Goal: Task Accomplishment & Management: Manage account settings

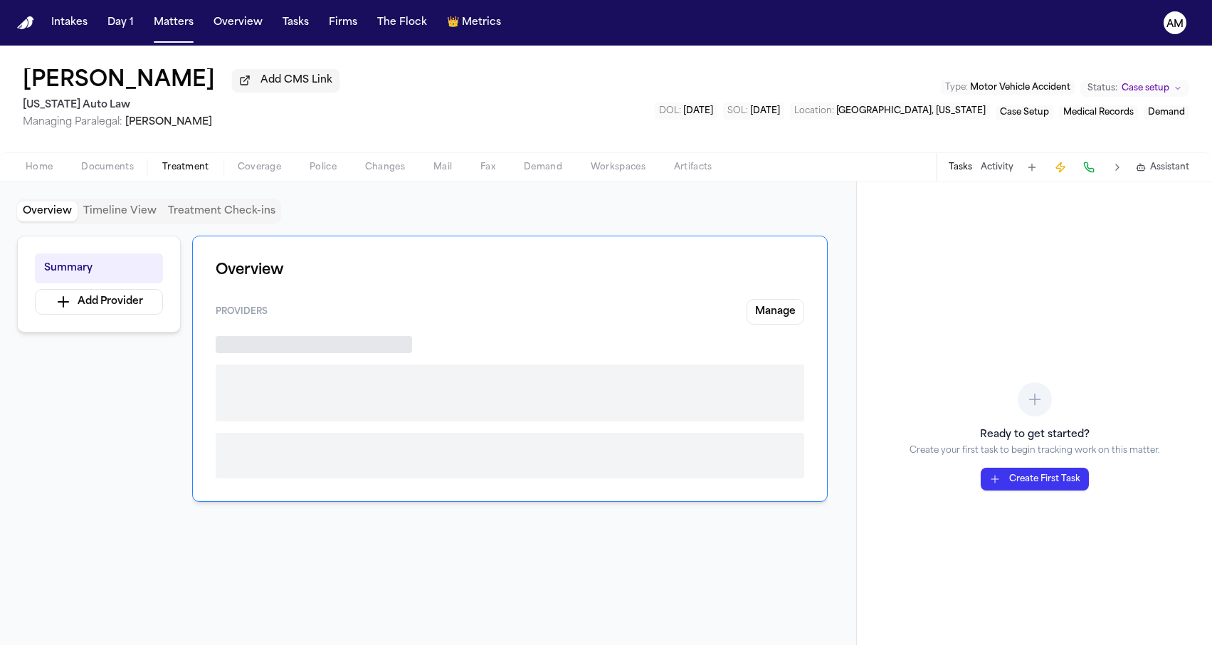
click at [181, 171] on span "Treatment" at bounding box center [185, 167] width 47 height 11
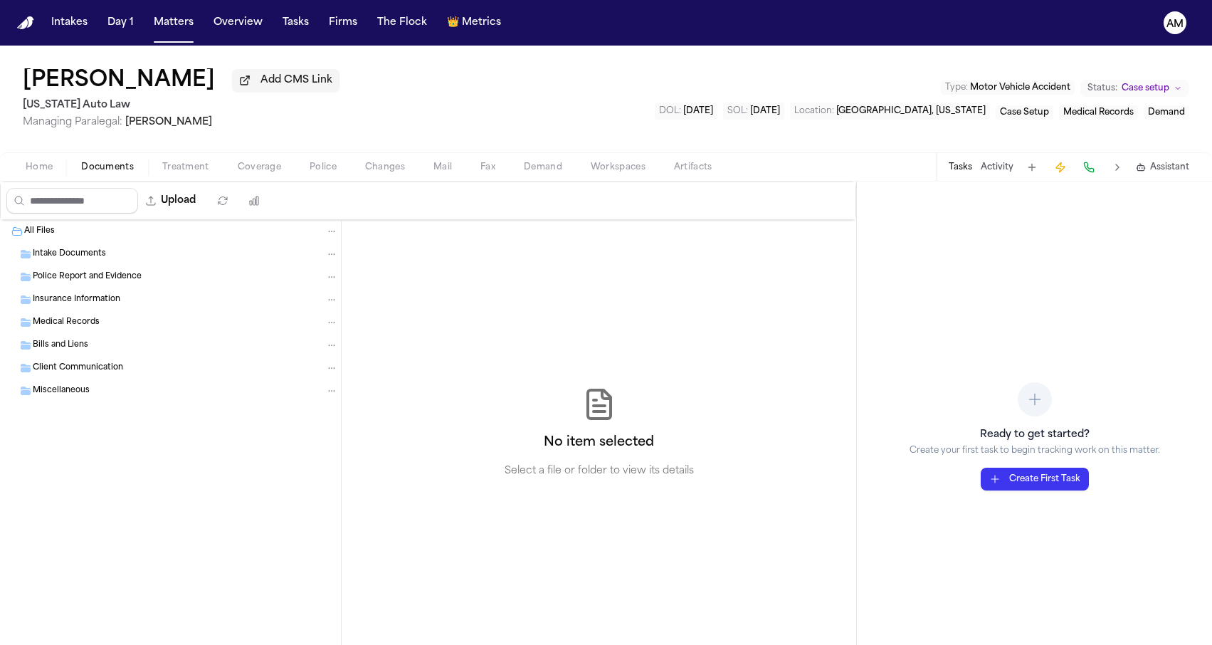
click at [116, 173] on span "Documents" at bounding box center [107, 167] width 53 height 11
click at [204, 213] on button "Upload" at bounding box center [171, 201] width 66 height 26
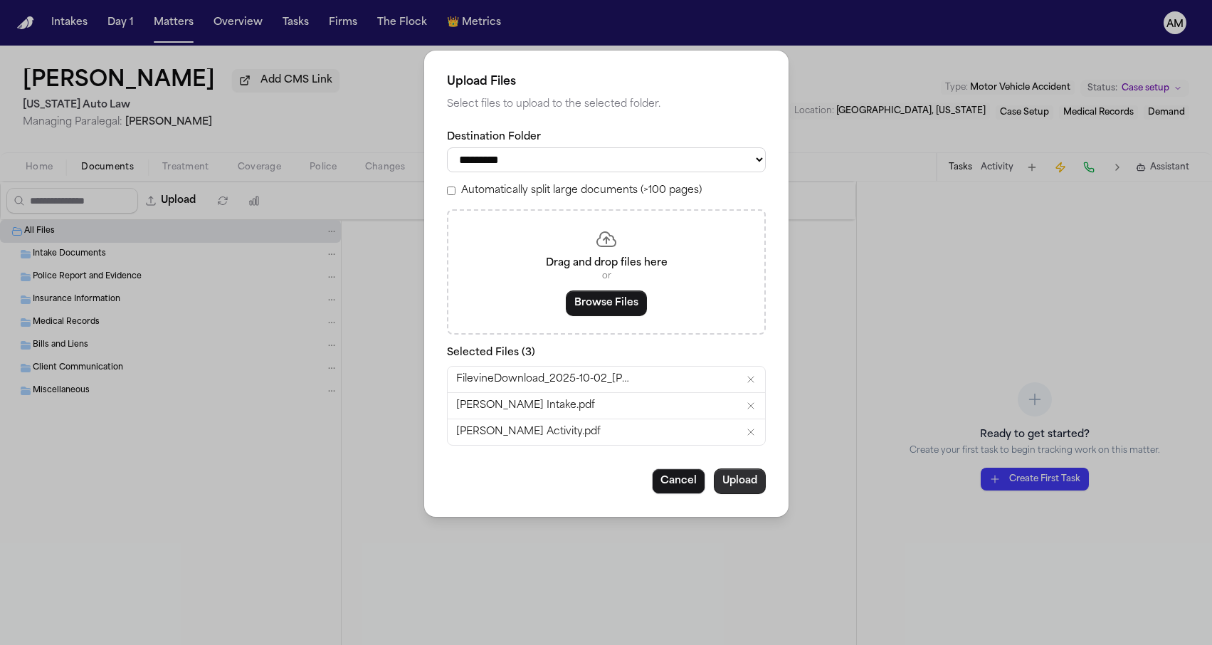
click at [740, 477] on button "Upload" at bounding box center [740, 481] width 52 height 26
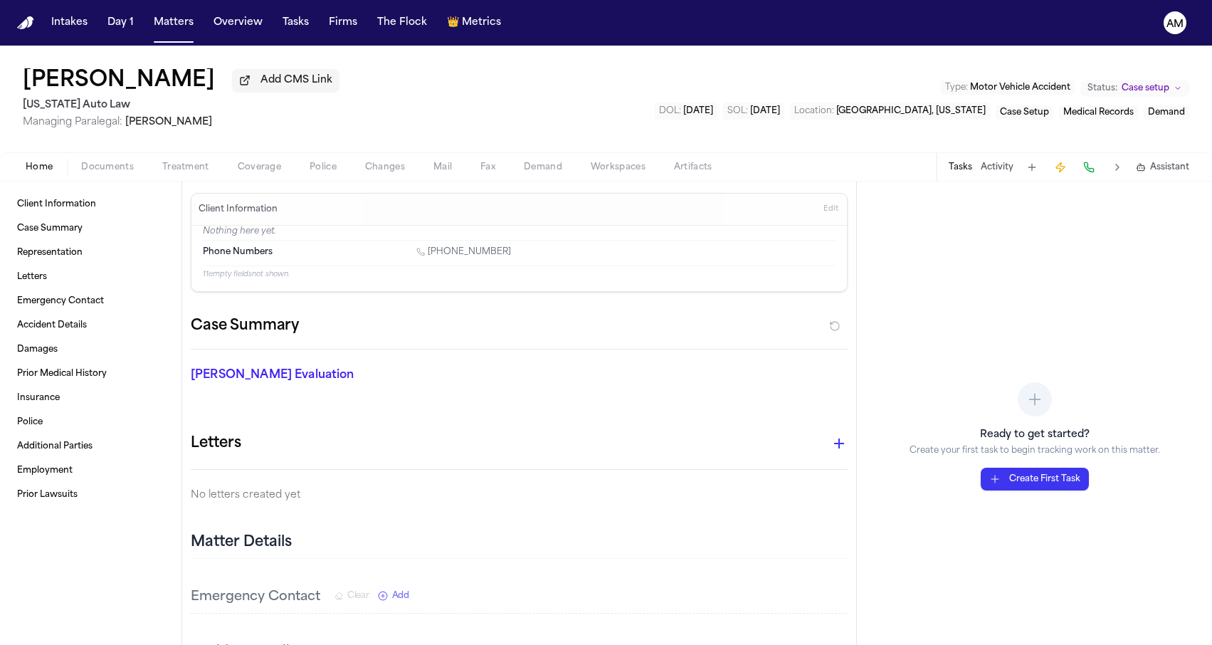
click at [115, 170] on span "Documents" at bounding box center [107, 167] width 53 height 11
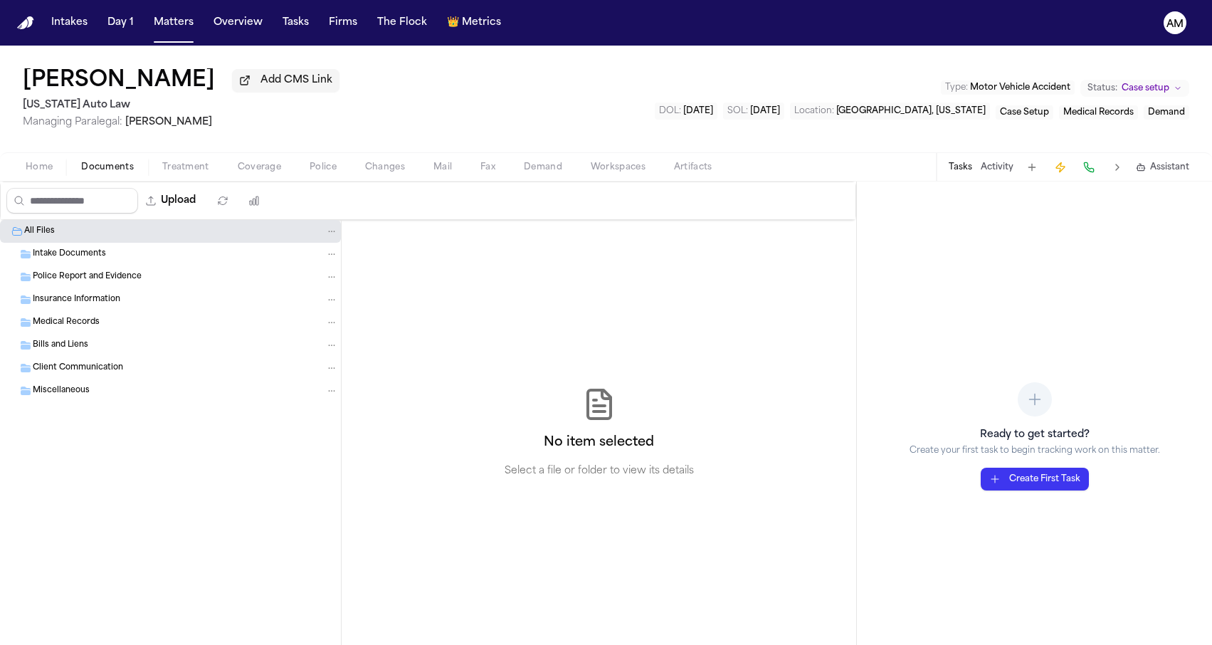
click at [297, 150] on div "Carrie Williams Add CMS Link Michigan Auto Law Managing Paralegal: Michelle Lan…" at bounding box center [606, 99] width 1212 height 107
click at [204, 201] on button "Upload" at bounding box center [171, 201] width 66 height 26
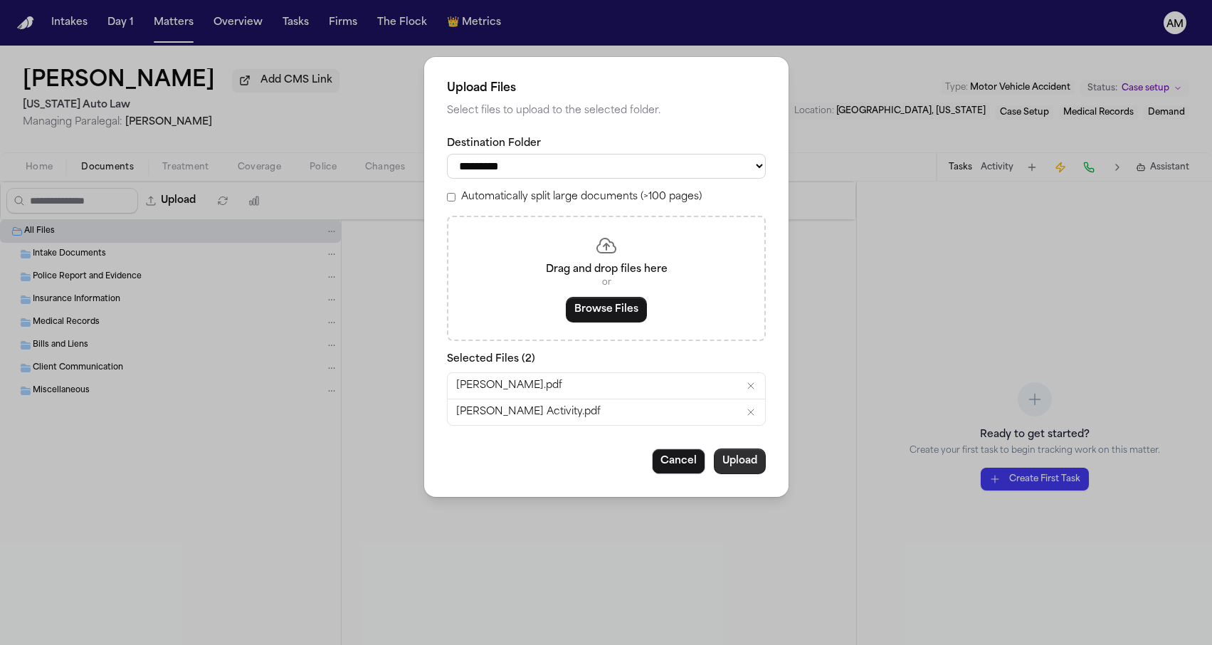
click at [746, 454] on button "Upload" at bounding box center [740, 461] width 52 height 26
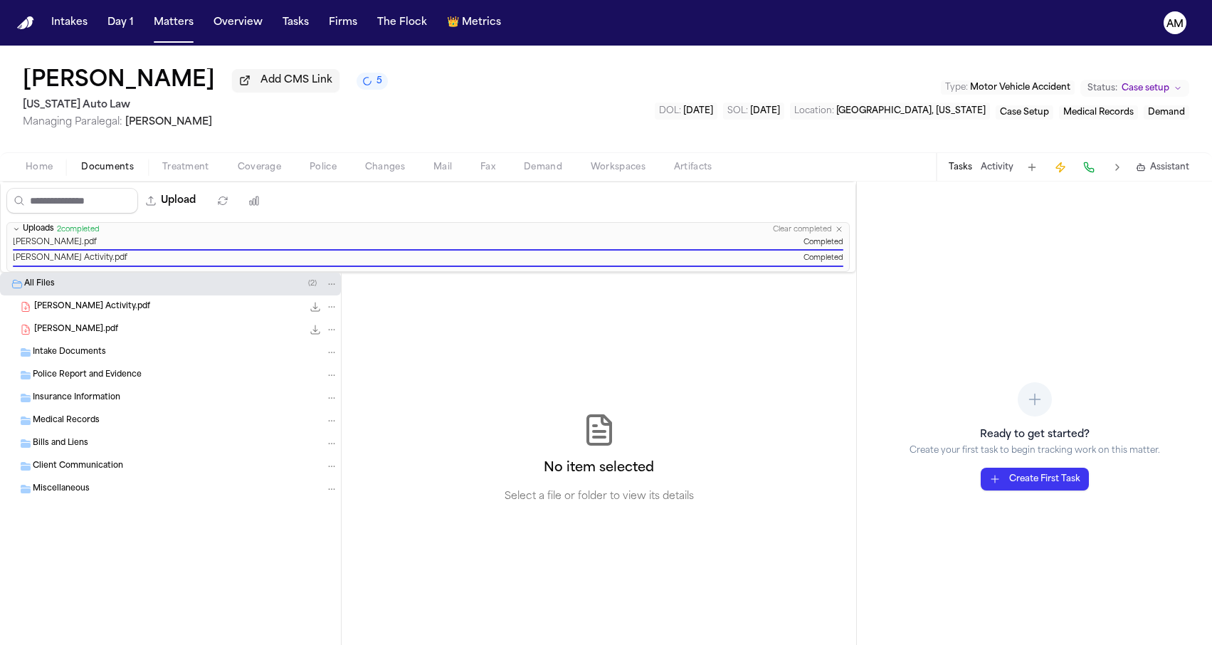
click at [608, 93] on div "Carrie Williams Add CMS Link 5 Michigan Auto Law Managing Paralegal: Michelle L…" at bounding box center [606, 99] width 1212 height 107
click at [204, 201] on button "Upload" at bounding box center [171, 201] width 66 height 26
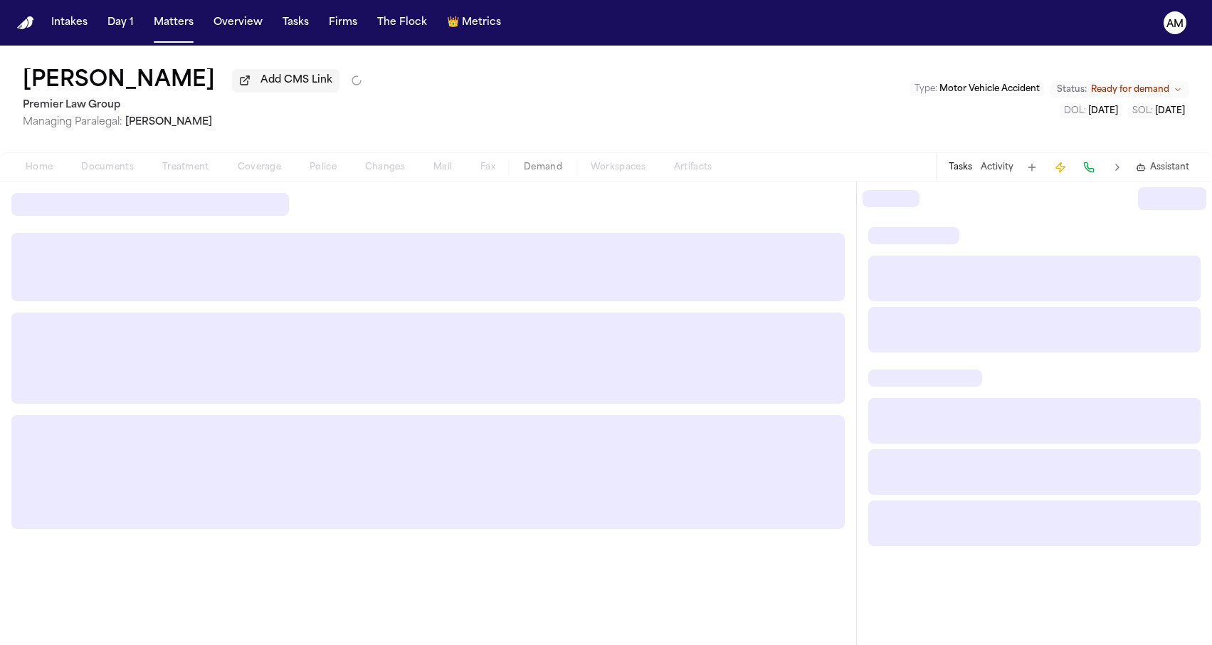
select select "**********"
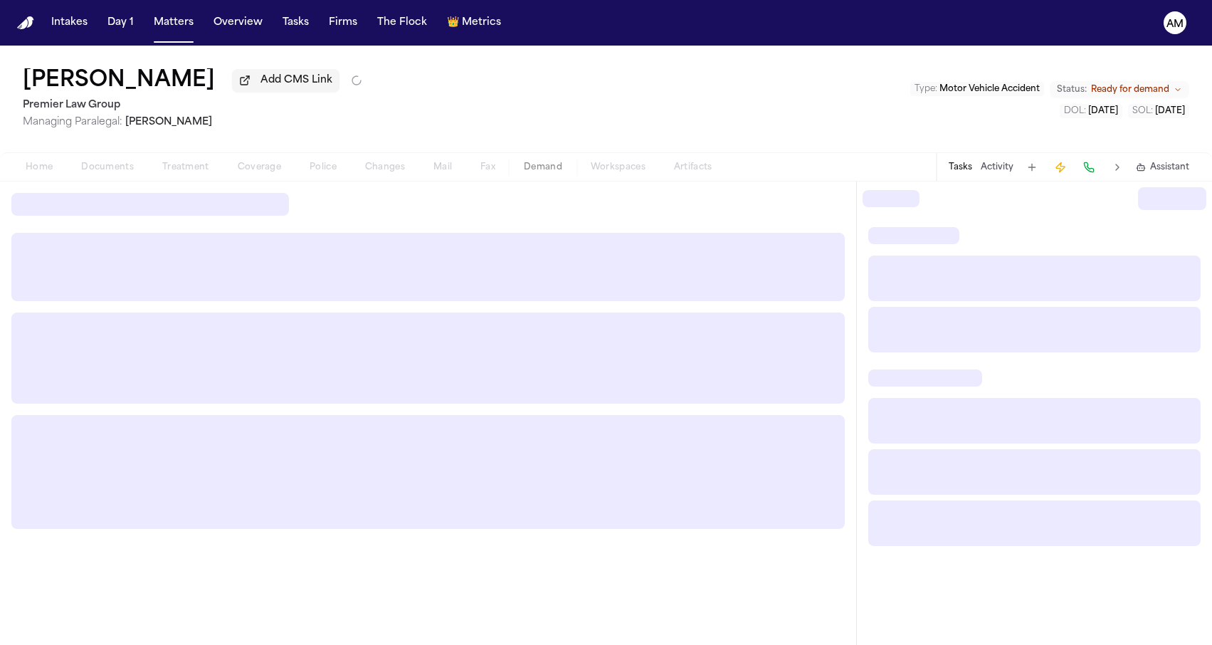
select select "**********"
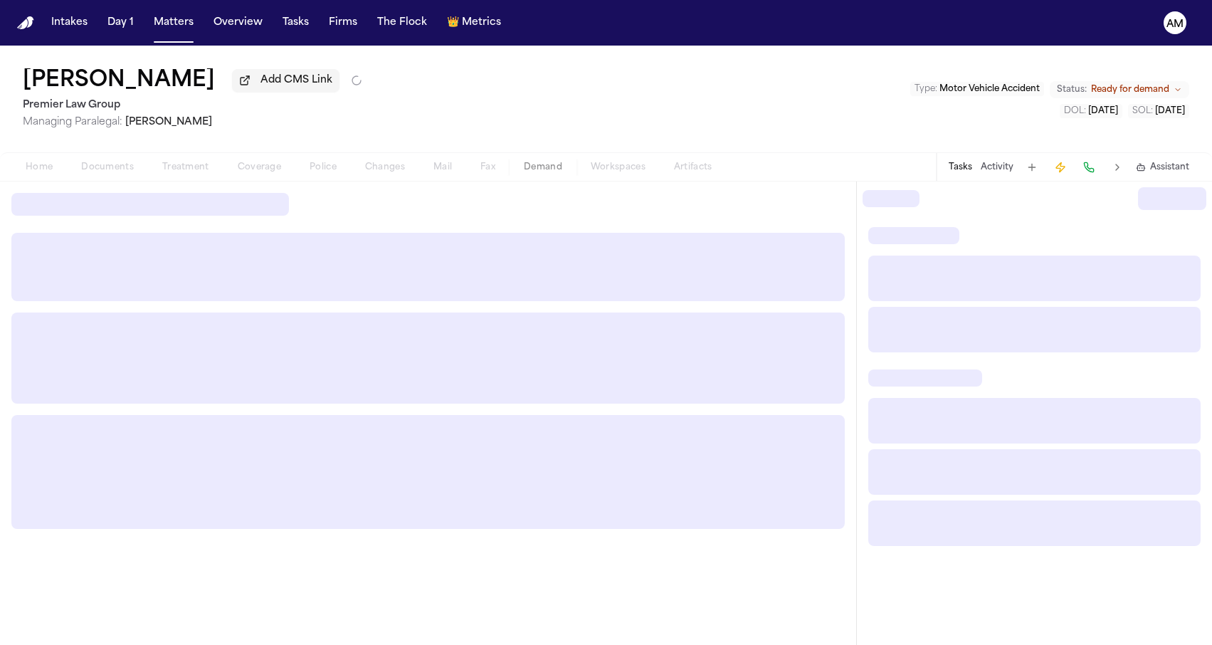
select select "**********"
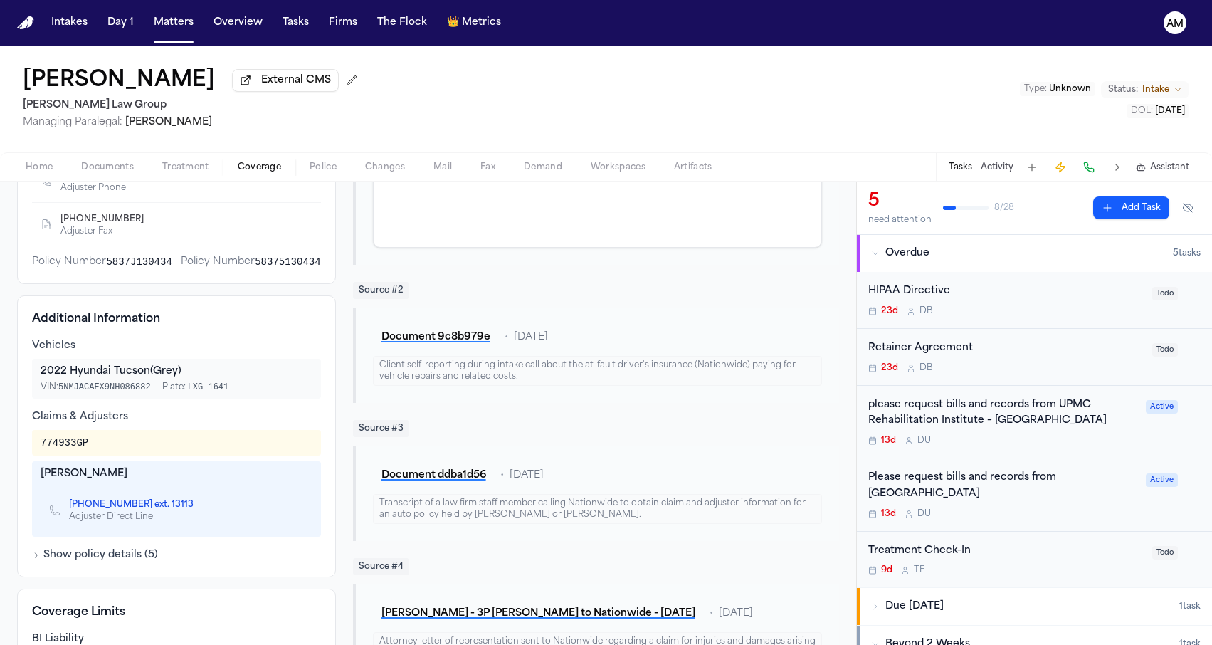
scroll to position [167, 0]
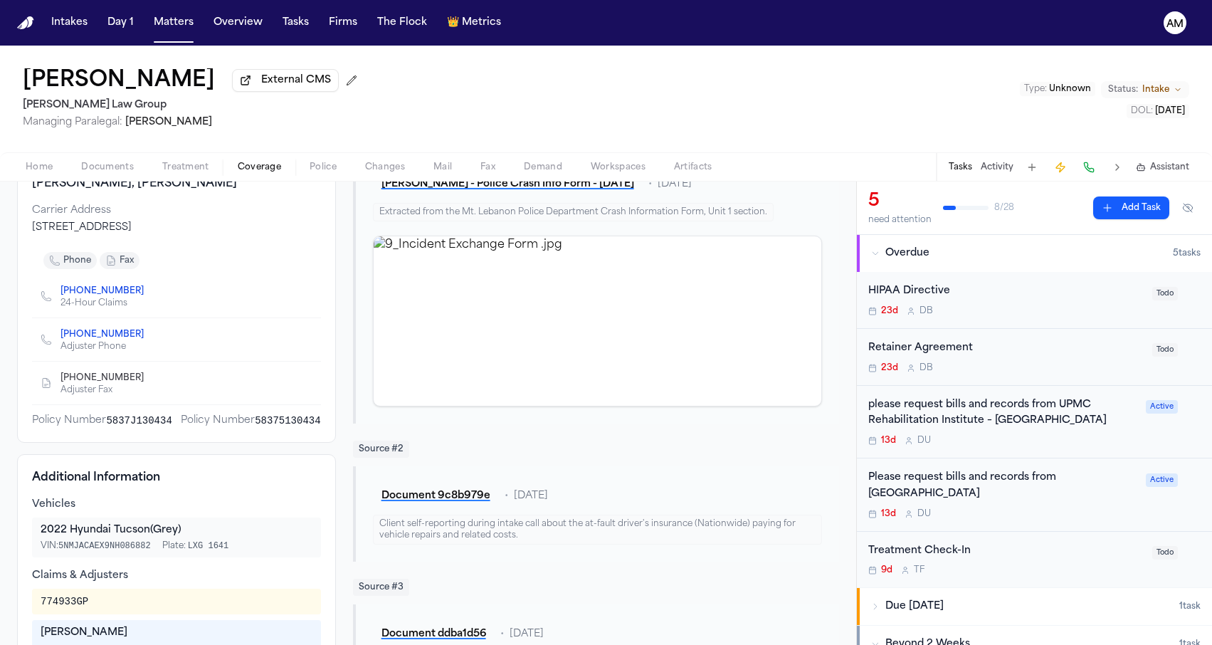
click at [84, 342] on div "Adjuster Phone" at bounding box center [107, 346] width 95 height 11
click at [85, 339] on link "(833) 369-2567" at bounding box center [101, 334] width 83 height 11
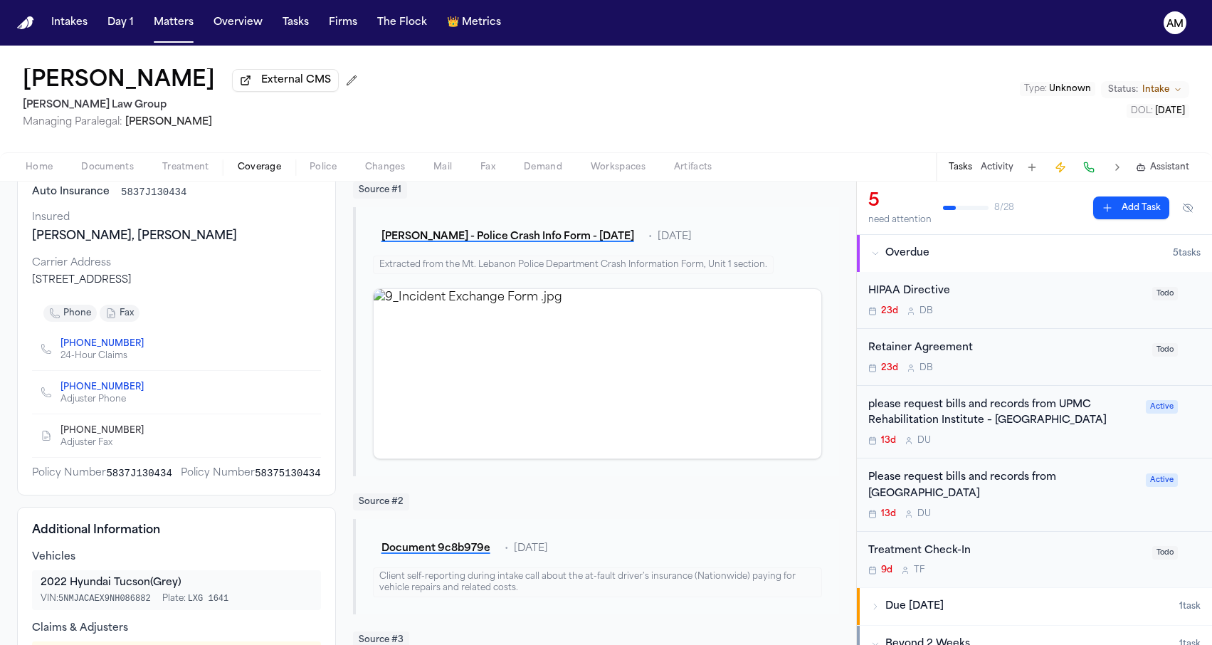
scroll to position [89, 0]
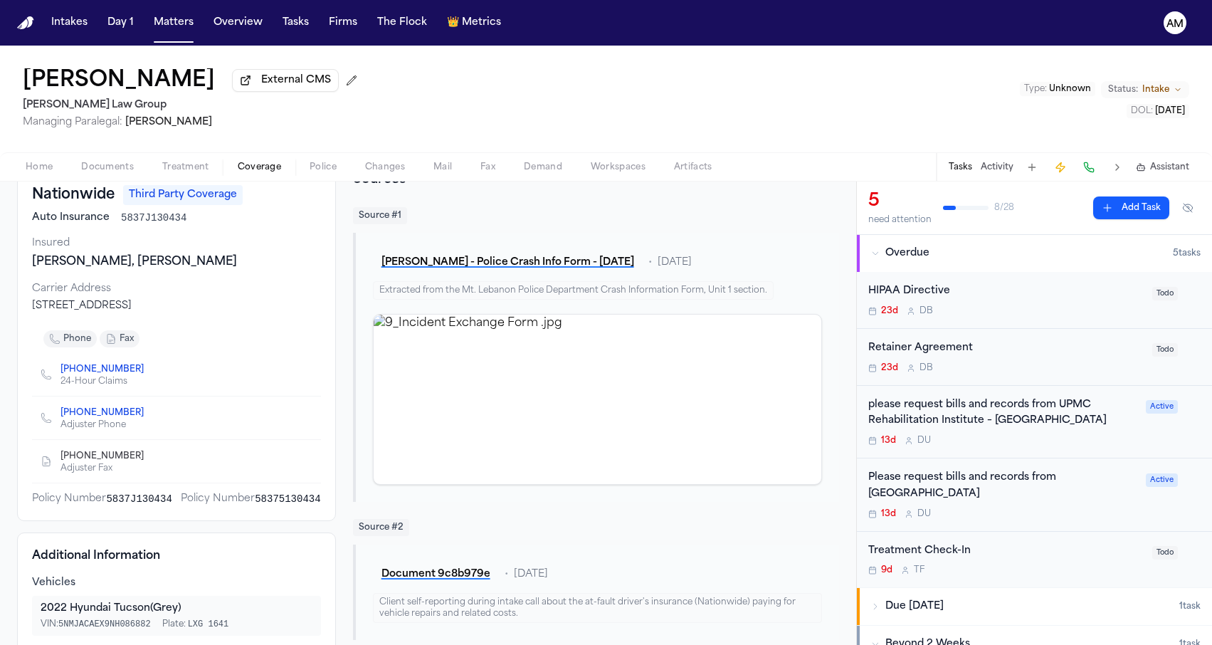
click at [201, 172] on span "Treatment" at bounding box center [185, 167] width 47 height 11
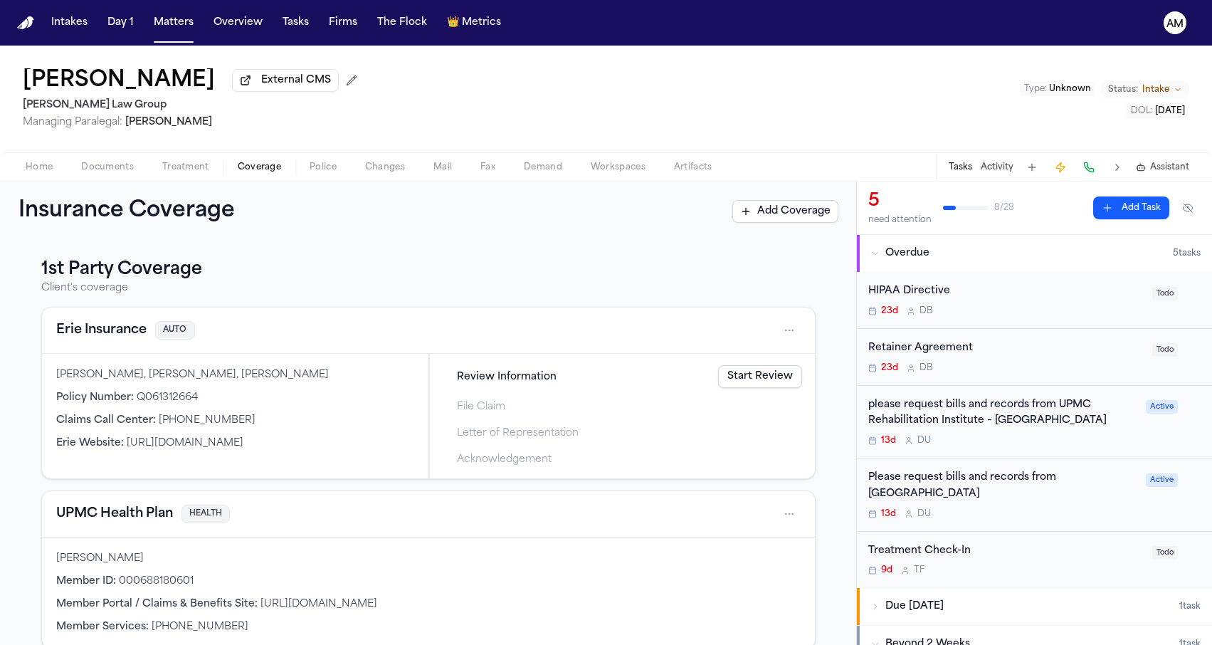
click at [248, 172] on span "Coverage" at bounding box center [259, 167] width 43 height 11
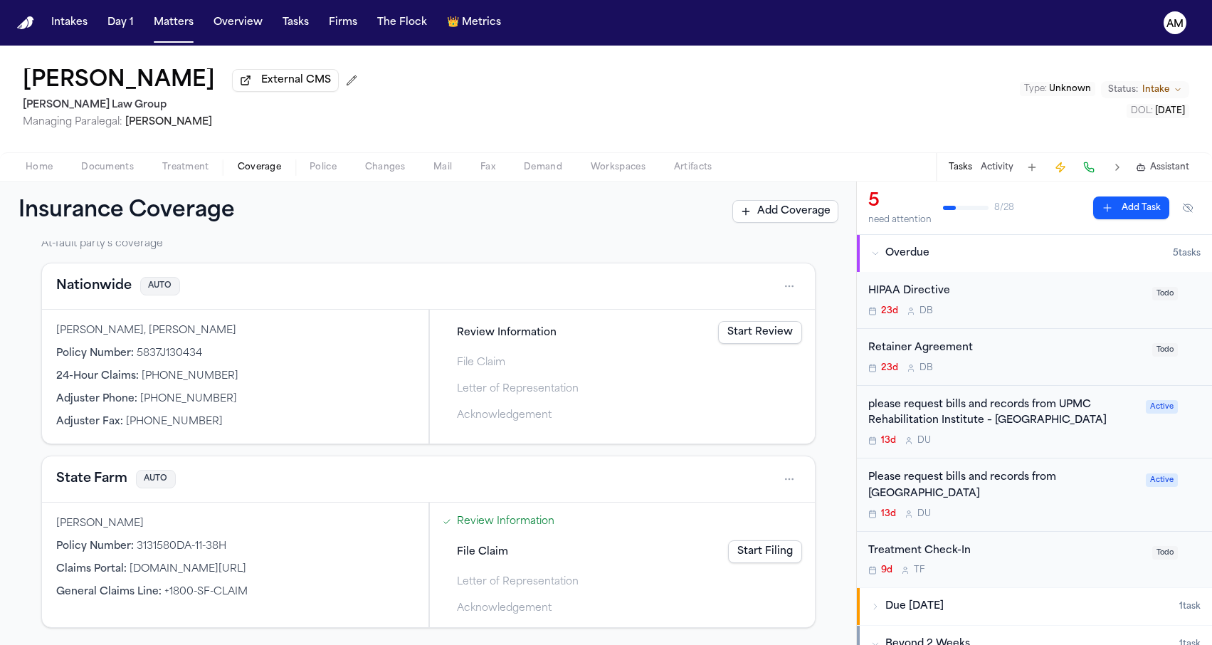
scroll to position [466, 0]
click at [99, 293] on button "Nationwide" at bounding box center [93, 286] width 75 height 20
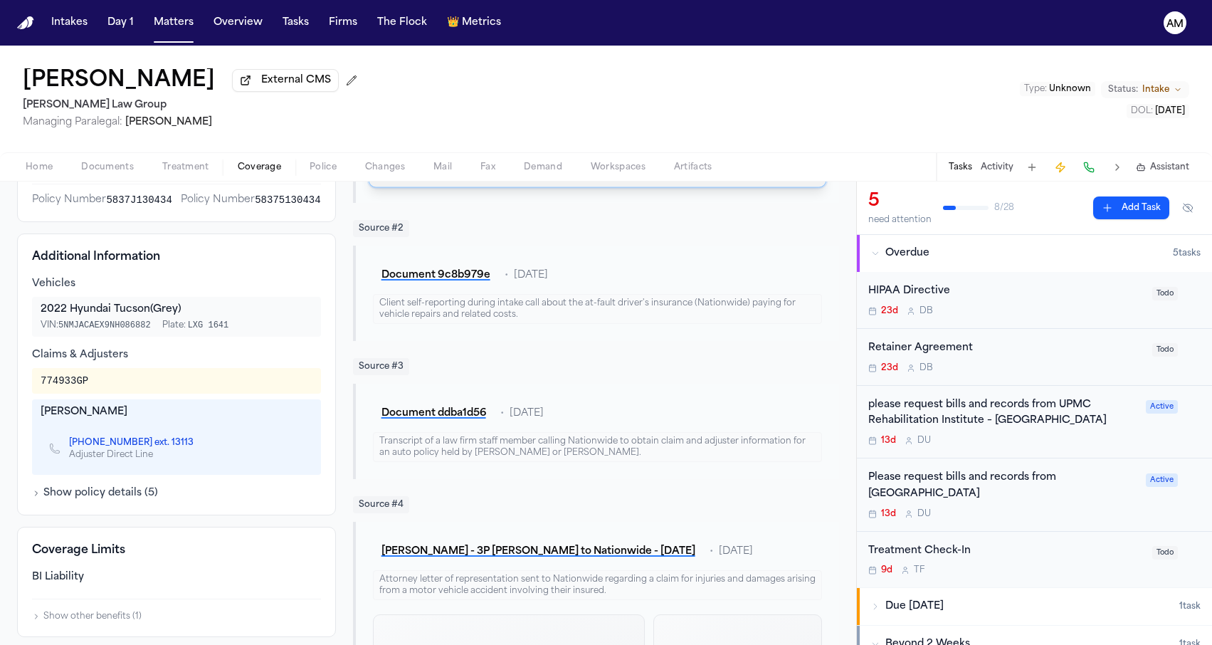
scroll to position [589, 0]
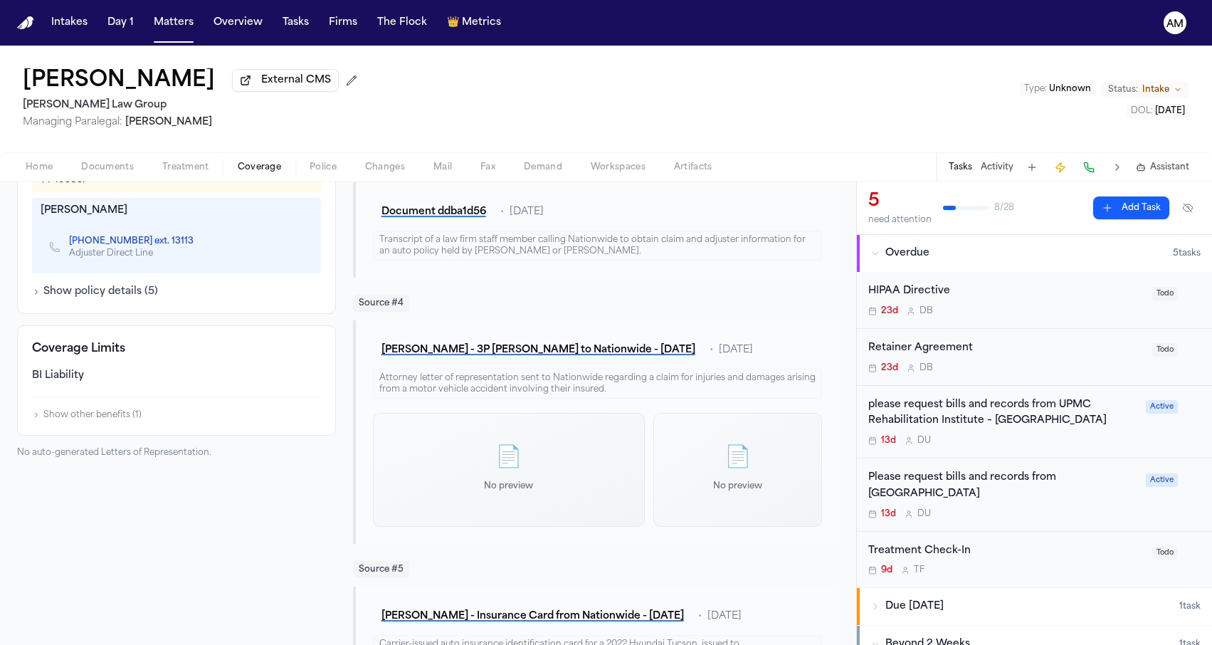
click at [106, 166] on span "Documents" at bounding box center [107, 167] width 53 height 11
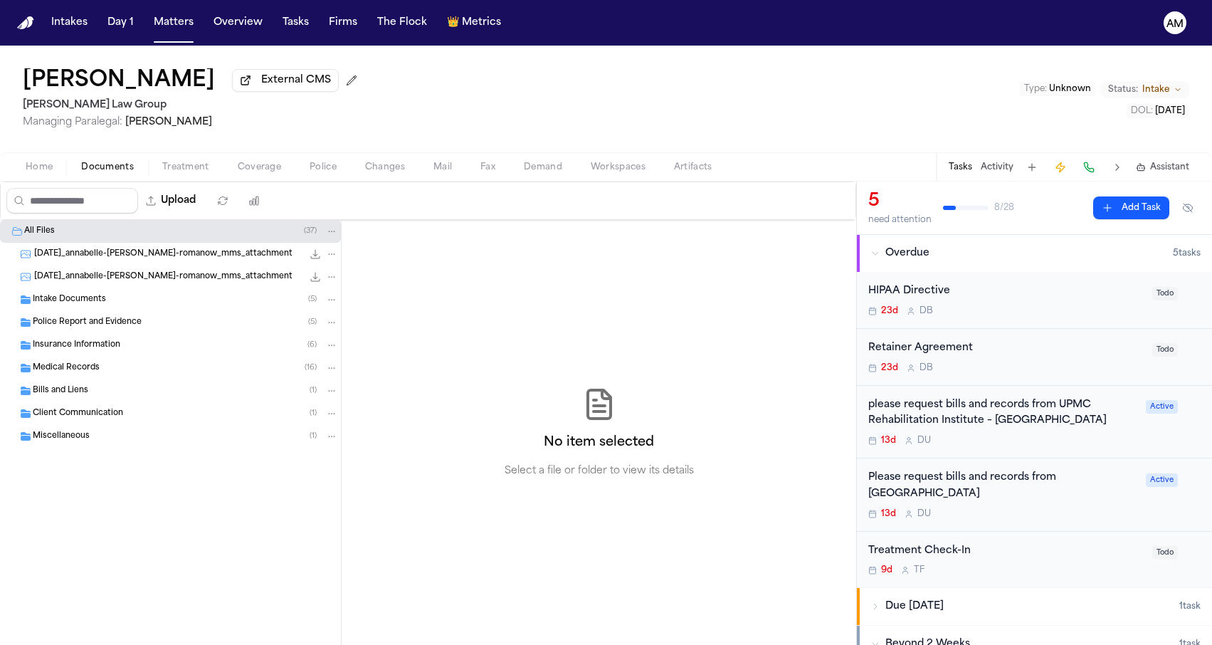
click at [96, 342] on span "Insurance Information" at bounding box center [77, 345] width 88 height 12
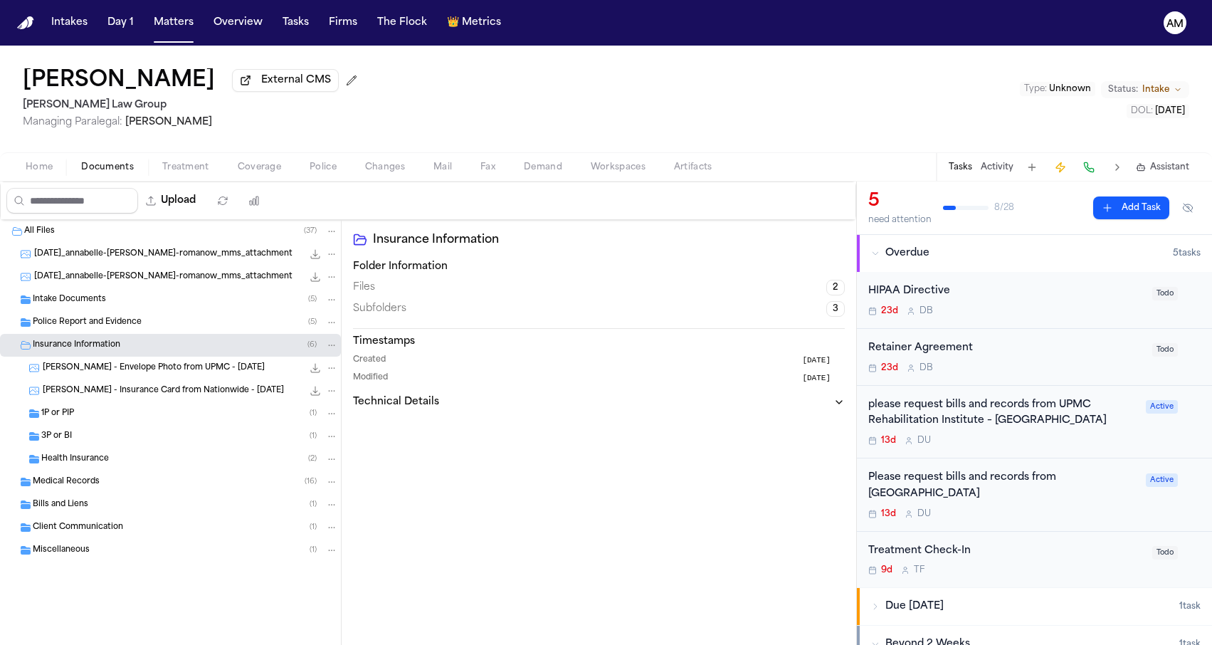
click at [95, 423] on div "1P or PIP ( 1 )" at bounding box center [170, 413] width 341 height 23
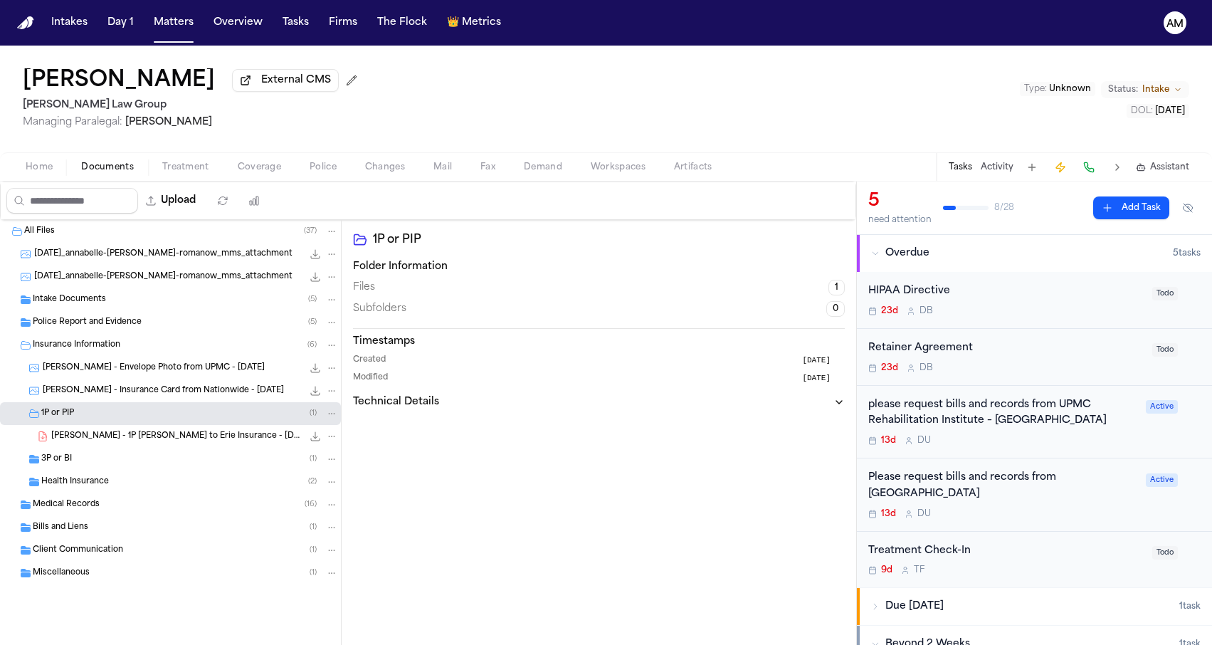
click at [104, 440] on span "A. Clippinger - 1P LOR to Erie Insurance - 9.9.25" at bounding box center [176, 436] width 251 height 12
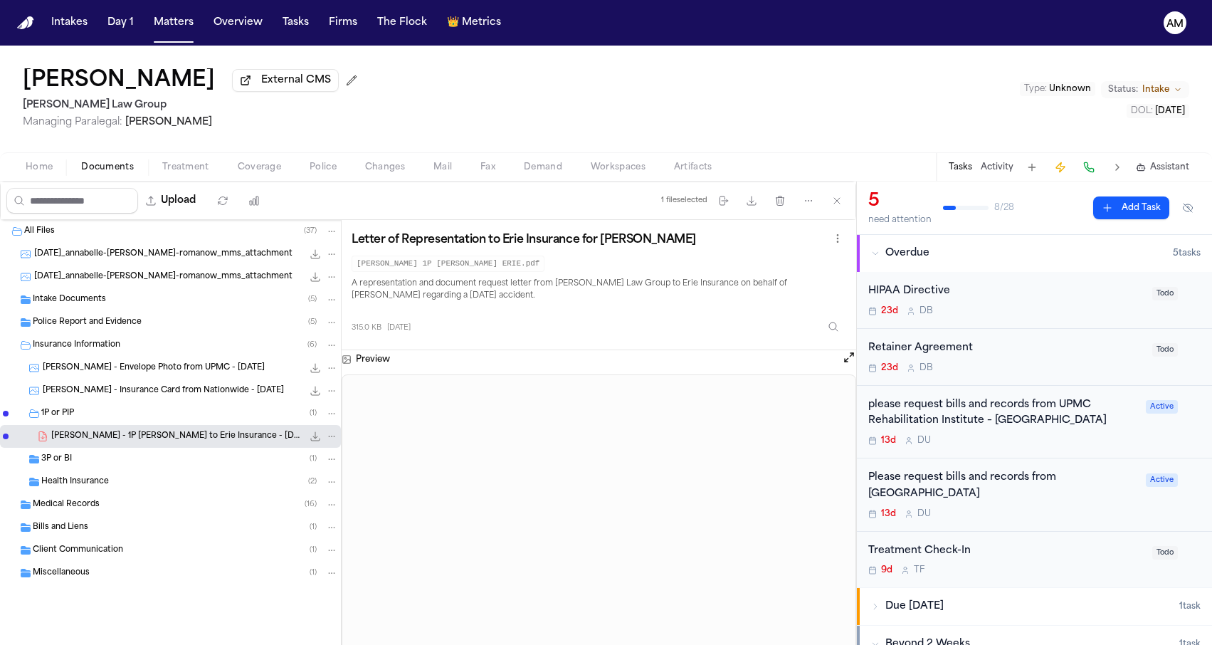
click at [102, 465] on div "3P or BI ( 1 )" at bounding box center [189, 459] width 297 height 13
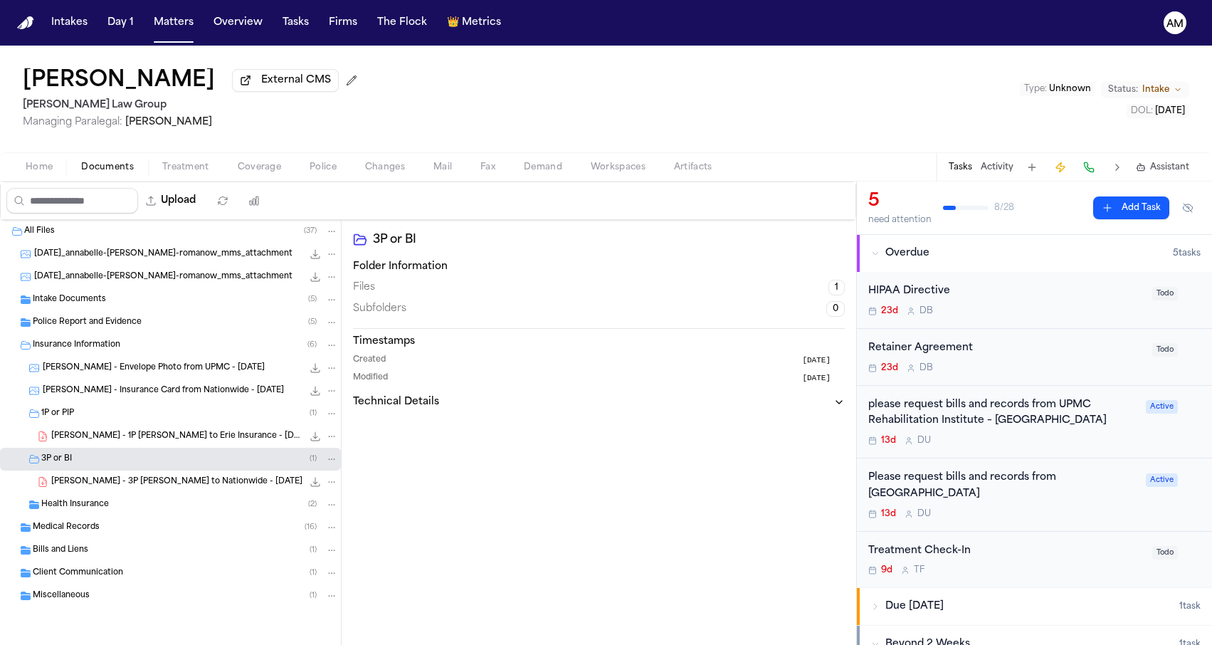
click at [120, 483] on span "A. Clippinger - 3P LOR to Nationwide - 9.9.25" at bounding box center [176, 482] width 251 height 12
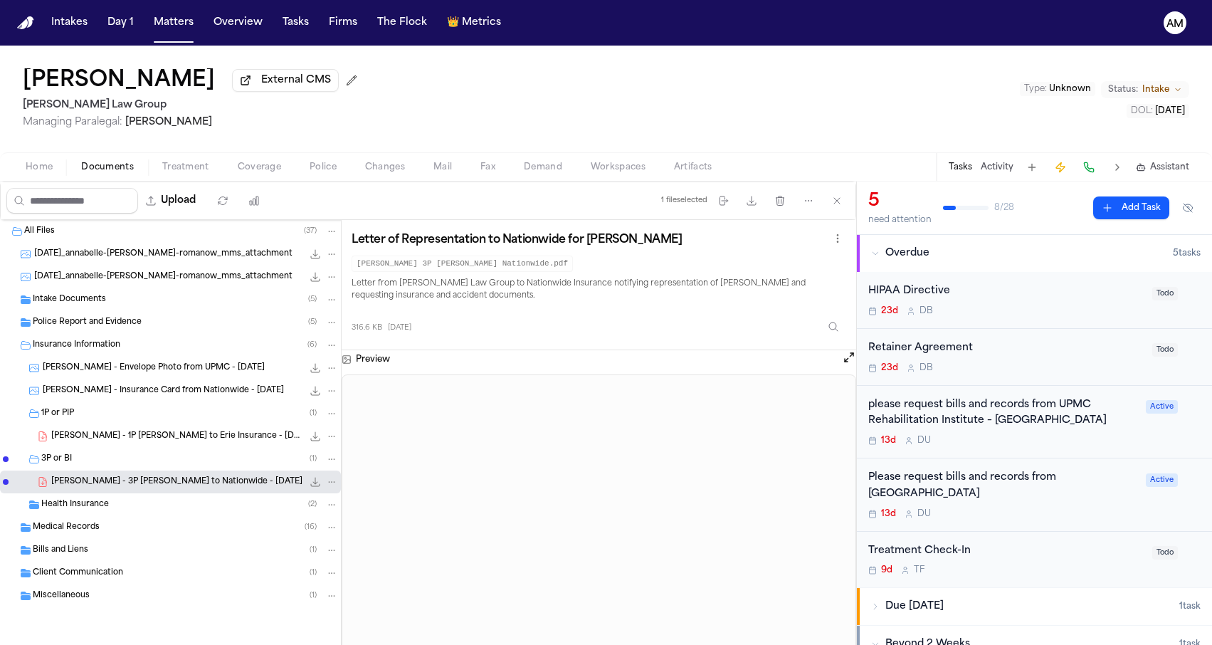
click at [121, 440] on span "A. Clippinger - 1P LOR to Erie Insurance - 9.9.25" at bounding box center [176, 436] width 251 height 12
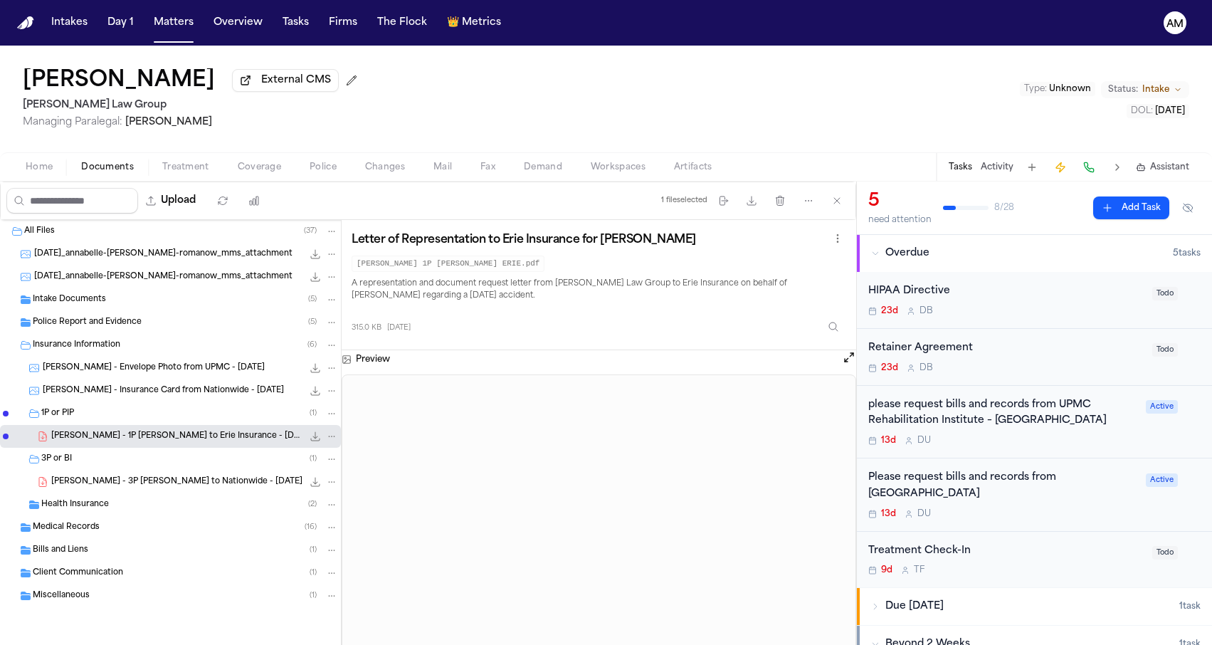
click at [275, 181] on div "Home Documents Treatment Coverage Police Changes Mail Fax Demand Workspaces Art…" at bounding box center [606, 166] width 1212 height 28
click at [260, 167] on span "Coverage" at bounding box center [259, 167] width 43 height 11
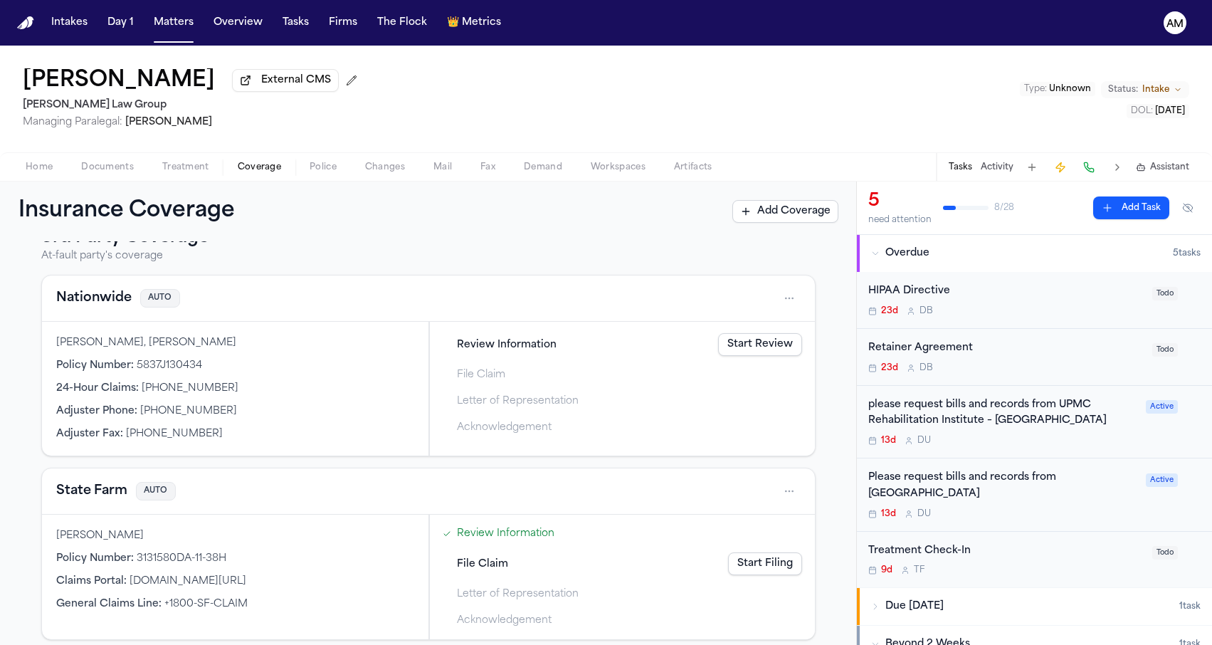
scroll to position [466, 0]
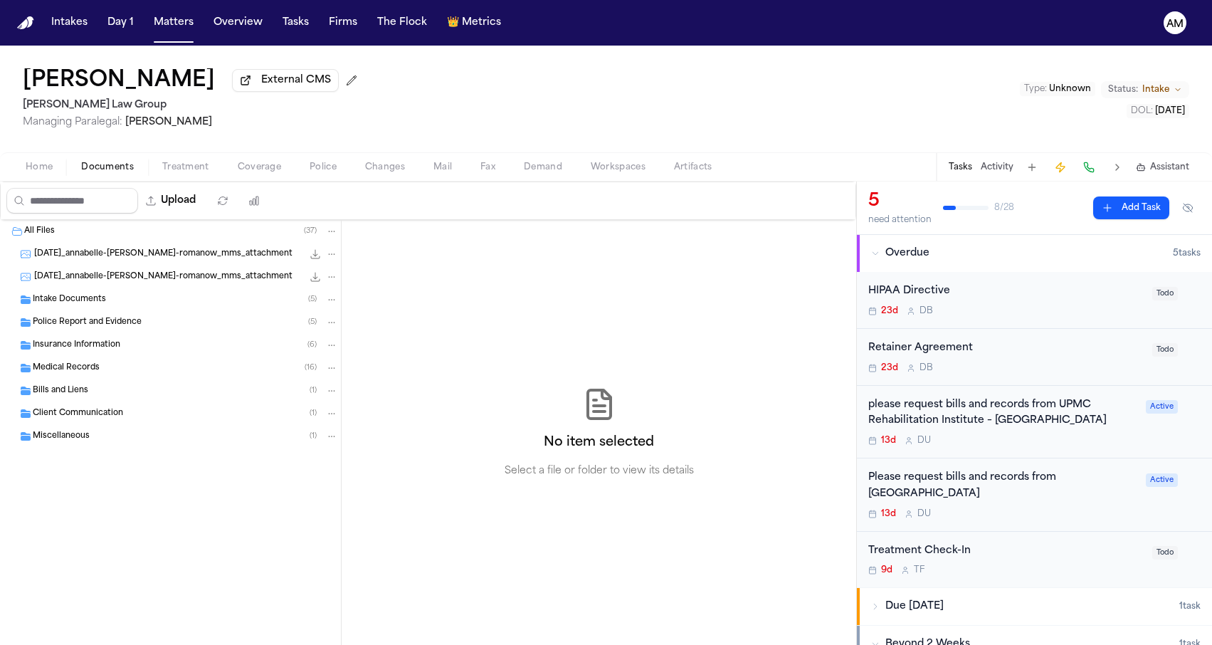
click at [88, 171] on span "Documents" at bounding box center [107, 167] width 53 height 11
click at [78, 344] on span "Insurance Information" at bounding box center [77, 345] width 88 height 12
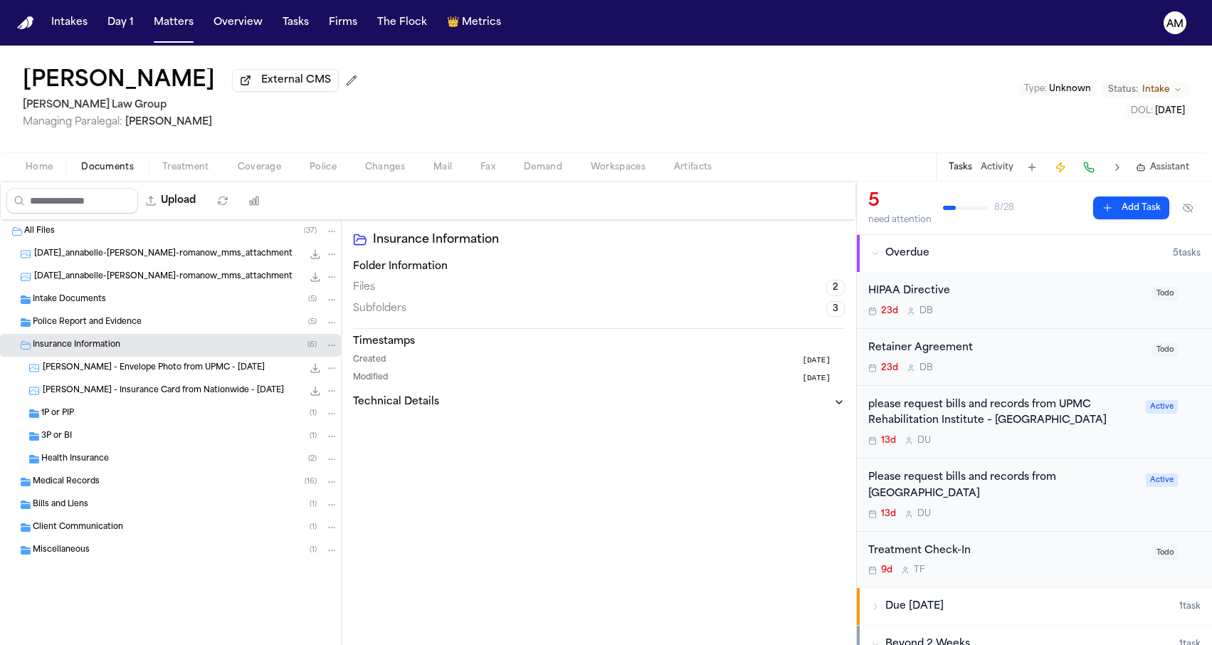
click at [88, 440] on div "3P or BI ( 1 )" at bounding box center [189, 436] width 297 height 13
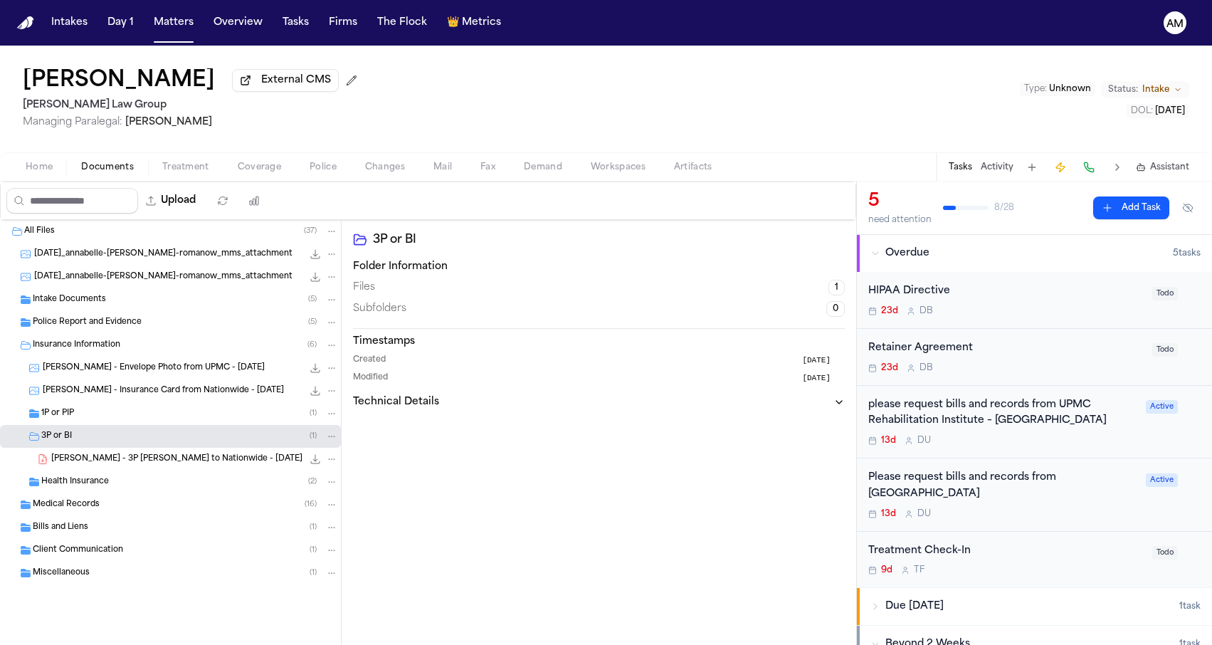
click at [88, 463] on span "A. Clippinger - 3P LOR to Nationwide - 9.9.25" at bounding box center [176, 459] width 251 height 12
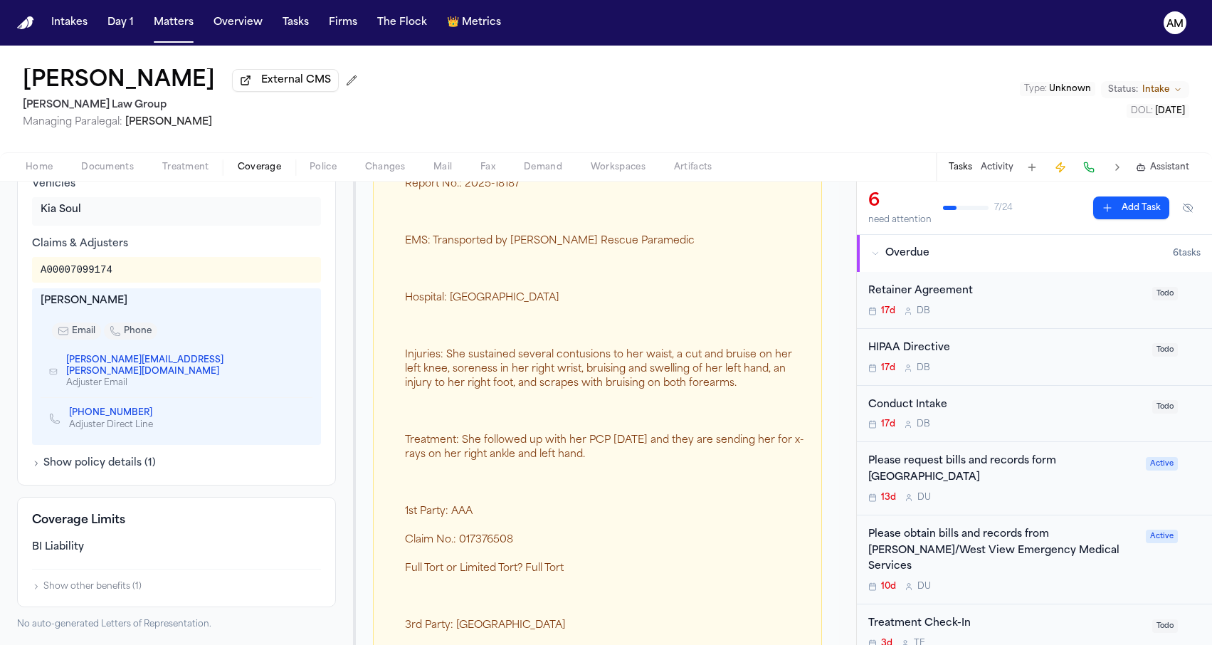
scroll to position [583, 0]
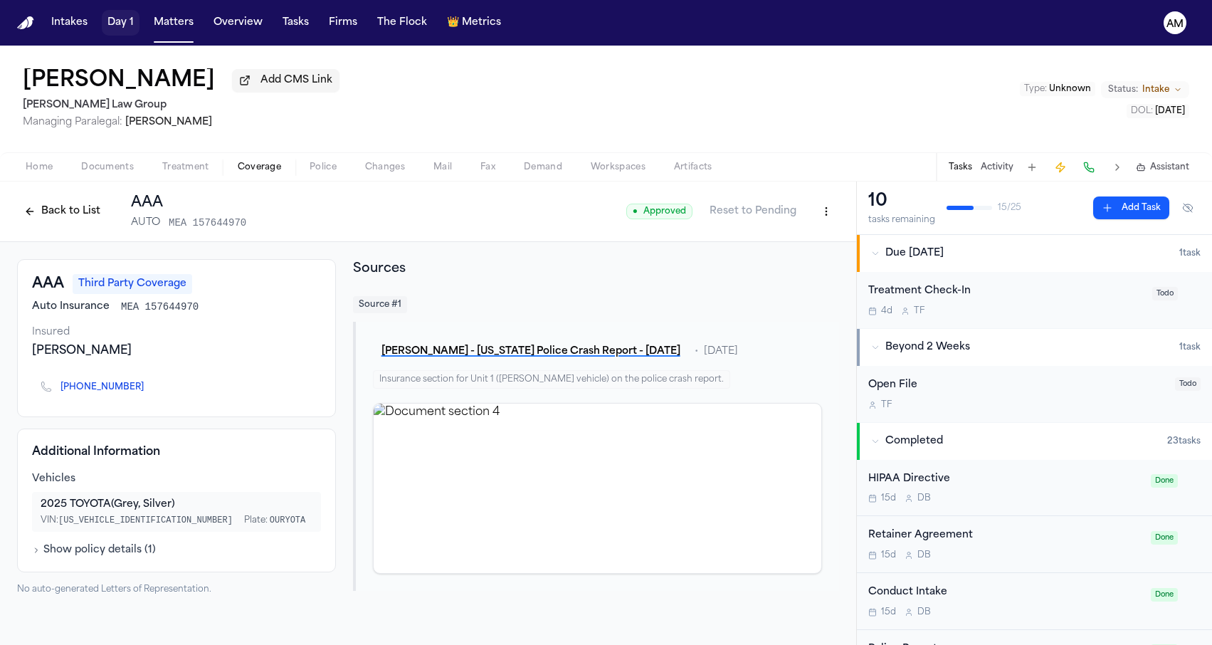
click at [160, 25] on button "Matters" at bounding box center [173, 23] width 51 height 26
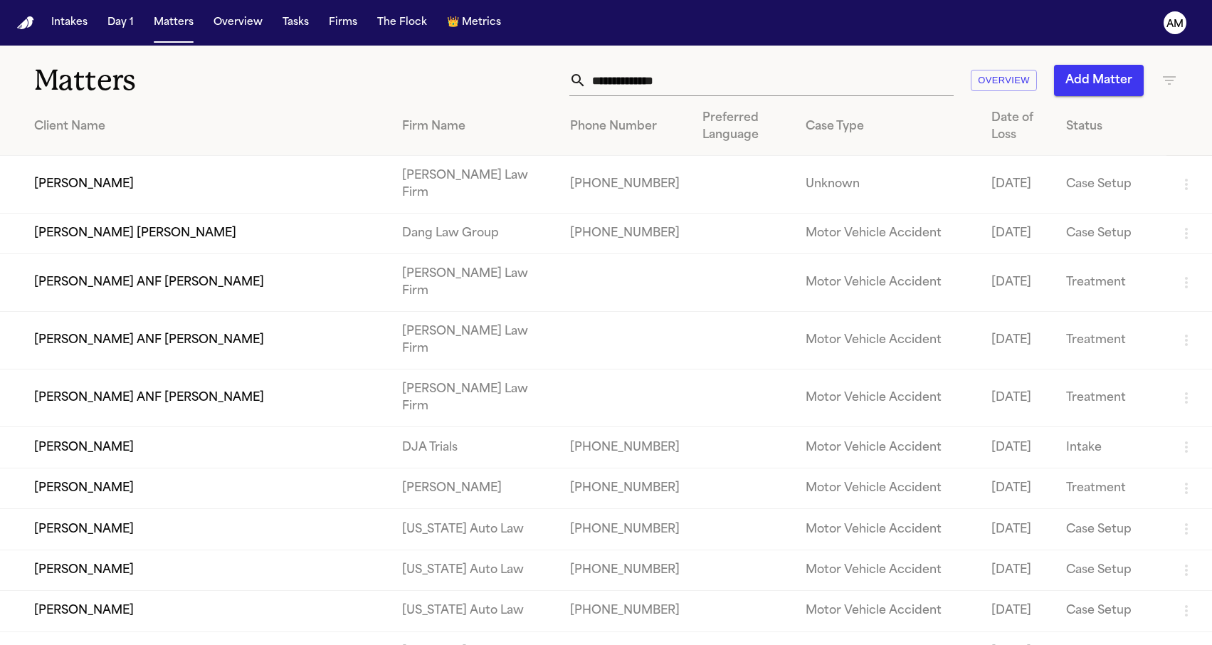
click at [746, 77] on input "text" at bounding box center [769, 80] width 367 height 31
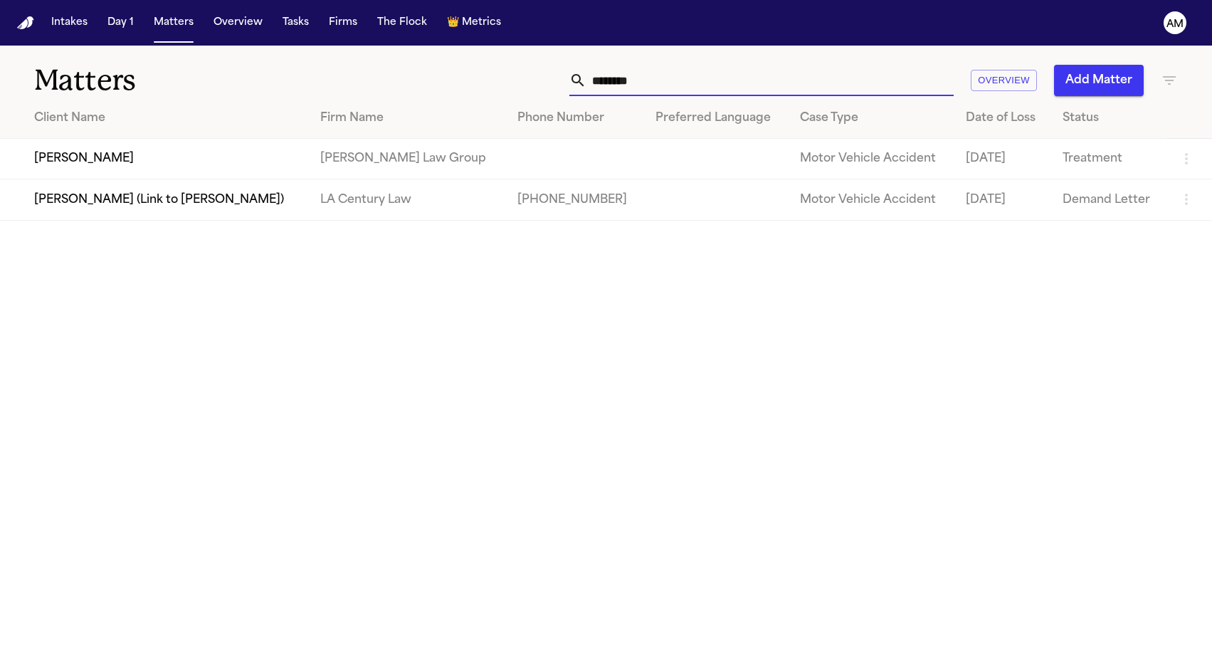
drag, startPoint x: 365, startPoint y: 139, endPoint x: 672, endPoint y: 79, distance: 312.6
click at [672, 79] on input "********" at bounding box center [769, 80] width 367 height 31
type input "********"
click at [191, 165] on td "[PERSON_NAME]" at bounding box center [154, 159] width 309 height 41
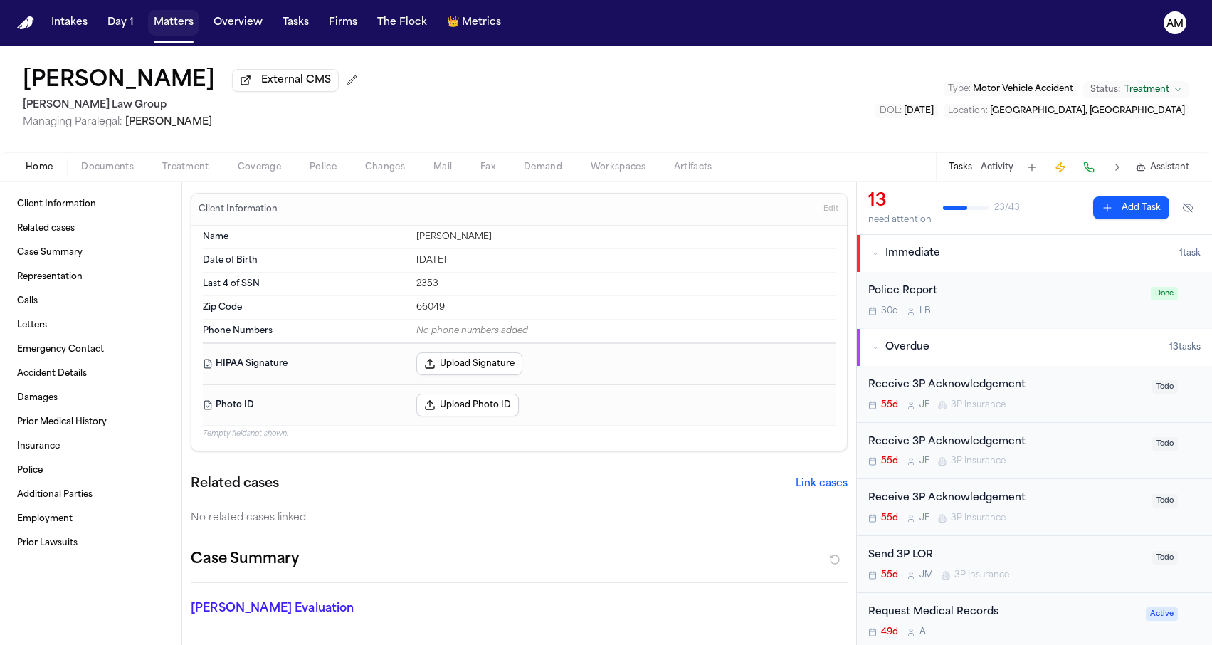
click at [194, 25] on button "Matters" at bounding box center [173, 23] width 51 height 26
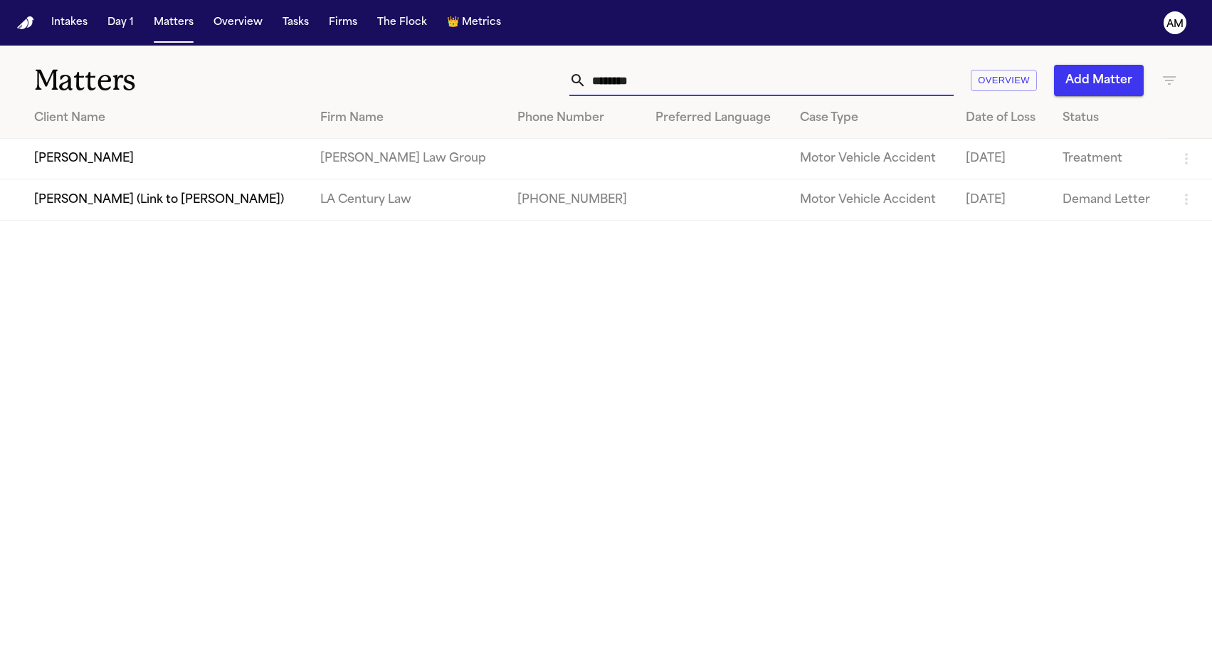
click at [644, 88] on input "********" at bounding box center [769, 80] width 367 height 31
click at [652, 76] on input "********" at bounding box center [769, 80] width 367 height 31
drag, startPoint x: 652, startPoint y: 78, endPoint x: 583, endPoint y: 78, distance: 68.3
click at [583, 78] on div "********" at bounding box center [761, 80] width 384 height 31
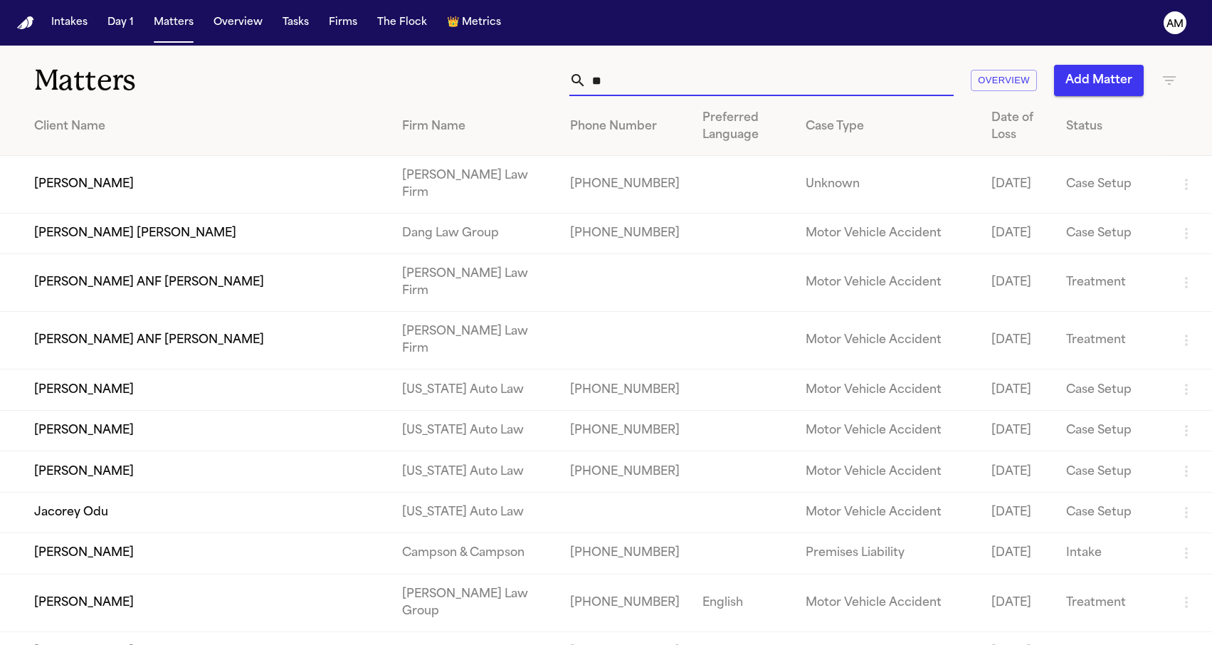
type input "*"
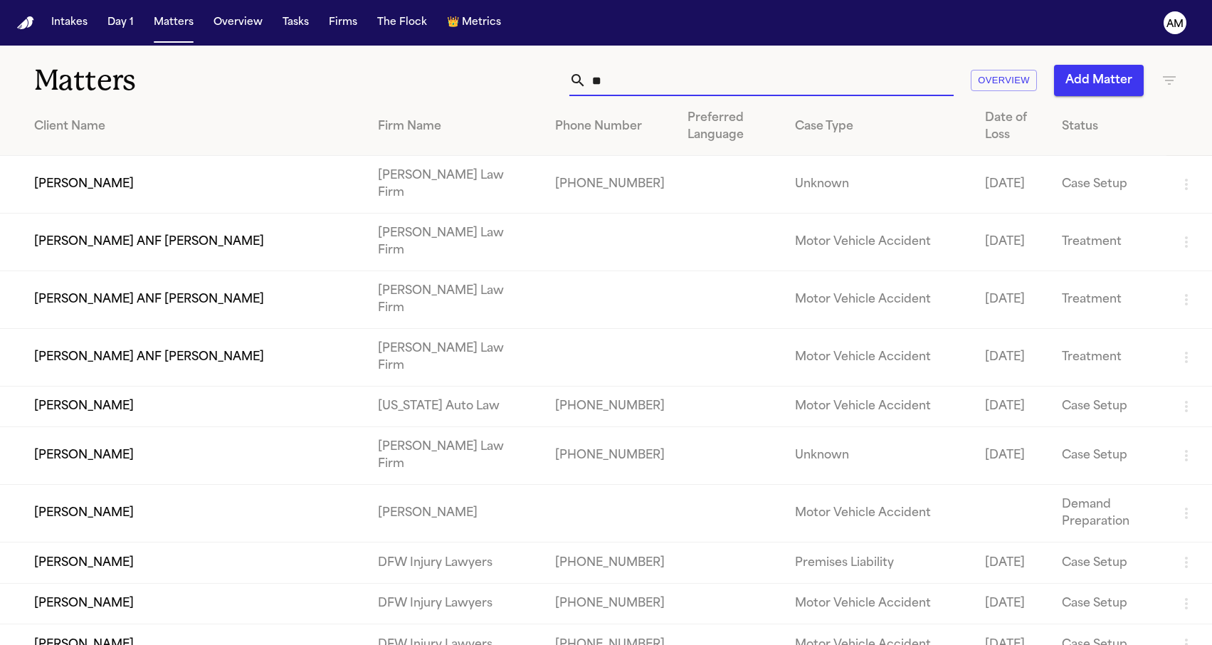
type input "*"
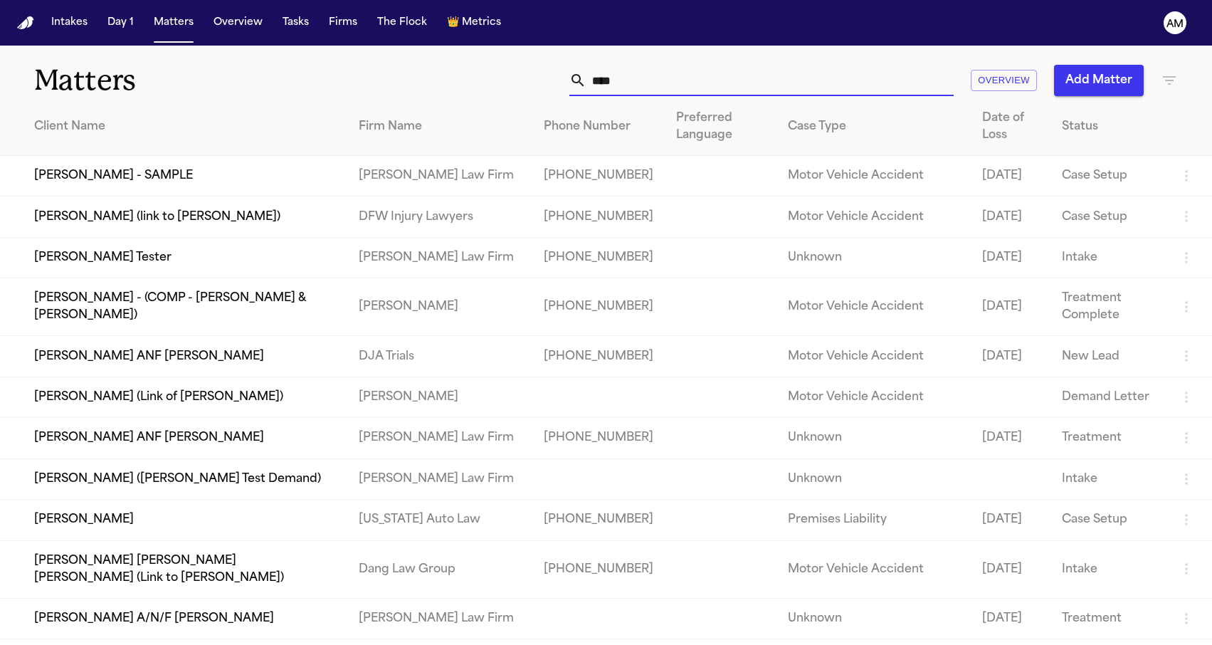
type input "****"
click at [250, 213] on td "[PERSON_NAME] (link to [PERSON_NAME])" at bounding box center [173, 216] width 347 height 41
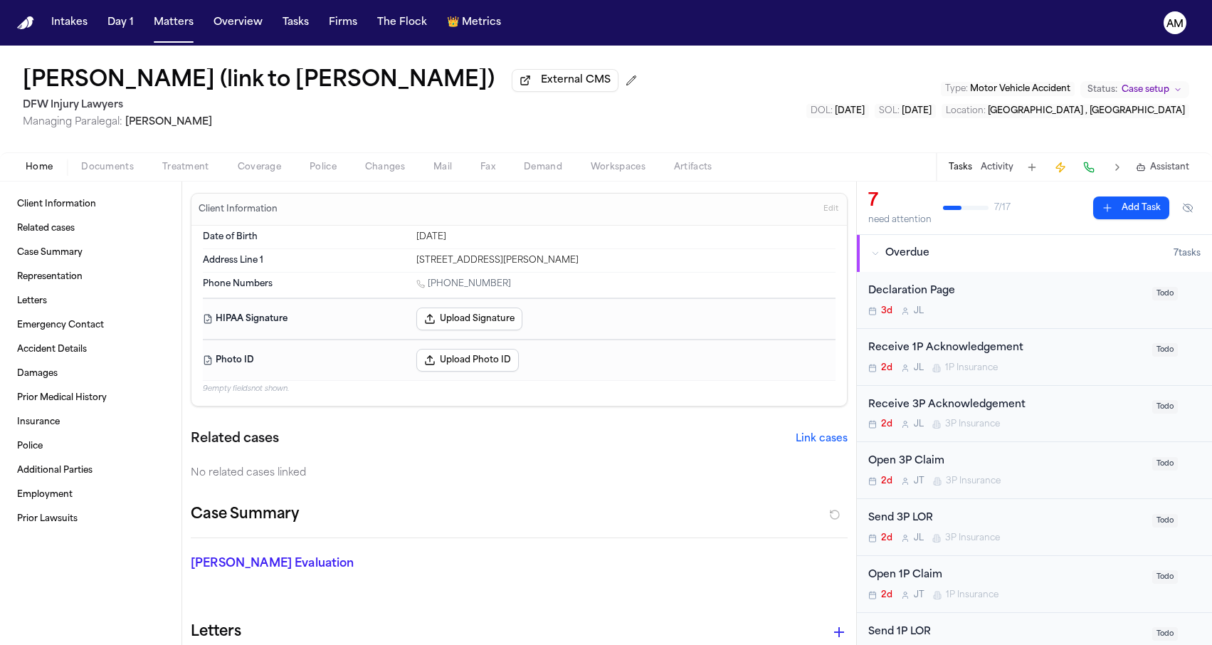
click at [240, 166] on span "Coverage" at bounding box center [259, 167] width 43 height 11
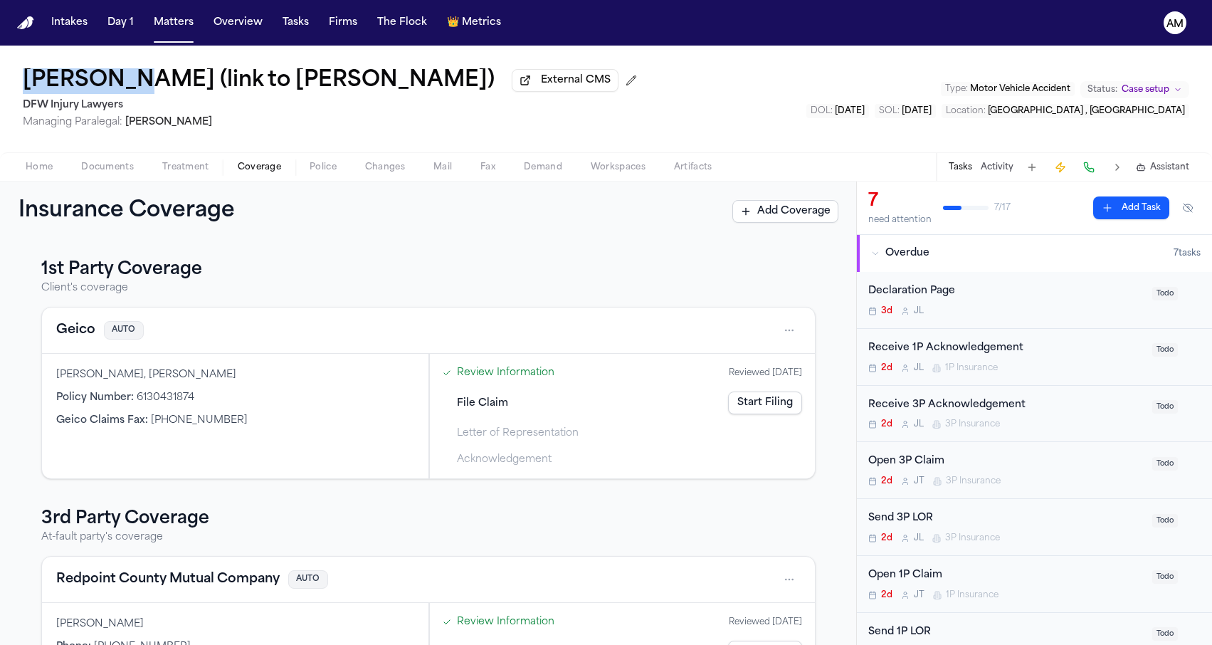
drag, startPoint x: 15, startPoint y: 77, endPoint x: 110, endPoint y: 85, distance: 95.0
click at [110, 85] on div "Felicitas Paez Reyna (link to Annadaly Sarinana) External CMS DFW Injury Lawyer…" at bounding box center [606, 99] width 1212 height 107
copy h1 "Felicitas"
click at [275, 129] on span "Managing Paralegal: Michelle Landazabal" at bounding box center [333, 122] width 620 height 14
click at [251, 173] on span "Coverage" at bounding box center [259, 167] width 43 height 11
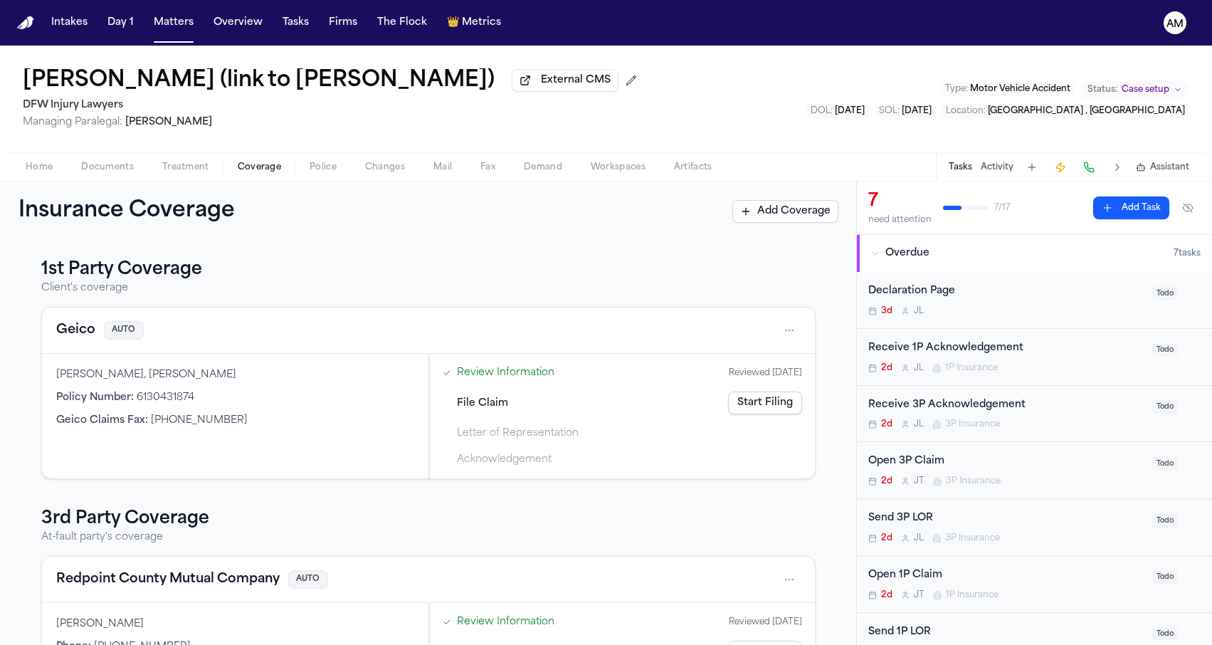
click at [81, 333] on button "Geico" at bounding box center [75, 330] width 39 height 20
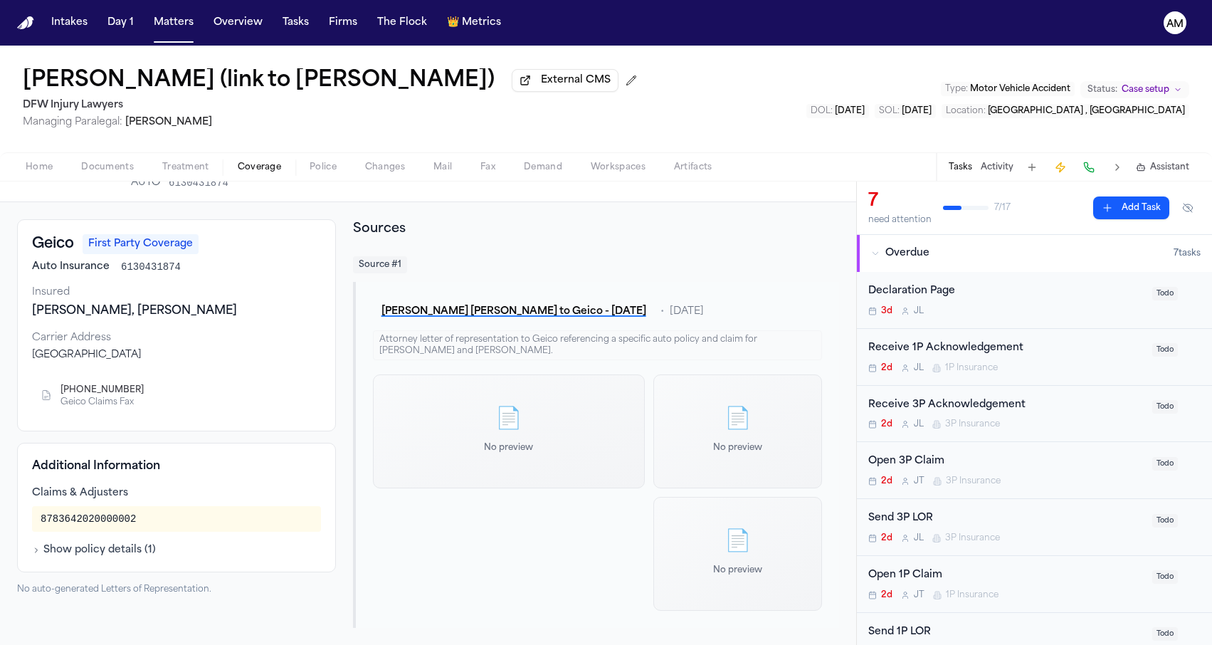
scroll to position [43, 0]
click at [105, 554] on button "Show policy details ( 1 )" at bounding box center [94, 550] width 124 height 14
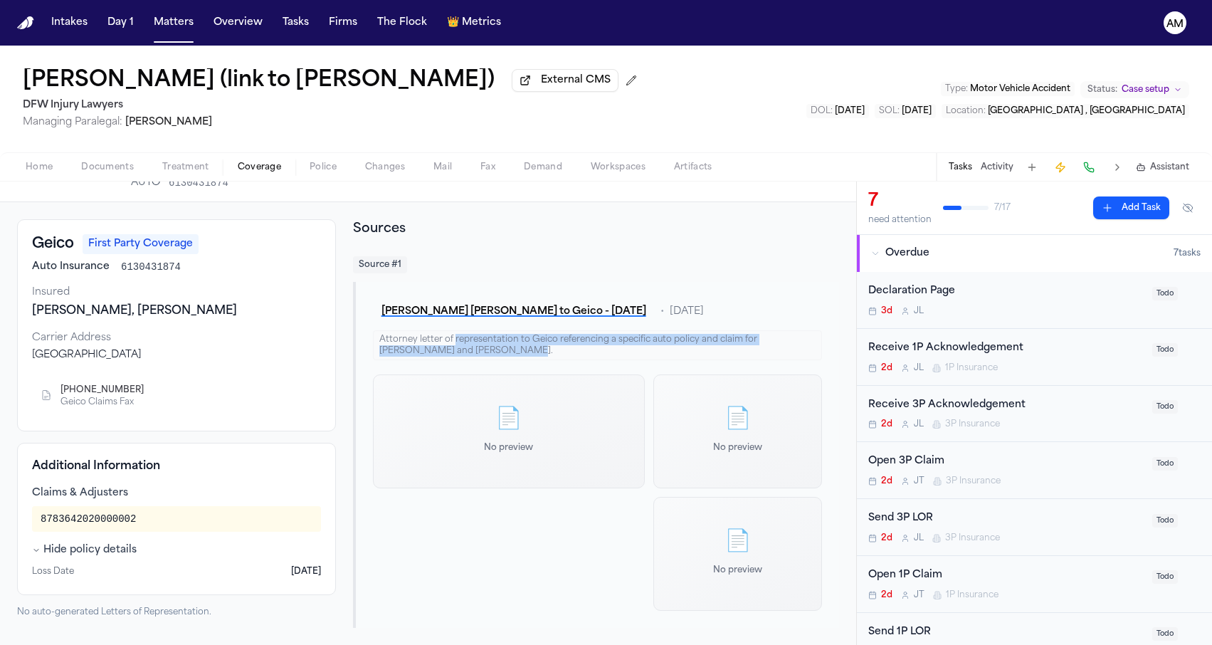
click at [453, 337] on div "Attorney letter of representation to Geico referencing a specific auto policy a…" at bounding box center [597, 345] width 449 height 30
click at [479, 401] on div "📄 No preview" at bounding box center [509, 431] width 273 height 114
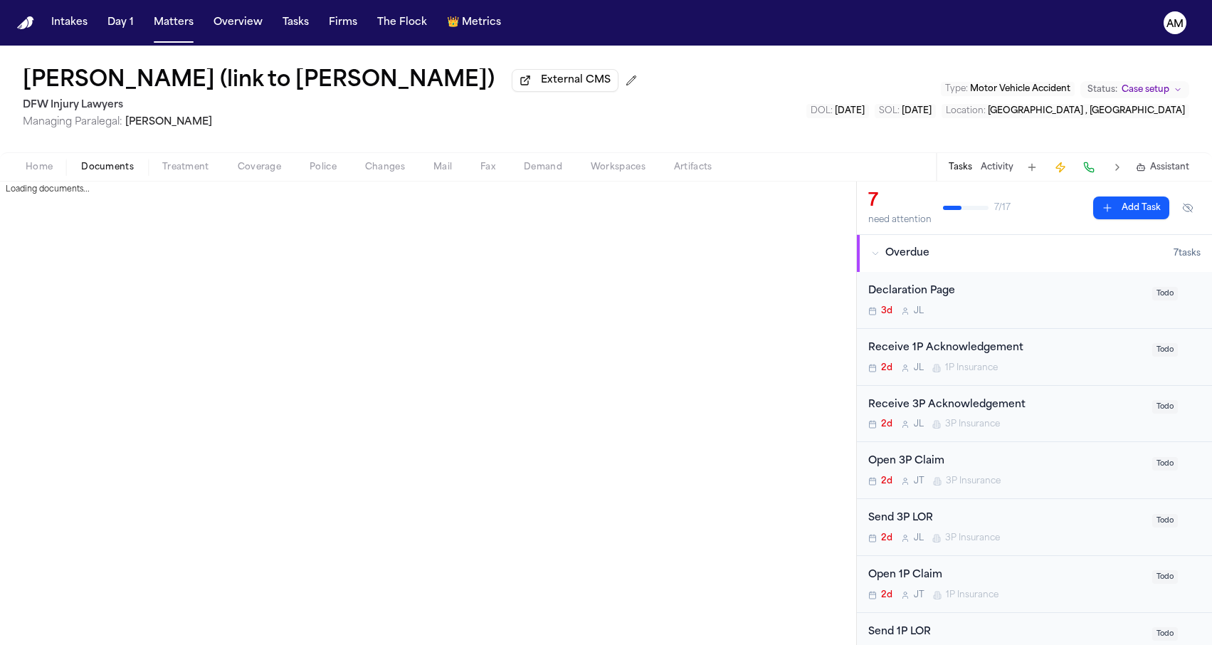
click at [96, 166] on span "Documents" at bounding box center [107, 167] width 53 height 11
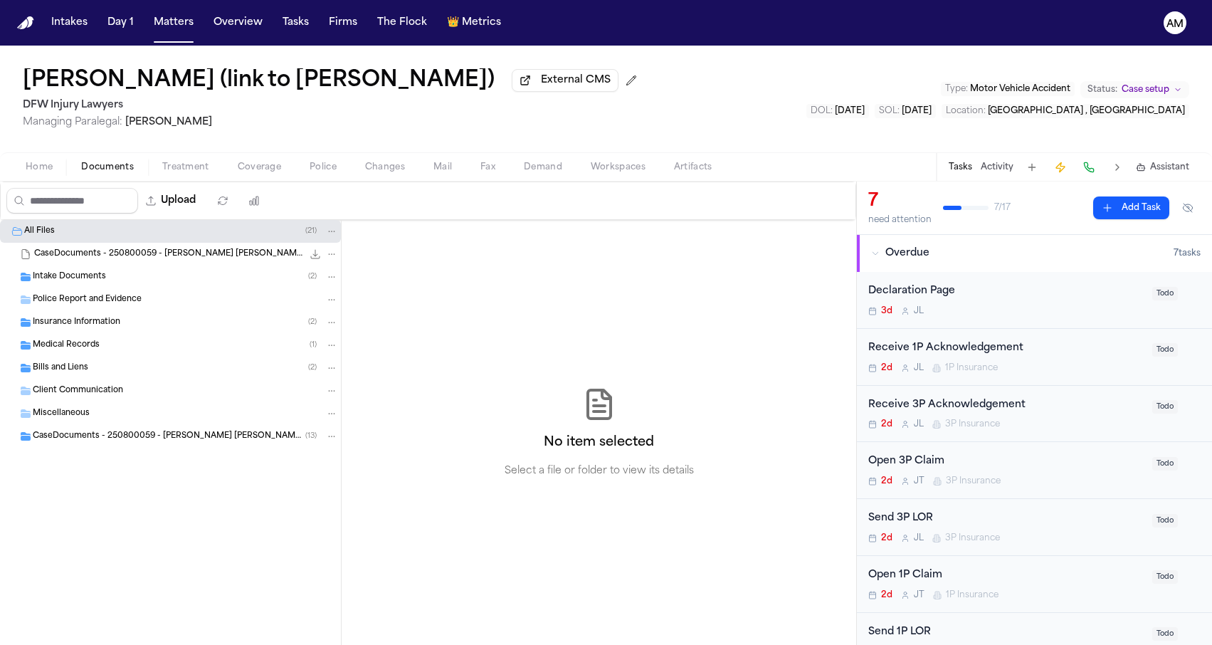
click at [133, 374] on div "Bills and Liens ( 2 )" at bounding box center [185, 367] width 305 height 13
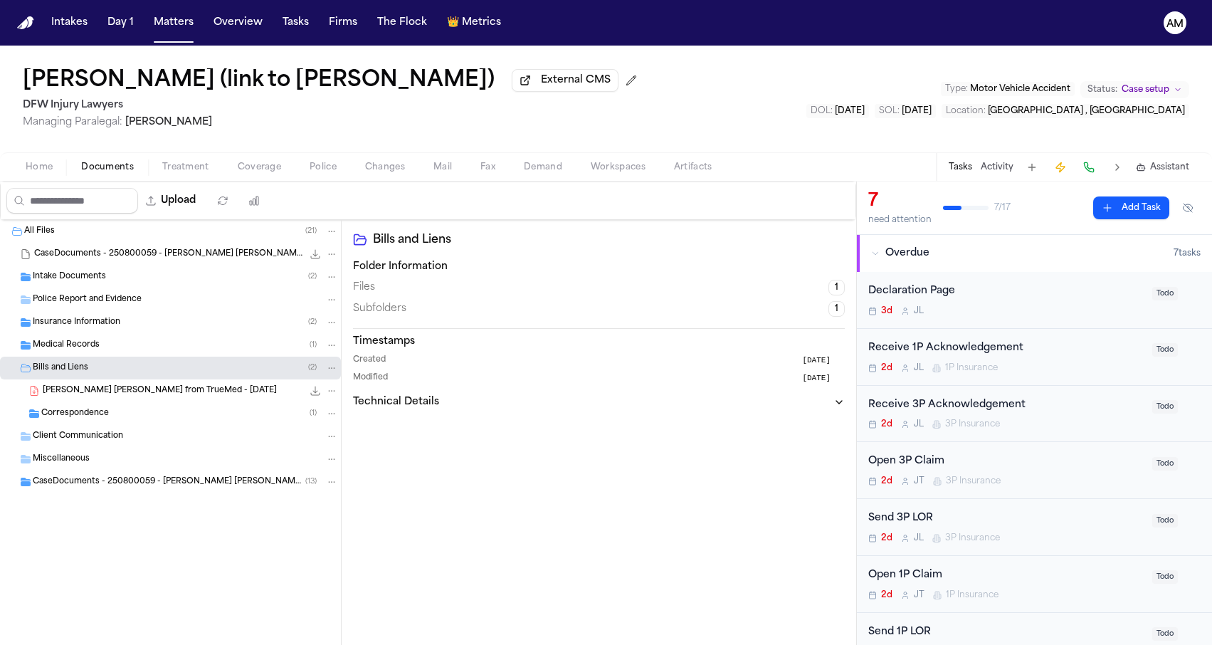
click at [141, 351] on div "Medical Records ( 1 )" at bounding box center [185, 345] width 305 height 13
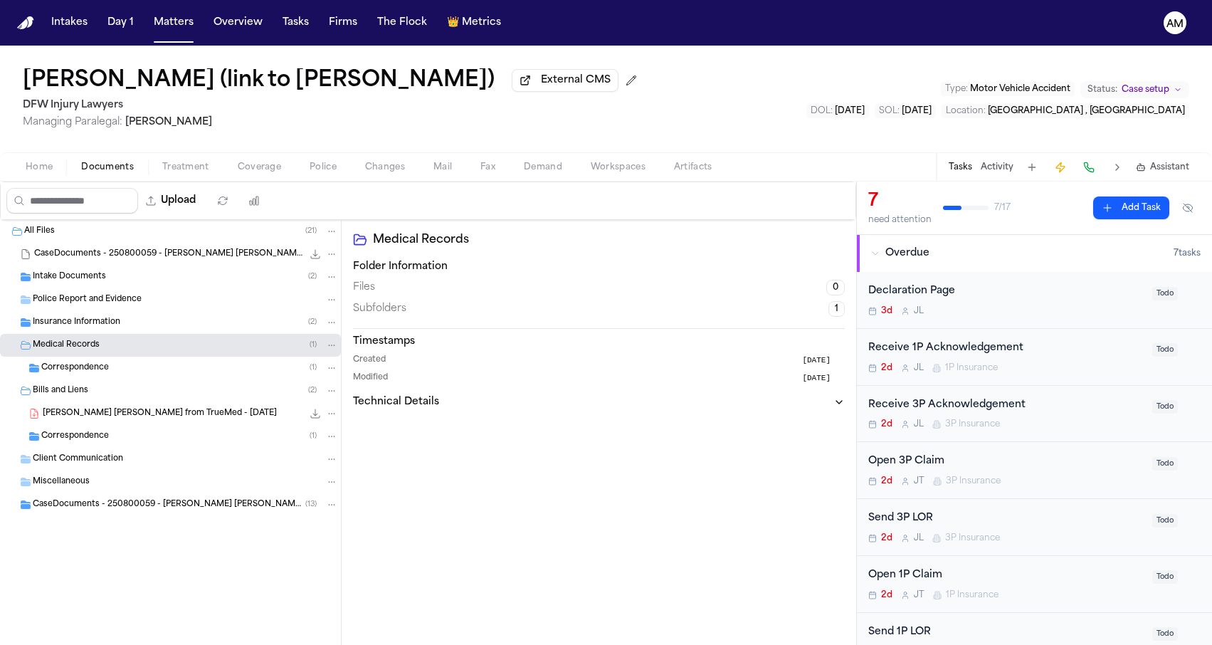
click at [140, 332] on div "Insurance Information ( 2 )" at bounding box center [170, 322] width 341 height 23
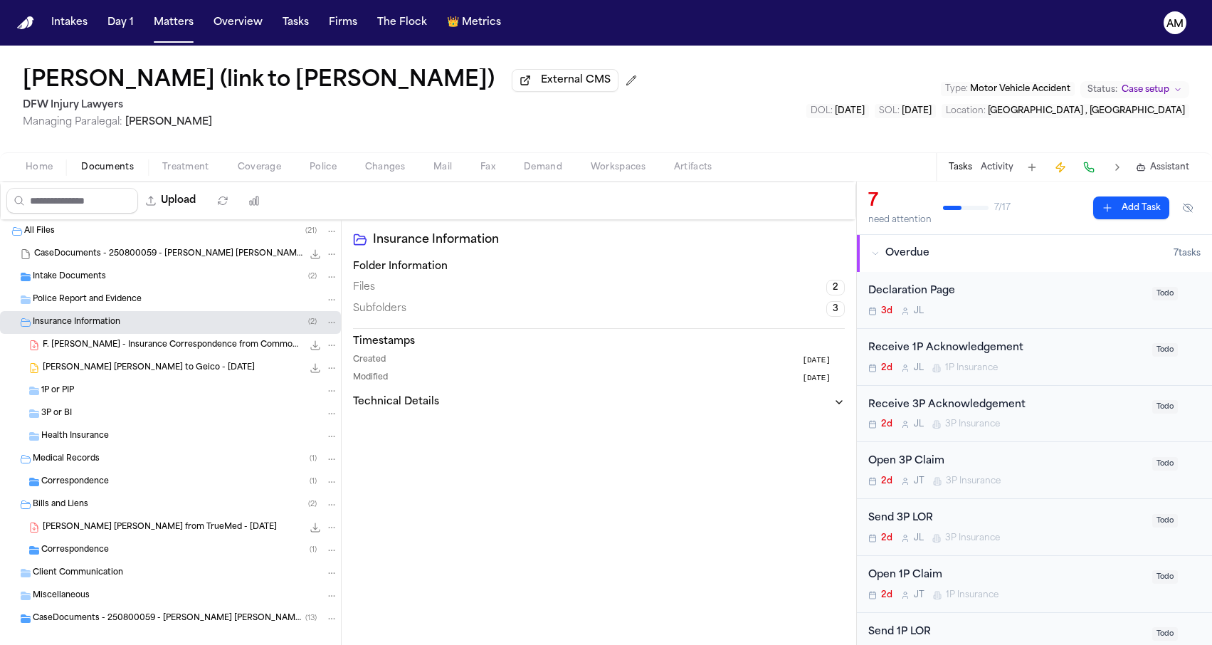
click at [129, 371] on span "[PERSON_NAME] [PERSON_NAME] to Geico - [DATE]" at bounding box center [149, 368] width 212 height 12
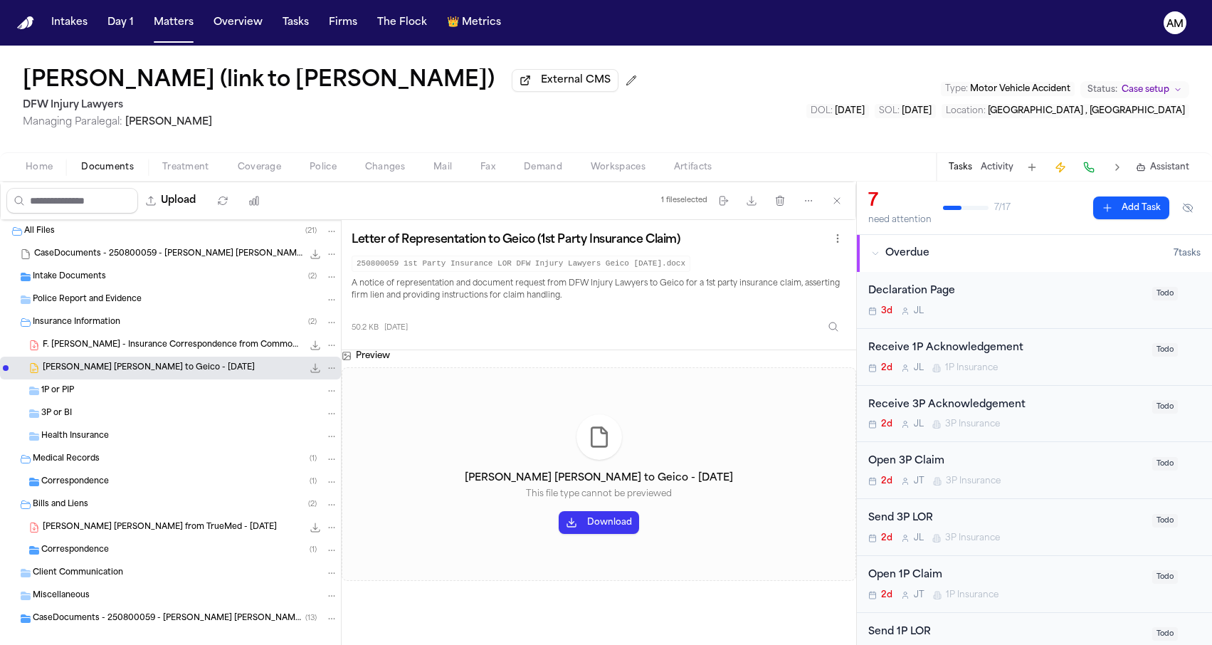
click at [134, 351] on span "F. [PERSON_NAME] - Insurance Correspondence from Commonwealth General - [DATE]" at bounding box center [173, 345] width 260 height 12
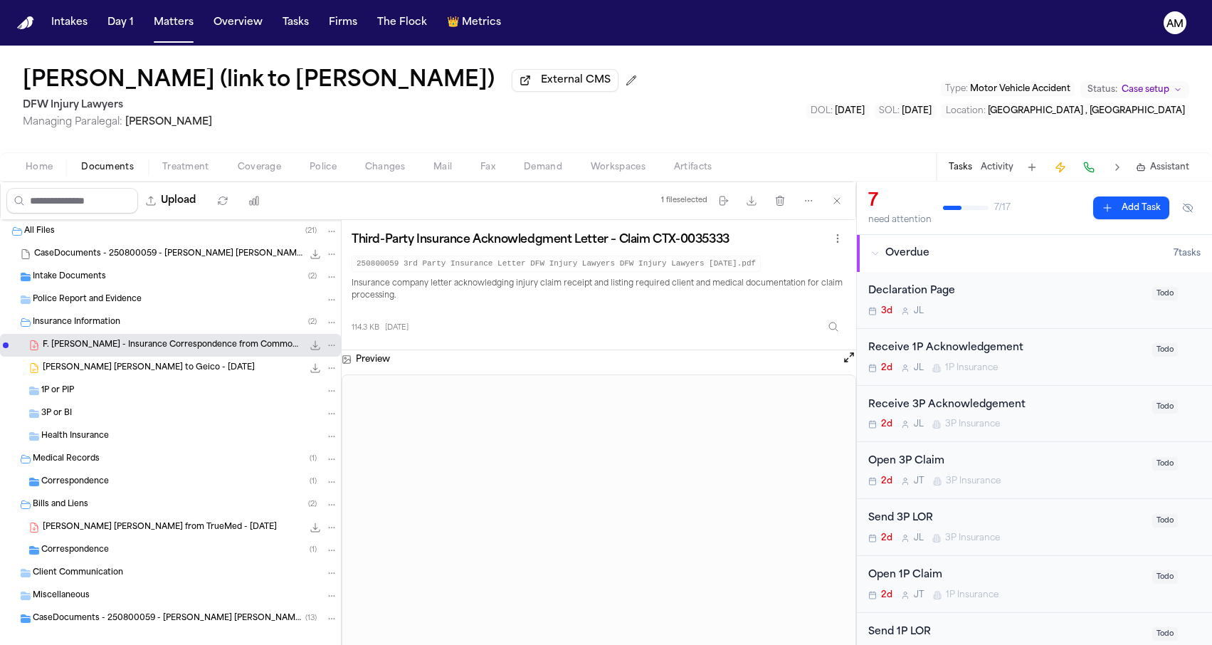
click at [208, 360] on div "F. Paez Reyna - LOR to Geico - 8.14.25 50.2 KB • DOCX" at bounding box center [170, 367] width 341 height 23
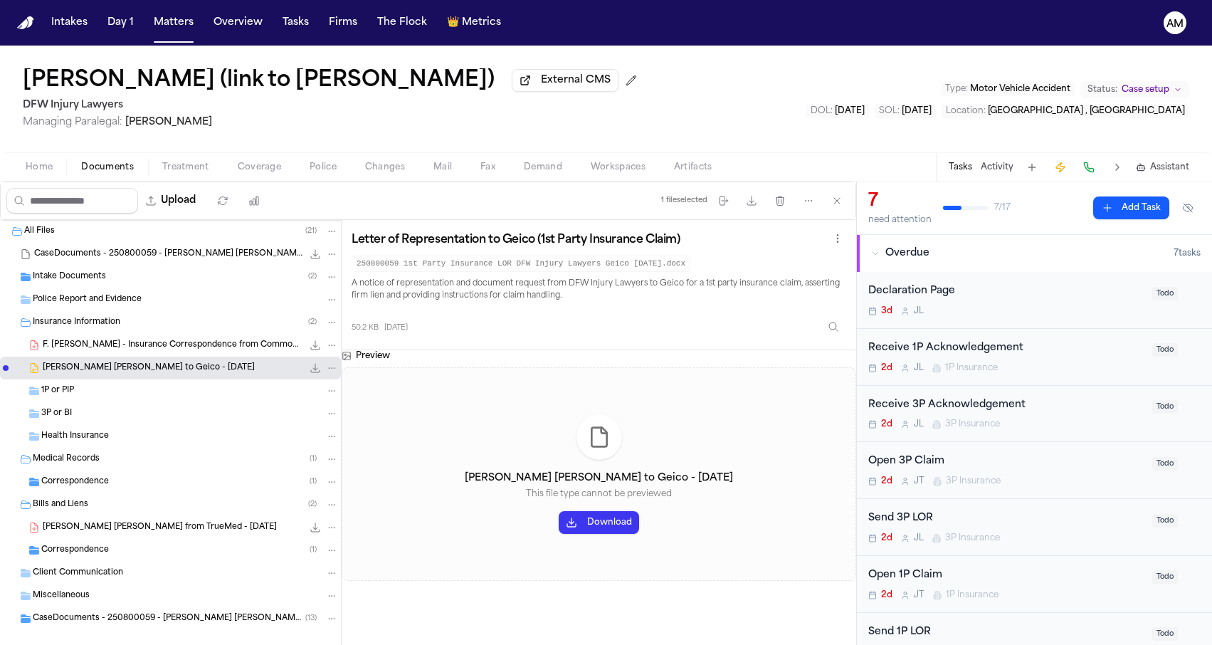
click at [623, 529] on button "Download" at bounding box center [599, 522] width 80 height 23
click at [265, 161] on button "Coverage" at bounding box center [259, 167] width 72 height 17
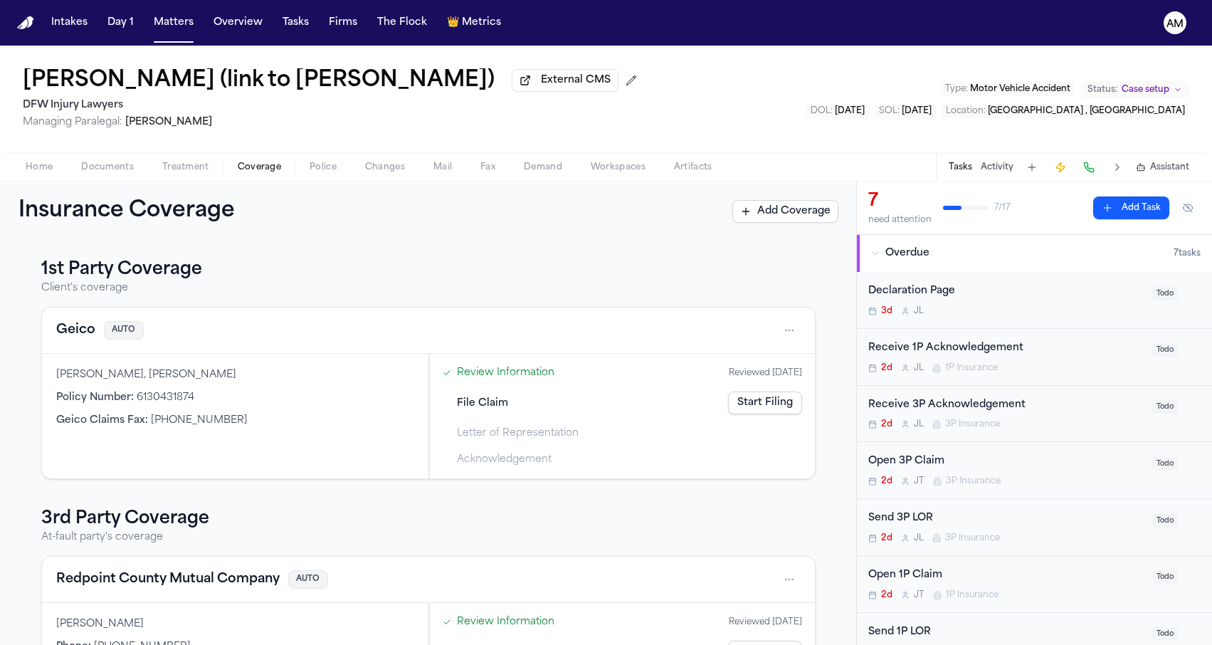
click at [90, 340] on button "Geico" at bounding box center [75, 330] width 39 height 20
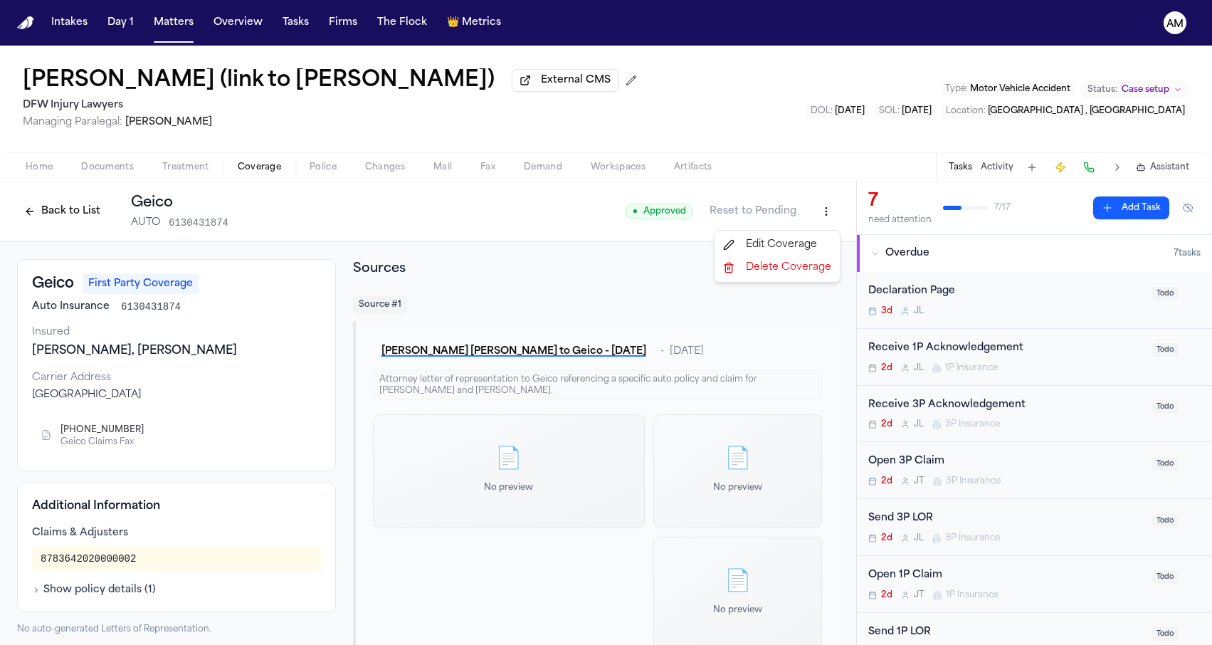
click at [828, 217] on html "Intakes Day 1 Matters Overview Tasks Firms The Flock 👑 Metrics AM Felicitas Pae…" at bounding box center [606, 322] width 1212 height 645
click at [785, 239] on div "Edit Coverage" at bounding box center [777, 244] width 120 height 23
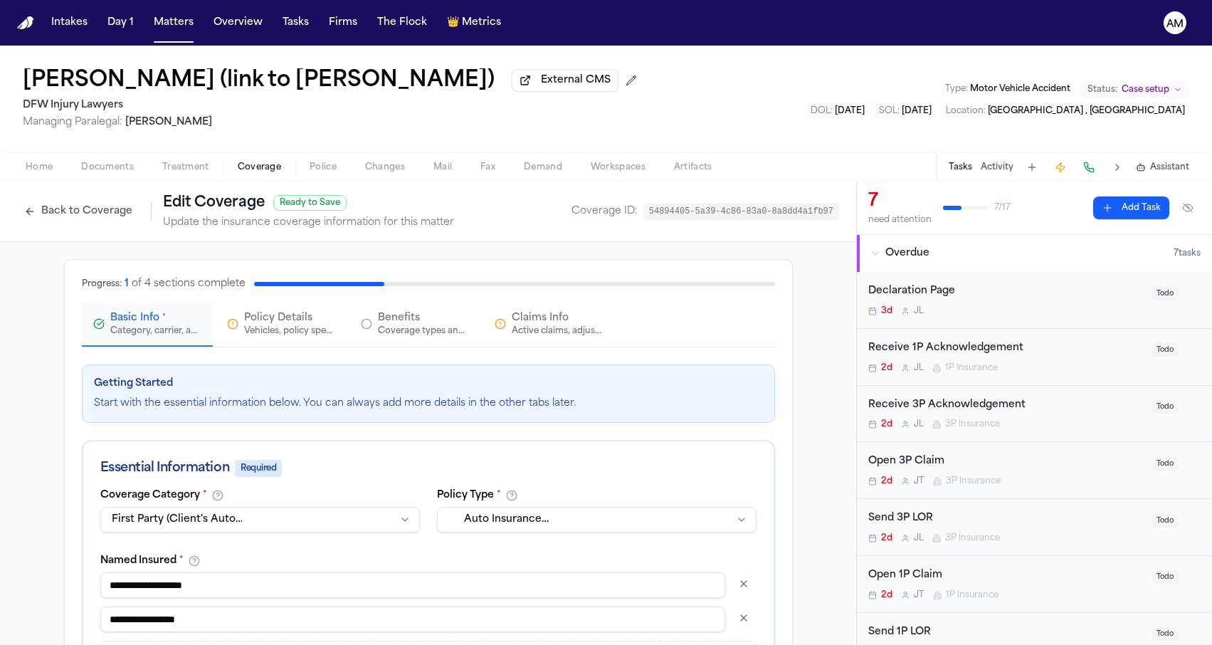
click at [497, 329] on icon "button" at bounding box center [499, 323] width 11 height 11
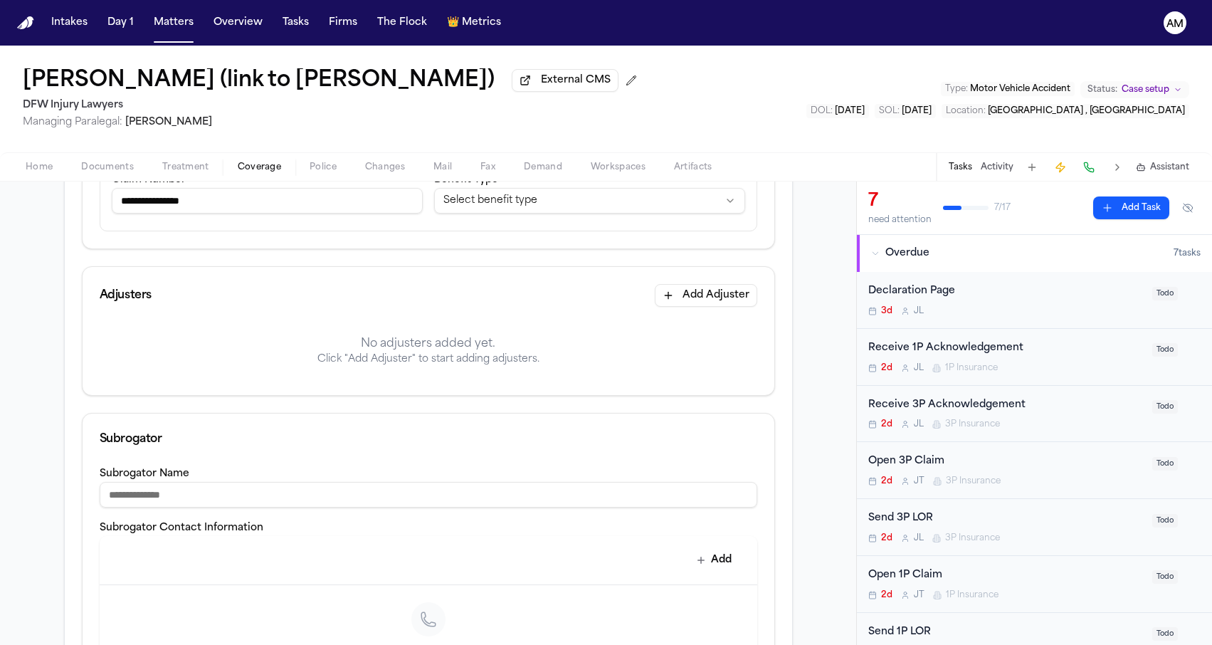
scroll to position [304, 0]
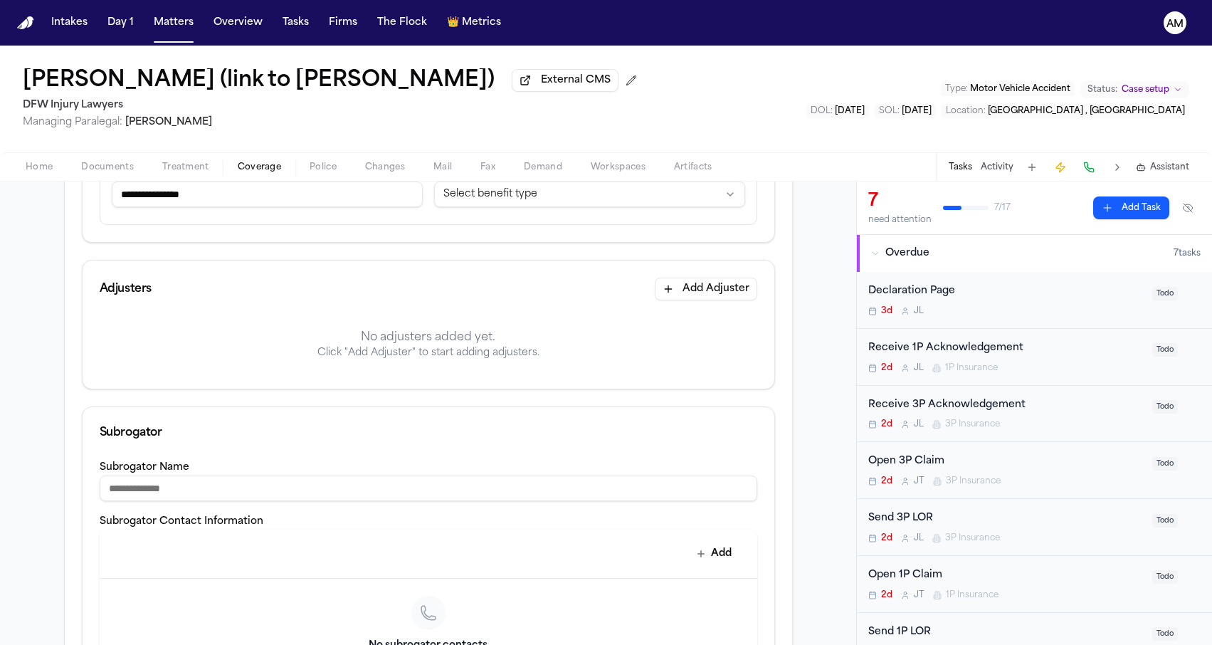
click at [669, 285] on button "Add Adjuster" at bounding box center [706, 288] width 102 height 23
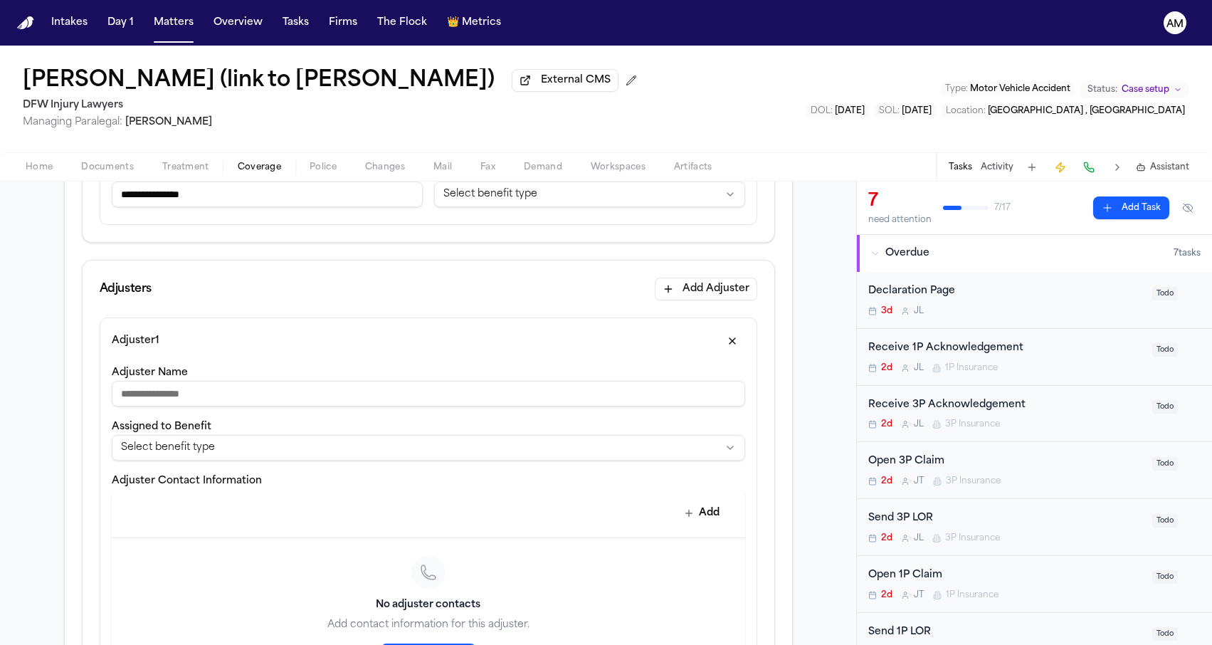
click at [207, 391] on input "Adjuster Name" at bounding box center [428, 394] width 633 height 26
type input "******"
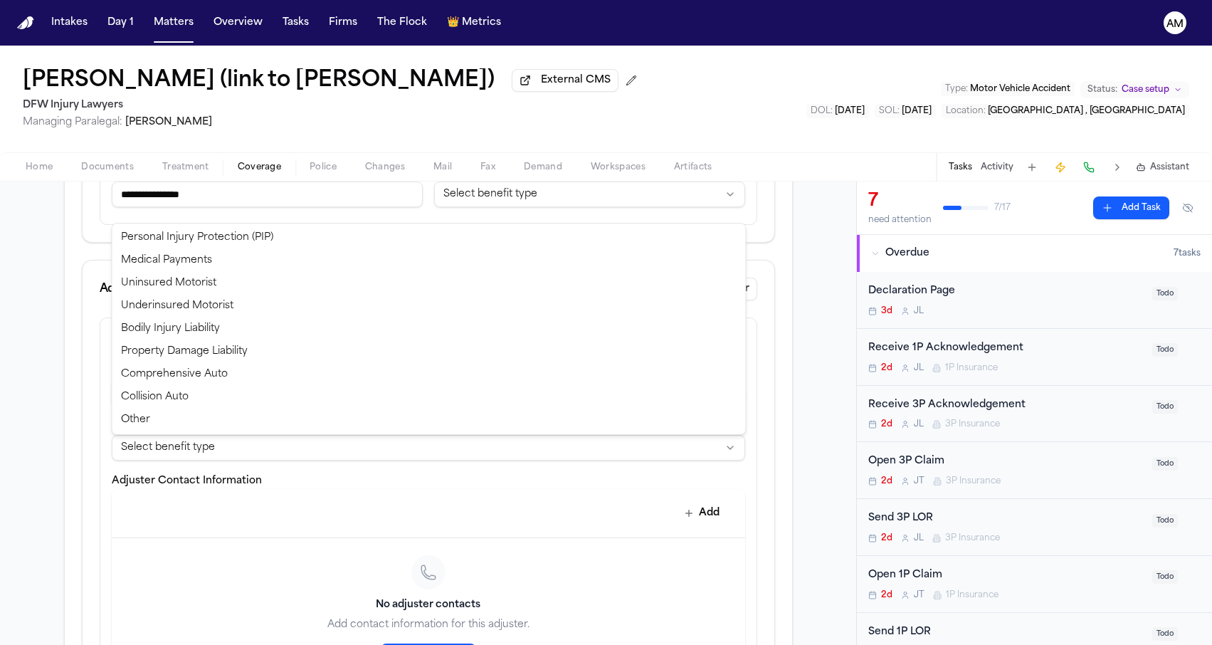
click at [209, 443] on html "**********" at bounding box center [606, 322] width 1212 height 645
select select "**********"
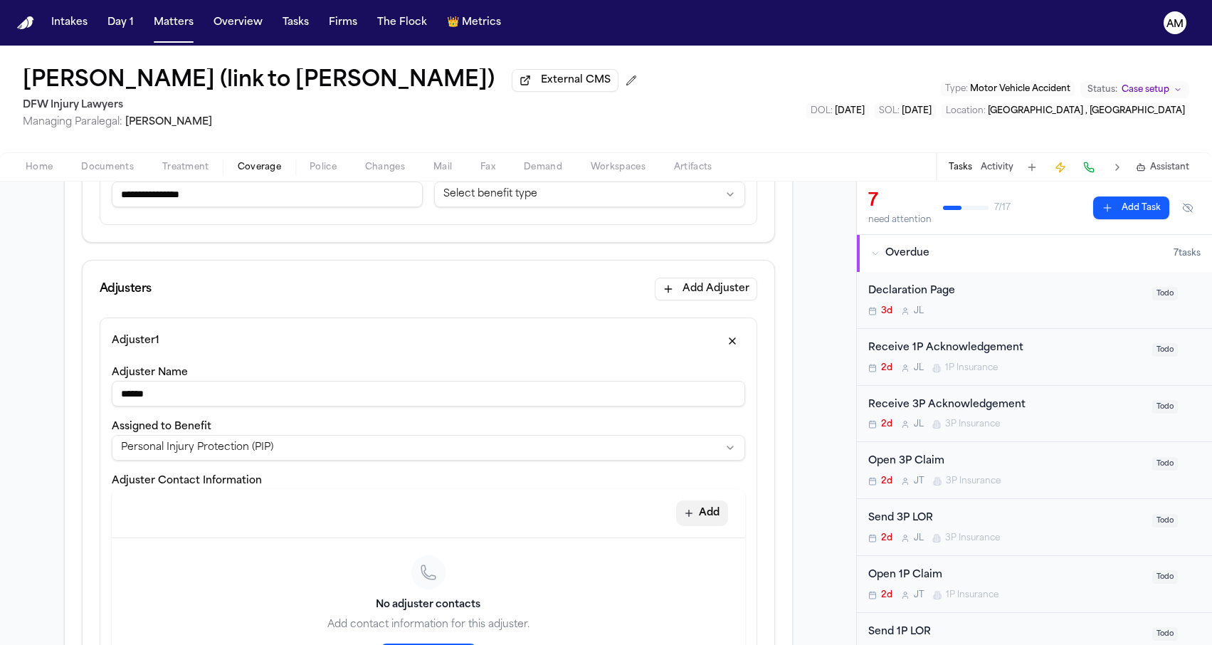
click at [708, 510] on button "Add" at bounding box center [702, 513] width 52 height 26
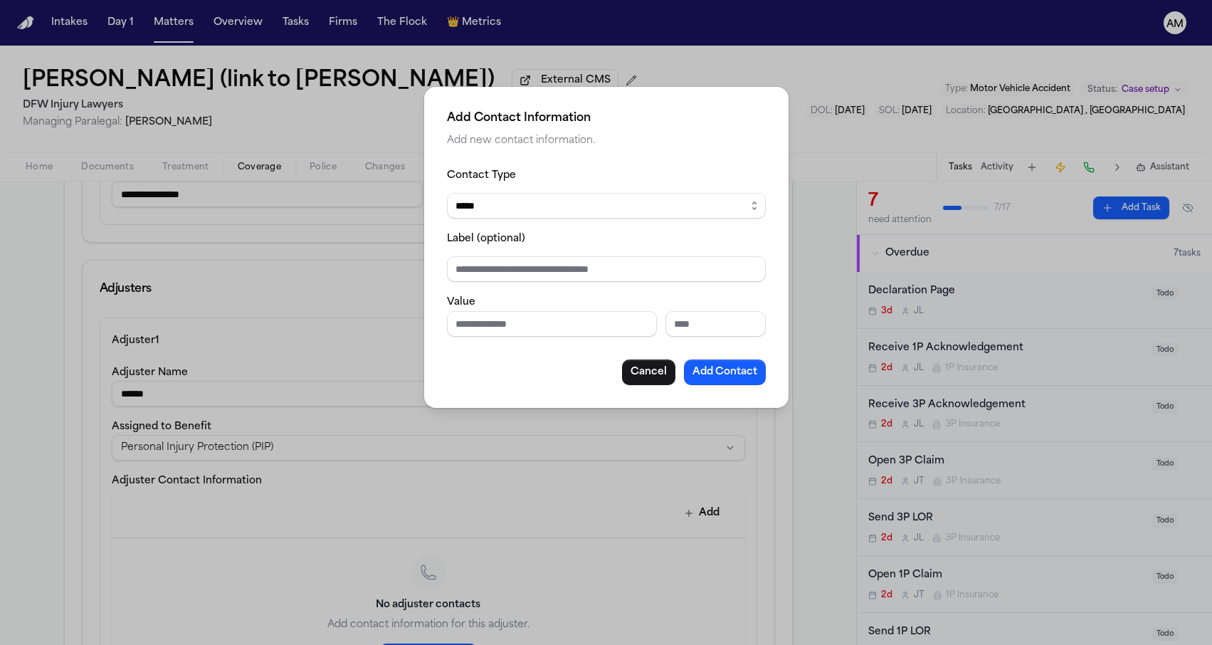
click at [539, 312] on div "Value" at bounding box center [606, 314] width 319 height 43
click at [520, 329] on input "Phone number" at bounding box center [552, 324] width 210 height 26
type input "**********"
click at [480, 366] on div "Cancel Add Contact" at bounding box center [606, 372] width 319 height 26
click at [711, 369] on button "Add Contact" at bounding box center [725, 372] width 82 height 26
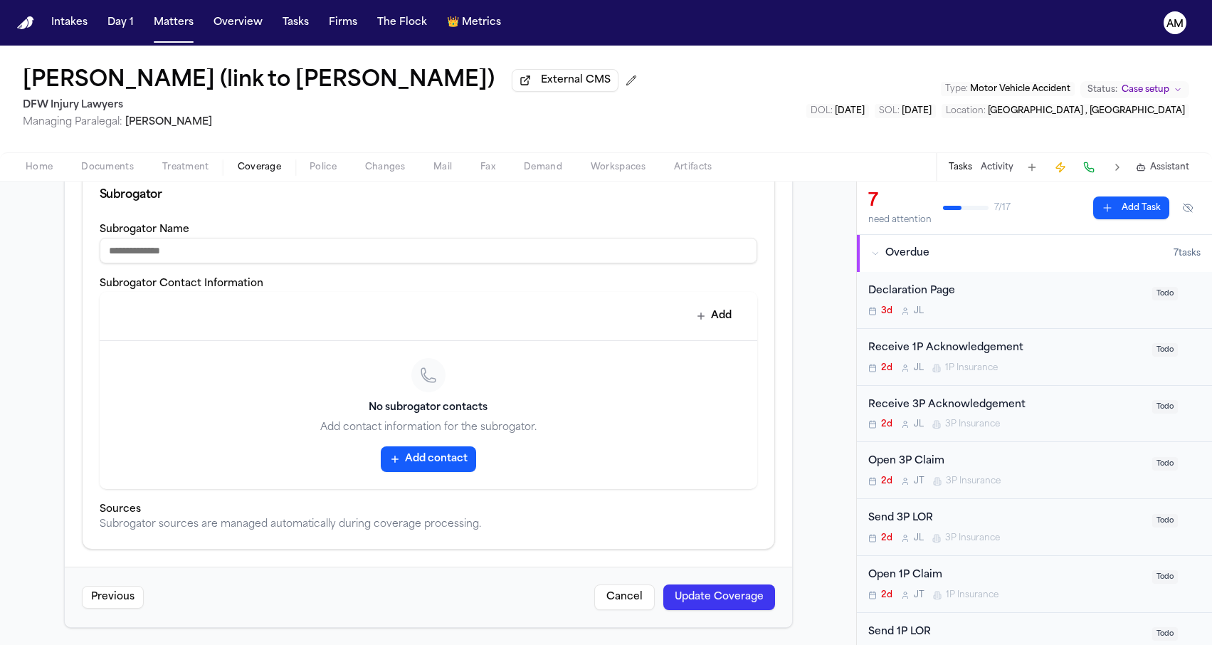
scroll to position [760, 0]
click at [736, 586] on button "Update Coverage" at bounding box center [719, 597] width 112 height 26
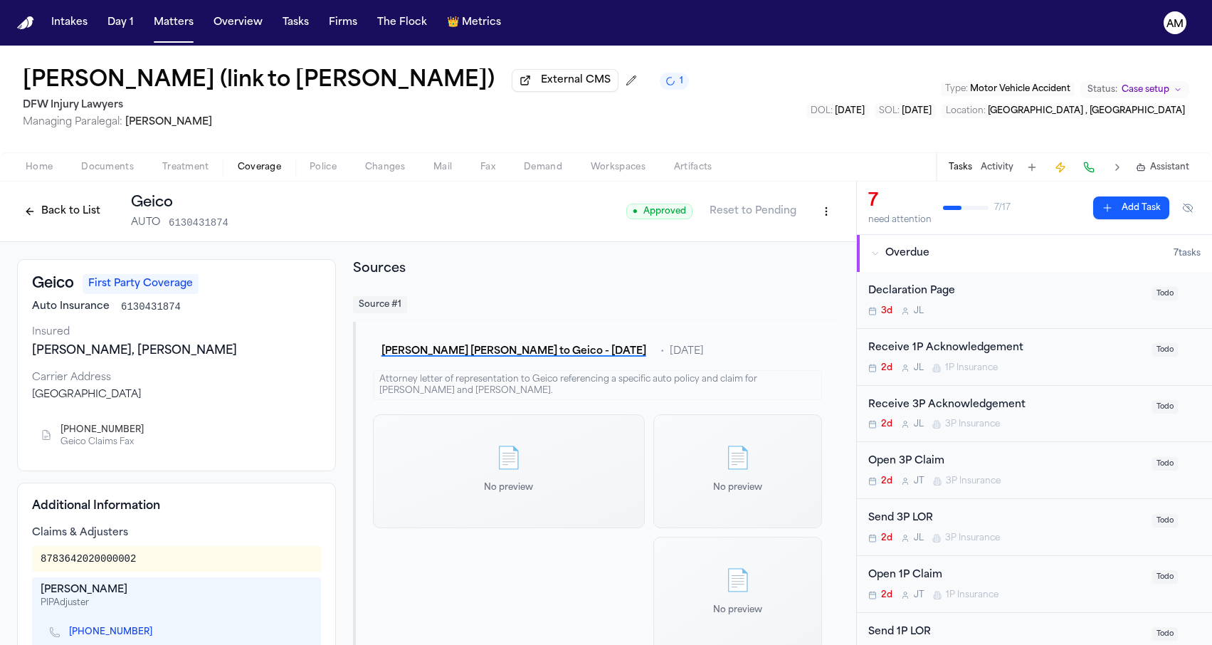
click at [85, 221] on button "Back to List" at bounding box center [62, 211] width 90 height 23
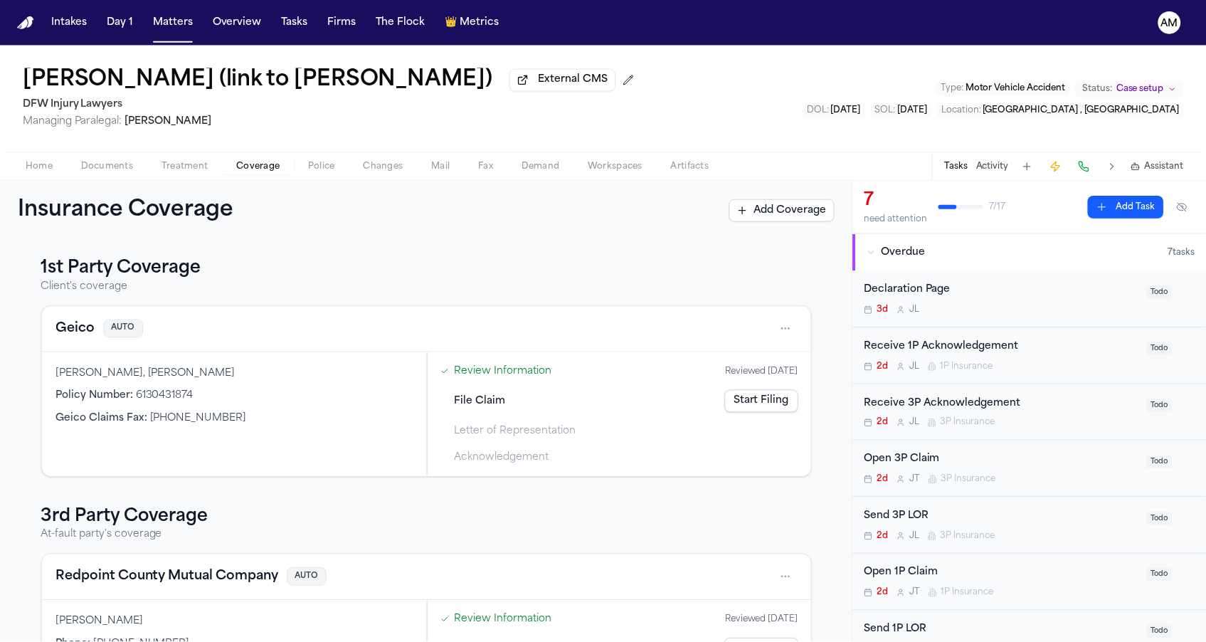
scroll to position [11, 0]
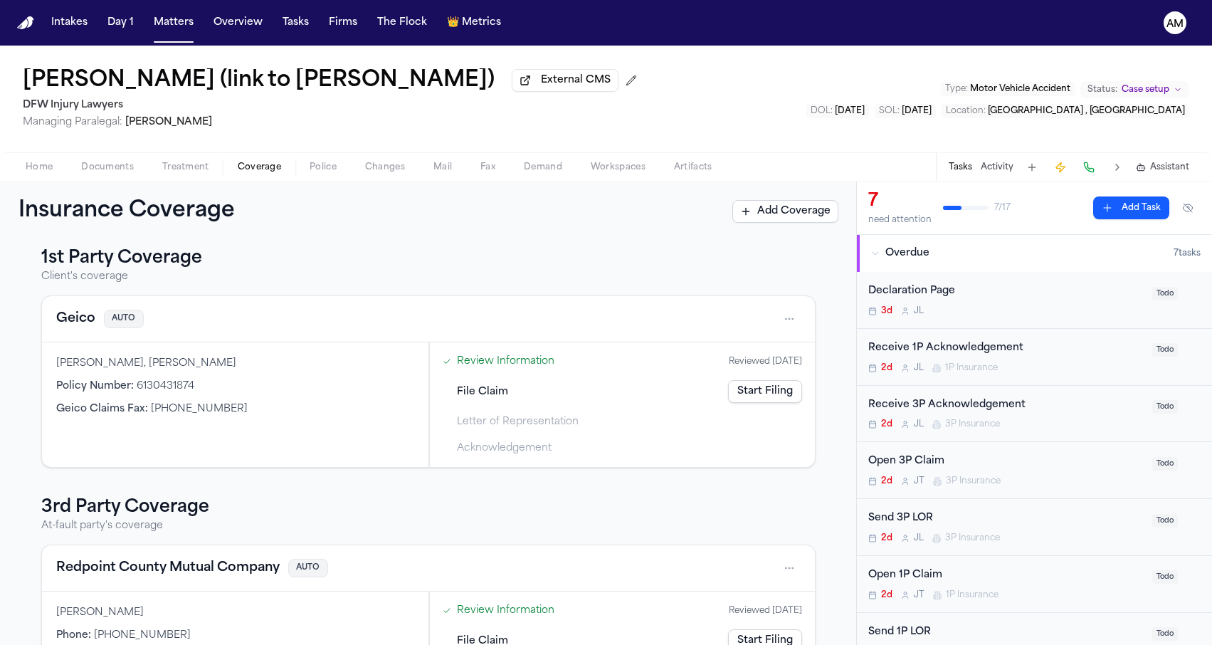
click at [85, 329] on button "Geico" at bounding box center [75, 319] width 39 height 20
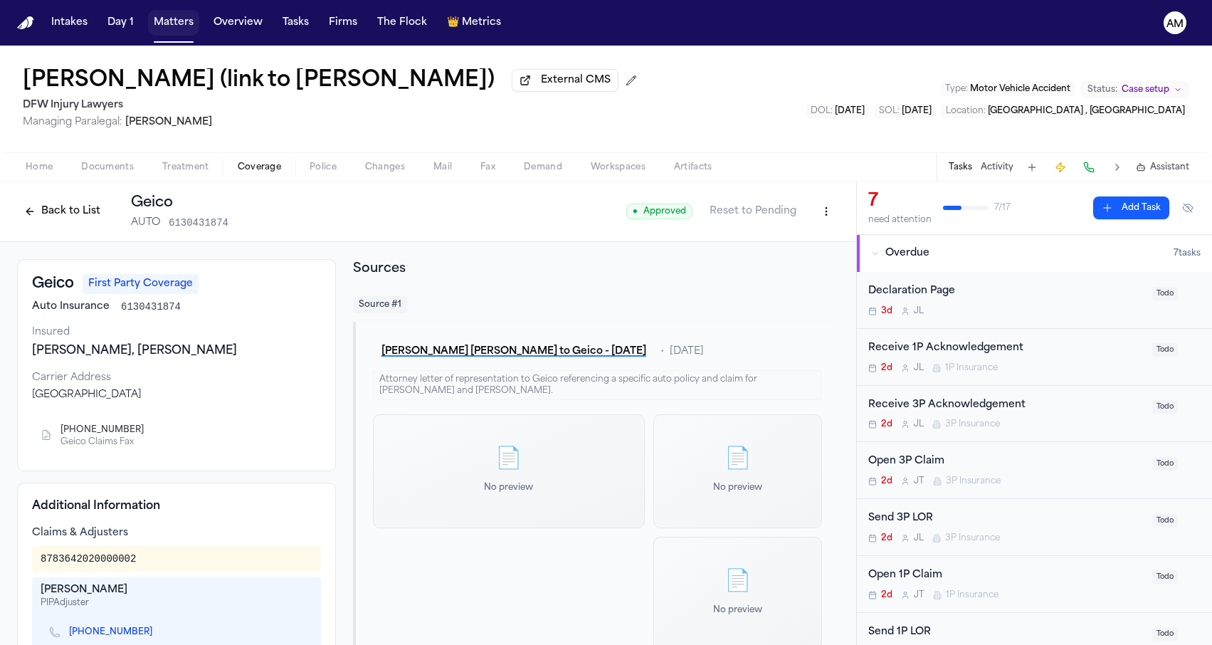
click at [156, 23] on button "Matters" at bounding box center [173, 23] width 51 height 26
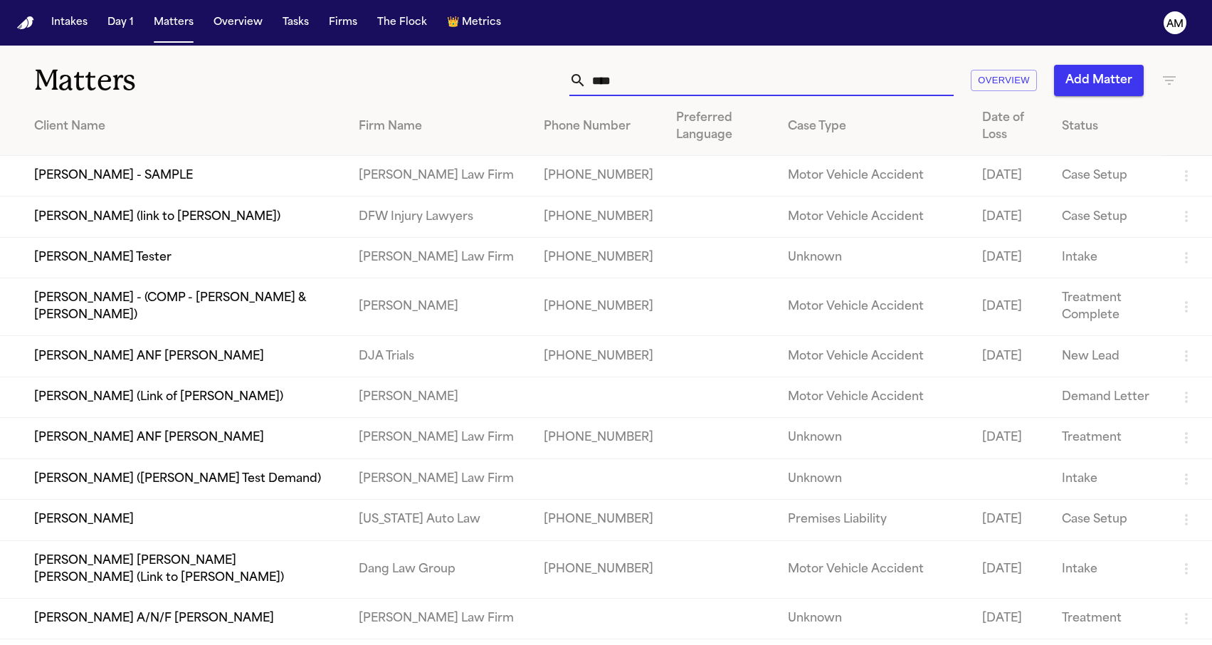
drag, startPoint x: 646, startPoint y: 87, endPoint x: 492, endPoint y: 72, distance: 155.1
click at [492, 72] on div "**** Overview Add Matter" at bounding box center [769, 80] width 817 height 31
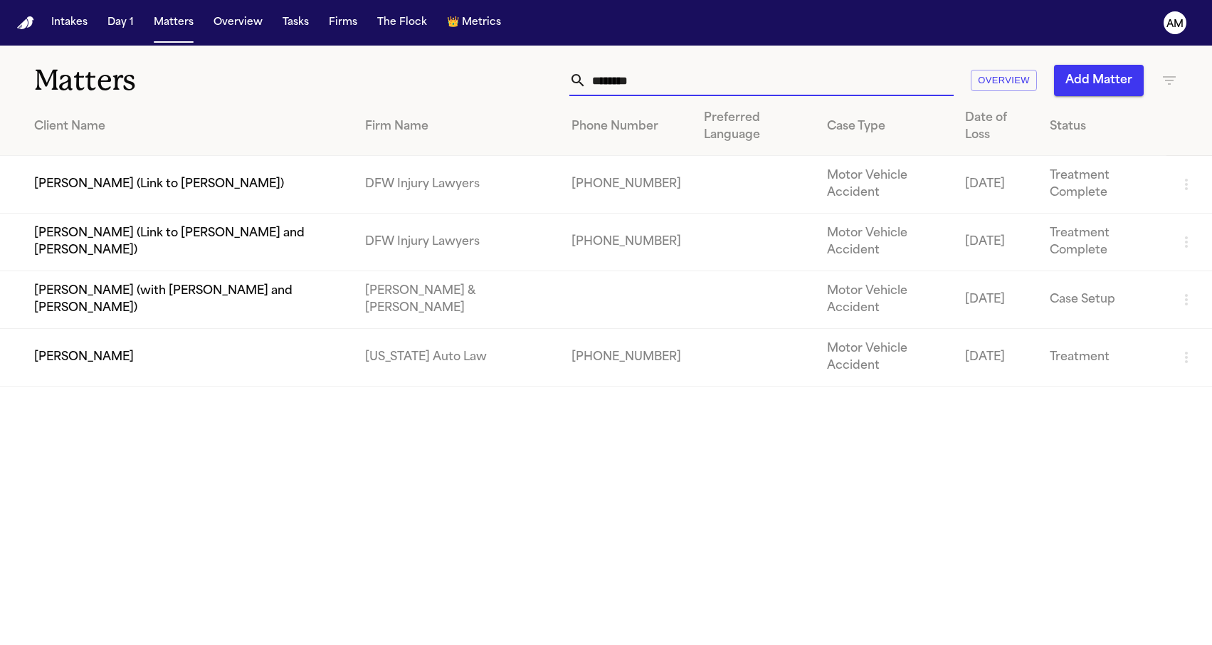
type input "********"
click at [250, 357] on td "[PERSON_NAME]" at bounding box center [177, 358] width 354 height 58
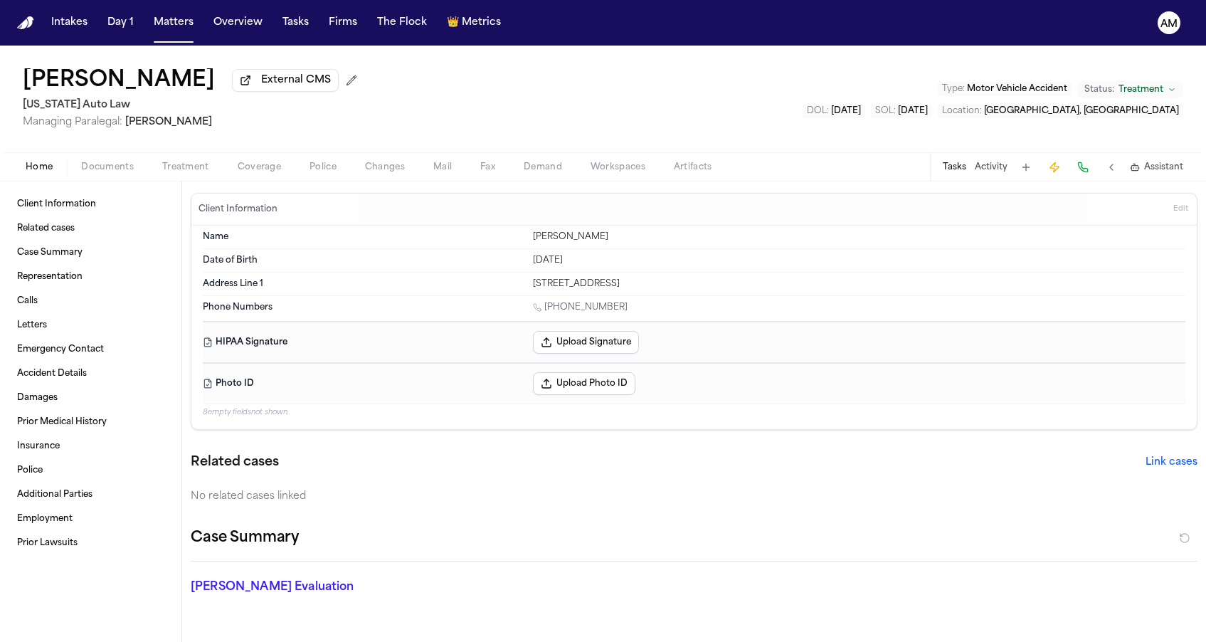
click at [273, 158] on div "Home Documents Treatment Coverage Police Changes Mail Fax Demand Workspaces Art…" at bounding box center [603, 166] width 1206 height 28
click at [270, 166] on span "Coverage" at bounding box center [259, 167] width 43 height 11
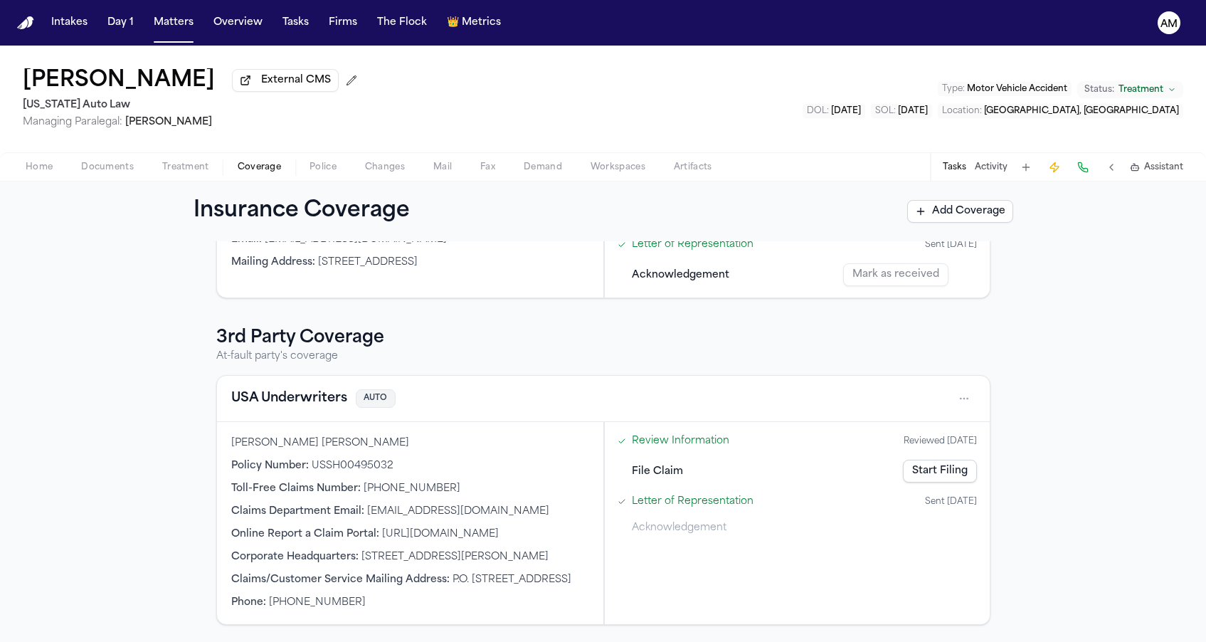
scroll to position [396, 0]
click at [127, 181] on div "Home Documents Treatment Coverage Police Changes Mail Fax Demand Workspaces Art…" at bounding box center [603, 166] width 1206 height 28
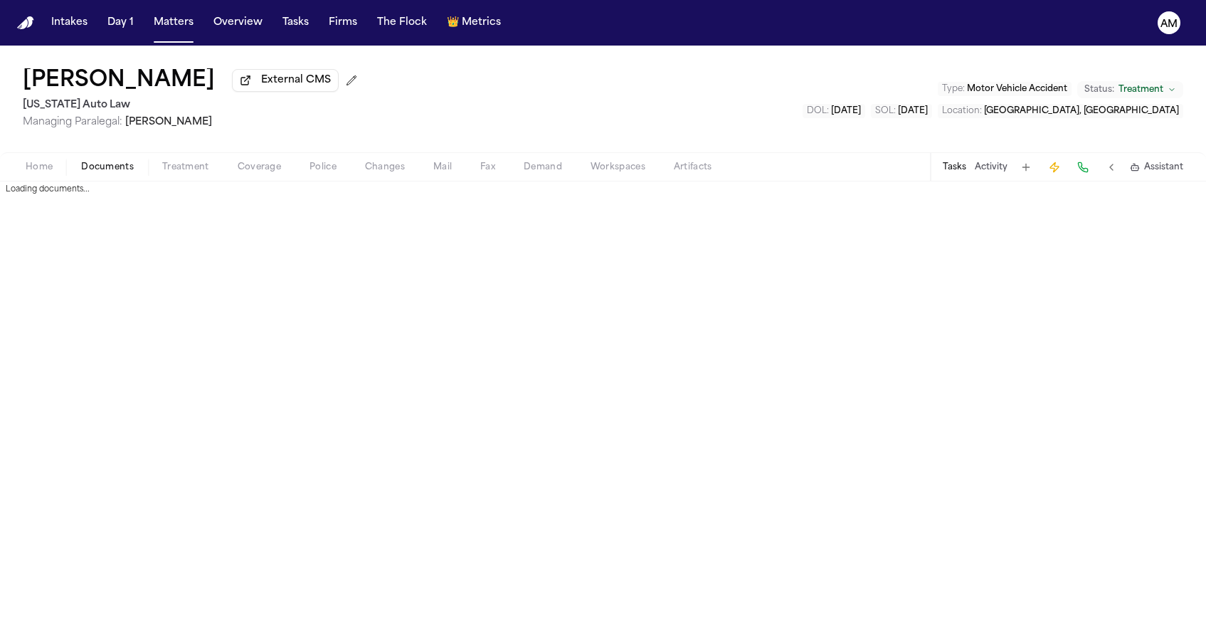
click at [126, 173] on span "Documents" at bounding box center [107, 167] width 53 height 11
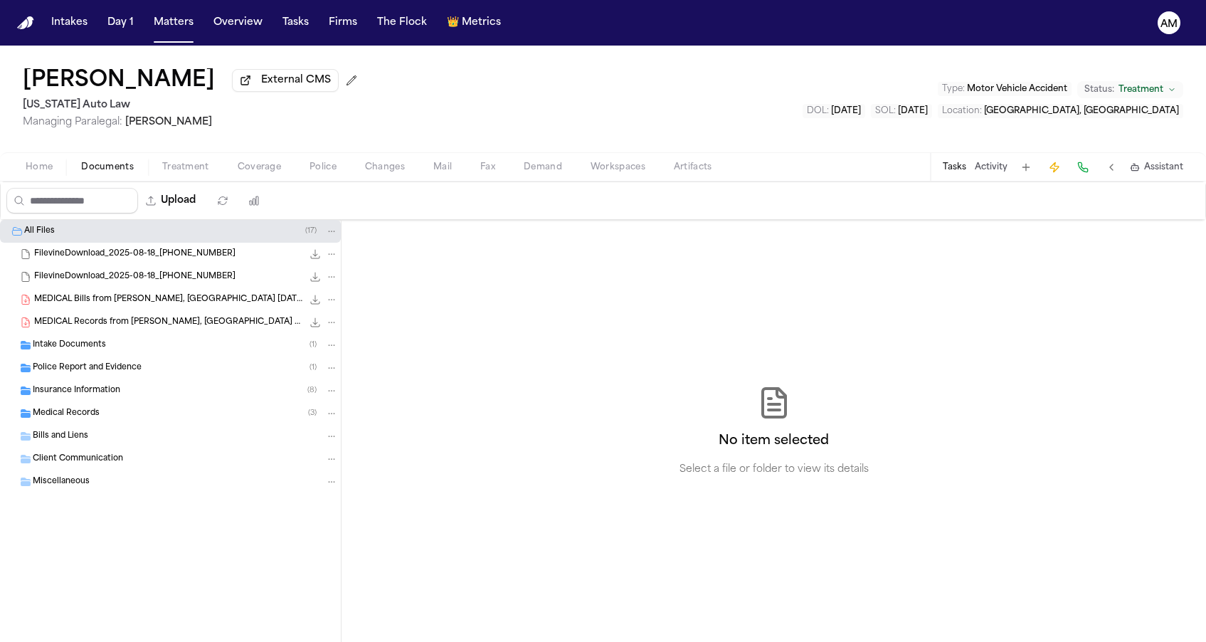
click at [77, 387] on div "Insurance Information ( 8 )" at bounding box center [185, 390] width 305 height 13
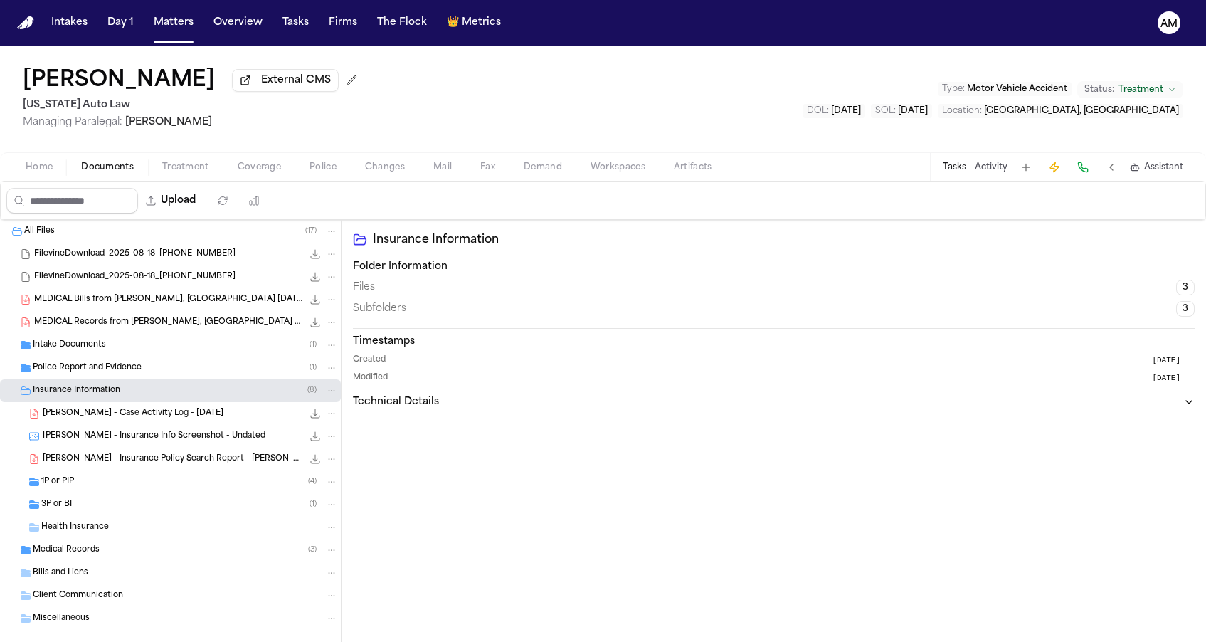
click at [112, 475] on div "1P or PIP ( 4 )" at bounding box center [170, 481] width 341 height 23
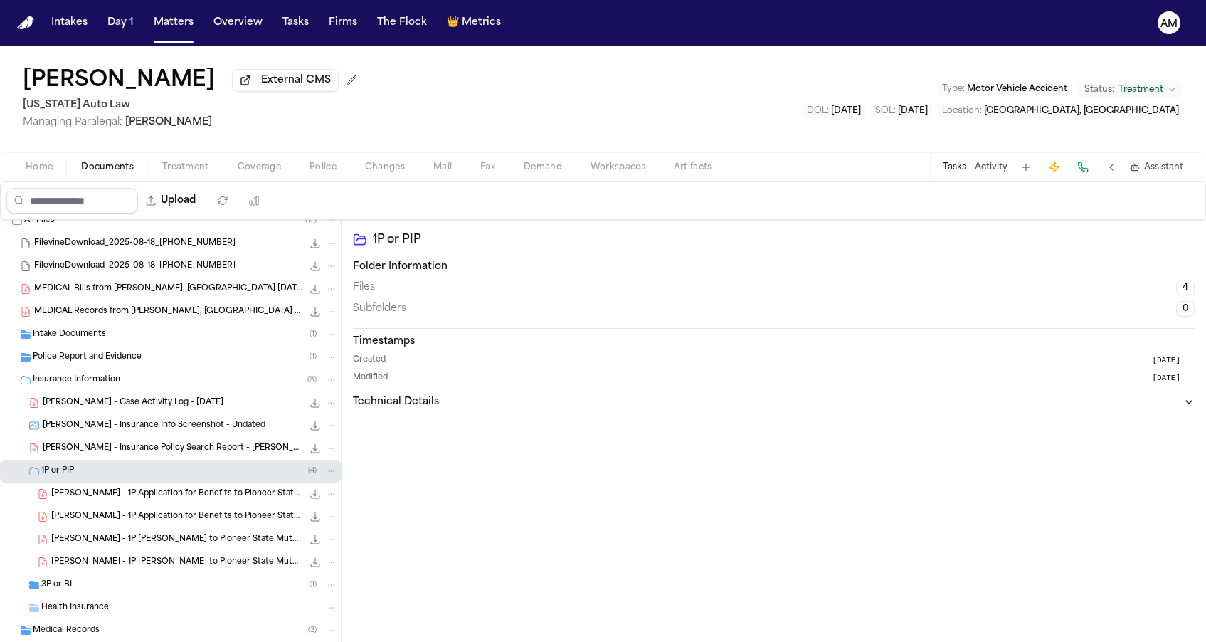
scroll to position [13, 0]
click at [122, 583] on div "3P or BI ( 1 )" at bounding box center [189, 582] width 297 height 13
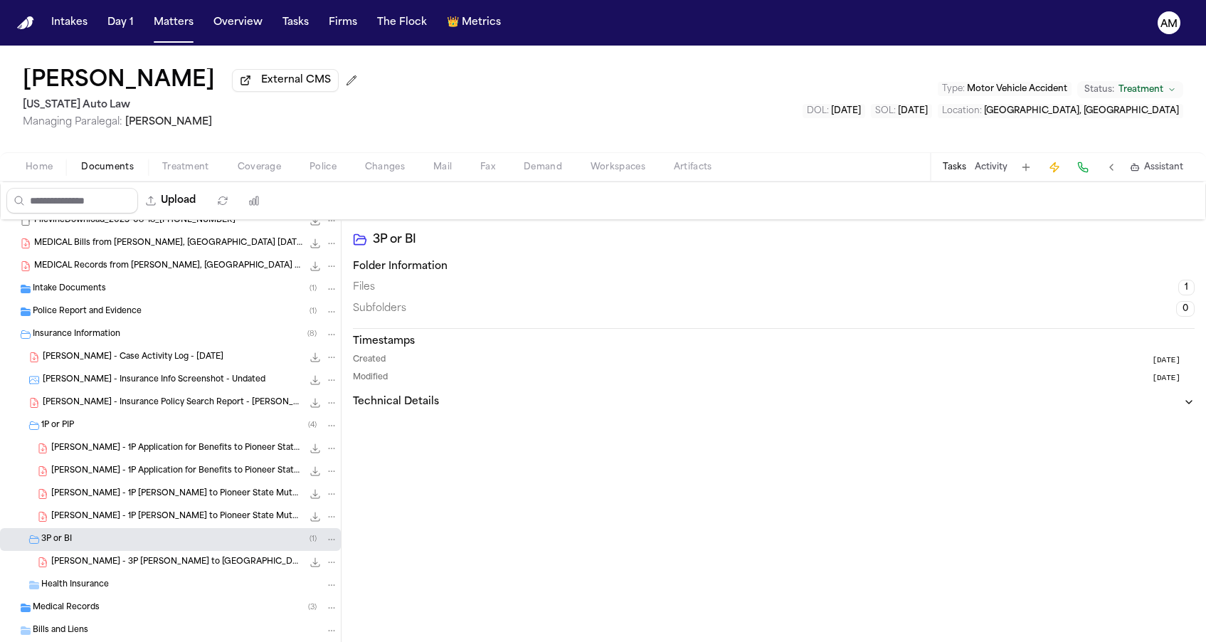
scroll to position [65, 0]
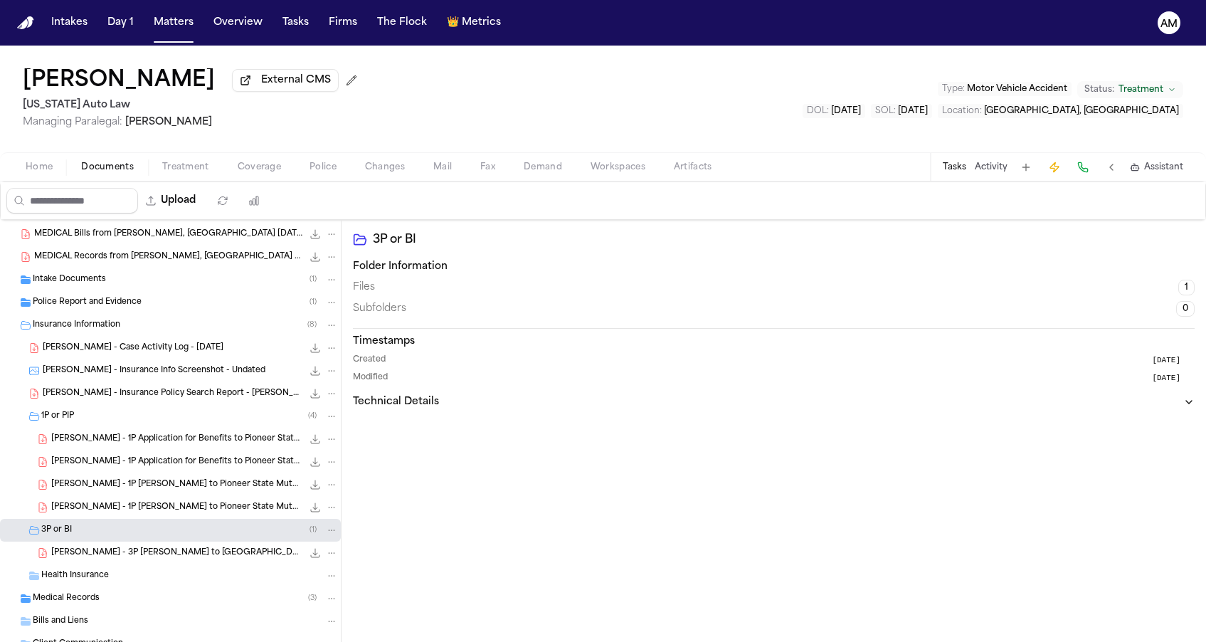
click at [152, 514] on div "T. Norwood - 1P LOR to Pioneer State Mutual - 6.18.25 301.9 KB • PDF" at bounding box center [194, 507] width 287 height 14
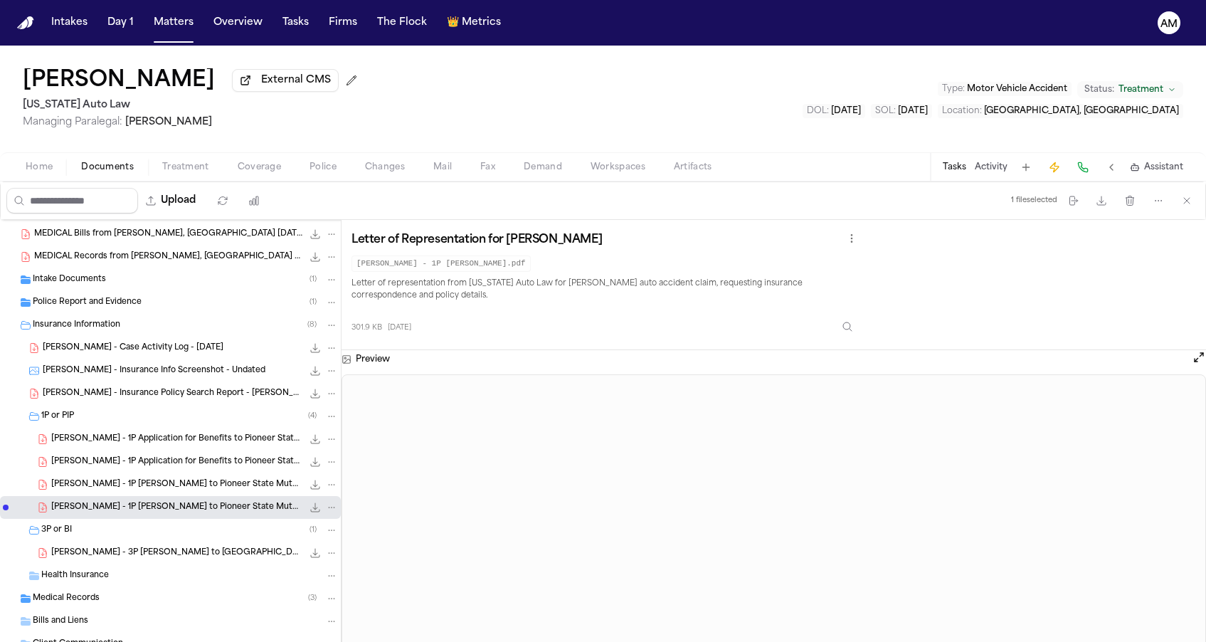
click at [173, 469] on div "T. Norwood - 1P Application for Benefits to Pioneer State Mutual Insurance Comp…" at bounding box center [194, 462] width 287 height 14
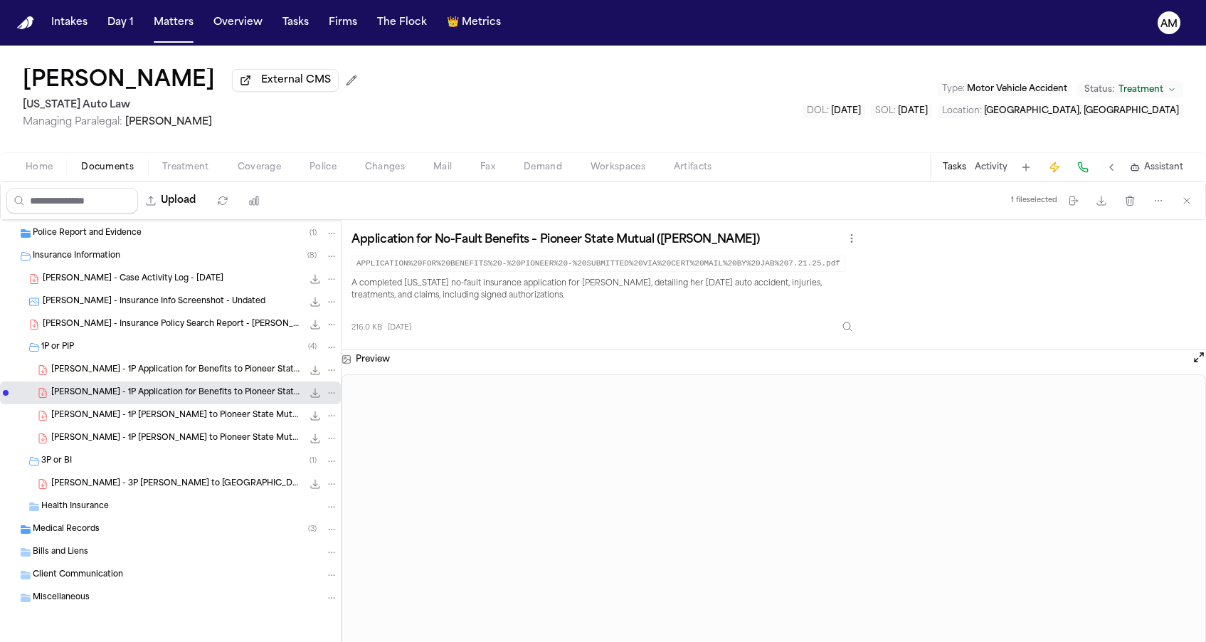
scroll to position [137, 0]
click at [245, 370] on span "T. Norwood - 1P Application for Benefits to Pioneer State Mutual Insurance Comp…" at bounding box center [176, 370] width 251 height 12
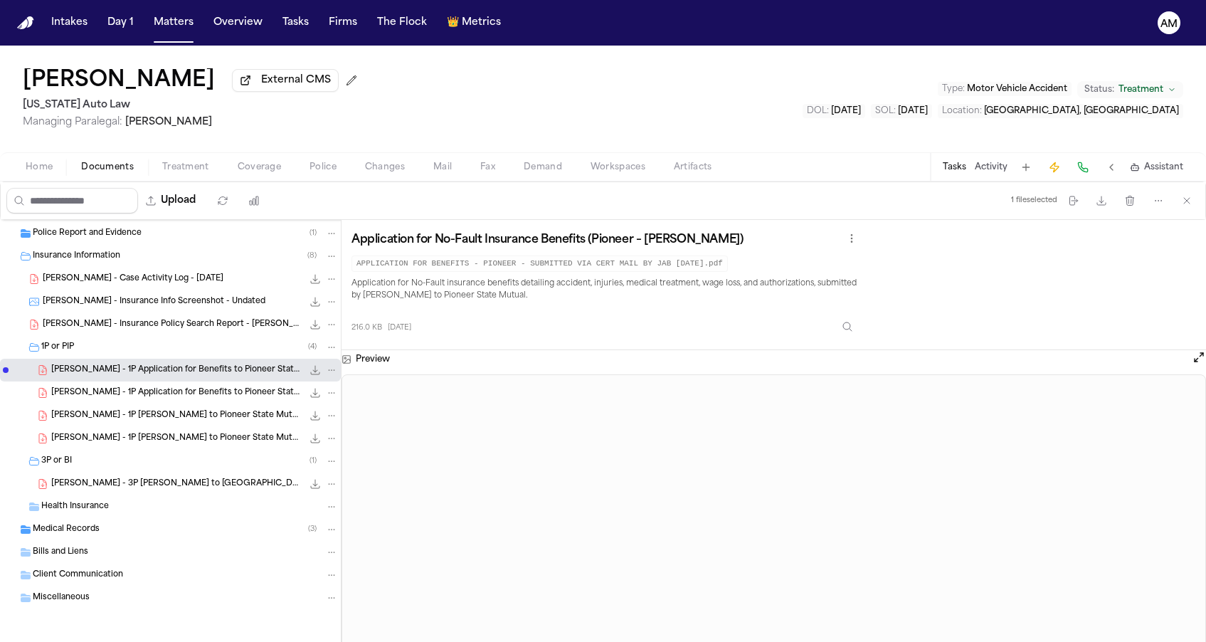
click at [226, 394] on span "T. Norwood - 1P Application for Benefits to Pioneer State Mutual Insurance Comp…" at bounding box center [176, 393] width 251 height 12
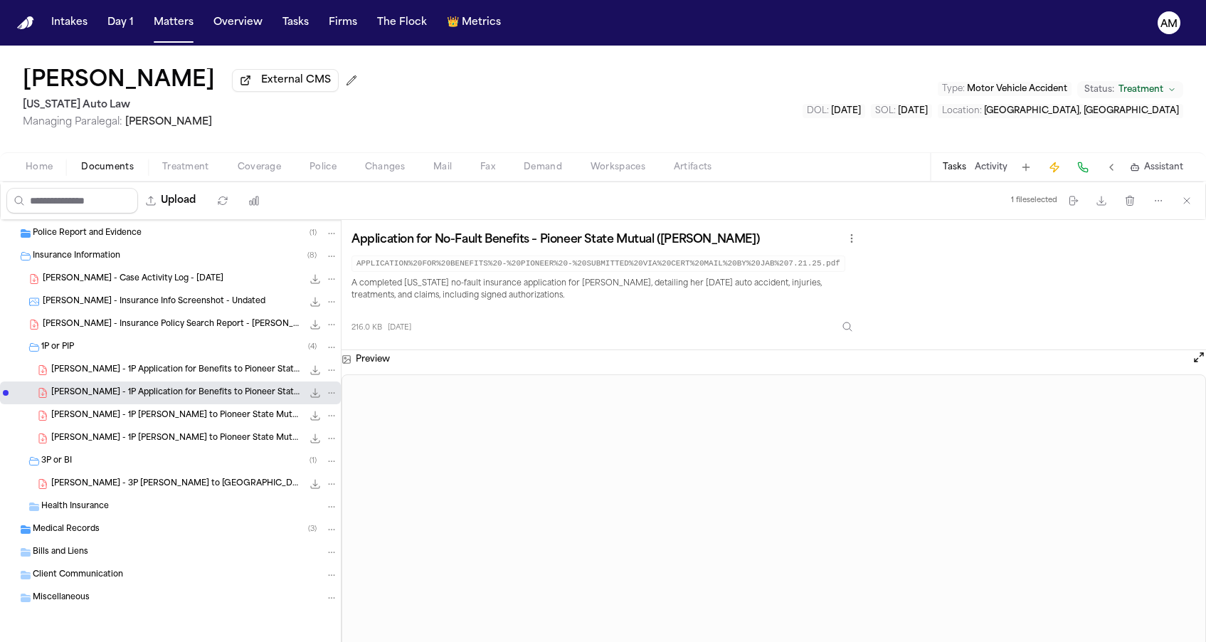
click at [228, 380] on div "T. Norwood - 1P Application for Benefits to Pioneer State Mutual Insurance Comp…" at bounding box center [170, 370] width 341 height 23
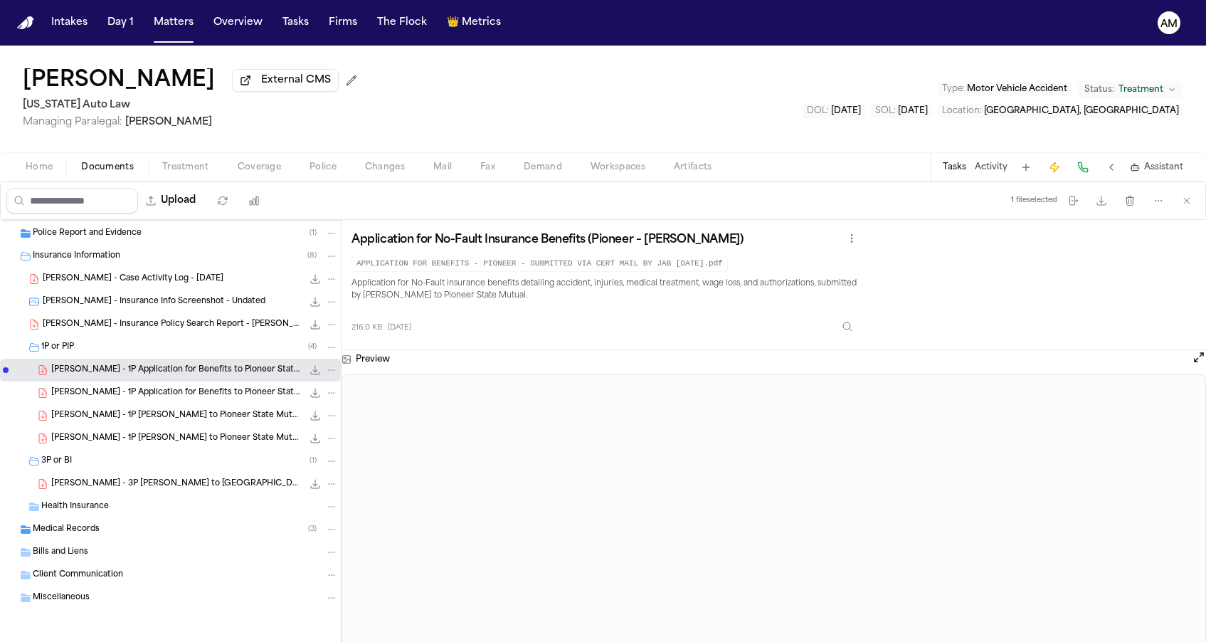
click at [226, 388] on span "T. Norwood - 1P Application for Benefits to Pioneer State Mutual Insurance Comp…" at bounding box center [176, 393] width 251 height 12
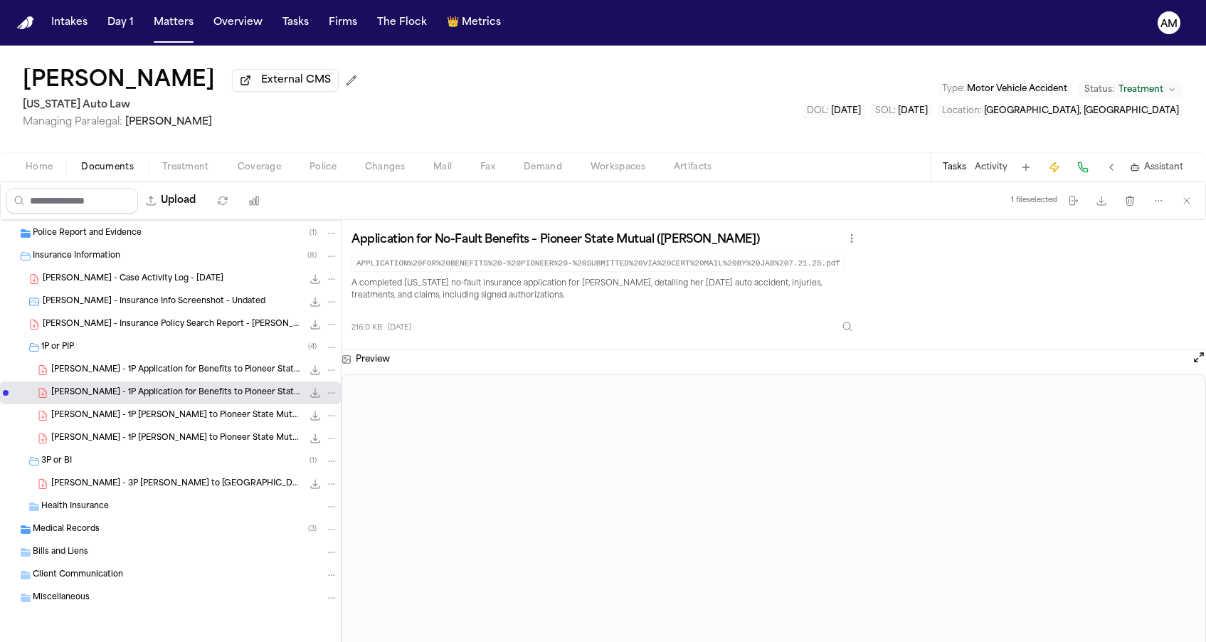
click at [228, 375] on span "T. Norwood - 1P Application for Benefits to Pioneer State Mutual Insurance Comp…" at bounding box center [176, 370] width 251 height 12
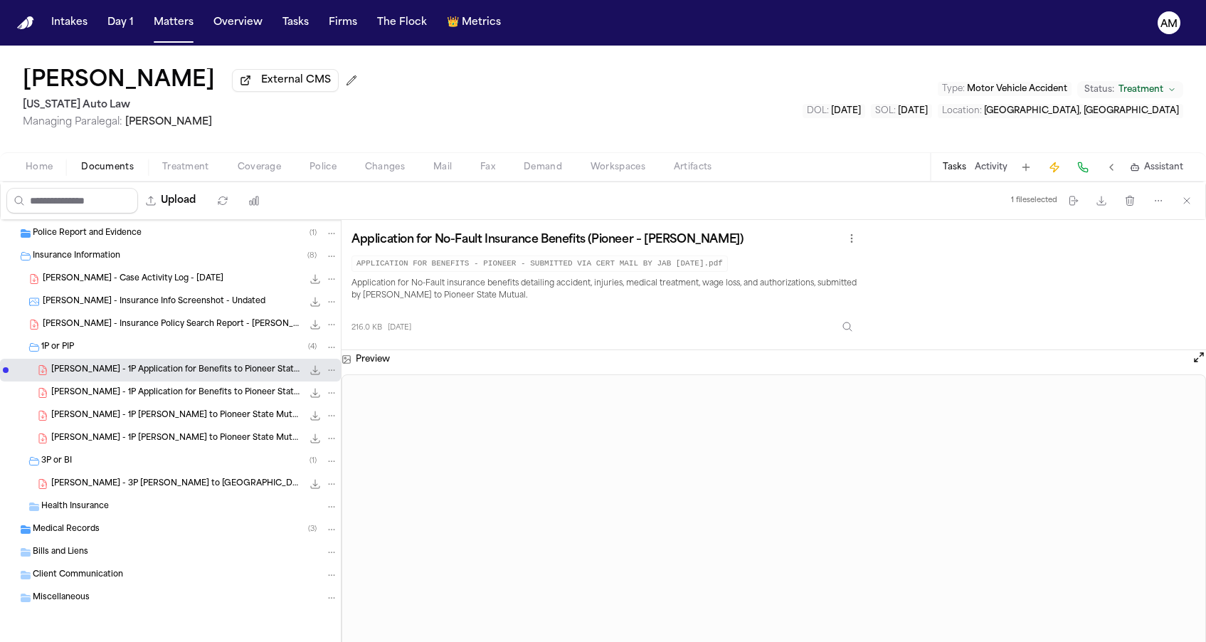
click at [246, 426] on div "T. Norwood - 1P LOR to Pioneer State Mutual - 6.18.25 301.9 KB • PDF" at bounding box center [170, 415] width 341 height 23
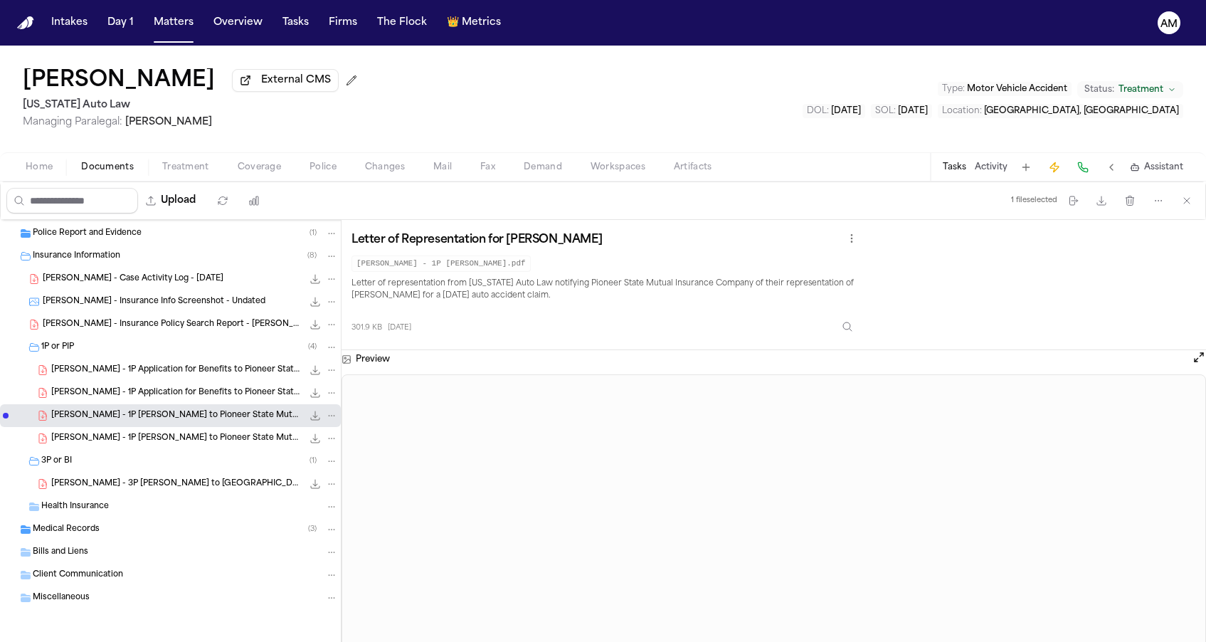
click at [108, 494] on div "T. Norwood - 3P LOR to USA Underwriters - 8.20.25 and Police Report - 12.21.24 …" at bounding box center [170, 483] width 341 height 23
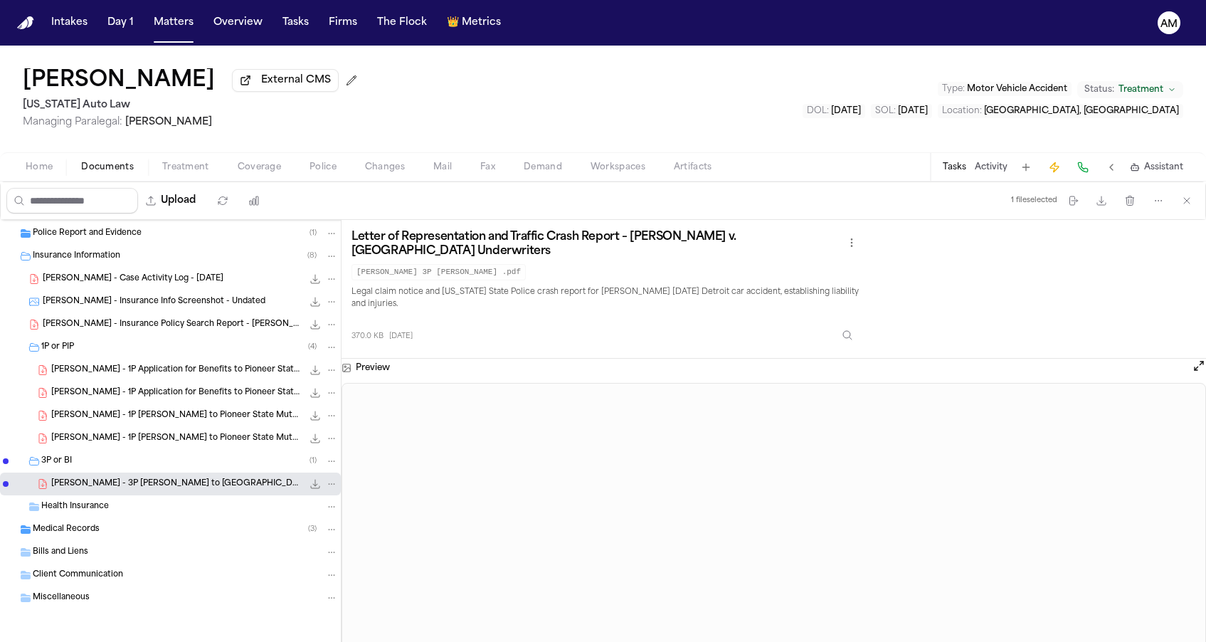
click at [262, 173] on span "Coverage" at bounding box center [259, 167] width 43 height 11
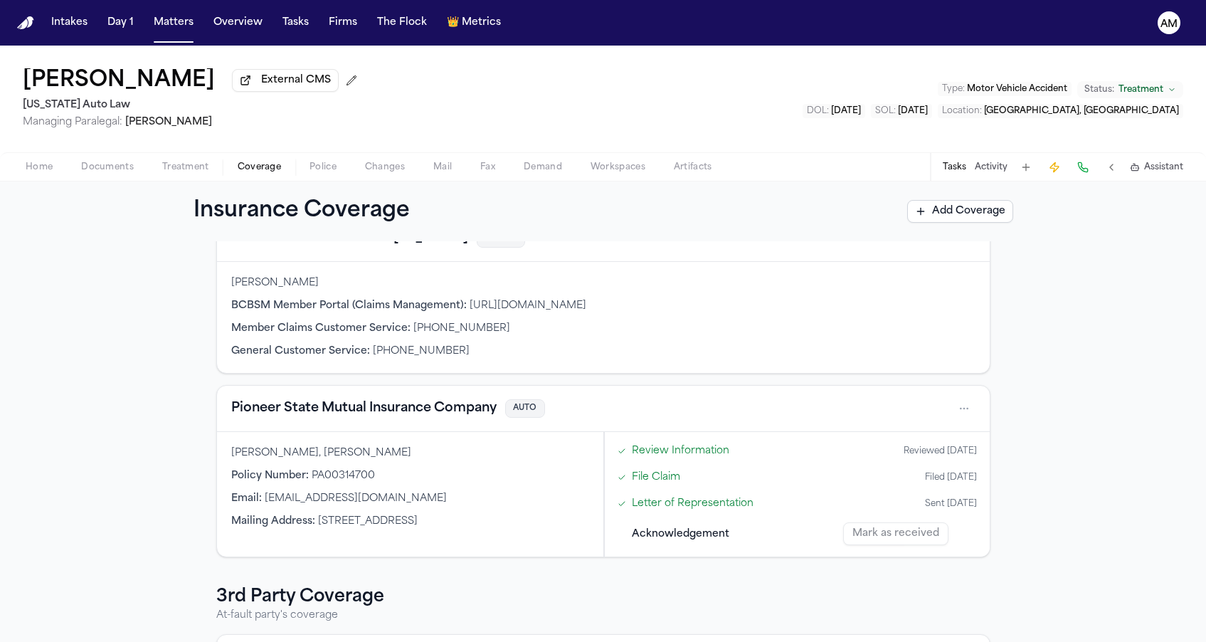
scroll to position [136, 0]
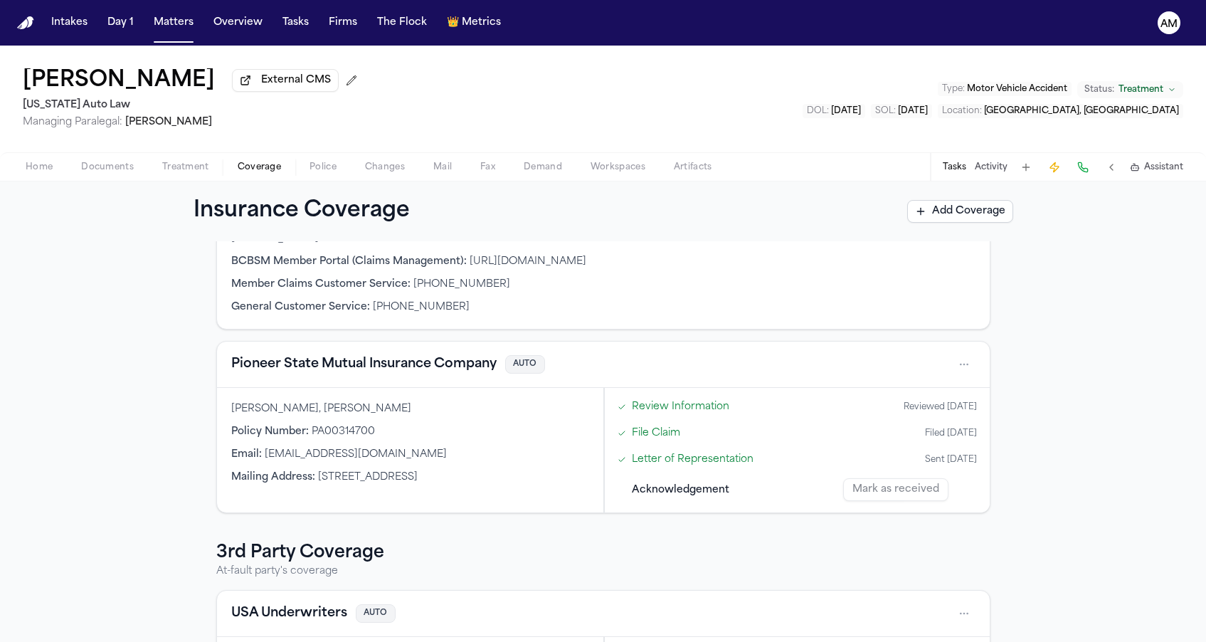
click at [307, 374] on button "Pioneer State Mutual Insurance Company" at bounding box center [363, 364] width 265 height 20
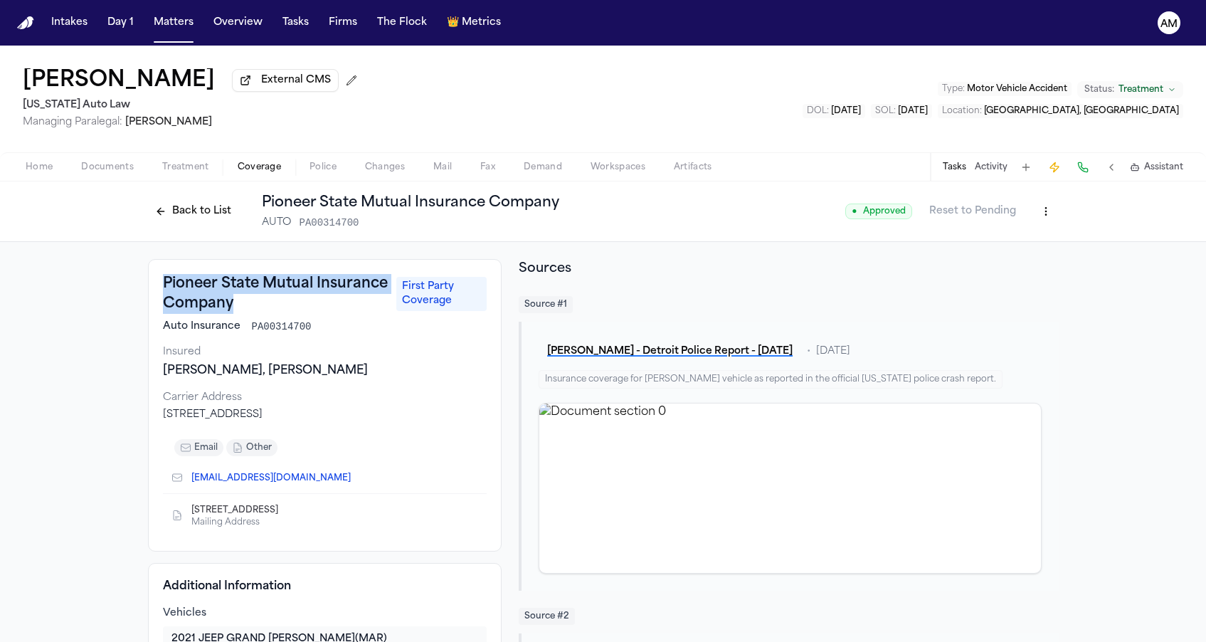
drag, startPoint x: 164, startPoint y: 282, endPoint x: 247, endPoint y: 300, distance: 84.4
click at [247, 300] on h3 "Pioneer State Mutual Insurance Company" at bounding box center [276, 294] width 226 height 40
copy h3 "Pioneer State Mutual Insurance Company"
click at [1042, 208] on html "Intakes Day 1 Matters Overview Tasks Firms The Flock 👑 Metrics AM Toni Norwood …" at bounding box center [603, 321] width 1206 height 642
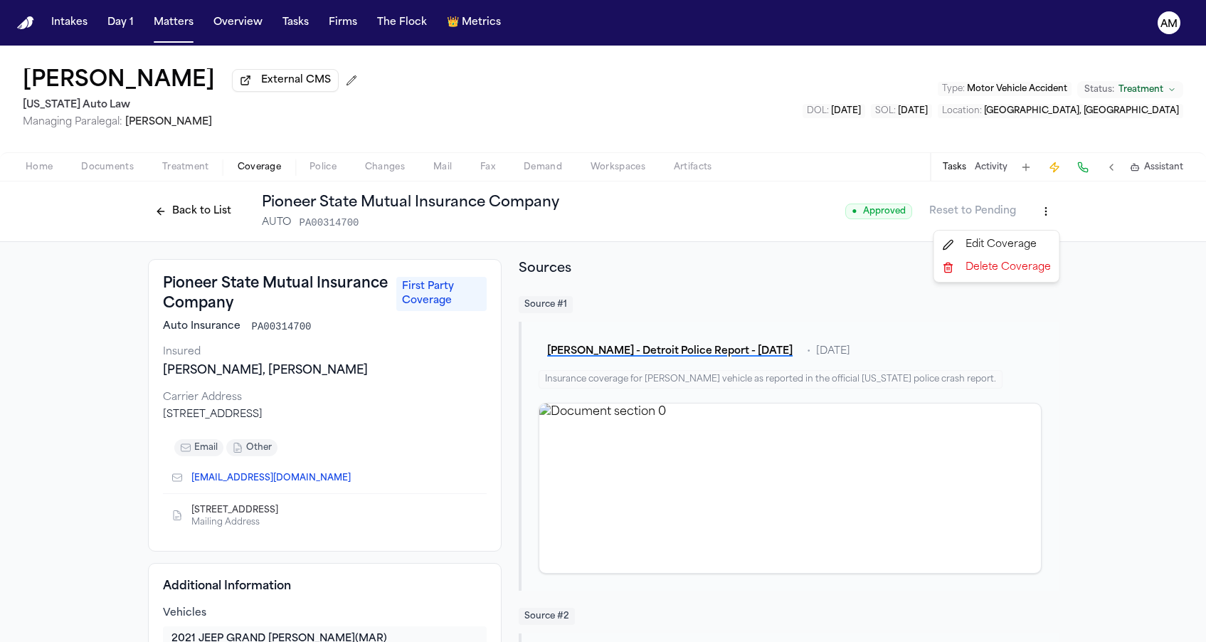
click at [1014, 238] on div "Edit Coverage" at bounding box center [997, 244] width 120 height 23
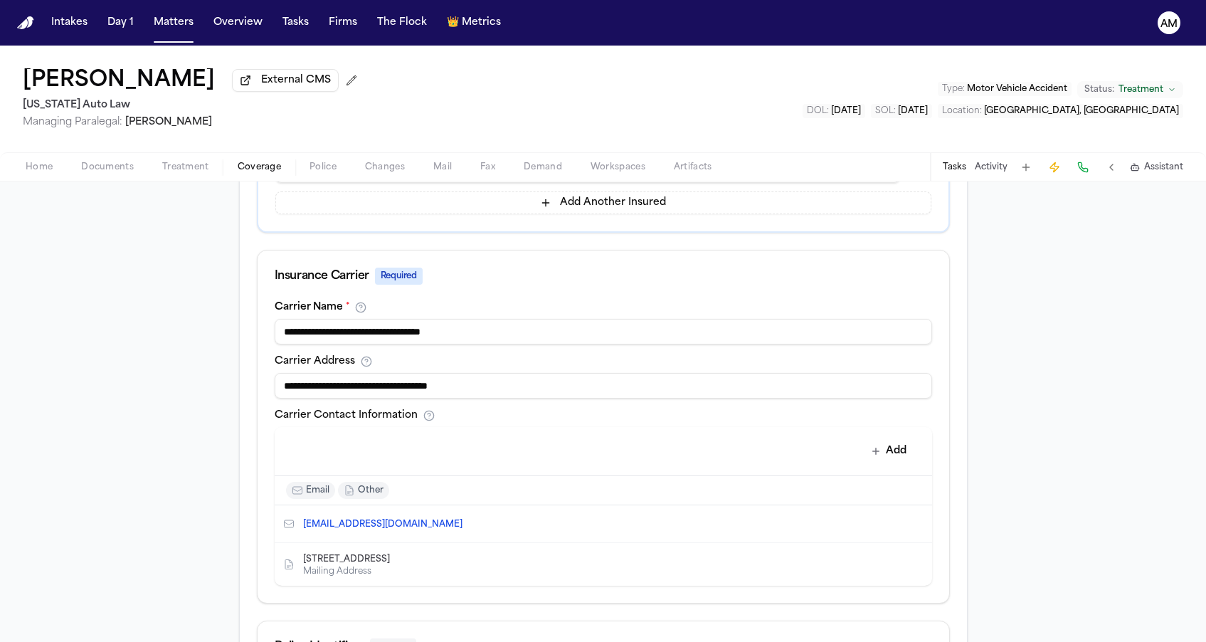
scroll to position [444, 0]
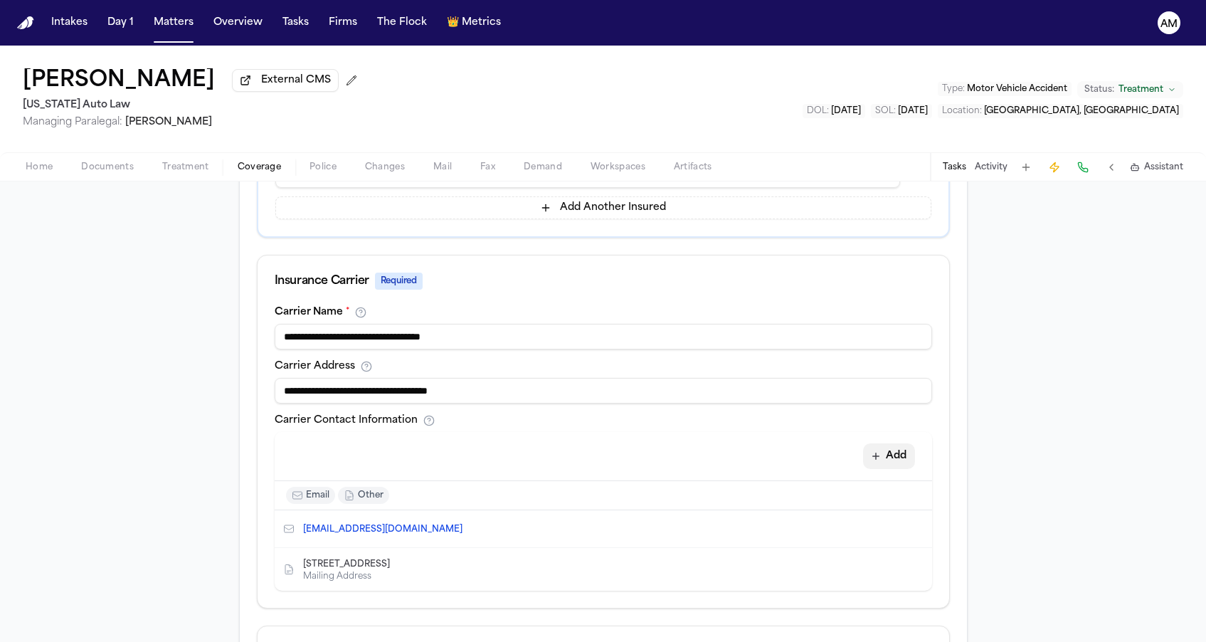
click at [884, 459] on button "Add" at bounding box center [889, 456] width 52 height 26
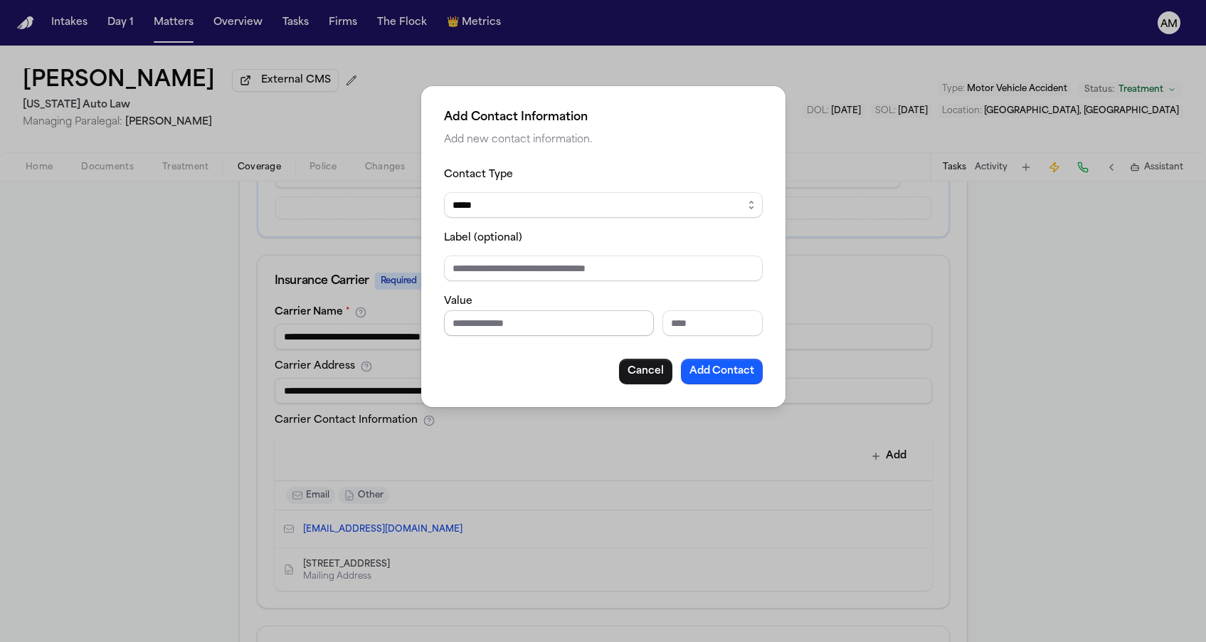
click at [517, 327] on input "Phone number" at bounding box center [549, 323] width 210 height 26
paste input "**********"
type input "**********"
click at [741, 379] on button "Add Contact" at bounding box center [722, 372] width 82 height 26
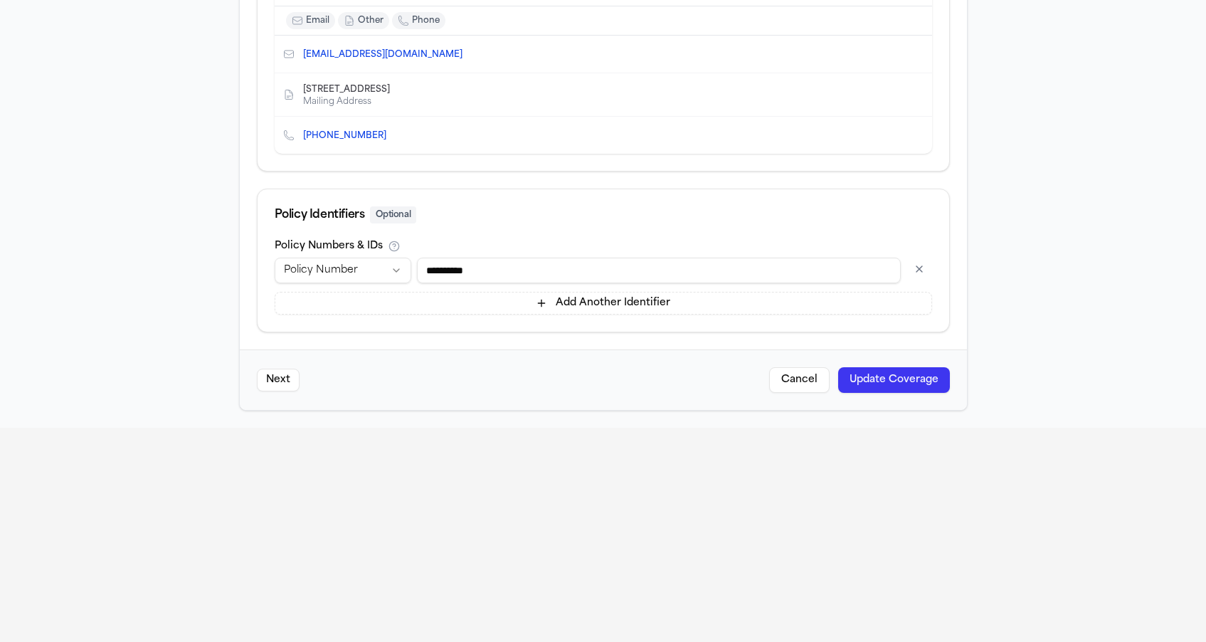
scroll to position [218, 0]
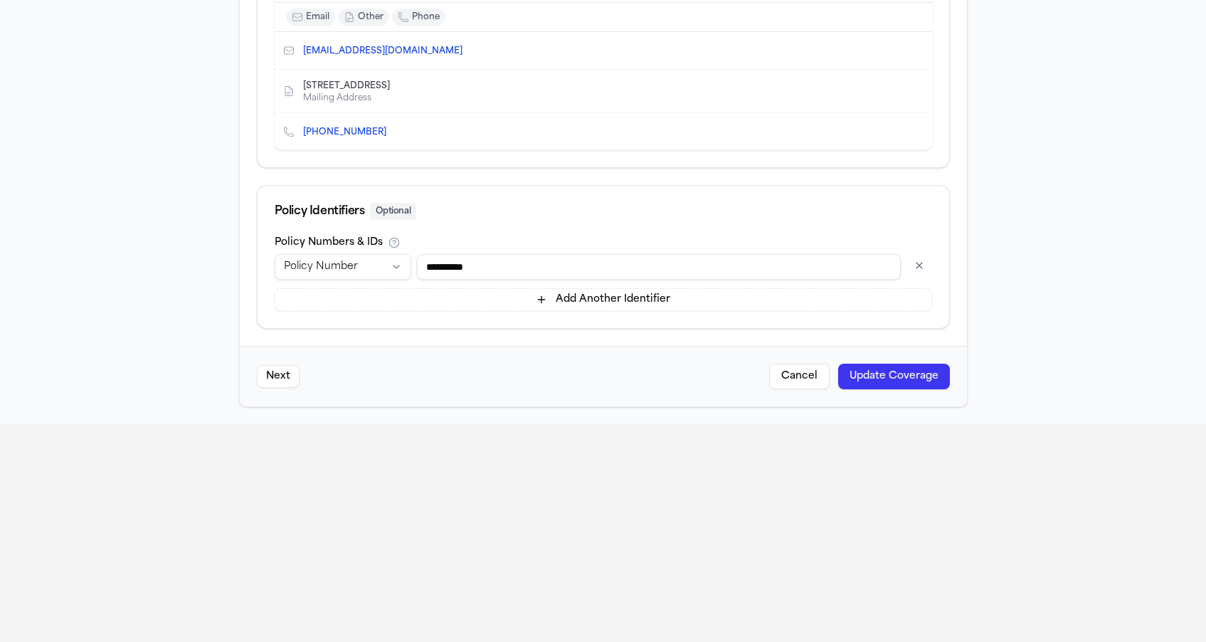
click at [914, 373] on button "Update Coverage" at bounding box center [894, 377] width 112 height 26
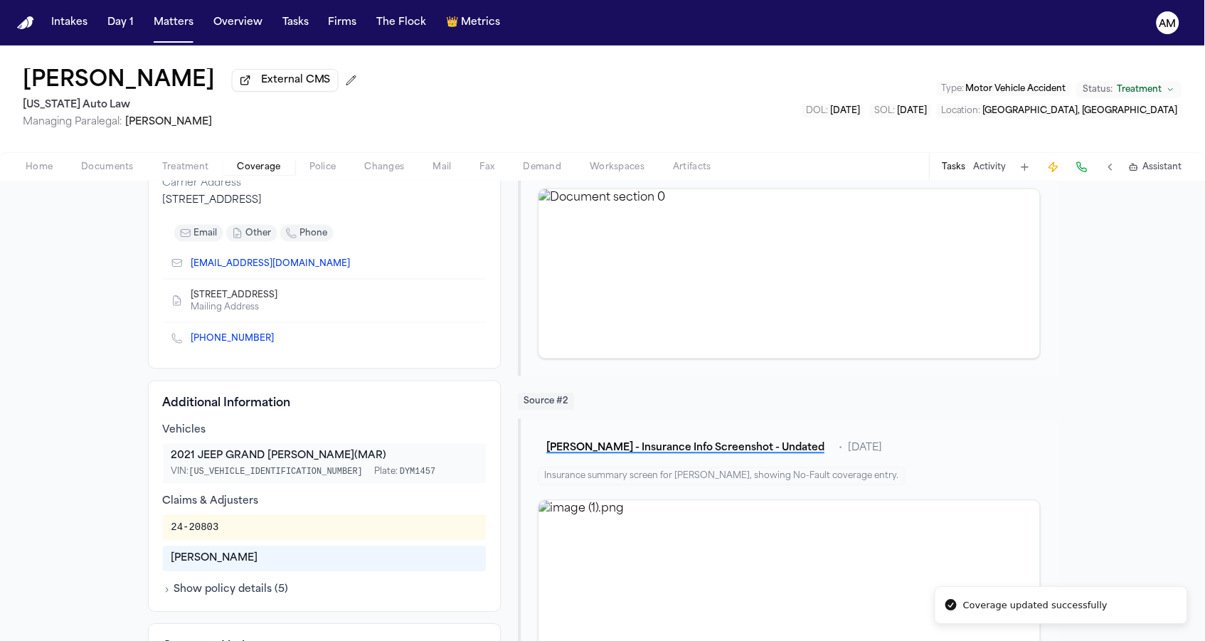
scroll to position [217, 0]
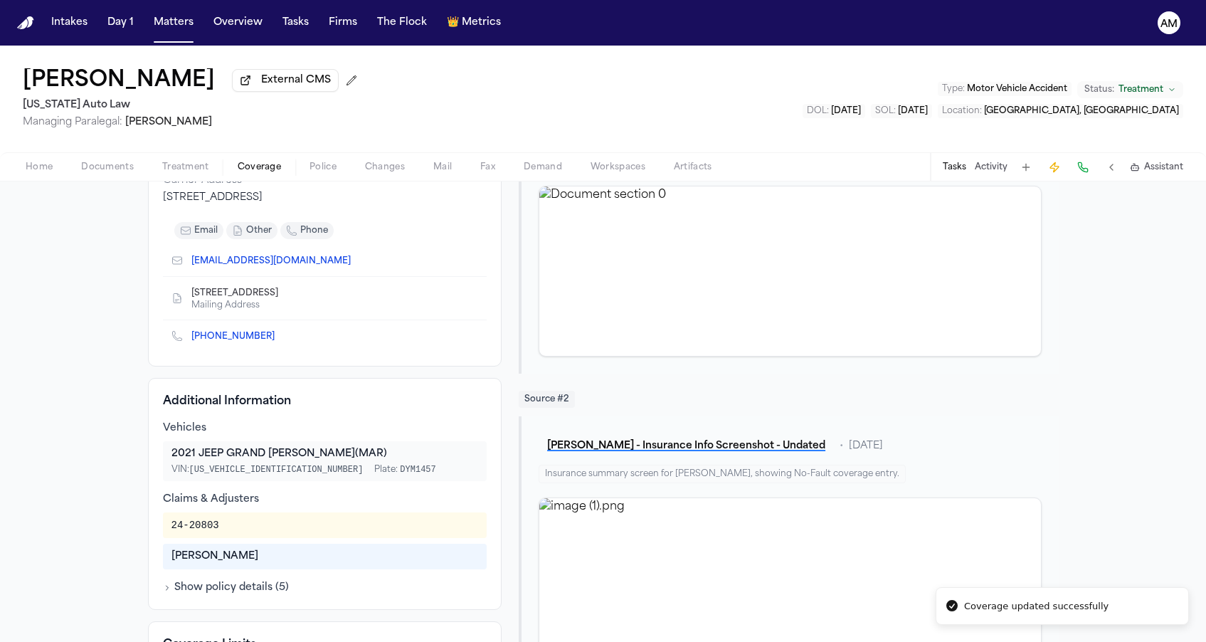
click at [354, 265] on icon "Copy to clipboard" at bounding box center [356, 262] width 5 height 5
click at [246, 334] on link "+1 (800) 837-7674" at bounding box center [232, 336] width 83 height 11
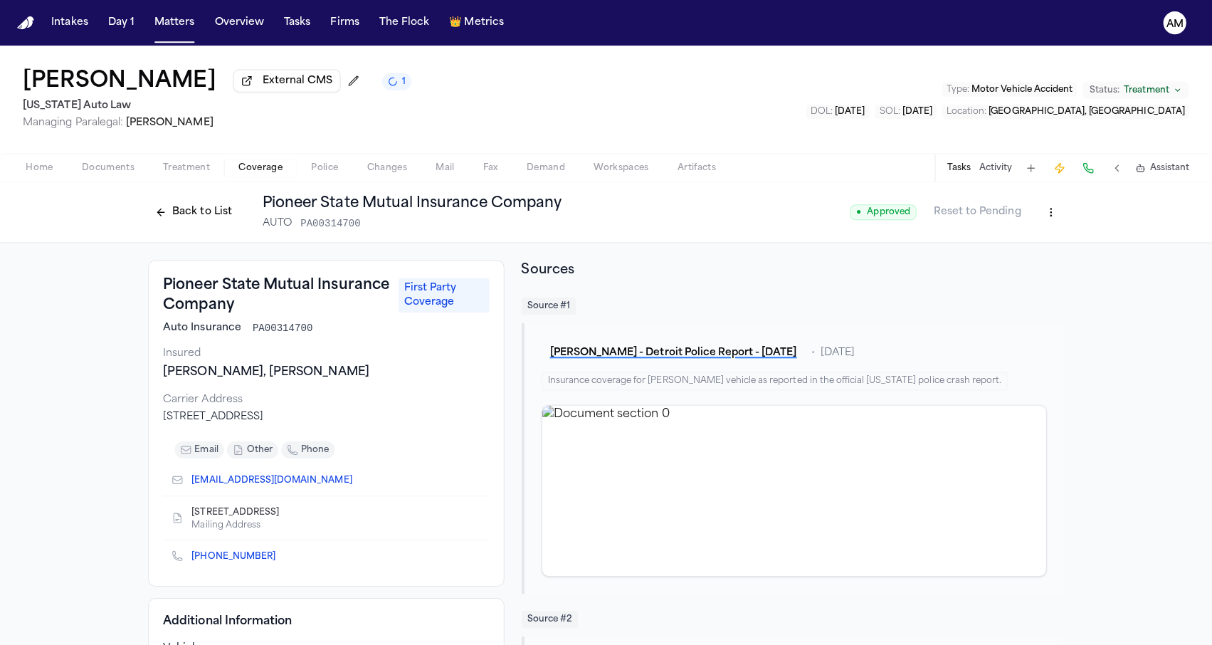
scroll to position [0, 0]
click at [344, 432] on div "Pioneer State Mutual Insurance Company First Party Coverage Auto Insurance PA00…" at bounding box center [324, 421] width 354 height 324
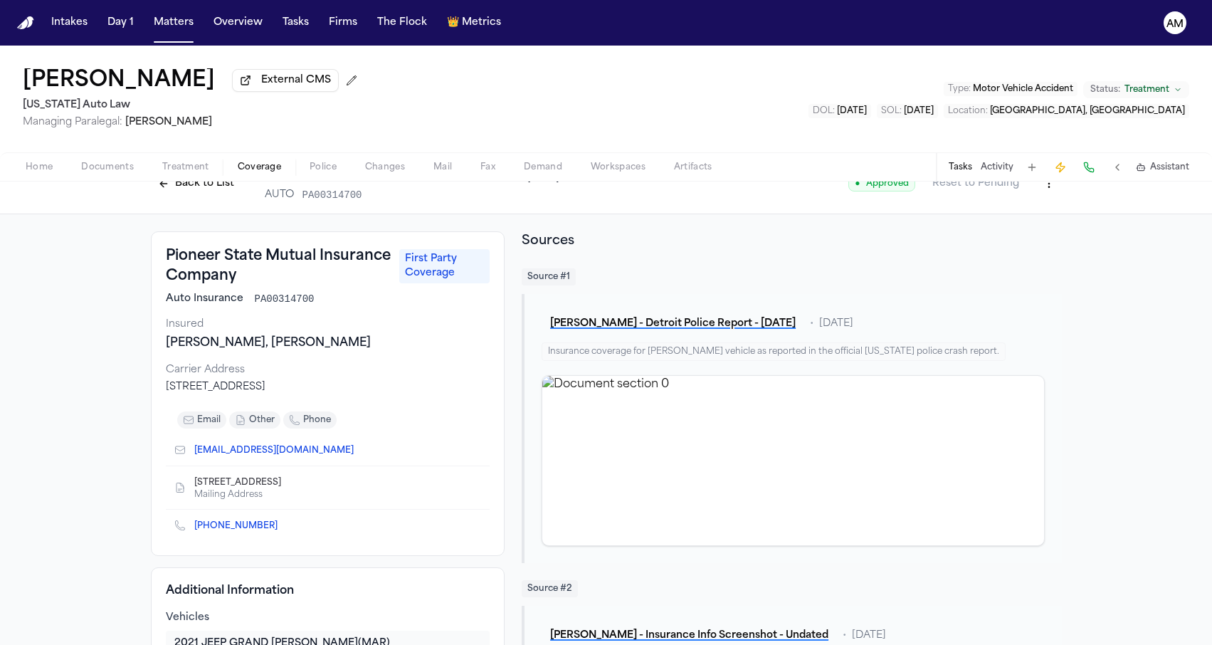
scroll to position [31, 0]
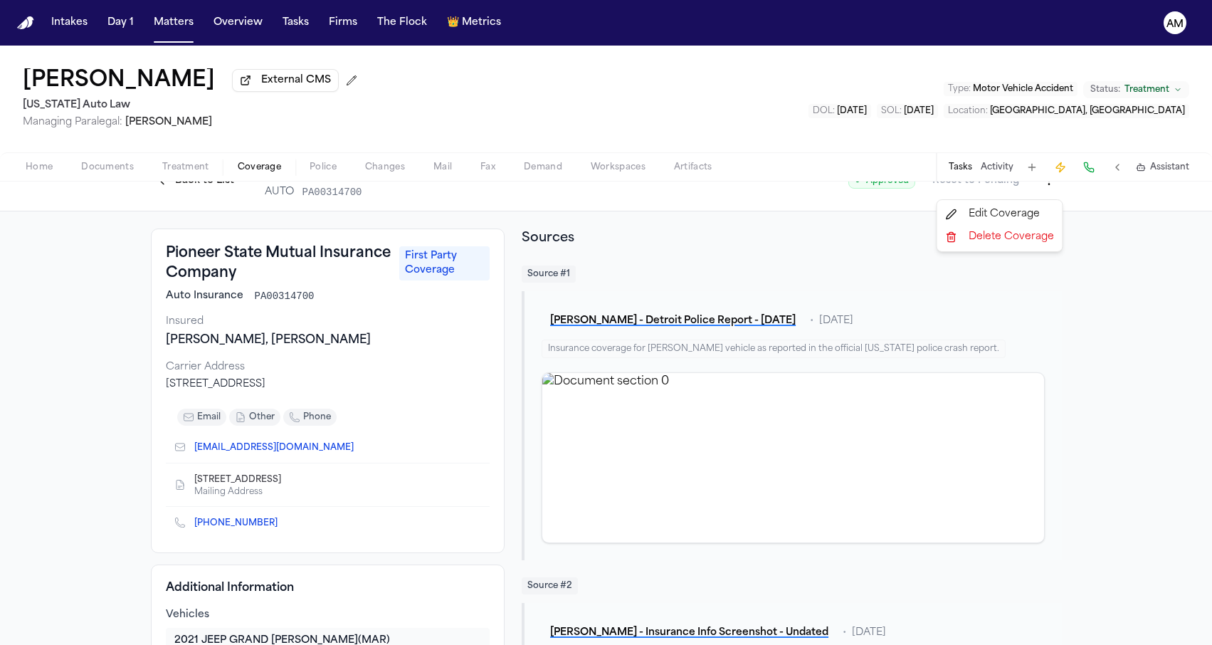
click at [1052, 186] on html "Intakes Day 1 Matters Overview Tasks Firms The Flock 👑 Metrics AM Toni Norwood …" at bounding box center [606, 322] width 1212 height 645
click at [989, 210] on div "Edit Coverage" at bounding box center [1000, 214] width 120 height 23
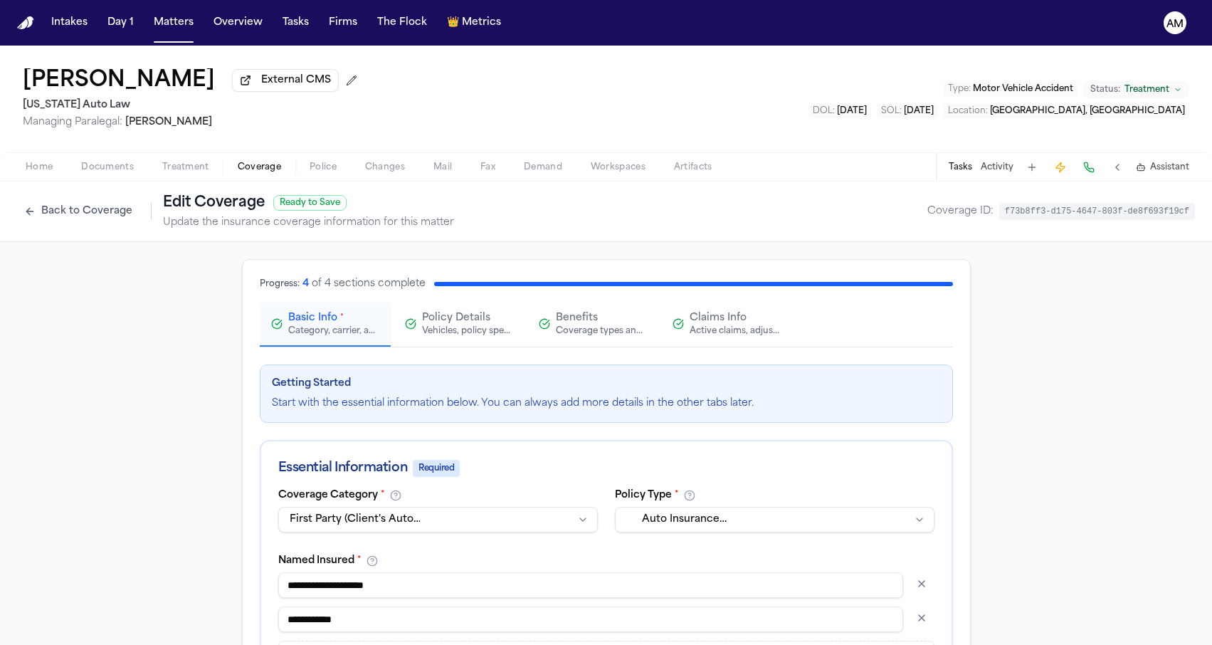
click at [714, 332] on div "Active claims, adjusters, and subrogation details" at bounding box center [734, 330] width 91 height 11
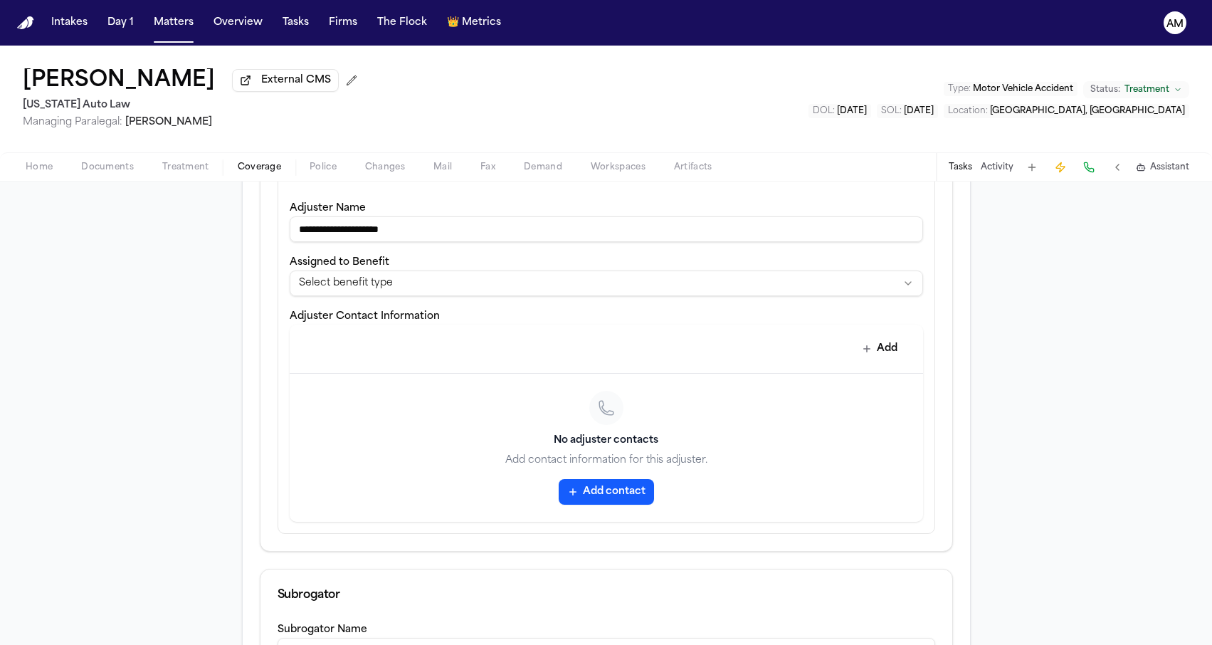
scroll to position [457, 0]
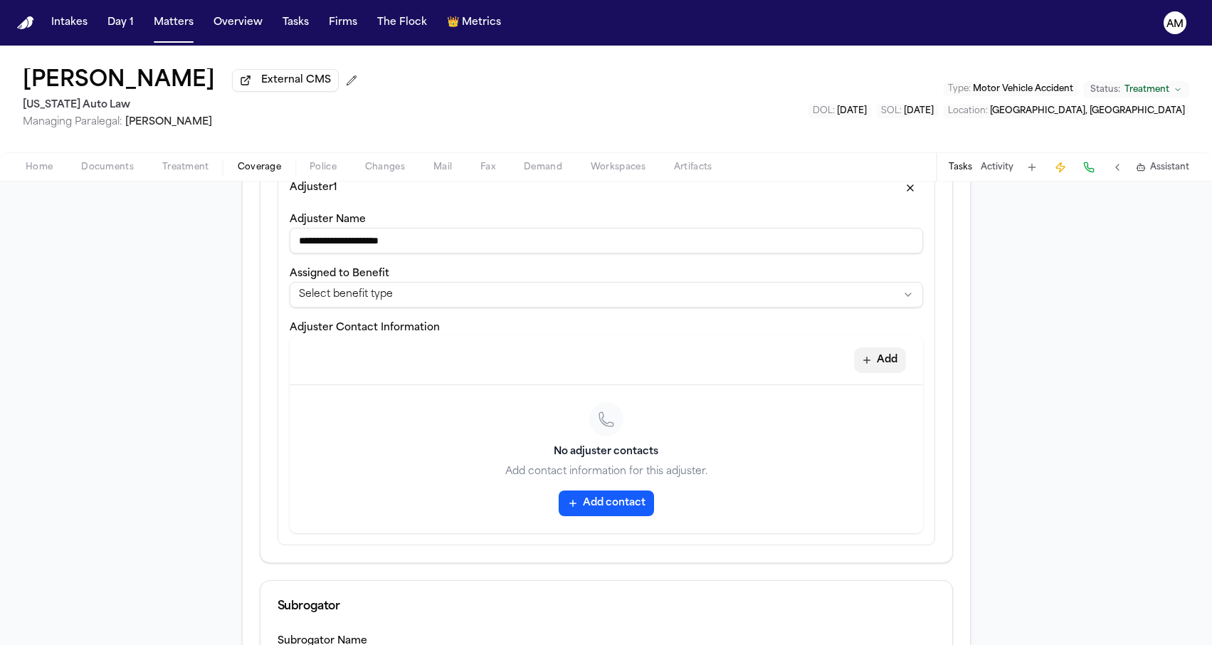
click at [901, 361] on button "Add" at bounding box center [880, 360] width 52 height 26
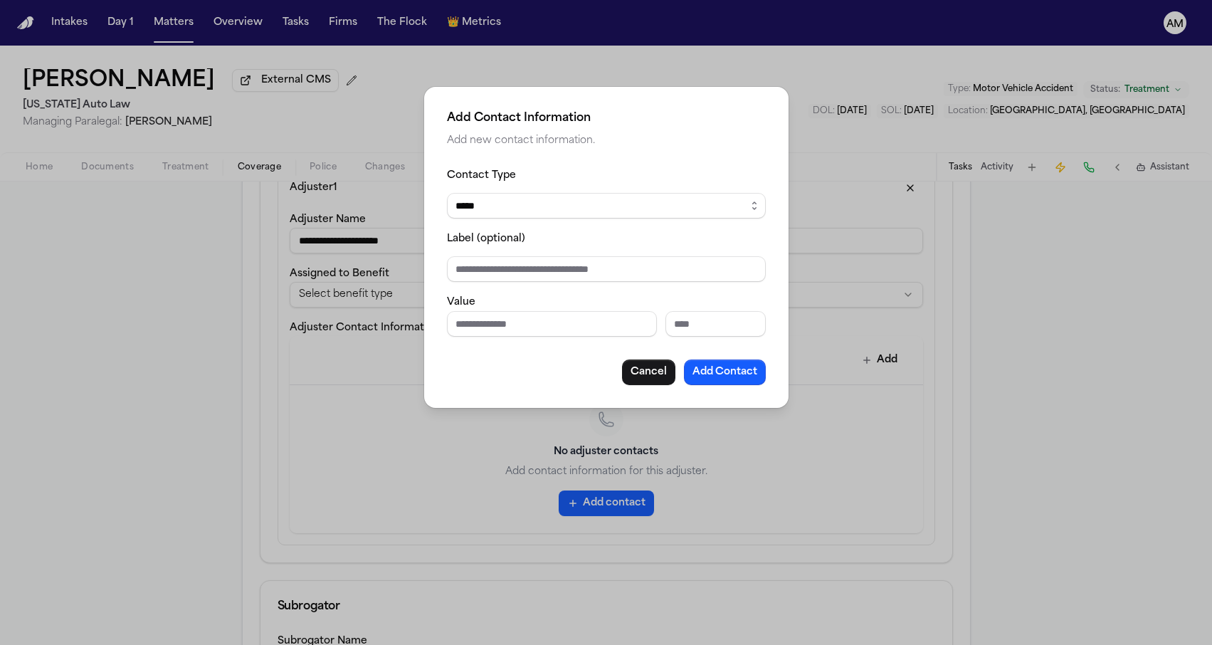
click at [689, 339] on div "Contact Type ***** ***** ******* *** ***** Label (optional) Value Cancel Add Co…" at bounding box center [606, 275] width 319 height 218
click at [689, 329] on input "Extension" at bounding box center [715, 324] width 100 height 26
type input "****"
click at [710, 365] on button "Add Contact" at bounding box center [725, 372] width 82 height 26
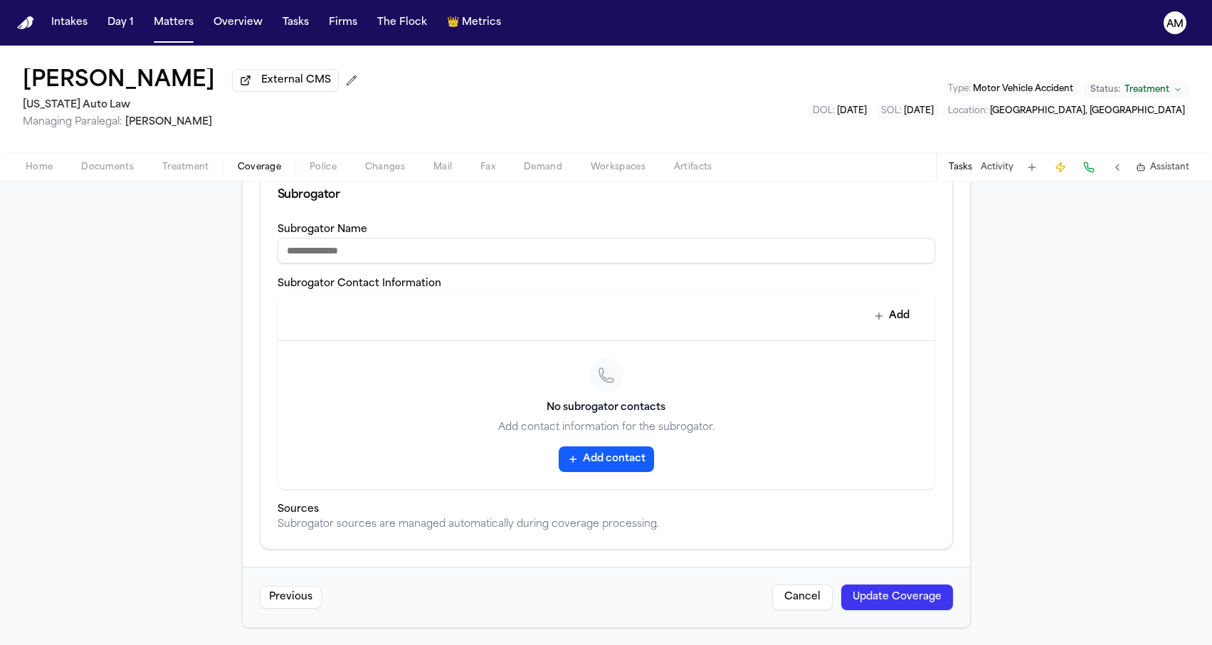
click at [877, 593] on button "Update Coverage" at bounding box center [897, 597] width 112 height 26
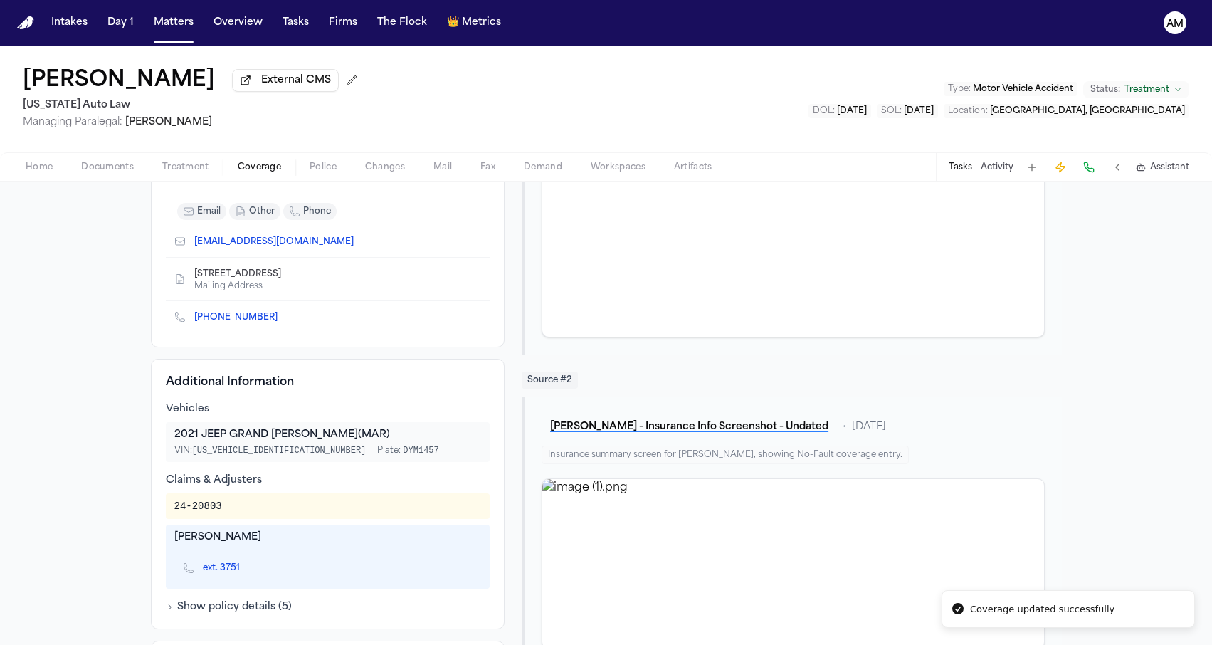
scroll to position [224, 0]
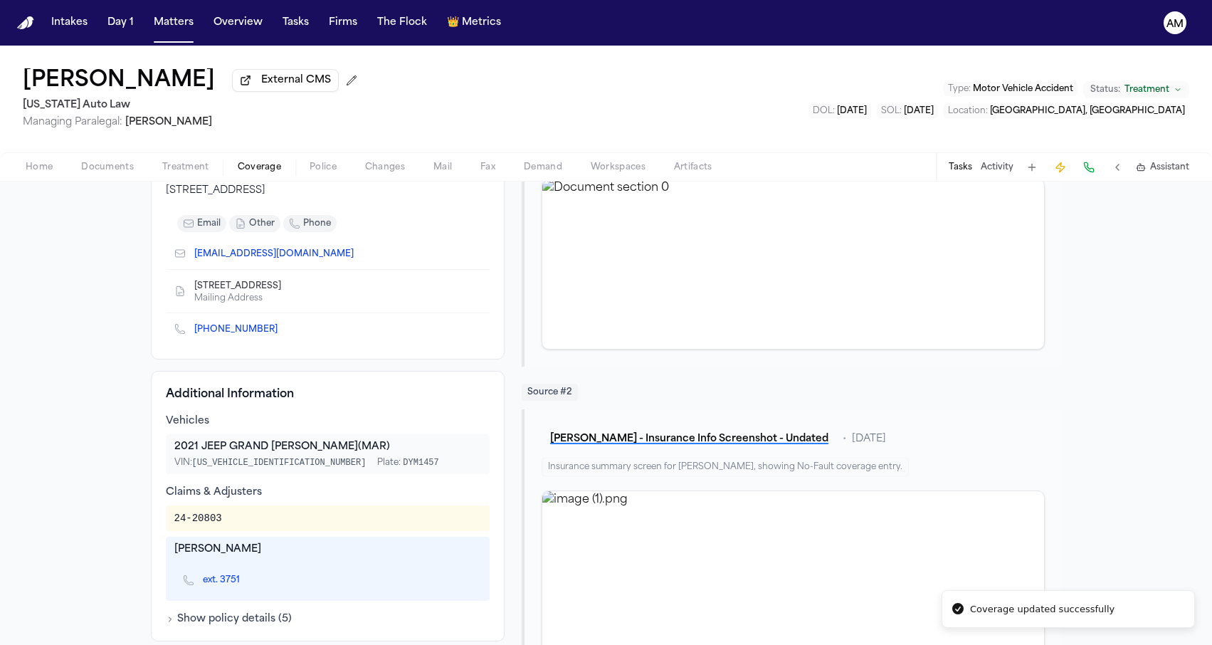
click at [281, 334] on icon "Copy to clipboard" at bounding box center [283, 331] width 5 height 5
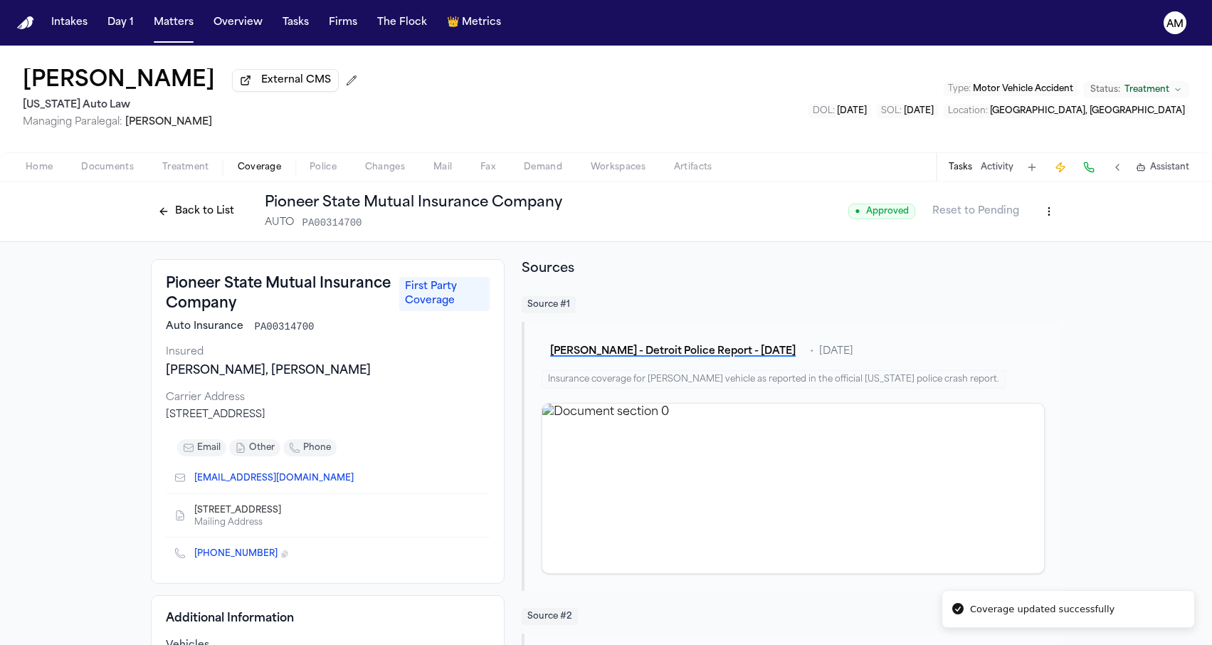
scroll to position [0, 0]
click at [1042, 208] on html "Coverage updated successfully Intakes Day 1 Matters Overview Tasks Firms The Fl…" at bounding box center [606, 322] width 1212 height 645
click at [1009, 243] on div "Edit Coverage" at bounding box center [1000, 244] width 120 height 23
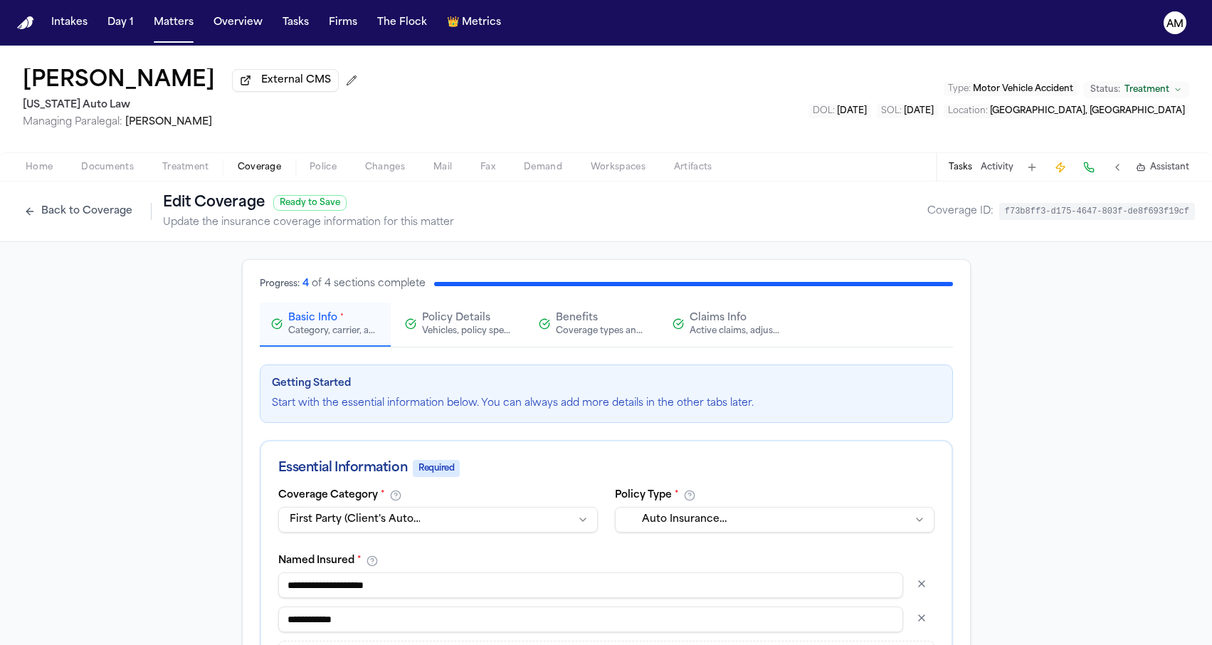
click at [766, 336] on div "Active claims, adjusters, and subrogation details" at bounding box center [734, 330] width 91 height 11
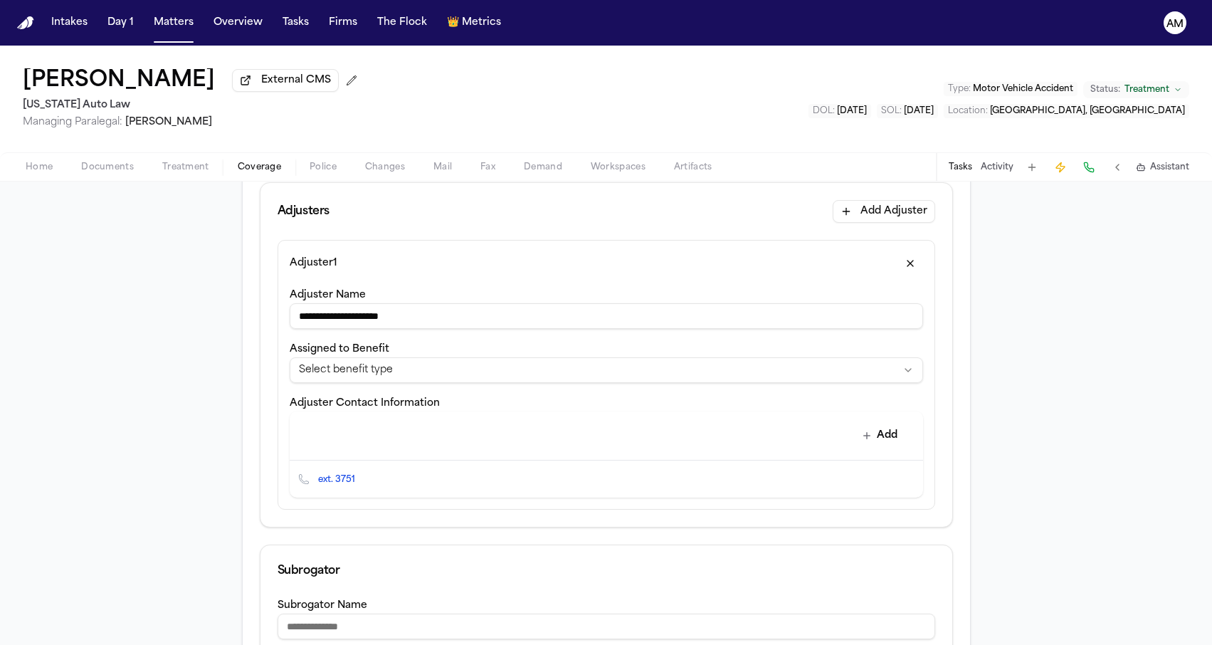
scroll to position [391, 0]
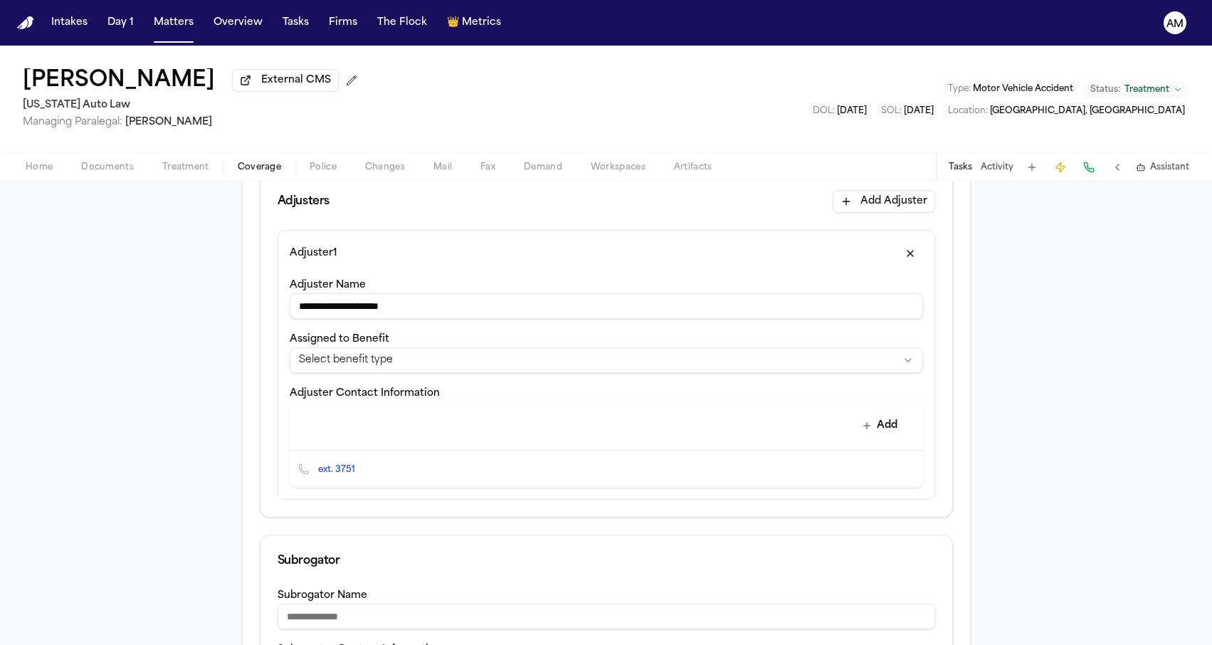
click at [880, 465] on button "Edit contact" at bounding box center [883, 469] width 20 height 20
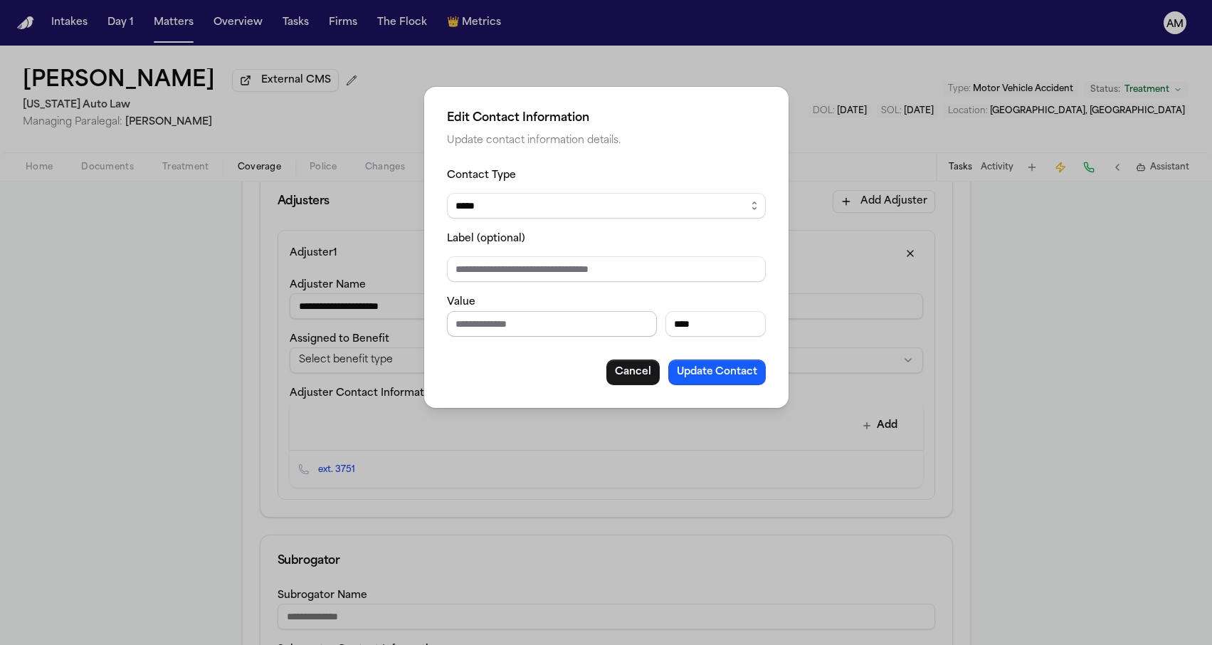
click at [502, 316] on input "Phone number" at bounding box center [552, 324] width 210 height 26
paste input "**********"
type input "**********"
click at [502, 357] on div "**********" at bounding box center [606, 275] width 319 height 218
click at [694, 369] on button "Update Contact" at bounding box center [716, 372] width 97 height 26
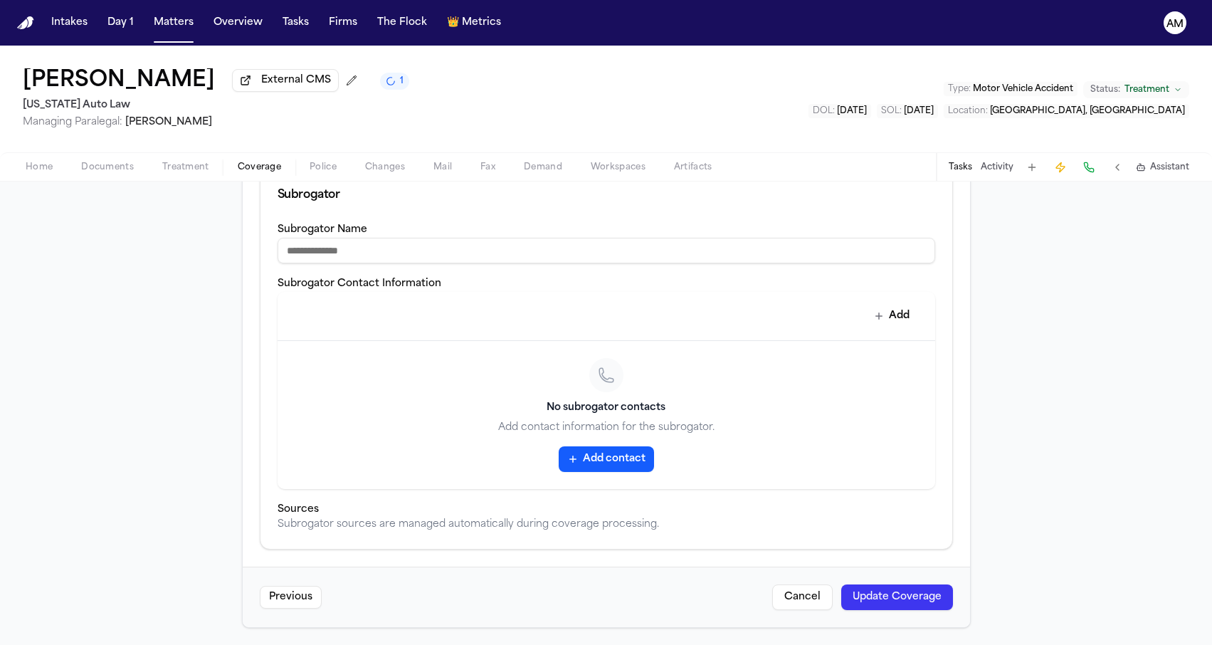
scroll to position [760, 0]
click at [868, 589] on button "Update Coverage" at bounding box center [897, 597] width 112 height 26
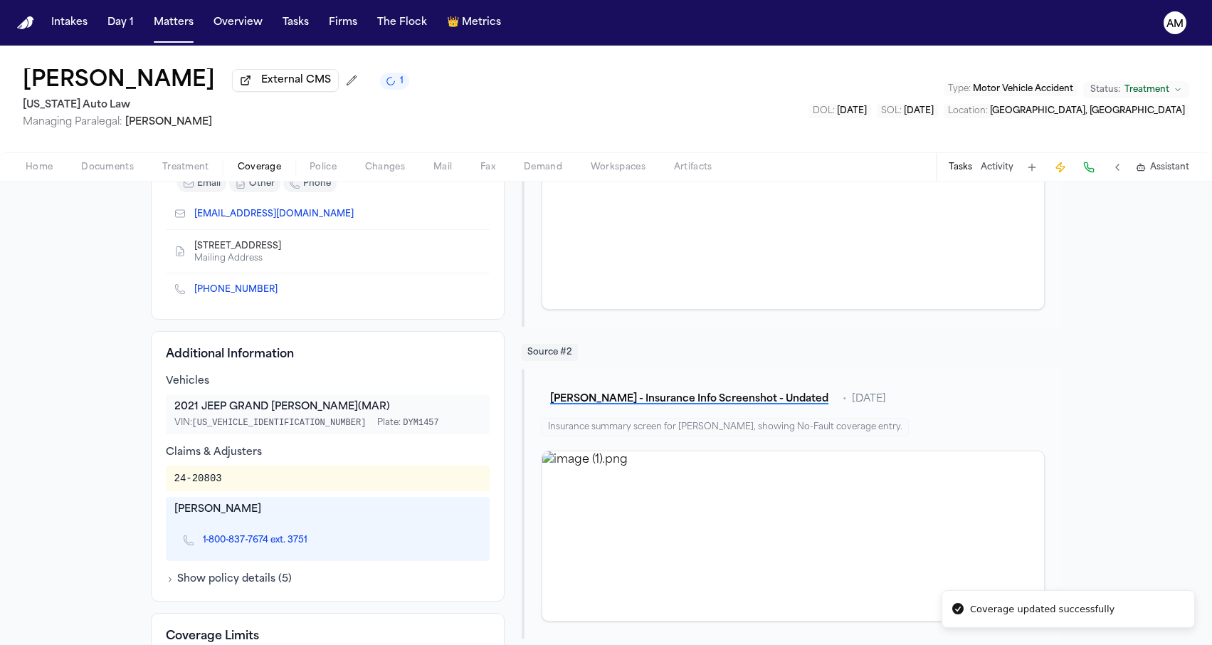
scroll to position [233, 0]
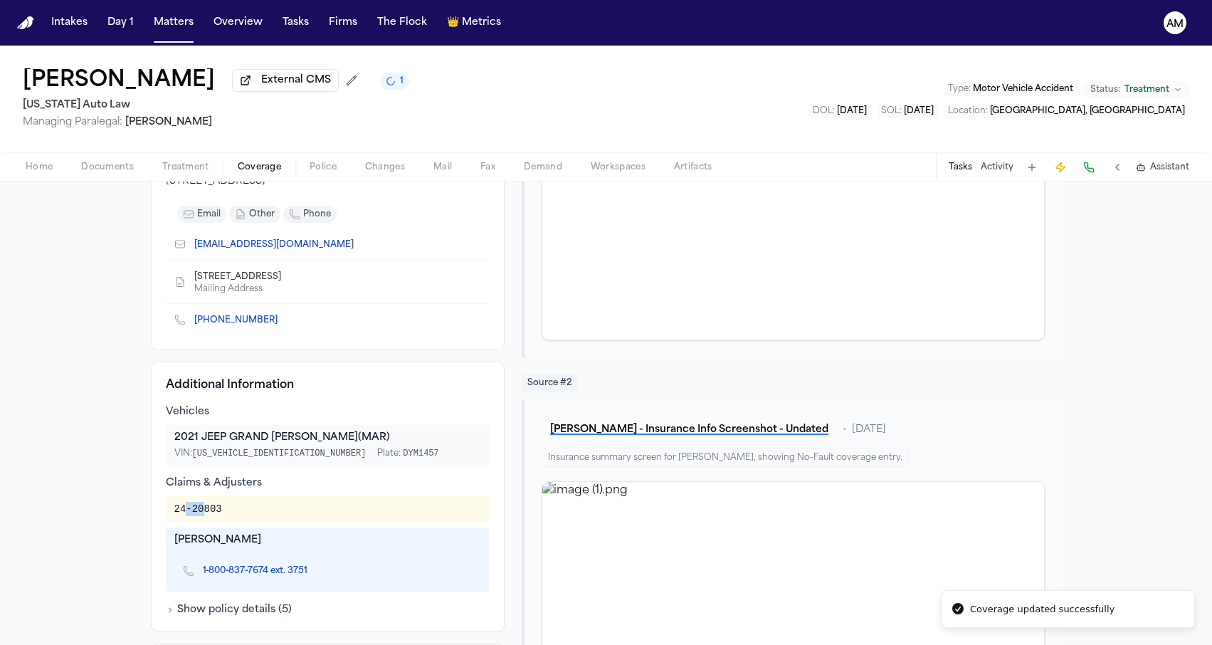
drag, startPoint x: 189, startPoint y: 517, endPoint x: 203, endPoint y: 517, distance: 14.9
click at [203, 516] on div "24-20803" at bounding box center [198, 509] width 48 height 14
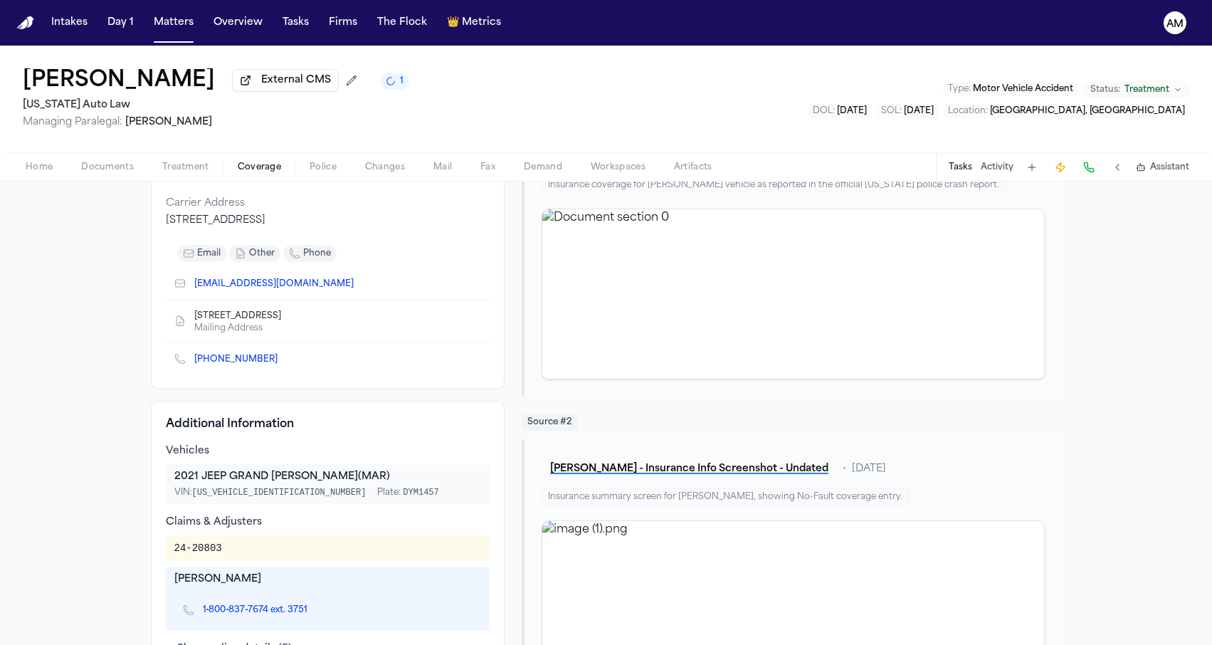
scroll to position [191, 0]
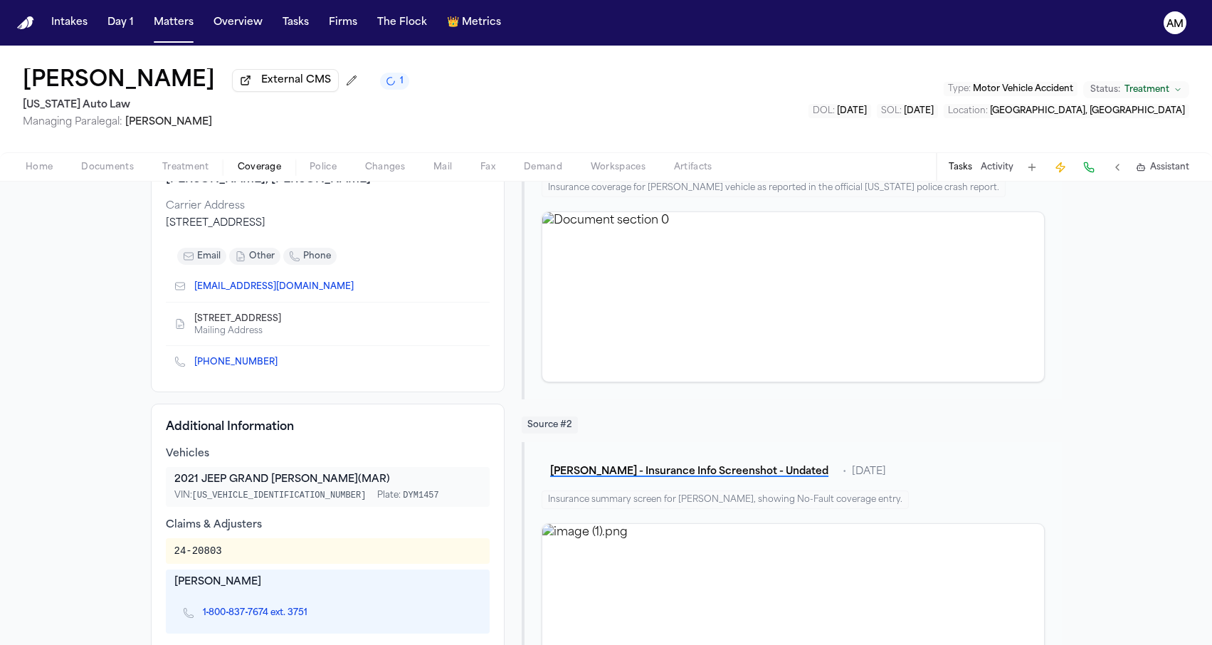
click at [95, 164] on span "Documents" at bounding box center [107, 167] width 53 height 11
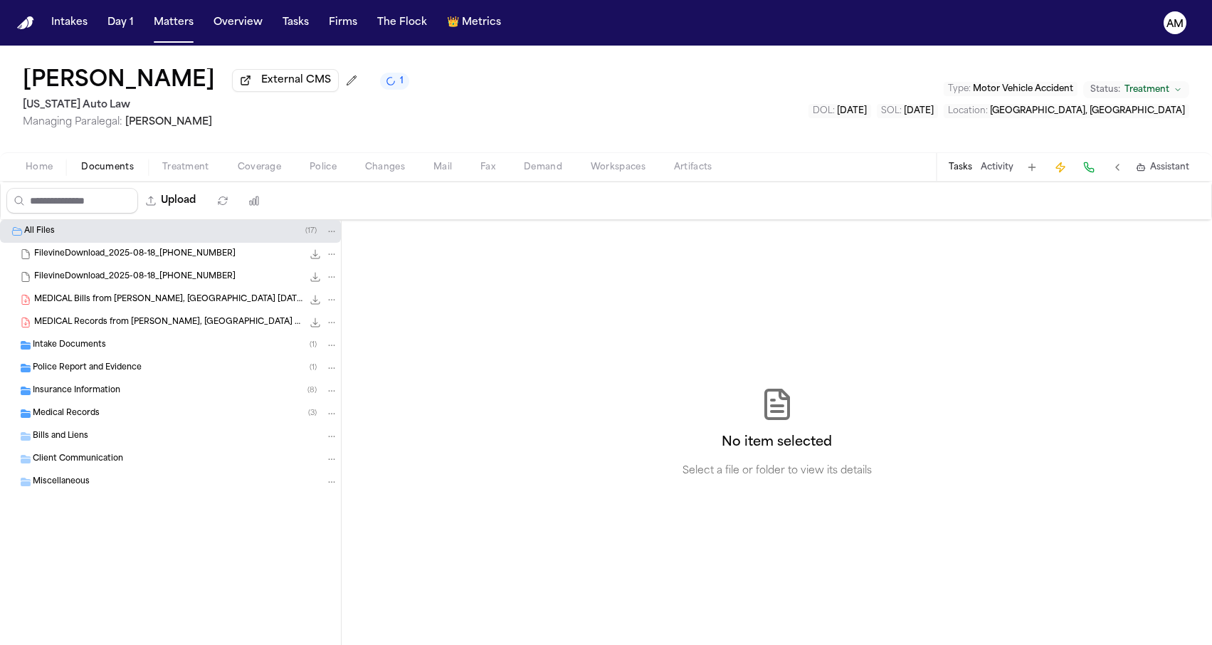
click at [109, 388] on span "Insurance Information" at bounding box center [77, 391] width 88 height 12
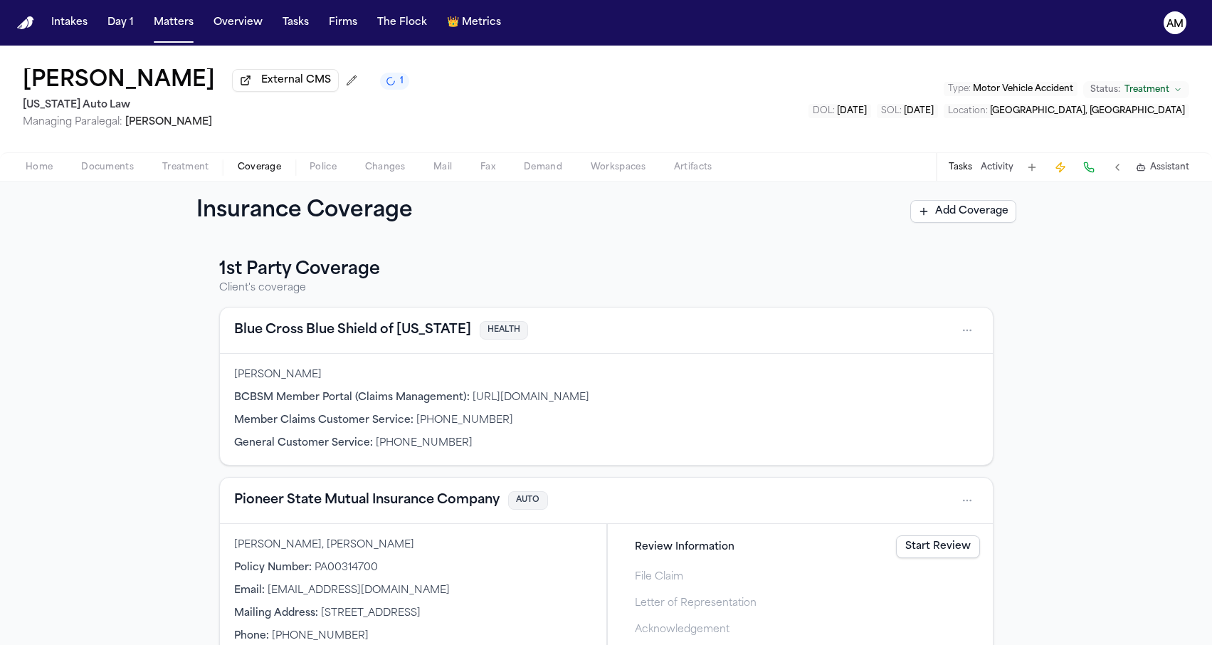
click at [272, 164] on span "Coverage" at bounding box center [259, 167] width 43 height 11
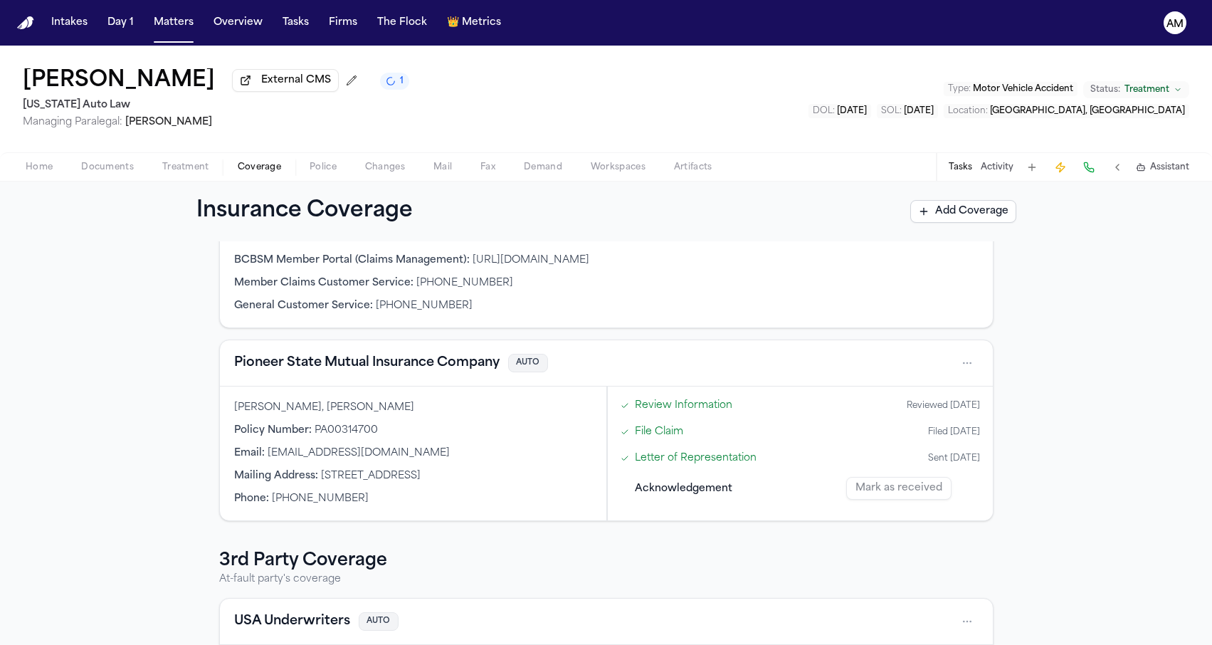
scroll to position [55, 0]
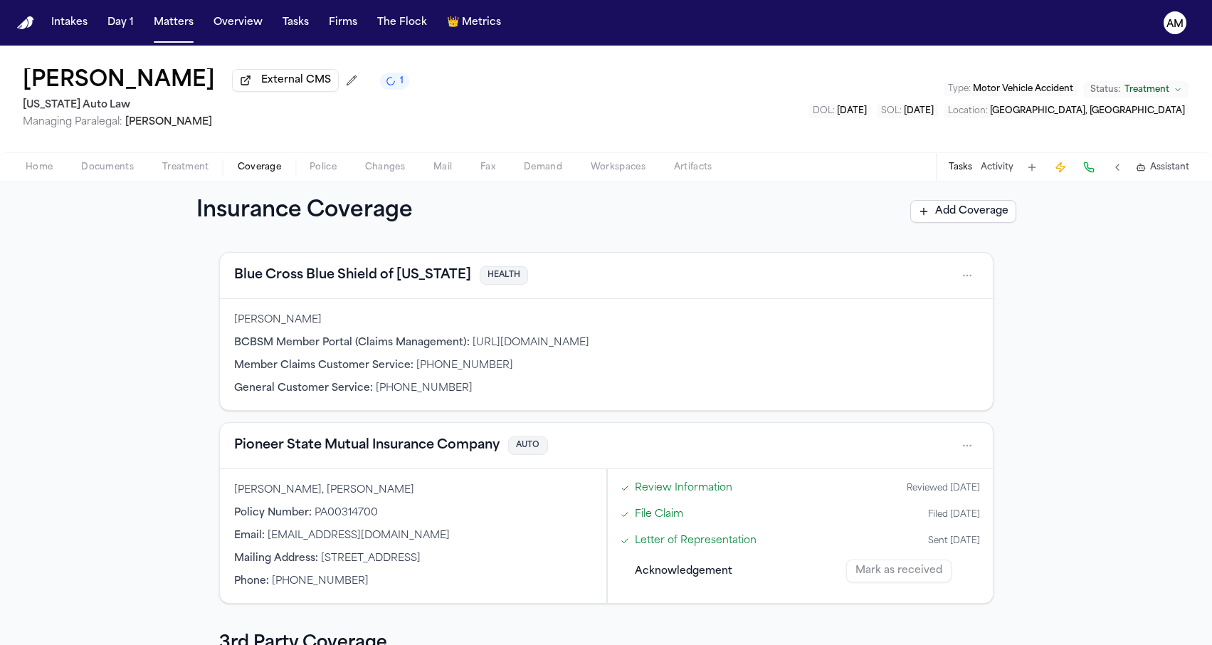
click at [396, 452] on button "Pioneer State Mutual Insurance Company" at bounding box center [366, 445] width 265 height 20
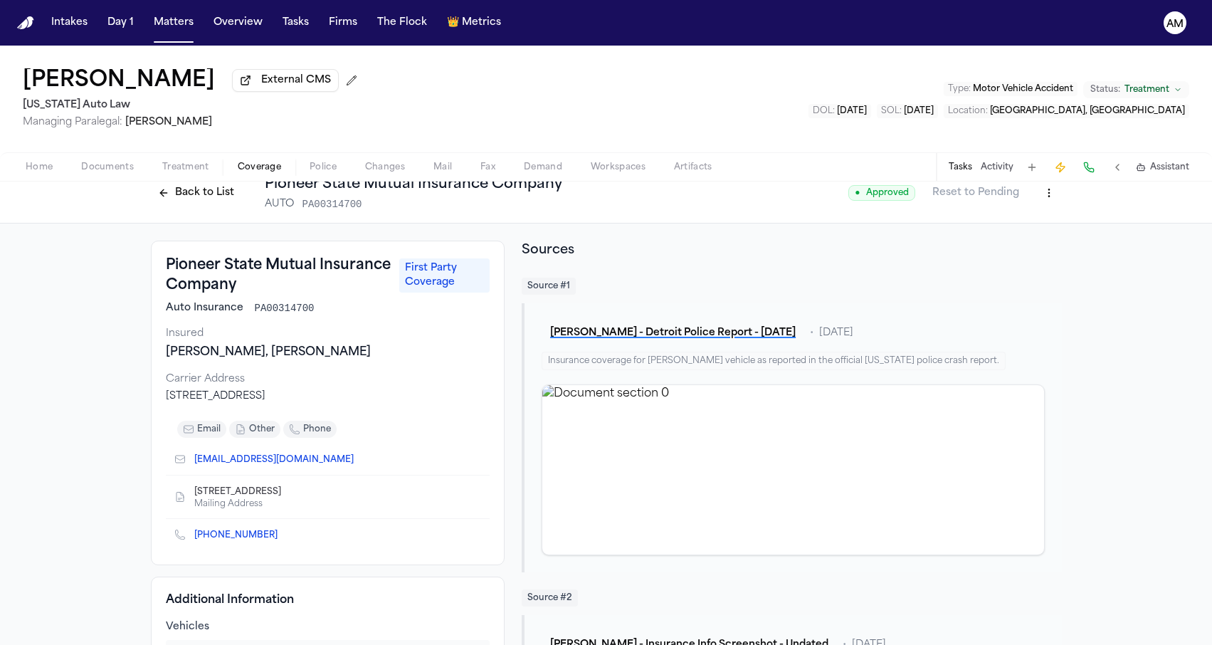
scroll to position [1, 0]
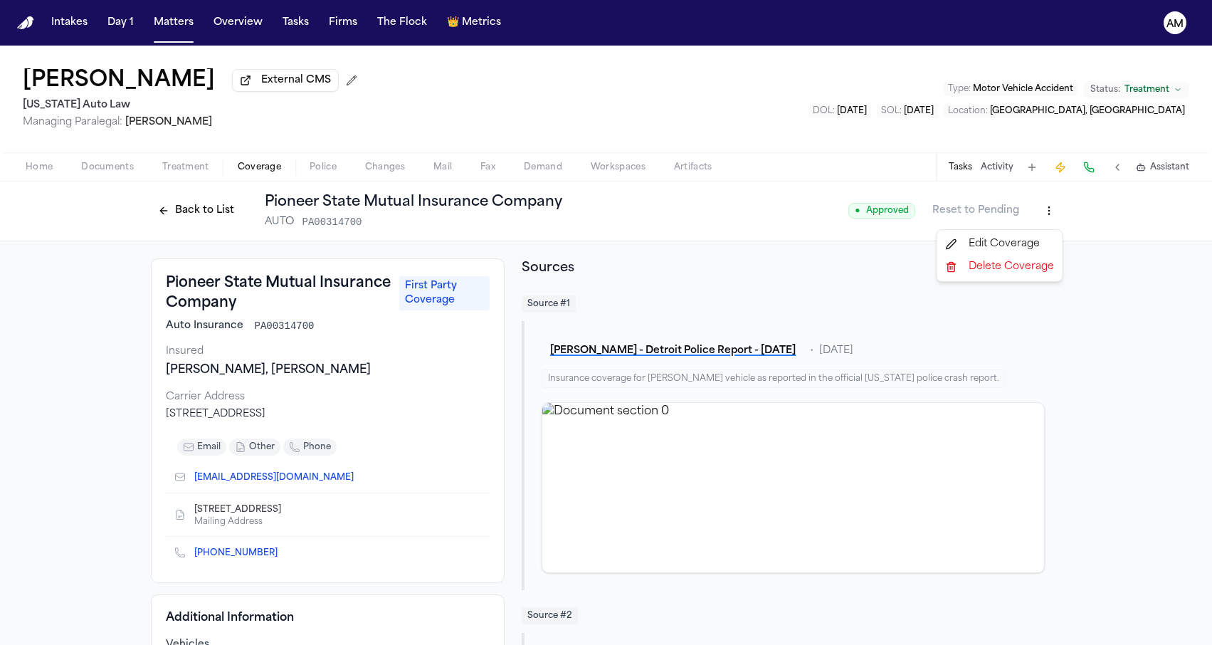
click at [1046, 207] on html "Intakes Day 1 Matters Overview Tasks Firms The Flock 👑 Metrics AM Toni Norwood …" at bounding box center [606, 322] width 1212 height 645
click at [976, 238] on div "Edit Coverage" at bounding box center [1000, 244] width 120 height 23
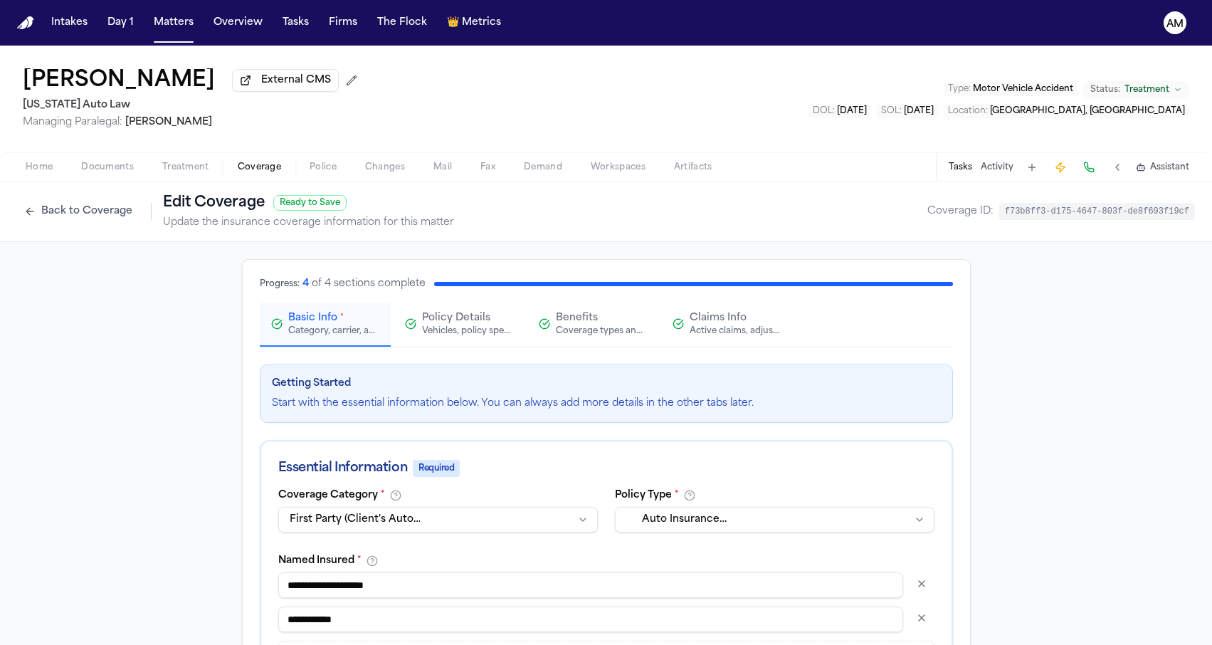
click at [686, 320] on div "Claims Info Active claims, adjusters, and subrogation details" at bounding box center [726, 324] width 108 height 26
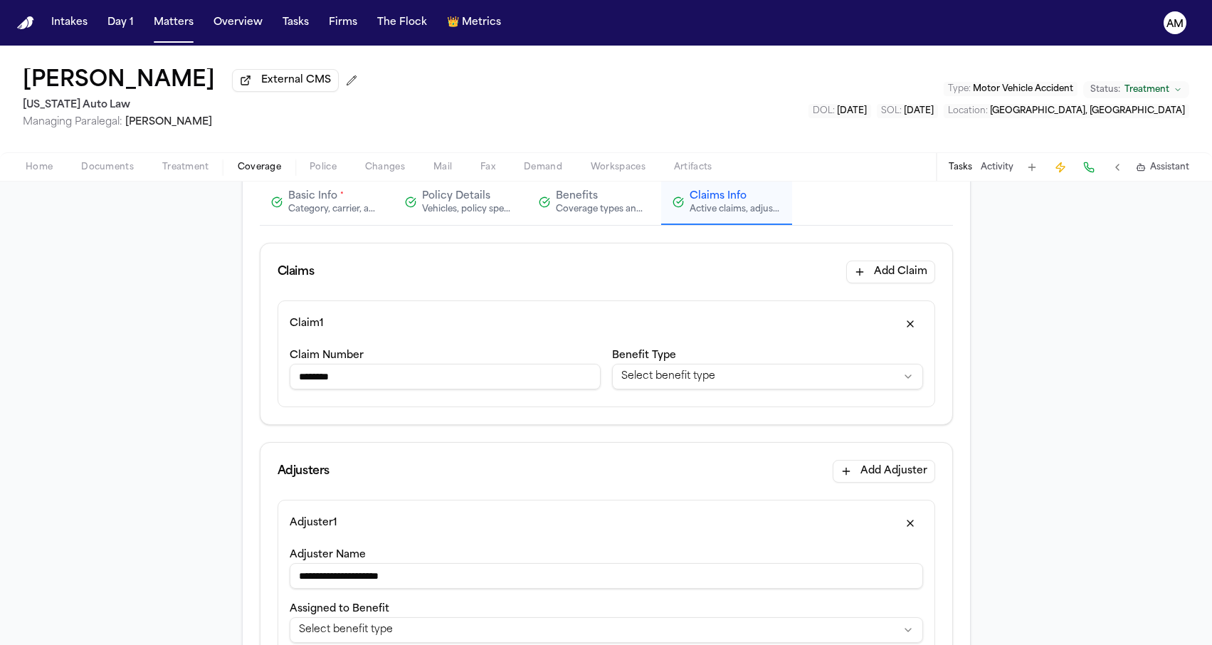
scroll to position [107, 0]
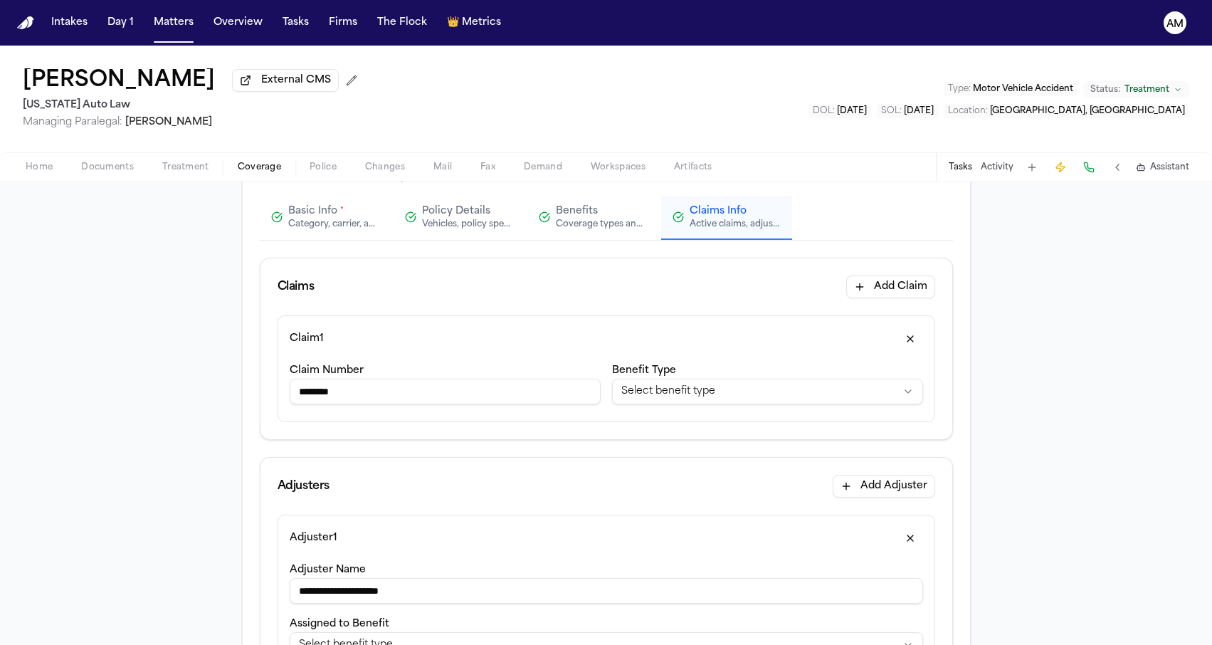
click at [337, 235] on button "Basic Info * Category, carrier, and policy holder information" at bounding box center [325, 218] width 131 height 44
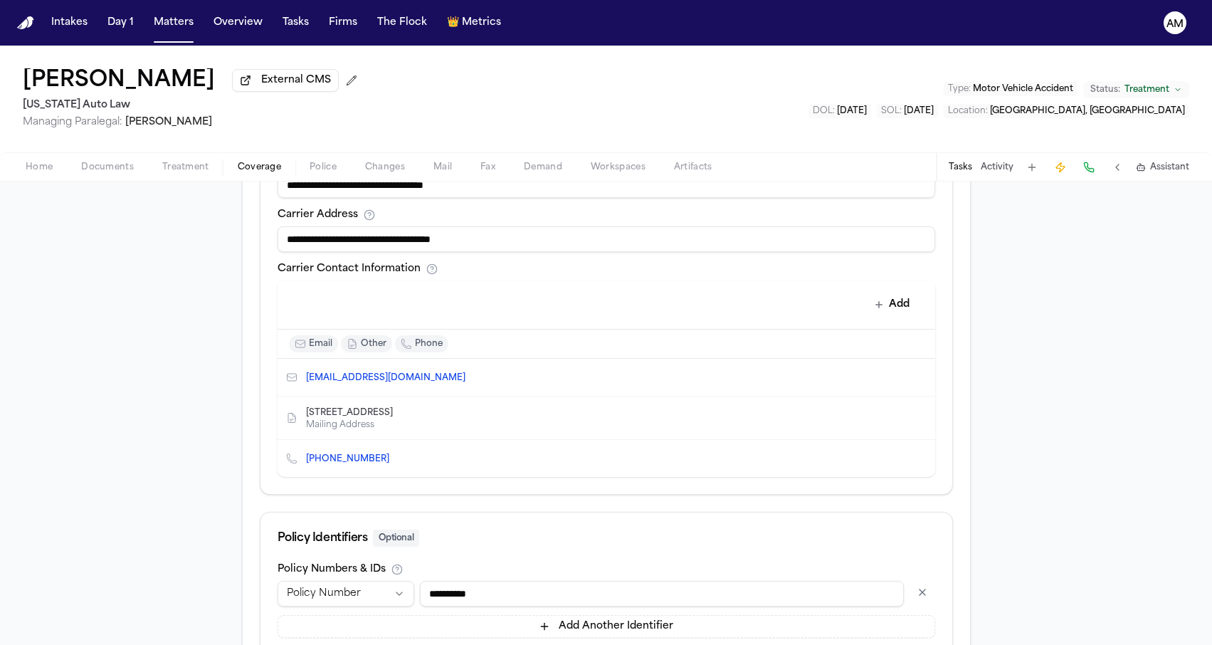
scroll to position [604, 0]
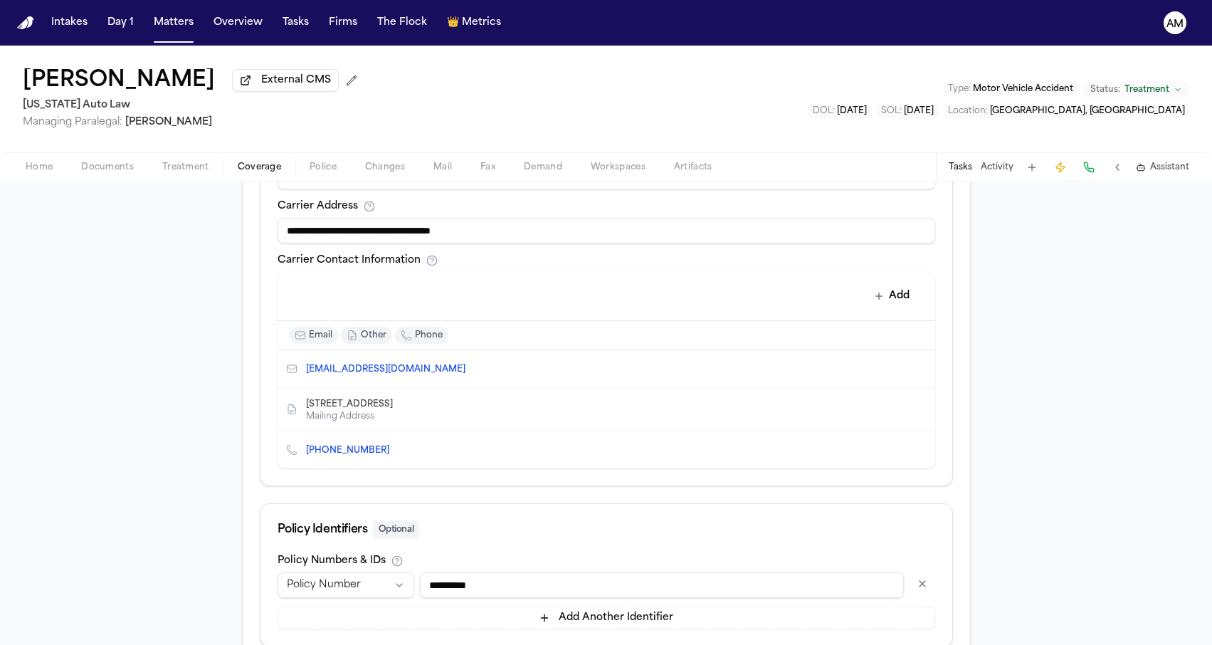
click at [892, 370] on icon "Edit contact" at bounding box center [895, 369] width 10 height 10
select select "*****"
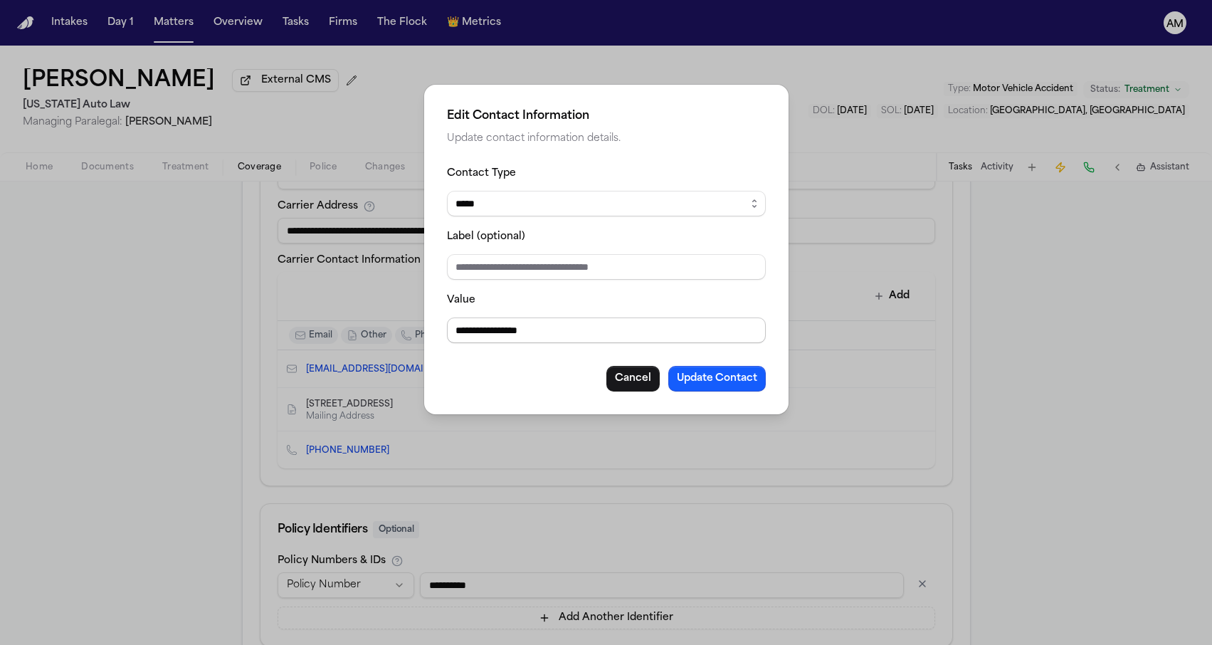
click at [526, 324] on input "**********" at bounding box center [606, 330] width 319 height 26
type input "**********"
click at [544, 369] on div "Cancel Update Contact" at bounding box center [606, 379] width 319 height 26
drag, startPoint x: 571, startPoint y: 334, endPoint x: 386, endPoint y: 330, distance: 184.3
click at [386, 330] on div "**********" at bounding box center [606, 322] width 1212 height 645
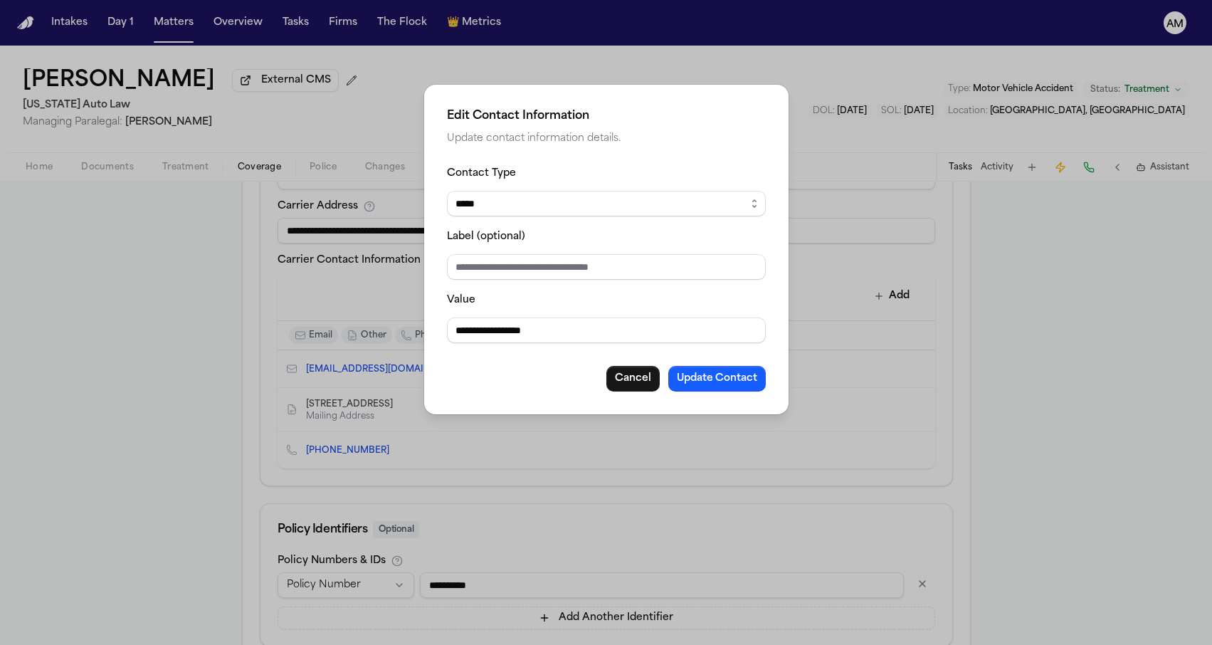
click at [480, 371] on div "Cancel Update Contact" at bounding box center [606, 379] width 319 height 26
click at [724, 386] on button "Update Contact" at bounding box center [716, 379] width 97 height 26
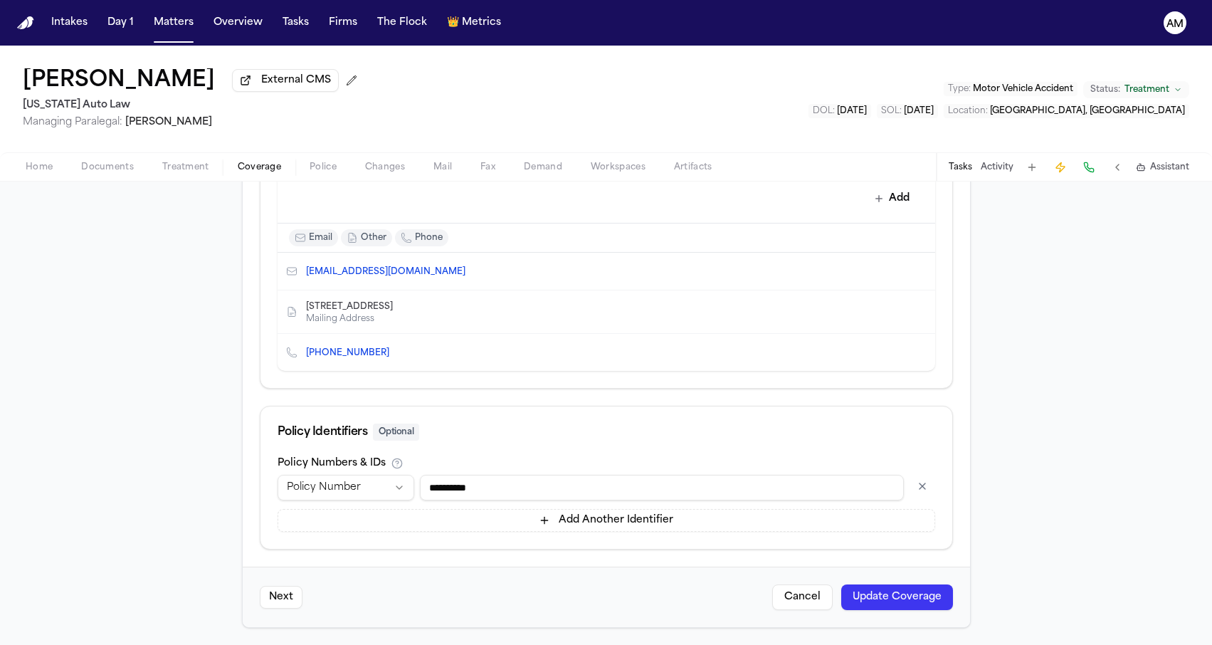
scroll to position [704, 0]
click at [917, 593] on button "Update Coverage" at bounding box center [897, 597] width 112 height 26
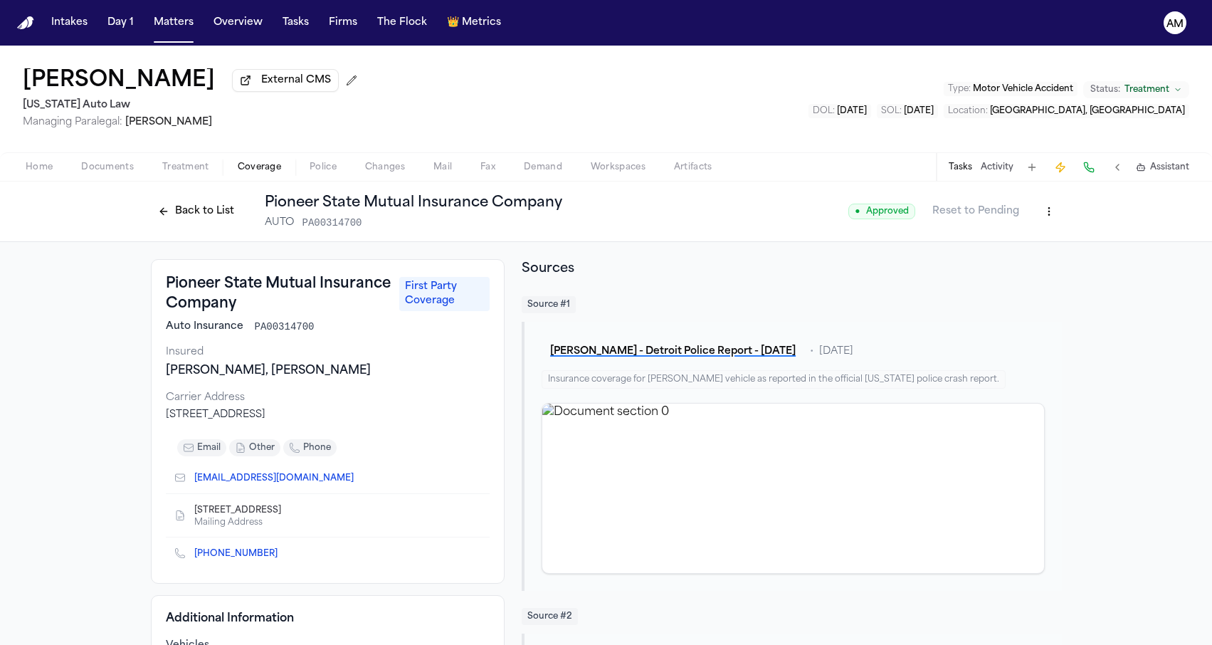
click at [130, 167] on span "Documents" at bounding box center [107, 167] width 53 height 11
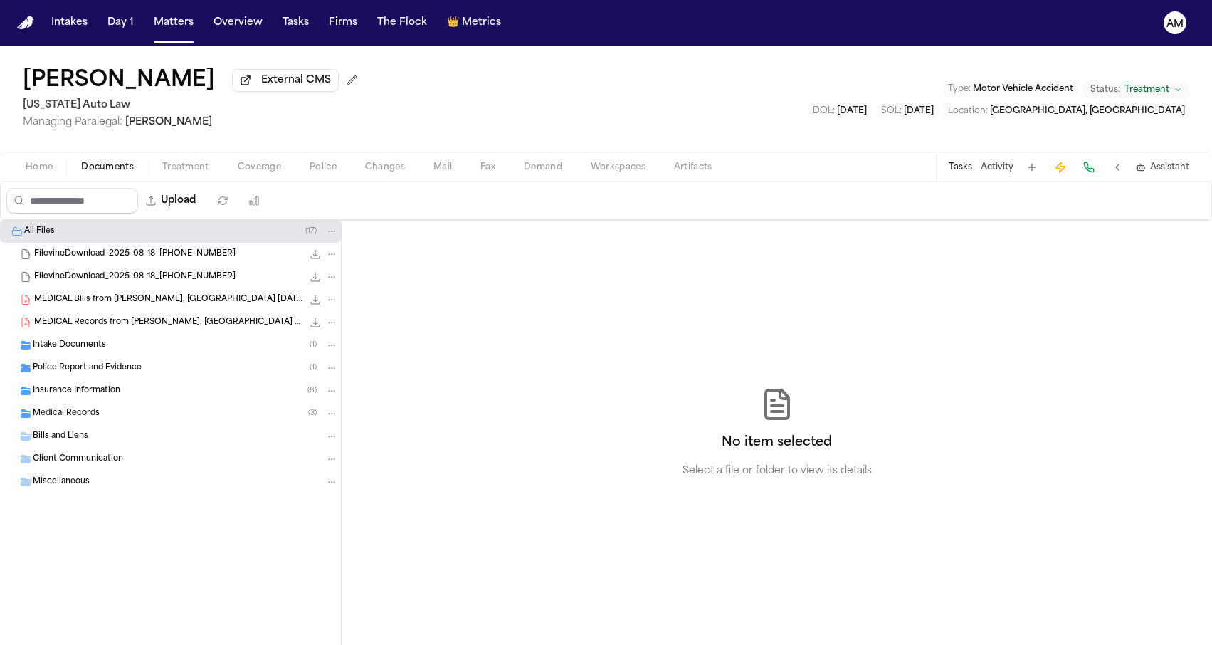
click at [245, 166] on span "Coverage" at bounding box center [259, 167] width 43 height 11
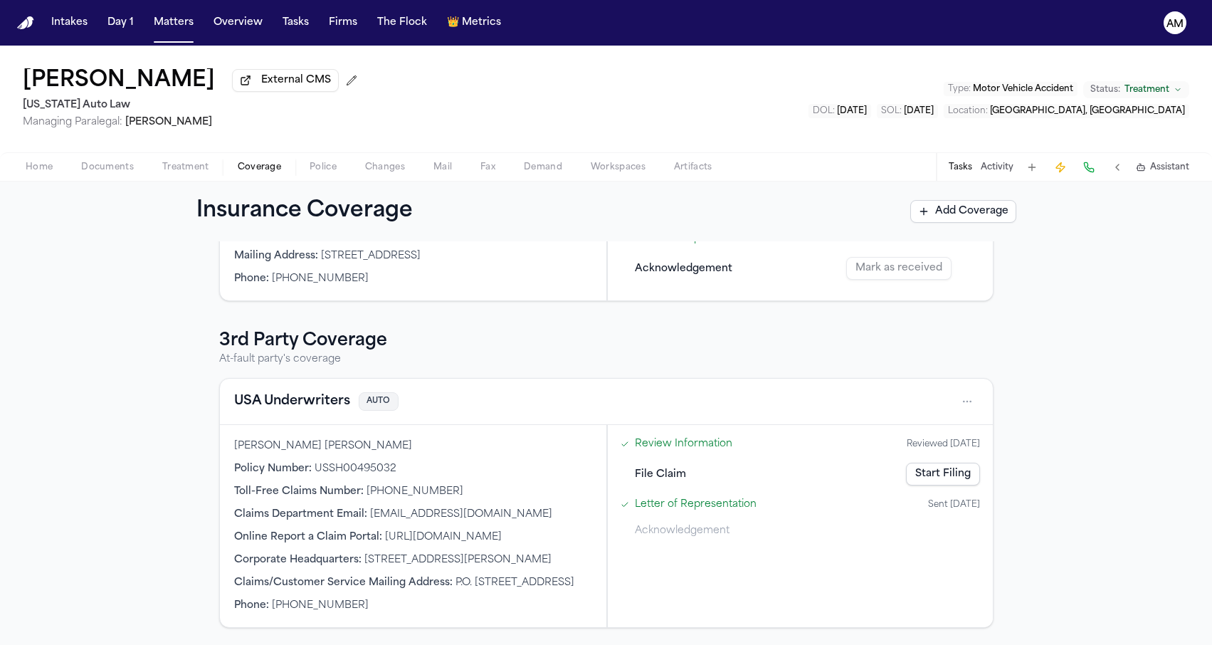
scroll to position [403, 0]
click at [297, 391] on button "USA Underwriters" at bounding box center [292, 401] width 116 height 20
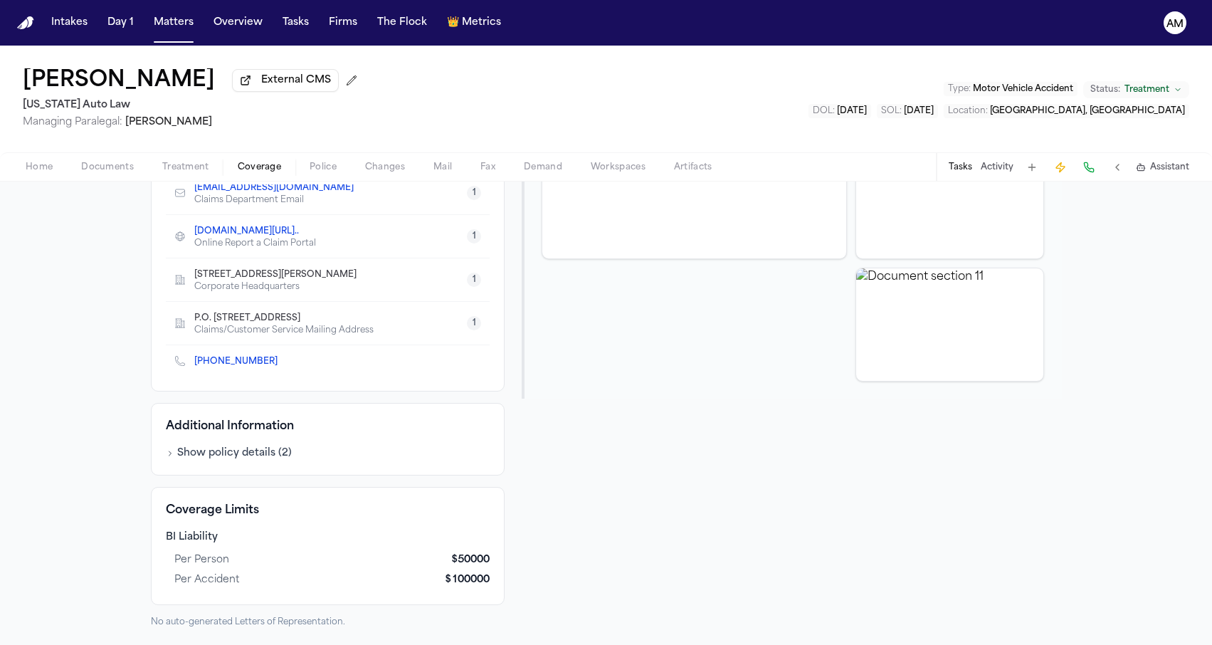
scroll to position [289, 0]
click at [214, 364] on link "+1 (269) 929-9979" at bounding box center [235, 361] width 83 height 11
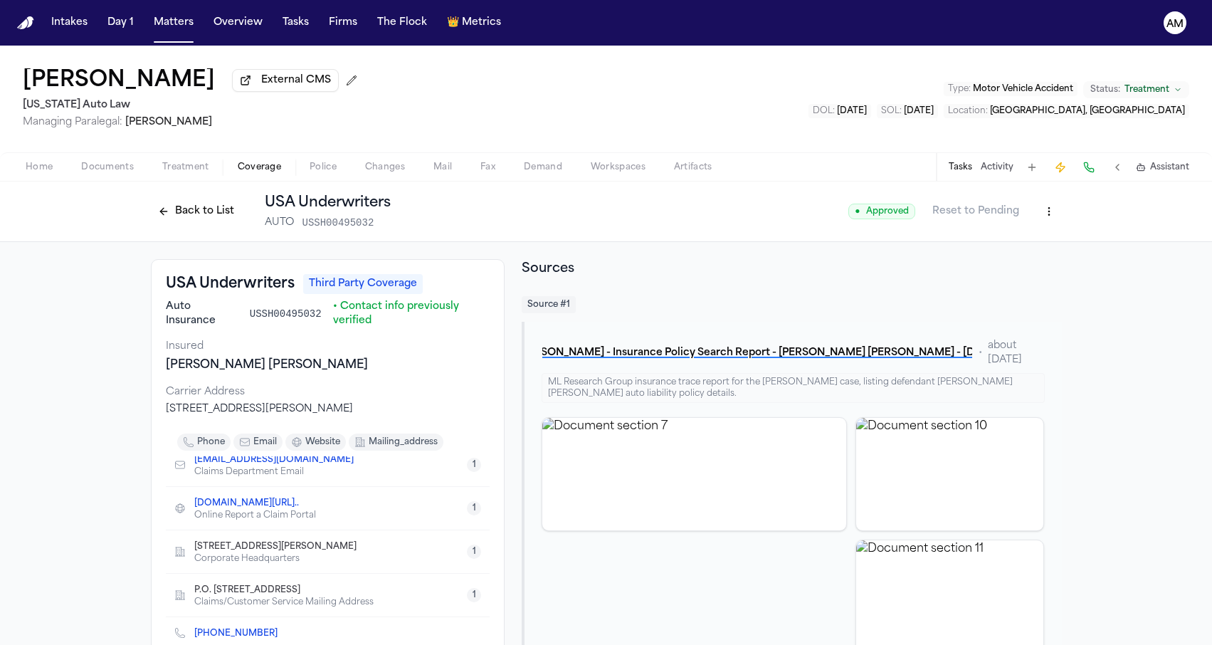
scroll to position [0, 0]
click at [86, 364] on div "USA Underwriters Third Party Coverage Auto Insurance USSH00495032 • Contact inf…" at bounding box center [606, 579] width 1212 height 674
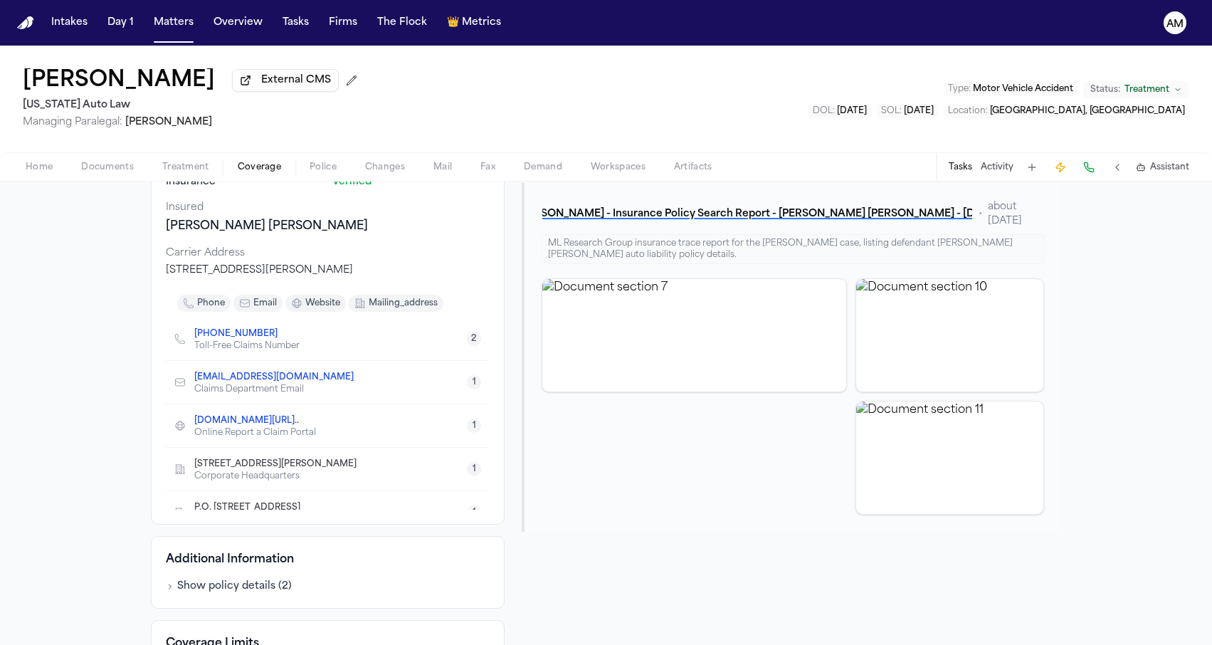
scroll to position [168, 0]
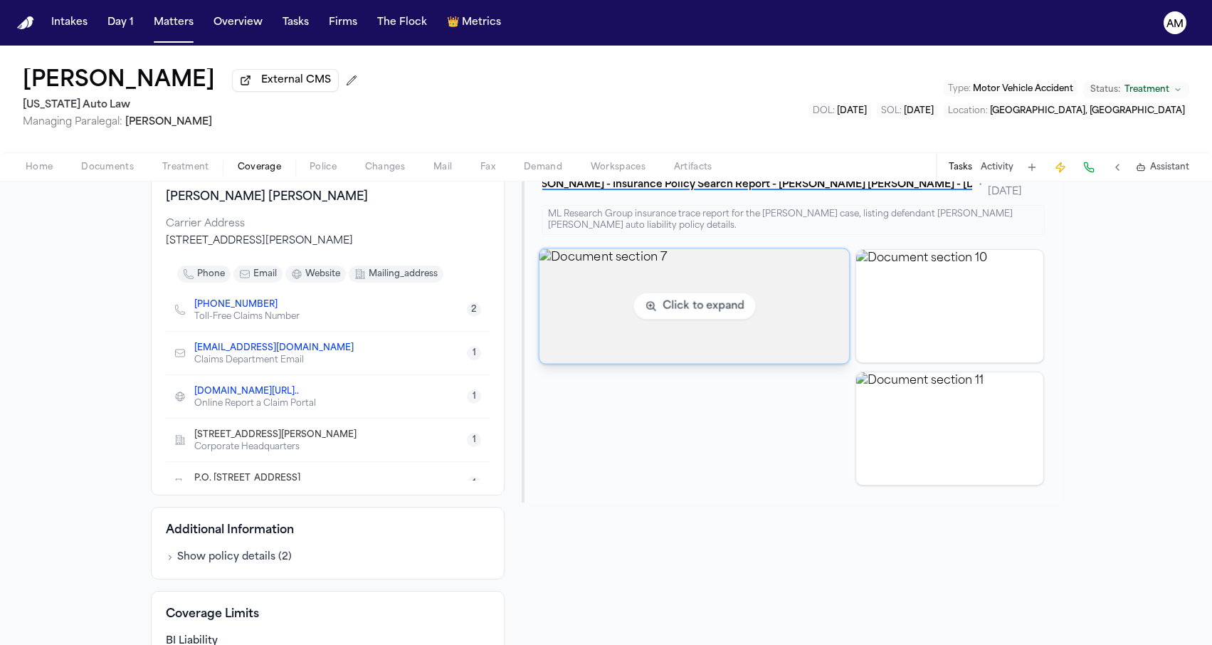
click at [647, 304] on img "View document section 7" at bounding box center [694, 305] width 310 height 115
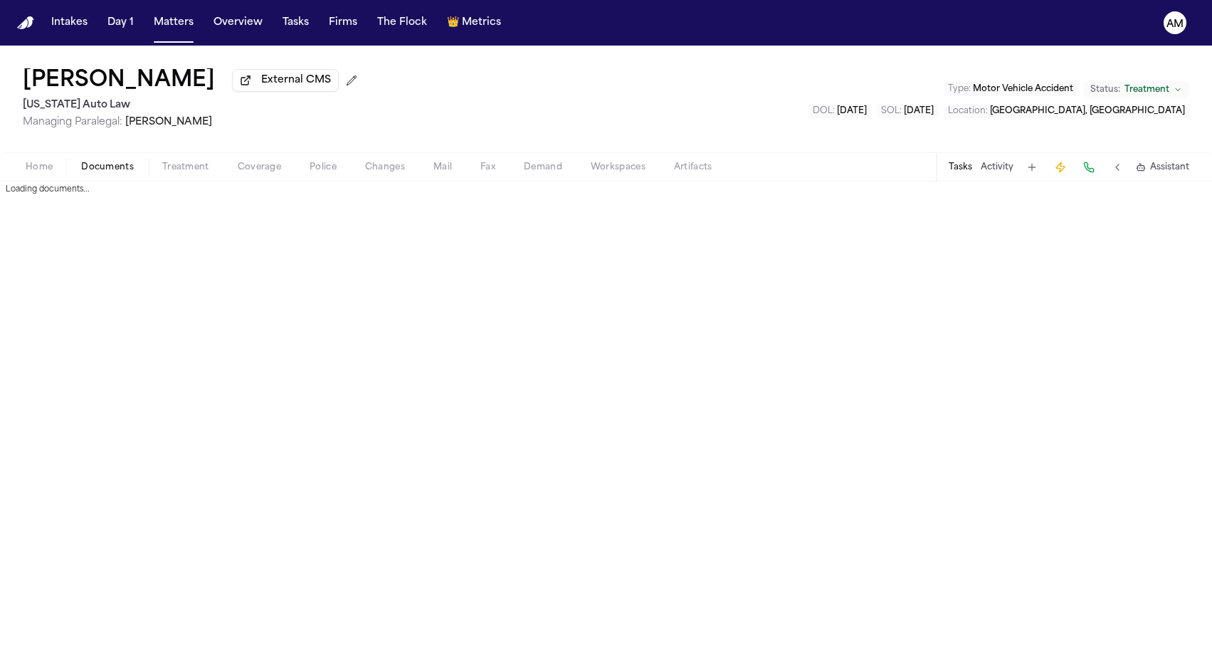
click at [114, 176] on span "button" at bounding box center [108, 174] width 70 height 1
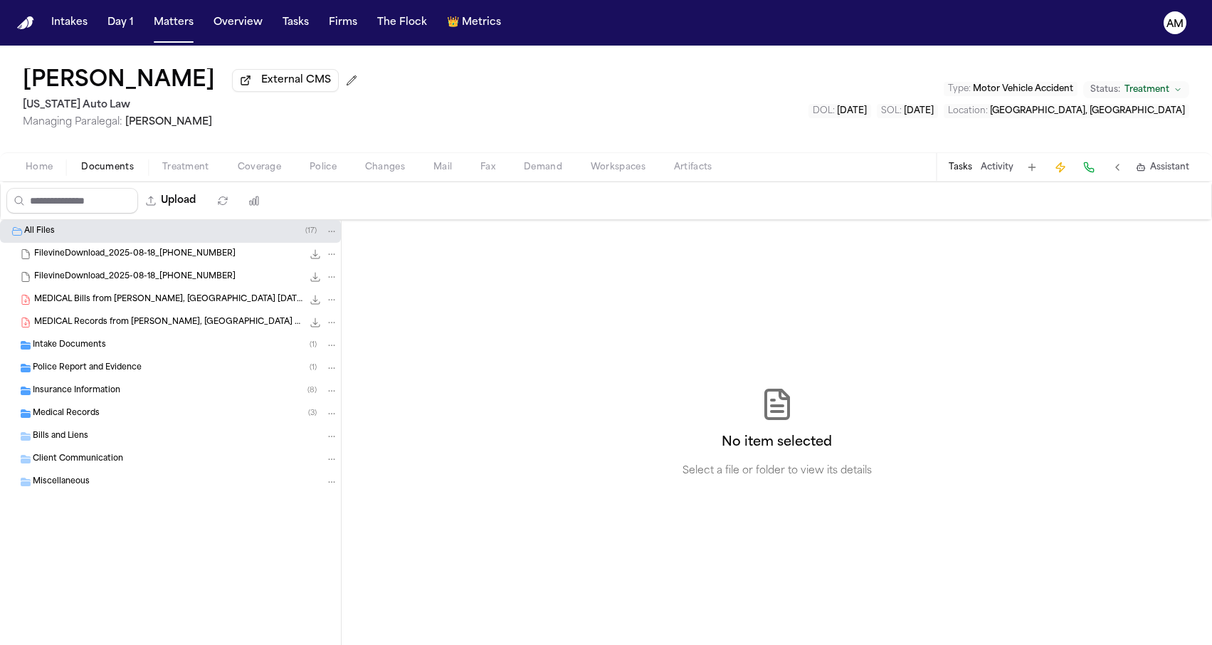
click at [89, 396] on span "Insurance Information" at bounding box center [77, 391] width 88 height 12
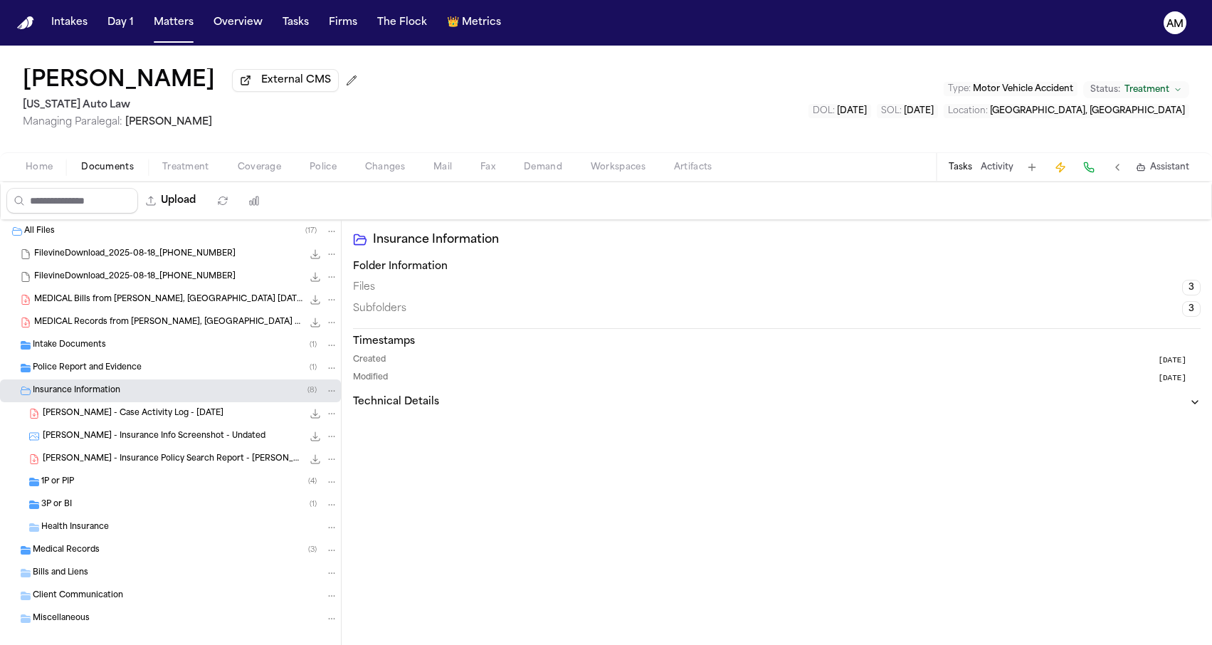
click at [84, 514] on div "3P or BI ( 1 )" at bounding box center [170, 504] width 341 height 23
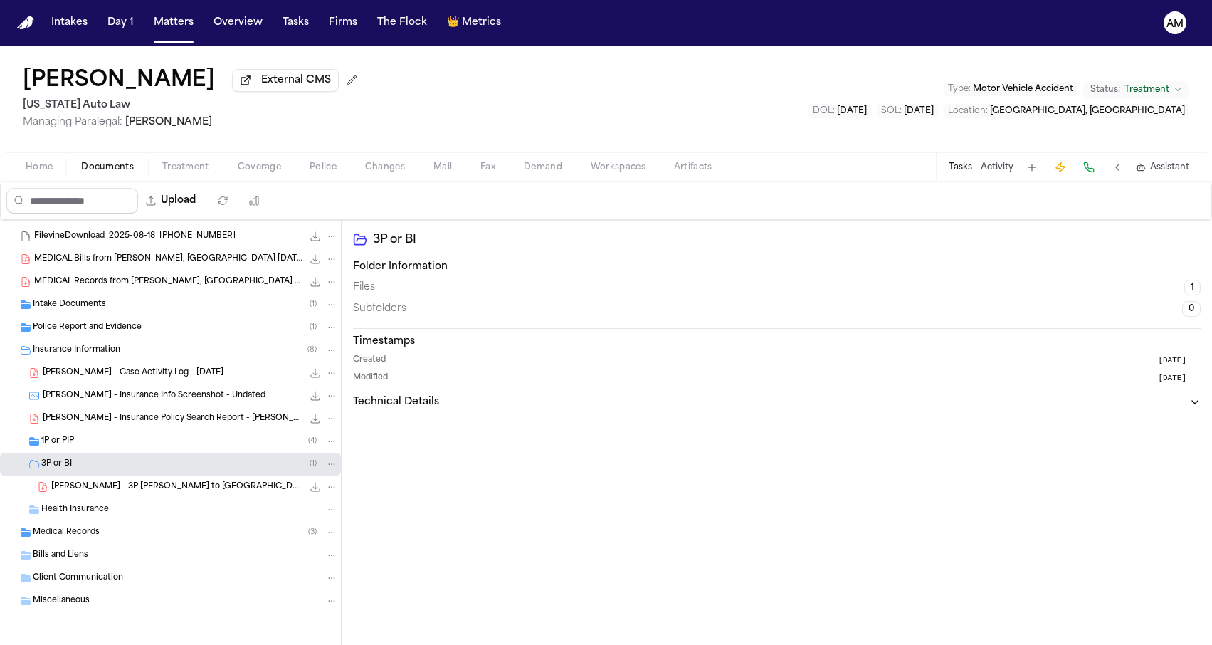
scroll to position [43, 0]
click at [121, 487] on span "T. Norwood - 3P LOR to USA Underwriters - 8.20.25 and Police Report - 12.21.24" at bounding box center [176, 487] width 251 height 12
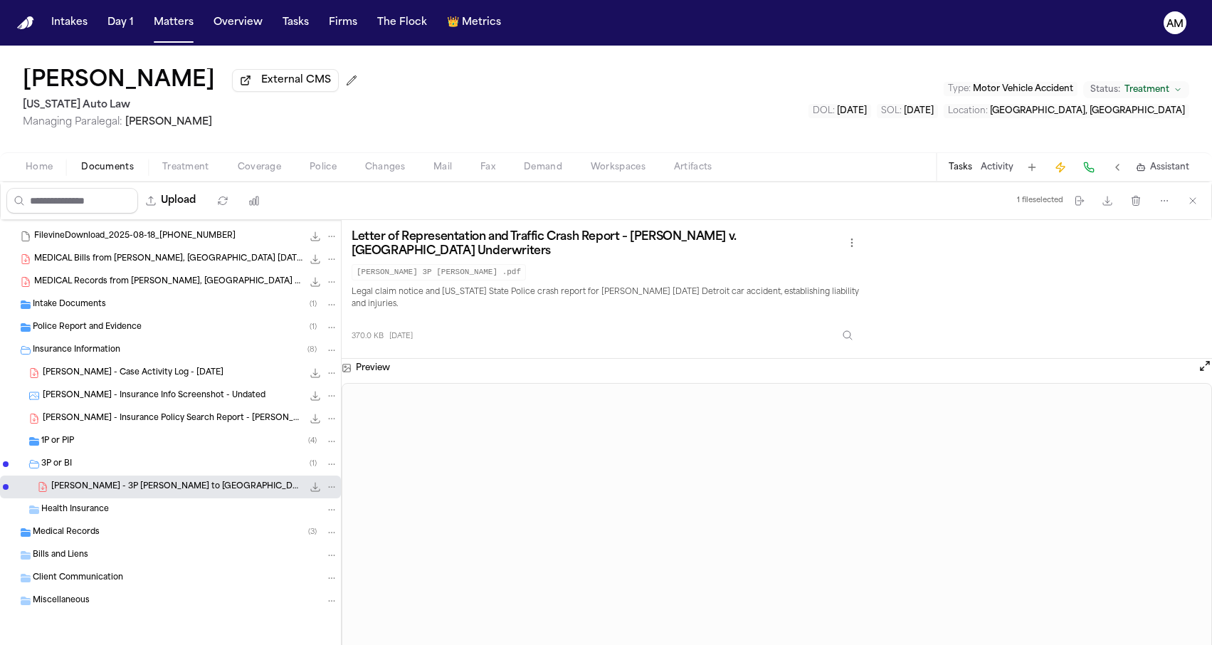
click at [250, 167] on span "Coverage" at bounding box center [259, 167] width 43 height 11
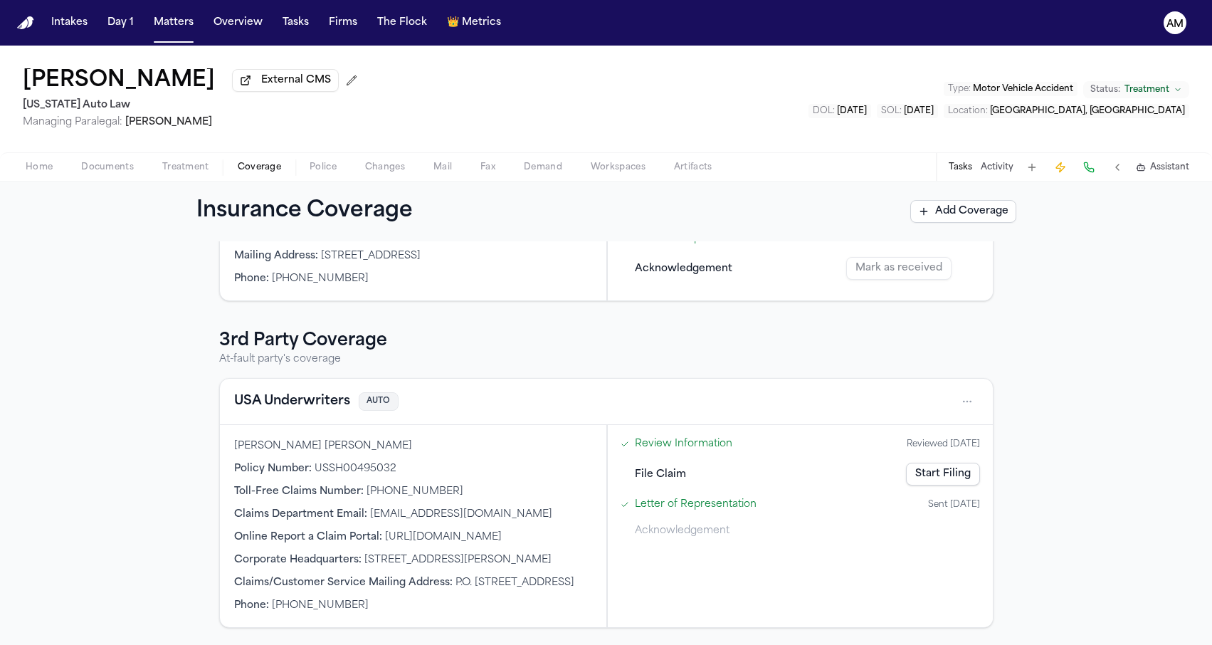
scroll to position [372, 0]
click at [268, 379] on div "USA Underwriters AUTO" at bounding box center [606, 402] width 773 height 46
click at [266, 391] on button "USA Underwriters" at bounding box center [292, 401] width 116 height 20
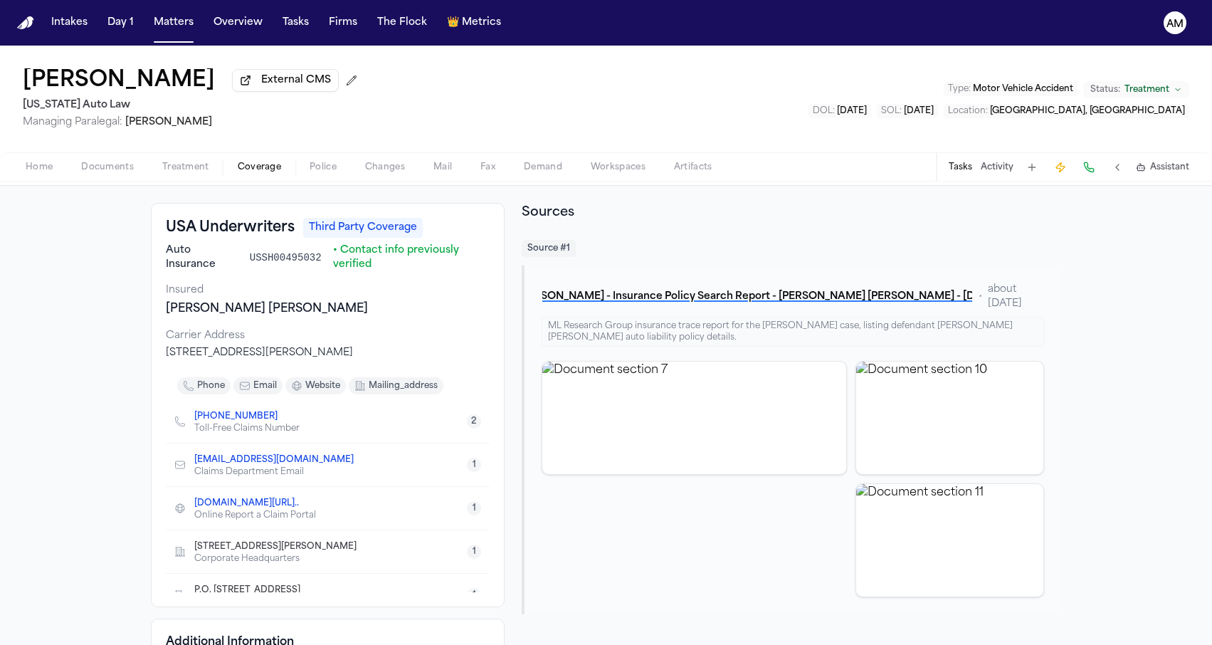
scroll to position [50, 0]
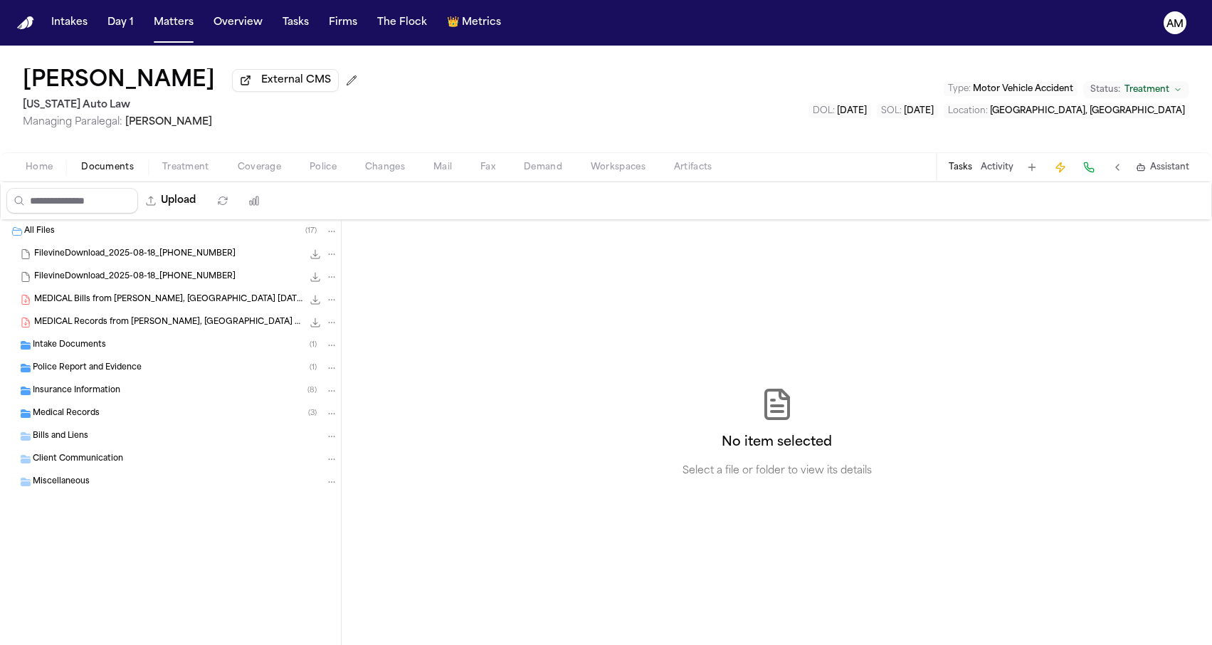
click at [125, 164] on span "Documents" at bounding box center [107, 167] width 53 height 11
click at [132, 397] on div "Insurance Information ( 8 )" at bounding box center [185, 390] width 305 height 13
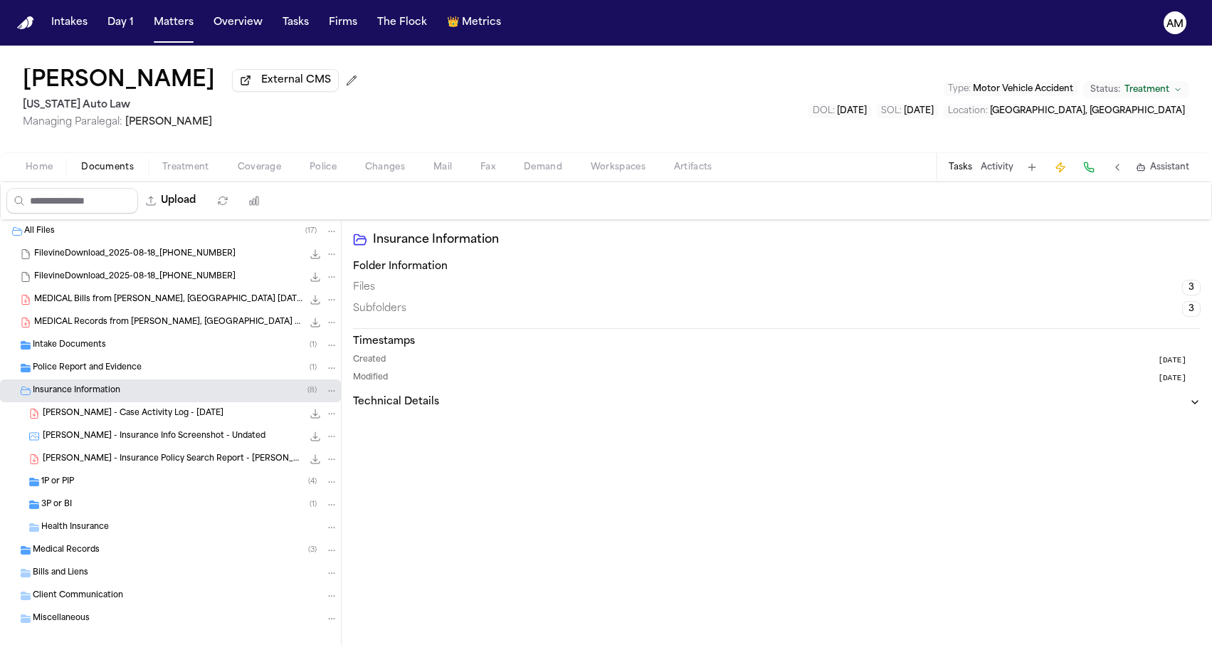
click at [91, 505] on div "3P or BI ( 1 )" at bounding box center [189, 504] width 297 height 13
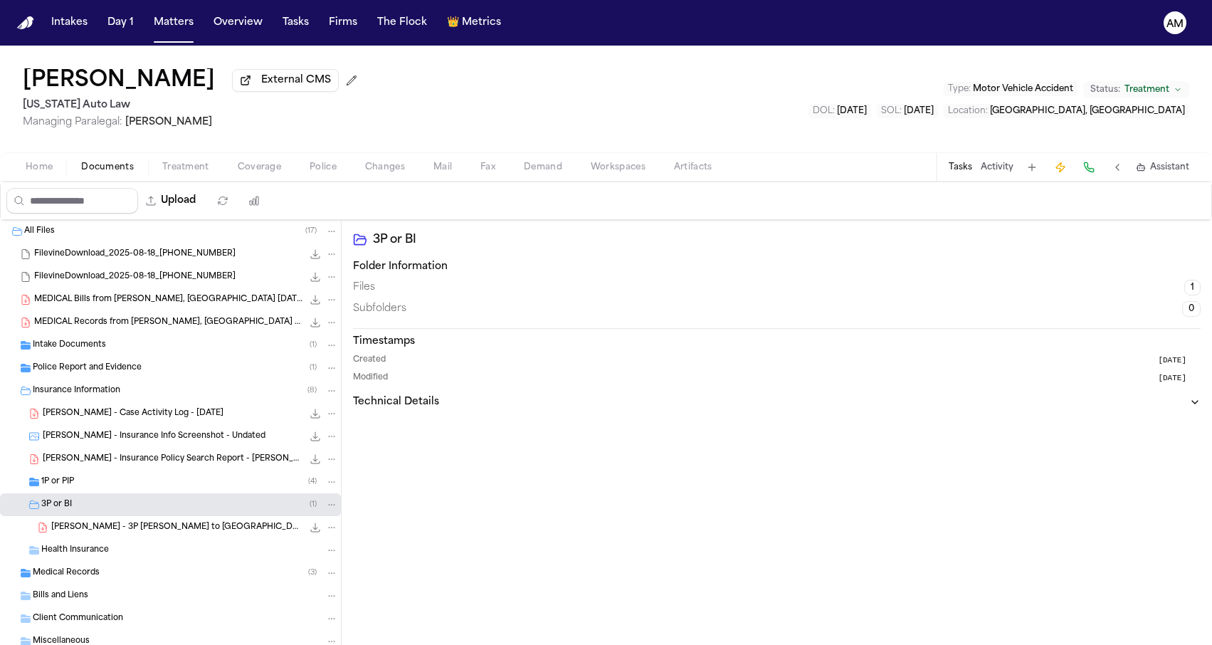
click at [82, 534] on div "T. Norwood - 3P LOR to USA Underwriters - 8.20.25 and Police Report - 12.21.24 …" at bounding box center [194, 527] width 287 height 14
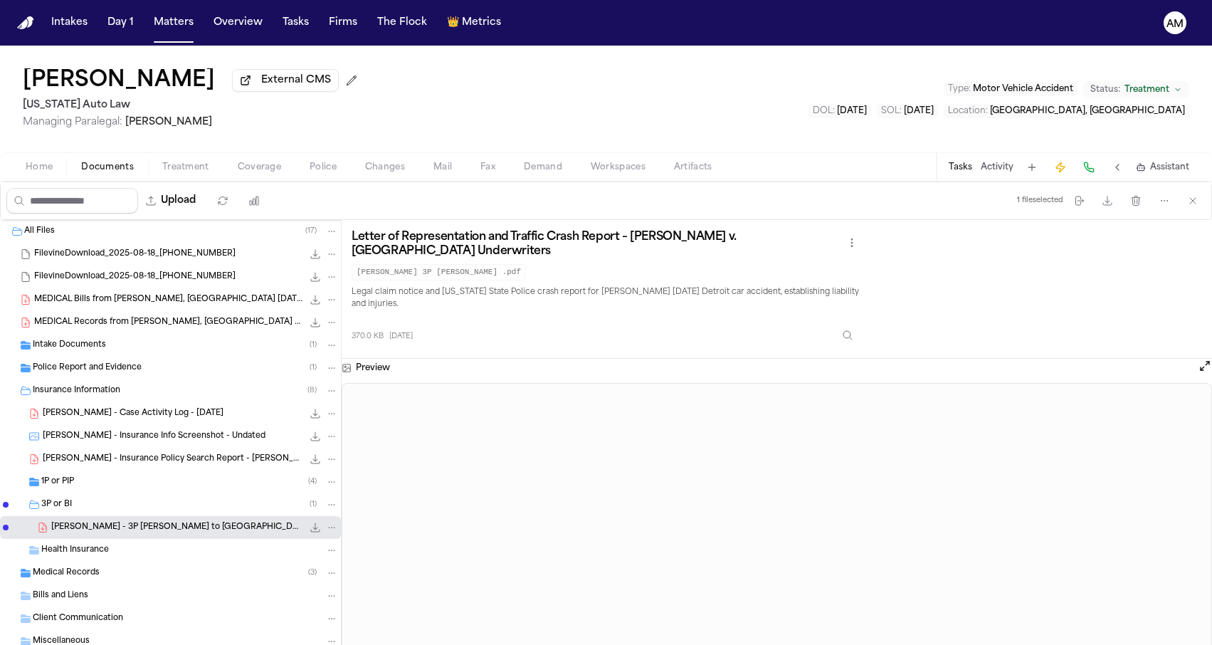
click at [251, 173] on span "Coverage" at bounding box center [259, 167] width 43 height 11
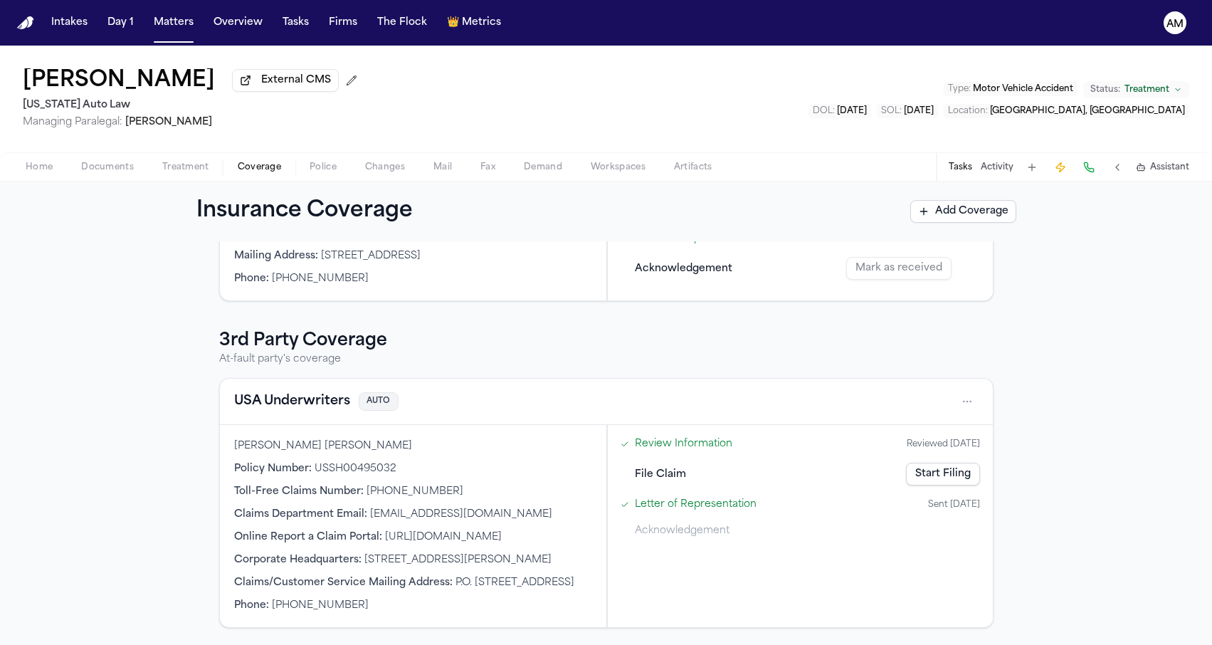
scroll to position [403, 0]
drag, startPoint x: 343, startPoint y: 422, endPoint x: 398, endPoint y: 421, distance: 55.5
click at [398, 462] on div "Policy Number : USSH00495032" at bounding box center [413, 469] width 358 height 14
drag, startPoint x: 343, startPoint y: 424, endPoint x: 371, endPoint y: 424, distance: 28.5
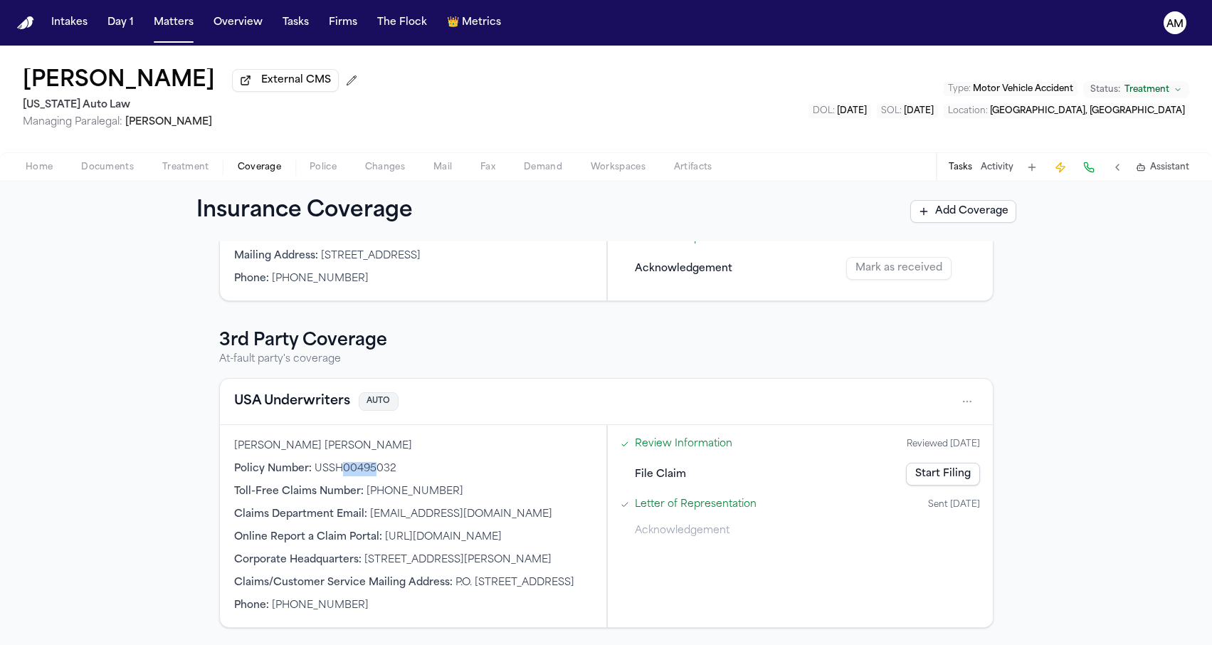
click at [371, 463] on span "USSH00495032" at bounding box center [355, 468] width 82 height 11
click at [309, 391] on button "USA Underwriters" at bounding box center [292, 401] width 116 height 20
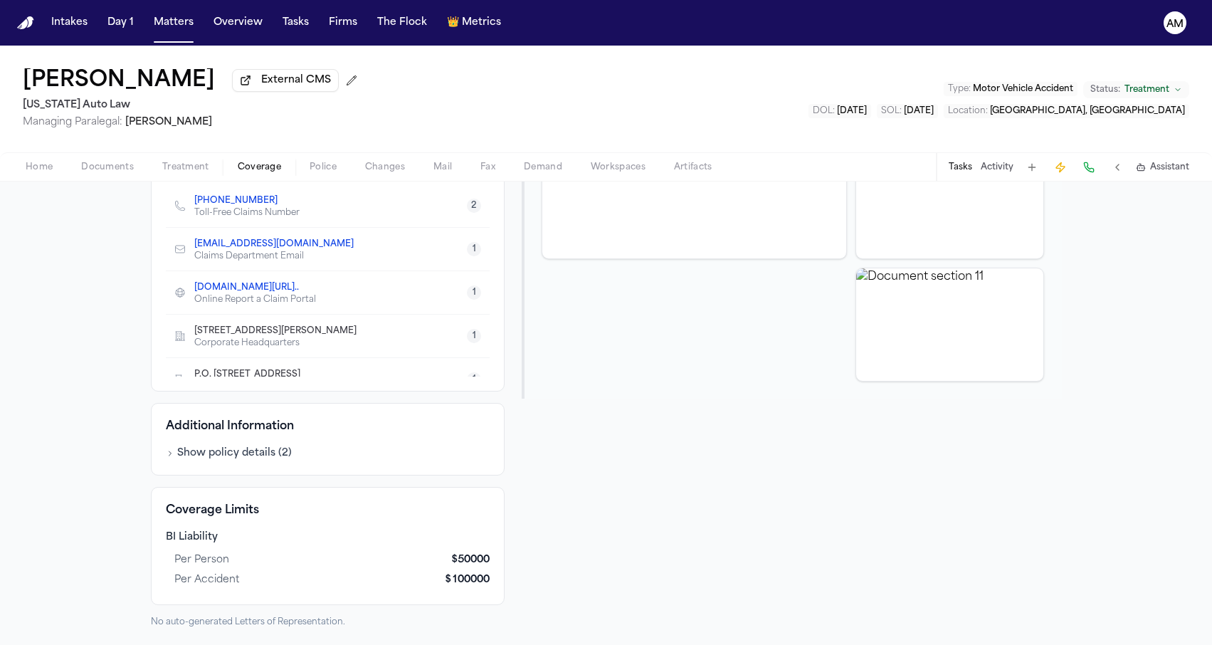
scroll to position [289, 0]
click at [504, 380] on div "USA Underwriters Third Party Coverage Auto Insurance USSH00495032 • Contact inf…" at bounding box center [328, 189] width 354 height 404
click at [123, 173] on span "Documents" at bounding box center [107, 167] width 53 height 11
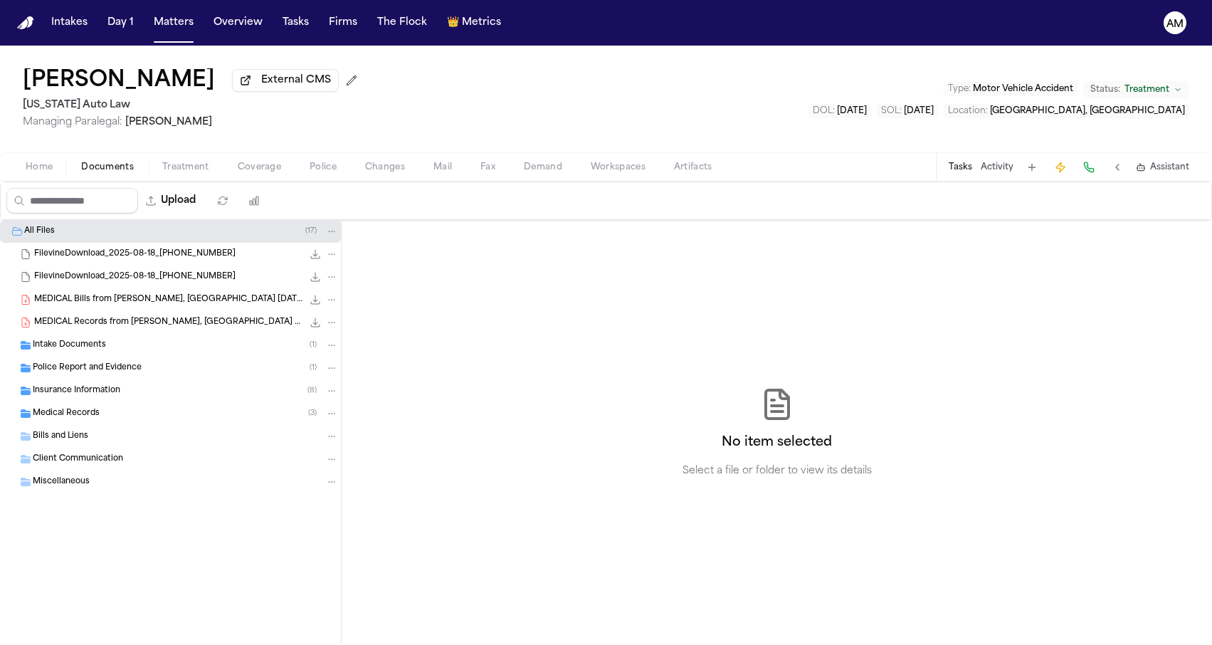
click at [116, 397] on span "Insurance Information" at bounding box center [77, 391] width 88 height 12
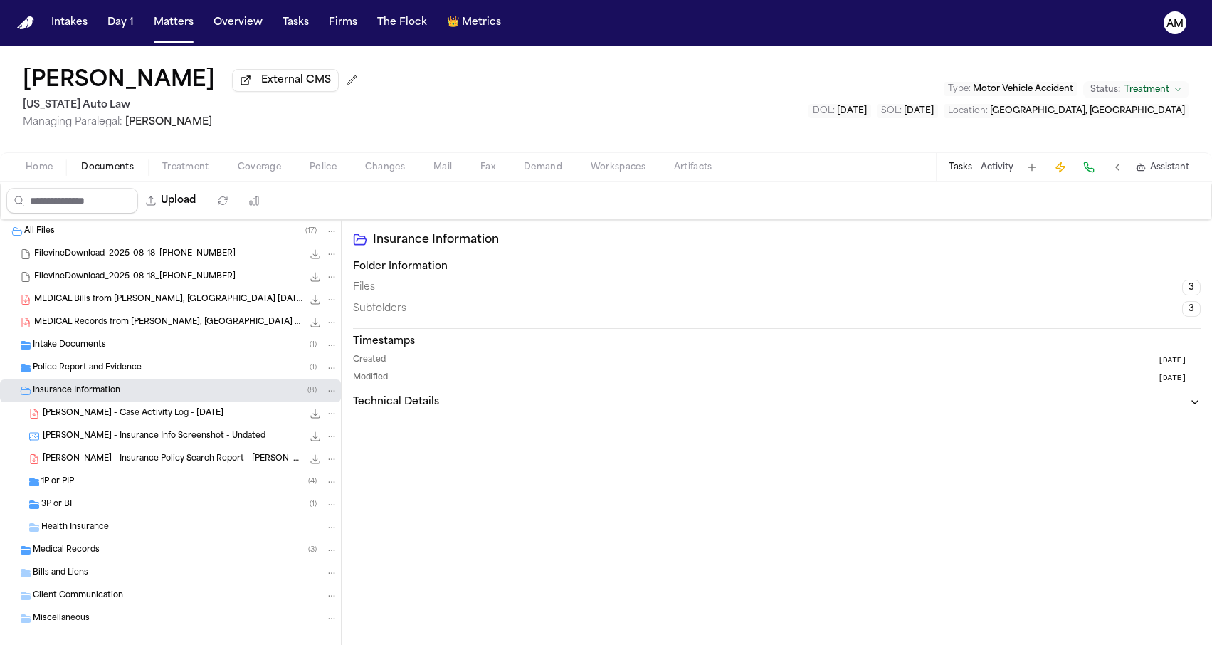
click at [110, 498] on div "3P or BI ( 1 )" at bounding box center [170, 504] width 341 height 23
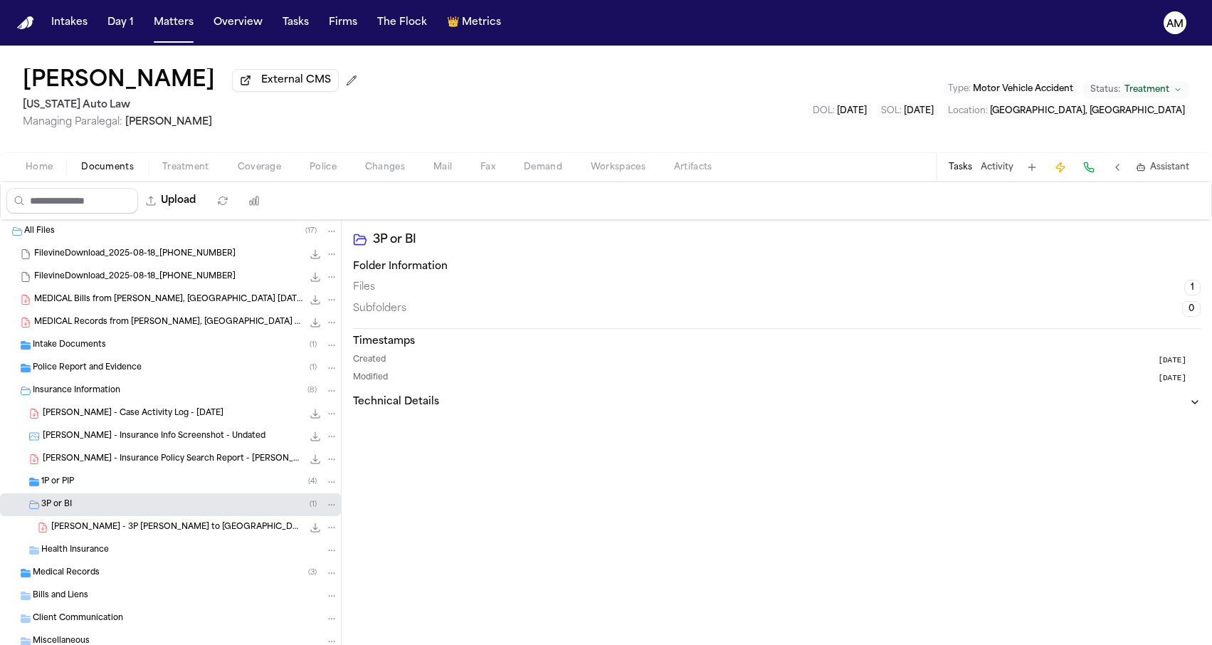
click at [103, 528] on span "T. Norwood - 3P LOR to USA Underwriters - 8.20.25 and Police Report - 12.21.24" at bounding box center [176, 528] width 251 height 12
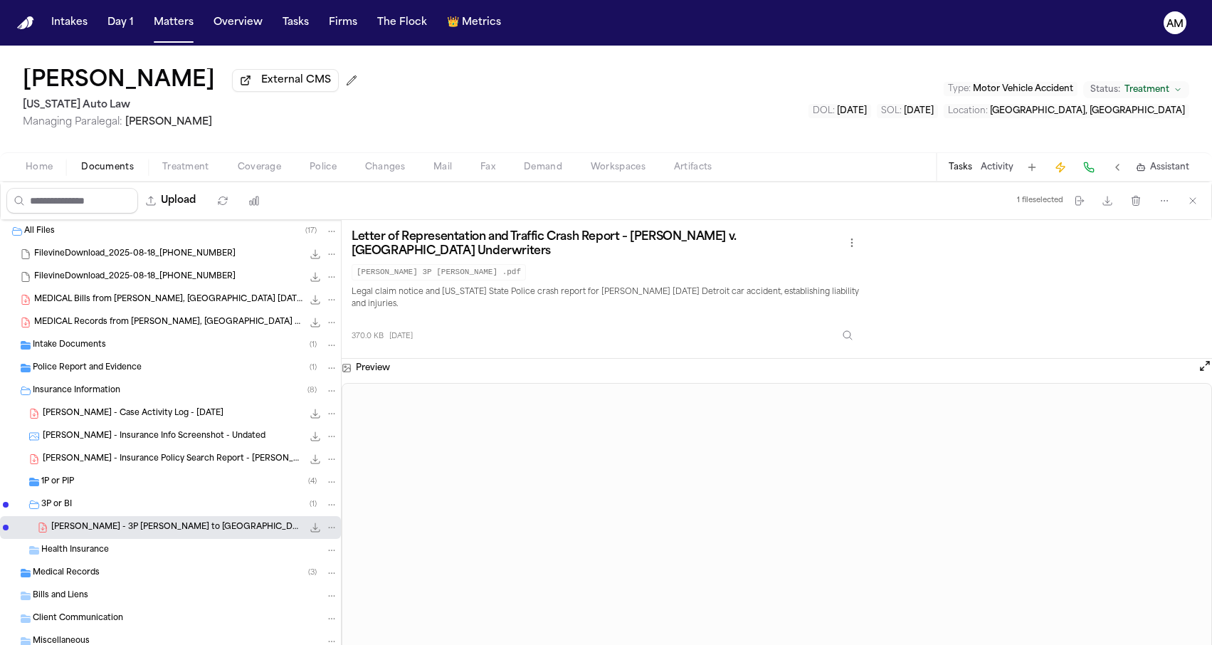
click at [911, 68] on div "Toni Norwood External CMS Michigan Auto Law Managing Paralegal: Michelle Landaz…" at bounding box center [606, 99] width 1212 height 107
click at [241, 170] on span "Coverage" at bounding box center [259, 167] width 43 height 11
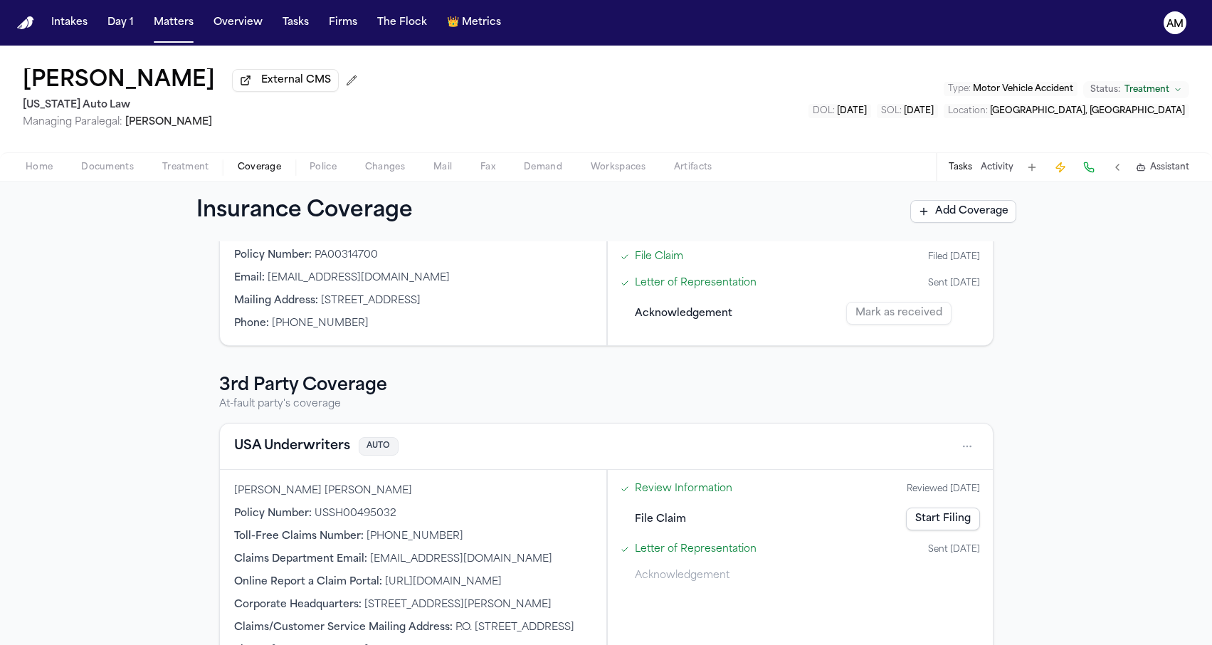
scroll to position [314, 0]
click at [286, 448] on button "USA Underwriters" at bounding box center [292, 445] width 116 height 20
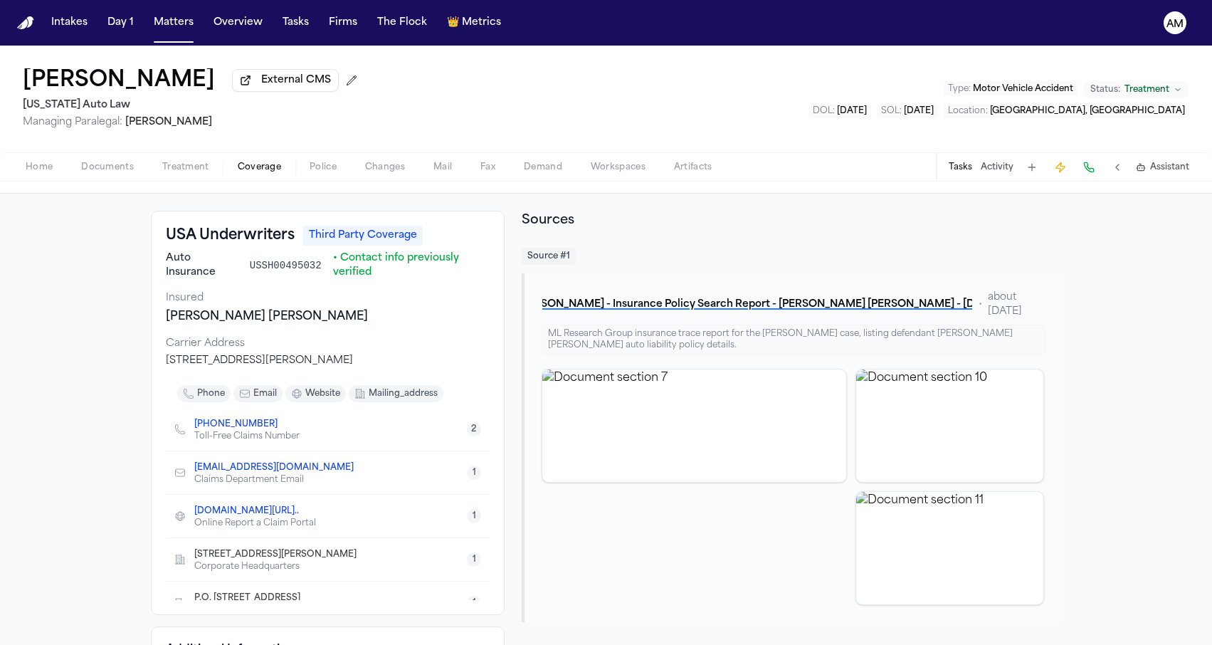
scroll to position [49, 0]
click at [122, 189] on div "Back to List USA Underwriters AUTO USSH00495032 ● Approved Reset to Pending" at bounding box center [606, 162] width 1212 height 60
click at [122, 173] on span "Documents" at bounding box center [107, 167] width 53 height 11
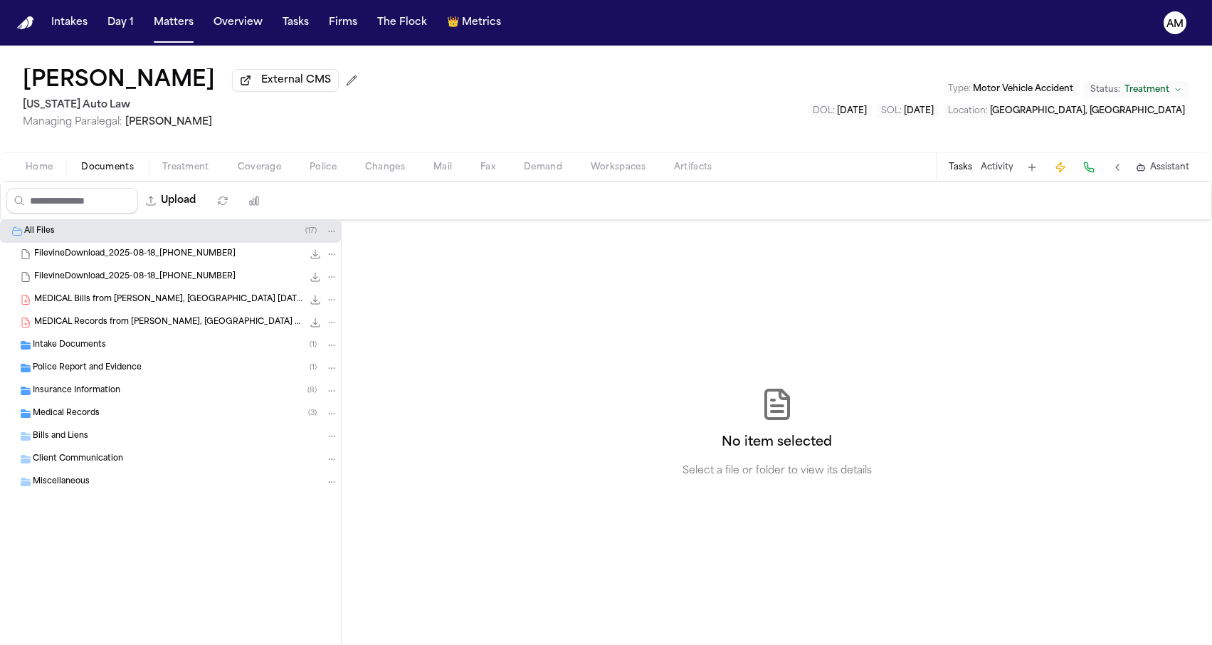
click at [176, 384] on div "Insurance Information ( 8 )" at bounding box center [170, 390] width 341 height 23
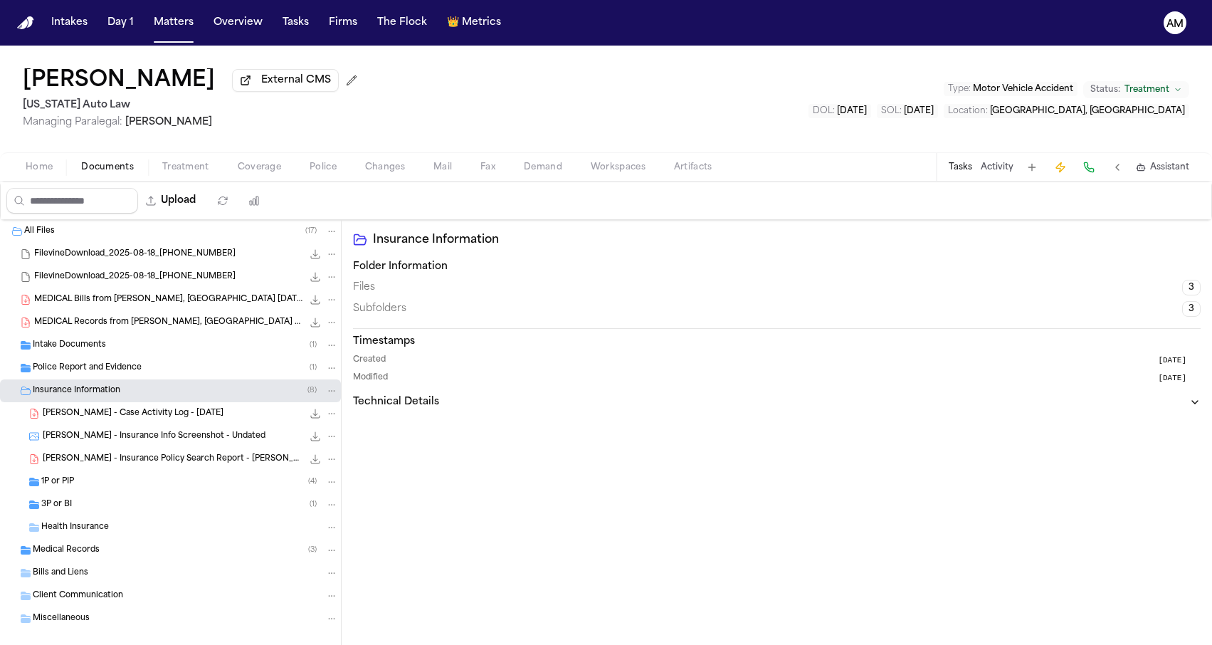
click at [127, 507] on div "3P or BI ( 1 )" at bounding box center [189, 504] width 297 height 13
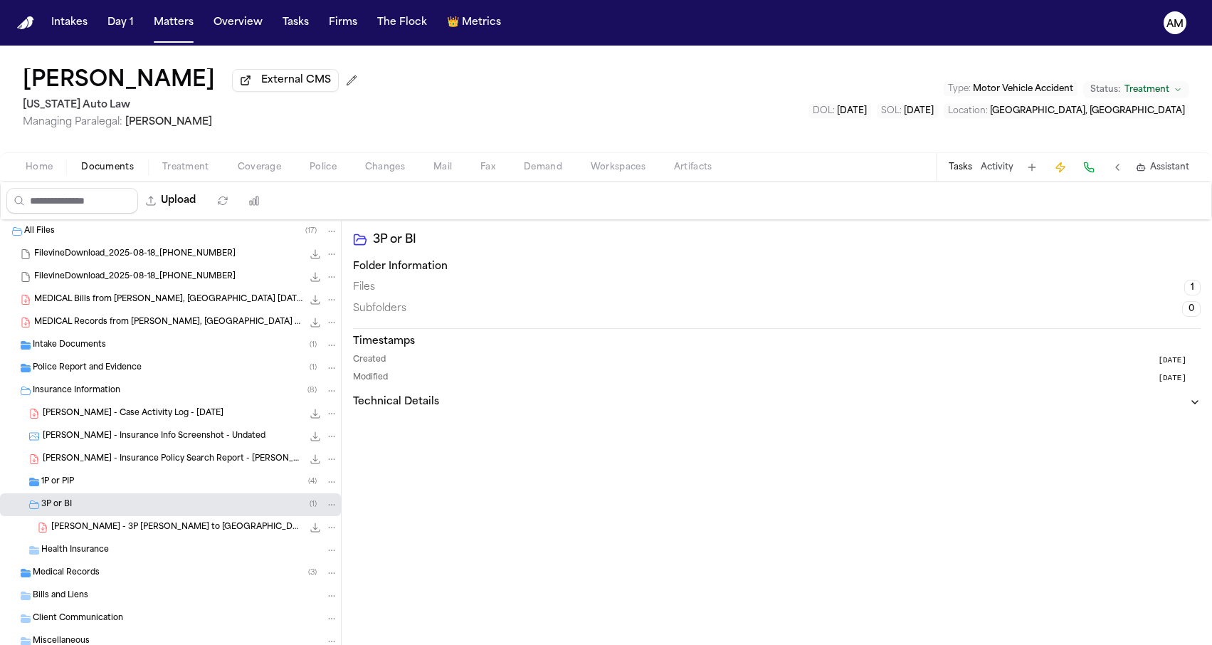
click at [125, 539] on div "T. Norwood - 3P LOR to USA Underwriters - 8.20.25 and Police Report - 12.21.24 …" at bounding box center [170, 527] width 341 height 23
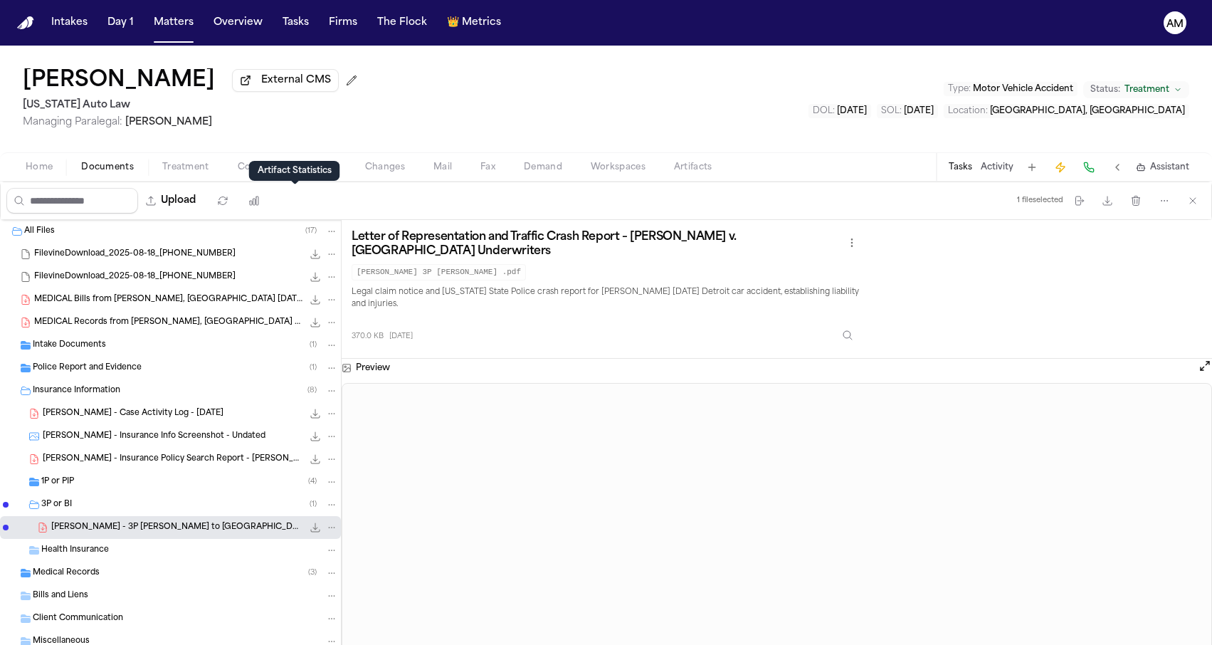
click at [248, 171] on span "Coverage" at bounding box center [259, 167] width 43 height 11
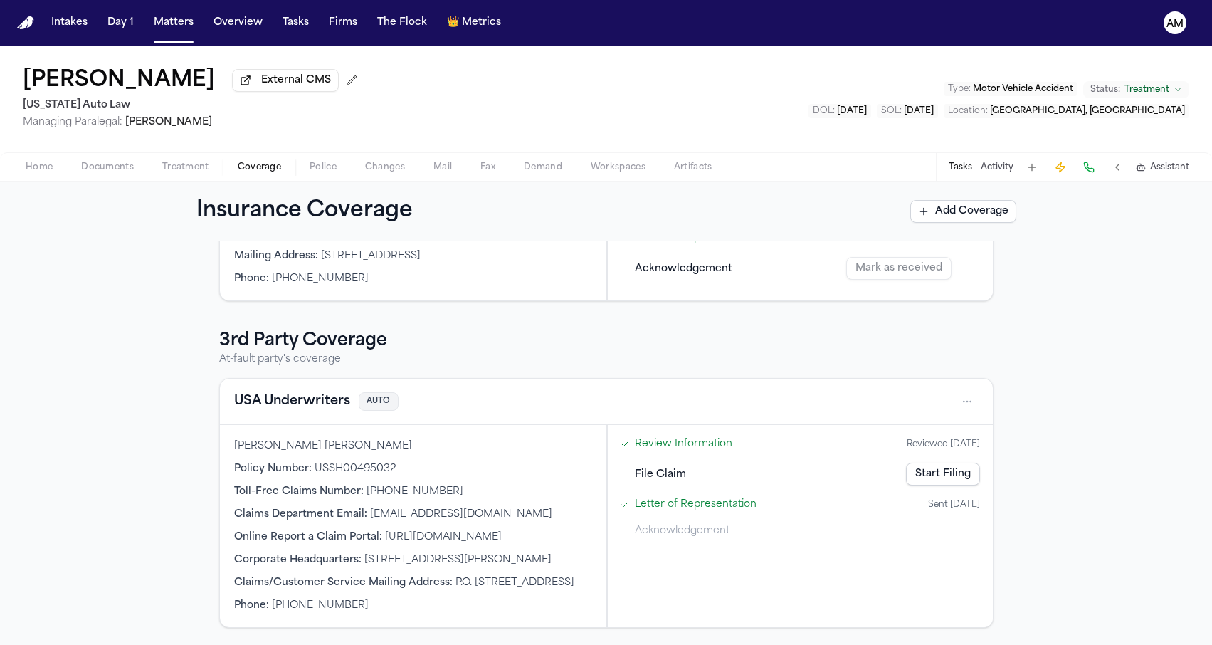
scroll to position [403, 0]
click at [287, 391] on button "USA Underwriters" at bounding box center [292, 401] width 116 height 20
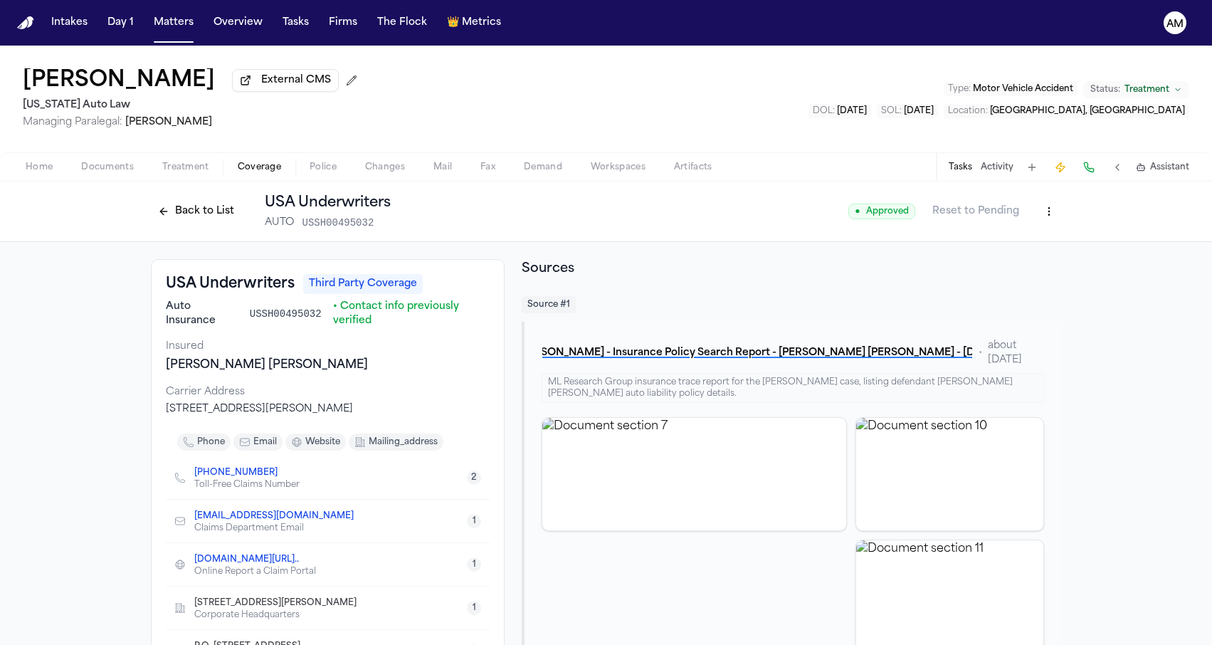
drag, startPoint x: 187, startPoint y: 411, endPoint x: 186, endPoint y: 430, distance: 18.6
click at [186, 416] on div "400 Hamilton Row, Suite 300, Birmingham, MI 48009, United States" at bounding box center [328, 409] width 324 height 14
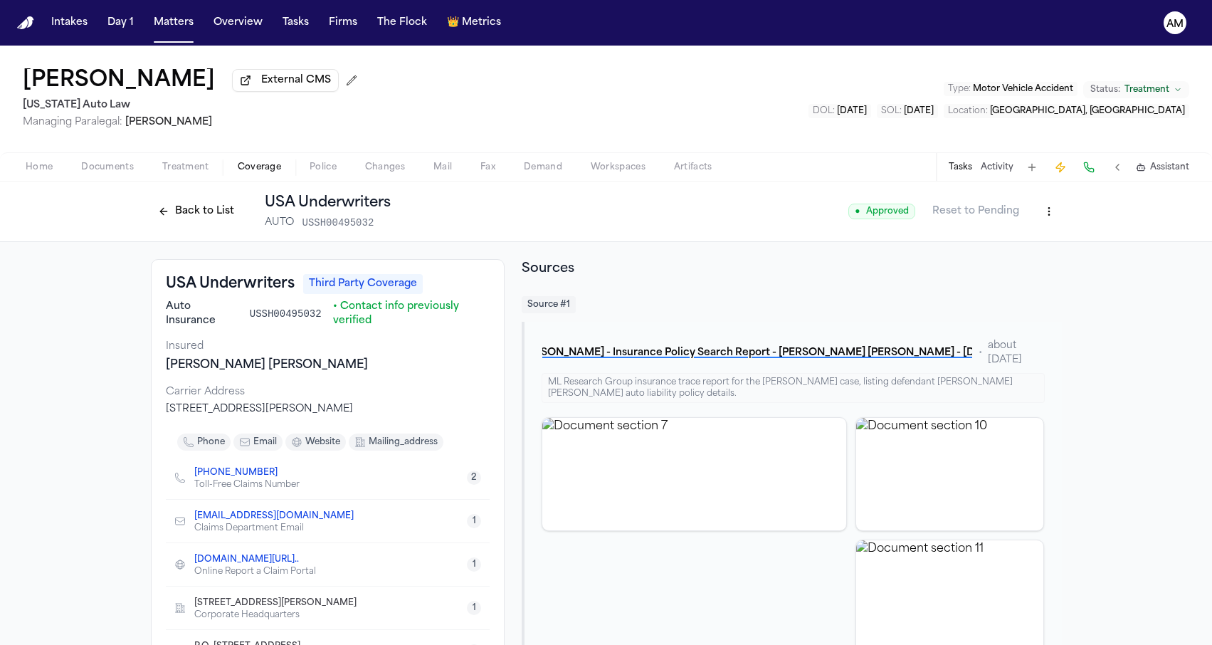
drag, startPoint x: 194, startPoint y: 427, endPoint x: 191, endPoint y: 408, distance: 19.4
click at [191, 408] on div "400 Hamilton Row, Suite 300, Birmingham, MI 48009, United States" at bounding box center [328, 409] width 324 height 14
drag, startPoint x: 191, startPoint y: 408, endPoint x: 191, endPoint y: 427, distance: 19.2
click at [191, 416] on div "400 Hamilton Row, Suite 300, Birmingham, MI 48009, United States" at bounding box center [328, 409] width 324 height 14
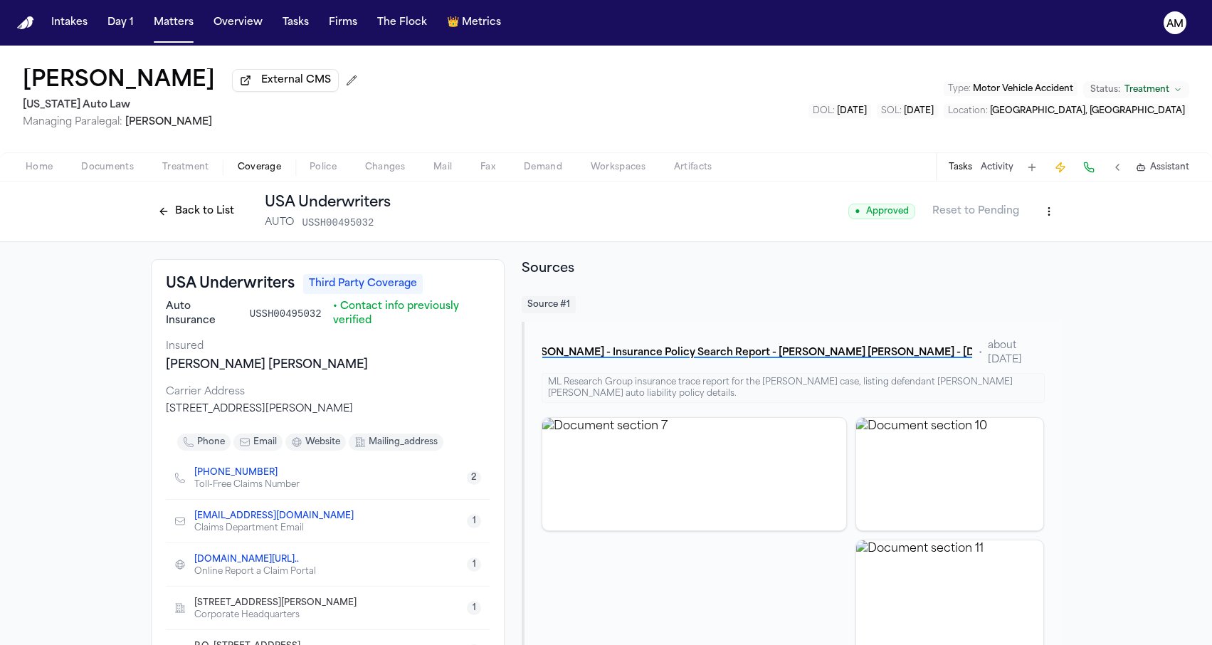
click at [191, 416] on div "400 Hamilton Row, Suite 300, Birmingham, MI 48009, United States" at bounding box center [328, 409] width 324 height 14
click at [33, 173] on span "Home" at bounding box center [39, 167] width 27 height 11
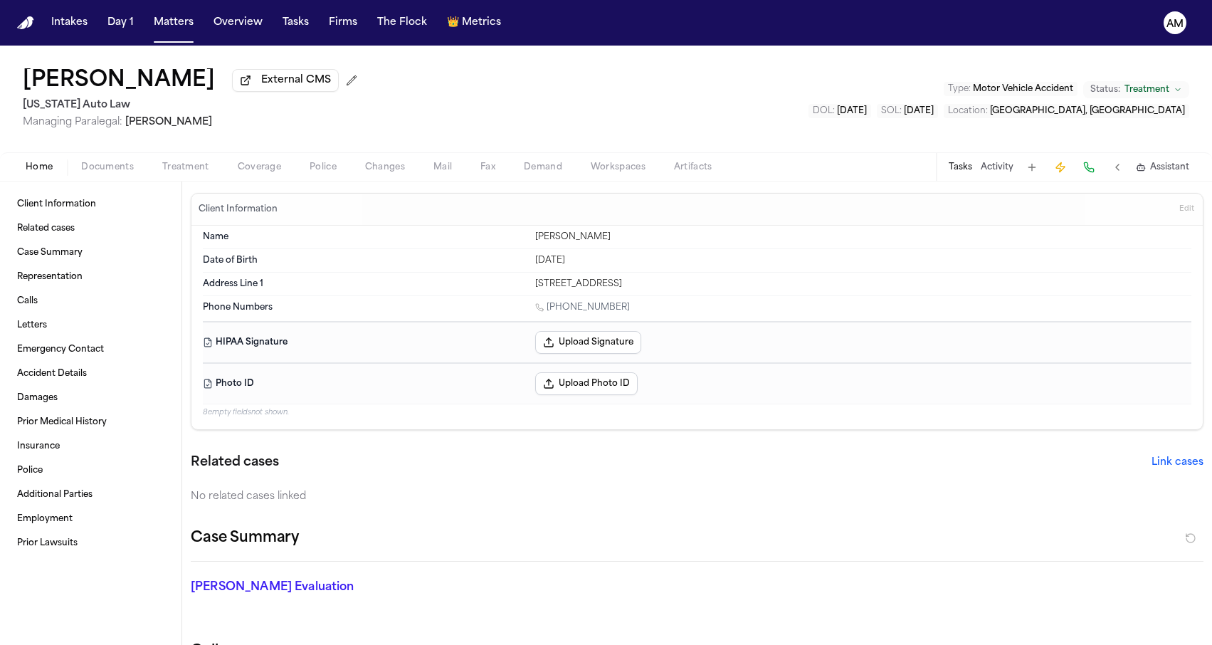
click at [248, 169] on span "Coverage" at bounding box center [259, 167] width 43 height 11
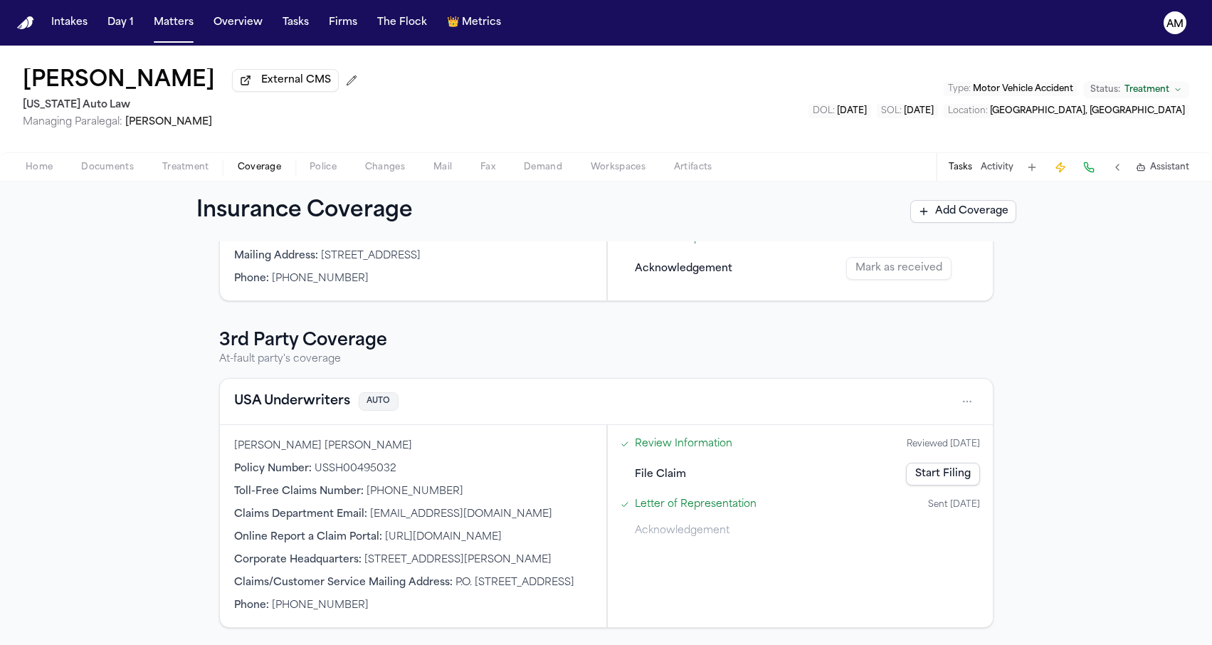
scroll to position [403, 0]
click at [334, 391] on button "USA Underwriters" at bounding box center [292, 401] width 116 height 20
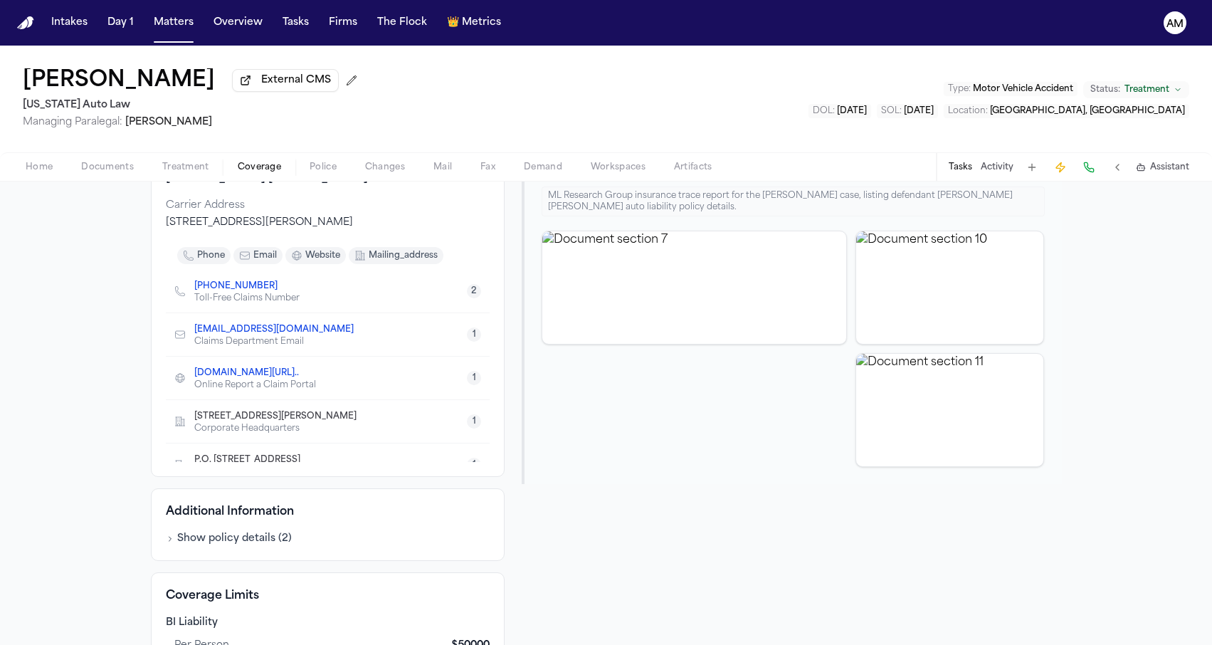
scroll to position [126, 0]
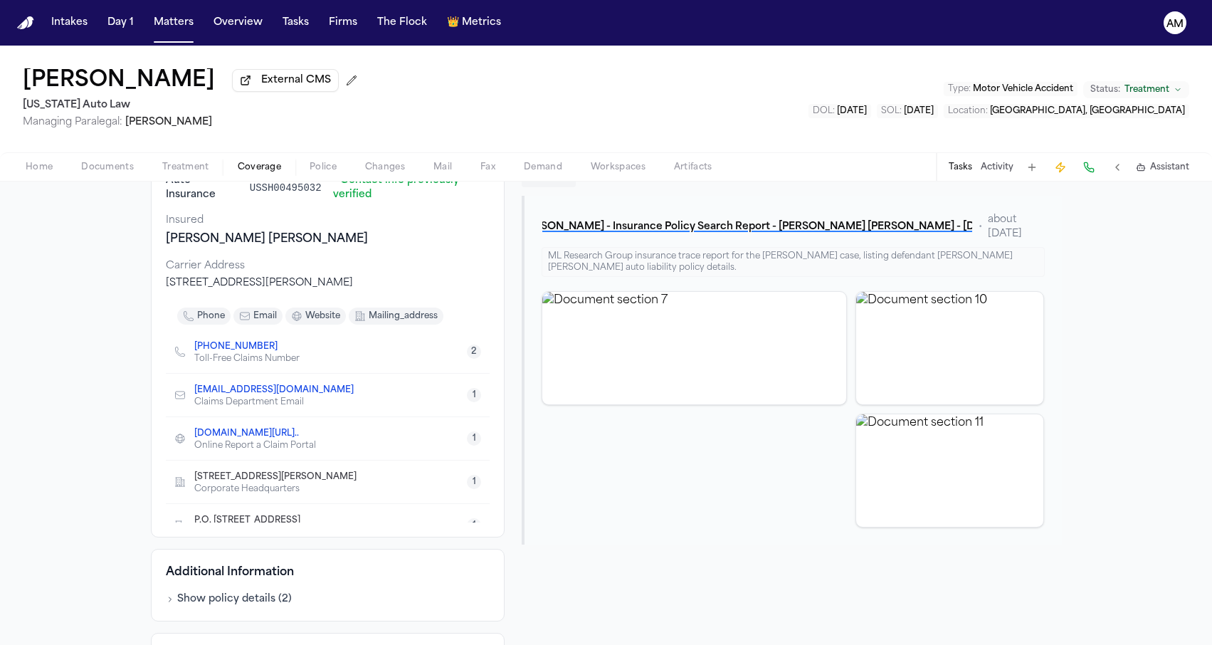
click at [598, 88] on div "Toni Norwood External CMS Michigan Auto Law Managing Paralegal: Michelle Landaz…" at bounding box center [606, 99] width 1212 height 107
drag, startPoint x: 190, startPoint y: 285, endPoint x: 189, endPoint y: 307, distance: 22.1
click at [189, 290] on div "400 Hamilton Row, Suite 300, Birmingham, MI 48009, United States" at bounding box center [328, 283] width 324 height 14
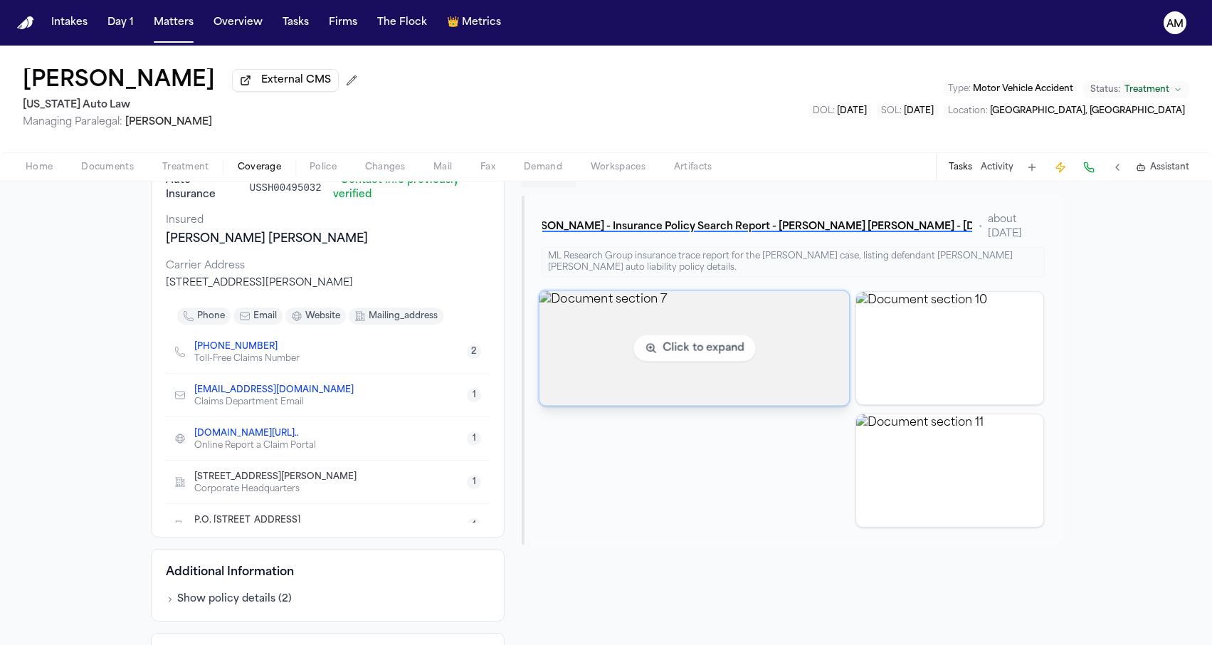
click at [675, 387] on img "View document section 7" at bounding box center [694, 347] width 310 height 115
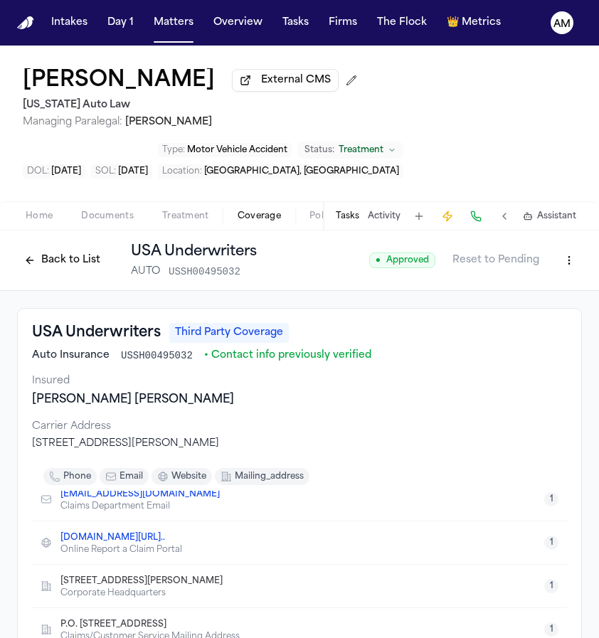
scroll to position [56, 0]
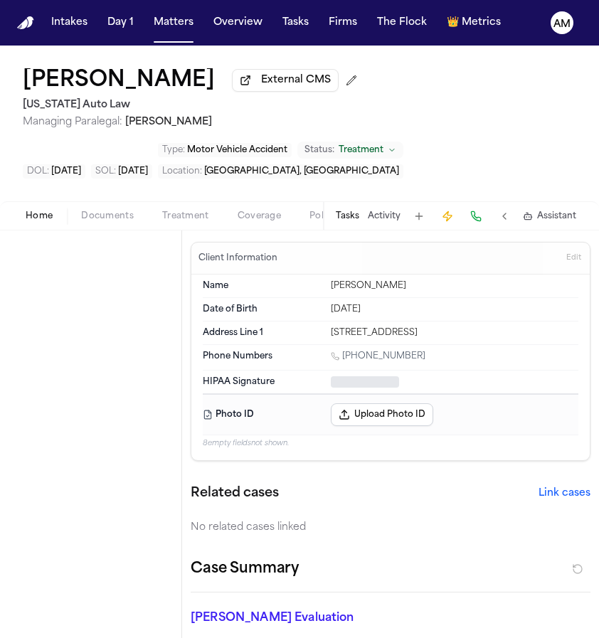
click at [63, 211] on button "Home" at bounding box center [38, 216] width 55 height 17
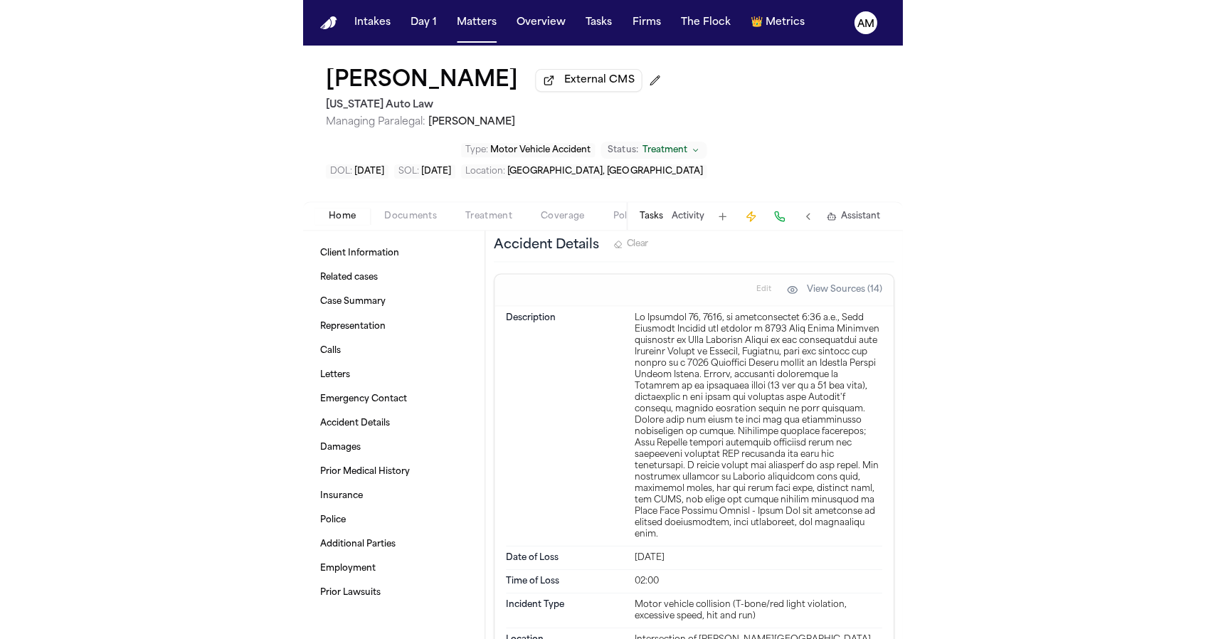
scroll to position [1400, 0]
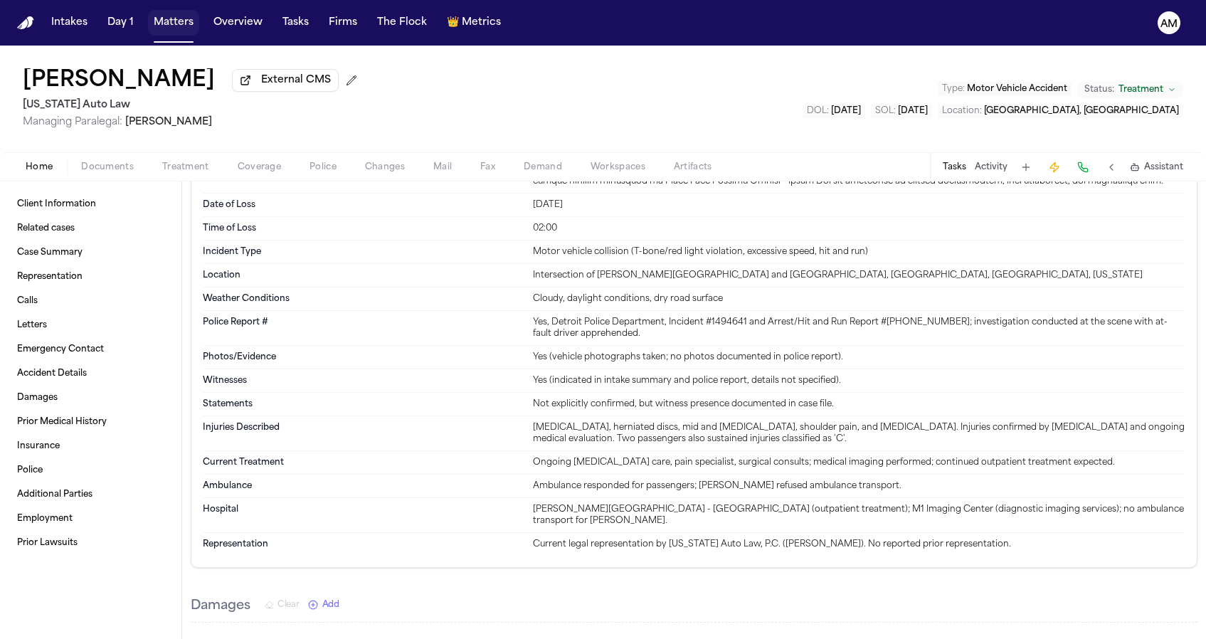
click at [184, 9] on nav "Intakes Day 1 Matters Overview Tasks Firms The Flock 👑 Metrics AM" at bounding box center [603, 23] width 1206 height 46
click at [166, 29] on button "Matters" at bounding box center [173, 23] width 51 height 26
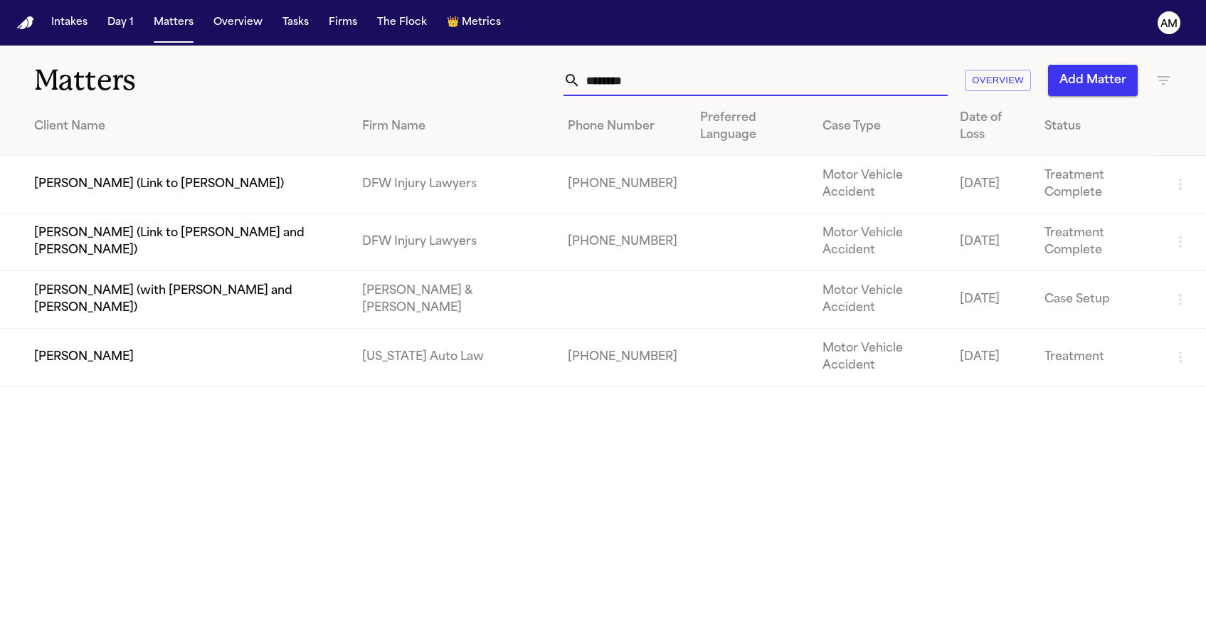
drag, startPoint x: 652, startPoint y: 88, endPoint x: 493, endPoint y: 75, distance: 159.8
click at [493, 75] on div "******** Overview Add Matter" at bounding box center [765, 80] width 813 height 31
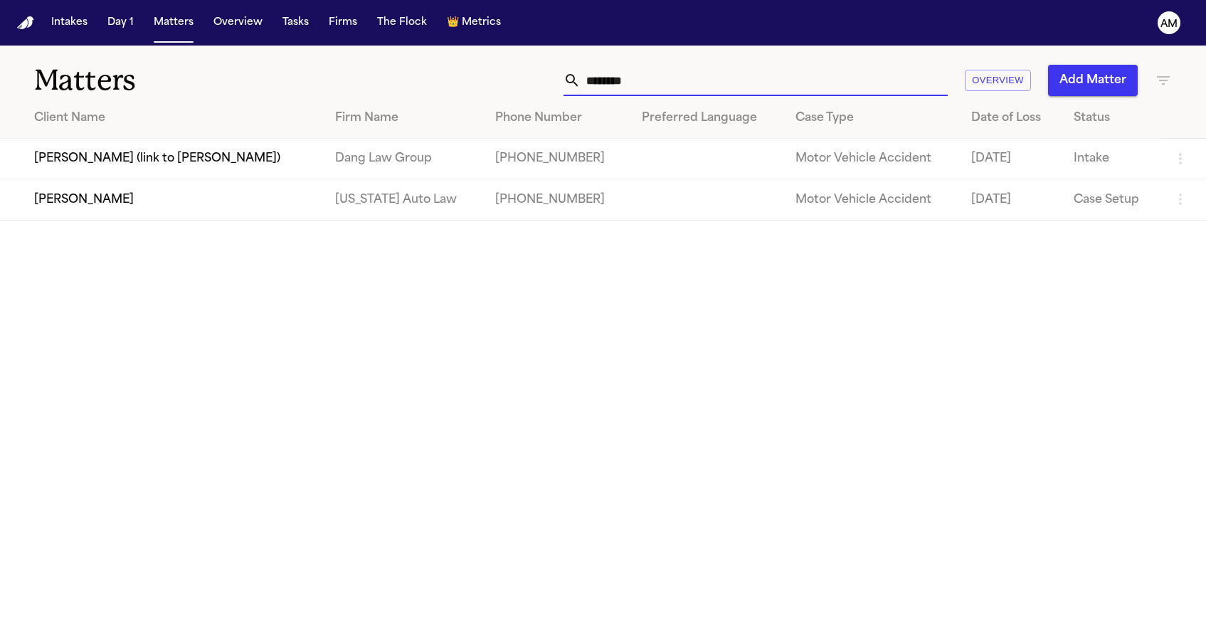
type input "*******"
click at [105, 206] on td "[PERSON_NAME]" at bounding box center [162, 199] width 324 height 41
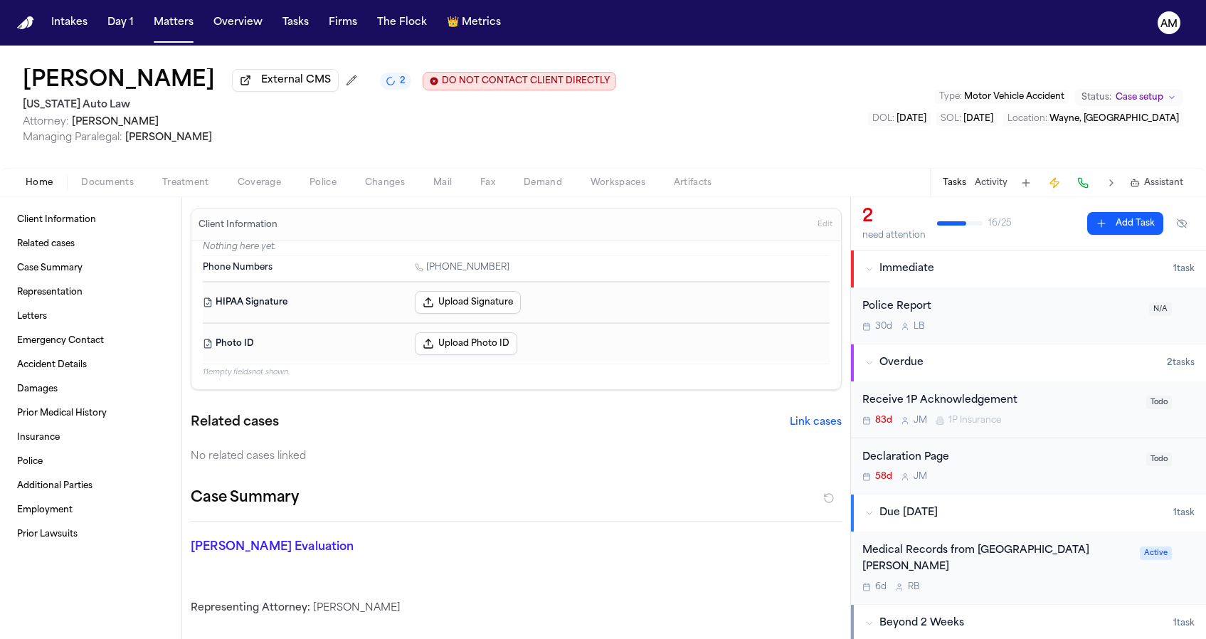
click at [262, 171] on div "Home Documents Treatment Coverage Police Changes Mail Fax Demand Workspaces Art…" at bounding box center [603, 182] width 1206 height 28
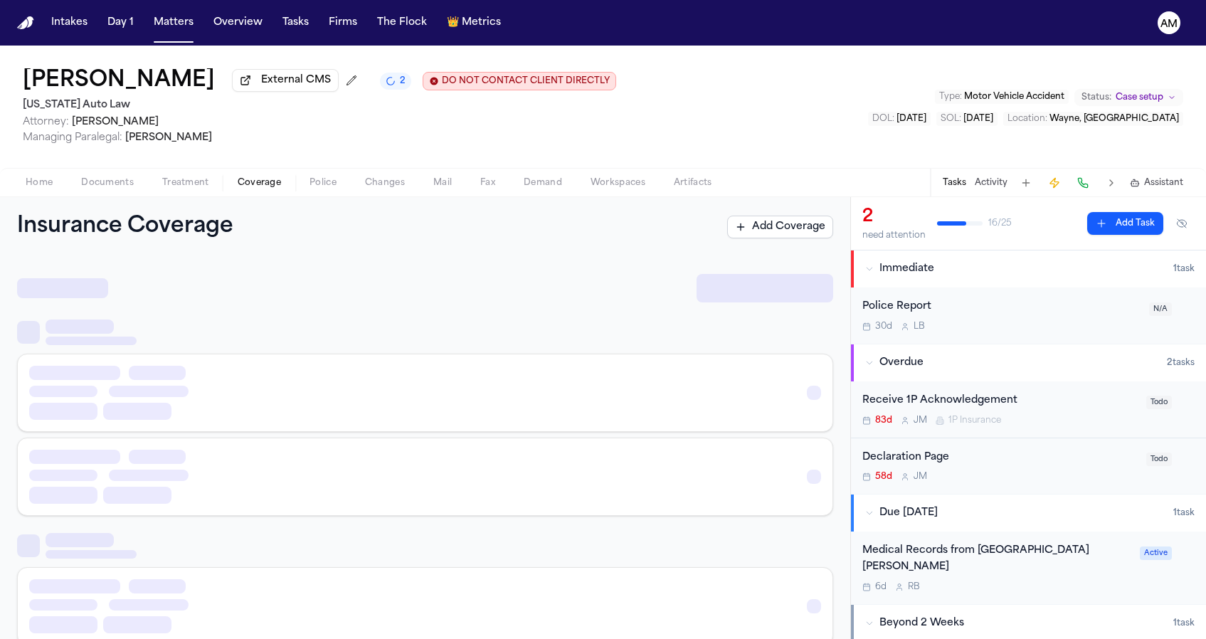
click at [253, 183] on span "Coverage" at bounding box center [259, 182] width 43 height 11
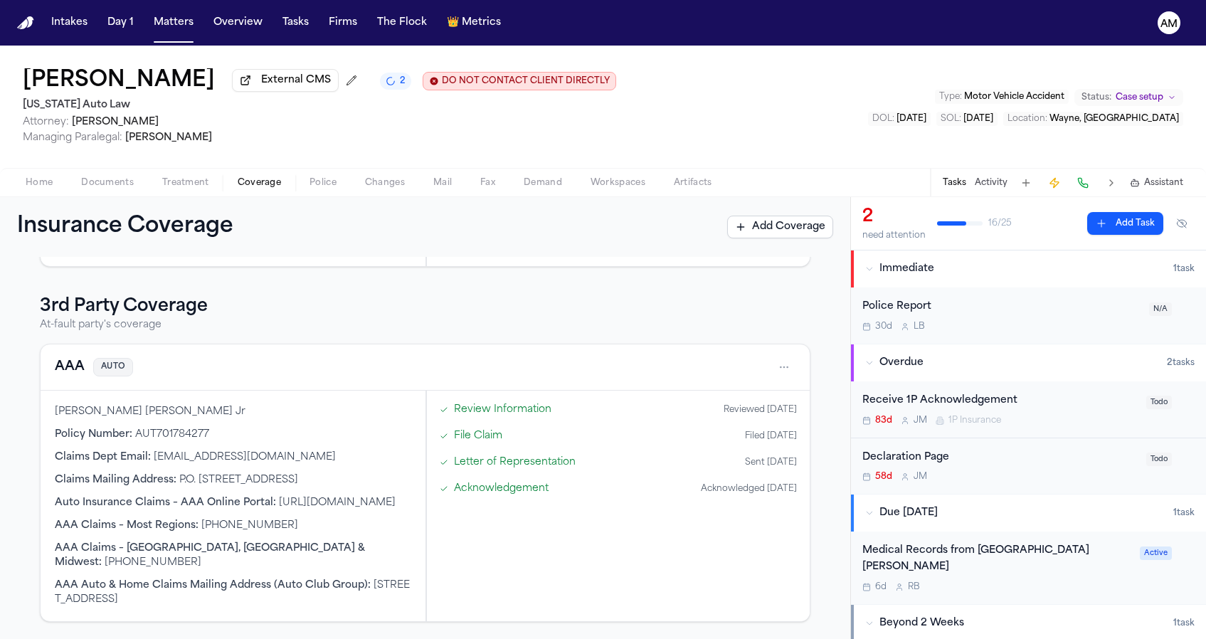
scroll to position [424, 0]
click at [66, 365] on button "AAA" at bounding box center [70, 367] width 30 height 20
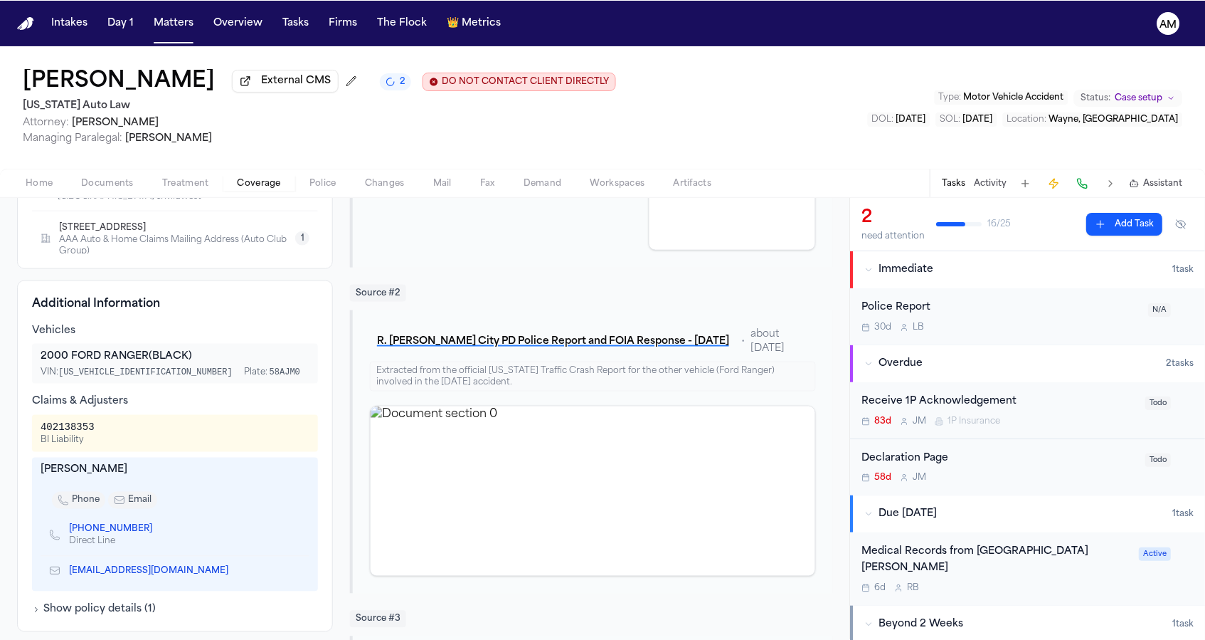
scroll to position [439, 0]
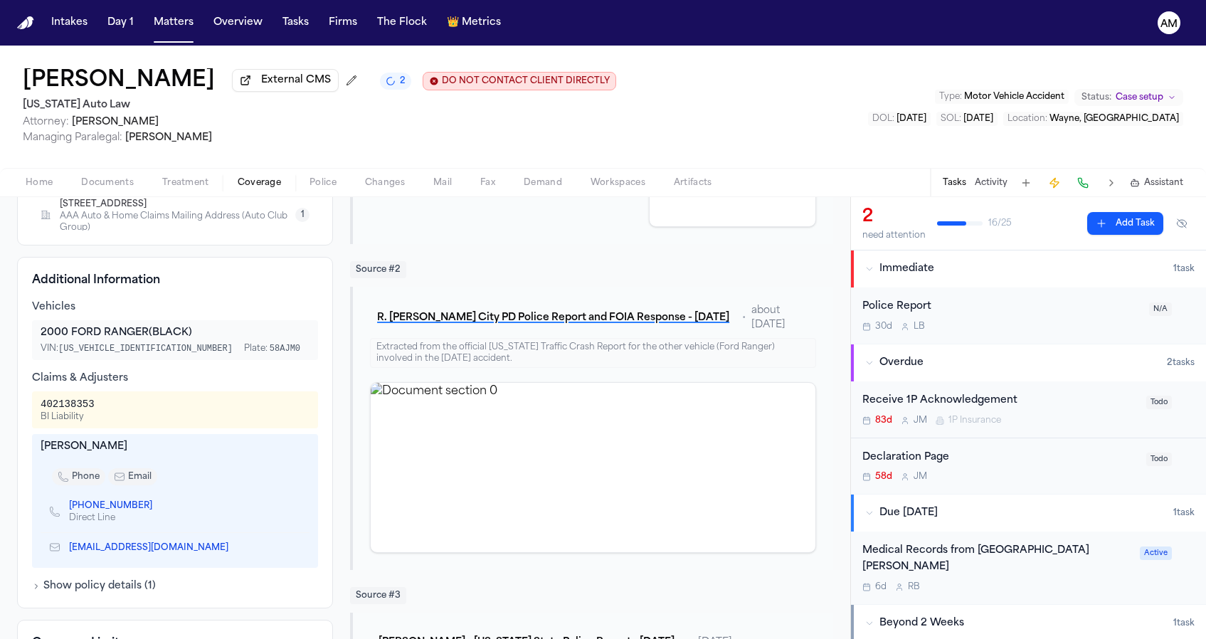
click at [96, 505] on link "(517) 402-1349" at bounding box center [110, 505] width 83 height 11
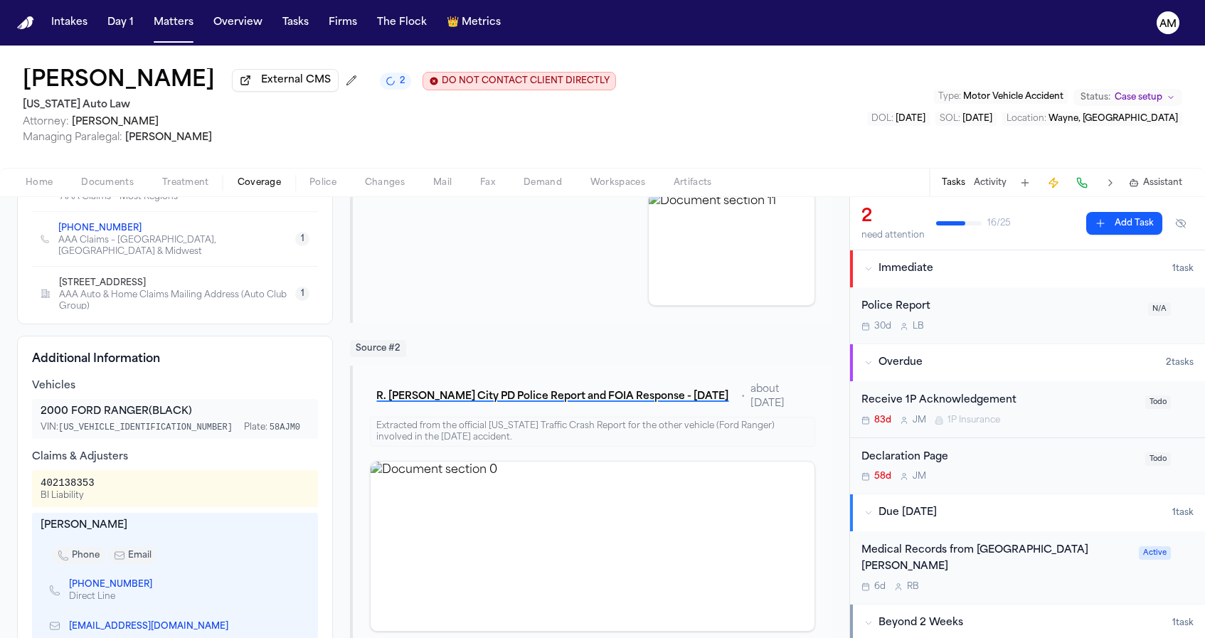
scroll to position [361, 0]
click at [166, 29] on button "Matters" at bounding box center [173, 23] width 51 height 26
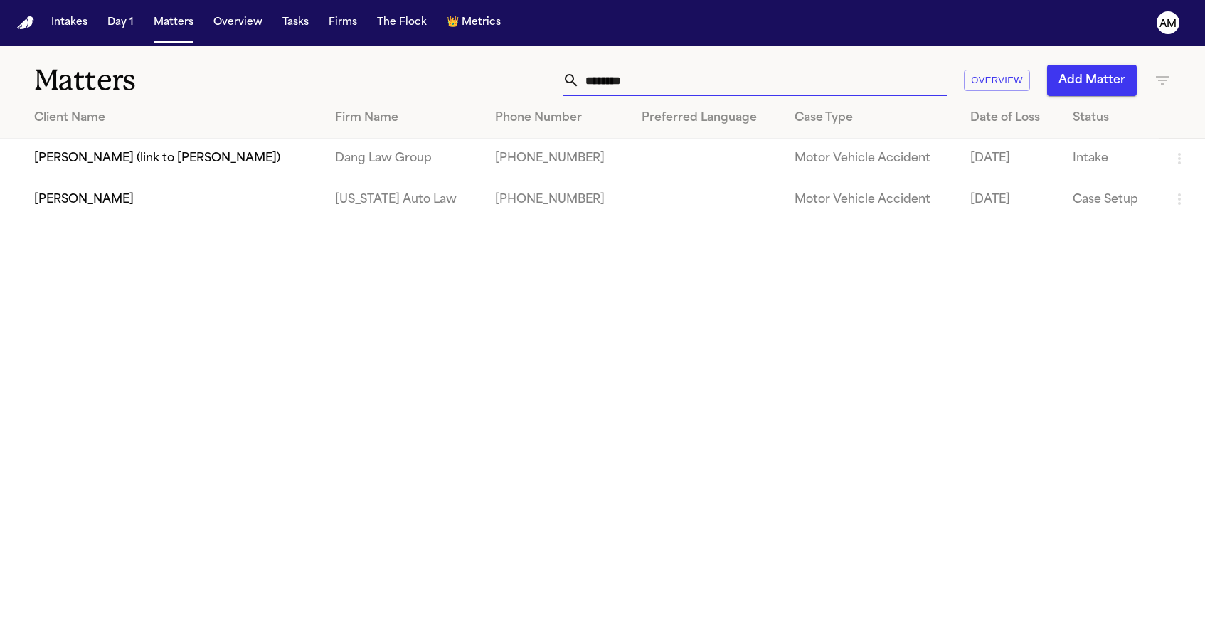
drag, startPoint x: 635, startPoint y: 85, endPoint x: 559, endPoint y: 86, distance: 76.1
click at [559, 86] on div "******* Overview Add Matter" at bounding box center [765, 80] width 813 height 31
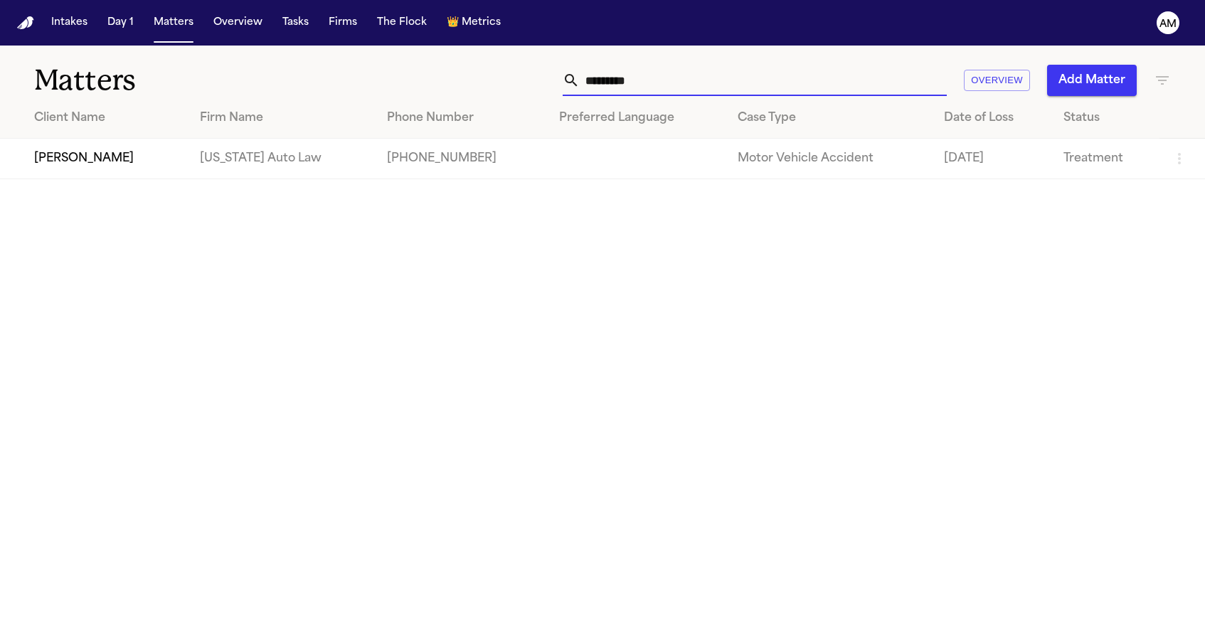
type input "********"
click at [217, 159] on td "[US_STATE] Auto Law" at bounding box center [282, 159] width 187 height 41
click at [102, 159] on td "[PERSON_NAME]" at bounding box center [94, 159] width 189 height 41
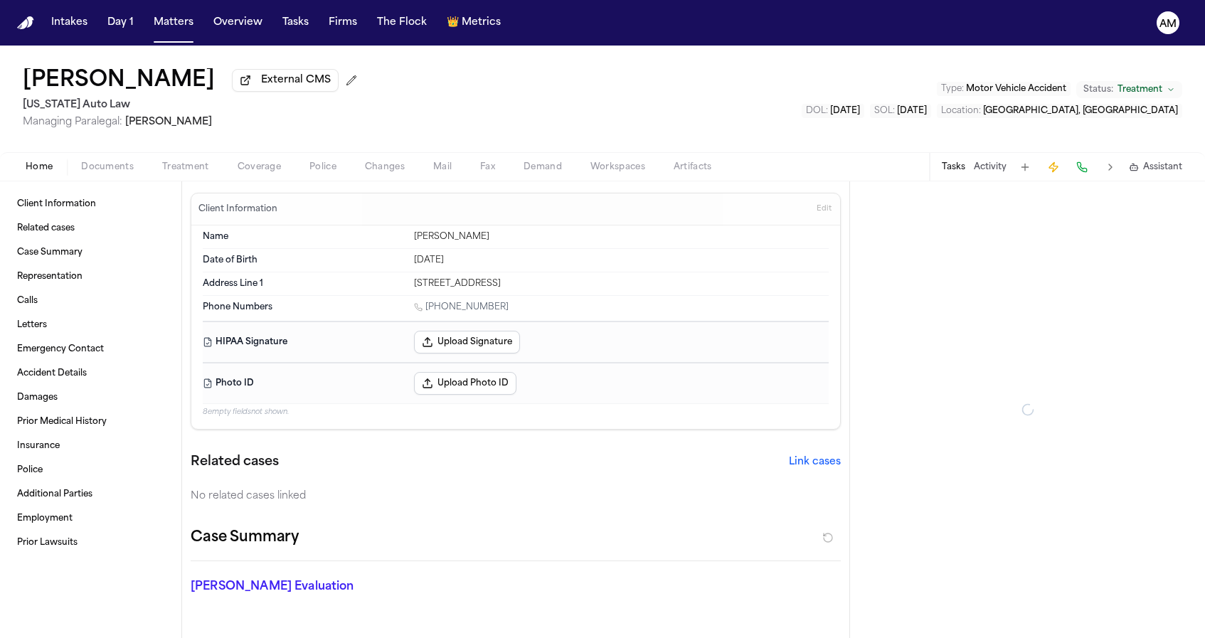
click at [233, 176] on button "Coverage" at bounding box center [259, 167] width 72 height 17
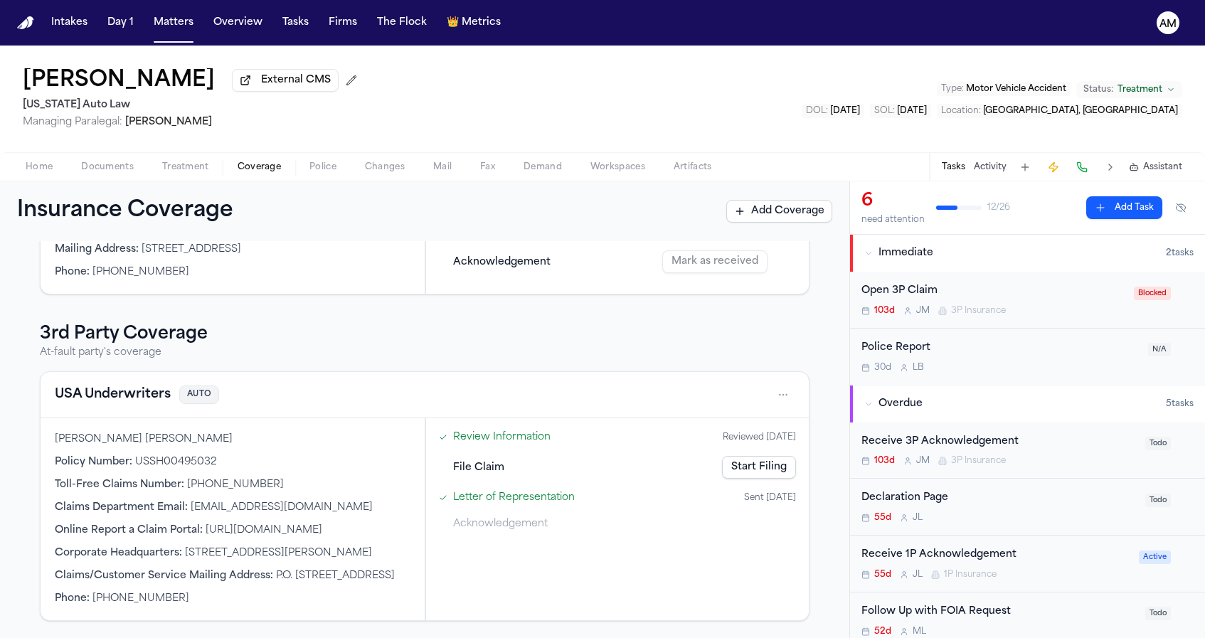
scroll to position [409, 0]
click at [126, 385] on button "USA Underwriters" at bounding box center [113, 395] width 116 height 20
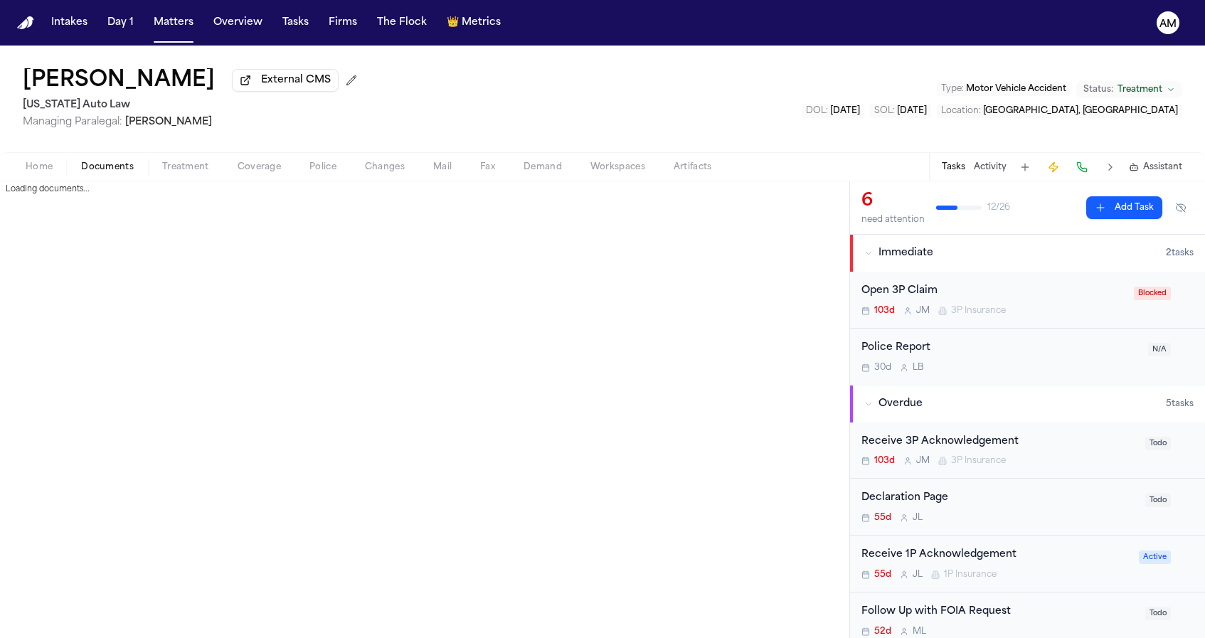
click at [132, 163] on span "Documents" at bounding box center [107, 167] width 53 height 11
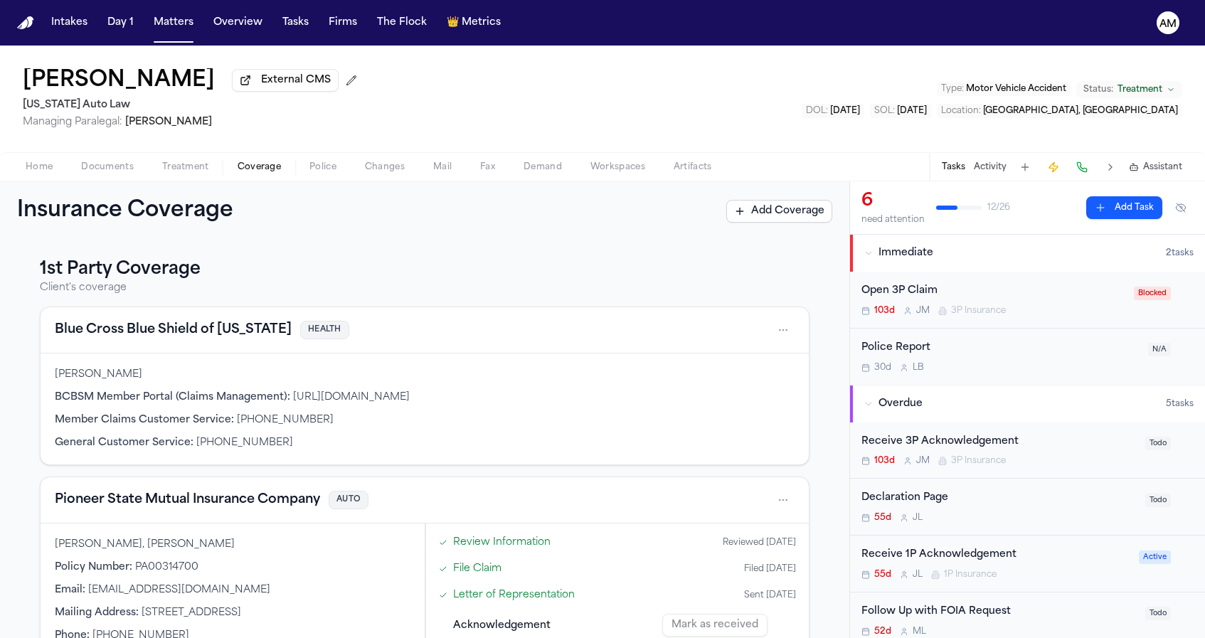
click at [255, 162] on span "Coverage" at bounding box center [259, 167] width 43 height 11
click at [134, 326] on button "Blue Cross Blue Shield of Michigan" at bounding box center [173, 330] width 237 height 20
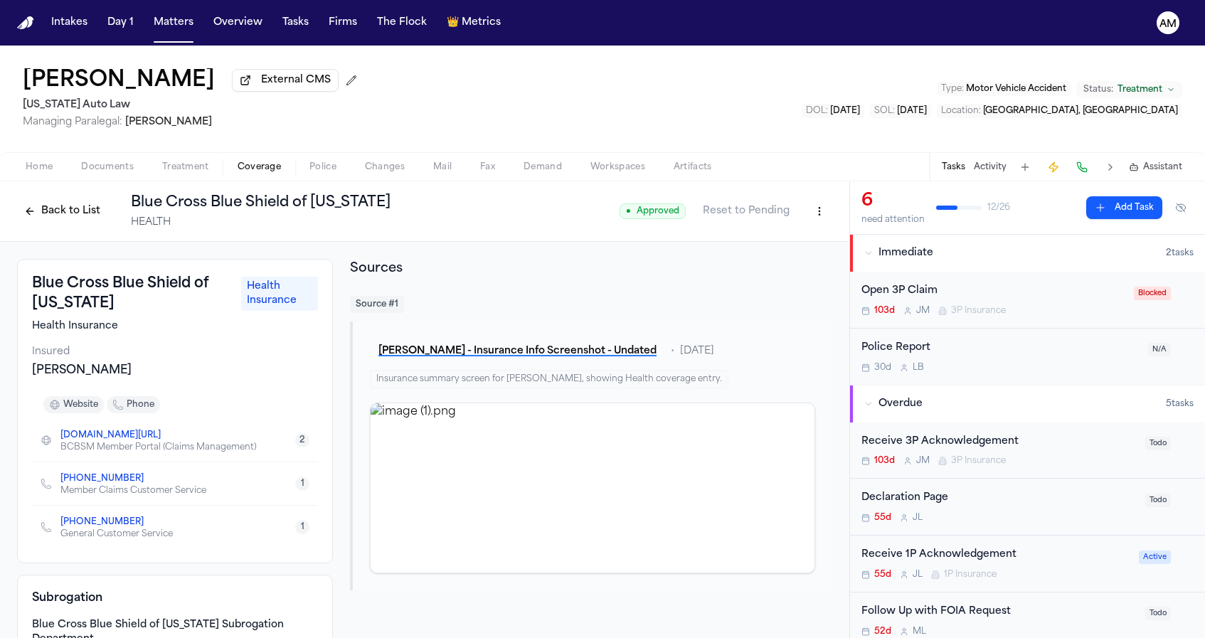
click at [257, 164] on span "Coverage" at bounding box center [259, 167] width 43 height 11
click at [195, 164] on span "Treatment" at bounding box center [185, 167] width 47 height 11
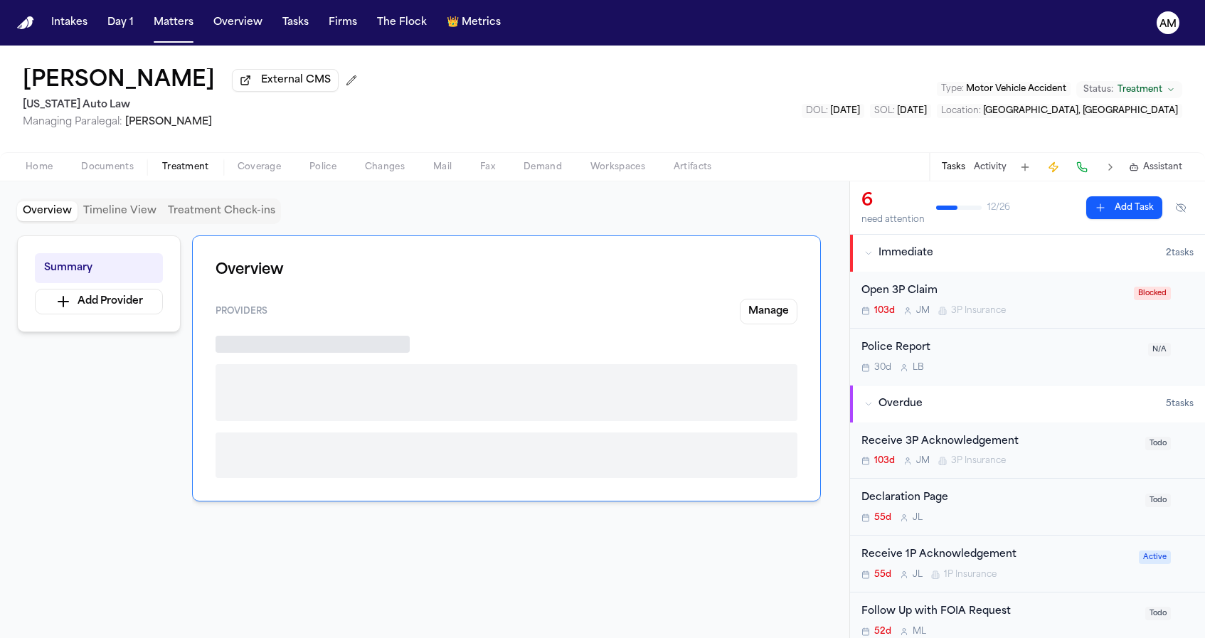
click at [256, 164] on span "Coverage" at bounding box center [259, 167] width 43 height 11
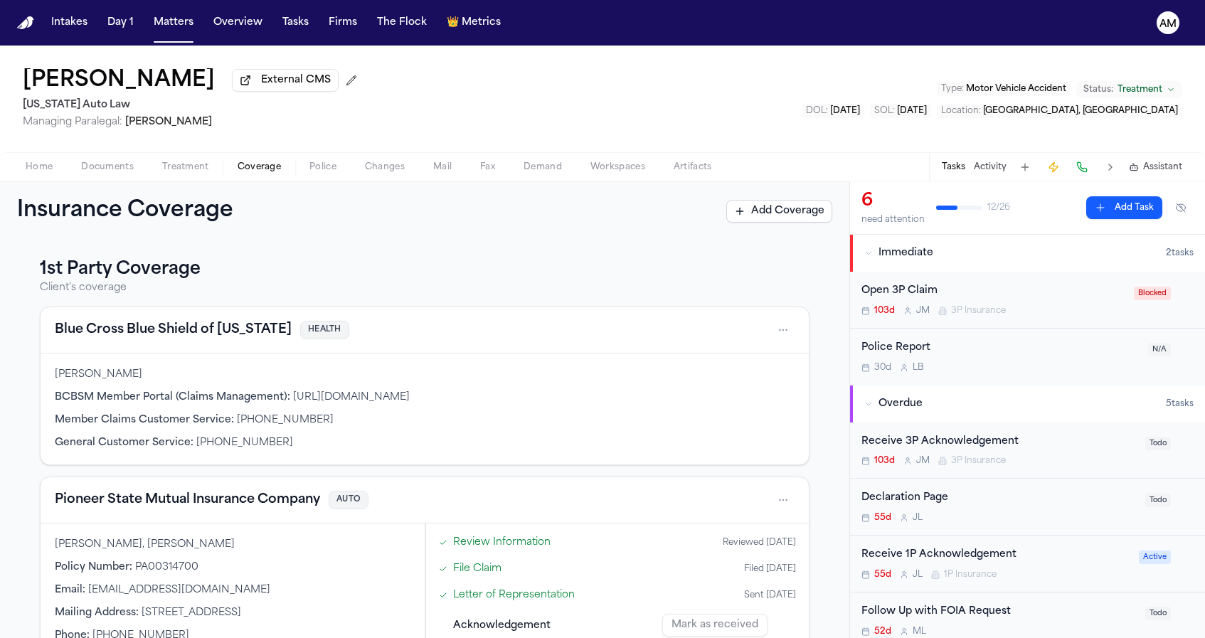
click at [129, 501] on button "Pioneer State Mutual Insurance Company" at bounding box center [187, 500] width 265 height 20
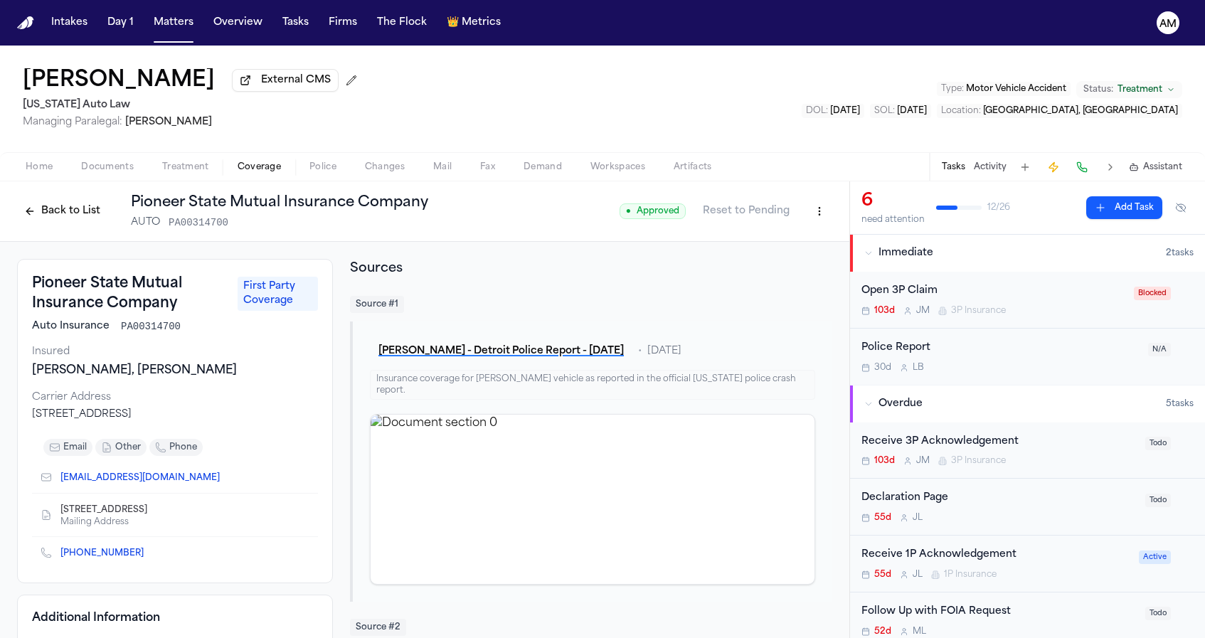
click at [224, 482] on icon "Copy to clipboard" at bounding box center [226, 479] width 5 height 5
click at [89, 169] on span "Documents" at bounding box center [107, 167] width 53 height 11
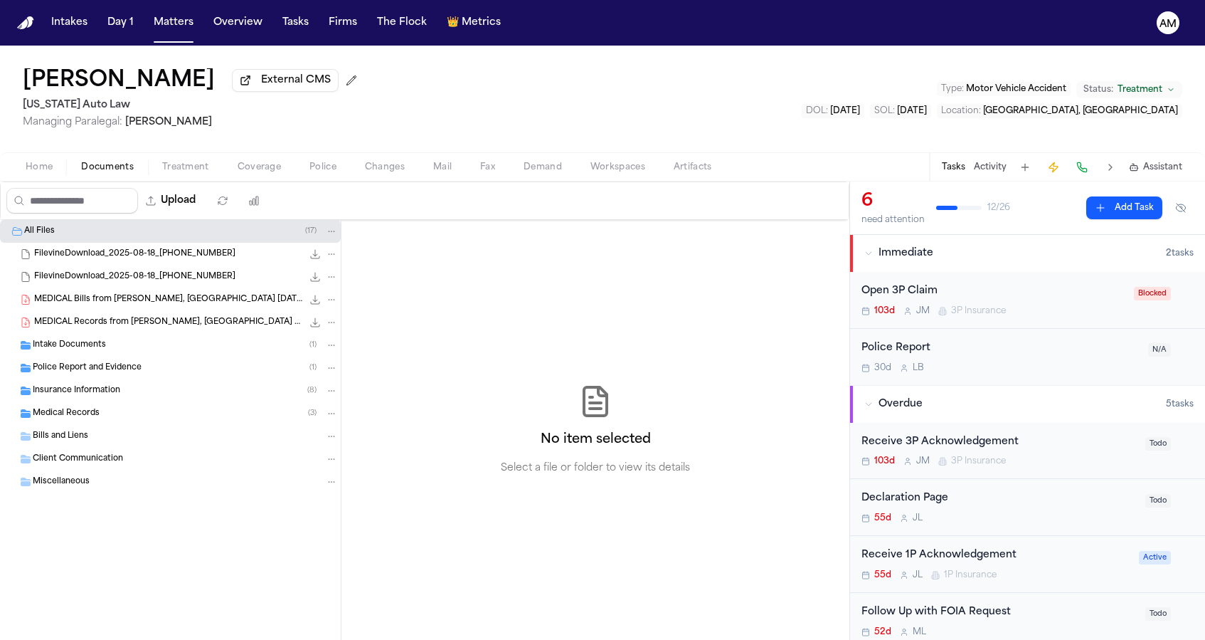
click at [120, 368] on span "Police Report and Evidence" at bounding box center [87, 368] width 109 height 12
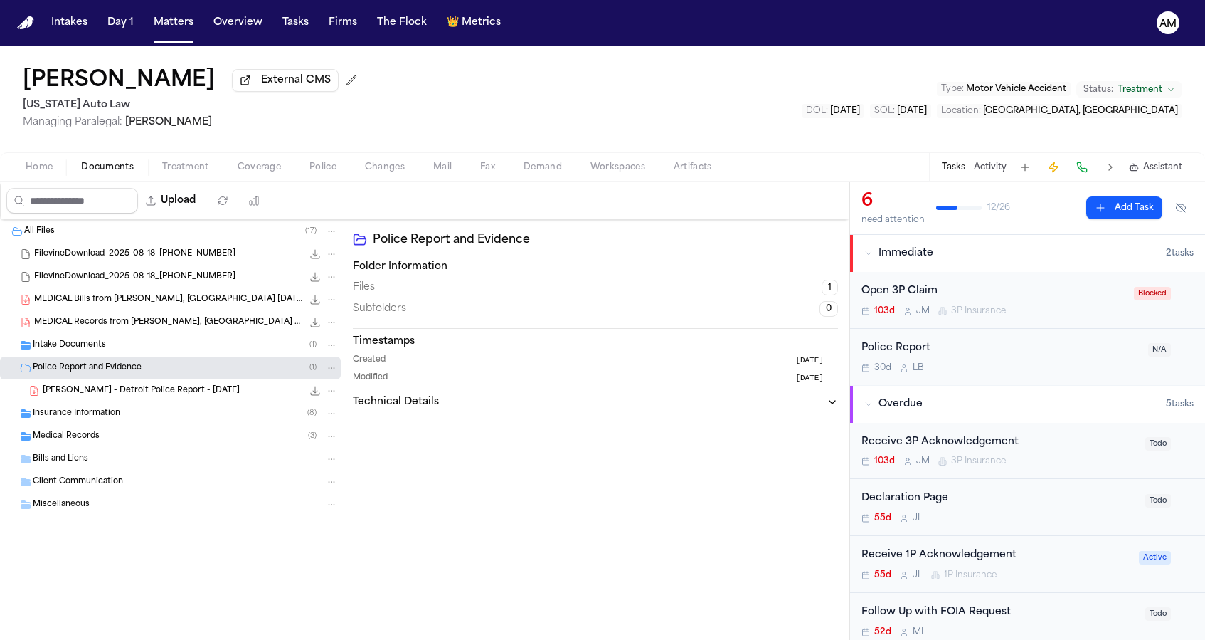
click at [122, 391] on span "T. Norwood - Detroit Police Report - 12.21.24" at bounding box center [141, 391] width 197 height 12
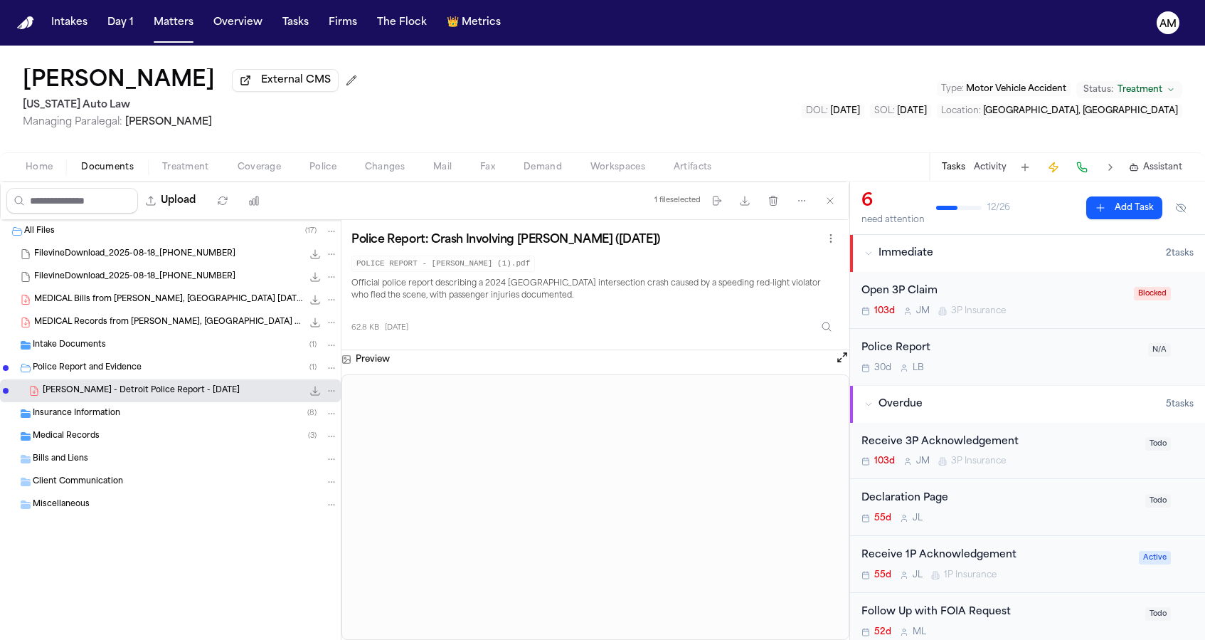
click at [309, 391] on button "File: T. Norwood - Detroit Police Report - 12.21.24" at bounding box center [315, 390] width 14 height 14
click at [173, 29] on button "Matters" at bounding box center [173, 23] width 51 height 26
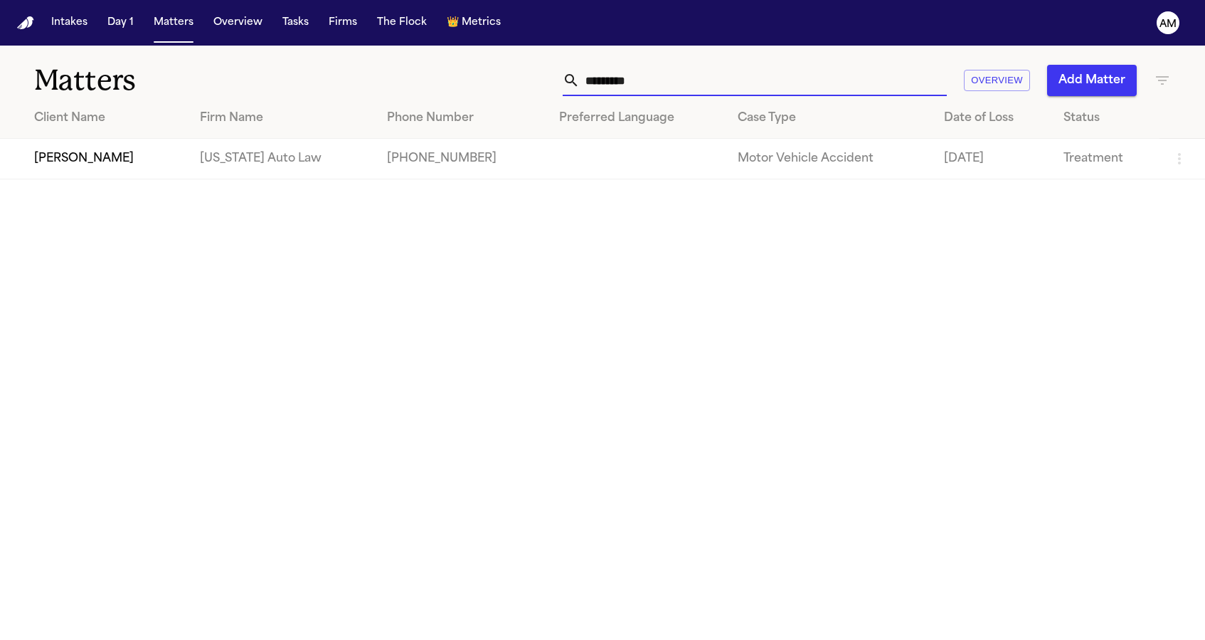
drag, startPoint x: 666, startPoint y: 82, endPoint x: 583, endPoint y: 79, distance: 83.3
click at [583, 79] on input "********" at bounding box center [763, 80] width 367 height 31
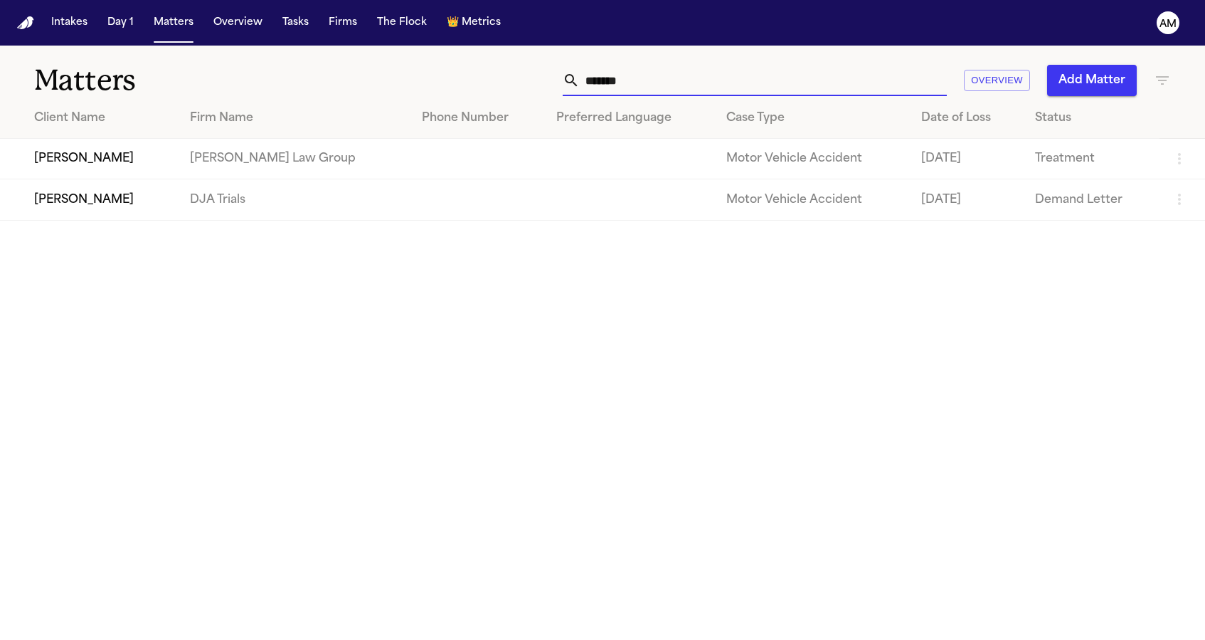
type input "*******"
click at [217, 153] on td "[PERSON_NAME] Law Group" at bounding box center [295, 159] width 232 height 41
click at [128, 162] on td "[PERSON_NAME]" at bounding box center [89, 159] width 179 height 41
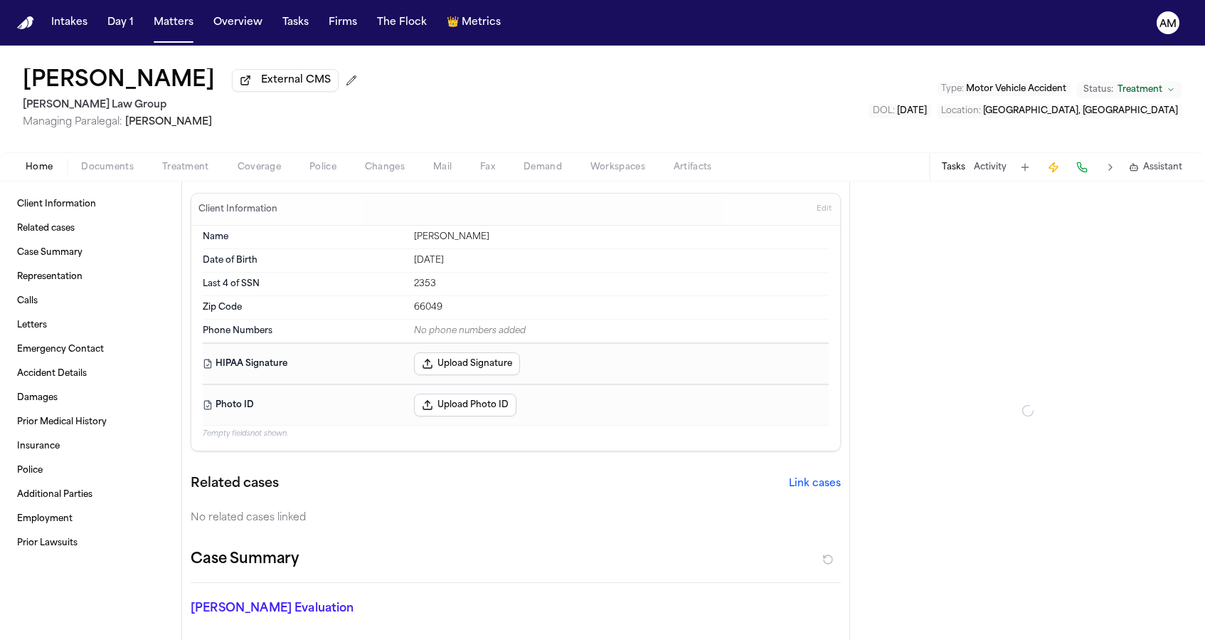
click at [245, 170] on span "Coverage" at bounding box center [259, 167] width 43 height 11
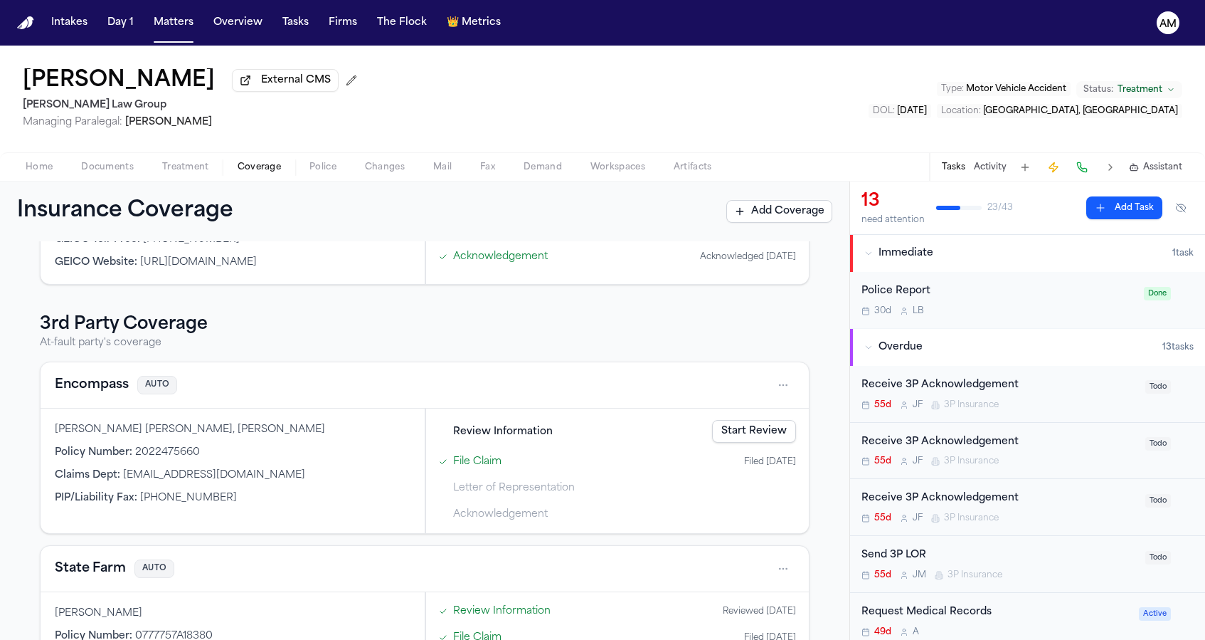
scroll to position [471, 0]
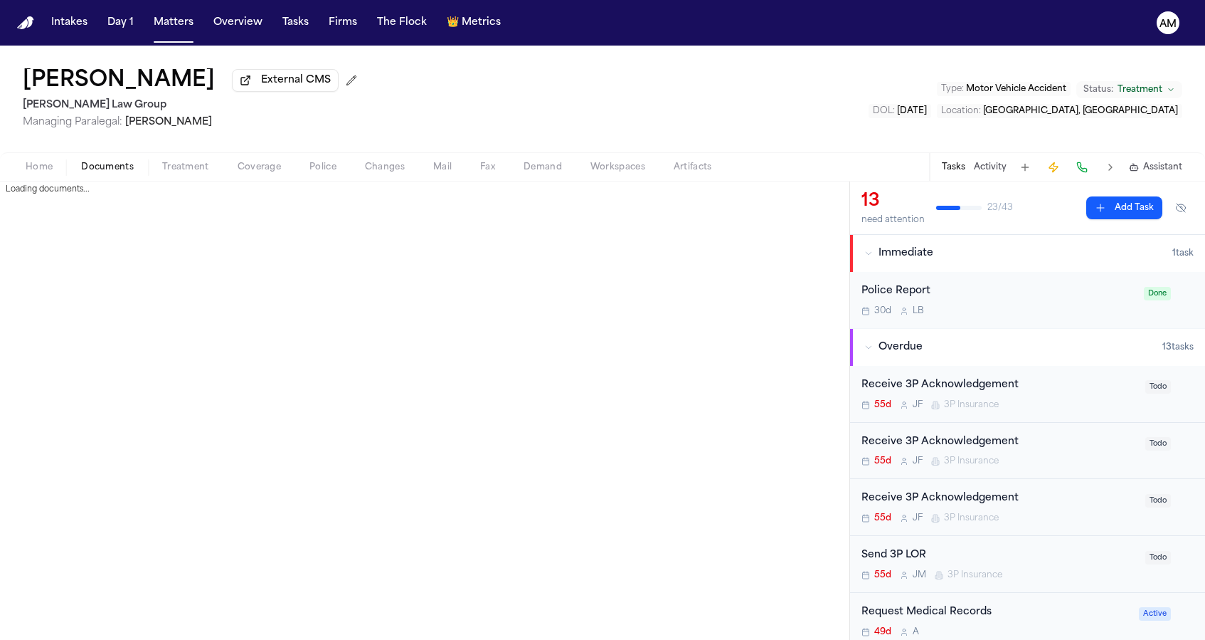
click at [114, 173] on span "Documents" at bounding box center [107, 167] width 53 height 11
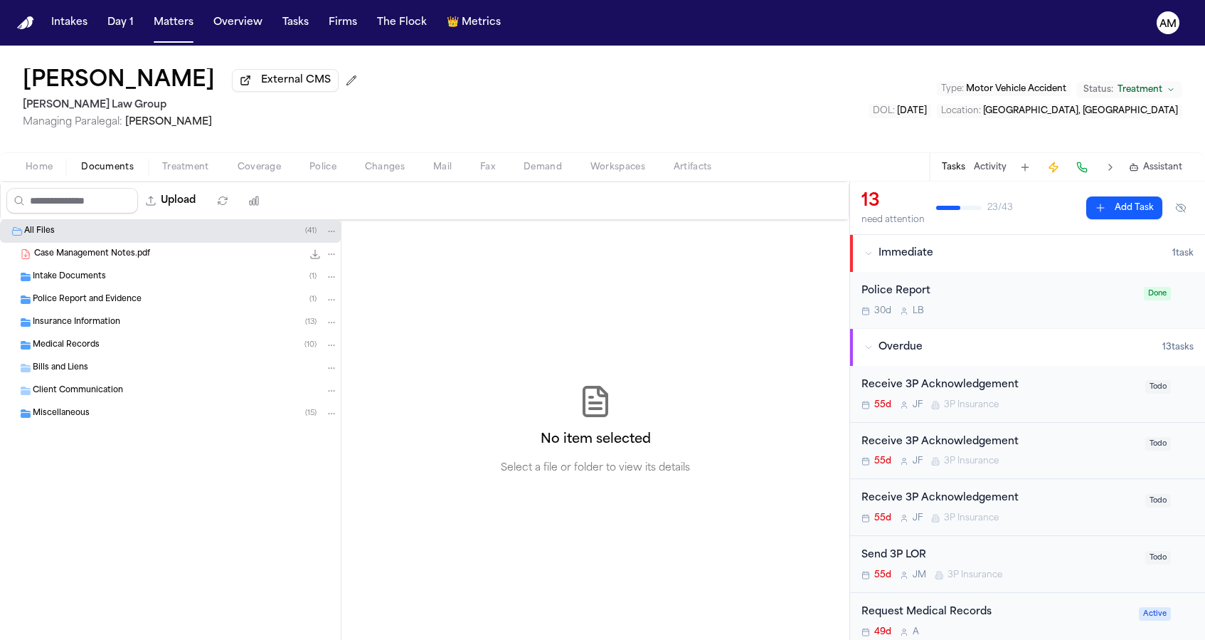
click at [137, 332] on div "Insurance Information ( 13 )" at bounding box center [170, 322] width 341 height 23
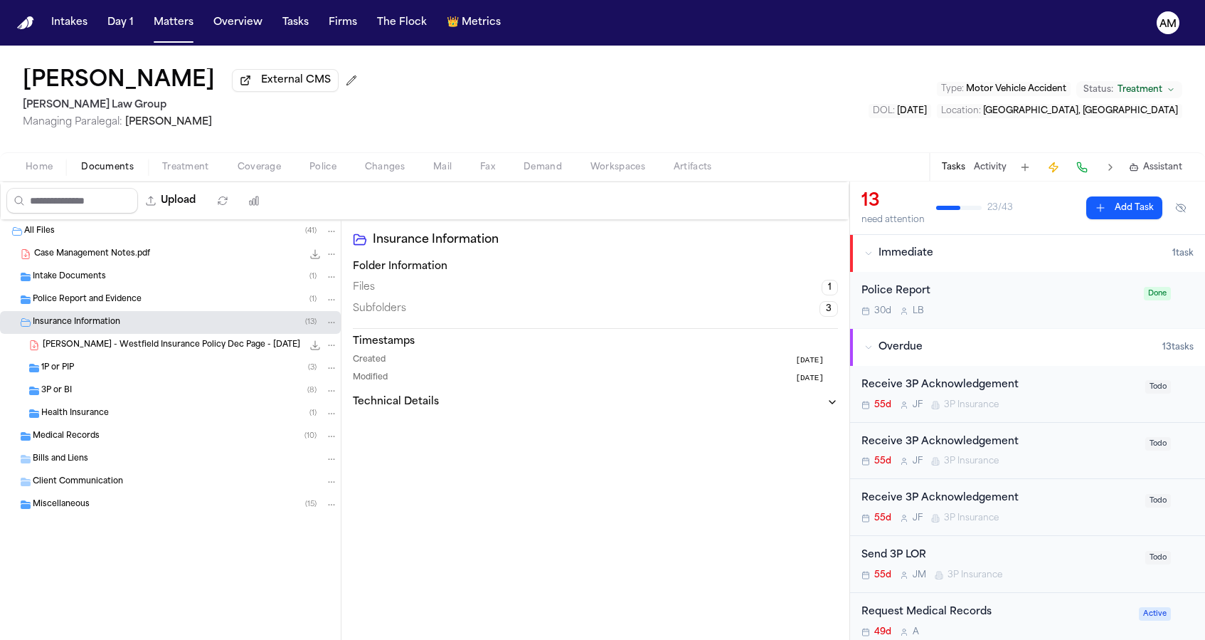
click at [119, 395] on div "3P or BI ( 8 )" at bounding box center [189, 390] width 297 height 13
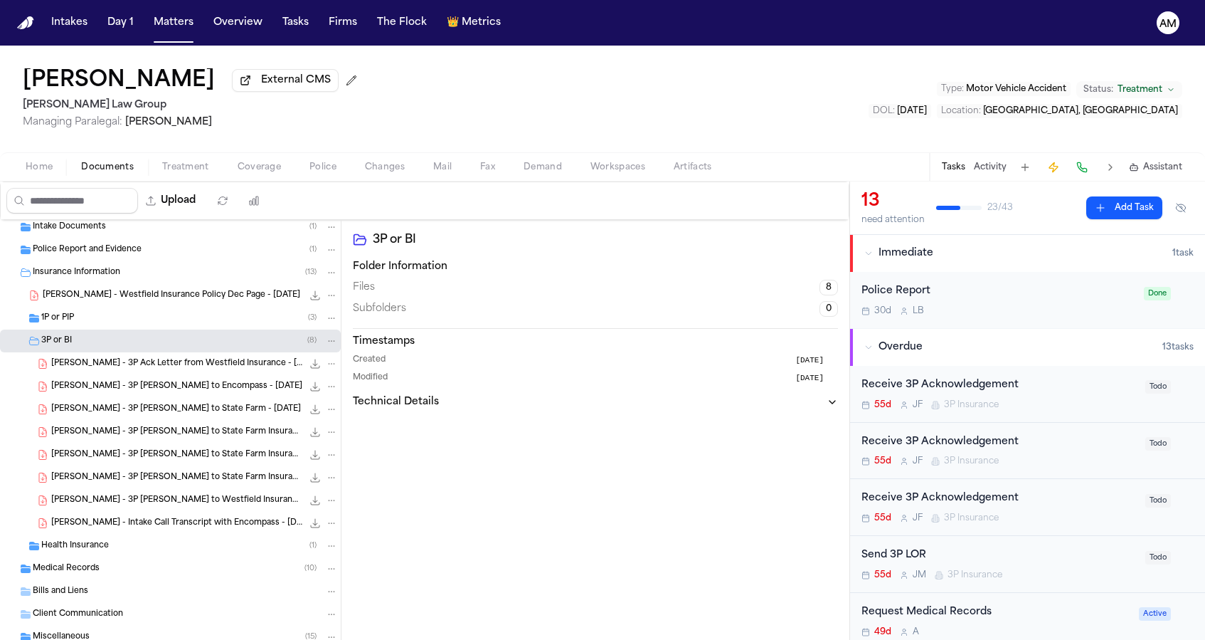
scroll to position [60, 0]
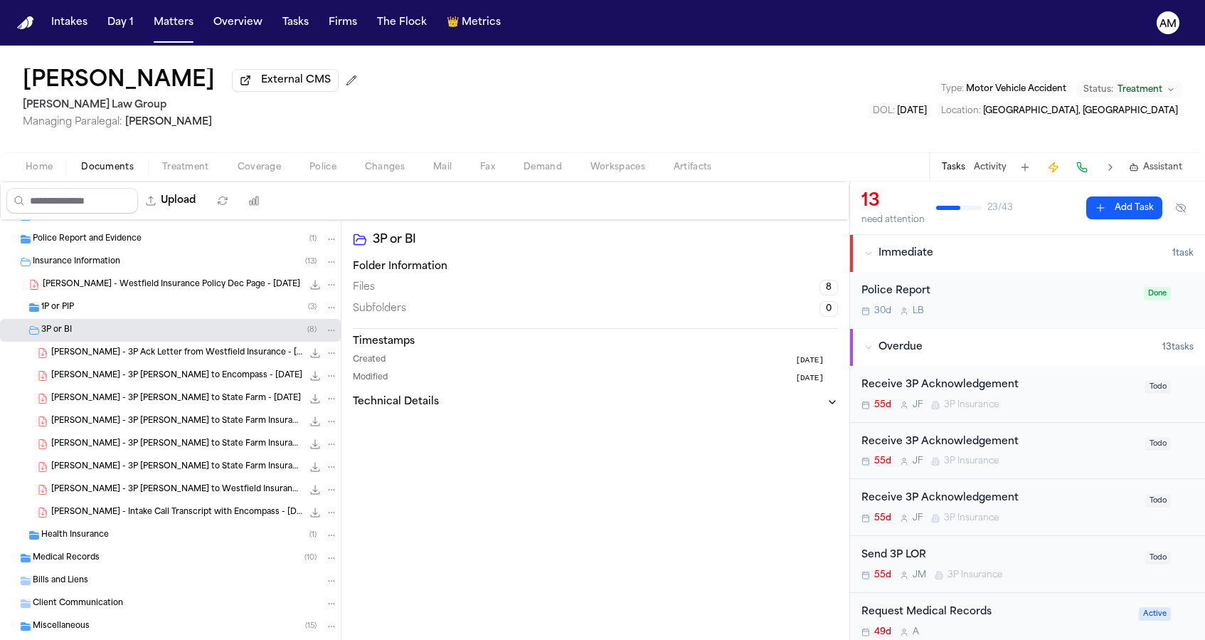
click at [169, 406] on div "S. Yang - 3P LOR to State Farm - 7.29.25 171.6 KB • PDF" at bounding box center [194, 398] width 287 height 14
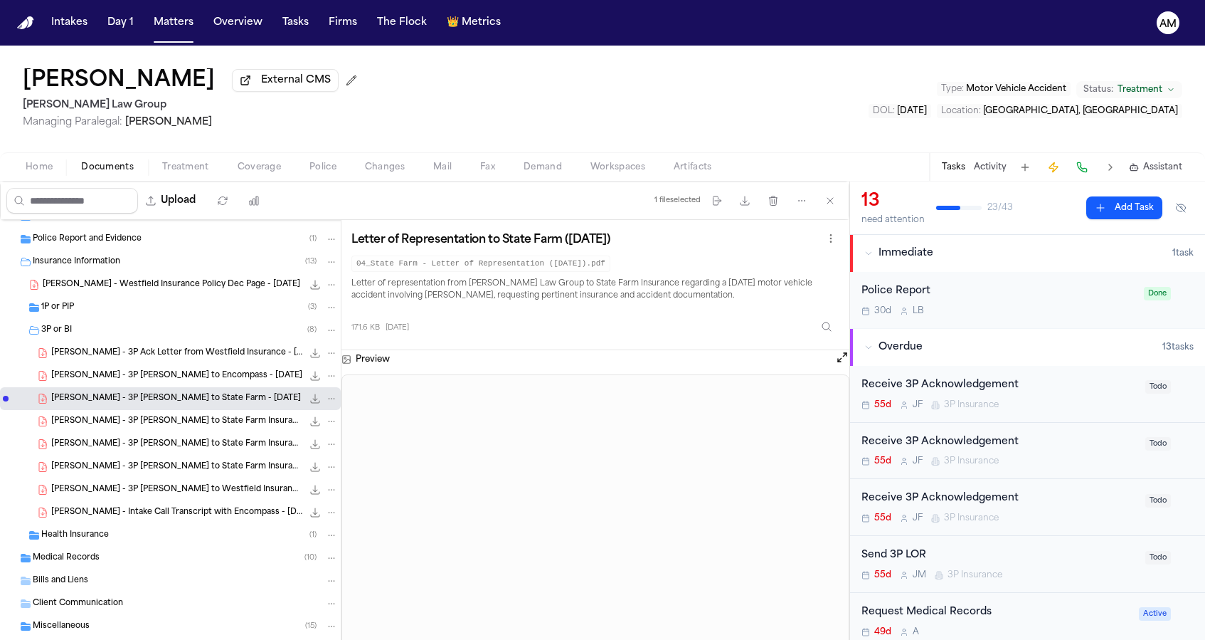
click at [177, 383] on div "S. Yang - 3P LOR to Encompass - 9.9.25 316.6 KB • PDF" at bounding box center [194, 376] width 287 height 14
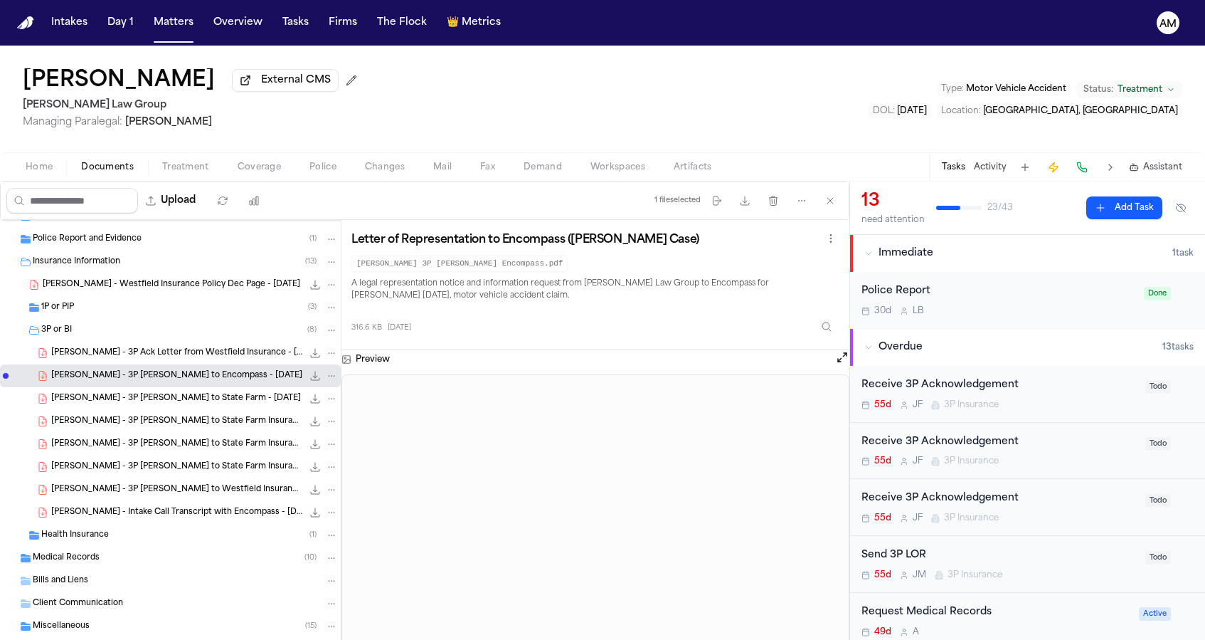
click at [184, 360] on div "S. Yang - 3P Ack Letter from Westfield Insurance - 8.5.25 135.6 KB • PDF" at bounding box center [194, 353] width 287 height 14
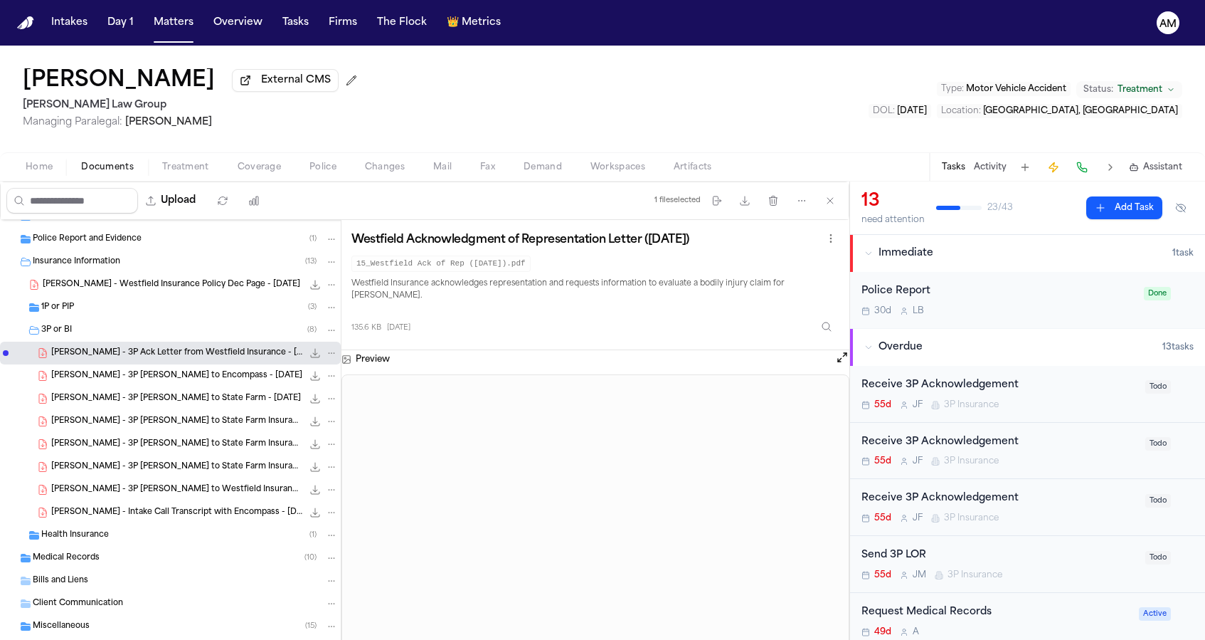
click at [208, 451] on div "S. Yang - 3P LOR to State Farm Insurance - 9.22.25 106.8 KB • PDF" at bounding box center [194, 444] width 287 height 14
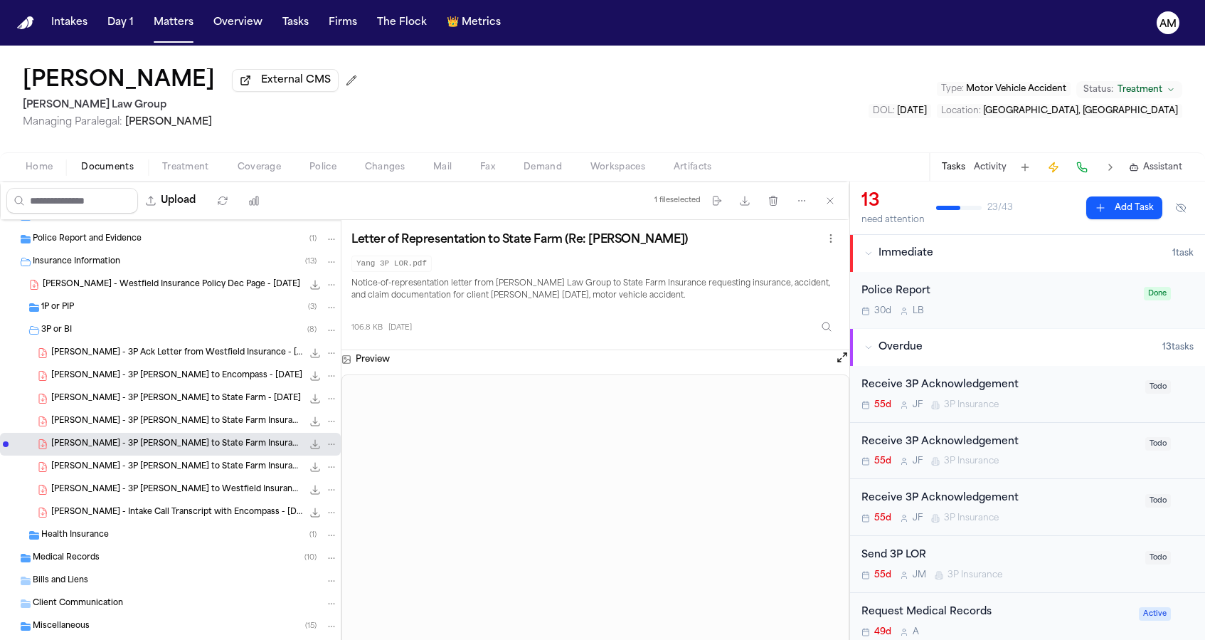
click at [206, 433] on div "S. Yang - 3P LOR to State Farm Insurance - 9.22.25 106.8 KB • PDF" at bounding box center [170, 421] width 341 height 23
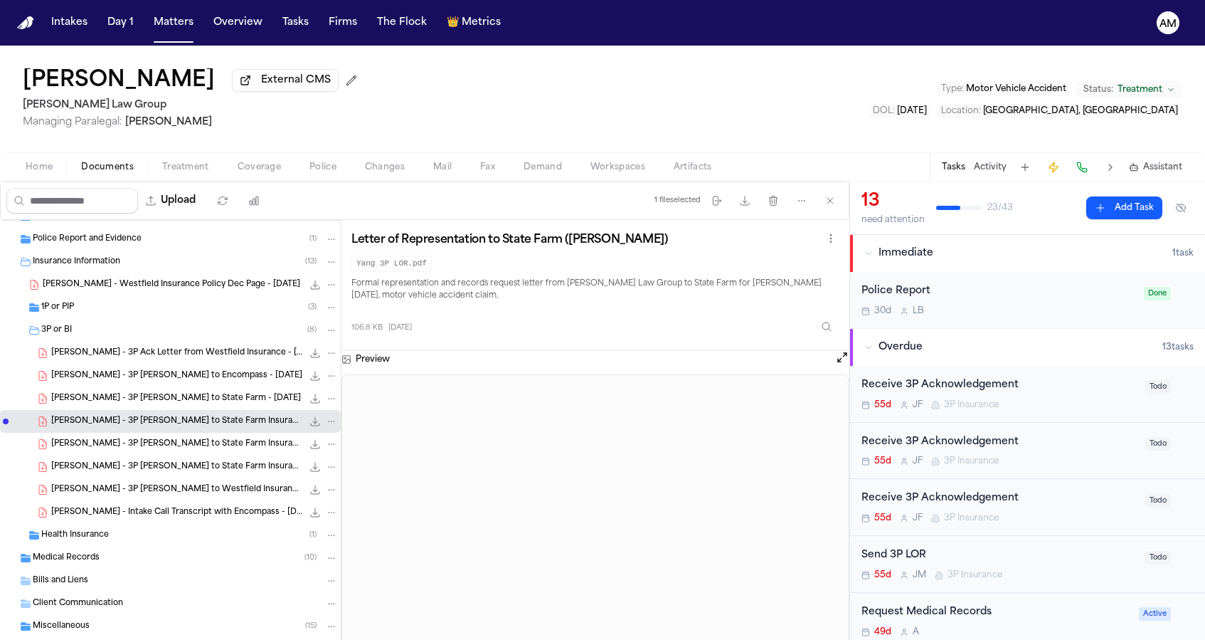
click at [202, 443] on span "S. Yang - 3P LOR to State Farm Insurance - 9.22.25" at bounding box center [176, 444] width 251 height 12
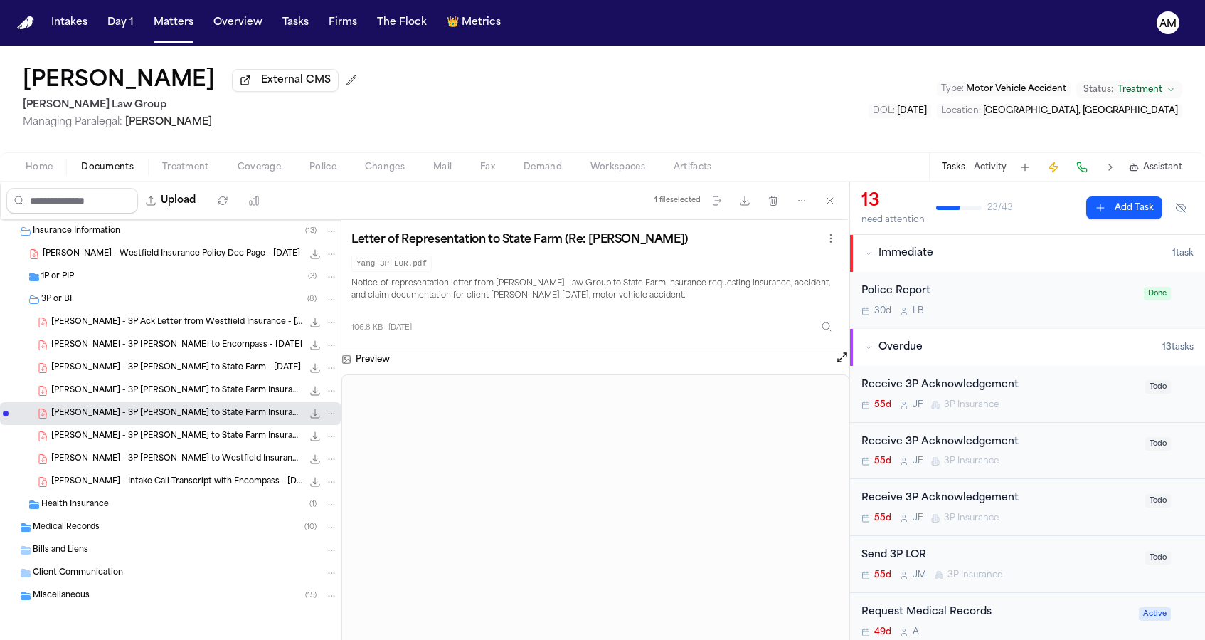
scroll to position [94, 0]
click at [211, 444] on div "S. Yang - 3P LOR to State Farm Insurance - 9.9.25 214.1 KB • PDF" at bounding box center [170, 436] width 341 height 23
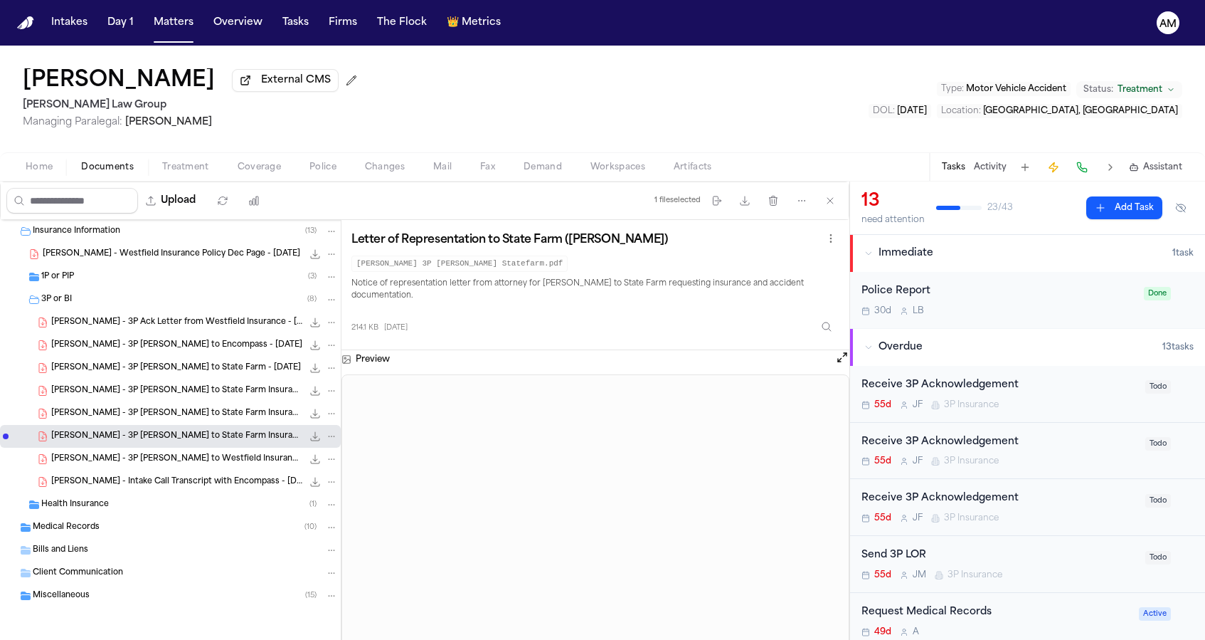
click at [211, 457] on span "S. Yang - 3P LOR to Westfield Insurance - 7.29.25" at bounding box center [176, 459] width 251 height 12
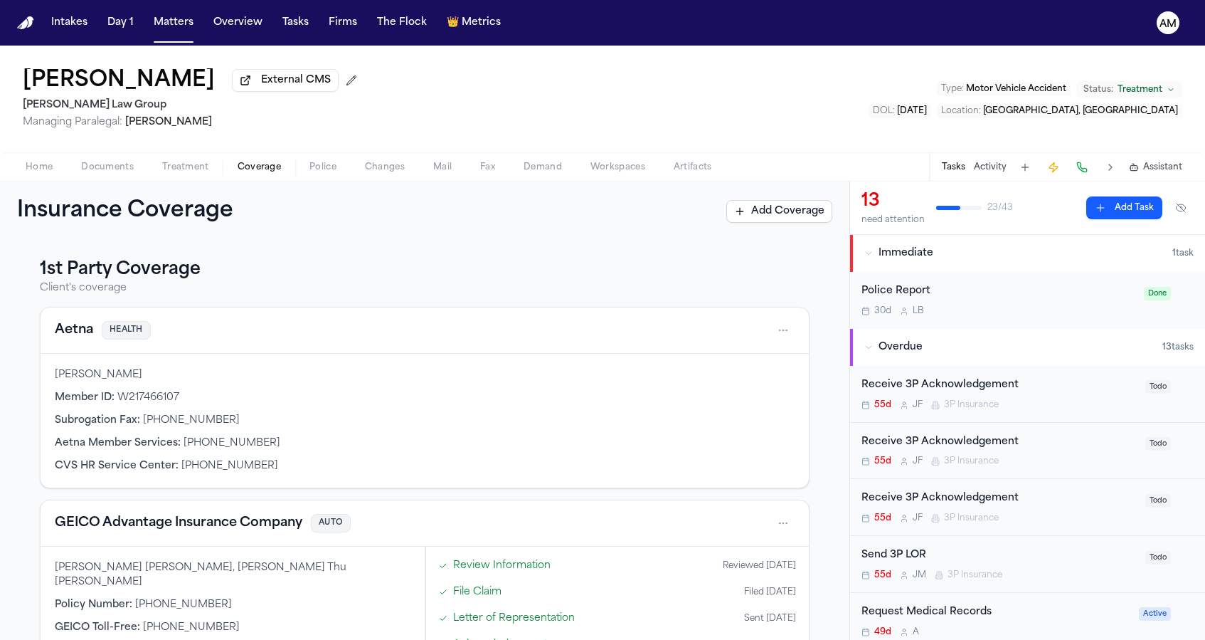
click at [252, 171] on span "Coverage" at bounding box center [259, 167] width 43 height 11
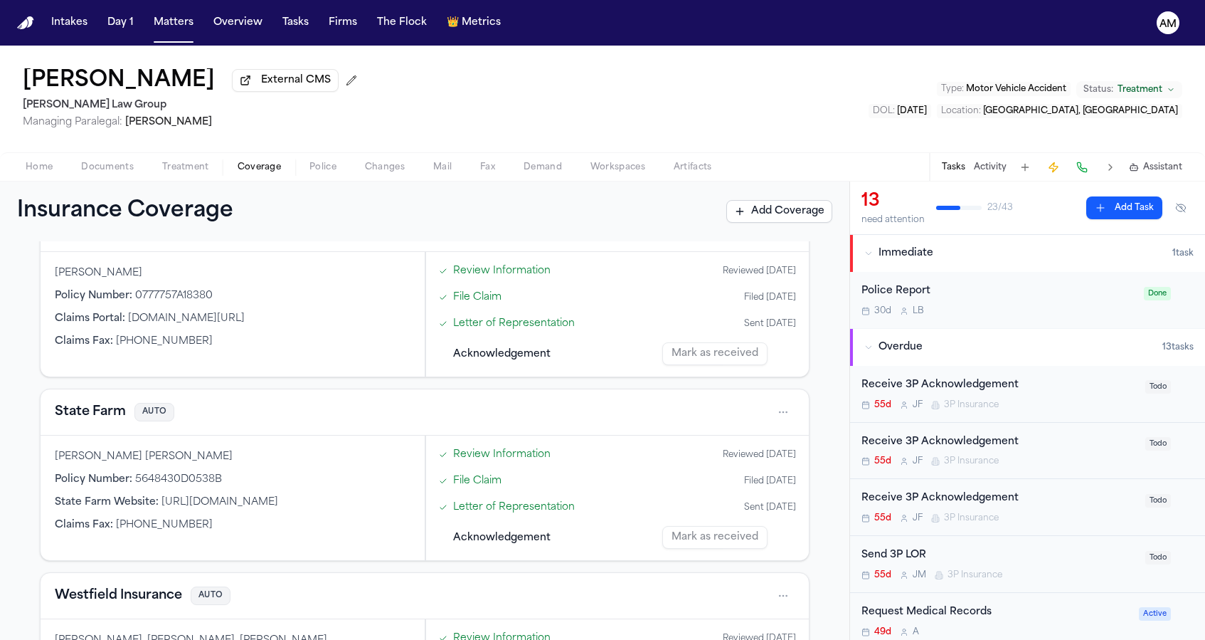
scroll to position [650, 0]
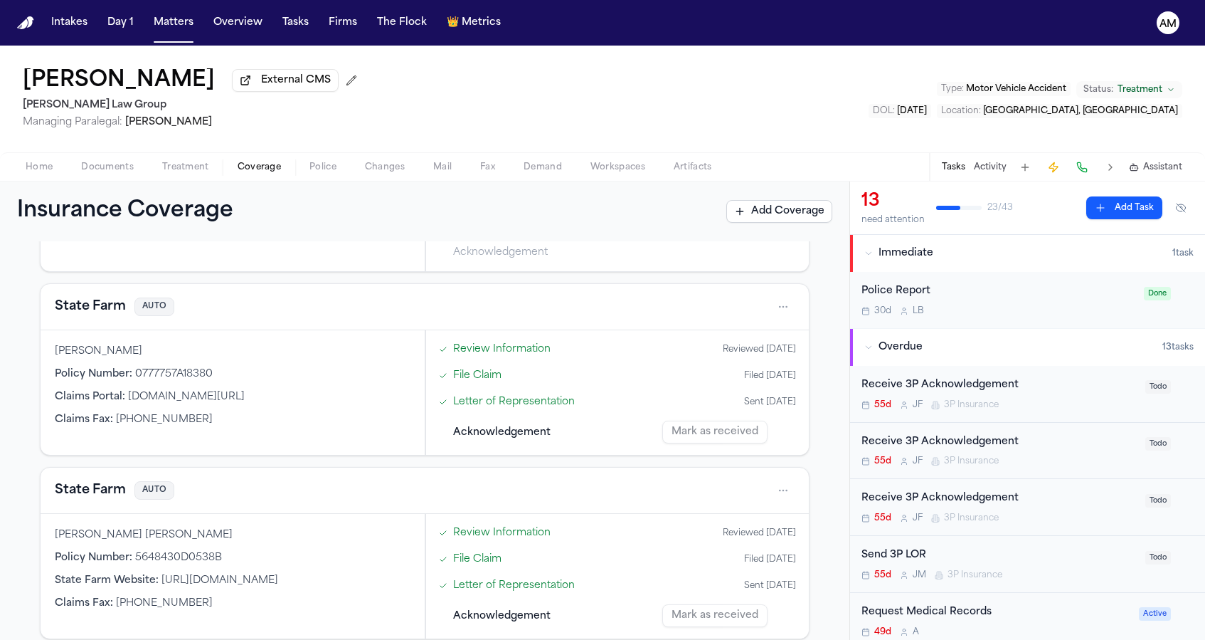
click at [126, 176] on span "button" at bounding box center [108, 174] width 70 height 1
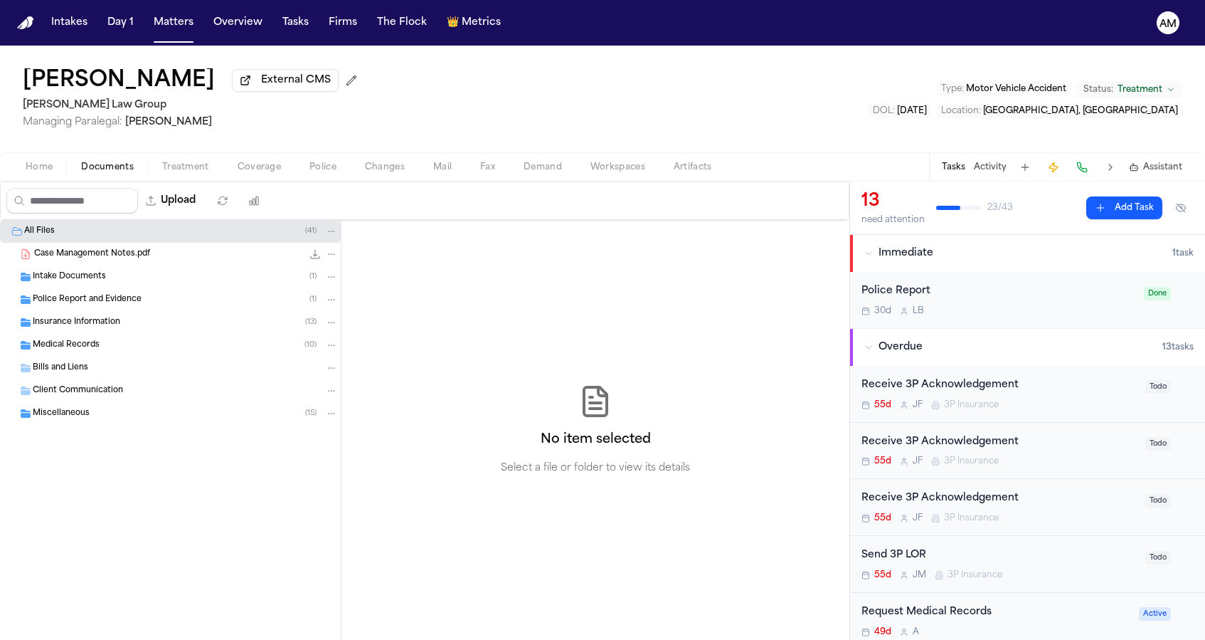
click at [149, 334] on div "Insurance Information ( 13 )" at bounding box center [170, 322] width 341 height 23
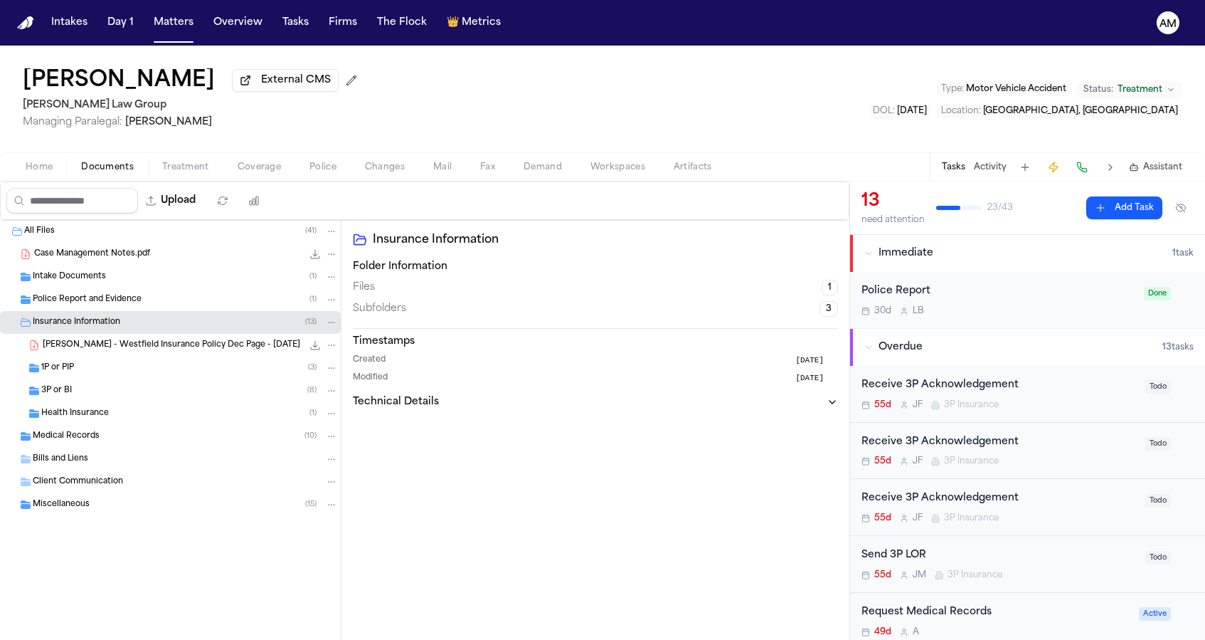
click at [141, 391] on div "3P or BI ( 8 )" at bounding box center [189, 390] width 297 height 13
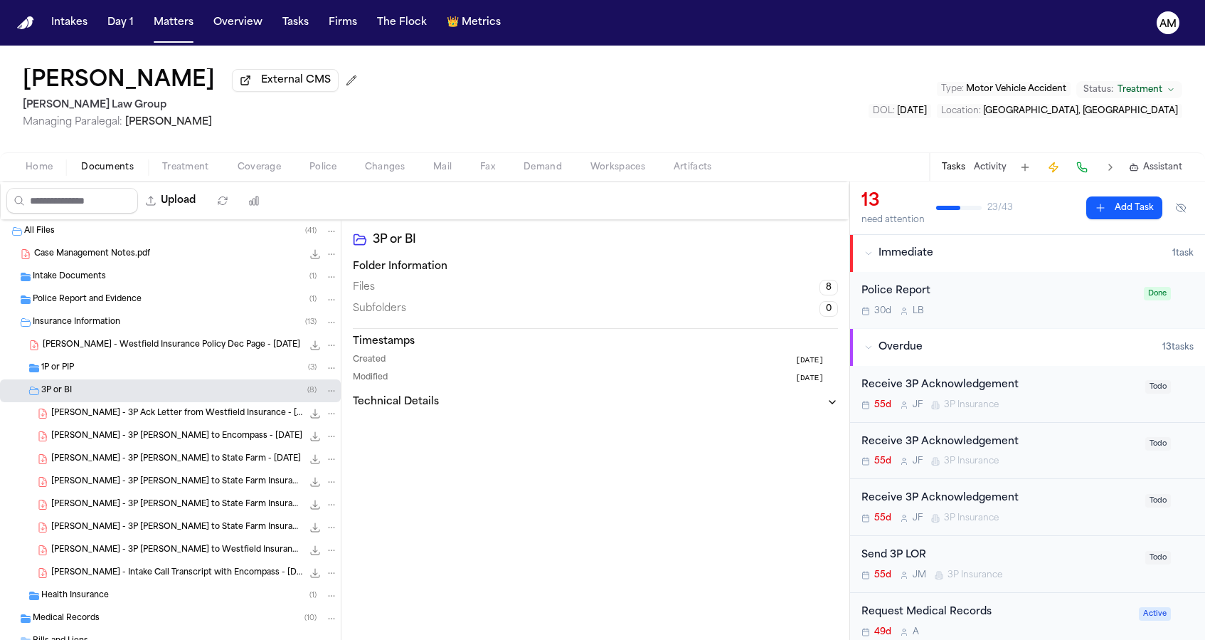
click at [182, 416] on span "S. Yang - 3P Ack Letter from Westfield Insurance - 8.5.25" at bounding box center [176, 414] width 251 height 12
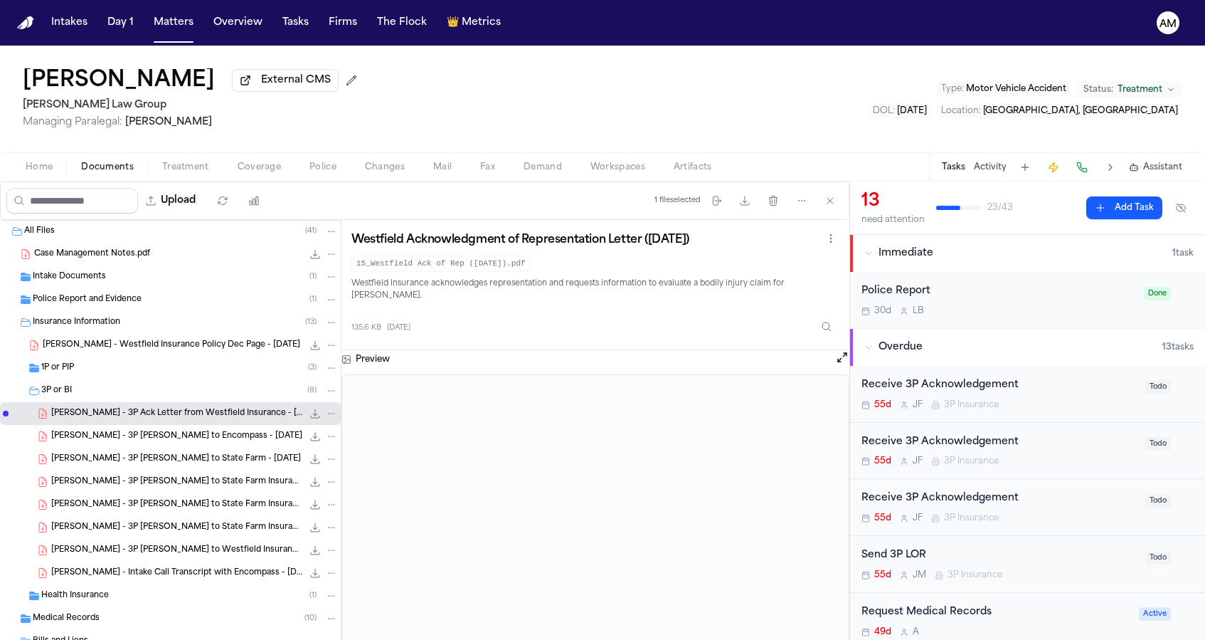
click at [200, 538] on div "S. Yang - 3P LOR to State Farm Insurance - 9.9.25 214.1 KB • PDF" at bounding box center [170, 527] width 341 height 23
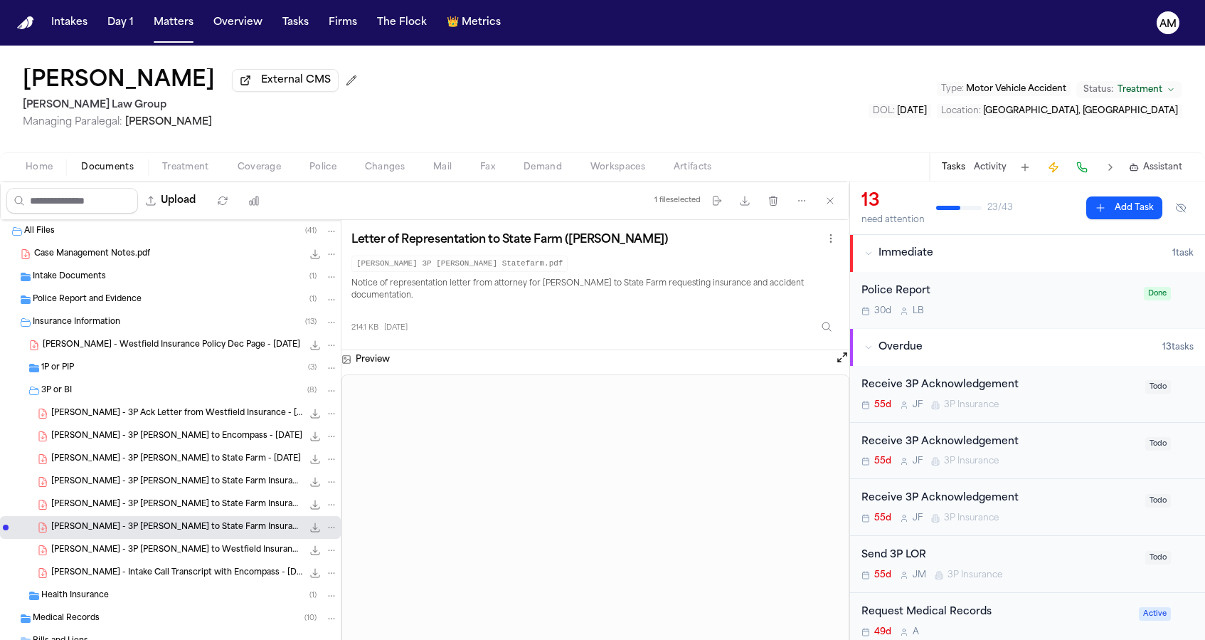
click at [219, 503] on span "S. Yang - 3P LOR to State Farm Insurance - 9.22.25" at bounding box center [176, 505] width 251 height 12
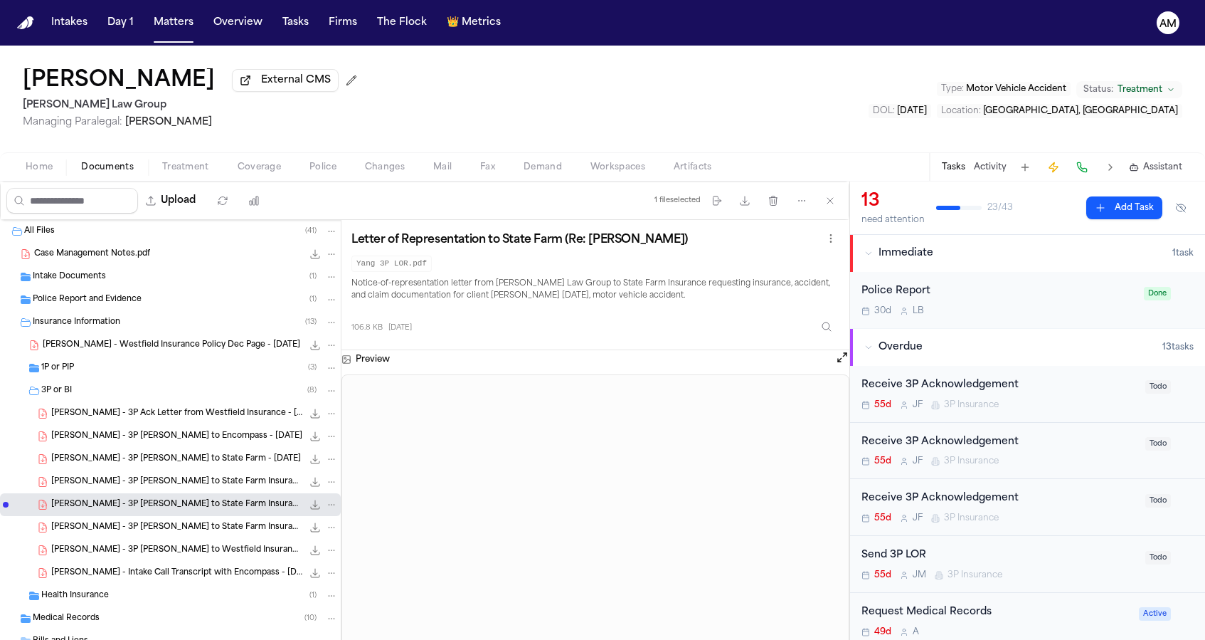
click at [222, 520] on div "S. Yang - 3P LOR to State Farm Insurance - 9.9.25 214.1 KB • PDF" at bounding box center [170, 527] width 341 height 23
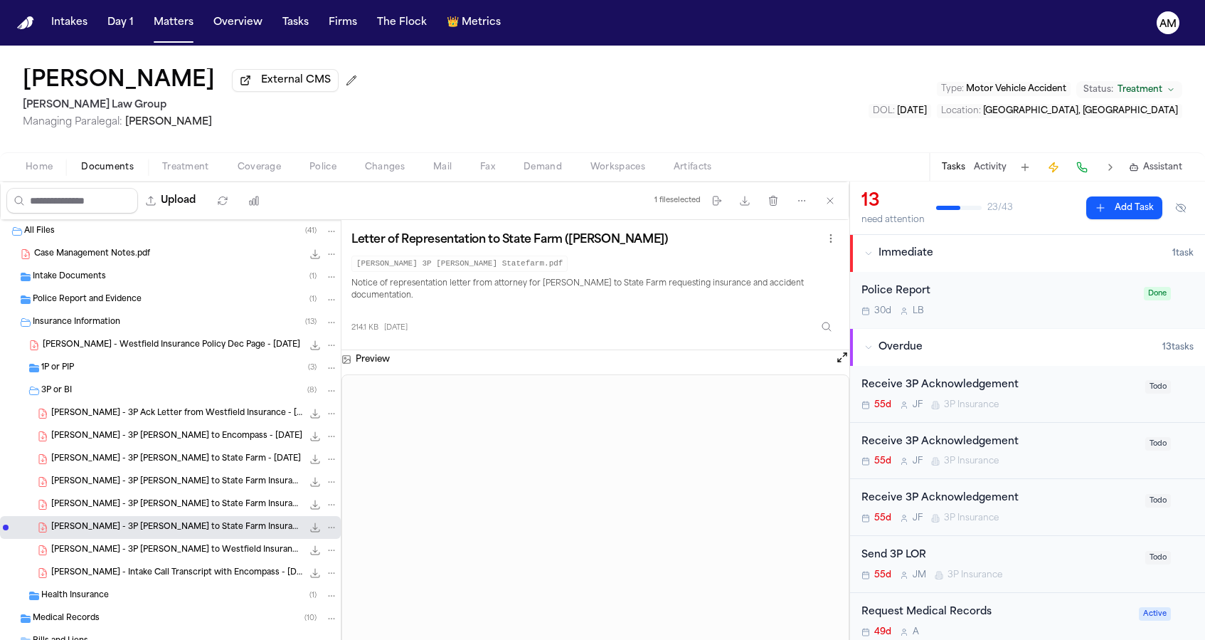
click at [246, 504] on span "S. Yang - 3P LOR to State Farm Insurance - 9.22.25" at bounding box center [176, 505] width 251 height 12
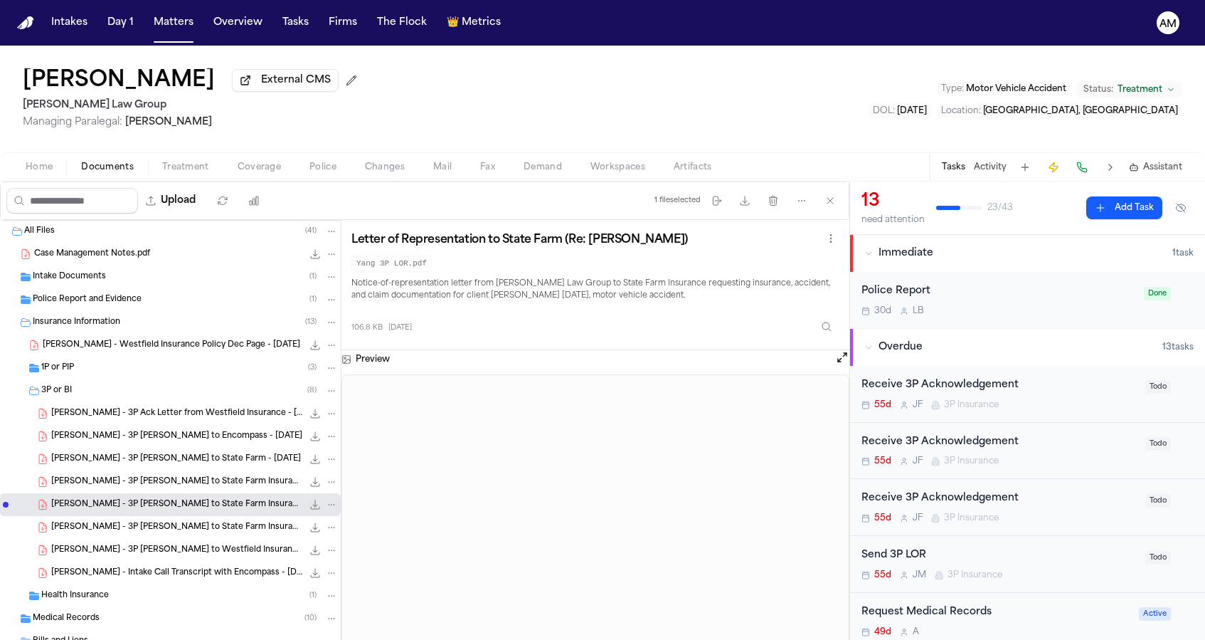
click at [241, 482] on span "S. Yang - 3P LOR to State Farm Insurance - 9.22.25" at bounding box center [176, 482] width 251 height 12
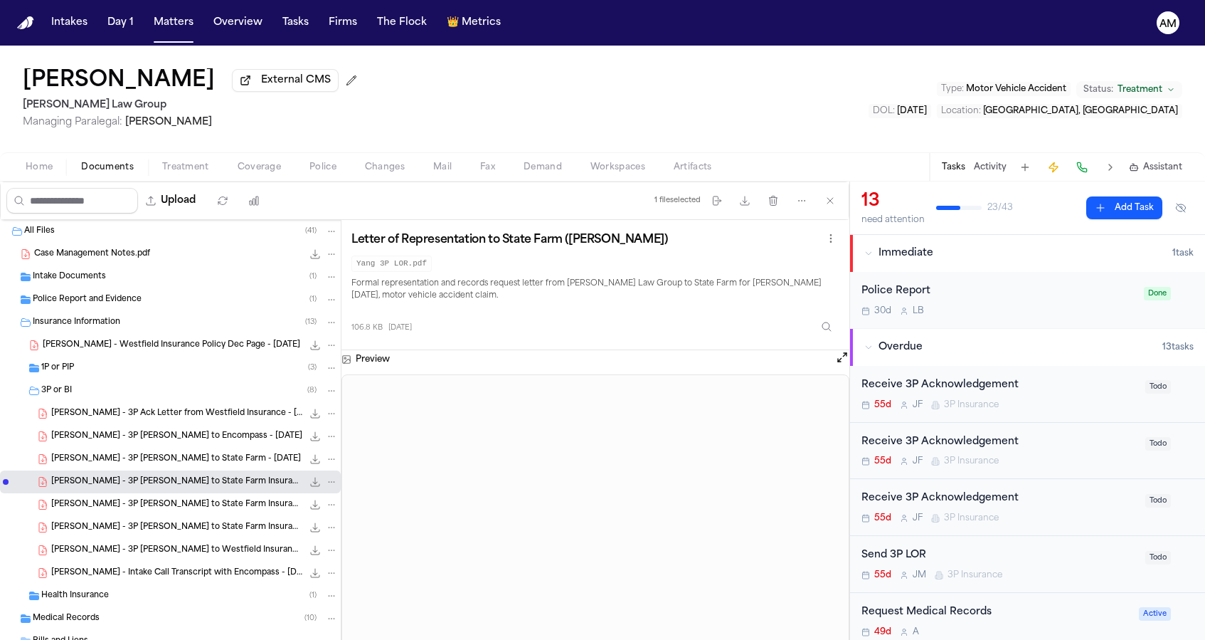
click at [230, 453] on div "S. Yang - 3P LOR to State Farm - 7.29.25 171.6 KB • PDF" at bounding box center [170, 459] width 341 height 23
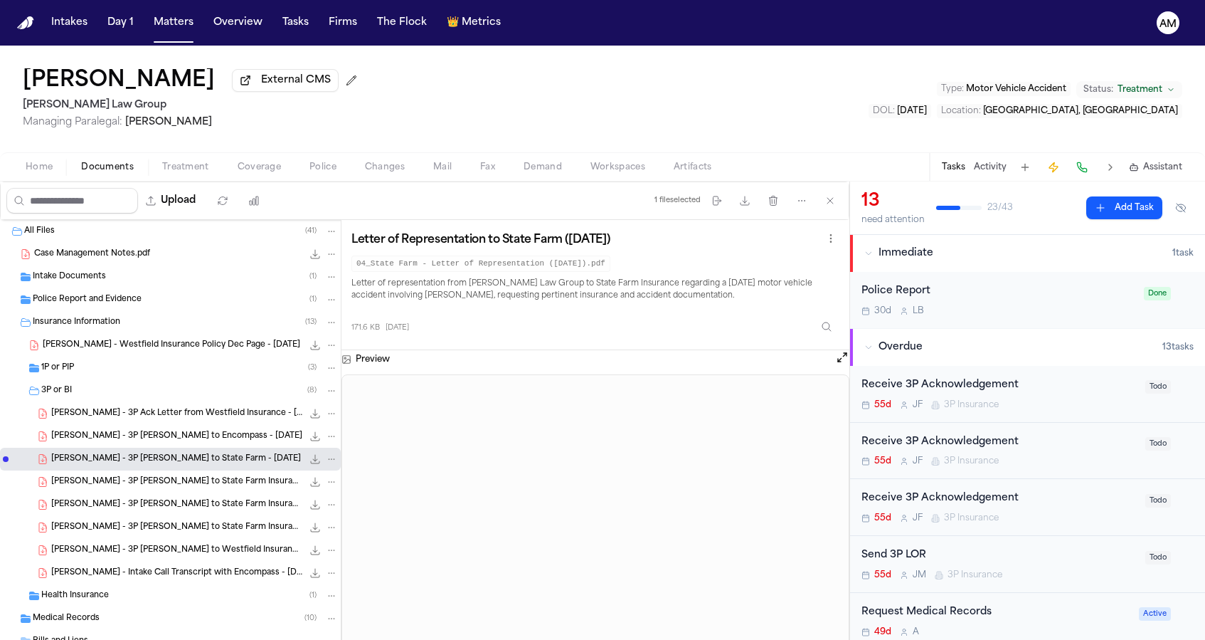
click at [201, 434] on span "S. Yang - 3P LOR to Encompass - 9.9.25" at bounding box center [176, 436] width 251 height 12
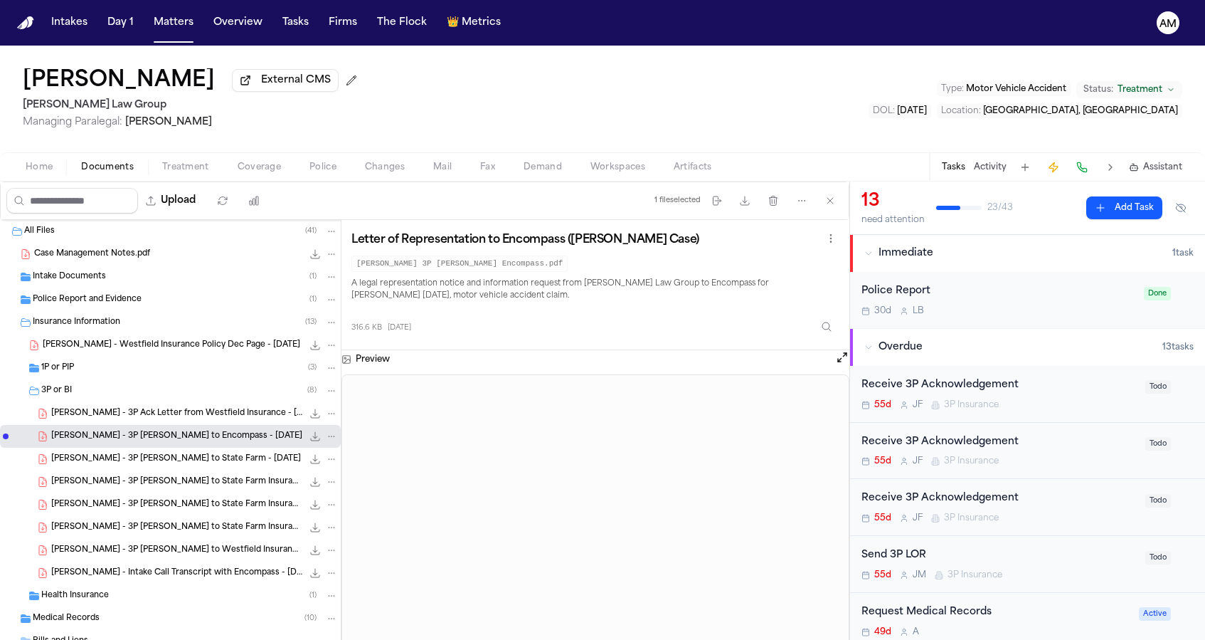
click at [162, 413] on span "S. Yang - 3P Ack Letter from Westfield Insurance - 8.5.25" at bounding box center [176, 414] width 251 height 12
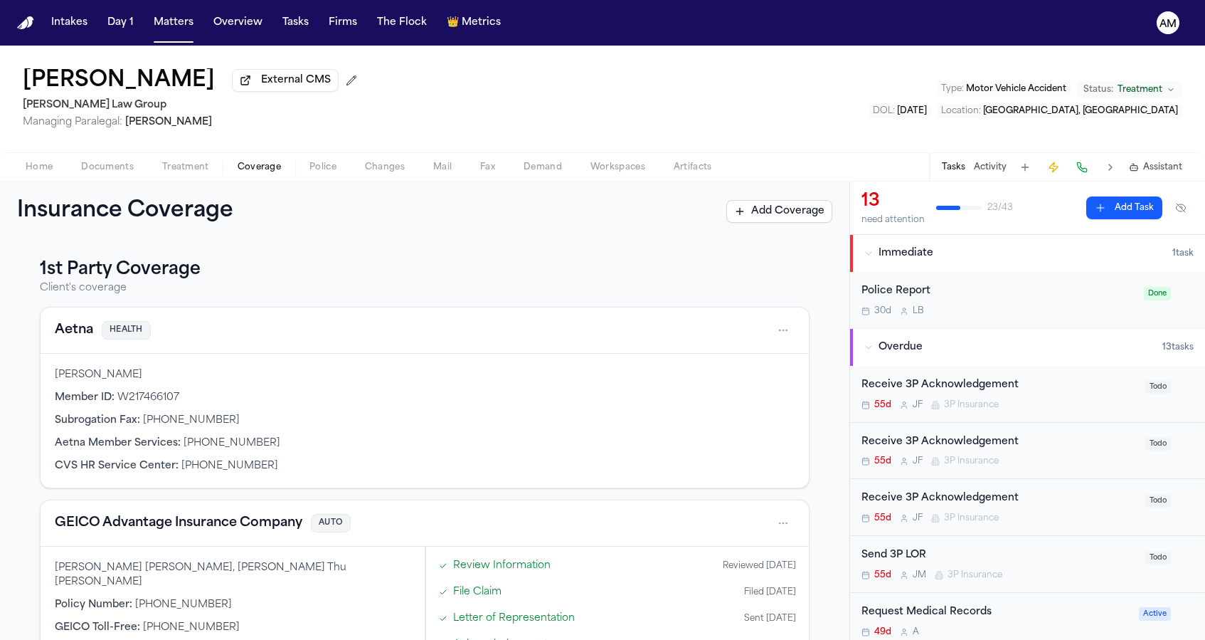
click at [235, 176] on button "Coverage" at bounding box center [259, 167] width 72 height 17
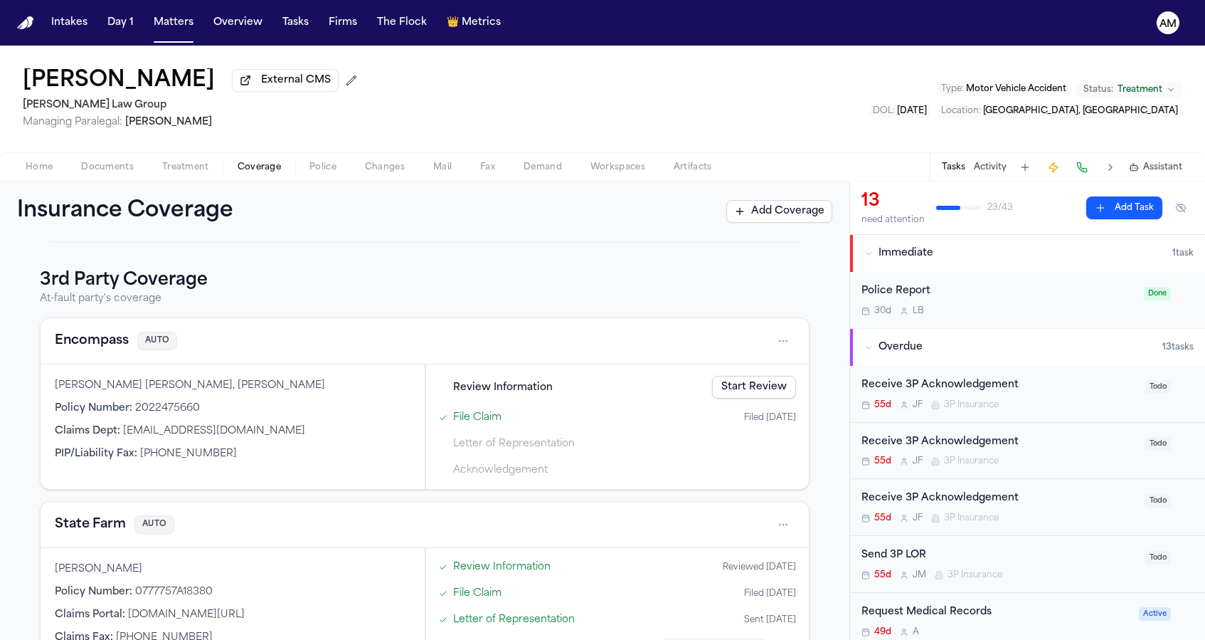
scroll to position [434, 0]
click at [113, 337] on button "Encompass" at bounding box center [92, 339] width 74 height 20
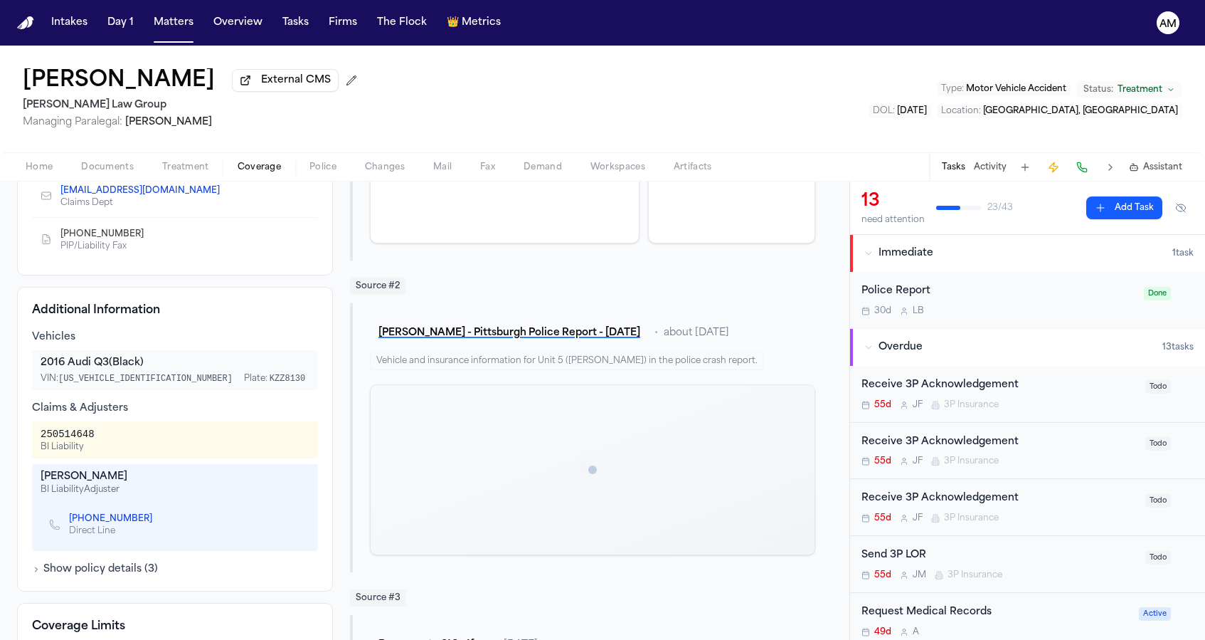
scroll to position [307, 0]
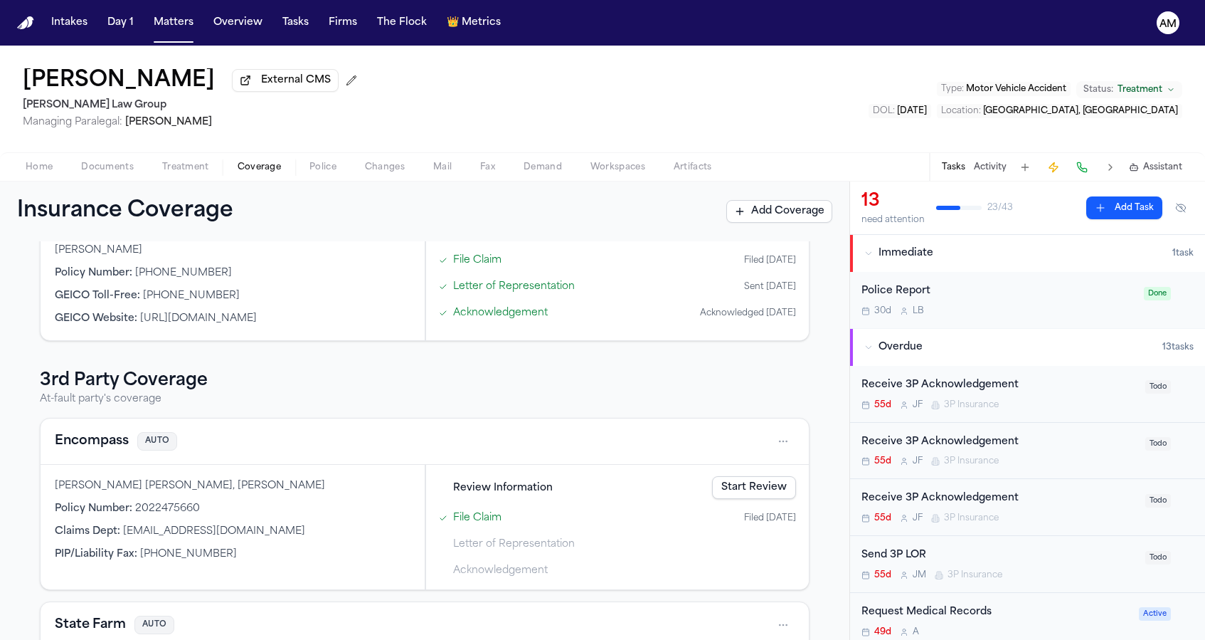
scroll to position [342, 0]
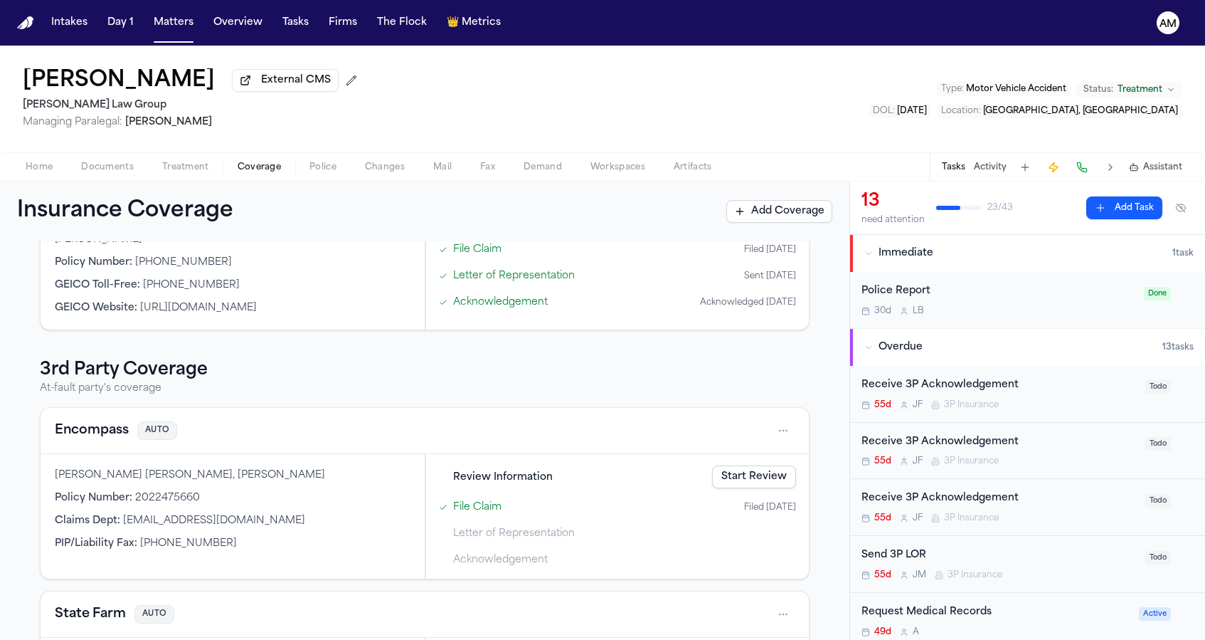
click at [118, 181] on div "Home Documents Treatment Coverage Police Changes Mail Fax Demand Workspaces Art…" at bounding box center [602, 166] width 1205 height 28
click at [118, 173] on span "Documents" at bounding box center [107, 167] width 53 height 11
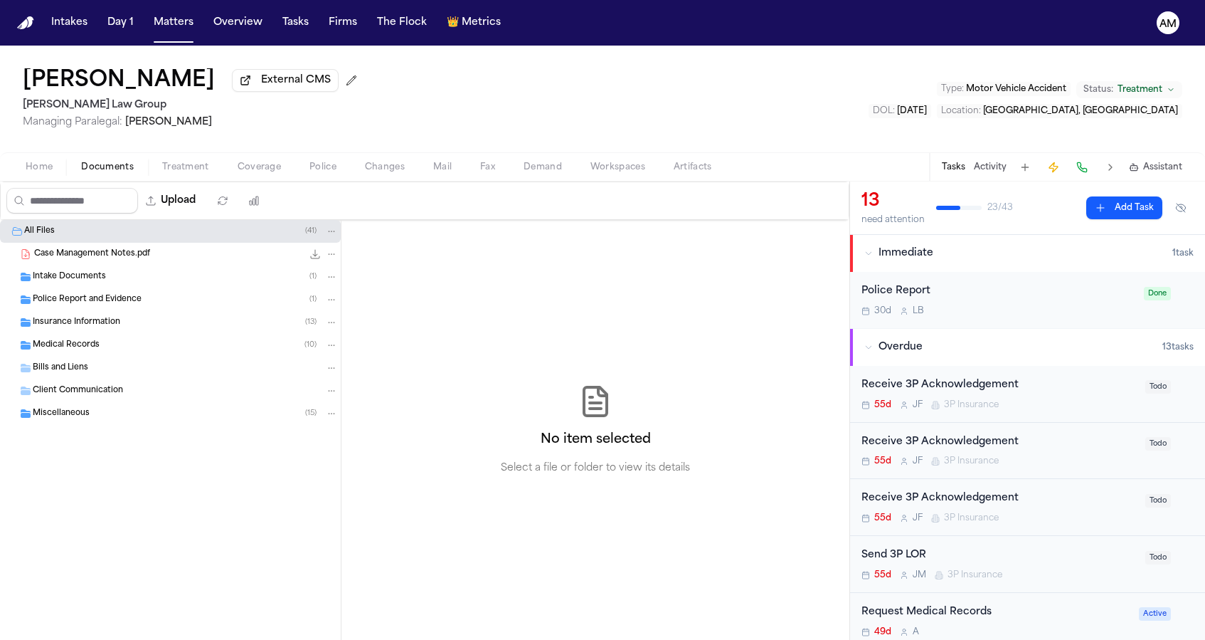
click at [122, 349] on div "Medical Records ( 10 )" at bounding box center [185, 345] width 305 height 13
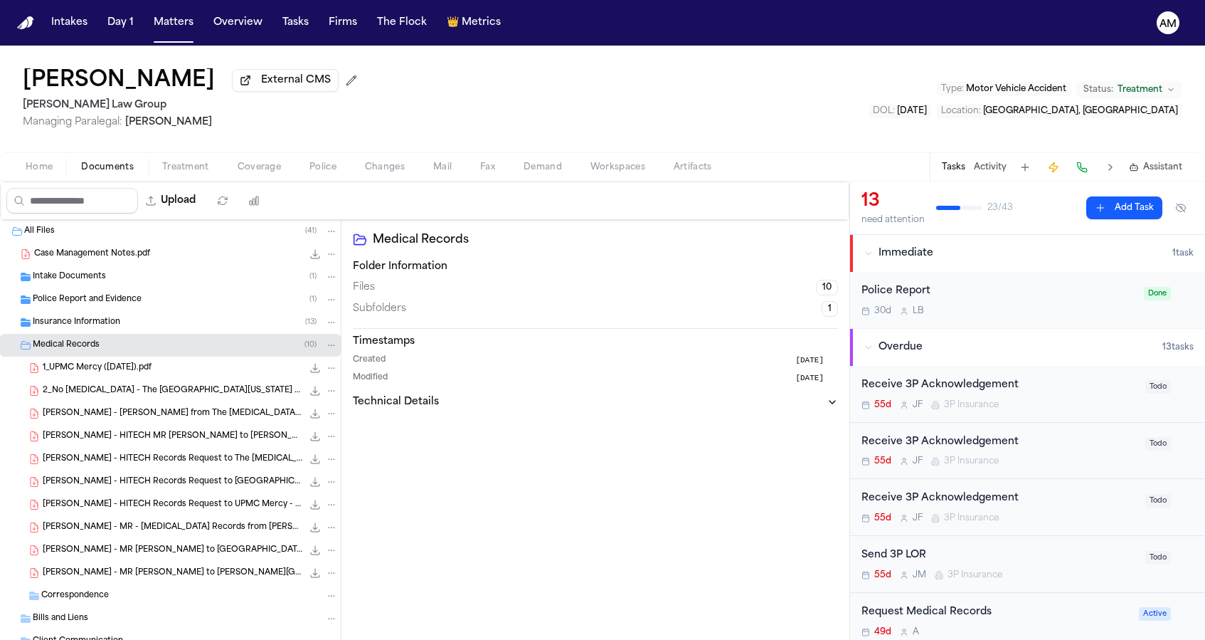
click at [127, 332] on div "Insurance Information ( 13 )" at bounding box center [170, 322] width 341 height 23
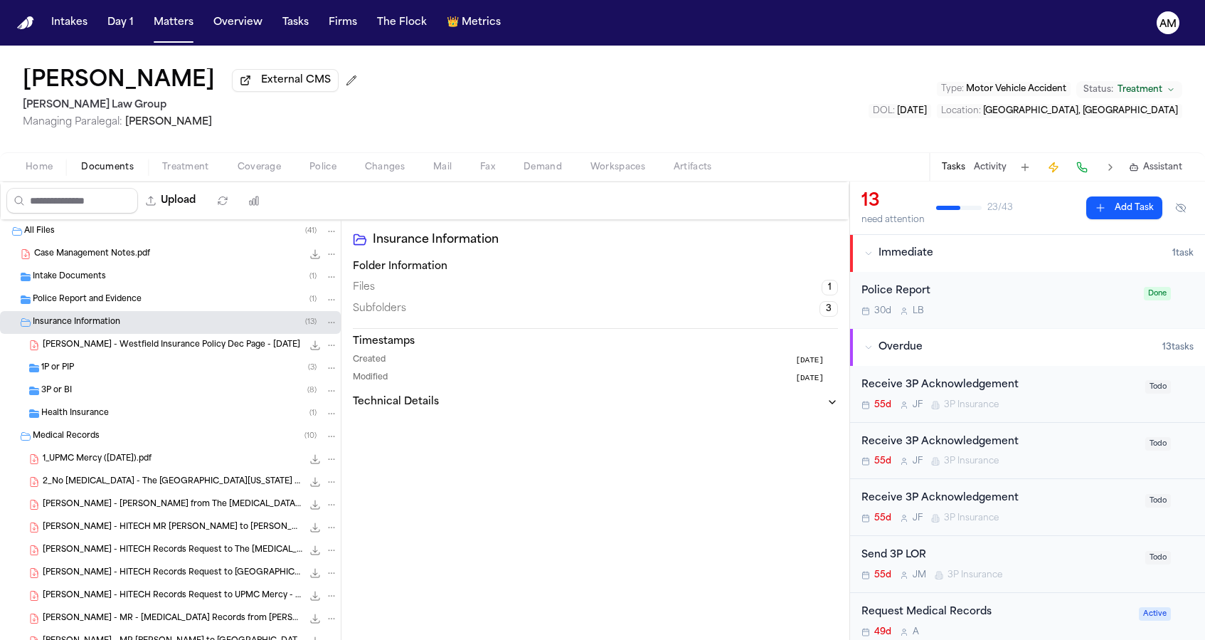
click at [108, 388] on div "3P or BI ( 8 )" at bounding box center [189, 390] width 297 height 13
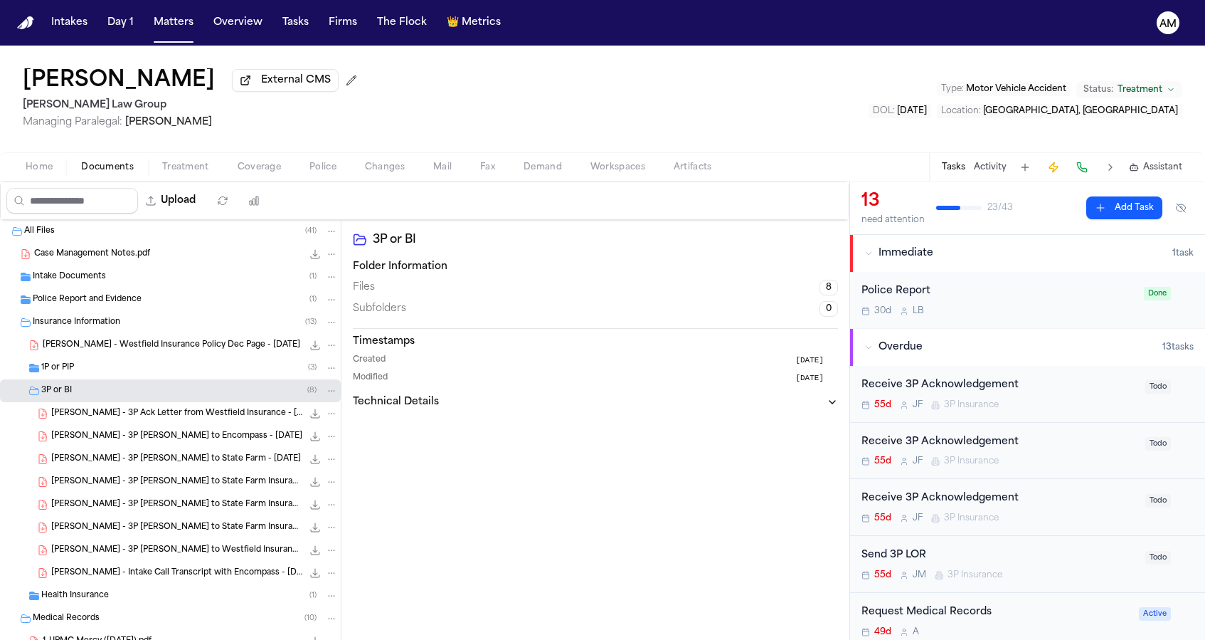
click at [149, 420] on div "S. Yang - 3P Ack Letter from Westfield Insurance - 8.5.25 135.6 KB • PDF" at bounding box center [194, 413] width 287 height 14
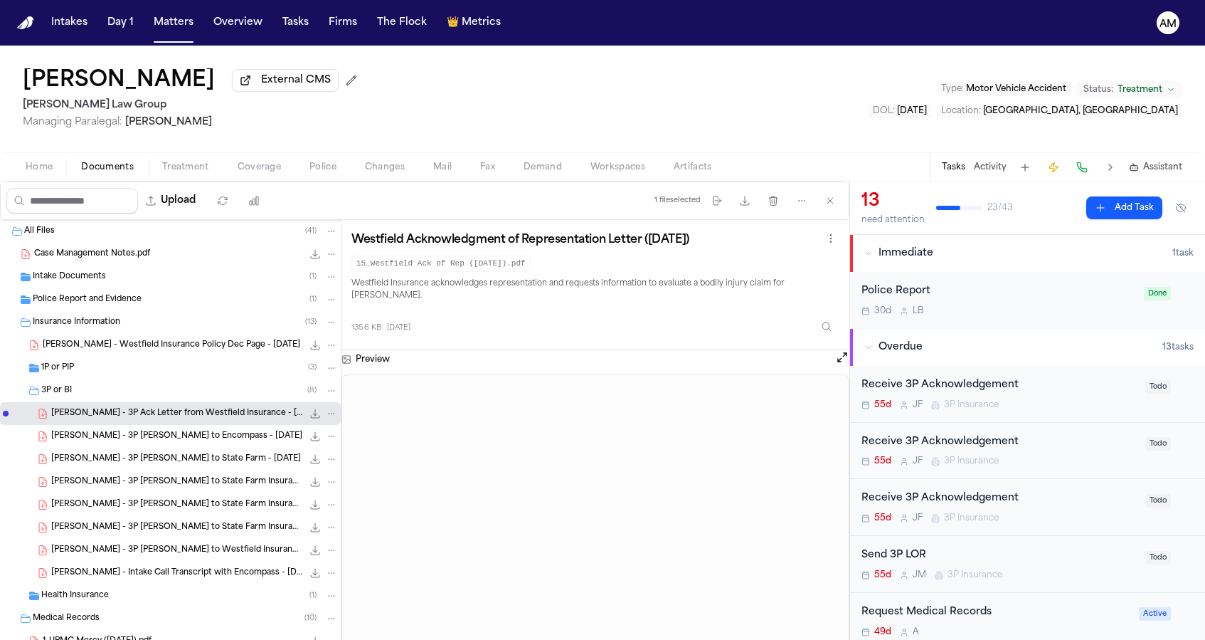
click at [144, 438] on span "S. Yang - 3P LOR to Encompass - 9.9.25" at bounding box center [176, 436] width 251 height 12
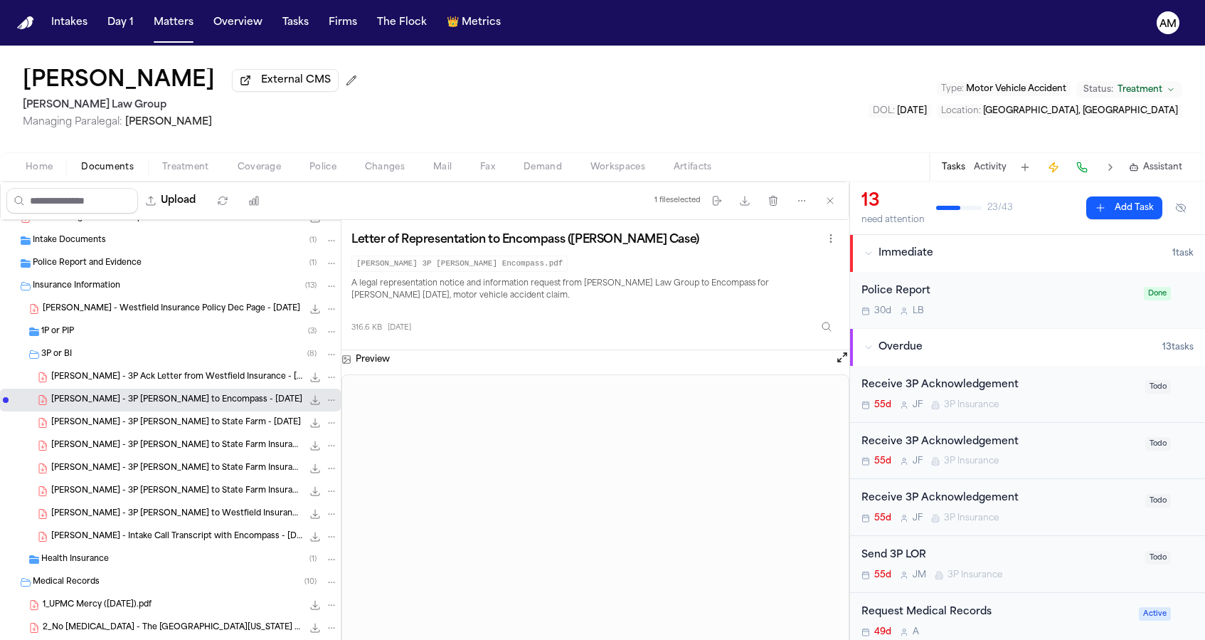
scroll to position [42, 0]
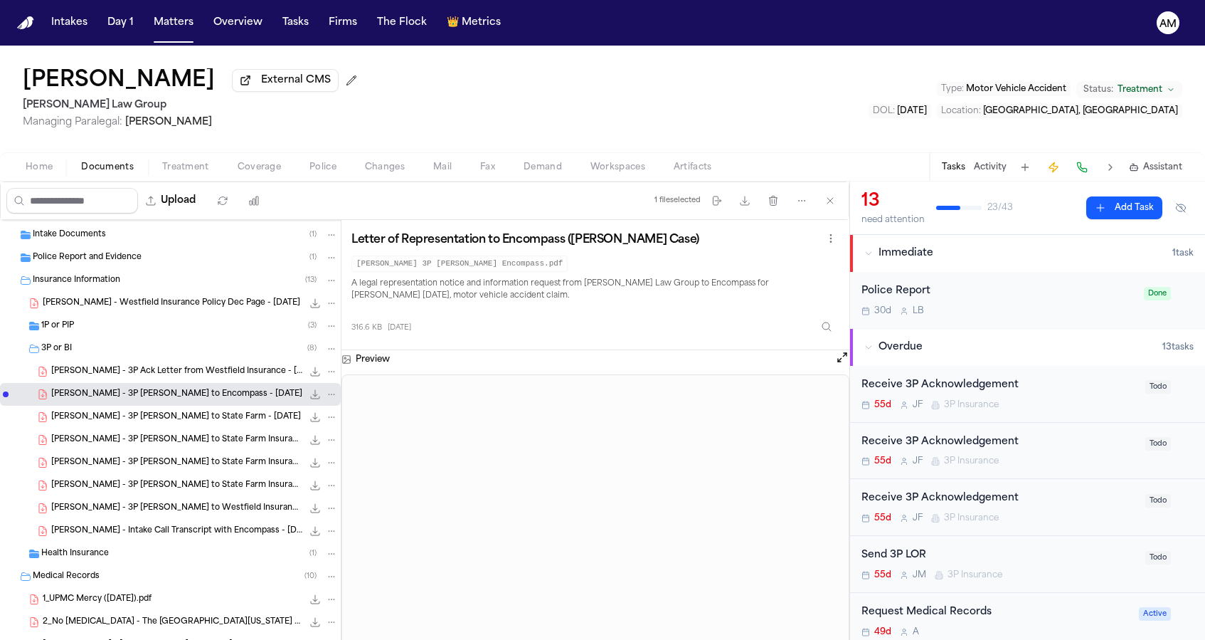
click at [192, 418] on span "S. Yang - 3P LOR to State Farm - 7.29.25" at bounding box center [176, 417] width 250 height 12
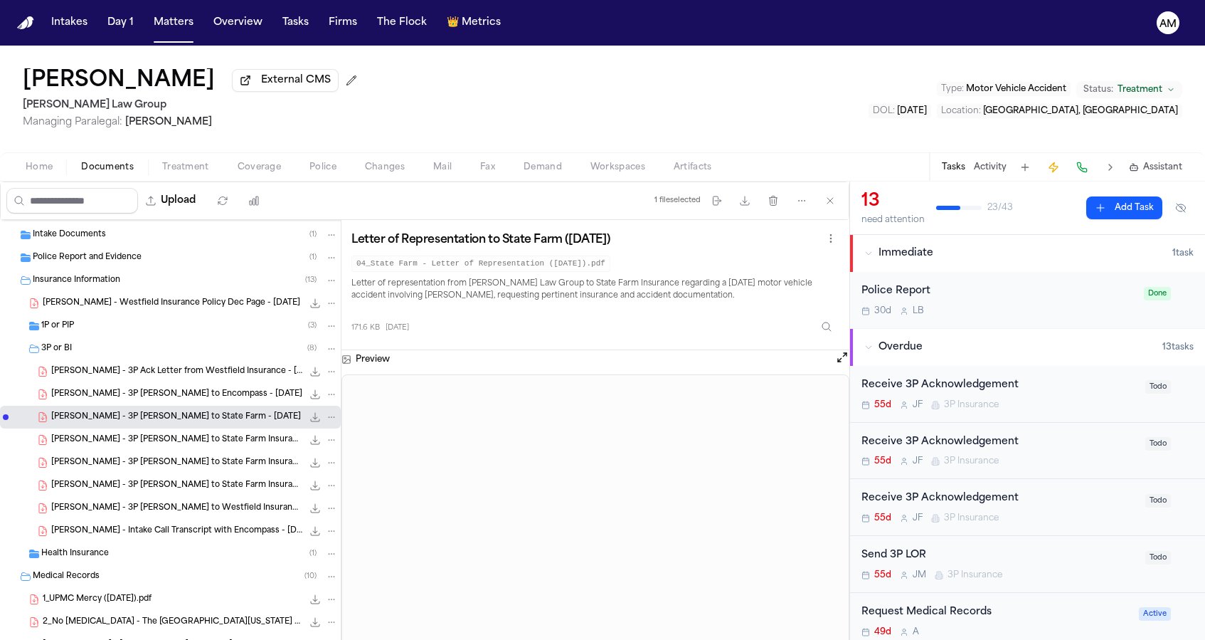
click at [206, 162] on span "Treatment" at bounding box center [185, 167] width 47 height 11
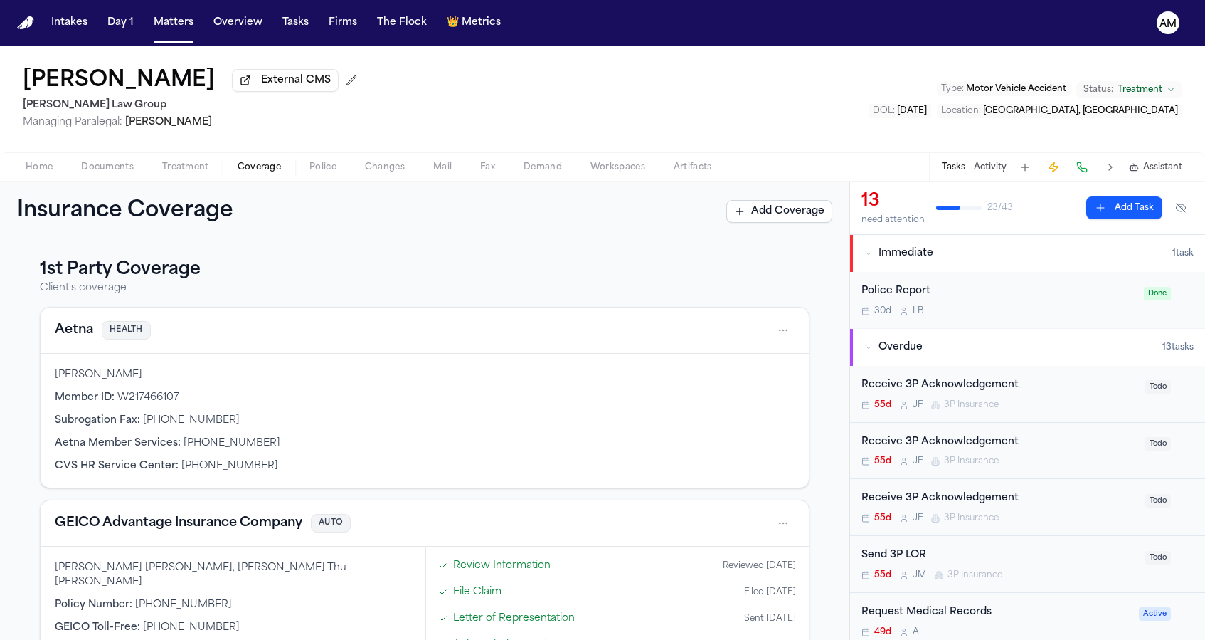
click at [231, 163] on button "Coverage" at bounding box center [259, 167] width 72 height 17
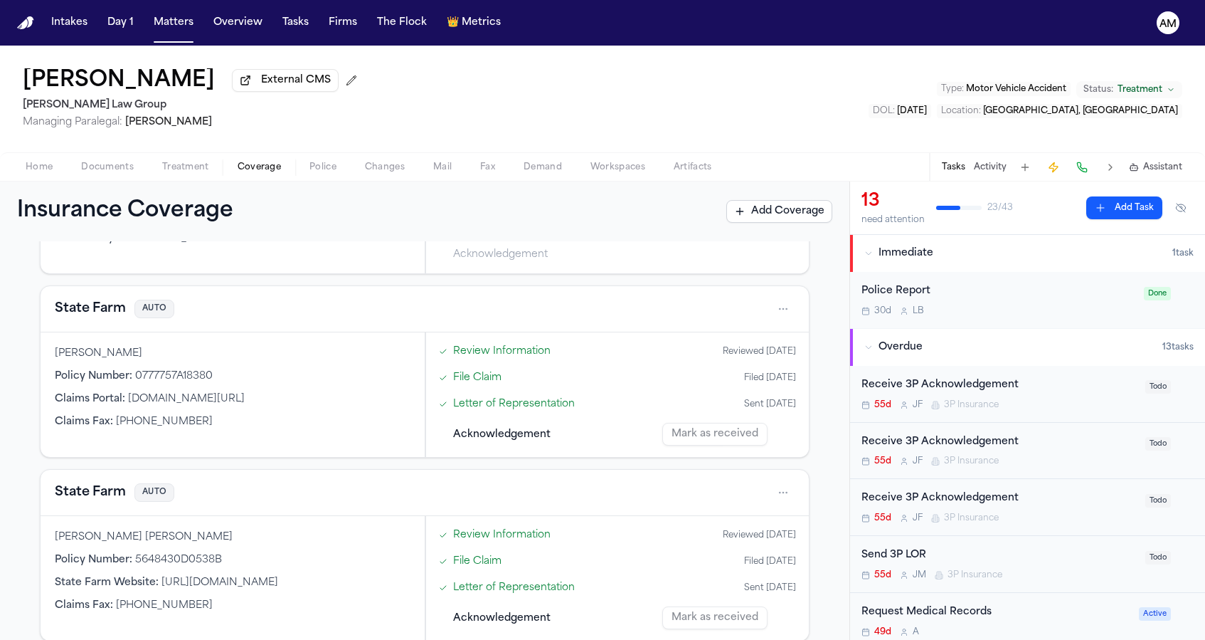
scroll to position [658, 0]
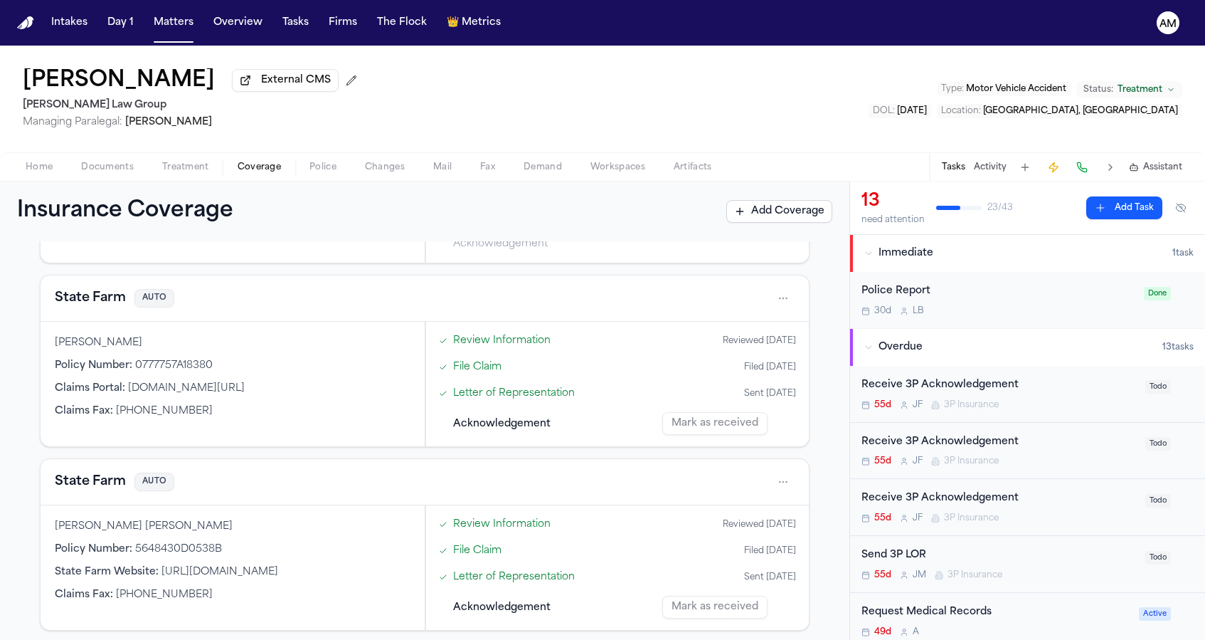
click at [126, 179] on div "Home Documents Treatment Coverage Police Changes Mail Fax Demand Workspaces Art…" at bounding box center [602, 166] width 1205 height 28
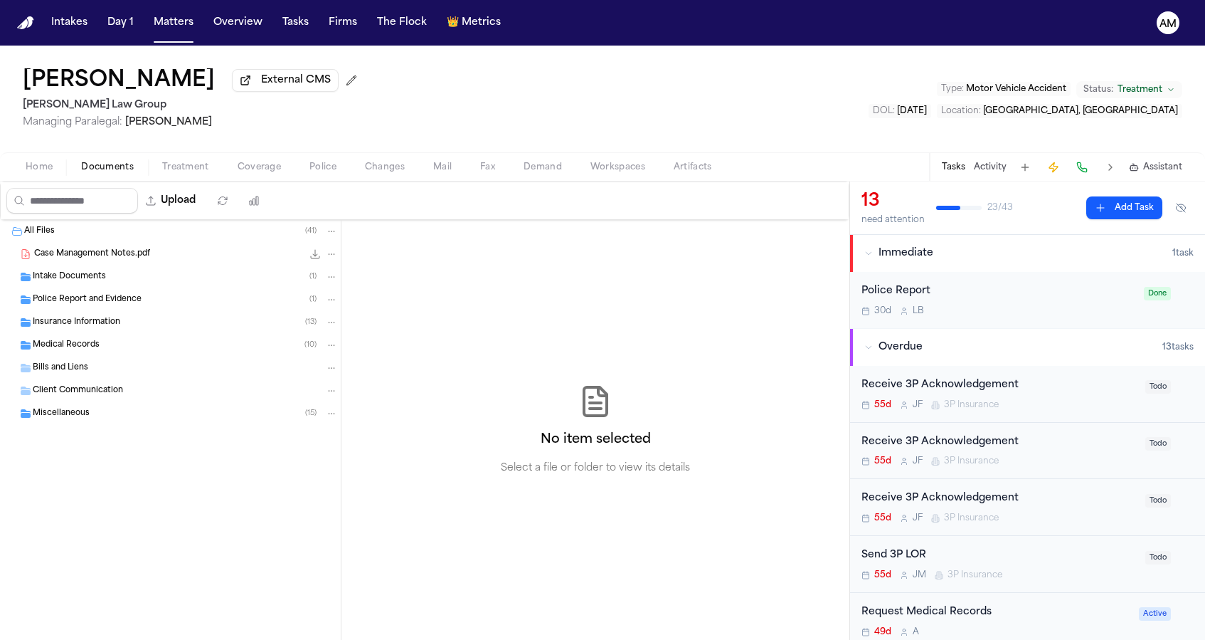
click at [126, 172] on span "Documents" at bounding box center [107, 167] width 53 height 11
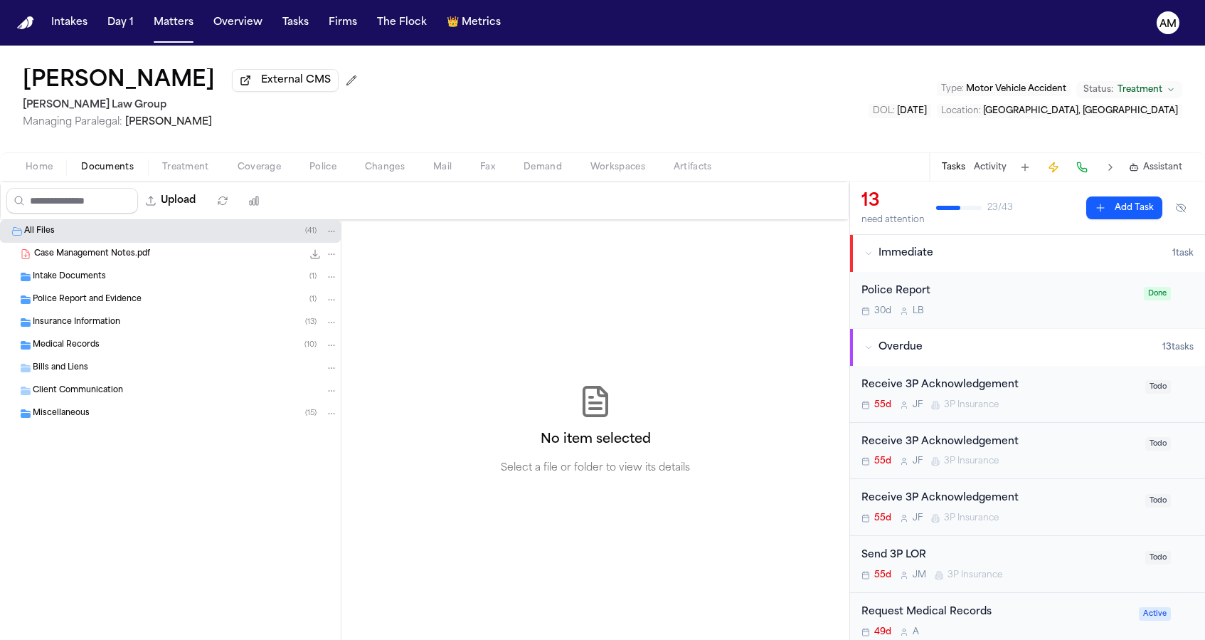
click at [117, 322] on span "Insurance Information" at bounding box center [77, 323] width 88 height 12
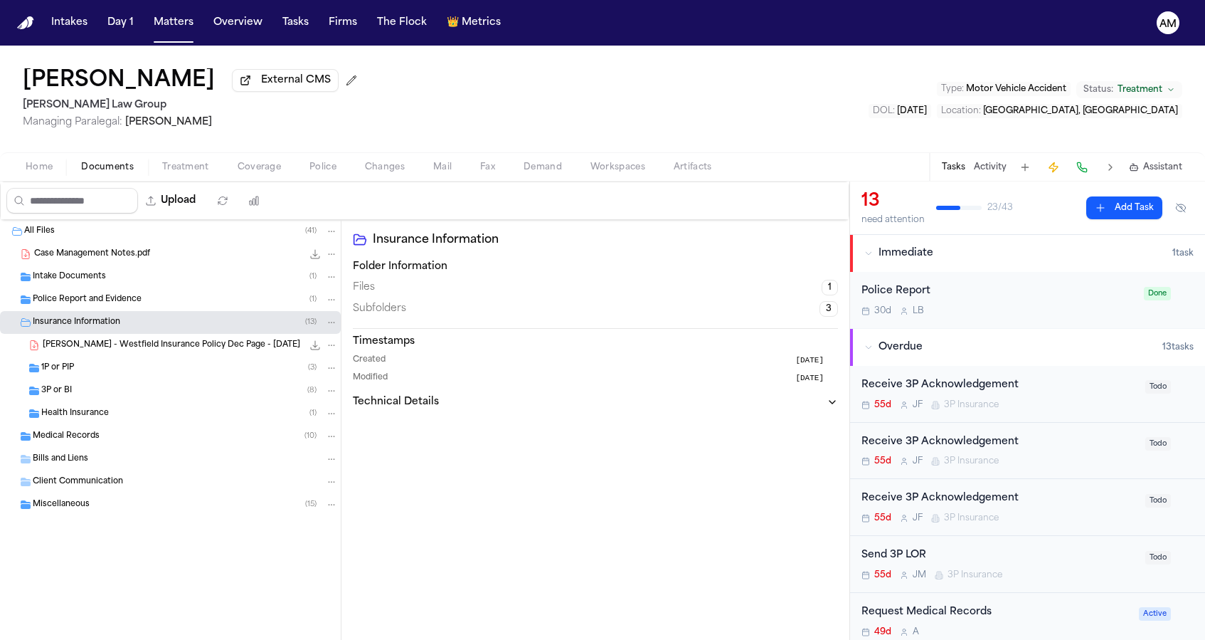
click at [108, 384] on div "3P or BI ( 8 )" at bounding box center [170, 390] width 341 height 23
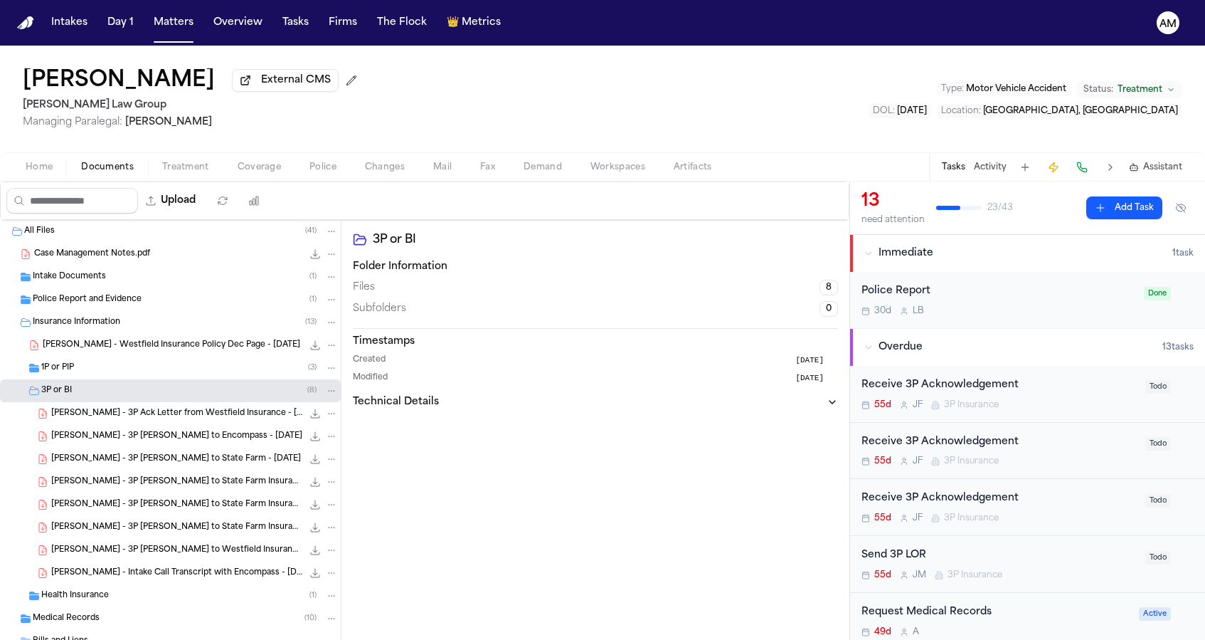
click at [107, 482] on span "S. Yang - 3P LOR to State Farm Insurance - 9.22.25" at bounding box center [176, 482] width 251 height 12
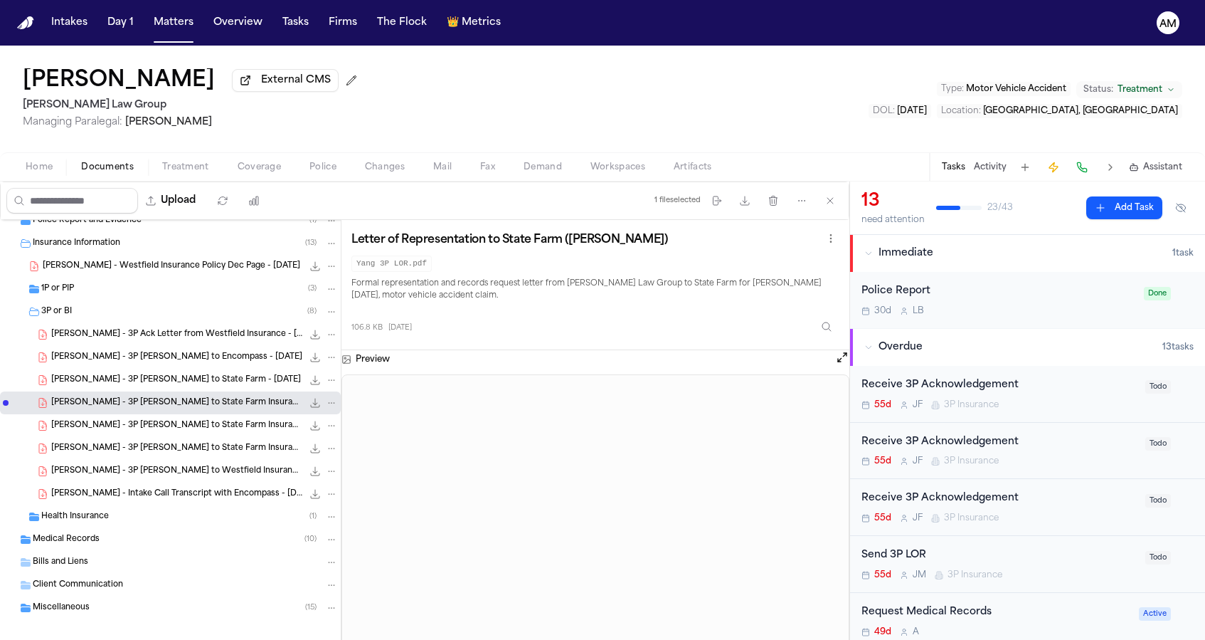
scroll to position [73, 0]
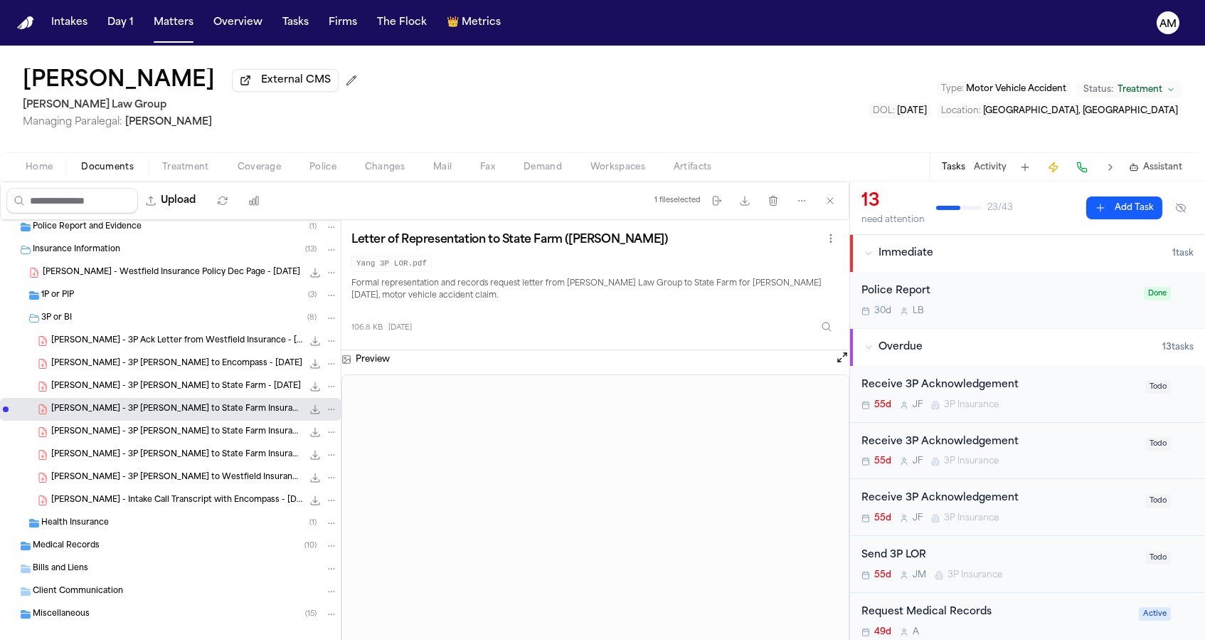
click at [225, 431] on span "S. Yang - 3P LOR to State Farm Insurance - 9.22.25" at bounding box center [176, 432] width 251 height 12
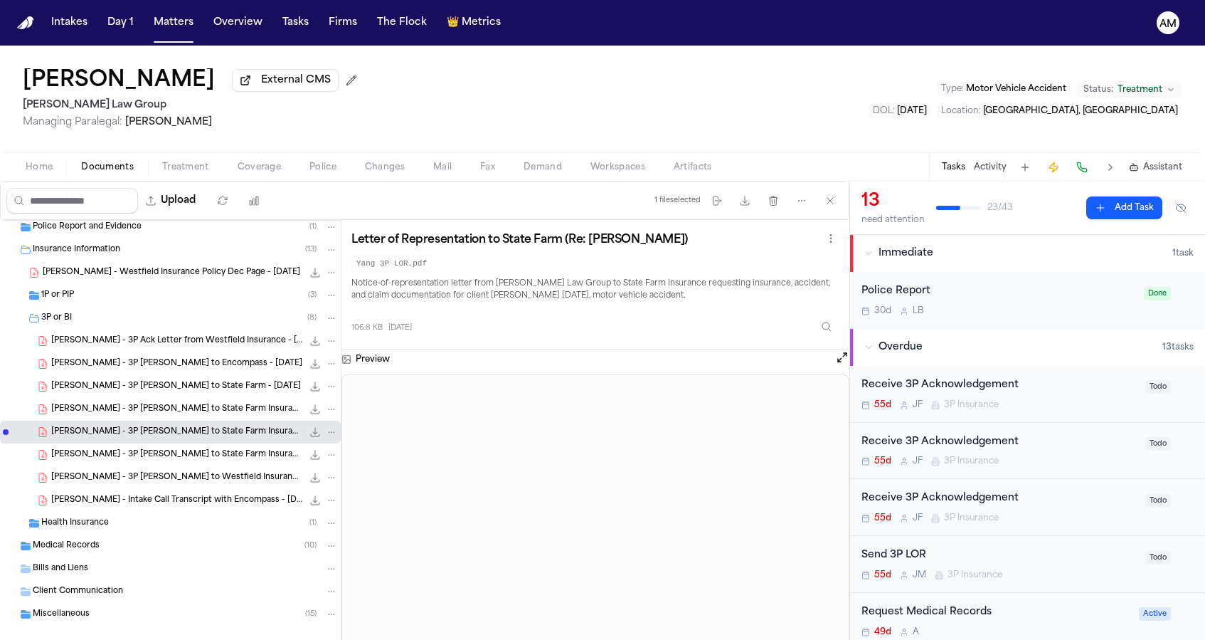
click at [238, 420] on div "S. Yang - 3P LOR to State Farm Insurance - 9.22.25 106.8 KB • PDF" at bounding box center [170, 409] width 341 height 23
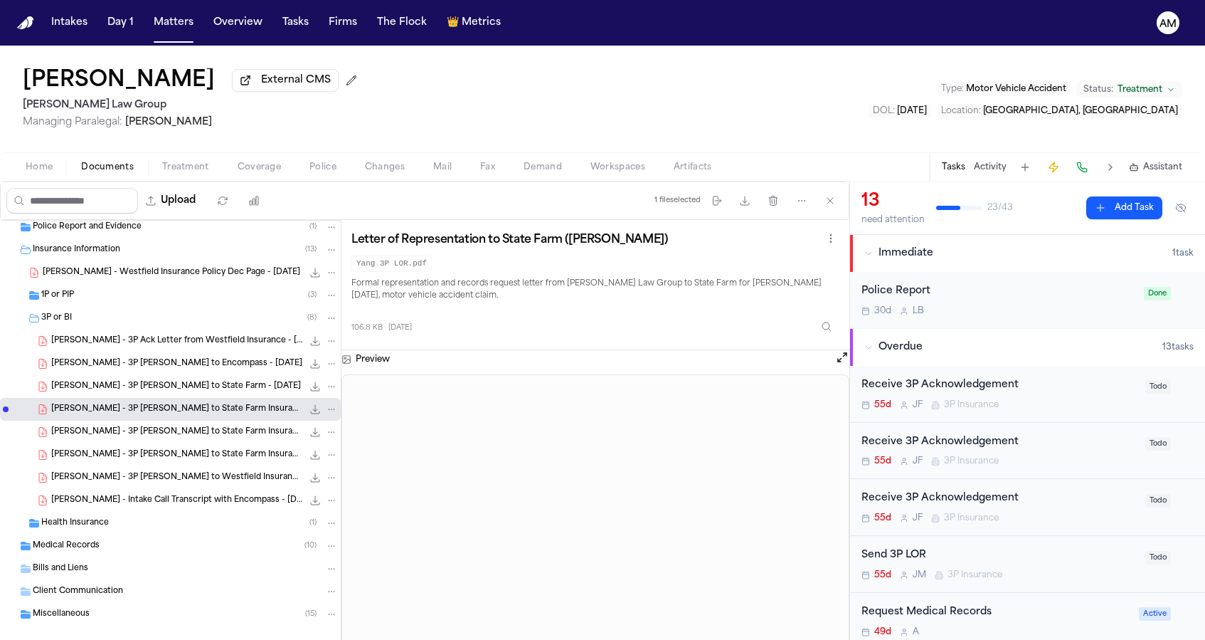
click at [253, 186] on div "Upload" at bounding box center [137, 200] width 272 height 37
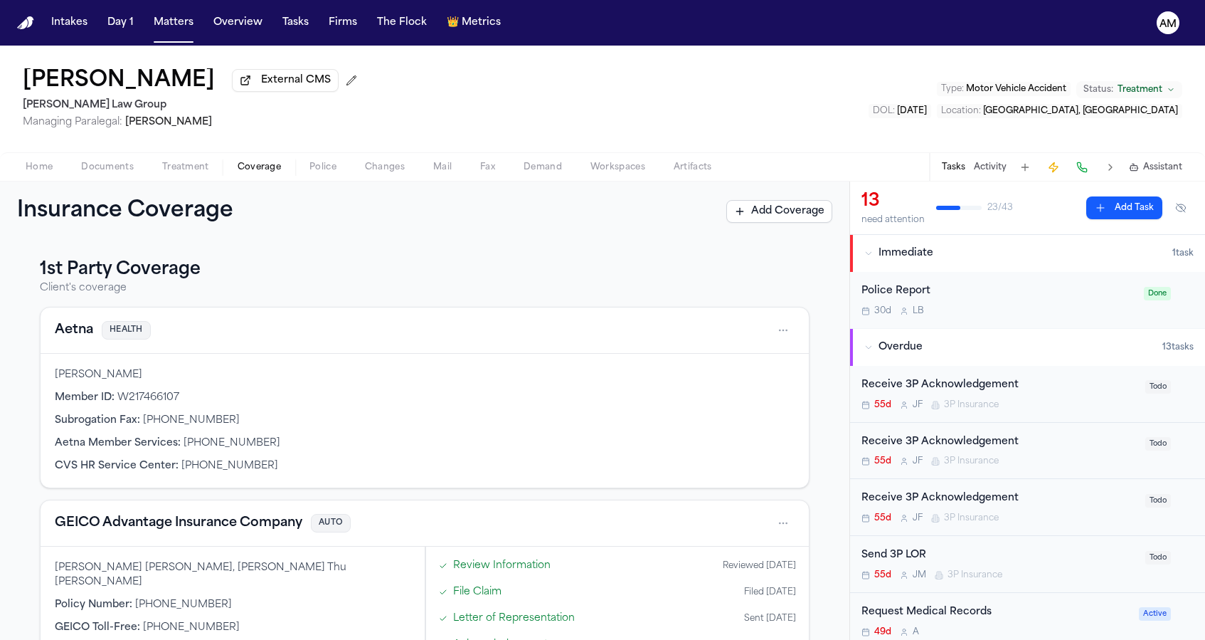
click at [253, 172] on span "Coverage" at bounding box center [259, 167] width 43 height 11
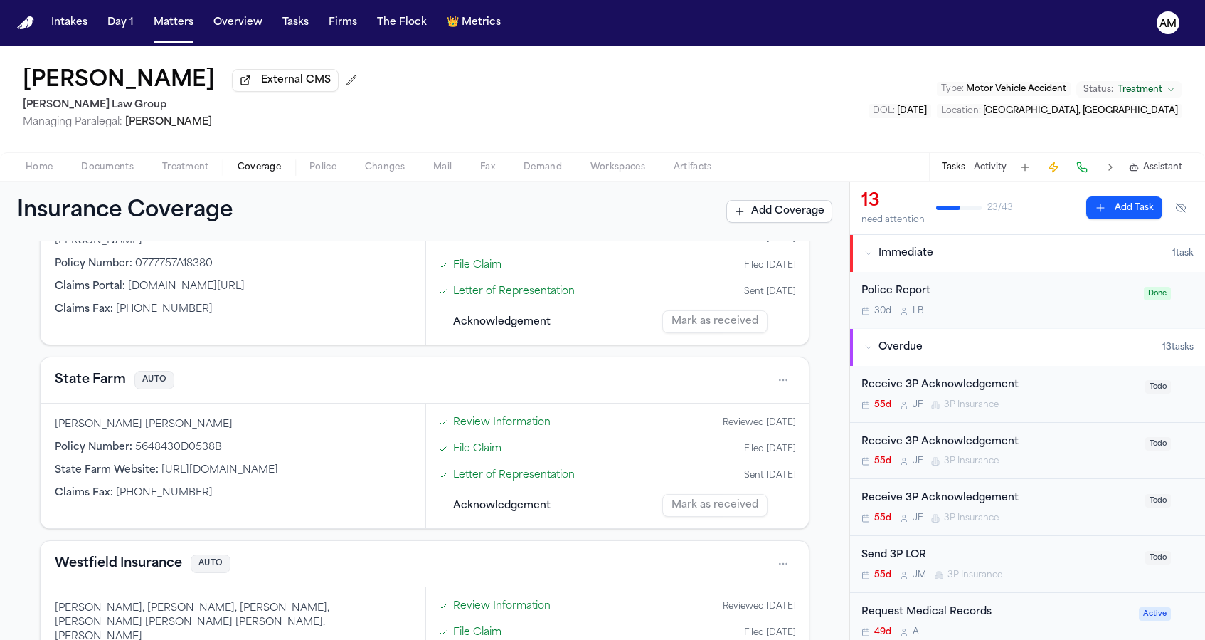
scroll to position [766, 0]
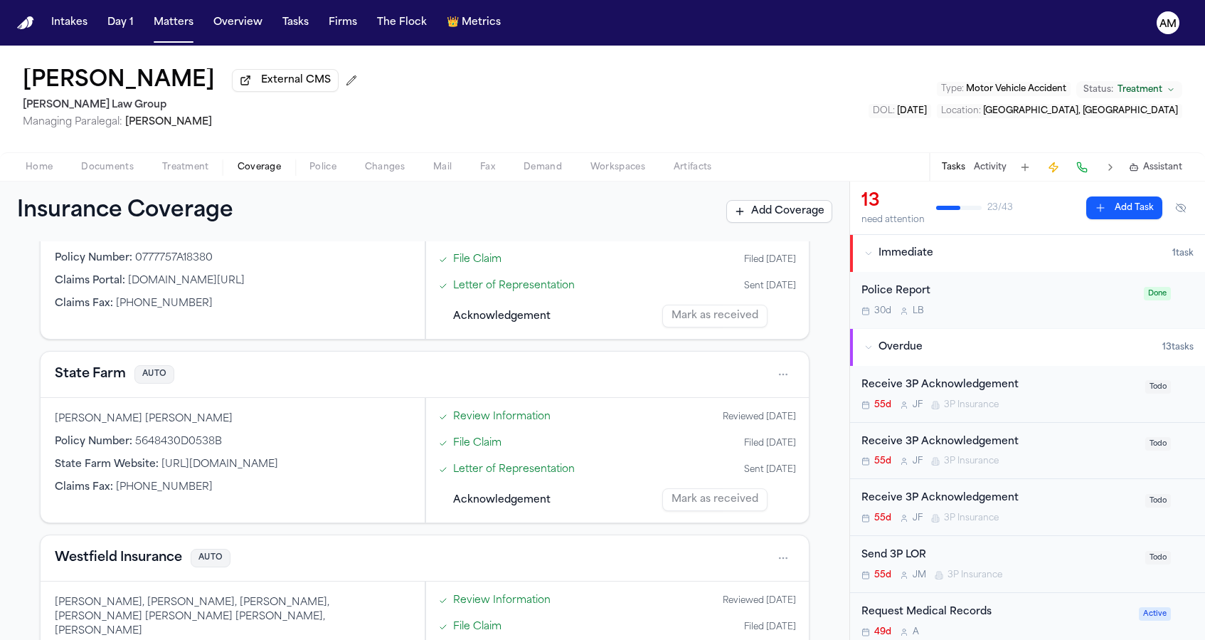
click at [85, 364] on button "State Farm" at bounding box center [90, 374] width 71 height 20
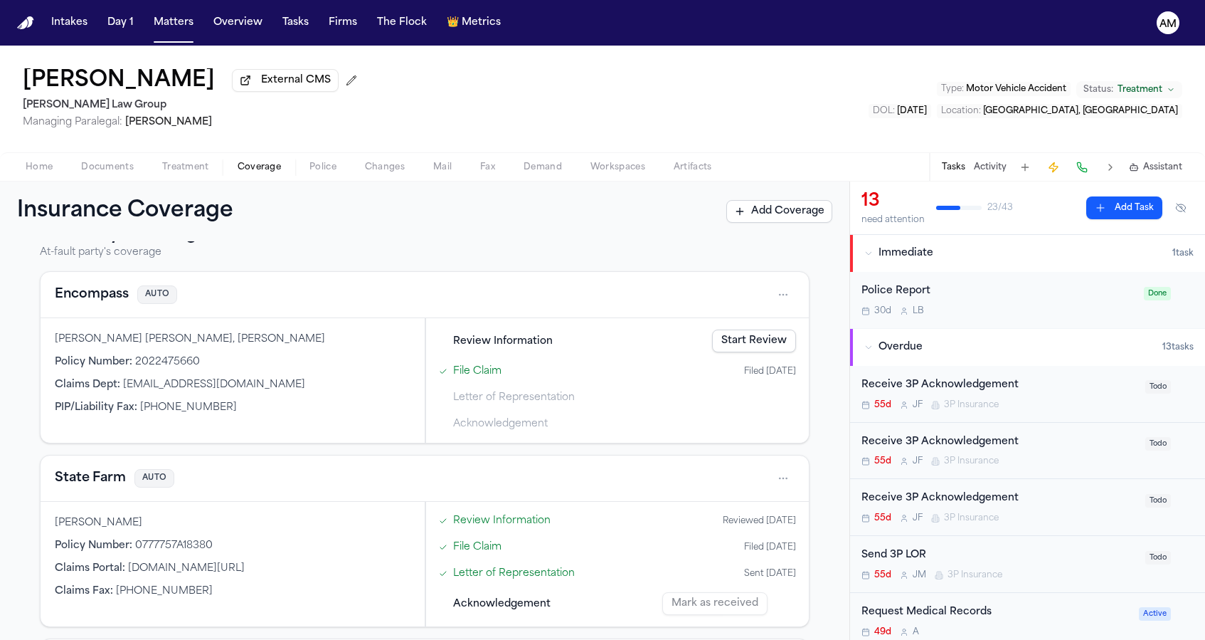
scroll to position [514, 0]
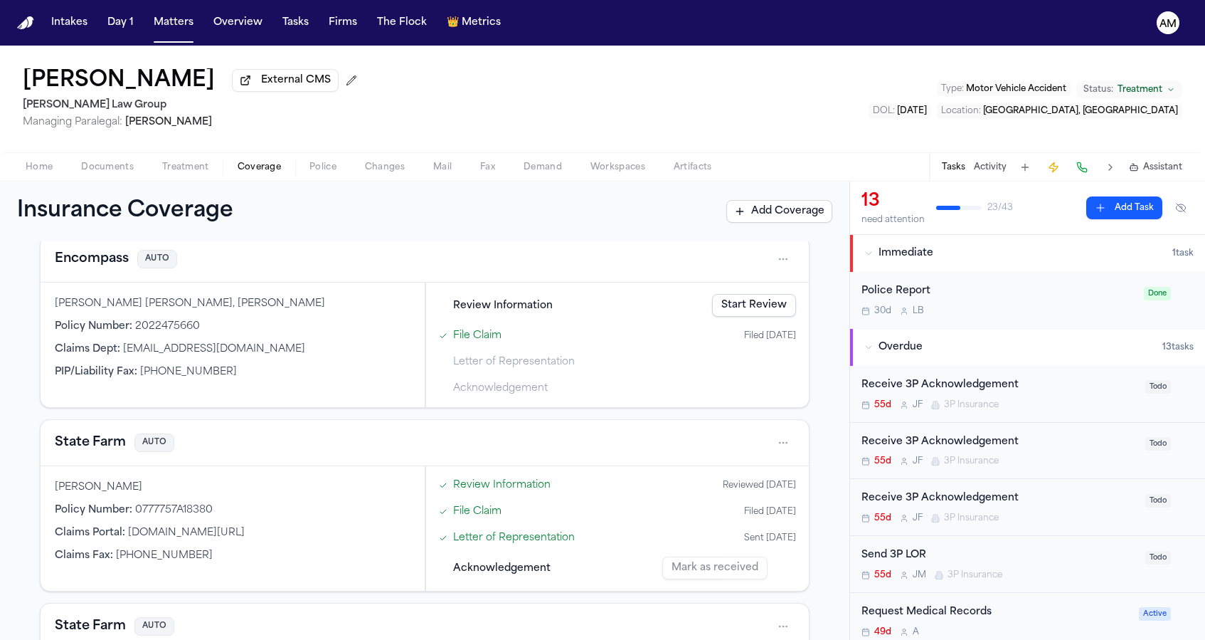
click at [86, 435] on button "State Farm" at bounding box center [90, 443] width 71 height 20
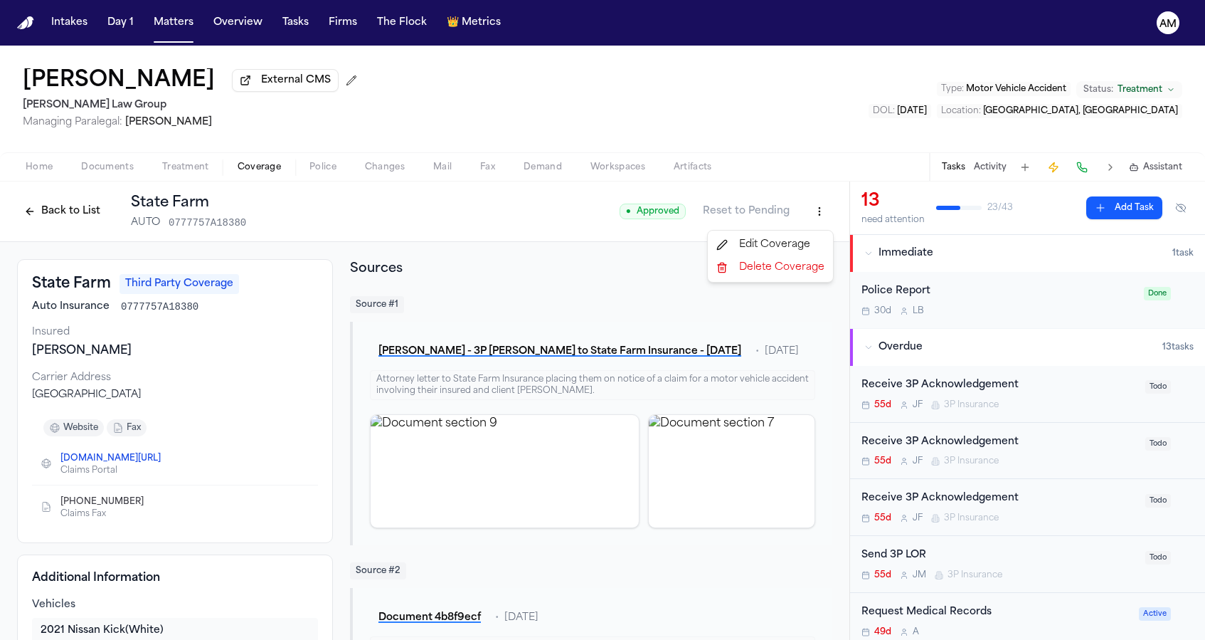
click at [822, 203] on html "Intakes Day 1 Matters Overview Tasks Firms The Flock 👑 Metrics AM Shawn Yang Ex…" at bounding box center [602, 320] width 1205 height 640
click at [777, 244] on div "Edit Coverage" at bounding box center [771, 244] width 120 height 23
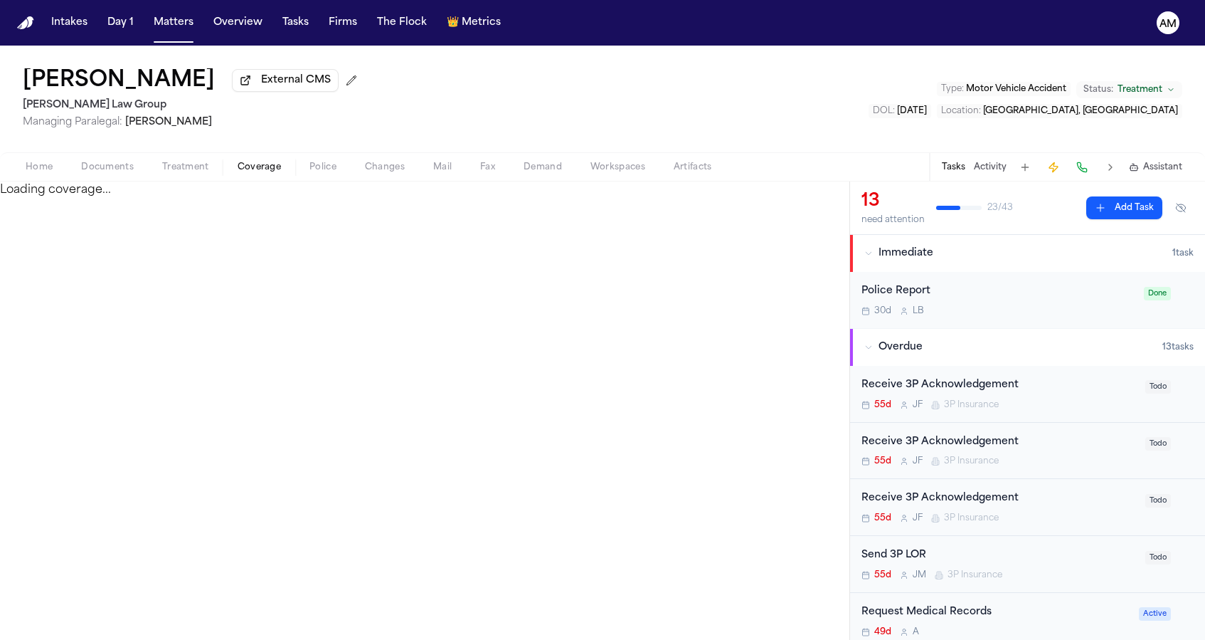
select select "**********"
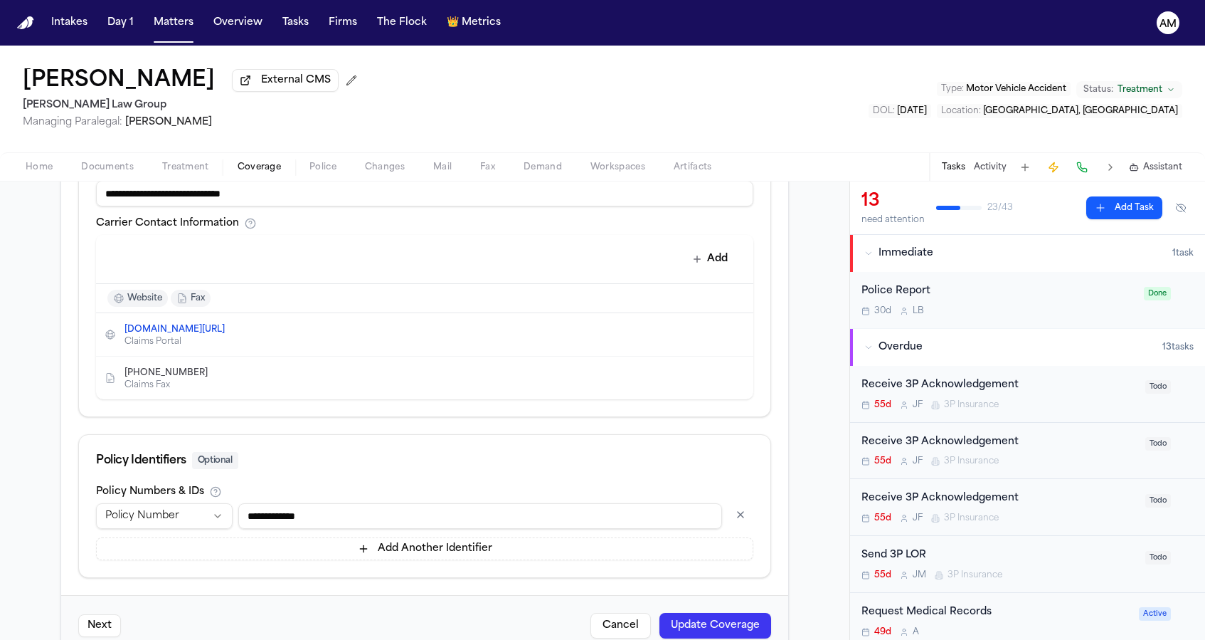
scroll to position [596, 0]
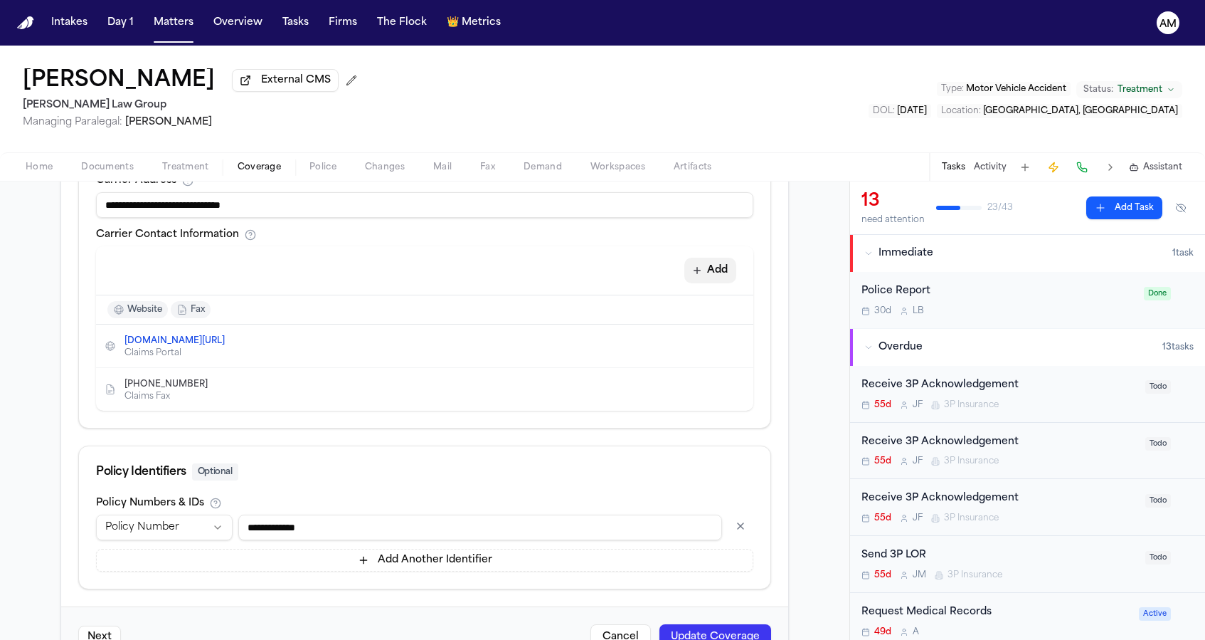
click at [719, 280] on button "Add" at bounding box center [710, 271] width 52 height 26
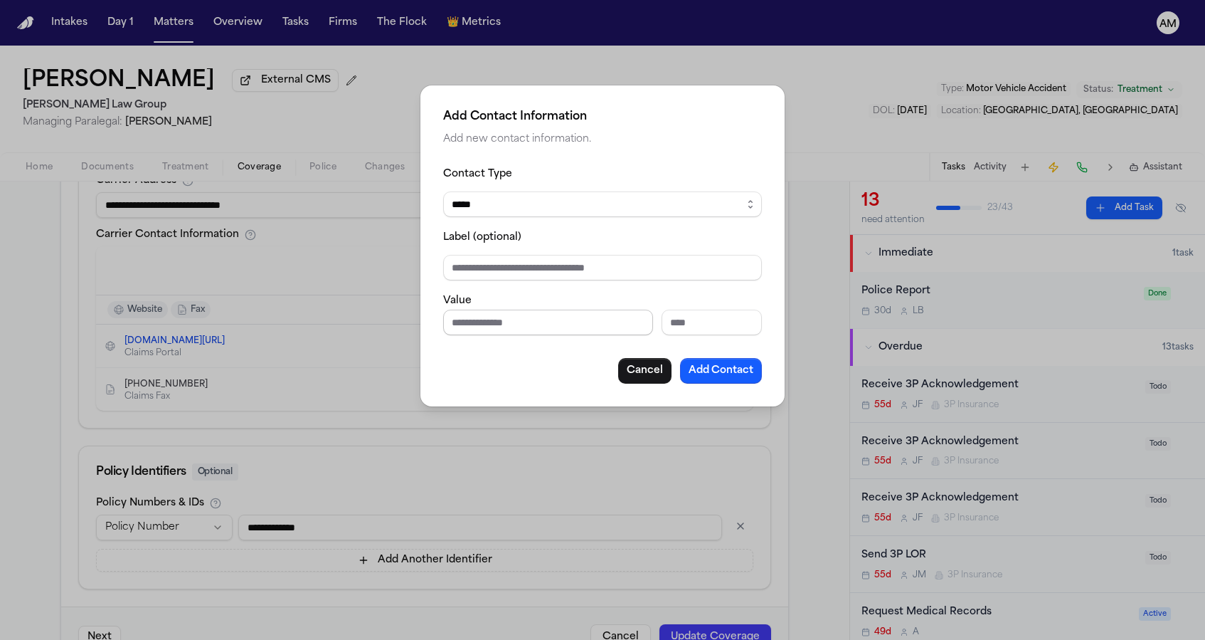
click at [508, 319] on input "Phone number" at bounding box center [548, 323] width 210 height 26
paste input "**********"
type input "**********"
click at [744, 376] on button "Add Contact" at bounding box center [721, 371] width 82 height 26
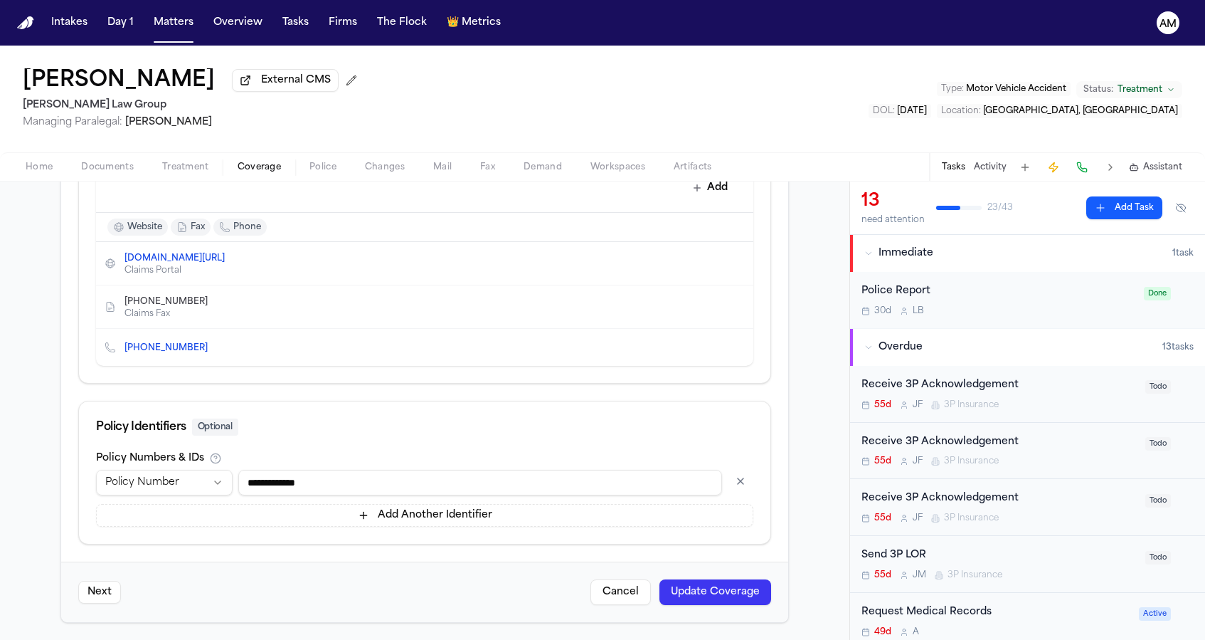
scroll to position [681, 0]
click at [704, 583] on button "Update Coverage" at bounding box center [716, 592] width 112 height 26
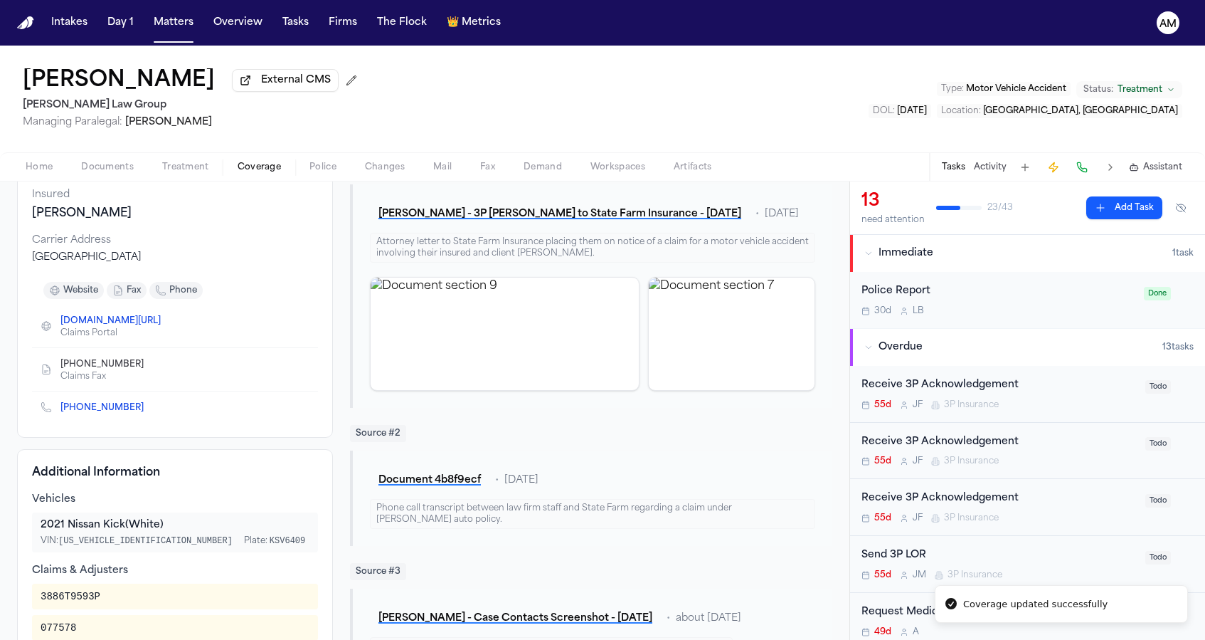
scroll to position [147, 0]
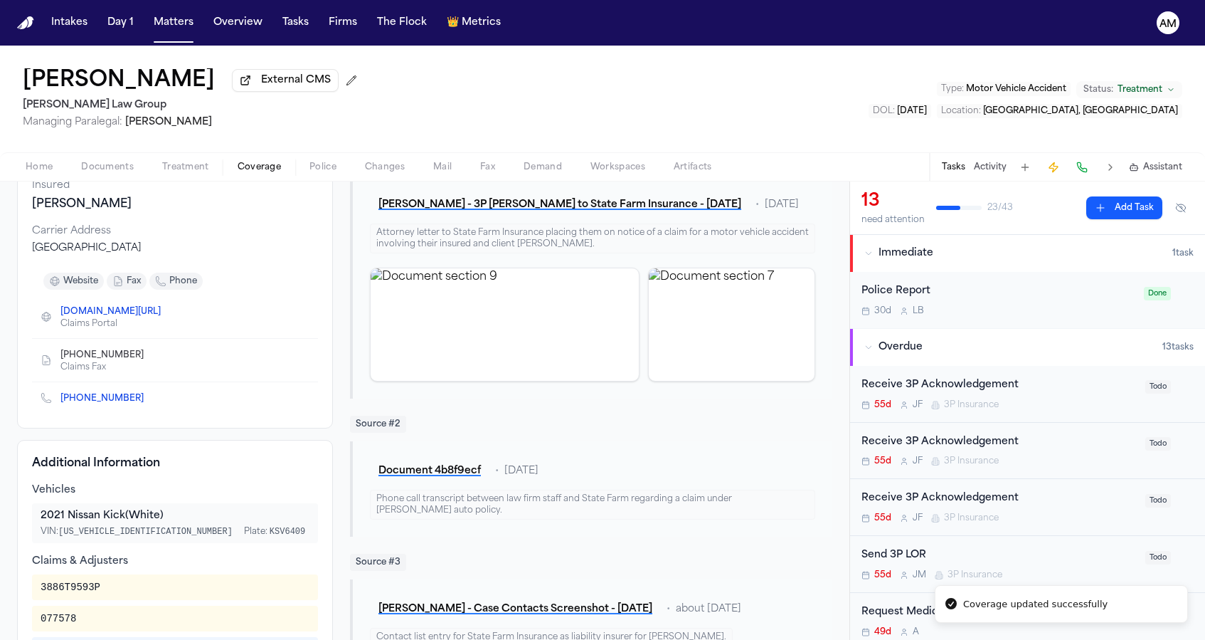
click at [76, 403] on link "+1 (800) 732-5246" at bounding box center [101, 398] width 83 height 11
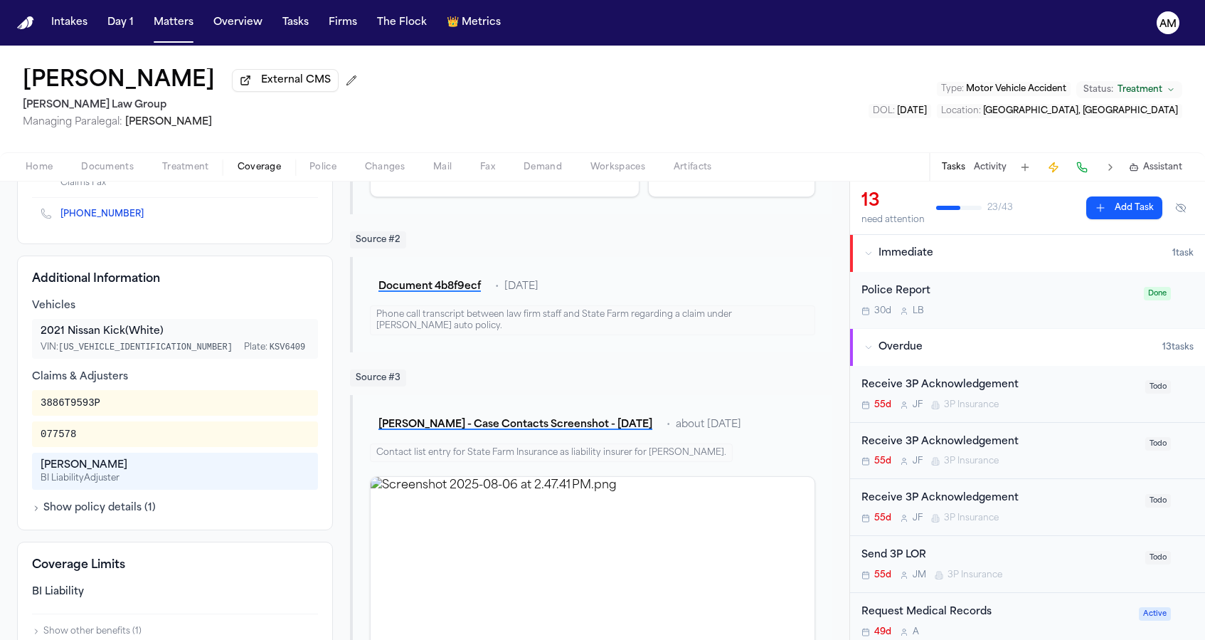
scroll to position [400, 0]
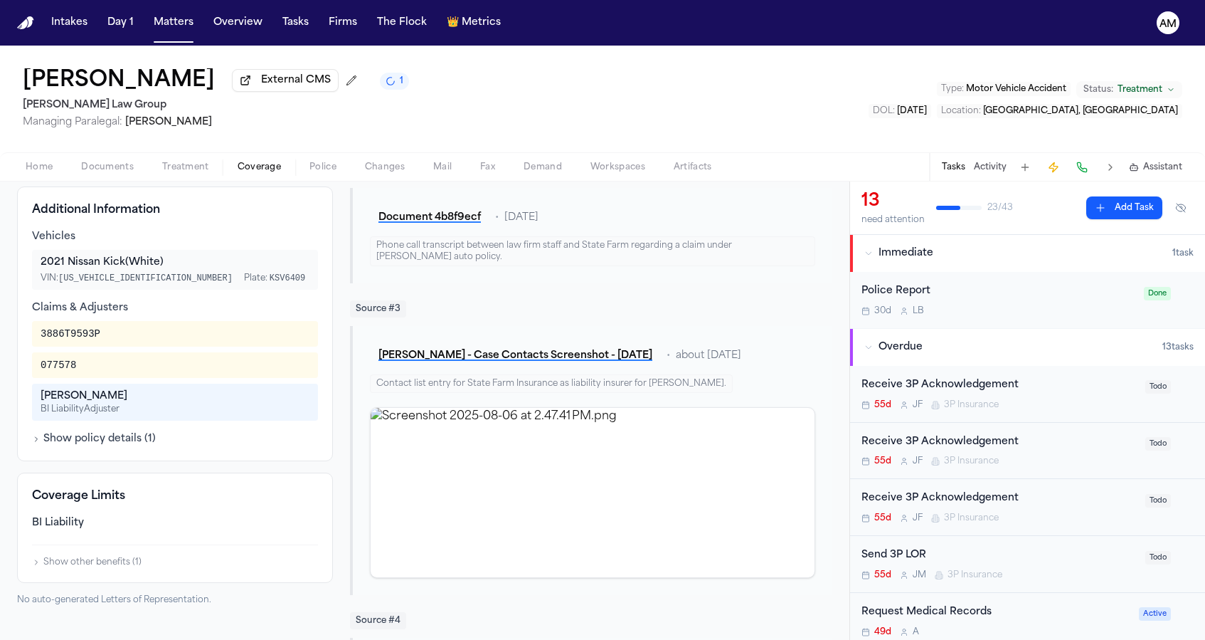
click at [125, 178] on div "Home Documents Treatment Coverage Police Changes Mail Fax Demand Workspaces Art…" at bounding box center [602, 166] width 1205 height 28
click at [125, 160] on div "Home Documents Treatment Coverage Police Changes Mail Fax Demand Workspaces Art…" at bounding box center [602, 166] width 1205 height 28
click at [122, 171] on span "Documents" at bounding box center [107, 167] width 53 height 11
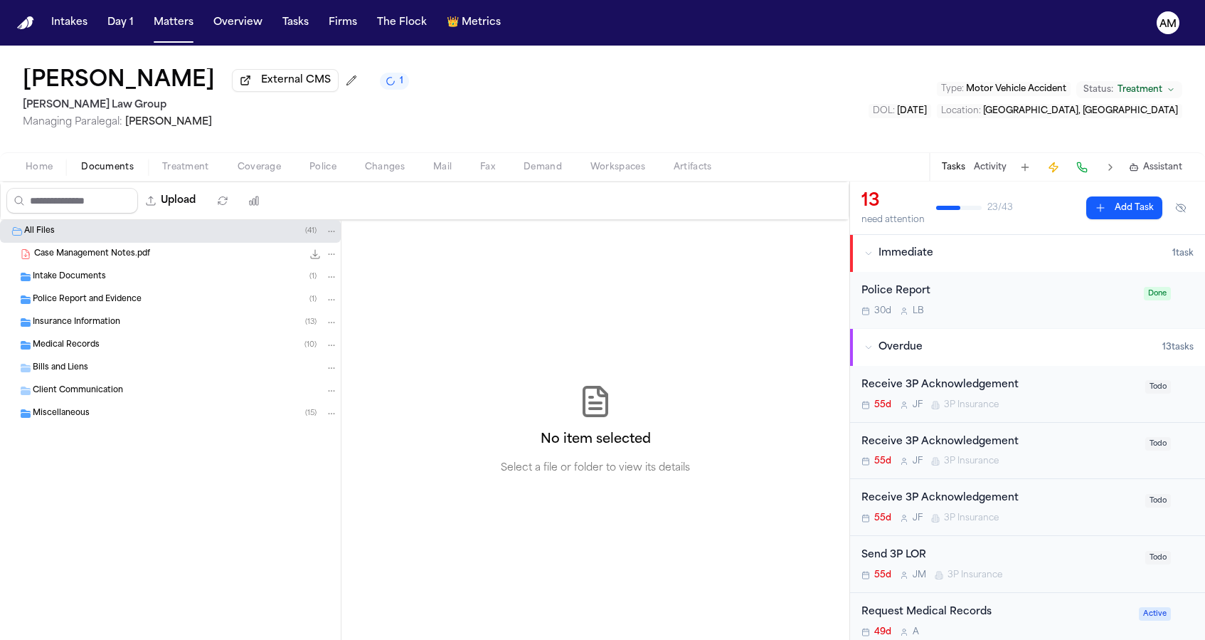
click at [135, 334] on div "Insurance Information ( 13 )" at bounding box center [170, 322] width 341 height 23
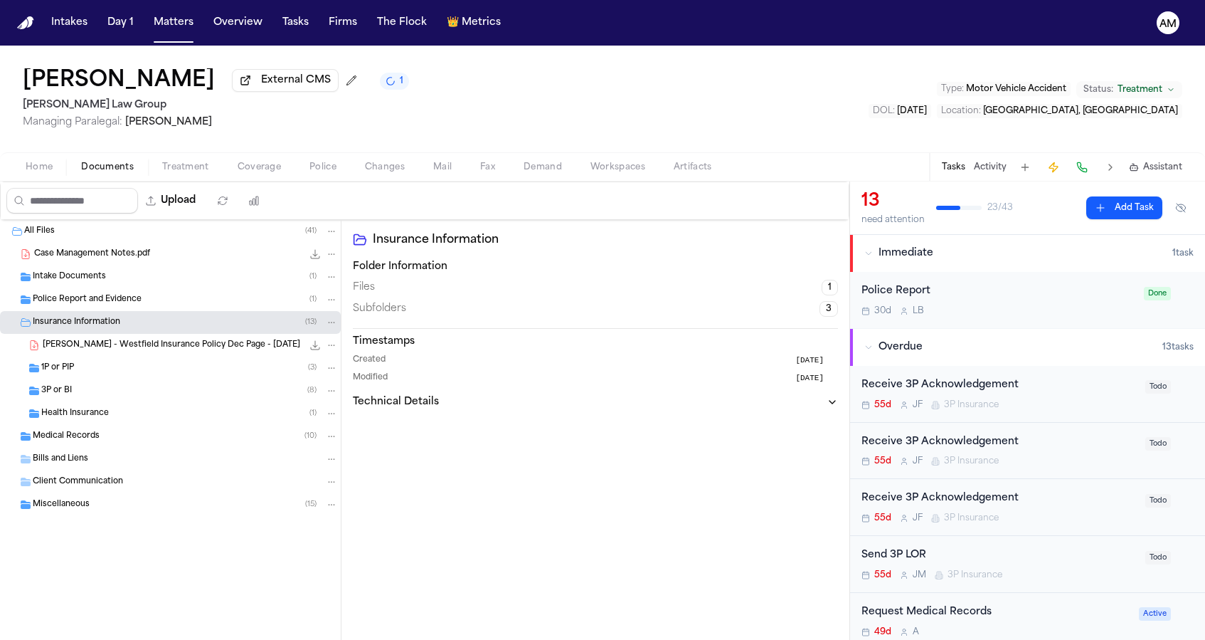
click at [138, 420] on div "Health Insurance ( 1 )" at bounding box center [189, 413] width 297 height 13
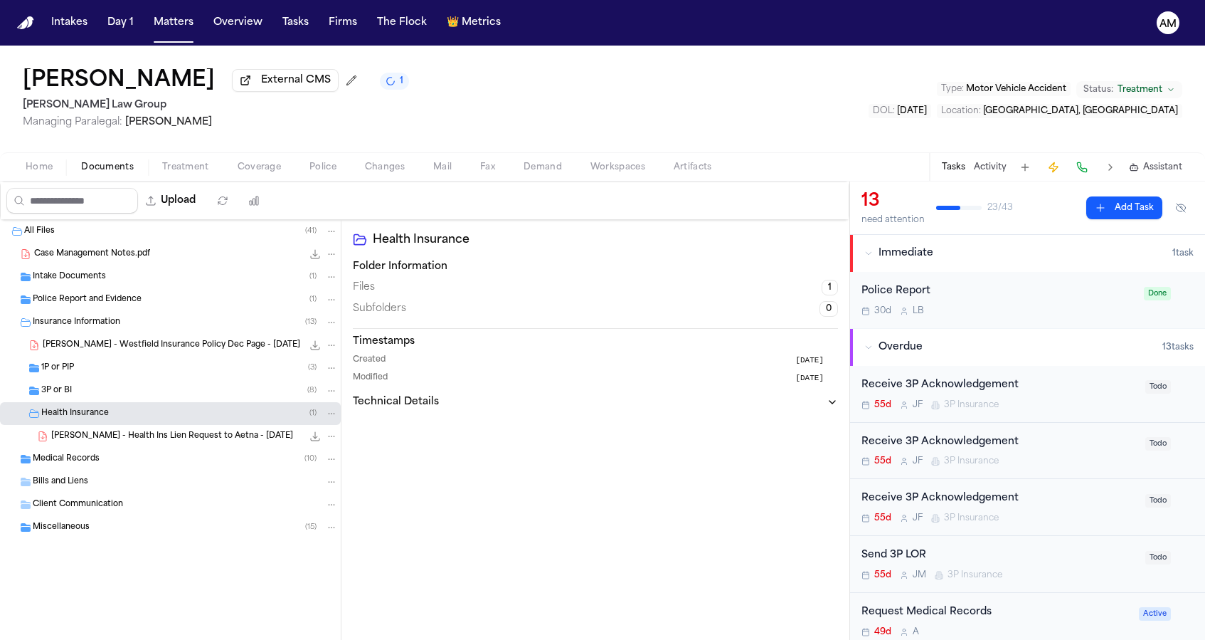
click at [140, 408] on div "Health Insurance ( 1 )" at bounding box center [170, 413] width 341 height 23
click at [140, 402] on div "3P or BI ( 8 )" at bounding box center [170, 390] width 341 height 23
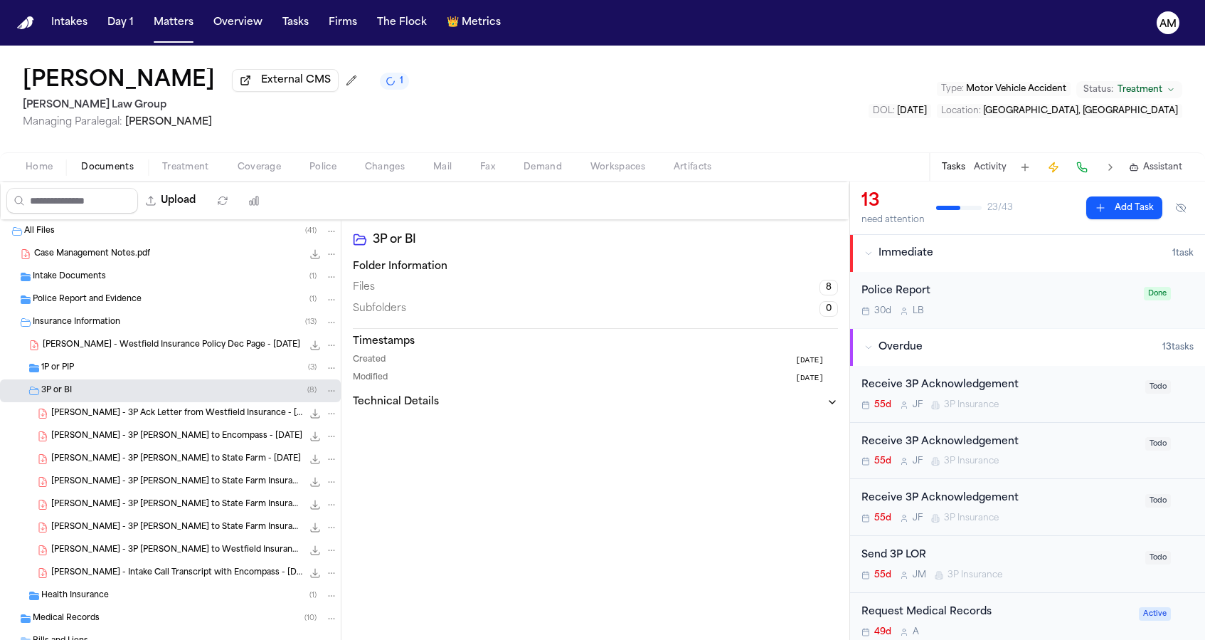
click at [122, 466] on div "S. Yang - 3P LOR to State Farm - 7.29.25 171.6 KB • PDF" at bounding box center [194, 459] width 287 height 14
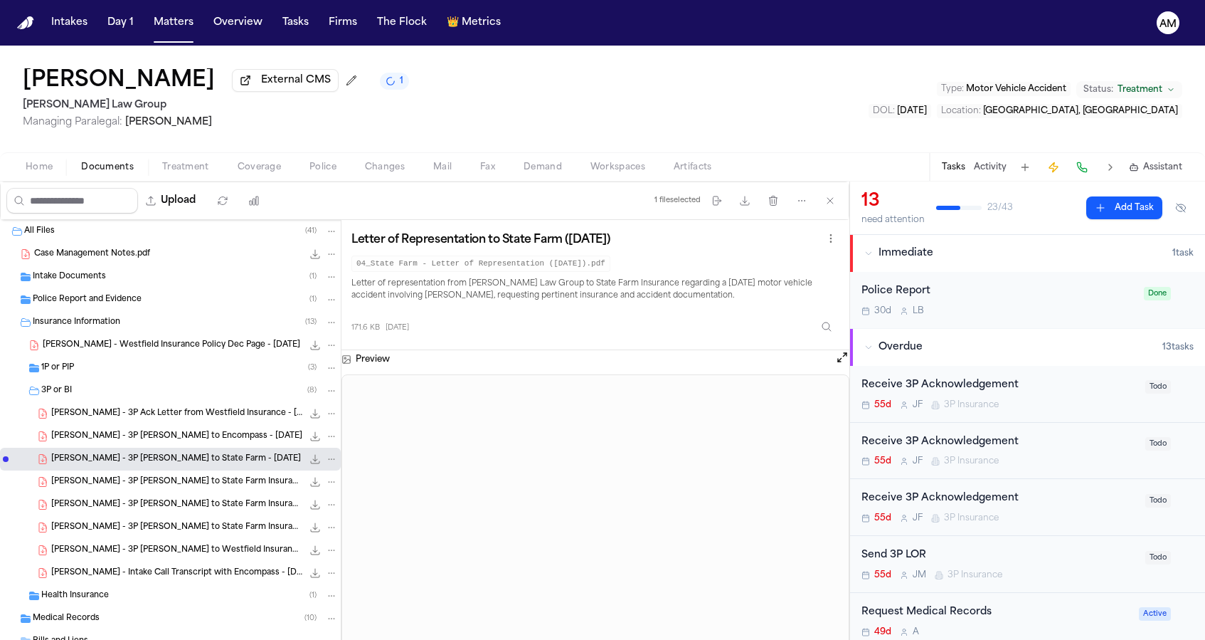
click at [186, 482] on span "S. Yang - 3P LOR to State Farm Insurance - 9.22.25" at bounding box center [176, 482] width 251 height 12
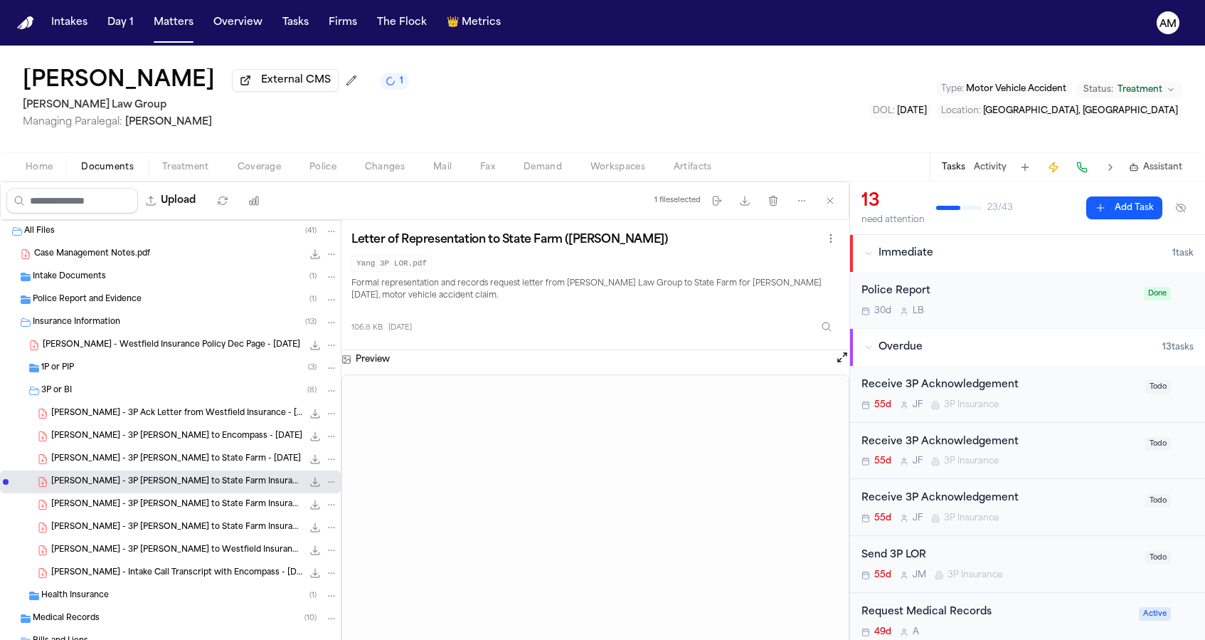
click at [196, 506] on span "S. Yang - 3P LOR to State Farm Insurance - 9.22.25" at bounding box center [176, 505] width 251 height 12
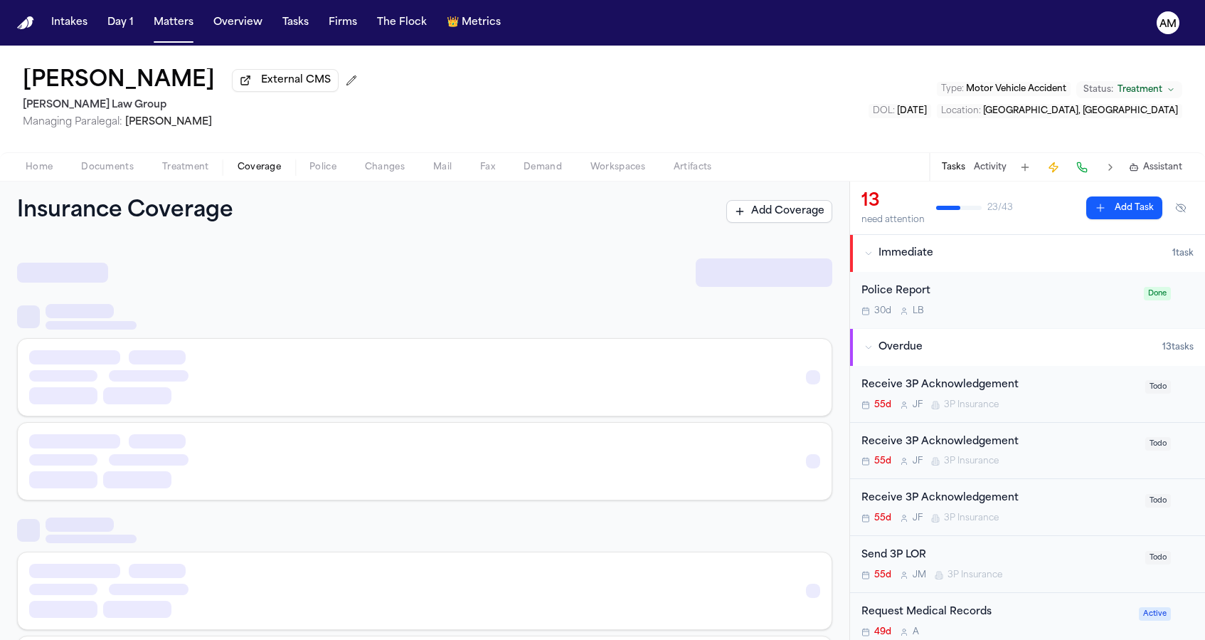
click at [248, 162] on button "Coverage" at bounding box center [259, 167] width 72 height 17
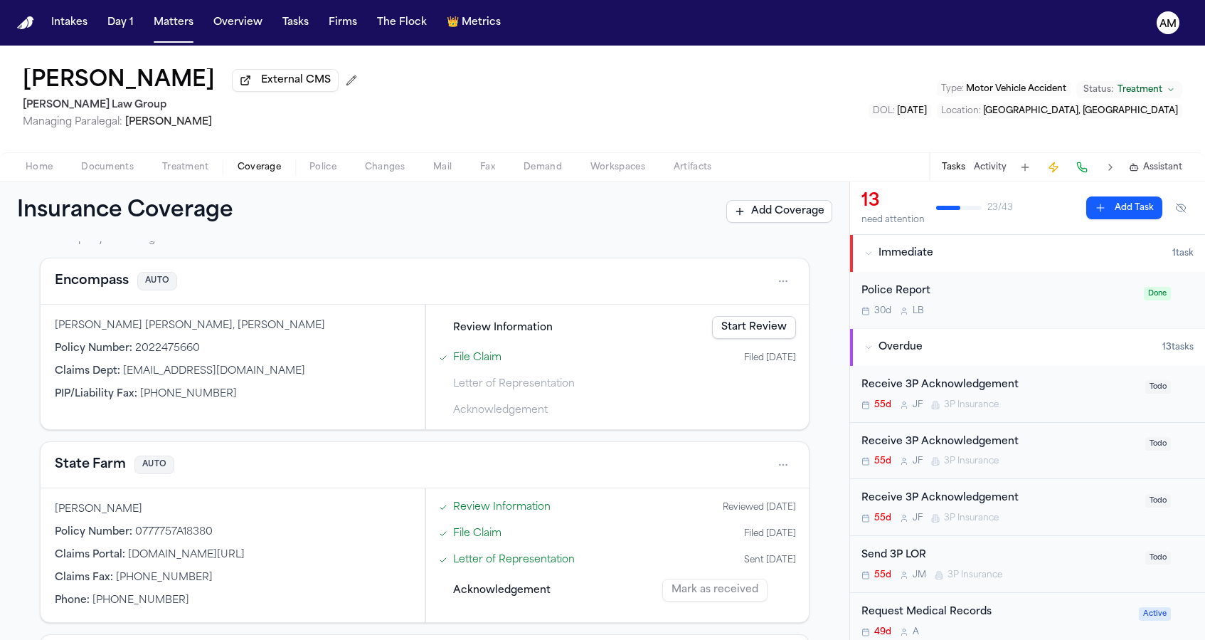
scroll to position [497, 0]
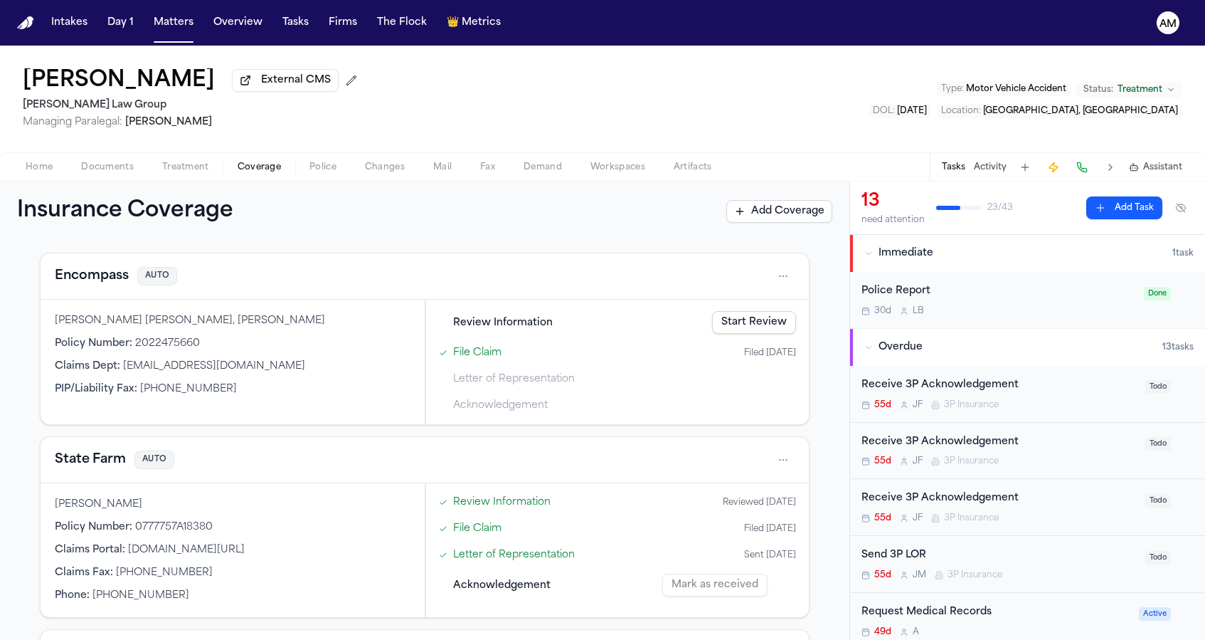
click at [90, 461] on button "State Farm" at bounding box center [90, 460] width 71 height 20
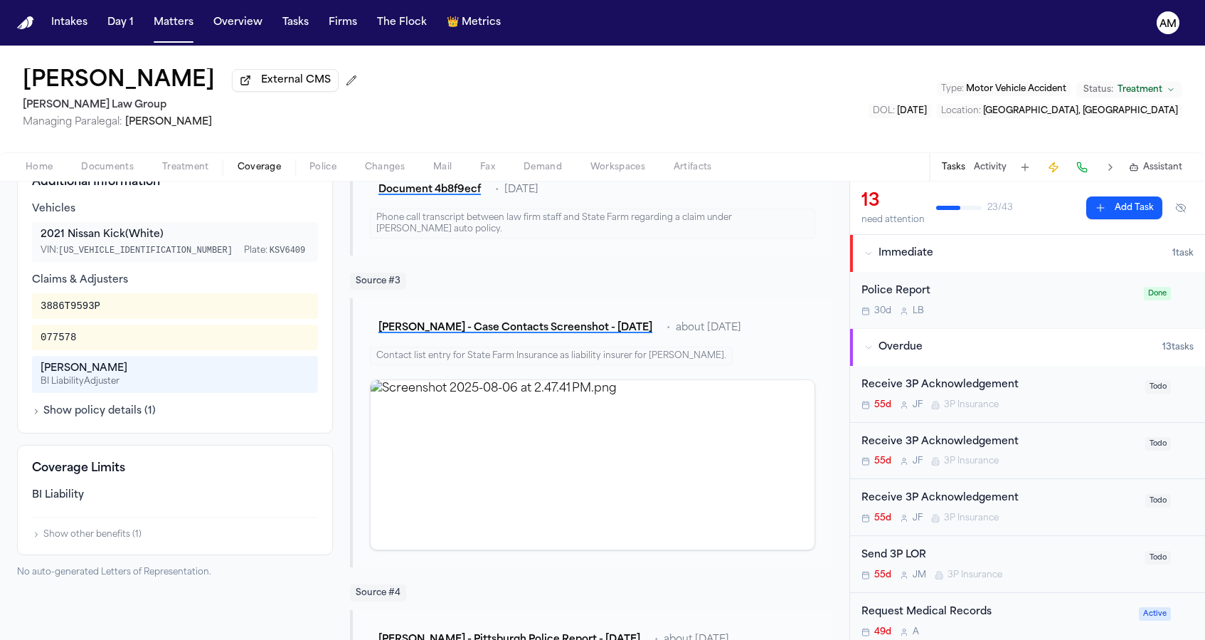
scroll to position [420, 0]
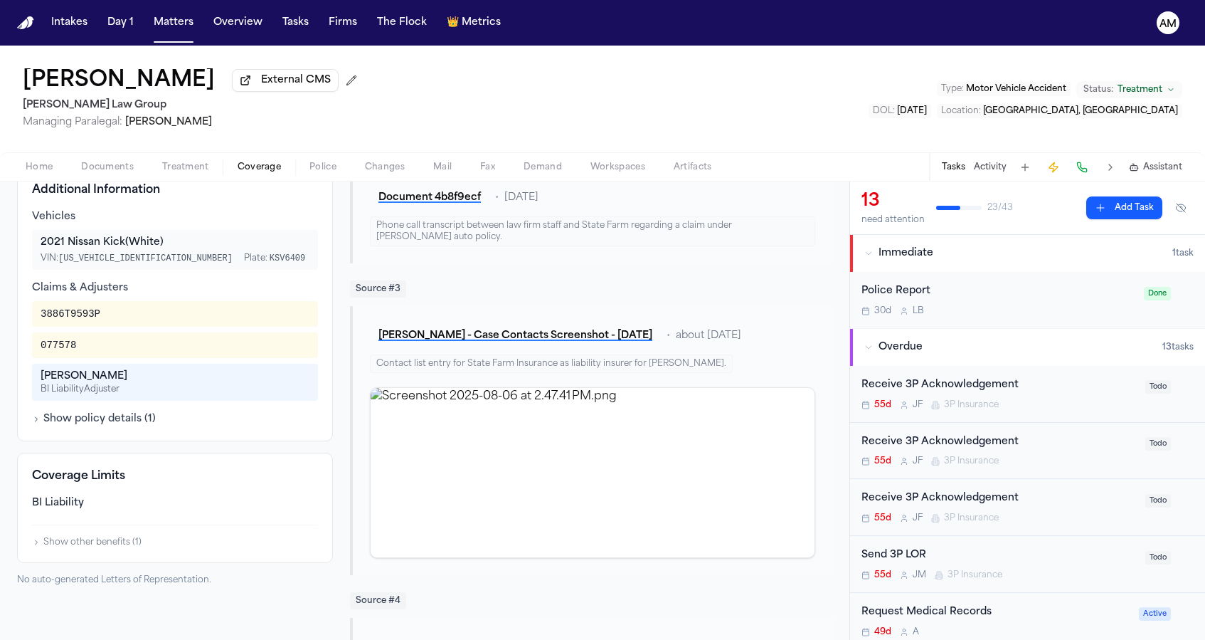
click at [85, 316] on div "3886T9593P" at bounding box center [71, 314] width 60 height 14
click at [307, 367] on div "3886T9593P 077578 Charissa Taylor BI Liability Adjuster" at bounding box center [175, 351] width 286 height 100
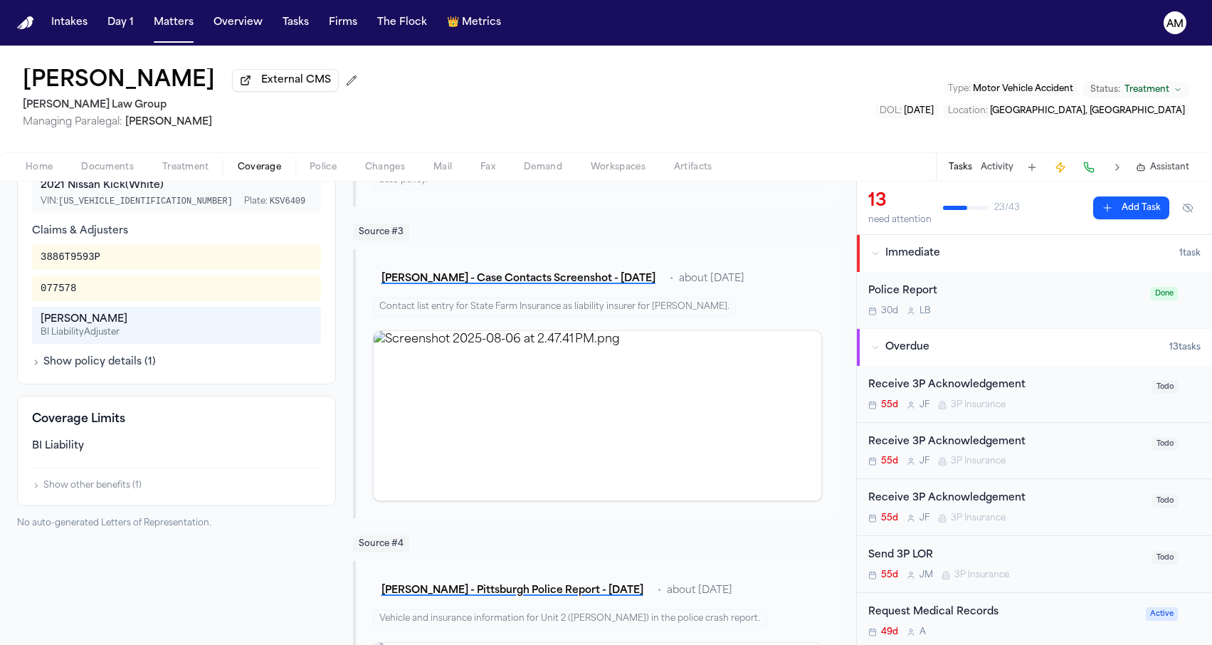
scroll to position [346, 0]
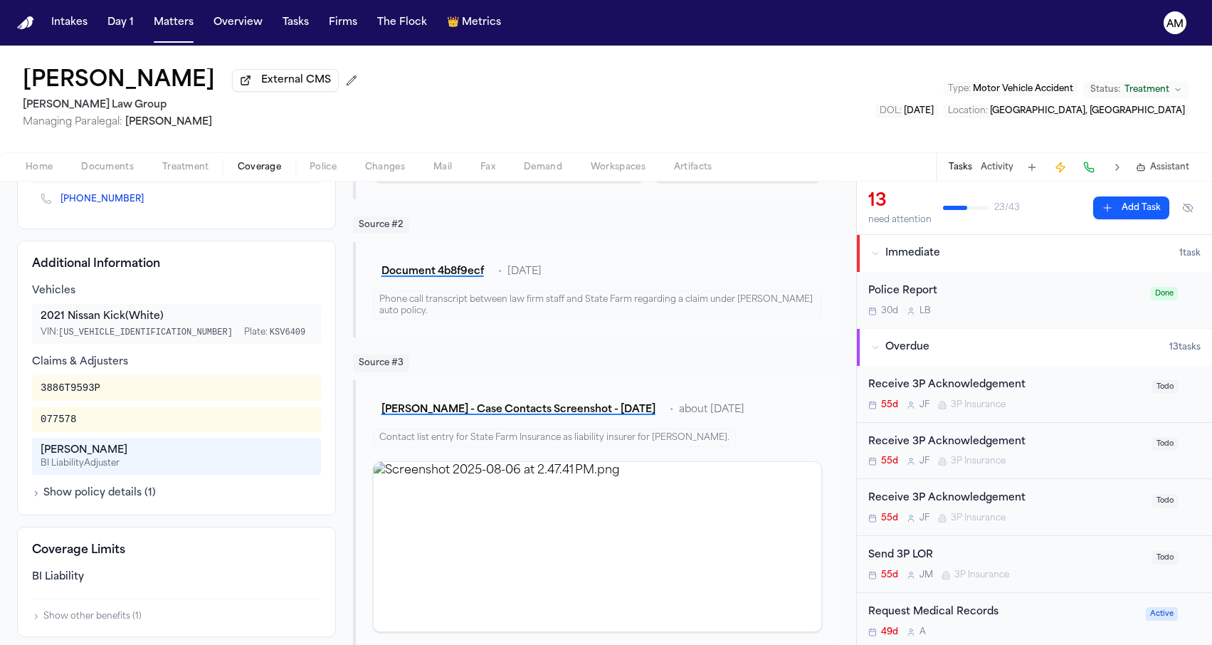
click at [275, 344] on div "2021 Nissan Kick (White) VIN: 3N1CP5CV9ML517886 Plate: KSV6409" at bounding box center [176, 324] width 289 height 40
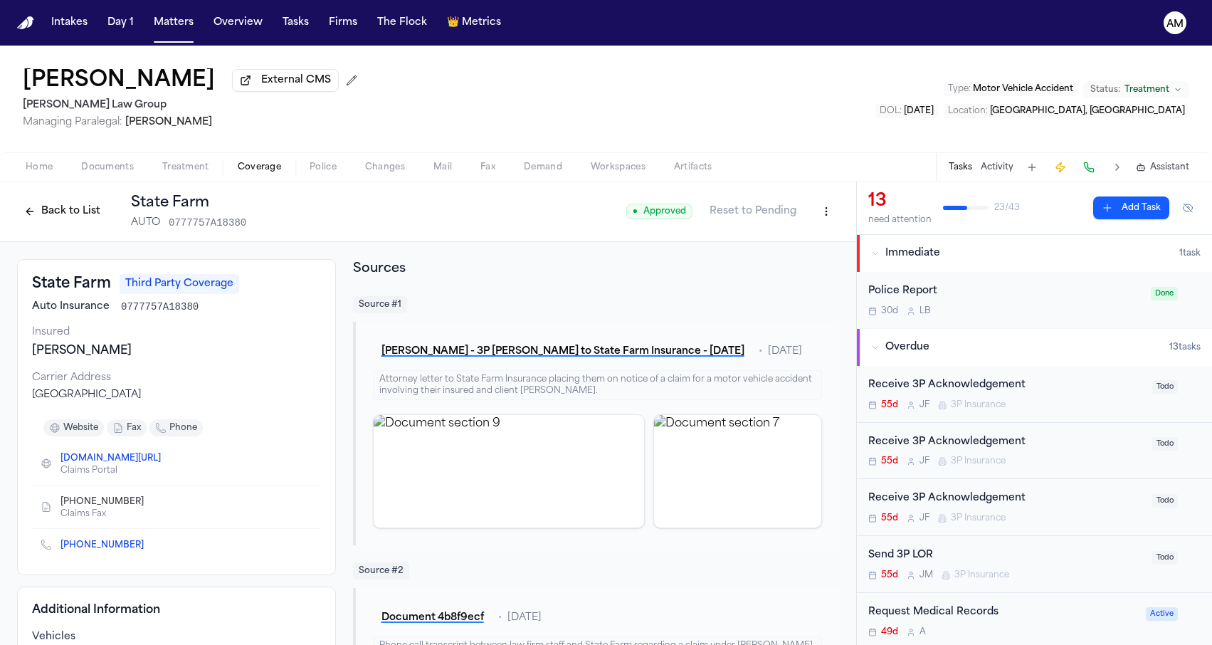
scroll to position [0, 0]
drag, startPoint x: 34, startPoint y: 354, endPoint x: 123, endPoint y: 353, distance: 88.9
click at [123, 353] on div "Debra Lee Williamson" at bounding box center [176, 350] width 289 height 17
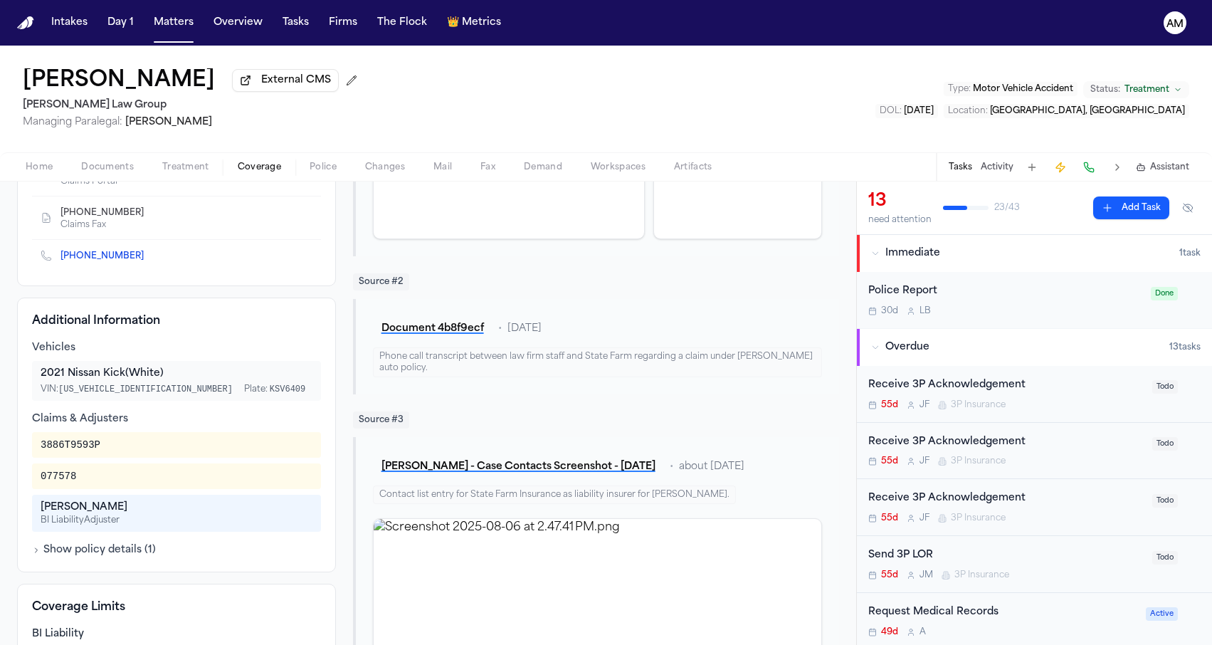
scroll to position [442, 0]
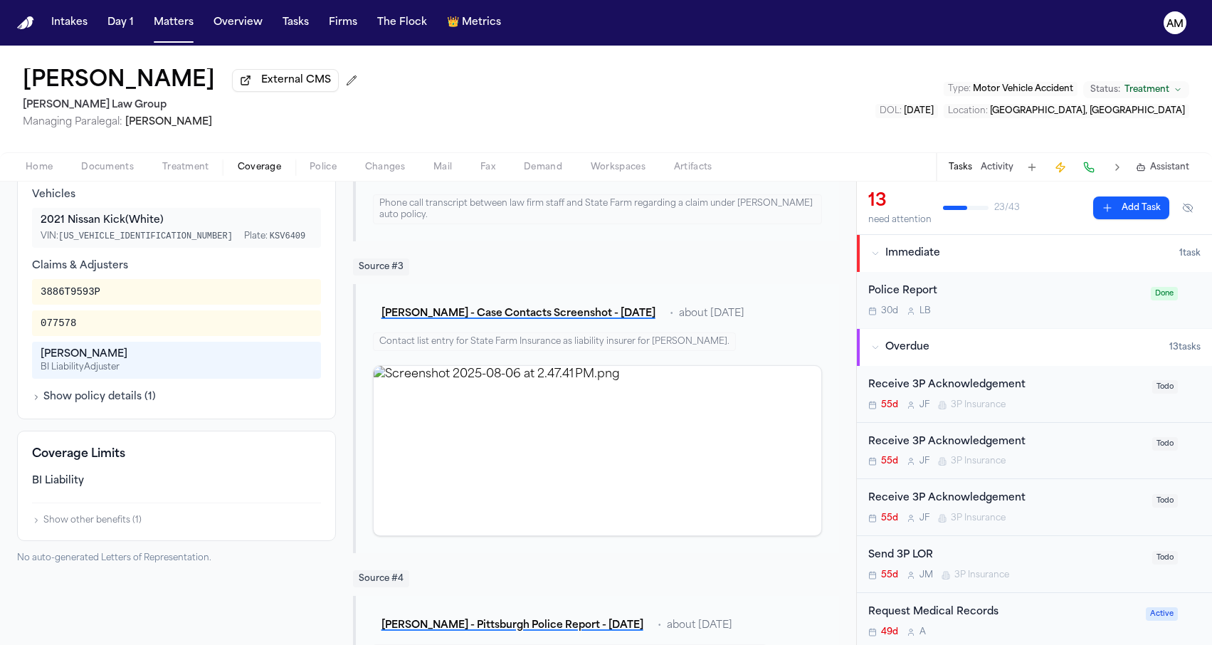
click at [120, 171] on span "Documents" at bounding box center [107, 167] width 53 height 11
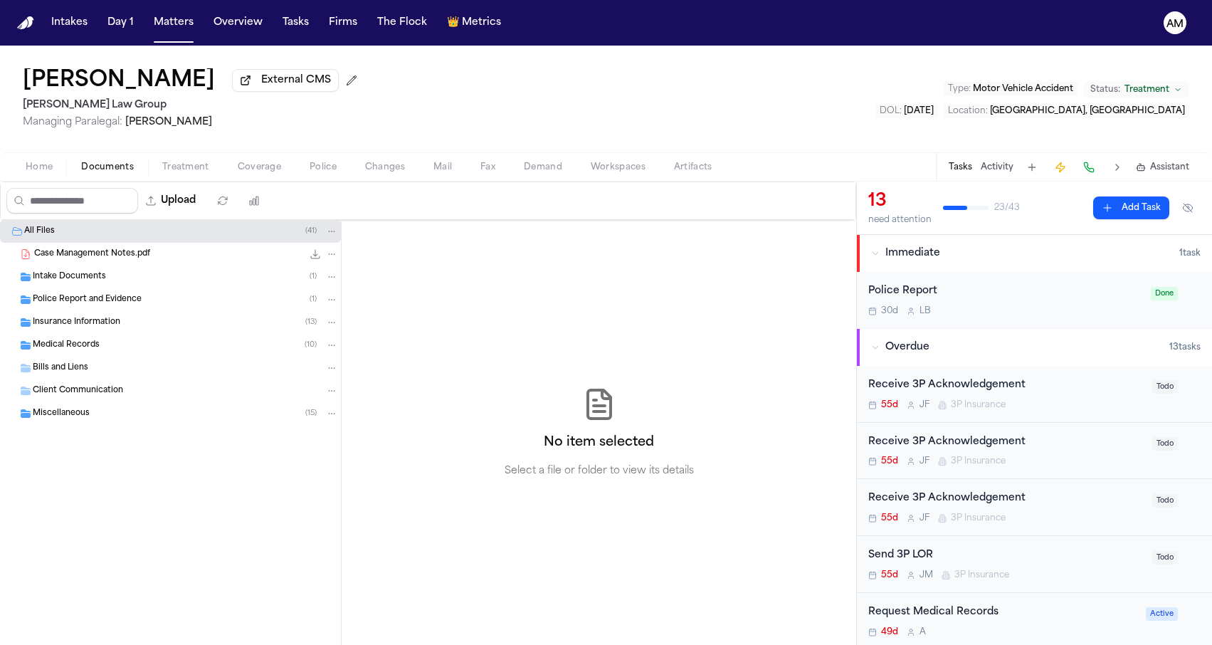
click at [275, 169] on span "Coverage" at bounding box center [259, 167] width 43 height 11
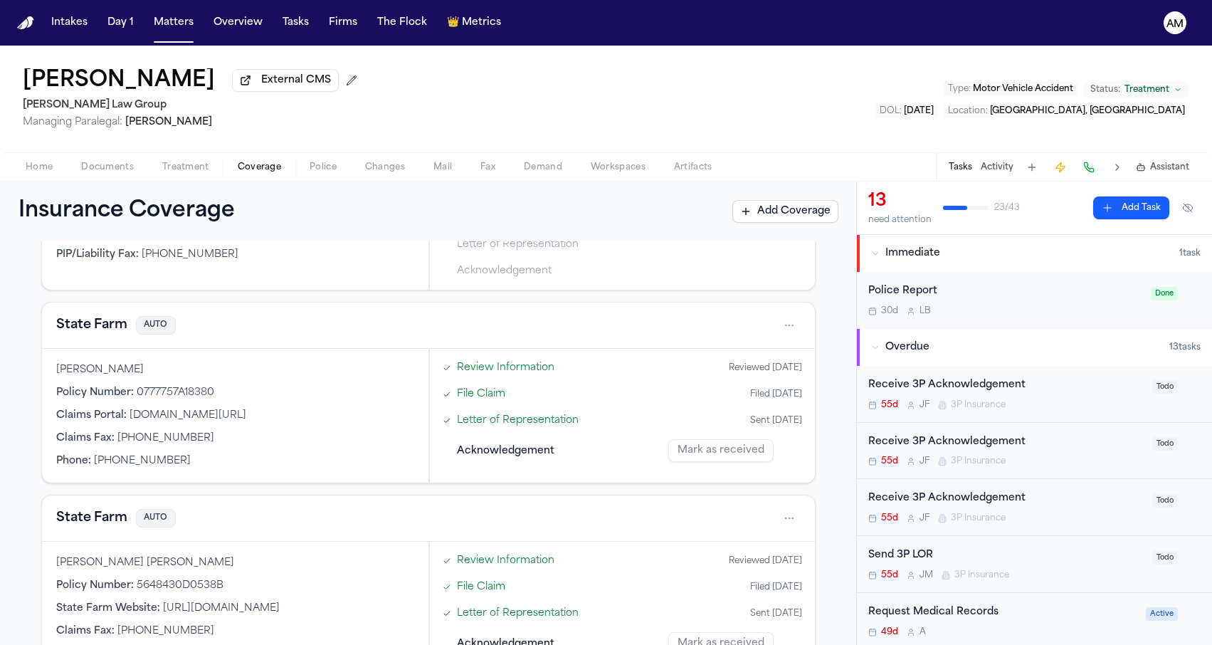
scroll to position [704, 0]
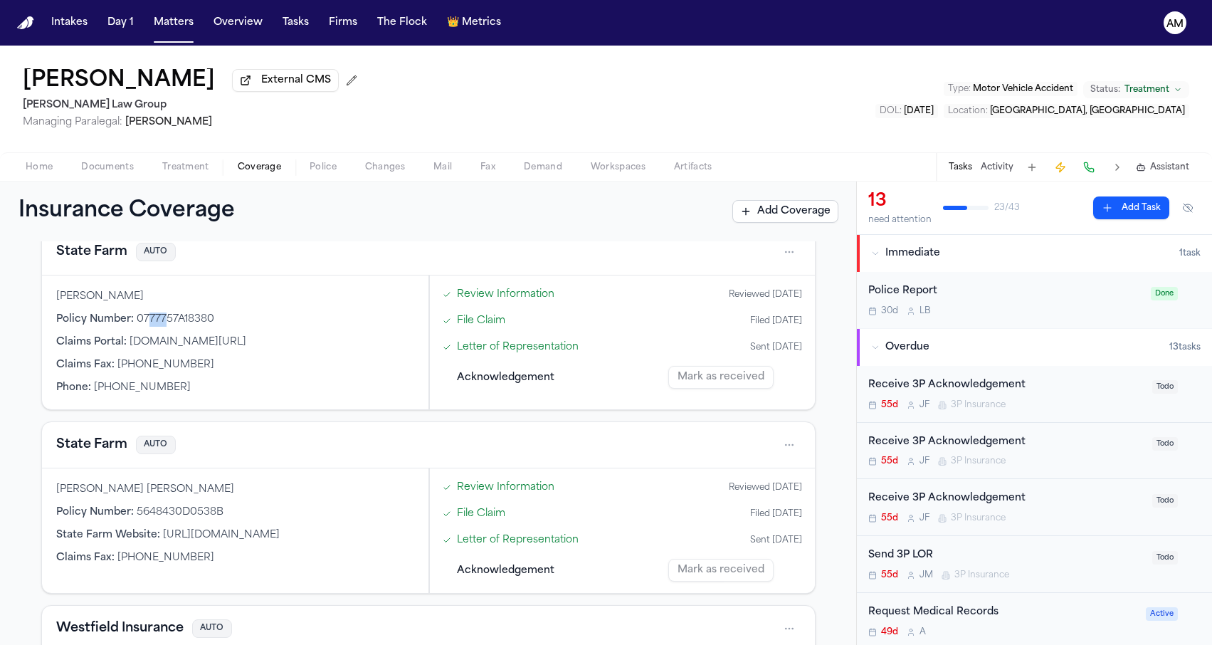
drag, startPoint x: 144, startPoint y: 312, endPoint x: 164, endPoint y: 315, distance: 20.1
click at [164, 315] on span "0777757A18380" at bounding box center [176, 319] width 78 height 11
click at [166, 314] on span "0777757A18380" at bounding box center [176, 319] width 78 height 11
click at [176, 314] on span "0777757A18380" at bounding box center [176, 319] width 78 height 11
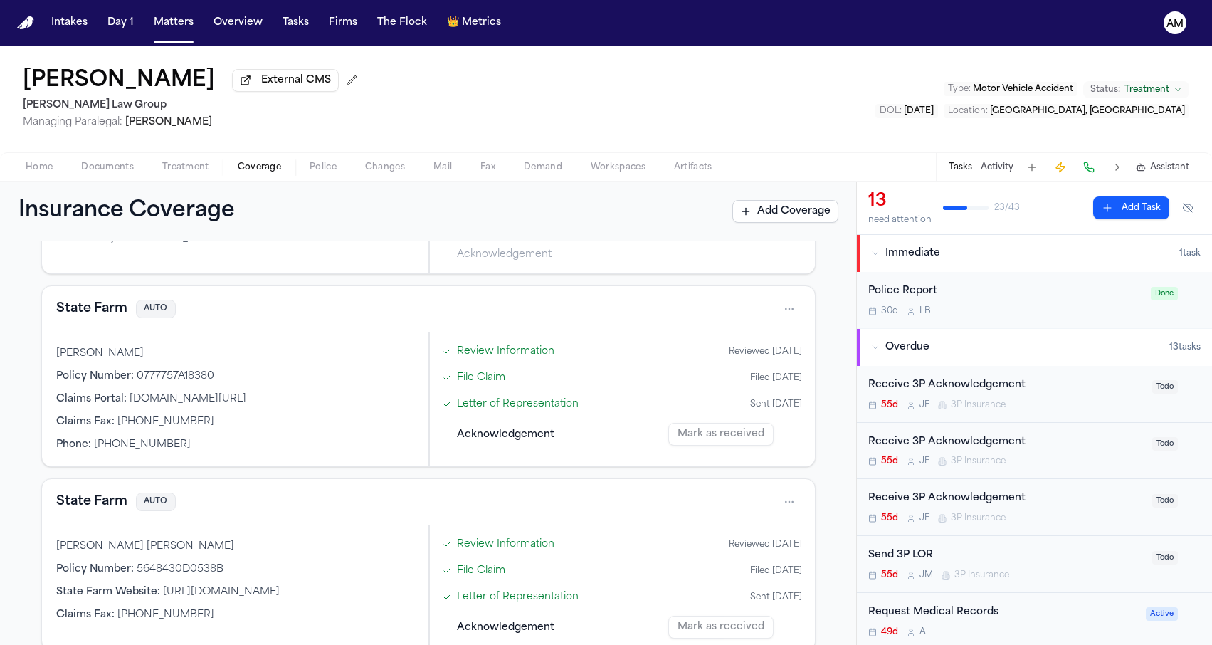
scroll to position [621, 0]
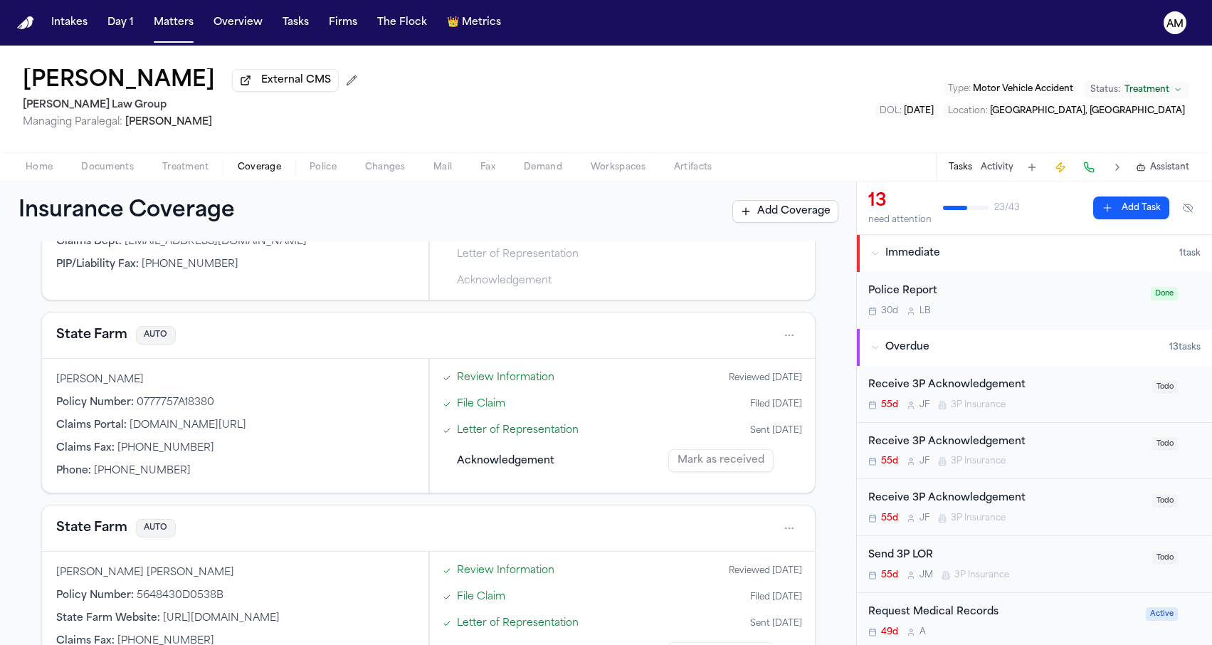
click at [108, 328] on button "State Farm" at bounding box center [91, 335] width 71 height 20
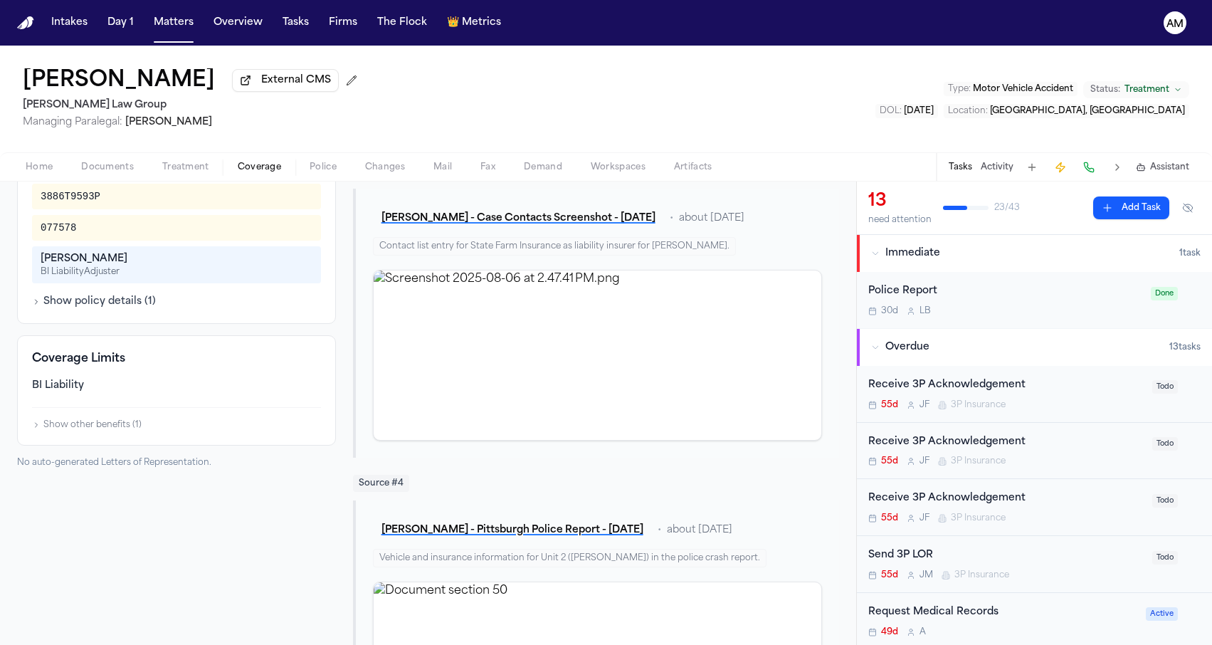
scroll to position [532, 0]
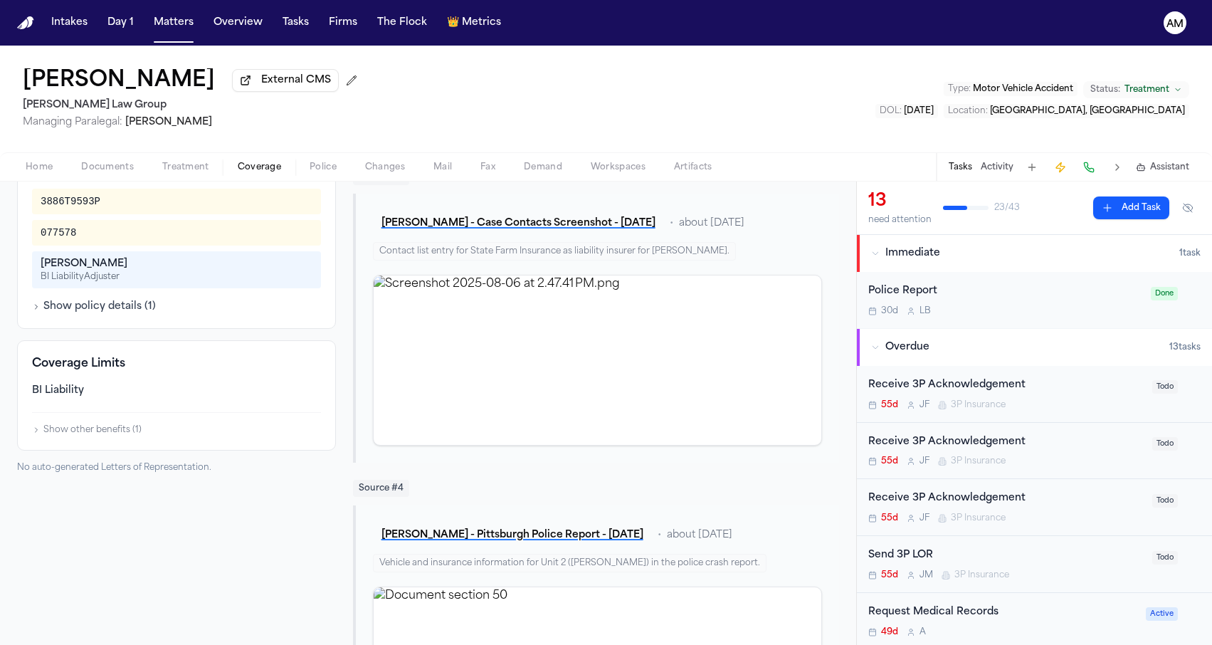
click at [127, 173] on span "Documents" at bounding box center [107, 167] width 53 height 11
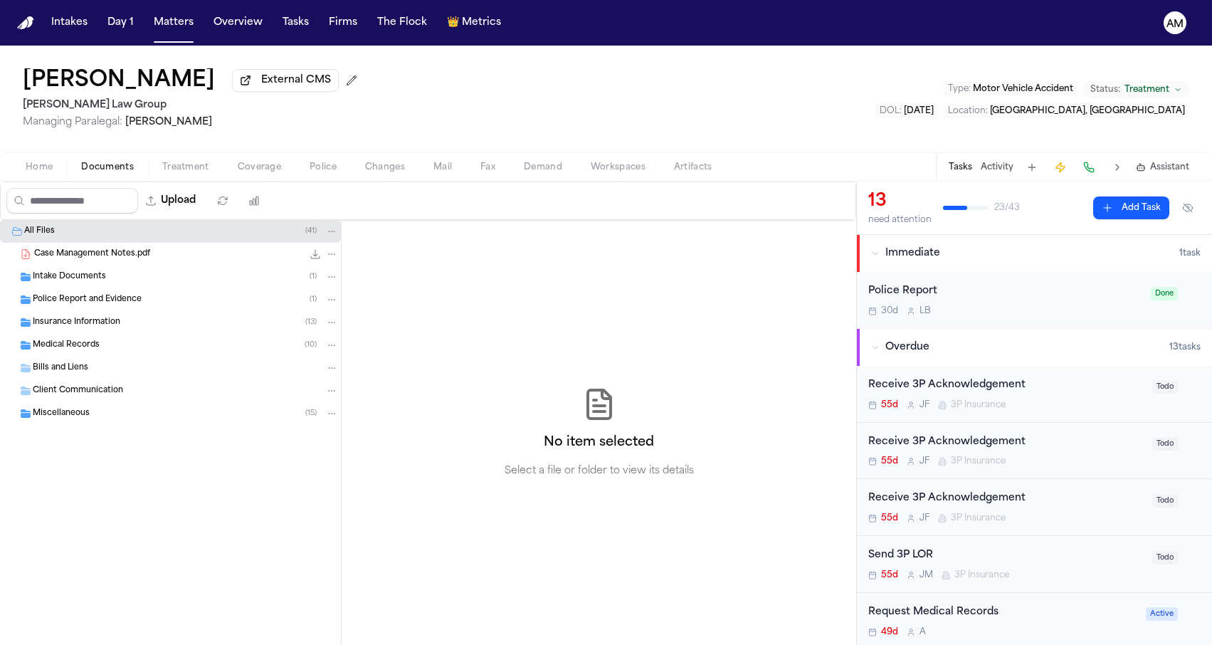
click at [93, 328] on span "Insurance Information" at bounding box center [77, 323] width 88 height 12
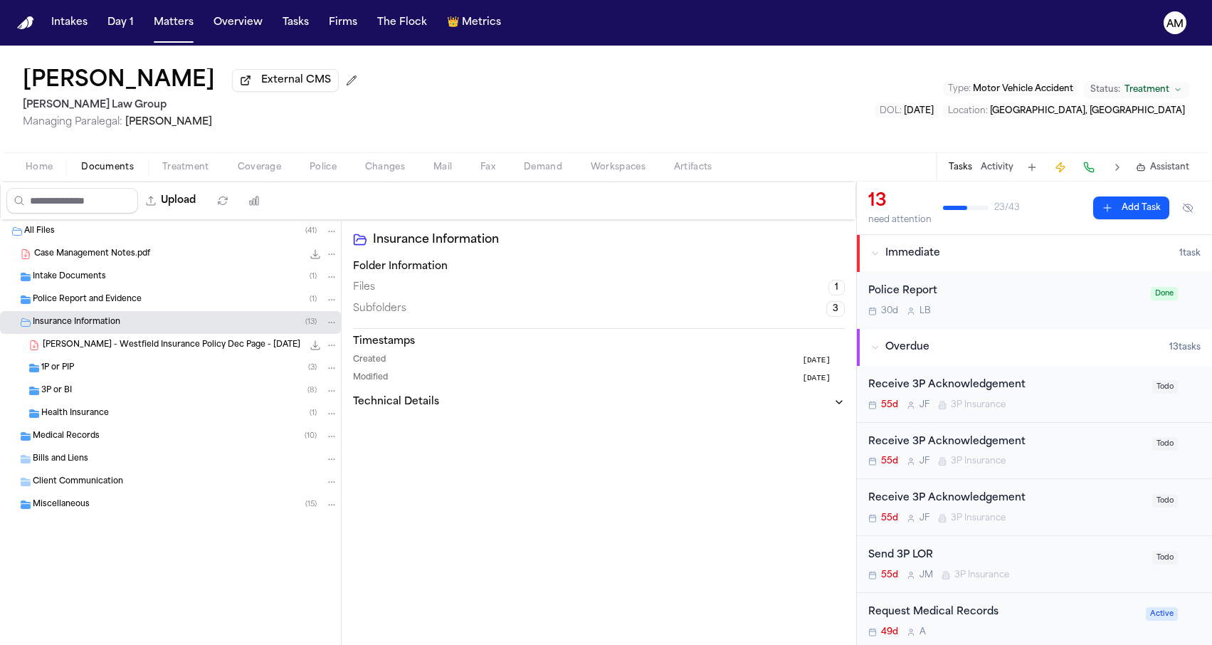
click at [88, 397] on div "3P or BI ( 8 )" at bounding box center [189, 390] width 297 height 13
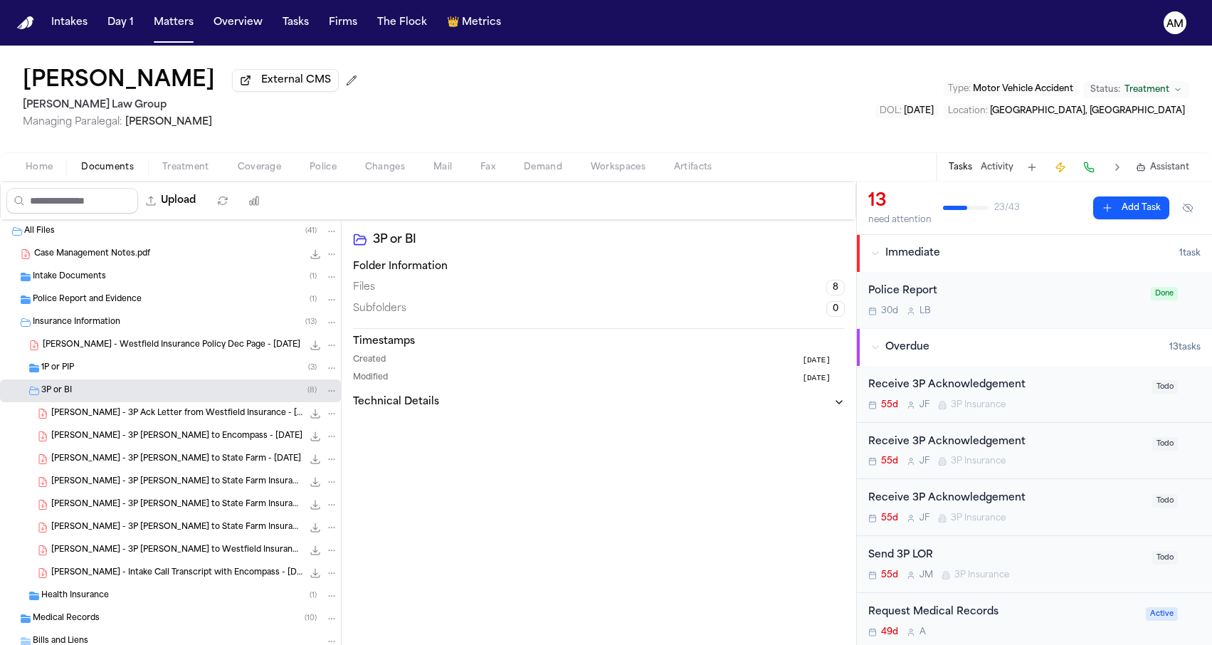
click at [94, 461] on span "S. Yang - 3P LOR to State Farm - 7.29.25" at bounding box center [176, 459] width 250 height 12
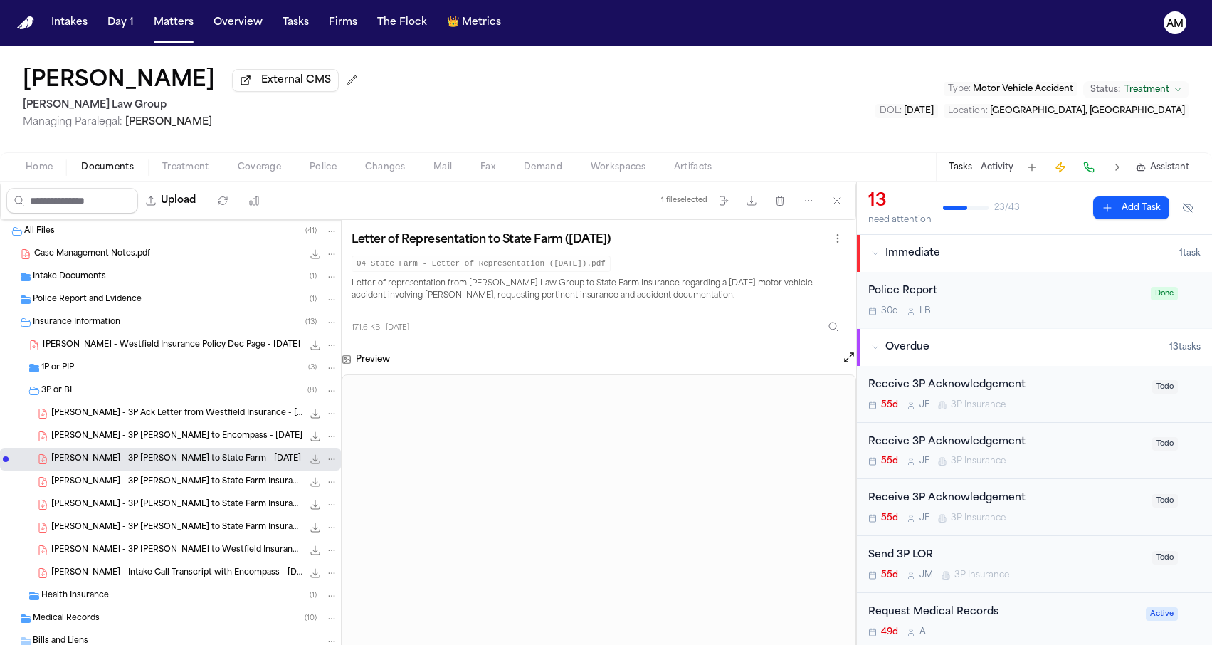
click at [118, 488] on span "S. Yang - 3P LOR to State Farm Insurance - 9.22.25" at bounding box center [176, 482] width 251 height 12
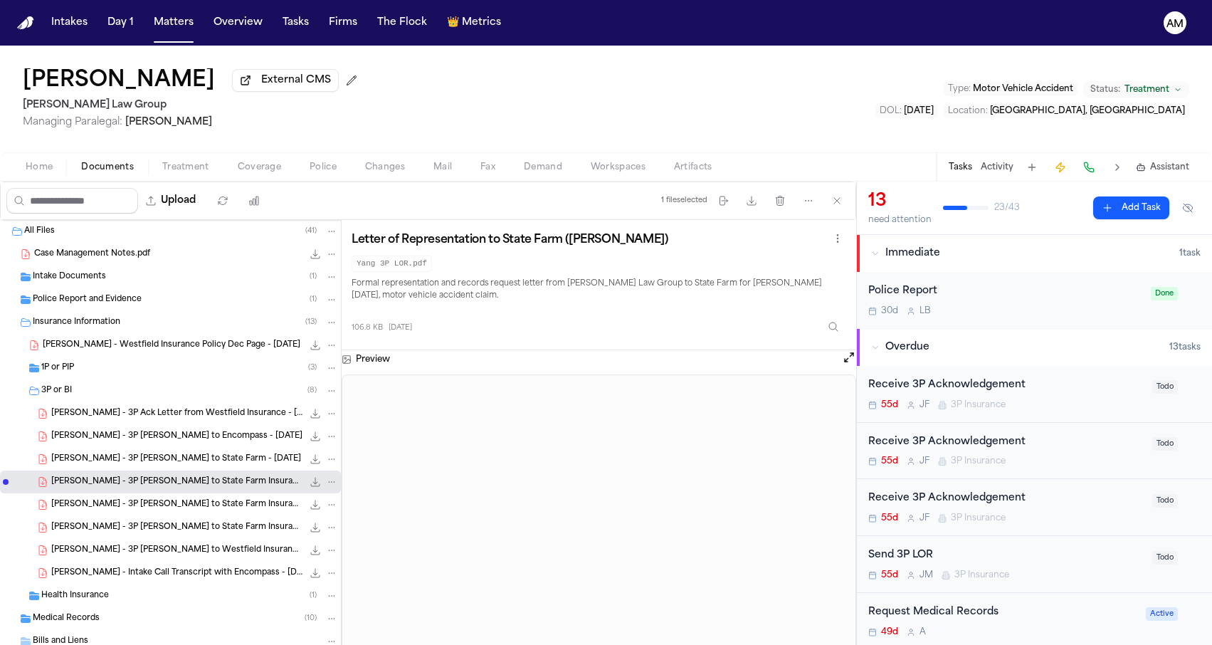
click at [167, 509] on span "S. Yang - 3P LOR to State Farm Insurance - 9.22.25" at bounding box center [176, 505] width 251 height 12
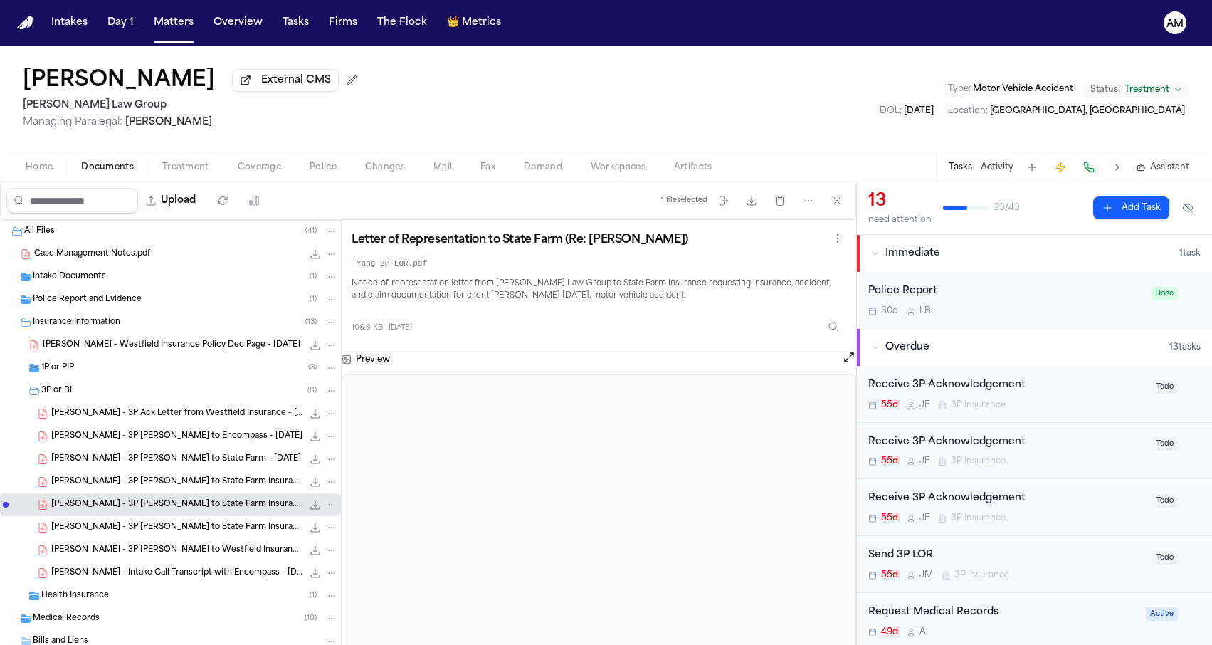
click at [181, 522] on div "S. Yang - 3P LOR to State Farm Insurance - 9.9.25 214.1 KB • PDF" at bounding box center [170, 527] width 341 height 23
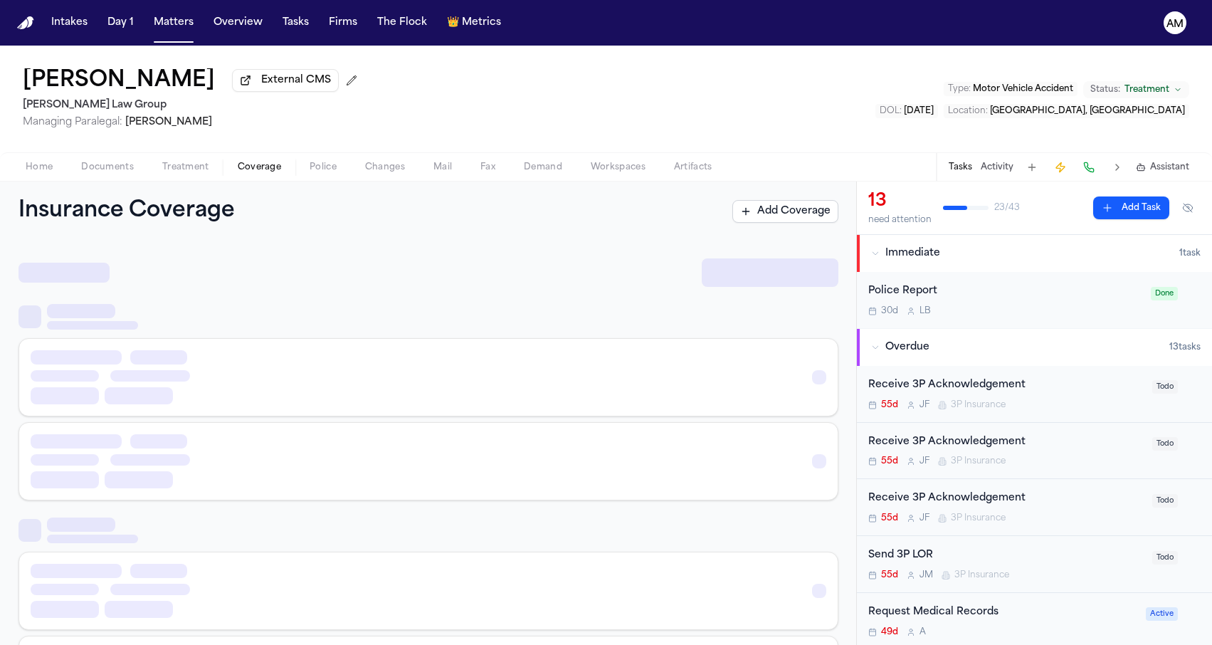
click at [233, 174] on button "Coverage" at bounding box center [259, 167] width 72 height 17
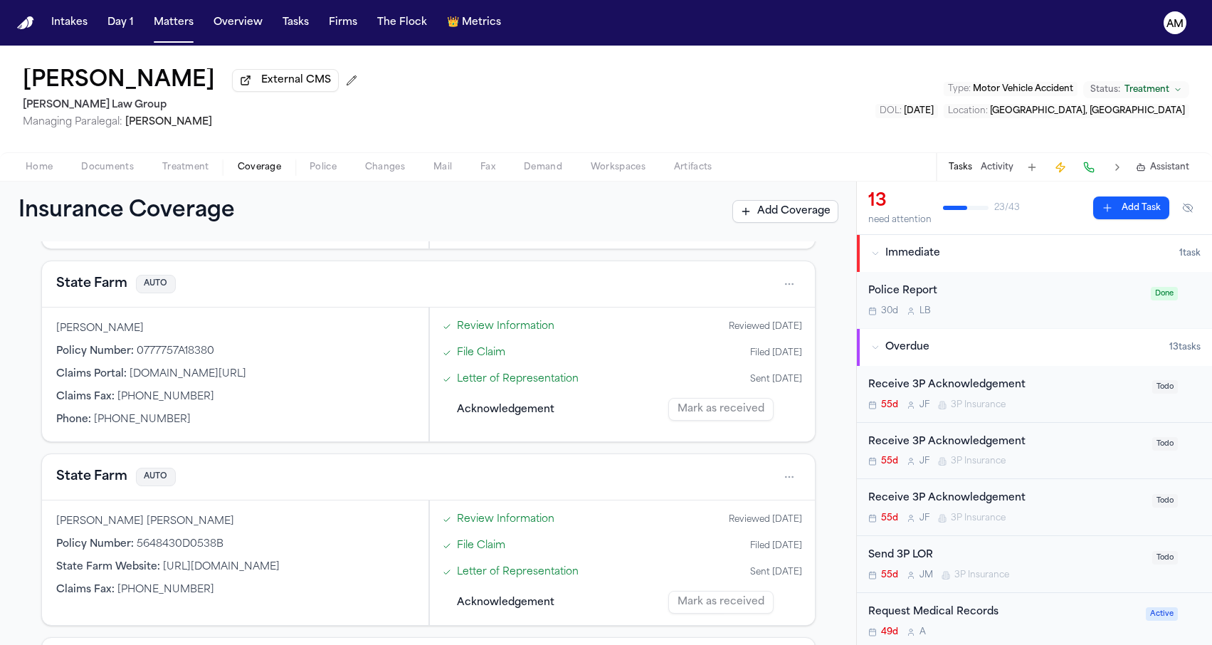
scroll to position [677, 0]
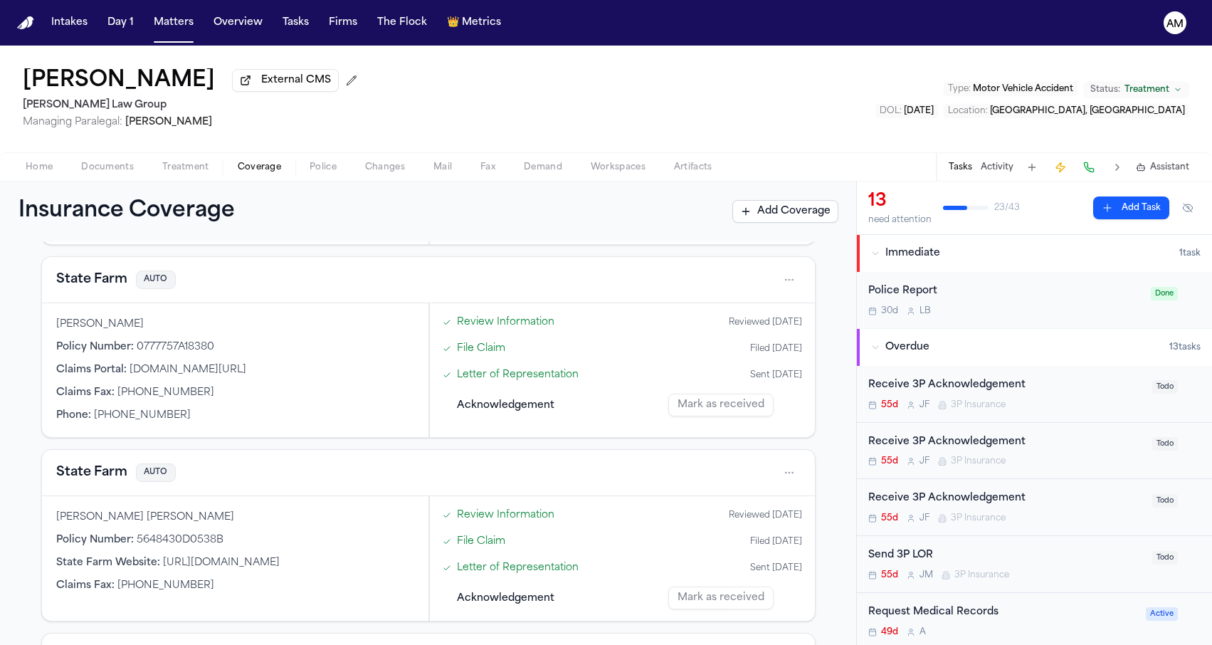
click at [112, 470] on button "State Farm" at bounding box center [91, 472] width 71 height 20
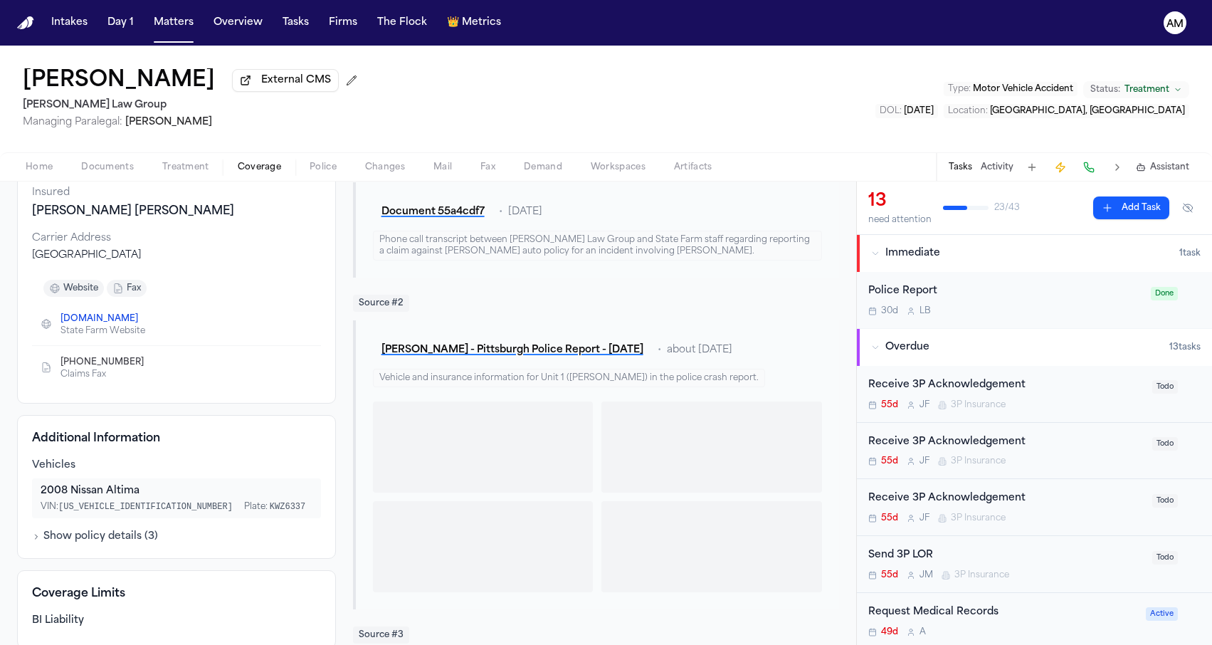
scroll to position [354, 0]
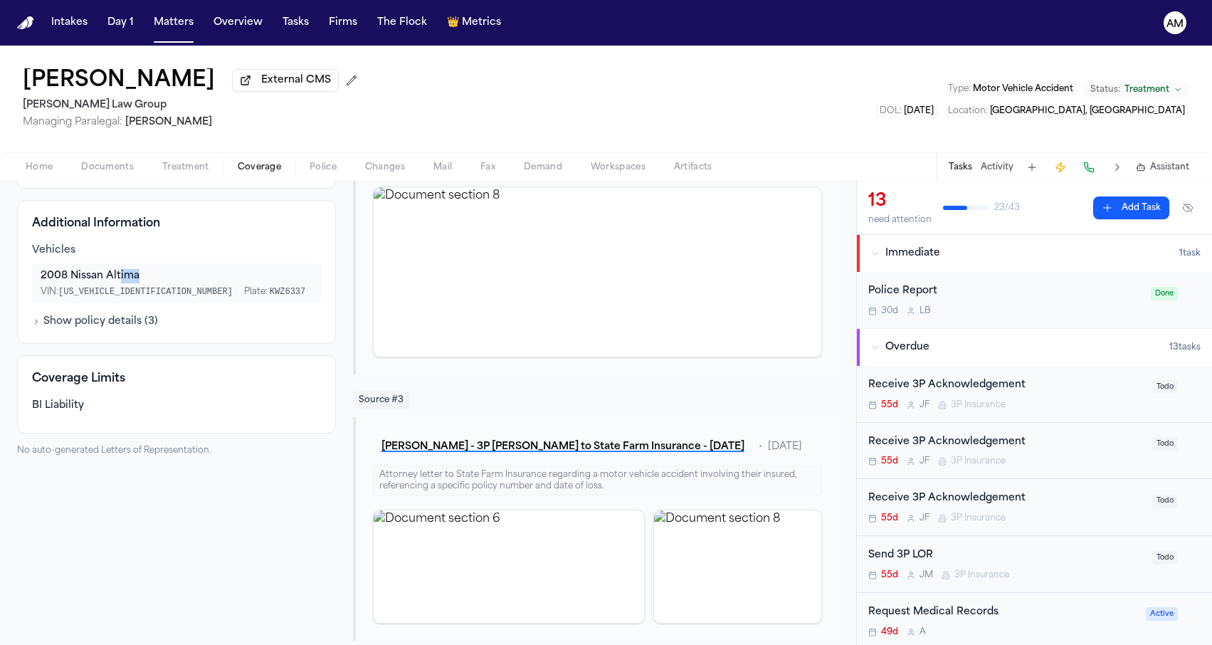
drag, startPoint x: 140, startPoint y: 278, endPoint x: 118, endPoint y: 278, distance: 22.1
click at [118, 278] on div "2008 Nissan Altima" at bounding box center [177, 276] width 272 height 14
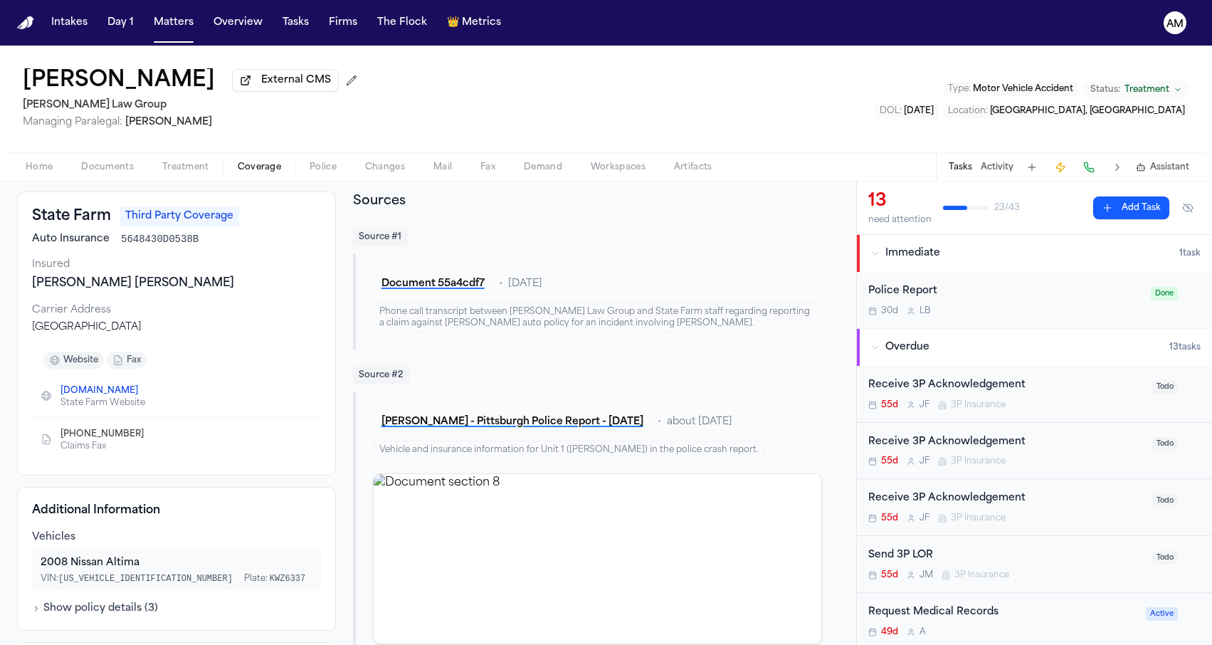
scroll to position [60, 0]
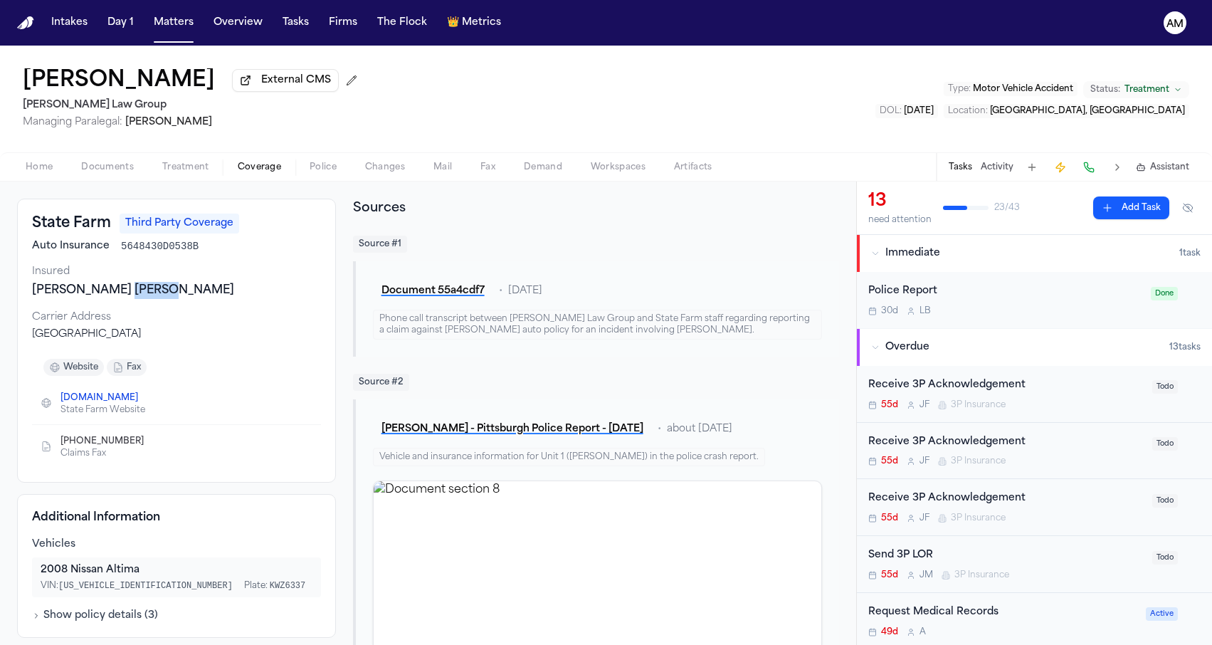
drag, startPoint x: 118, startPoint y: 291, endPoint x: 152, endPoint y: 295, distance: 33.7
click at [152, 295] on div "Rachael Anne Strittmatter" at bounding box center [176, 290] width 289 height 17
drag, startPoint x: 206, startPoint y: 299, endPoint x: 24, endPoint y: 297, distance: 182.1
click at [24, 297] on div "State Farm Third Party Coverage Auto Insurance 5648430D0538B Insured Rachael An…" at bounding box center [176, 341] width 319 height 284
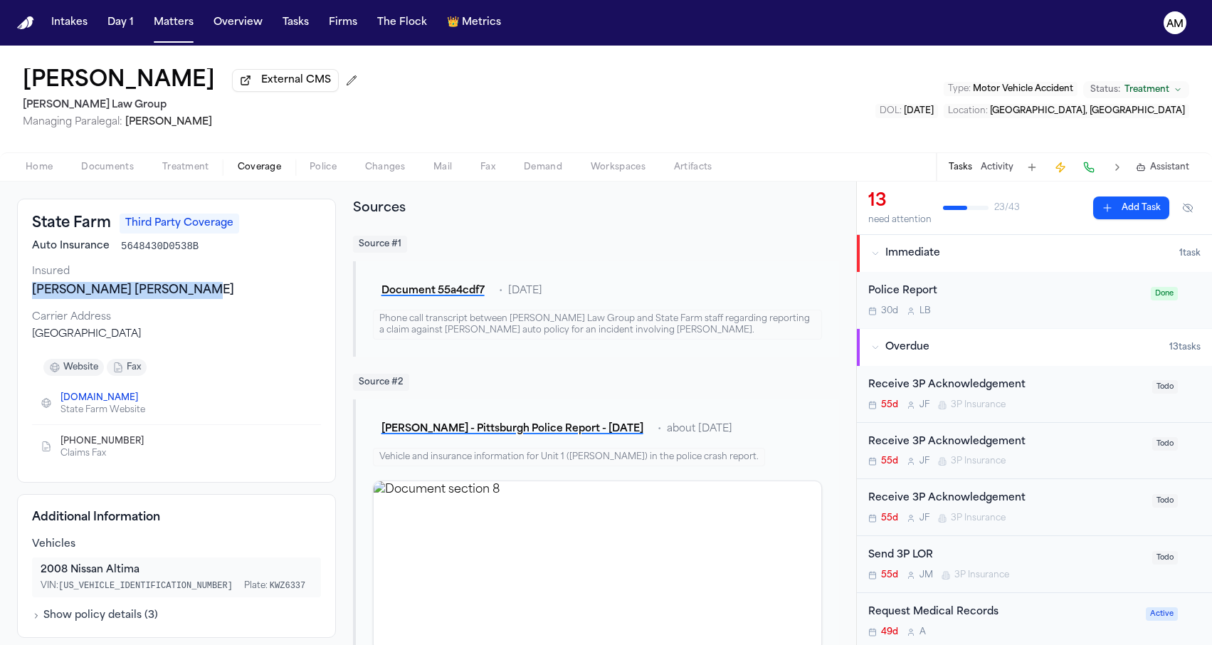
click at [24, 297] on div "State Farm Third Party Coverage Auto Insurance 5648430D0538B Insured Rachael An…" at bounding box center [176, 341] width 319 height 284
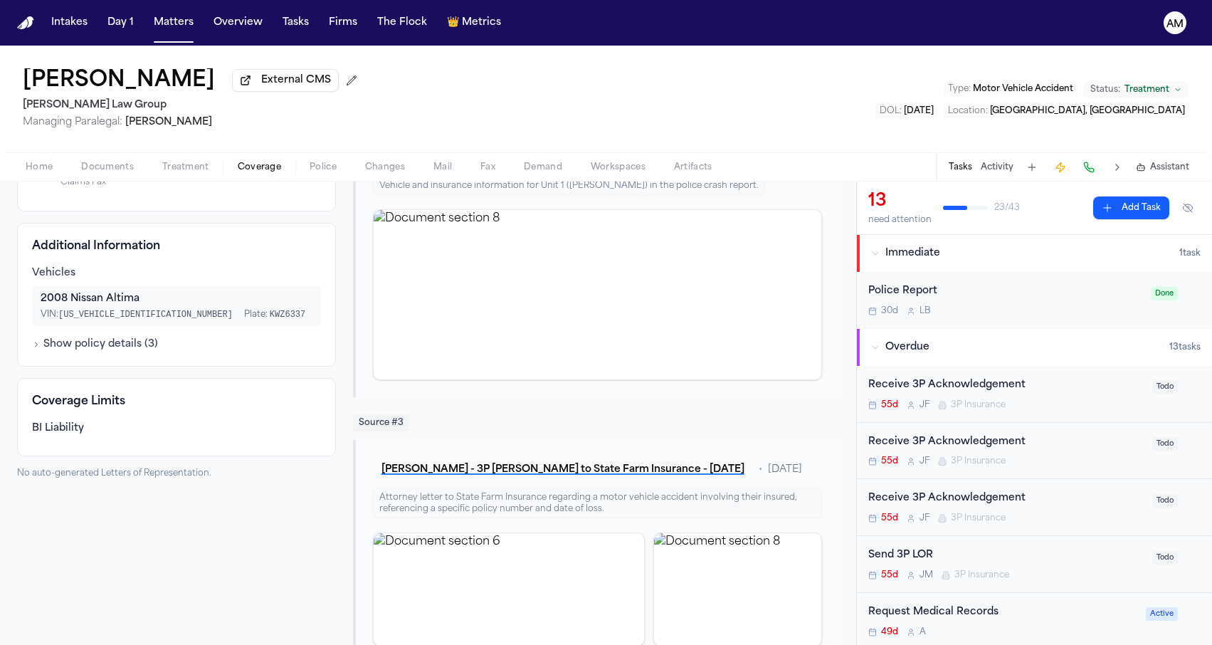
scroll to position [359, 0]
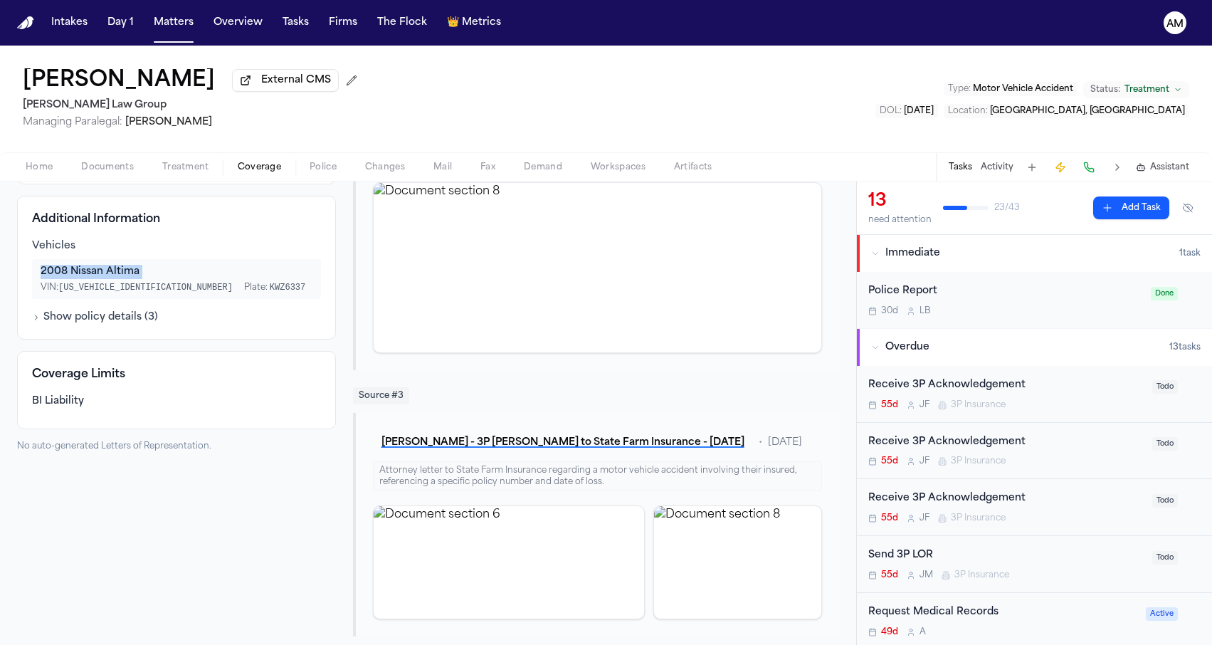
drag, startPoint x: 30, startPoint y: 282, endPoint x: 130, endPoint y: 265, distance: 101.8
click at [130, 265] on div "Additional Information Vehicles 2008 Nissan Altima VIN: 1N4AL21E48C254053 Plate…" at bounding box center [176, 268] width 319 height 144
click at [130, 265] on div "2008 Nissan Altima VIN: 1N4AL21E48C254053 Plate: KWZ6337" at bounding box center [176, 279] width 289 height 40
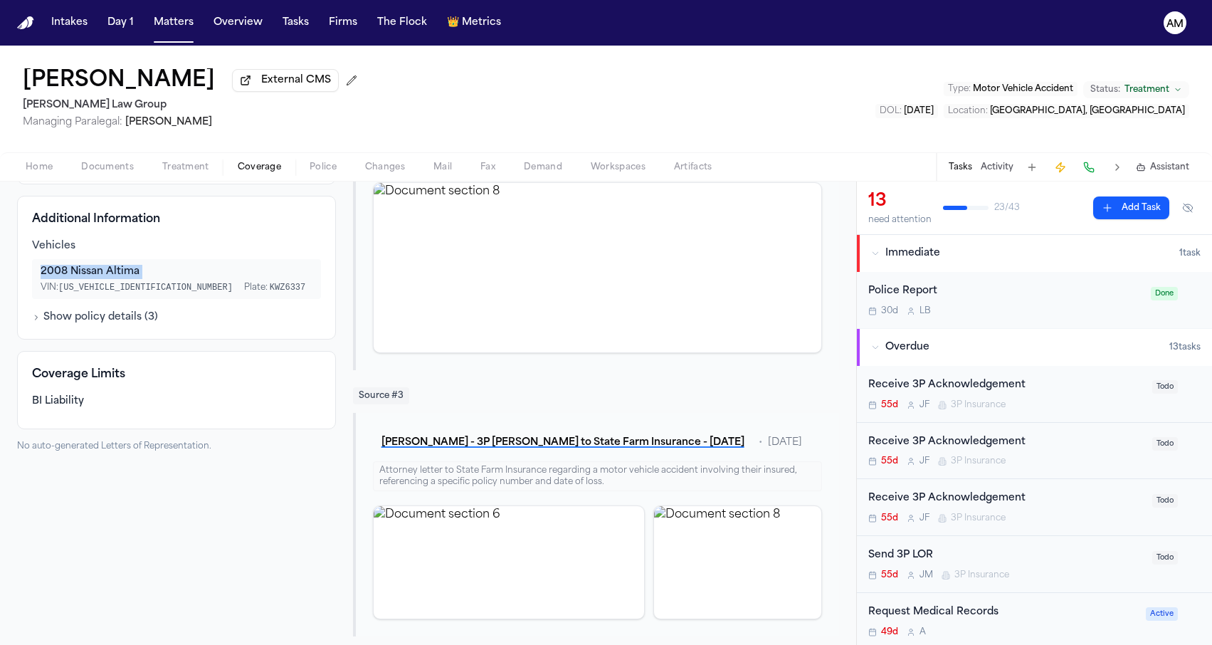
click at [127, 267] on div "2008 Nissan Altima" at bounding box center [177, 272] width 272 height 14
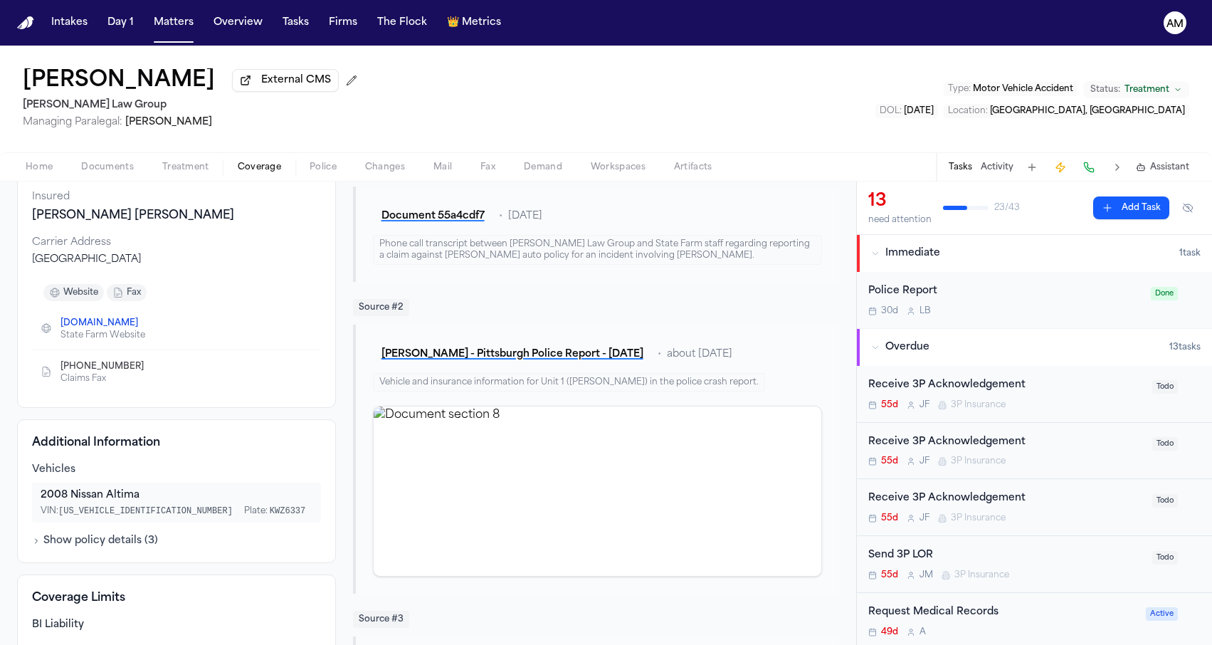
scroll to position [0, 0]
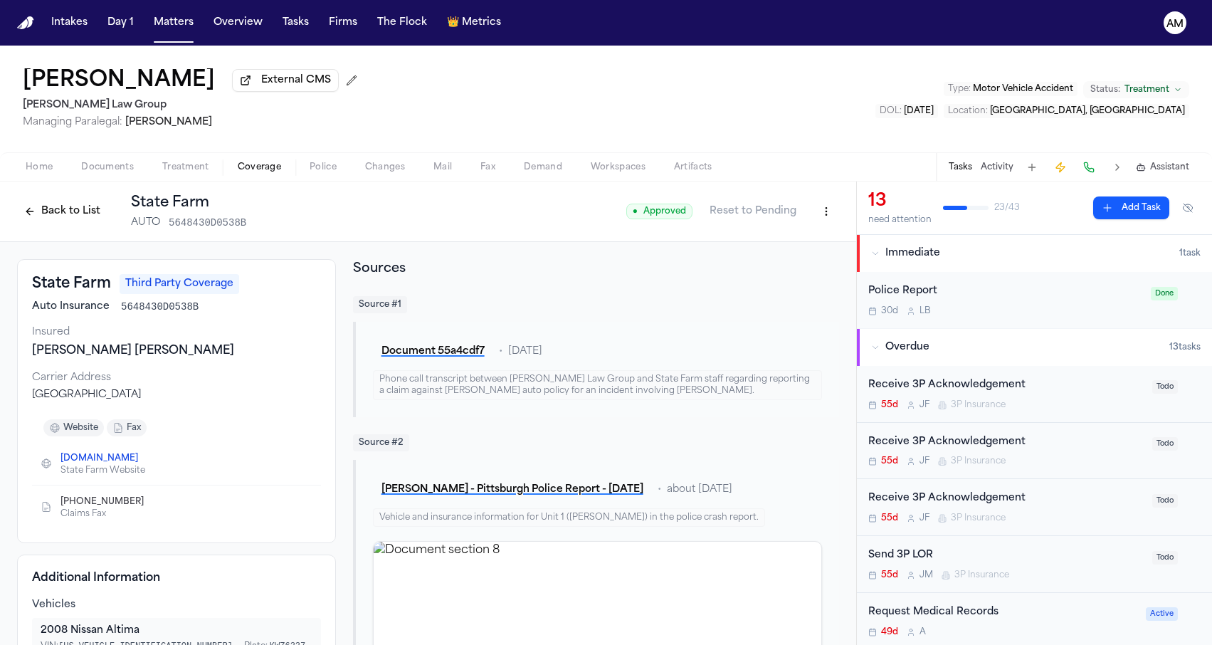
click at [81, 223] on button "Back to List" at bounding box center [62, 211] width 90 height 23
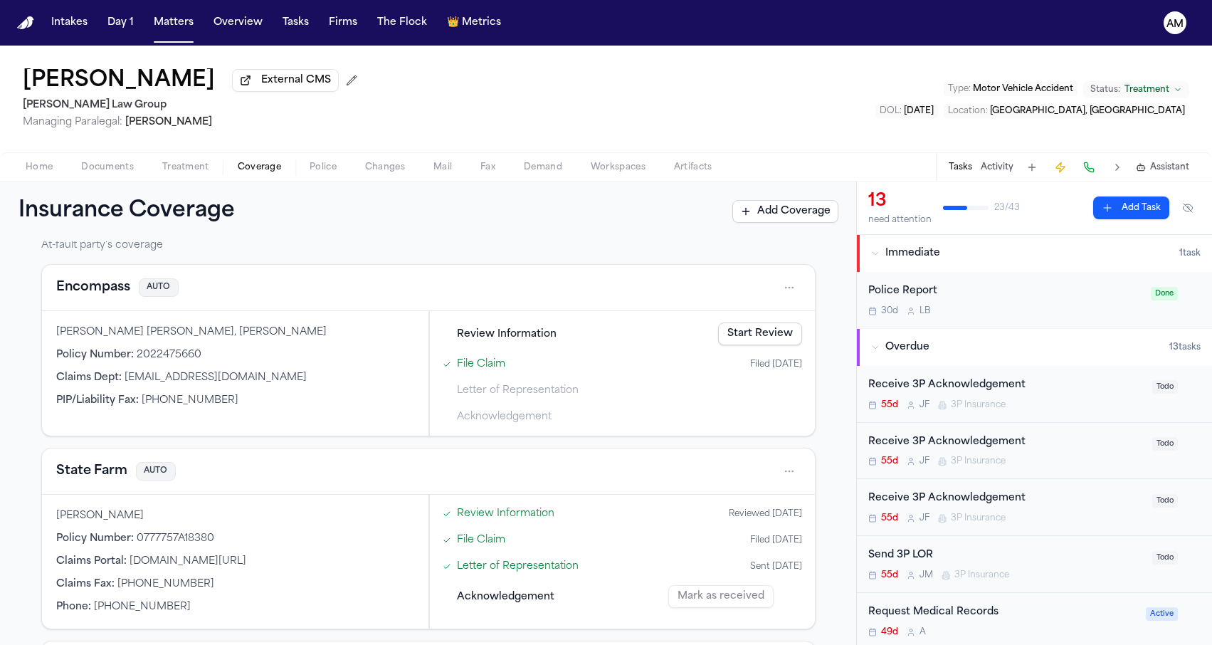
scroll to position [507, 0]
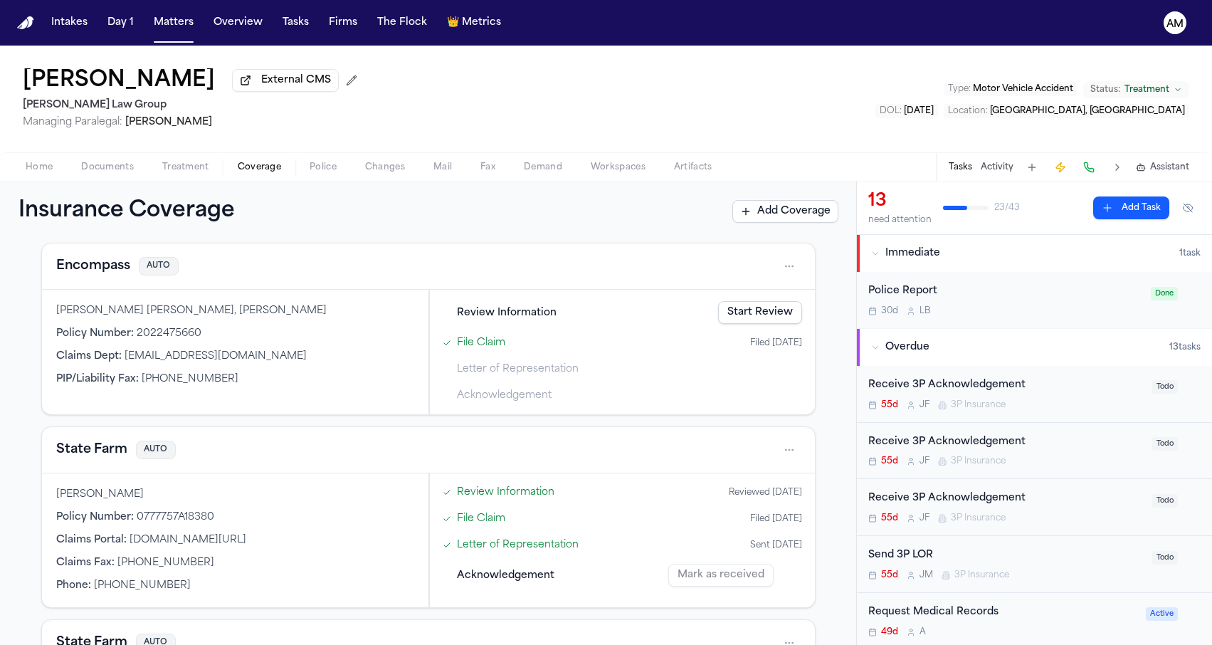
click at [102, 462] on div "State Farm AUTO" at bounding box center [428, 450] width 773 height 46
click at [102, 448] on button "State Farm" at bounding box center [91, 450] width 71 height 20
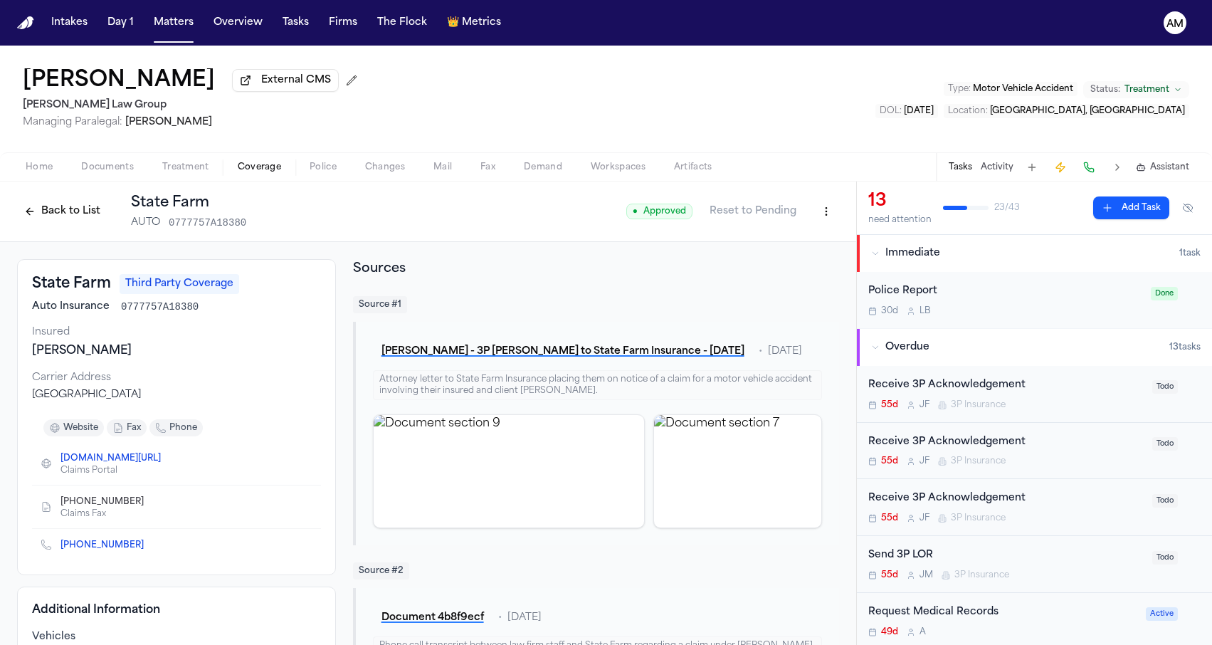
click at [75, 226] on div "Back to List State Farm AUTO 0777757A18380" at bounding box center [131, 211] width 229 height 37
click at [75, 217] on button "Back to List" at bounding box center [62, 211] width 90 height 23
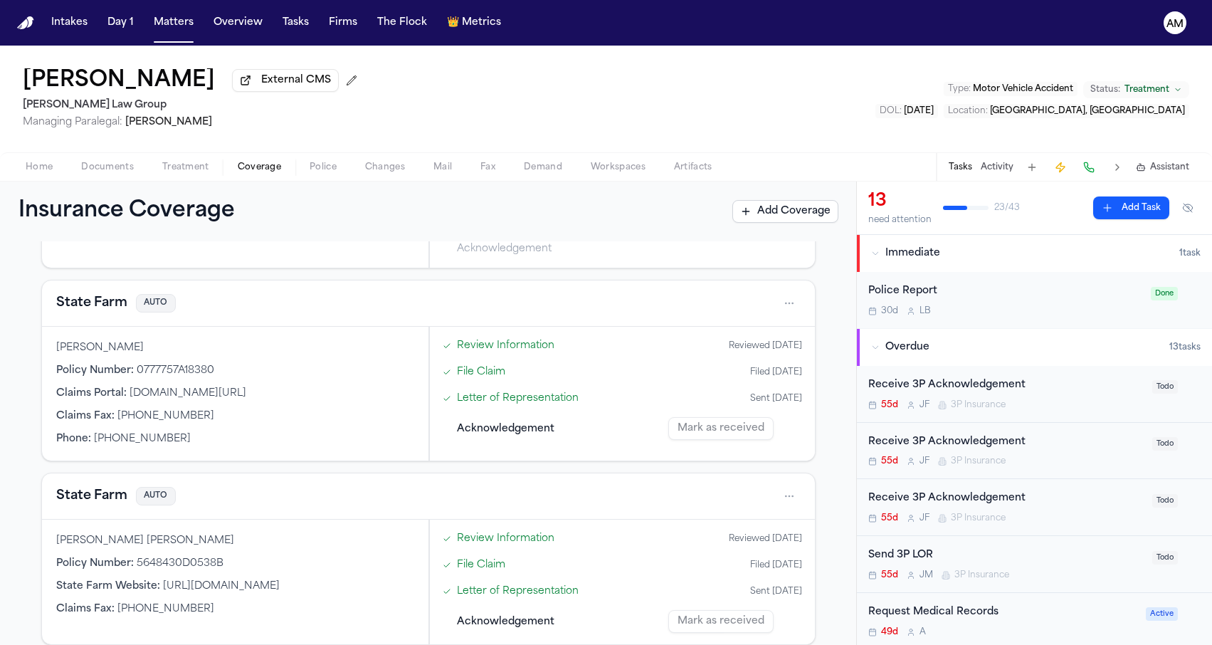
scroll to position [657, 0]
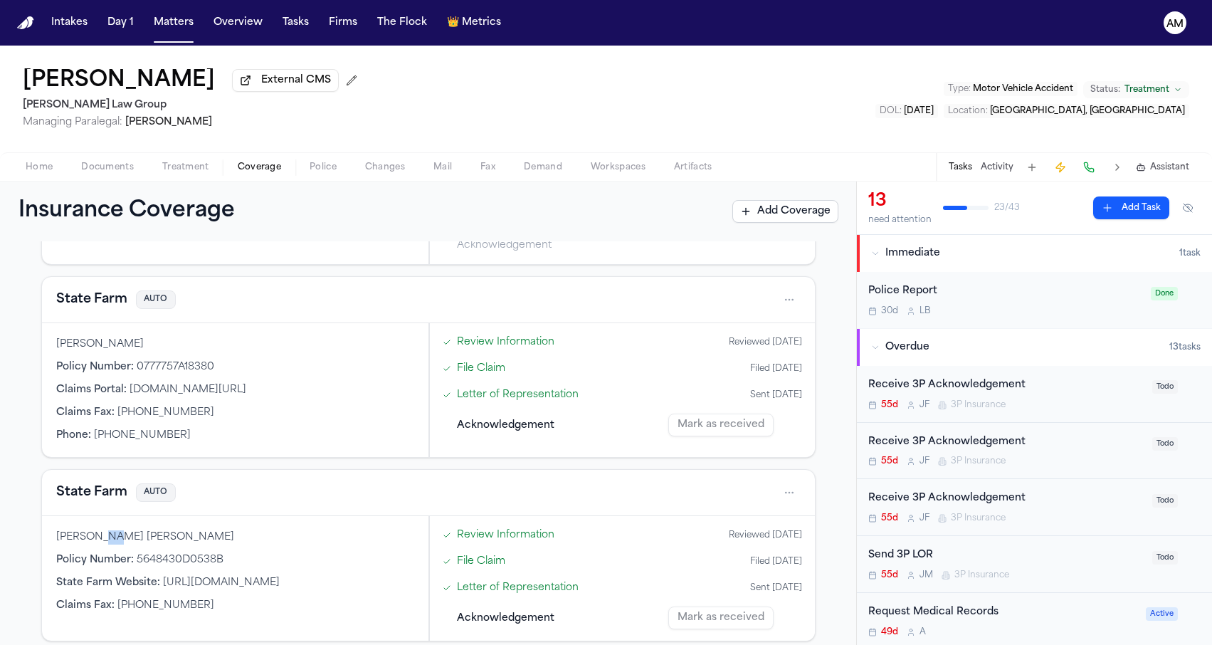
drag, startPoint x: 100, startPoint y: 527, endPoint x: 113, endPoint y: 528, distance: 12.8
click at [113, 530] on div "Rachael Anne Strittmatter" at bounding box center [235, 537] width 358 height 14
drag, startPoint x: 171, startPoint y: 535, endPoint x: 147, endPoint y: 535, distance: 24.9
click at [147, 535] on div "Rachael Anne Strittmatter" at bounding box center [235, 537] width 358 height 14
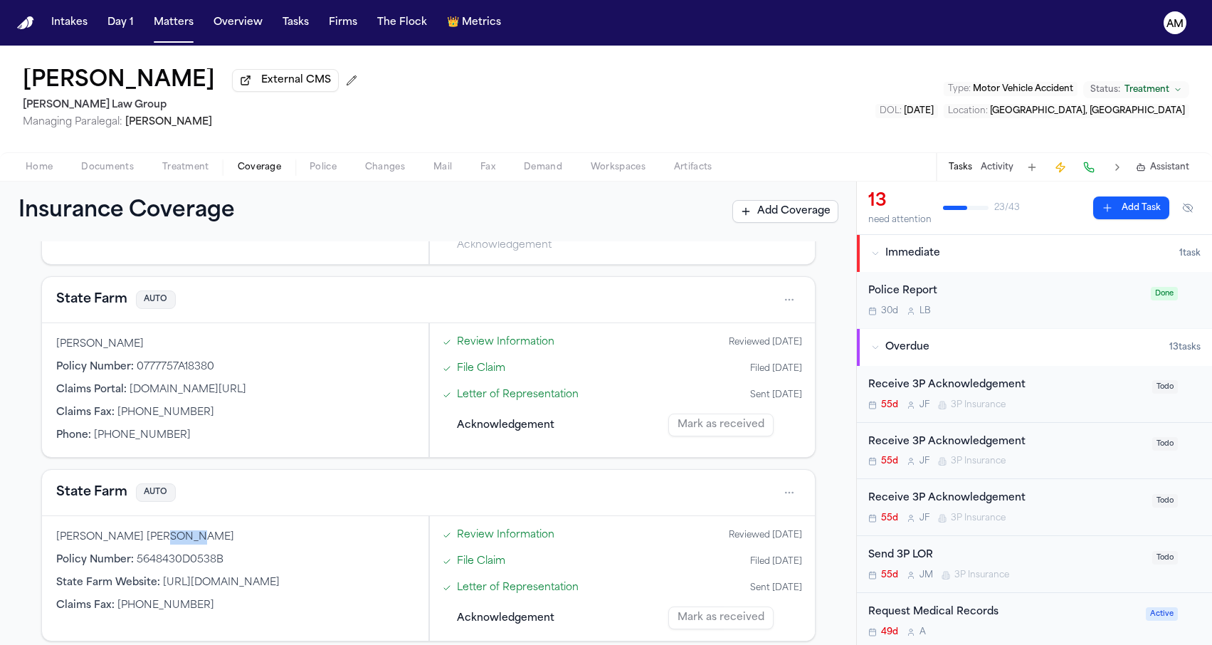
click at [147, 535] on div "Rachael Anne Strittmatter" at bounding box center [235, 537] width 358 height 14
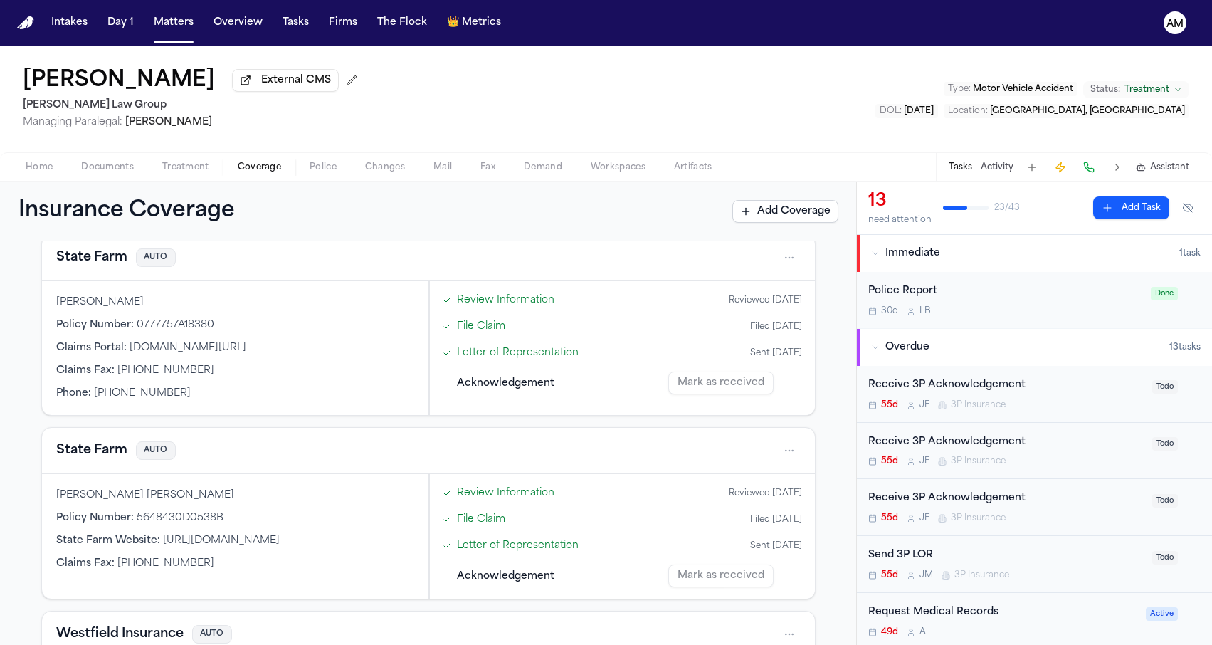
scroll to position [702, 0]
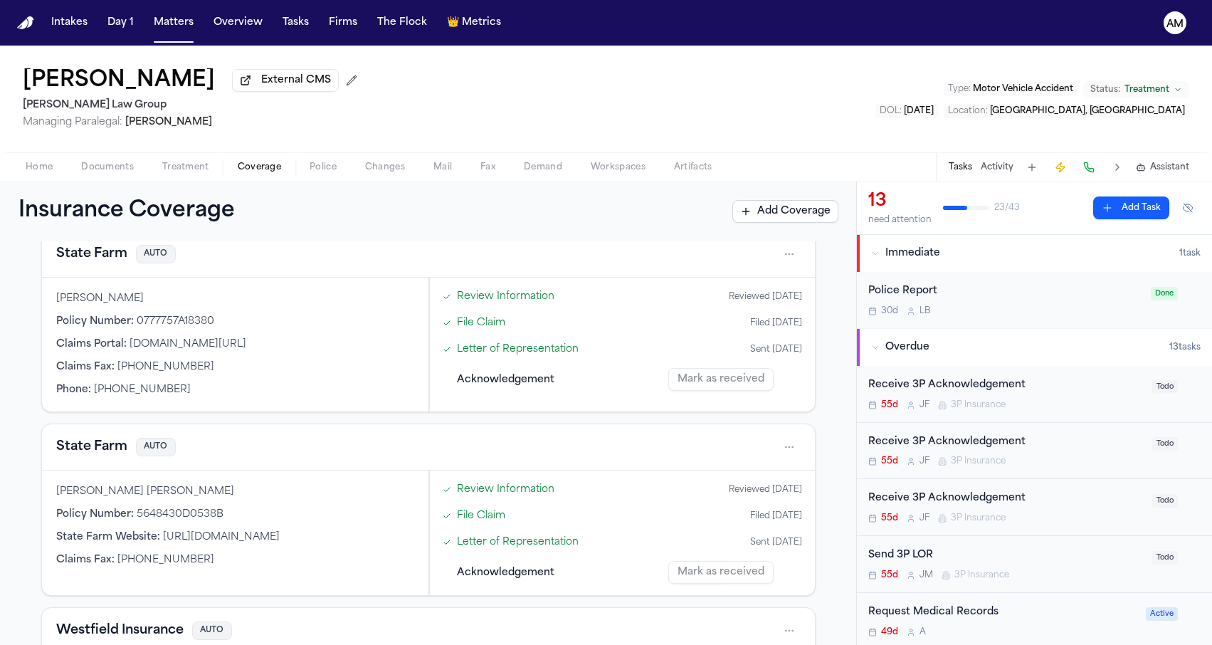
click at [67, 488] on div "Rachael Anne Strittmatter" at bounding box center [235, 492] width 358 height 14
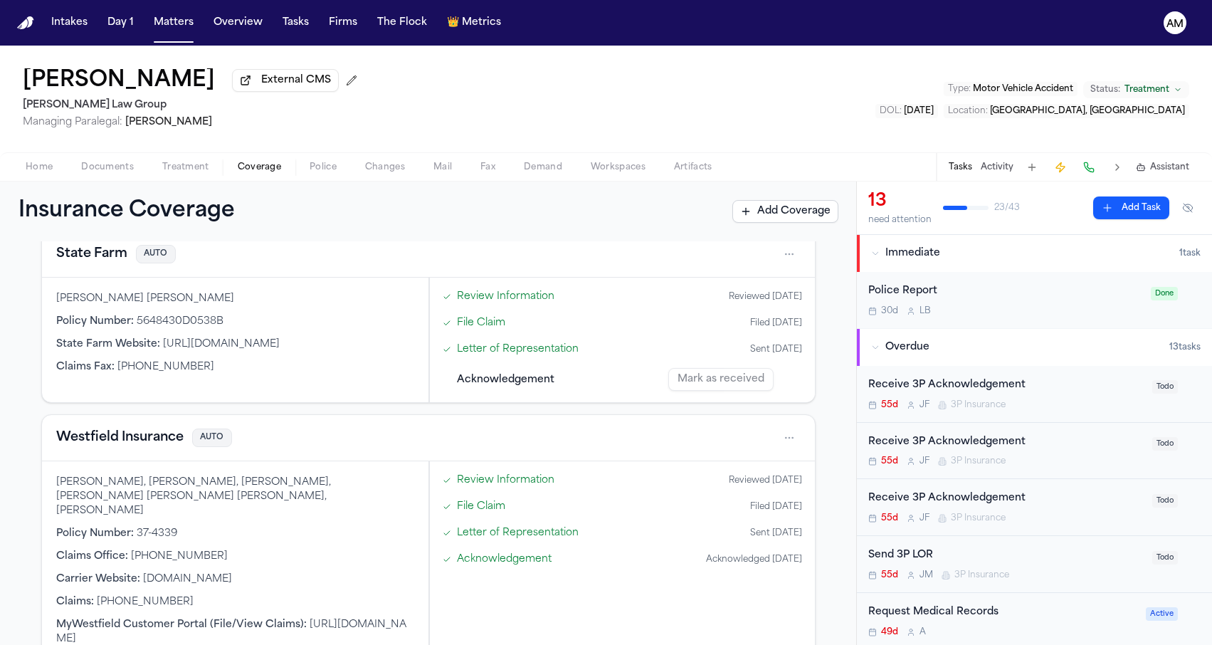
scroll to position [861, 0]
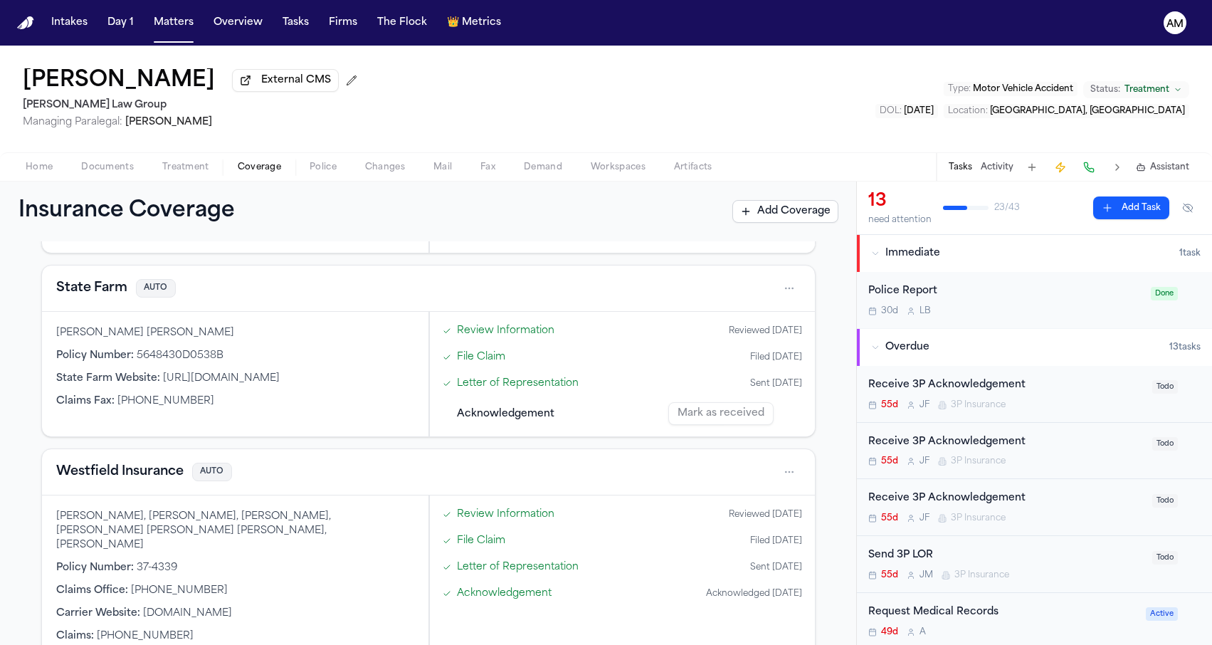
click at [85, 463] on button "Westfield Insurance" at bounding box center [119, 472] width 127 height 20
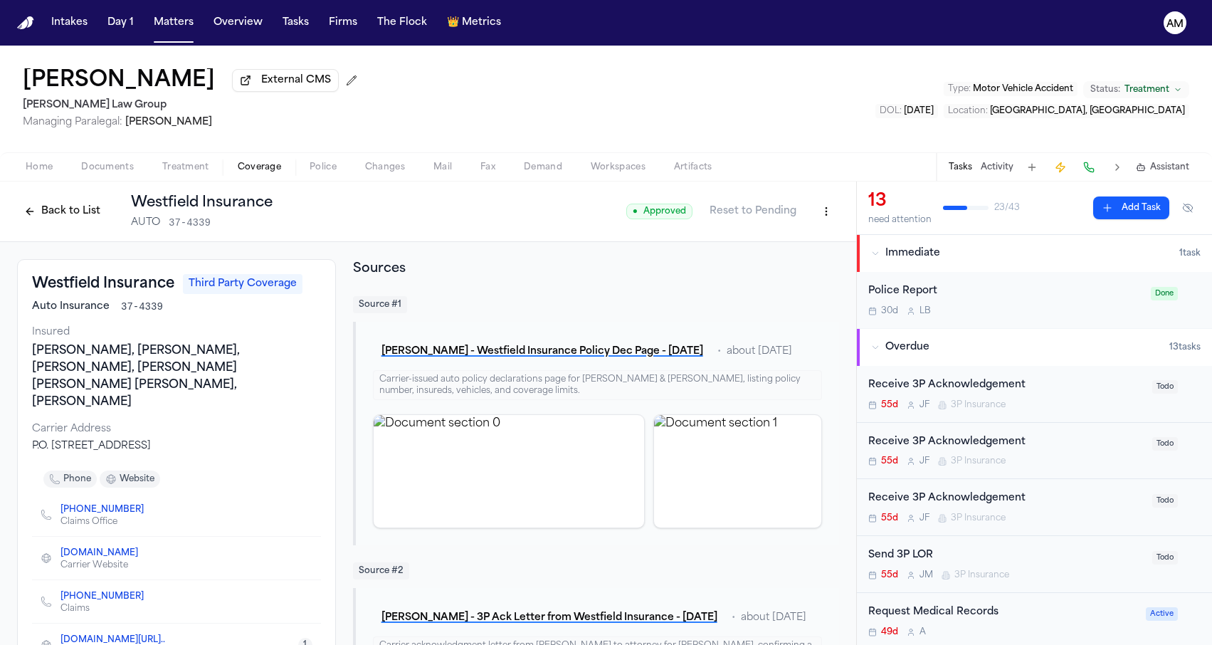
scroll to position [5, 0]
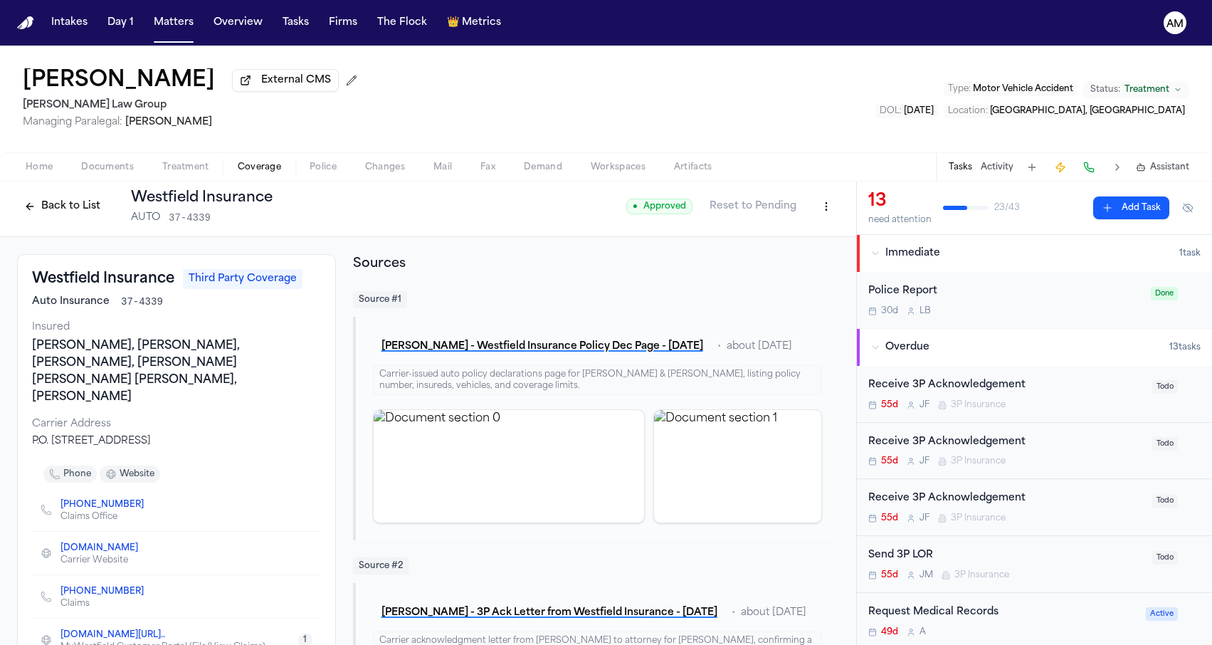
drag, startPoint x: 280, startPoint y: 415, endPoint x: 151, endPoint y: 404, distance: 129.2
click at [151, 434] on div "P.O. Box 5005, Westfield Center, OH 44251-5005" at bounding box center [176, 441] width 289 height 14
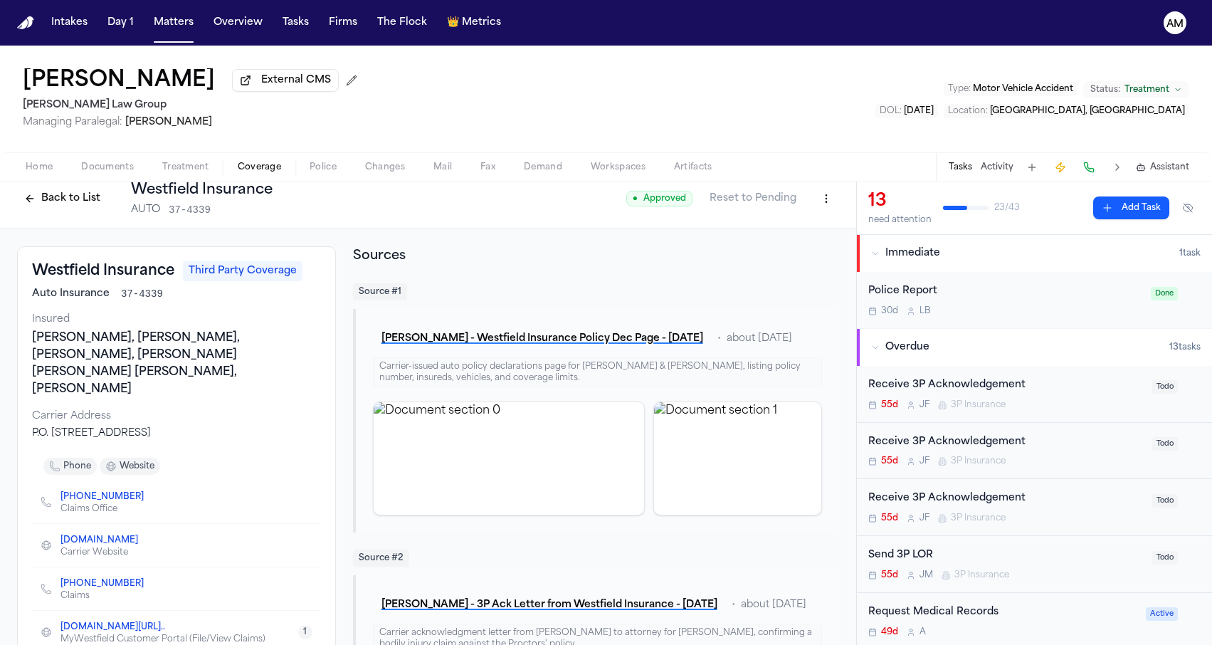
scroll to position [16, 0]
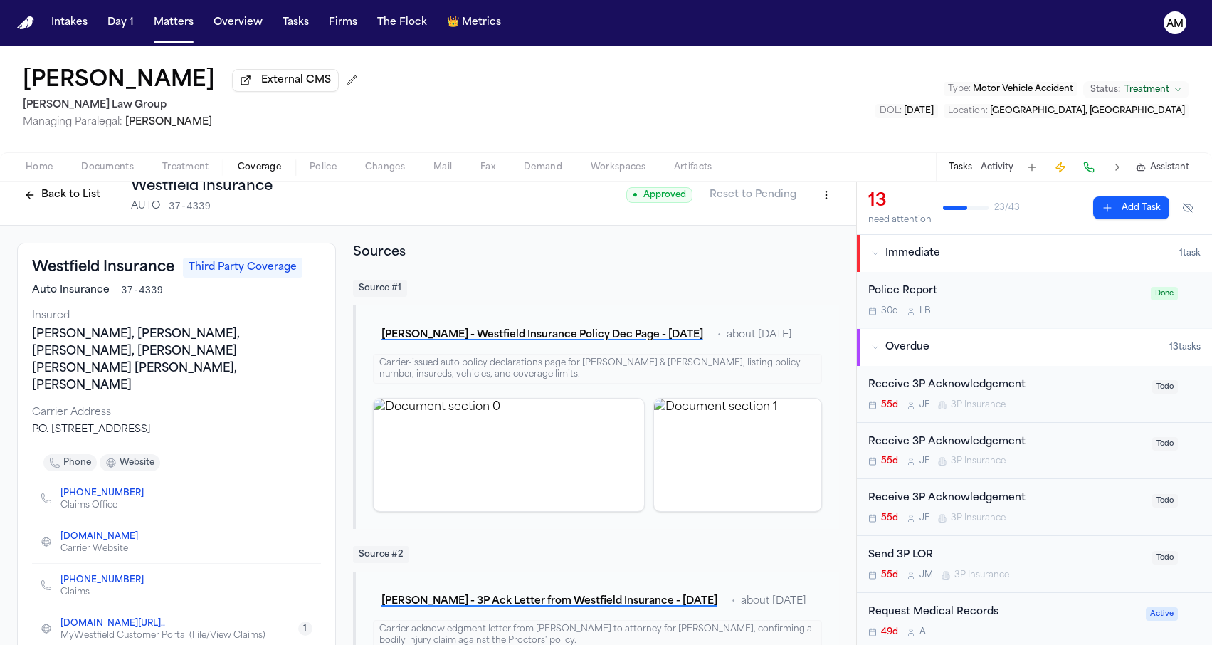
click at [105, 158] on div "Home Documents Treatment Coverage Police Changes Mail Fax Demand Workspaces Art…" at bounding box center [606, 166] width 1212 height 28
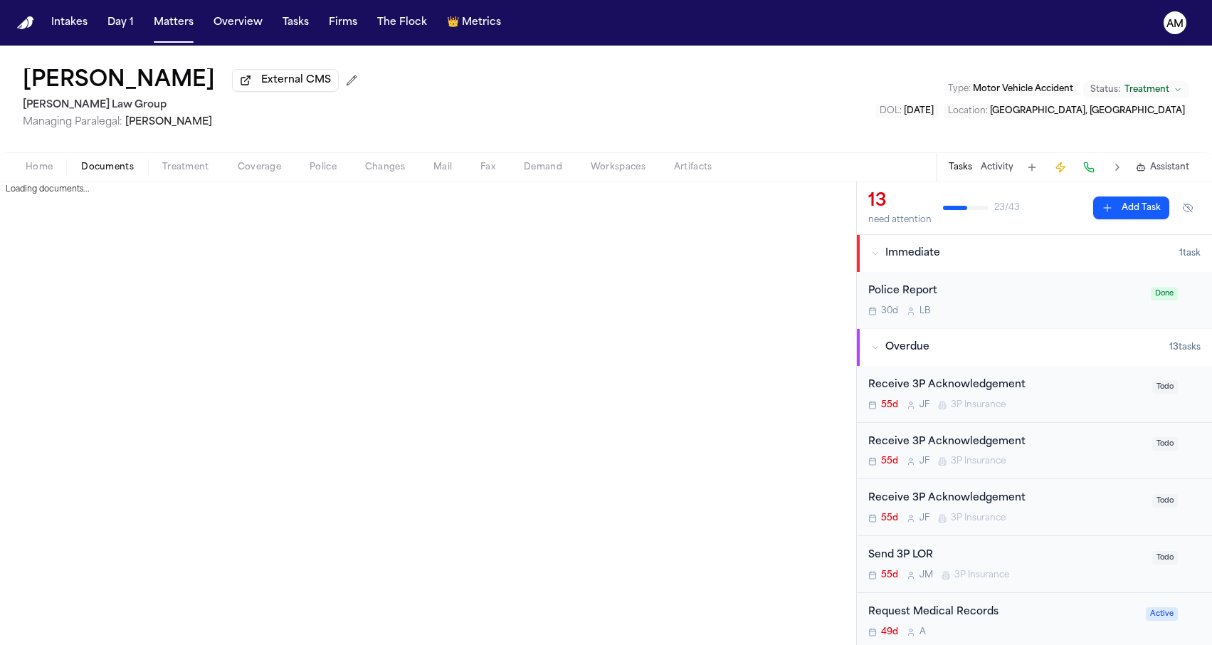
click at [105, 162] on button "Documents" at bounding box center [107, 167] width 81 height 17
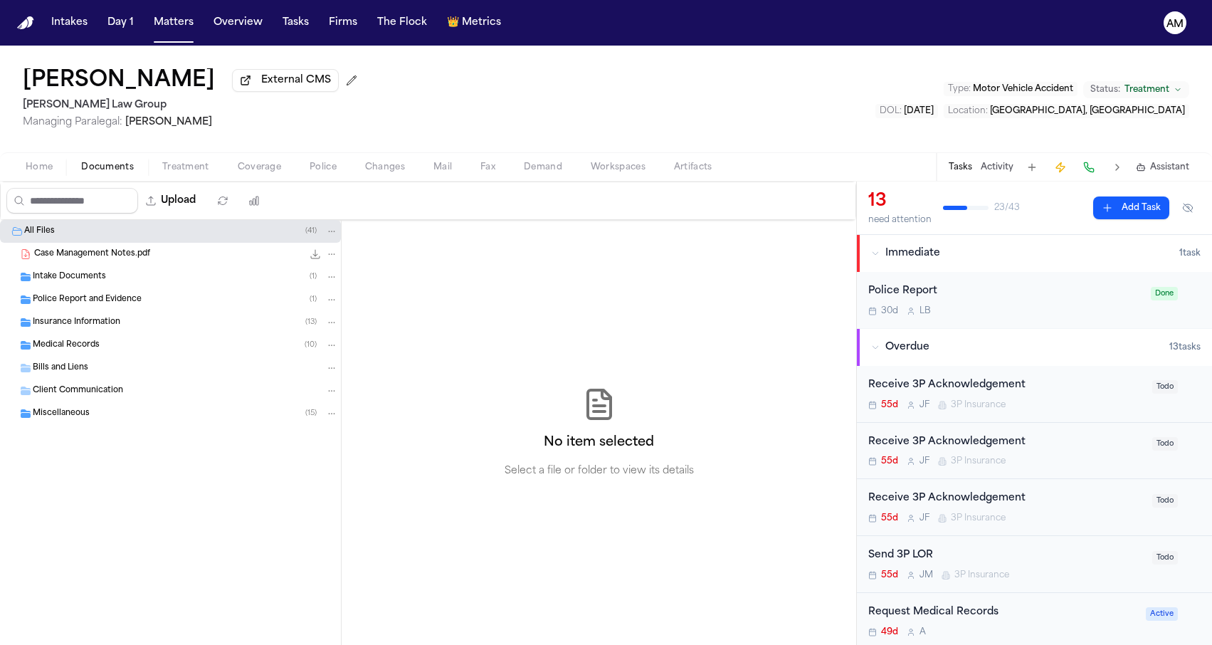
click at [157, 326] on div "Insurance Information ( 13 )" at bounding box center [185, 322] width 305 height 13
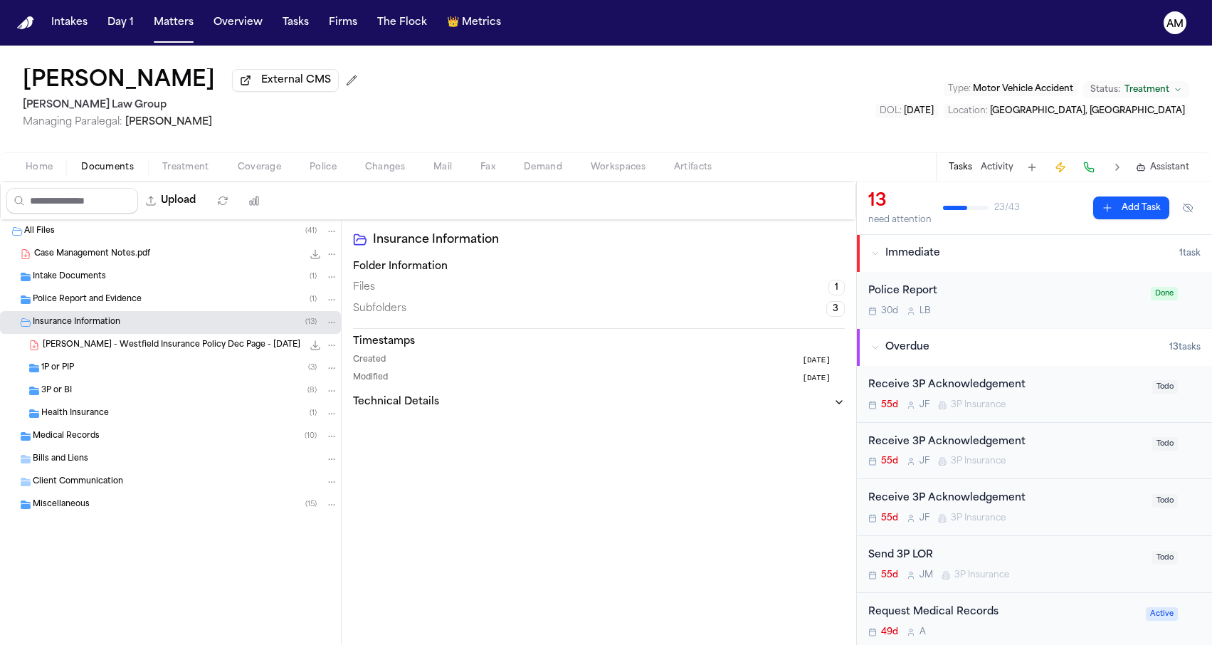
click at [139, 370] on div "1P or PIP ( 3 )" at bounding box center [189, 367] width 297 height 13
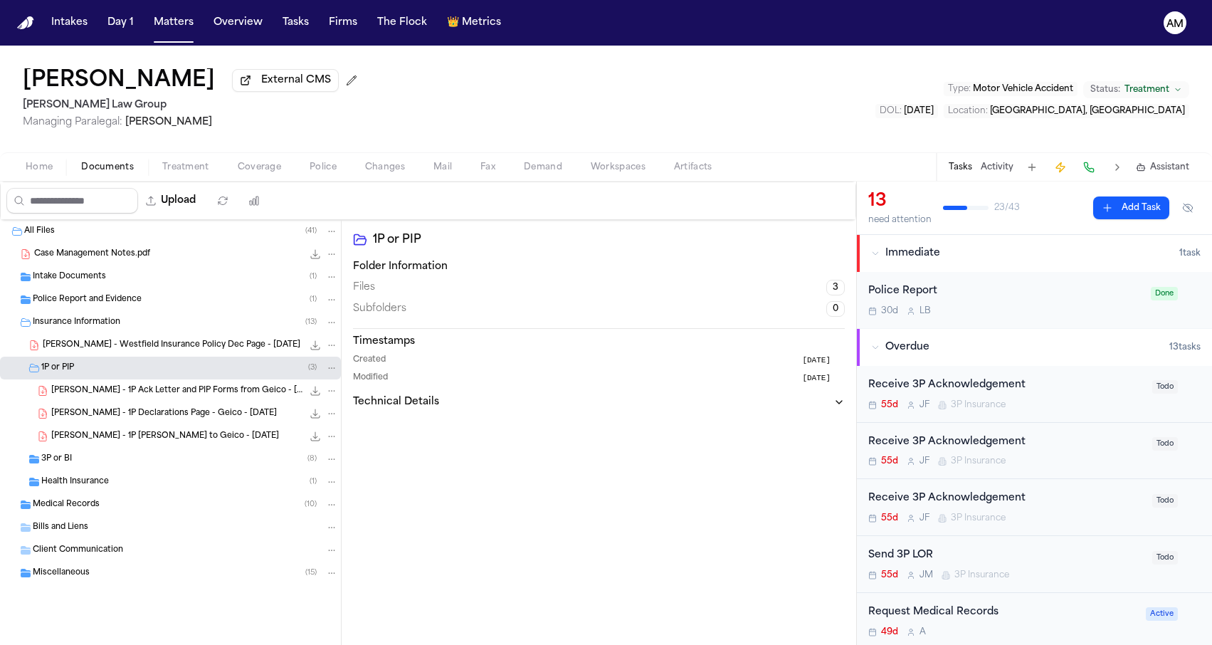
click at [121, 458] on div "3P or BI ( 8 )" at bounding box center [189, 459] width 297 height 13
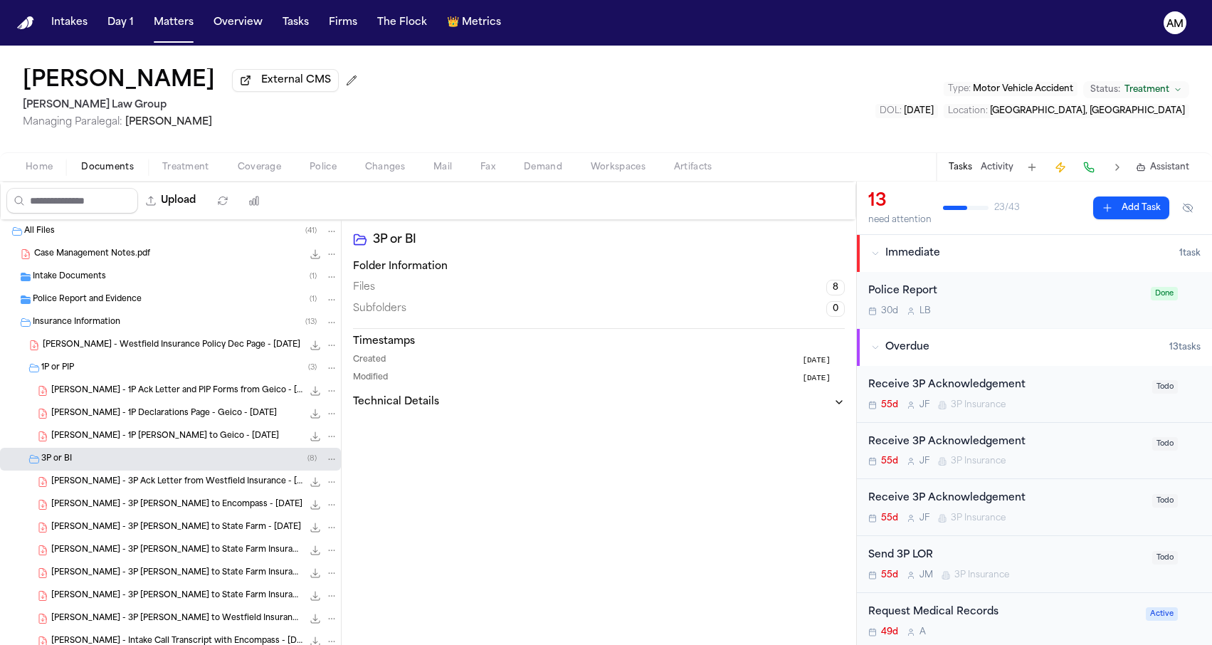
click at [117, 485] on span "S. Yang - 3P Ack Letter from Westfield Insurance - 8.5.25" at bounding box center [176, 482] width 251 height 12
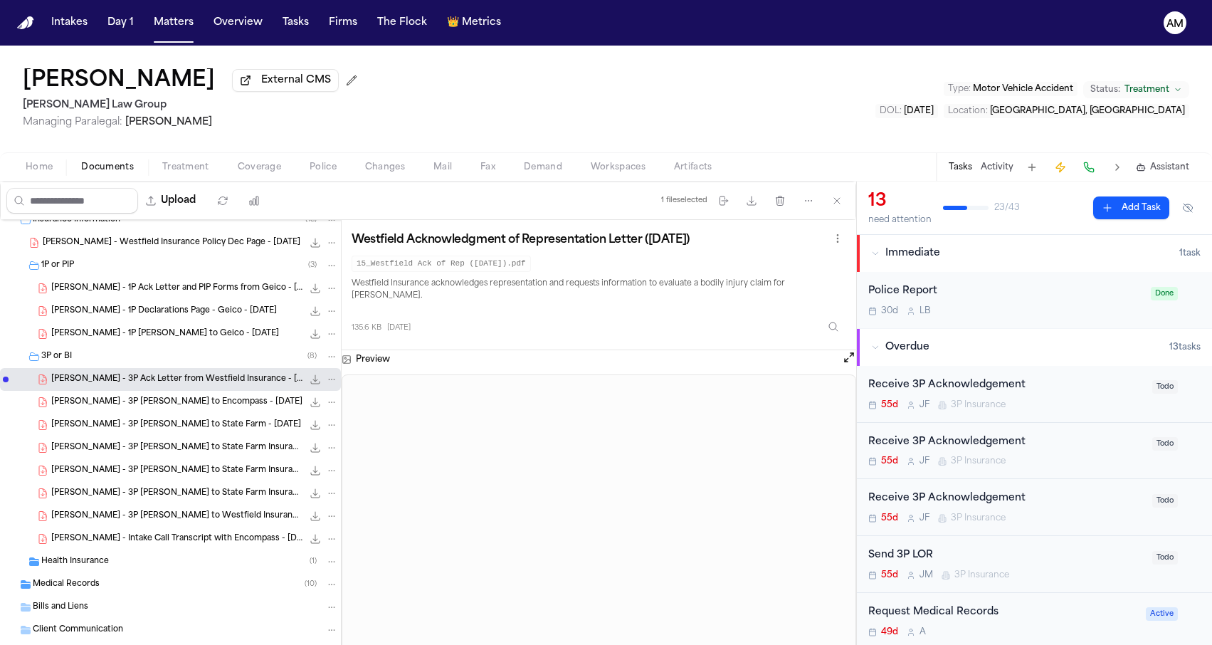
scroll to position [113, 0]
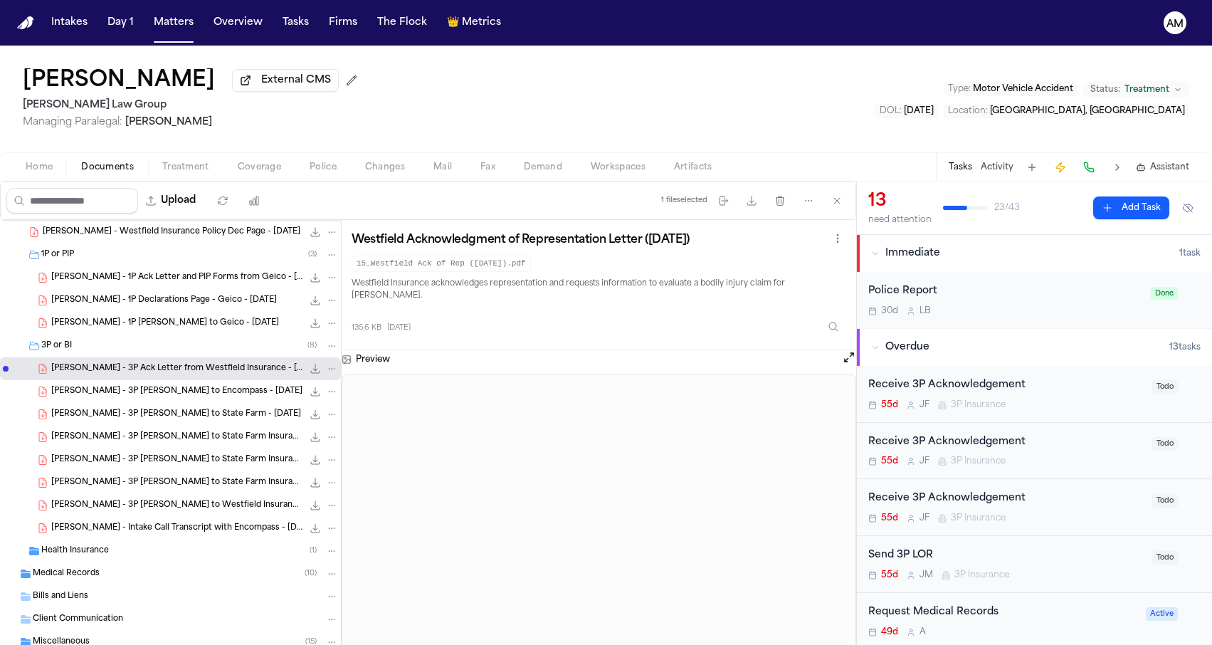
click at [211, 398] on div "S. Yang - 3P LOR to Encompass - 9.9.25 316.6 KB • PDF" at bounding box center [194, 391] width 287 height 14
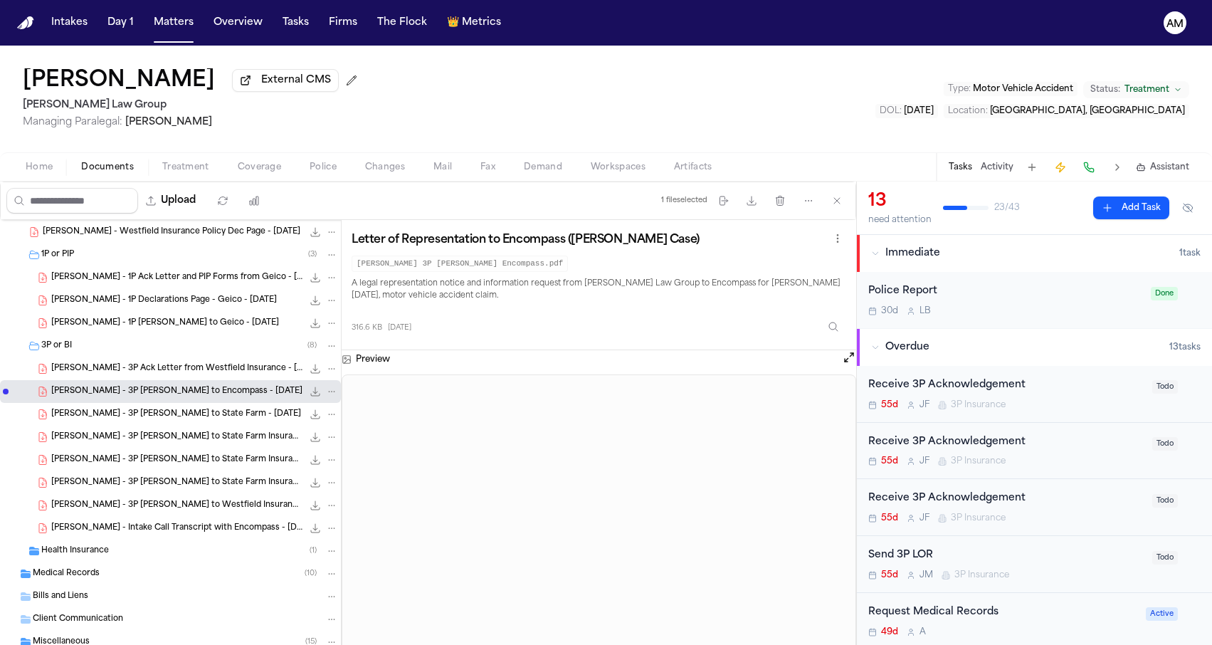
click at [253, 181] on div "Home Documents Treatment Coverage Police Changes Mail Fax Demand Workspaces Art…" at bounding box center [606, 166] width 1212 height 28
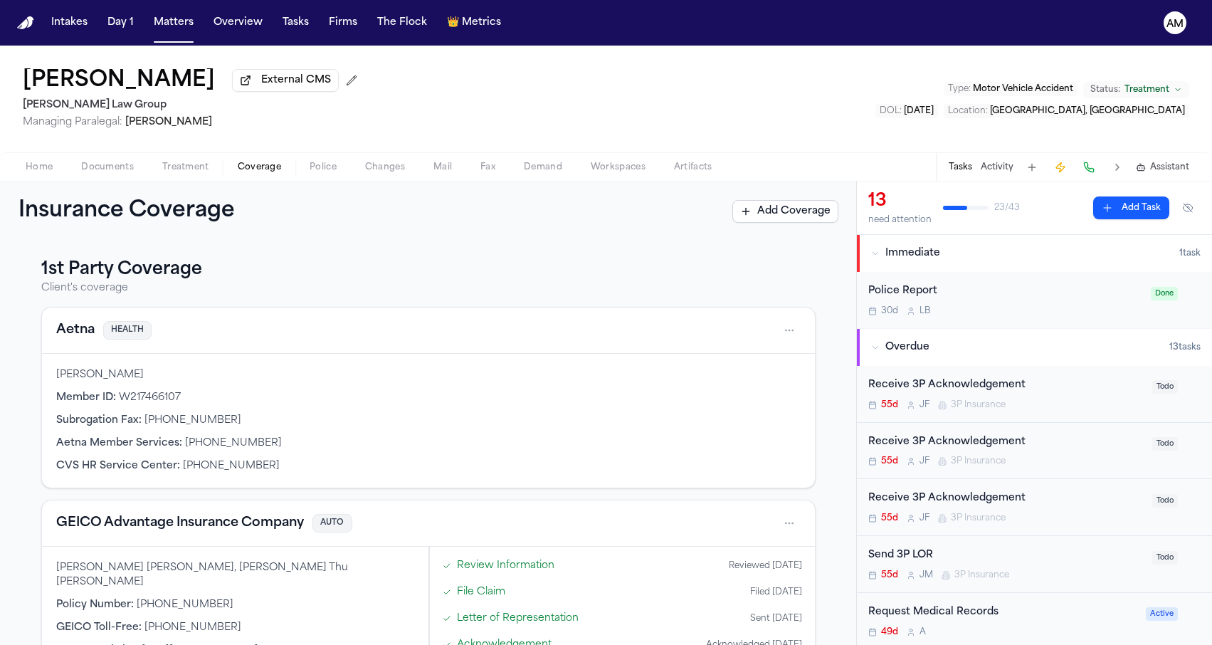
click at [252, 172] on span "Coverage" at bounding box center [259, 167] width 43 height 11
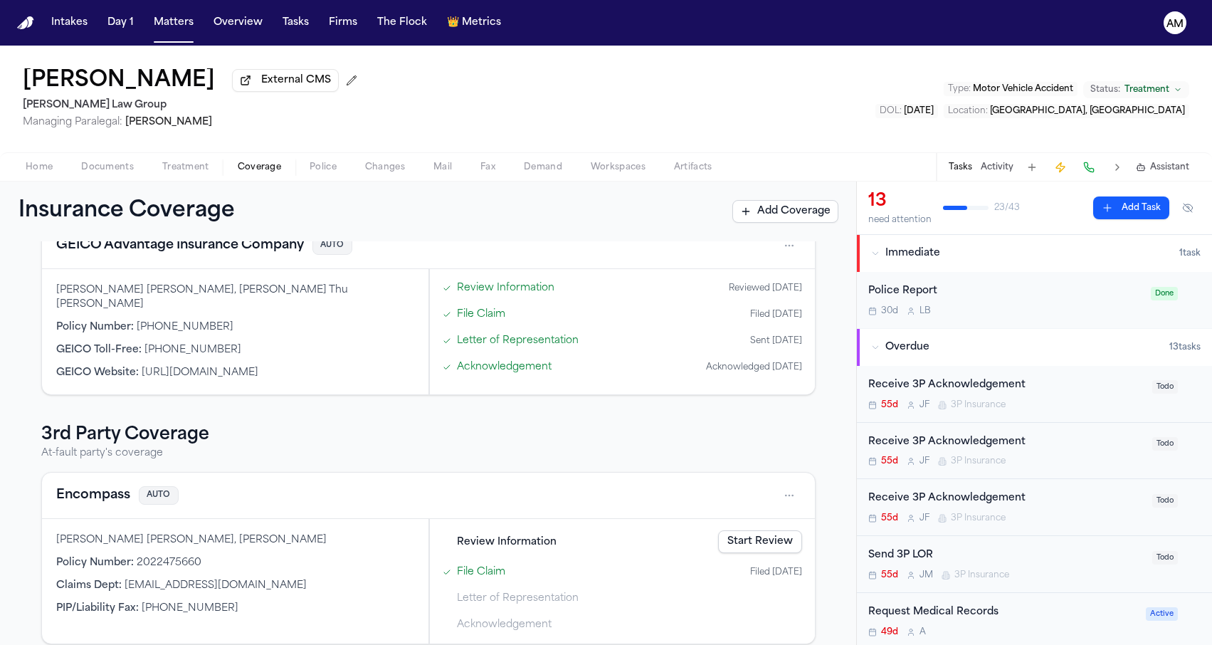
scroll to position [386, 0]
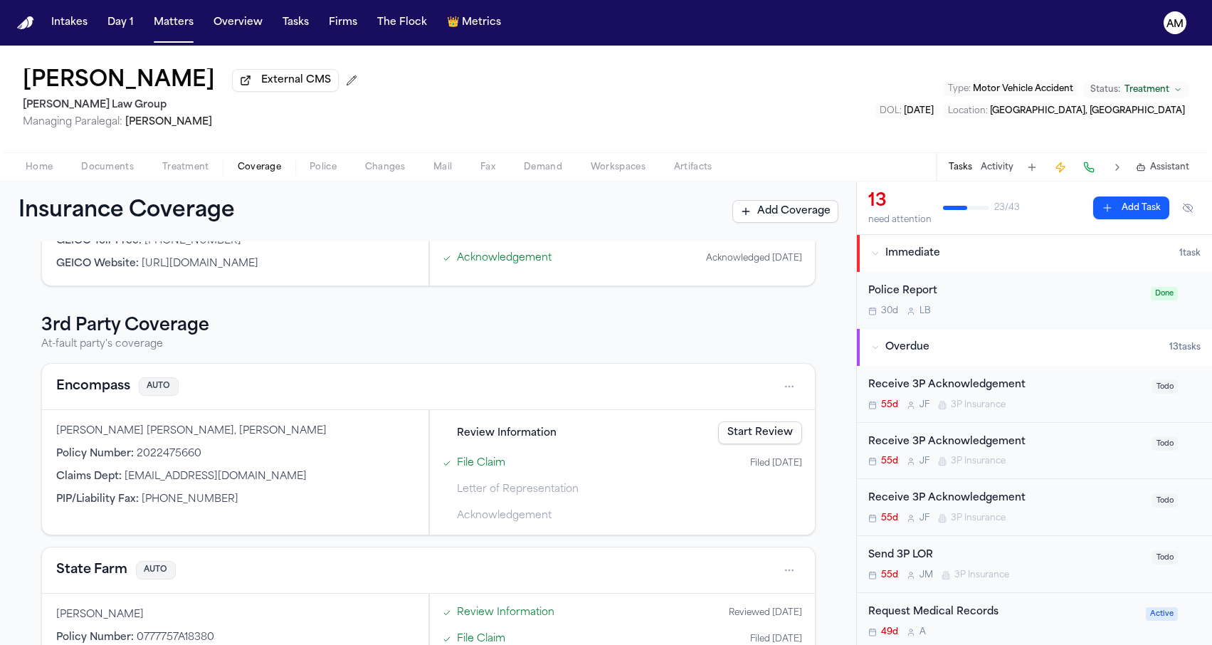
click at [88, 364] on div "Encompass AUTO" at bounding box center [428, 387] width 773 height 46
click at [82, 384] on button "Encompass" at bounding box center [93, 386] width 74 height 20
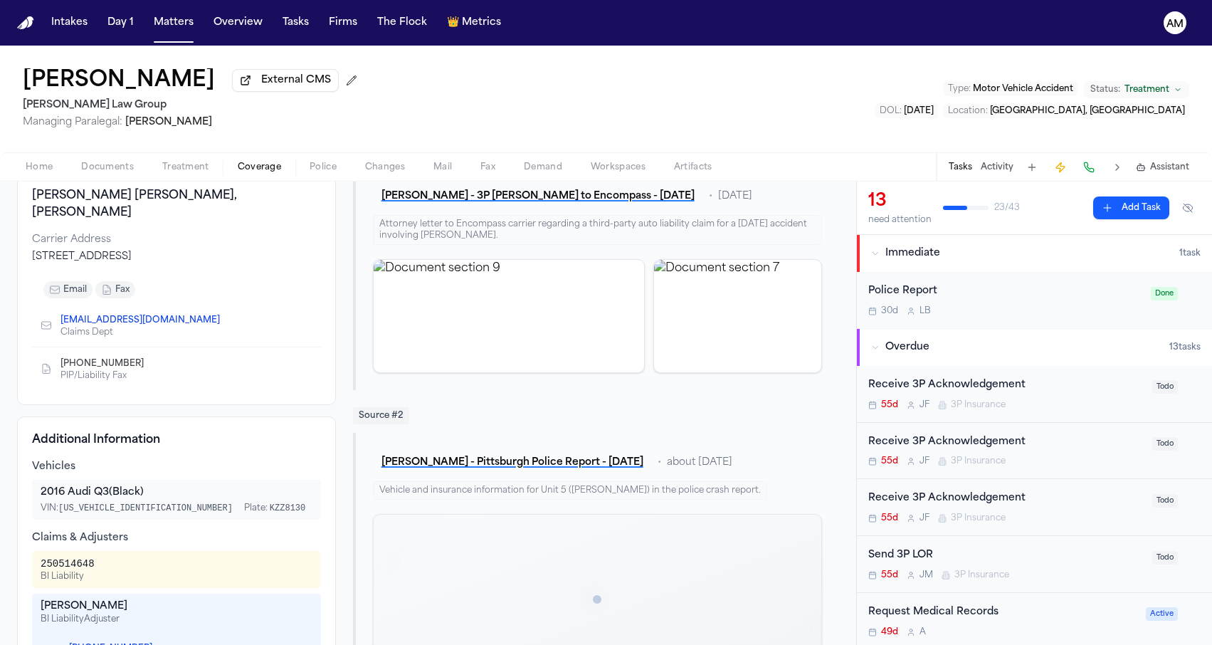
scroll to position [340, 0]
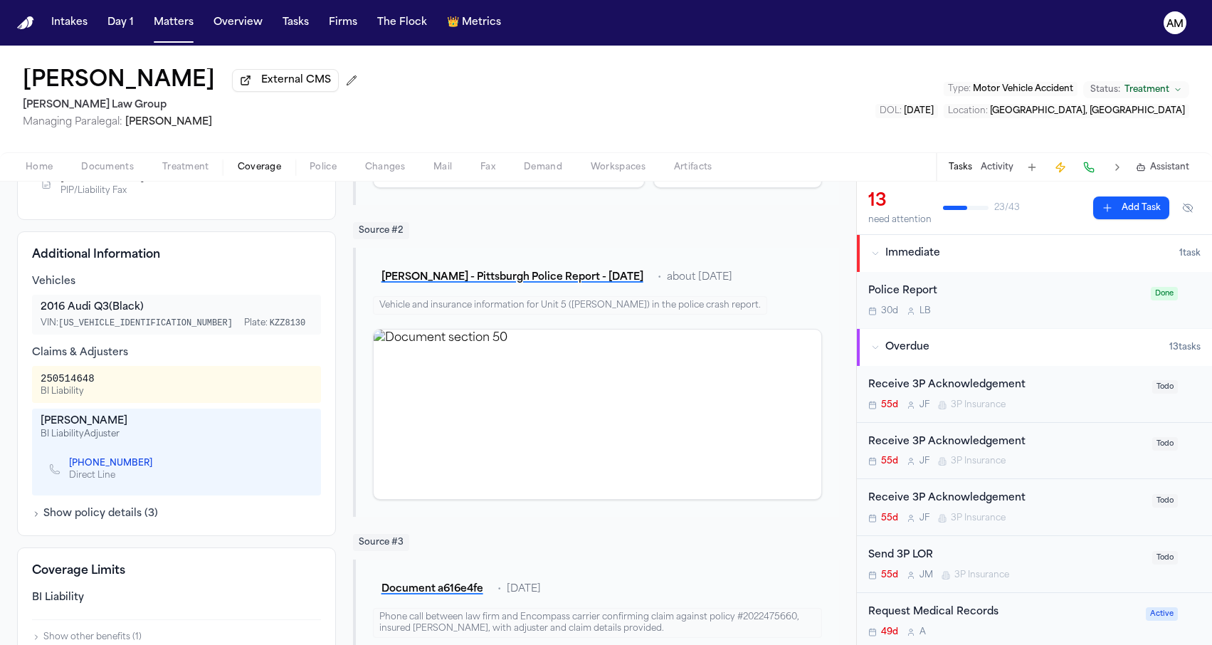
click at [112, 457] on link "(716) 580-5600" at bounding box center [110, 462] width 83 height 11
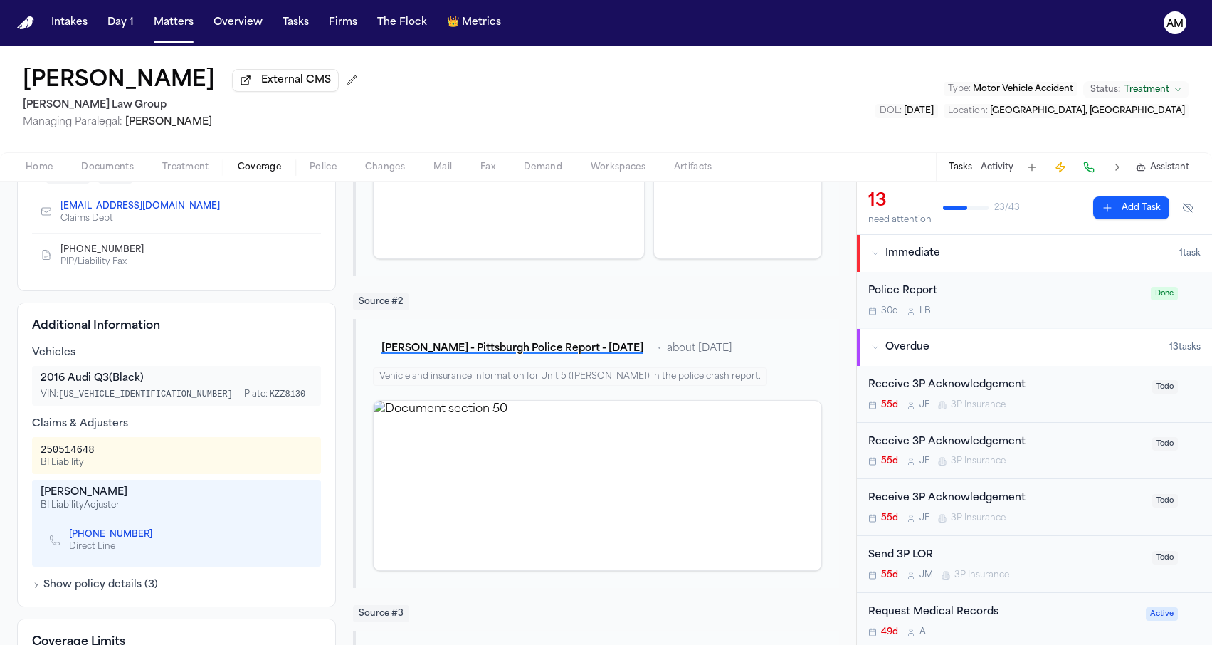
scroll to position [294, 0]
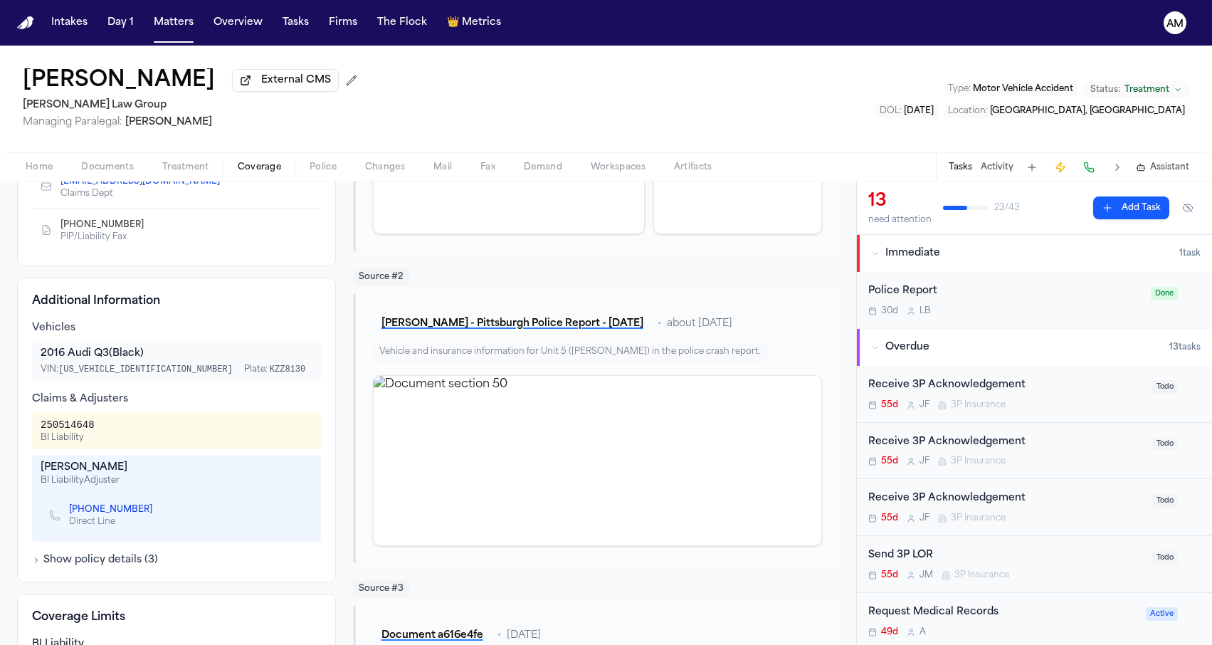
click at [282, 294] on h4 "Additional Information" at bounding box center [176, 300] width 289 height 17
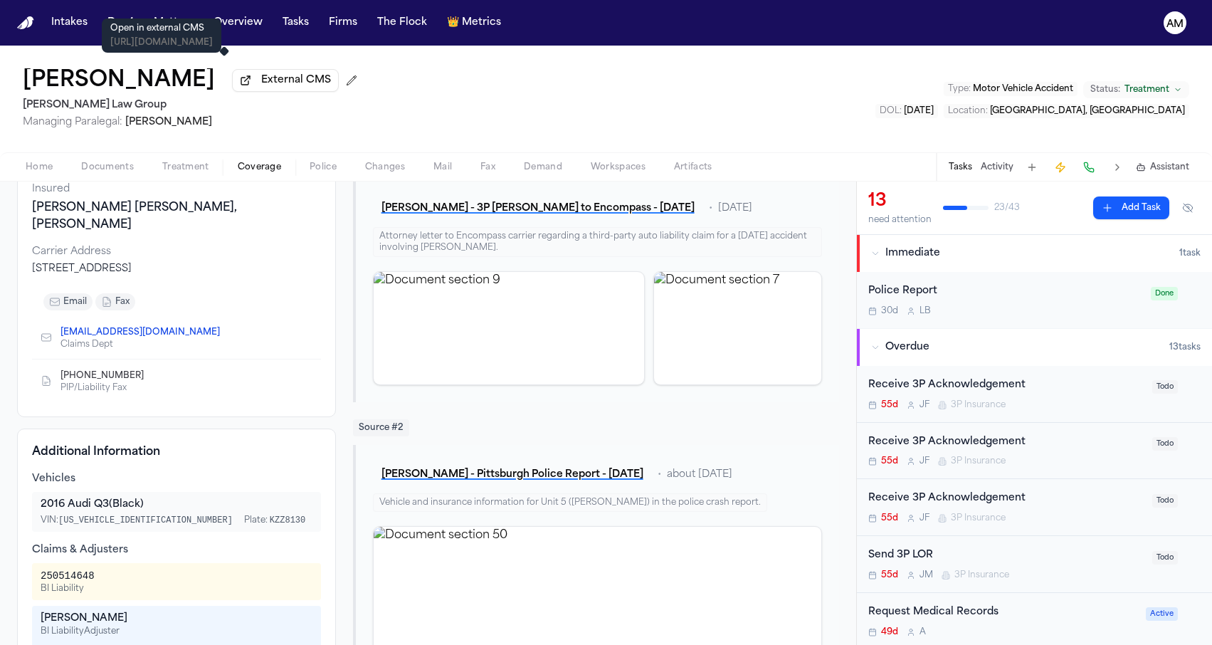
scroll to position [53, 0]
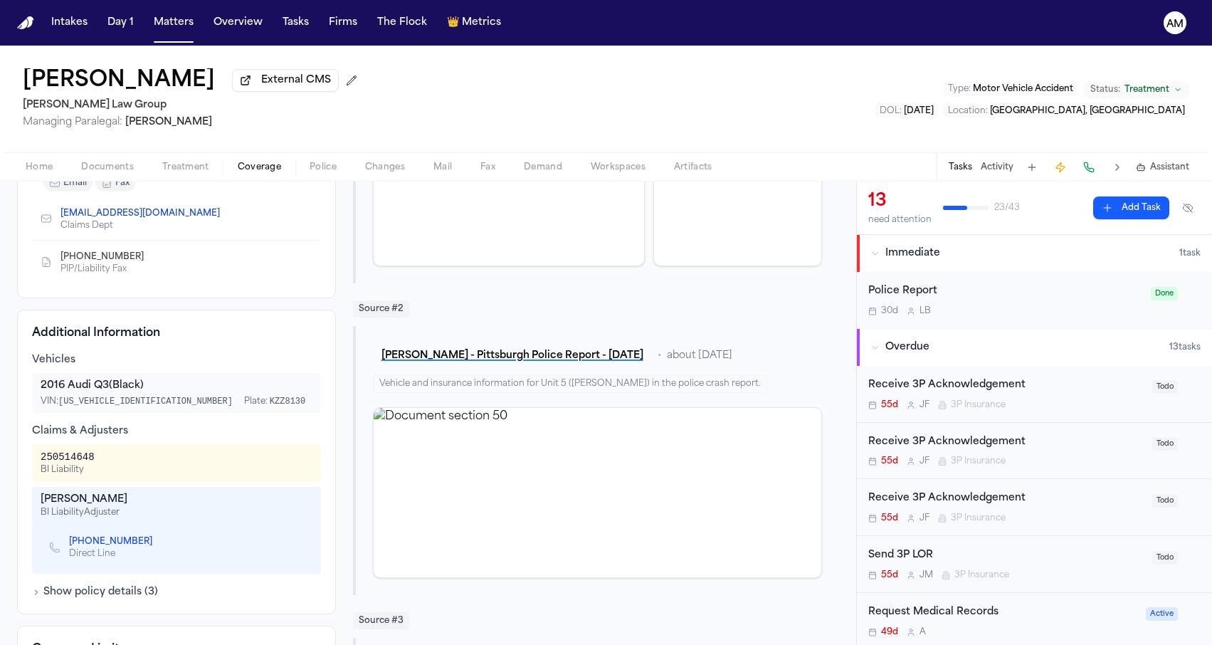
scroll to position [268, 0]
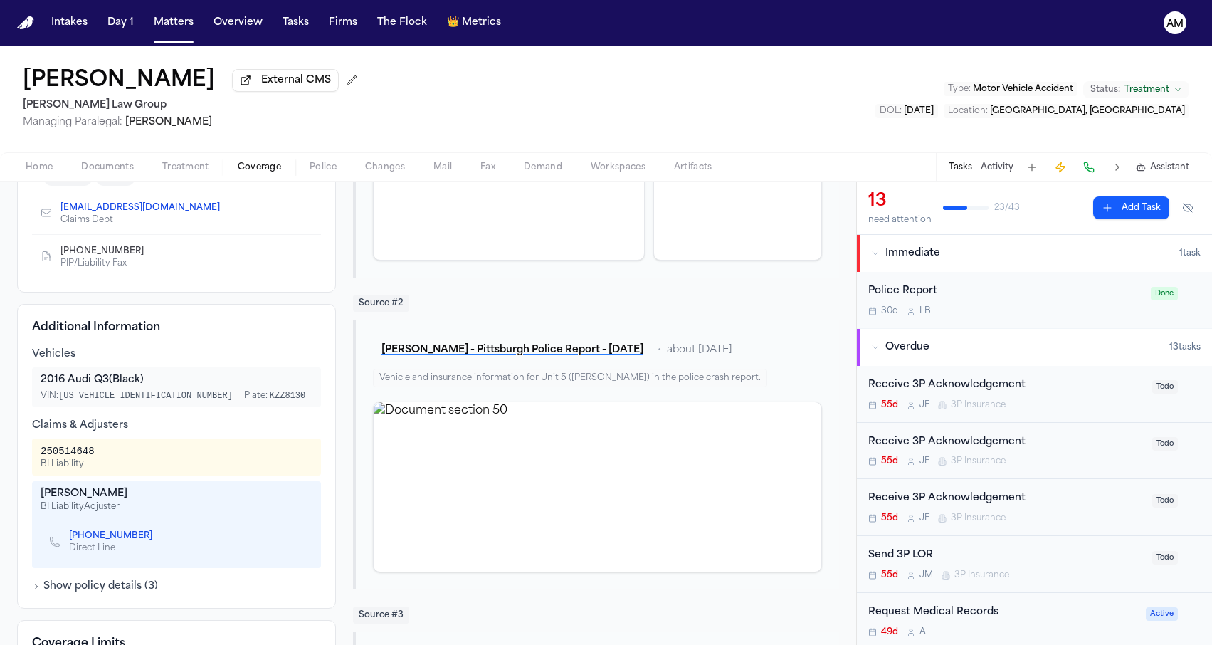
click at [224, 207] on icon "Copy to clipboard" at bounding box center [226, 209] width 5 height 5
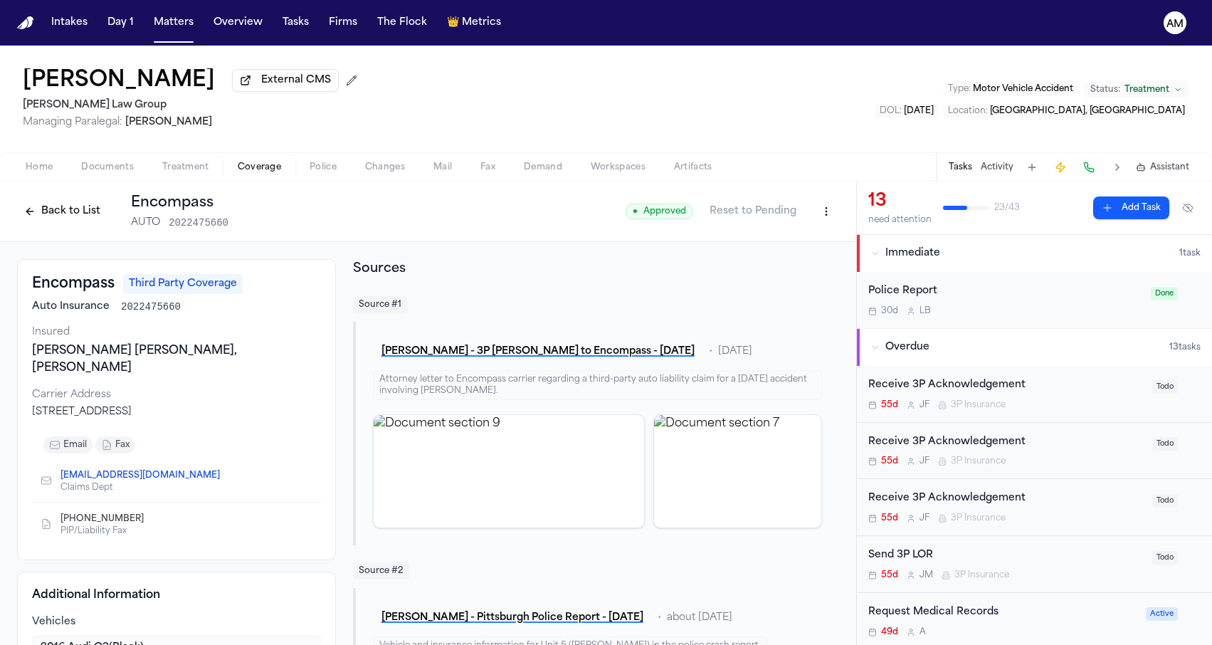
scroll to position [0, 0]
drag, startPoint x: 31, startPoint y: 282, endPoint x: 115, endPoint y: 284, distance: 84.0
click at [115, 283] on div "Encompass Third Party Coverage Auto Insurance 2022475660 Insured Emily Kaitlyn …" at bounding box center [176, 409] width 319 height 301
copy h3 "Encompass"
click at [287, 284] on div "Encompass Third Party Coverage" at bounding box center [176, 284] width 289 height 20
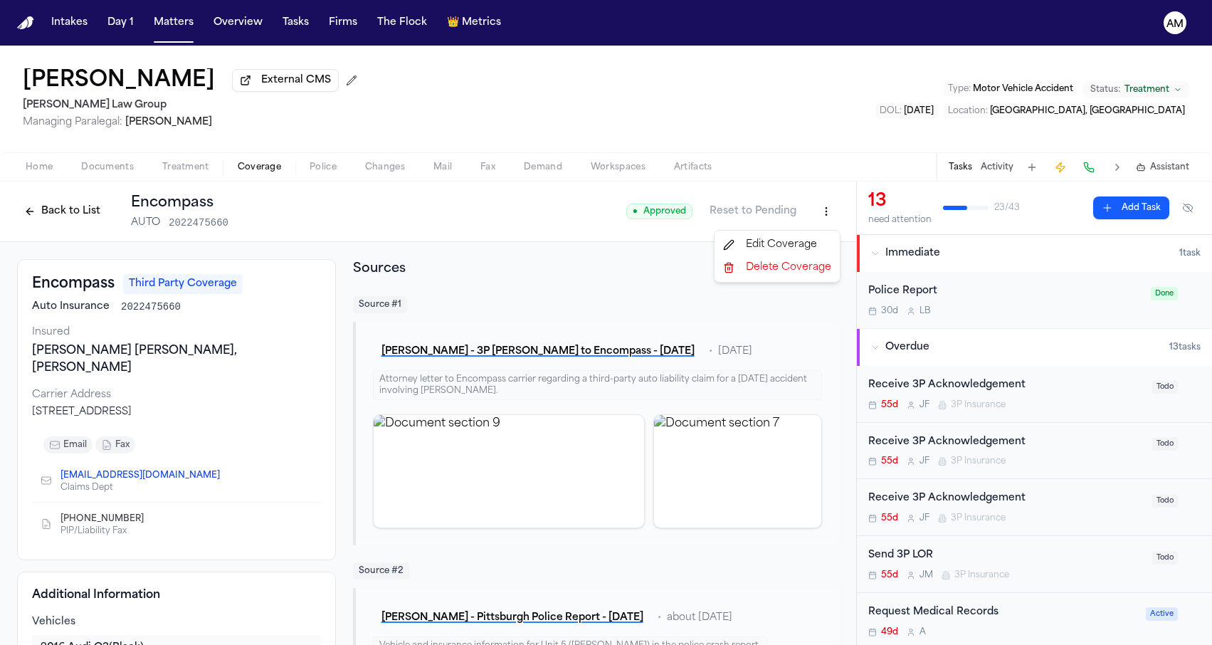
click at [827, 206] on html "Intakes Day 1 Matters Overview Tasks Firms The Flock 👑 Metrics AM Shawn Yang Ex…" at bounding box center [606, 322] width 1212 height 645
click at [780, 248] on div "Edit Coverage" at bounding box center [777, 244] width 120 height 23
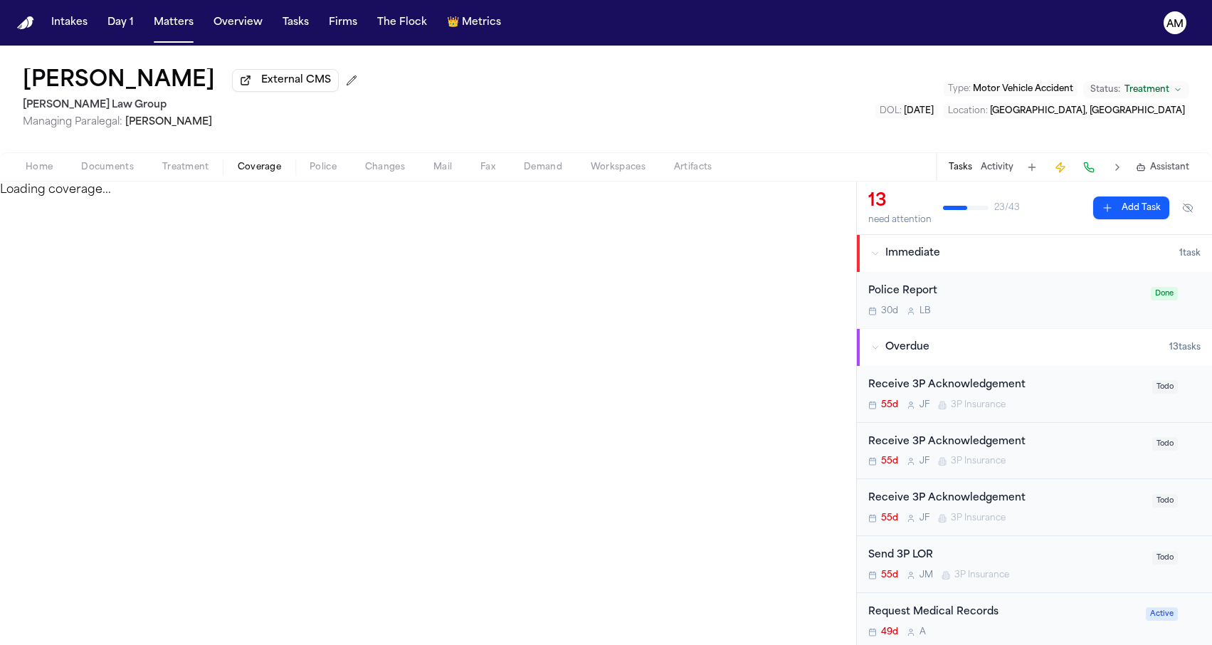
select select "**********"
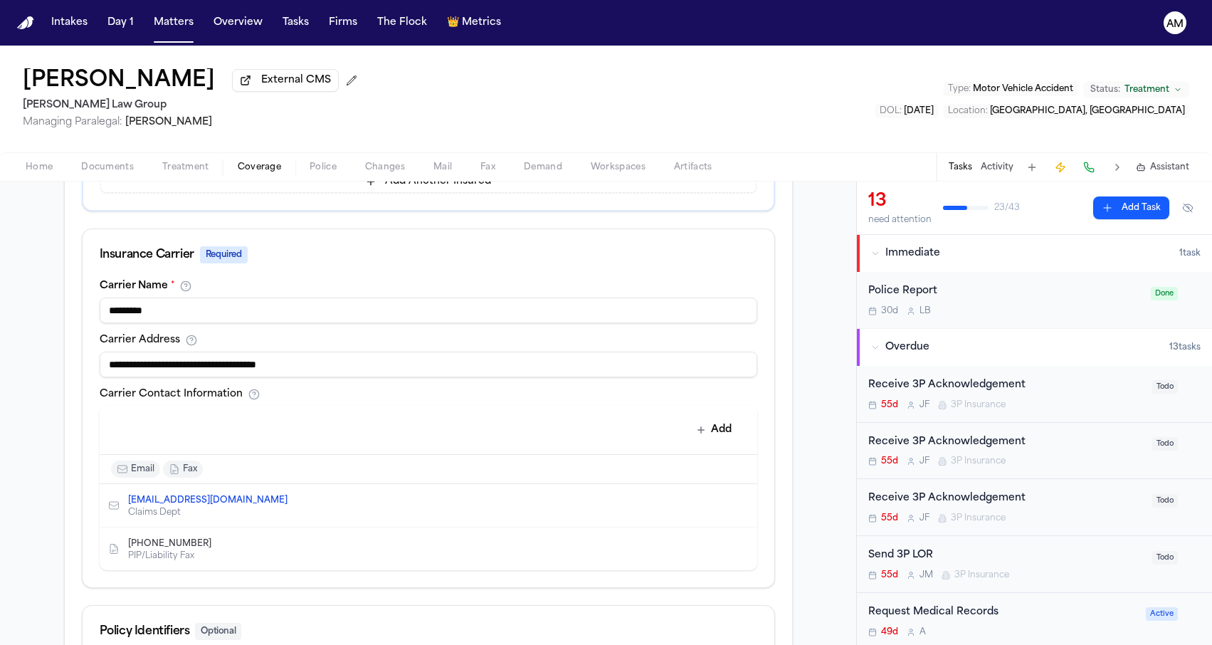
scroll to position [559, 0]
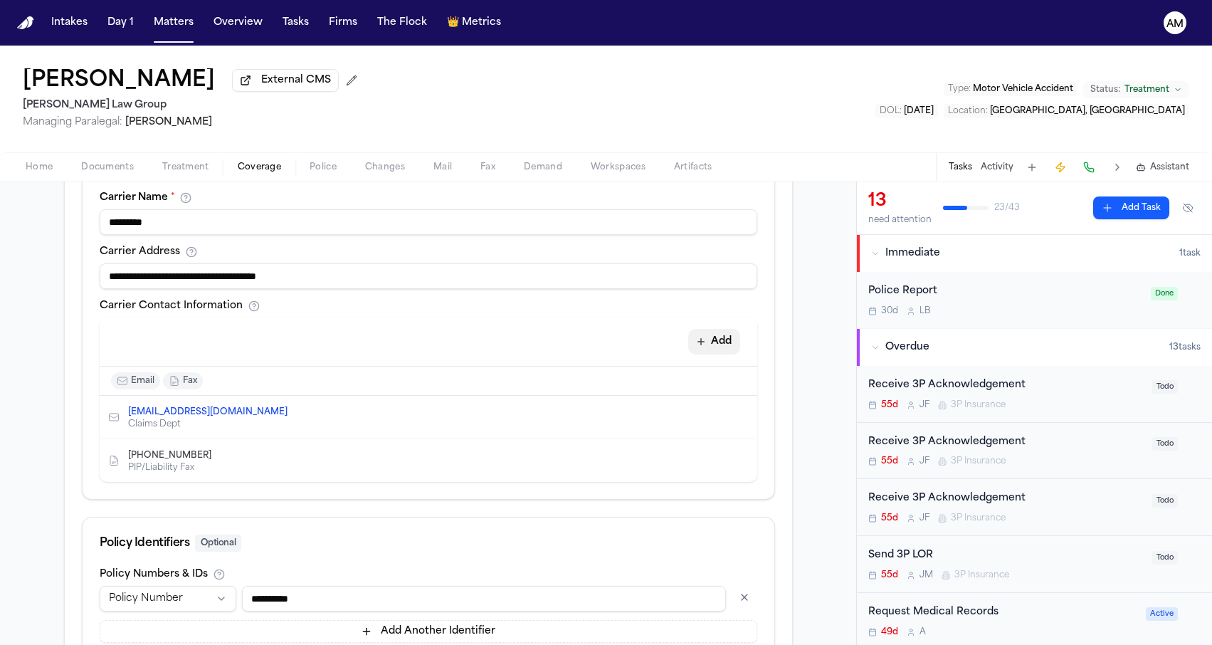
click at [701, 342] on icon "button" at bounding box center [700, 341] width 7 height 7
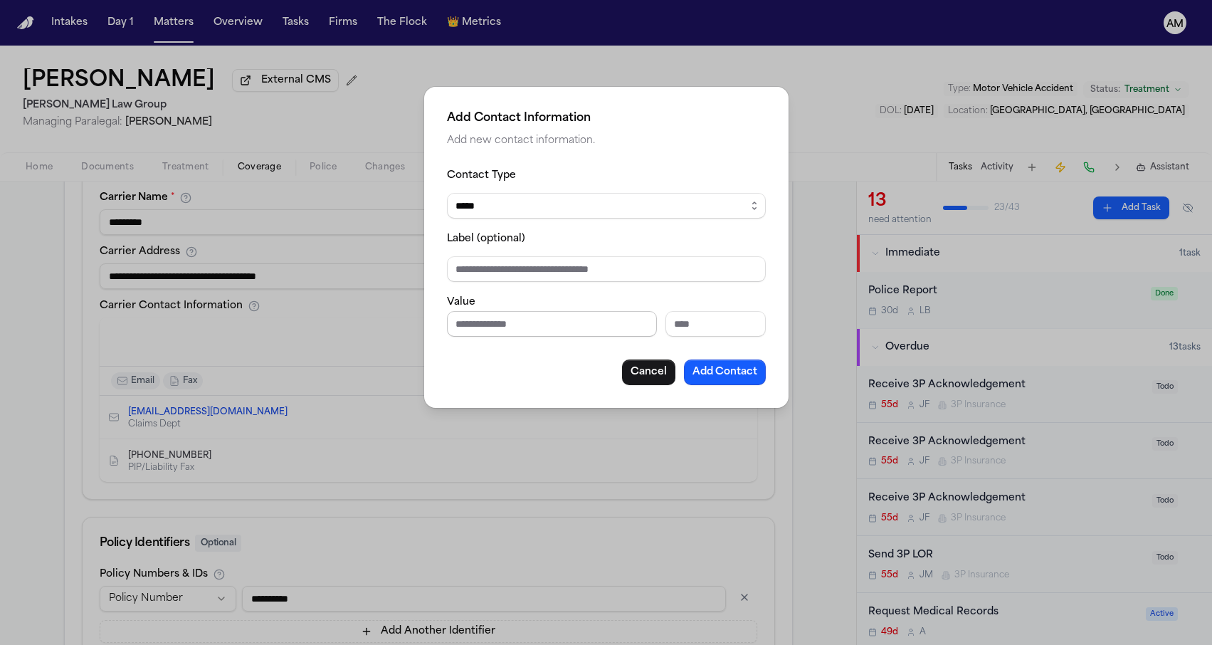
click at [511, 331] on input "Phone number" at bounding box center [552, 324] width 210 height 26
paste input "**********"
type input "**********"
click at [738, 369] on button "Add Contact" at bounding box center [725, 372] width 82 height 26
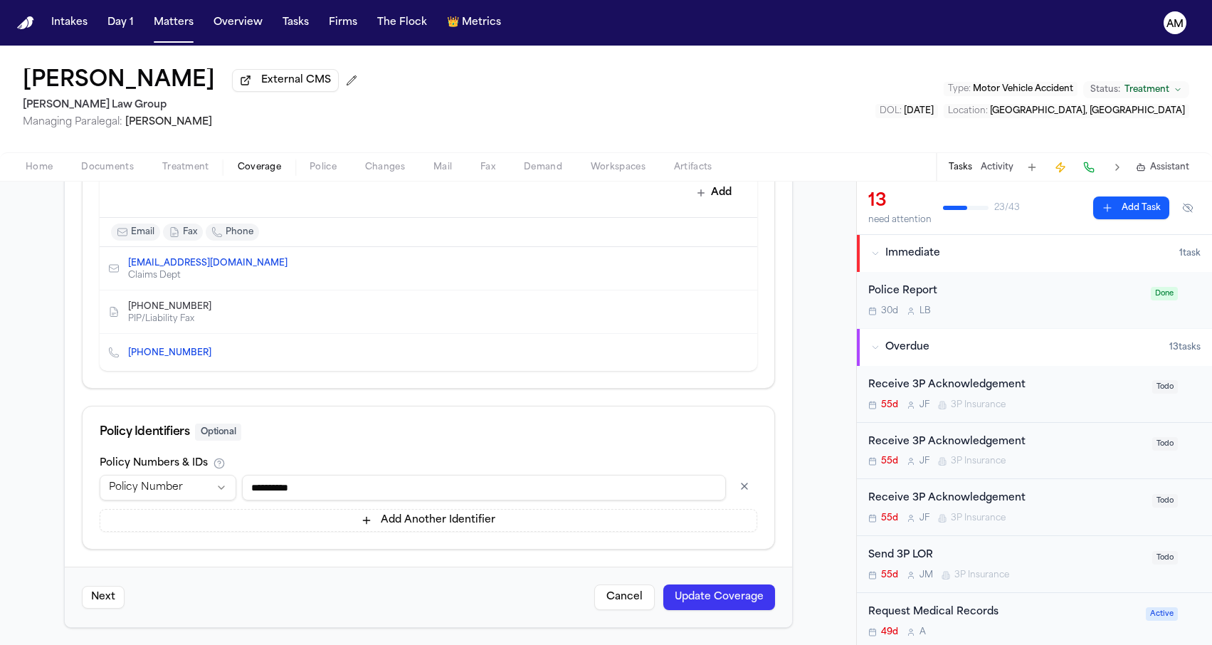
scroll to position [710, 0]
click at [715, 596] on button "Update Coverage" at bounding box center [719, 597] width 112 height 26
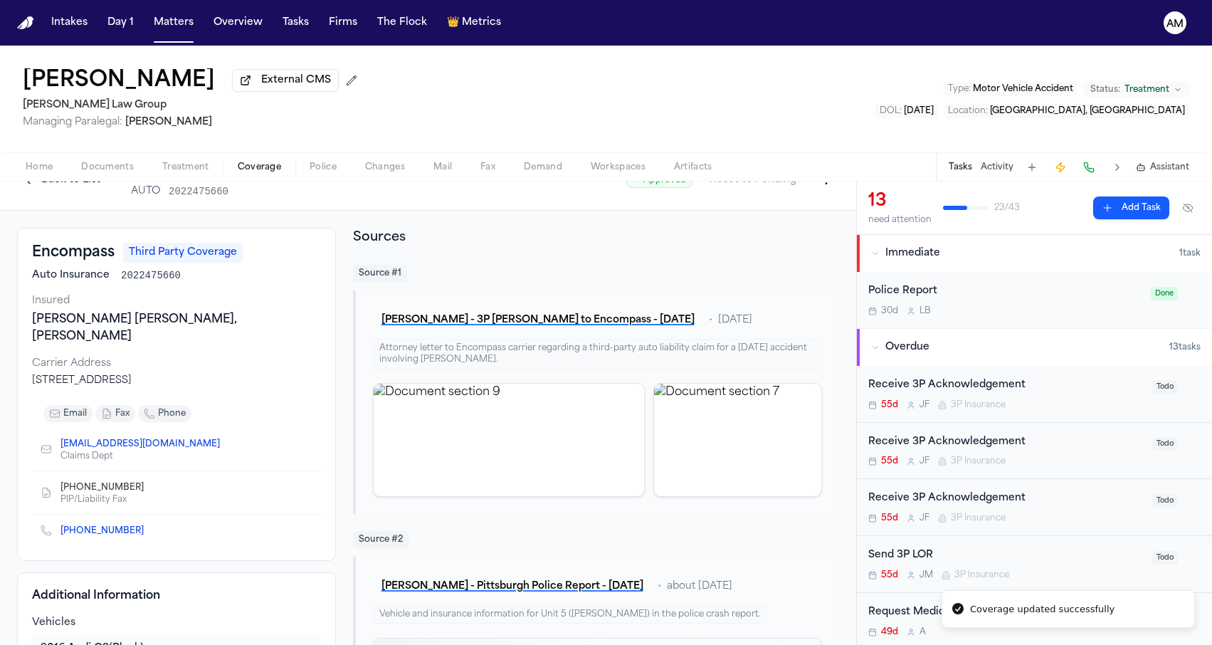
scroll to position [64, 0]
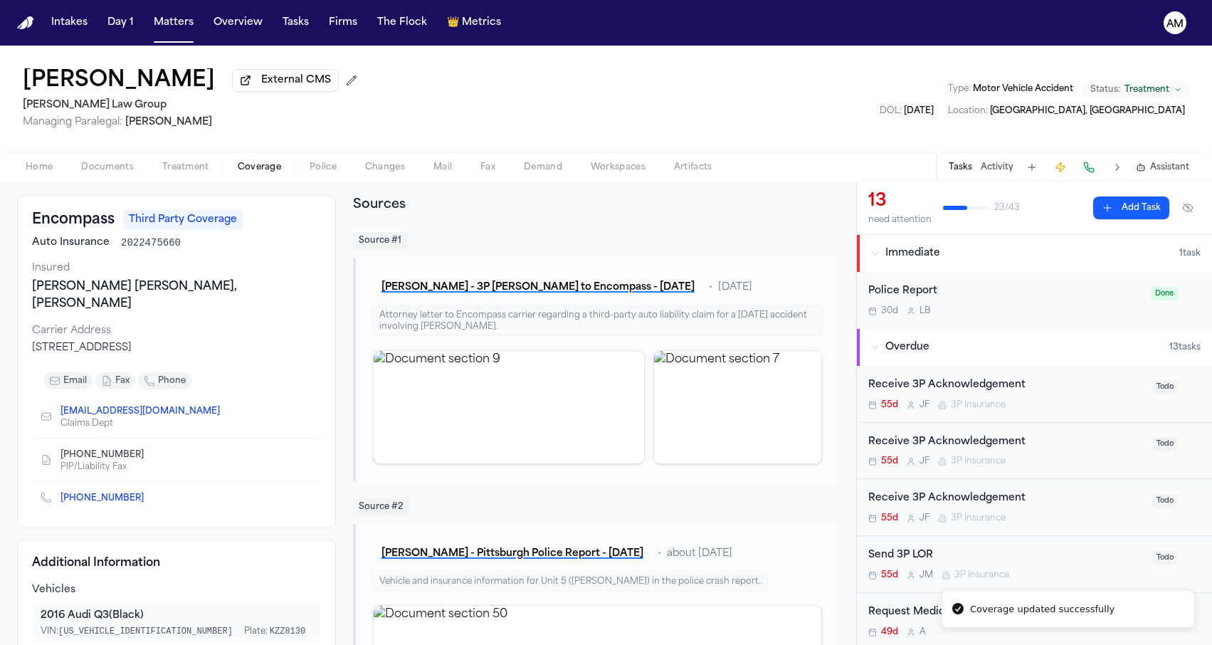
click at [80, 492] on link "+1 (800) 588-7400" at bounding box center [101, 497] width 83 height 11
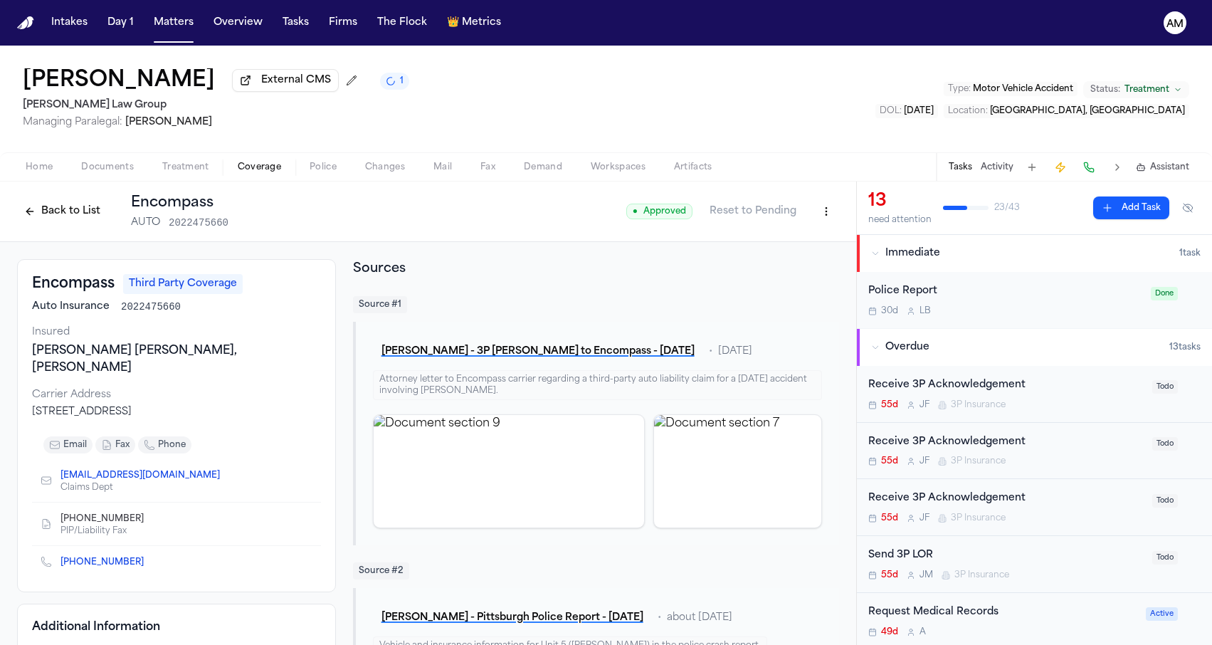
scroll to position [0, 0]
click at [152, 354] on div "Emily Kaitlyn Horosko, Emily Horosko" at bounding box center [176, 359] width 289 height 34
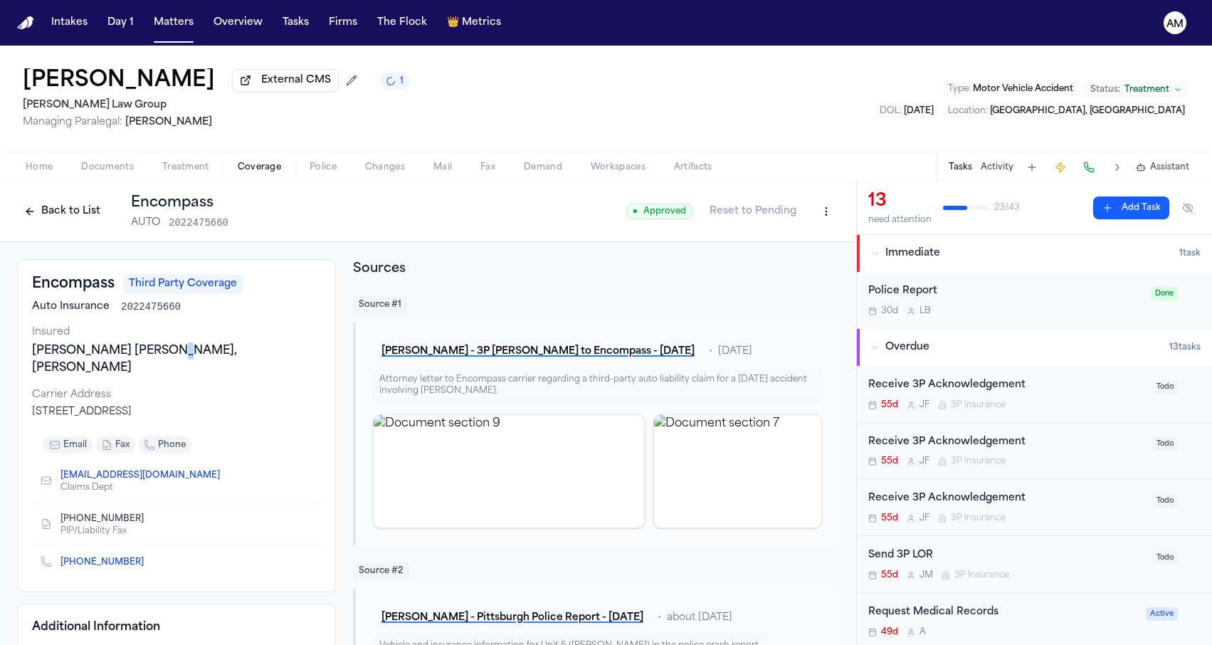
click at [152, 354] on div "Emily Kaitlyn Horosko, Emily Horosko" at bounding box center [176, 359] width 289 height 34
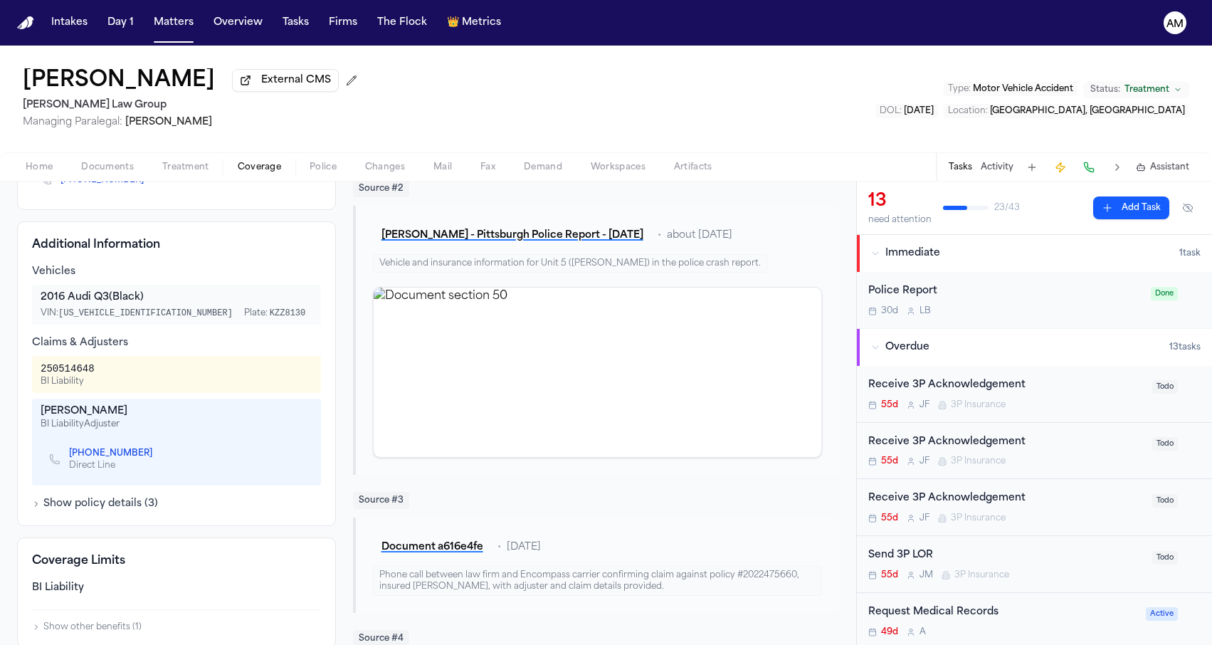
scroll to position [406, 0]
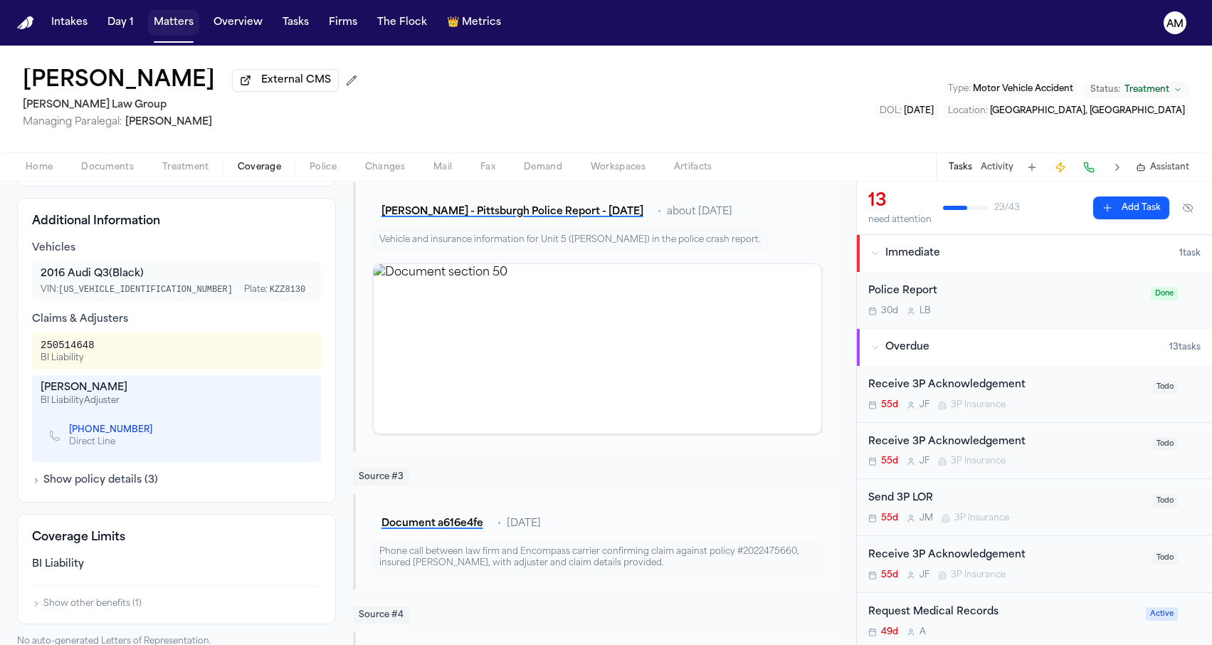
click at [184, 22] on button "Matters" at bounding box center [173, 23] width 51 height 26
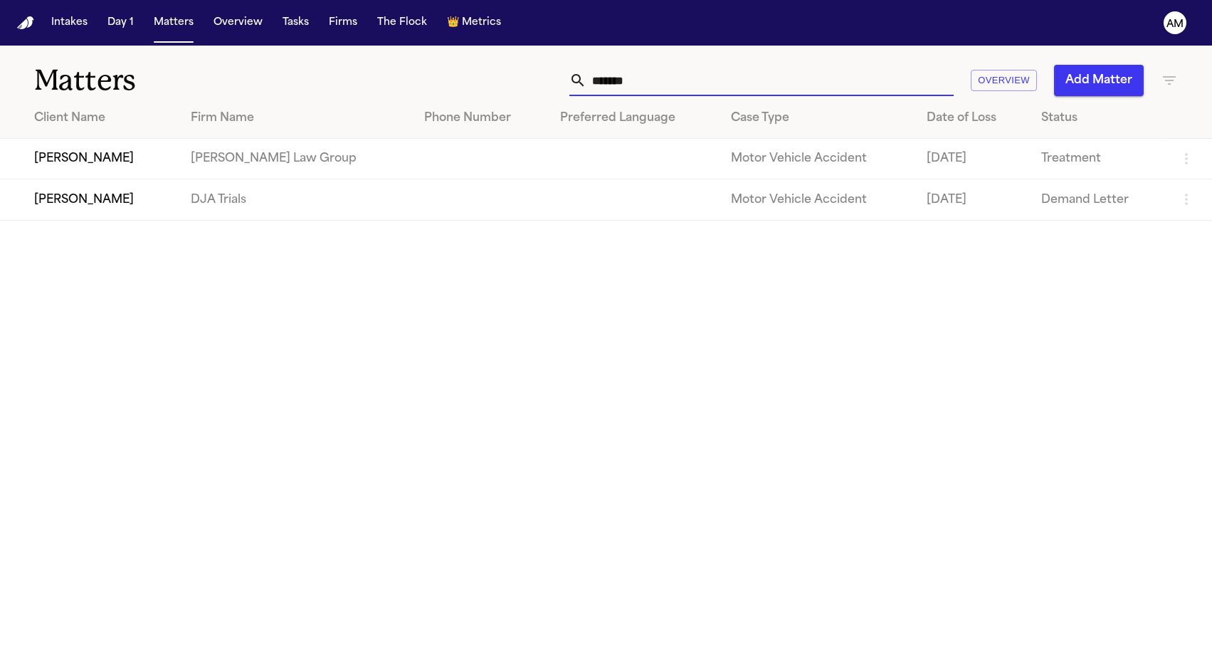
drag, startPoint x: 682, startPoint y: 88, endPoint x: 559, endPoint y: 84, distance: 122.4
click at [560, 85] on div "******* Overview Add Matter" at bounding box center [769, 80] width 817 height 31
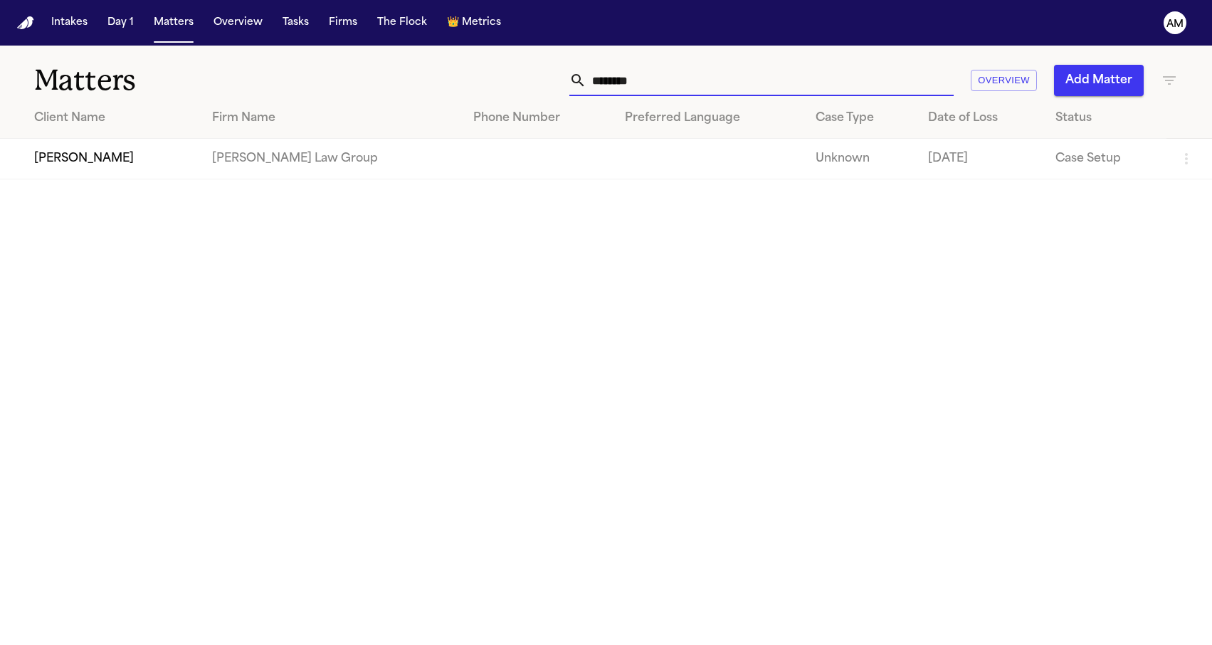
type input "********"
click at [110, 164] on td "[PERSON_NAME]" at bounding box center [100, 159] width 201 height 41
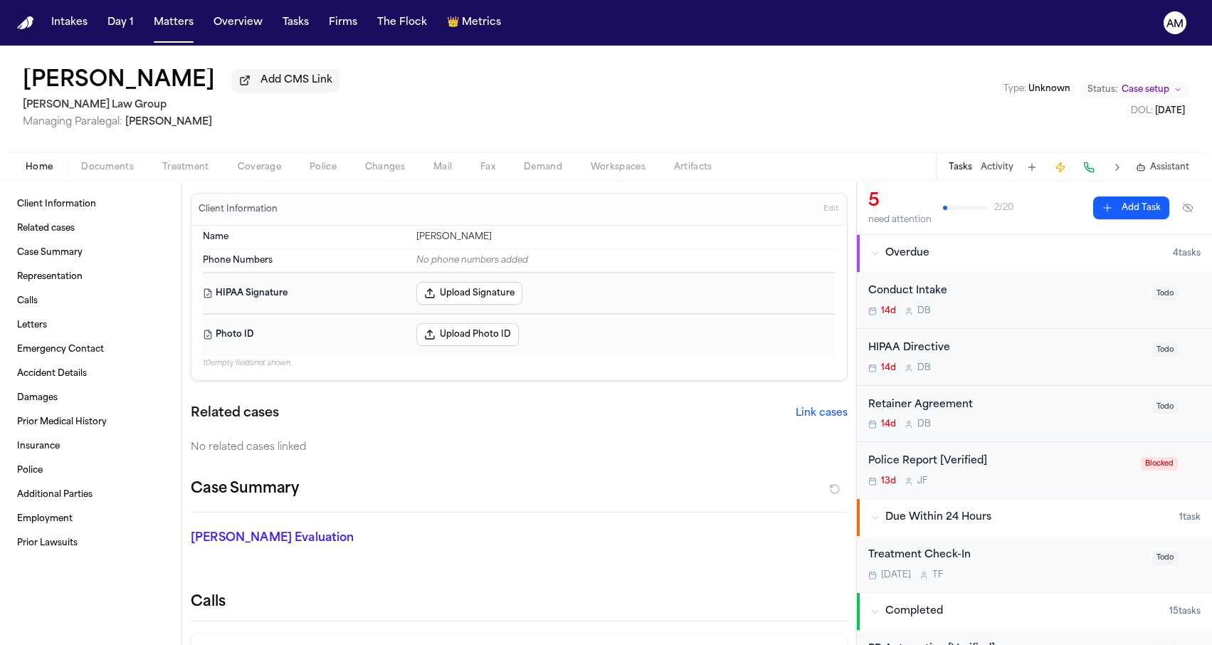
click at [114, 166] on span "Documents" at bounding box center [107, 167] width 53 height 11
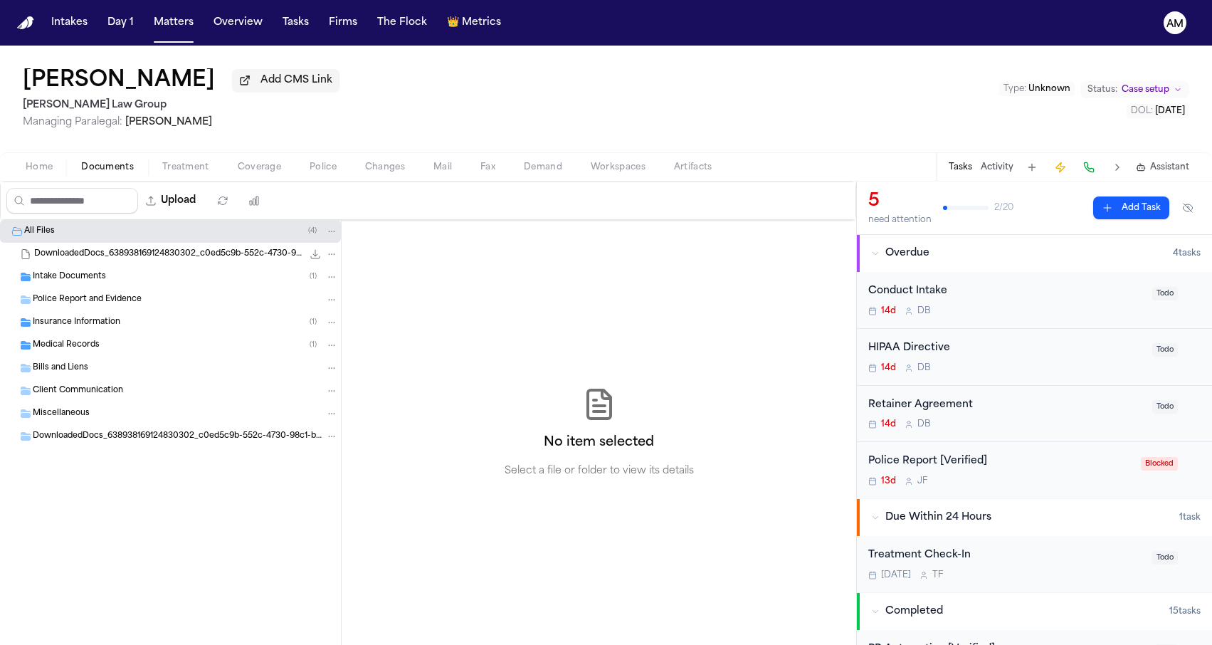
click at [91, 337] on div "Medical Records ( 1 )" at bounding box center [170, 345] width 341 height 23
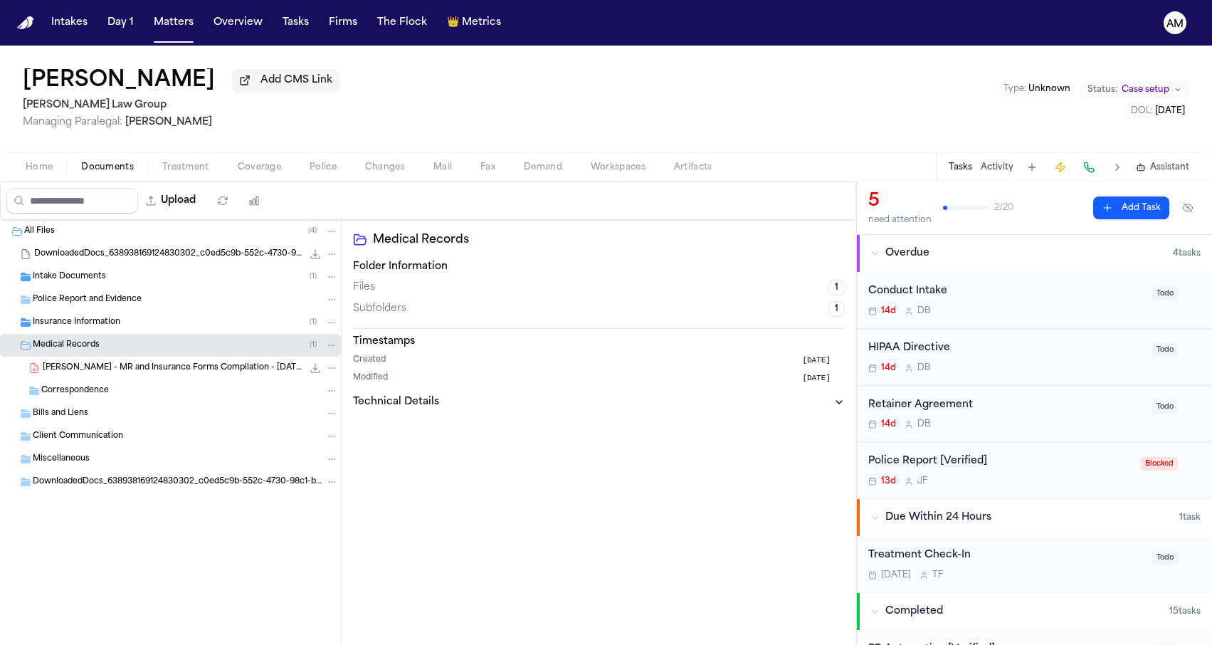
click at [92, 334] on div "Insurance Information ( 1 )" at bounding box center [170, 322] width 341 height 23
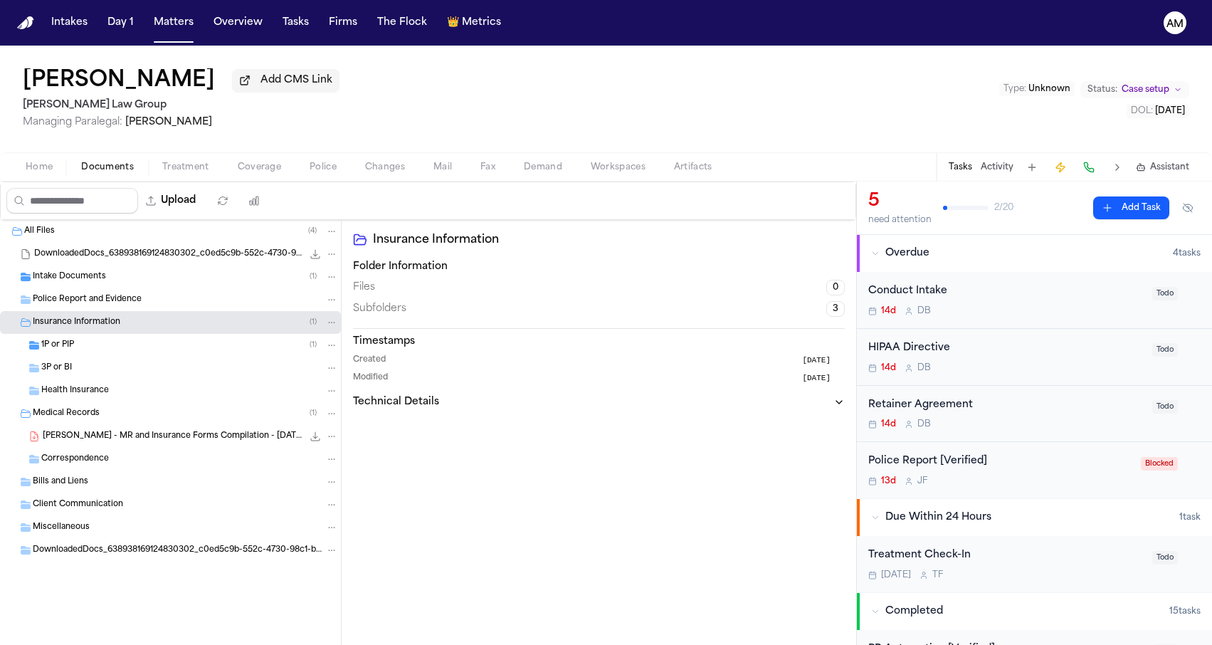
click at [95, 351] on div "1P or PIP ( 1 )" at bounding box center [189, 345] width 297 height 13
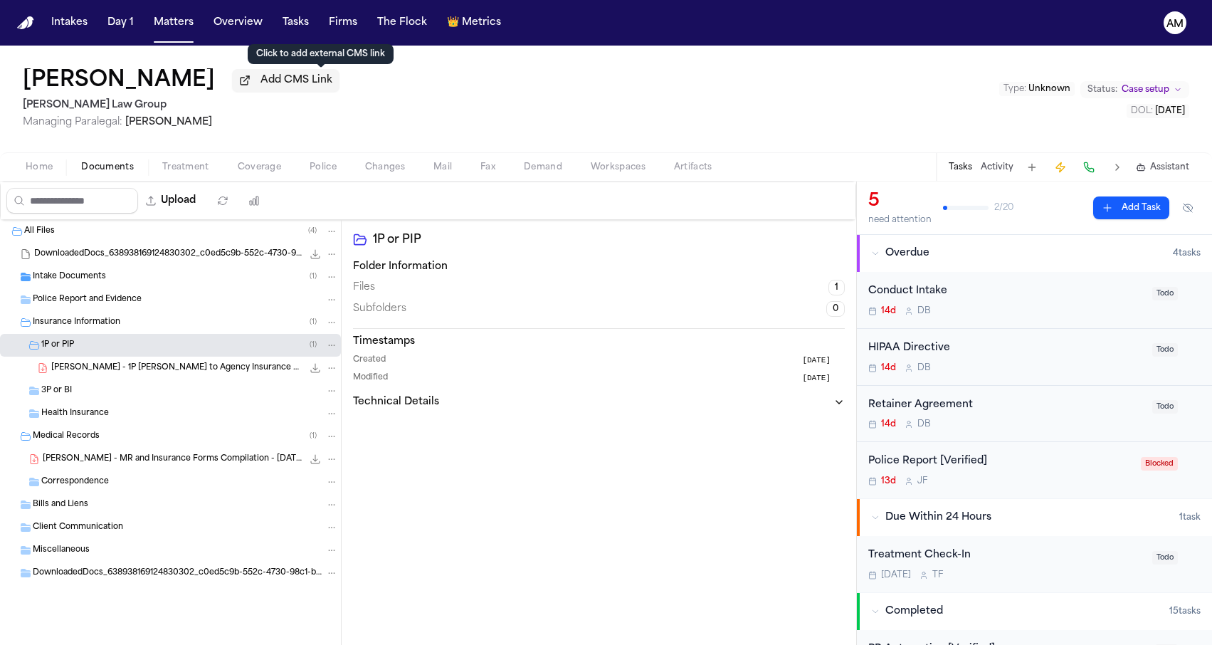
click at [157, 363] on div "J. Fortunato - 1P LOR to Agency Insurance Company - 9.18.25 319.1 KB • PDF" at bounding box center [170, 367] width 341 height 23
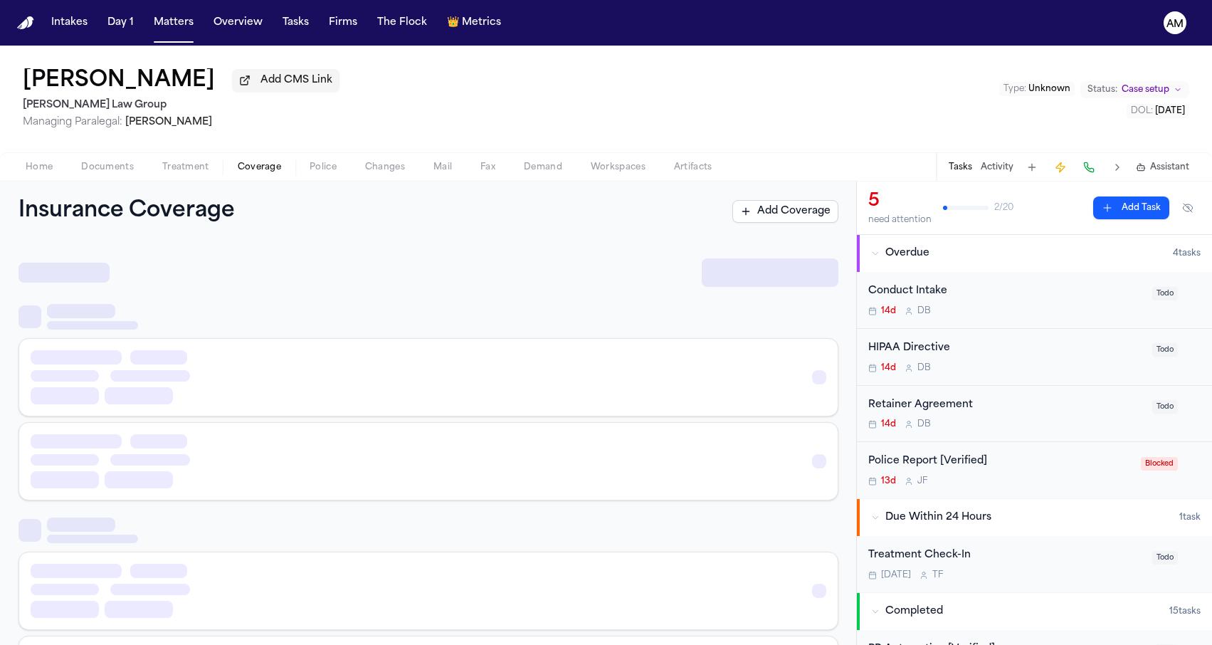
click at [280, 167] on span "Coverage" at bounding box center [259, 167] width 43 height 11
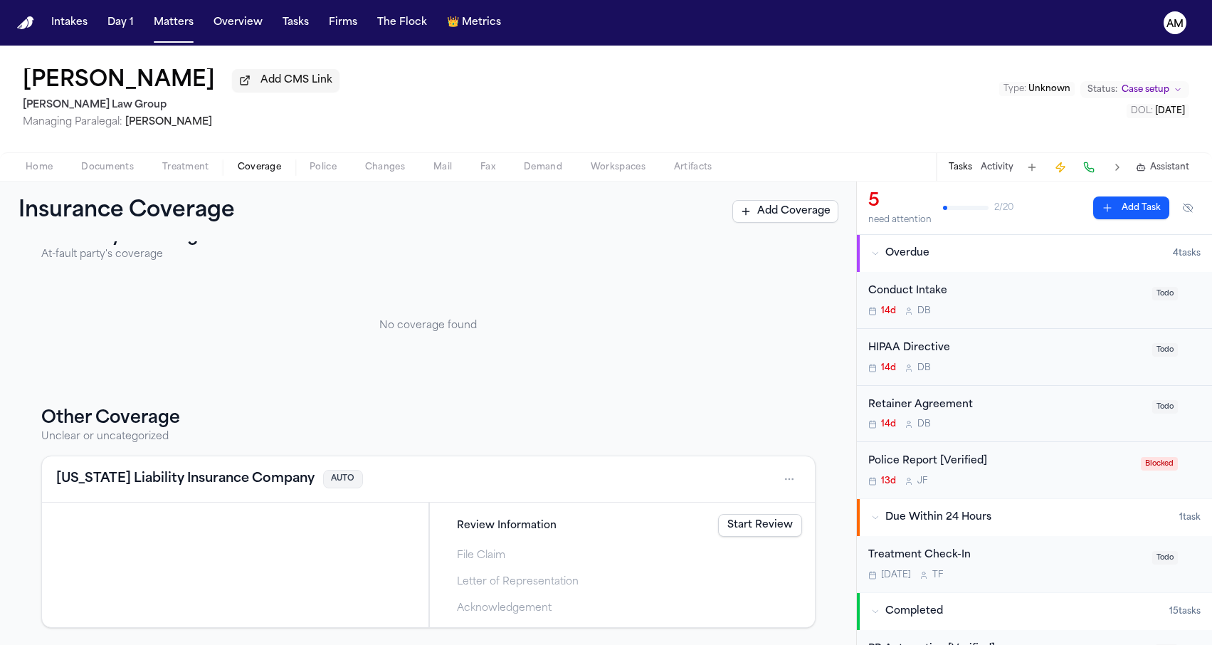
scroll to position [556, 0]
click at [184, 482] on button "Texas Liability Insurance Company" at bounding box center [185, 479] width 258 height 20
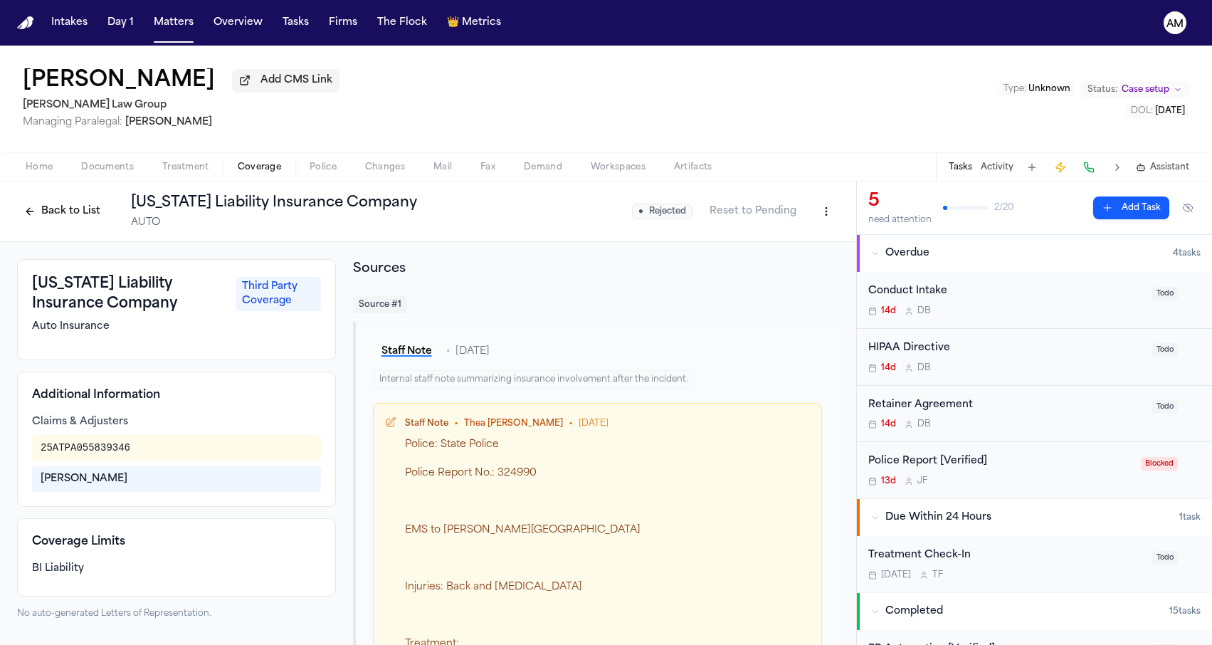
click at [180, 170] on span "Treatment" at bounding box center [185, 167] width 47 height 11
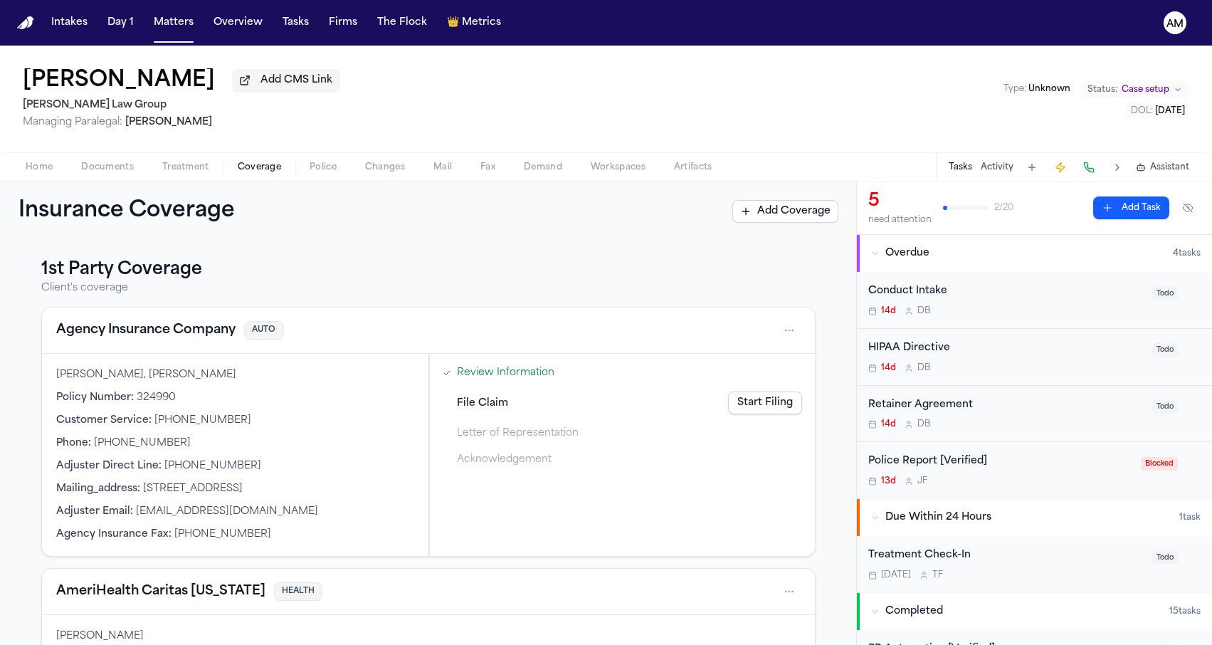
click at [245, 167] on span "Coverage" at bounding box center [259, 167] width 43 height 11
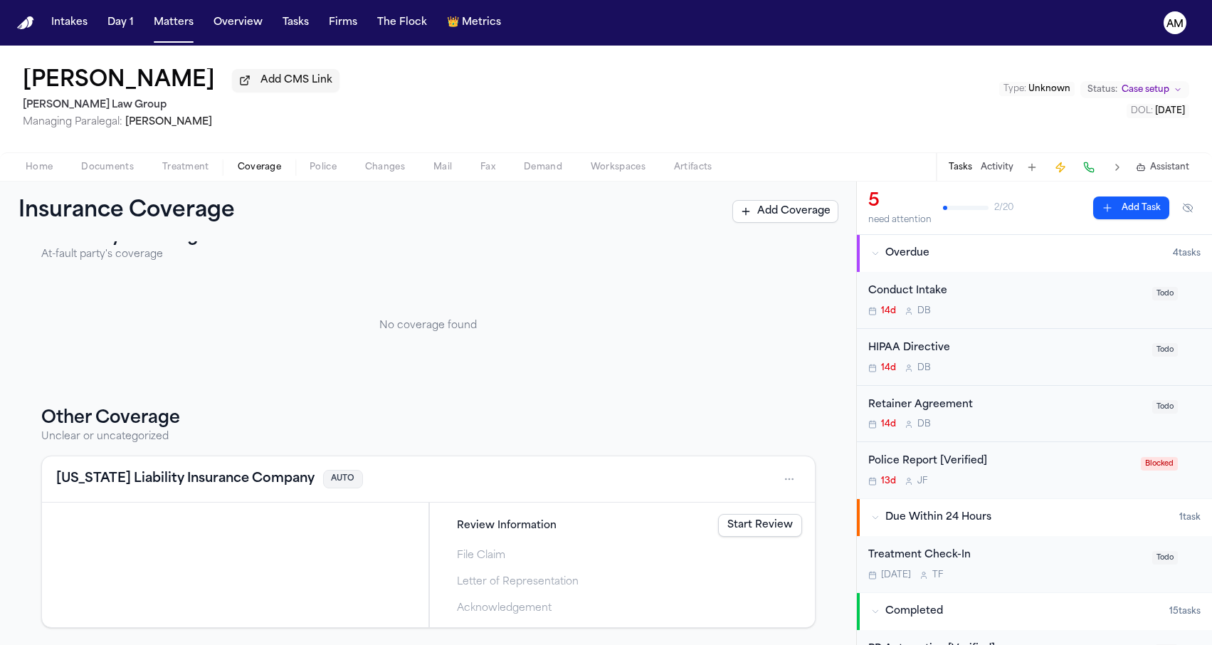
scroll to position [556, 0]
click at [195, 473] on button "Texas Liability Insurance Company" at bounding box center [185, 479] width 258 height 20
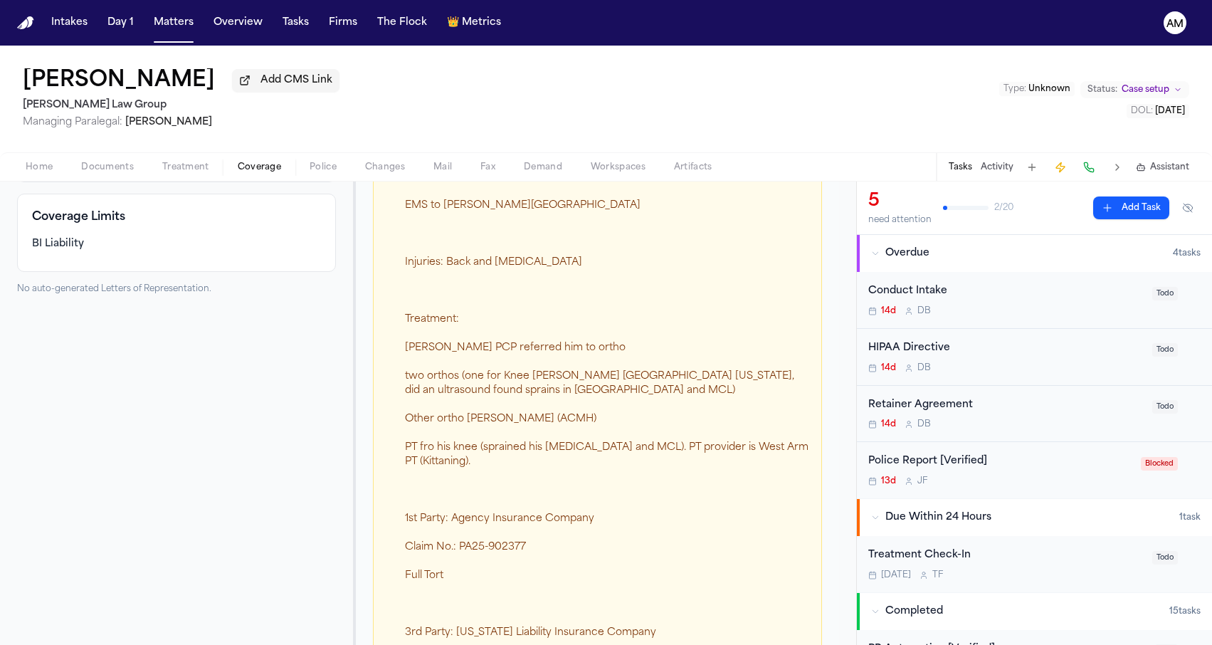
scroll to position [322, 0]
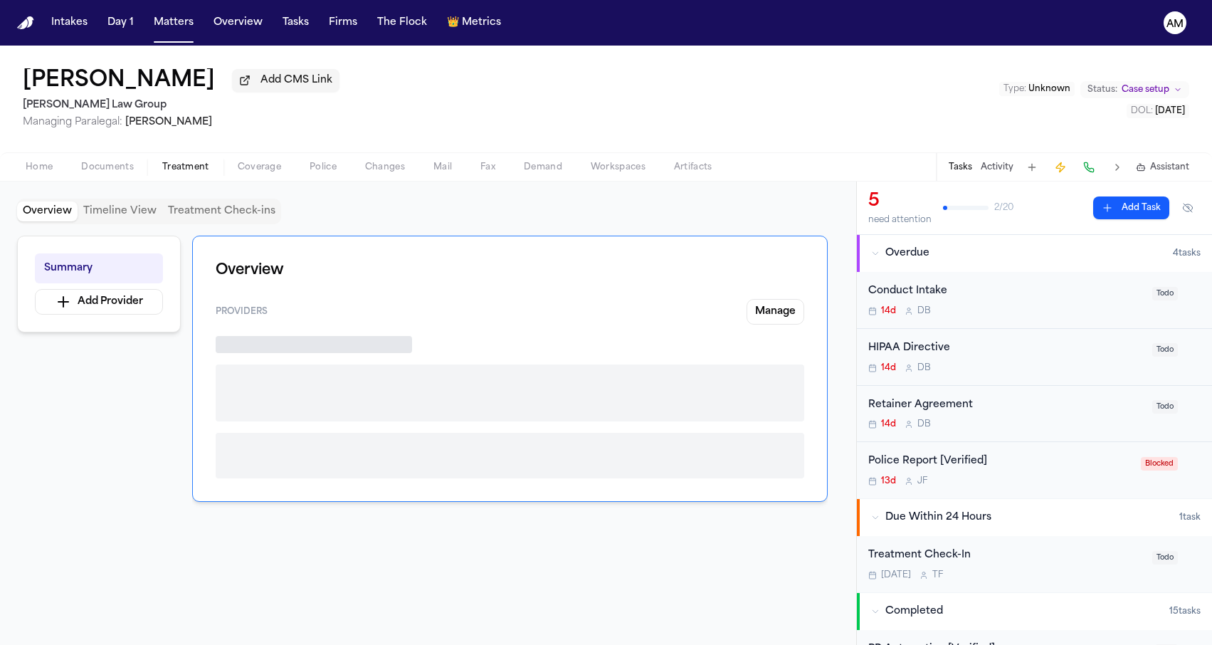
click at [183, 162] on span "Treatment" at bounding box center [185, 167] width 47 height 11
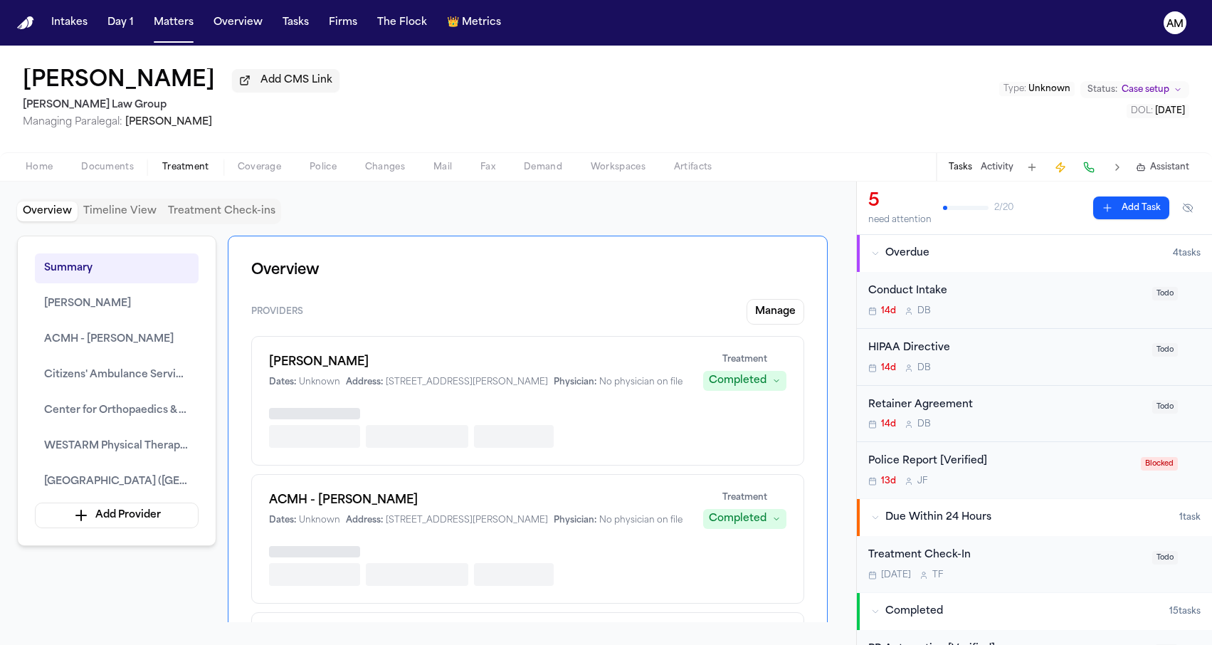
click at [234, 162] on button "Coverage" at bounding box center [259, 167] width 72 height 17
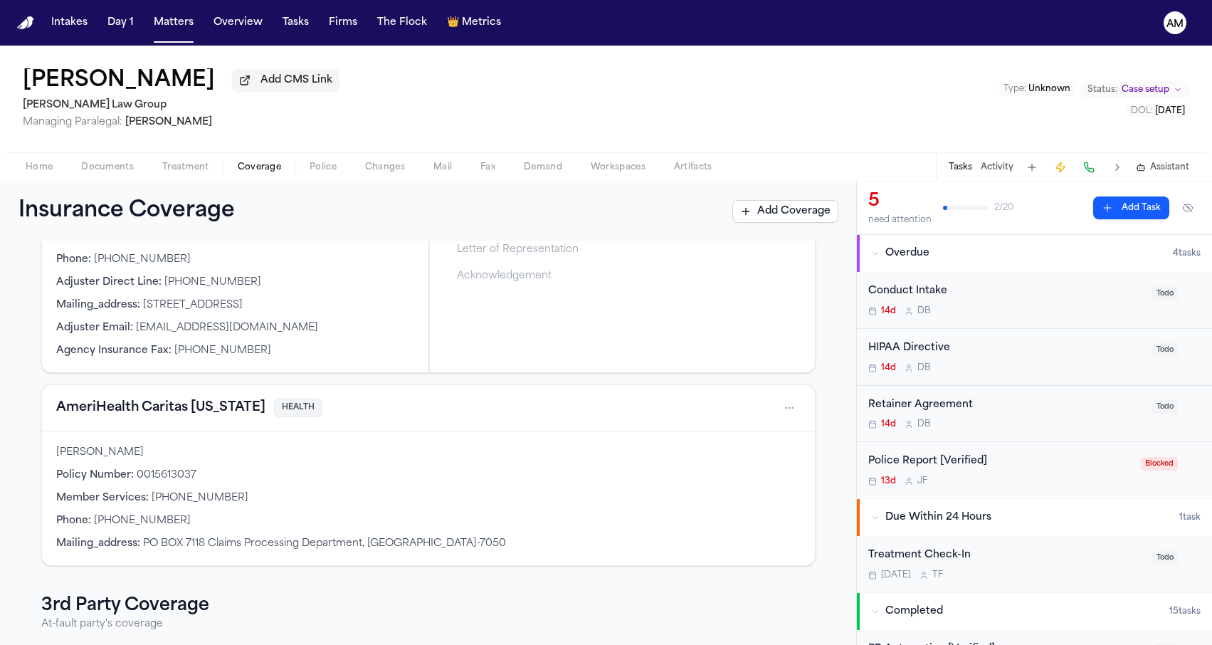
scroll to position [312, 0]
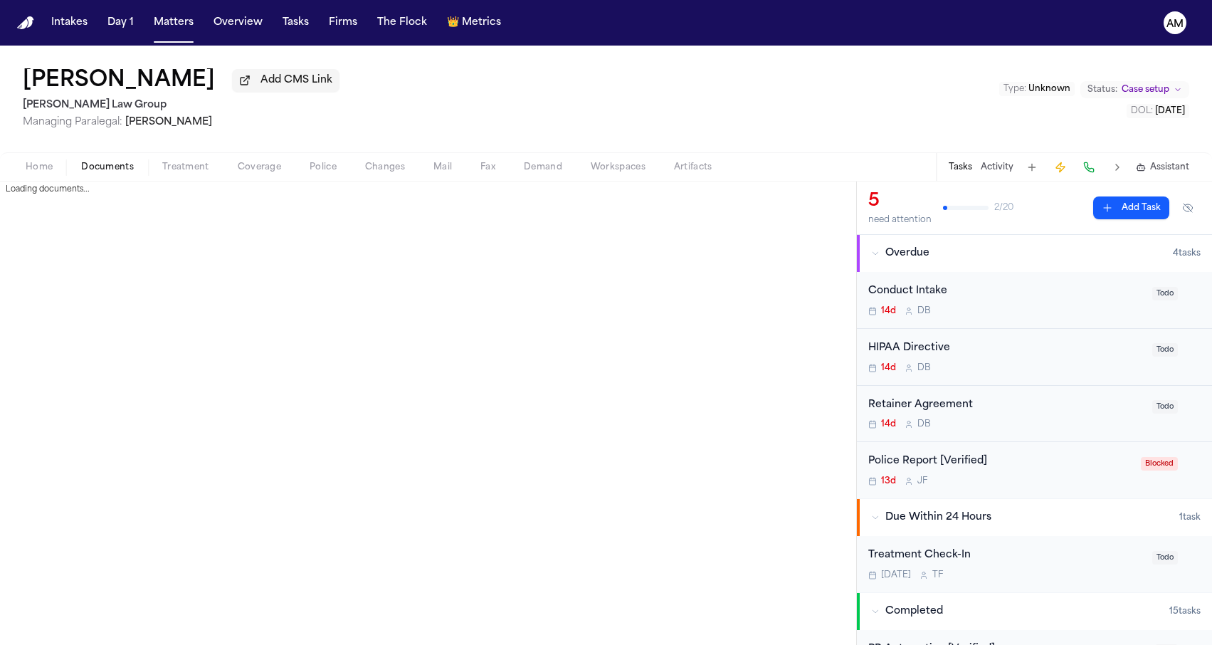
click at [107, 167] on span "Documents" at bounding box center [107, 167] width 53 height 11
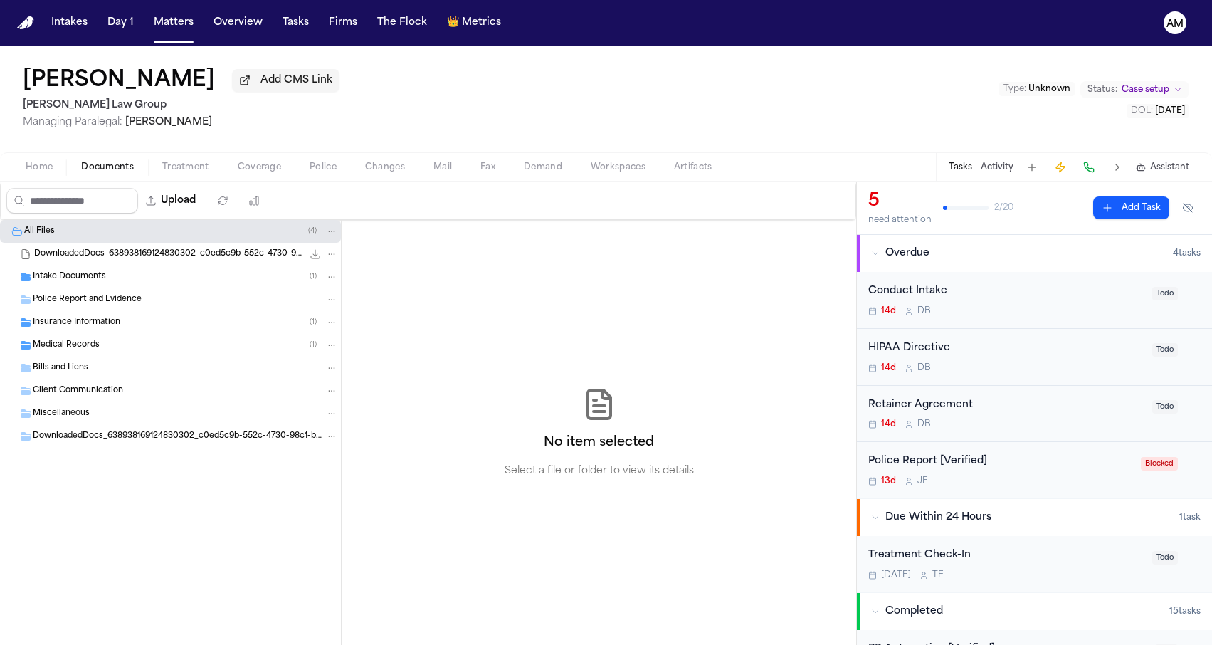
click at [188, 350] on div "Medical Records ( 1 )" at bounding box center [185, 345] width 305 height 13
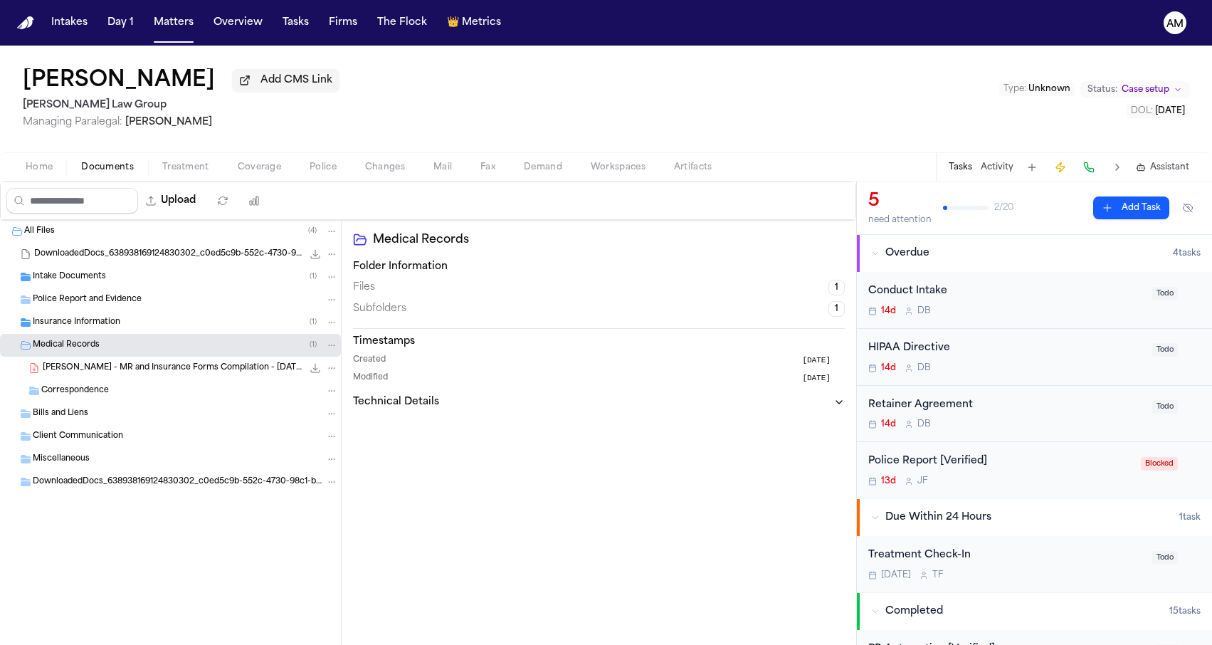
click at [190, 334] on div "Insurance Information ( 1 )" at bounding box center [170, 322] width 341 height 23
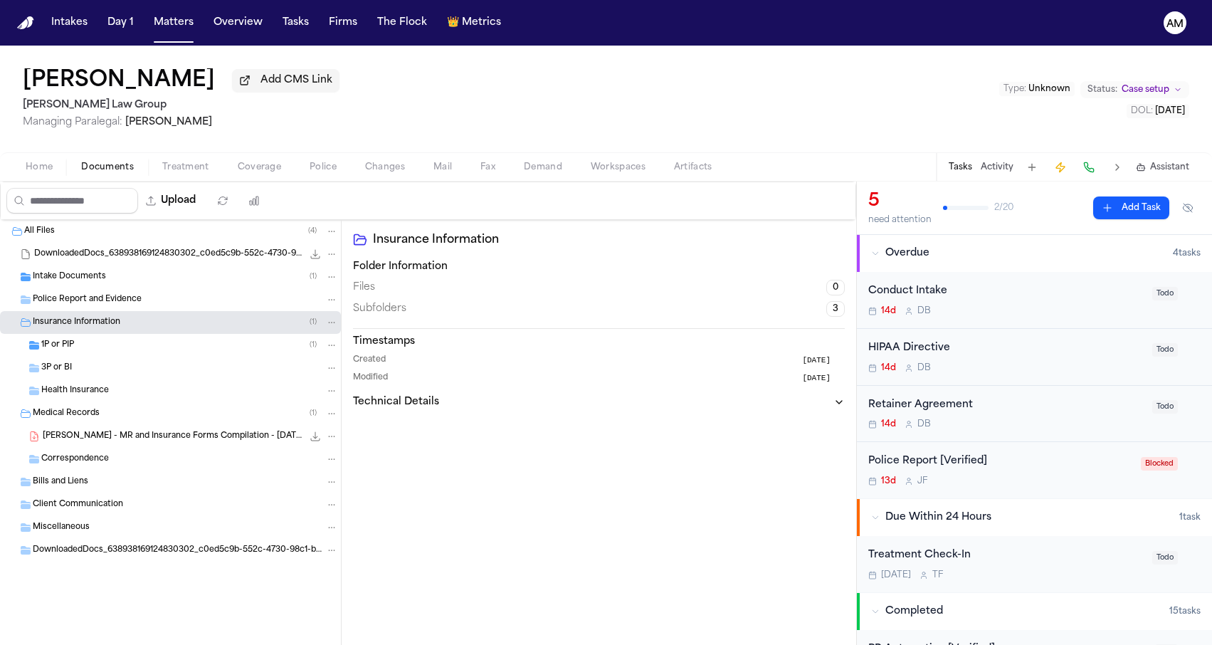
click at [172, 350] on div "1P or PIP ( 1 )" at bounding box center [189, 345] width 297 height 13
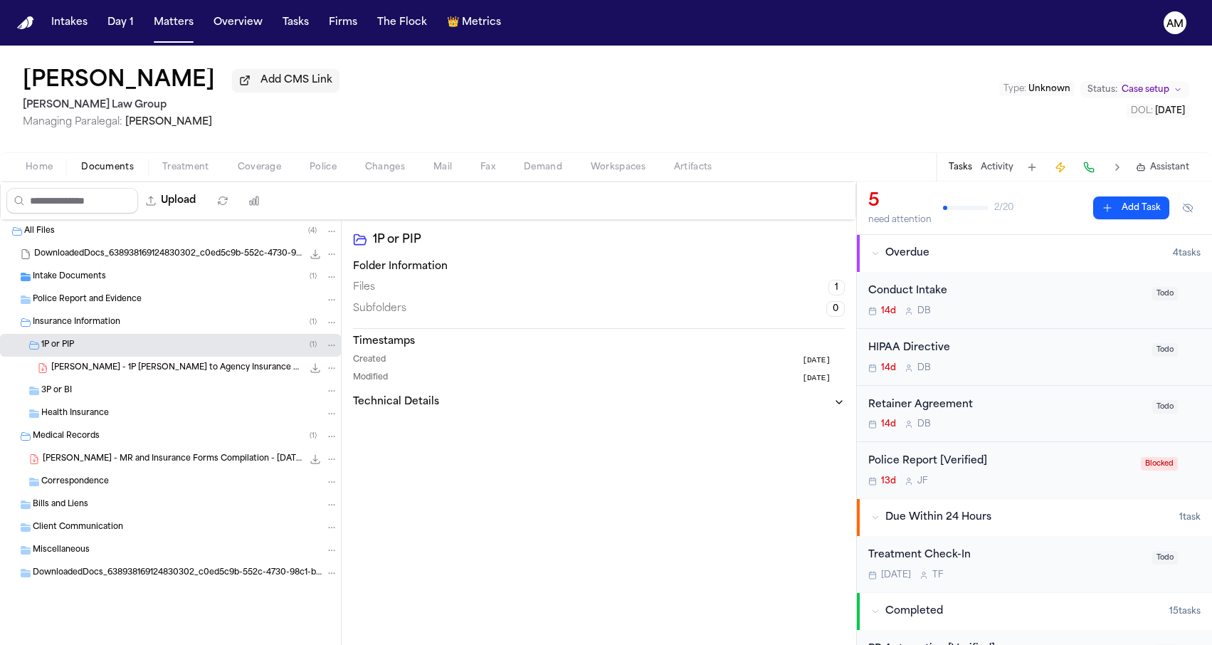
click at [162, 374] on span "J. Fortunato - 1P LOR to Agency Insurance Company - 9.18.25" at bounding box center [176, 368] width 251 height 12
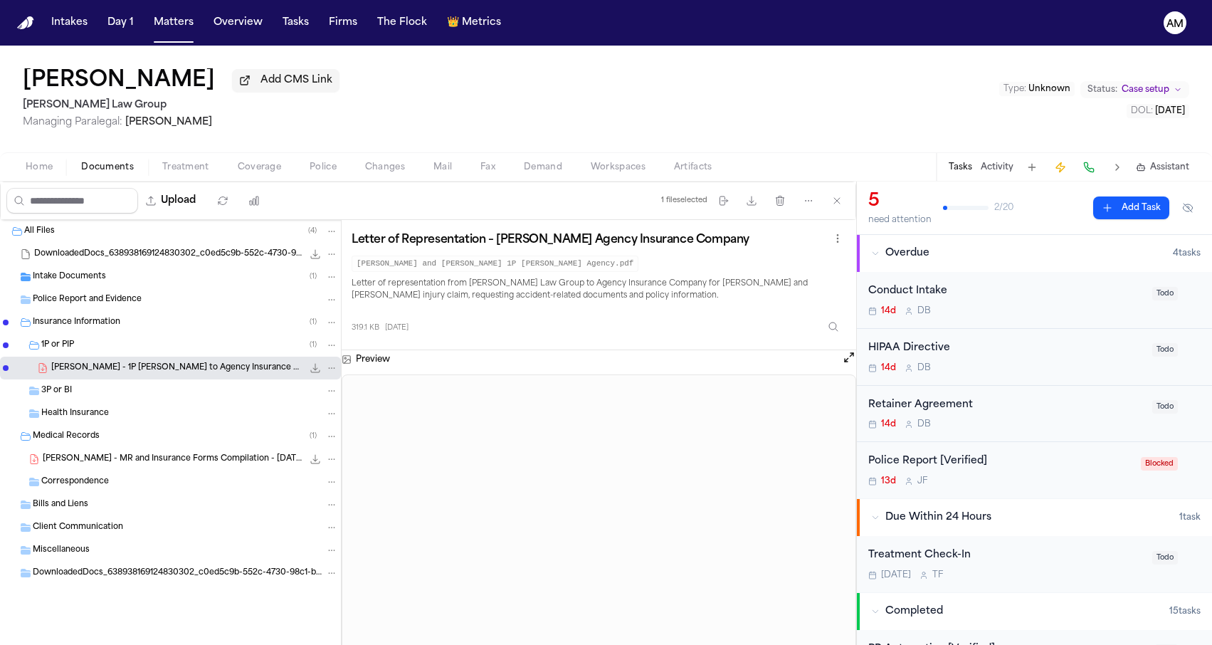
click at [538, 75] on div "James L Fortunato Jr Add CMS Link Romanow Law Group Managing Paralegal: Thea Fe…" at bounding box center [606, 99] width 1212 height 107
click at [318, 114] on h2 "[PERSON_NAME] Law Group" at bounding box center [181, 105] width 317 height 17
click at [154, 374] on span "J. Fortunato - 1P LOR to Agency Insurance Company - 9.18.25" at bounding box center [176, 368] width 251 height 12
click at [315, 1] on nav "Intakes Day 1 Matters Overview Tasks Firms The Flock 👑 Metrics AM" at bounding box center [606, 23] width 1212 height 46
click at [170, 21] on button "Matters" at bounding box center [173, 23] width 51 height 26
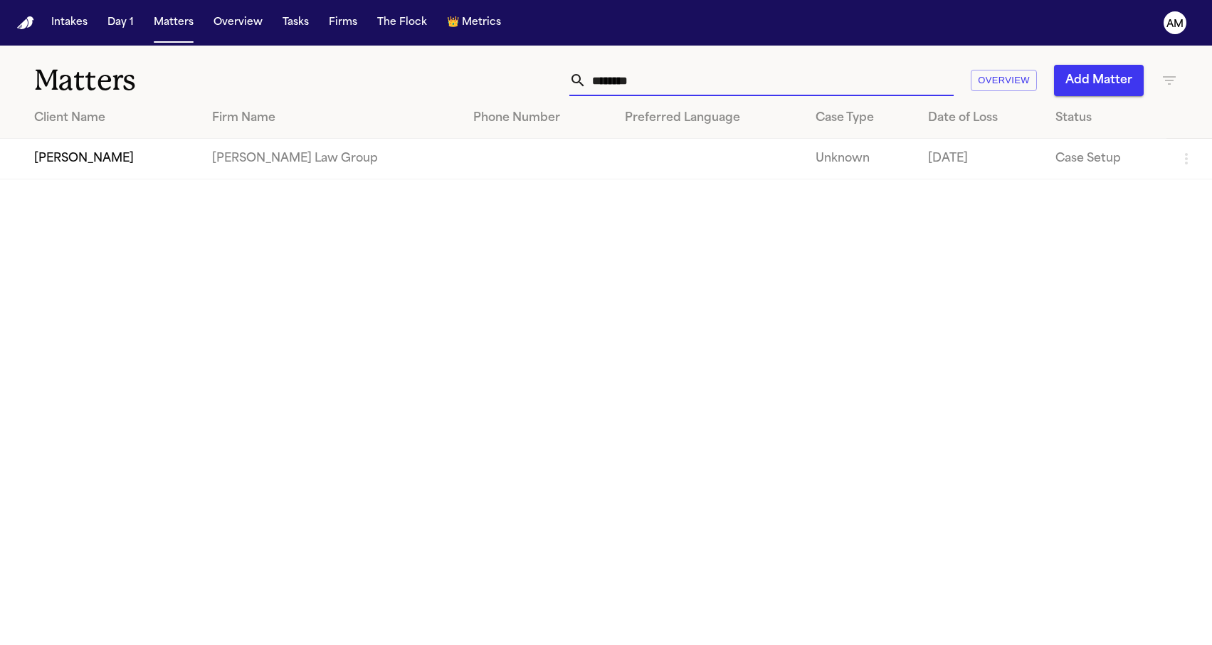
drag, startPoint x: 673, startPoint y: 85, endPoint x: 556, endPoint y: 85, distance: 116.7
click at [556, 85] on div "******** Overview Add Matter" at bounding box center [769, 80] width 817 height 31
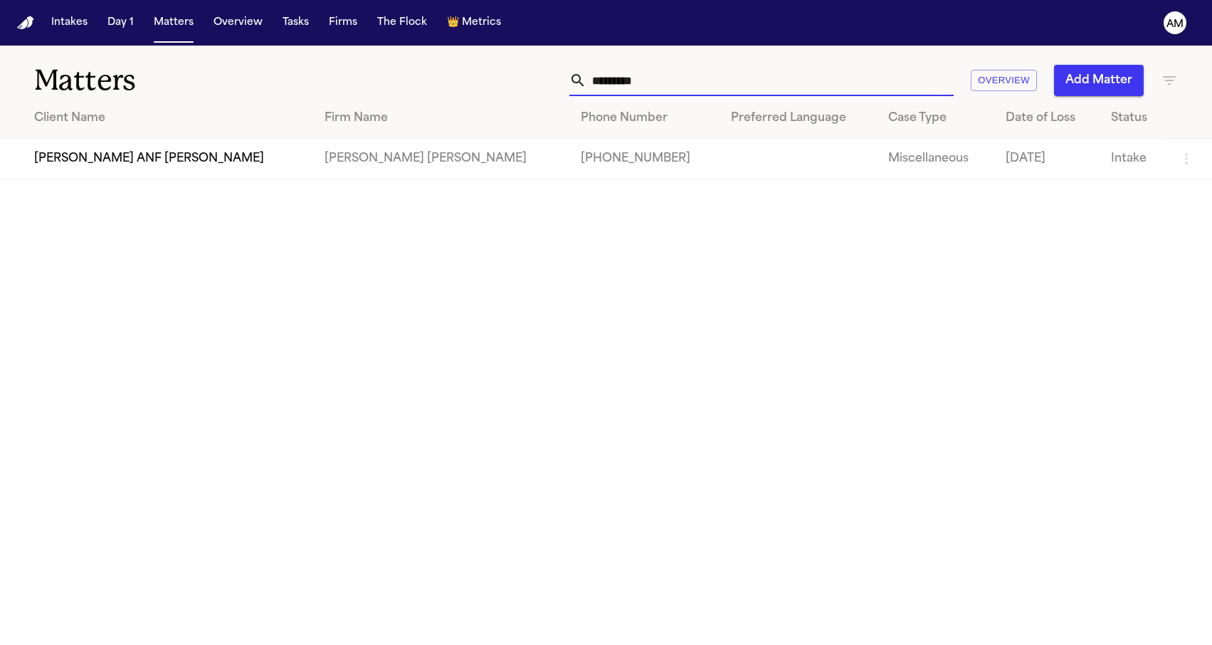
type input "*********"
click at [107, 170] on td "[PERSON_NAME] ANF [PERSON_NAME]" at bounding box center [156, 159] width 313 height 41
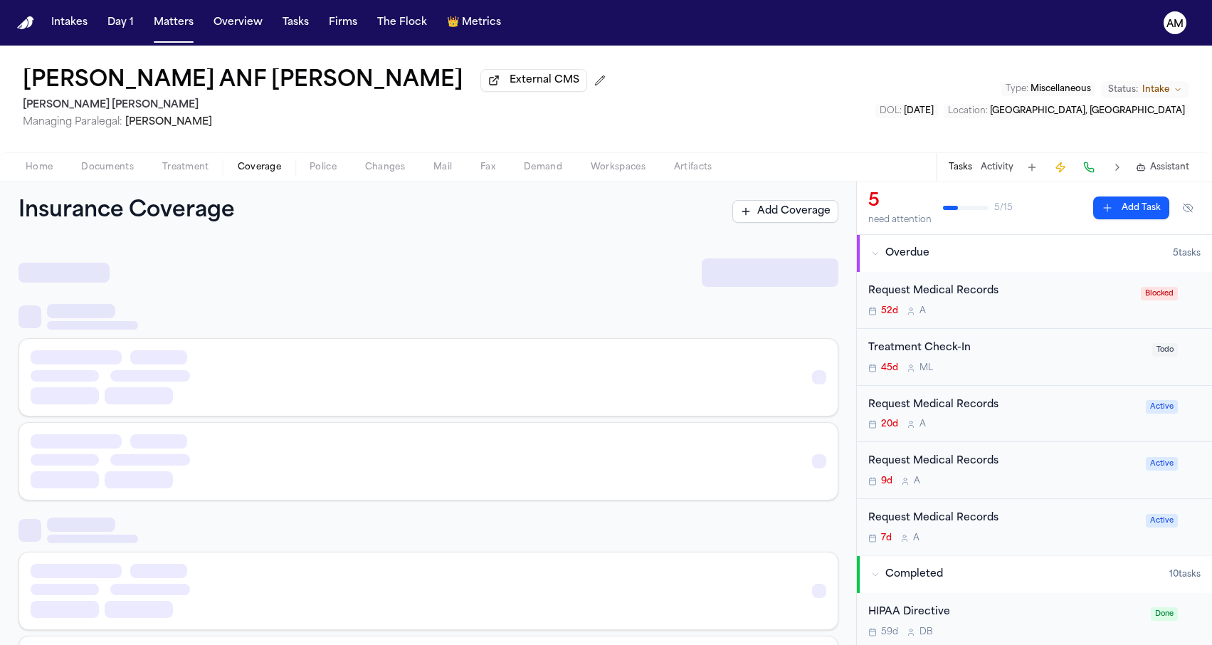
click at [271, 167] on span "Coverage" at bounding box center [259, 167] width 43 height 11
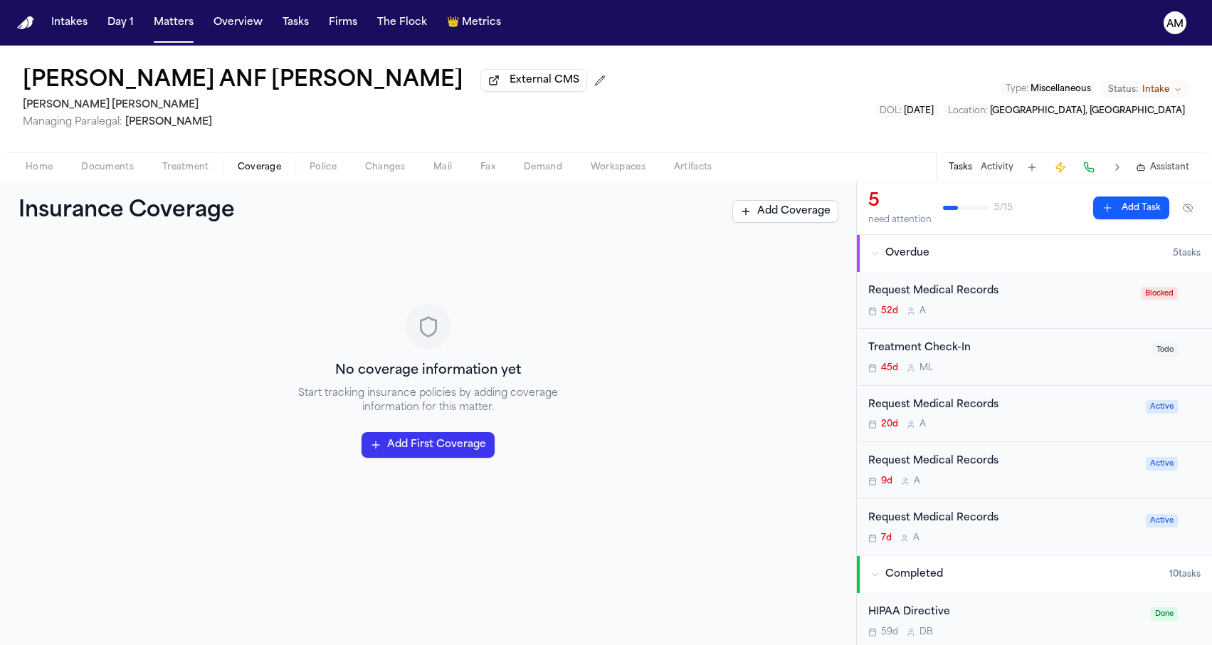
click at [337, 167] on button "Police" at bounding box center [322, 167] width 55 height 17
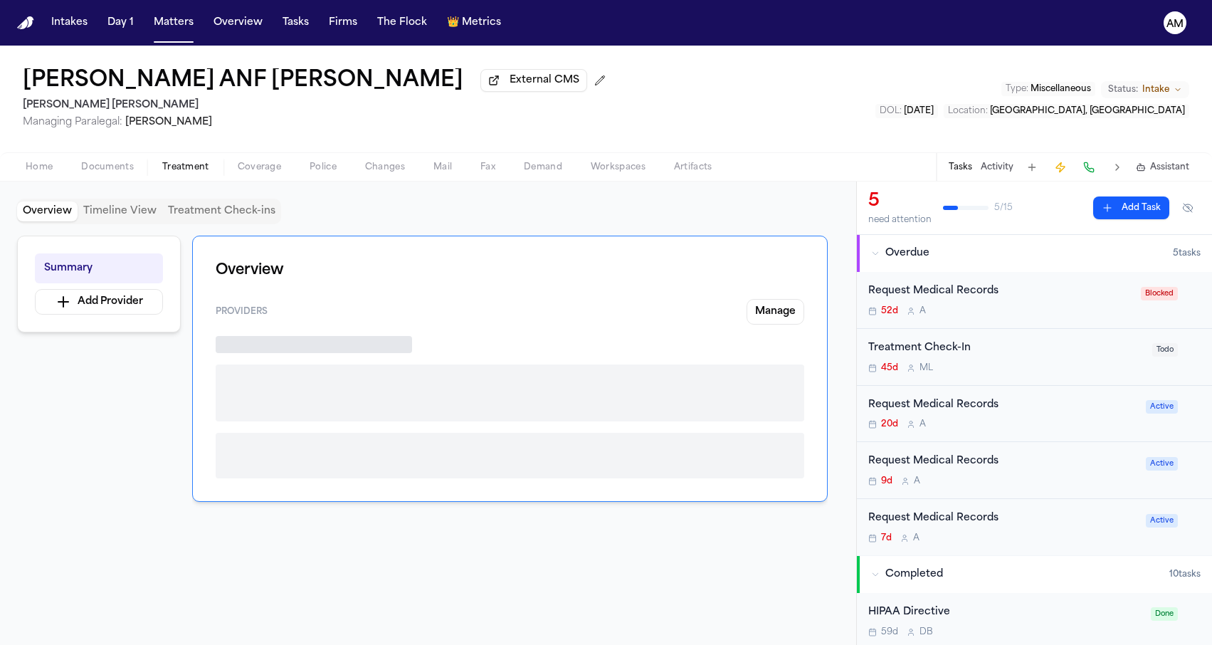
click at [179, 171] on span "Treatment" at bounding box center [185, 167] width 47 height 11
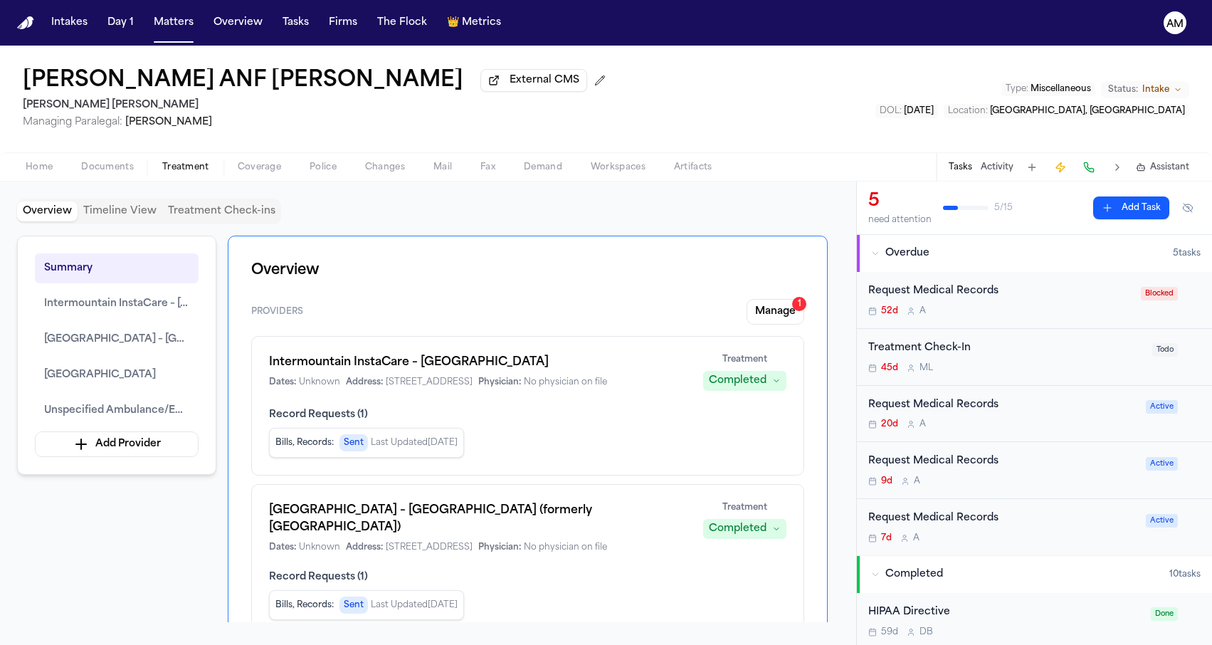
click at [120, 180] on div "Home Documents Treatment Coverage Police Changes Mail Fax Demand Workspaces Art…" at bounding box center [606, 166] width 1212 height 28
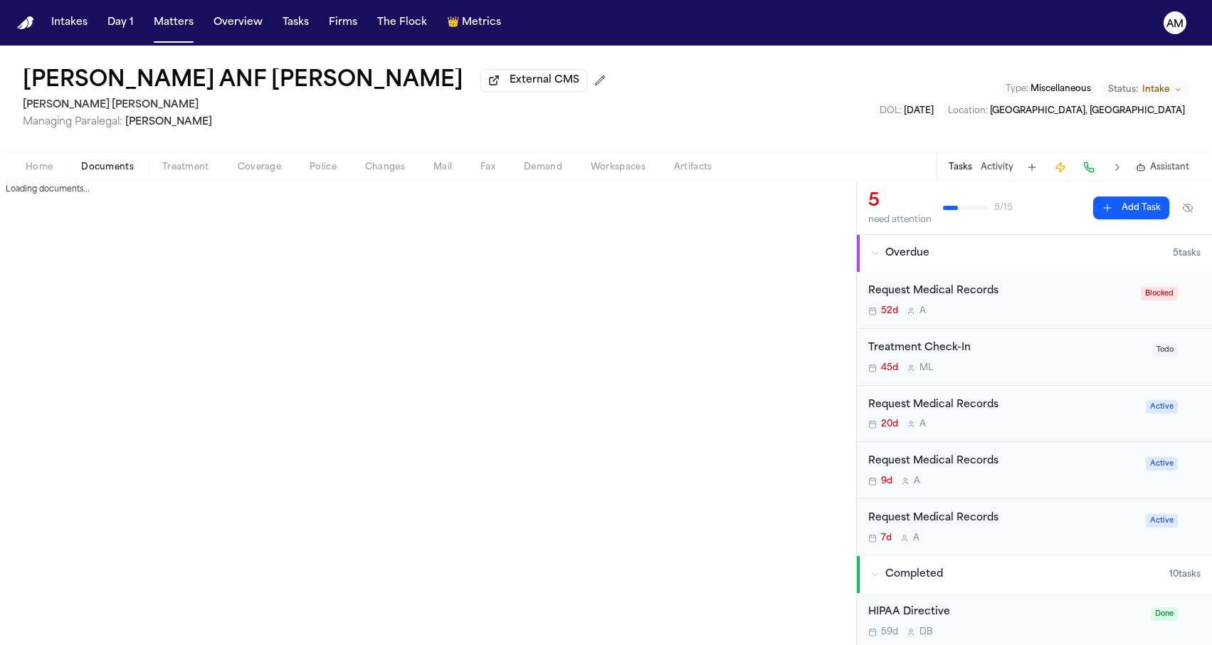
click at [122, 173] on span "Documents" at bounding box center [107, 167] width 53 height 11
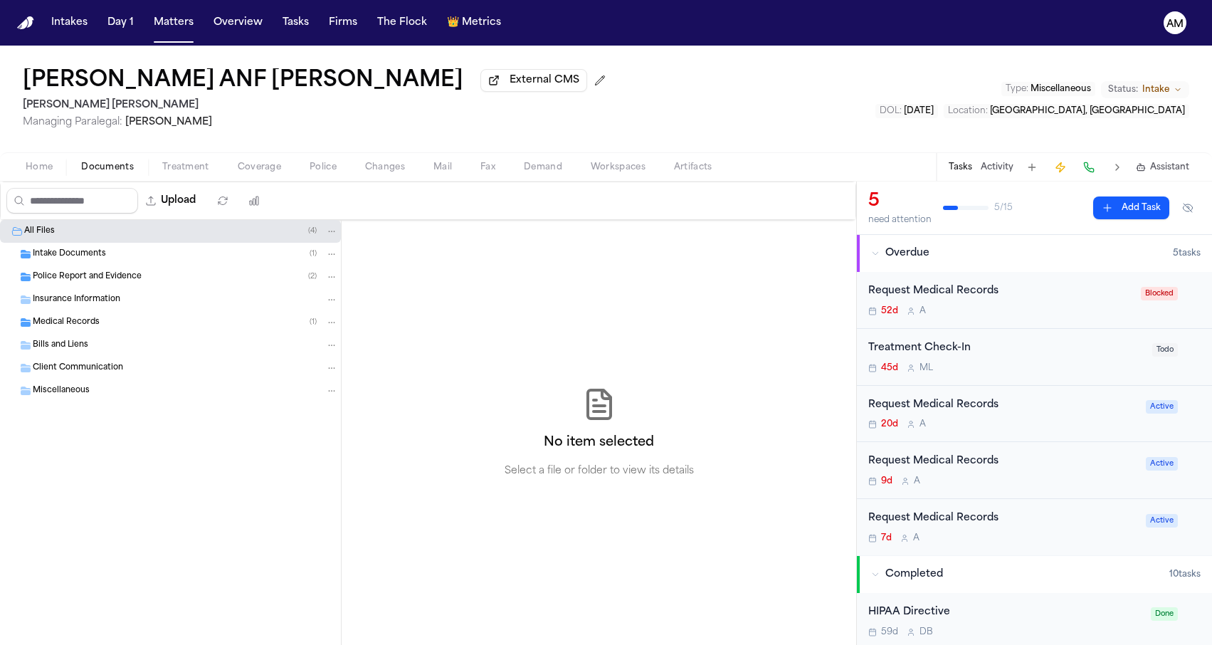
click at [186, 288] on div "Police Report and Evidence ( 2 )" at bounding box center [170, 276] width 341 height 23
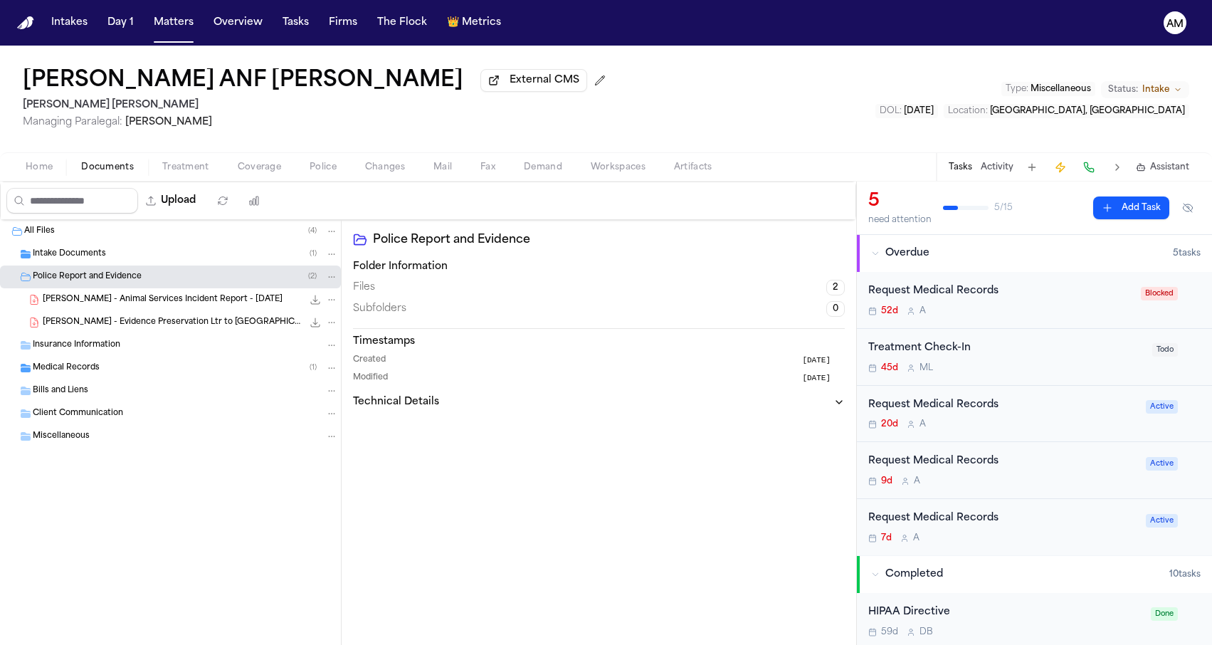
click at [182, 297] on span "E. Munsell - Animal Services Incident Report - 7.31.25" at bounding box center [163, 300] width 240 height 12
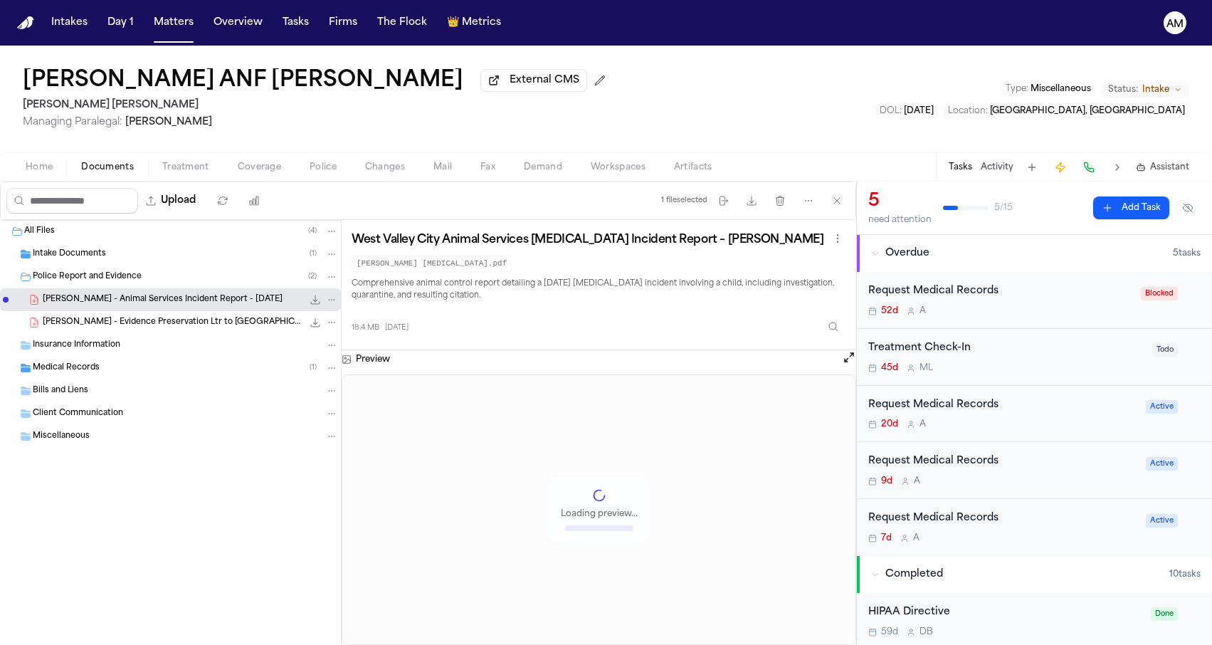
click at [177, 317] on div "E. Munsell - Evidence Preservation Ltr to Country Meadows Park - 8.21.25 177.5 …" at bounding box center [170, 322] width 341 height 23
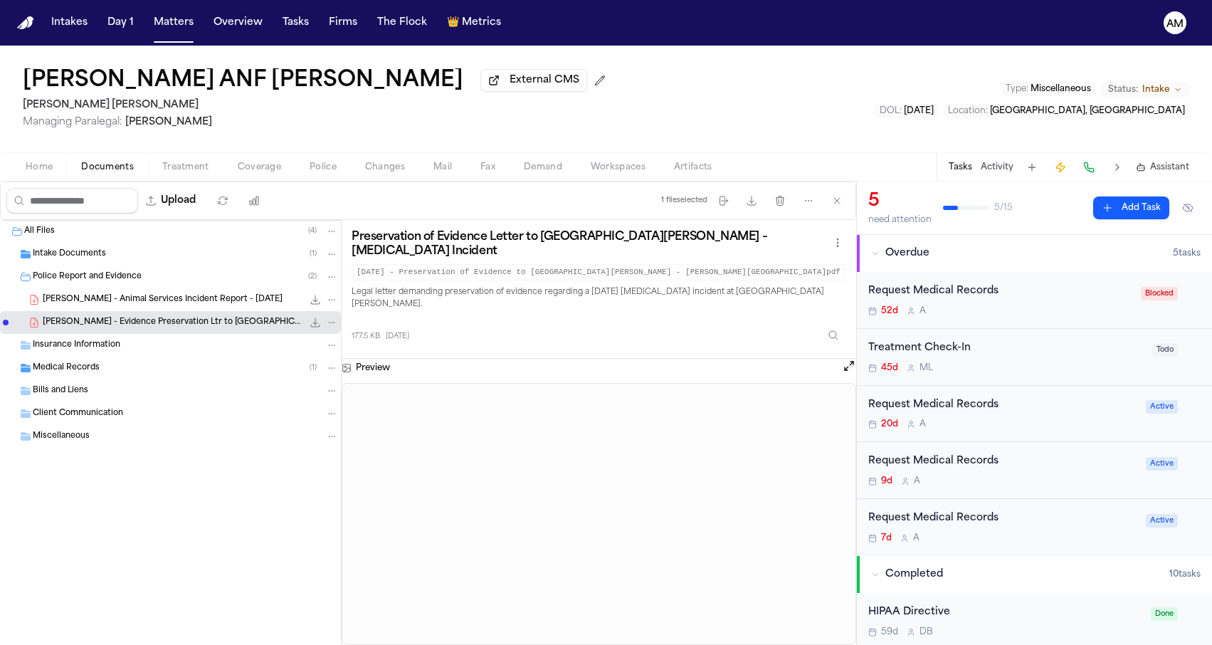
click at [179, 265] on div "Intake Documents ( 1 )" at bounding box center [170, 254] width 341 height 23
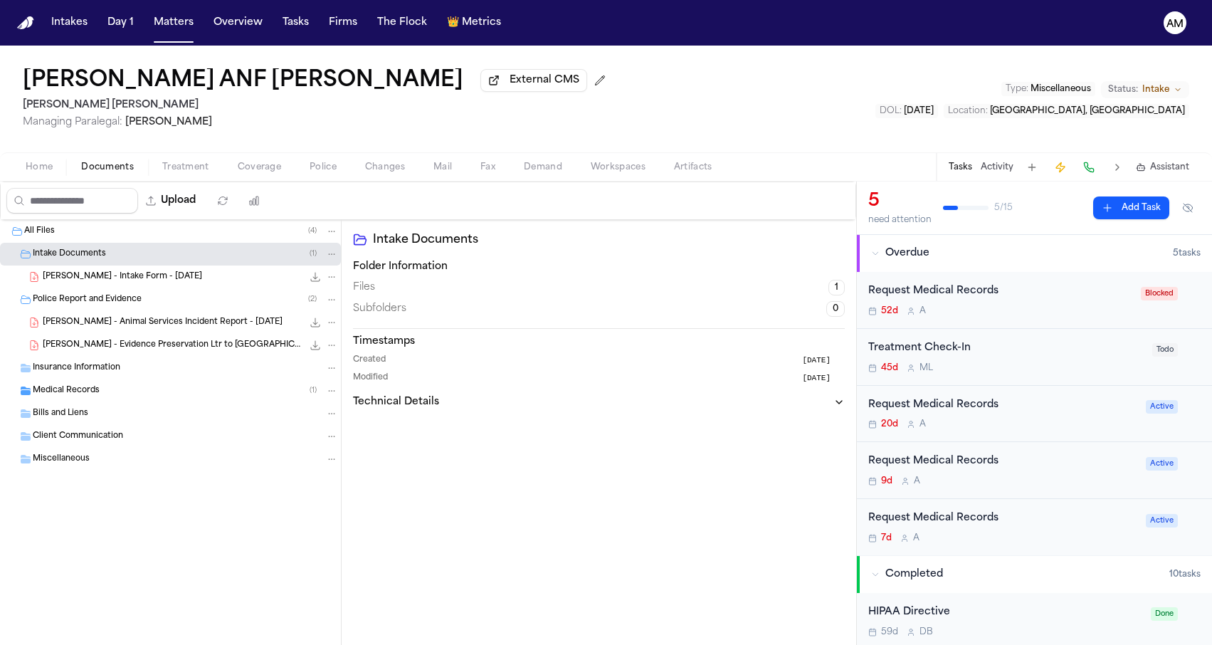
click at [197, 275] on div "K. Clough - Intake Form - 8.4.25 19.1 KB • PDF" at bounding box center [190, 277] width 295 height 14
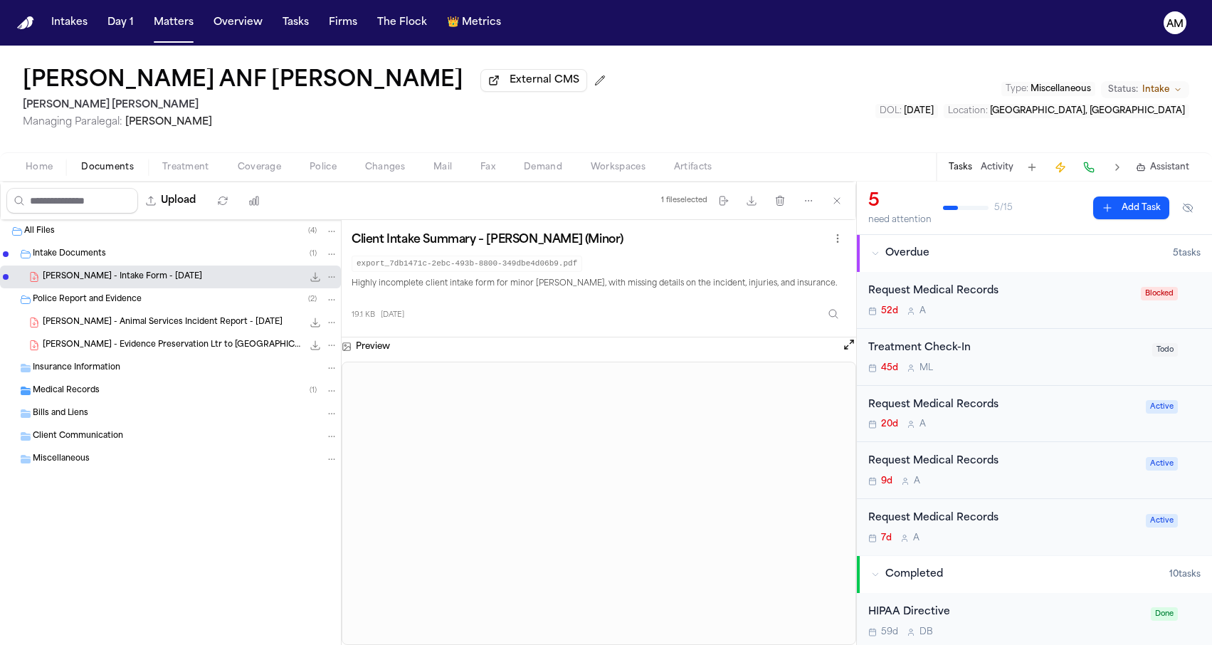
click at [197, 356] on div "E. Munsell - Evidence Preservation Ltr to Country Meadows Park - 8.21.25 177.5 …" at bounding box center [170, 345] width 341 height 23
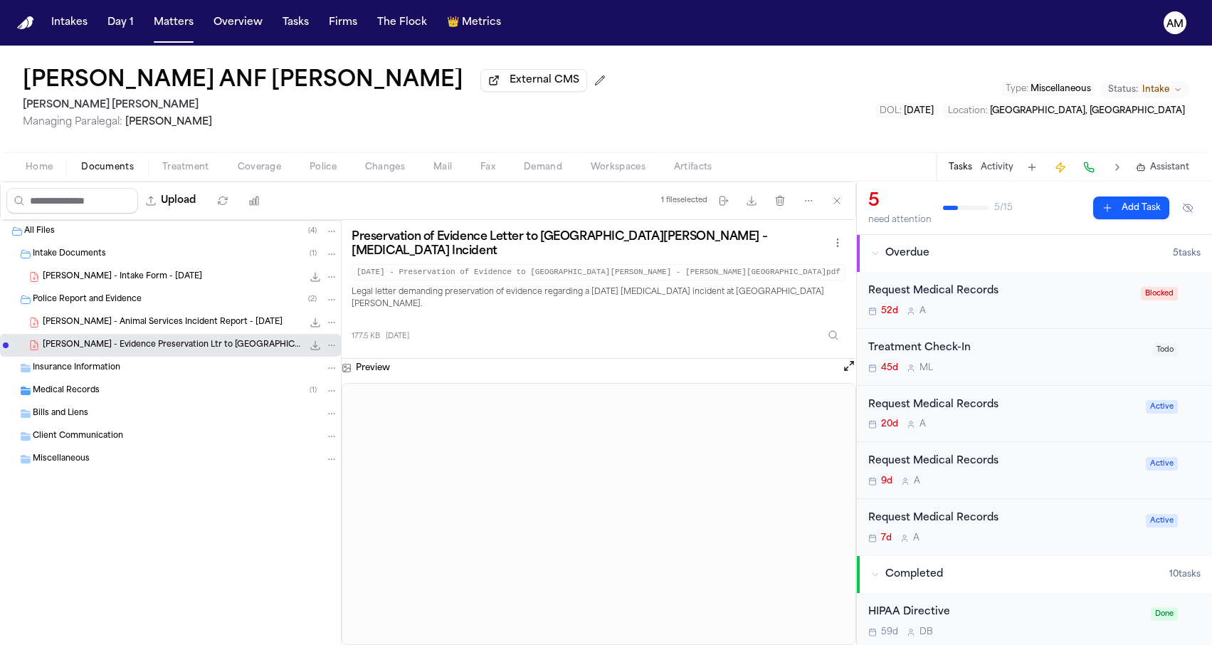
click at [346, 181] on div "Erin Munsell ANF Keize Clough External CMS Steele Adams Hosman Managing Paraleg…" at bounding box center [606, 114] width 1212 height 136
click at [312, 152] on div "Erin Munsell ANF Keize Clough External CMS Steele Adams Hosman Managing Paraleg…" at bounding box center [606, 99] width 1212 height 107
click at [265, 160] on div "Home Documents Treatment Coverage Police Changes Mail Fax Demand Workspaces Art…" at bounding box center [606, 166] width 1212 height 28
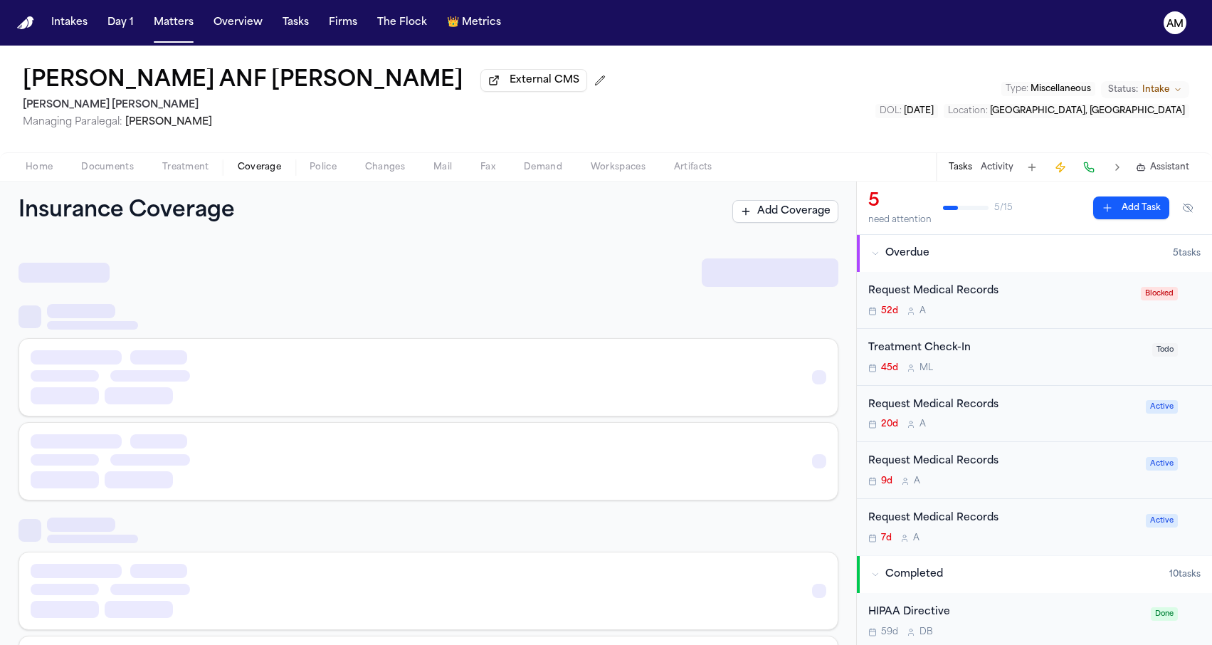
click at [261, 170] on span "Coverage" at bounding box center [259, 167] width 43 height 11
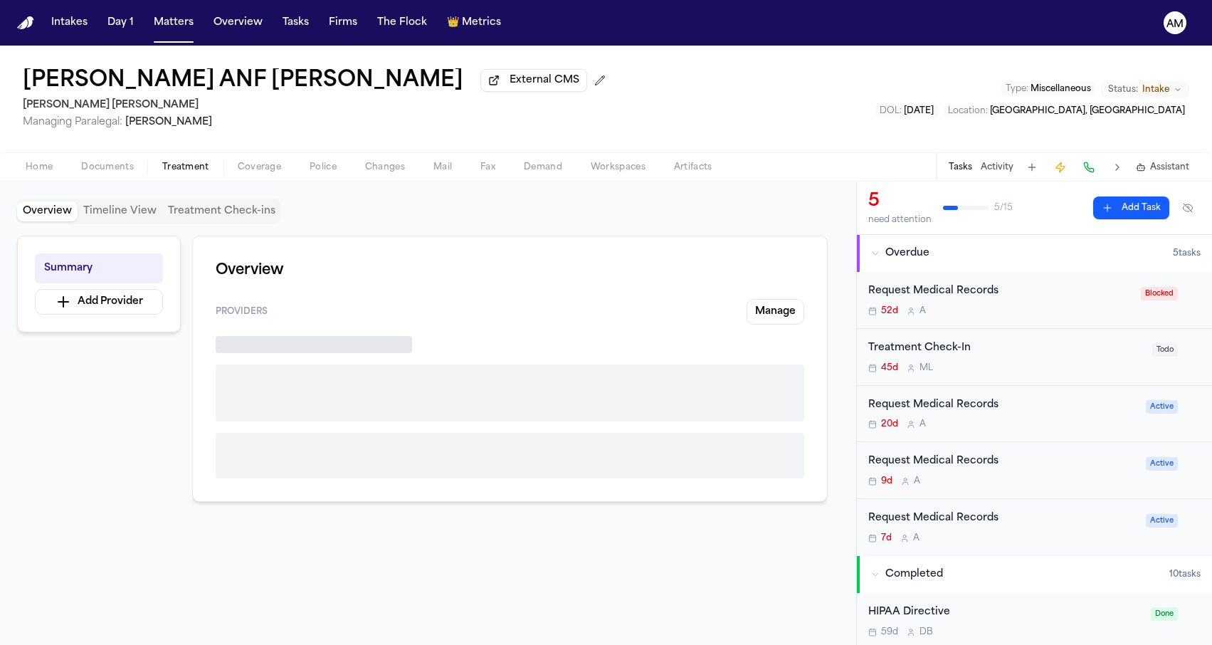
click at [189, 166] on span "Treatment" at bounding box center [185, 167] width 47 height 11
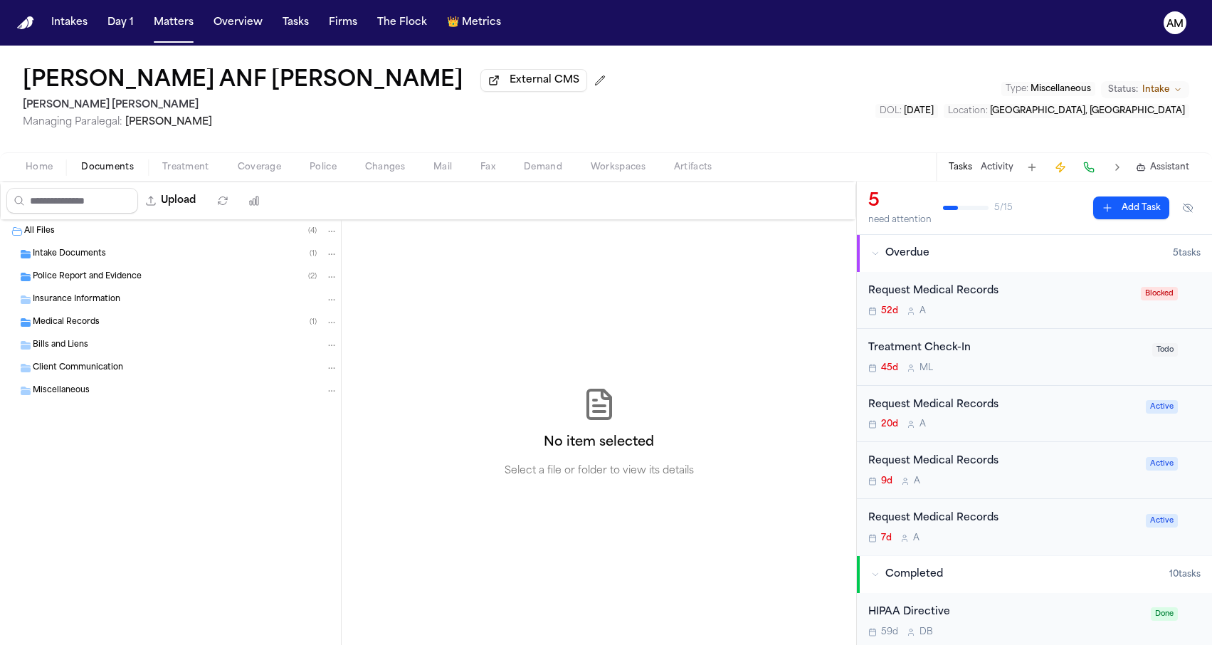
click at [128, 166] on span "Documents" at bounding box center [107, 167] width 53 height 11
click at [115, 260] on div "Intake Documents ( 1 )" at bounding box center [185, 254] width 305 height 13
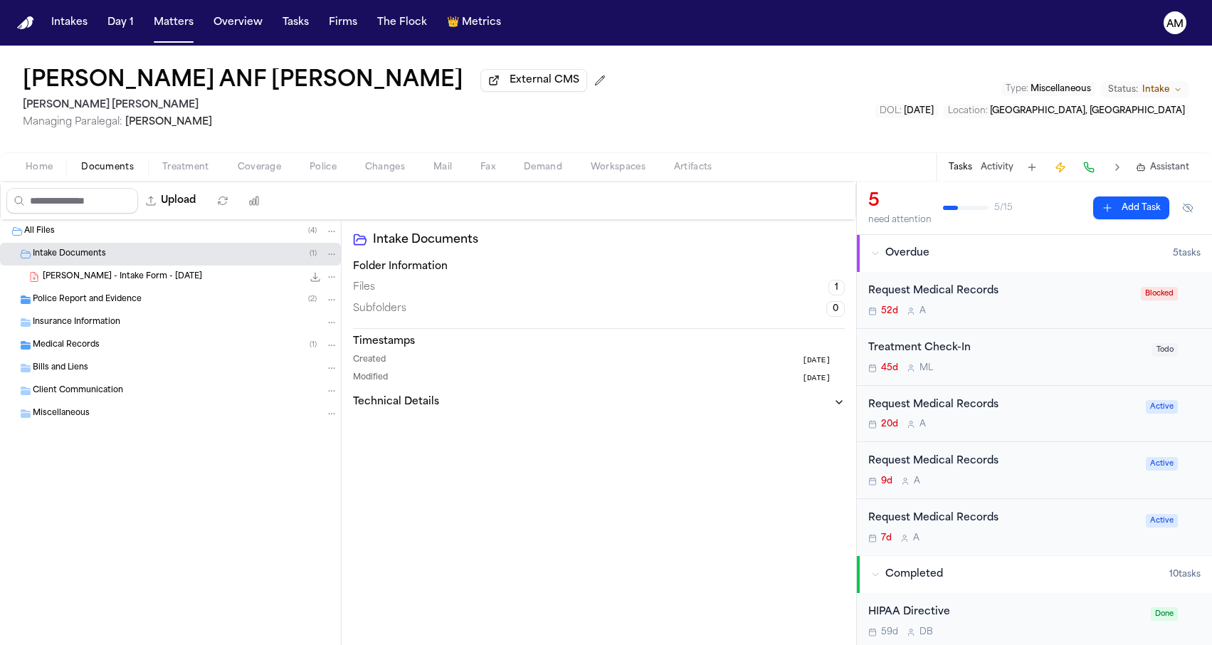
click at [112, 306] on span "Police Report and Evidence" at bounding box center [87, 300] width 109 height 12
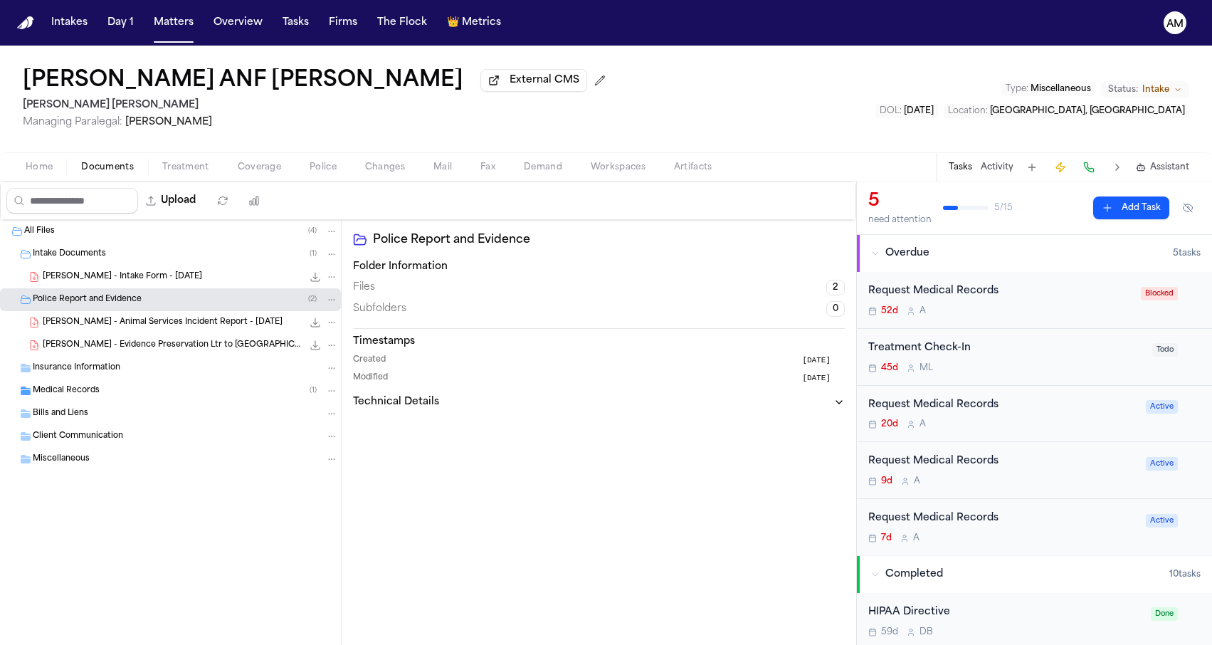
click at [110, 329] on span "E. Munsell - Animal Services Incident Report - 7.31.25" at bounding box center [163, 323] width 240 height 12
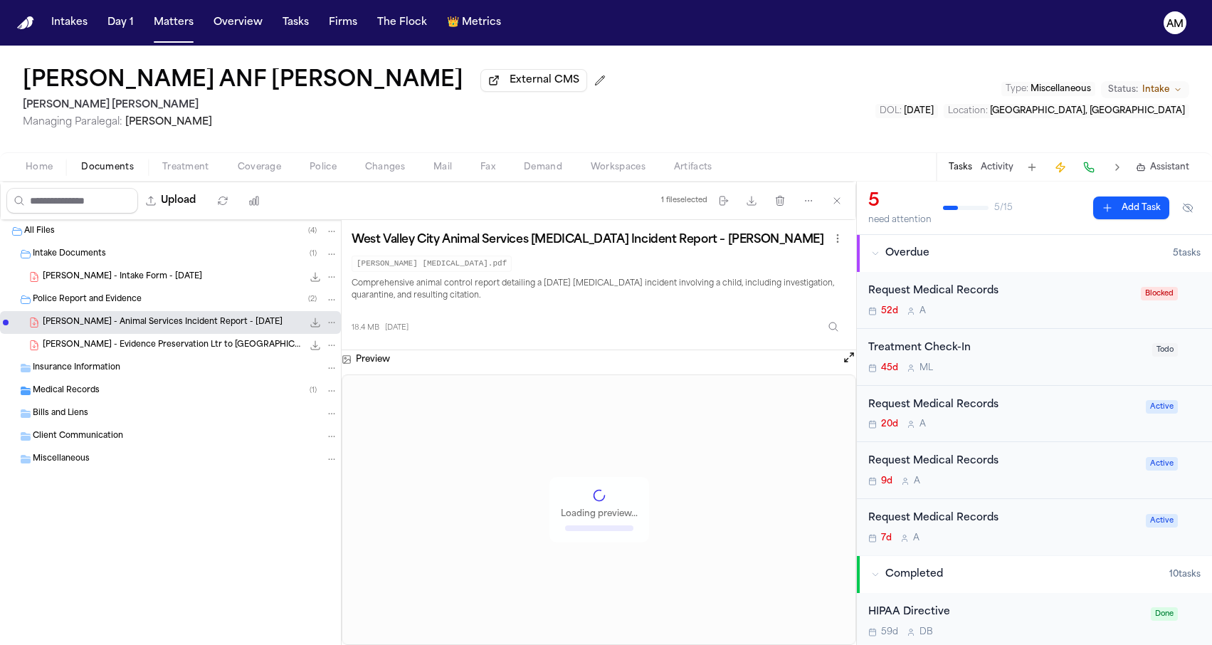
click at [110, 345] on span "E. Munsell - Evidence Preservation Ltr to Country Meadows Park - 8.21.25" at bounding box center [173, 345] width 260 height 12
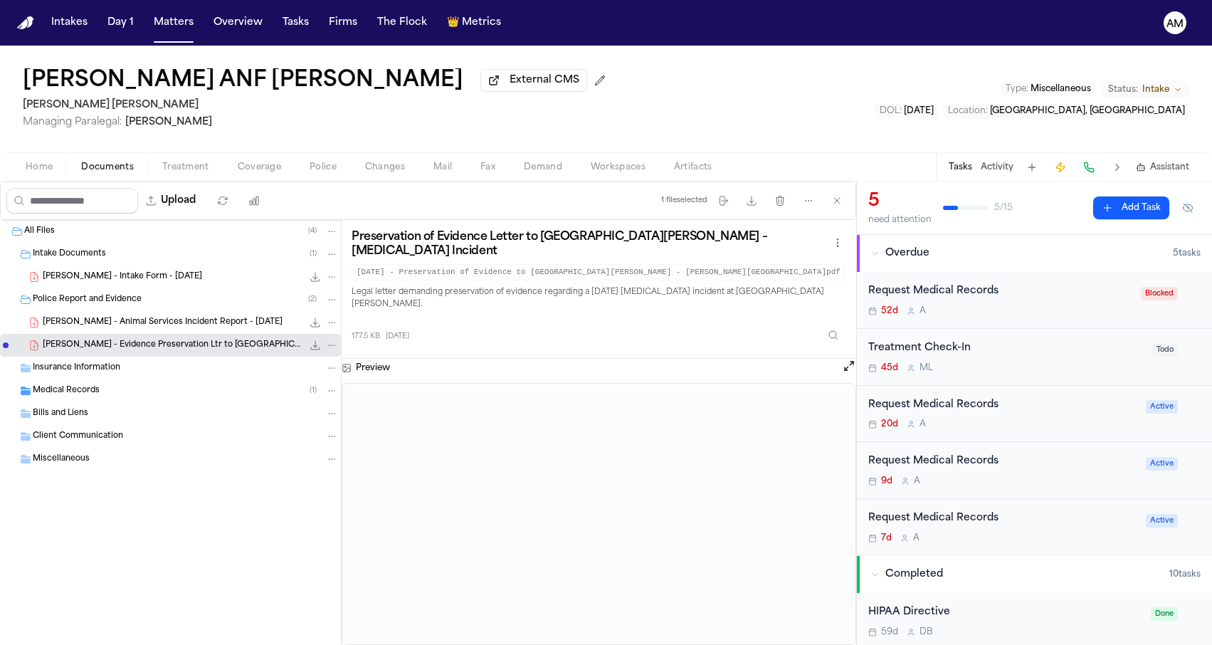
click at [706, 110] on div "Erin Munsell ANF Keize Clough External CMS Steele Adams Hosman Managing Paraleg…" at bounding box center [606, 99] width 1212 height 107
click at [564, 116] on div "Erin Munsell ANF Keize Clough External CMS Steele Adams Hosman Managing Paraleg…" at bounding box center [606, 99] width 1212 height 107
click at [178, 24] on button "Matters" at bounding box center [173, 23] width 51 height 26
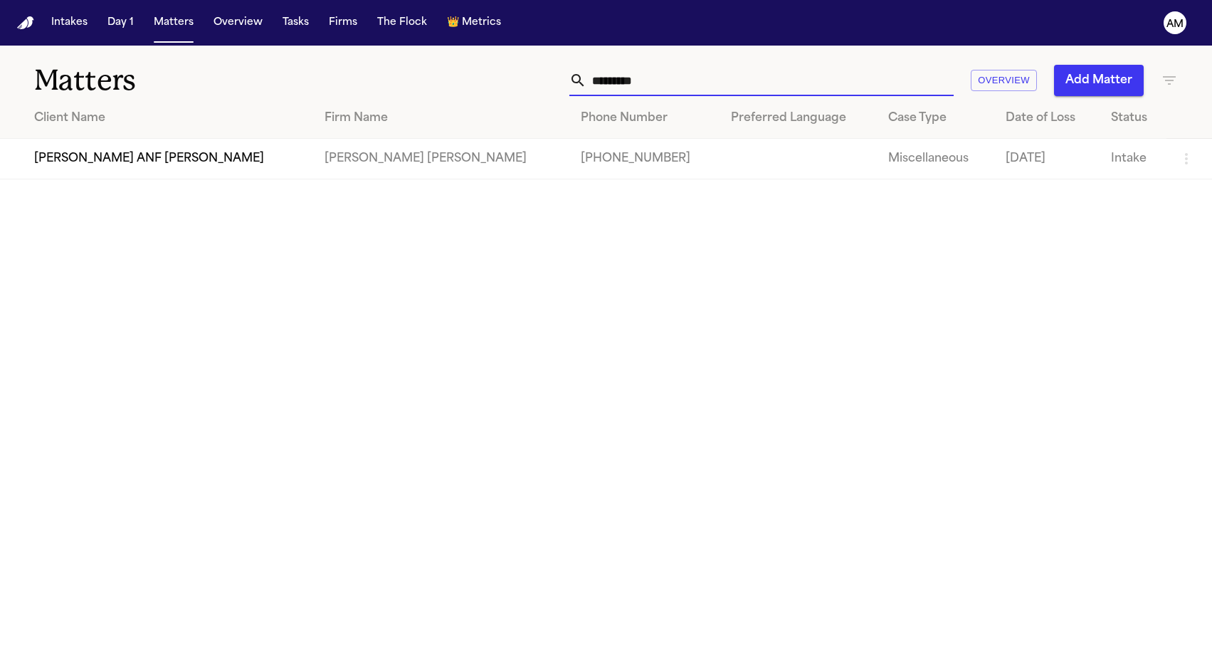
drag, startPoint x: 670, startPoint y: 83, endPoint x: 541, endPoint y: 72, distance: 129.3
click at [541, 72] on div "********* Overview Add Matter" at bounding box center [769, 80] width 817 height 31
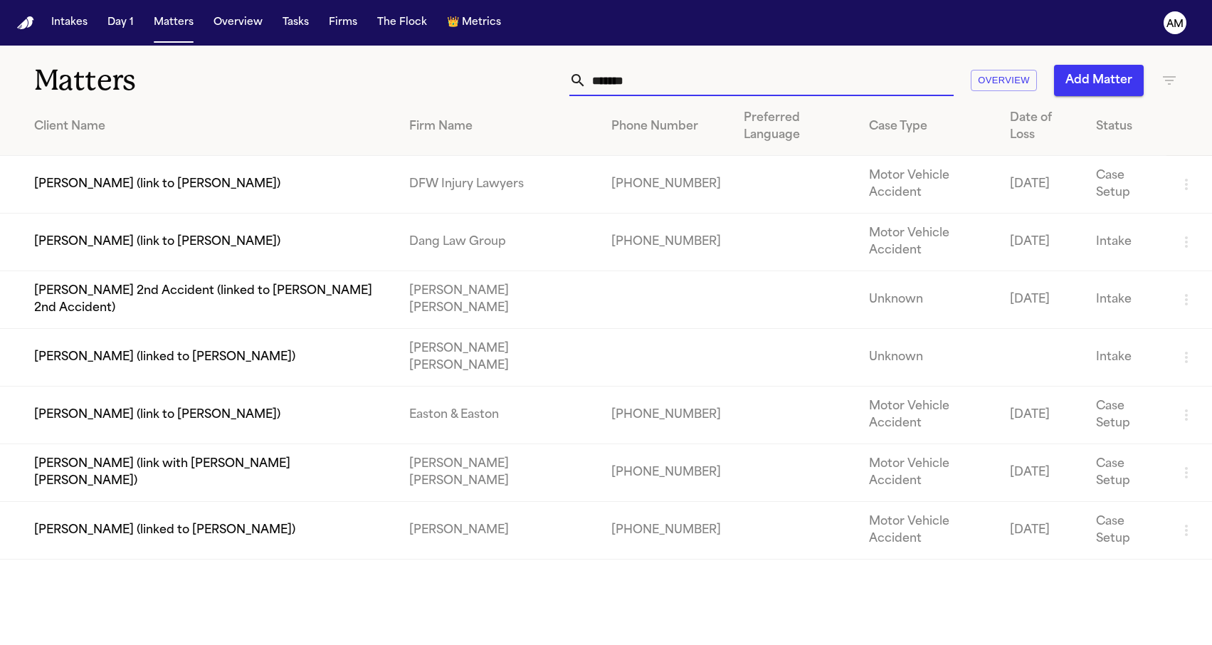
type input "*******"
click at [253, 166] on td "[PERSON_NAME] (link to [PERSON_NAME])" at bounding box center [199, 185] width 398 height 58
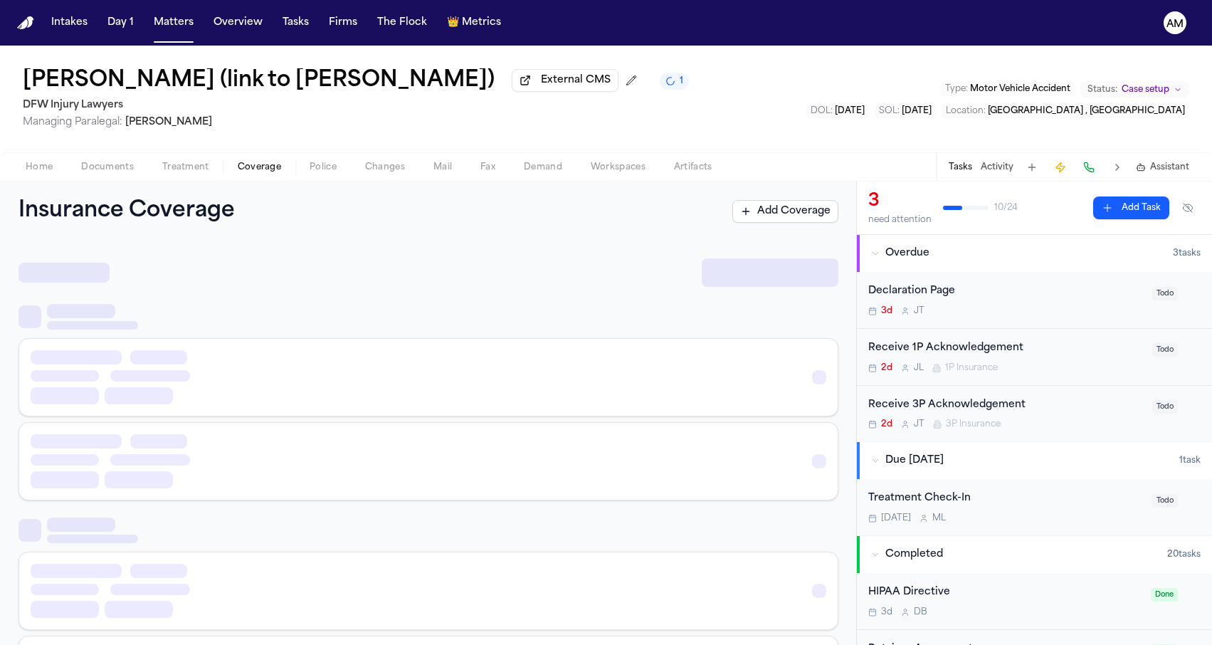
click at [253, 166] on span "Coverage" at bounding box center [259, 167] width 43 height 11
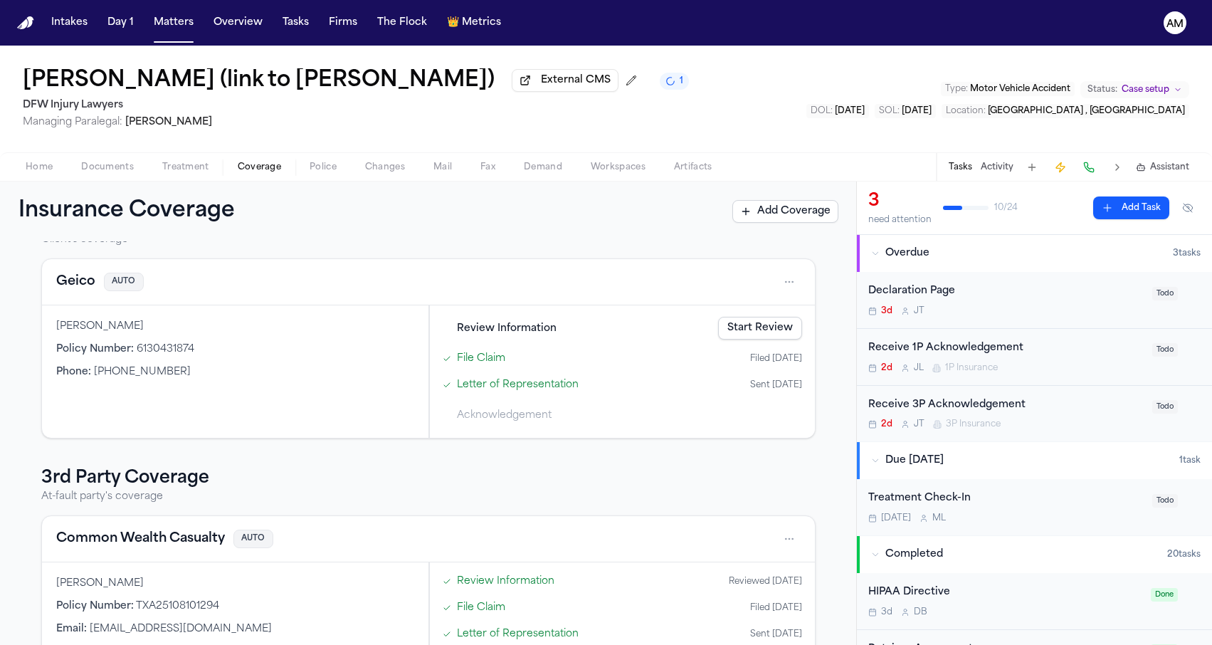
scroll to position [36, 0]
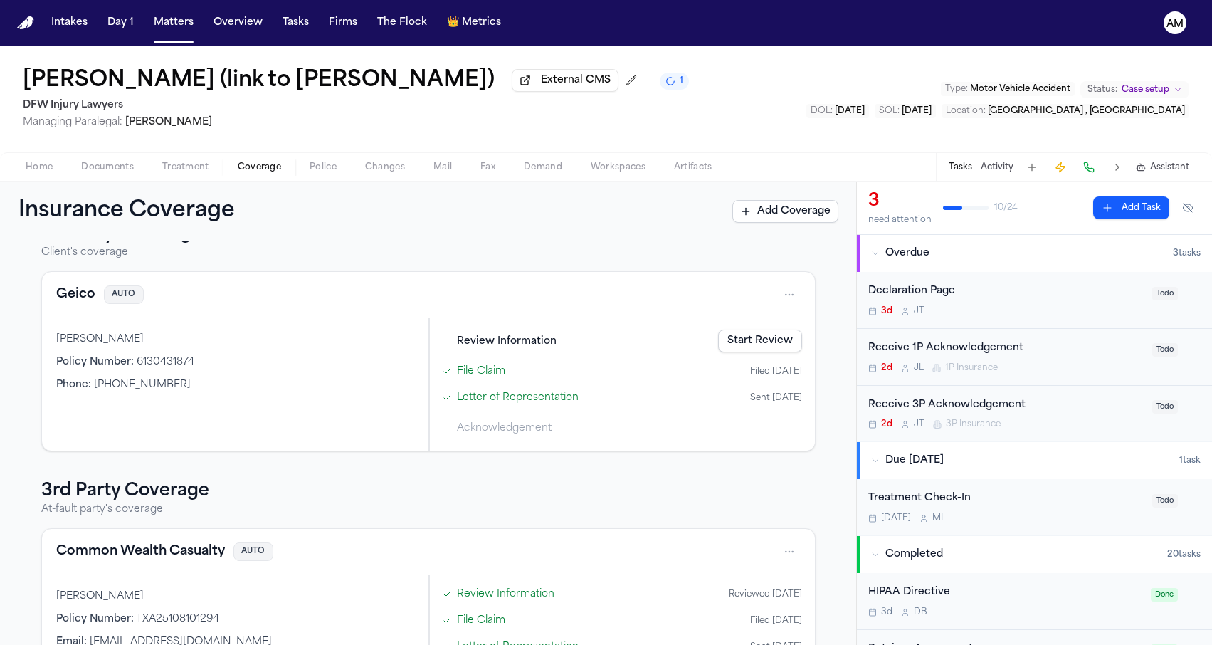
click at [76, 293] on button "Geico" at bounding box center [75, 295] width 39 height 20
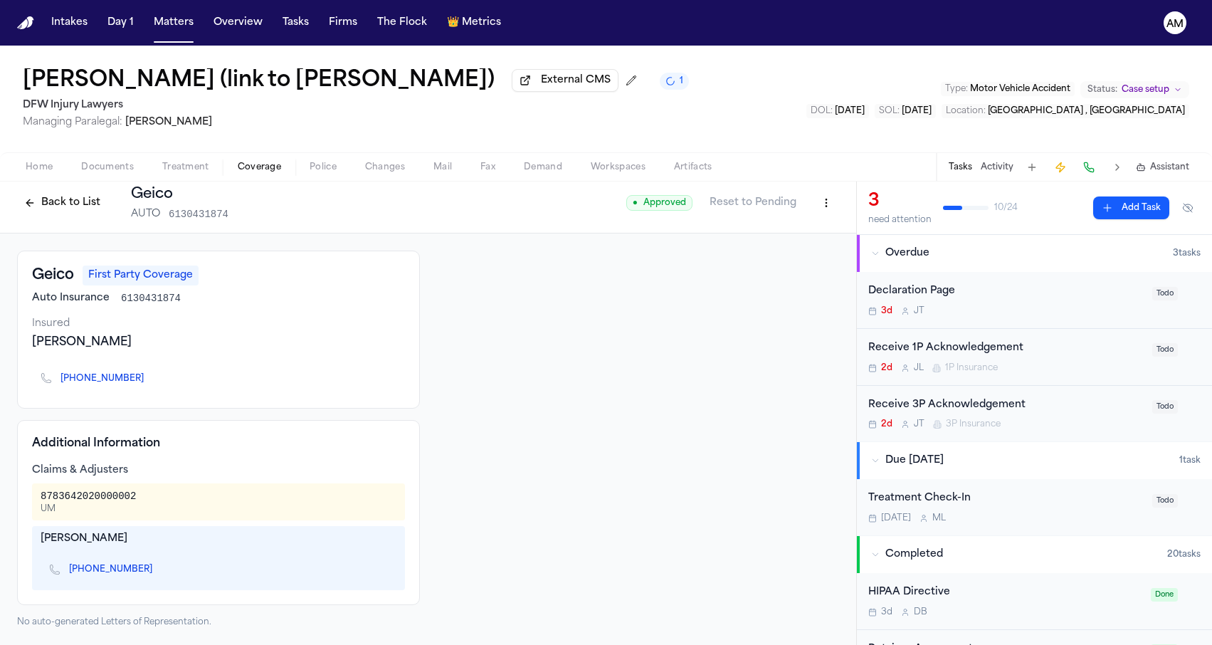
click at [97, 206] on button "Back to List" at bounding box center [62, 202] width 90 height 23
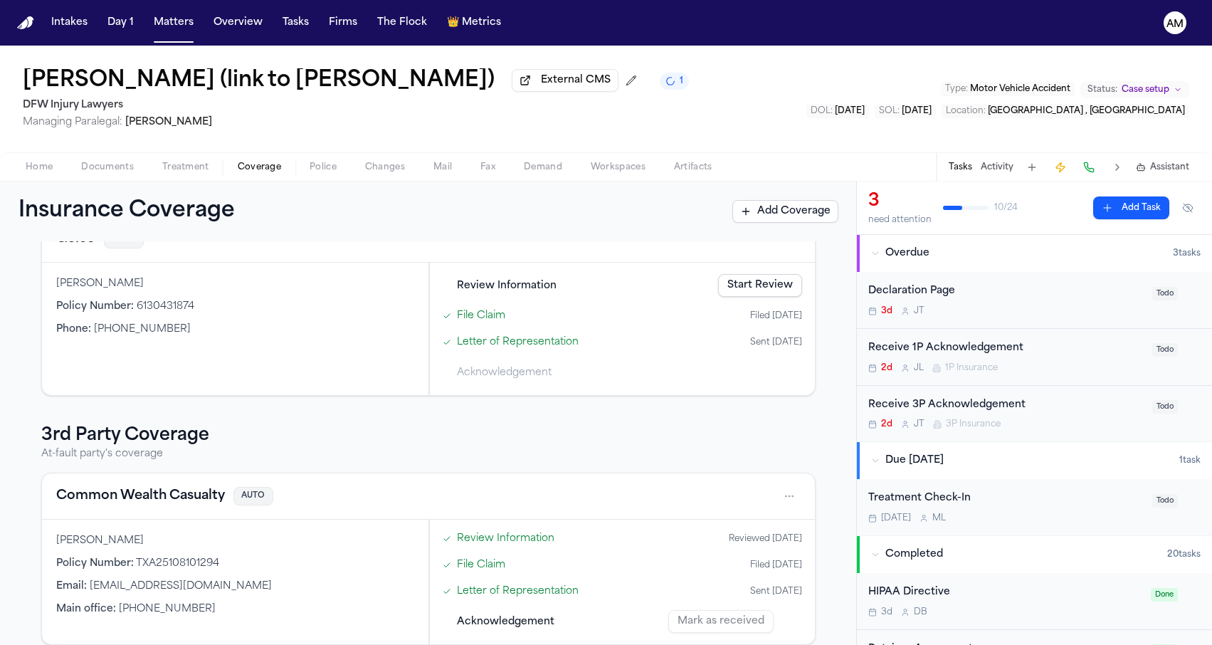
scroll to position [106, 0]
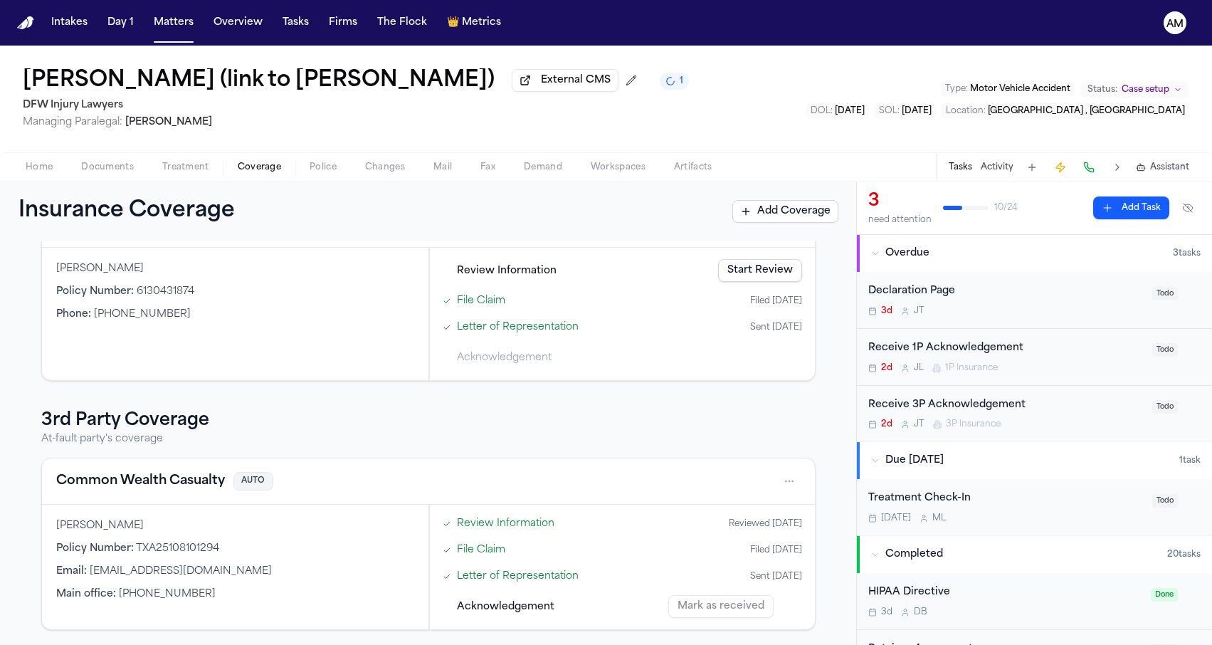
click at [120, 482] on button "Common Wealth Casualty" at bounding box center [140, 481] width 169 height 20
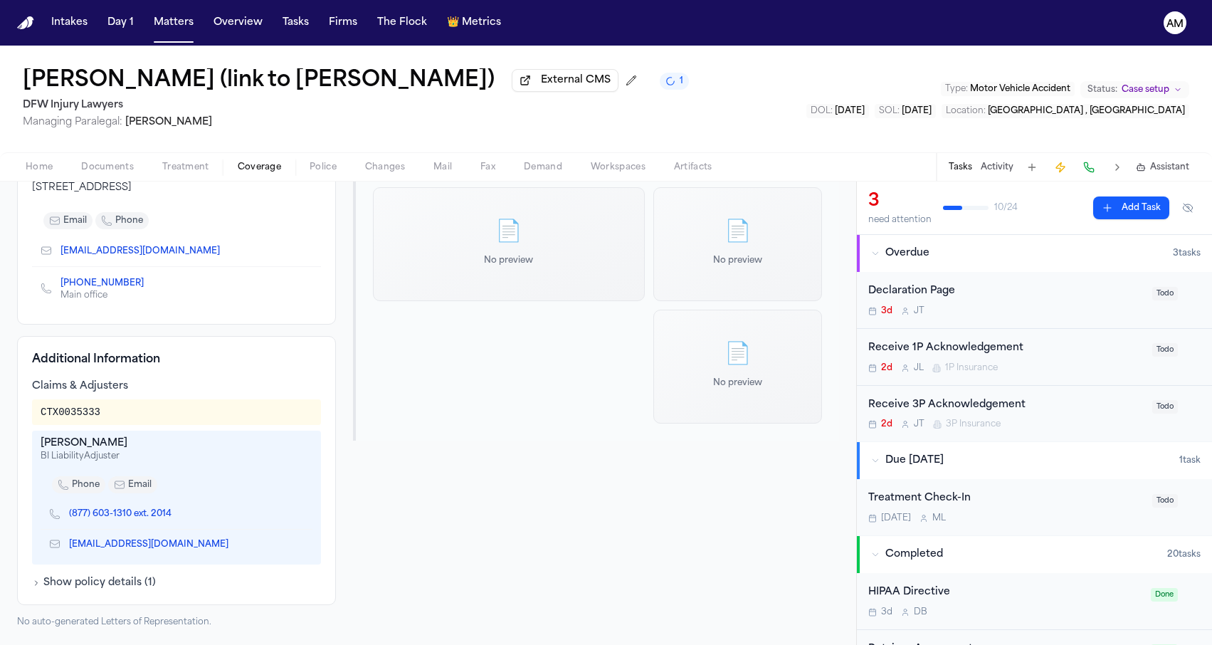
scroll to position [229, 0]
click at [106, 167] on span "Documents" at bounding box center [107, 167] width 53 height 11
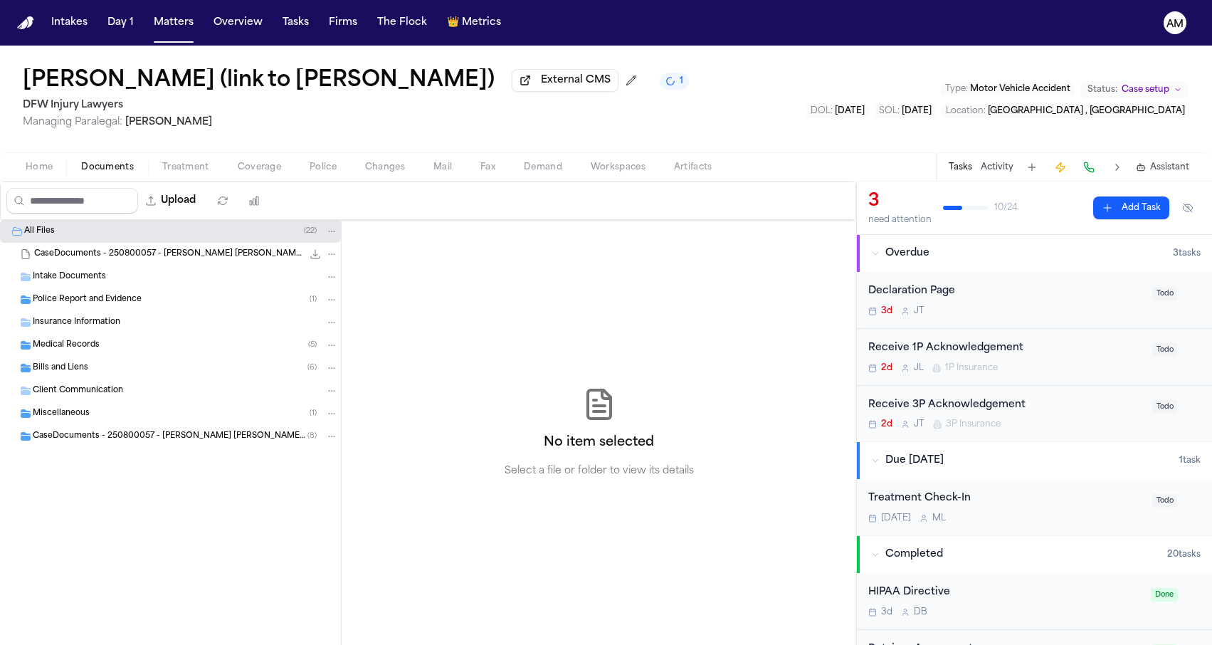
click at [90, 351] on span "Medical Records" at bounding box center [66, 345] width 67 height 12
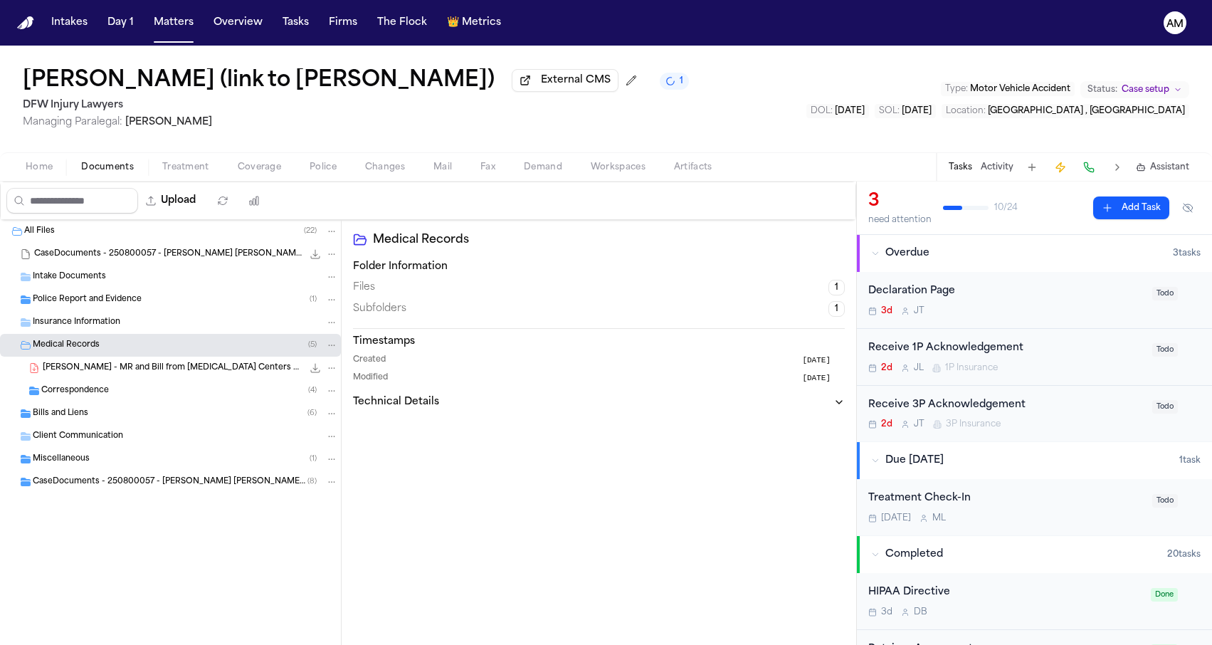
click at [110, 306] on span "Police Report and Evidence" at bounding box center [87, 300] width 109 height 12
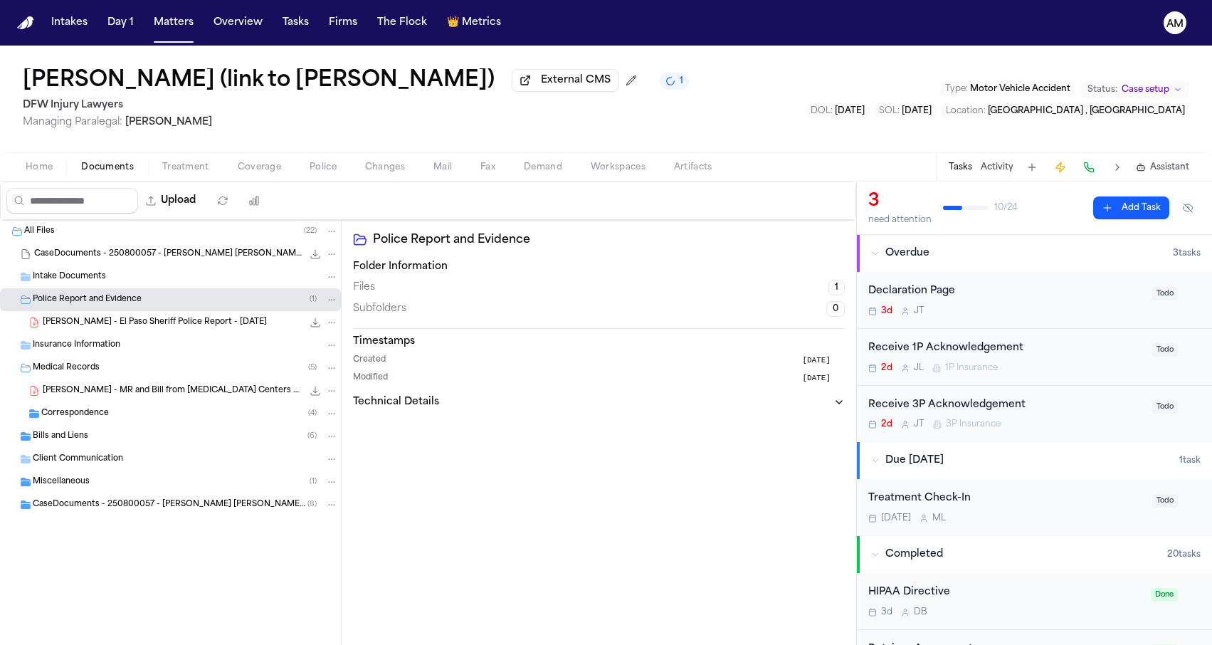
click at [110, 293] on div "Police Report and Evidence ( 1 )" at bounding box center [170, 299] width 341 height 23
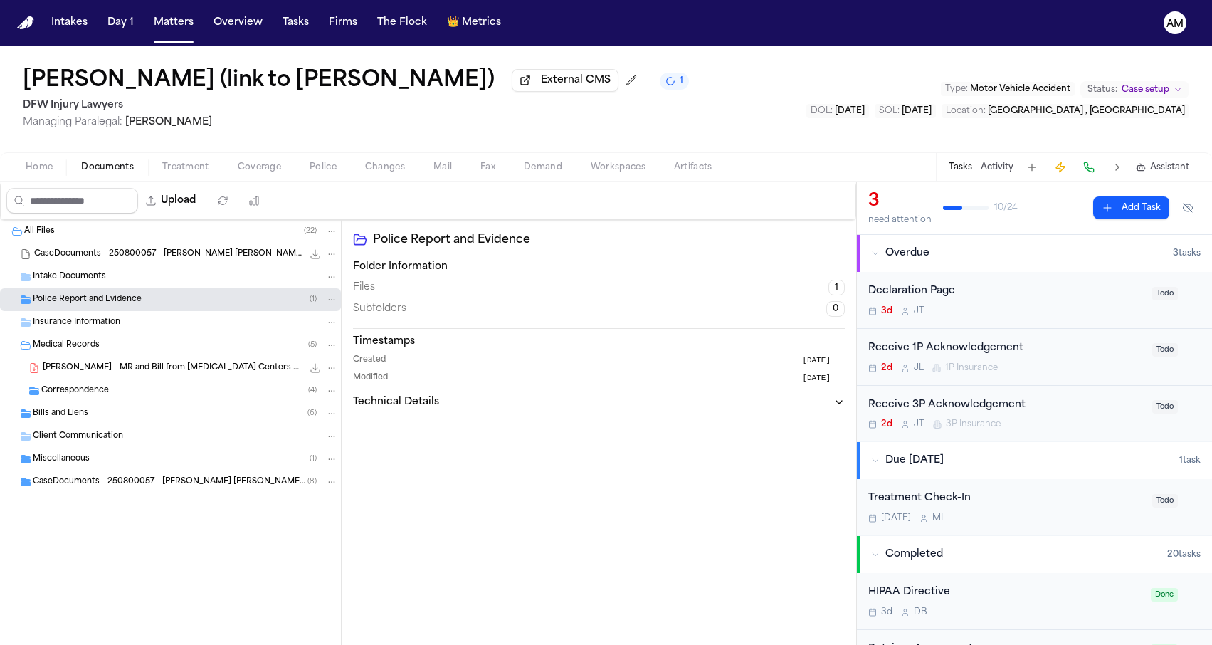
click at [104, 388] on span "Correspondence" at bounding box center [75, 391] width 68 height 12
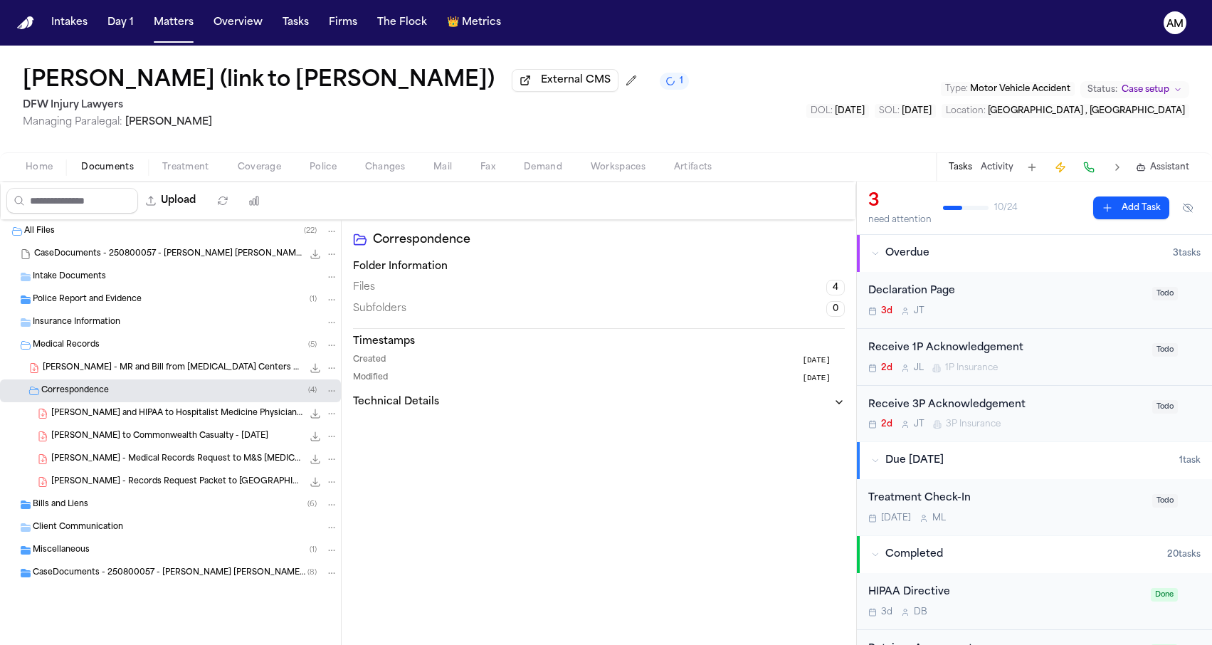
click at [105, 511] on div "Bills and Liens ( 6 )" at bounding box center [185, 504] width 305 height 13
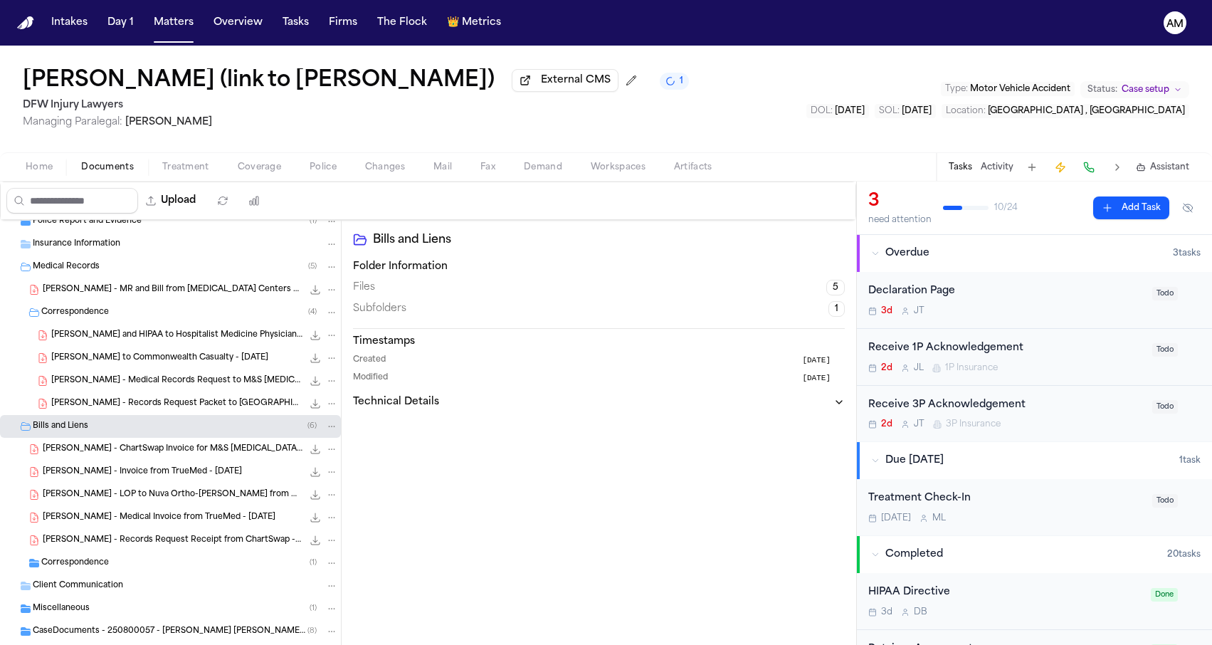
click at [92, 577] on div "Client Communication" at bounding box center [170, 585] width 341 height 23
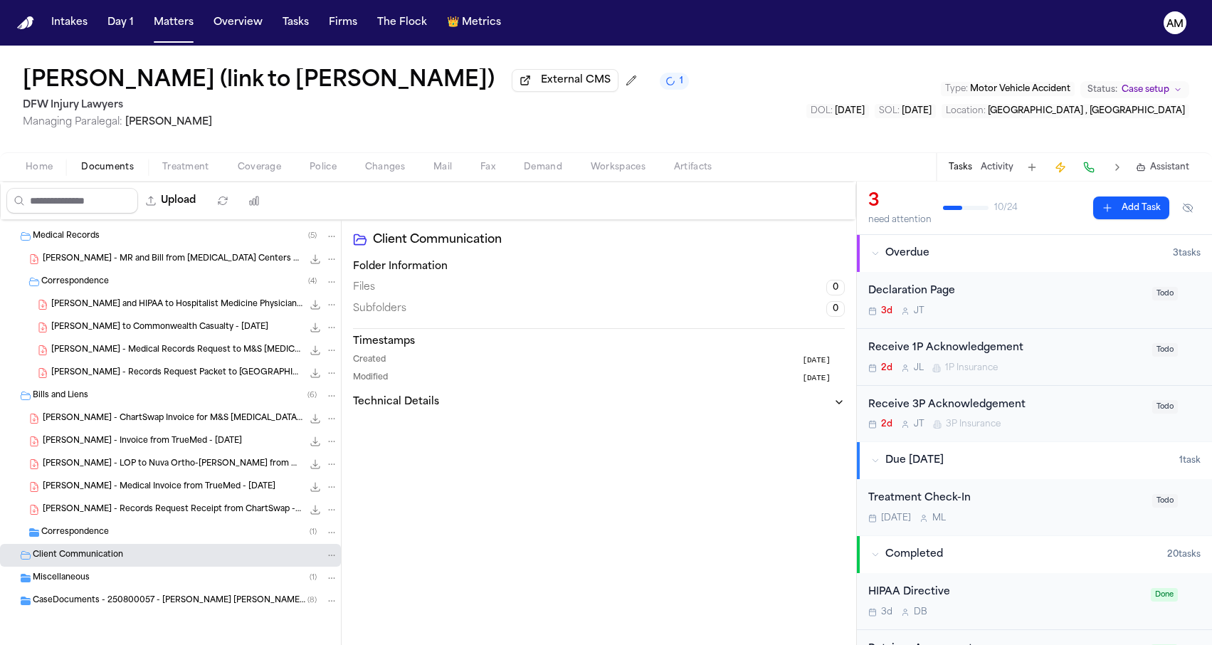
click at [110, 536] on div "Correspondence ( 1 )" at bounding box center [189, 532] width 297 height 13
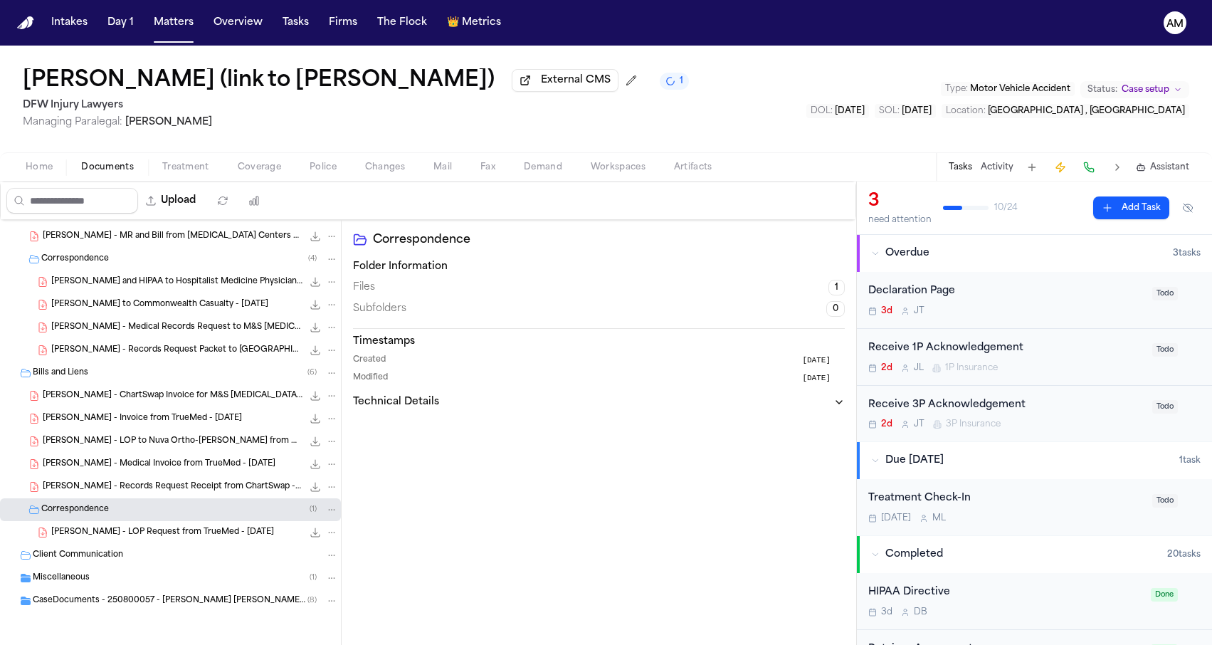
click at [89, 581] on div "Miscellaneous ( 1 )" at bounding box center [185, 577] width 305 height 13
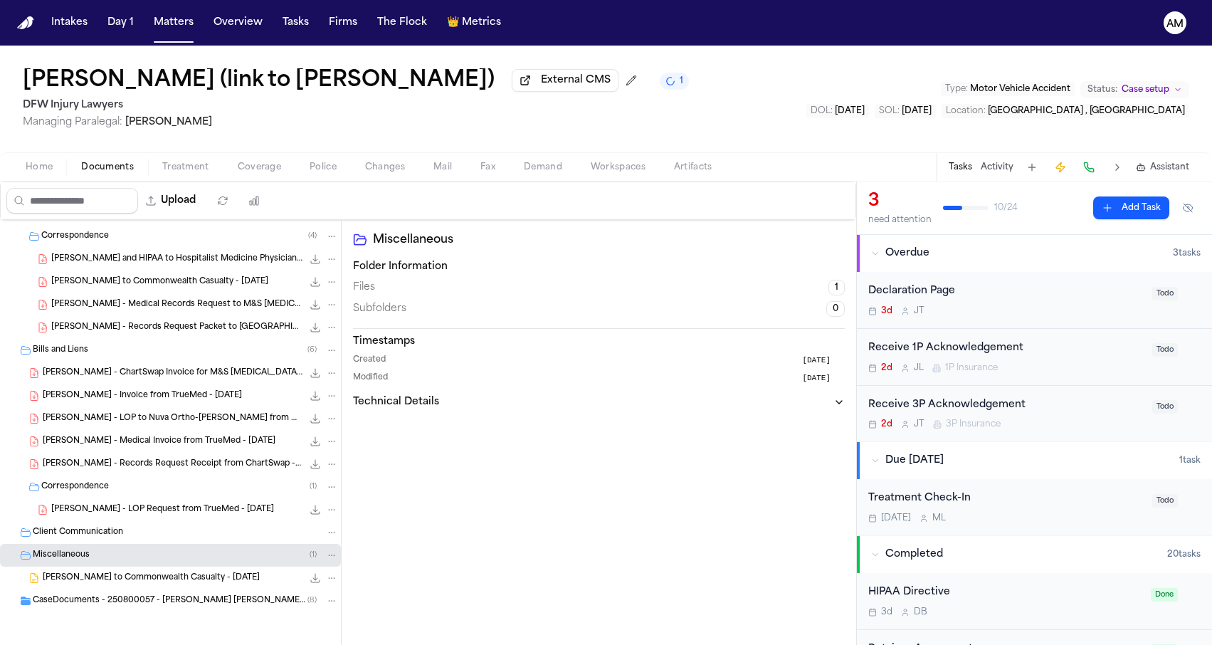
click at [89, 581] on span "A. Sarinana - LOR to Commonwealth Casualty - 8.14.25" at bounding box center [151, 578] width 217 height 12
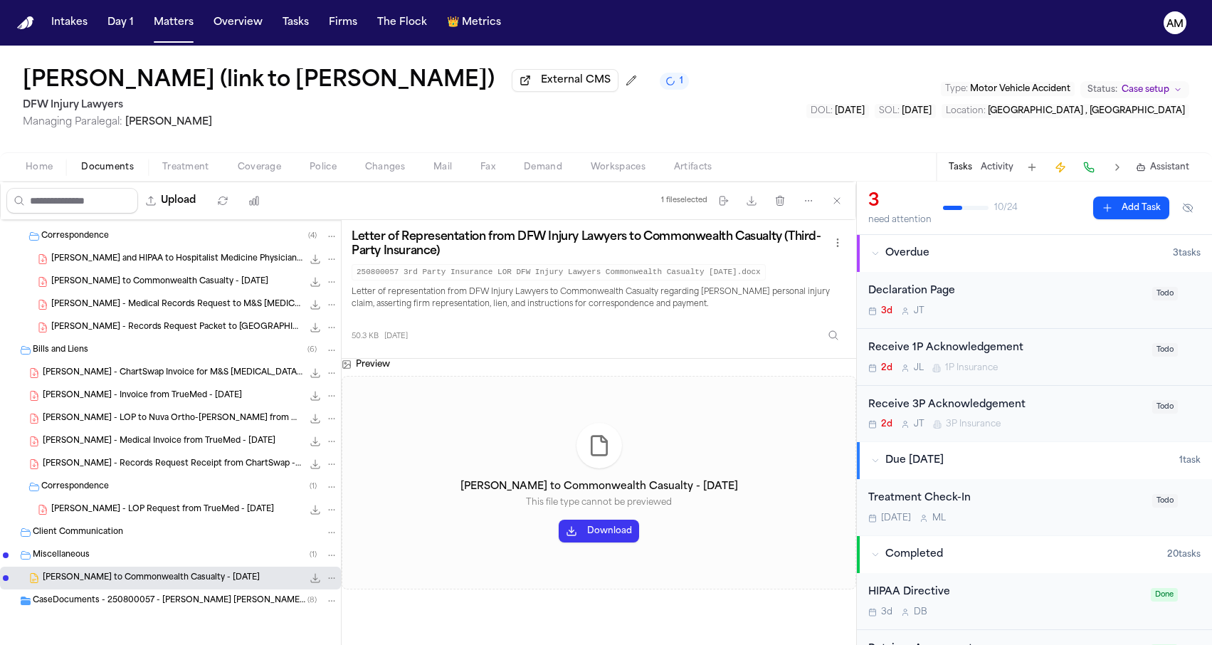
click at [88, 599] on span "CaseDocuments - 250800057 - Sarinana v. Muncie 20250929142630 (unzipped)" at bounding box center [170, 601] width 275 height 12
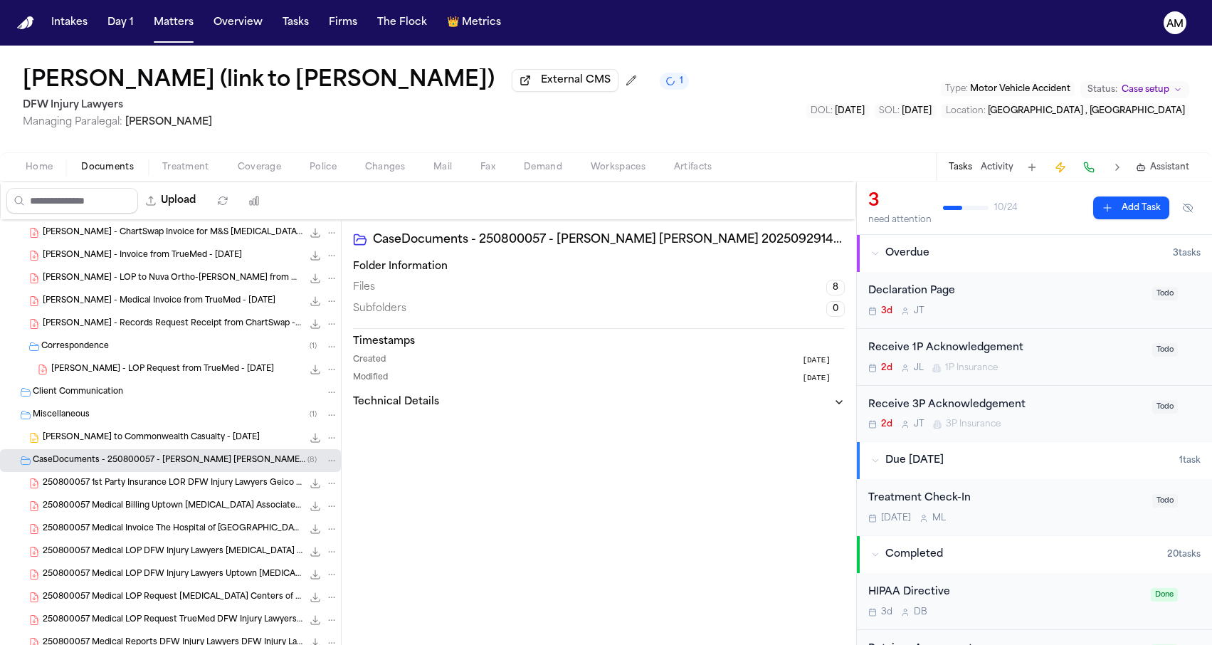
click at [129, 513] on div "250800057 Medical Billing Uptown Radiology Associates DFW Injury Lawyers 09-23-…" at bounding box center [190, 506] width 295 height 14
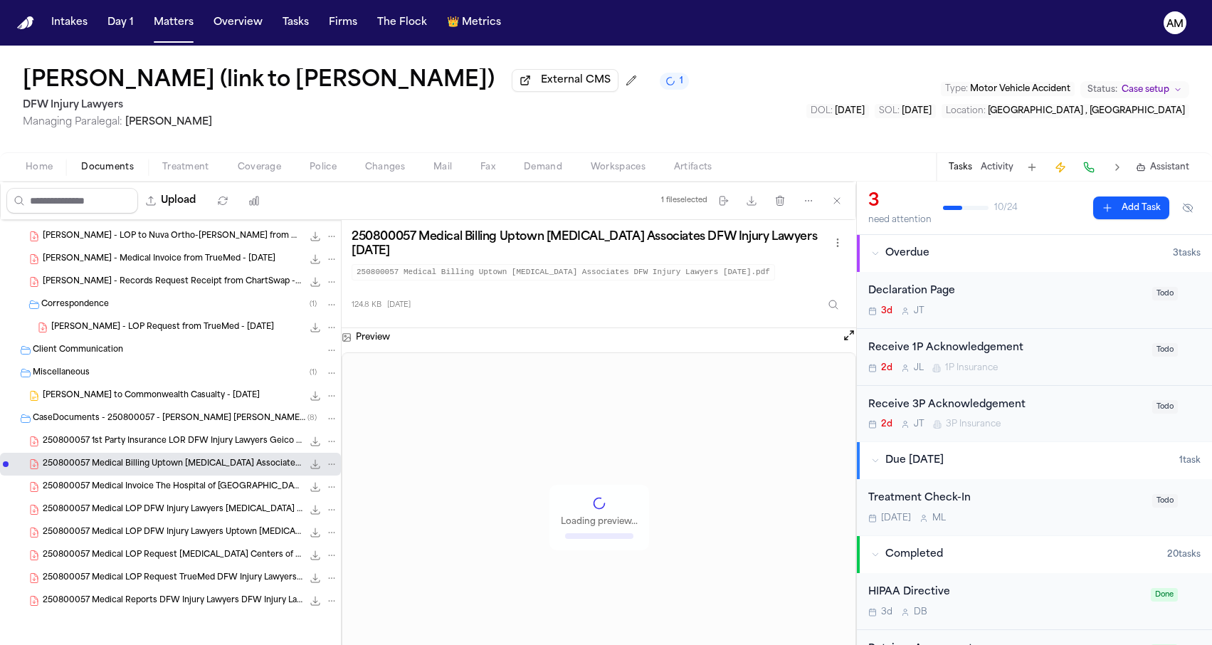
scroll to position [339, 0]
click at [132, 510] on span "250800057 Medical LOP DFW Injury Lawyers MRI Centers of Texas 09-08-2025" at bounding box center [173, 510] width 260 height 12
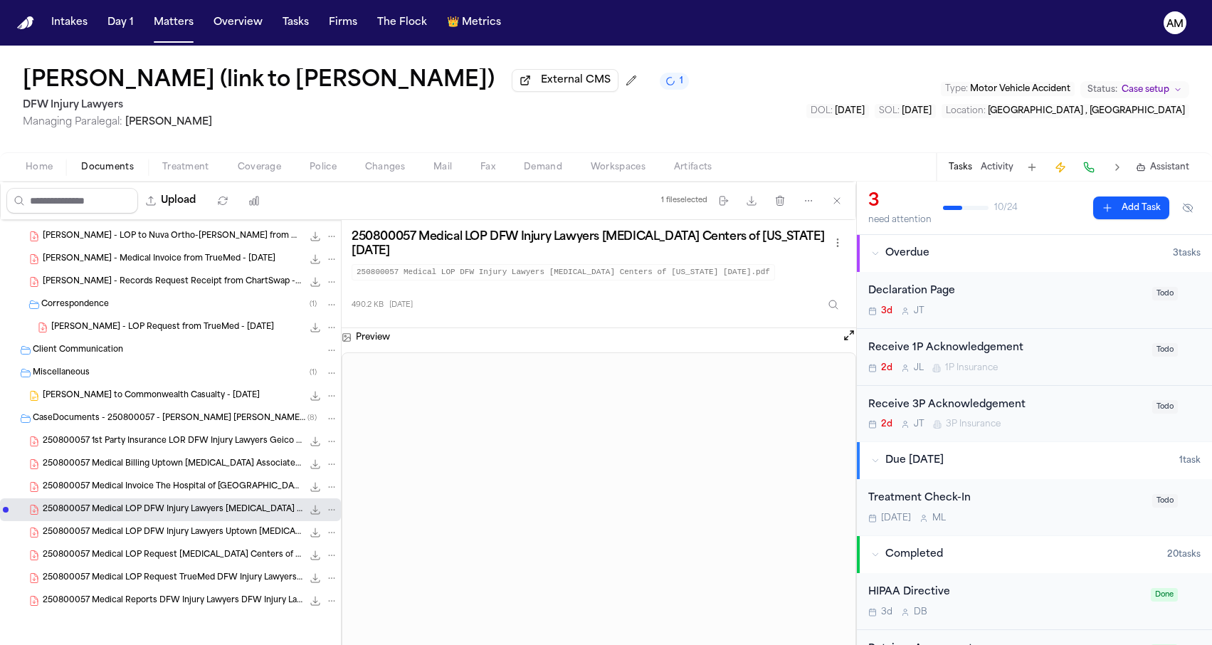
click at [120, 548] on div "250800057 Medical LOP Request MRI Centers of Texas DFW Injury Lawyers 09-08-202…" at bounding box center [190, 555] width 295 height 14
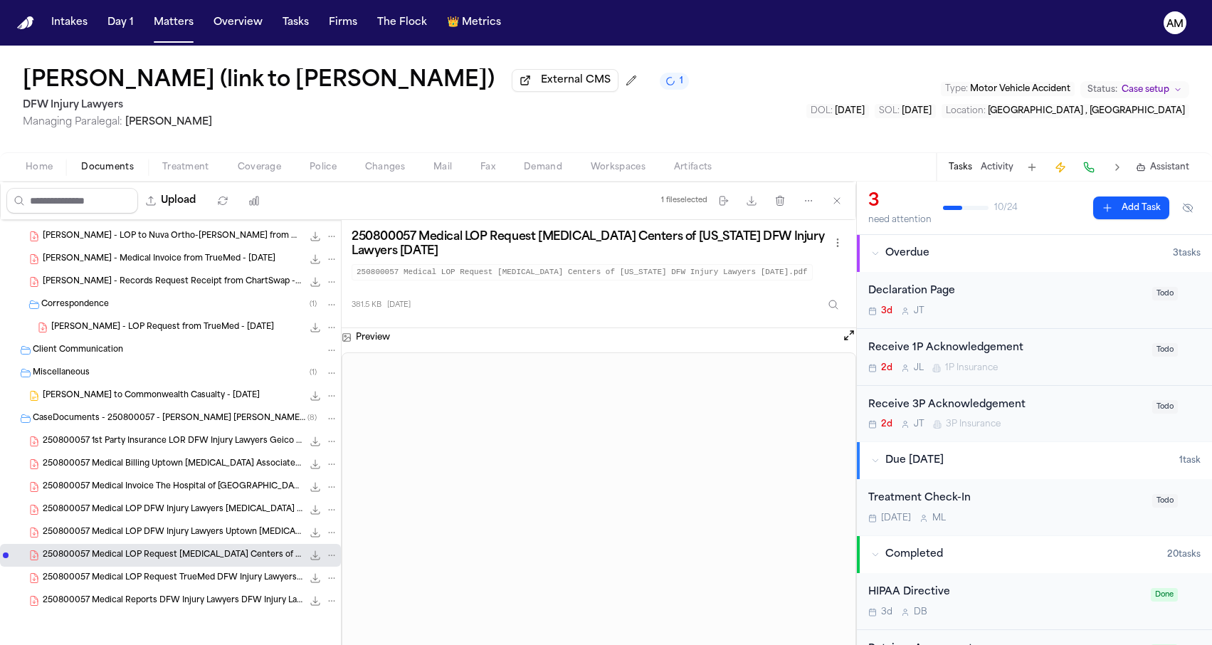
click at [116, 573] on span "250800057 Medical LOP Request TrueMed DFW Injury Lawyers 09-15-2025 (1)" at bounding box center [173, 578] width 260 height 12
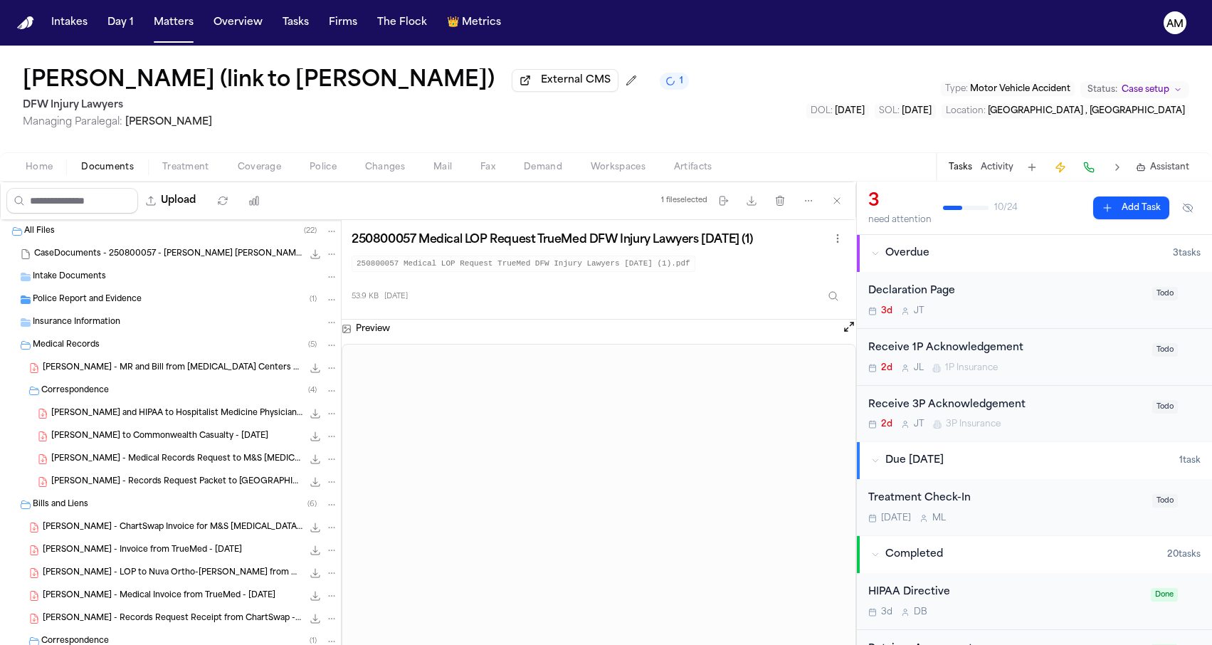
scroll to position [0, 0]
click at [252, 179] on div "Home Documents Treatment Coverage Police Changes Mail Fax Demand Workspaces Art…" at bounding box center [606, 166] width 1212 height 28
click at [252, 169] on span "Coverage" at bounding box center [259, 167] width 43 height 11
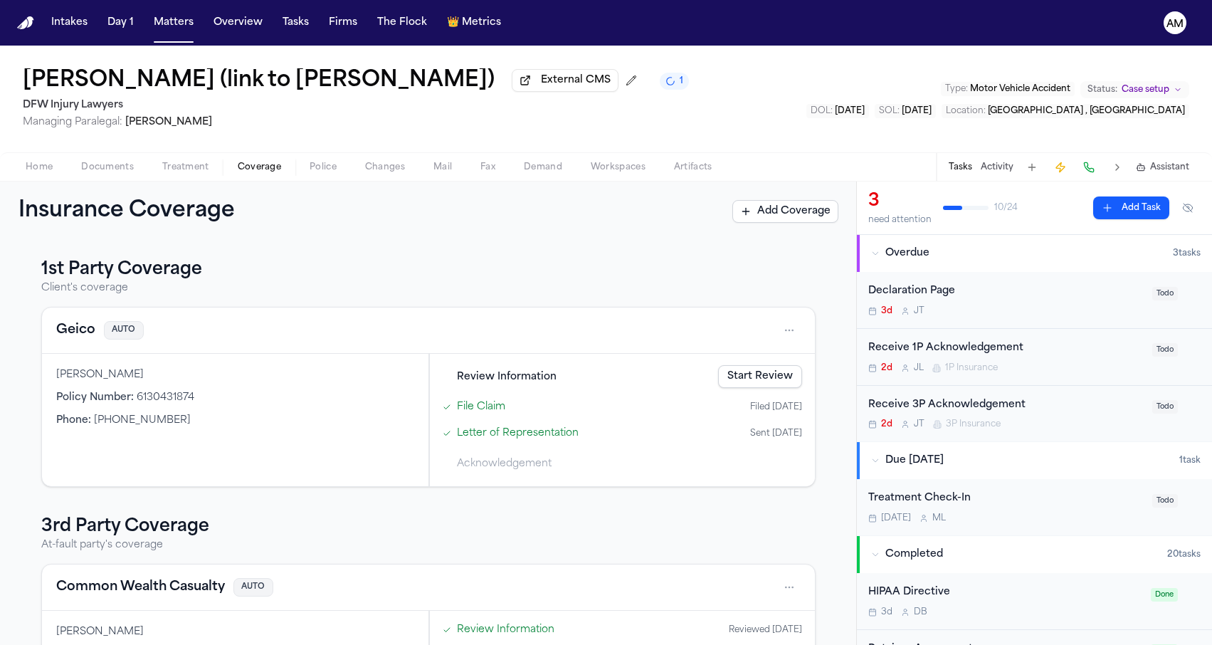
scroll to position [20, 0]
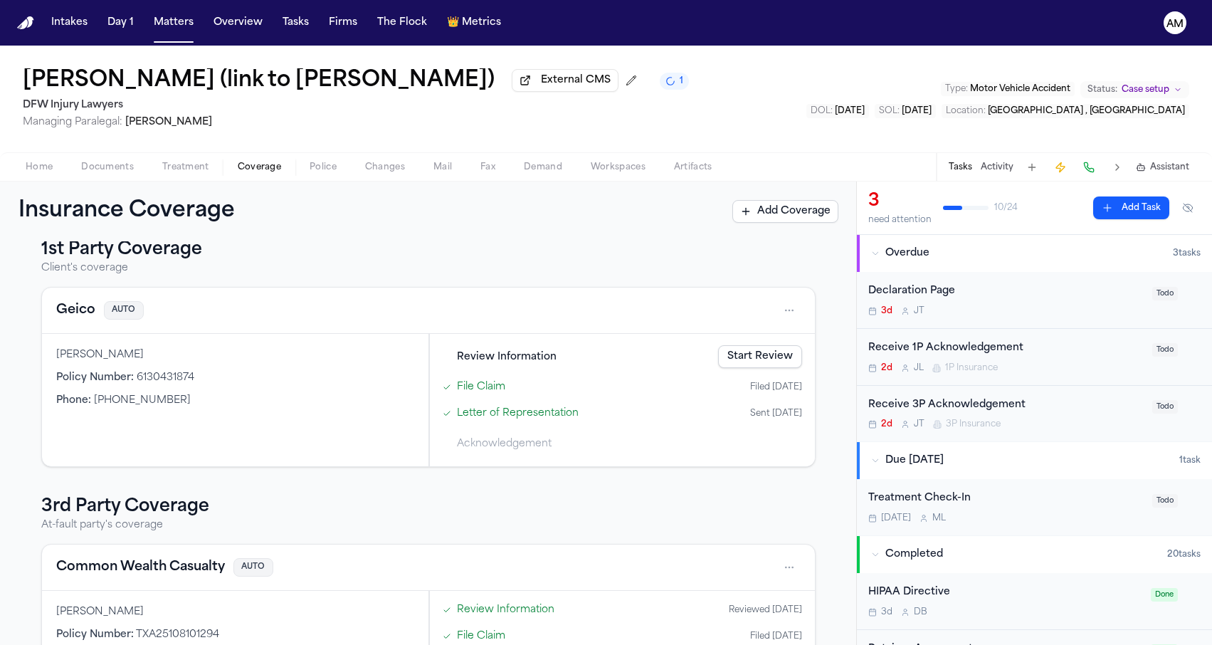
click at [84, 312] on button "Geico" at bounding box center [75, 310] width 39 height 20
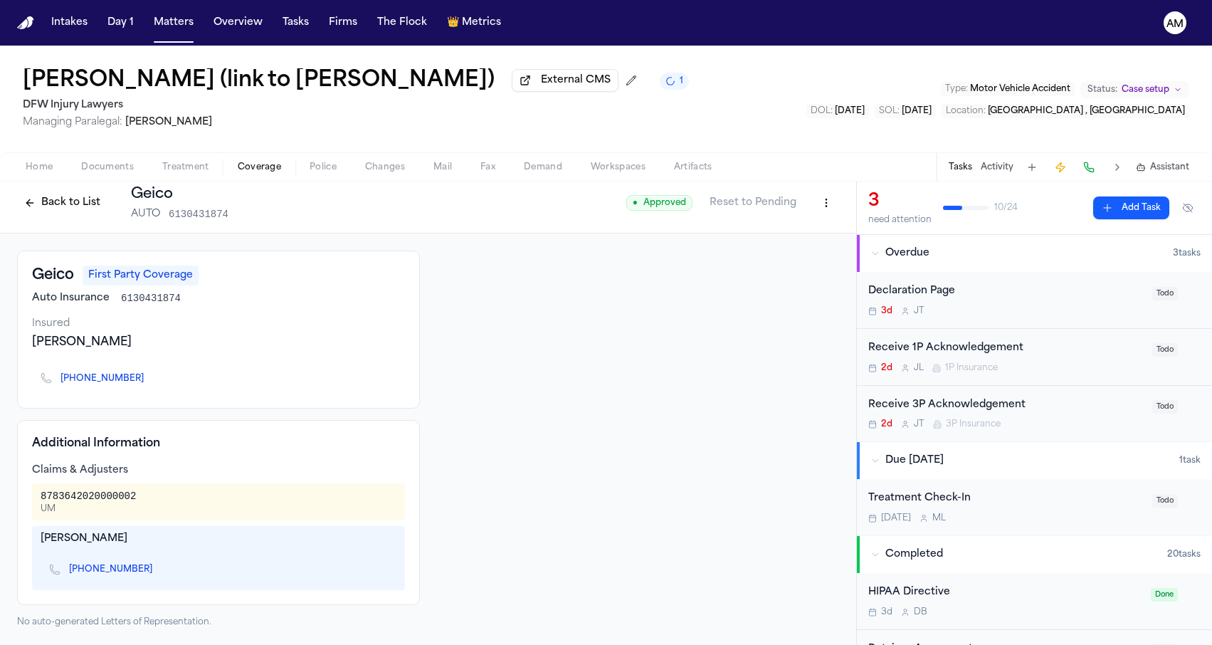
scroll to position [11, 0]
click at [94, 571] on link "[PHONE_NUMBER]" at bounding box center [110, 569] width 83 height 11
click at [221, 339] on div "Felicitas Paez Reyna" at bounding box center [218, 342] width 373 height 17
click at [157, 573] on icon "Copy to clipboard" at bounding box center [159, 570] width 5 height 5
click at [147, 380] on icon "Copy to clipboard" at bounding box center [151, 378] width 9 height 9
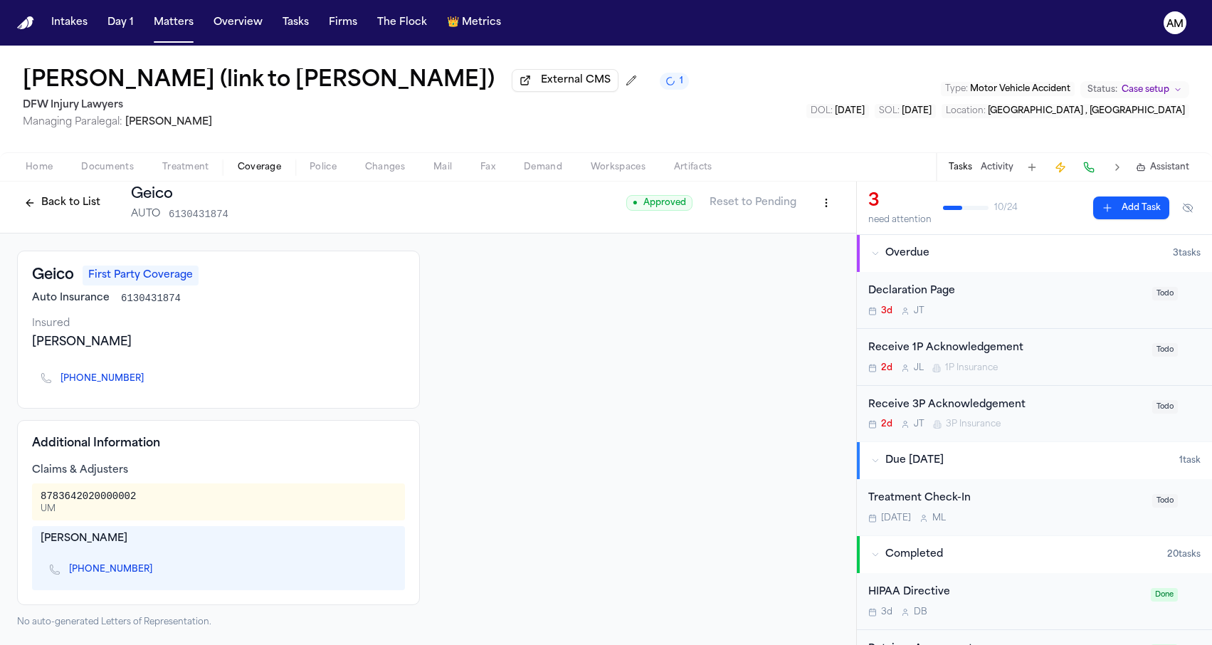
click at [85, 223] on div "Back to List Geico AUTO 6130431874 ● Approved Reset to Pending" at bounding box center [428, 203] width 856 height 60
click at [80, 204] on button "Back to List" at bounding box center [62, 202] width 90 height 23
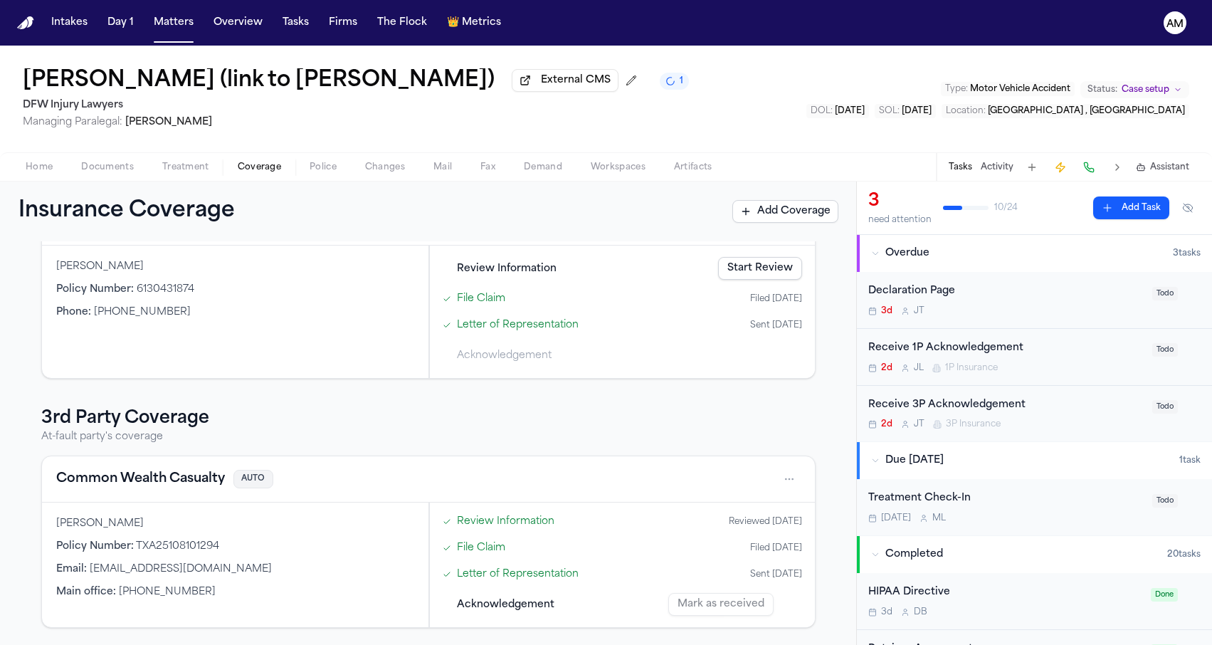
scroll to position [111, 0]
click at [83, 482] on button "Common Wealth Casualty" at bounding box center [140, 479] width 169 height 20
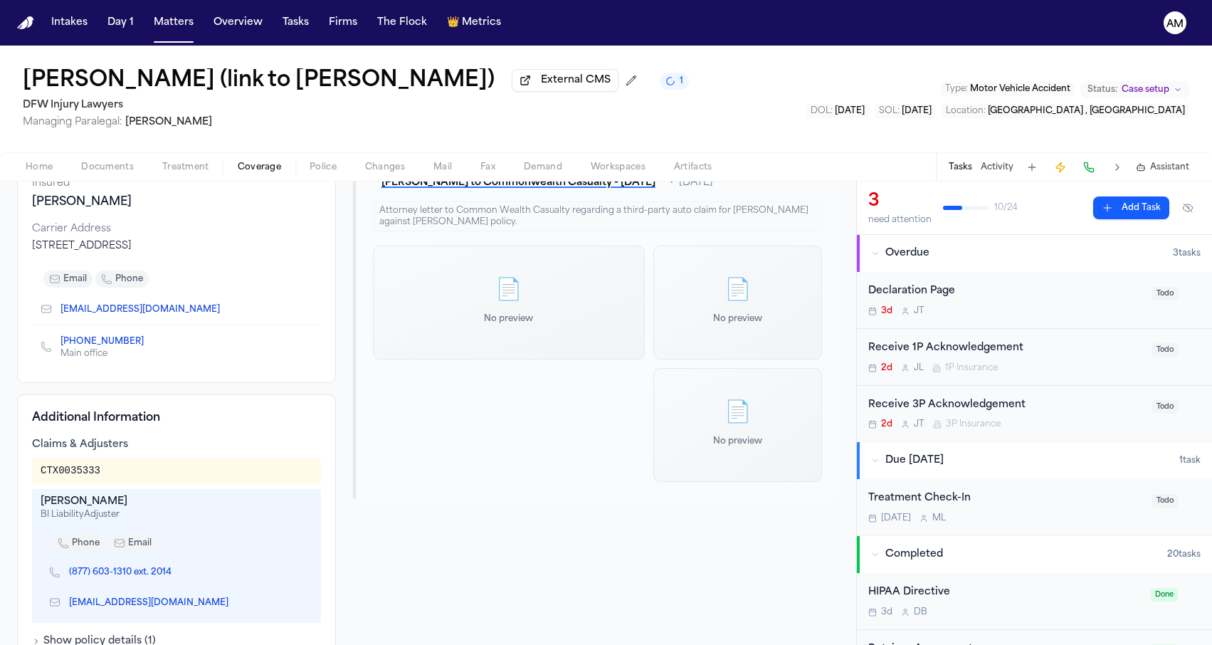
scroll to position [167, 0]
click at [148, 347] on icon "Copy to clipboard" at bounding box center [150, 344] width 5 height 5
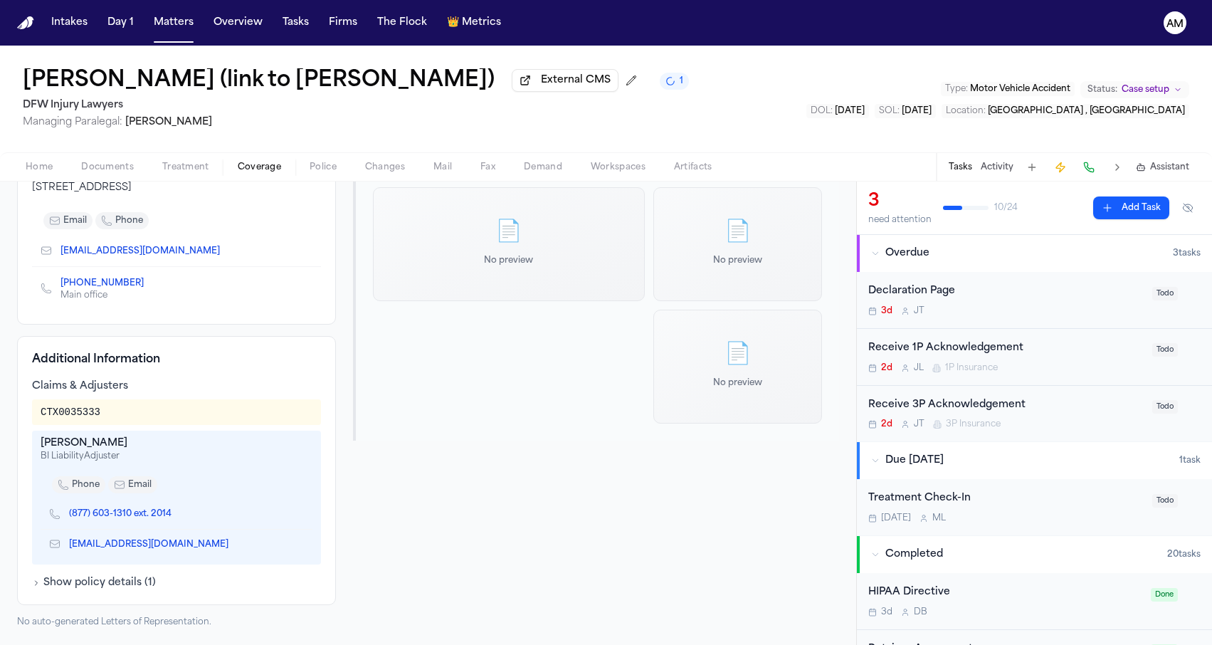
scroll to position [229, 0]
click at [169, 25] on button "Matters" at bounding box center [173, 23] width 51 height 26
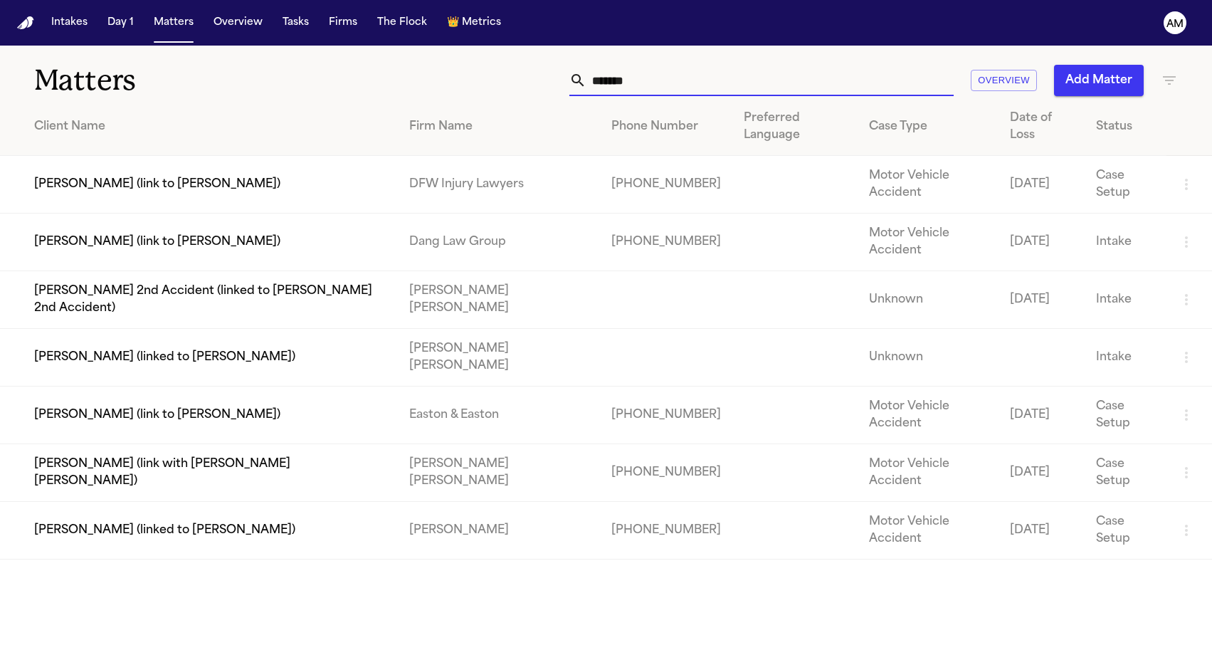
drag, startPoint x: 648, startPoint y: 74, endPoint x: 525, endPoint y: 76, distance: 123.1
click at [525, 76] on div "******* Overview Add Matter" at bounding box center [769, 80] width 817 height 31
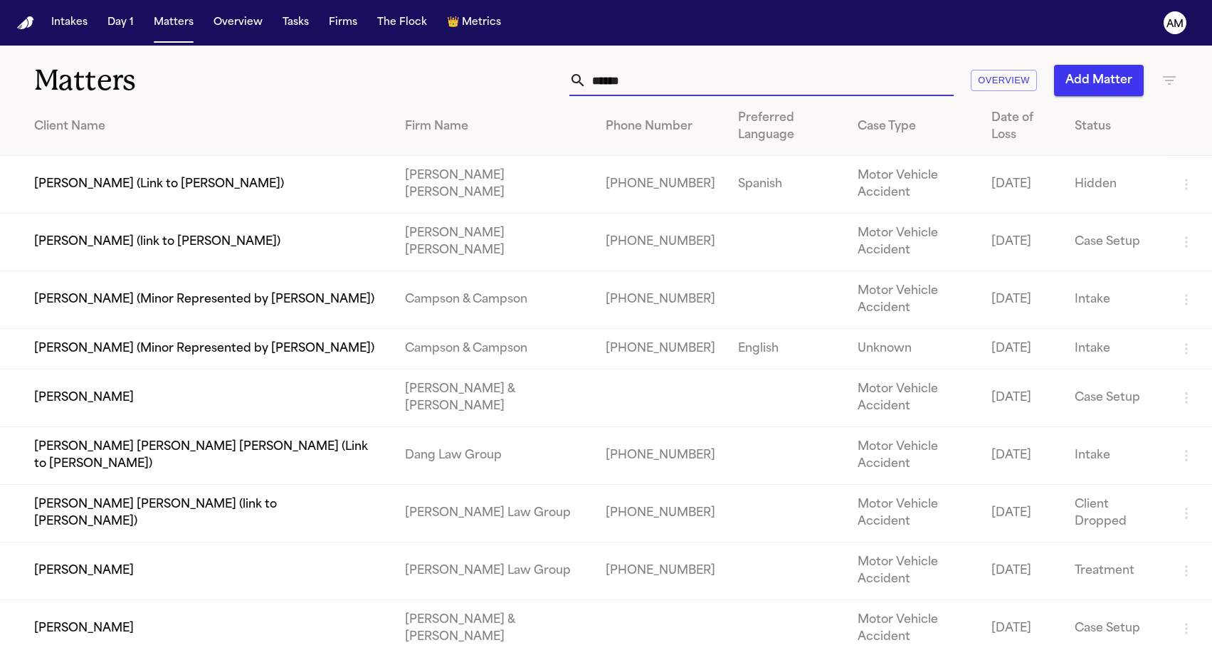
type input "******"
click at [159, 542] on td "[PERSON_NAME]" at bounding box center [196, 571] width 393 height 58
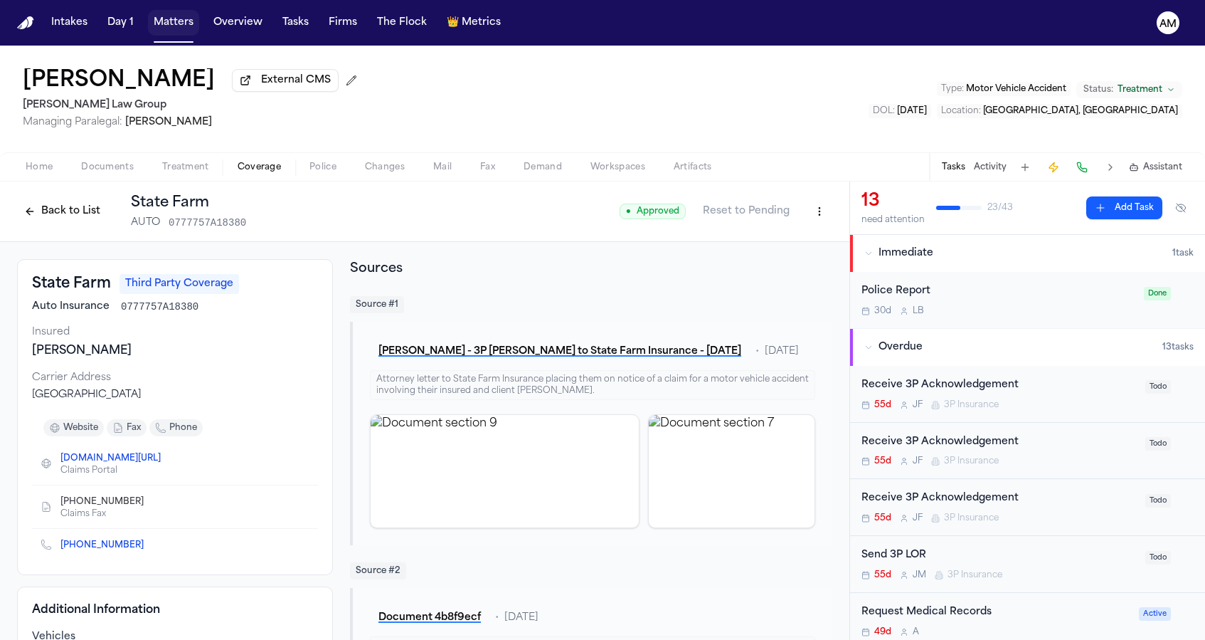
click at [172, 16] on button "Matters" at bounding box center [173, 23] width 51 height 26
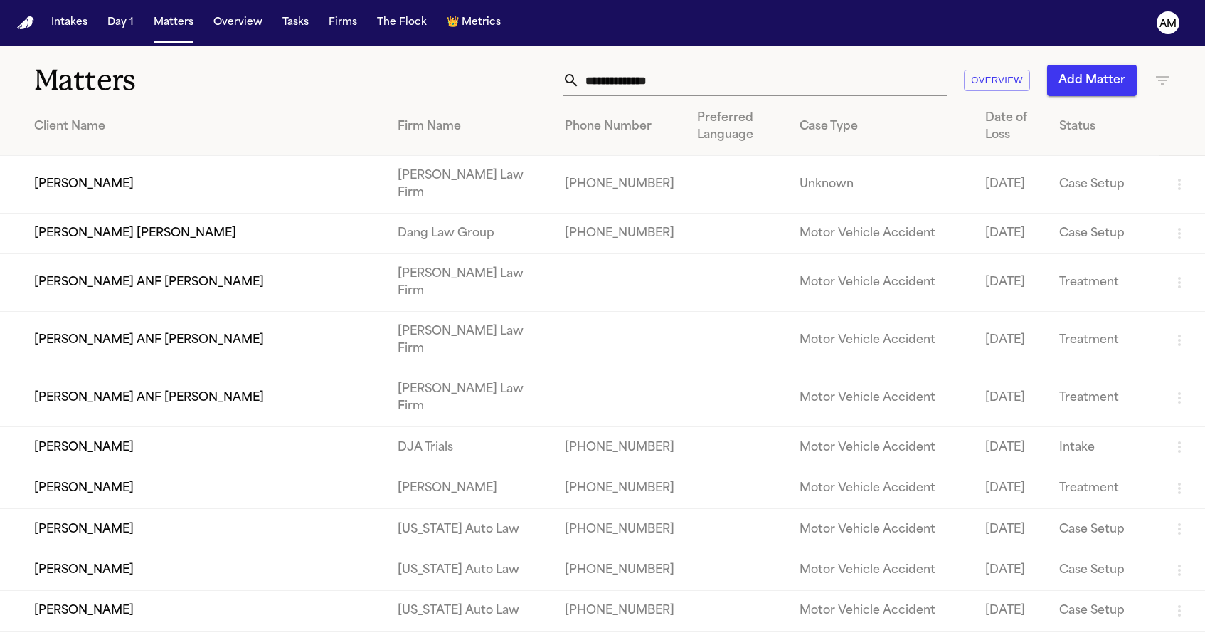
click at [1157, 80] on icon "button" at bounding box center [1162, 80] width 17 height 17
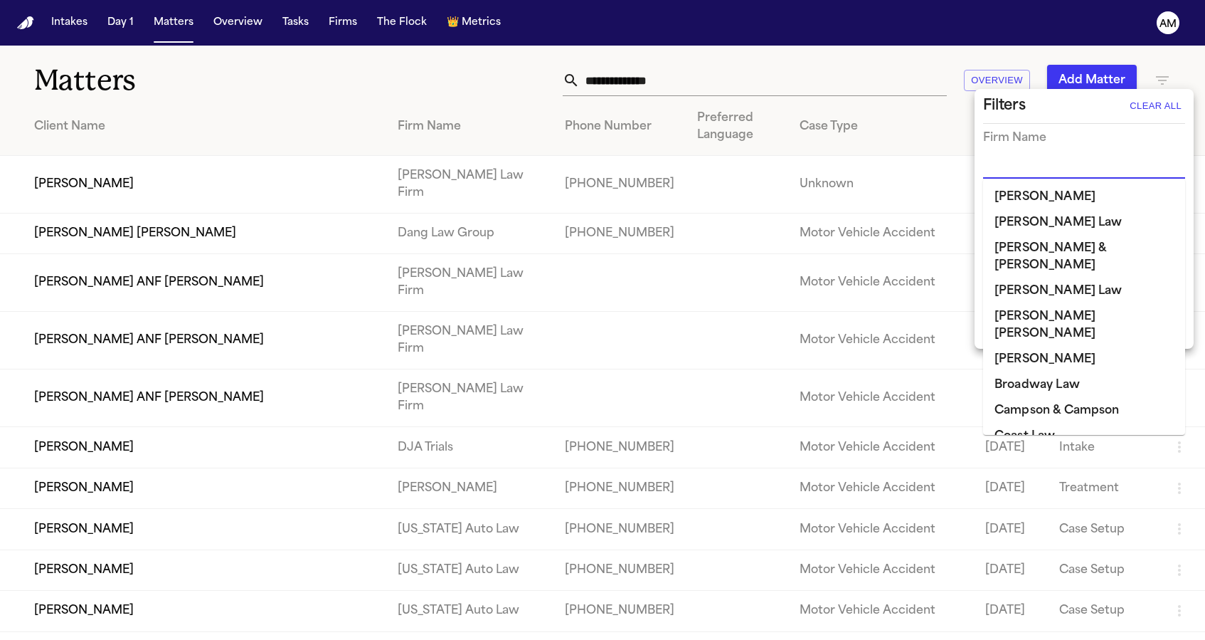
click at [1083, 164] on input "text" at bounding box center [1073, 168] width 181 height 20
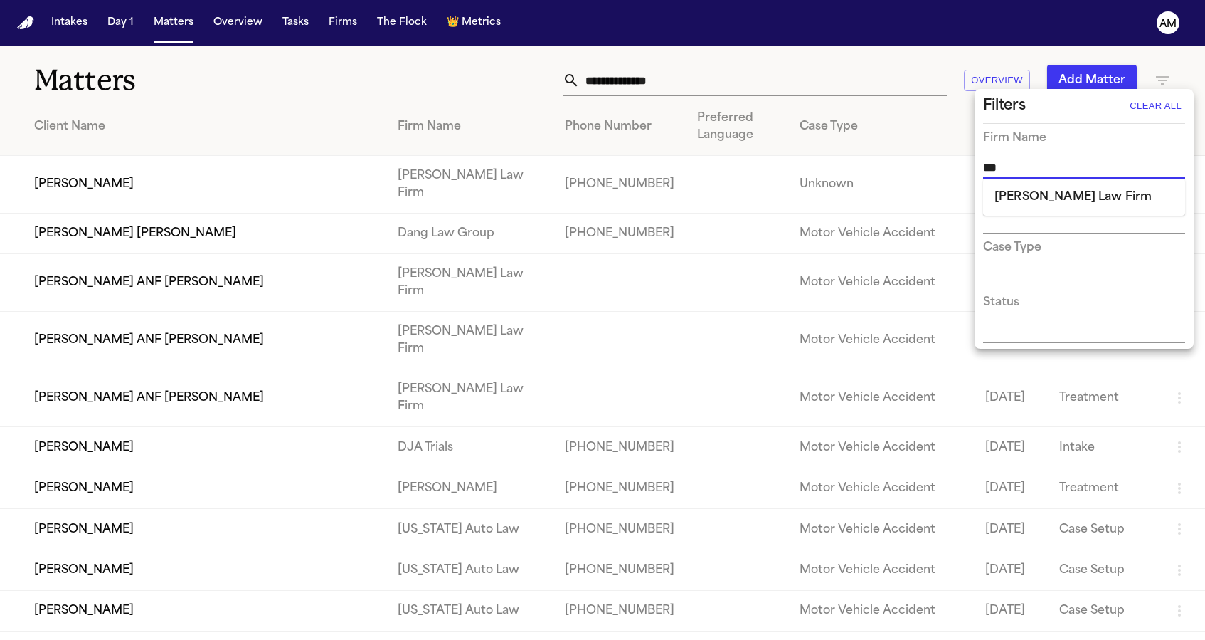
type input "****"
click at [1063, 195] on li "[PERSON_NAME] Law Firm" at bounding box center [1084, 197] width 202 height 26
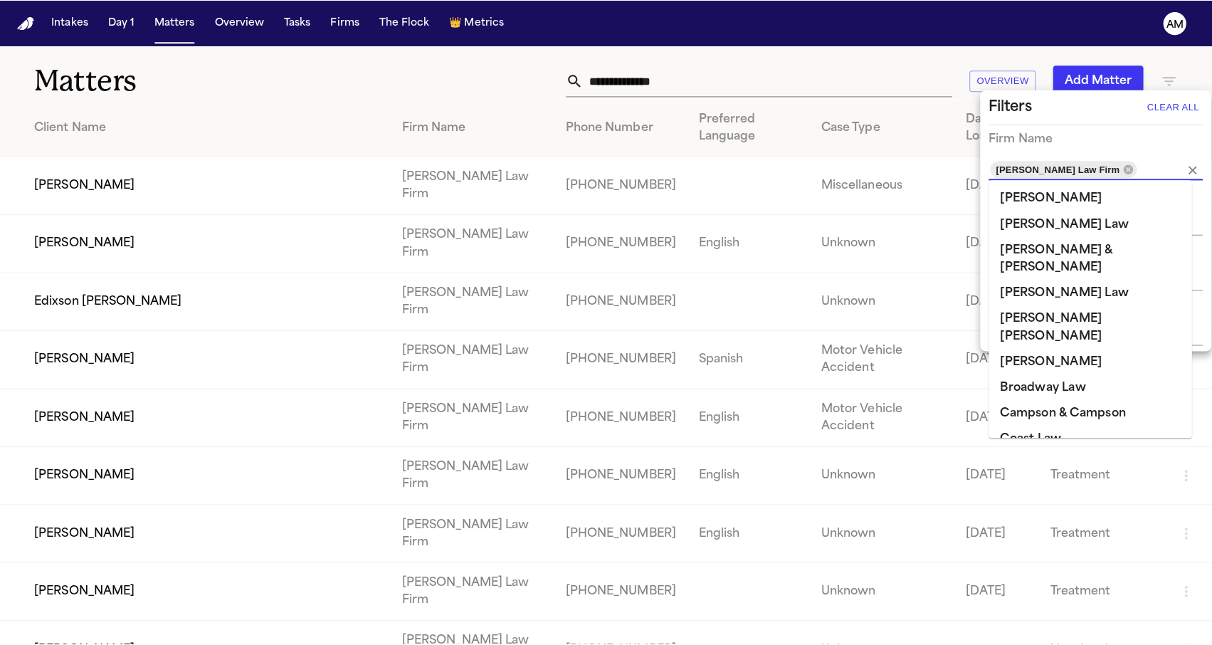
scroll to position [416, 0]
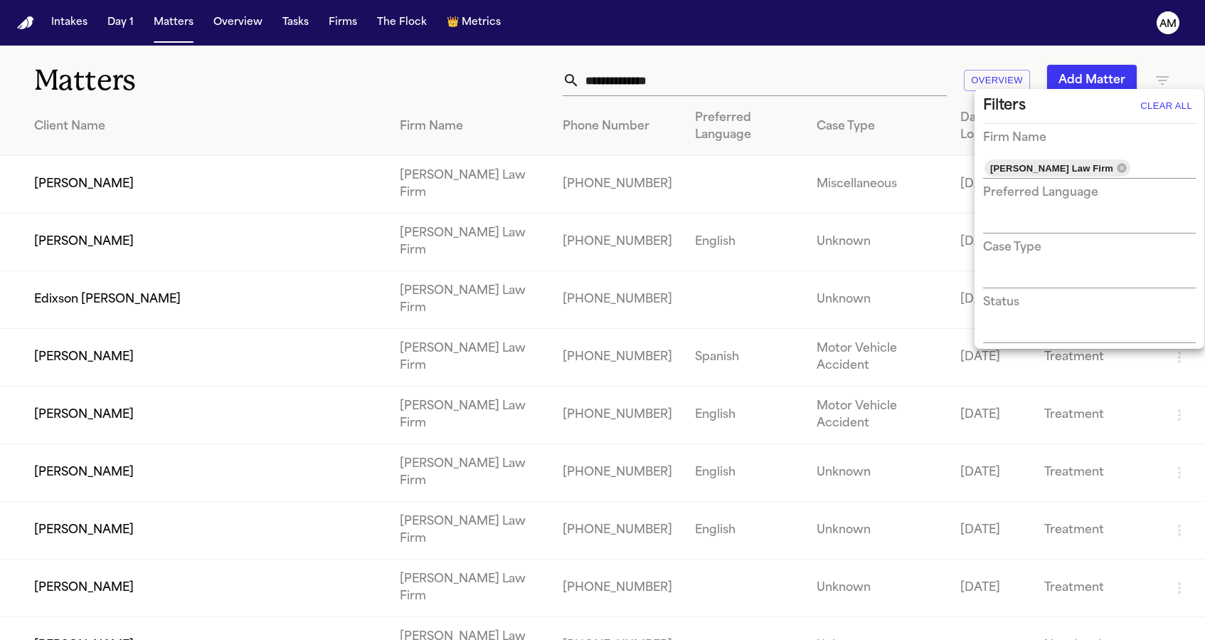
click at [485, 60] on div at bounding box center [602, 320] width 1205 height 640
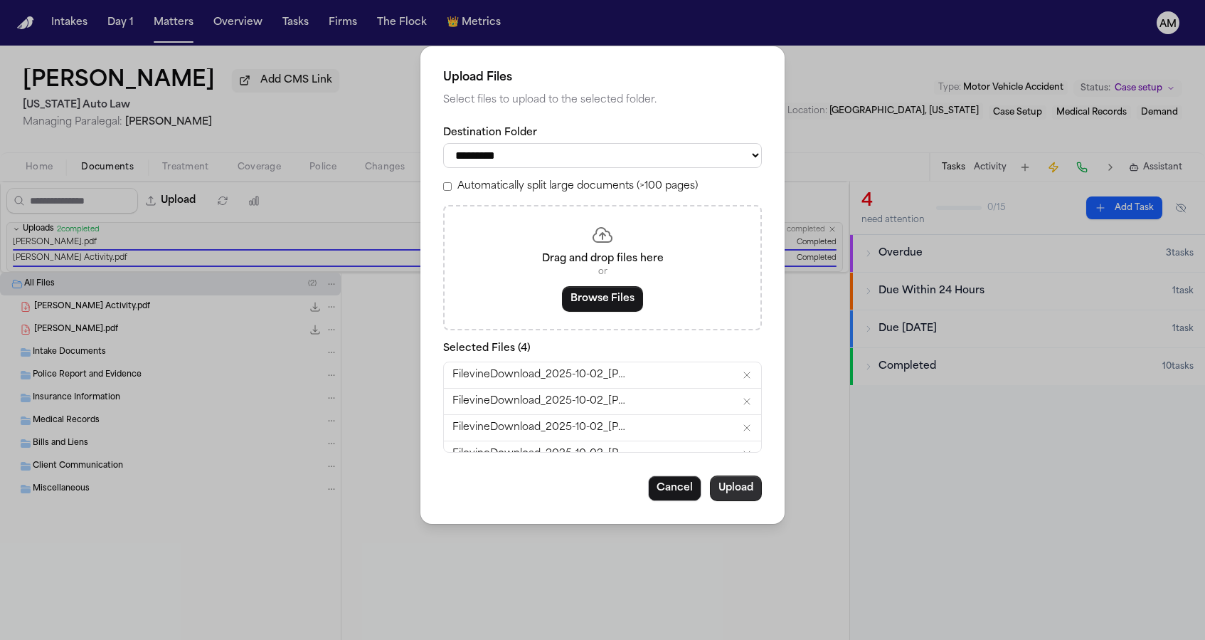
click at [744, 486] on button "Upload" at bounding box center [736, 488] width 52 height 26
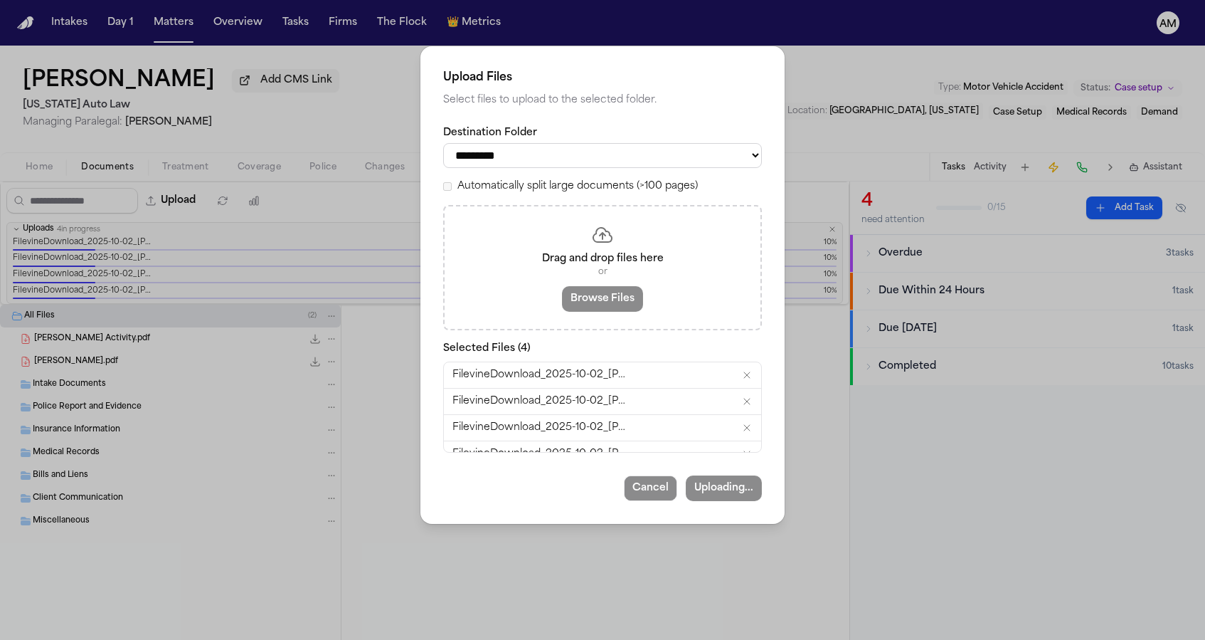
click at [529, 0] on div "**********" at bounding box center [602, 320] width 1205 height 640
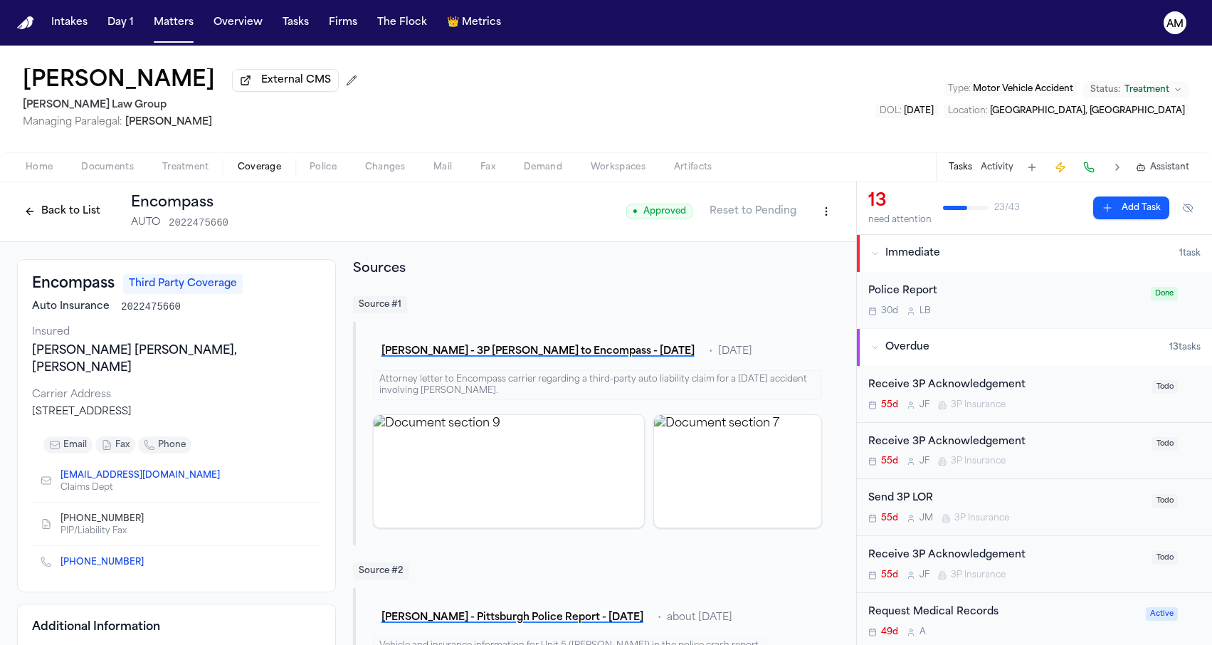
click at [115, 180] on div "Home Documents Treatment Coverage Police Changes Mail Fax Demand Workspaces Art…" at bounding box center [606, 166] width 1212 height 28
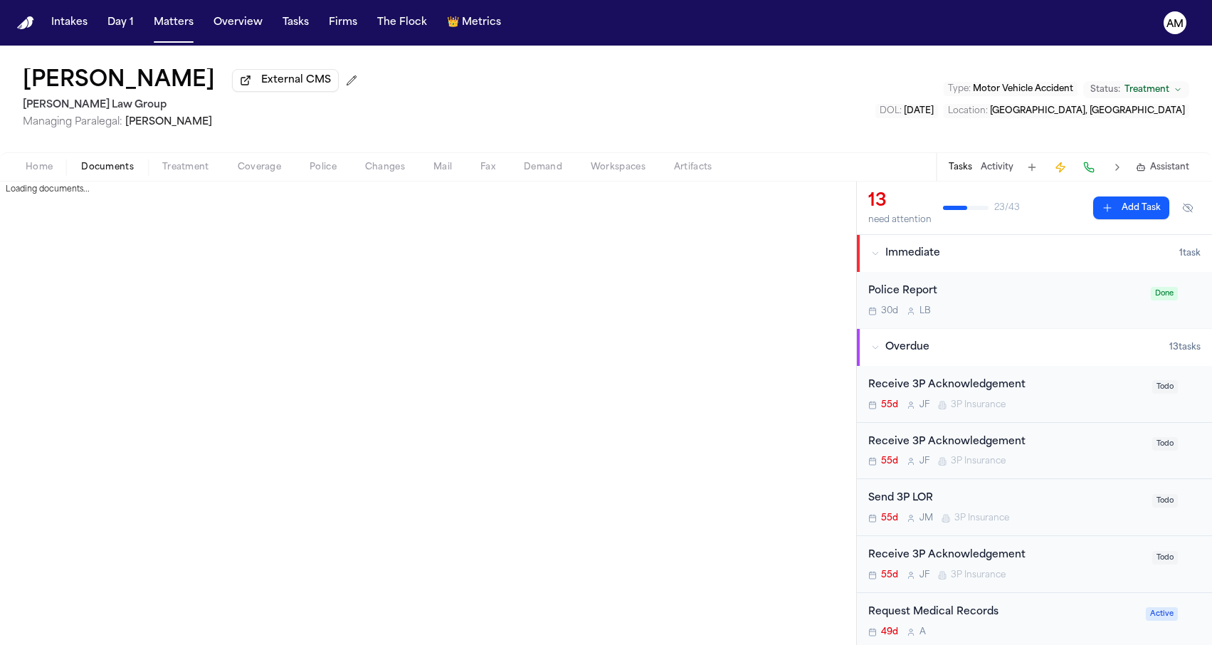
click at [115, 171] on span "Documents" at bounding box center [107, 167] width 53 height 11
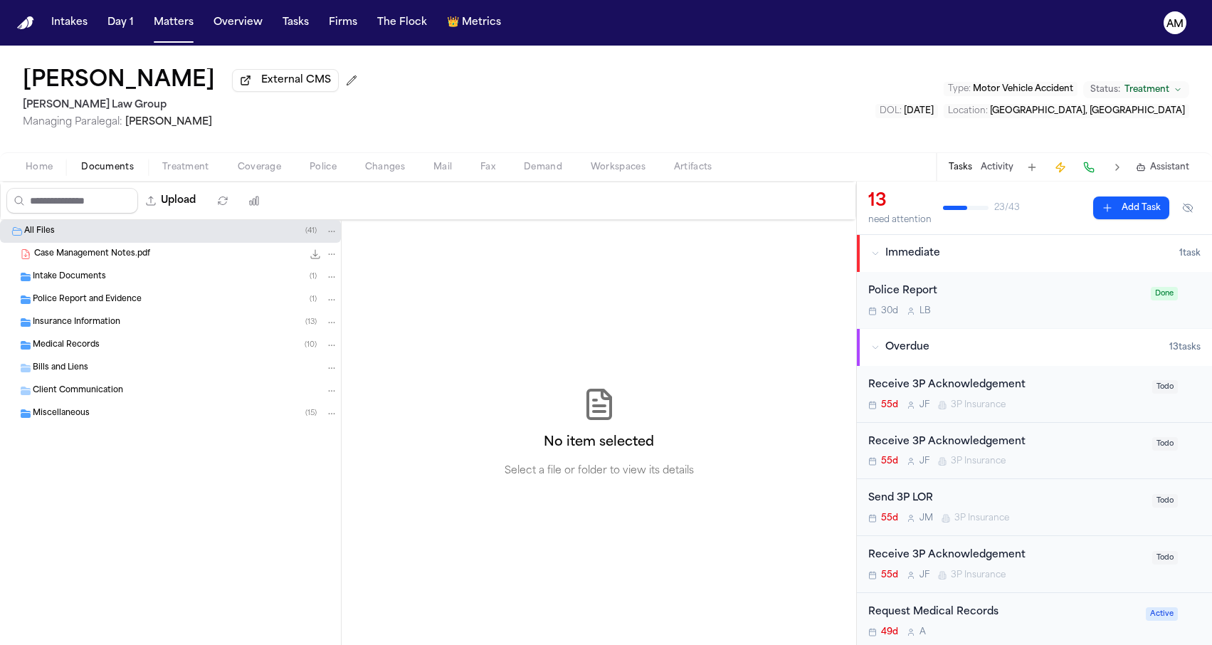
click at [108, 334] on div "Insurance Information ( 13 )" at bounding box center [170, 322] width 341 height 23
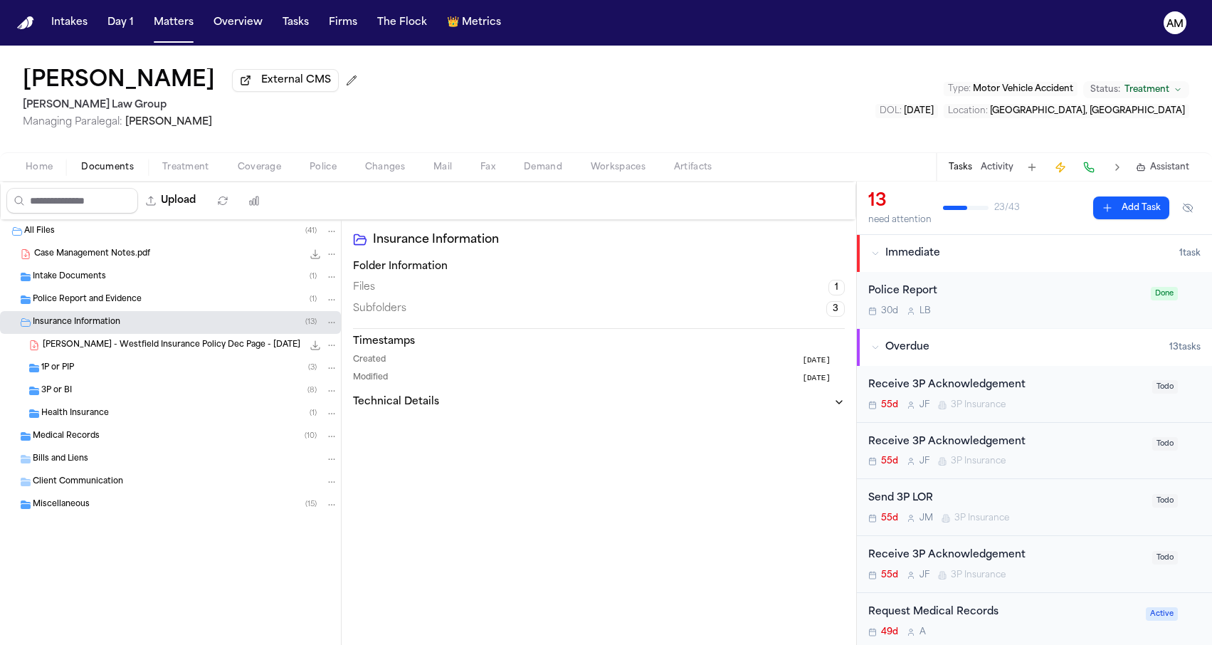
click at [105, 387] on div "3P or BI ( 8 )" at bounding box center [189, 390] width 297 height 13
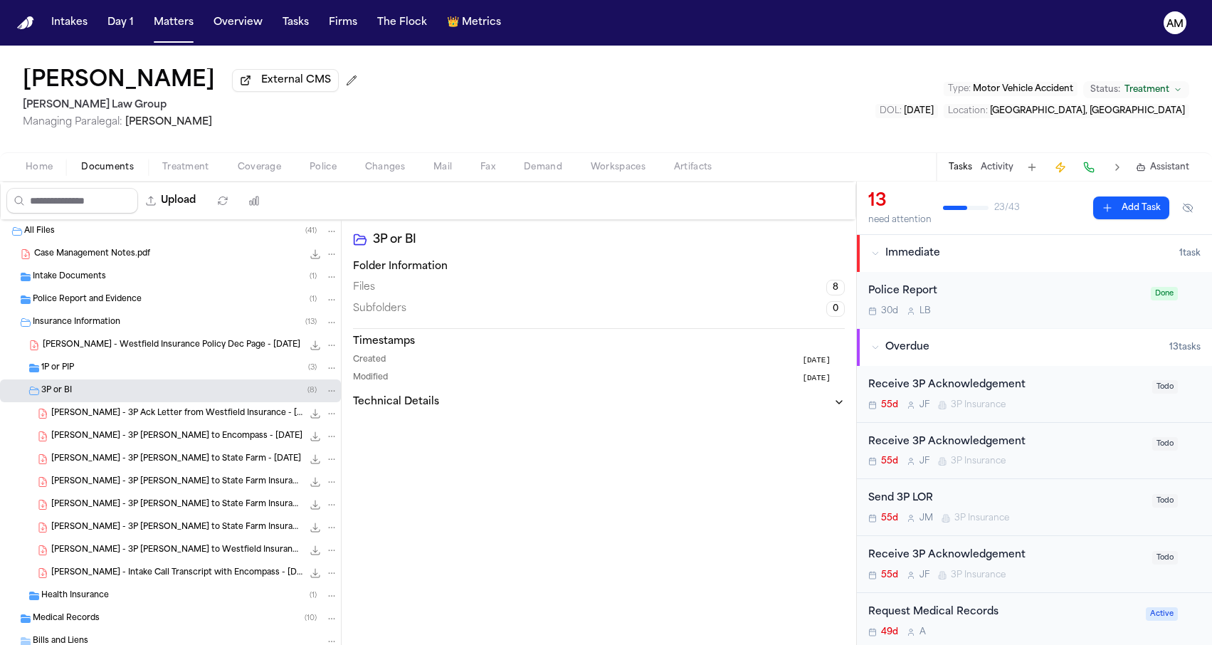
click at [111, 371] on div "1P or PIP ( 3 )" at bounding box center [189, 367] width 297 height 13
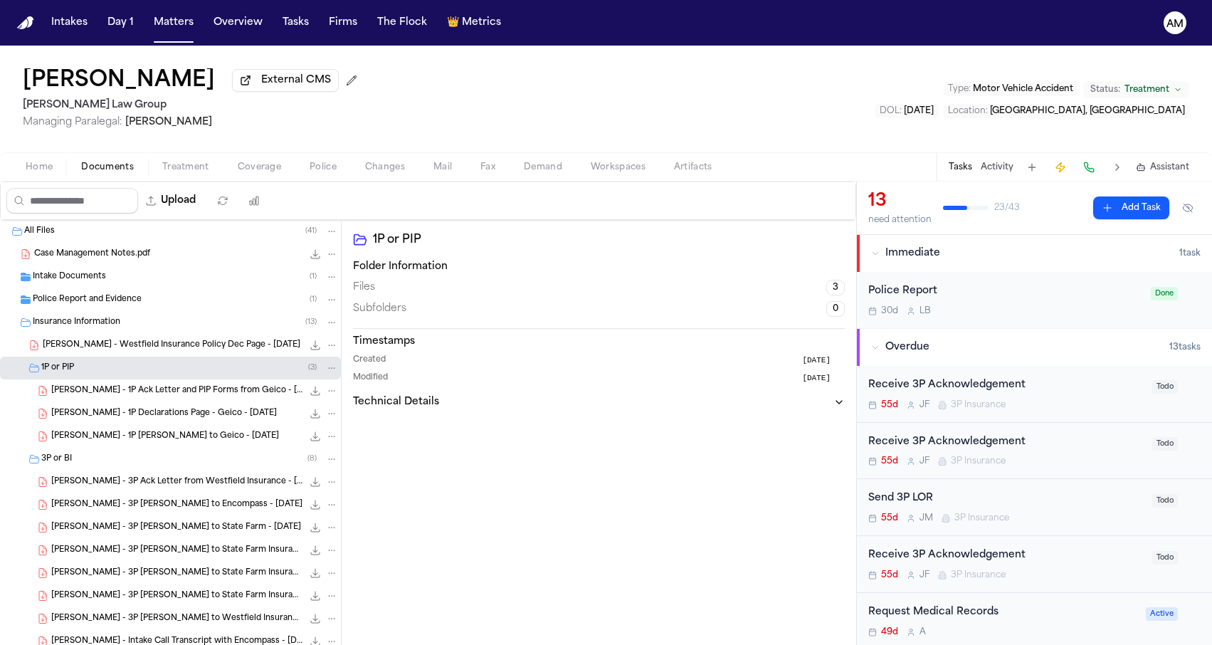
click at [110, 371] on div "1P or PIP ( 3 )" at bounding box center [189, 367] width 297 height 13
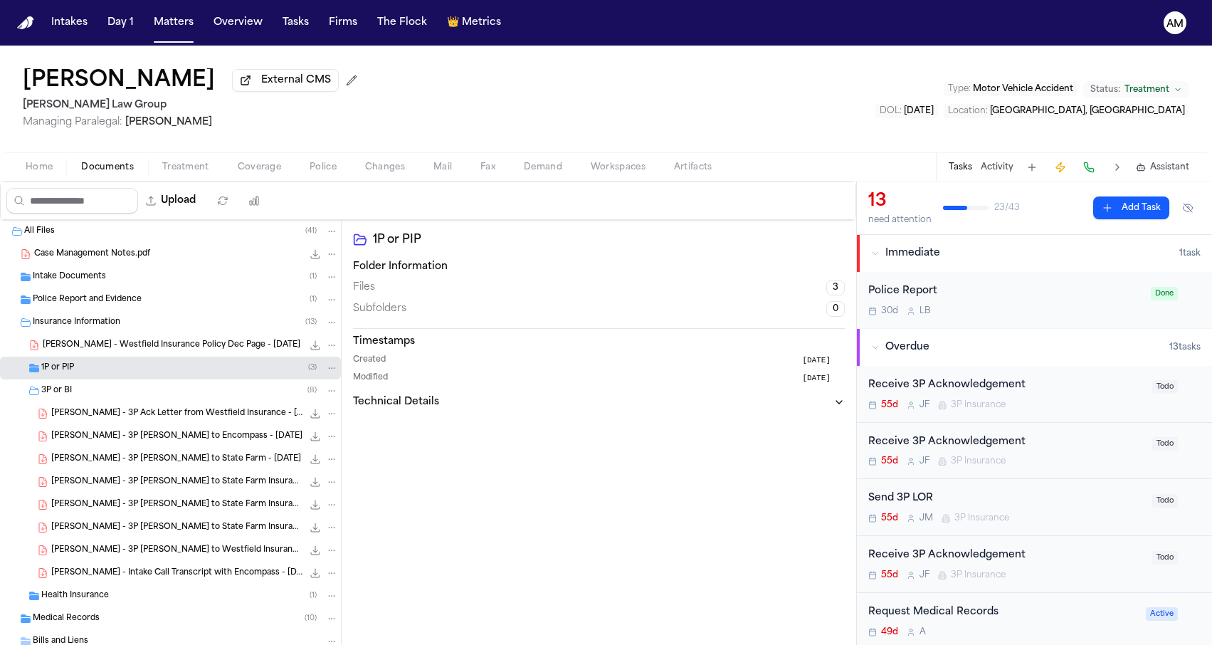
click at [104, 397] on div "3P or BI ( 8 )" at bounding box center [189, 390] width 297 height 13
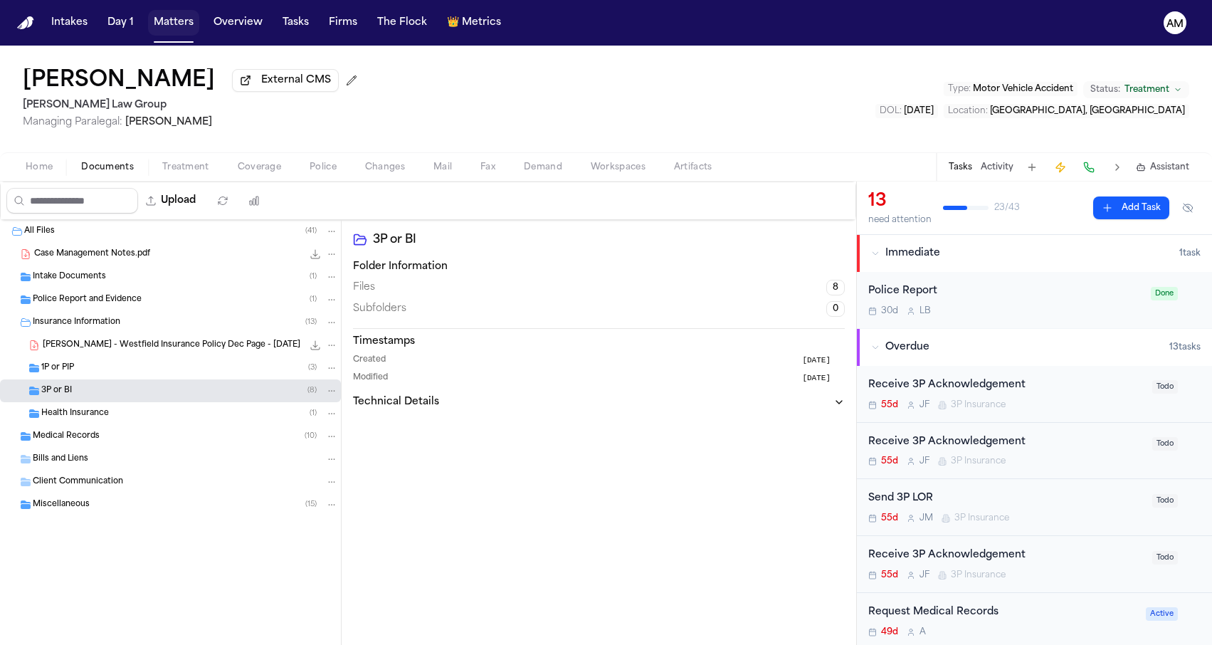
click at [160, 26] on button "Matters" at bounding box center [173, 23] width 51 height 26
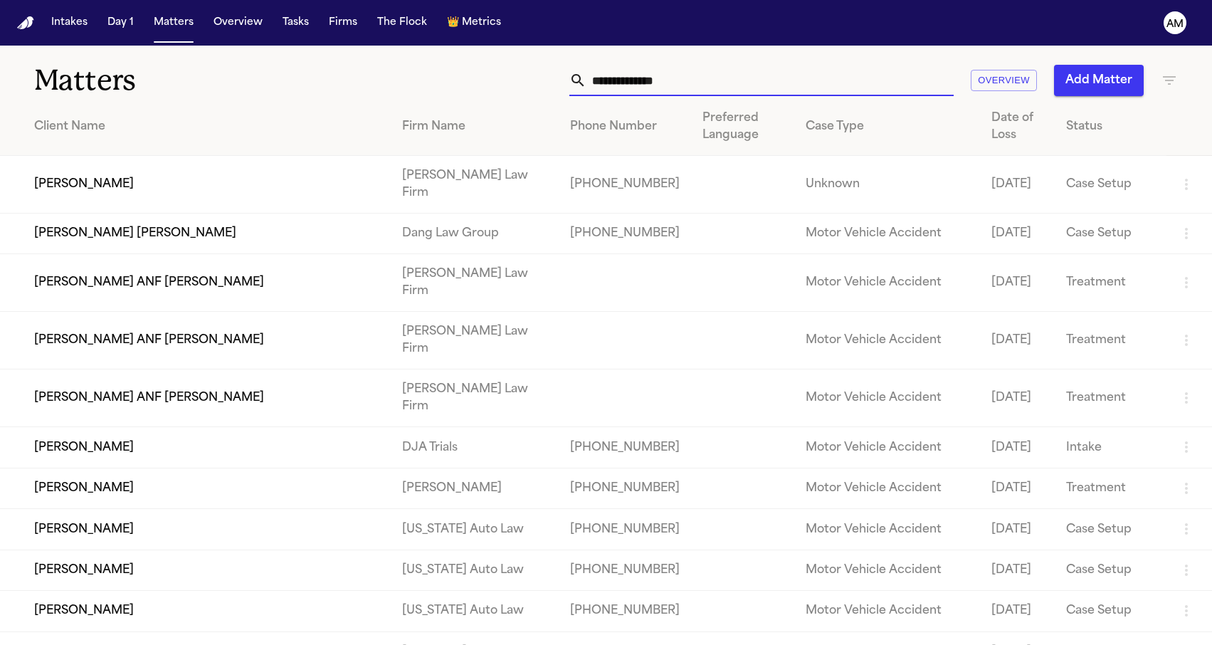
click at [731, 87] on input "text" at bounding box center [769, 80] width 367 height 31
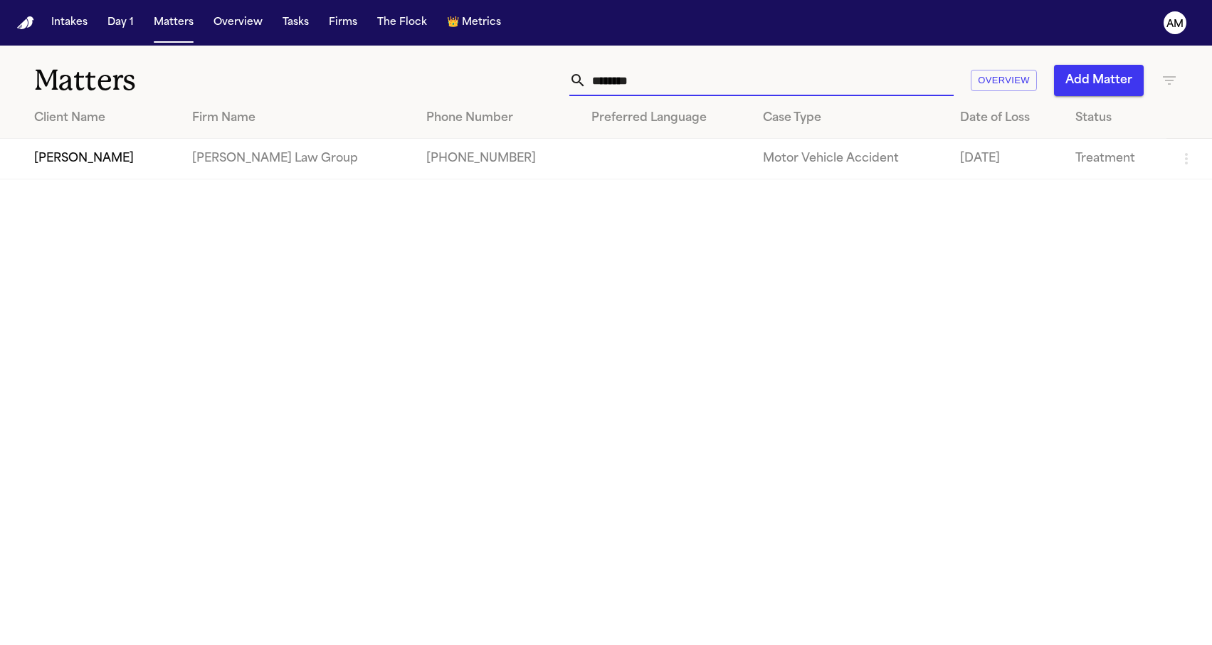
type input "********"
click at [111, 164] on td "[PERSON_NAME]" at bounding box center [90, 159] width 181 height 41
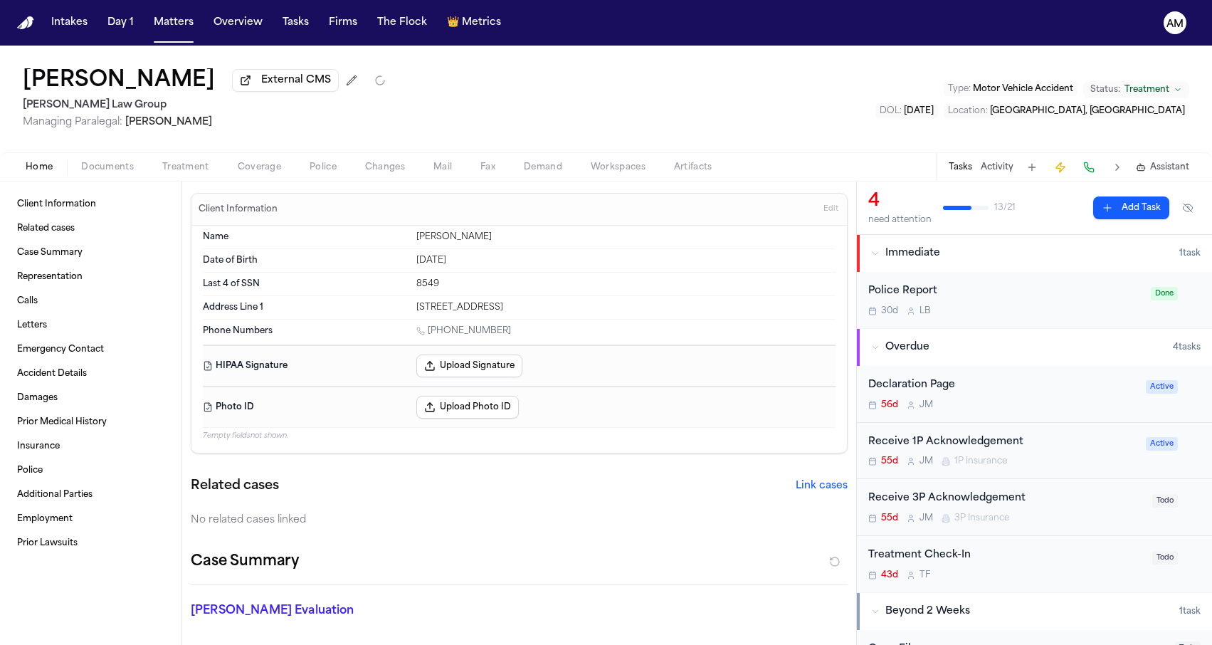
click at [252, 169] on span "Coverage" at bounding box center [259, 167] width 43 height 11
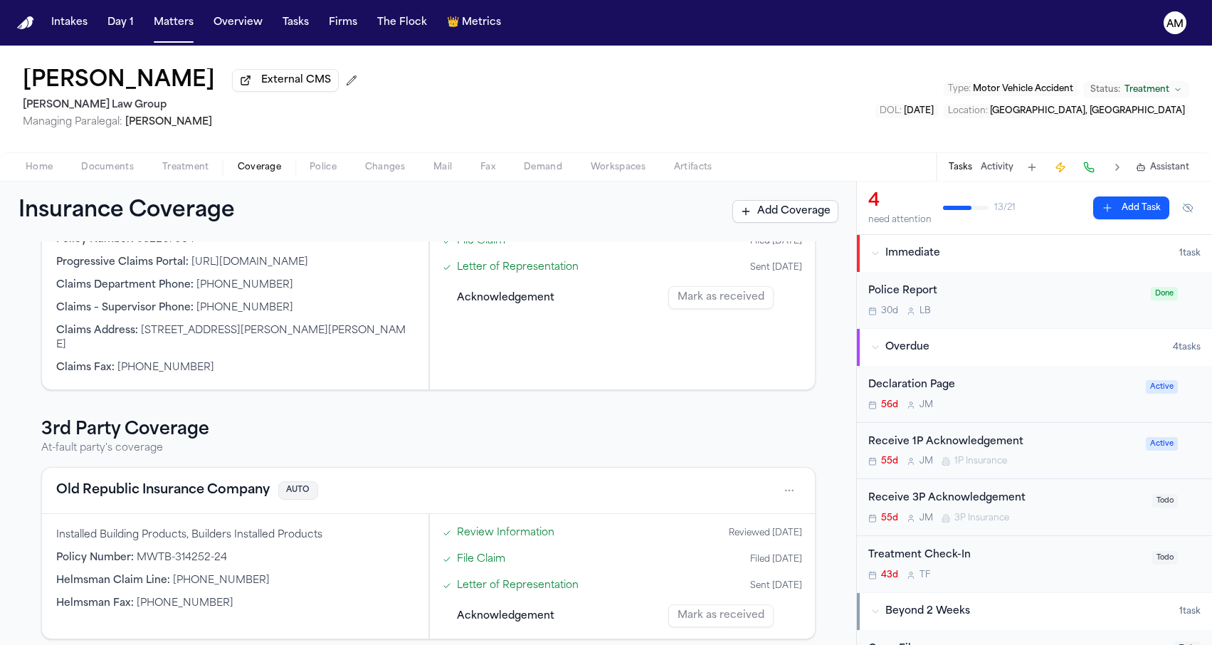
click at [211, 480] on button "Old Republic Insurance Company" at bounding box center [162, 490] width 213 height 20
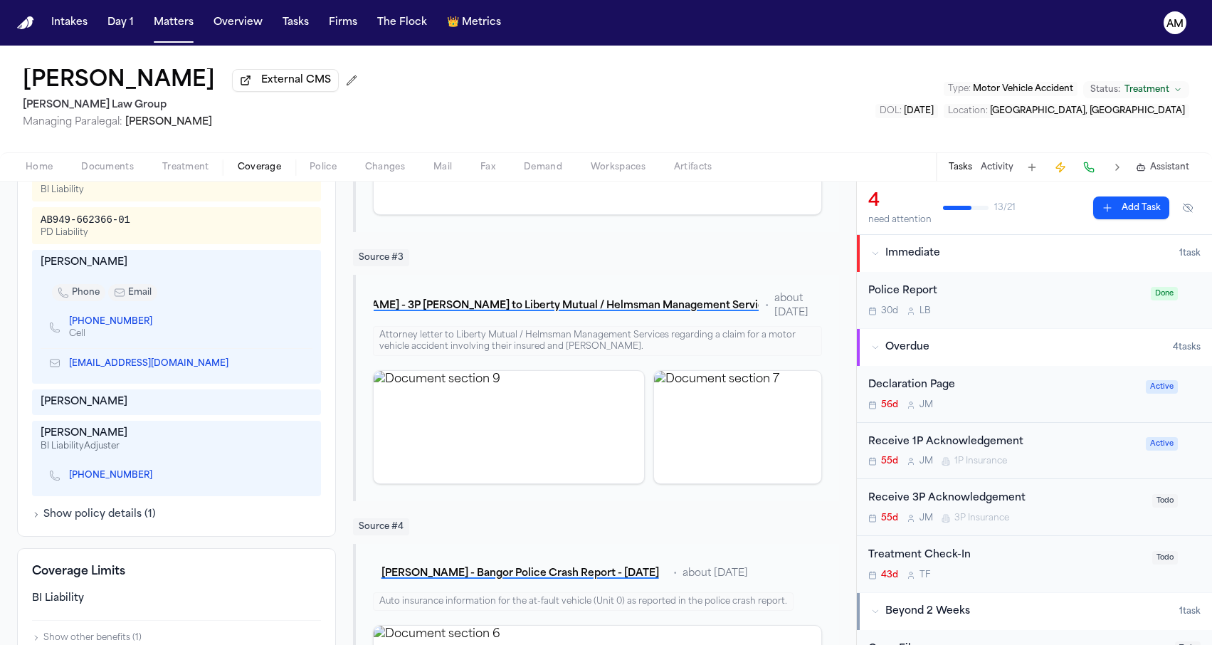
scroll to position [623, 0]
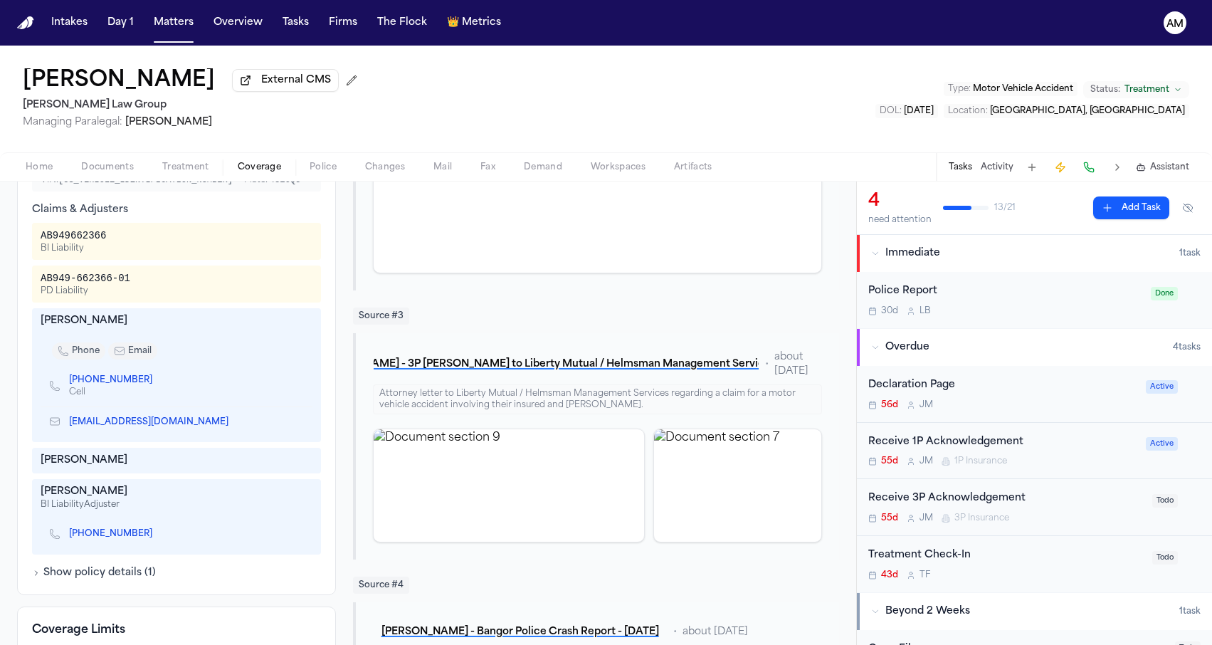
click at [87, 536] on link "[PHONE_NUMBER]" at bounding box center [110, 533] width 83 height 11
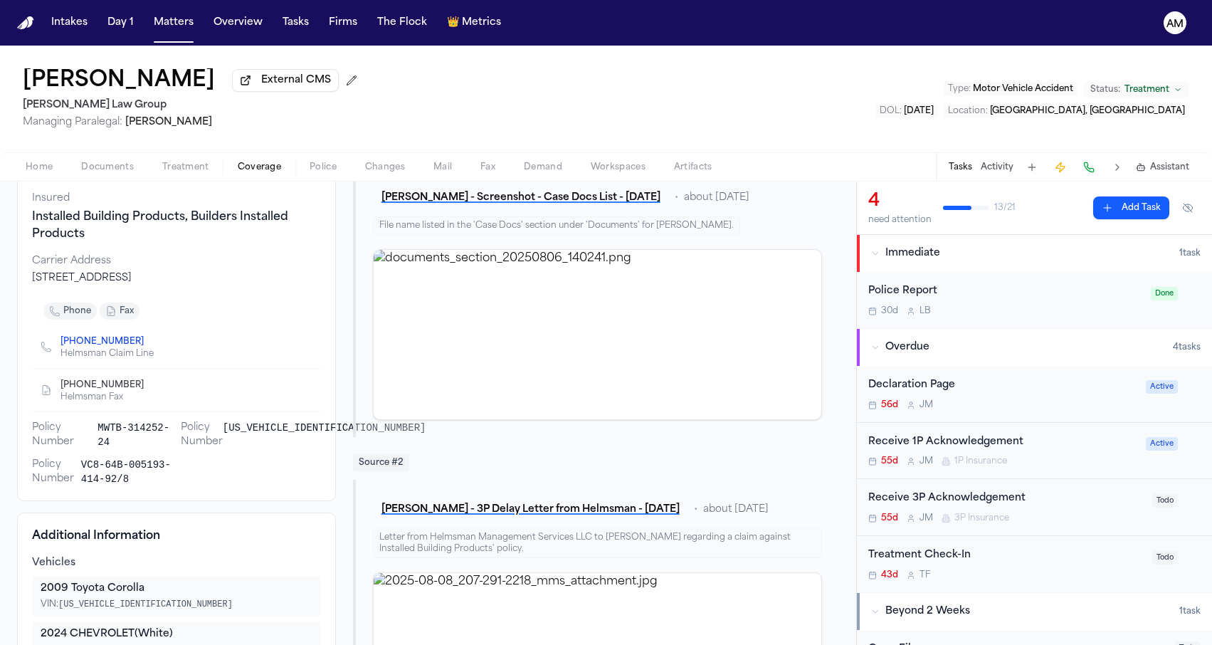
scroll to position [152, 0]
click at [314, 302] on div "phone fax" at bounding box center [176, 313] width 289 height 28
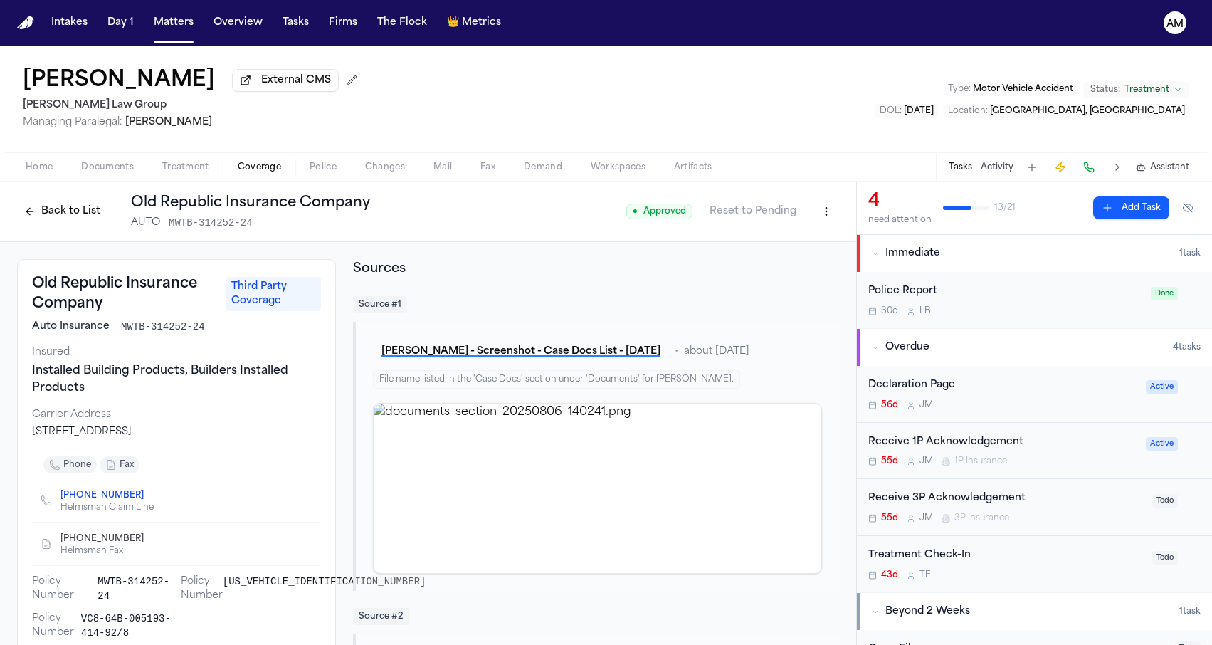
scroll to position [0, 0]
click at [271, 374] on div "Installed Building Products, Builders Installed Products" at bounding box center [176, 379] width 289 height 34
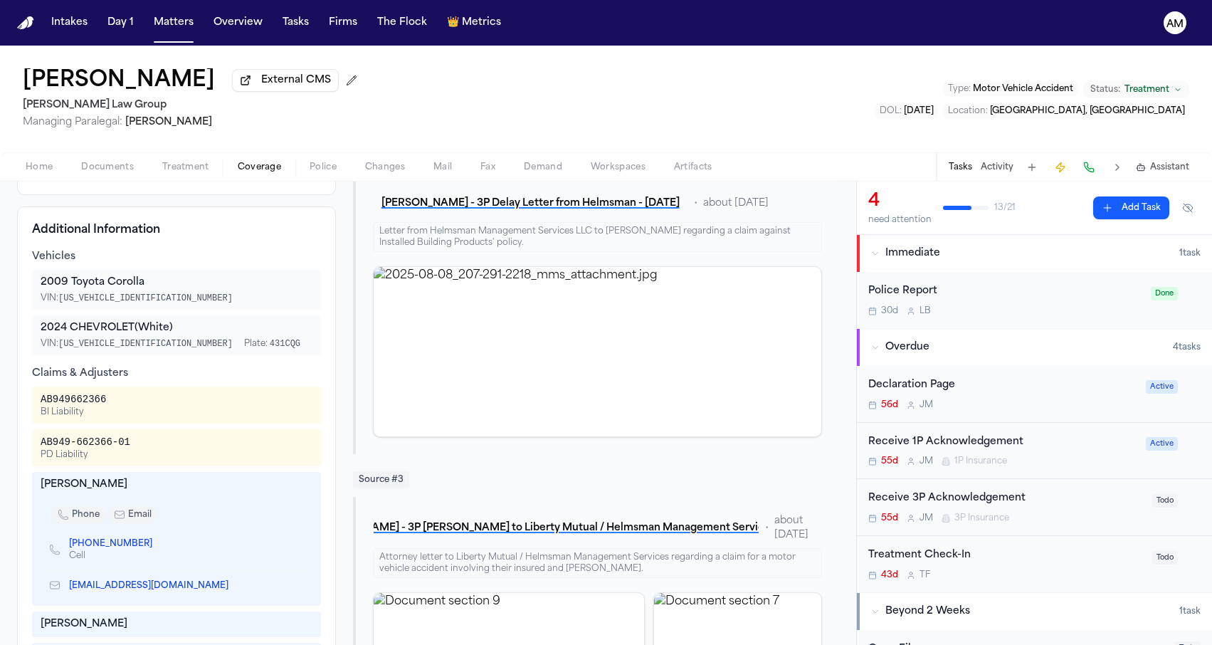
scroll to position [583, 0]
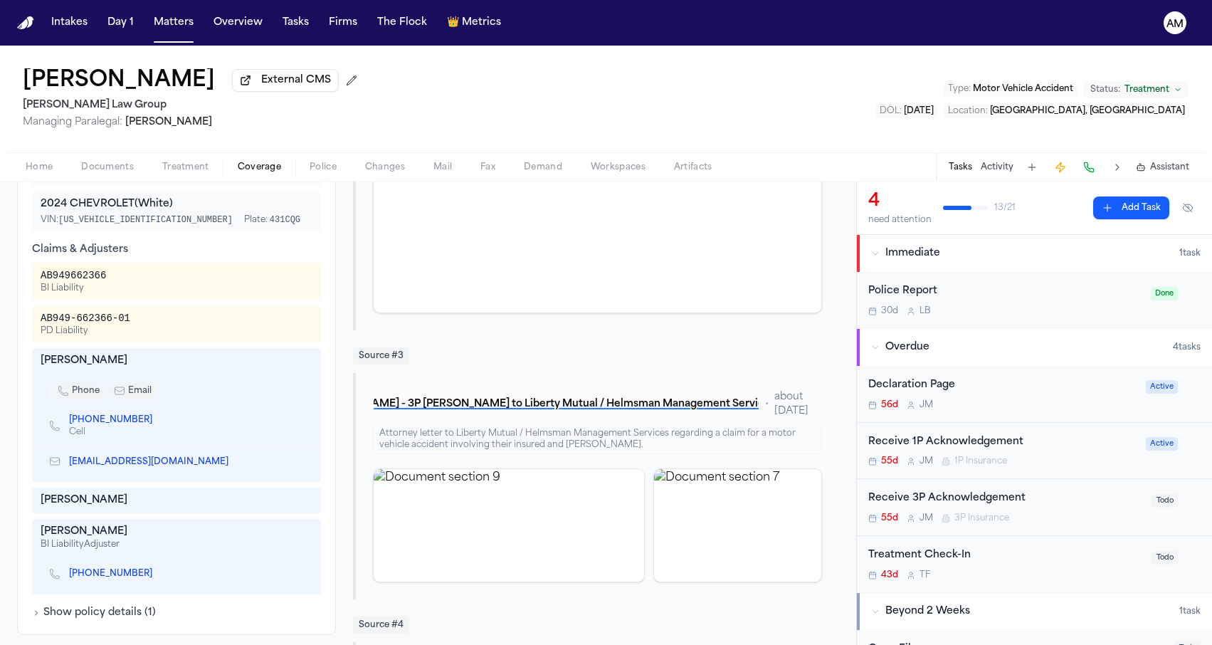
click at [413, 96] on div "Alexis McVicar External CMS Romanow Law Group Managing Paralegal: Thea Feeney T…" at bounding box center [606, 99] width 1212 height 107
click at [175, 11] on button "Matters" at bounding box center [173, 23] width 51 height 26
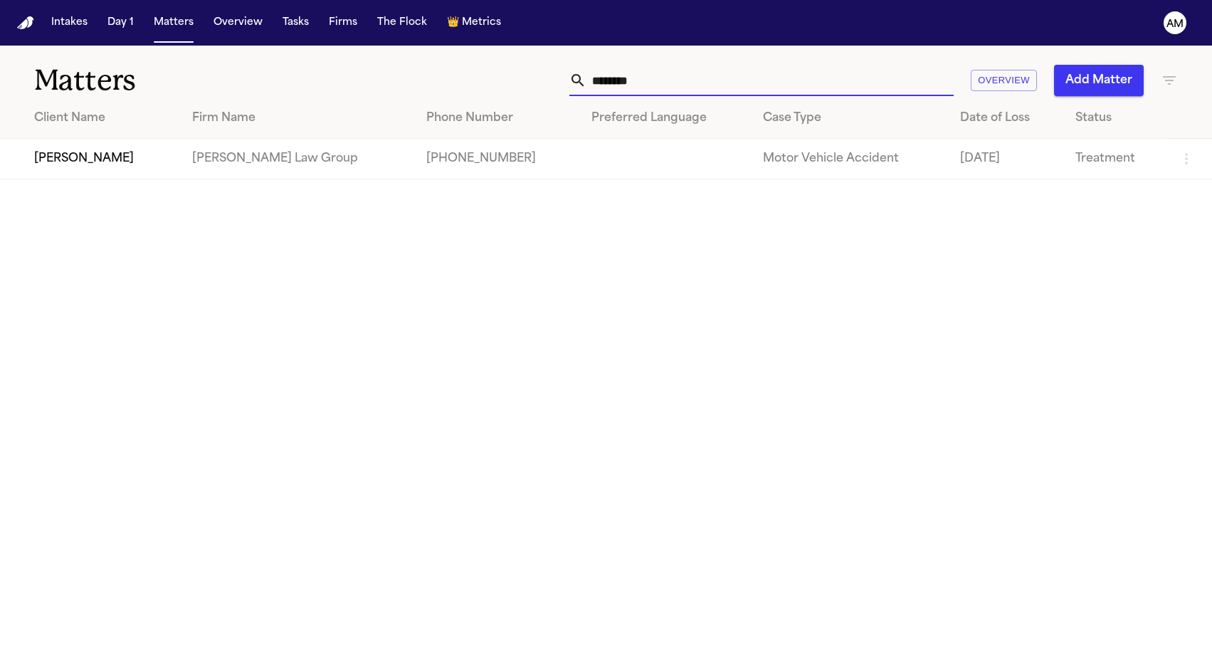
drag, startPoint x: 683, startPoint y: 78, endPoint x: 547, endPoint y: 76, distance: 135.9
click at [549, 76] on div "******** Overview Add Matter" at bounding box center [769, 80] width 817 height 31
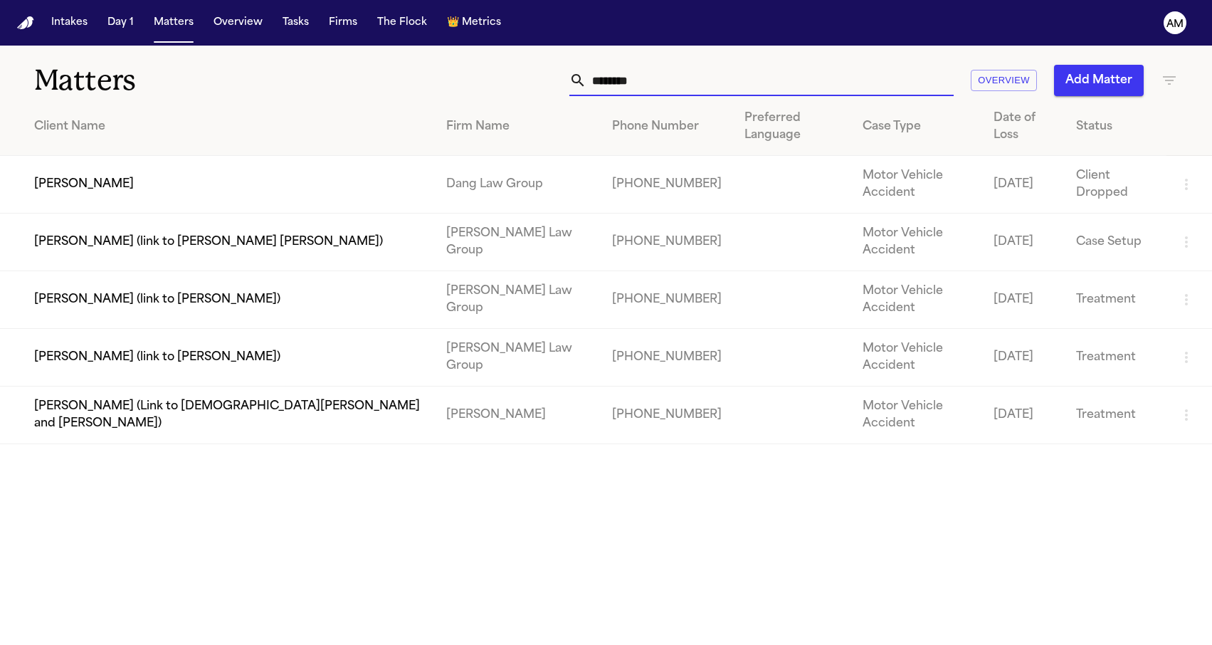
type input "*******"
click at [80, 329] on td "[PERSON_NAME] (link to [PERSON_NAME])" at bounding box center [217, 358] width 435 height 58
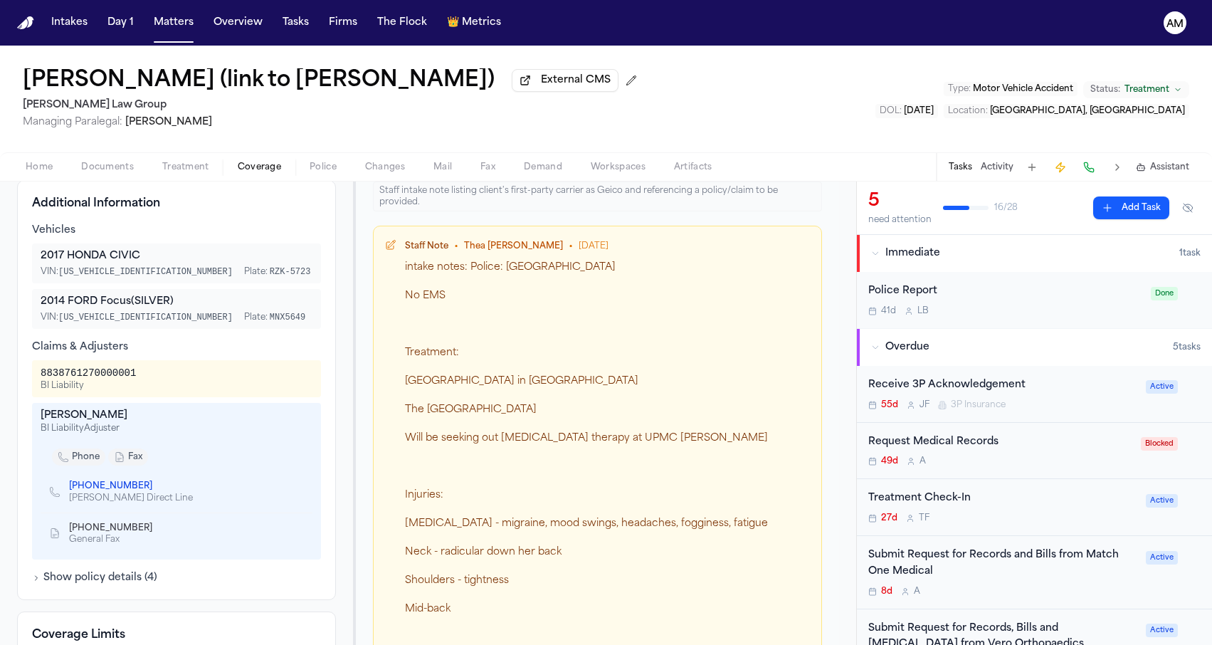
scroll to position [495, 0]
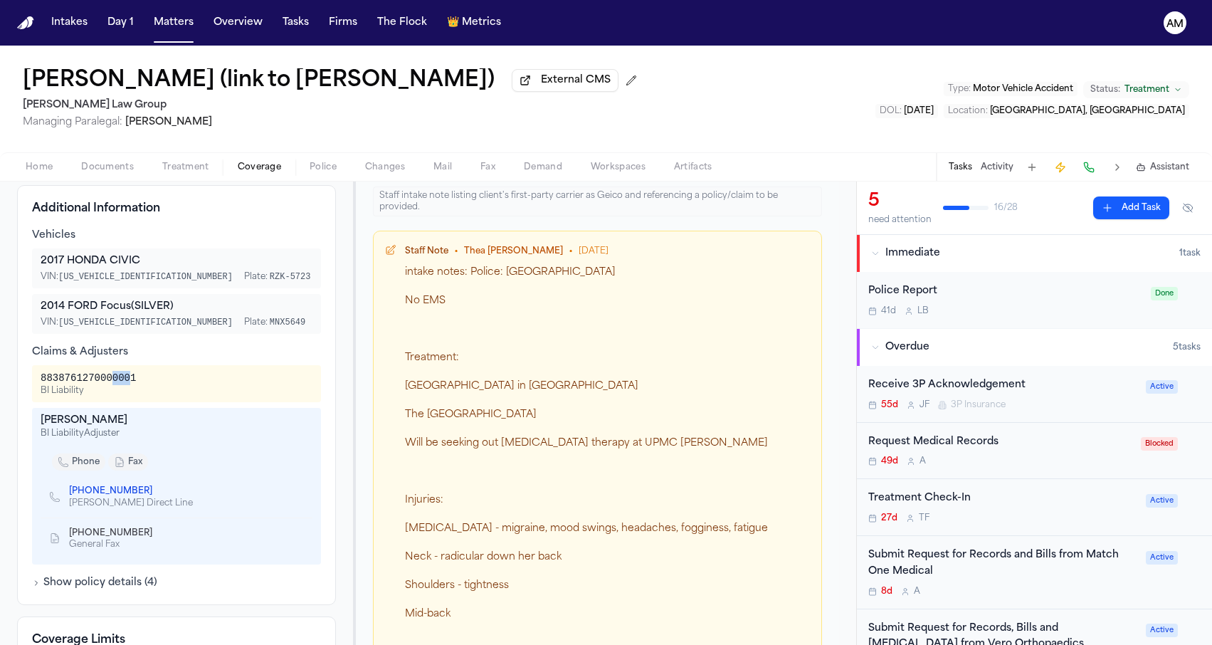
drag, startPoint x: 115, startPoint y: 383, endPoint x: 134, endPoint y: 385, distance: 18.6
click at [134, 385] on div "8838761270000001" at bounding box center [88, 378] width 95 height 14
drag, startPoint x: 67, startPoint y: 382, endPoint x: 75, endPoint y: 382, distance: 8.5
click at [75, 382] on div "8838761270000001" at bounding box center [88, 378] width 95 height 14
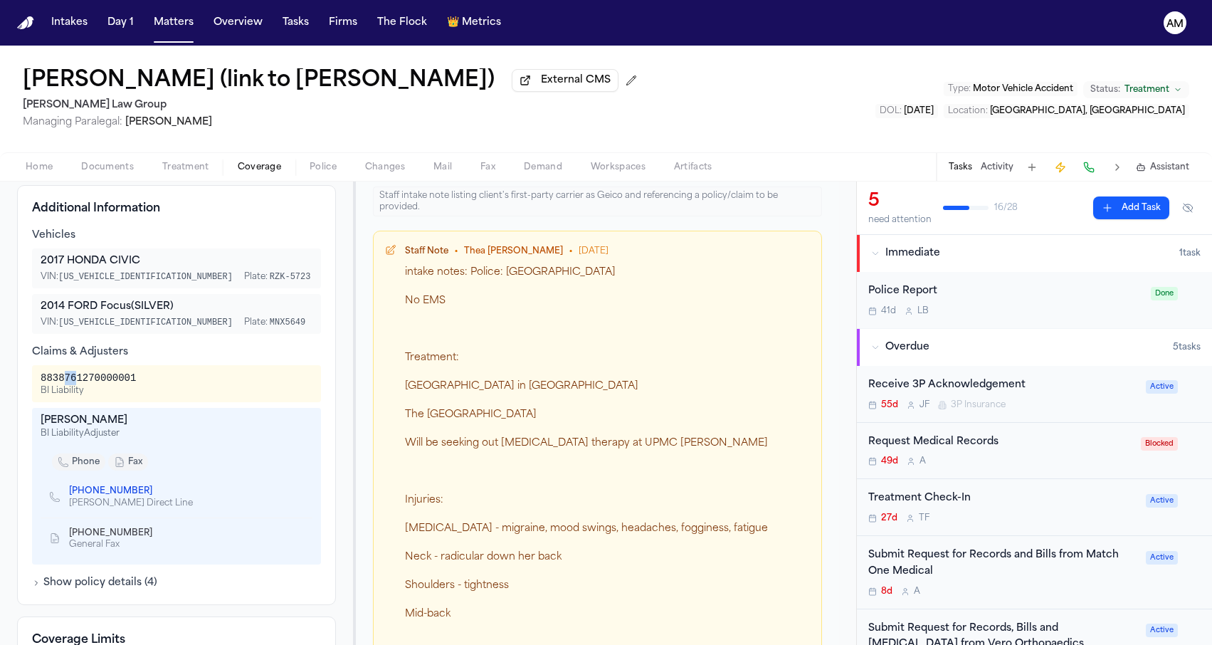
click at [75, 382] on div "8838761270000001" at bounding box center [88, 378] width 95 height 14
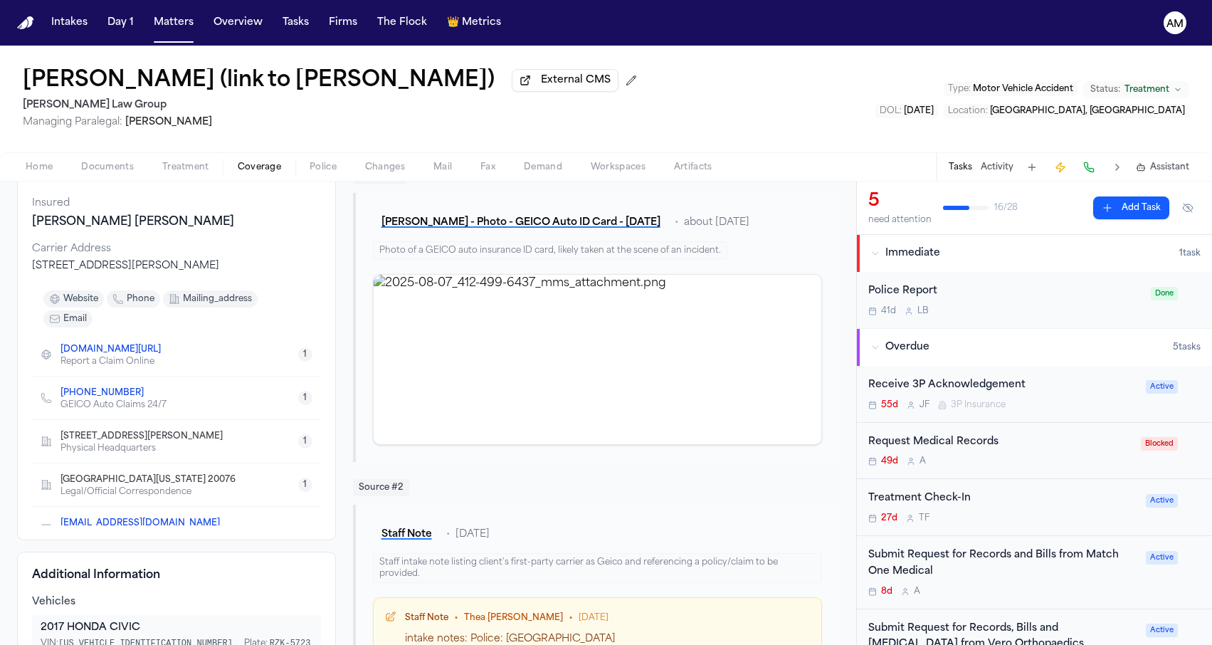
scroll to position [150, 0]
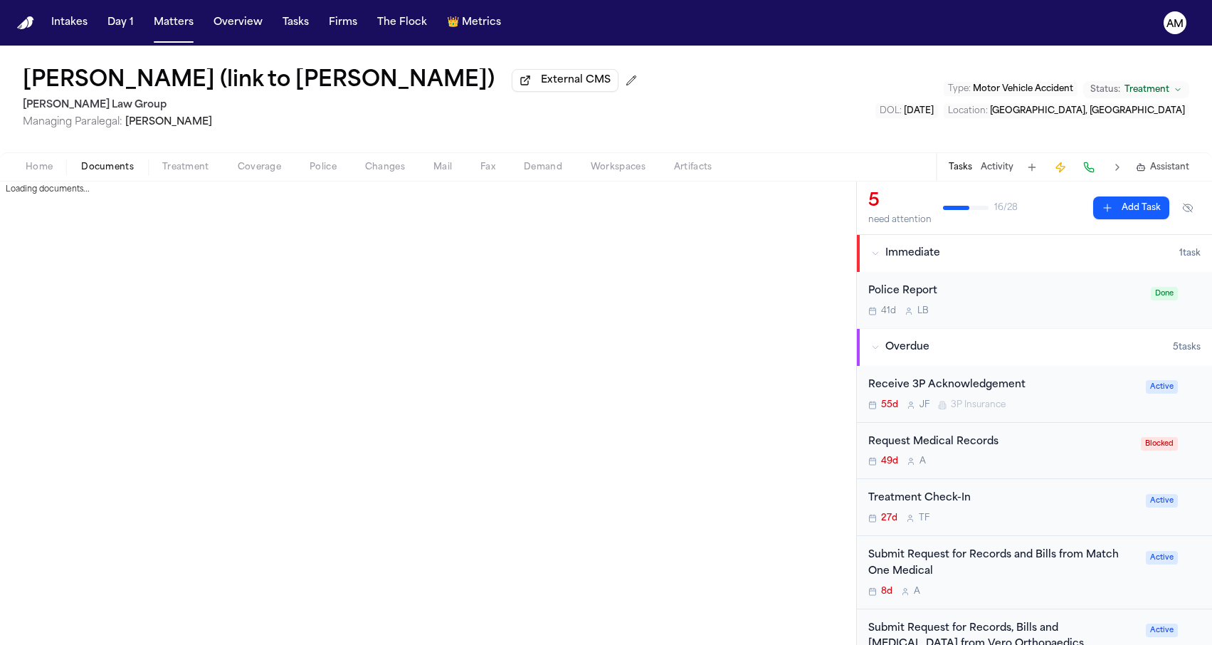
click at [122, 173] on span "Documents" at bounding box center [107, 167] width 53 height 11
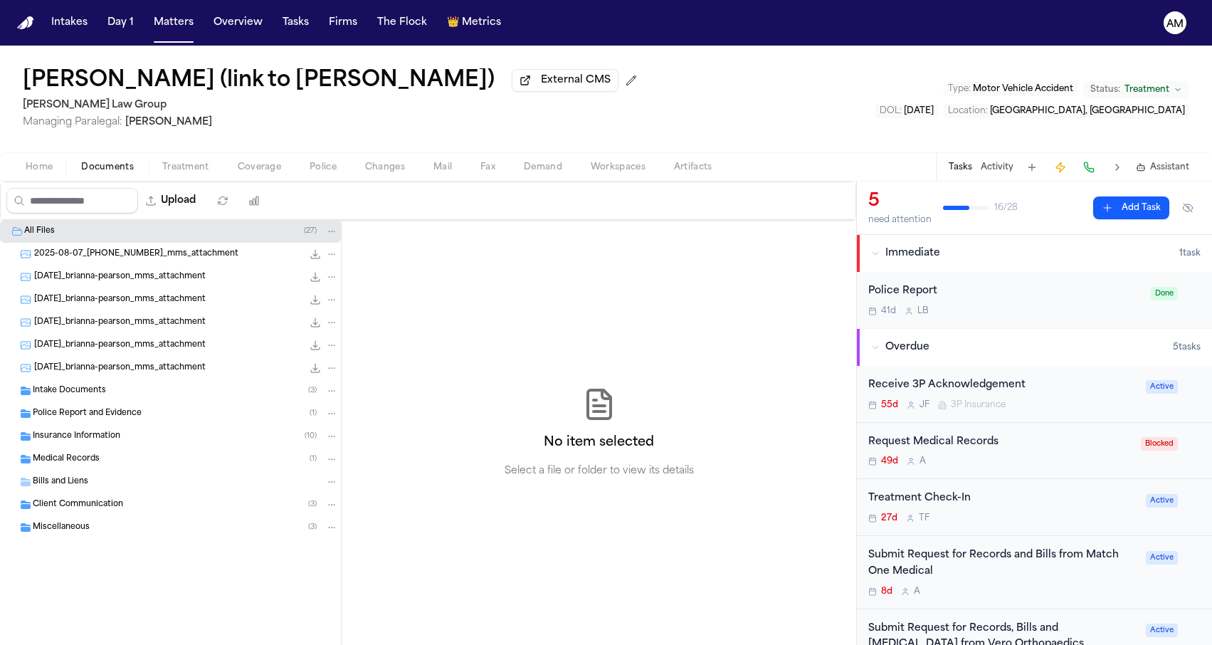
click at [132, 445] on div "Insurance Information ( 10 )" at bounding box center [170, 436] width 341 height 23
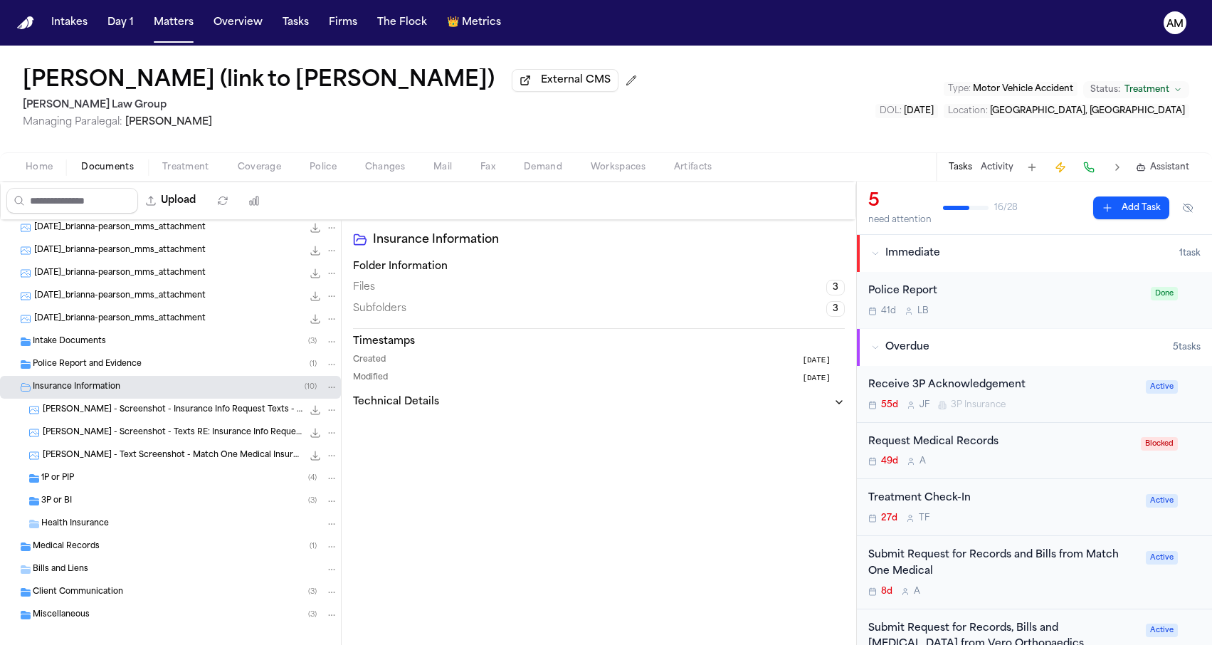
scroll to position [52, 0]
click at [105, 499] on div "3P or BI ( 3 )" at bounding box center [189, 498] width 297 height 13
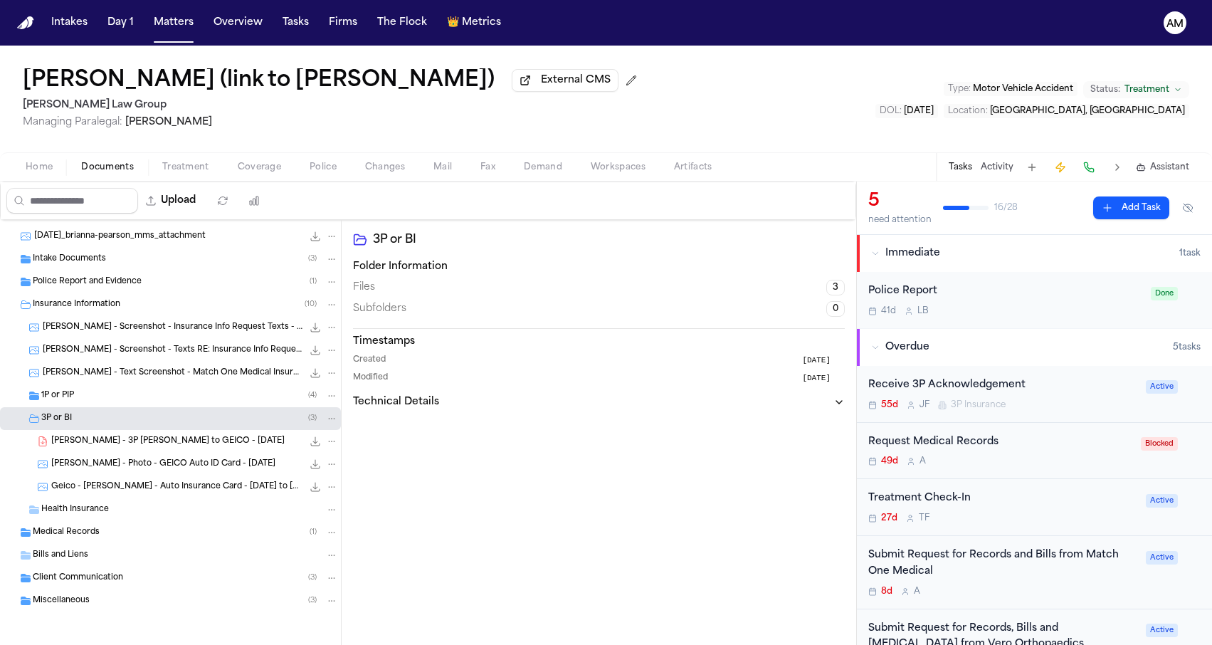
scroll to position [134, 0]
click at [129, 451] on div "[PERSON_NAME] - 3P [PERSON_NAME] to GEICO - [DATE] 129.6 KB • PDF" at bounding box center [170, 441] width 341 height 23
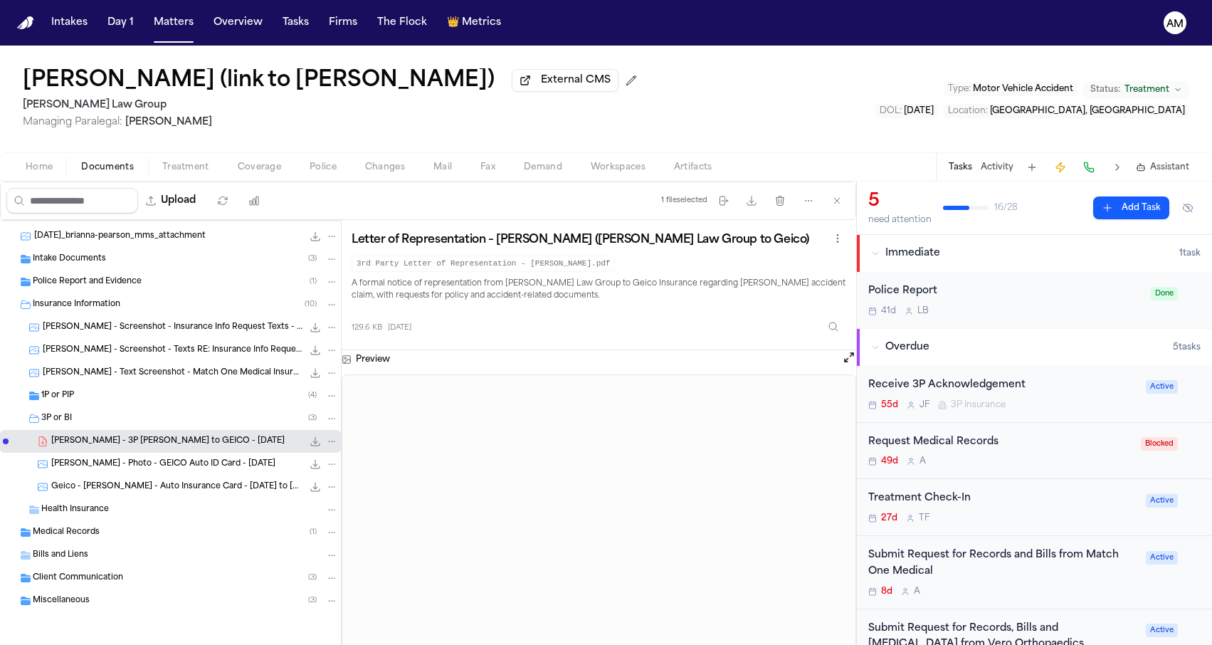
click at [307, 114] on h2 "[PERSON_NAME] Law Group" at bounding box center [333, 105] width 620 height 17
click at [237, 111] on h2 "[PERSON_NAME] Law Group" at bounding box center [333, 105] width 620 height 17
click at [758, 102] on div "[PERSON_NAME] (link to N’Neiko Brown) External CMS [PERSON_NAME] Law Group Mana…" at bounding box center [606, 99] width 1212 height 107
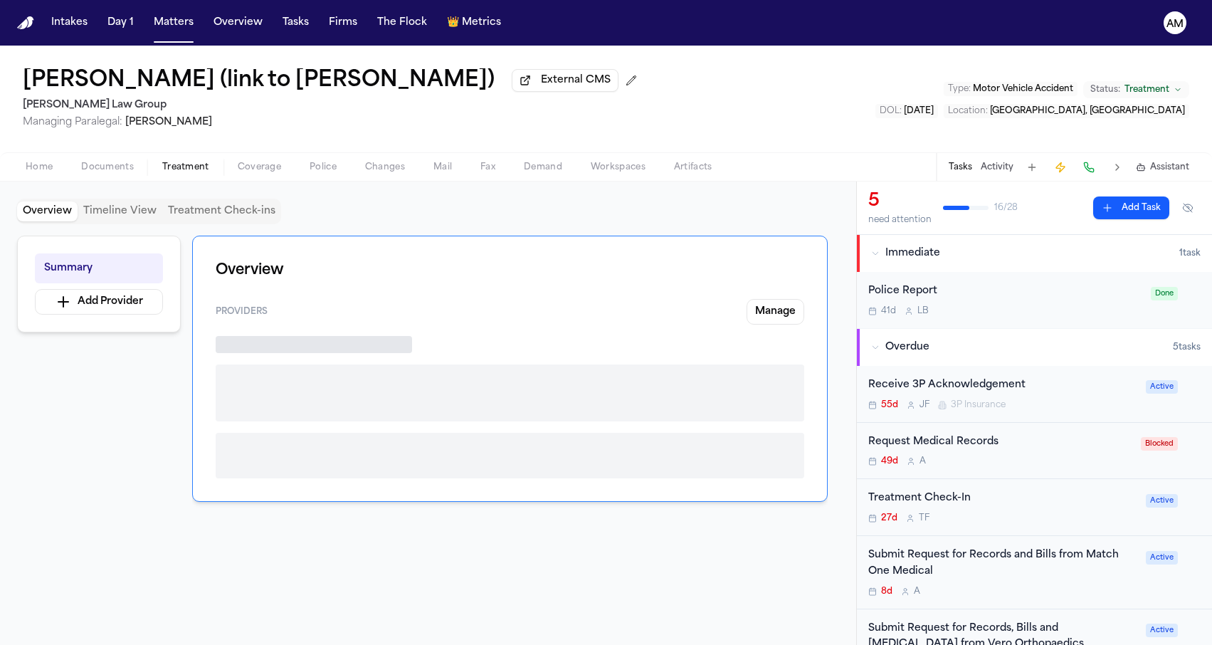
click at [162, 162] on span "Treatment" at bounding box center [185, 167] width 47 height 11
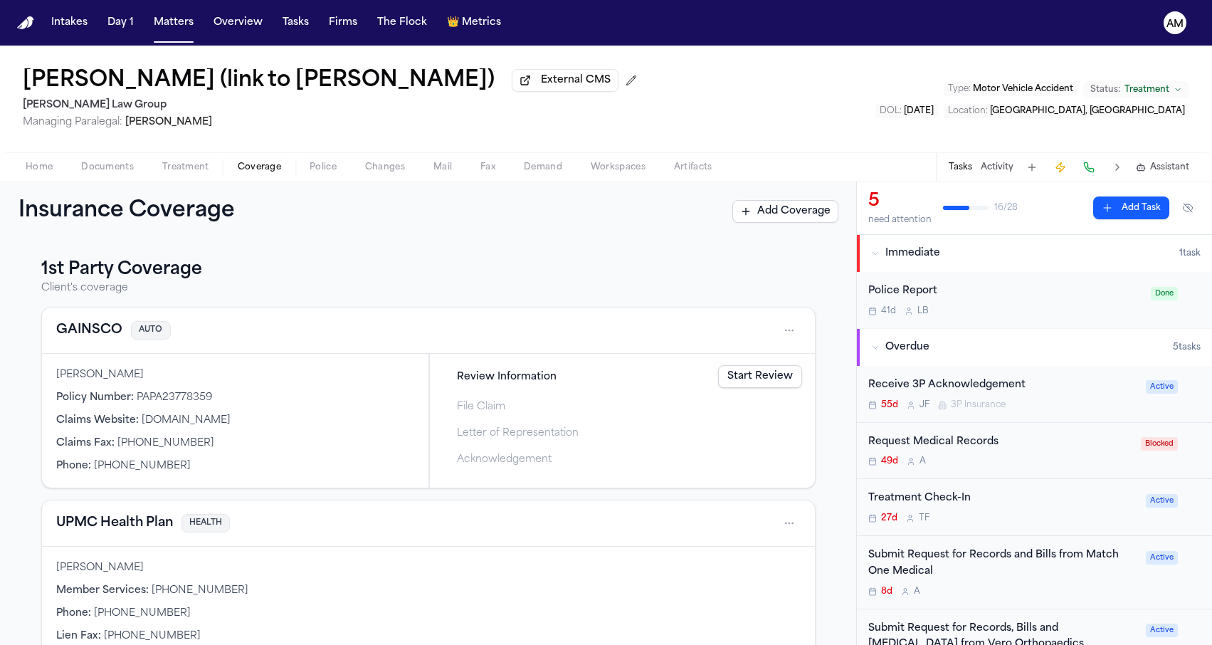
click at [260, 164] on span "Coverage" at bounding box center [259, 167] width 43 height 11
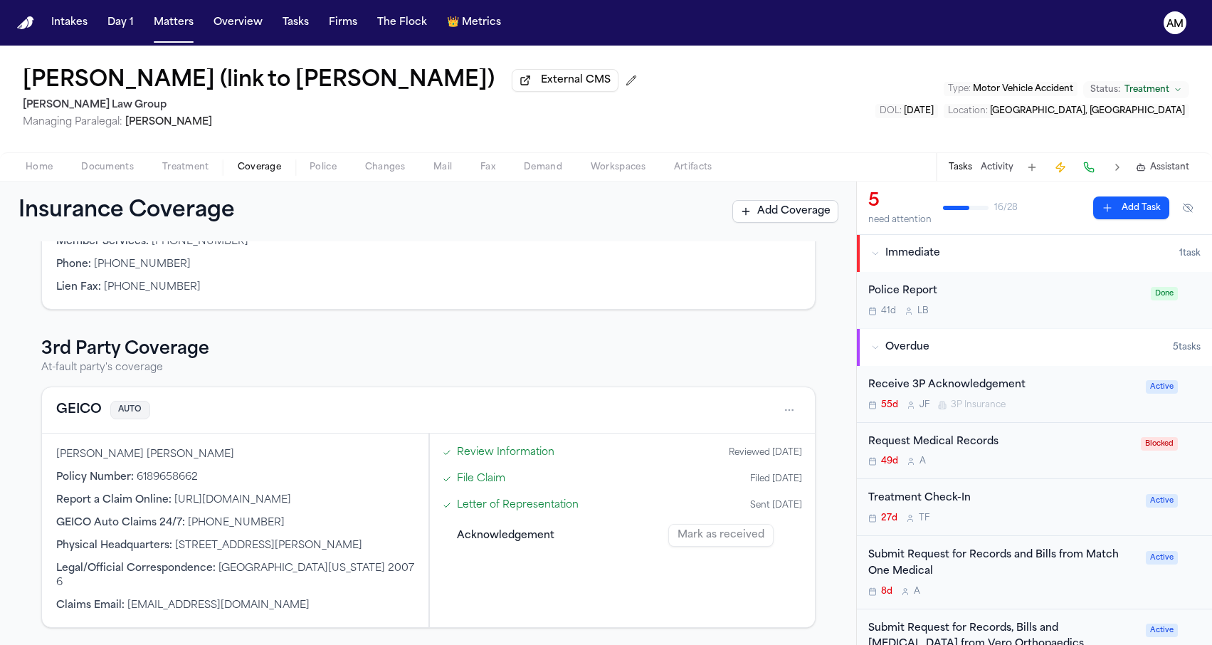
scroll to position [351, 0]
click at [123, 171] on span "Documents" at bounding box center [107, 167] width 53 height 11
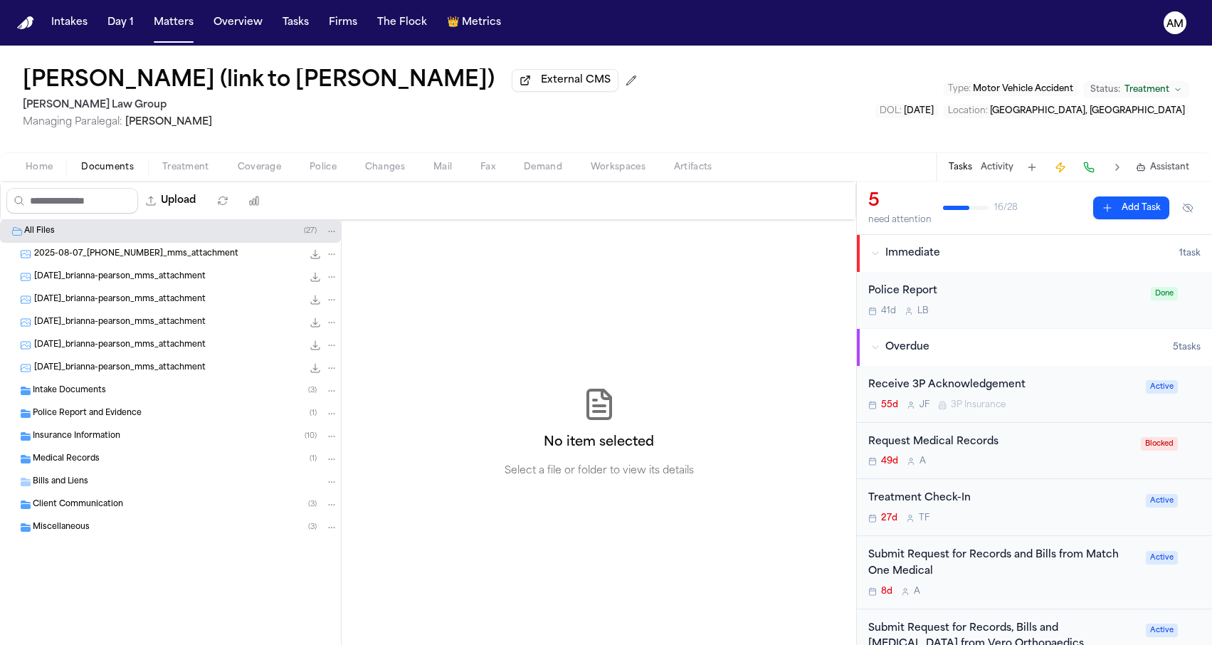
click at [151, 448] on div "Insurance Information ( 10 )" at bounding box center [170, 436] width 341 height 23
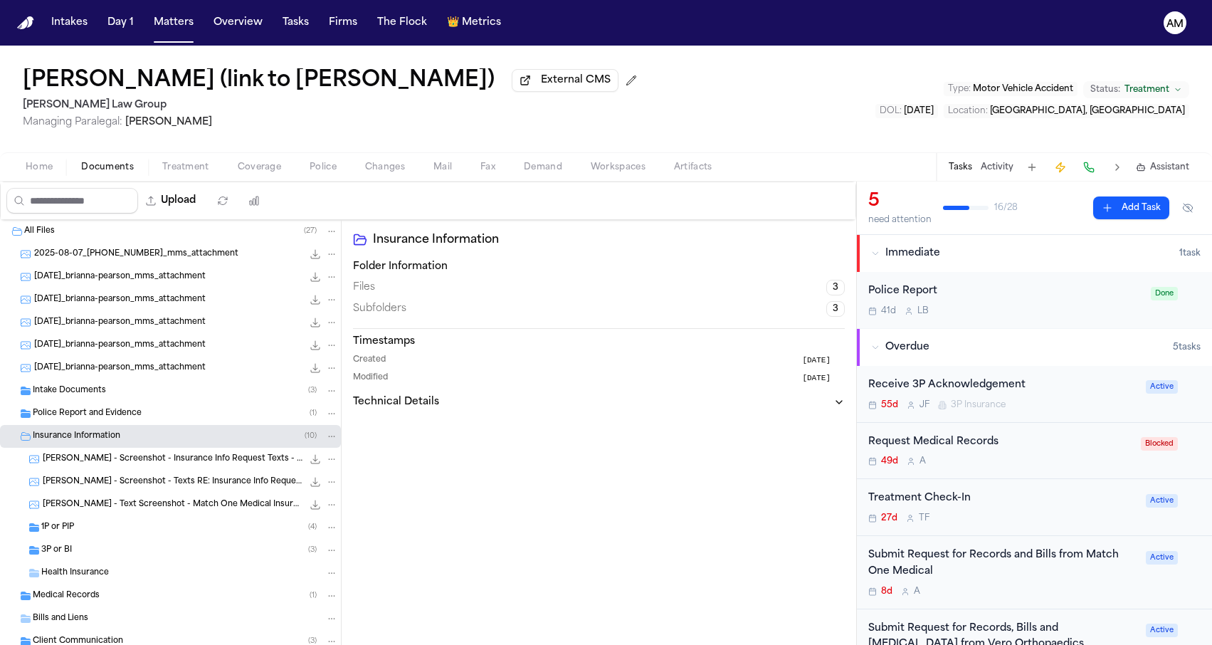
click at [115, 543] on div "3P or BI ( 3 )" at bounding box center [170, 550] width 341 height 23
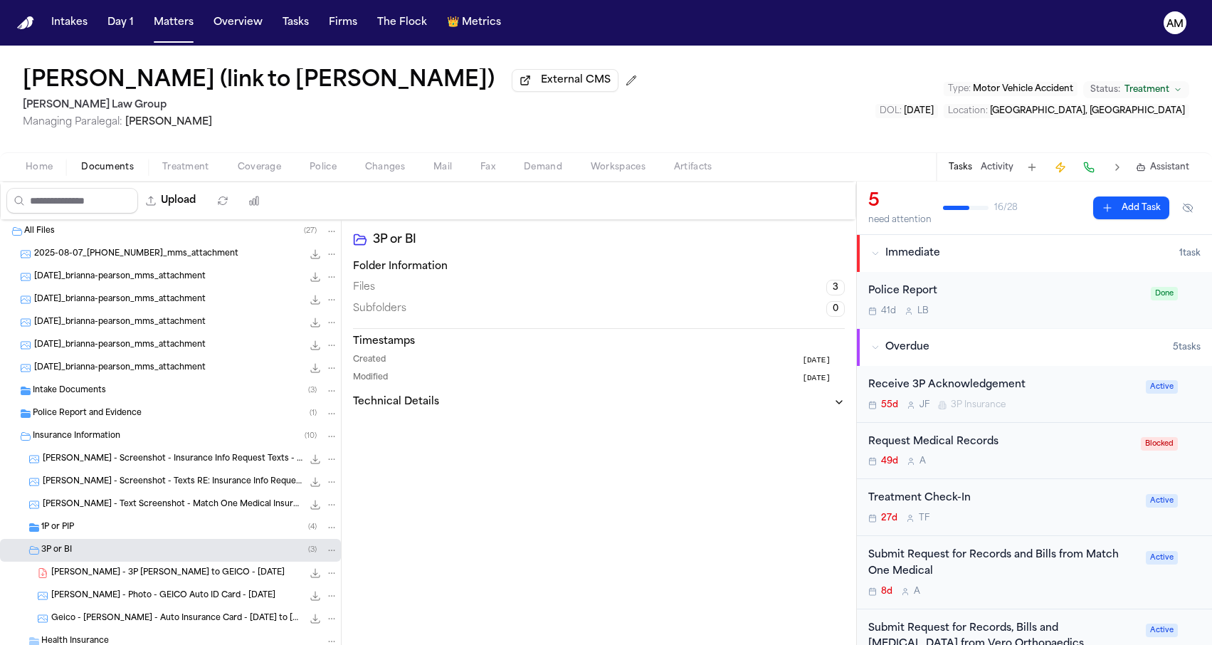
click at [115, 579] on span "[PERSON_NAME] - 3P [PERSON_NAME] to GEICO - [DATE]" at bounding box center [167, 573] width 233 height 12
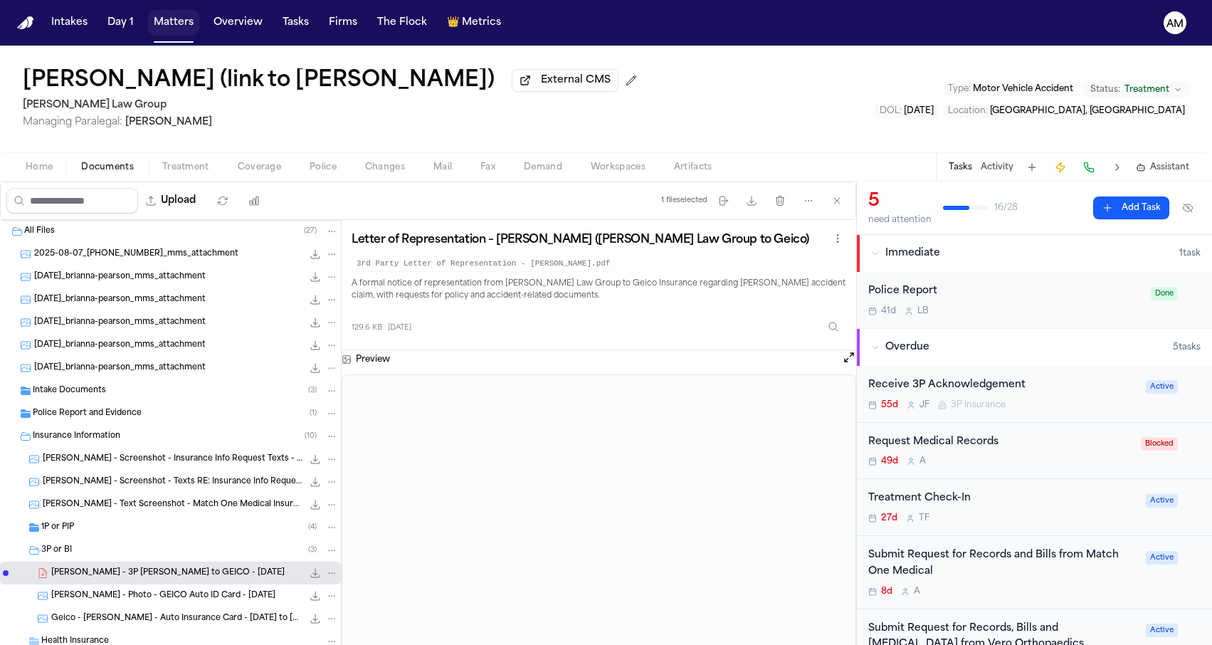
click at [160, 20] on button "Matters" at bounding box center [173, 23] width 51 height 26
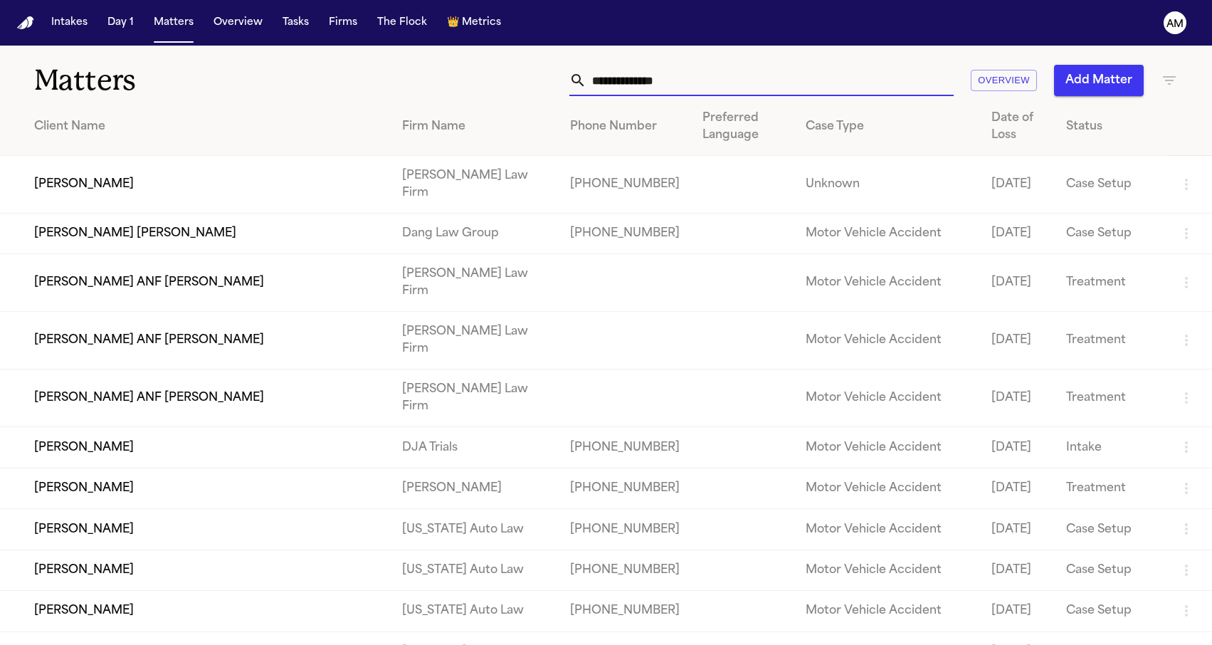
click at [719, 88] on input "text" at bounding box center [769, 80] width 367 height 31
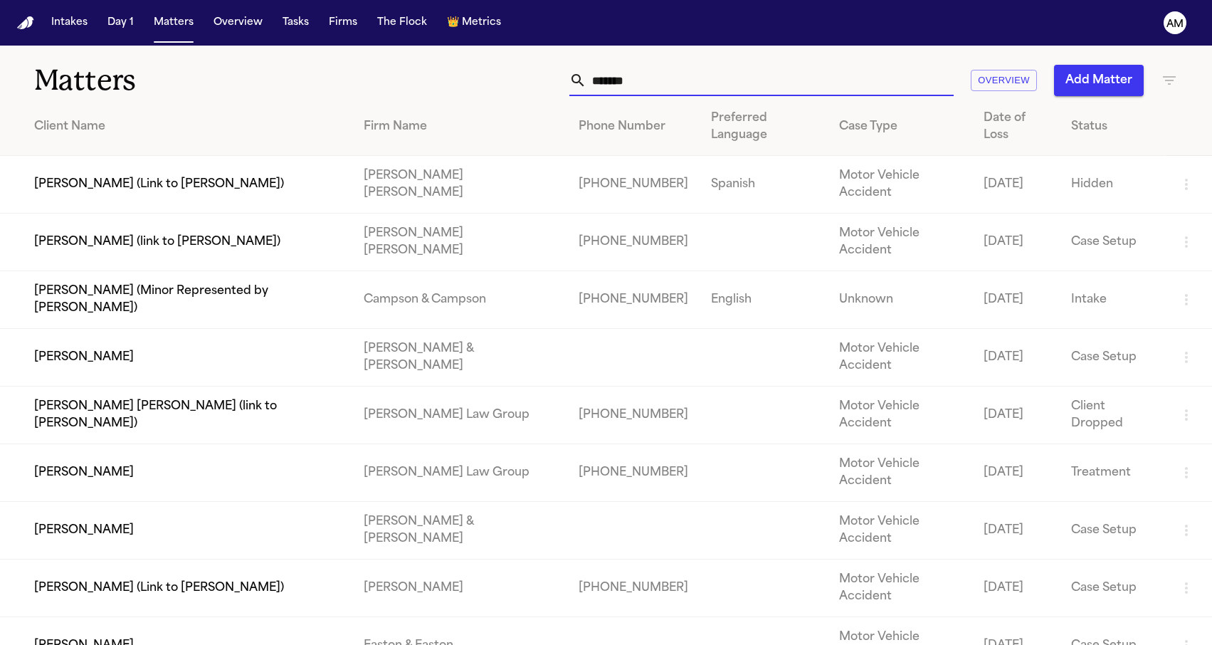
type input "******"
click at [85, 444] on td "[PERSON_NAME]" at bounding box center [176, 473] width 352 height 58
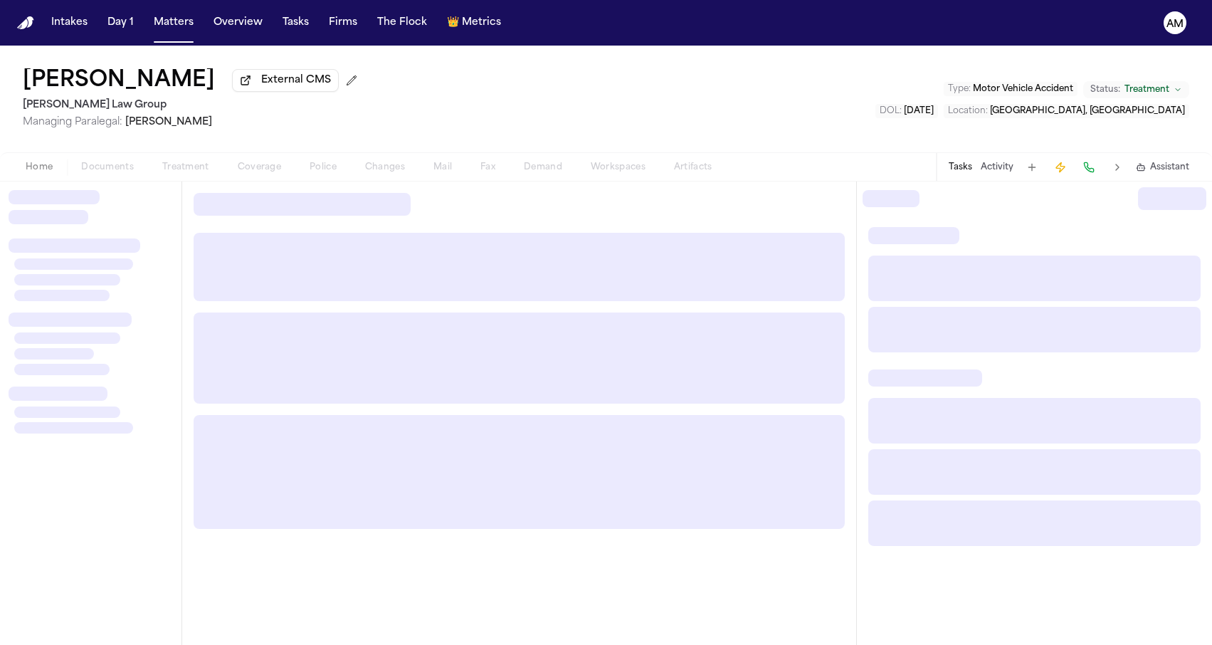
click at [256, 171] on div "Home Documents Treatment Coverage Police Changes Mail Fax Demand Workspaces Art…" at bounding box center [368, 167] width 715 height 17
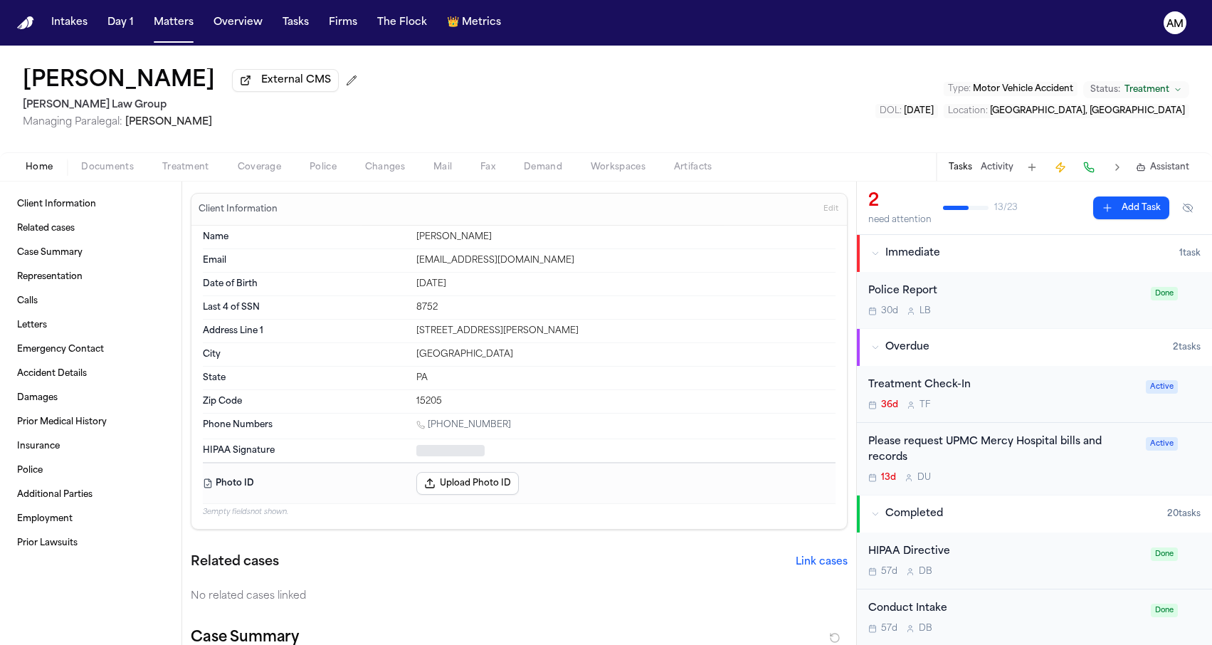
click at [276, 167] on span "Coverage" at bounding box center [259, 167] width 43 height 11
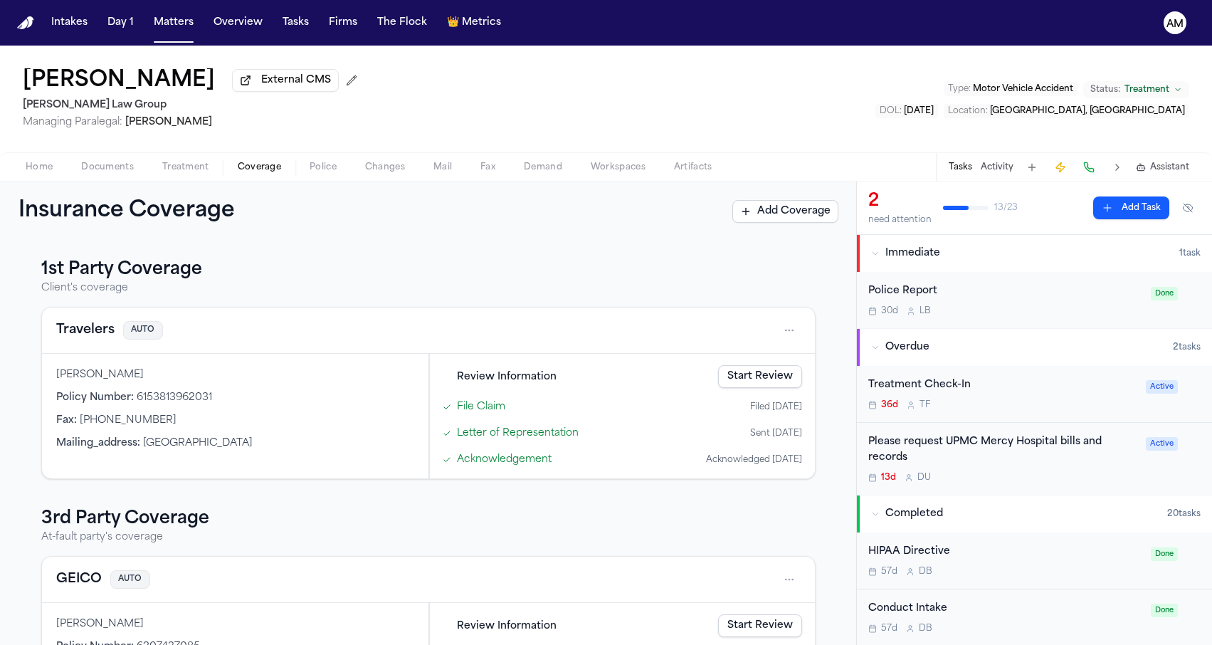
click at [85, 333] on button "Travelers" at bounding box center [85, 330] width 58 height 20
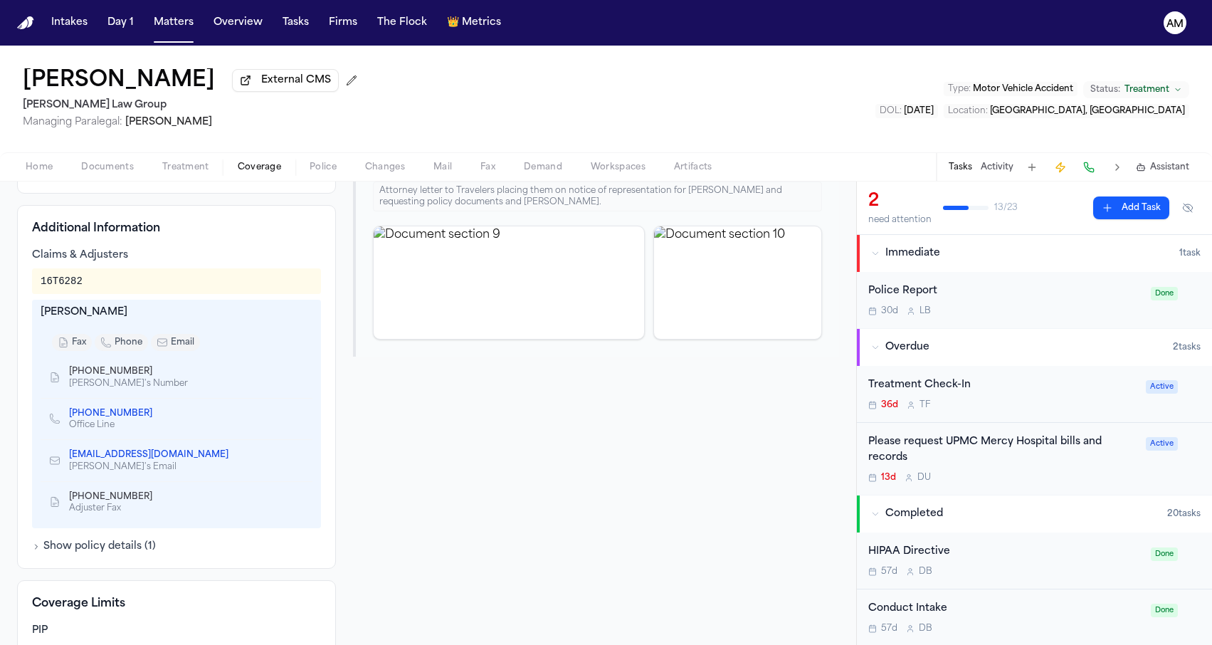
scroll to position [359, 0]
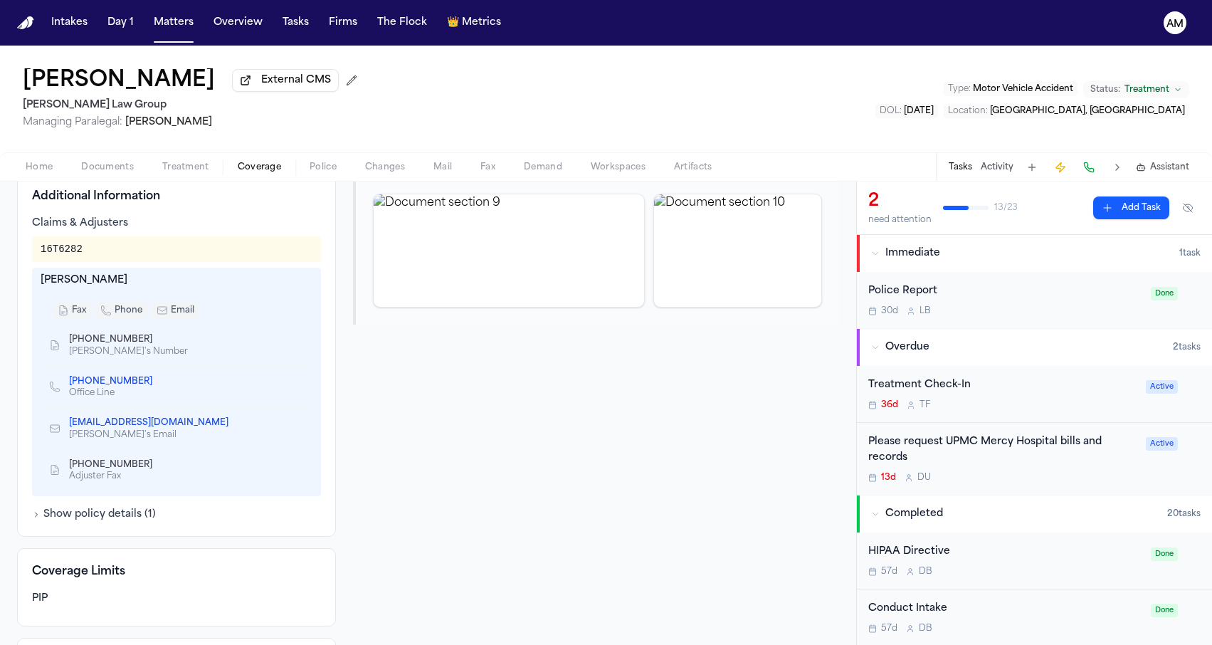
click at [110, 380] on link "[PHONE_NUMBER]" at bounding box center [110, 381] width 83 height 11
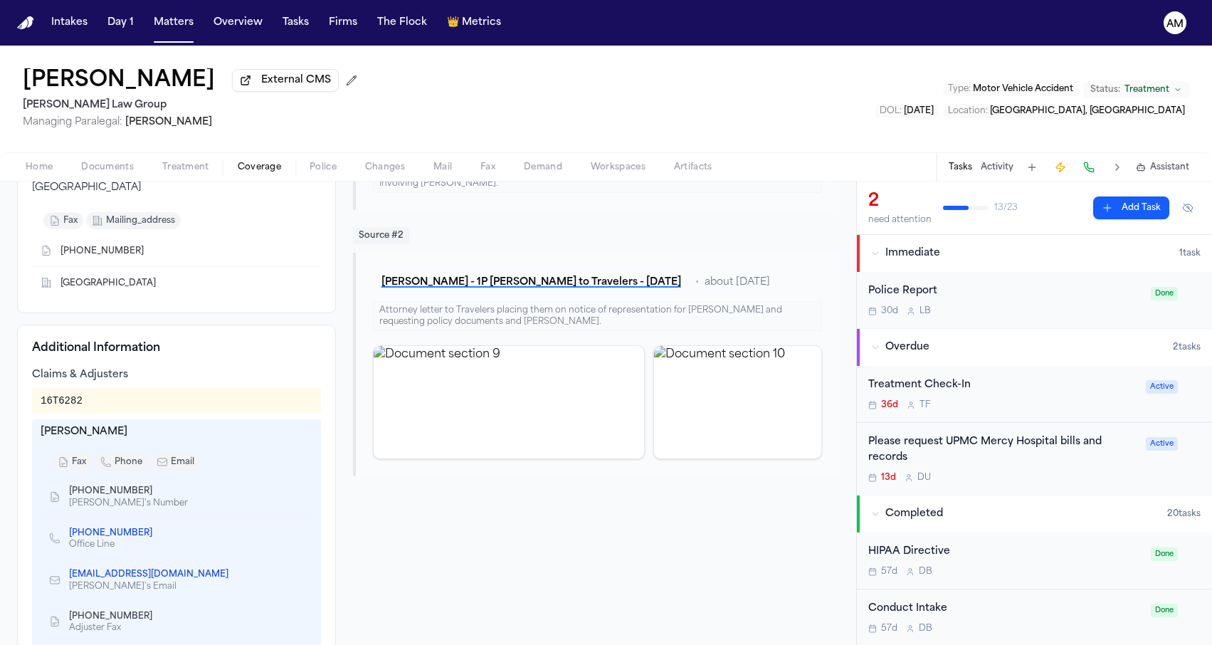
scroll to position [232, 0]
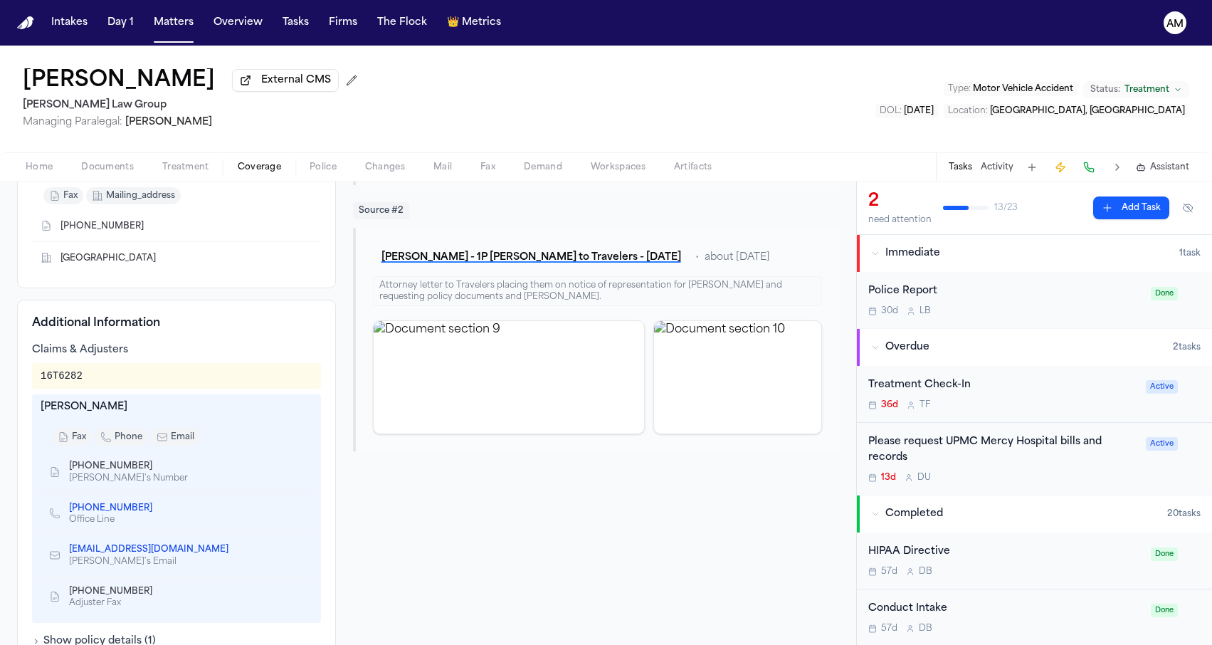
click at [114, 161] on button "Documents" at bounding box center [107, 167] width 81 height 17
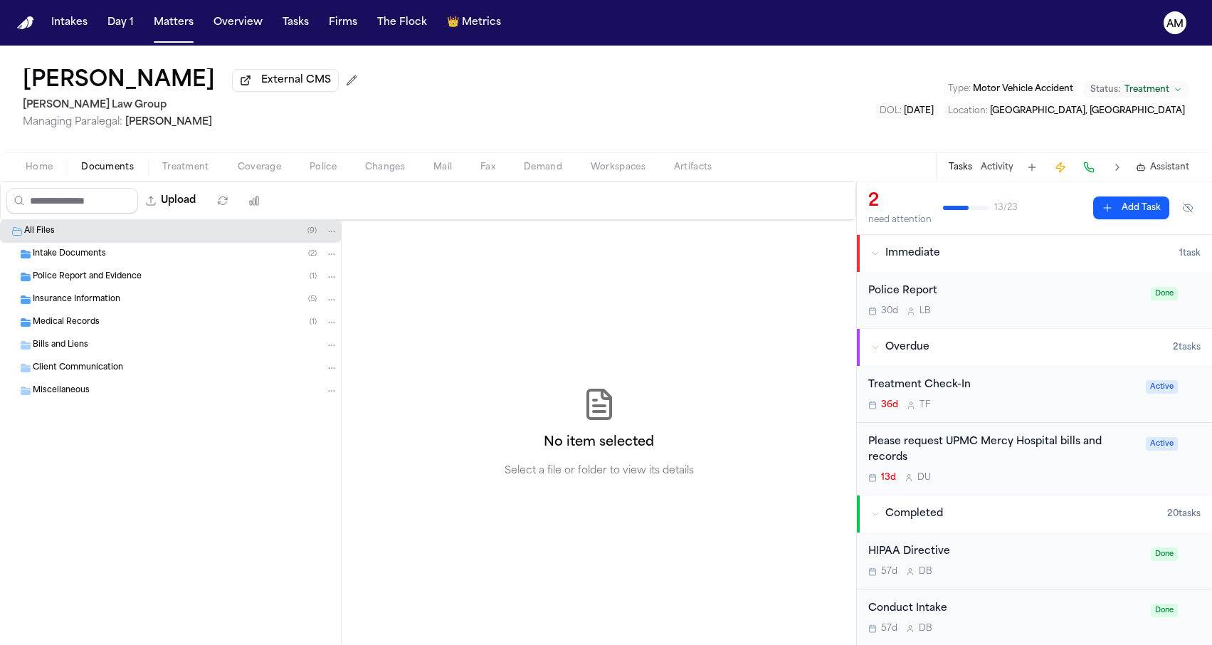
click at [131, 306] on div "Insurance Information ( 5 )" at bounding box center [185, 299] width 305 height 13
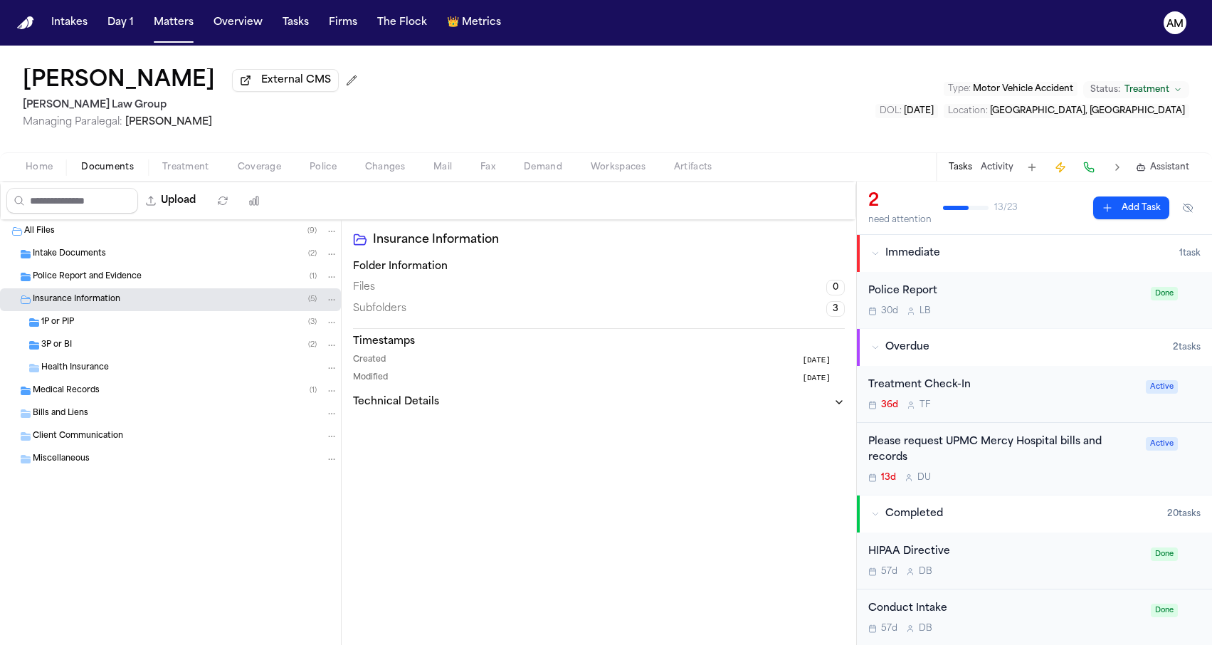
click at [137, 319] on div "1P or PIP ( 3 )" at bounding box center [189, 322] width 297 height 13
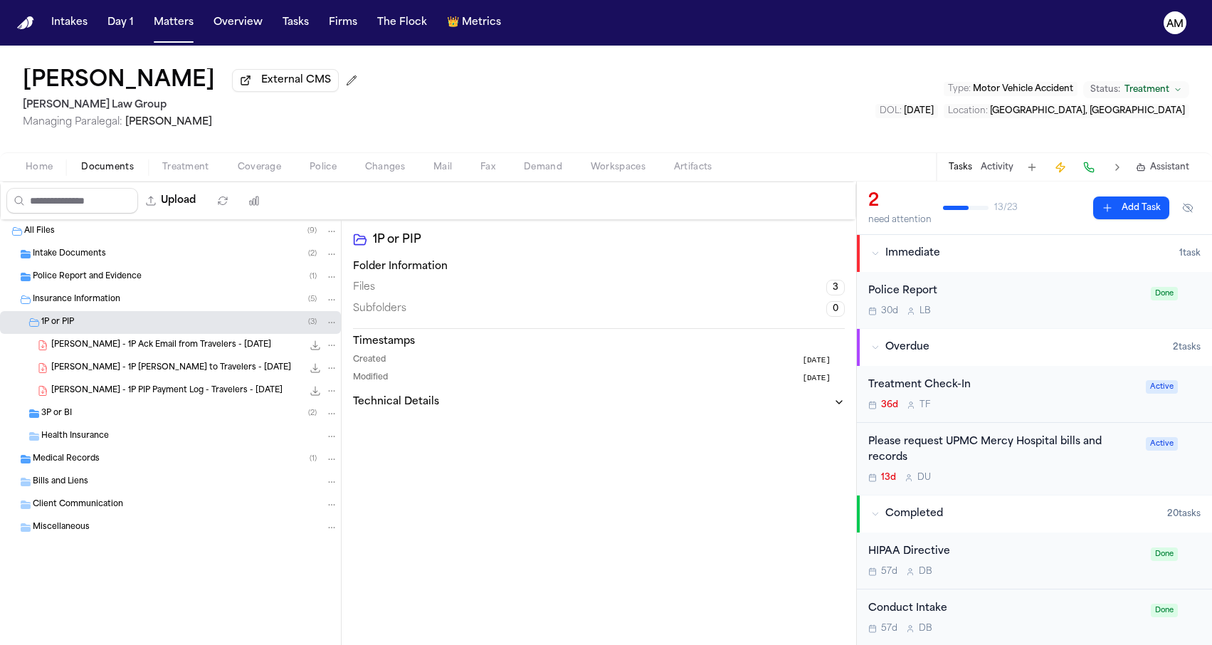
click at [129, 351] on span "[PERSON_NAME] - 1P Ack Email from Travelers - [DATE]" at bounding box center [161, 345] width 220 height 12
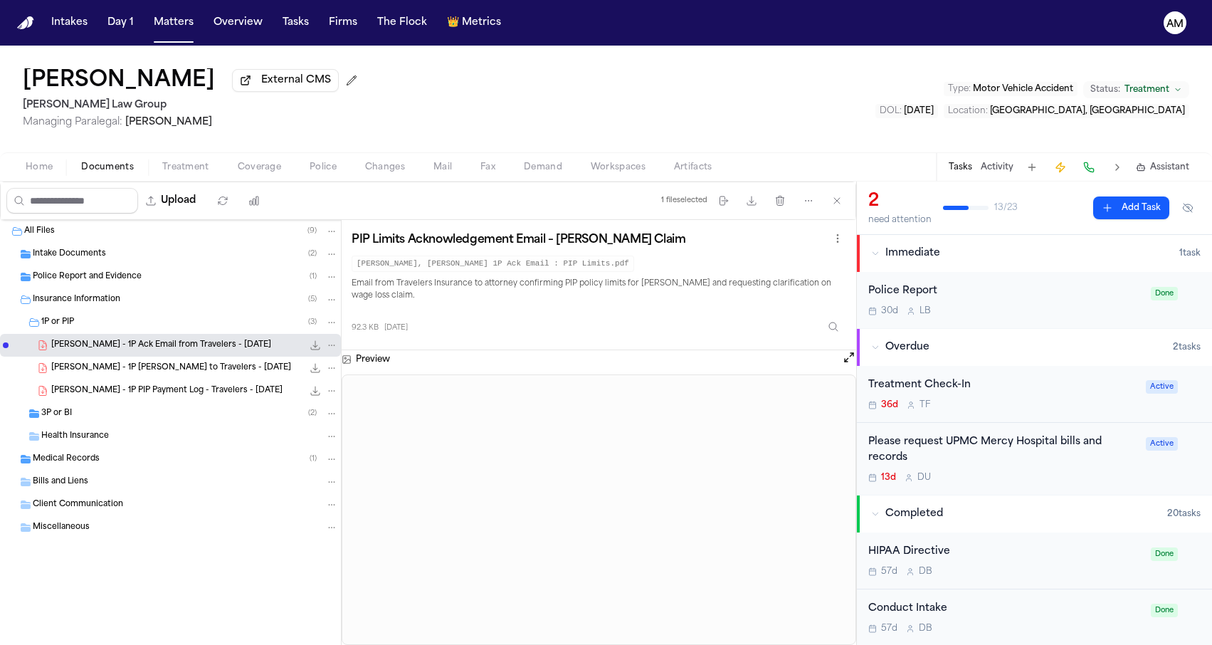
click at [129, 366] on span "[PERSON_NAME] - 1P [PERSON_NAME] to Travelers - [DATE]" at bounding box center [171, 368] width 240 height 12
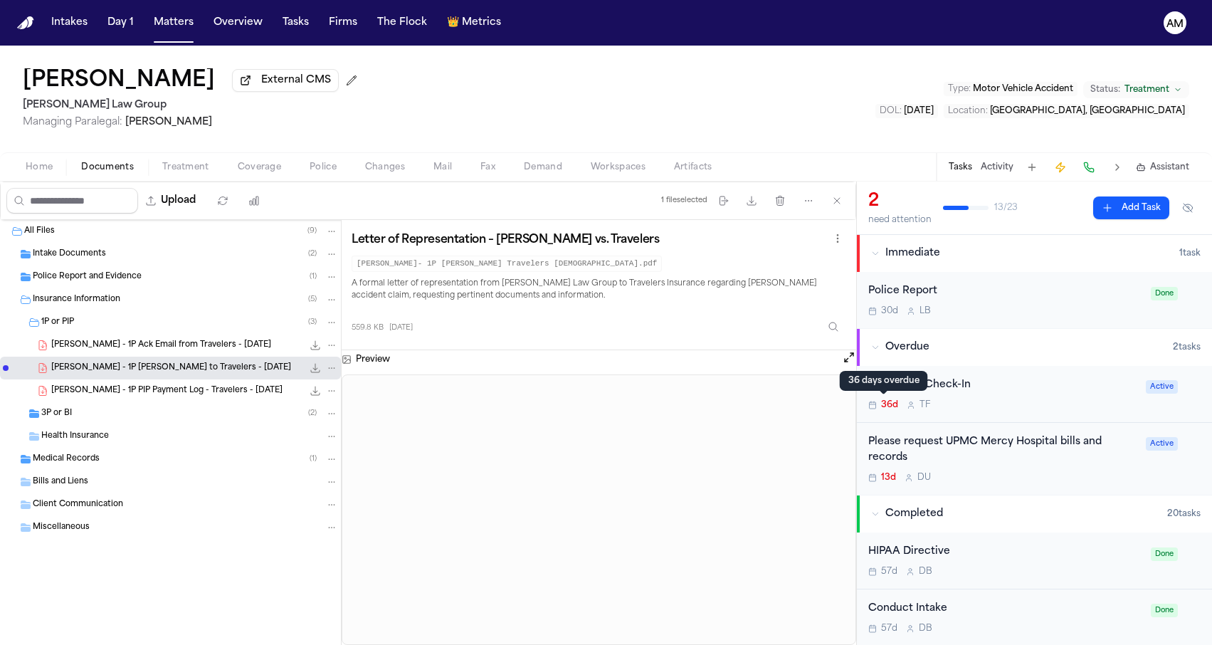
click at [262, 173] on span "Coverage" at bounding box center [259, 167] width 43 height 11
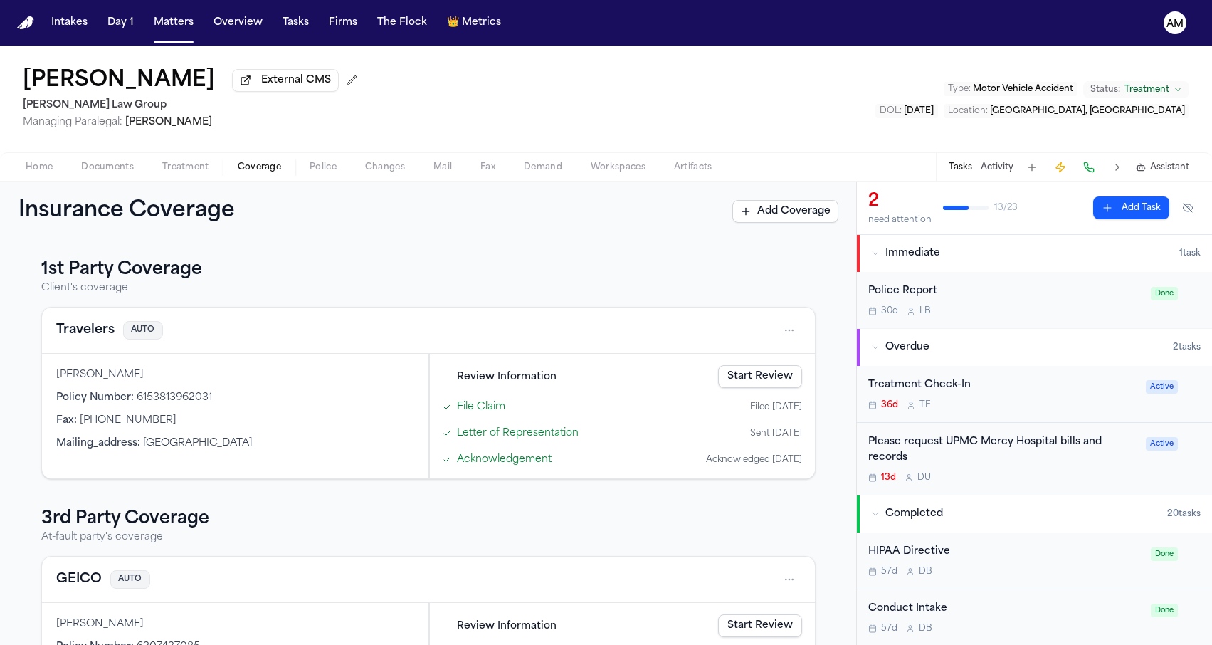
click at [86, 326] on button "Travelers" at bounding box center [85, 330] width 58 height 20
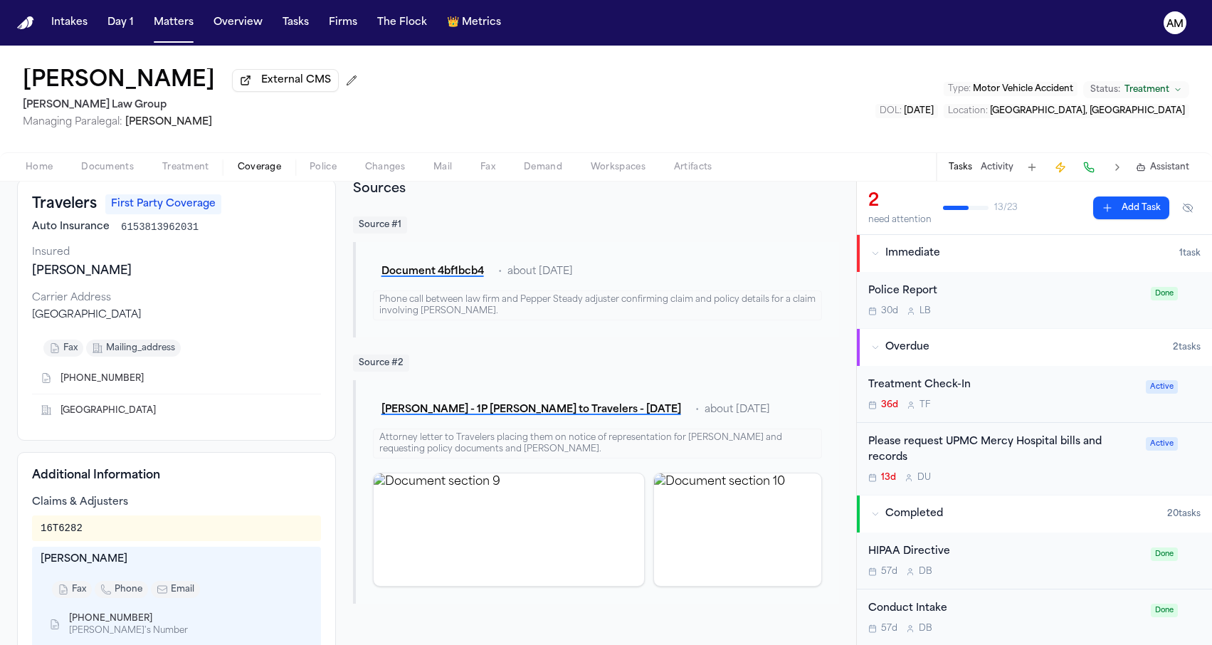
scroll to position [87, 0]
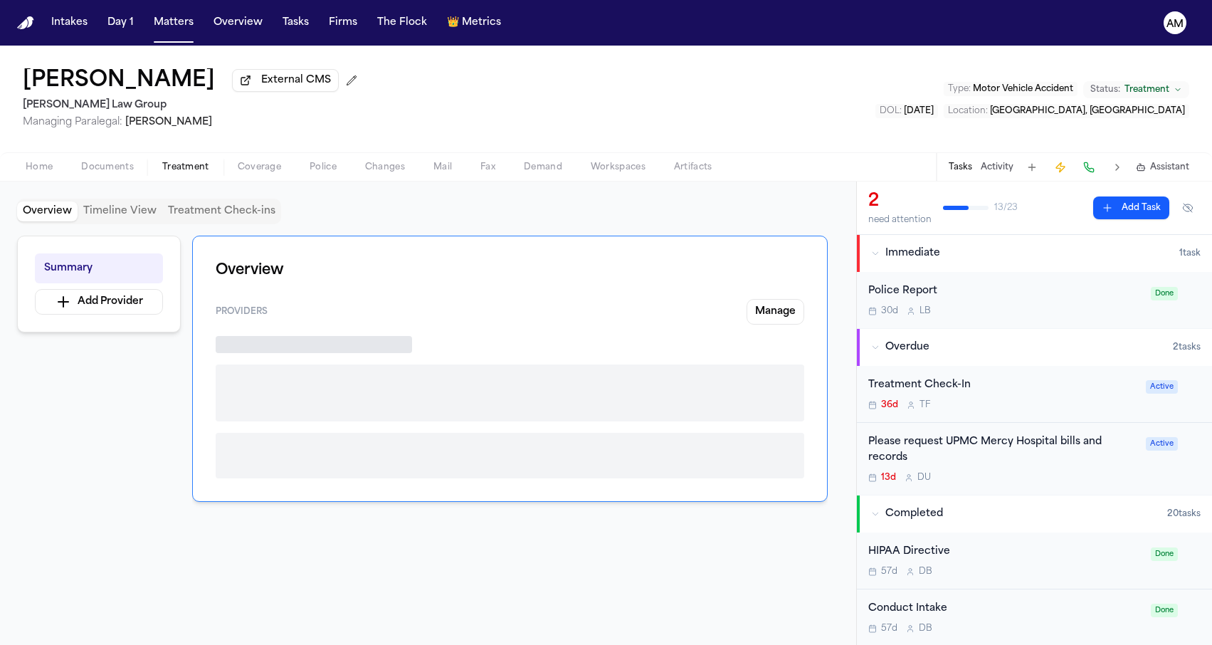
click at [159, 164] on button "Treatment" at bounding box center [185, 167] width 75 height 17
click at [120, 170] on span "Documents" at bounding box center [107, 167] width 53 height 11
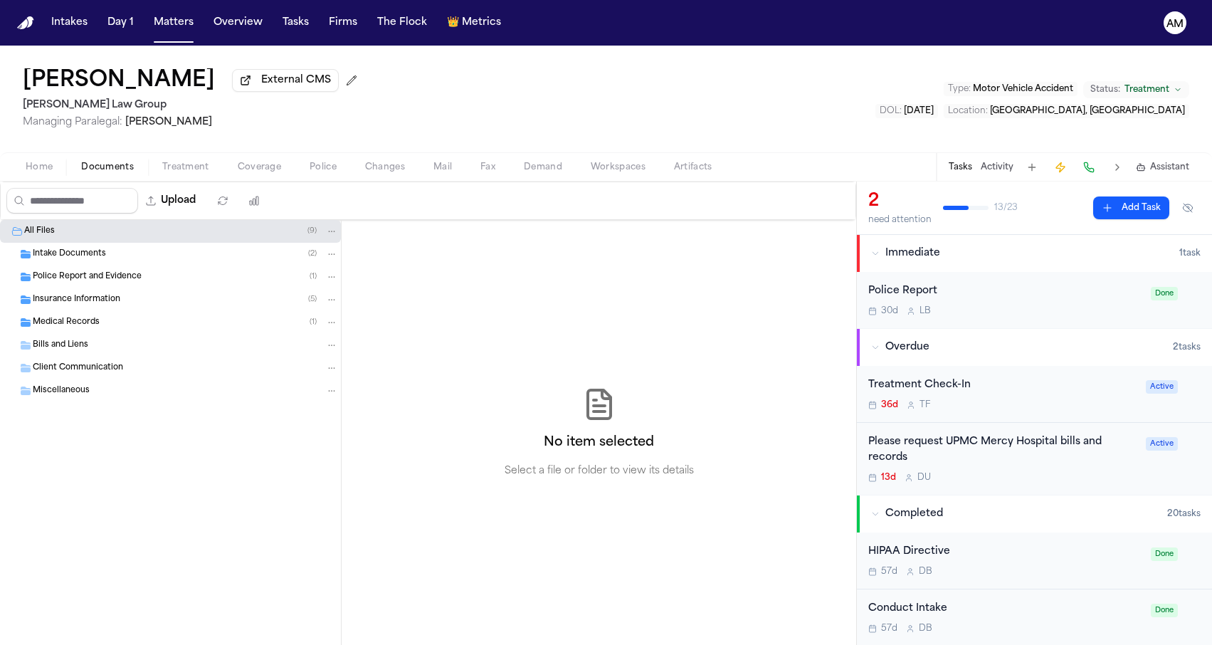
click at [112, 310] on div "Insurance Information ( 5 )" at bounding box center [170, 299] width 341 height 23
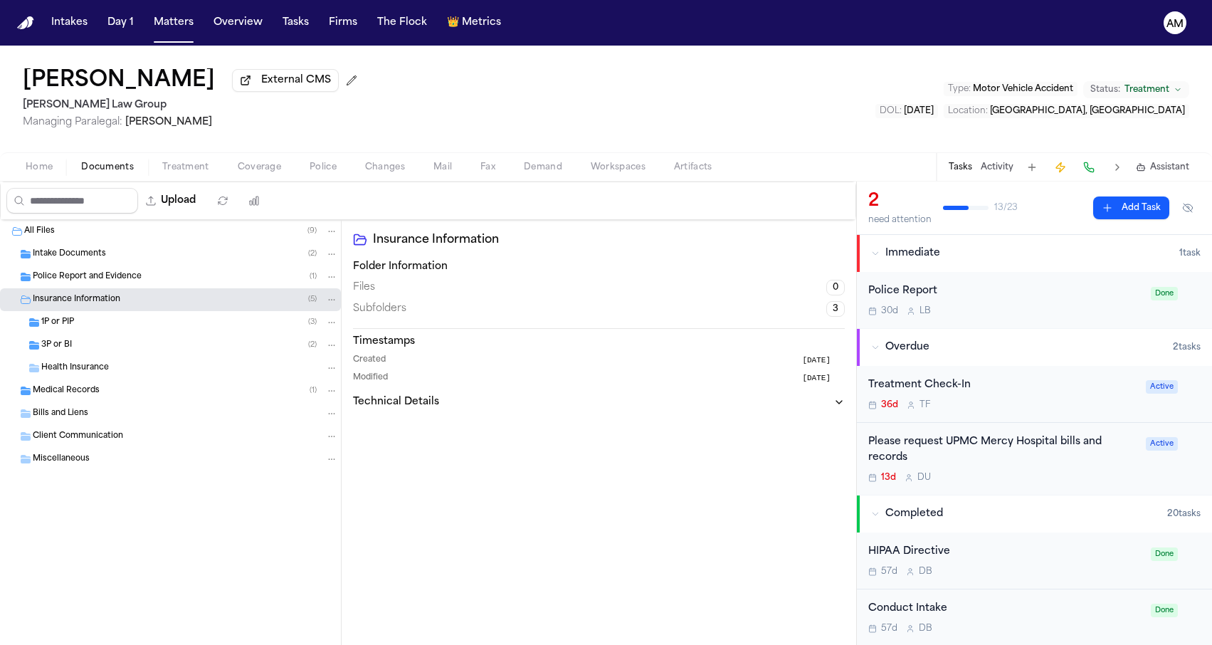
click at [107, 356] on div "3P or BI ( 2 )" at bounding box center [170, 345] width 341 height 23
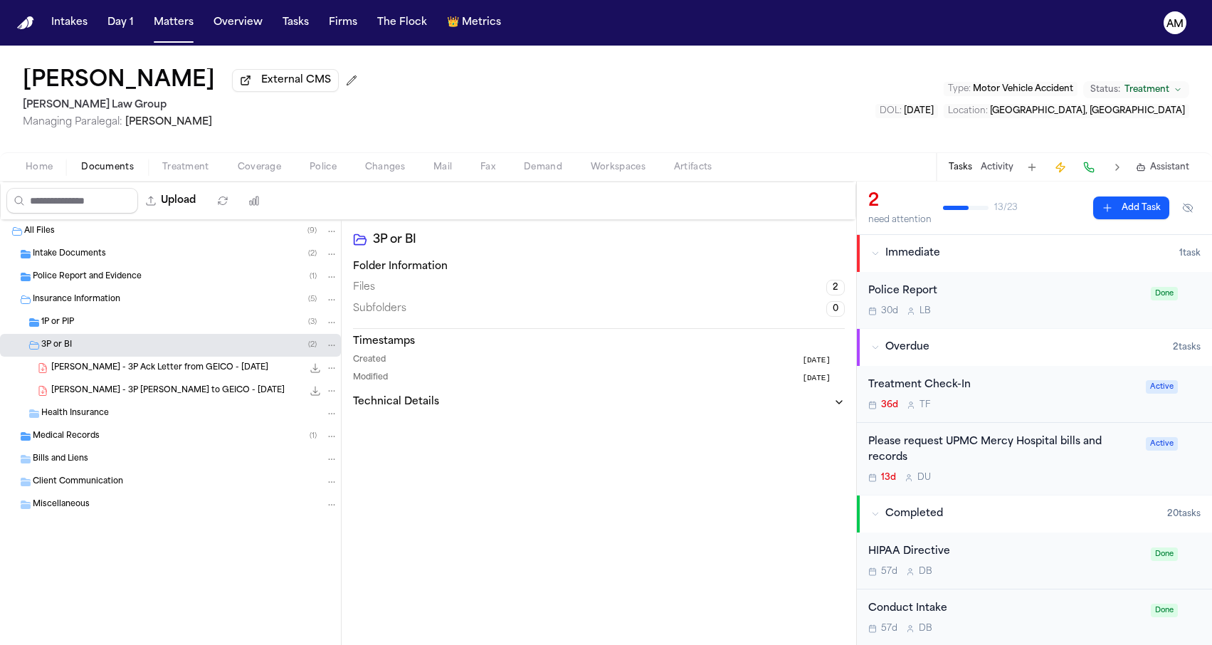
click at [119, 333] on div "1P or PIP ( 3 )" at bounding box center [170, 322] width 341 height 23
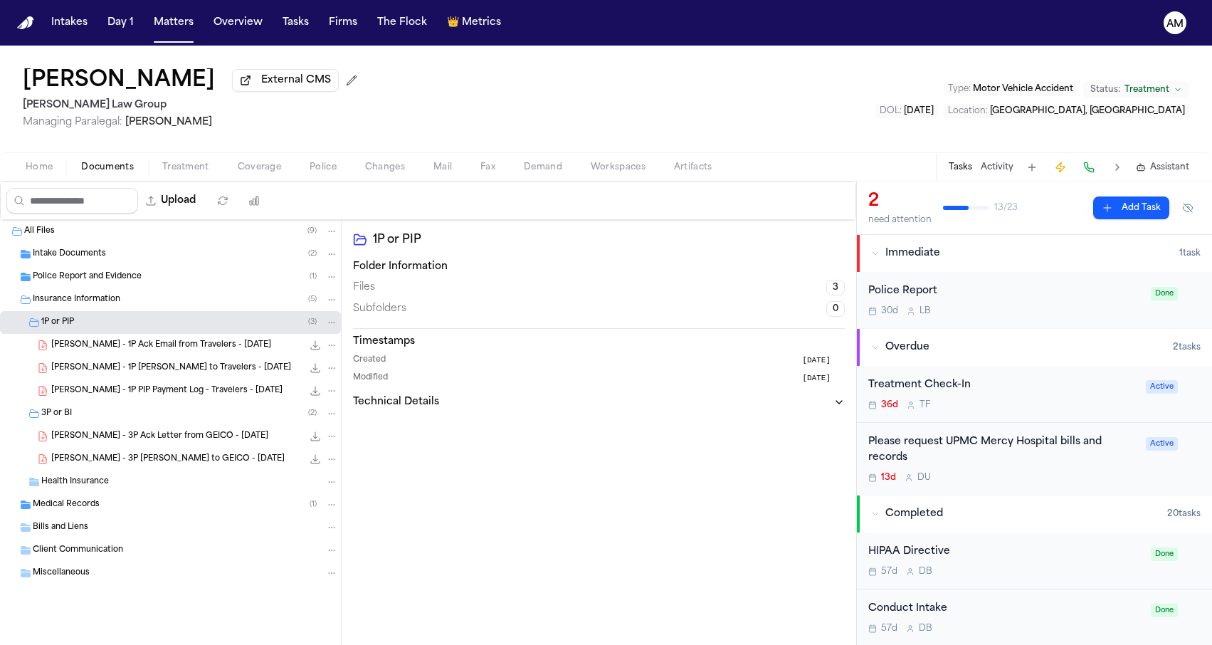
click at [111, 371] on span "[PERSON_NAME] - 1P [PERSON_NAME] to Travelers - [DATE]" at bounding box center [171, 368] width 240 height 12
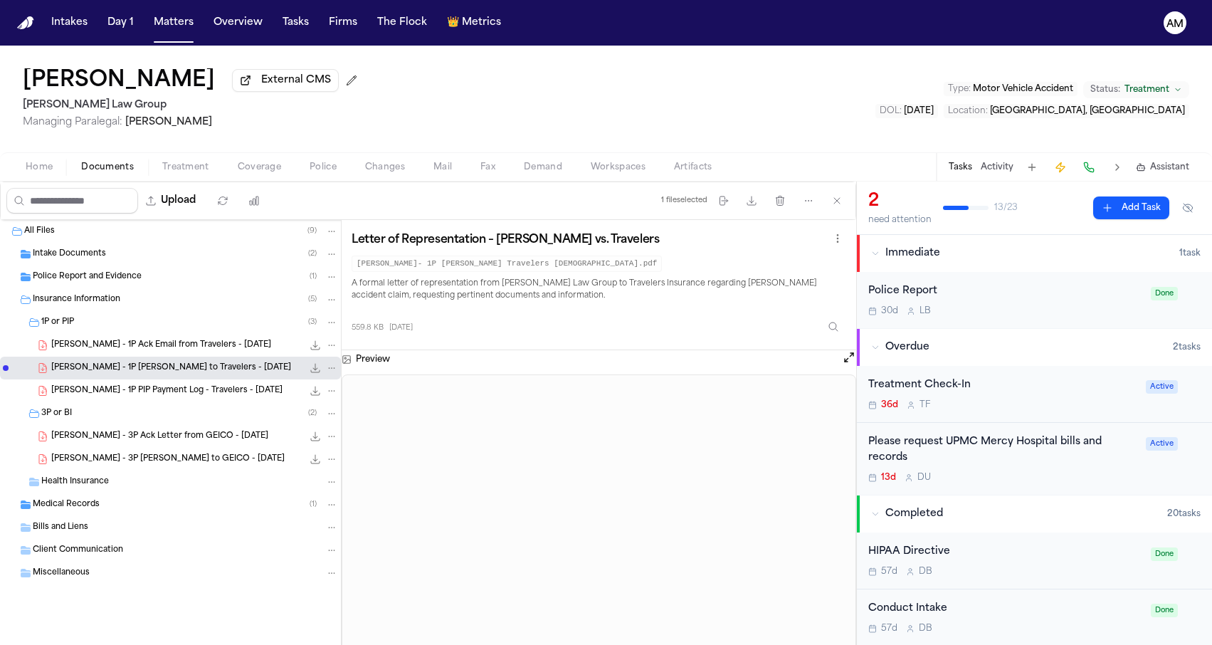
click at [261, 165] on span "Coverage" at bounding box center [259, 167] width 43 height 11
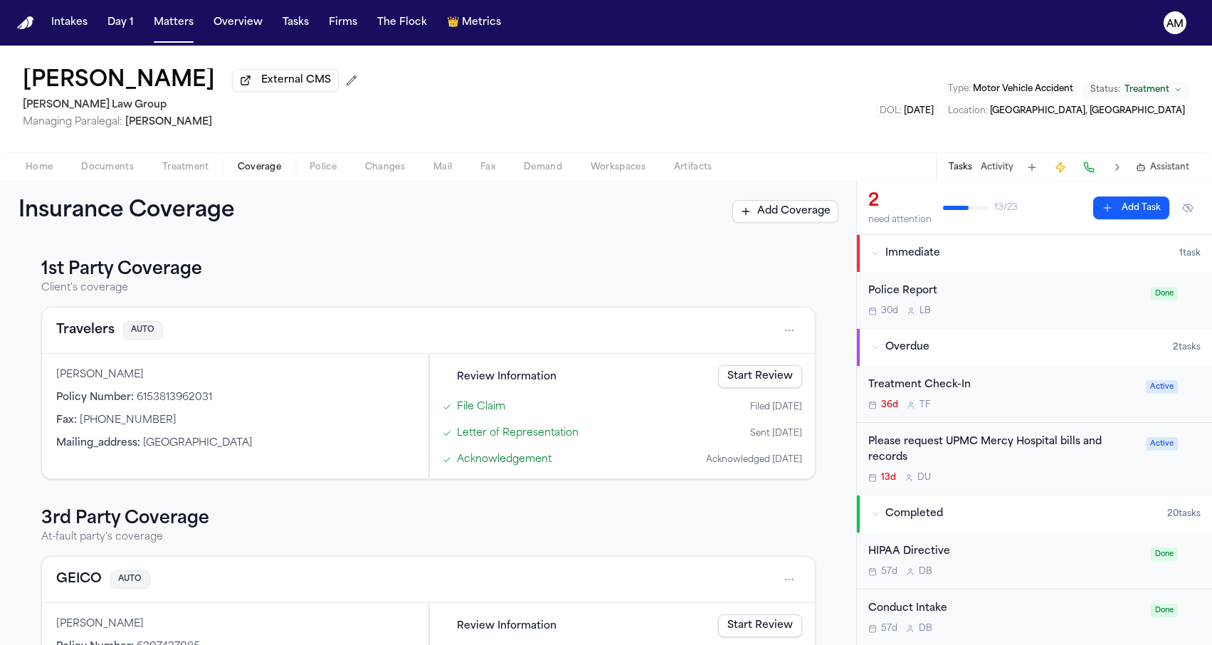
click at [95, 339] on button "Travelers" at bounding box center [85, 330] width 58 height 20
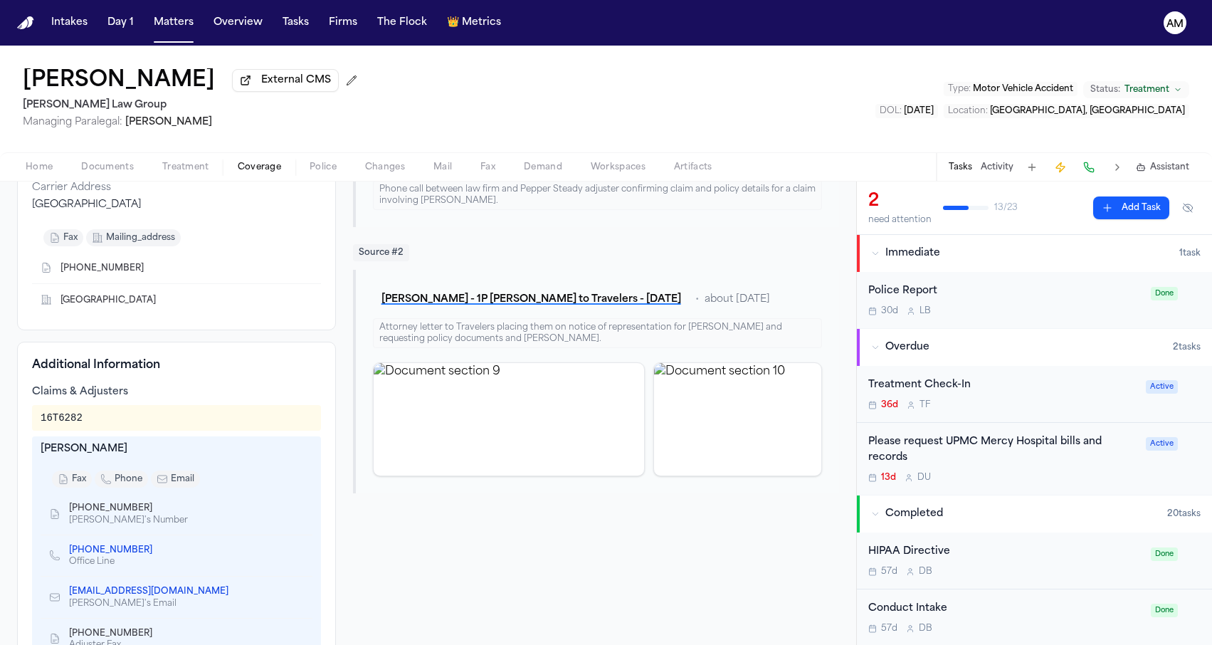
scroll to position [189, 0]
drag, startPoint x: 41, startPoint y: 418, endPoint x: 50, endPoint y: 420, distance: 8.8
click at [50, 420] on div "16T6282" at bounding box center [62, 418] width 42 height 14
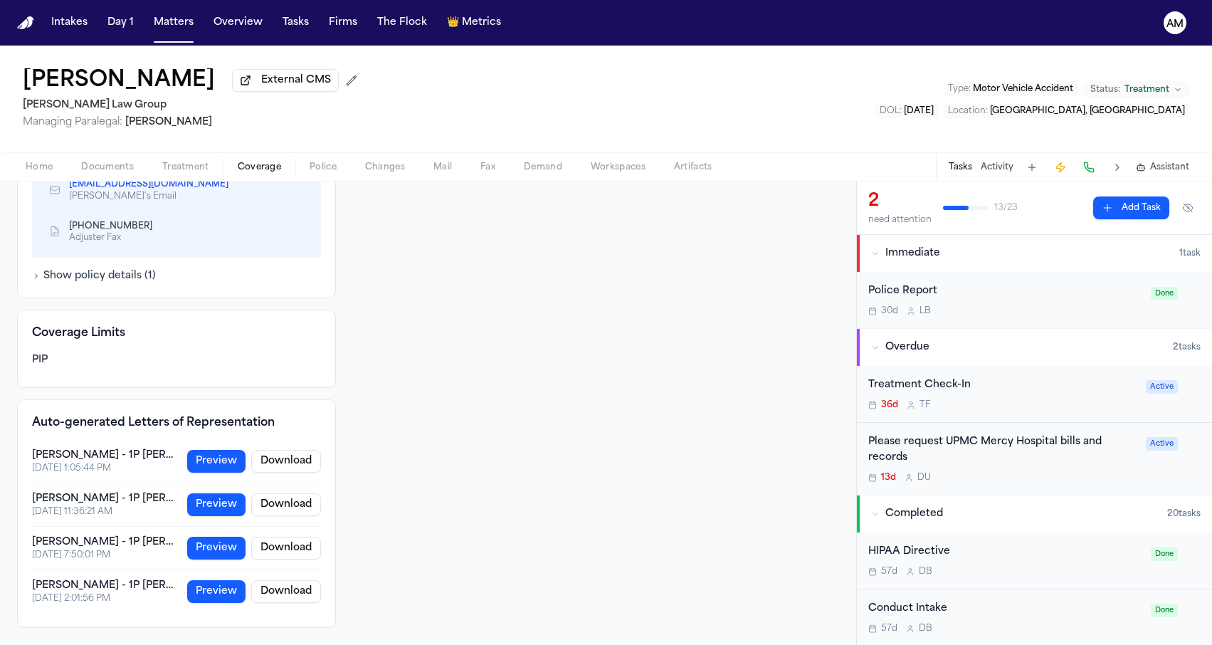
scroll to position [0, 0]
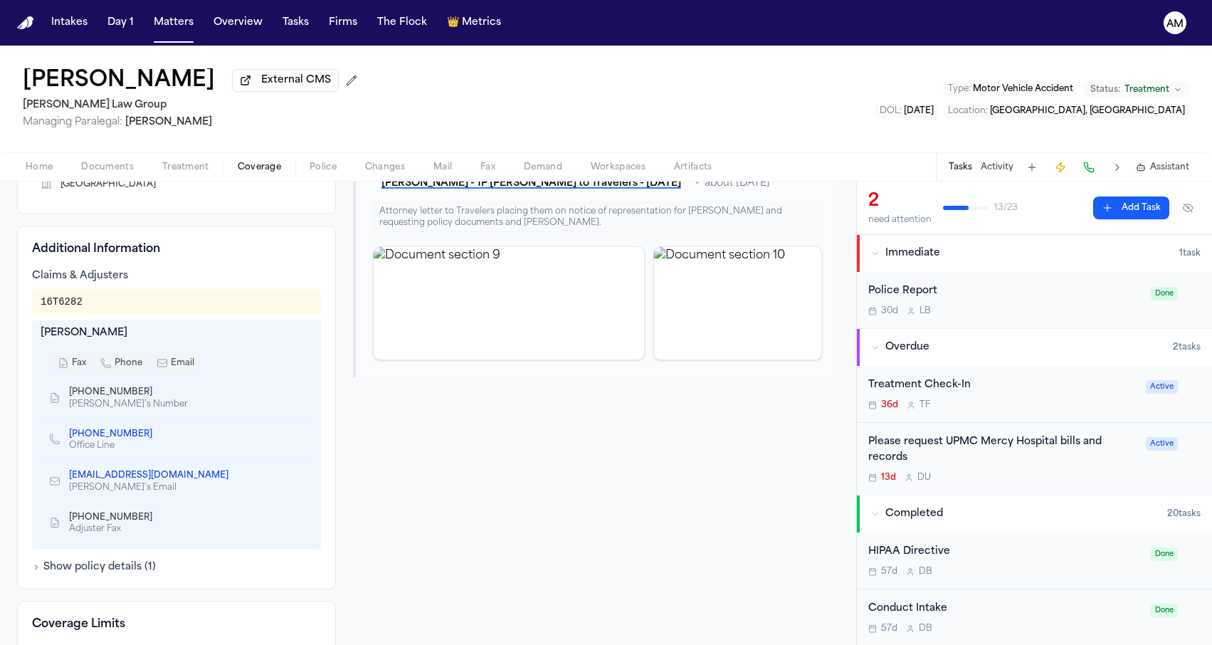
click at [120, 565] on button "Show policy details ( 1 )" at bounding box center [94, 567] width 124 height 14
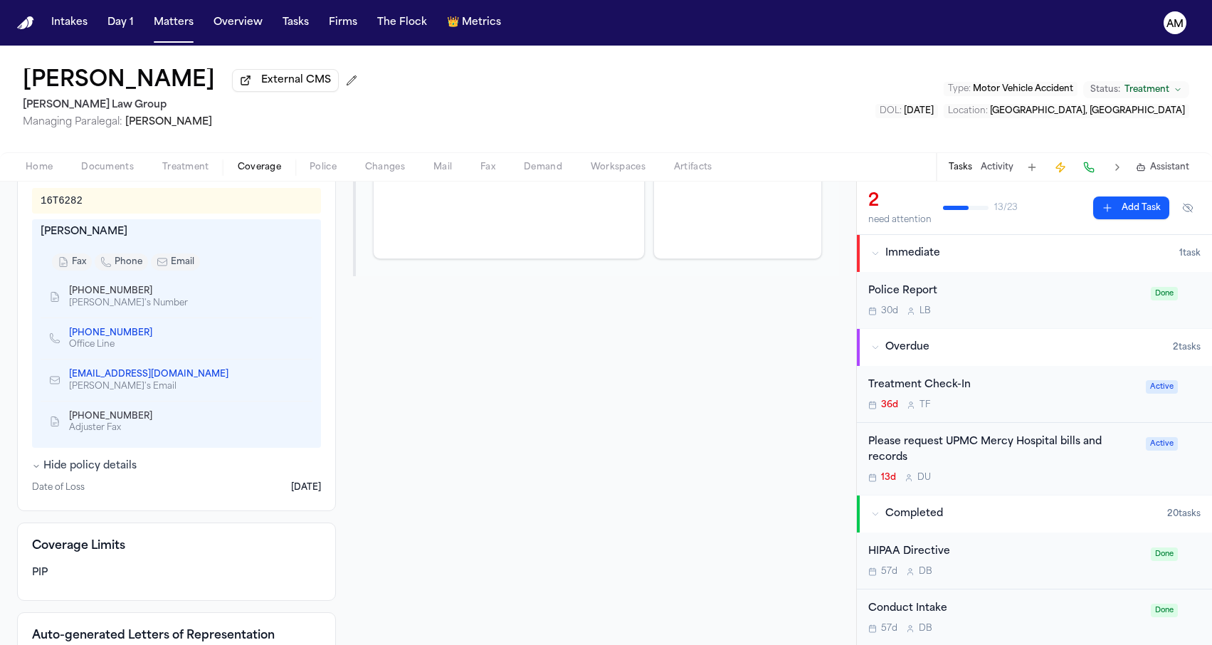
scroll to position [514, 0]
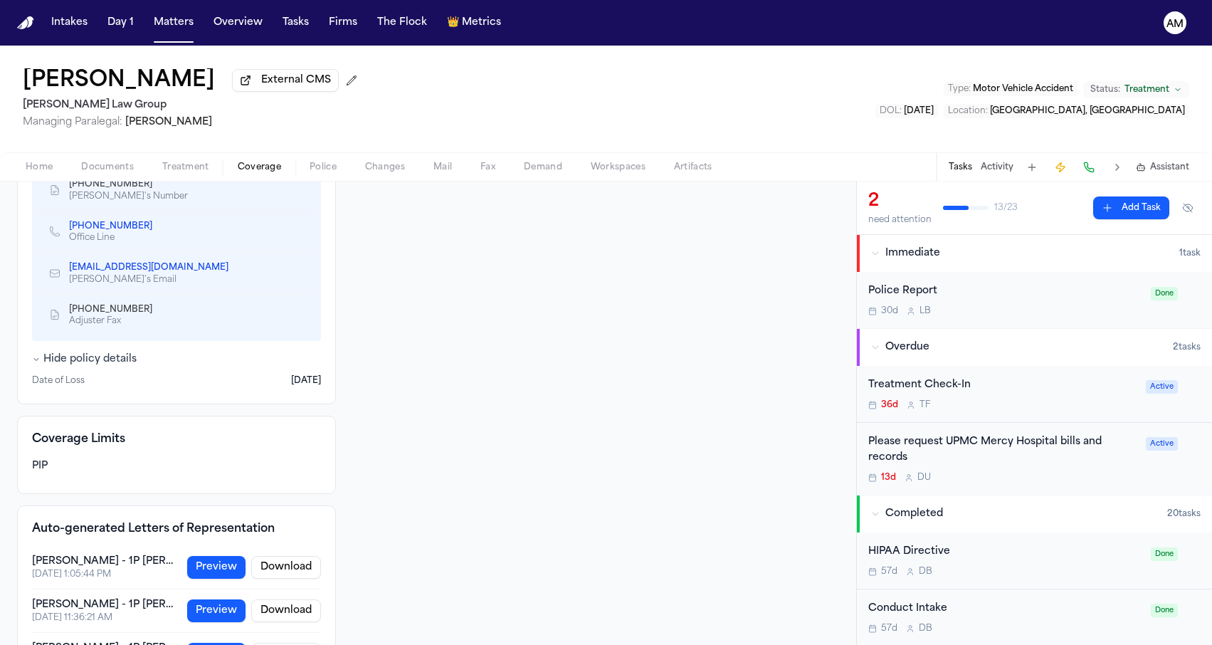
click at [108, 160] on div "Home Documents Treatment Coverage Police Changes Mail Fax Demand Workspaces Art…" at bounding box center [606, 166] width 1212 height 28
click at [107, 167] on span "Documents" at bounding box center [107, 167] width 53 height 11
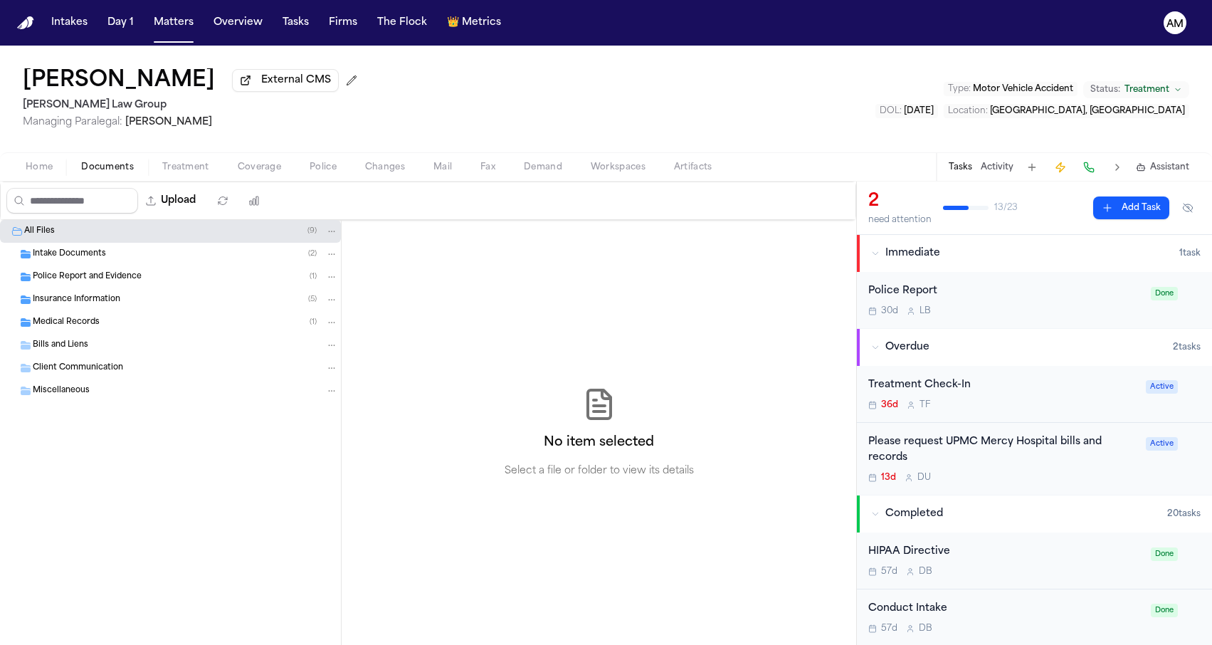
click at [106, 317] on div "Medical Records ( 1 )" at bounding box center [170, 322] width 341 height 23
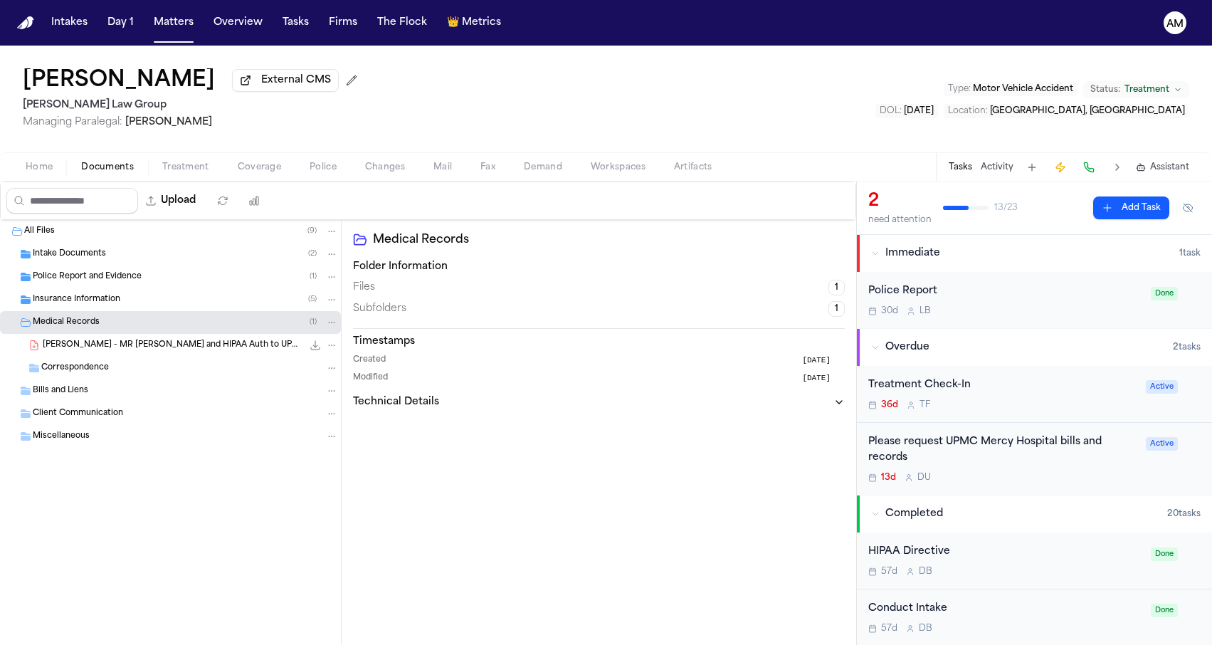
click at [112, 306] on span "Insurance Information" at bounding box center [77, 300] width 88 height 12
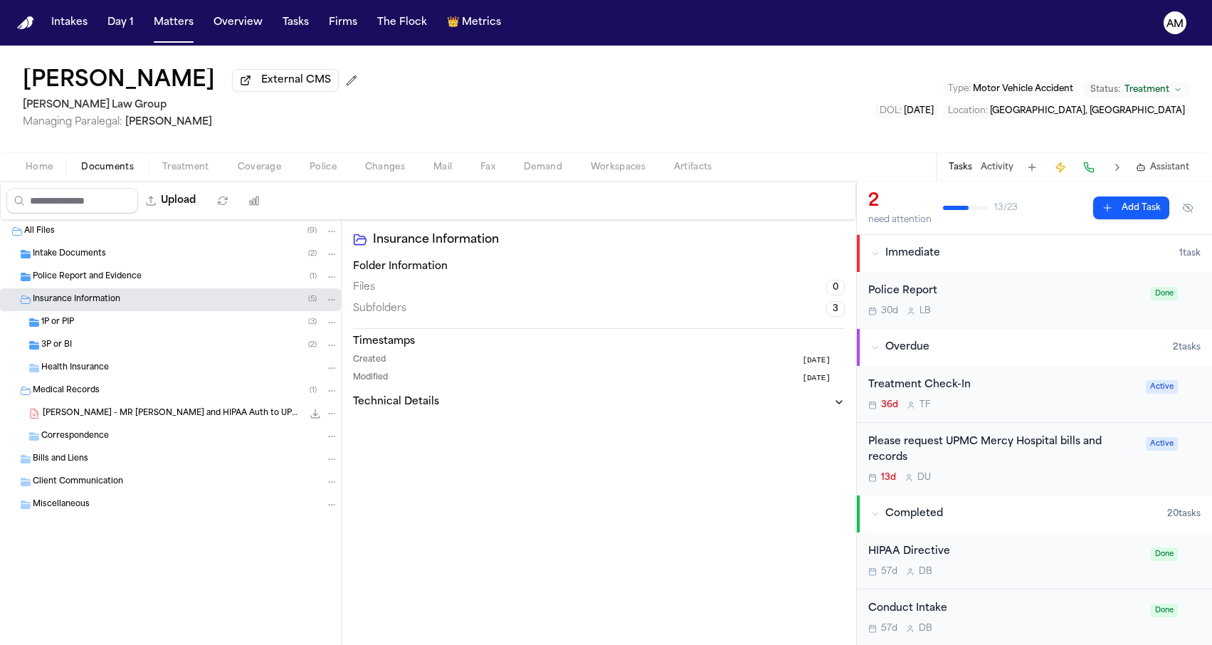
click at [162, 320] on div "1P or PIP ( 3 )" at bounding box center [189, 322] width 297 height 13
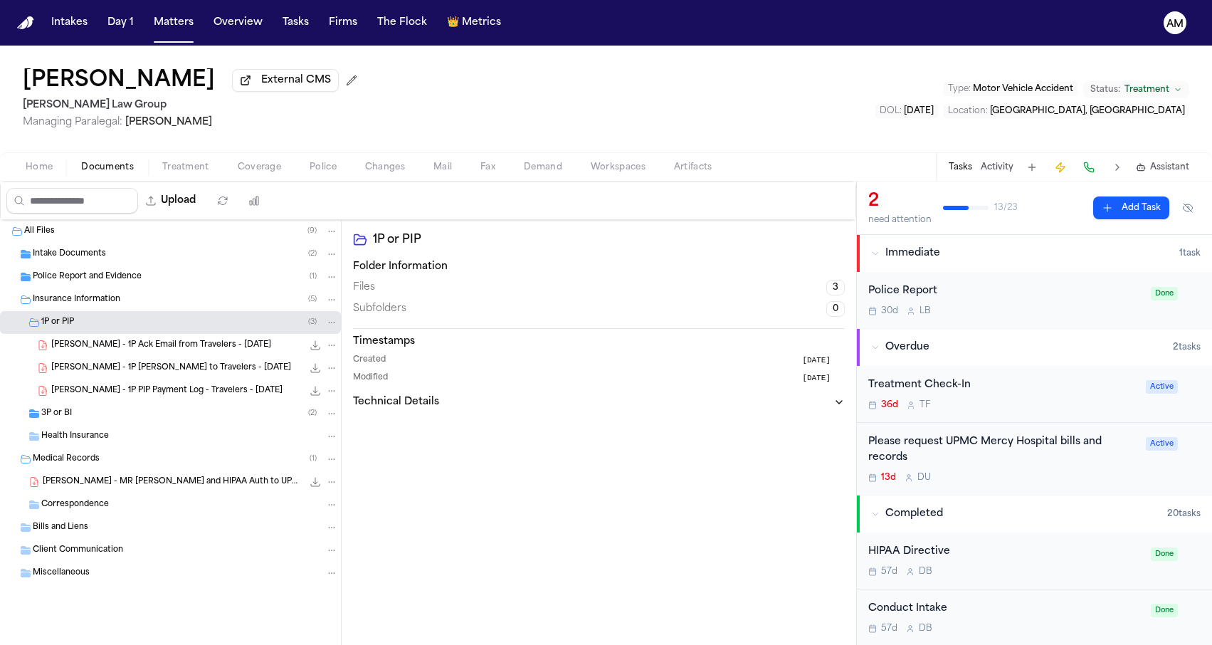
click at [152, 339] on div "[PERSON_NAME] - 1P Ack Email from Travelers - [DATE] 92.3 KB • PDF" at bounding box center [170, 345] width 341 height 23
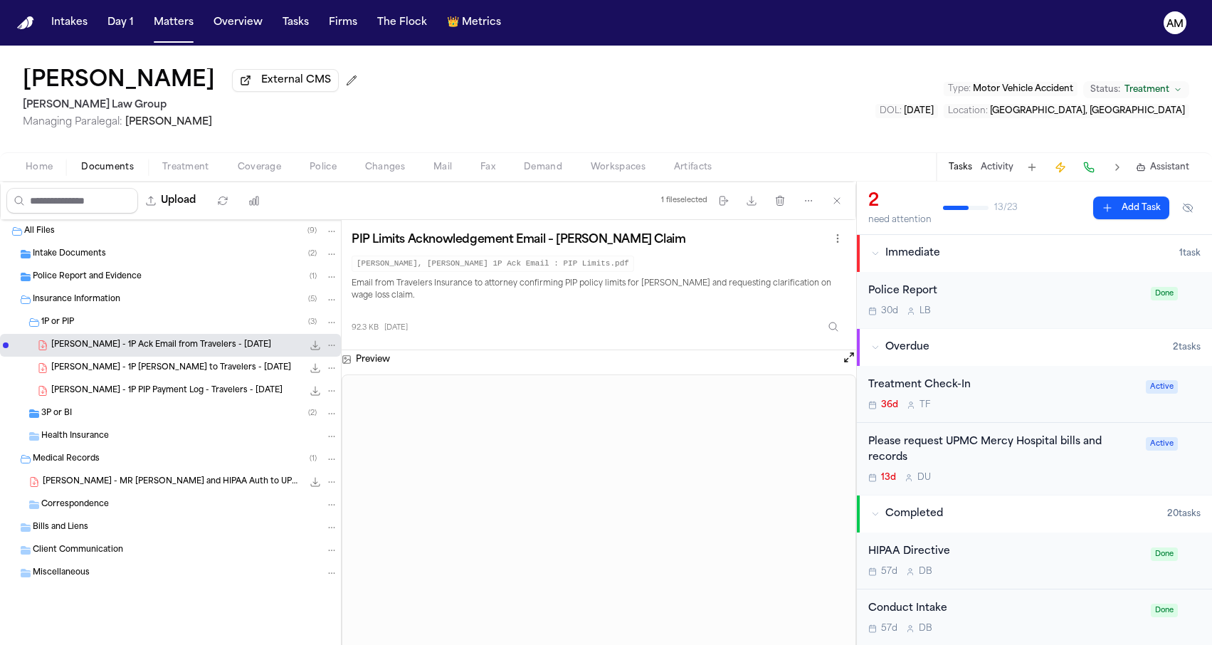
click at [139, 366] on span "[PERSON_NAME] - 1P [PERSON_NAME] to Travelers - [DATE]" at bounding box center [171, 368] width 240 height 12
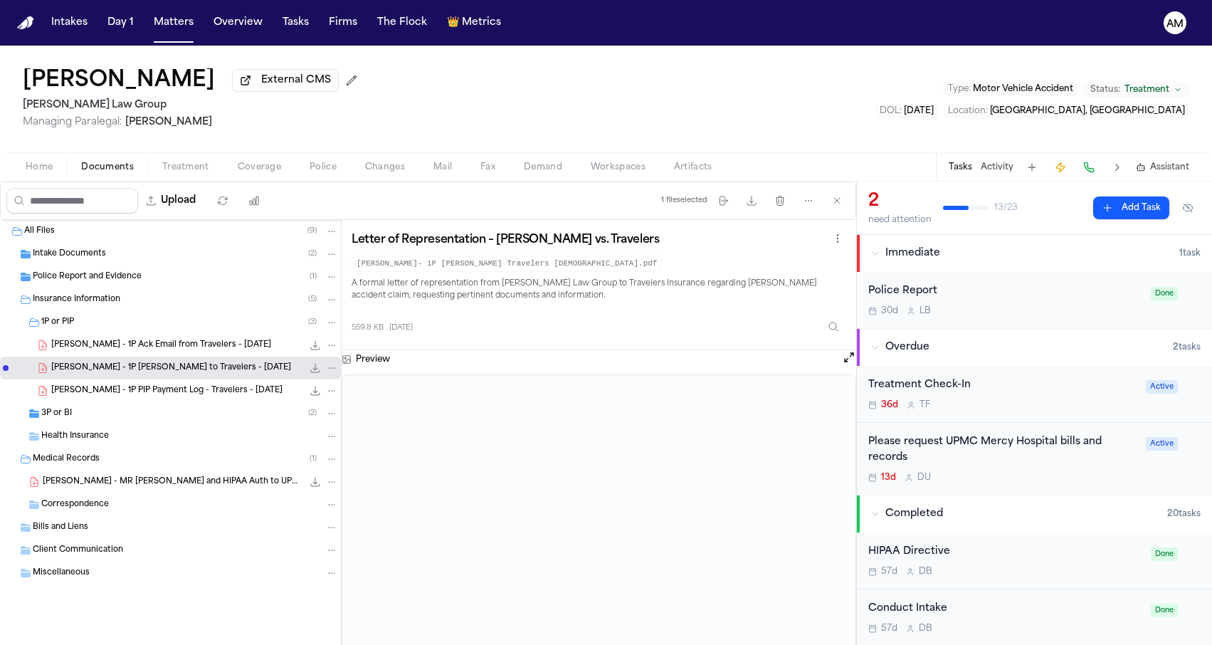
click at [132, 385] on div "[PERSON_NAME] - 1P PIP Payment Log - Travelers - [DATE] 65.5 KB • PDF" at bounding box center [170, 390] width 341 height 23
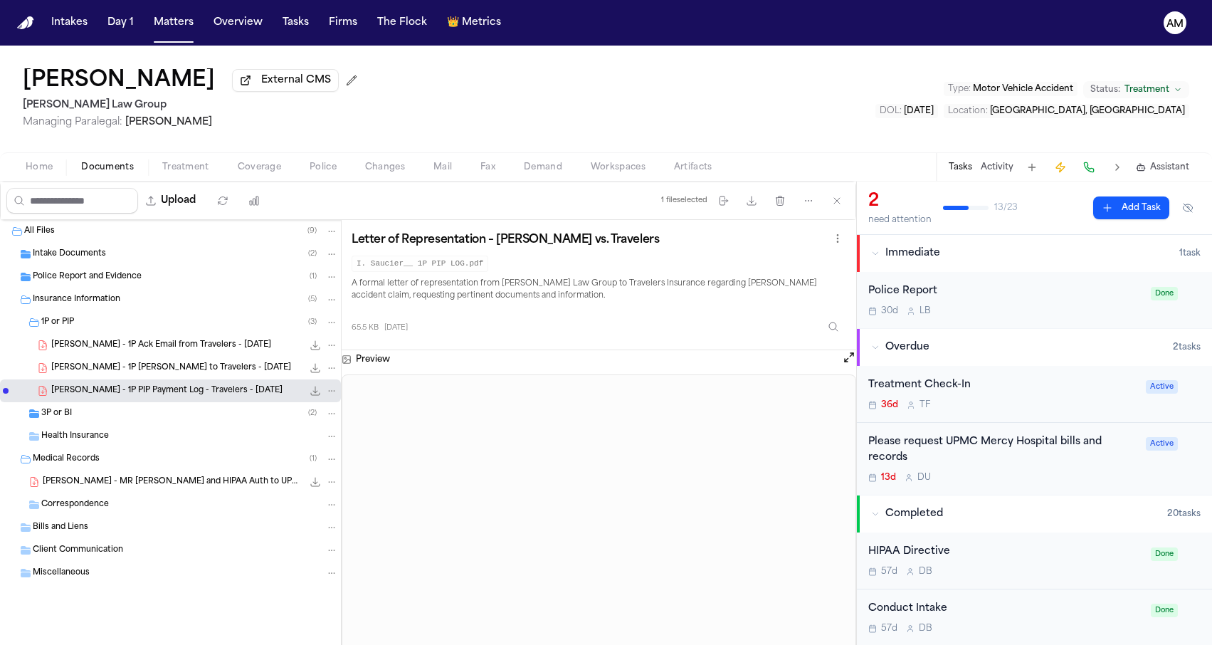
click at [160, 340] on div "[PERSON_NAME] - 1P Ack Email from Travelers - [DATE] 92.3 KB • PDF" at bounding box center [170, 345] width 341 height 23
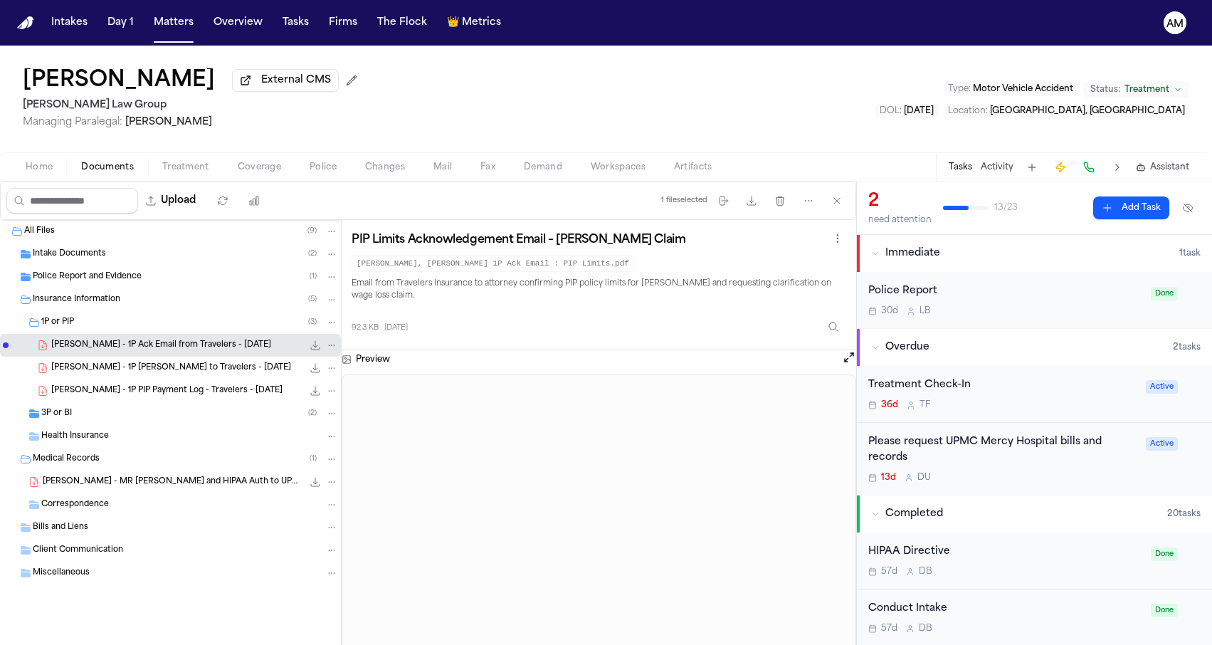
click at [144, 371] on span "[PERSON_NAME] - 1P [PERSON_NAME] to Travelers - [DATE]" at bounding box center [171, 368] width 240 height 12
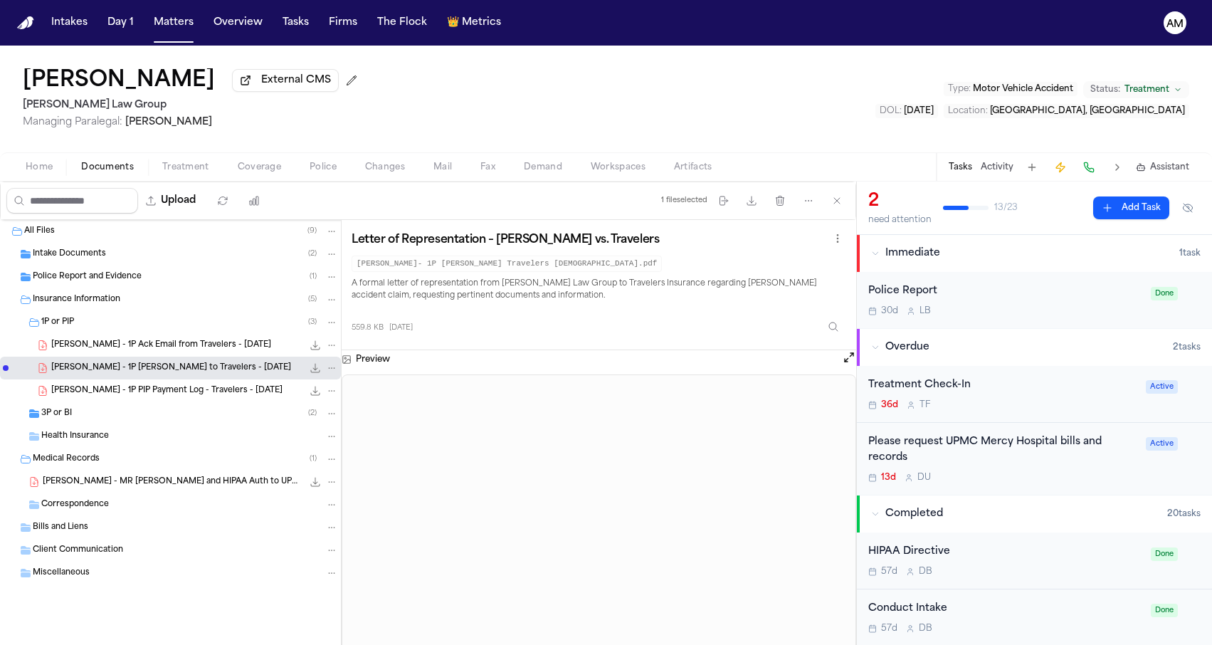
click at [338, 142] on div "[PERSON_NAME] External CMS [PERSON_NAME] Law Group Managing Paralegal: [PERSON_…" at bounding box center [606, 99] width 1212 height 107
click at [427, 125] on div "[PERSON_NAME] External CMS [PERSON_NAME] Law Group Managing Paralegal: [PERSON_…" at bounding box center [606, 99] width 1212 height 107
click at [170, 26] on button "Matters" at bounding box center [173, 23] width 51 height 26
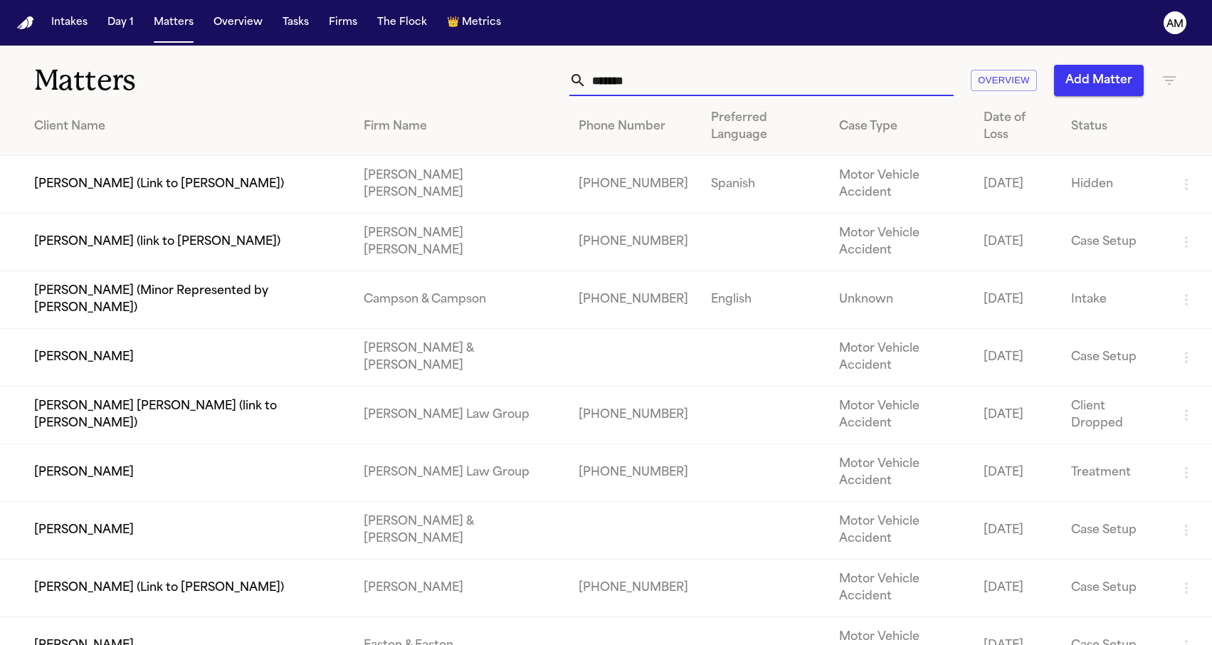
drag, startPoint x: 635, startPoint y: 84, endPoint x: 564, endPoint y: 84, distance: 71.9
click at [564, 84] on div "****** Overview Add Matter" at bounding box center [769, 80] width 817 height 31
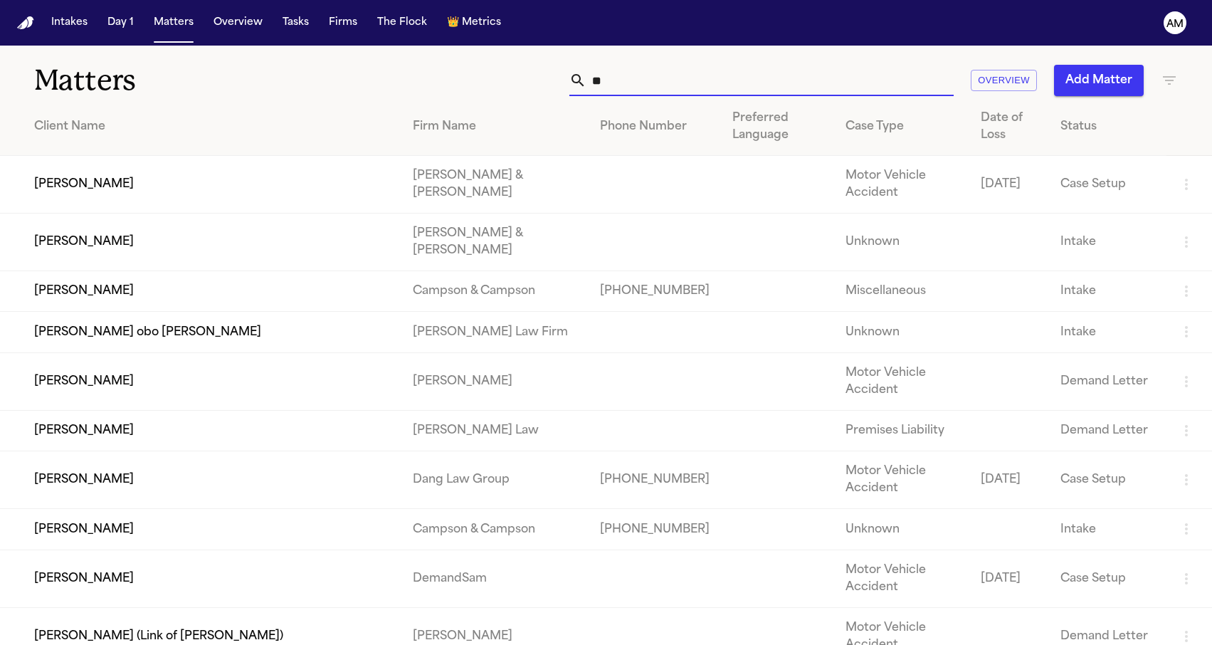
type input "*"
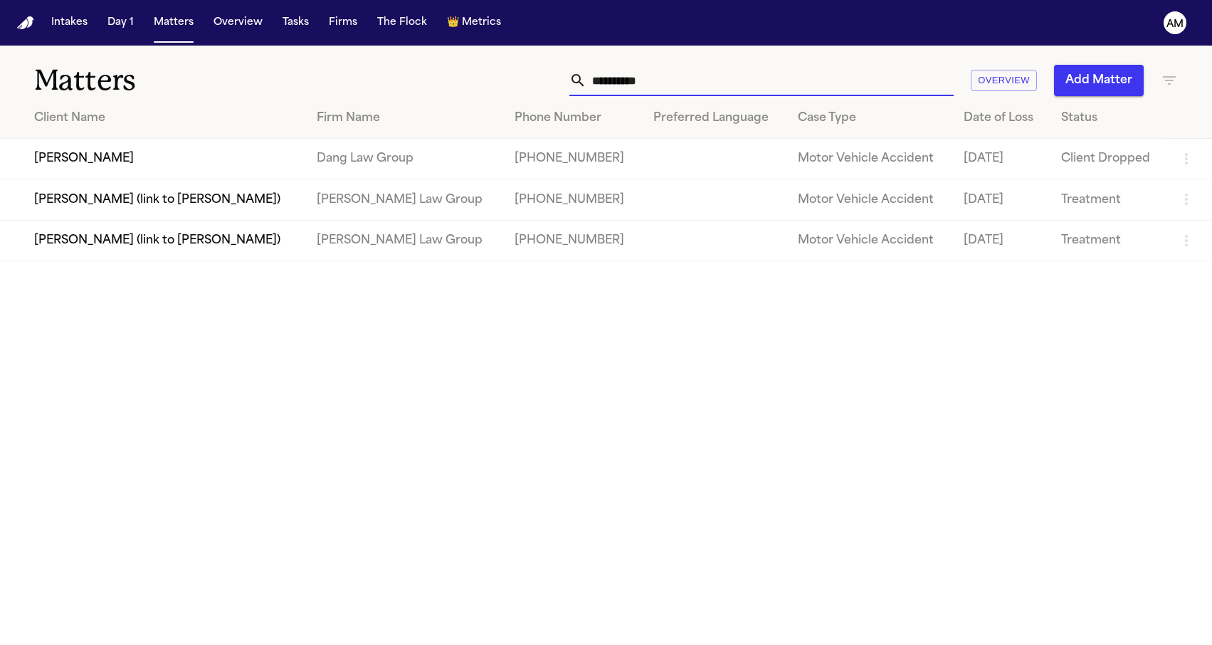
type input "**********"
click at [98, 247] on td "[PERSON_NAME] (link to [PERSON_NAME])" at bounding box center [152, 240] width 305 height 41
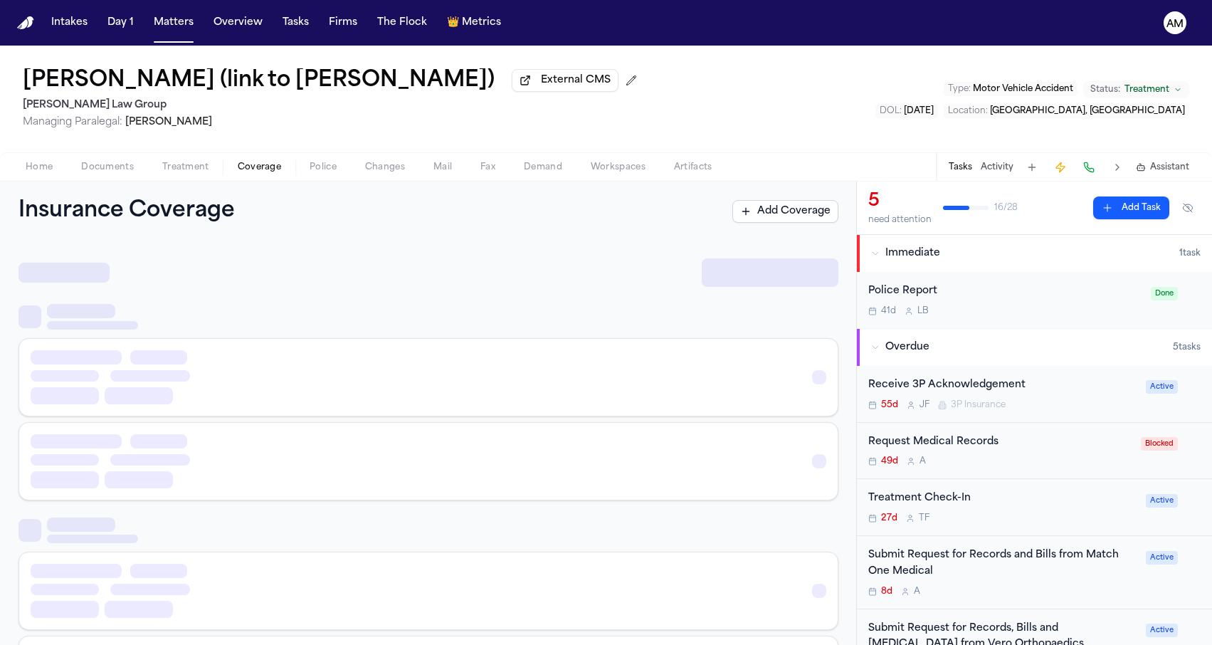
click at [240, 173] on span "Coverage" at bounding box center [259, 167] width 43 height 11
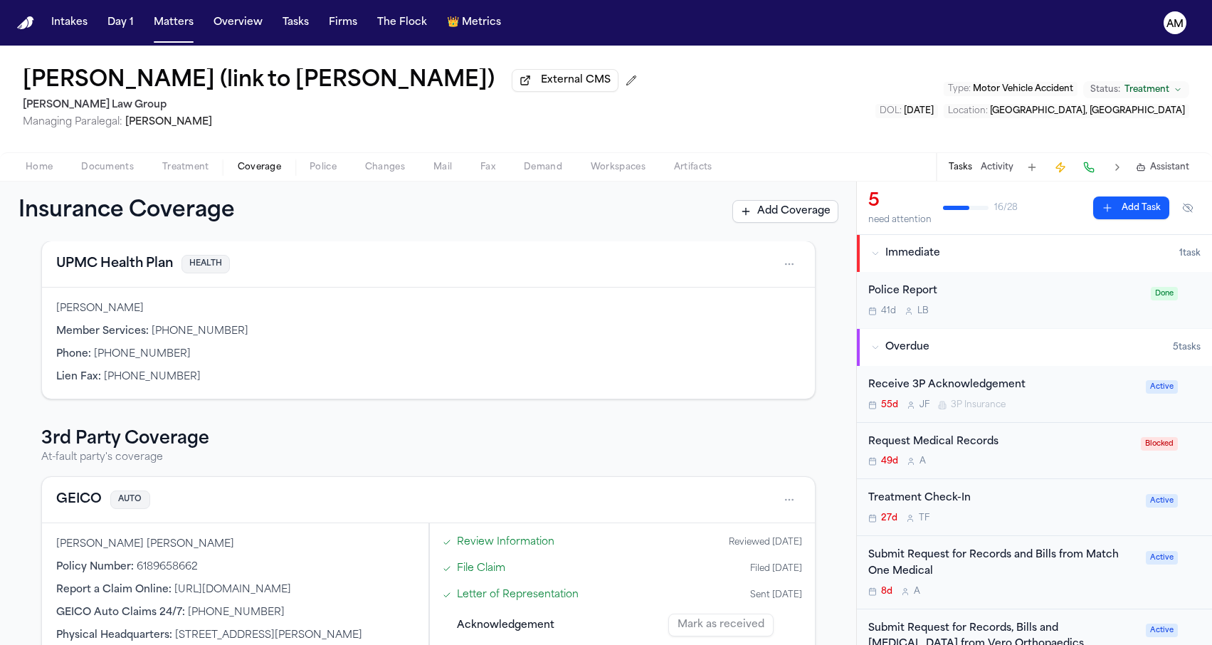
scroll to position [312, 0]
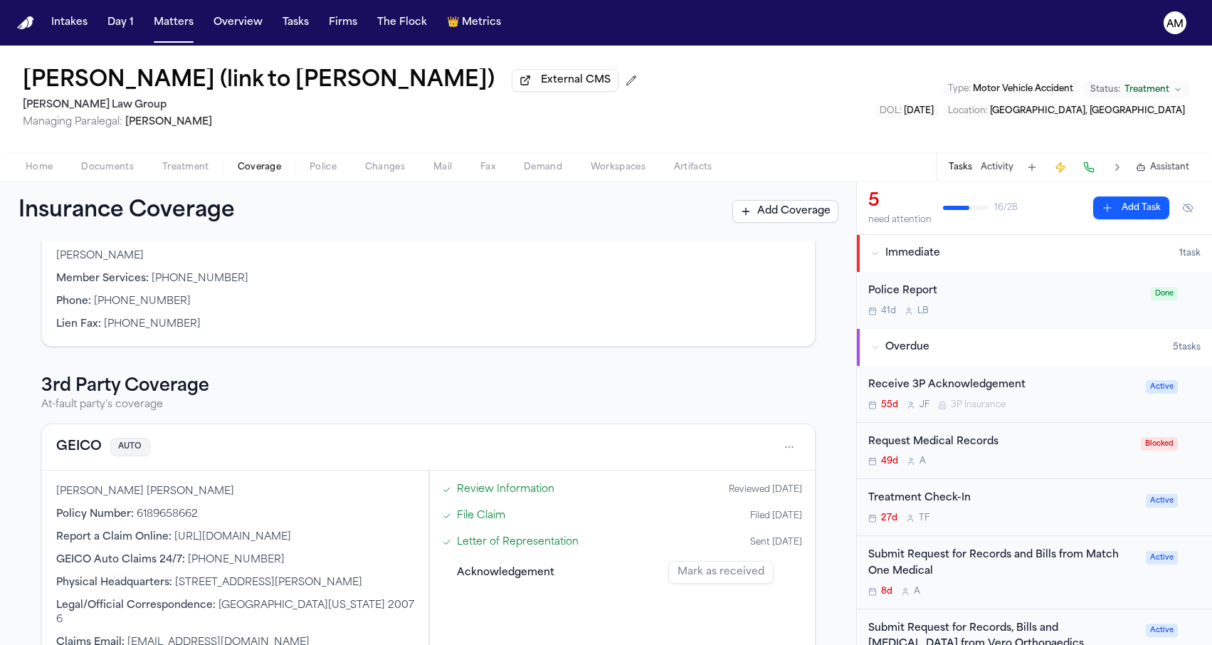
click at [65, 451] on button "GEICO" at bounding box center [79, 447] width 46 height 20
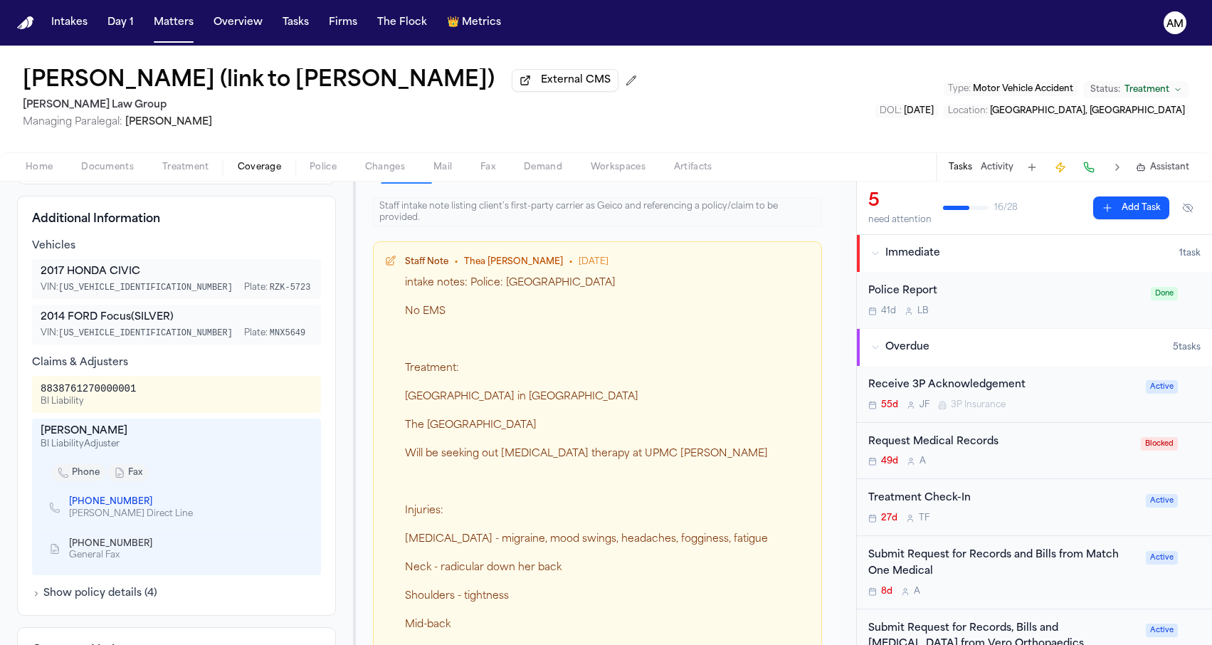
scroll to position [561, 0]
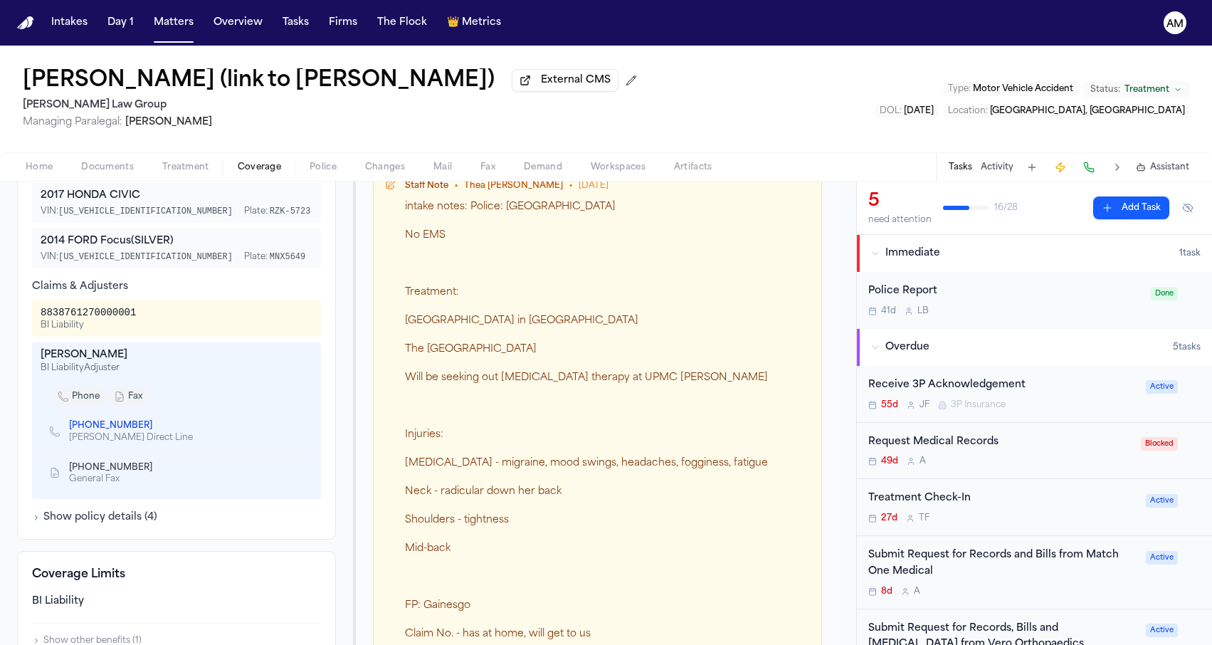
drag, startPoint x: 83, startPoint y: 361, endPoint x: 139, endPoint y: 361, distance: 56.2
click at [139, 361] on div "[PERSON_NAME]" at bounding box center [177, 355] width 272 height 14
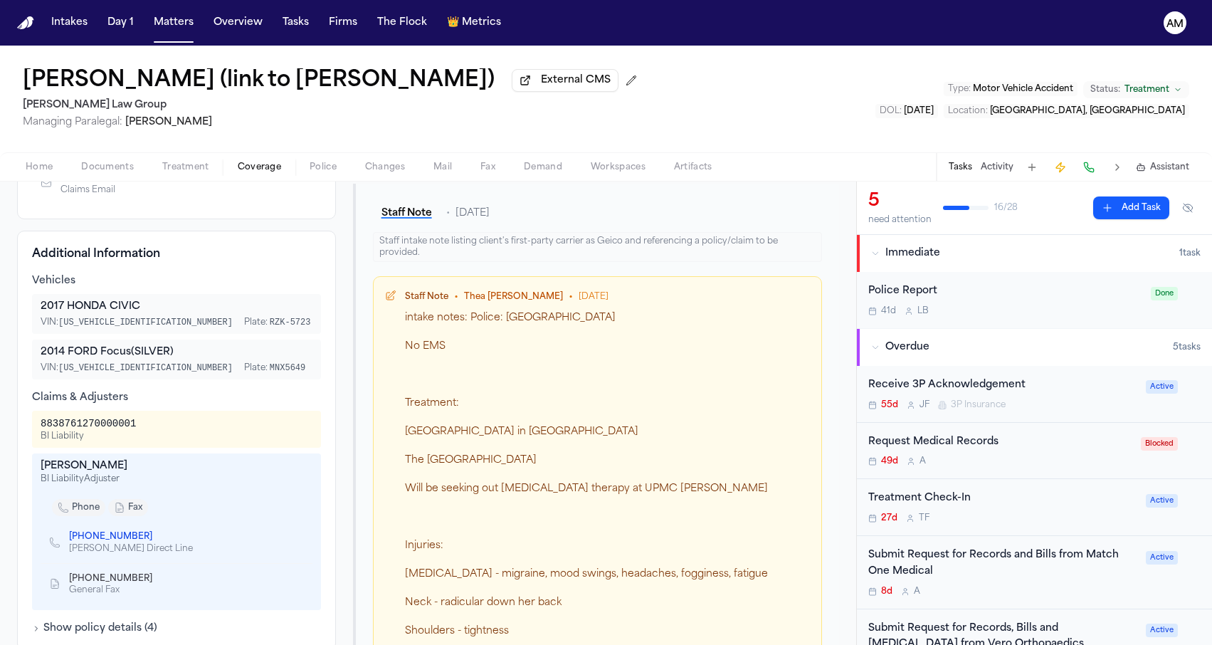
scroll to position [447, 0]
drag, startPoint x: 36, startPoint y: 475, endPoint x: 85, endPoint y: 476, distance: 49.1
click at [85, 476] on div "[PERSON_NAME] BI Liability Adjuster phone fax [PHONE_NUMBER] [PERSON_NAME] Dire…" at bounding box center [176, 534] width 289 height 157
click at [85, 476] on div "[PERSON_NAME]" at bounding box center [177, 469] width 272 height 14
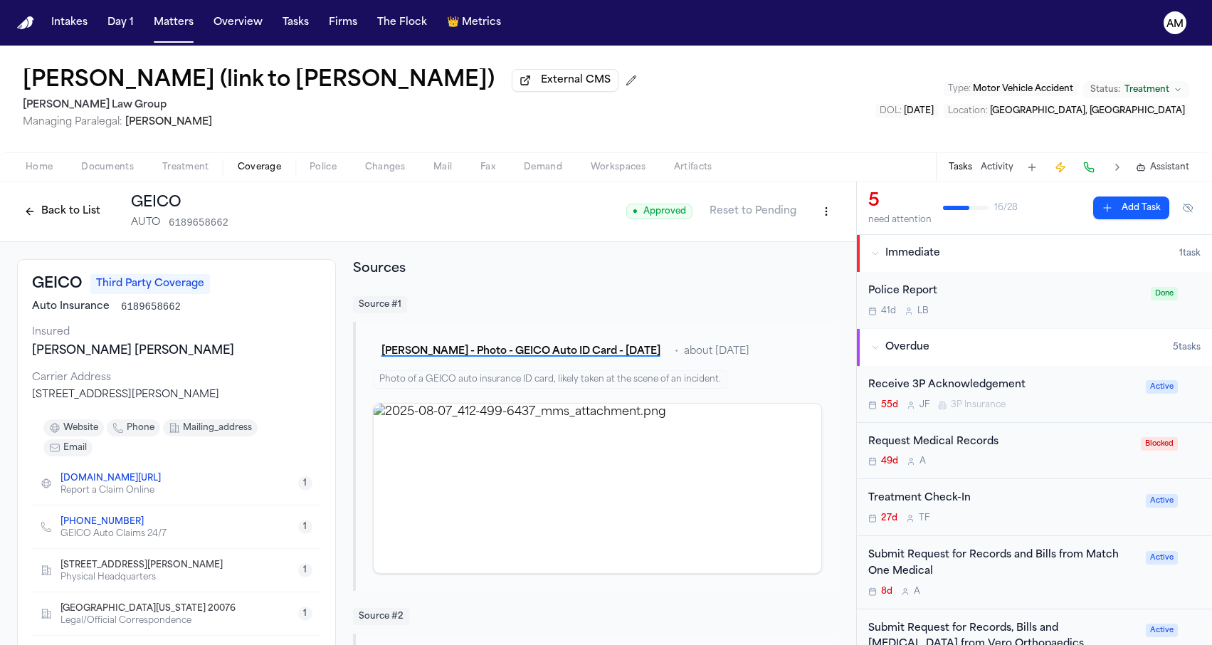
scroll to position [0, 0]
drag, startPoint x: 31, startPoint y: 290, endPoint x: 82, endPoint y: 290, distance: 50.5
click at [82, 290] on div "GEICO Third Party Coverage Auto Insurance 6189658662 Insured [PERSON_NAME] [PER…" at bounding box center [176, 464] width 319 height 410
click at [82, 290] on h3 "GEICO" at bounding box center [57, 284] width 50 height 20
click at [153, 25] on button "Matters" at bounding box center [173, 23] width 51 height 26
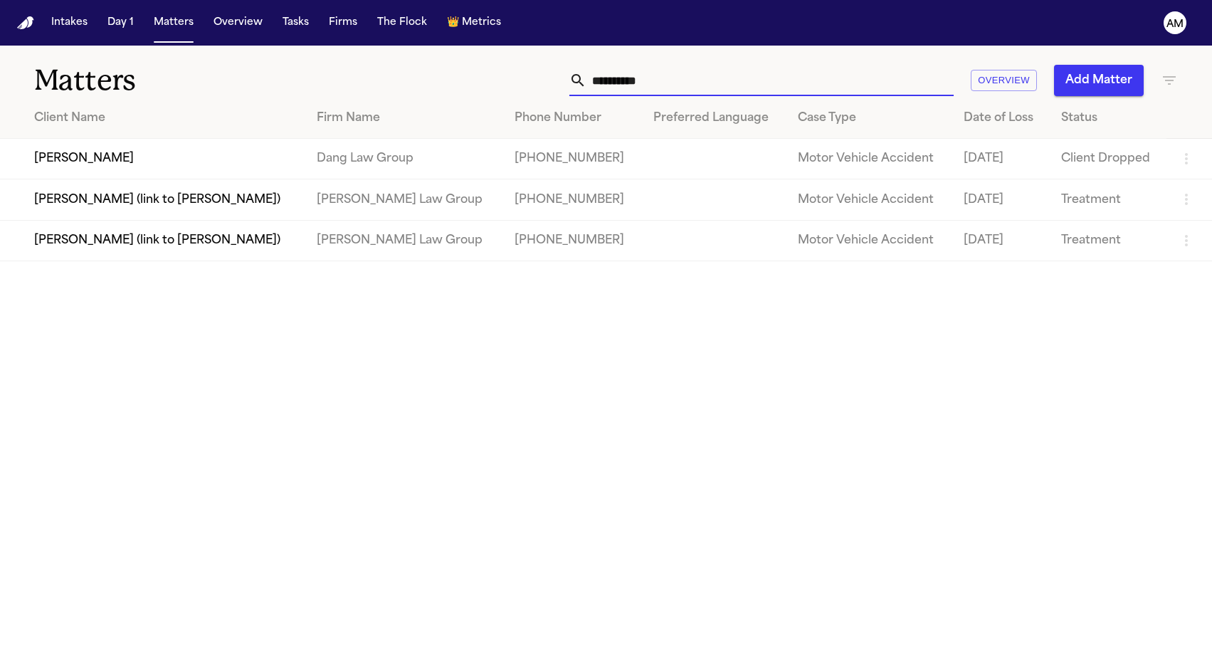
drag, startPoint x: 672, startPoint y: 80, endPoint x: 529, endPoint y: 83, distance: 142.3
click at [529, 83] on div "**********" at bounding box center [769, 80] width 817 height 31
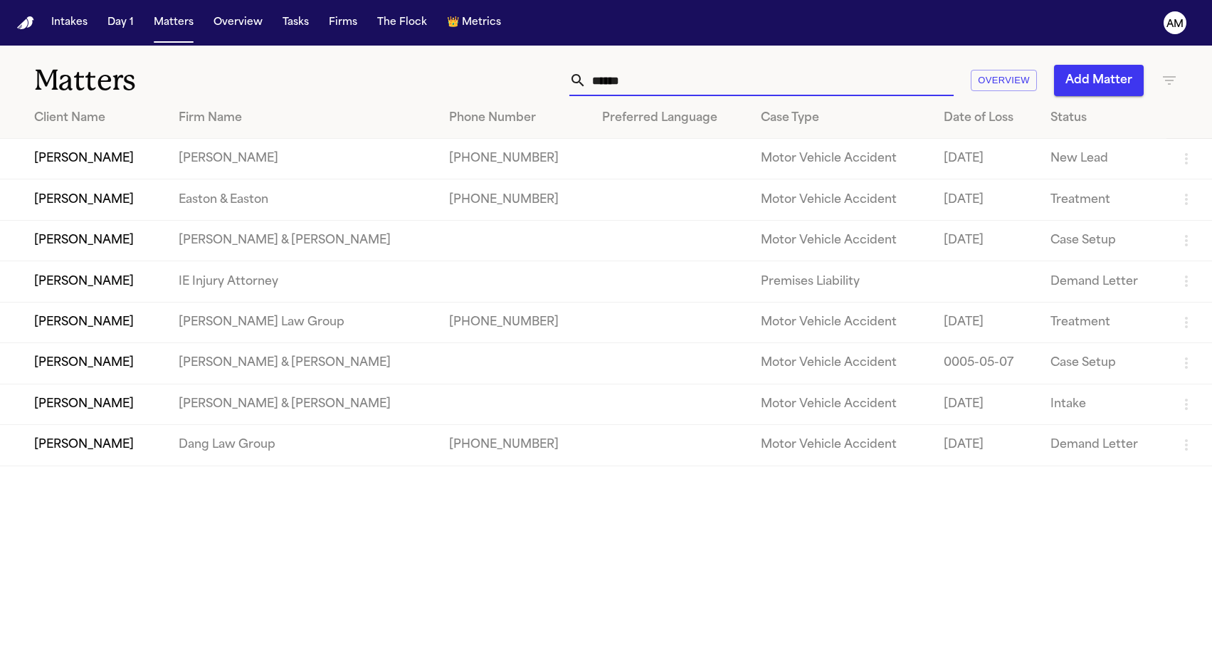
type input "******"
drag, startPoint x: 332, startPoint y: 149, endPoint x: 650, endPoint y: 60, distance: 330.9
click at [650, 60] on div "Matters ****** Overview Add Matter" at bounding box center [606, 72] width 1212 height 53
click at [144, 342] on td "[PERSON_NAME]" at bounding box center [83, 322] width 167 height 41
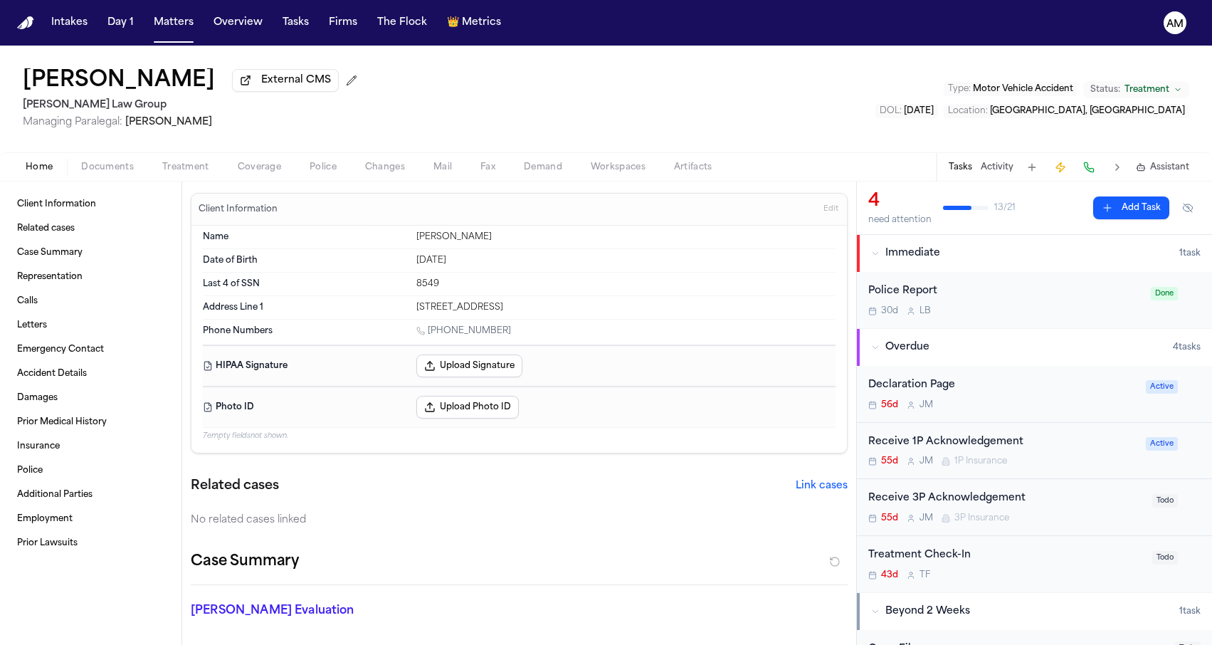
click at [248, 181] on div "Home Documents Treatment Coverage Police Changes Mail Fax Demand Workspaces Art…" at bounding box center [606, 166] width 1212 height 28
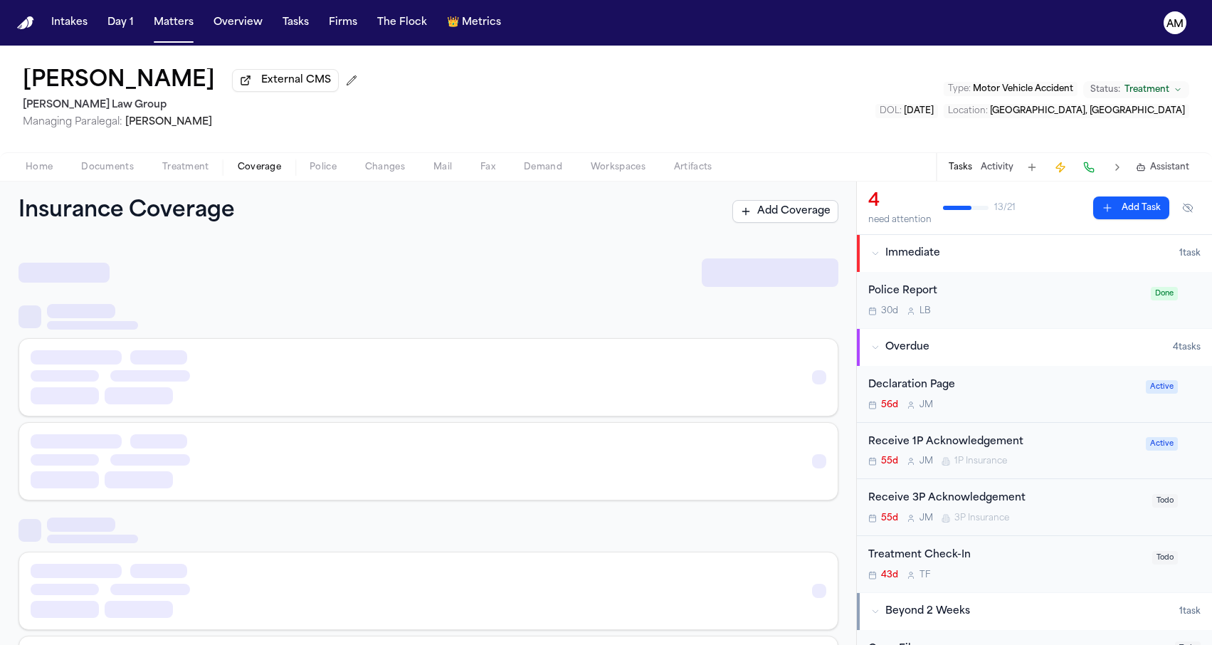
click at [250, 173] on span "Coverage" at bounding box center [259, 167] width 43 height 11
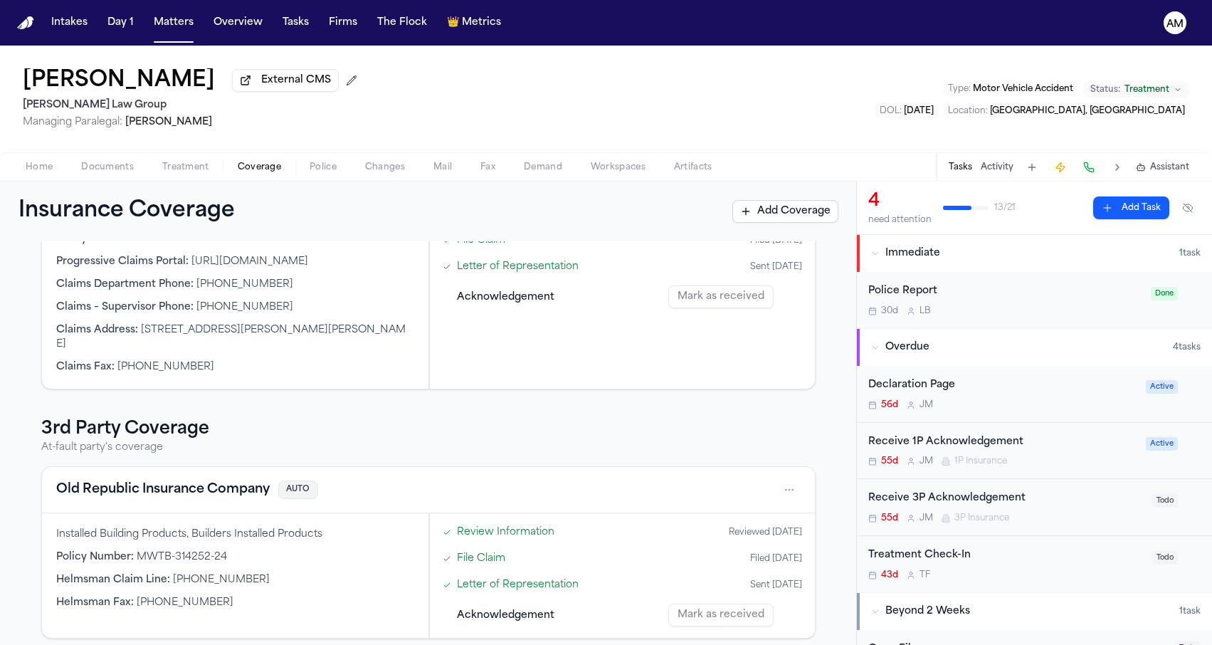
scroll to position [328, 0]
click at [183, 482] on button "Old Republic Insurance Company" at bounding box center [162, 490] width 213 height 20
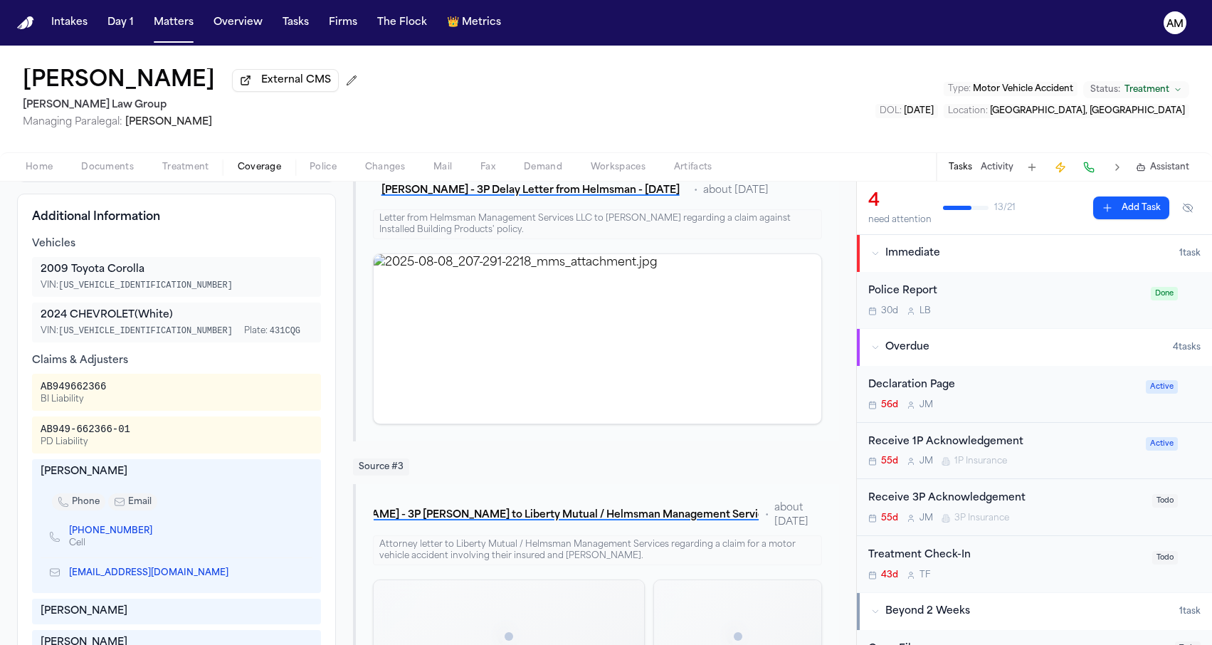
scroll to position [580, 0]
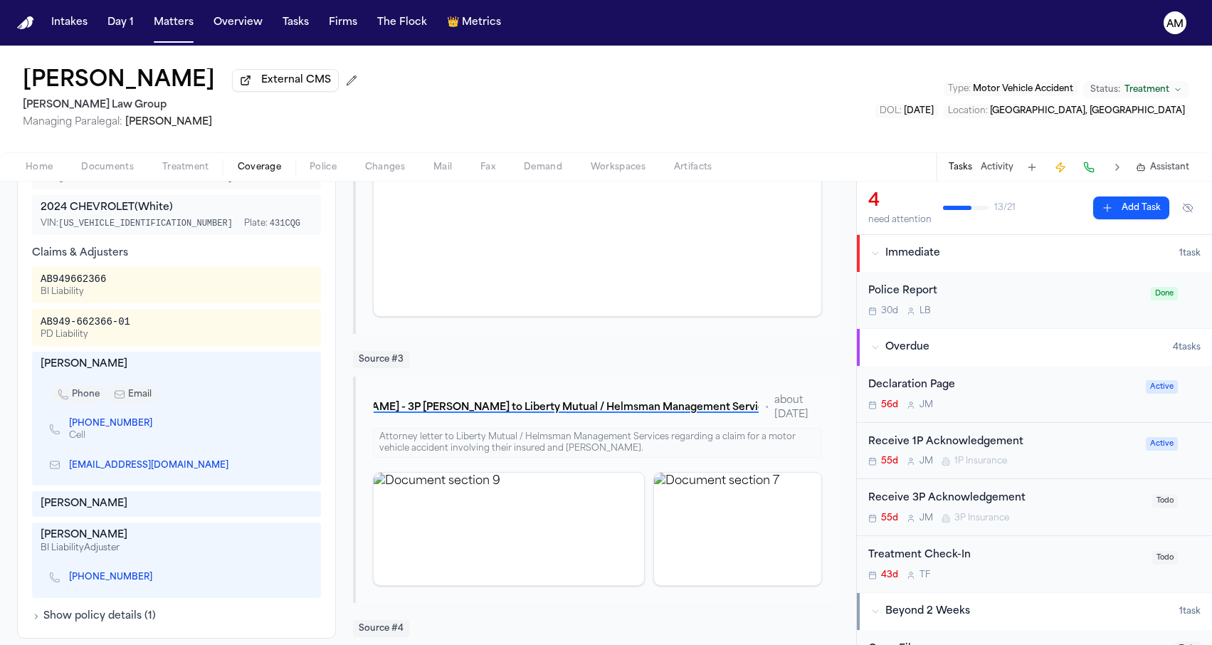
click at [116, 582] on link "[PHONE_NUMBER]" at bounding box center [110, 576] width 83 height 11
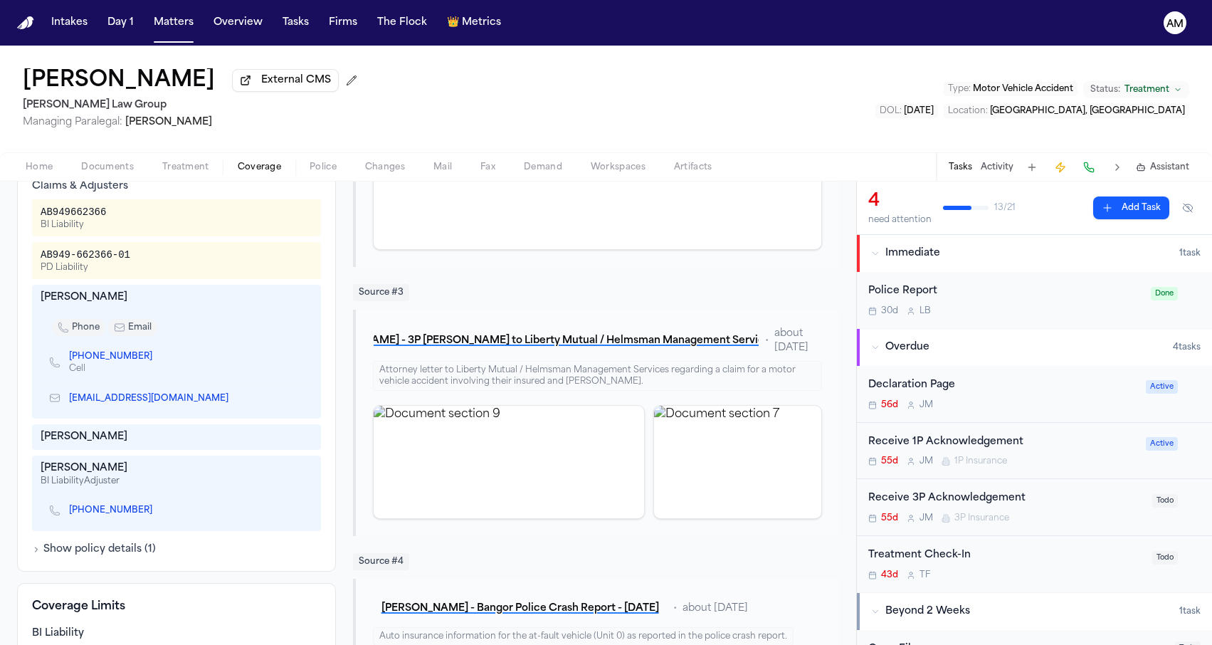
scroll to position [641, 0]
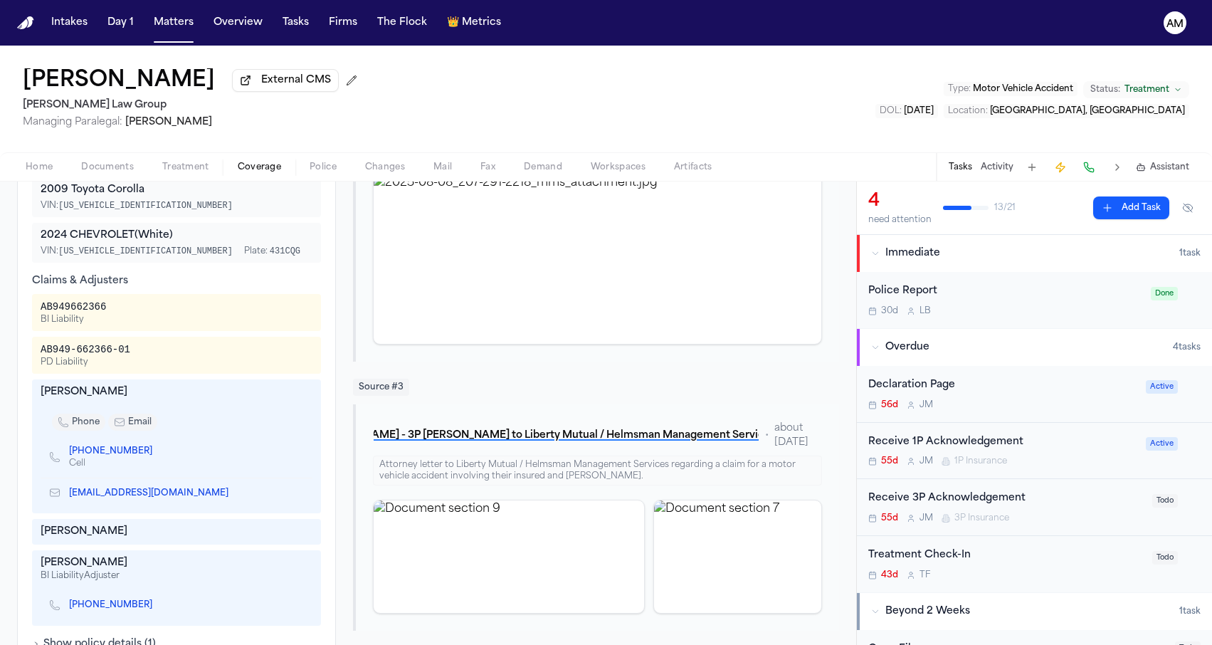
scroll to position [556, 0]
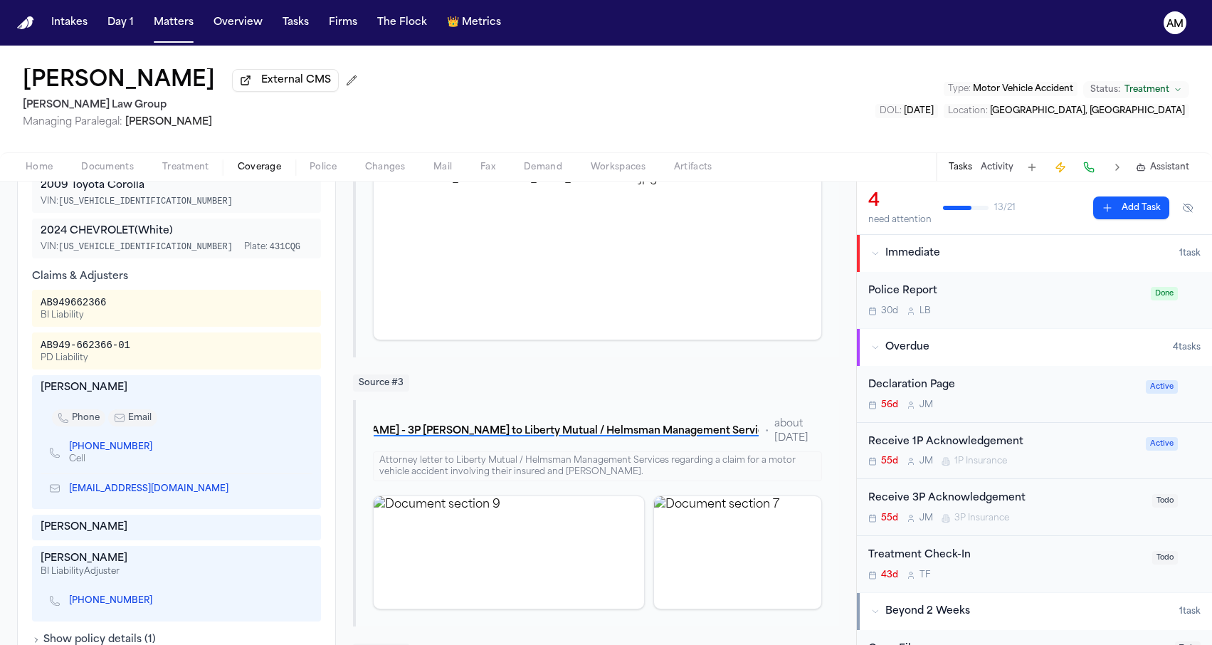
click at [183, 25] on button "Matters" at bounding box center [173, 23] width 51 height 26
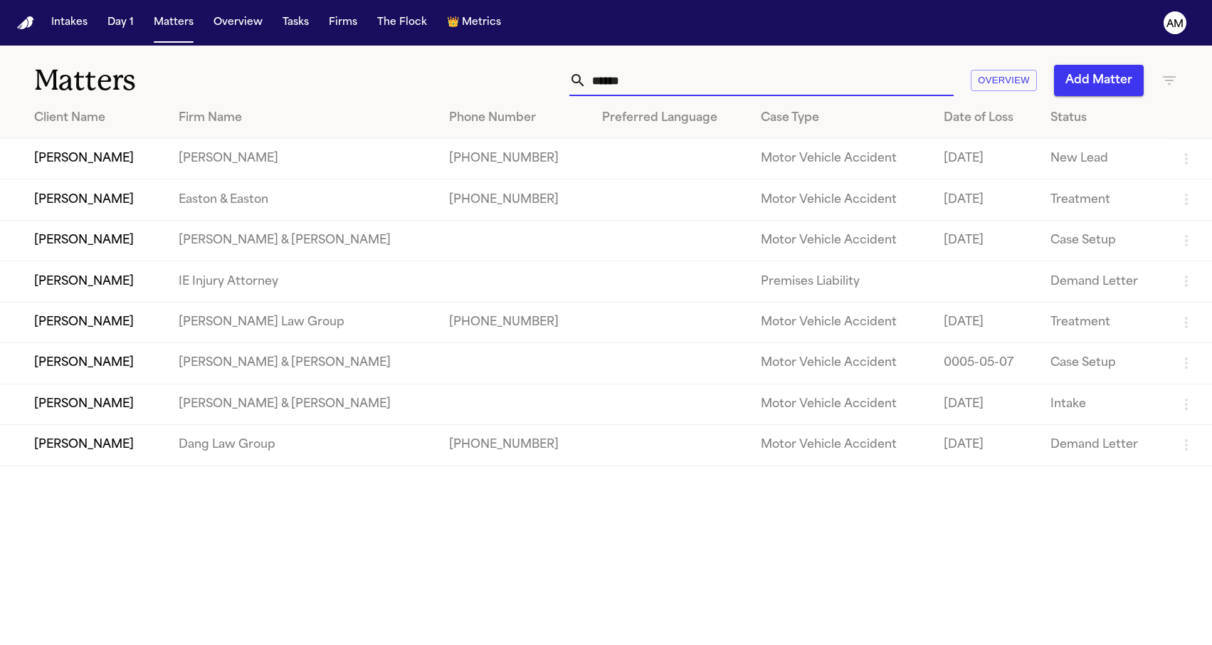
drag, startPoint x: 667, startPoint y: 90, endPoint x: 516, endPoint y: 63, distance: 154.1
click at [516, 63] on div "Matters ****** Overview Add Matter" at bounding box center [606, 72] width 1212 height 53
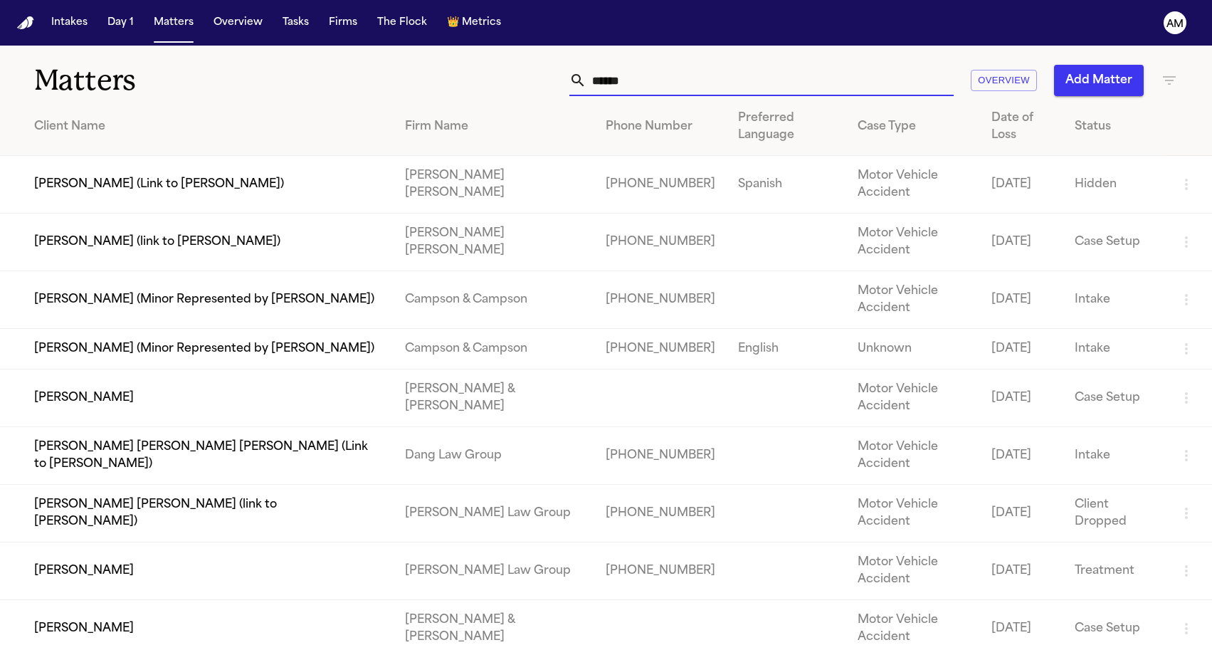
type input "******"
click at [223, 90] on h1 "Matters" at bounding box center [197, 81] width 327 height 36
click at [125, 542] on td "[PERSON_NAME]" at bounding box center [196, 571] width 393 height 58
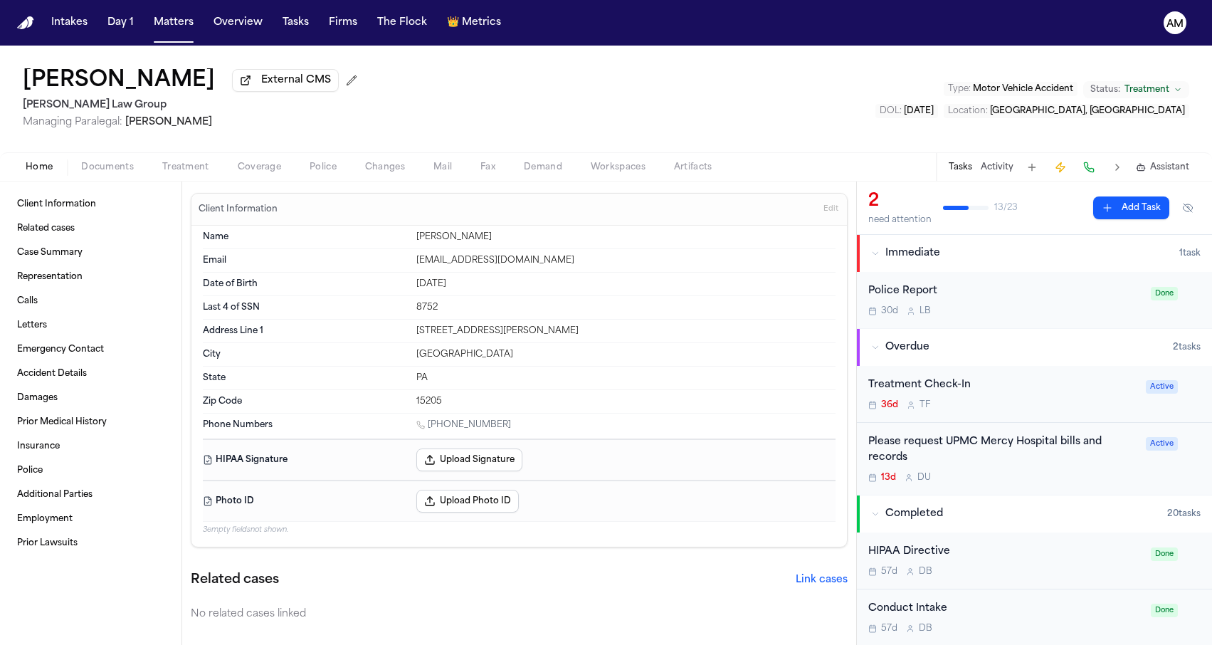
click at [265, 179] on div "Home Documents Treatment Coverage Police Changes Mail Fax Demand Workspaces Art…" at bounding box center [606, 166] width 1212 height 28
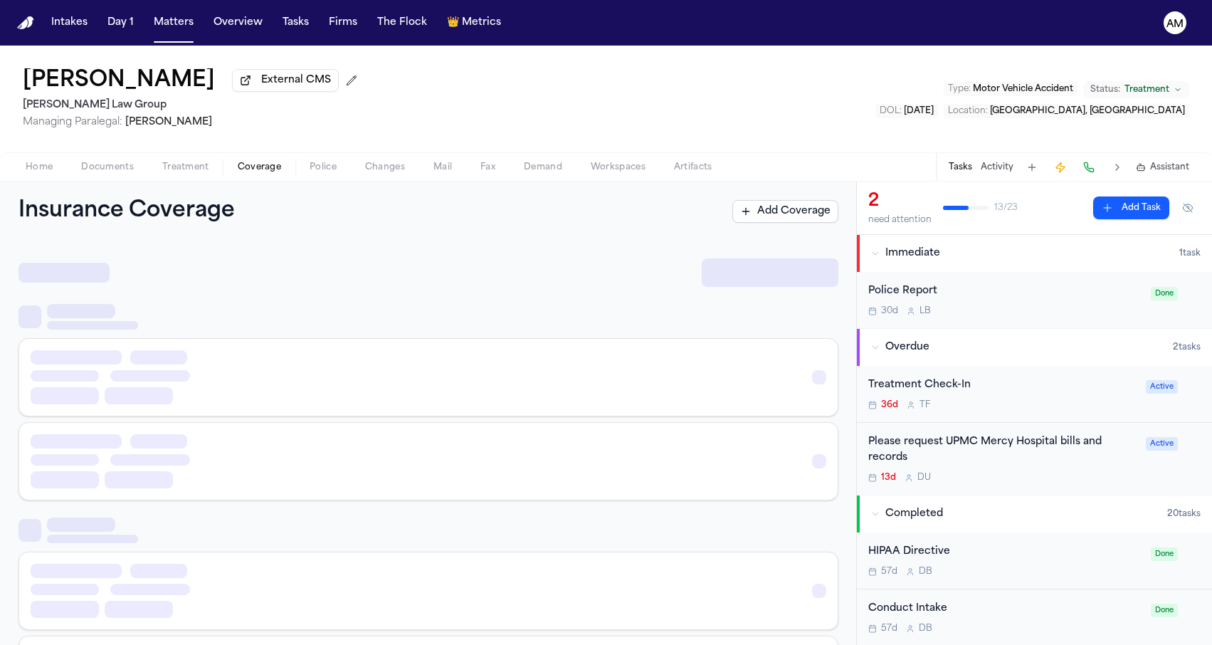
click at [260, 164] on span "Coverage" at bounding box center [259, 167] width 43 height 11
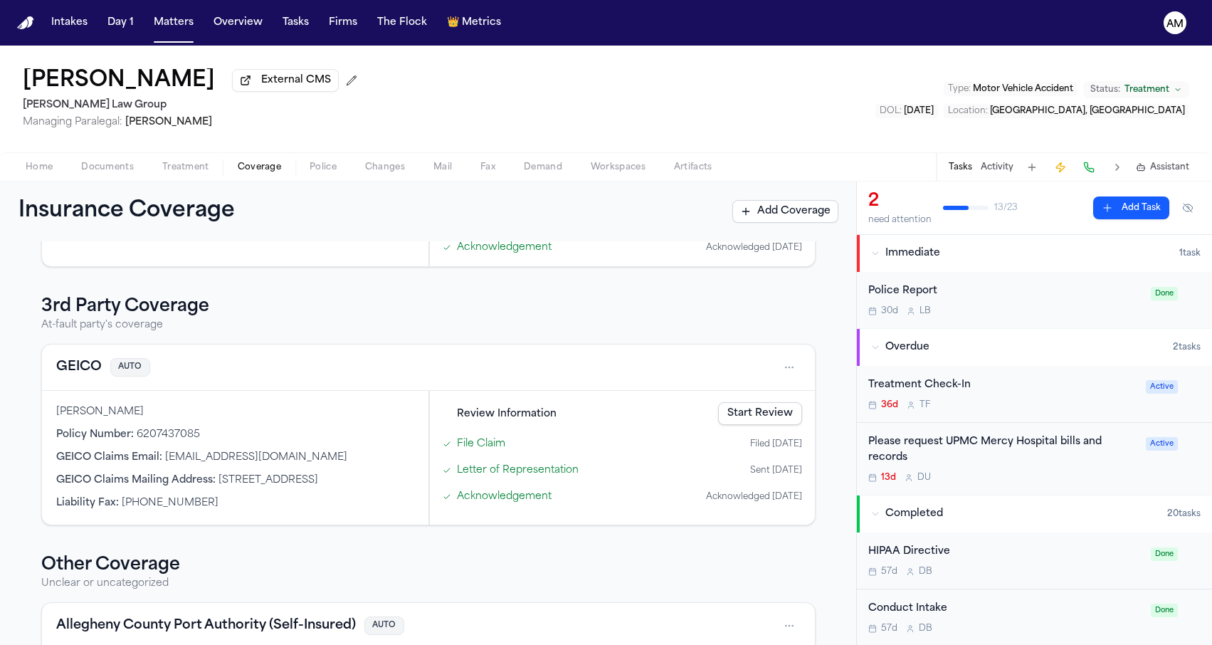
scroll to position [318, 0]
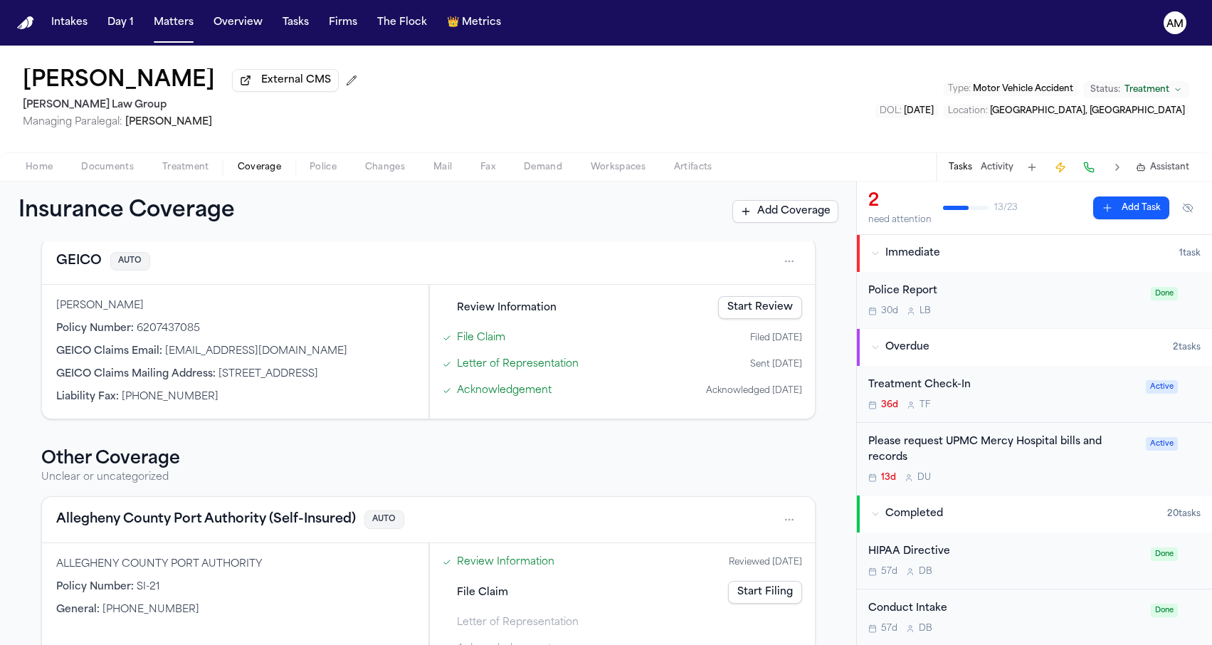
click at [85, 270] on button "GEICO" at bounding box center [79, 261] width 46 height 20
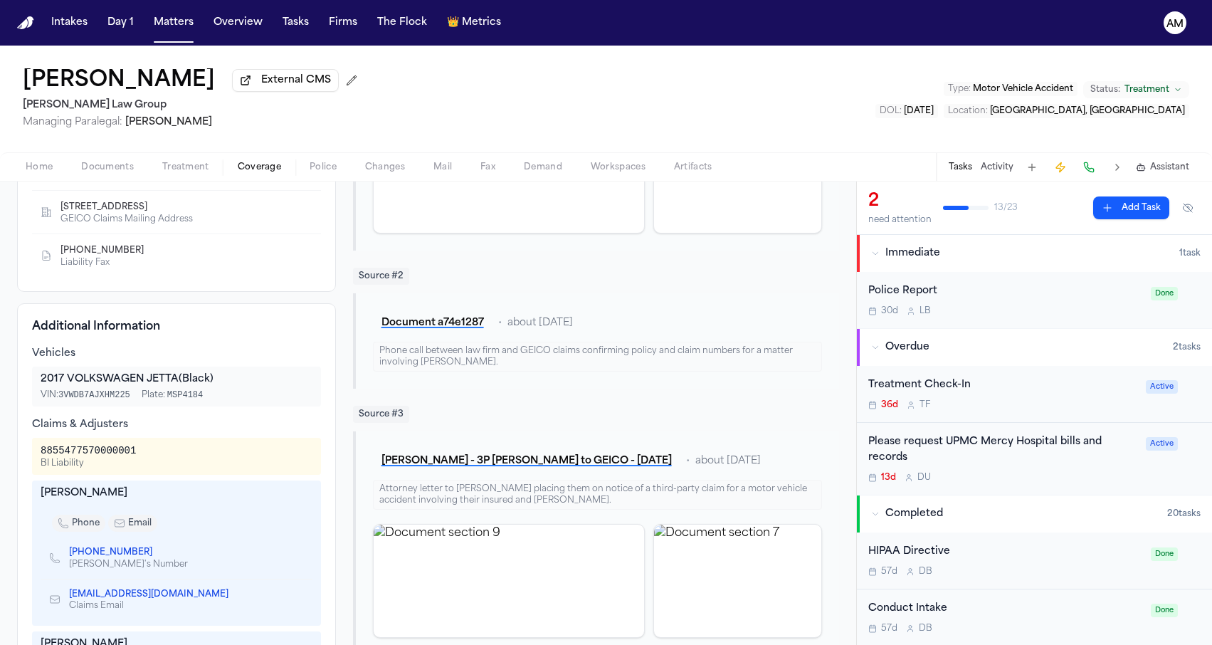
scroll to position [327, 0]
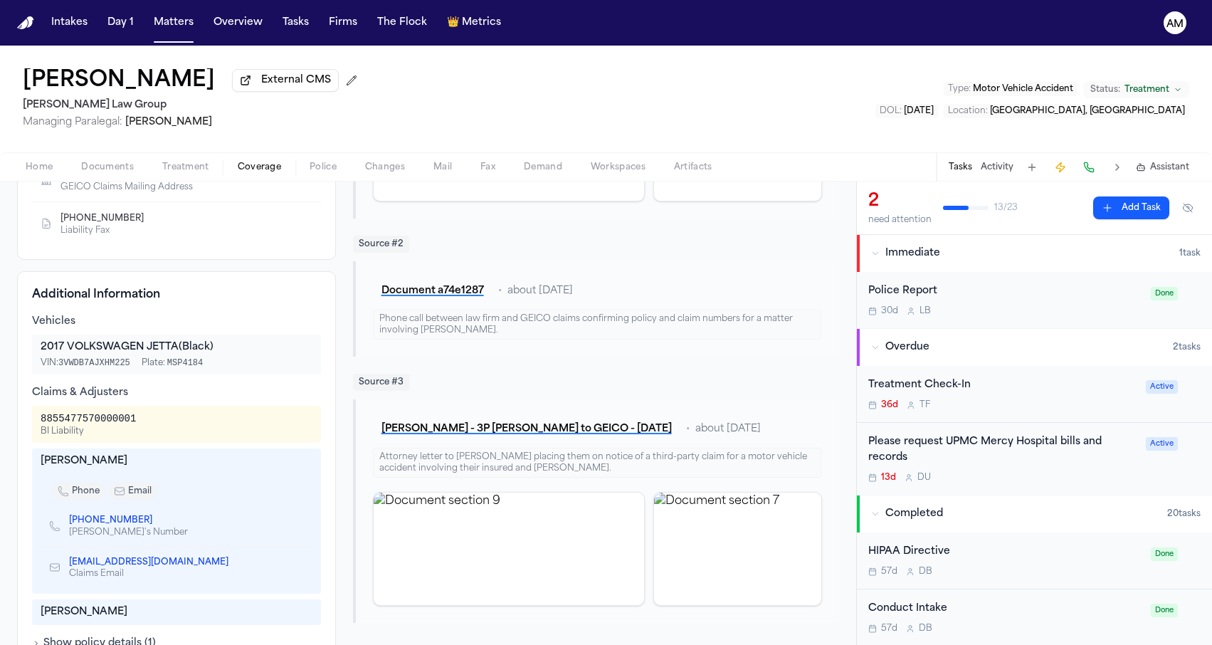
click at [103, 524] on link "[PHONE_NUMBER]" at bounding box center [110, 519] width 83 height 11
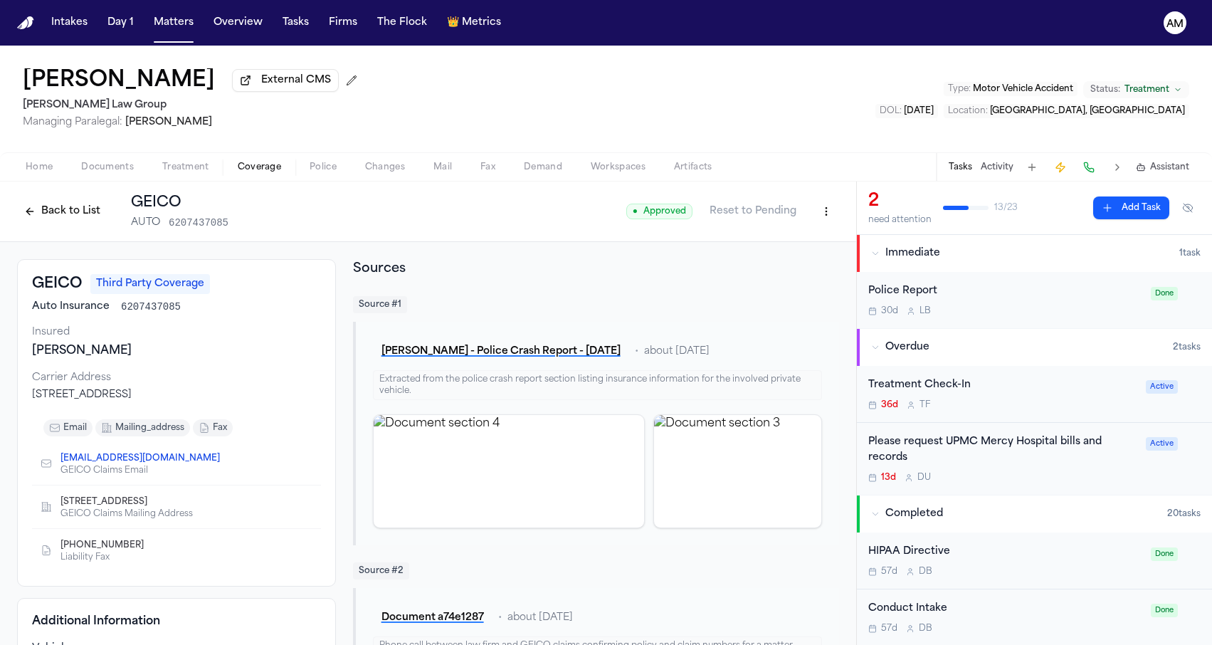
scroll to position [0, 0]
click at [248, 314] on div "Auto Insurance 6207437085" at bounding box center [176, 307] width 289 height 14
click at [169, 26] on button "Matters" at bounding box center [173, 23] width 51 height 26
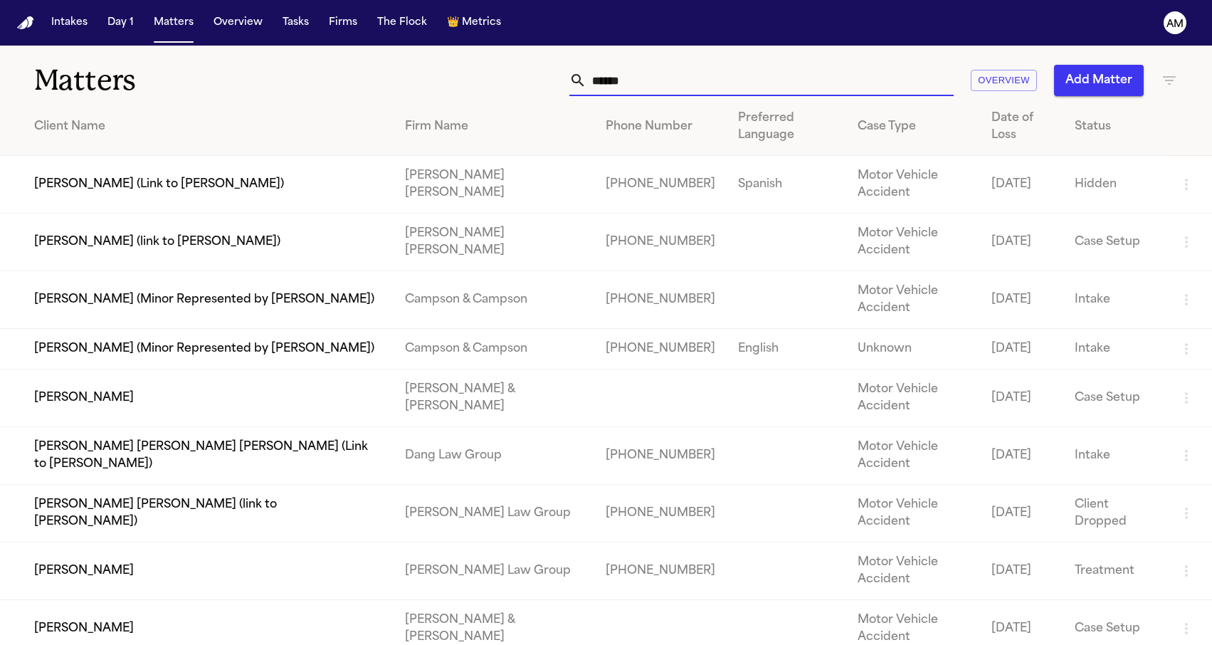
drag, startPoint x: 693, startPoint y: 71, endPoint x: 573, endPoint y: 71, distance: 119.5
click at [573, 71] on div "******" at bounding box center [761, 80] width 384 height 31
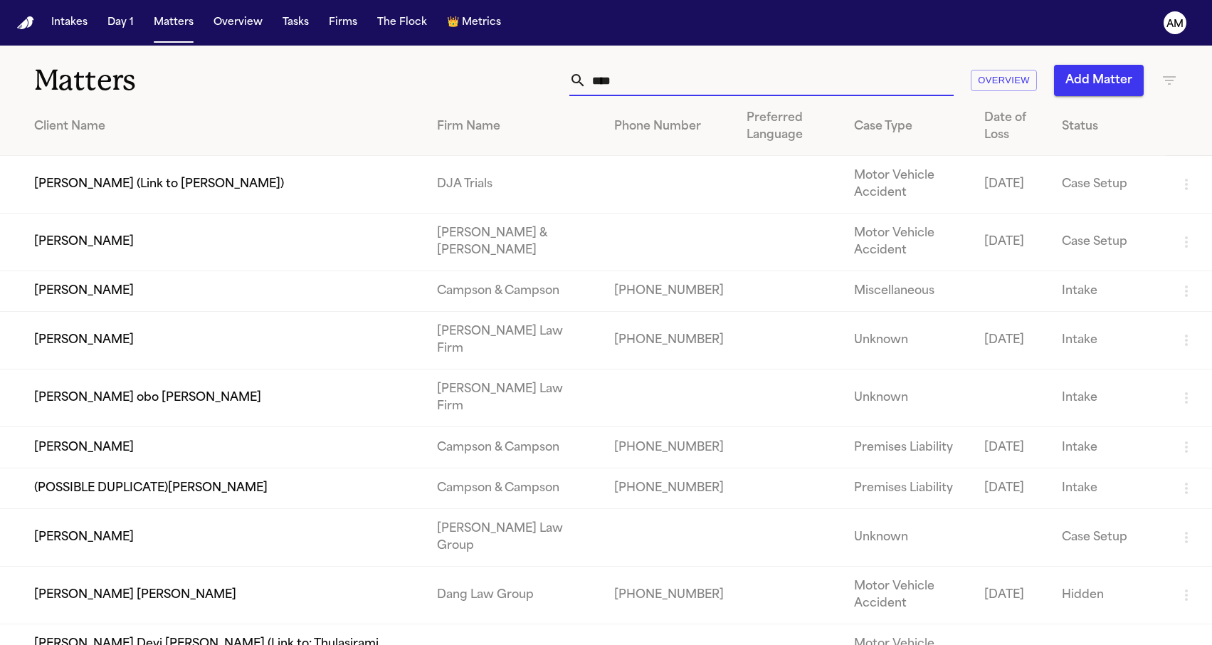
type input "****"
click at [398, 84] on div "**** Overview Add Matter" at bounding box center [769, 80] width 817 height 31
click at [247, 540] on td "[PERSON_NAME]" at bounding box center [212, 538] width 425 height 58
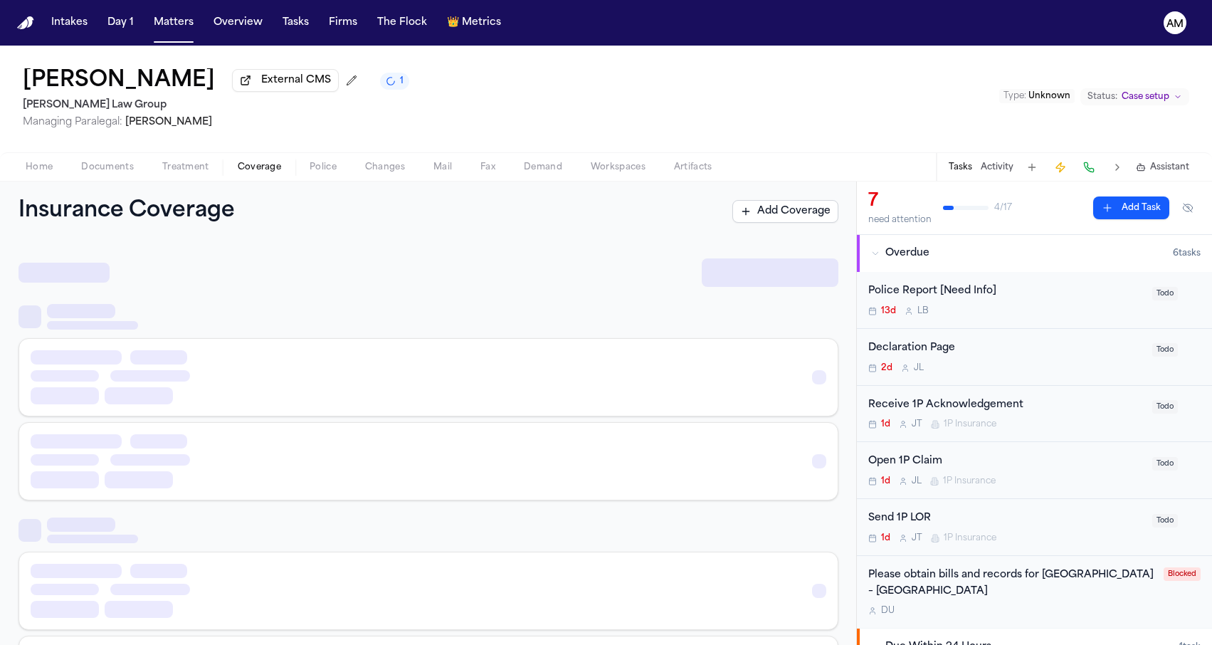
click at [244, 171] on span "Coverage" at bounding box center [259, 167] width 43 height 11
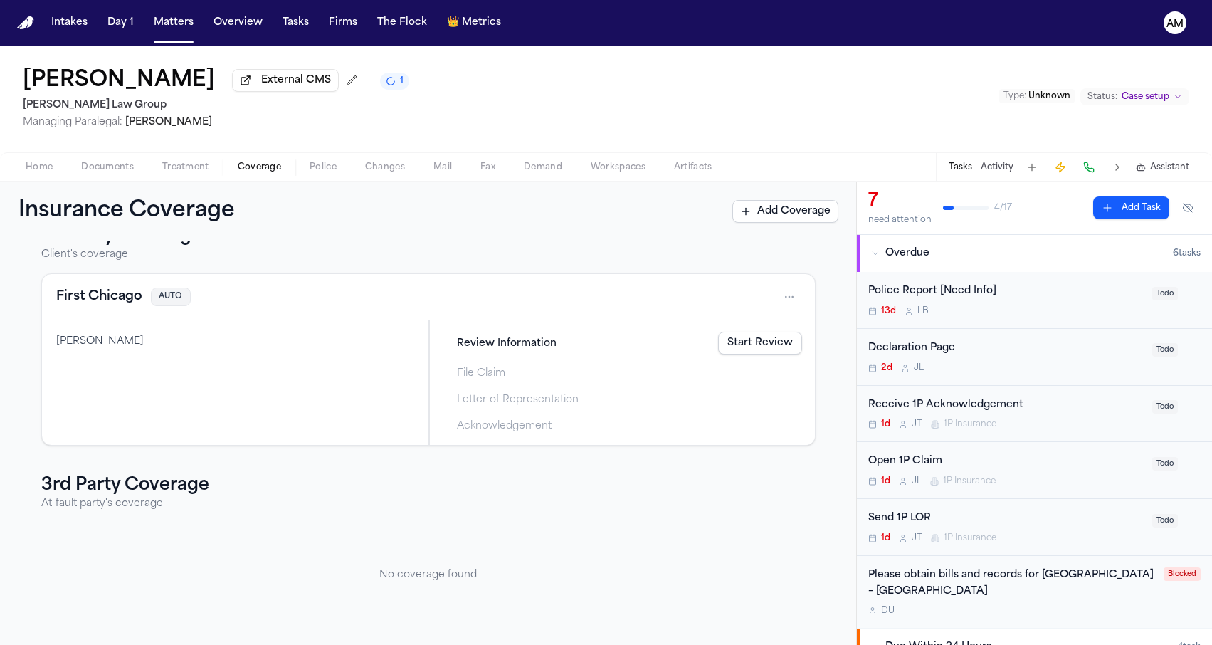
scroll to position [36, 0]
click at [117, 302] on button "First Chicago" at bounding box center [99, 297] width 86 height 20
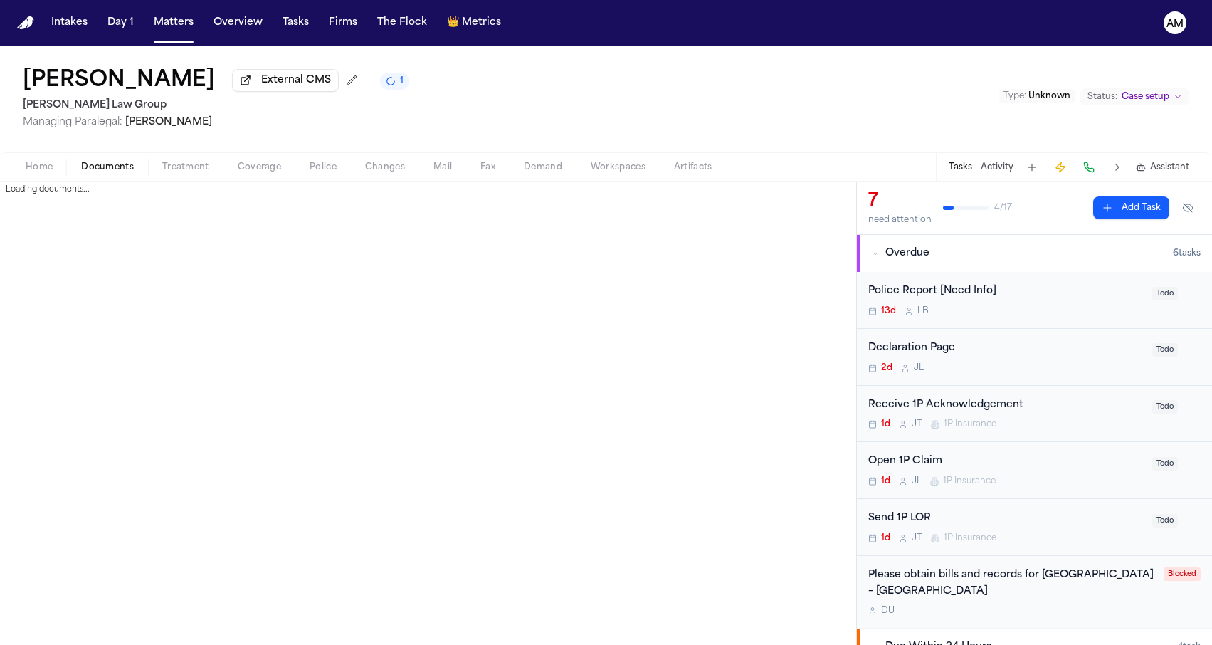
click at [126, 173] on span "Documents" at bounding box center [107, 167] width 53 height 11
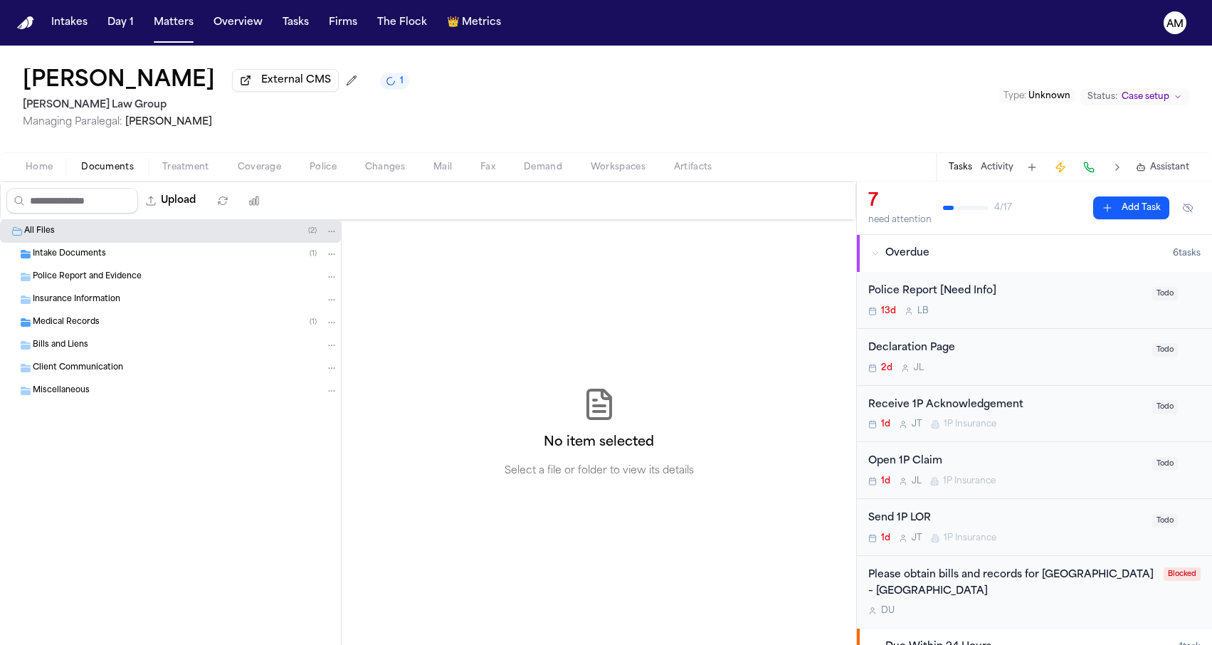
click at [138, 327] on div "Medical Records ( 1 )" at bounding box center [185, 322] width 305 height 13
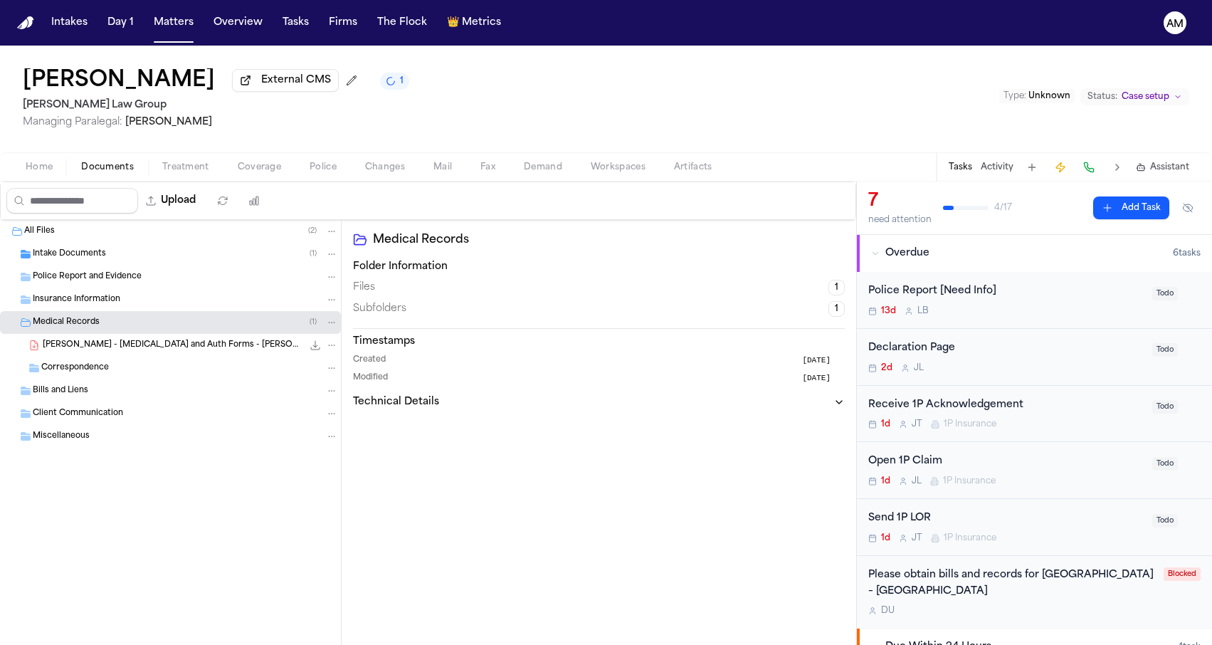
click at [138, 327] on div "Medical Records ( 1 )" at bounding box center [185, 322] width 305 height 13
click at [138, 305] on div "Insurance Information" at bounding box center [185, 299] width 305 height 13
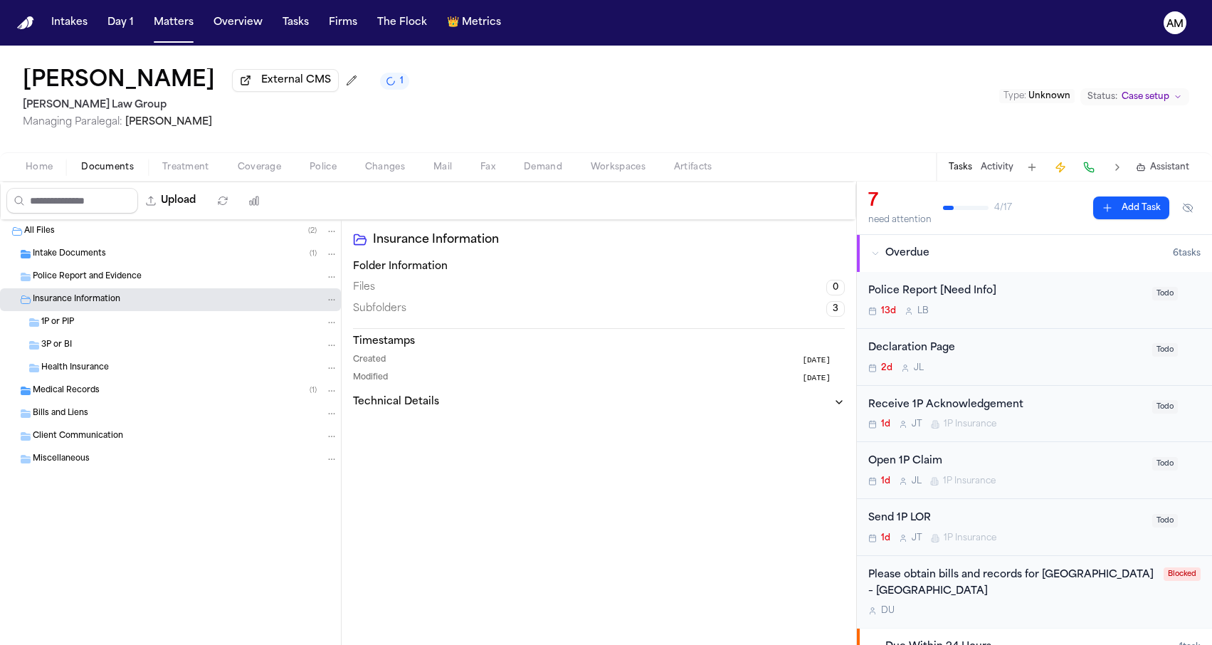
click at [138, 305] on div "Insurance Information" at bounding box center [185, 299] width 305 height 13
click at [160, 254] on div "Intake Documents ( 1 )" at bounding box center [185, 254] width 305 height 13
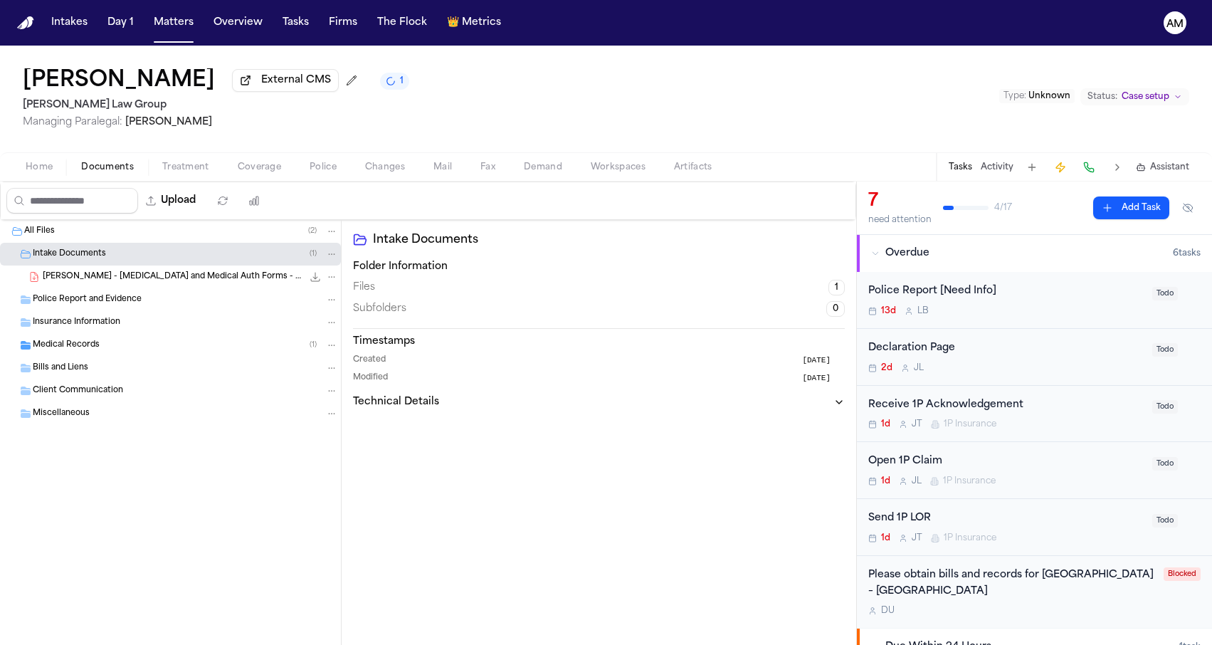
click at [133, 277] on span "[PERSON_NAME] - [MEDICAL_DATA] and Medical Auth Forms - Undated" at bounding box center [173, 277] width 260 height 12
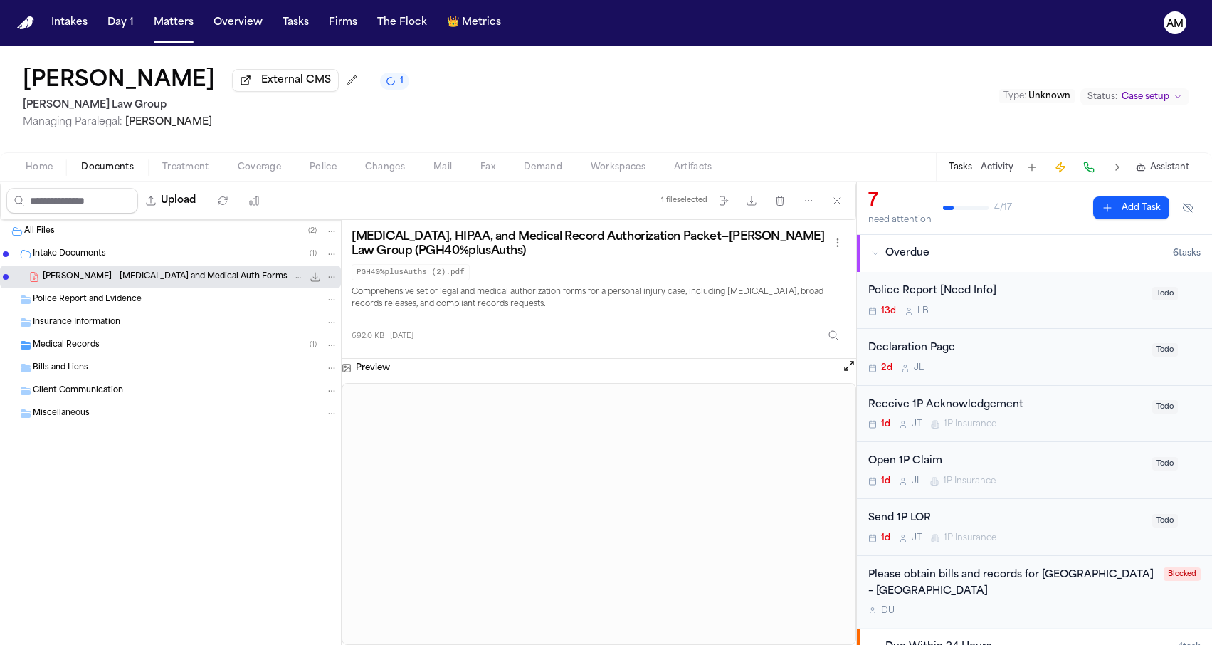
click at [500, 132] on div "[PERSON_NAME] External CMS 1 [PERSON_NAME] Law Group Managing Paralegal: [PERSO…" at bounding box center [606, 99] width 1212 height 107
click at [171, 26] on button "Matters" at bounding box center [173, 23] width 51 height 26
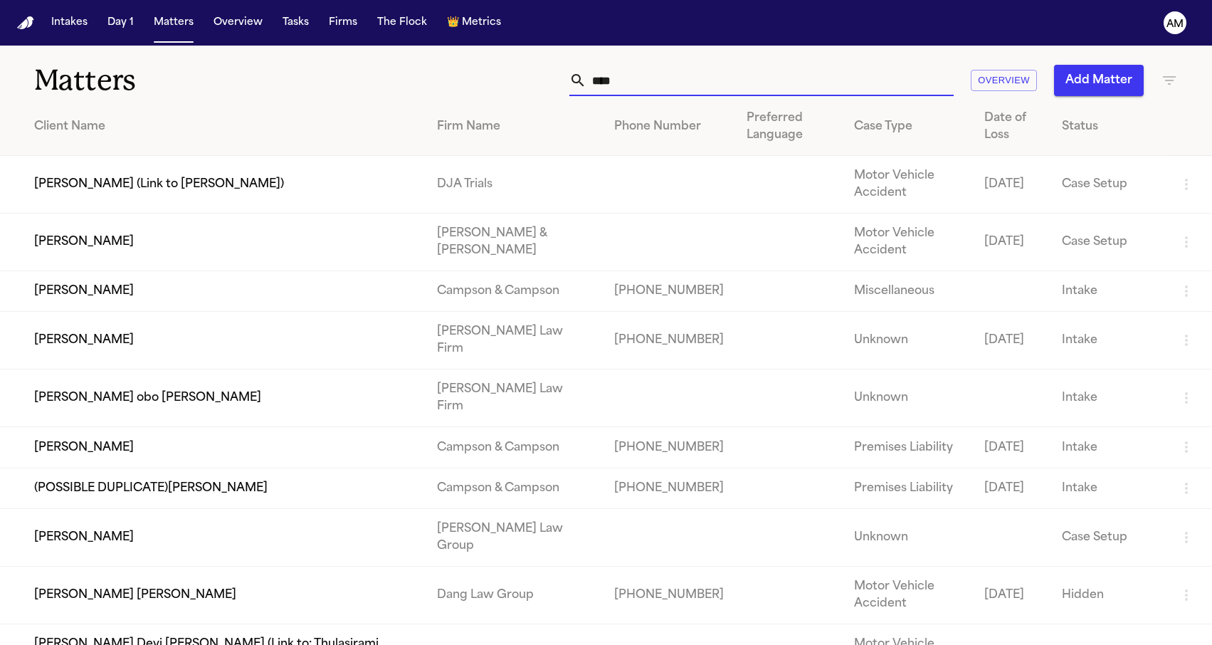
drag, startPoint x: 687, startPoint y: 95, endPoint x: 538, endPoint y: 68, distance: 151.1
click at [538, 68] on div "**** Overview Add Matter" at bounding box center [769, 80] width 817 height 31
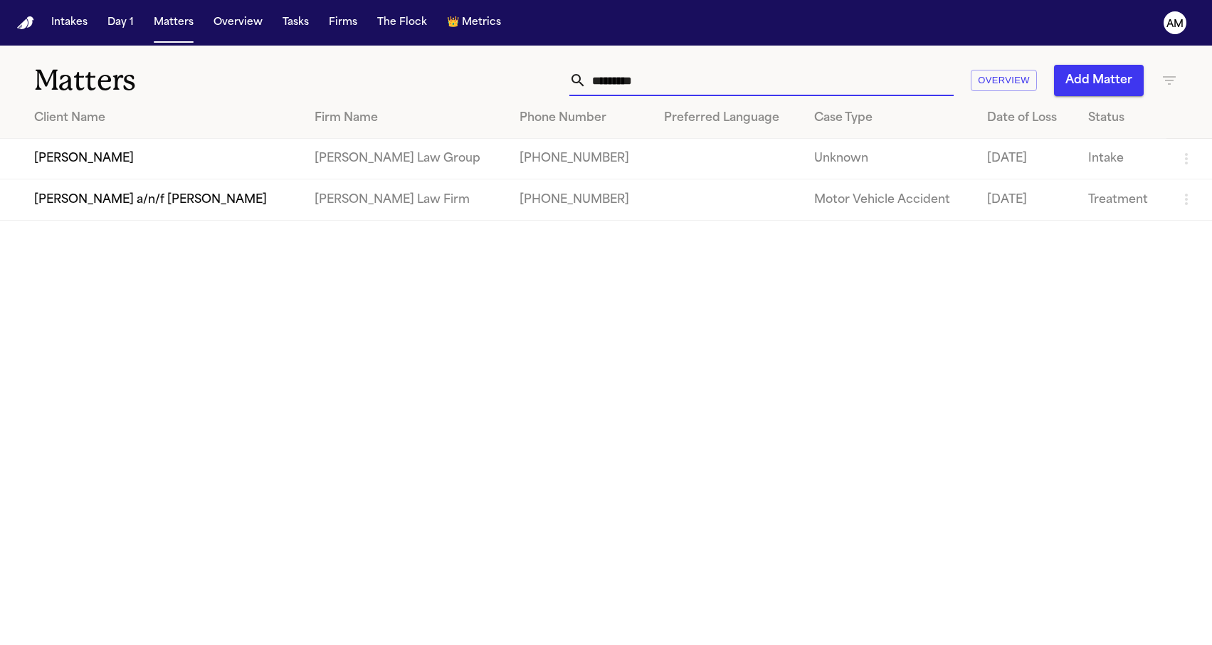
drag, startPoint x: 617, startPoint y: 90, endPoint x: 661, endPoint y: 77, distance: 45.9
click at [661, 77] on input "*********" at bounding box center [769, 80] width 367 height 31
type input "*********"
click at [142, 147] on td "[PERSON_NAME]" at bounding box center [151, 159] width 303 height 41
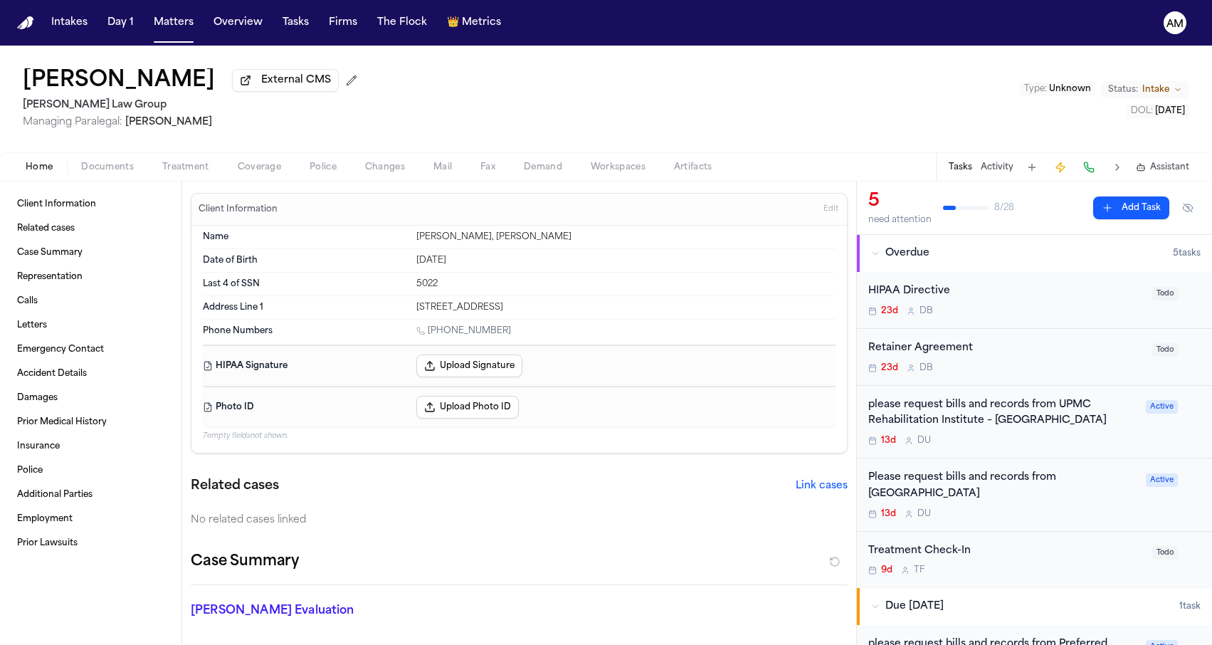
click at [228, 157] on div "Home Documents Treatment Coverage Police Changes Mail Fax Demand Workspaces Art…" at bounding box center [606, 166] width 1212 height 28
click at [238, 163] on span "Coverage" at bounding box center [259, 167] width 43 height 11
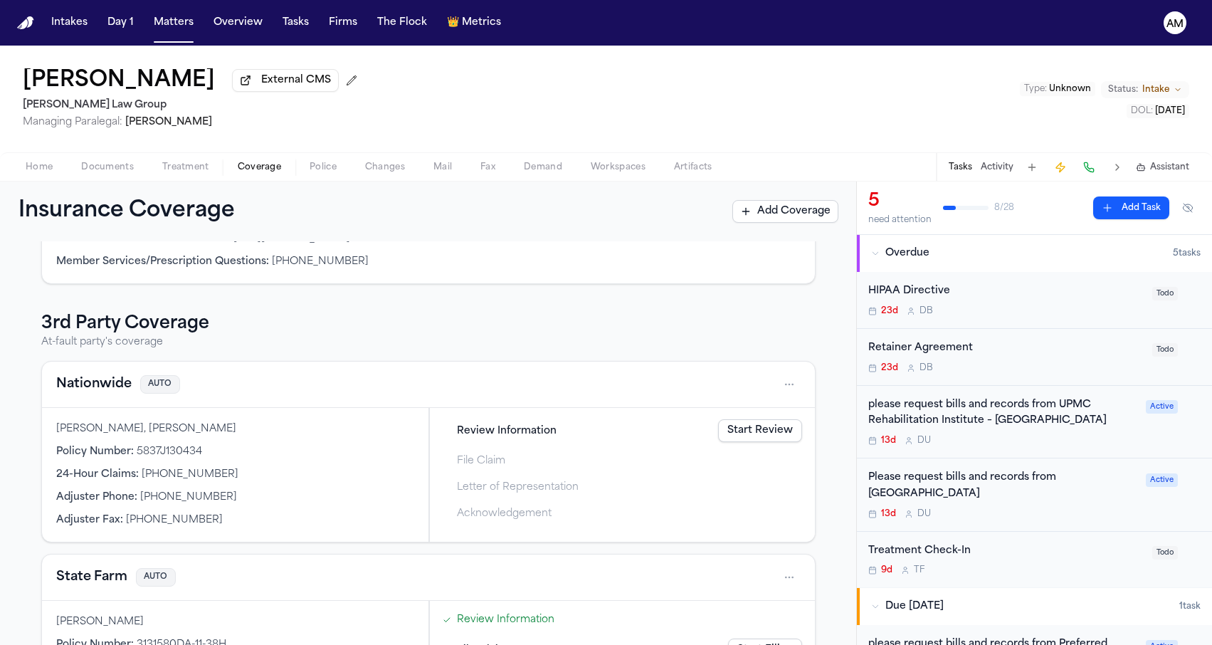
scroll to position [376, 0]
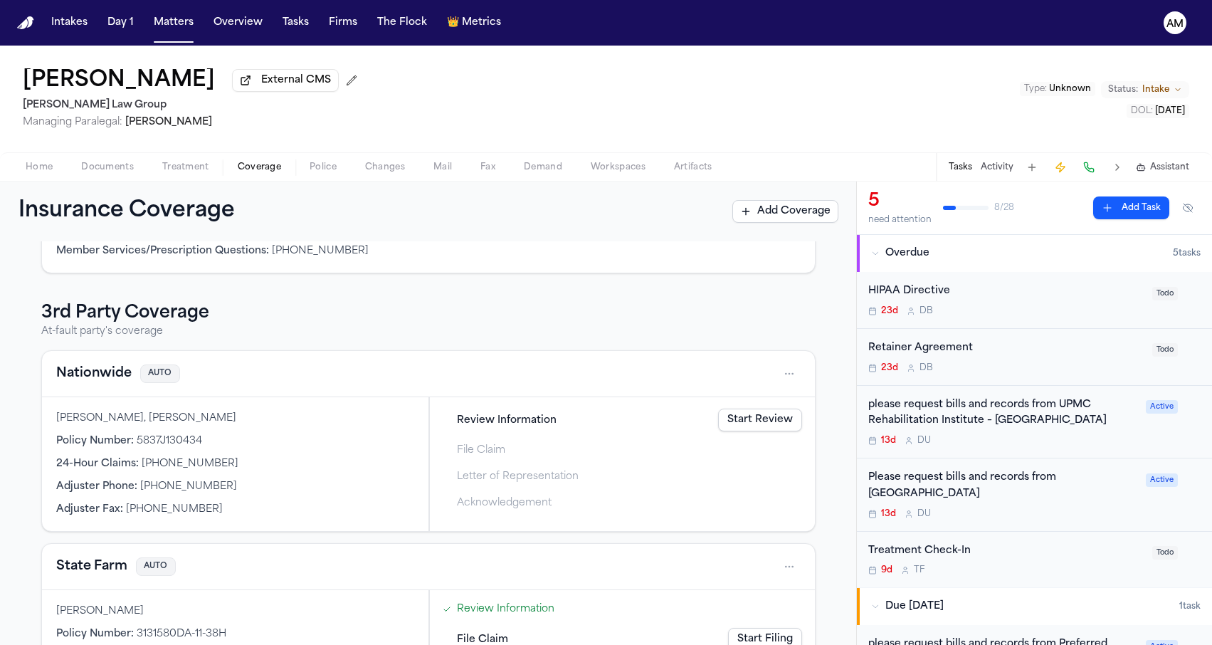
click at [92, 374] on button "Nationwide" at bounding box center [93, 374] width 75 height 20
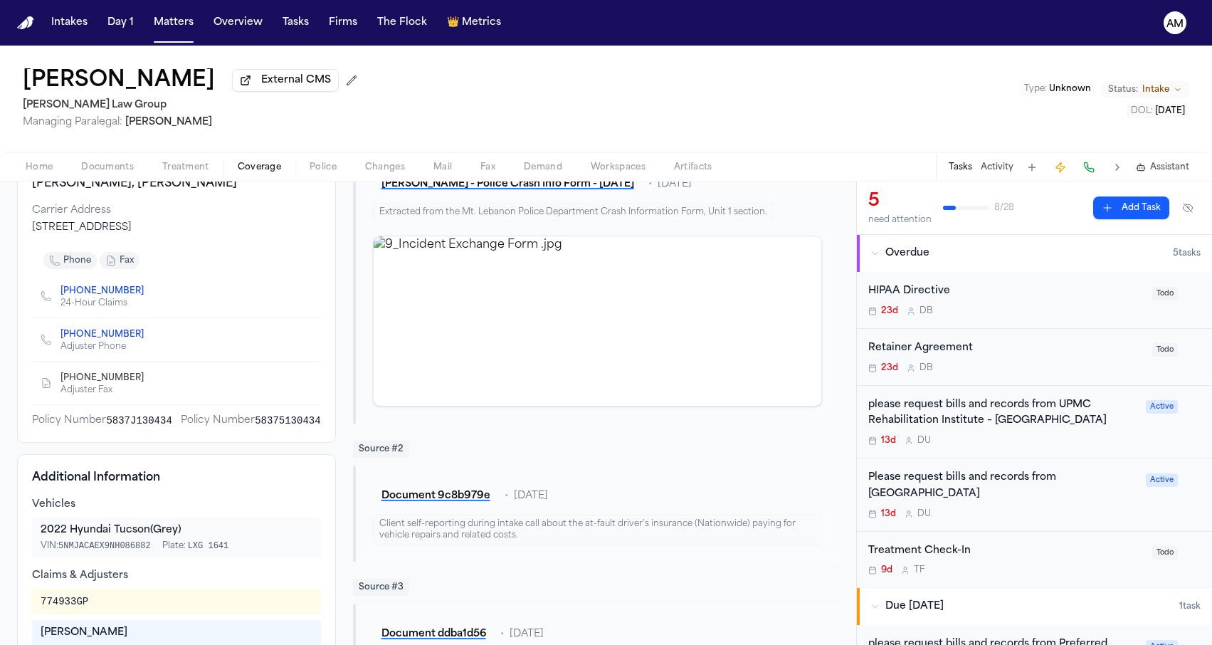
scroll to position [186, 0]
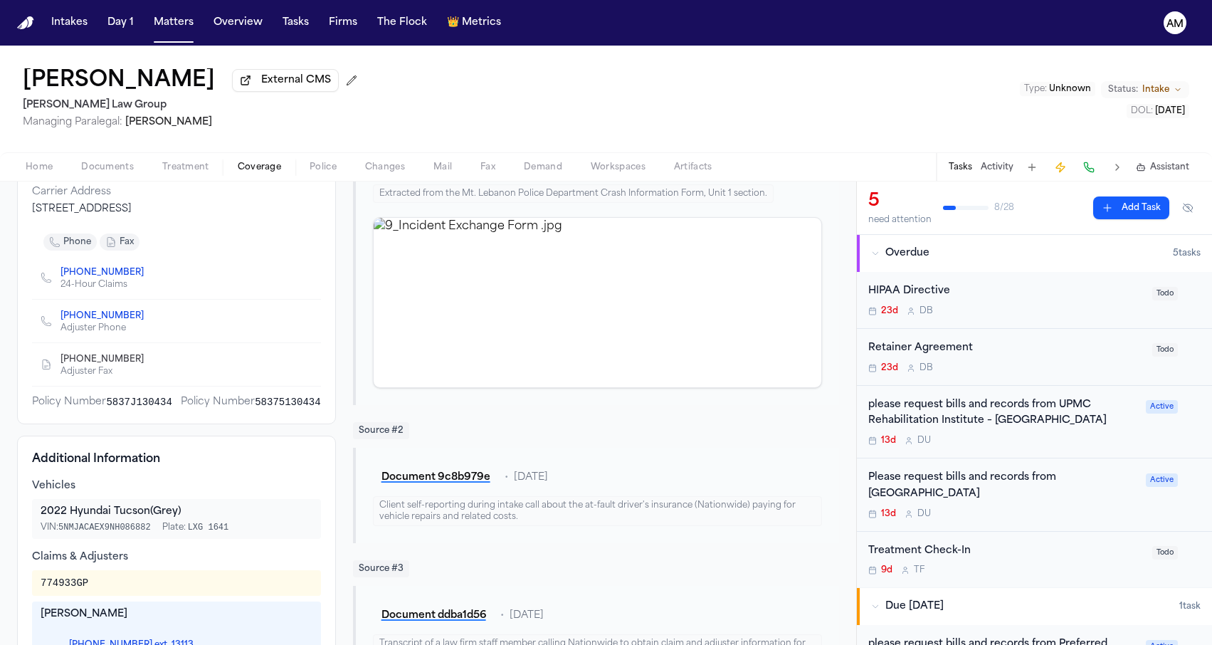
click at [105, 322] on link "[PHONE_NUMBER]" at bounding box center [101, 315] width 83 height 11
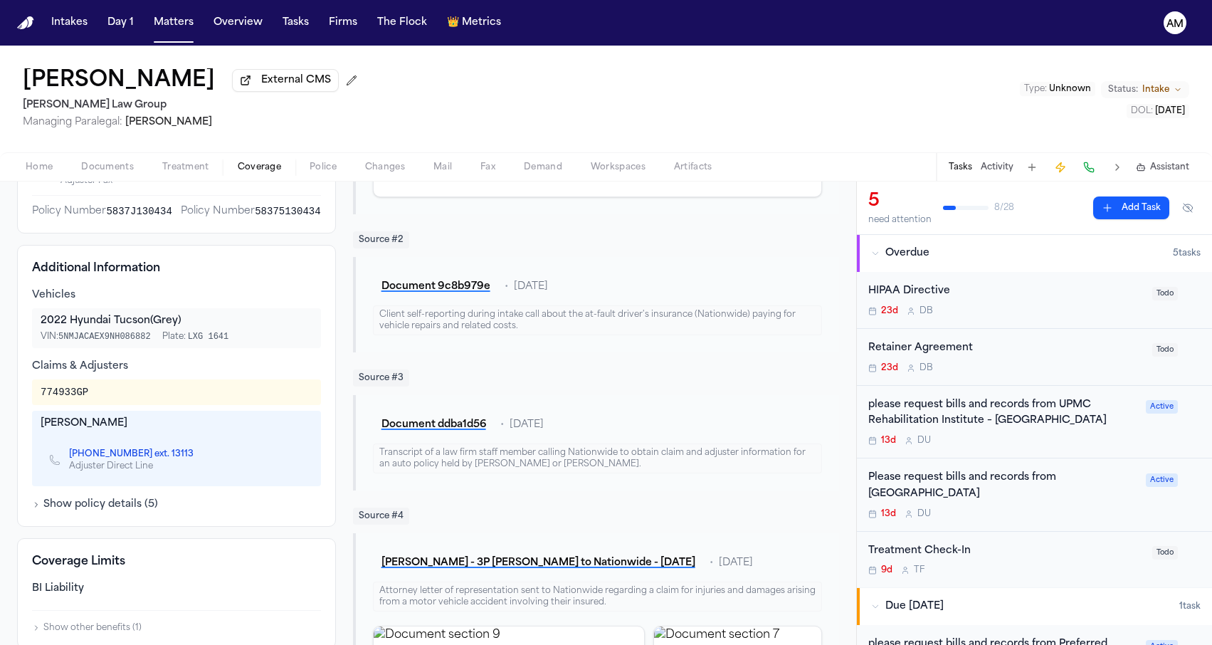
scroll to position [374, 0]
click at [333, 295] on div "Additional Information Vehicles 2022 Hyundai Tucson (Grey) VIN: 5NMJACAEX9NH086…" at bounding box center [176, 388] width 319 height 282
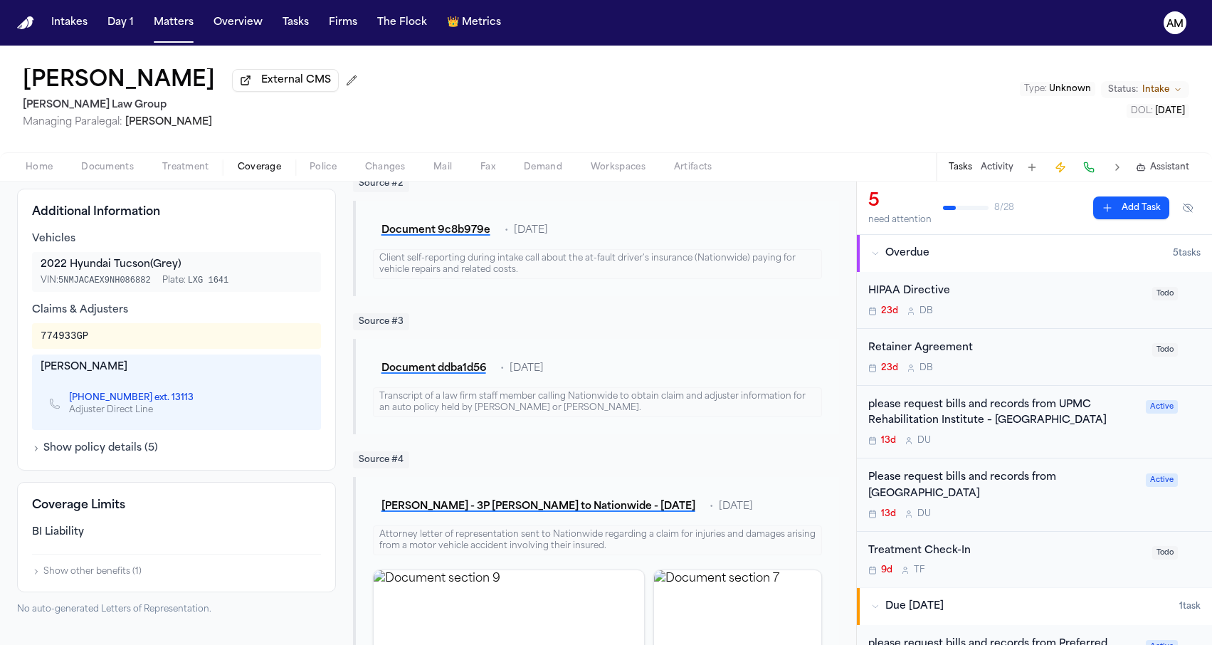
scroll to position [472, 0]
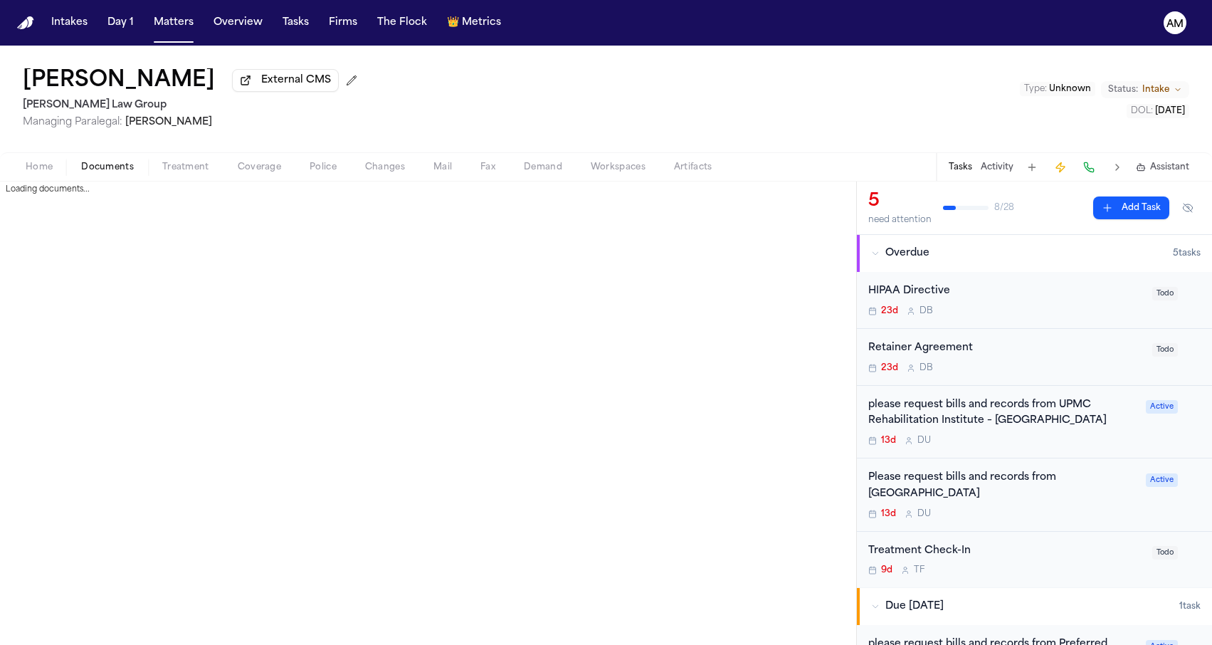
click at [87, 171] on span "Documents" at bounding box center [107, 167] width 53 height 11
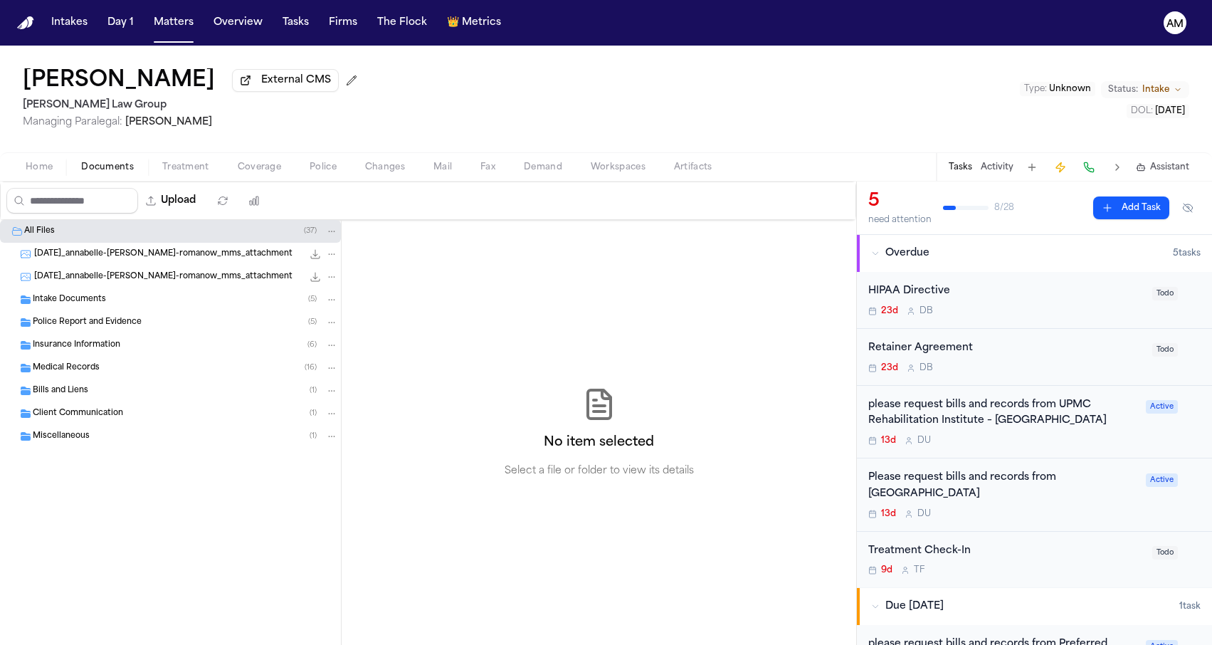
click at [129, 356] on div "Insurance Information ( 6 )" at bounding box center [170, 345] width 341 height 23
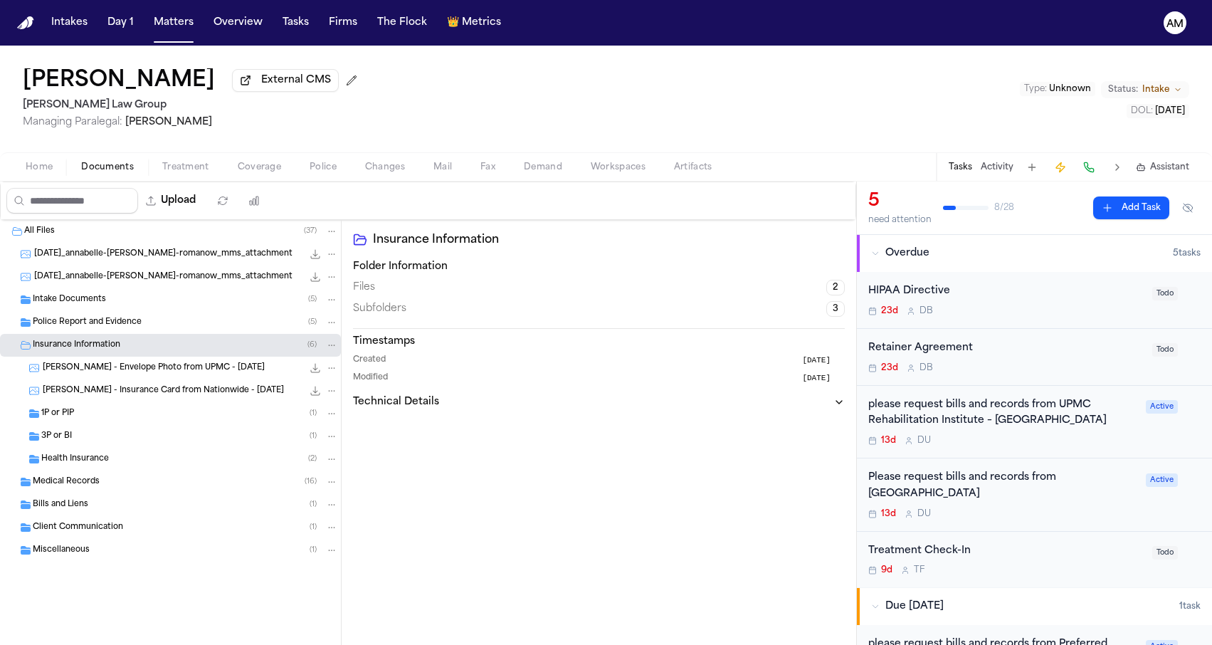
click at [99, 415] on div "1P or PIP ( 1 )" at bounding box center [189, 413] width 297 height 13
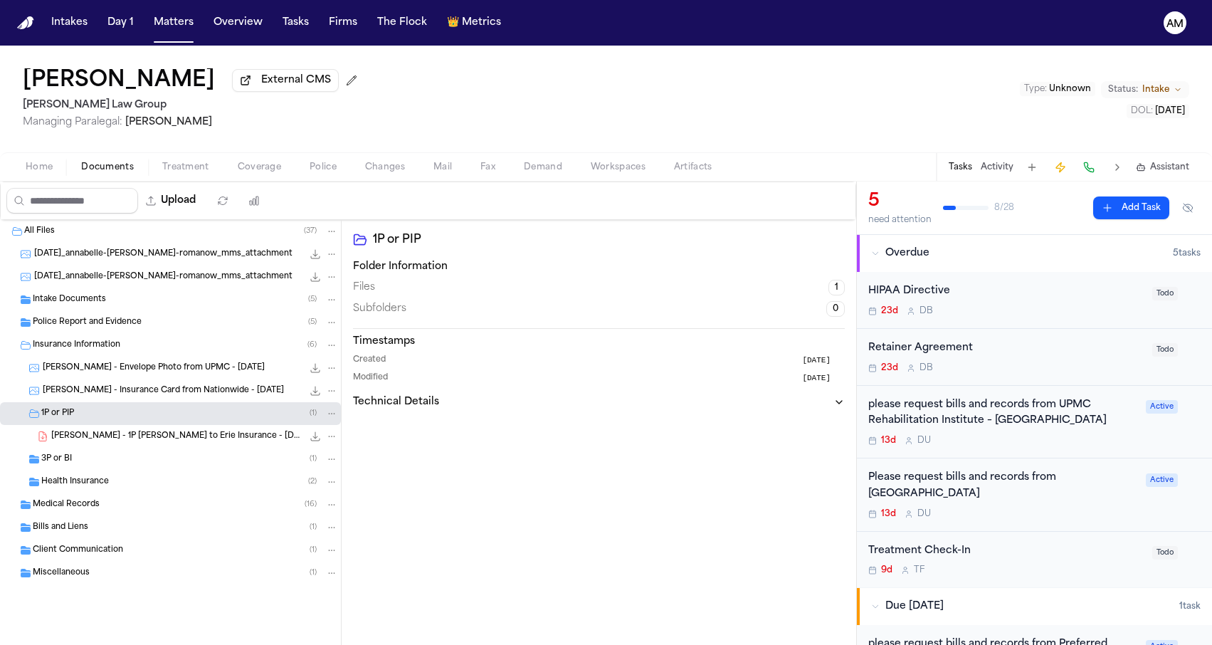
click at [93, 438] on span "[PERSON_NAME] - 1P [PERSON_NAME] to Erie Insurance - [DATE]" at bounding box center [176, 436] width 251 height 12
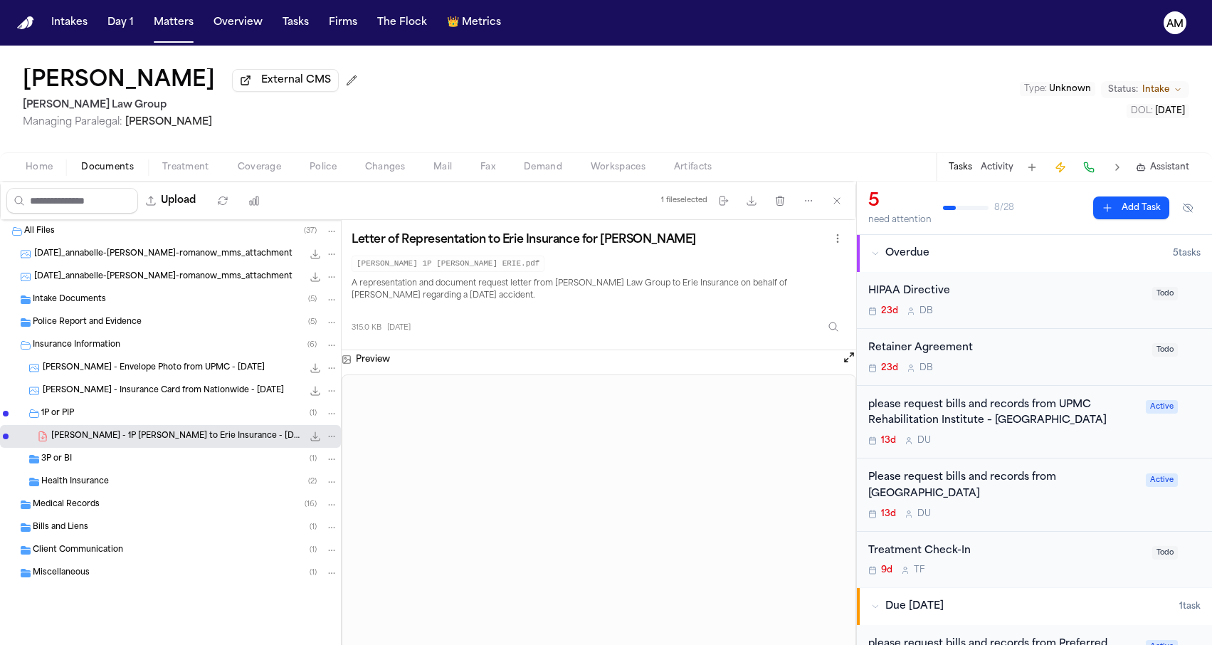
click at [544, 138] on div "[PERSON_NAME] External CMS [PERSON_NAME] Law Group Managing Paralegal: [PERSON_…" at bounding box center [606, 99] width 1212 height 107
click at [176, 26] on button "Matters" at bounding box center [173, 23] width 51 height 26
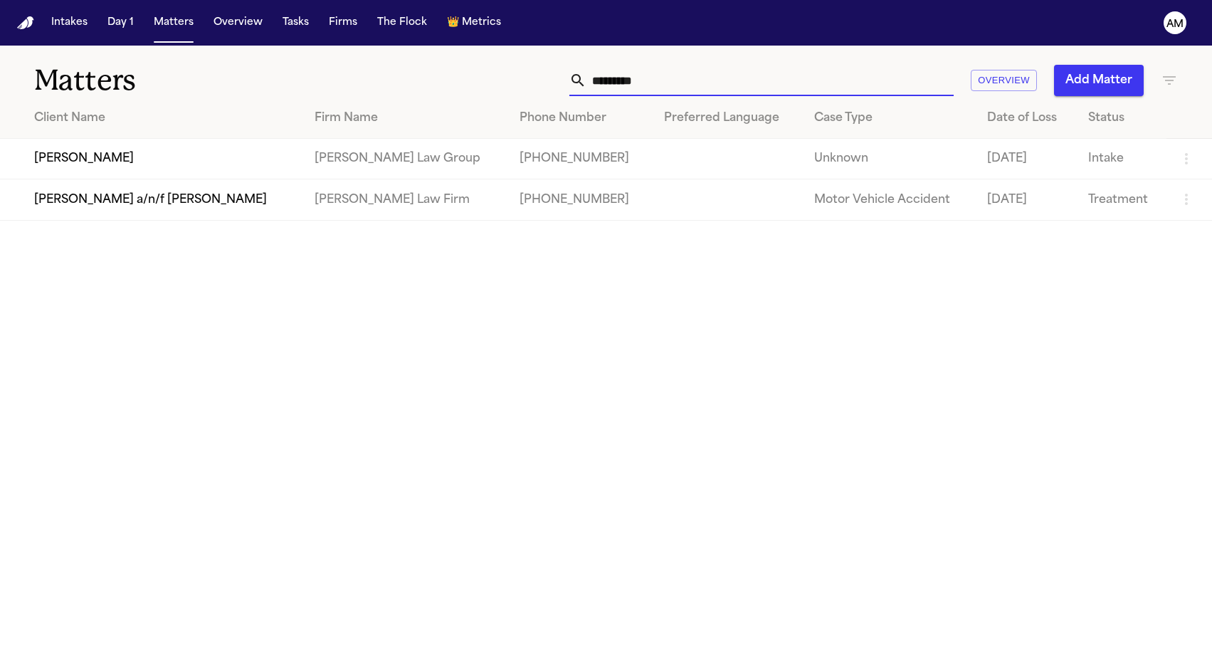
drag, startPoint x: 732, startPoint y: 77, endPoint x: 490, endPoint y: 54, distance: 243.0
click at [490, 54] on div "Matters ********* Overview Add Matter" at bounding box center [606, 72] width 1212 height 53
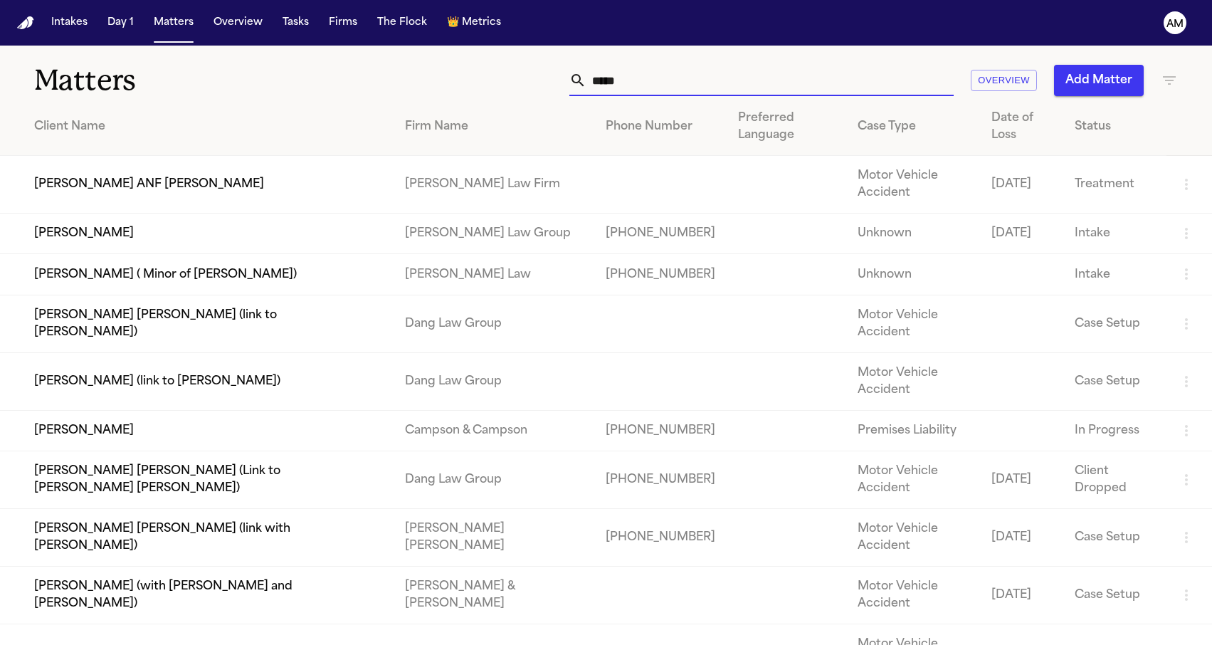
type input "****"
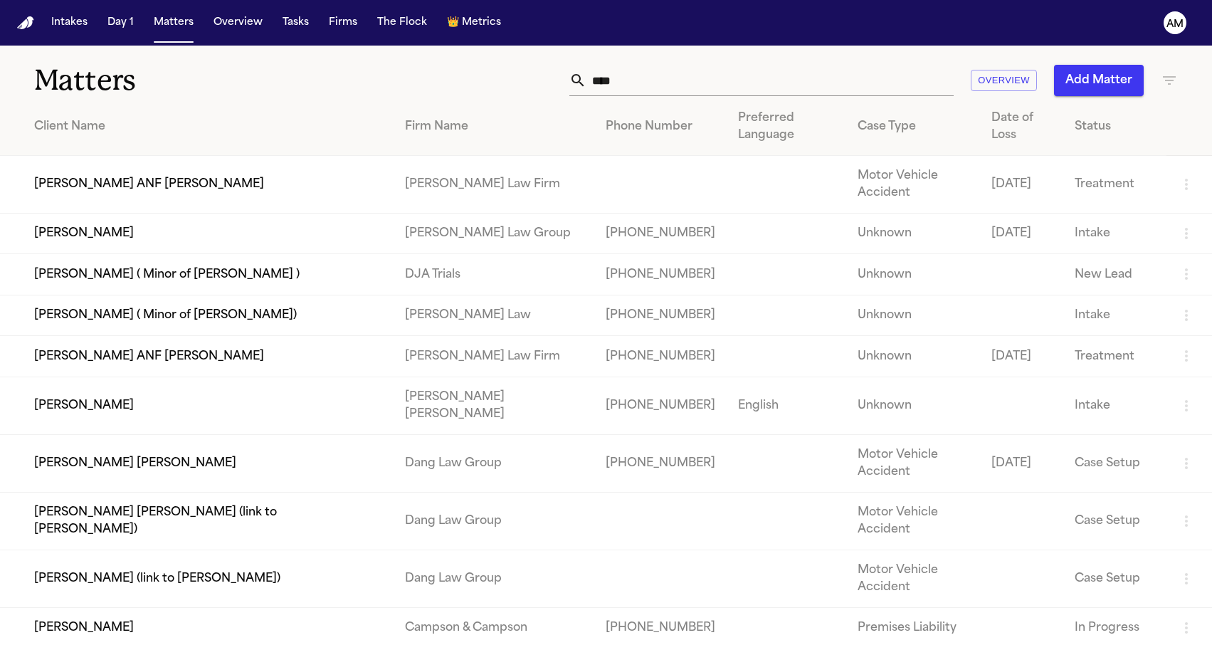
click at [141, 253] on td "[PERSON_NAME]" at bounding box center [196, 233] width 393 height 41
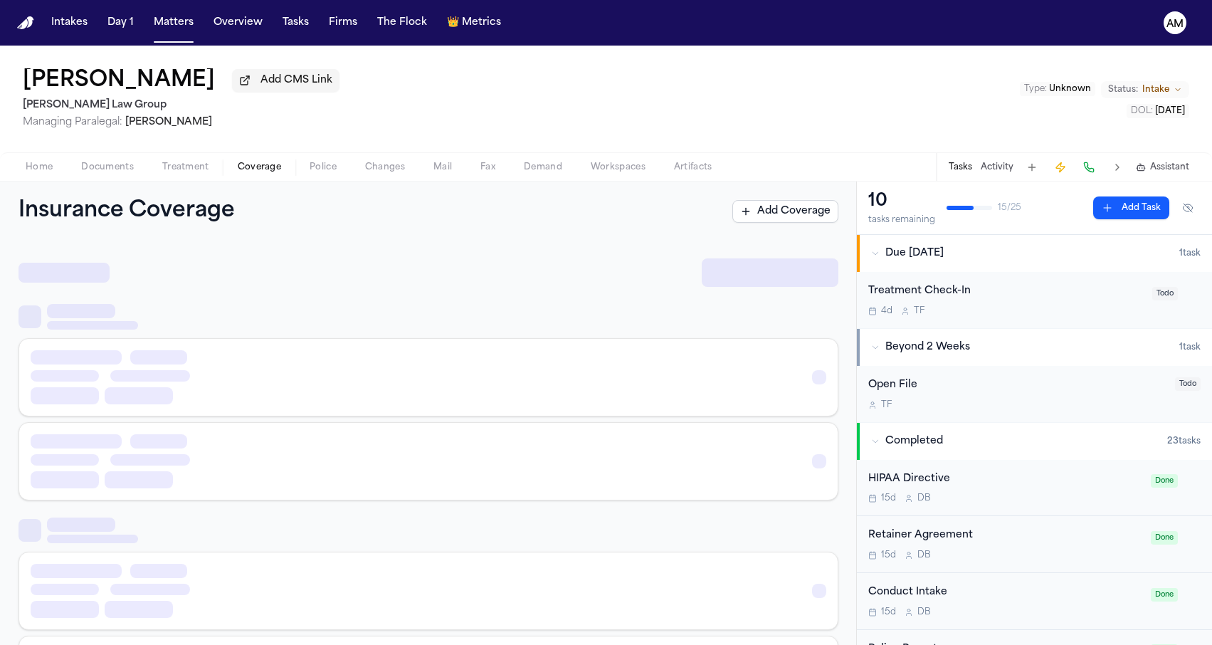
click at [269, 168] on span "Coverage" at bounding box center [259, 167] width 43 height 11
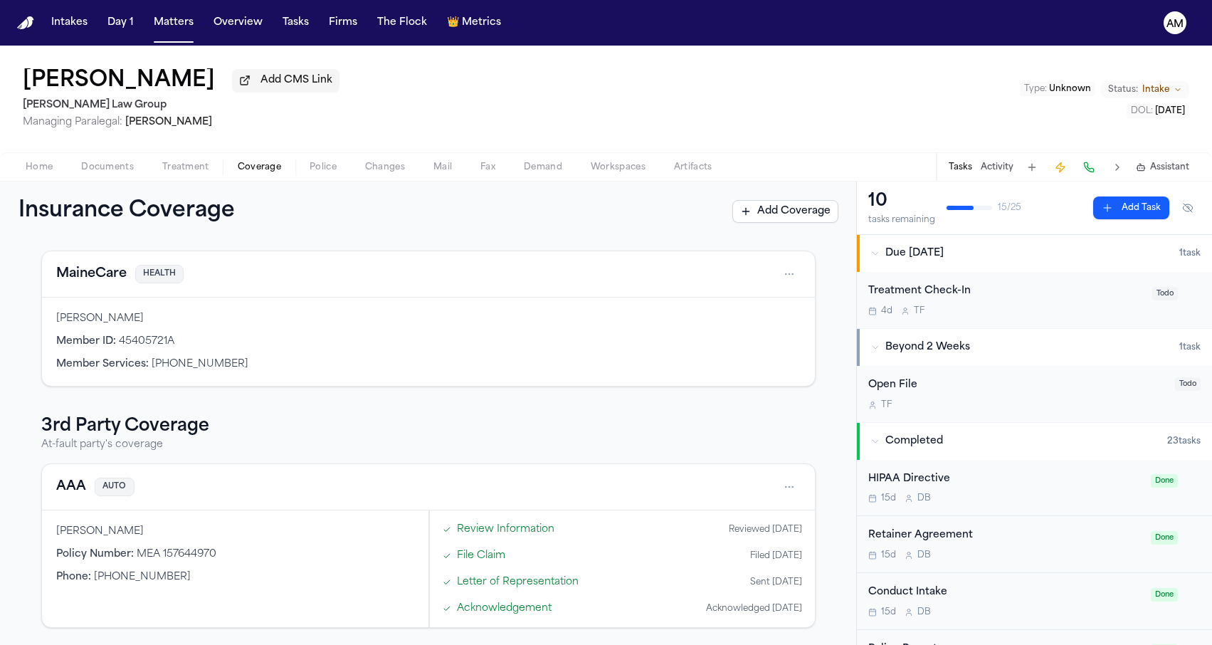
scroll to position [235, 0]
click at [71, 490] on button "AAA" at bounding box center [71, 487] width 30 height 20
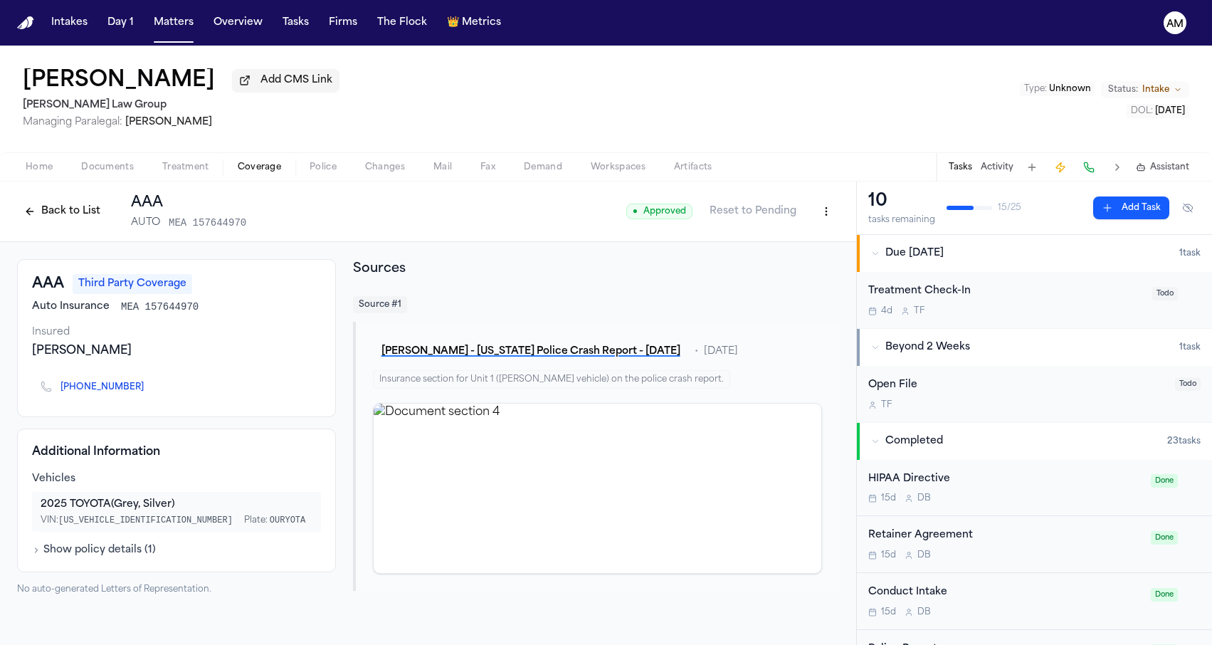
click at [128, 390] on link "[PHONE_NUMBER]" at bounding box center [101, 386] width 83 height 11
click at [120, 169] on span "Documents" at bounding box center [107, 167] width 53 height 11
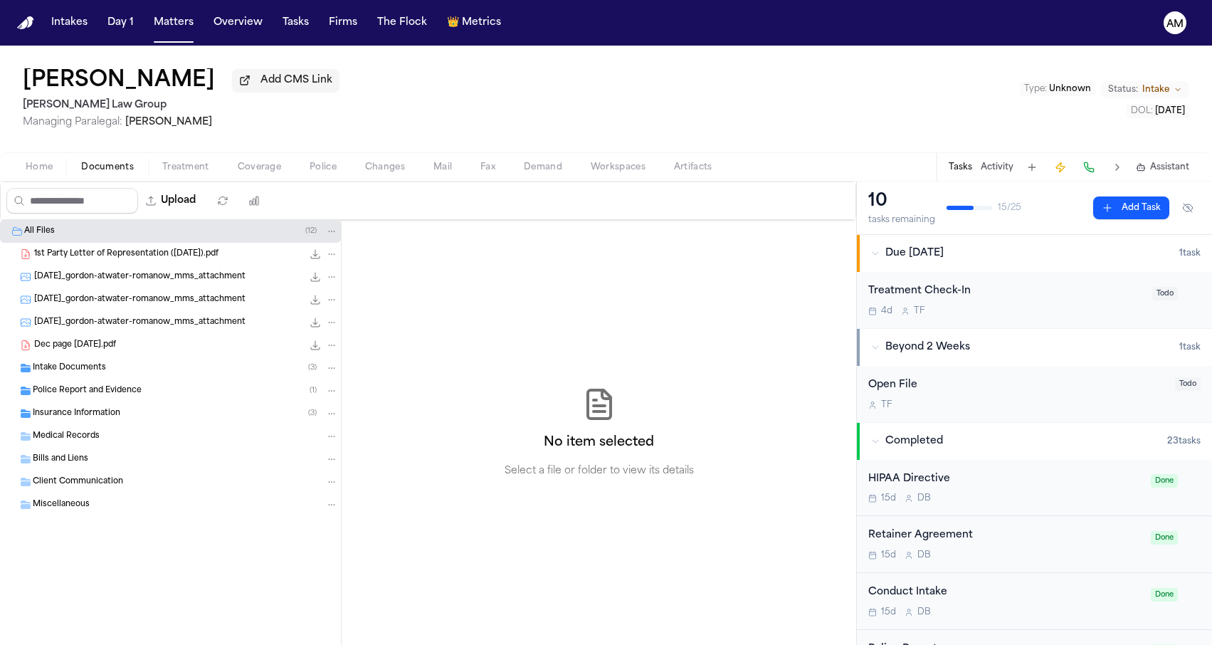
click at [127, 389] on span "Police Report and Evidence" at bounding box center [87, 391] width 109 height 12
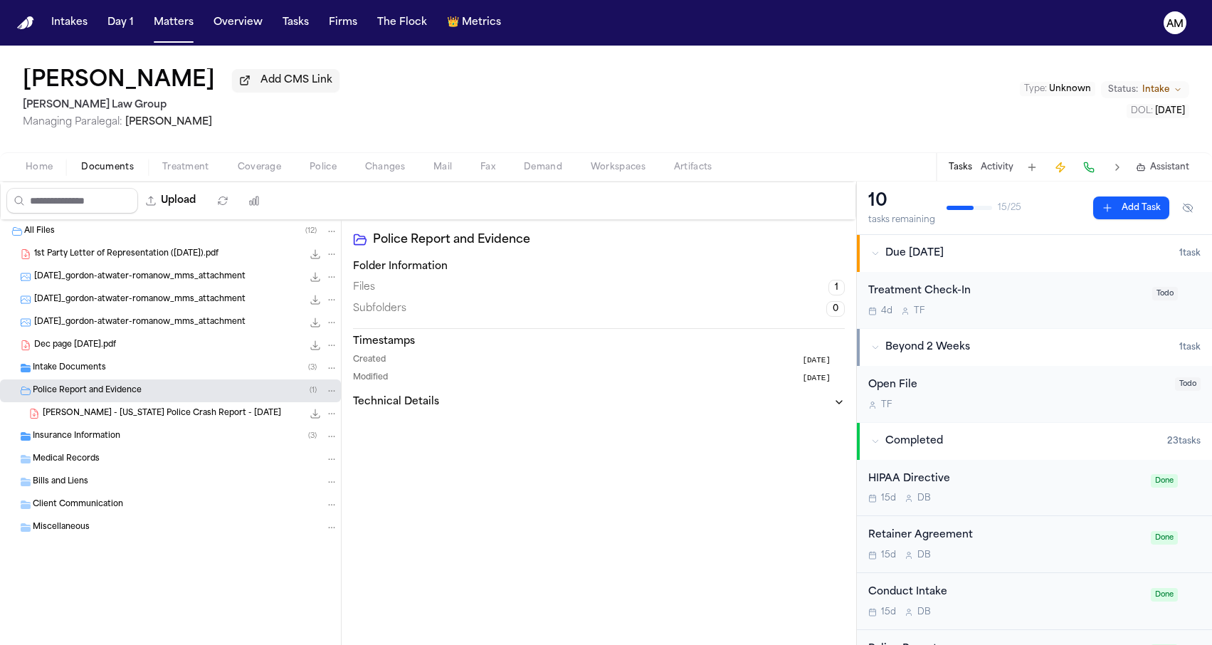
click at [106, 430] on div "Insurance Information ( 3 )" at bounding box center [170, 436] width 341 height 23
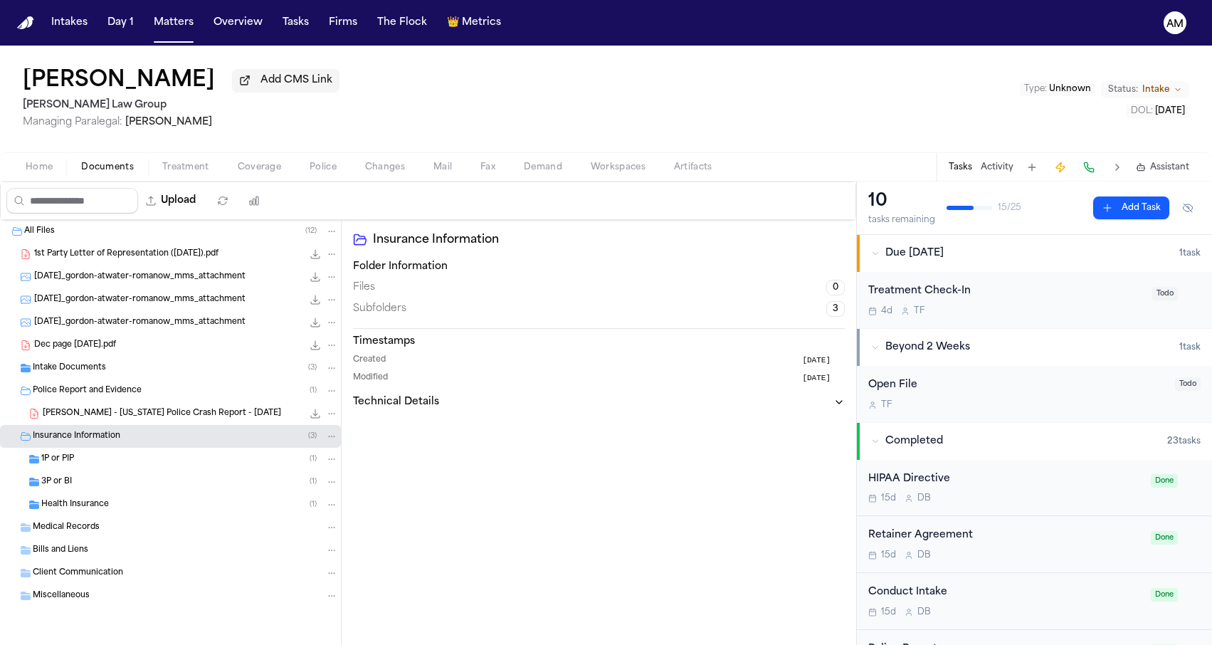
click at [88, 482] on div "3P or BI ( 1 )" at bounding box center [189, 481] width 297 height 13
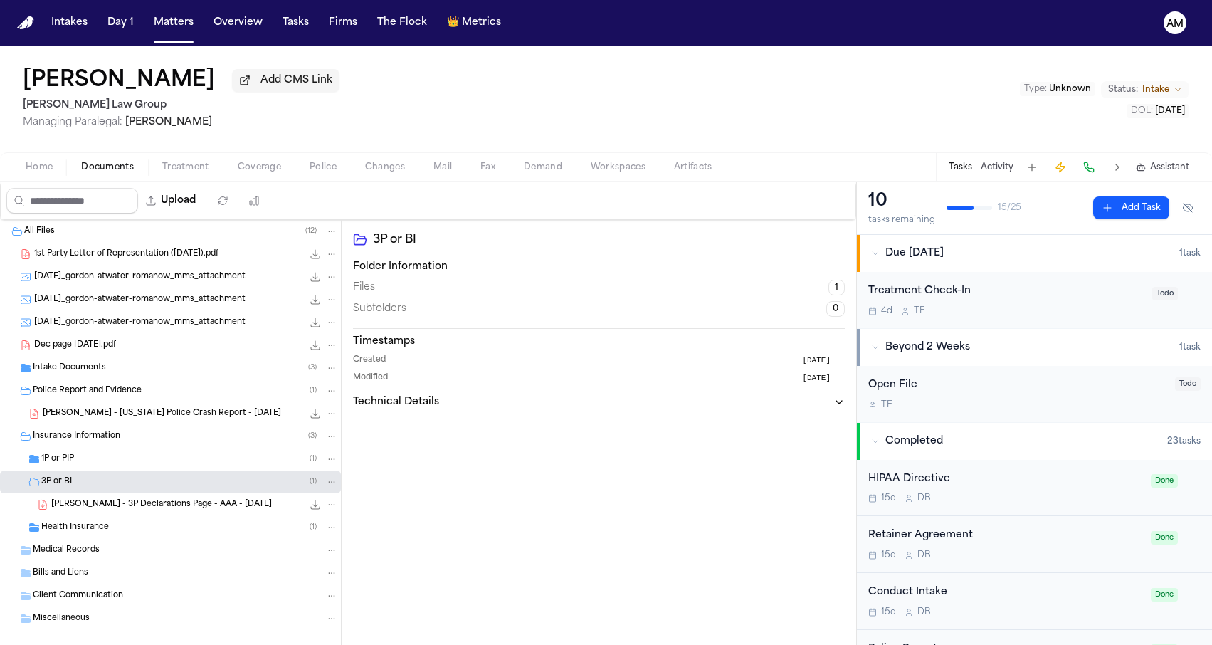
scroll to position [4, 0]
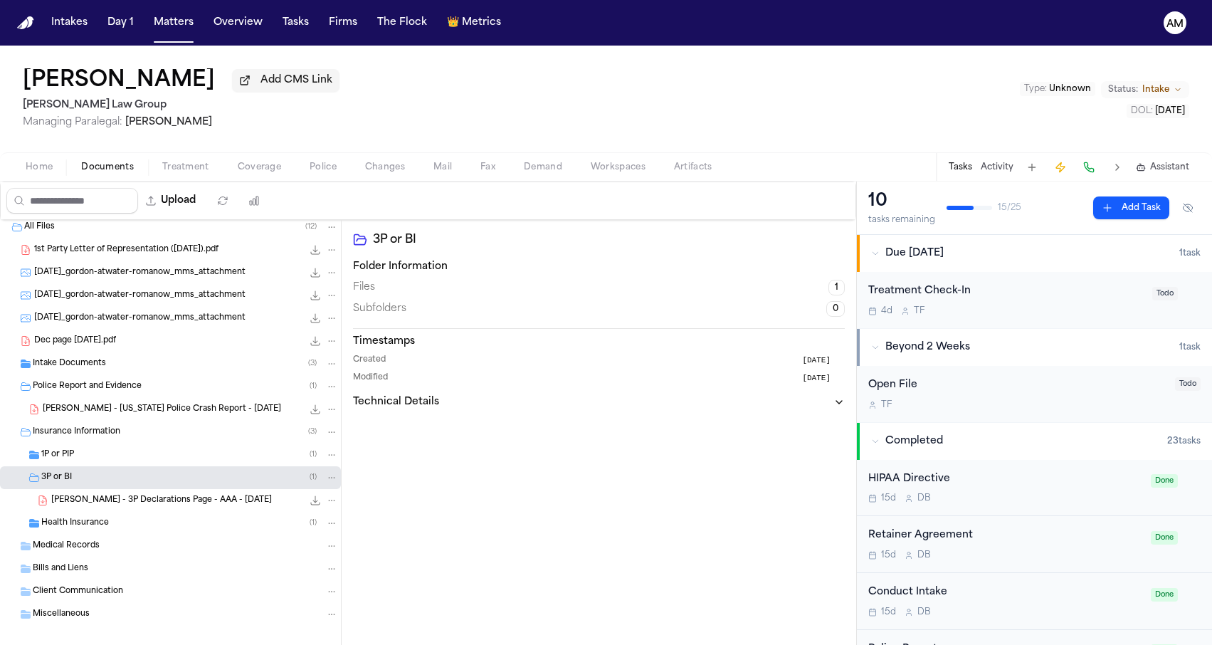
click at [88, 503] on span "[PERSON_NAME] - 3P Declarations Page - AAA - [DATE]" at bounding box center [161, 500] width 221 height 12
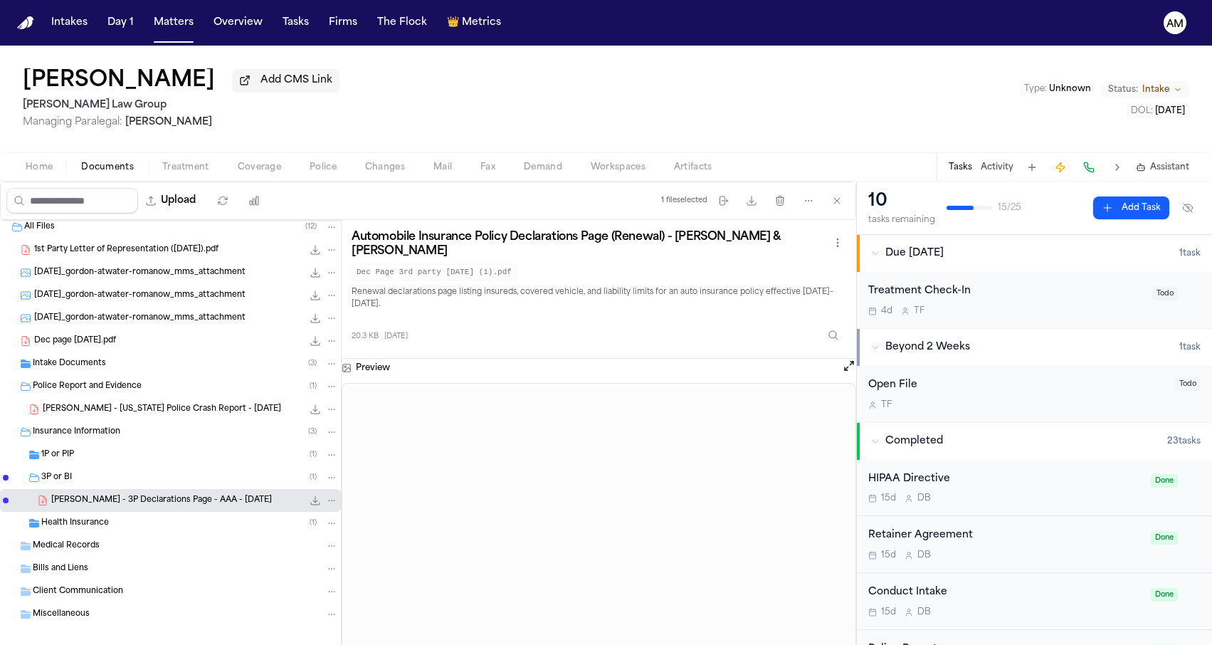
click at [110, 460] on div "1P or PIP ( 1 )" at bounding box center [189, 454] width 297 height 13
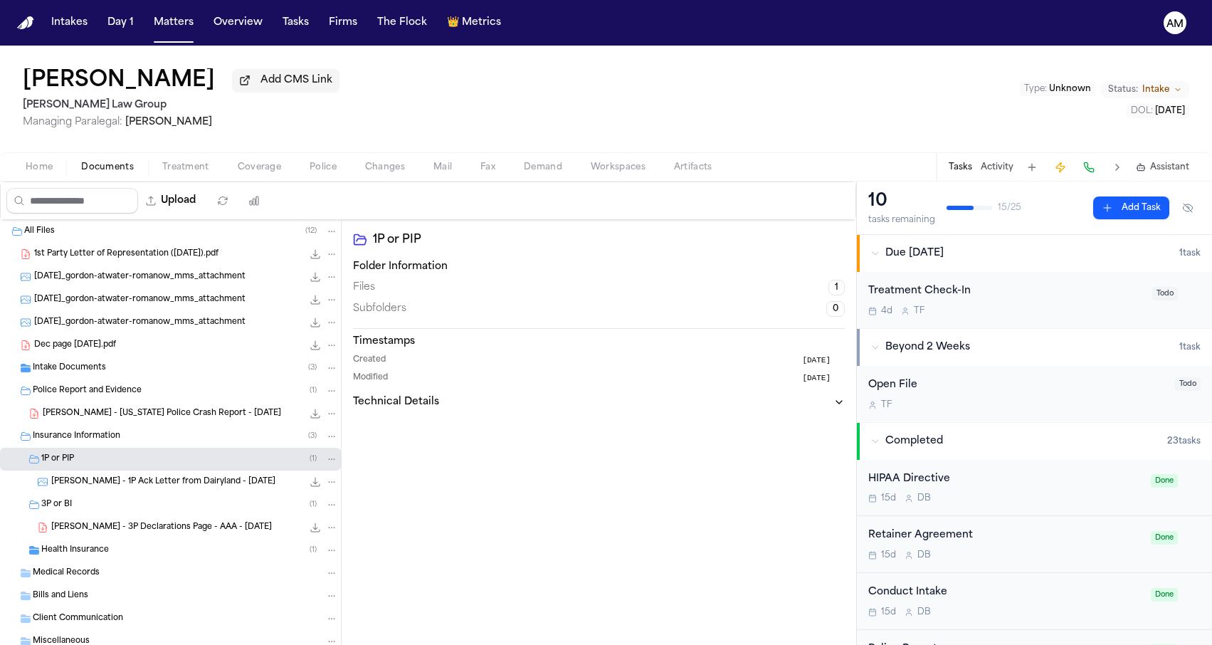
scroll to position [0, 0]
click at [180, 255] on span "1st Party Letter of Representation ([DATE]).pdf" at bounding box center [126, 254] width 184 height 12
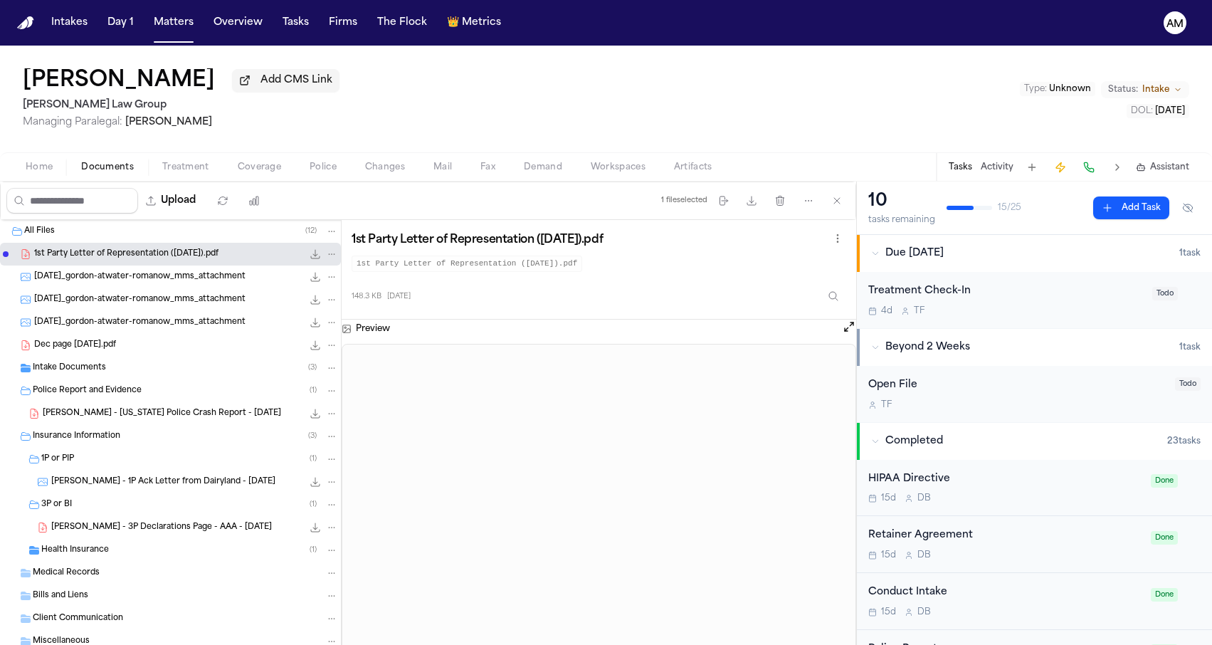
click at [205, 275] on span "[DATE]_gordon-atwater-romanow_mms_attachment" at bounding box center [139, 277] width 211 height 12
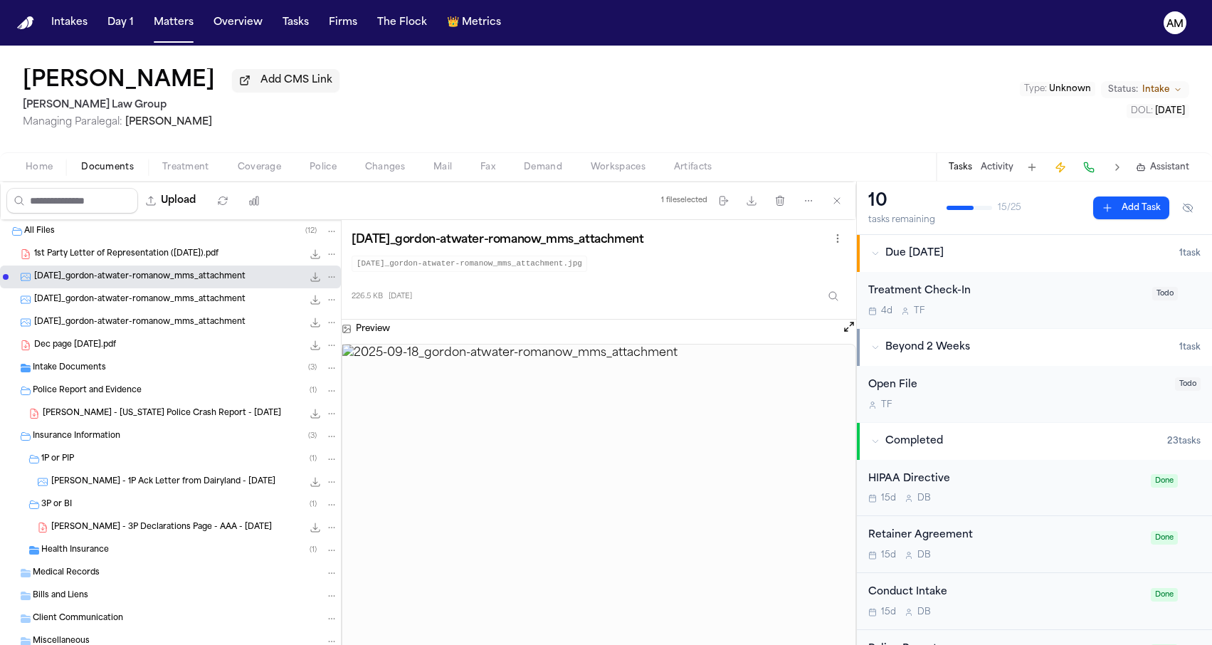
click at [203, 295] on div "[DATE]_gordon-atwater-romanow_mms_attachment 157.9 KB • JPG" at bounding box center [186, 299] width 304 height 14
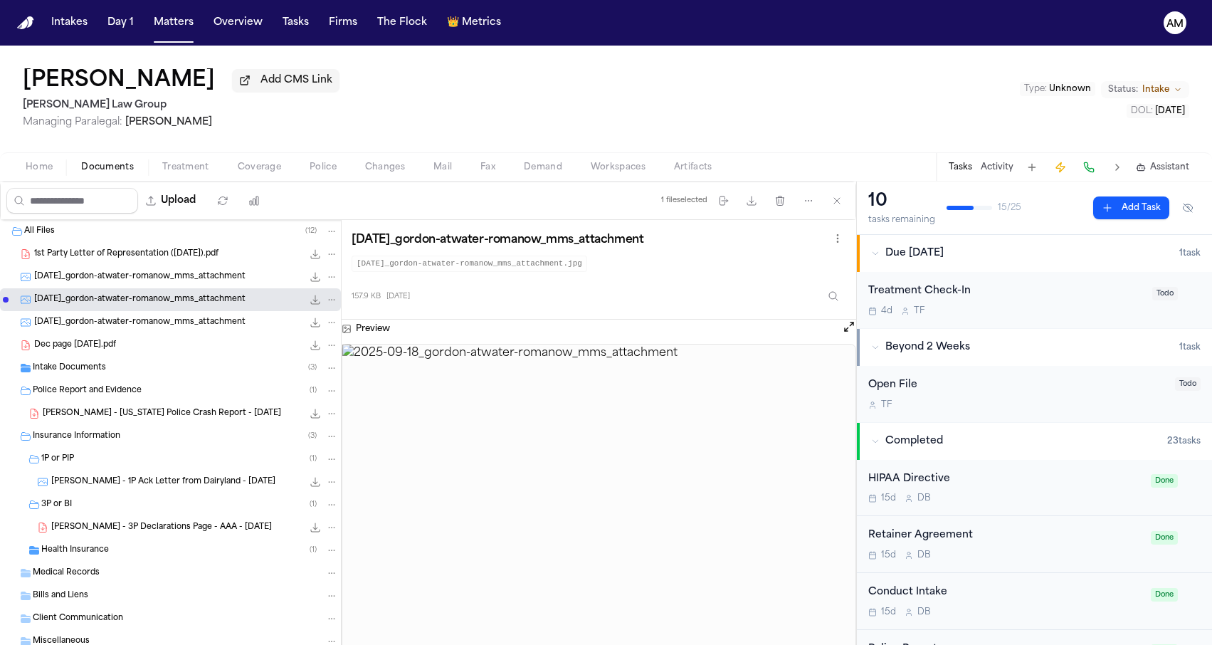
click at [202, 310] on div "[DATE]_gordon-atwater-romanow_mms_attachment 157.9 KB • JPG" at bounding box center [170, 299] width 341 height 23
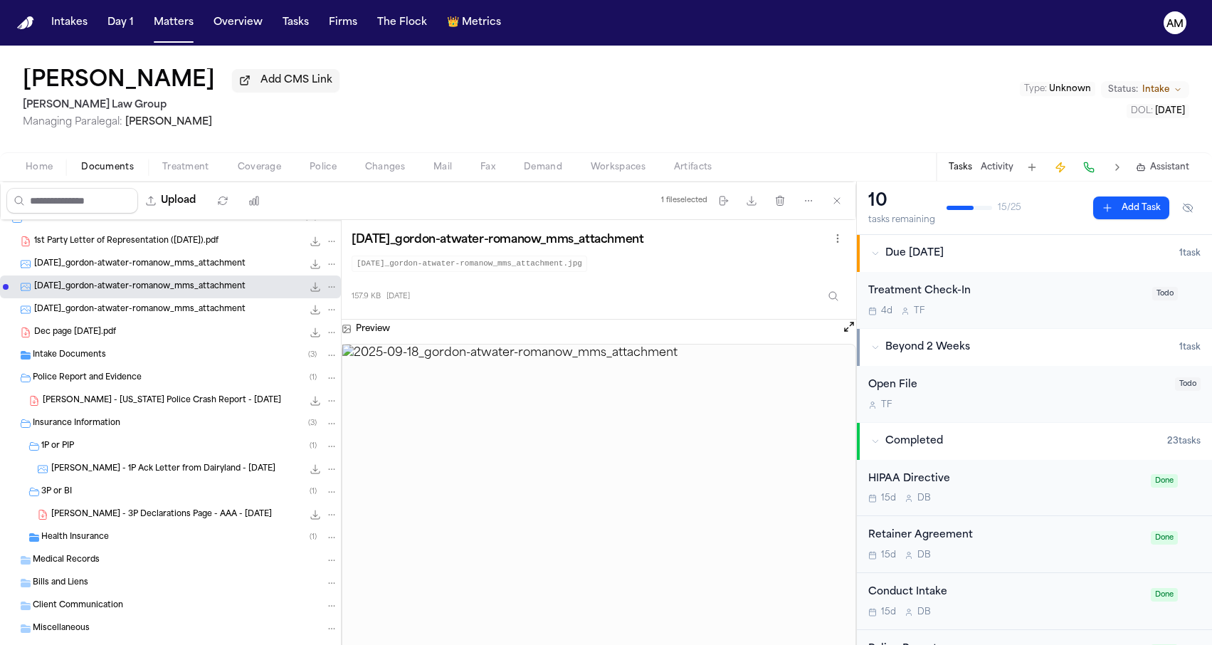
scroll to position [22, 0]
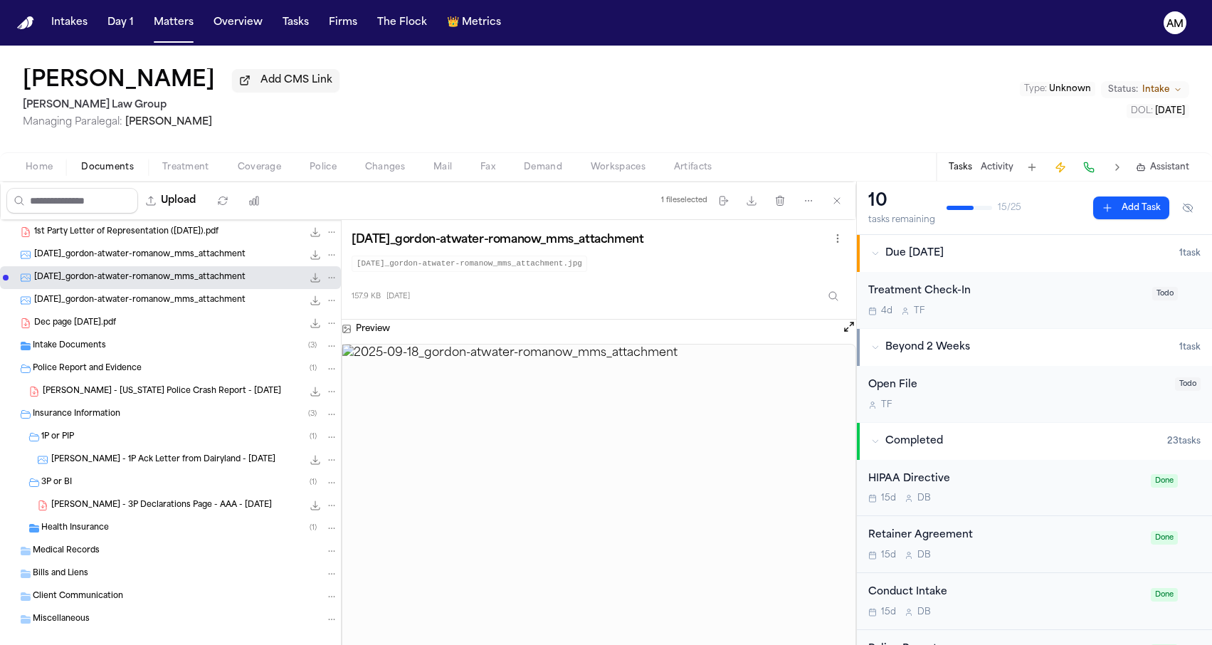
click at [183, 398] on span "[PERSON_NAME] - [US_STATE] Police Crash Report - [DATE]" at bounding box center [162, 392] width 238 height 12
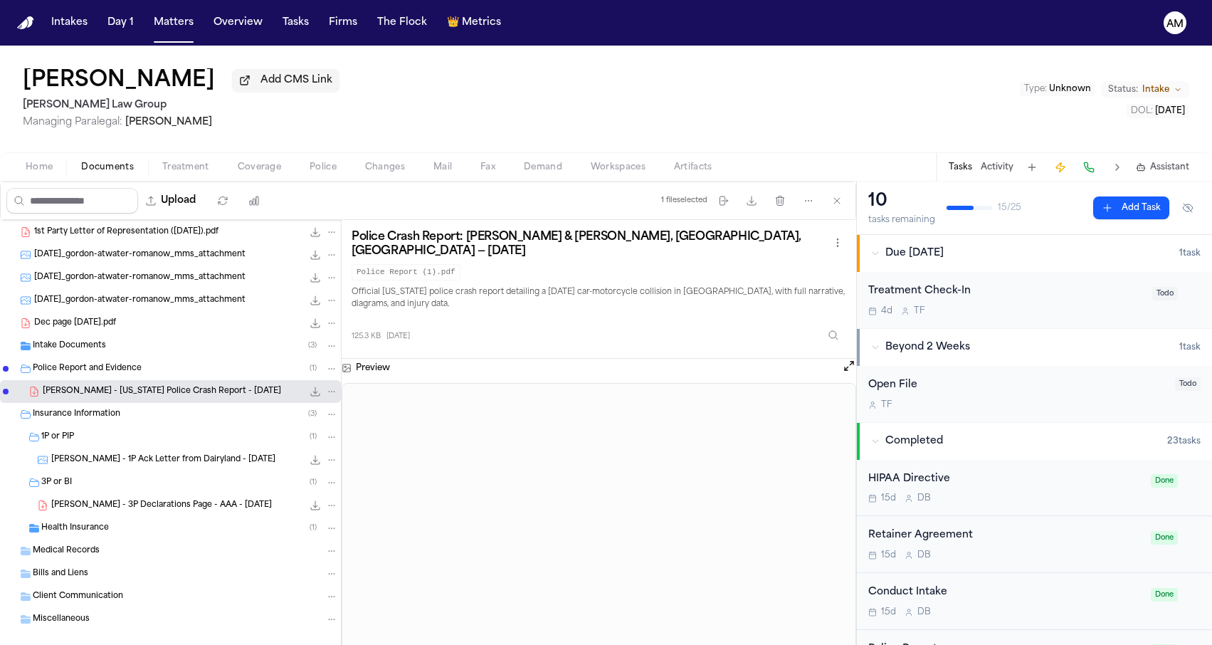
click at [177, 351] on div "Intake Documents ( 3 )" at bounding box center [185, 345] width 305 height 13
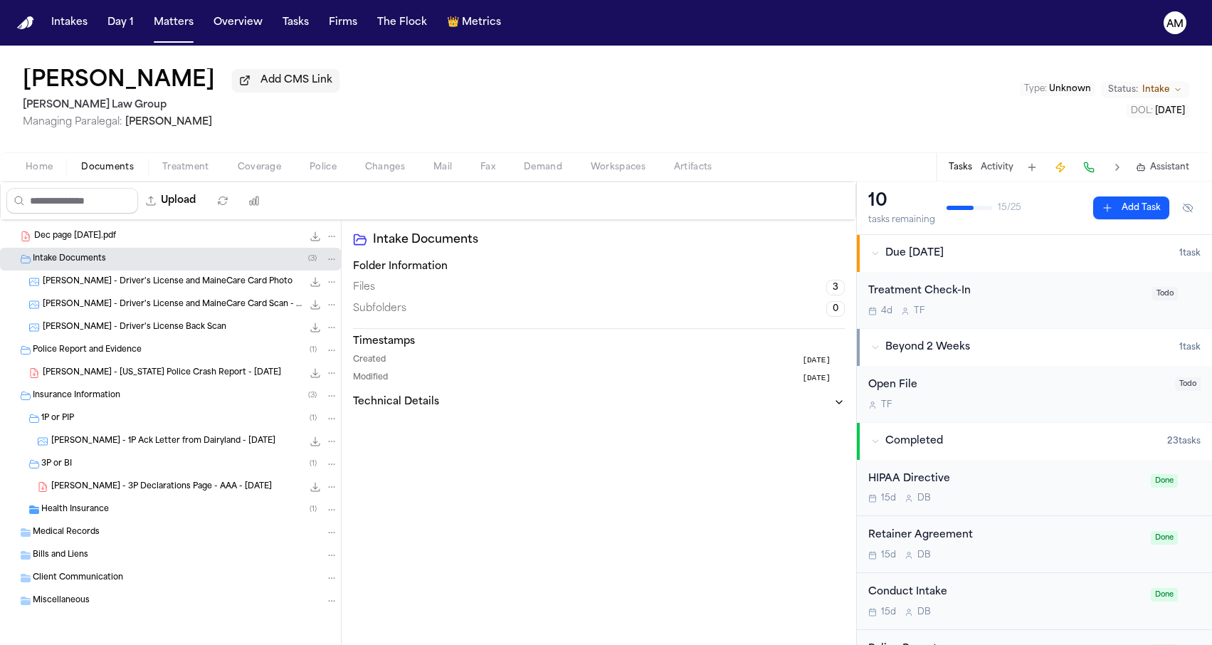
click at [137, 507] on div "Health Insurance ( 1 )" at bounding box center [189, 509] width 297 height 13
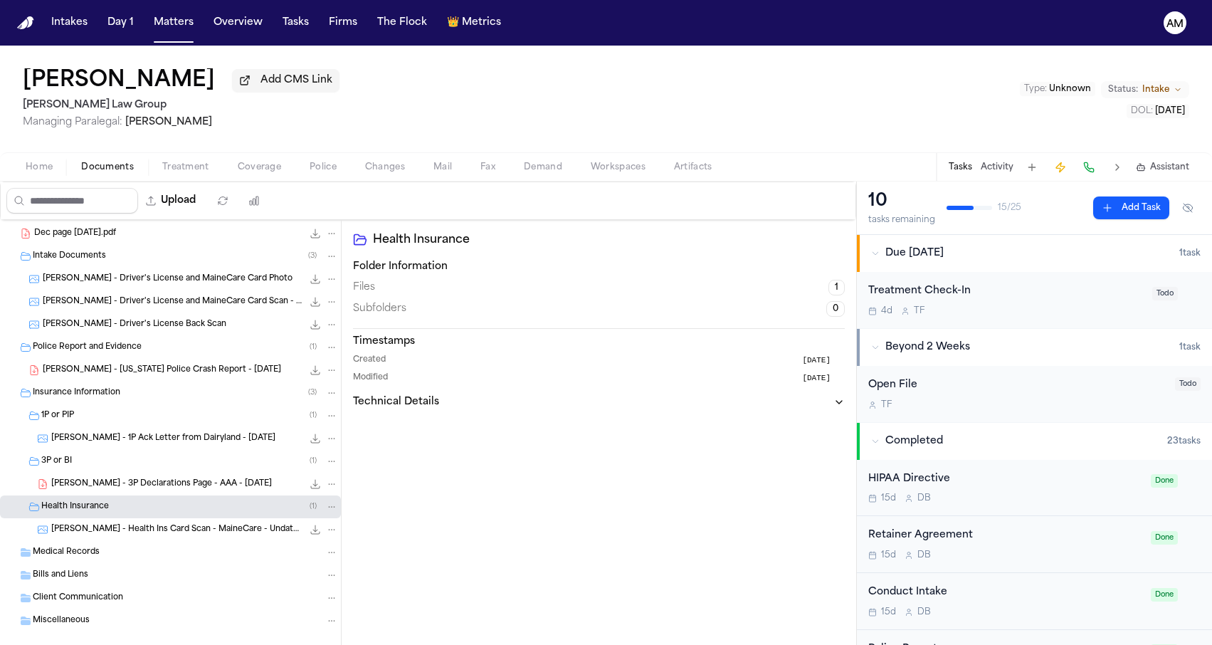
scroll to position [116, 0]
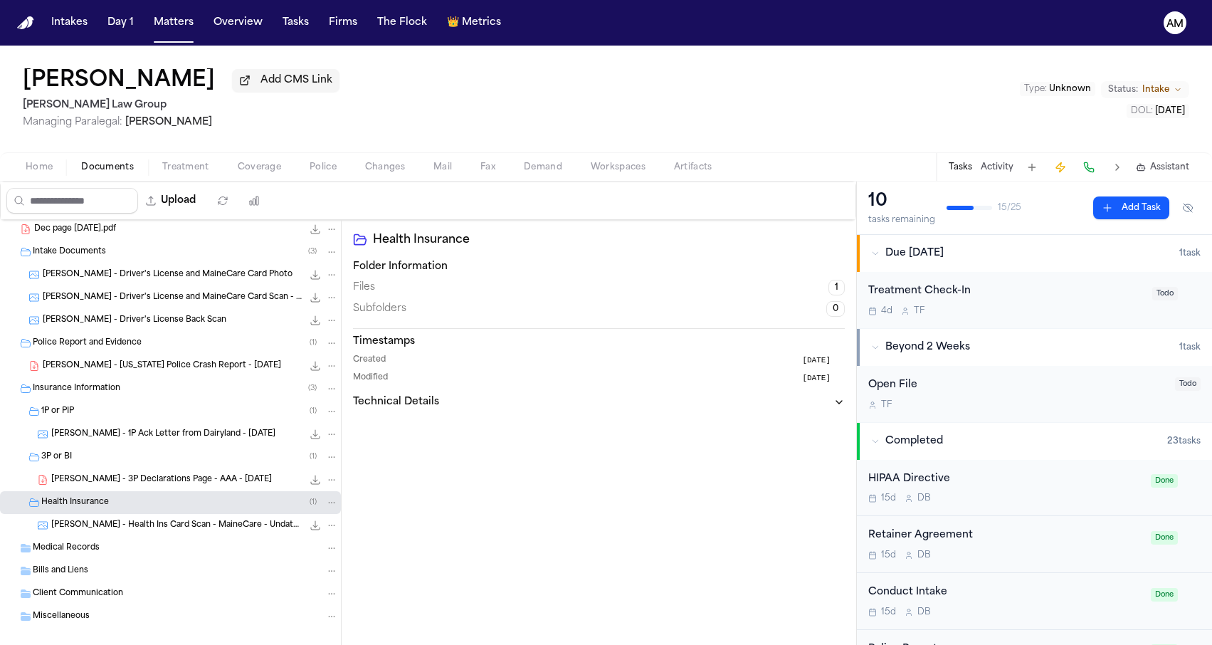
click at [136, 519] on div "[PERSON_NAME] - Health Ins Card Scan - MaineCare - Undated 188.1 KB • JPG" at bounding box center [170, 525] width 341 height 23
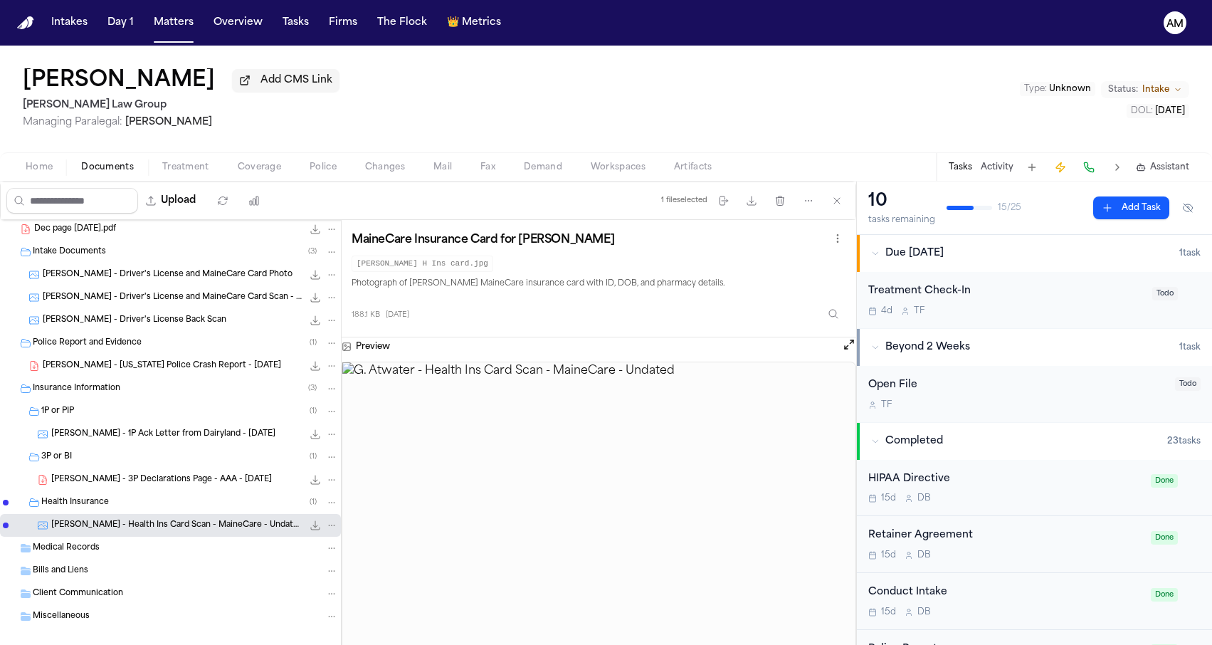
click at [505, 119] on div "[PERSON_NAME] Add CMS Link [PERSON_NAME] Law Group Managing Paralegal: [PERSON_…" at bounding box center [606, 99] width 1212 height 107
click at [139, 467] on div "3P or BI ( 1 )" at bounding box center [170, 456] width 341 height 23
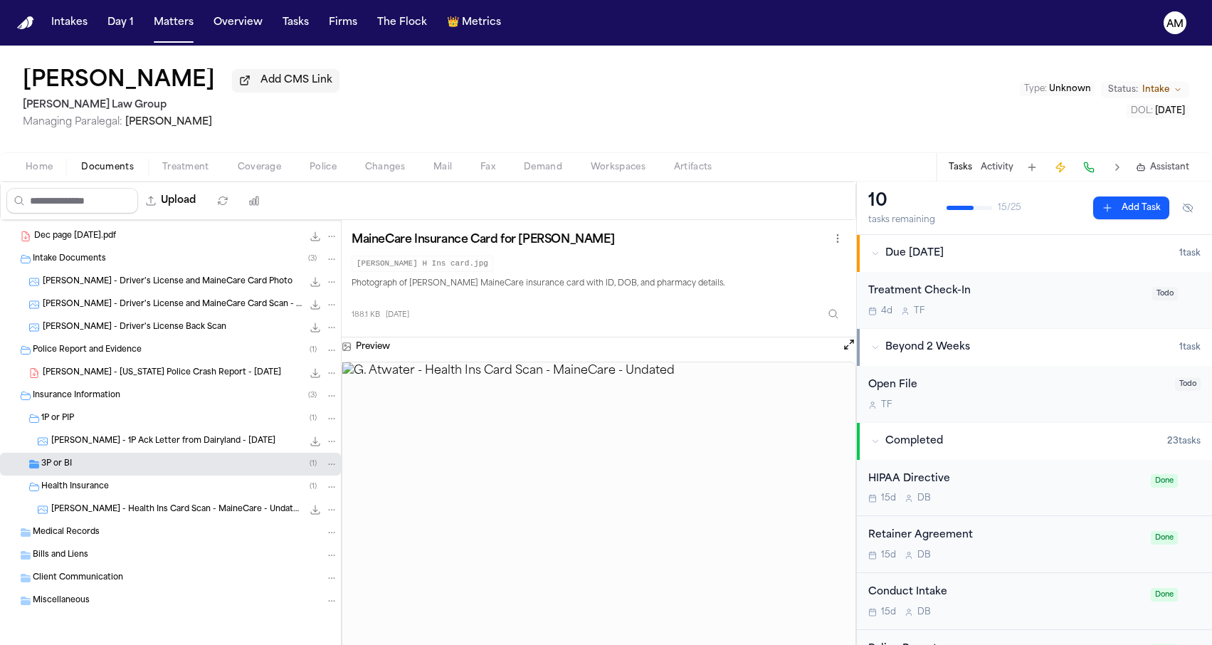
scroll to position [112, 0]
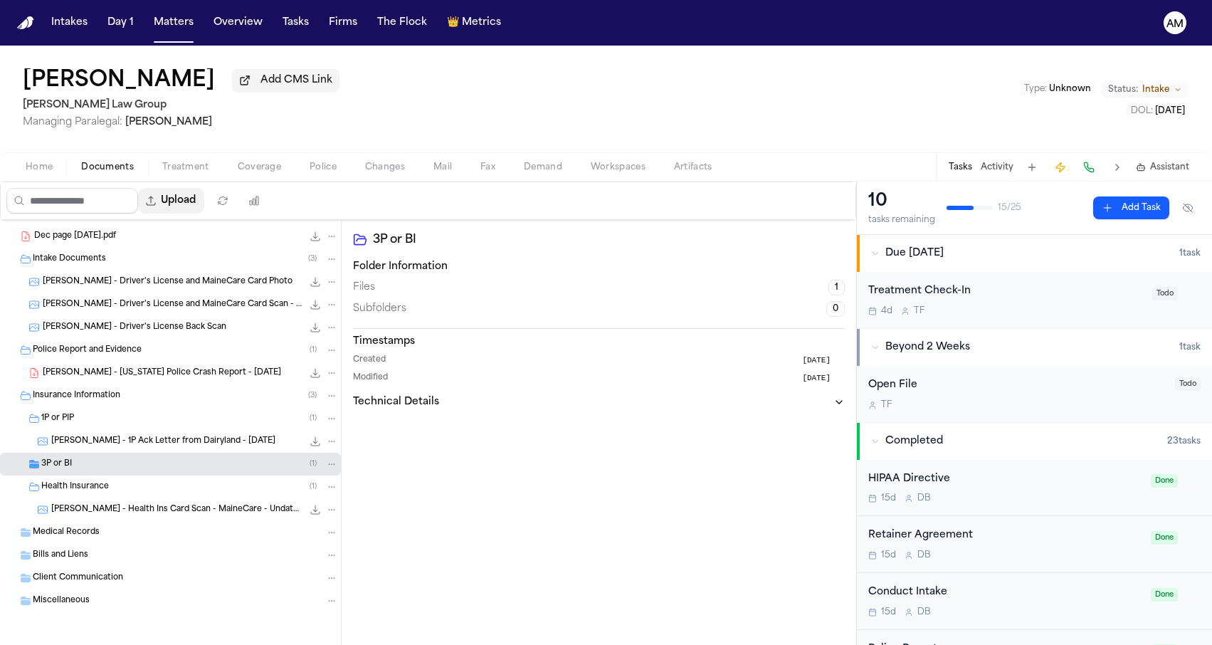
click at [204, 203] on button "Upload" at bounding box center [171, 201] width 66 height 26
select select "**********"
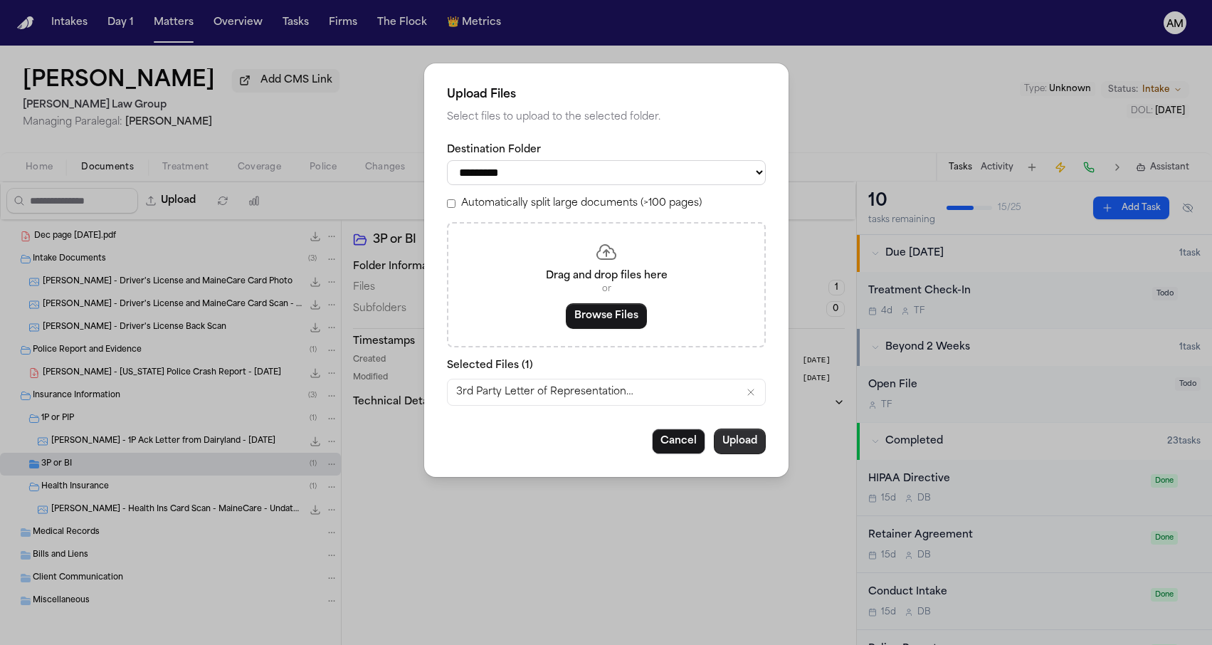
click at [742, 445] on button "Upload" at bounding box center [740, 441] width 52 height 26
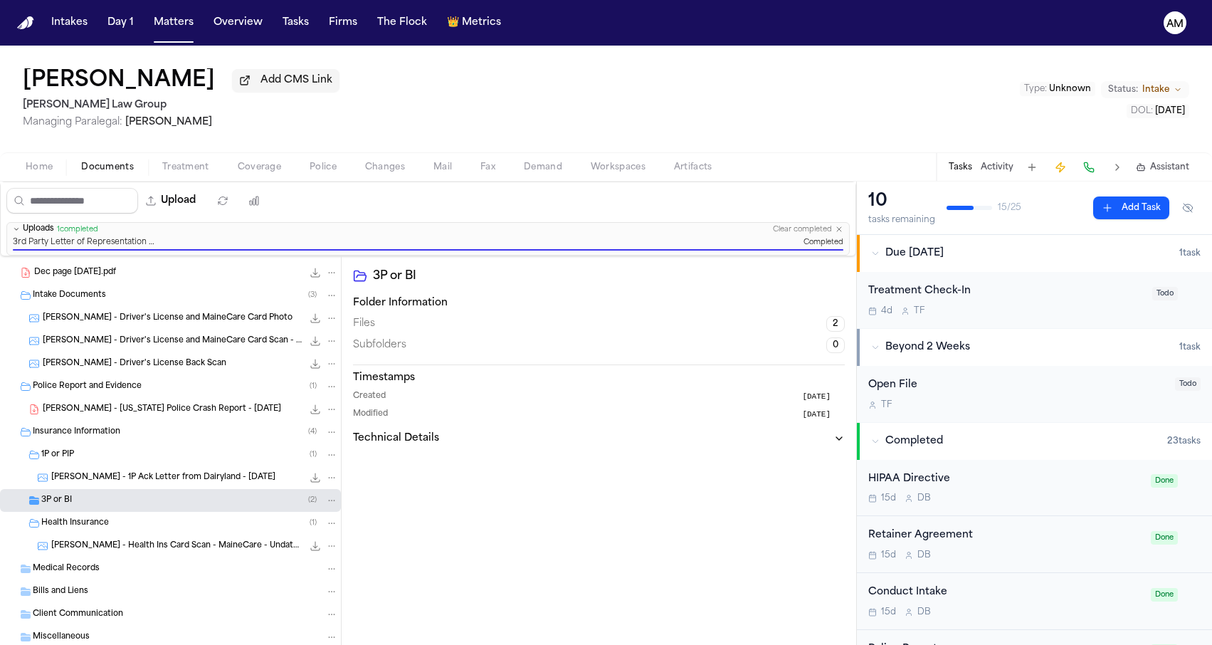
click at [440, 538] on div "3P or BI Folder Information Files 2 Subfolders 0 Timestamps Created [DATE] Modi…" at bounding box center [599, 487] width 514 height 463
click at [196, 506] on div "3P or BI ( 2 )" at bounding box center [170, 500] width 341 height 23
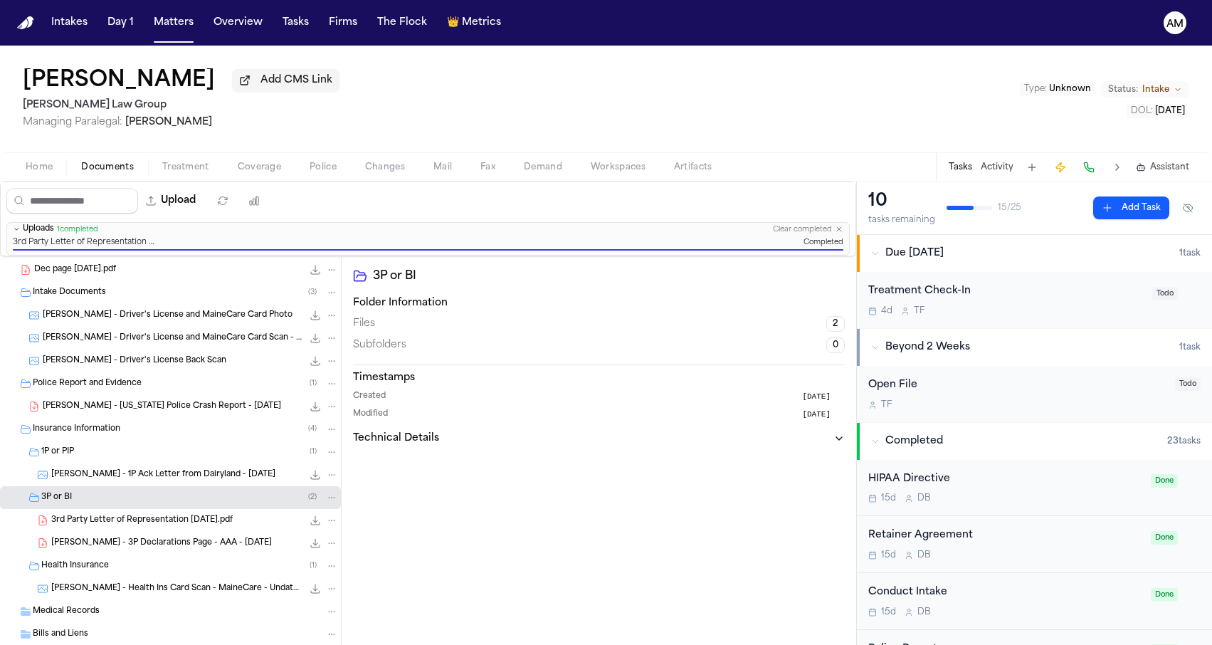
click at [153, 541] on span "[PERSON_NAME] - 3P Declarations Page - AAA - [DATE]" at bounding box center [161, 543] width 221 height 12
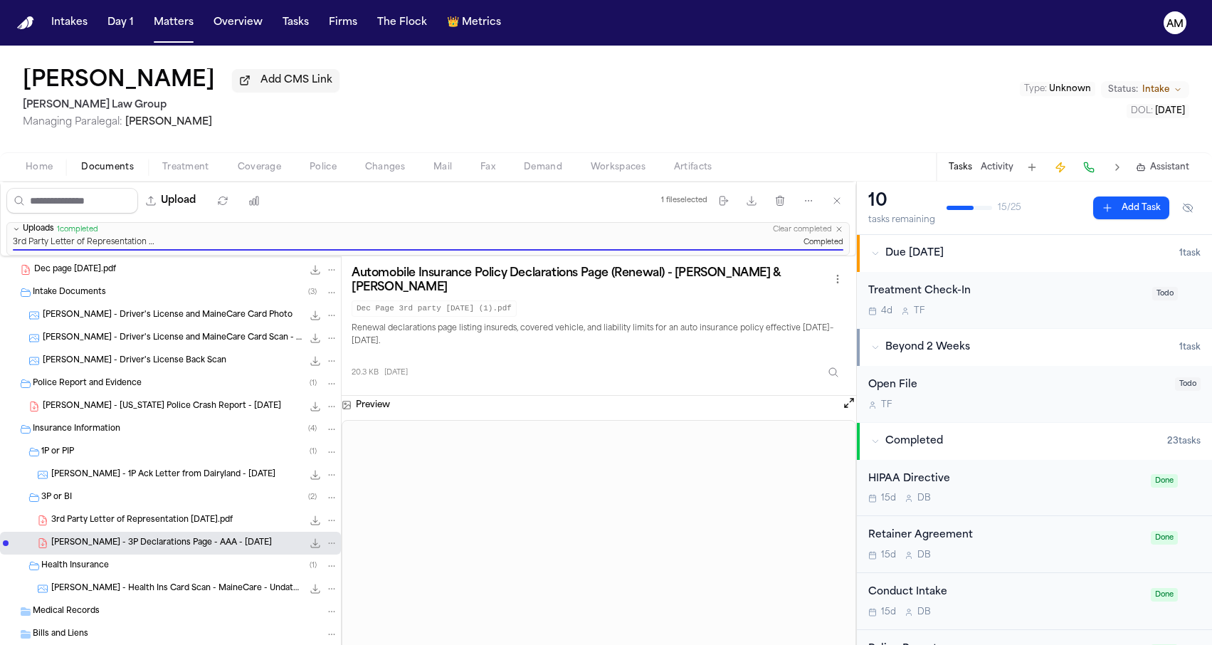
click at [259, 168] on span "Coverage" at bounding box center [259, 167] width 43 height 11
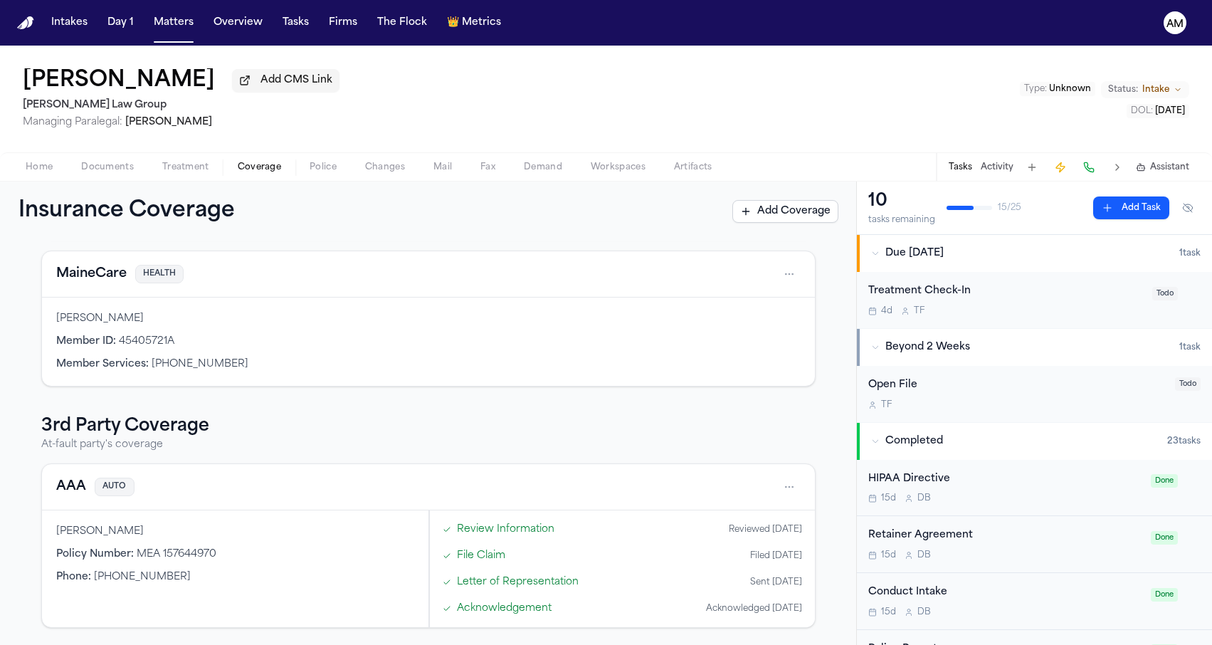
click at [62, 480] on button "AAA" at bounding box center [71, 487] width 30 height 20
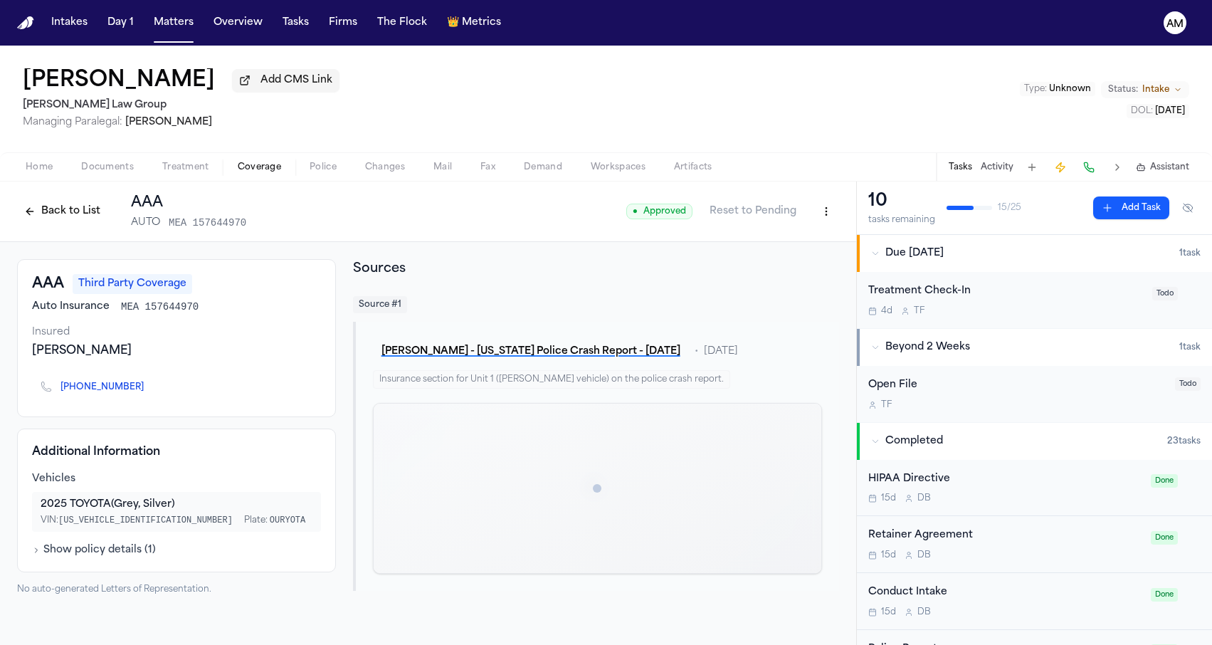
click at [115, 169] on span "Documents" at bounding box center [107, 167] width 53 height 11
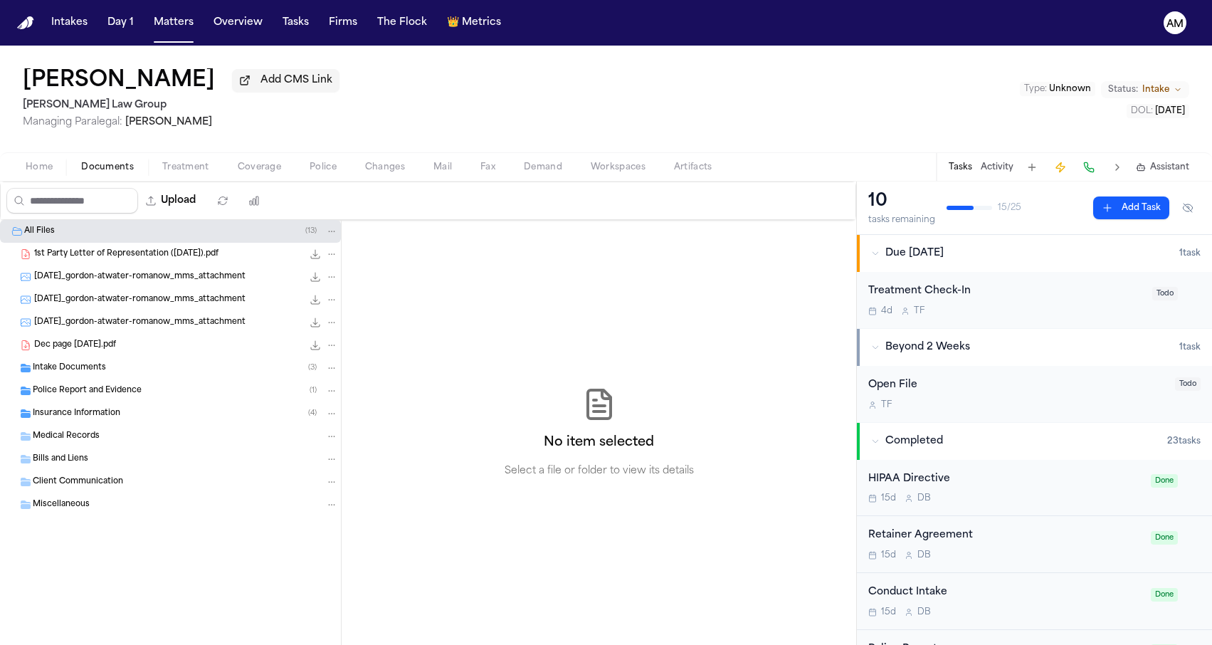
click at [122, 389] on span "Police Report and Evidence" at bounding box center [87, 391] width 109 height 12
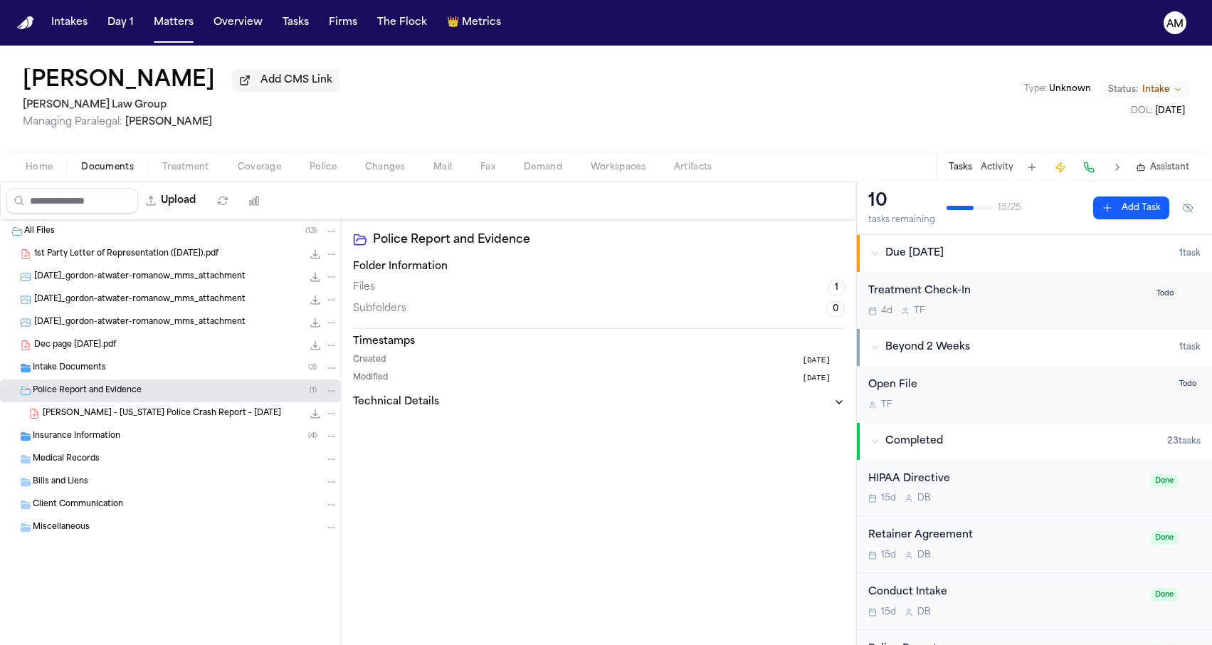
click at [122, 389] on span "Police Report and Evidence" at bounding box center [87, 391] width 109 height 12
click at [121, 369] on div "Intake Documents ( 3 )" at bounding box center [185, 367] width 305 height 13
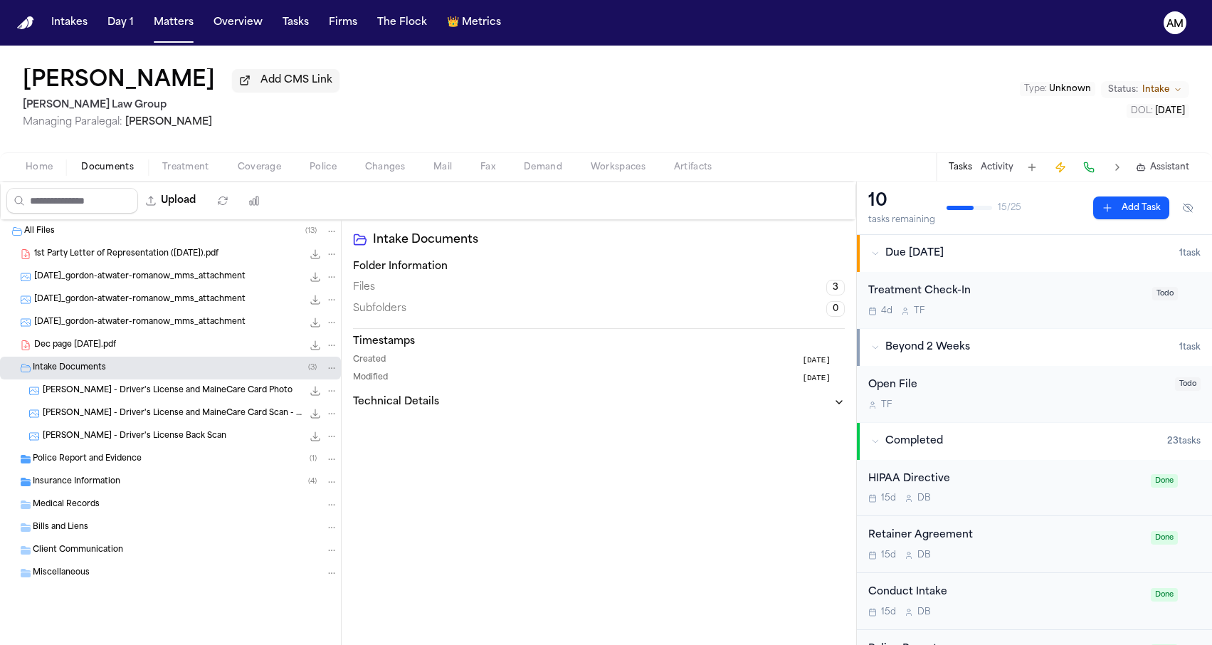
click at [125, 450] on div "Police Report and Evidence ( 1 )" at bounding box center [170, 459] width 341 height 23
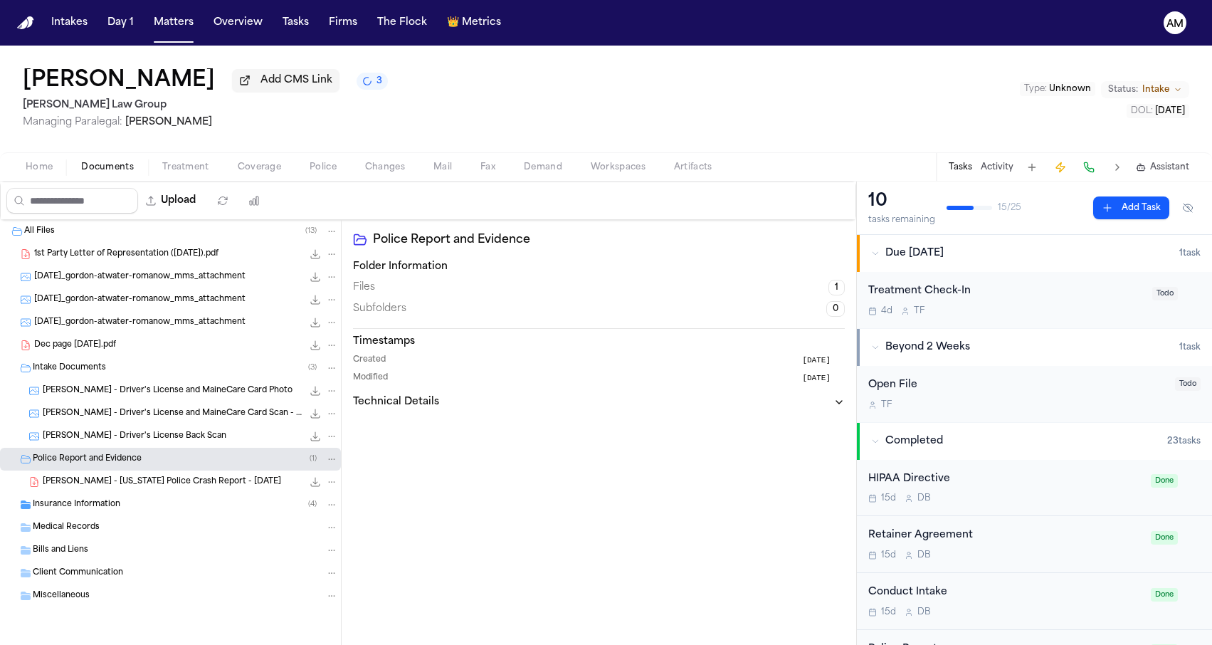
click at [110, 501] on div "Insurance Information ( 4 )" at bounding box center [185, 504] width 305 height 13
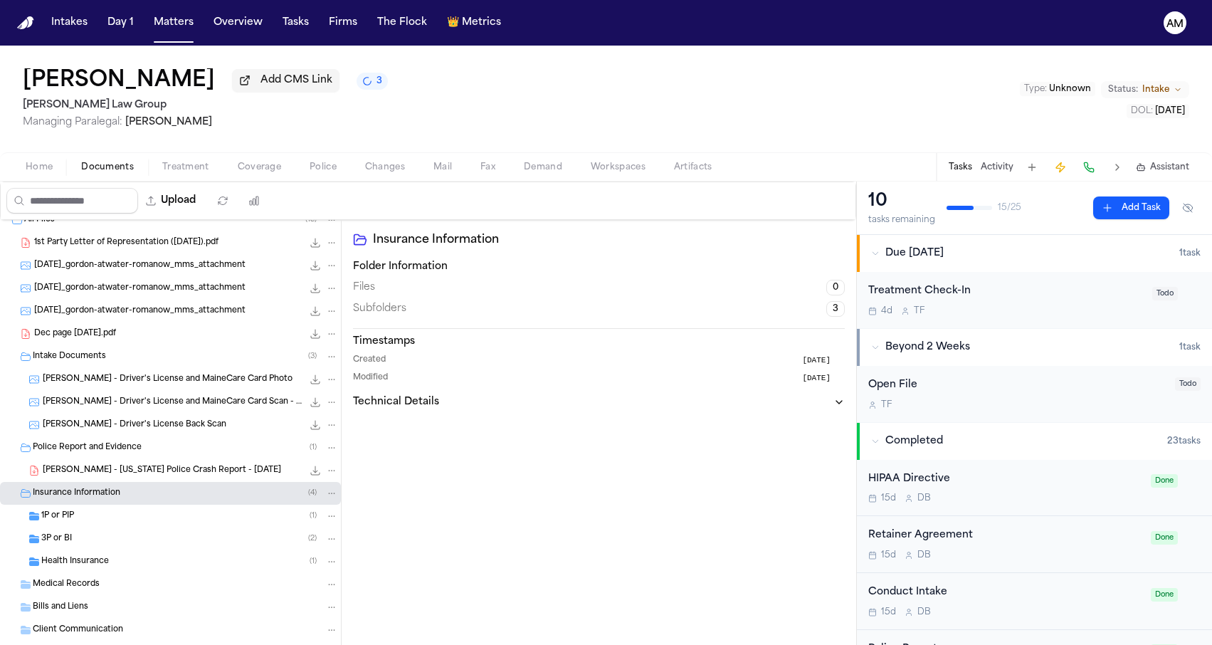
click at [79, 539] on div "3P or BI ( 2 )" at bounding box center [189, 538] width 297 height 13
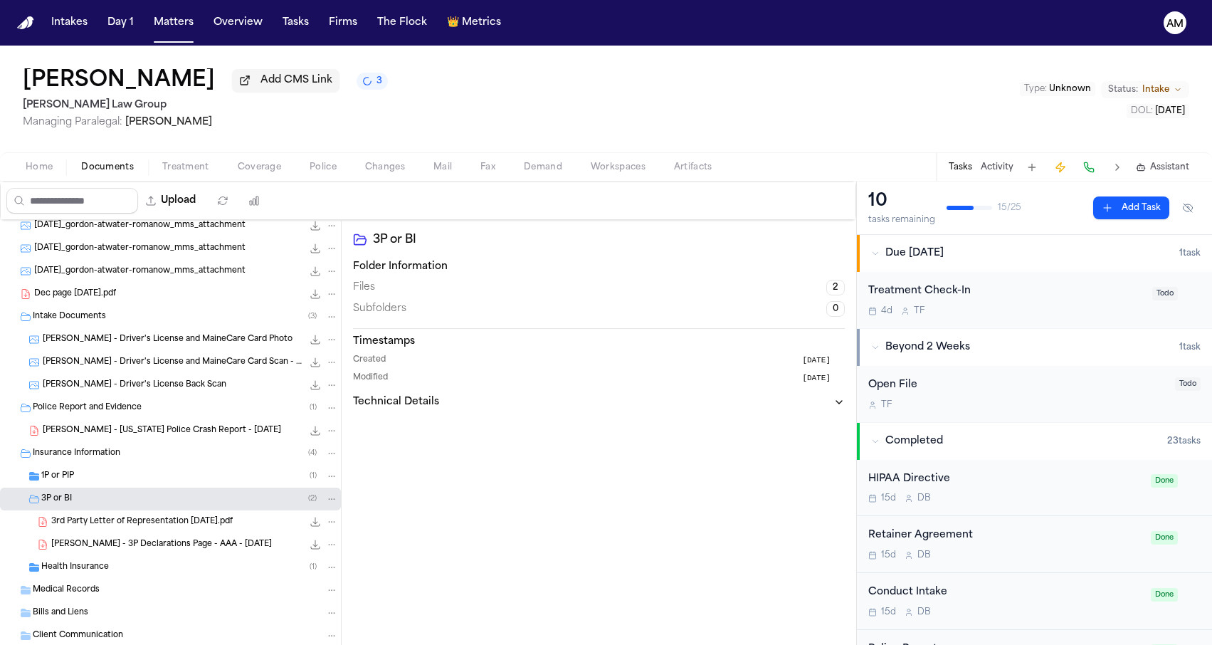
scroll to position [58, 0]
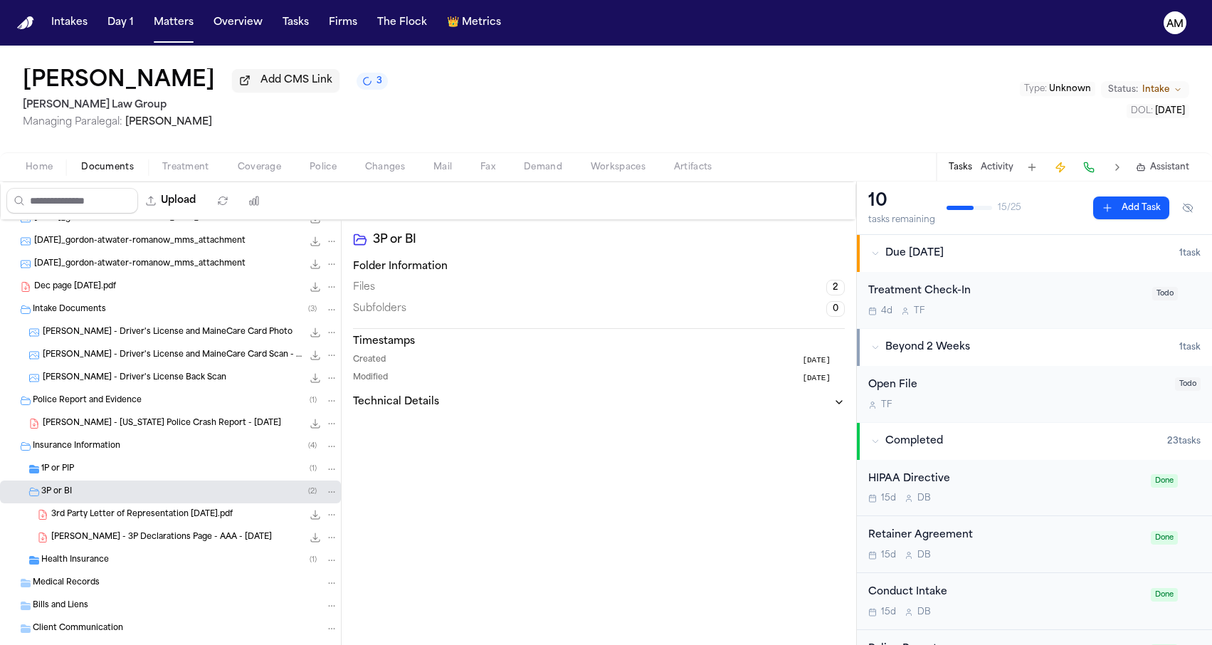
click at [83, 540] on span "[PERSON_NAME] - 3P Declarations Page - AAA - [DATE]" at bounding box center [161, 537] width 221 height 12
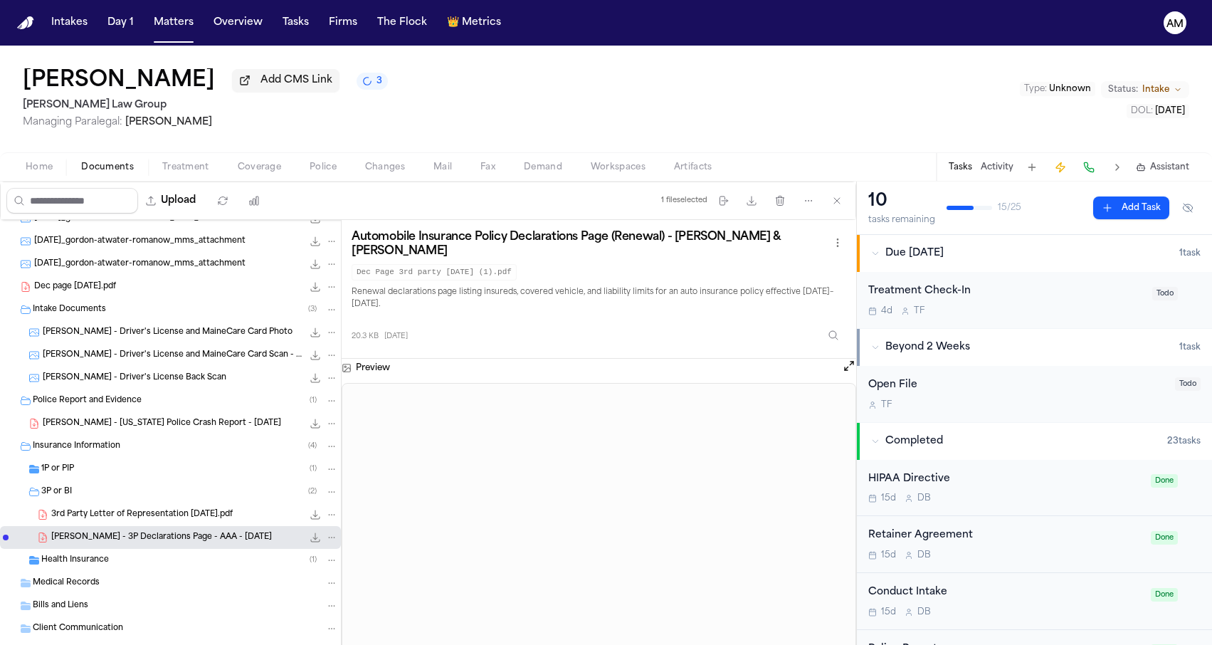
click at [177, 521] on span "3rd Party Letter of Representation [DATE].pdf" at bounding box center [141, 515] width 181 height 12
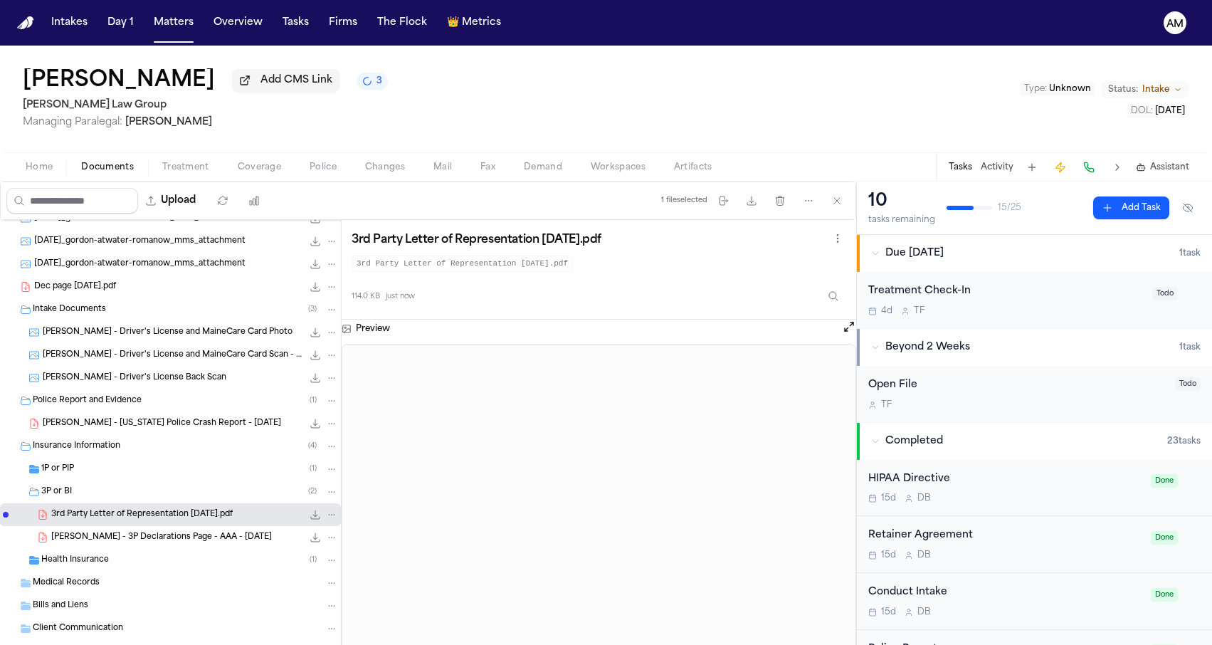
click at [489, 292] on div "114.0 KB just now" at bounding box center [598, 292] width 494 height 31
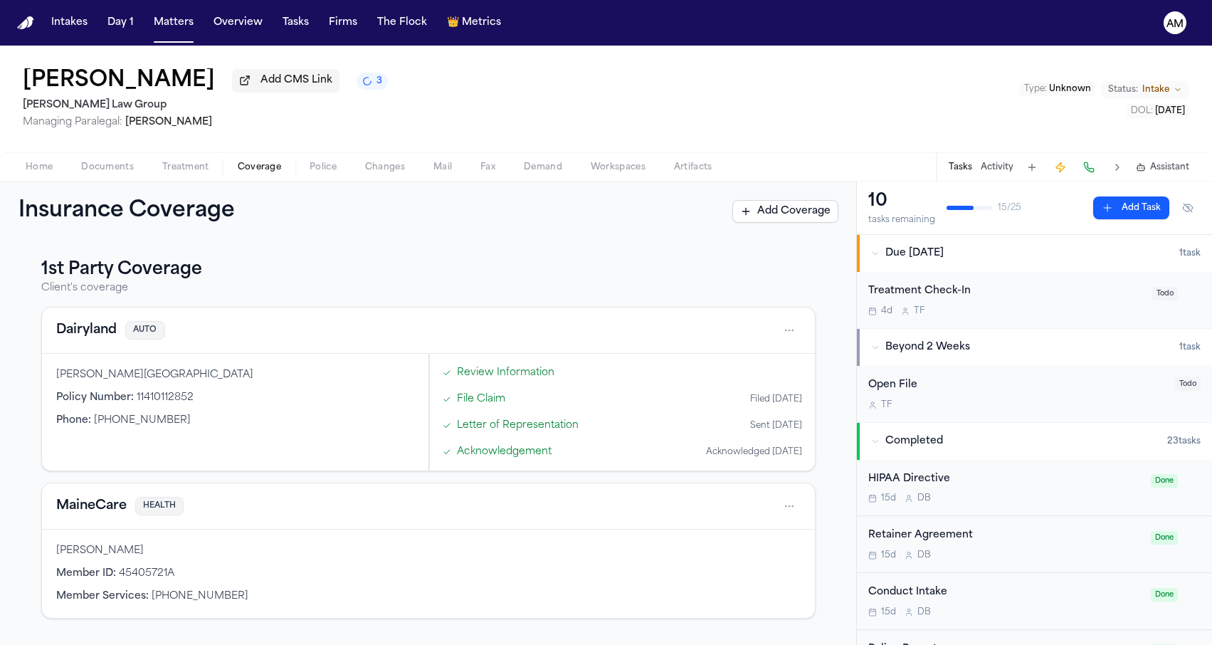
click at [245, 163] on span "Coverage" at bounding box center [259, 167] width 43 height 11
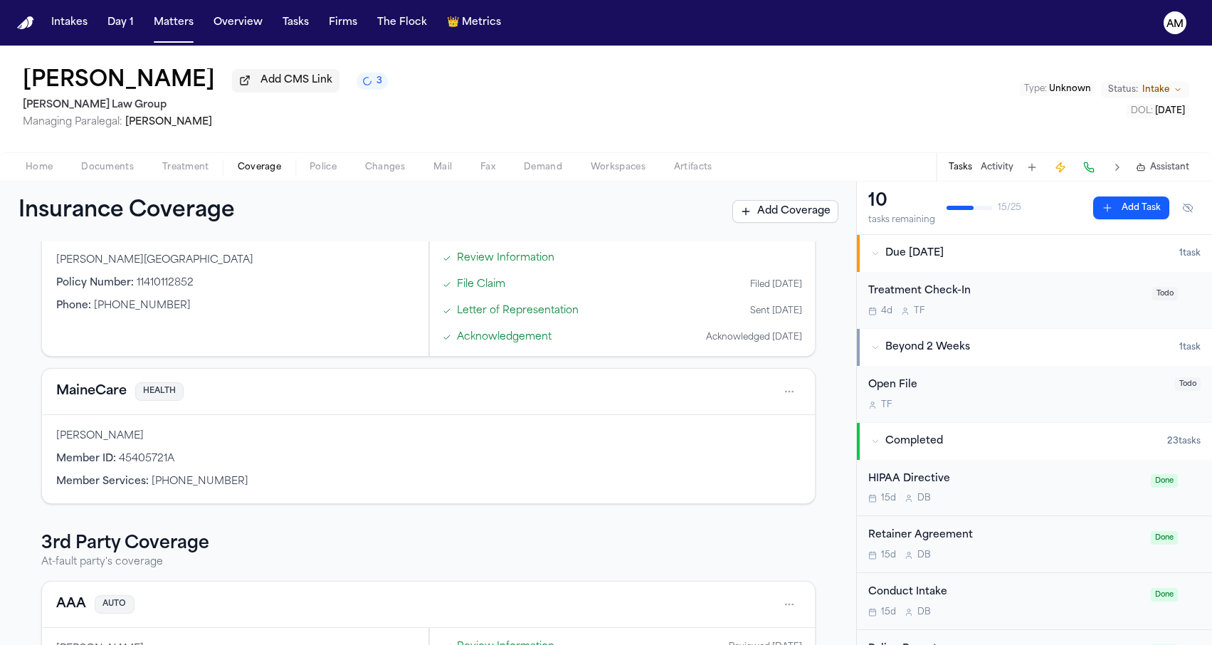
scroll to position [134, 0]
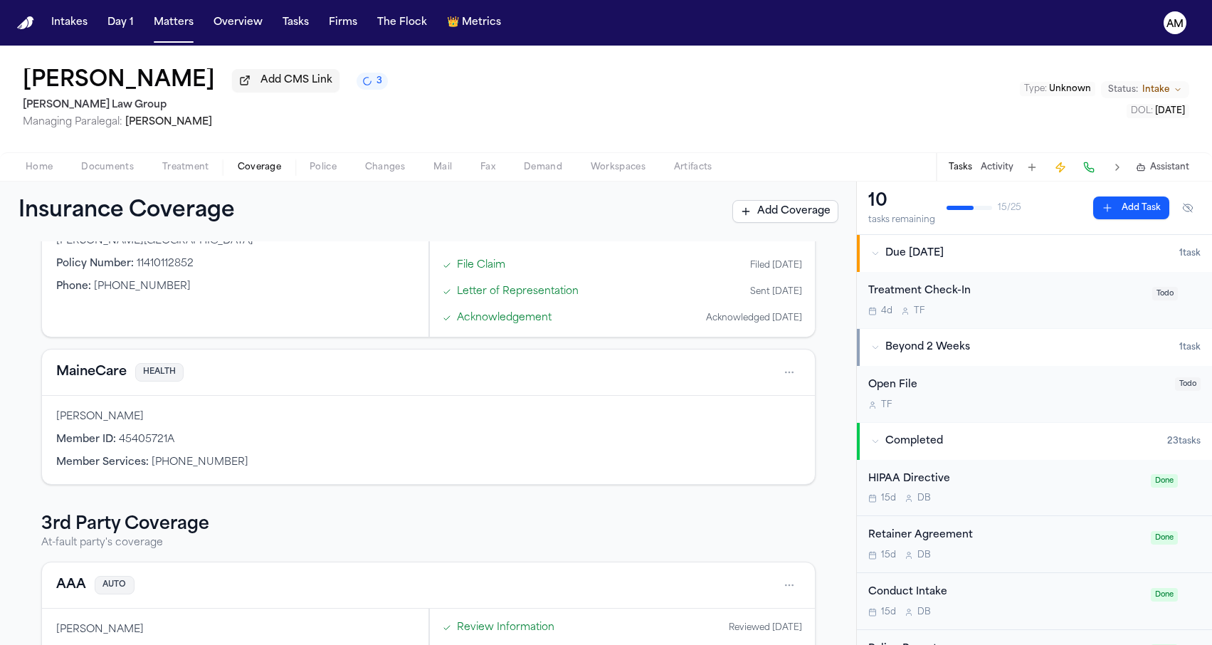
click at [80, 580] on button "AAA" at bounding box center [71, 585] width 30 height 20
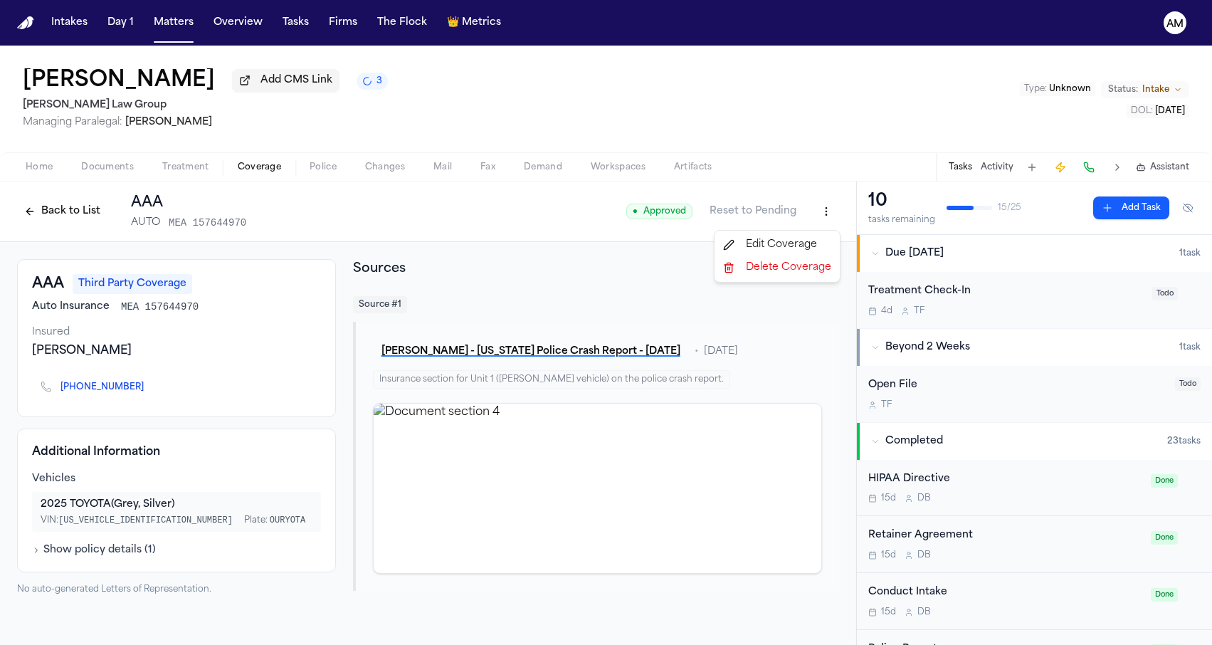
click at [827, 215] on html "Intakes Day 1 Matters Overview Tasks Firms The Flock 👑 Metrics AM [PERSON_NAME]…" at bounding box center [606, 322] width 1212 height 645
click at [802, 240] on div "Edit Coverage" at bounding box center [777, 244] width 120 height 23
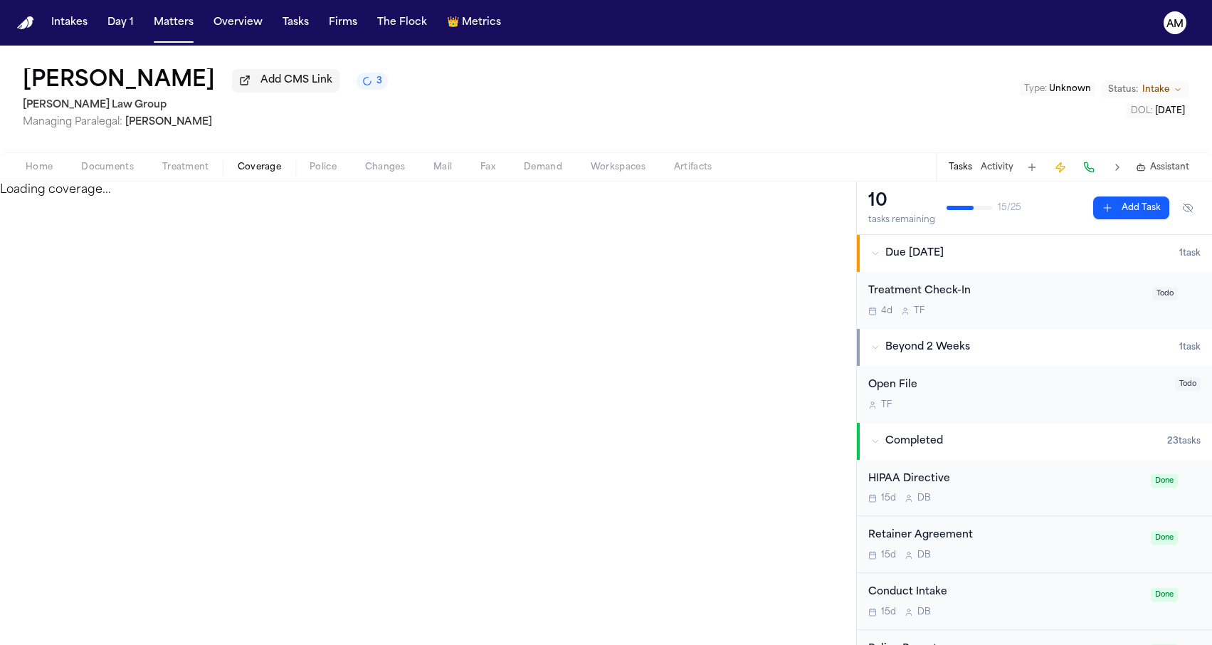
select select "**********"
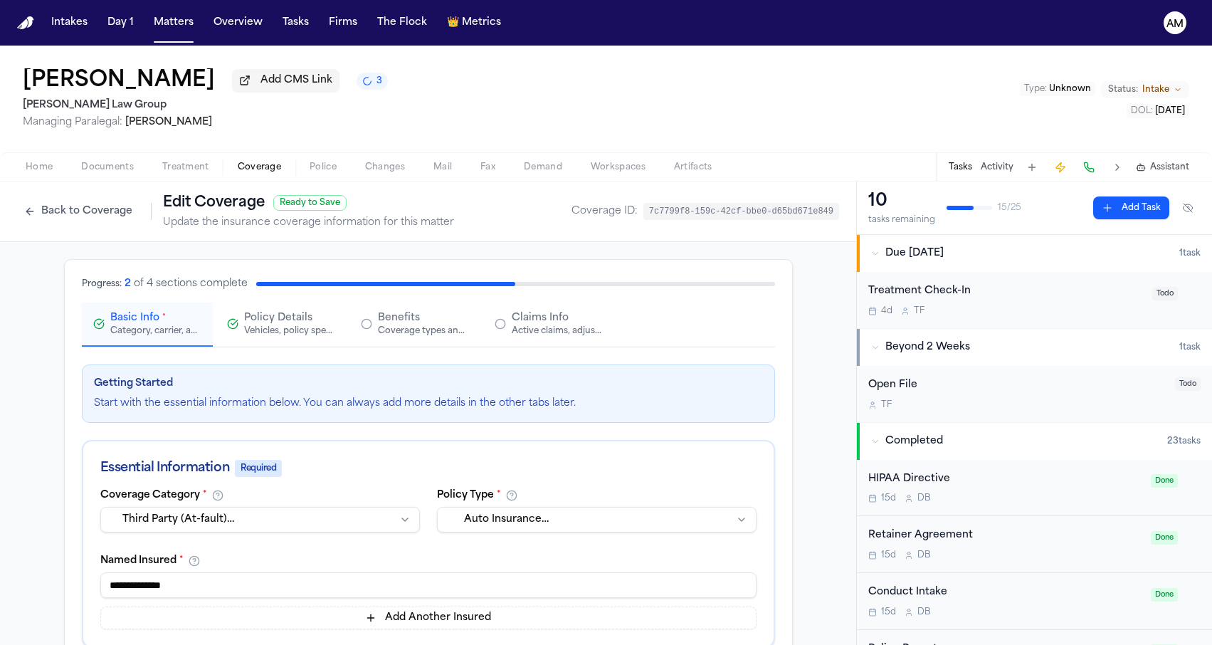
click at [508, 317] on div "Claims Info Active claims, adjusters, and subrogation details" at bounding box center [548, 324] width 108 height 26
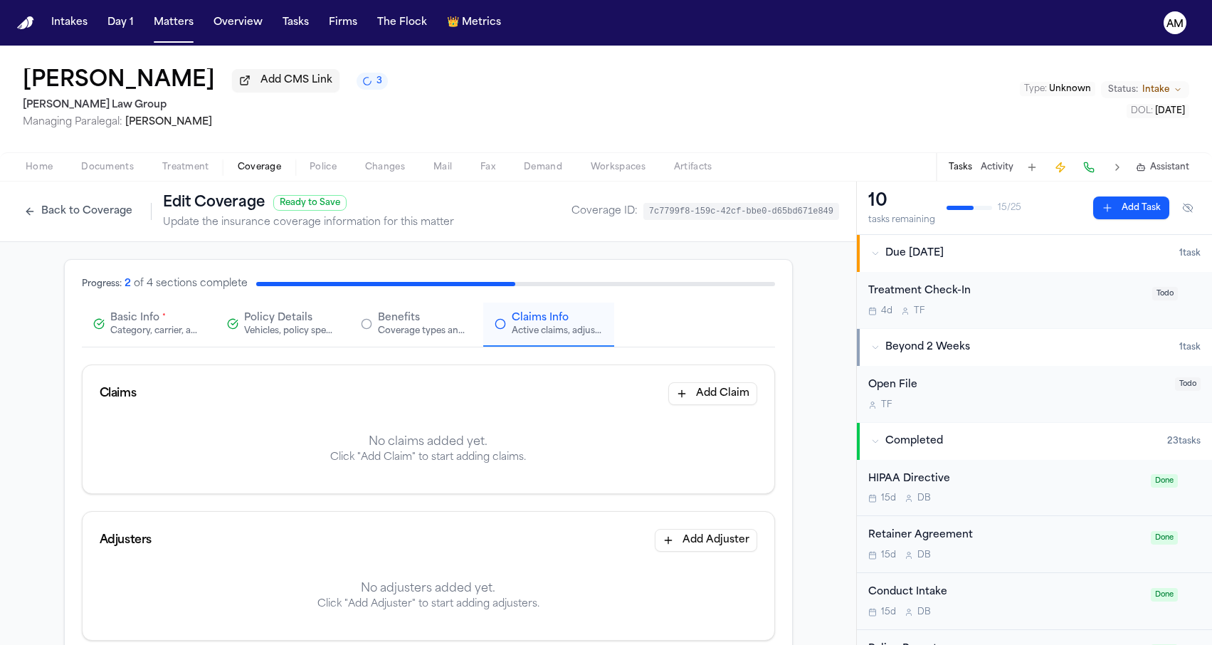
click at [121, 325] on span "Basic Info" at bounding box center [134, 318] width 49 height 14
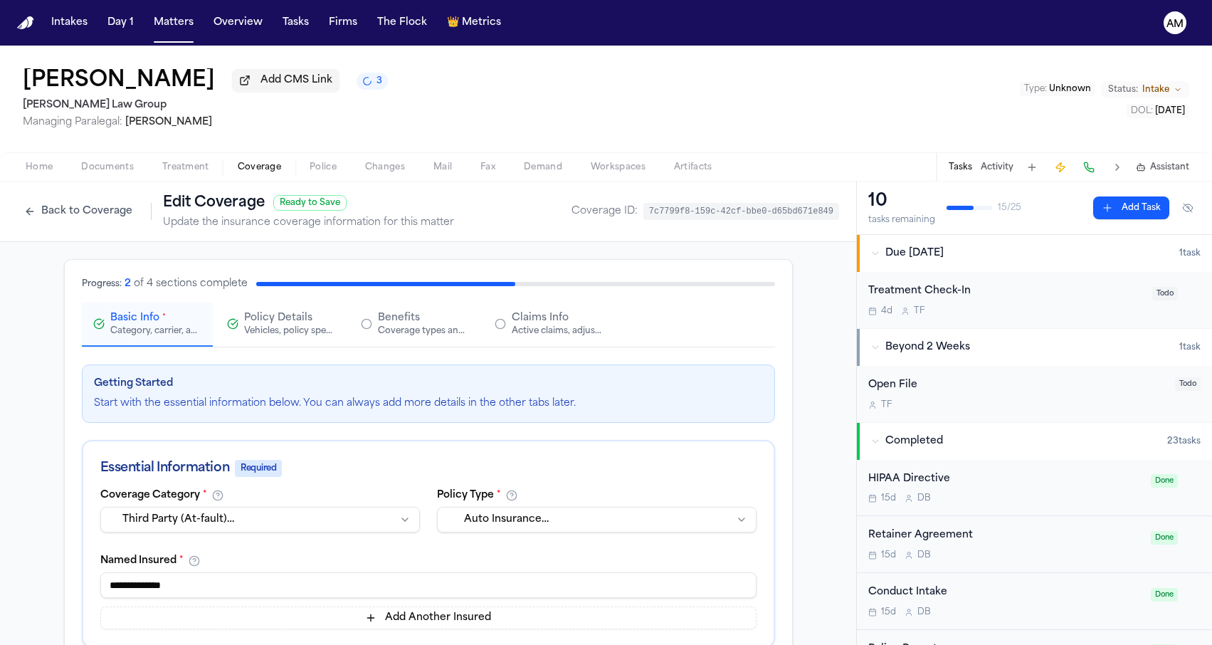
click at [601, 307] on button "Claims Info Active claims, adjusters, and subrogation details" at bounding box center [548, 324] width 131 height 44
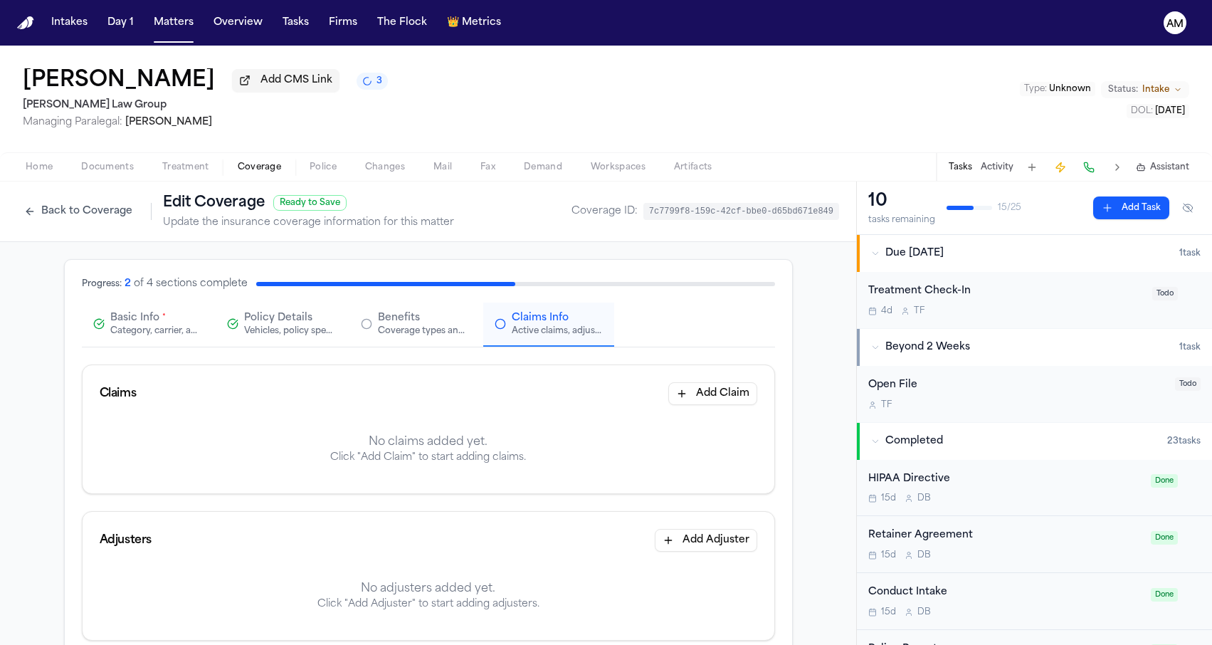
click at [724, 404] on button "Add Claim" at bounding box center [712, 393] width 89 height 23
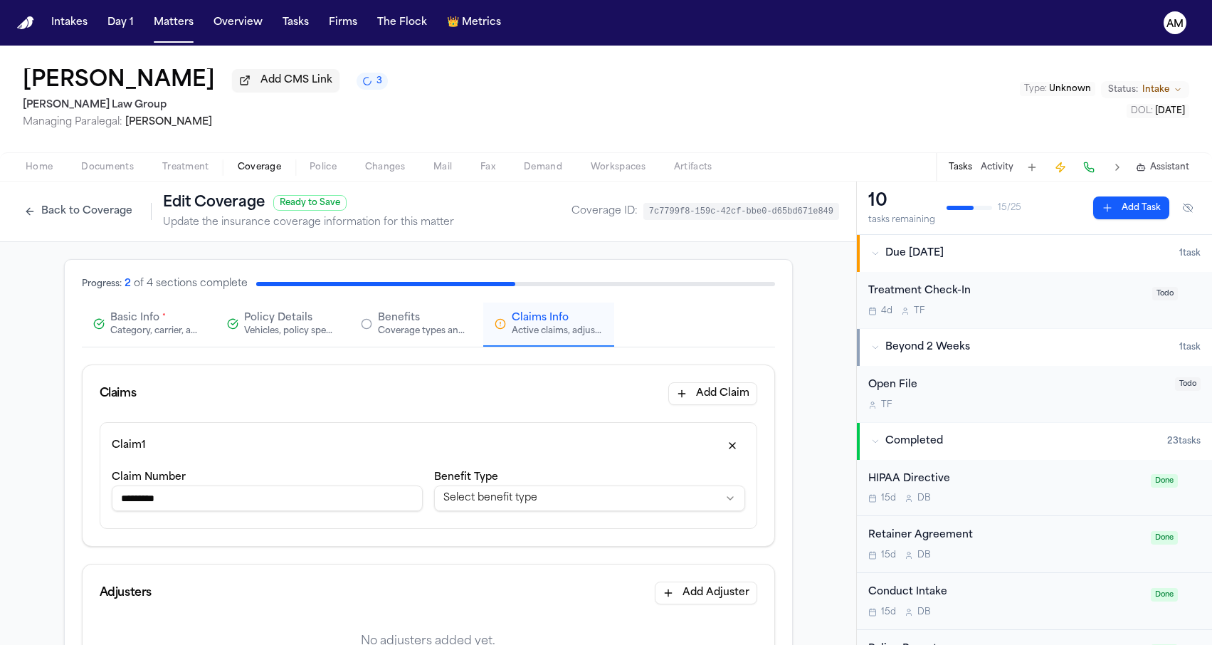
type input "*********"
click at [463, 422] on div "Claims Add Claim" at bounding box center [429, 393] width 692 height 57
click at [492, 490] on html "**********" at bounding box center [606, 322] width 1212 height 645
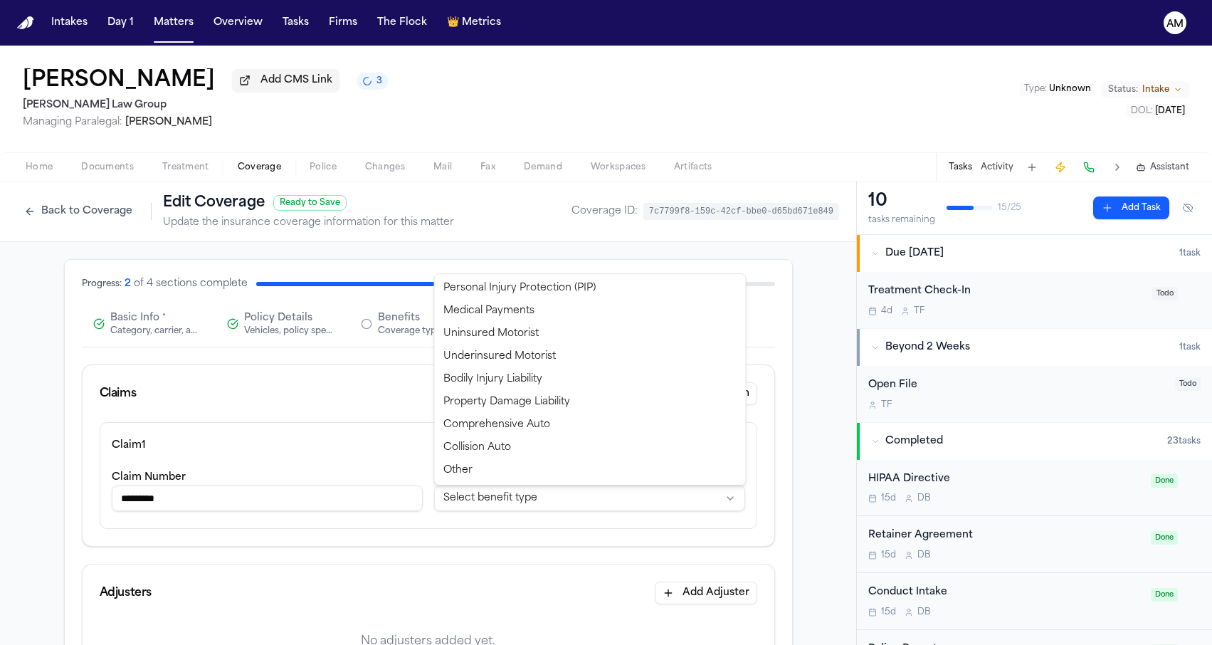
select select "**********"
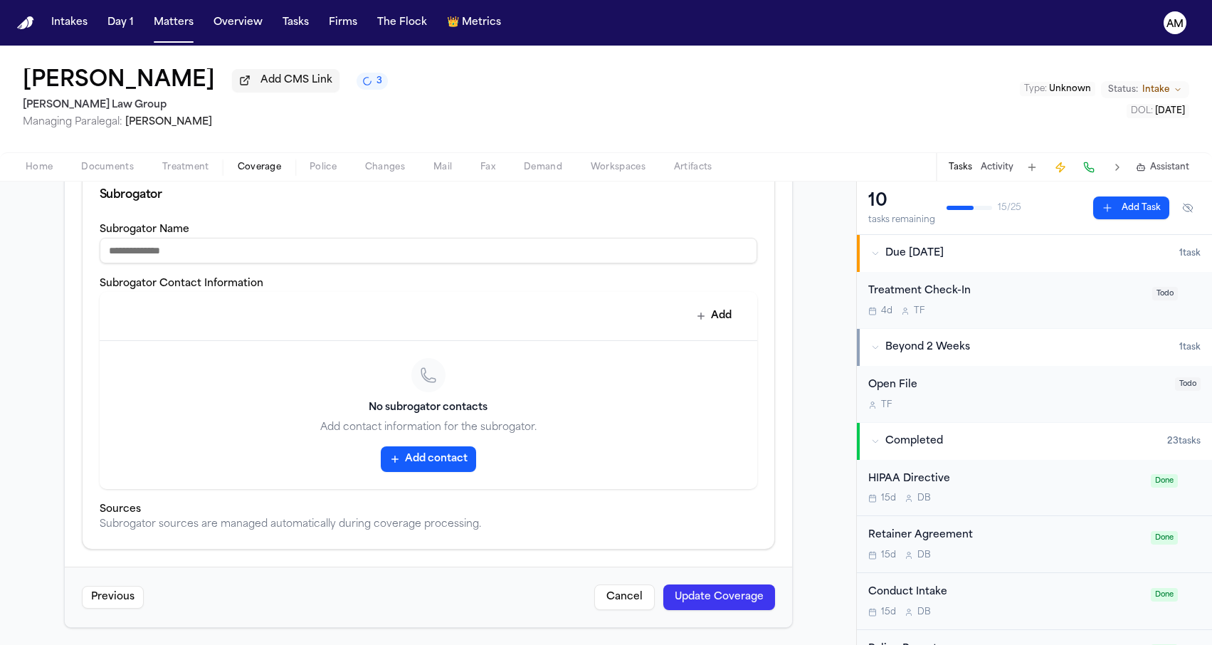
scroll to position [544, 0]
click at [708, 585] on button "Update Coverage" at bounding box center [719, 597] width 112 height 26
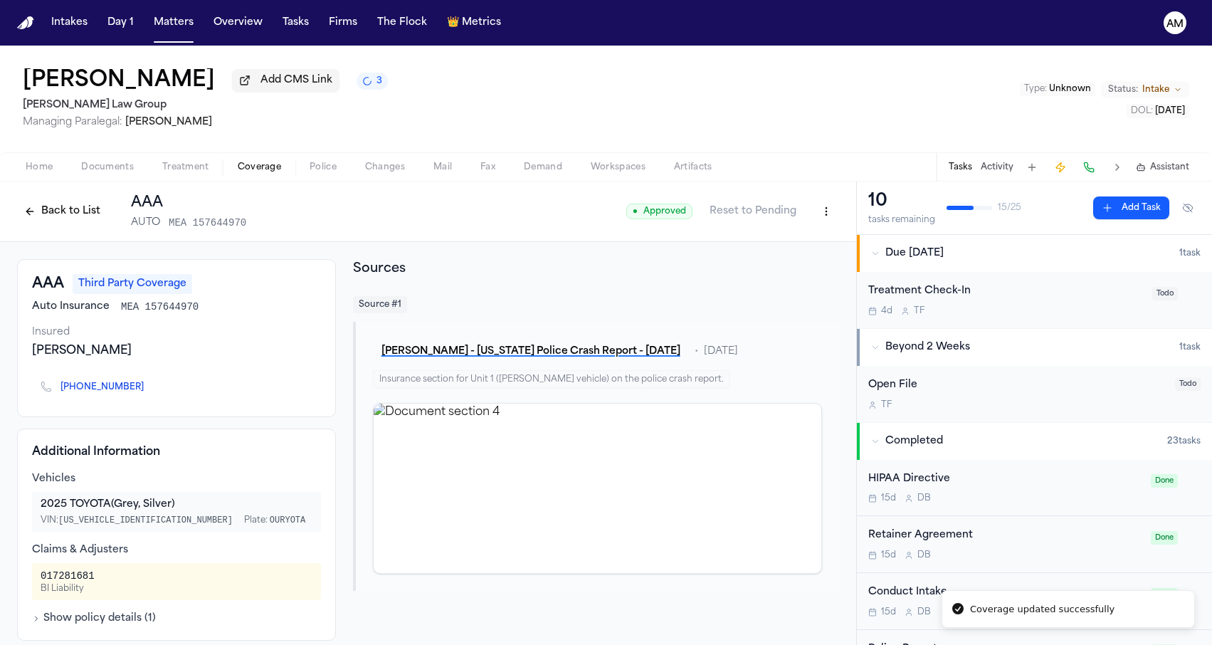
click at [72, 208] on button "Back to List" at bounding box center [62, 211] width 90 height 23
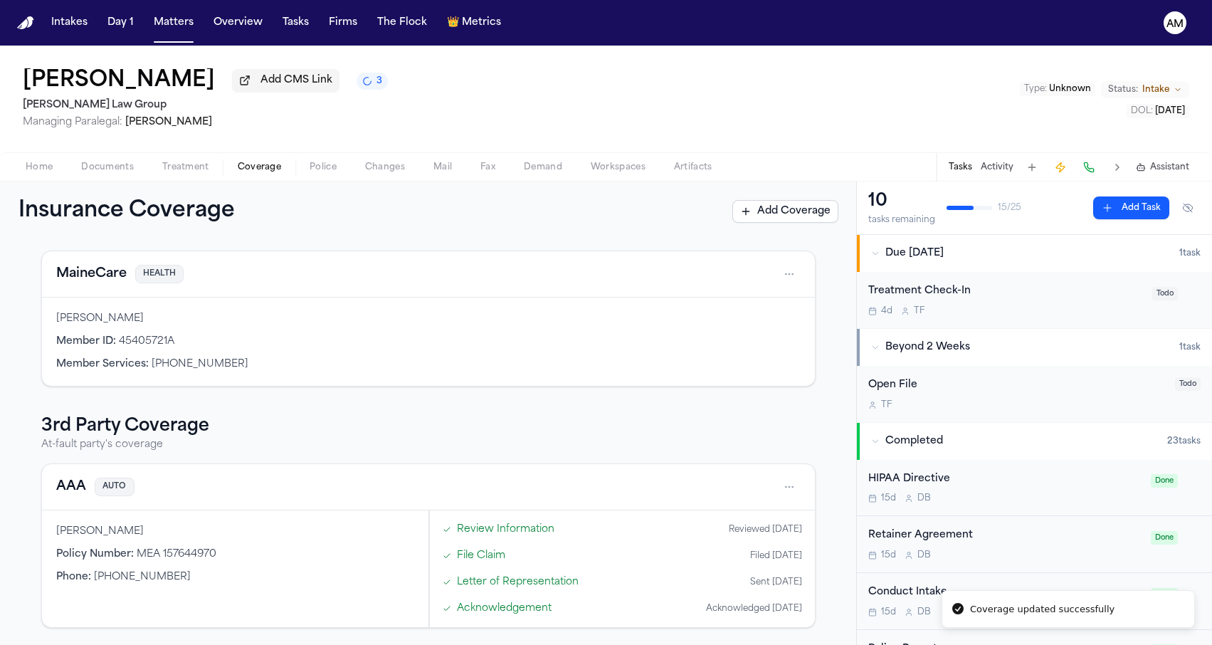
scroll to position [235, 0]
click at [126, 173] on span "Documents" at bounding box center [107, 167] width 53 height 11
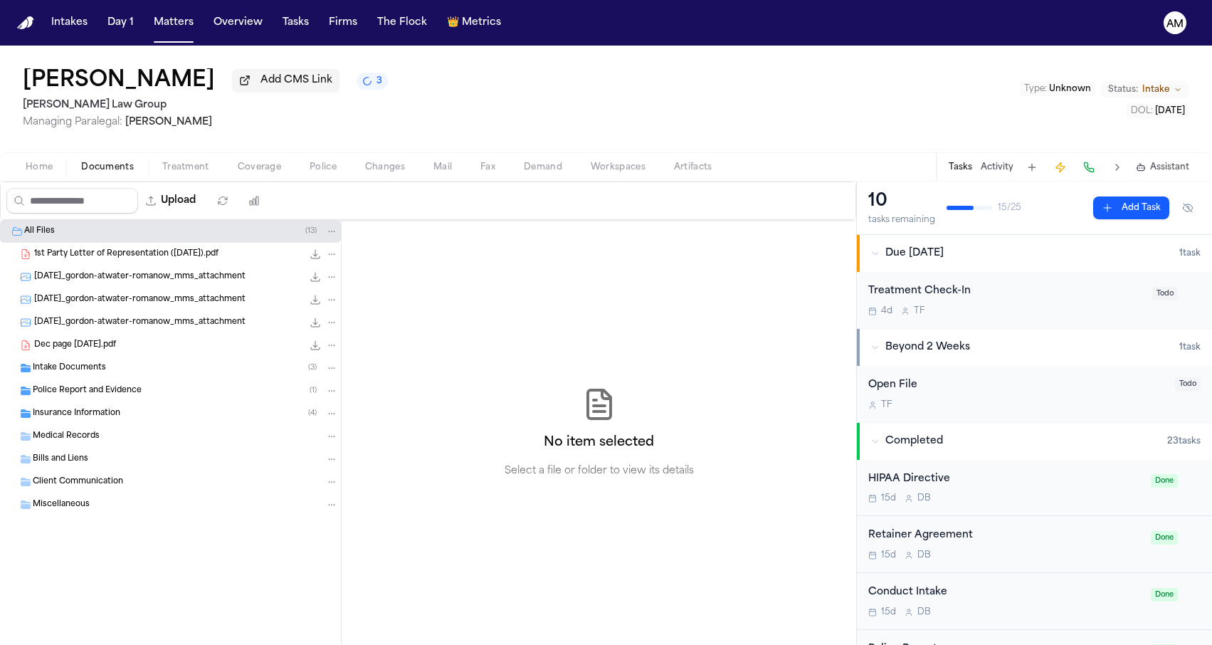
click at [121, 411] on div "Insurance Information ( 4 )" at bounding box center [185, 413] width 305 height 13
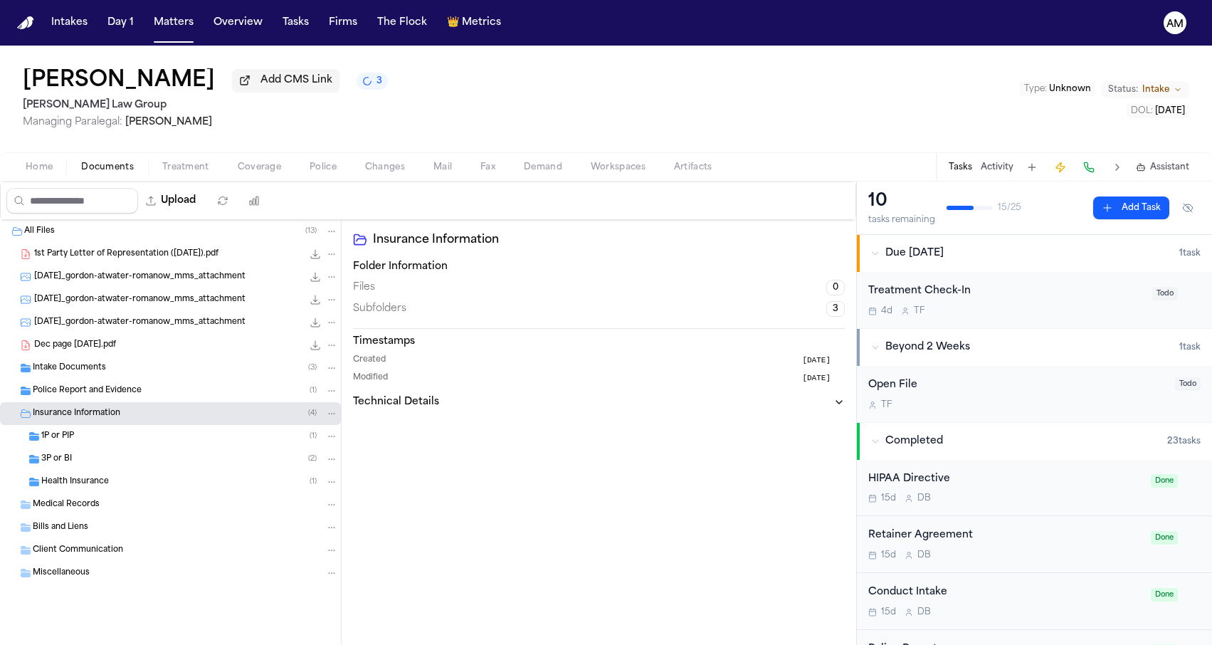
click at [124, 457] on div "3P or BI ( 2 )" at bounding box center [189, 459] width 297 height 13
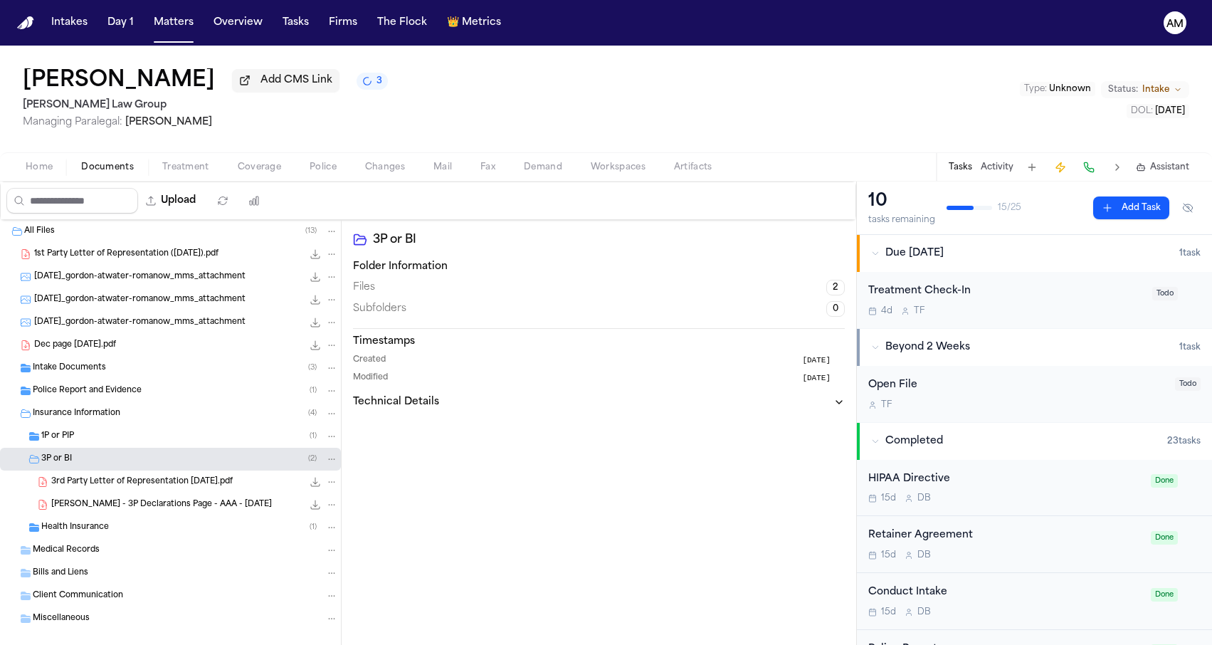
click at [134, 484] on span "3rd Party Letter of Representation [DATE].pdf" at bounding box center [141, 482] width 181 height 12
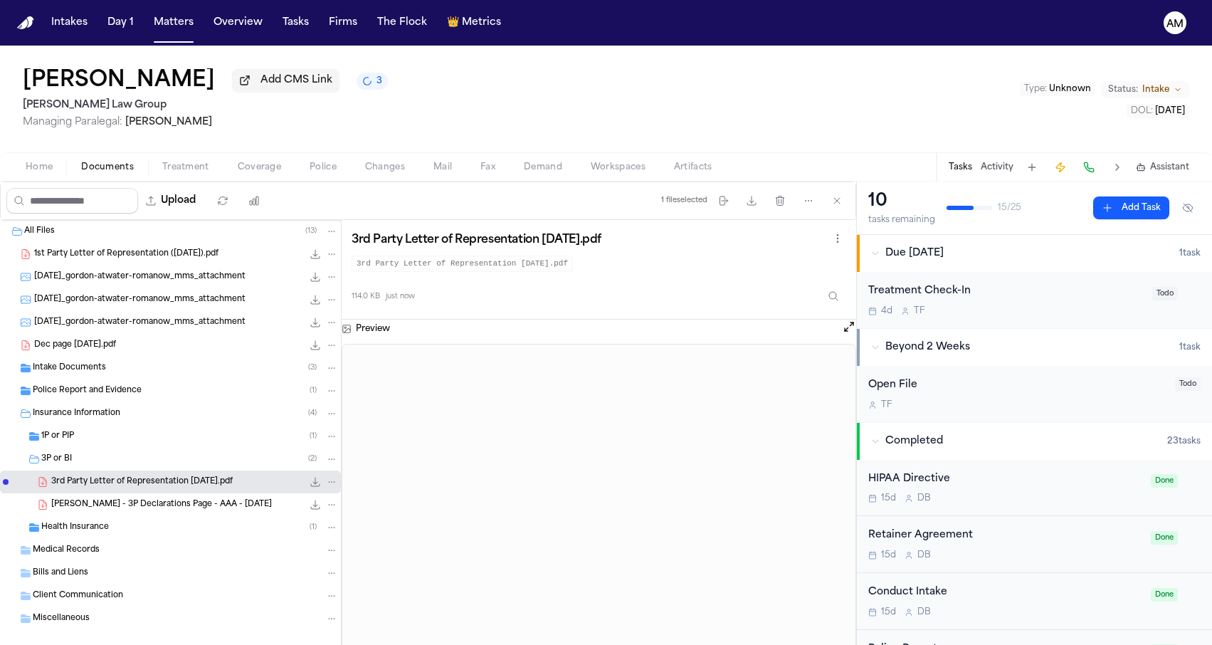
click at [259, 173] on span "Coverage" at bounding box center [259, 167] width 43 height 11
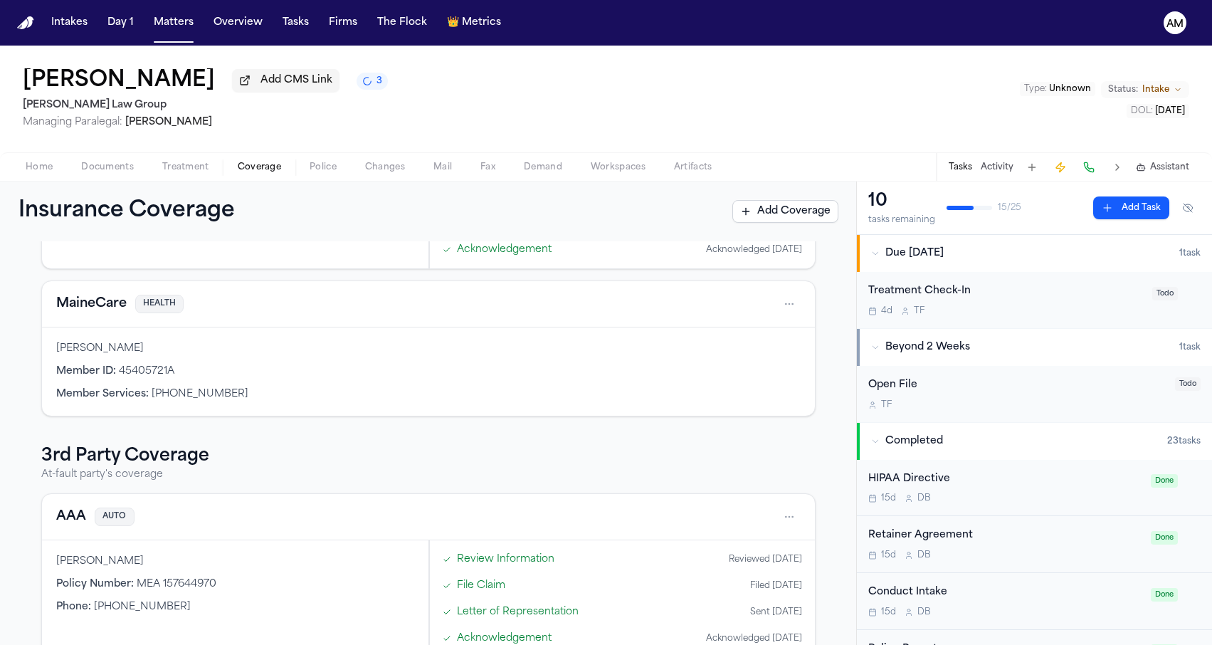
scroll to position [233, 0]
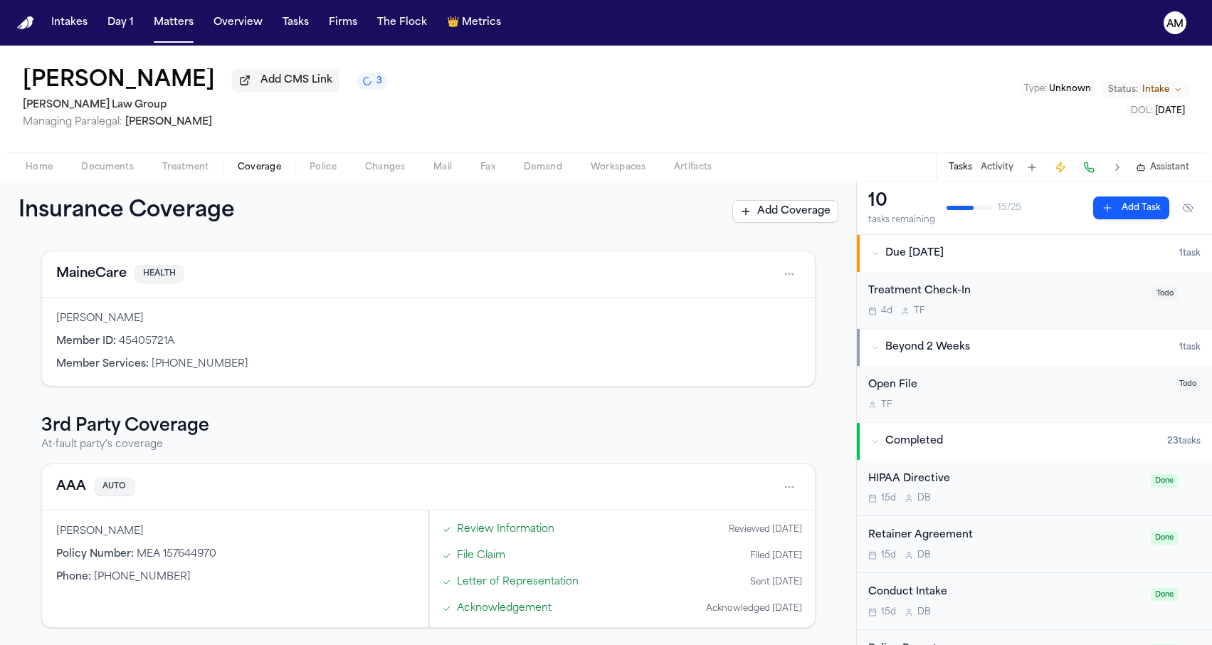
click at [65, 488] on button "AAA" at bounding box center [71, 487] width 30 height 20
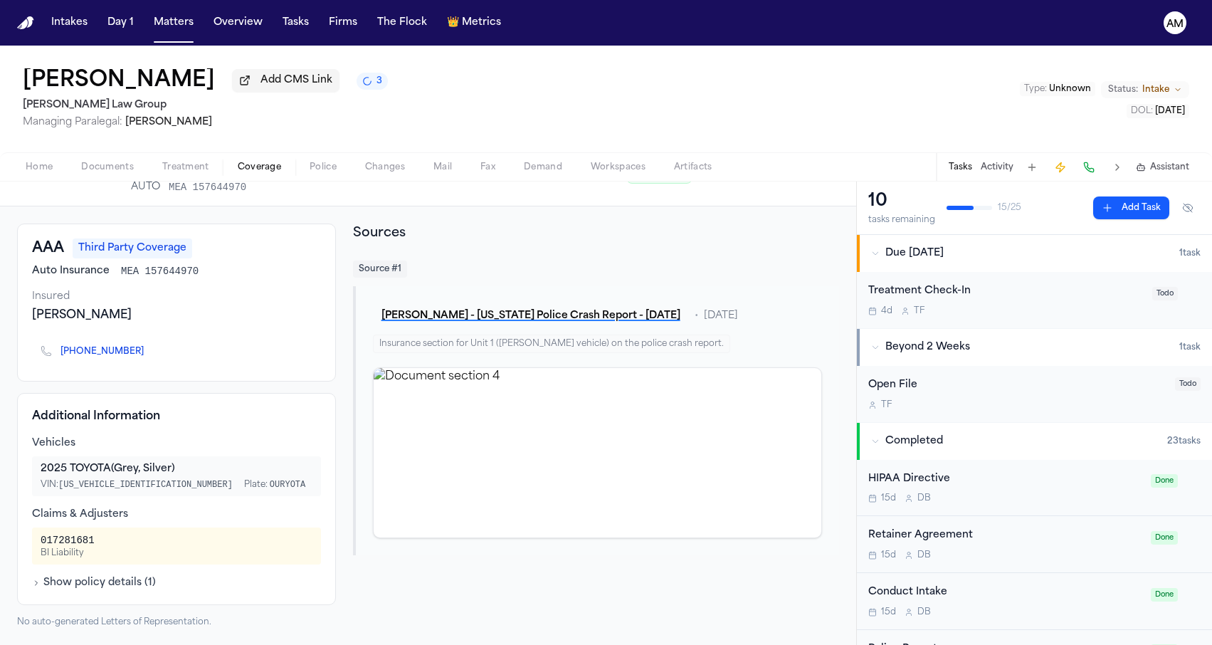
scroll to position [40, 0]
click at [82, 351] on link "[PHONE_NUMBER]" at bounding box center [101, 351] width 83 height 11
click at [344, 384] on div "AAA Third Party Coverage Auto Insurance MEA 157644970 Insured [PERSON_NAME] [PH…" at bounding box center [428, 425] width 822 height 404
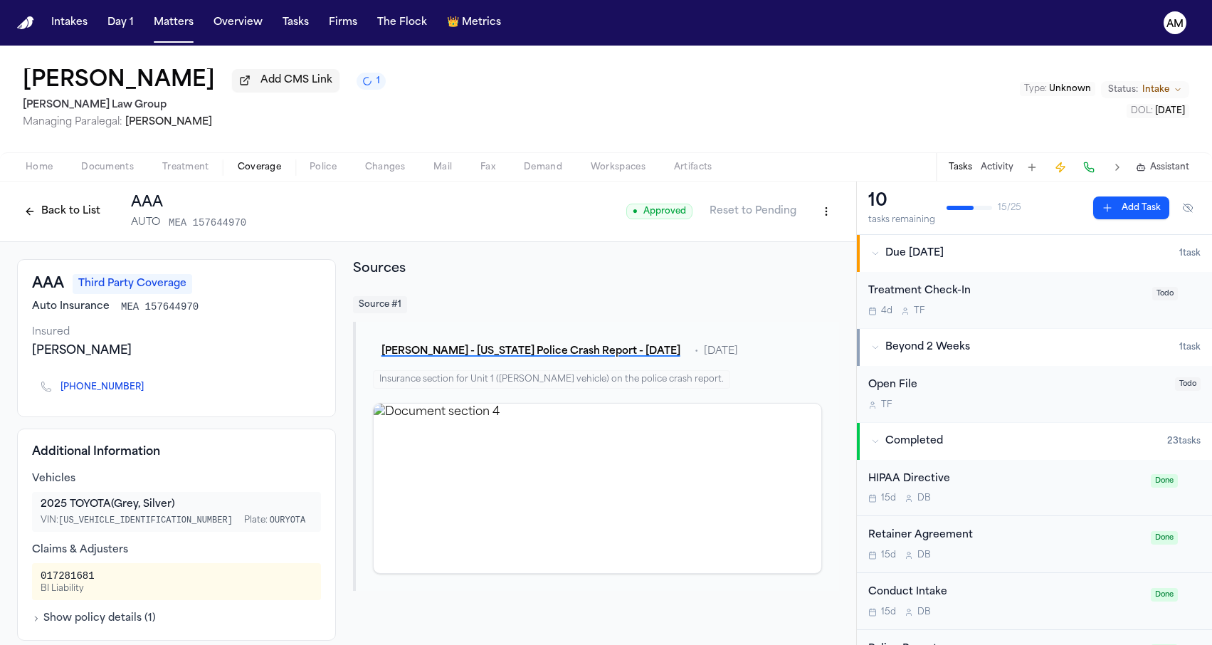
click at [817, 211] on html "Intakes Day 1 Matters Overview Tasks Firms The Flock 👑 Metrics AM [PERSON_NAME]…" at bounding box center [606, 322] width 1212 height 645
click at [613, 280] on html "Intakes Day 1 Matters Overview Tasks Firms The Flock 👑 Metrics AM [PERSON_NAME]…" at bounding box center [606, 322] width 1212 height 645
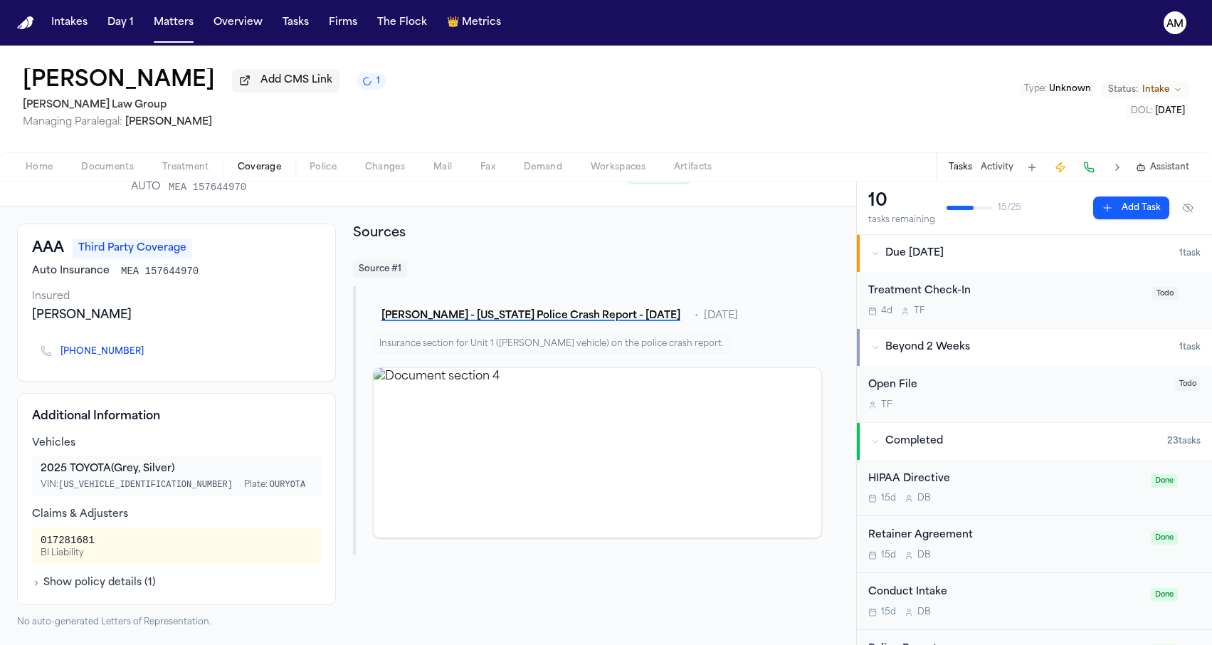
scroll to position [40, 0]
click at [325, 513] on div "Additional Information Vehicles 2025 TOYOTA (Grey, Silver) VIN: [US_VEHICLE_IDE…" at bounding box center [176, 499] width 319 height 212
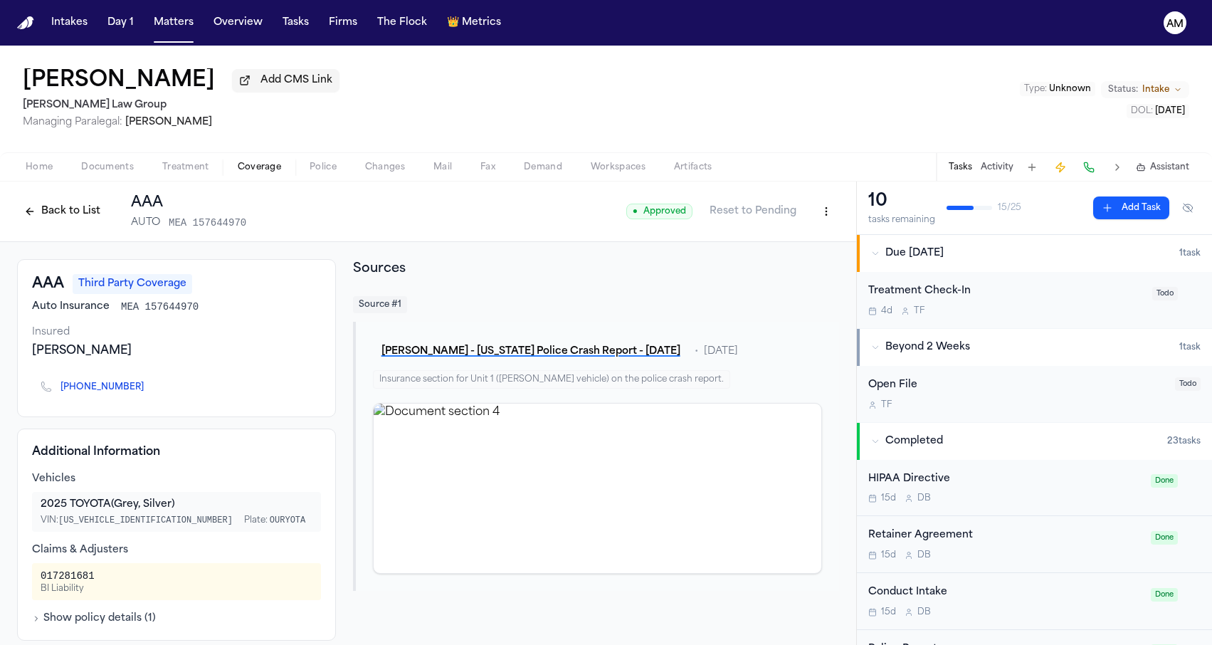
scroll to position [0, 0]
click at [832, 218] on html "Intakes Day 1 Matters Overview Tasks Firms The Flock 👑 Metrics AM [PERSON_NAME]…" at bounding box center [606, 322] width 1212 height 645
click at [809, 240] on div "Edit Coverage" at bounding box center [777, 244] width 120 height 23
select select "**********"
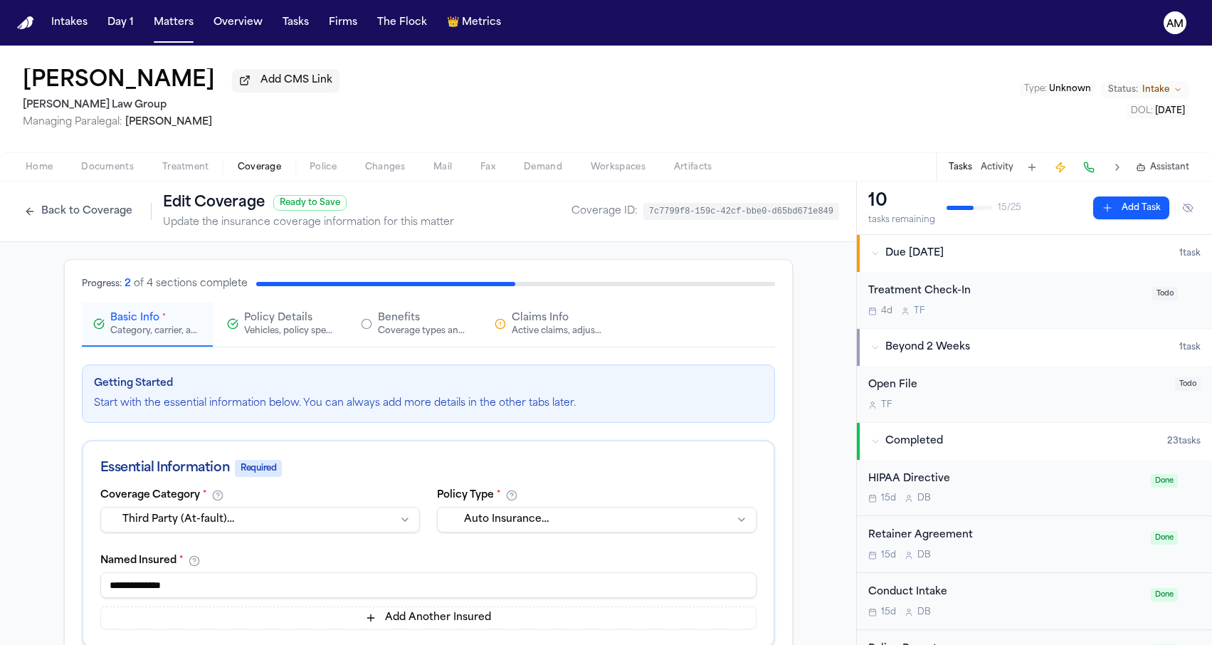
click at [521, 325] on span "Claims Info" at bounding box center [540, 318] width 57 height 14
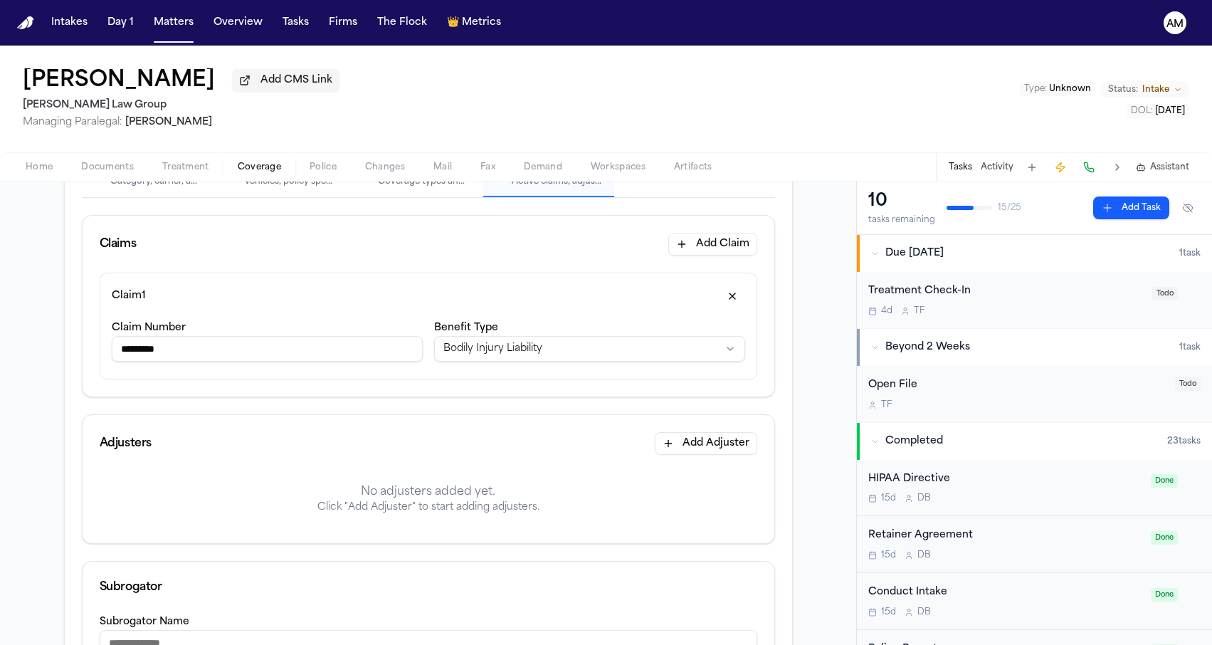
scroll to position [216, 0]
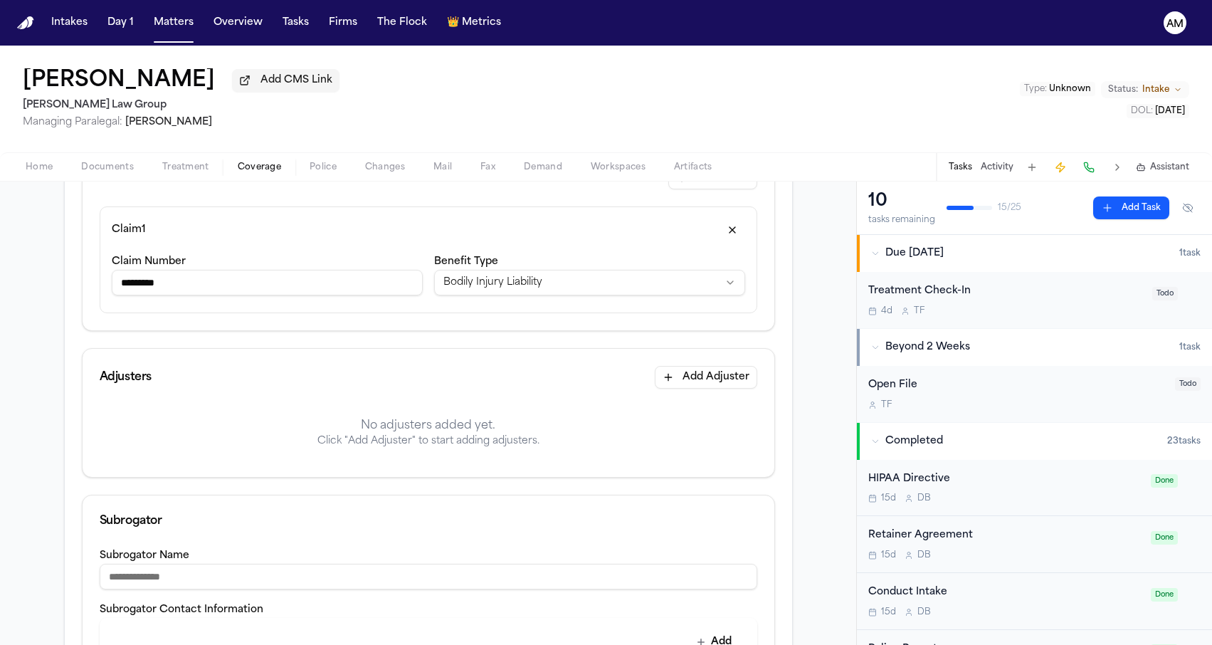
click at [679, 383] on button "Add Adjuster" at bounding box center [706, 377] width 102 height 23
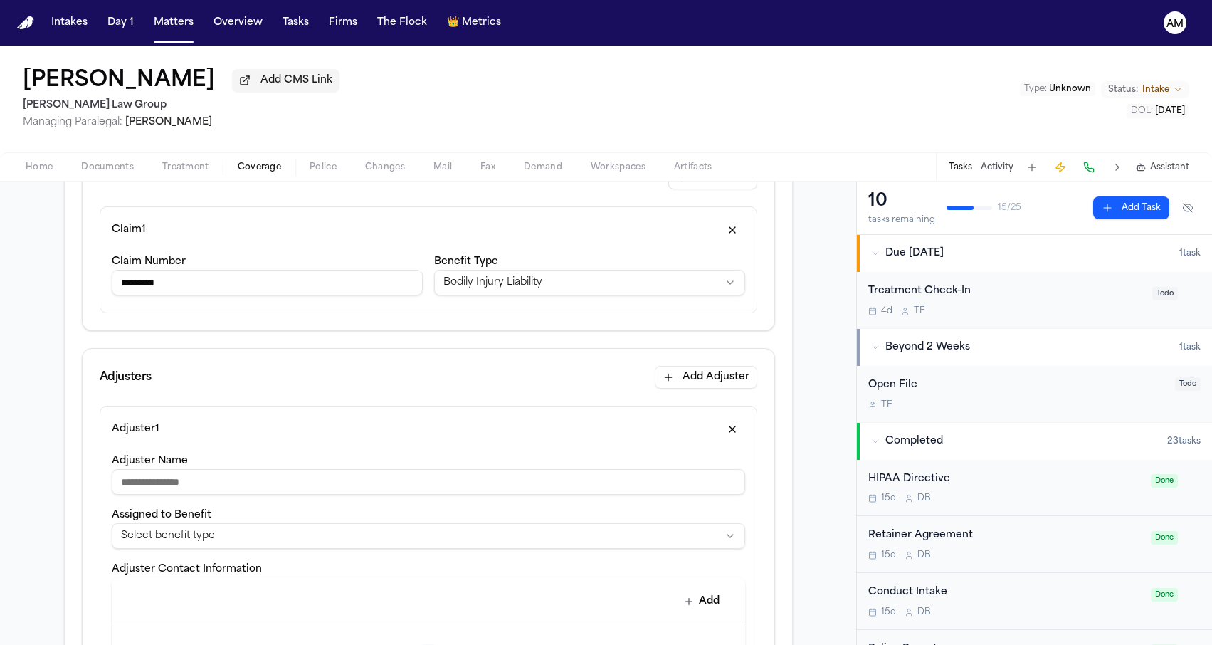
click at [284, 494] on input "Adjuster Name" at bounding box center [428, 482] width 633 height 26
type input "**********"
click at [353, 506] on div "**********" at bounding box center [428, 613] width 633 height 322
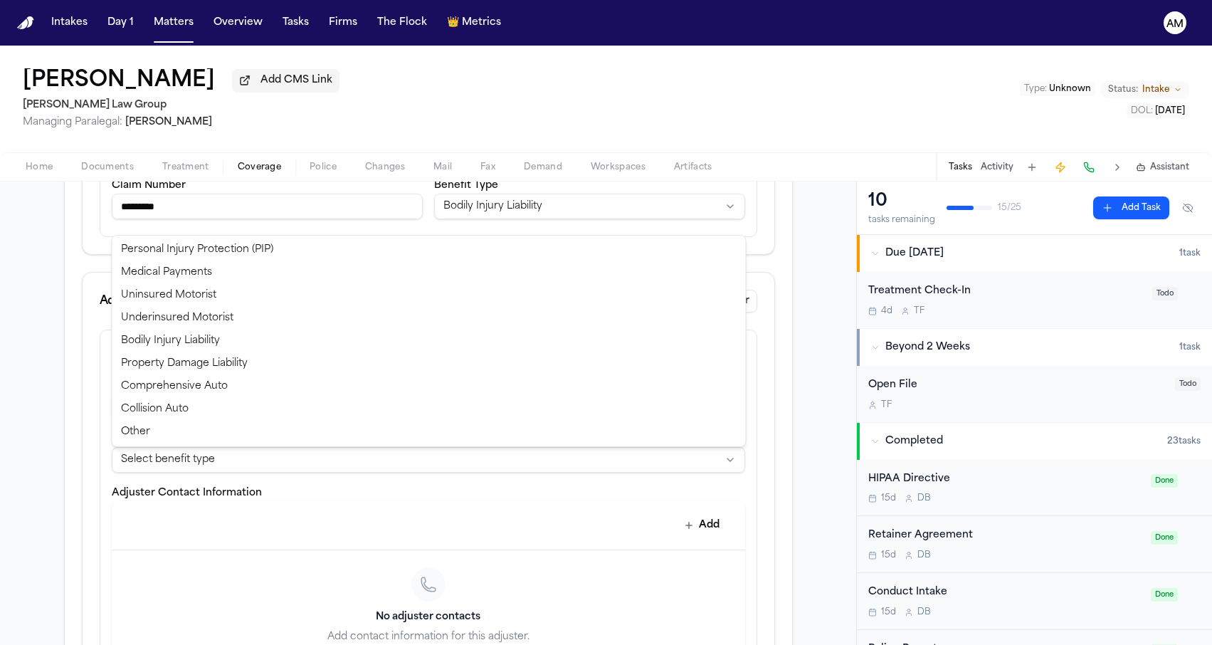
click at [335, 453] on html "**********" at bounding box center [606, 322] width 1212 height 645
select select "**********"
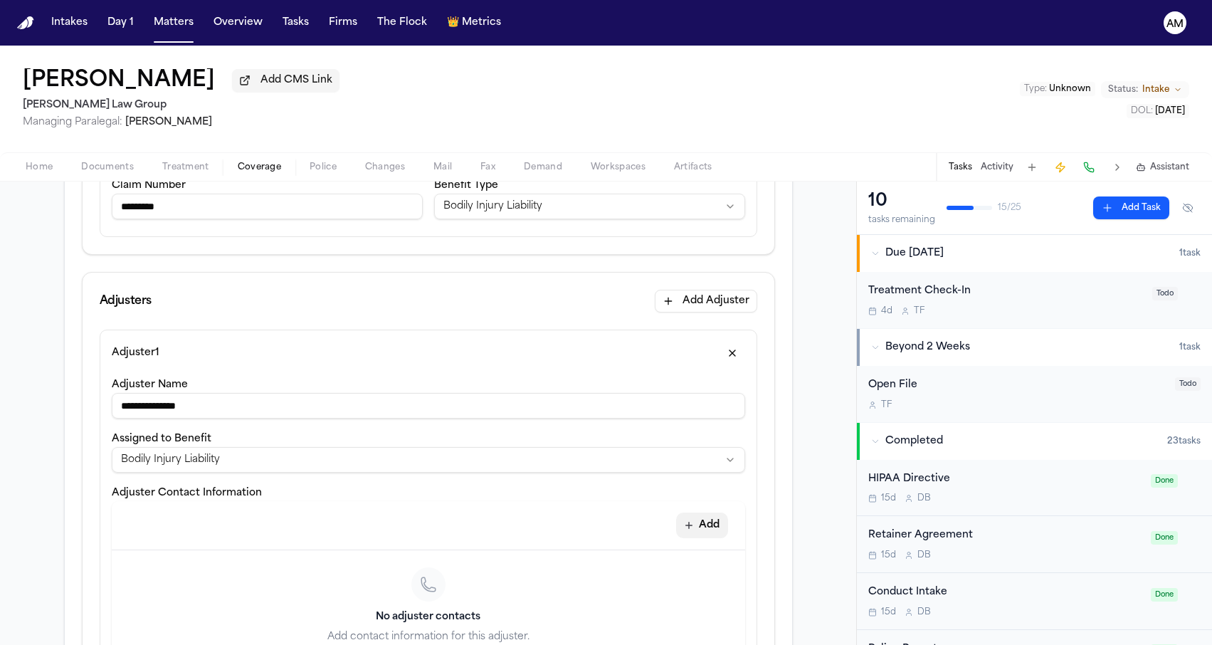
click at [692, 527] on icon "button" at bounding box center [688, 524] width 11 height 11
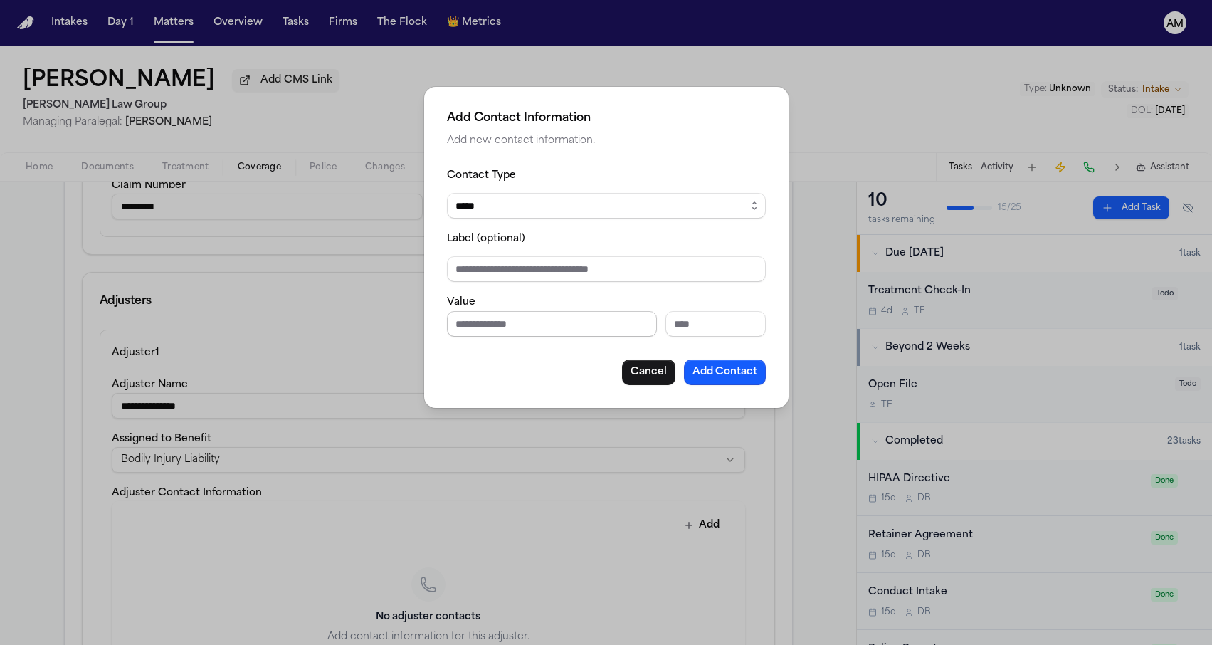
click at [500, 318] on input "Phone number" at bounding box center [552, 324] width 210 height 26
click at [471, 319] on input "******" at bounding box center [552, 324] width 210 height 26
click at [497, 324] on input "******" at bounding box center [552, 324] width 210 height 26
type input "**********"
click at [736, 374] on button "Add Contact" at bounding box center [725, 372] width 82 height 26
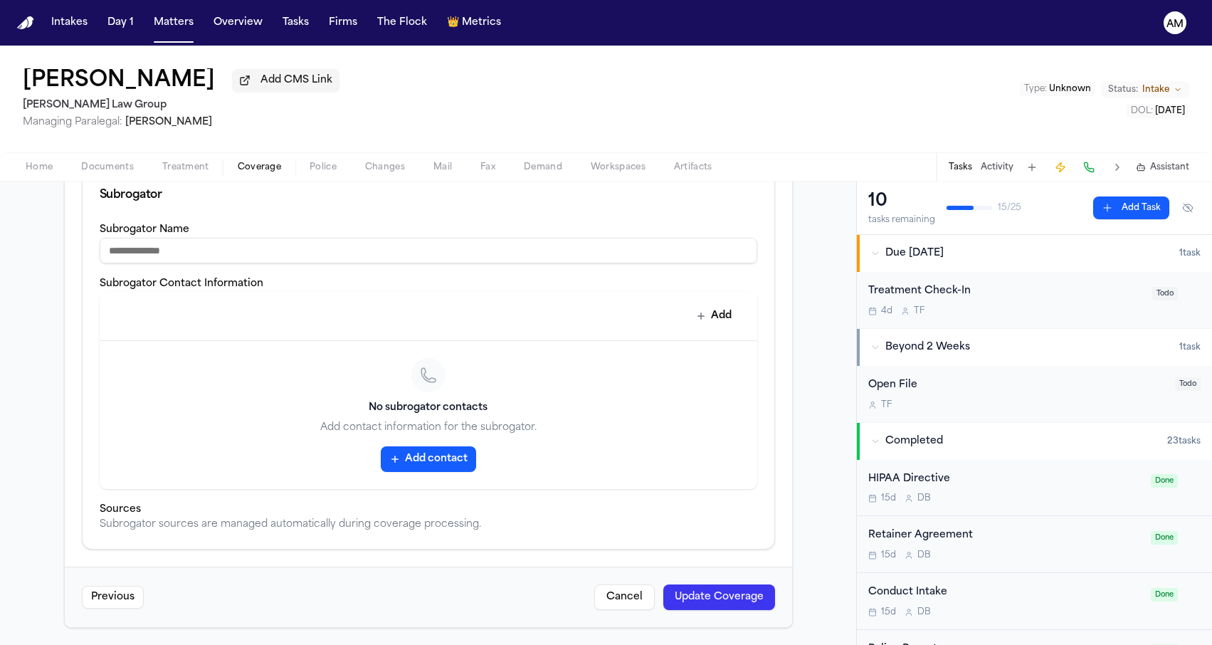
scroll to position [760, 0]
click at [686, 593] on button "Update Coverage" at bounding box center [719, 597] width 112 height 26
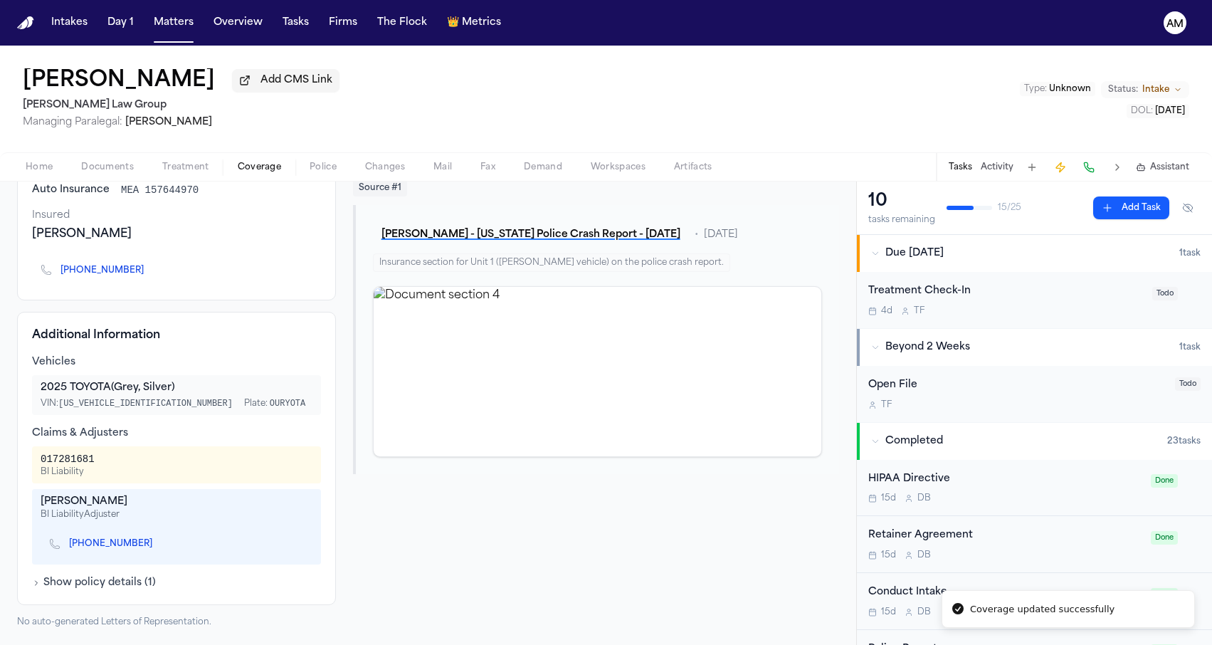
scroll to position [120, 0]
click at [84, 544] on link "[PHONE_NUMBER]" at bounding box center [110, 543] width 83 height 11
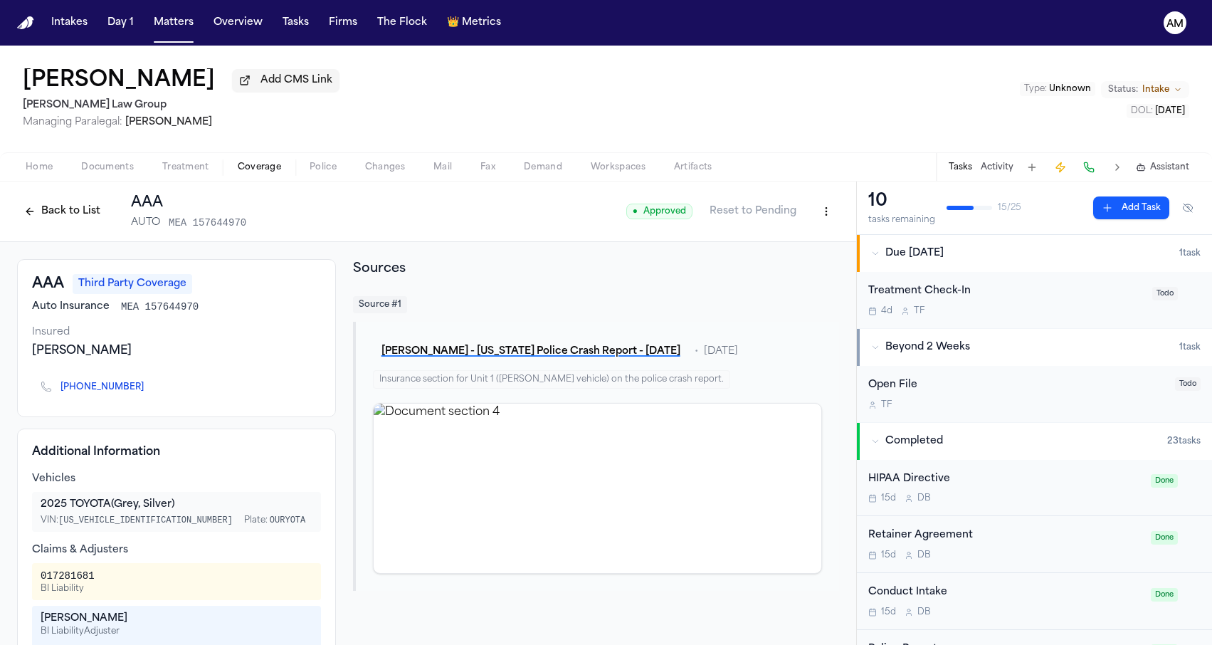
scroll to position [0, 0]
click at [169, 26] on button "Matters" at bounding box center [173, 23] width 51 height 26
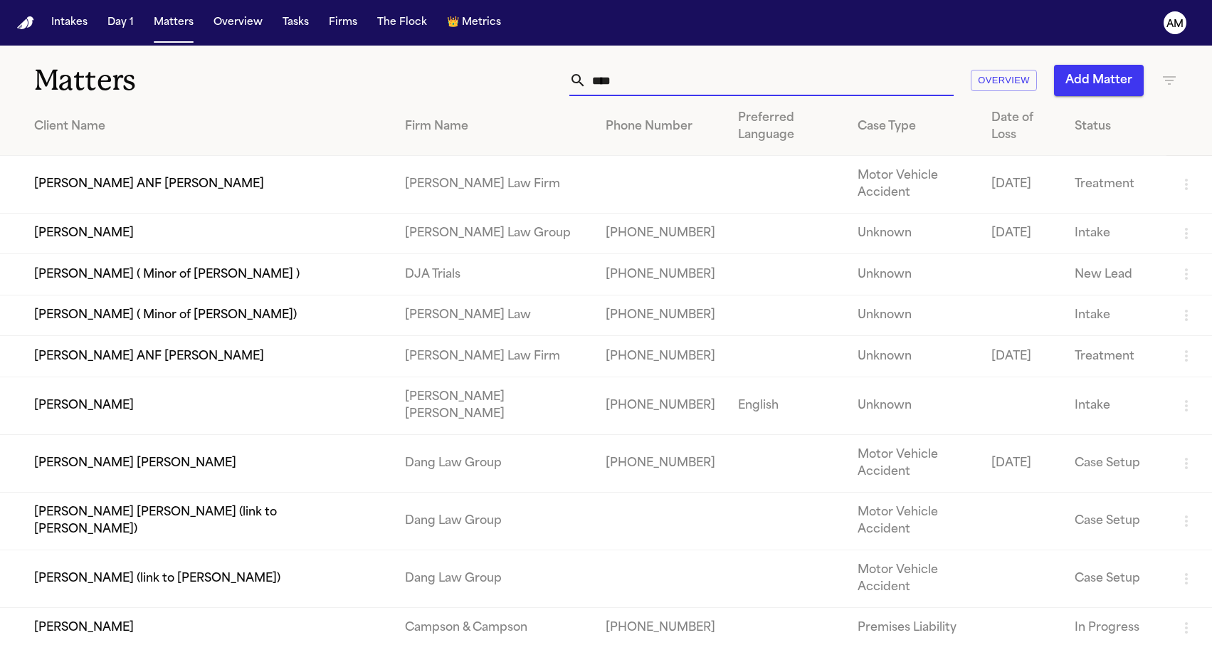
drag, startPoint x: 715, startPoint y: 88, endPoint x: 529, endPoint y: 88, distance: 186.4
click at [529, 88] on div "**** Overview Add Matter" at bounding box center [769, 80] width 817 height 31
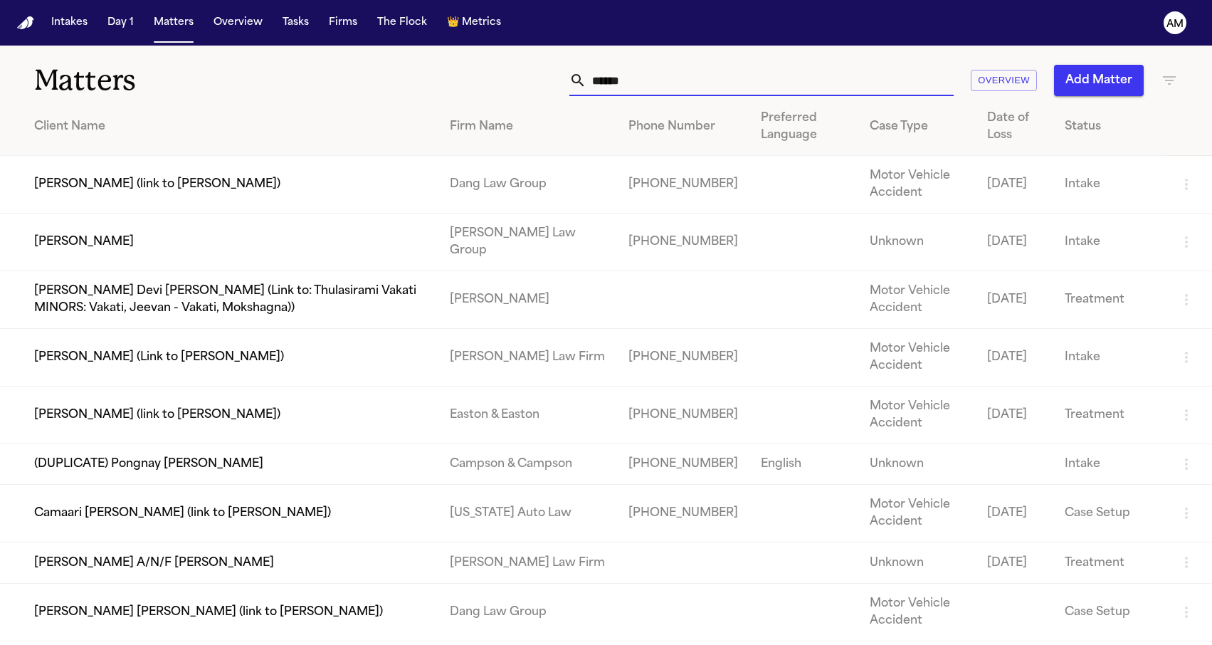
type input "*****"
click at [123, 235] on td "[PERSON_NAME]" at bounding box center [219, 242] width 438 height 58
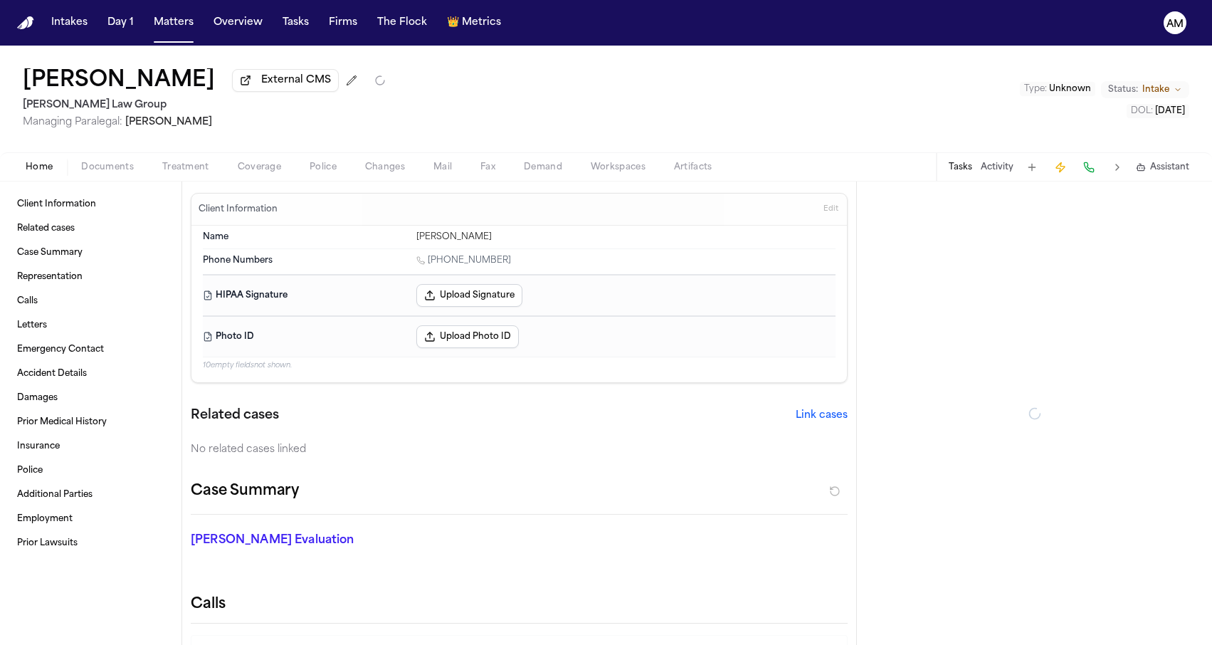
click at [242, 167] on span "Coverage" at bounding box center [259, 167] width 43 height 11
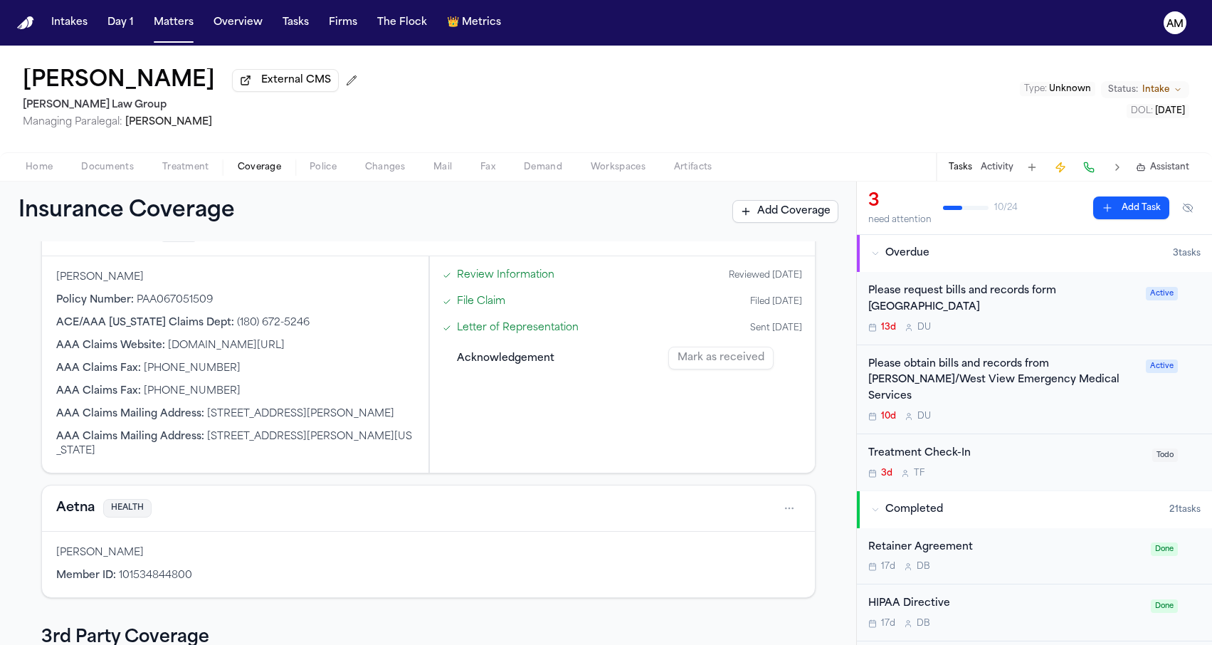
scroll to position [271, 0]
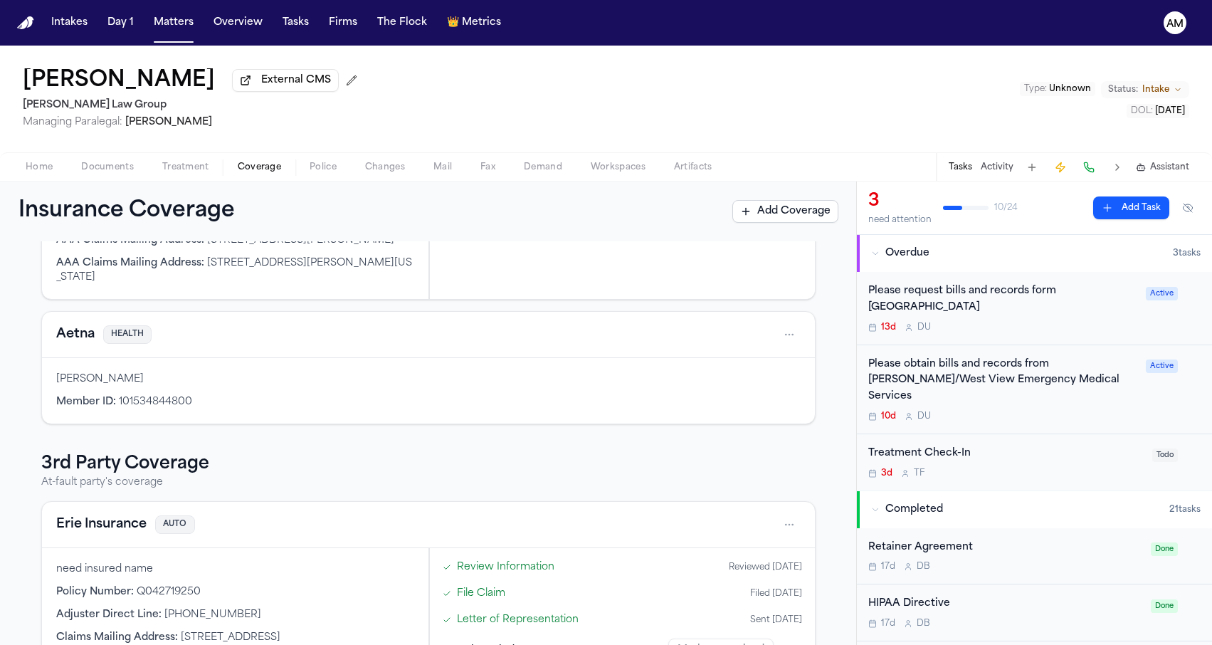
click at [87, 520] on button "Erie Insurance" at bounding box center [101, 524] width 90 height 20
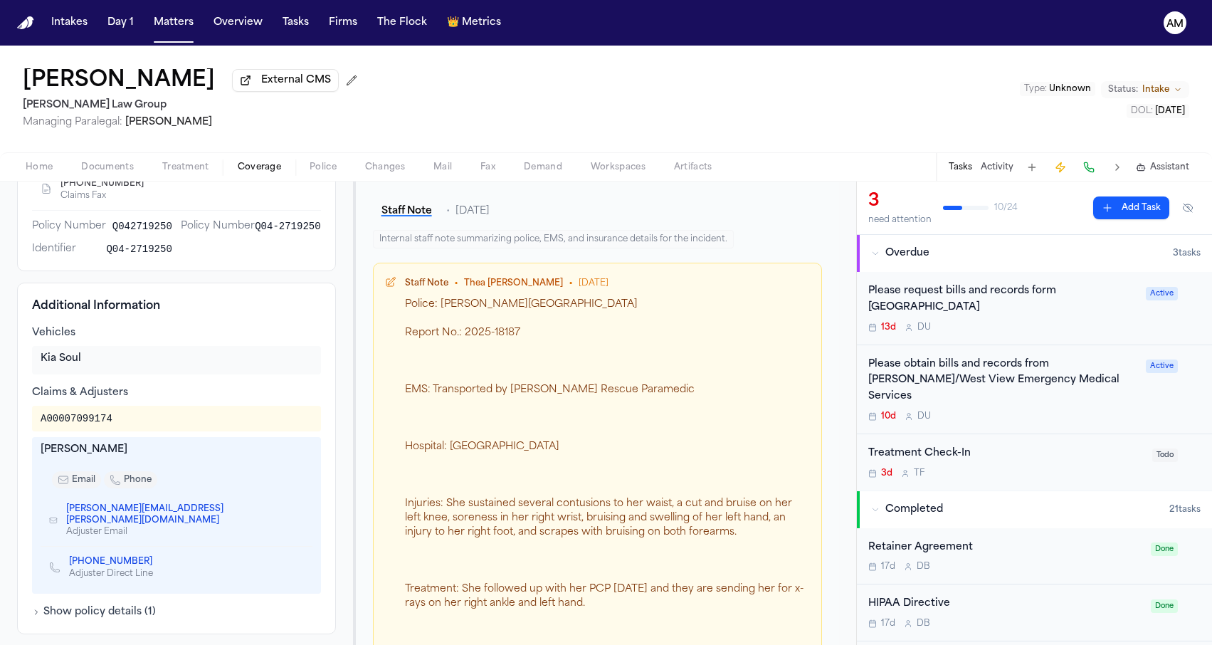
scroll to position [418, 0]
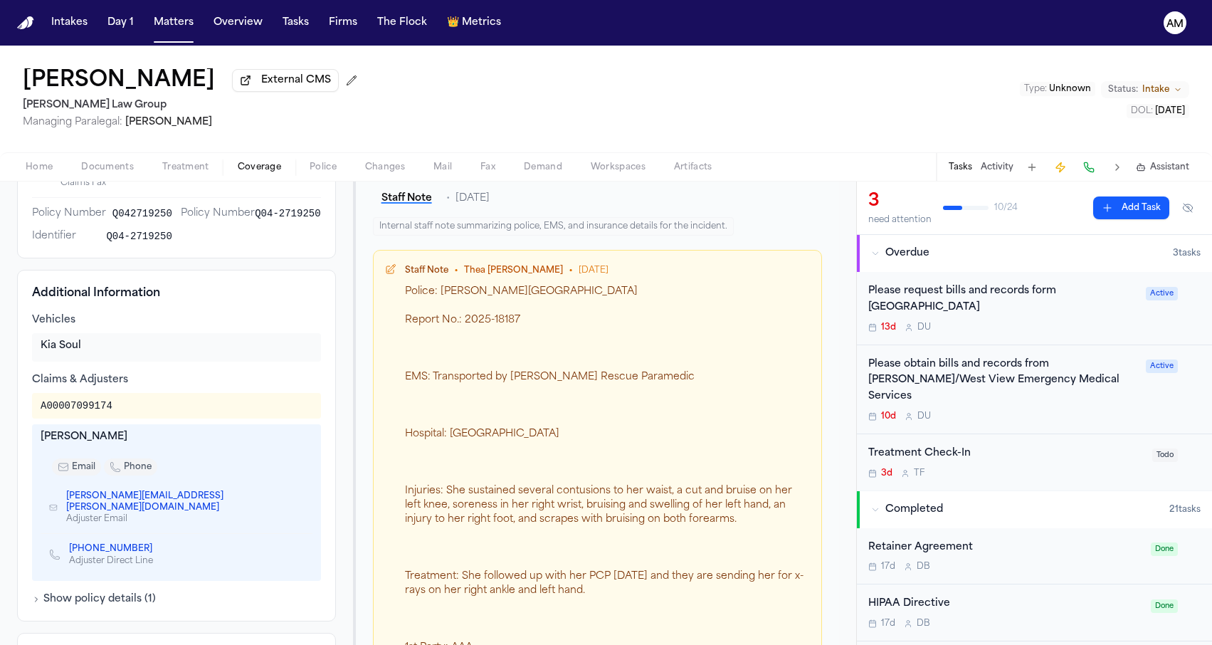
click at [93, 548] on link "[PHONE_NUMBER]" at bounding box center [110, 548] width 83 height 11
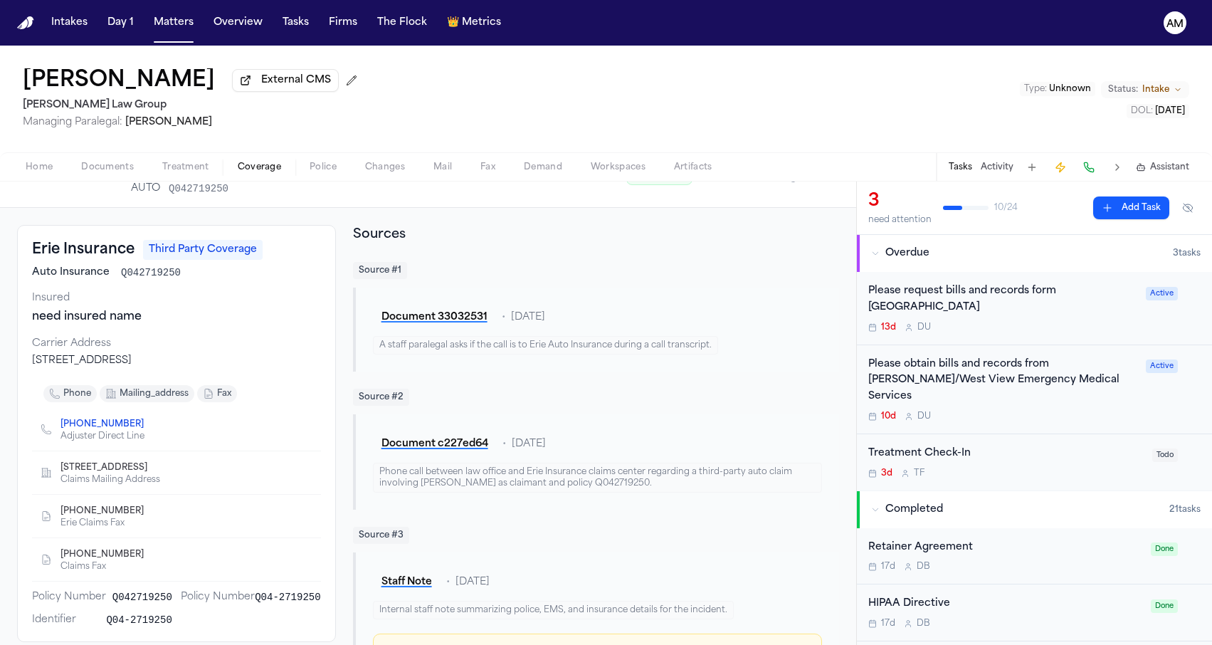
scroll to position [36, 0]
click at [180, 19] on button "Matters" at bounding box center [173, 23] width 51 height 26
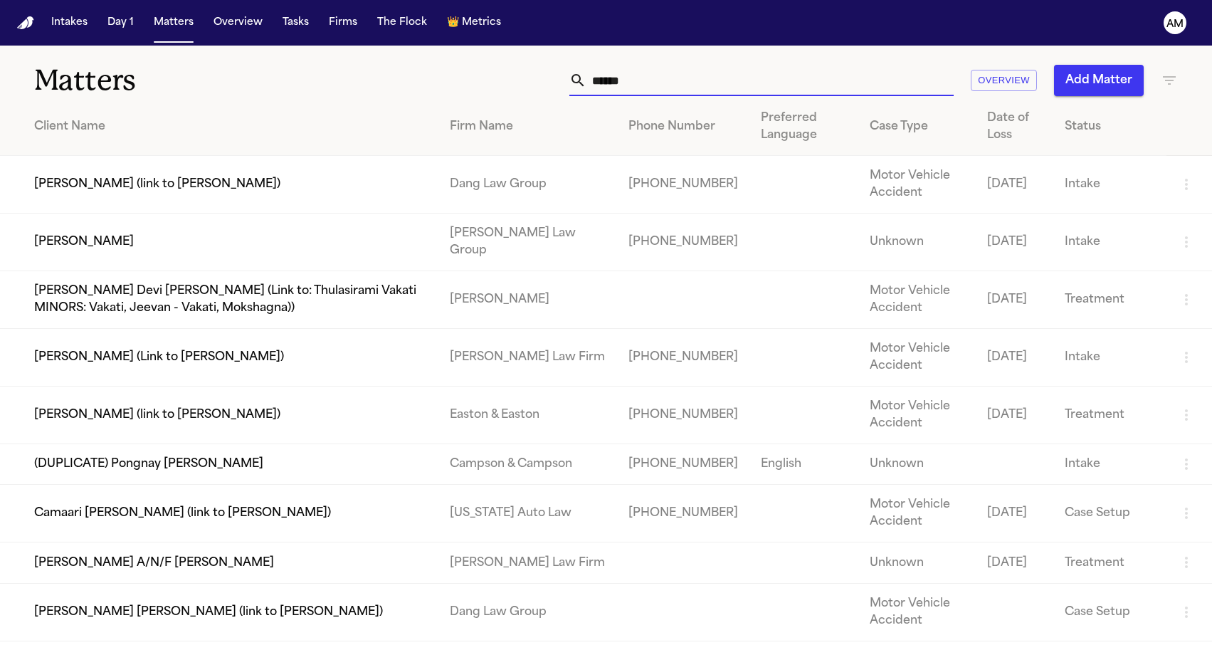
drag, startPoint x: 658, startPoint y: 69, endPoint x: 541, endPoint y: 80, distance: 117.2
click at [541, 80] on div "***** Overview Add Matter" at bounding box center [769, 80] width 817 height 31
drag, startPoint x: 662, startPoint y: 68, endPoint x: 643, endPoint y: 84, distance: 24.8
click at [643, 84] on input "*****" at bounding box center [769, 80] width 367 height 31
paste input "****"
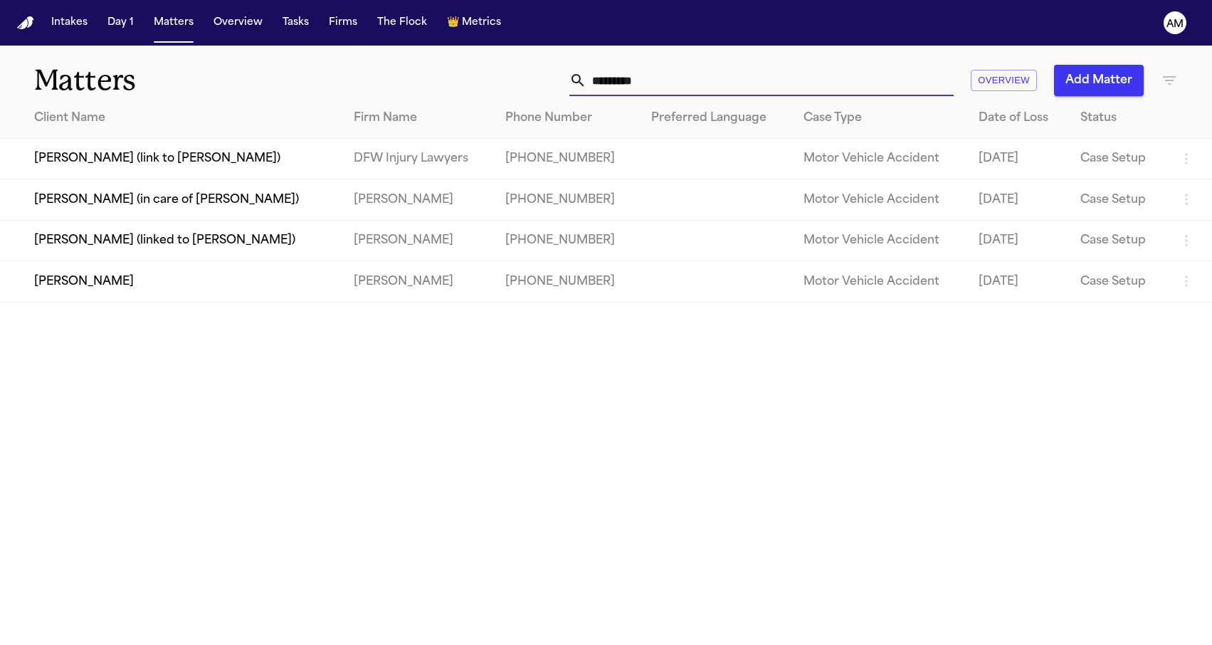
type input "*********"
click at [327, 80] on h1 "Matters" at bounding box center [197, 81] width 327 height 36
click at [179, 297] on td "[PERSON_NAME]" at bounding box center [171, 281] width 342 height 41
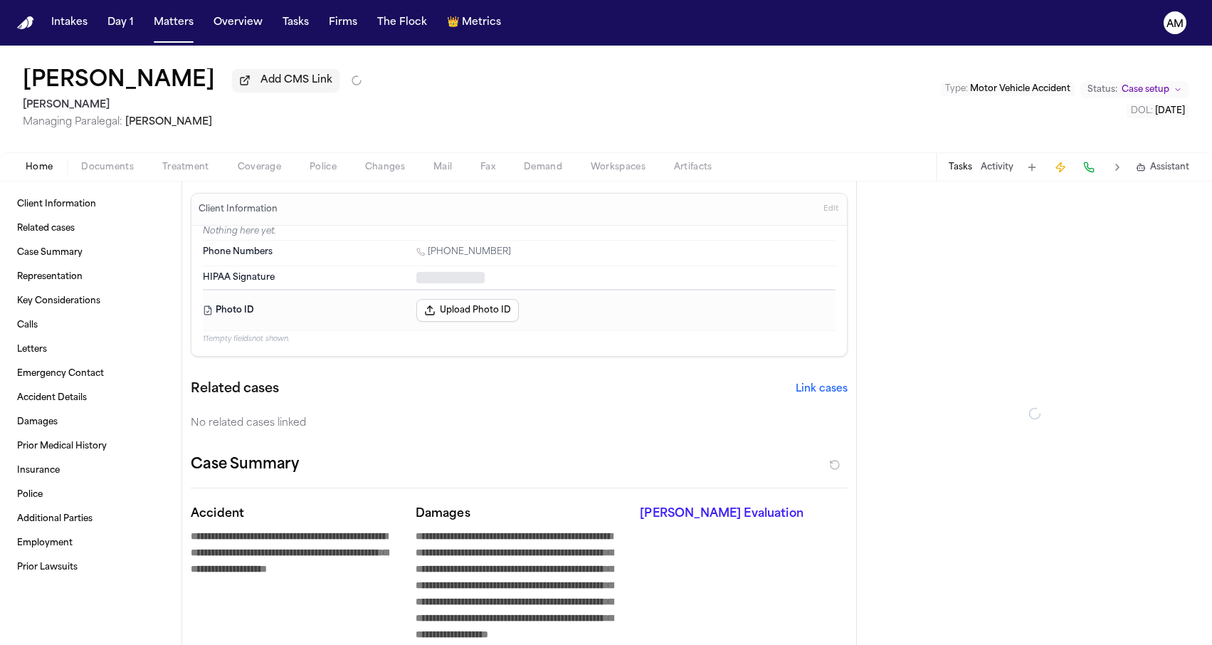
type textarea "*"
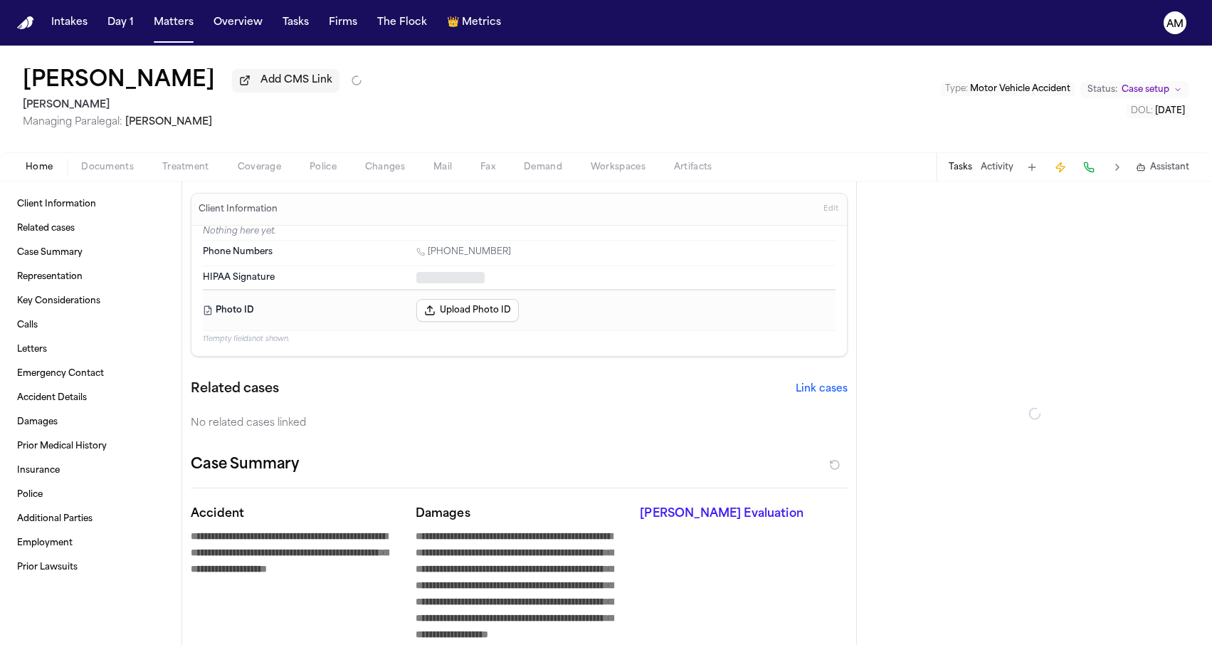
type textarea "*"
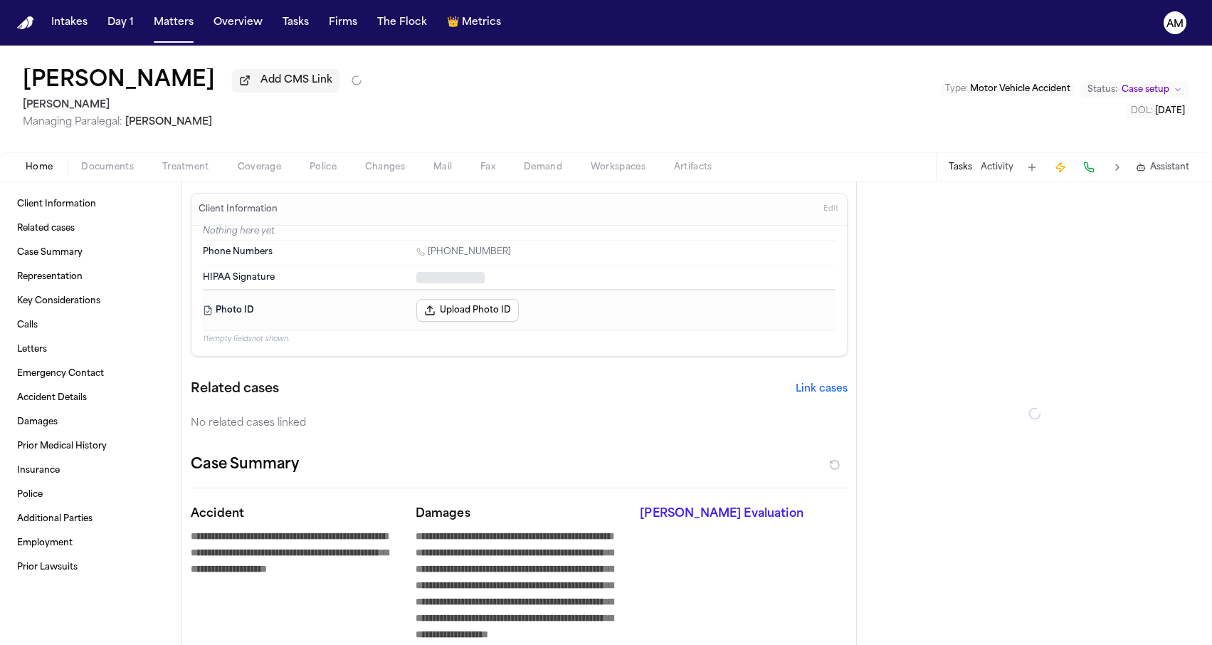
type textarea "*"
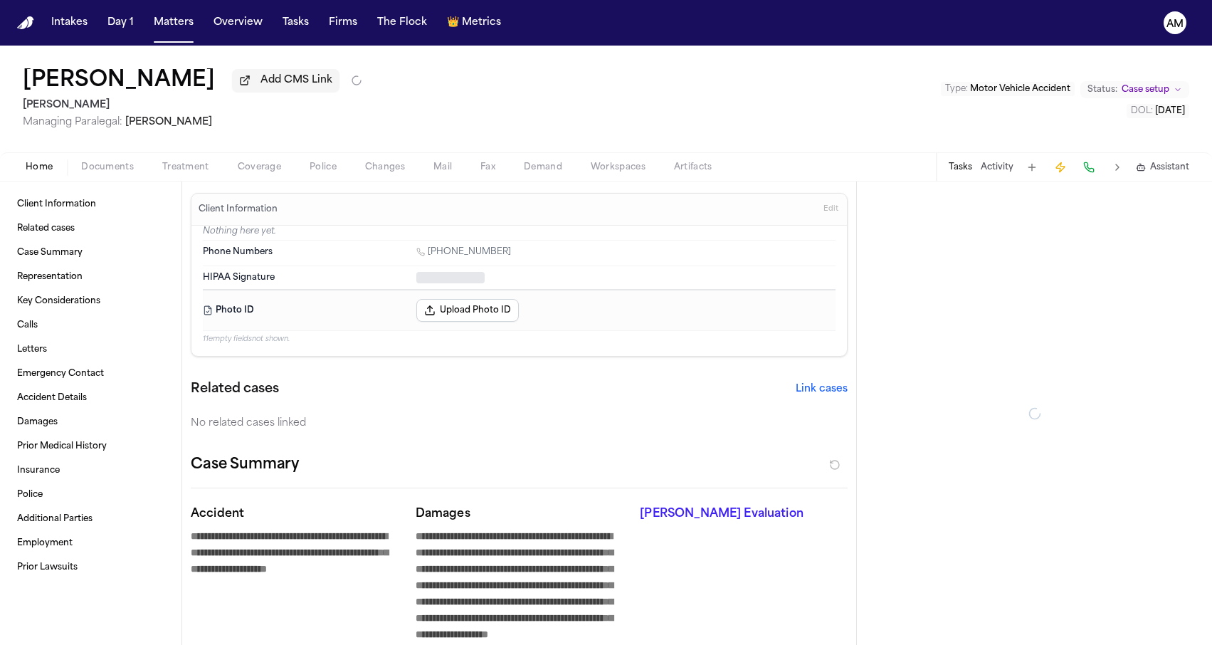
type textarea "*"
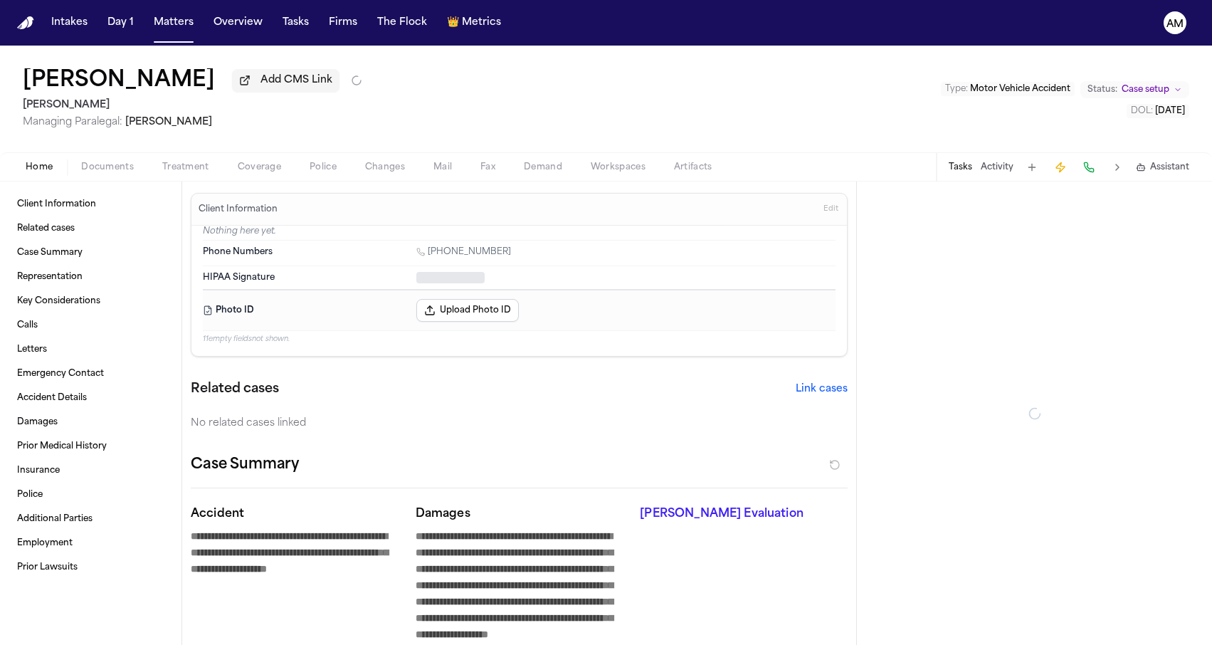
type textarea "*"
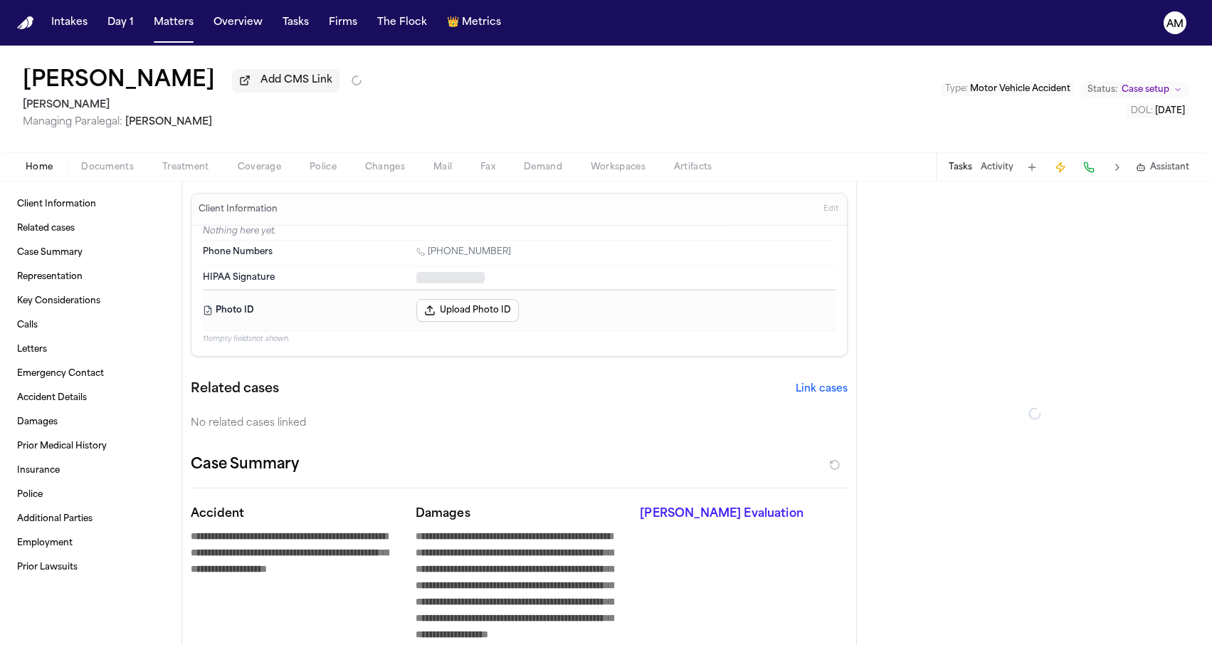
type textarea "*"
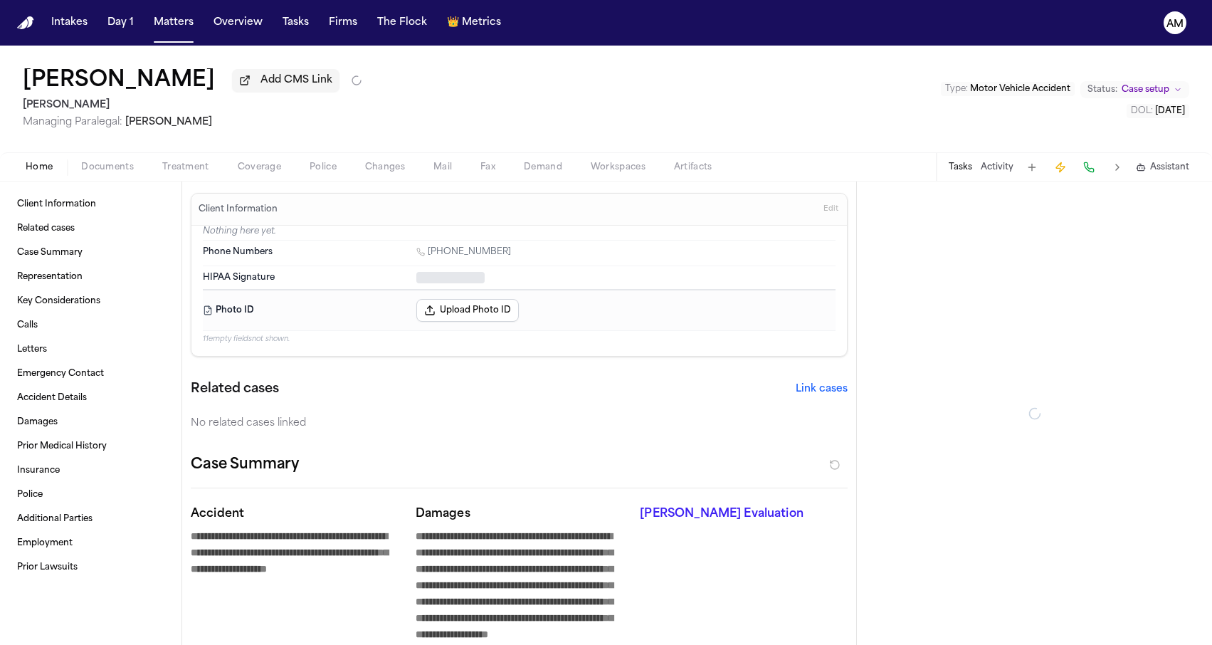
type textarea "*"
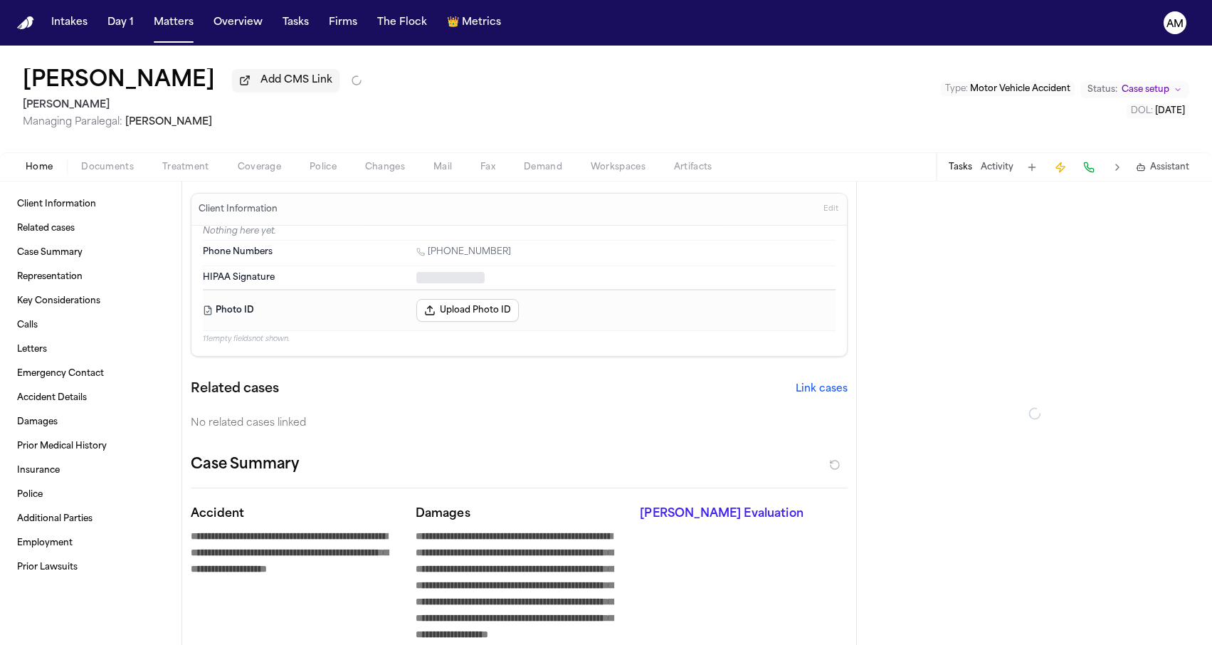
type textarea "*"
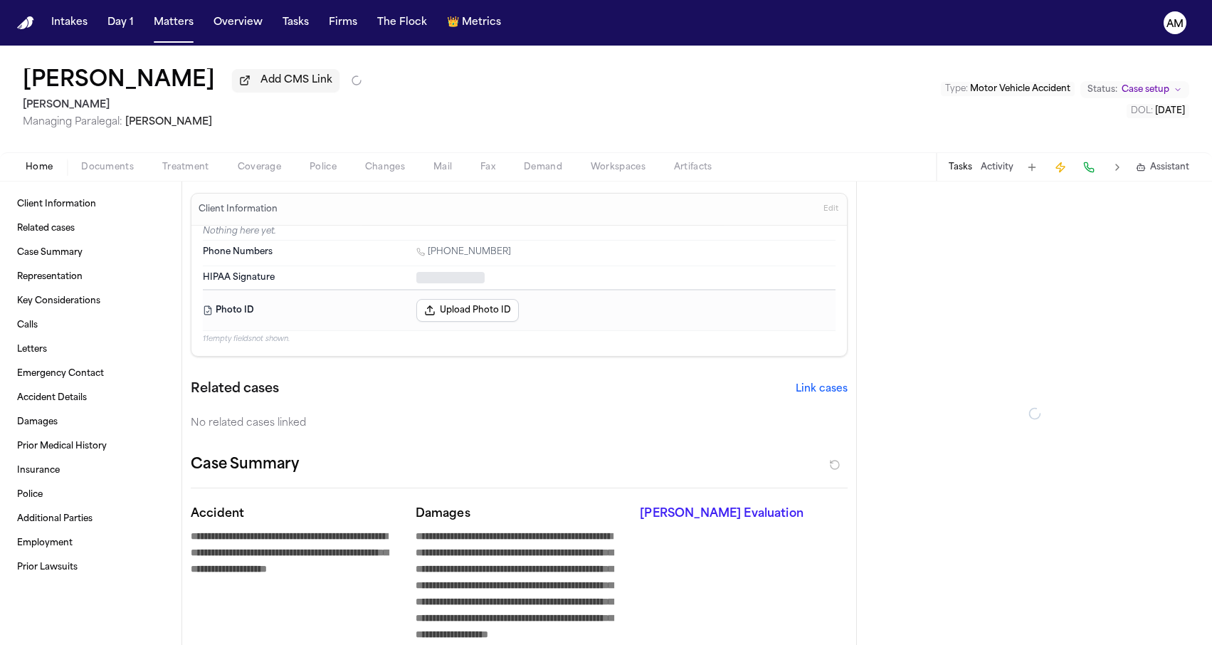
type textarea "*"
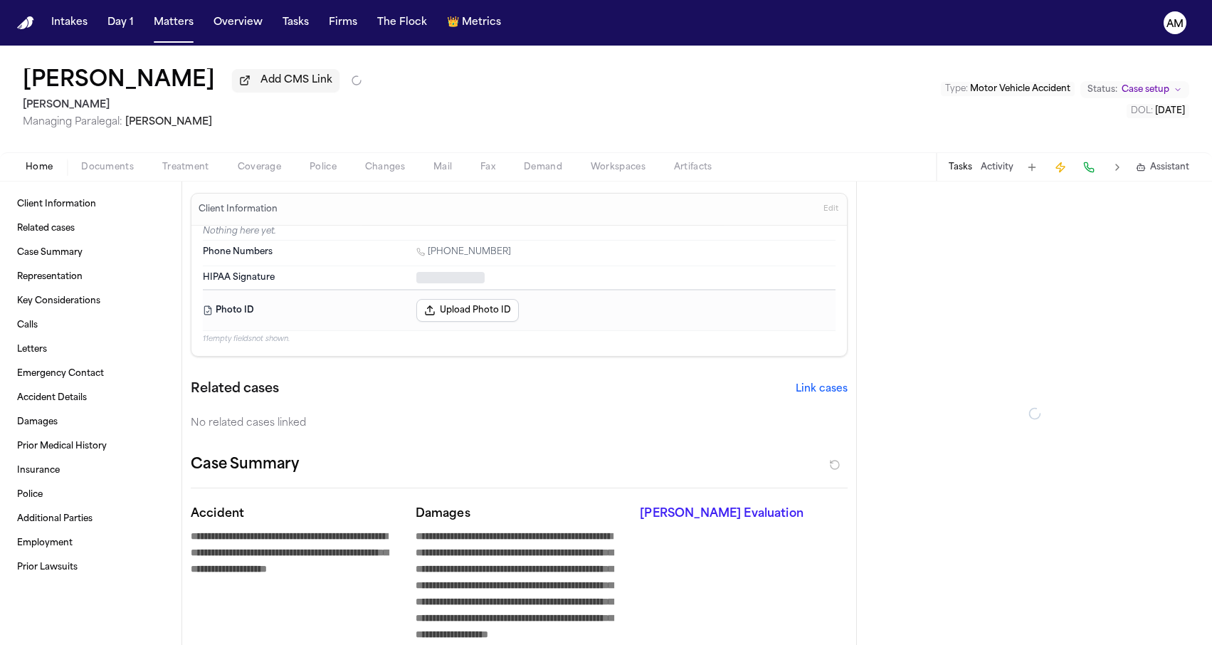
type textarea "*"
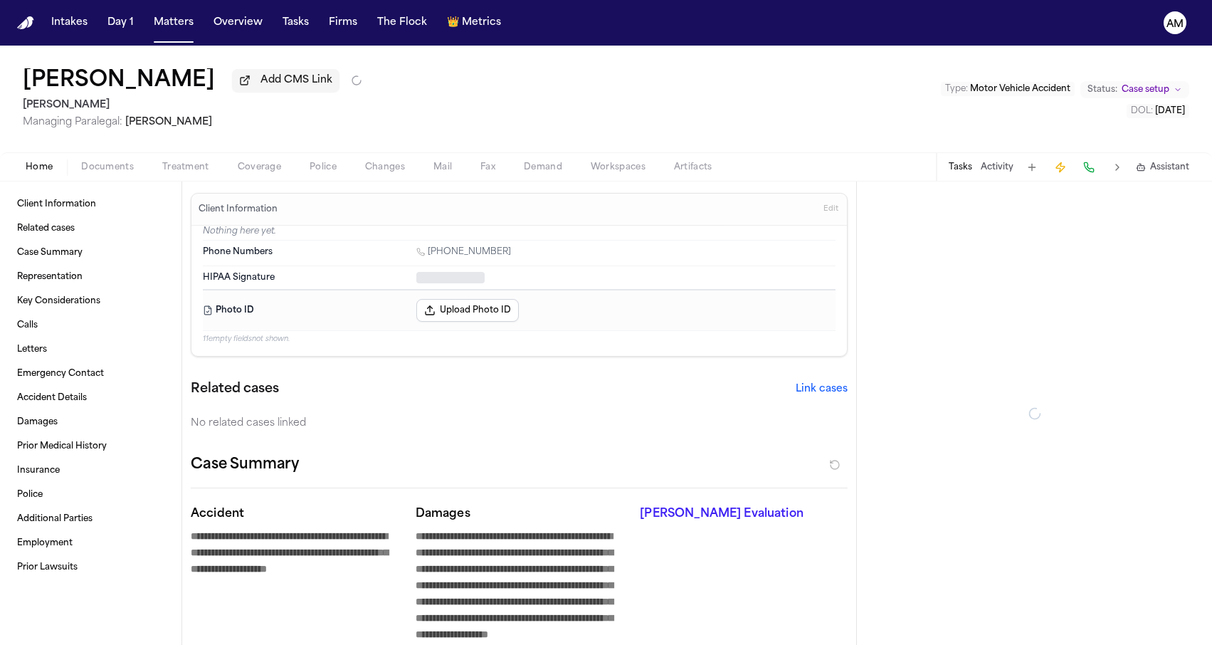
type textarea "*"
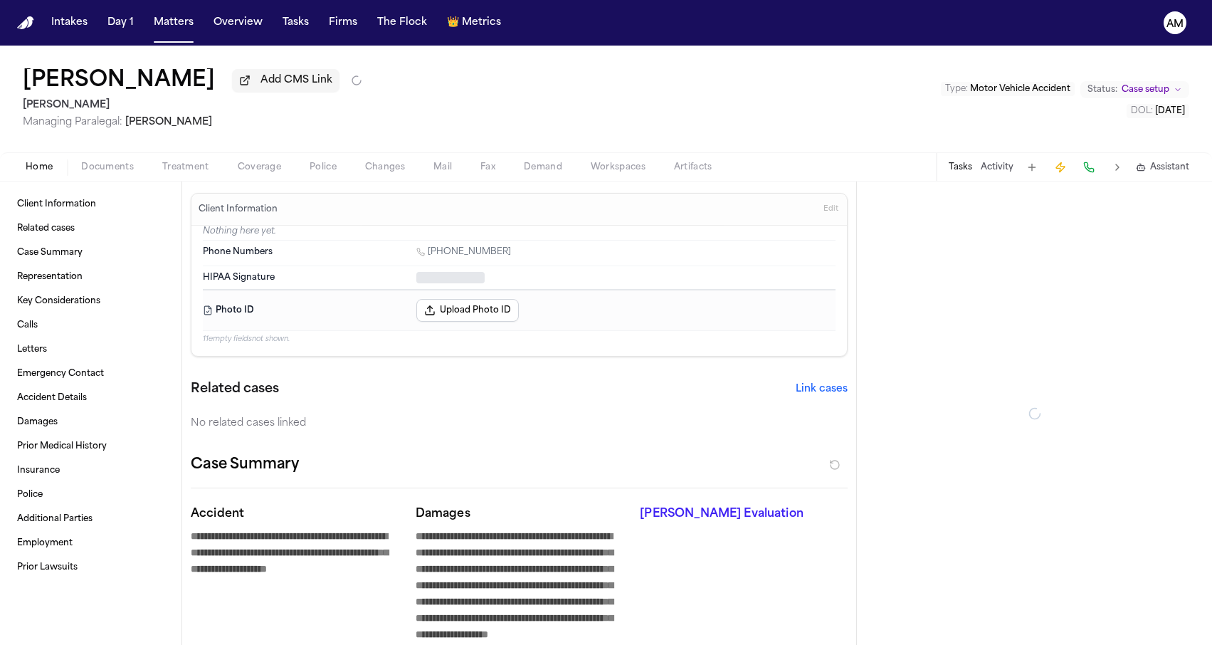
type textarea "*"
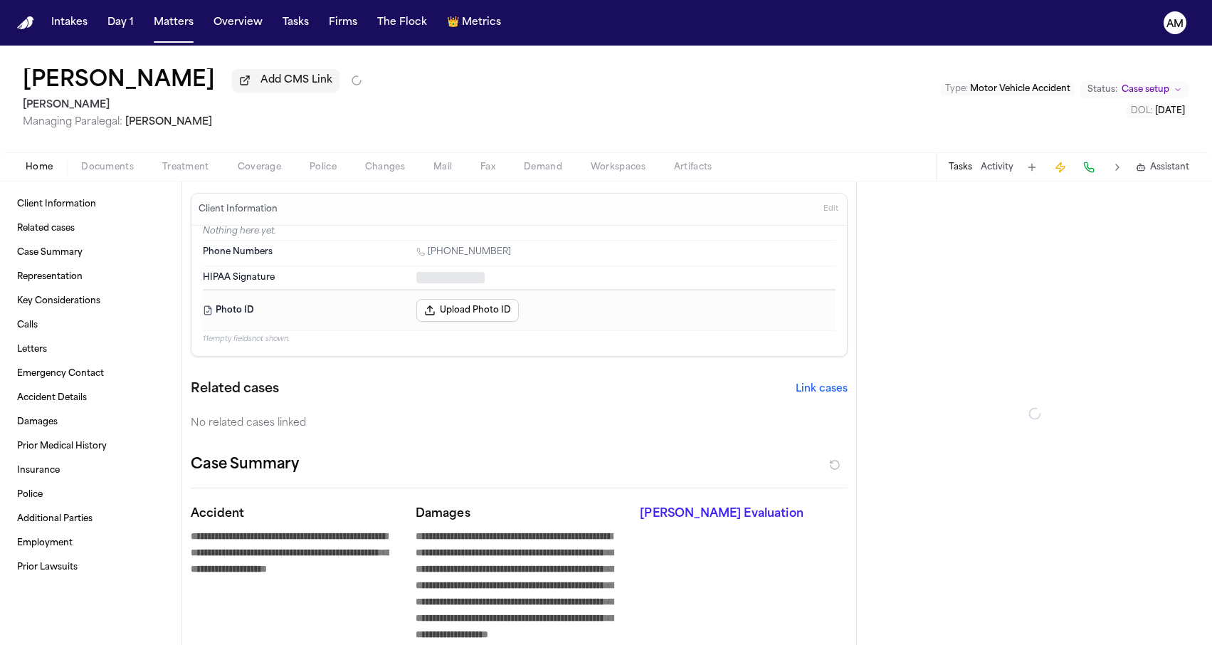
type textarea "*"
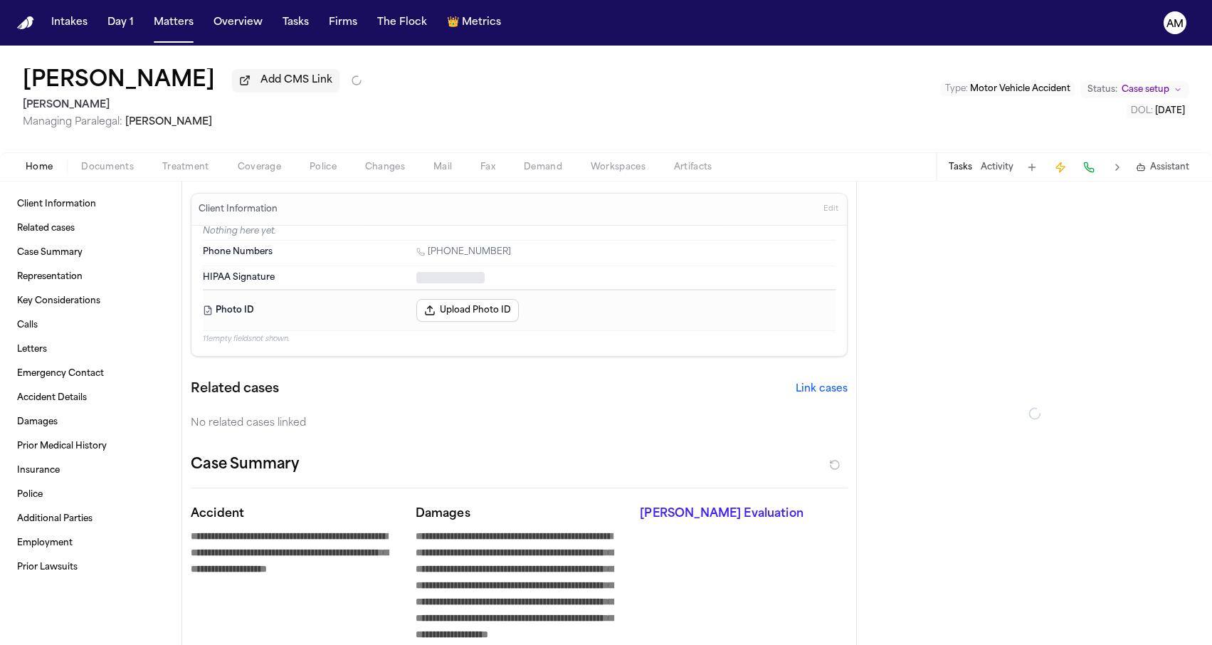
type textarea "*"
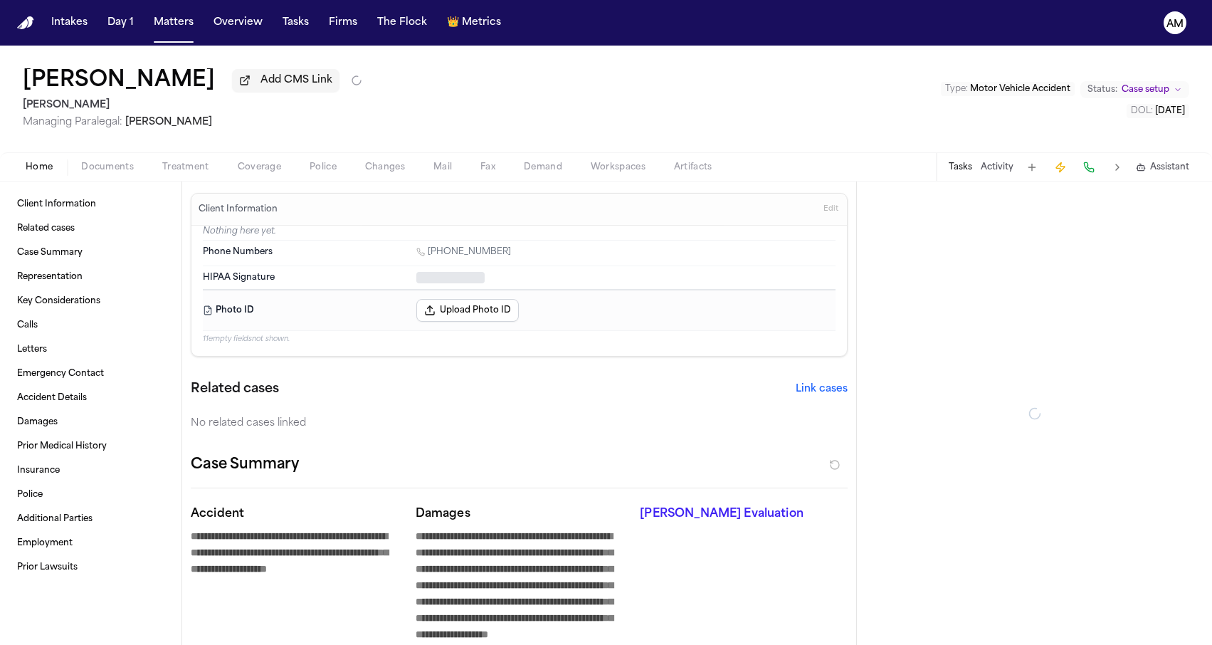
type textarea "*"
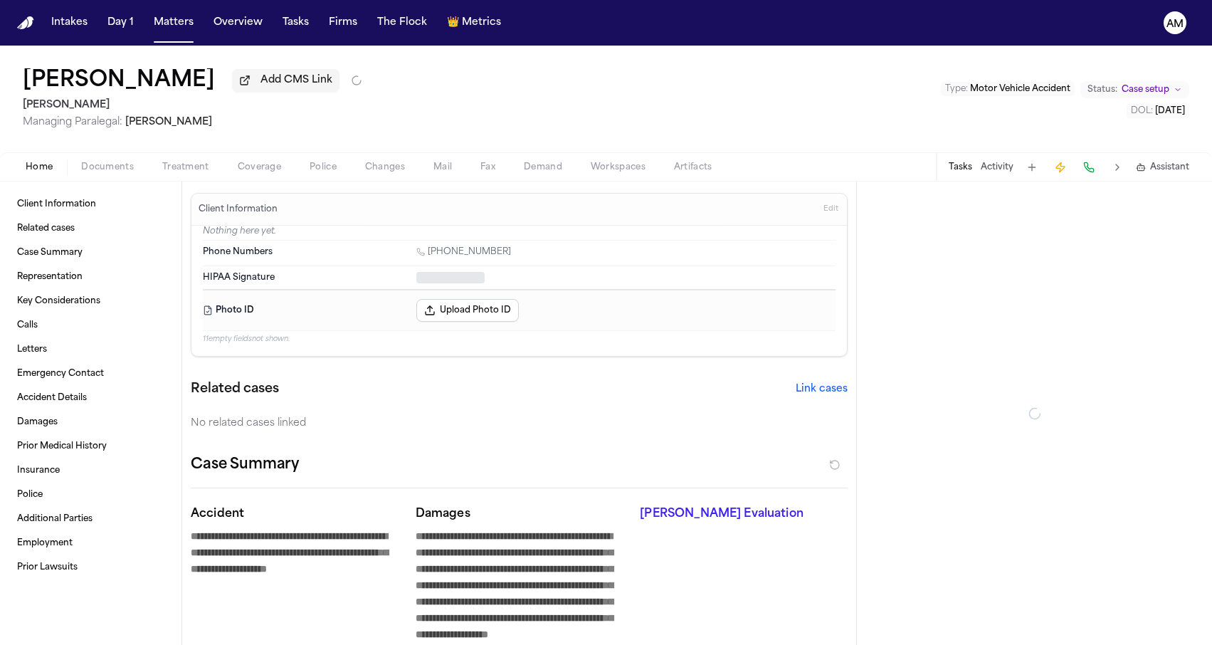
type textarea "*"
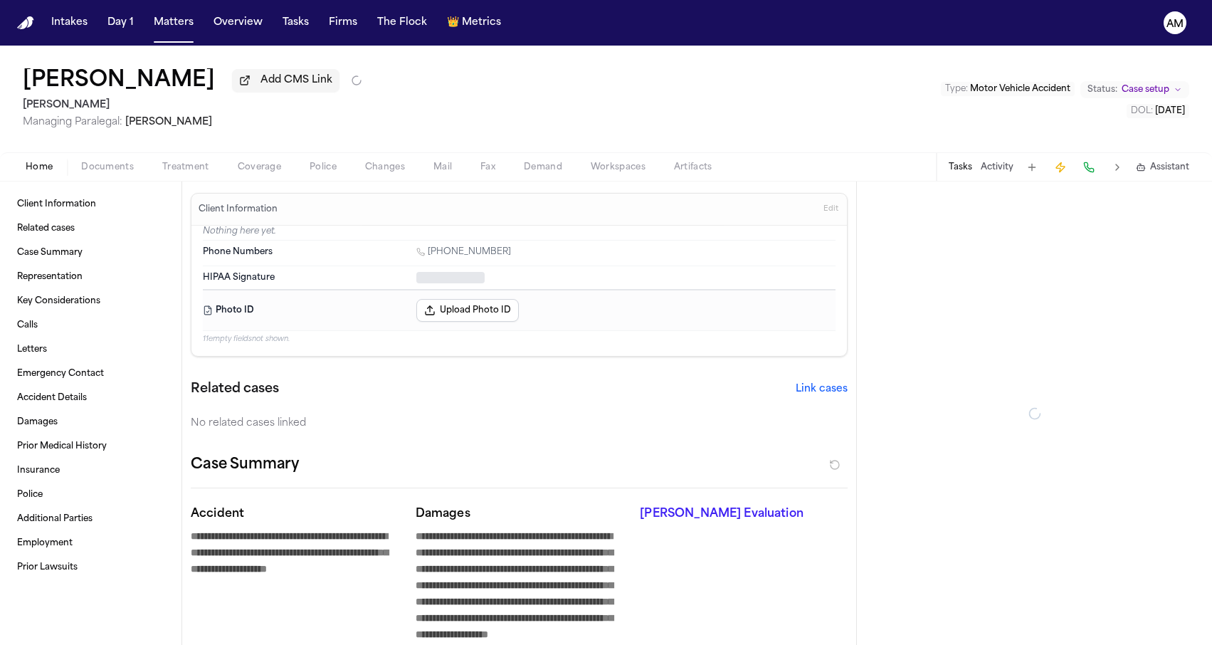
type textarea "*"
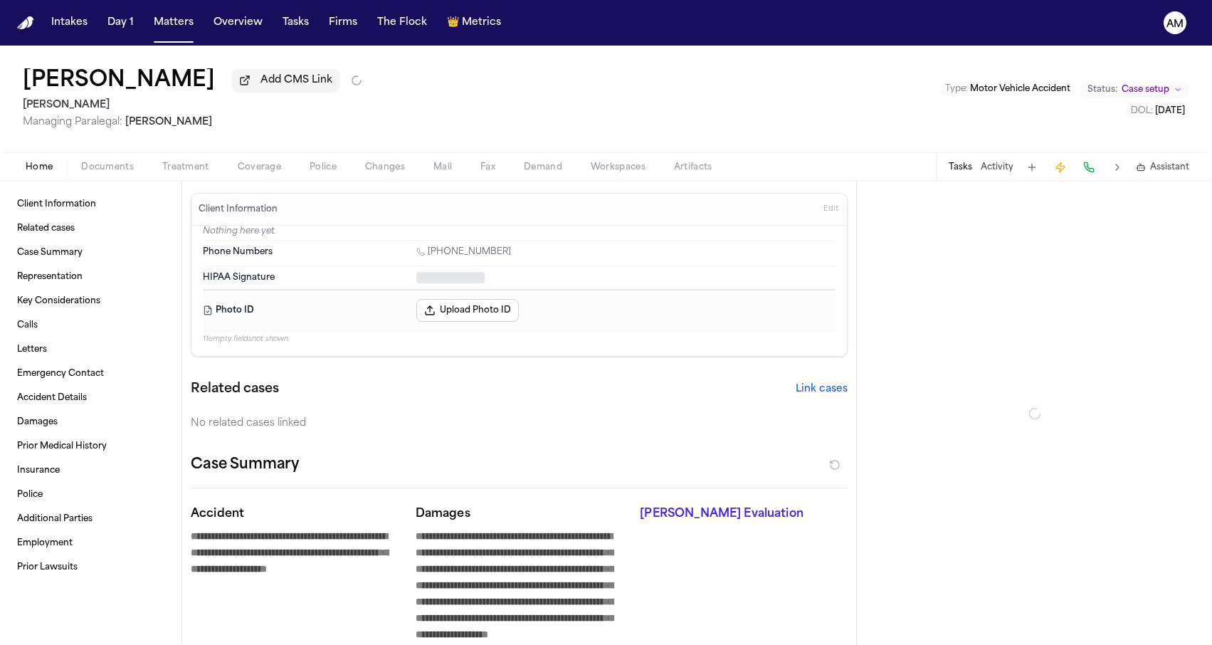
type textarea "*"
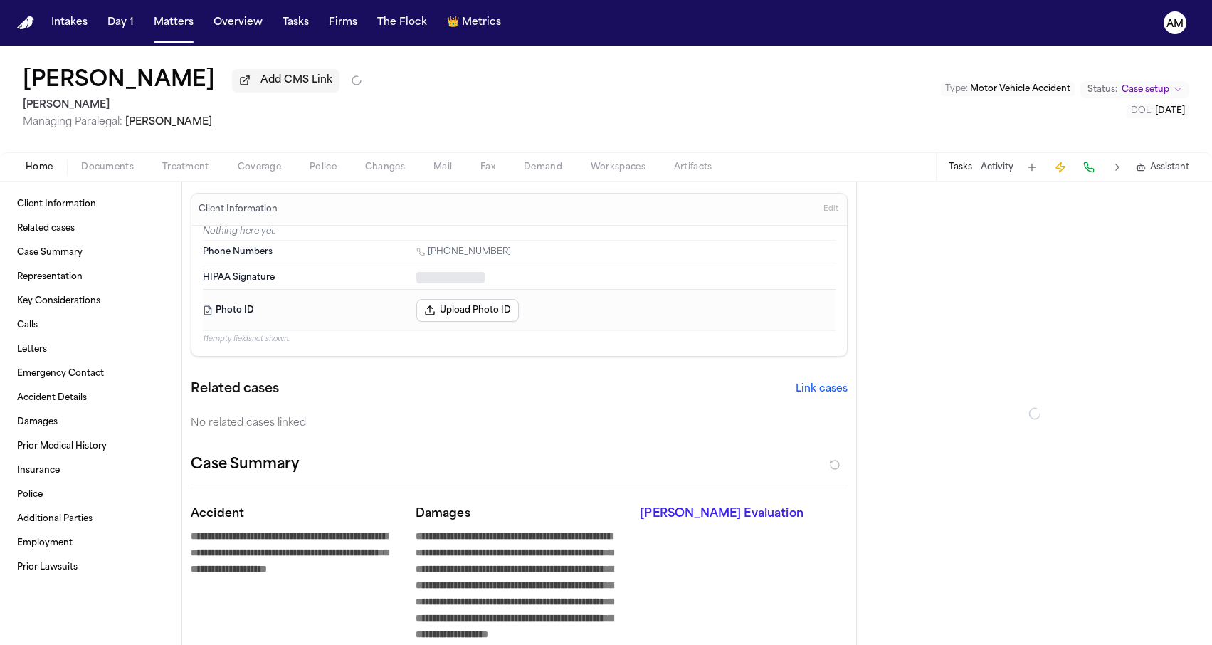
type textarea "*"
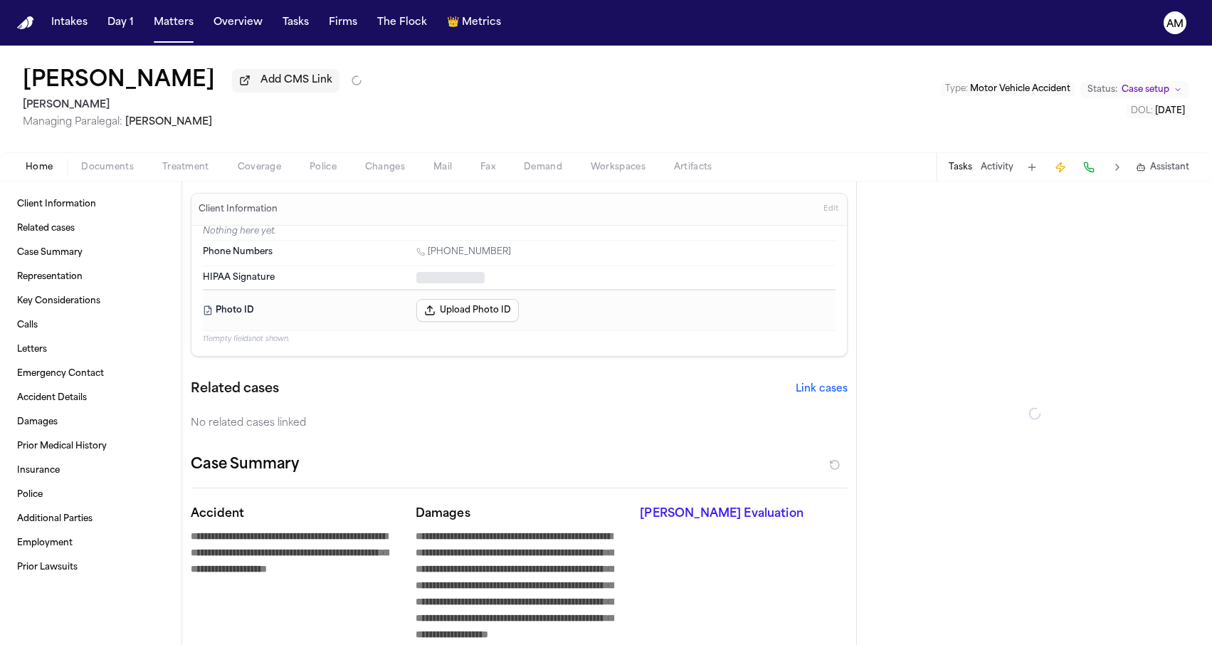
type textarea "*"
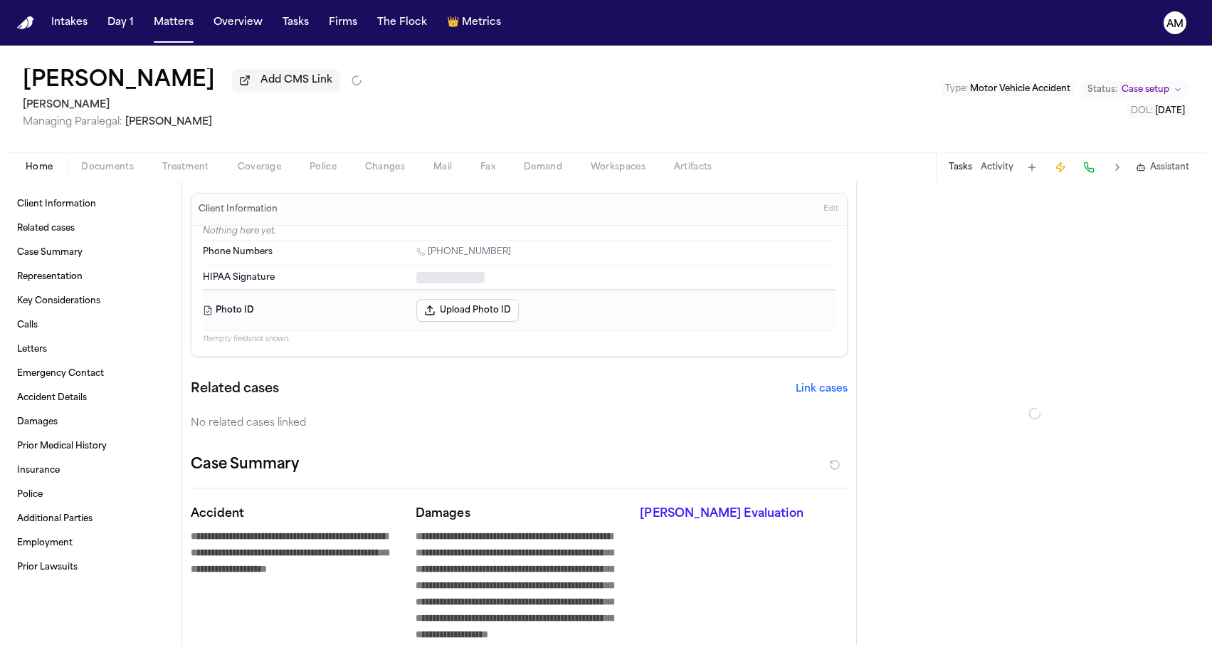
type textarea "*"
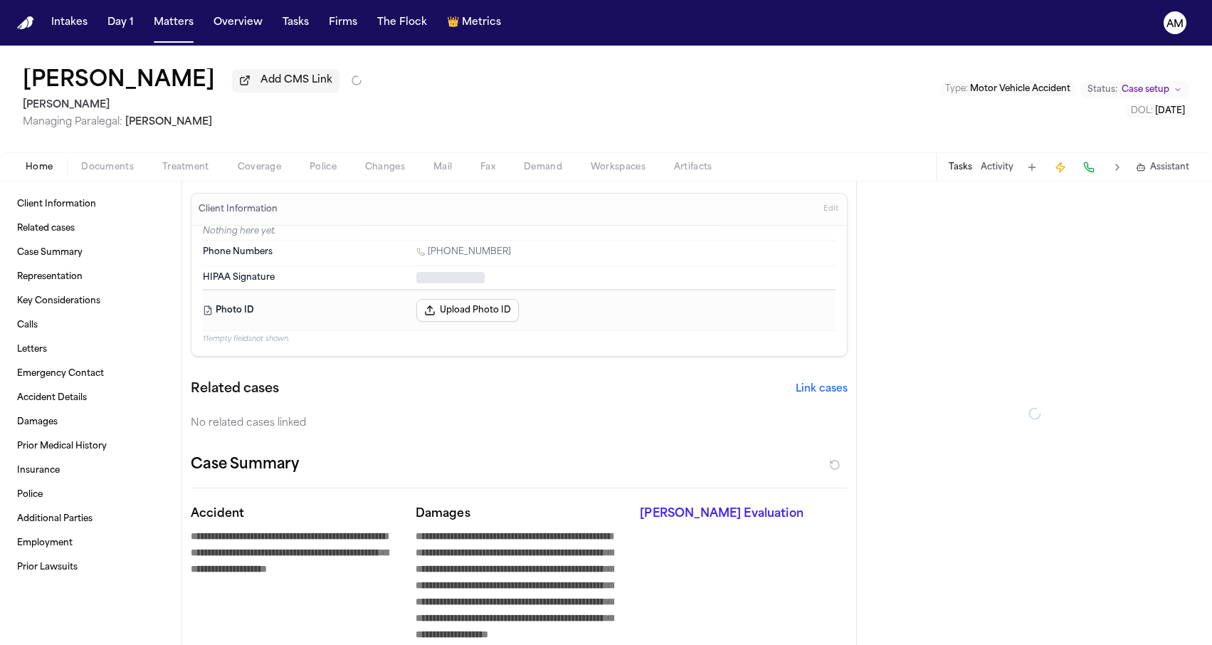
type textarea "*"
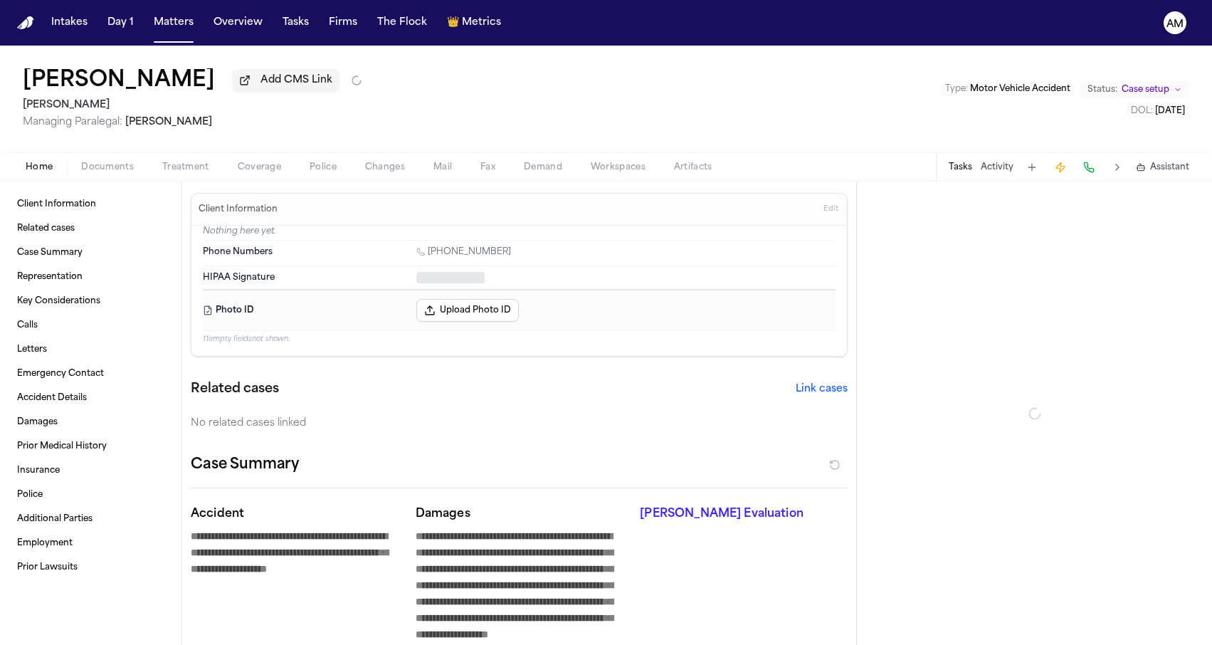
type textarea "*"
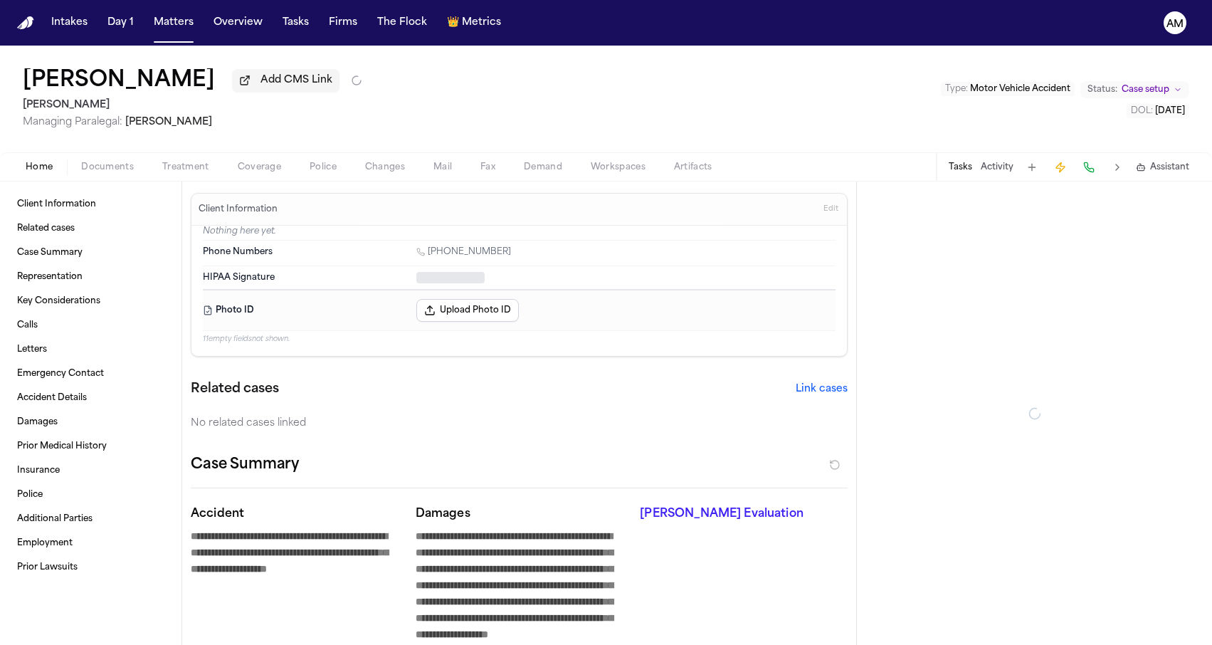
type textarea "*"
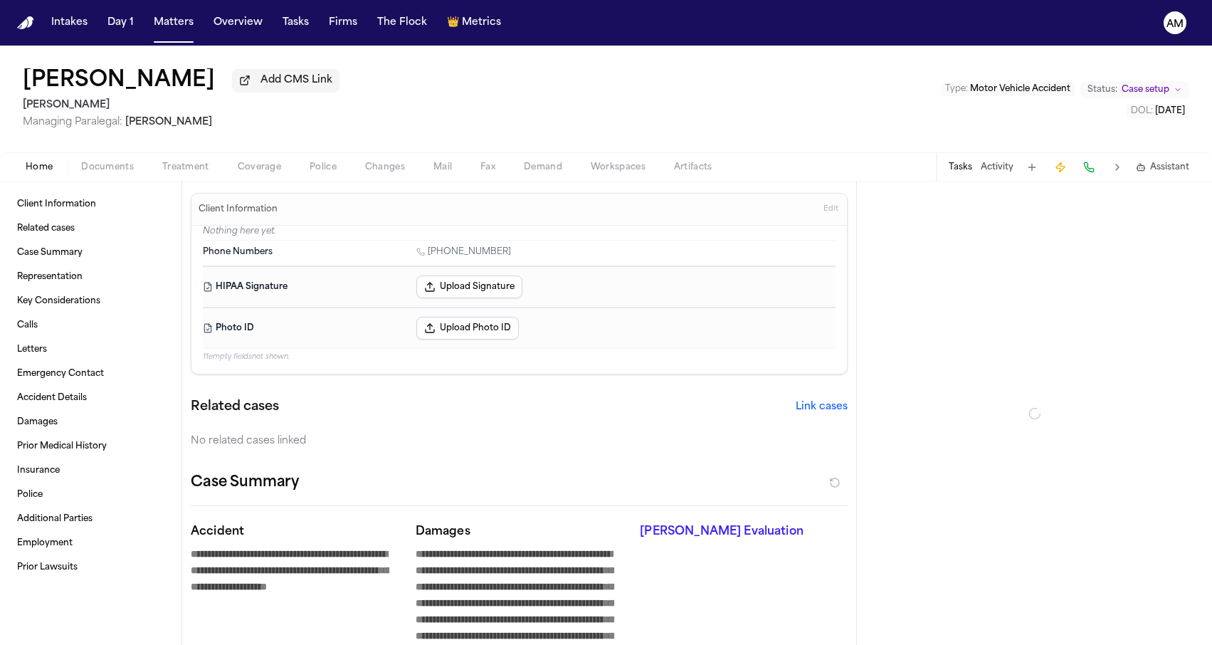
type textarea "*"
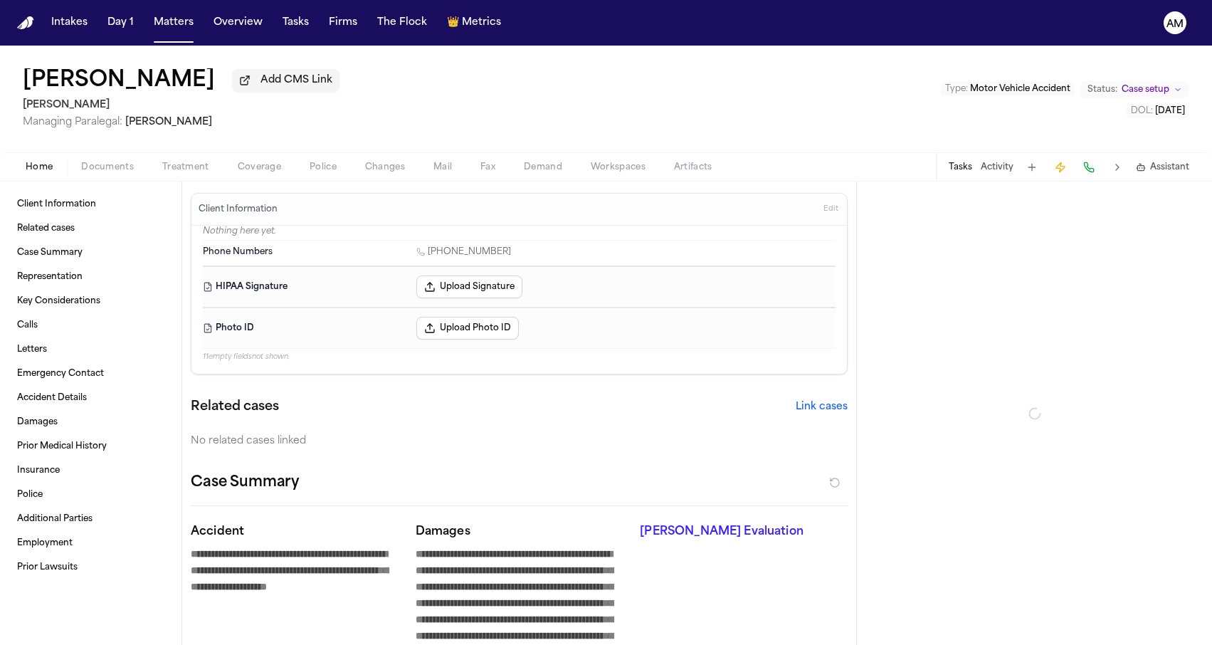
type textarea "*"
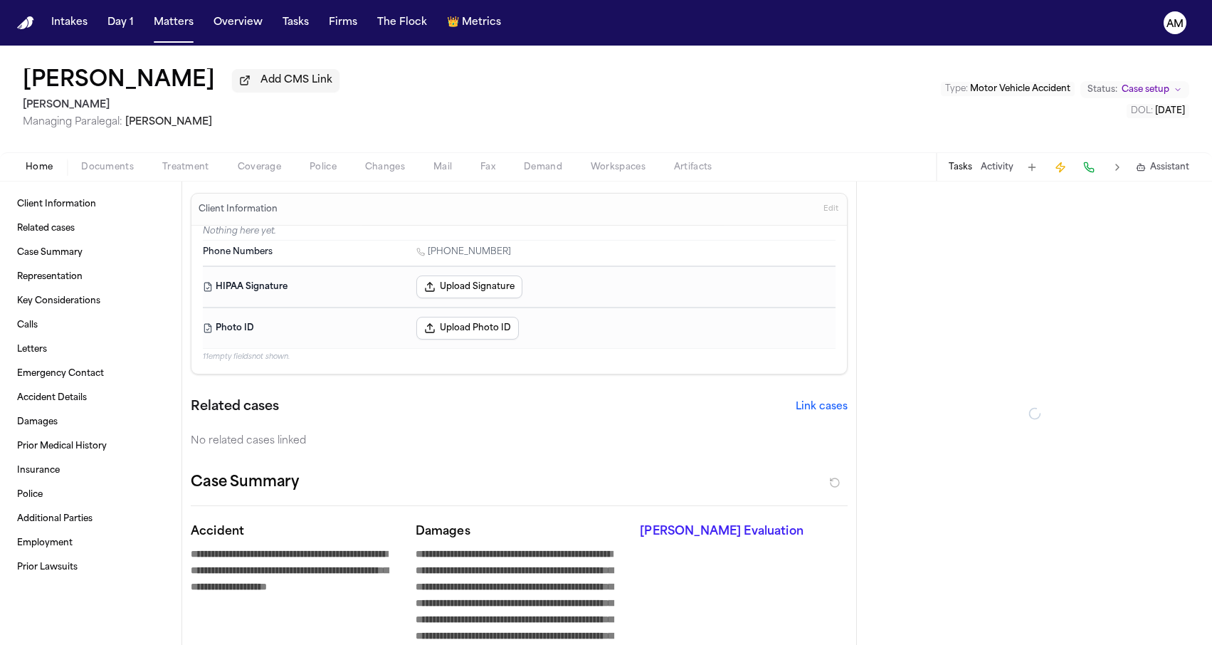
type textarea "*"
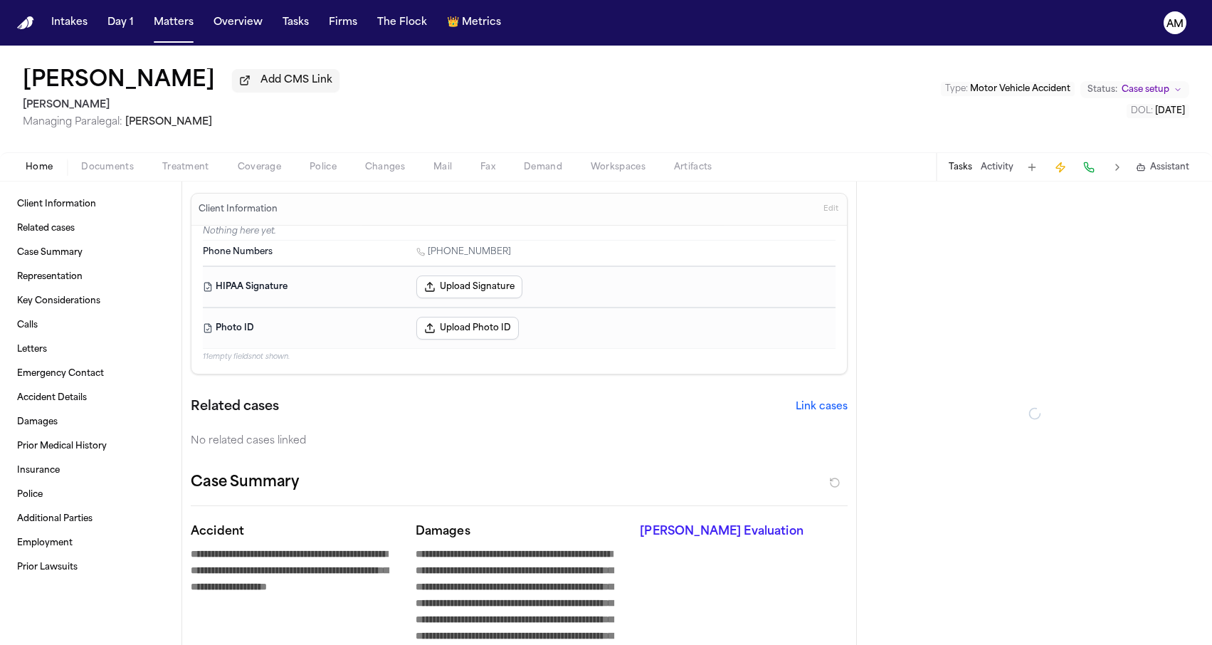
type textarea "*"
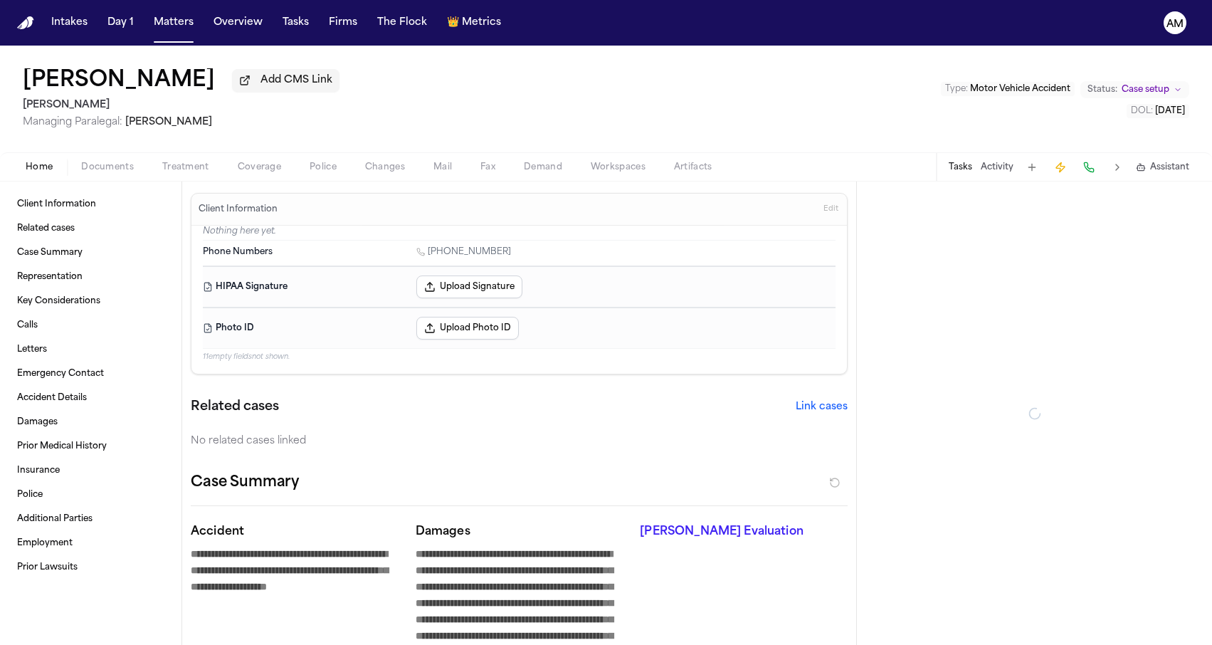
type textarea "*"
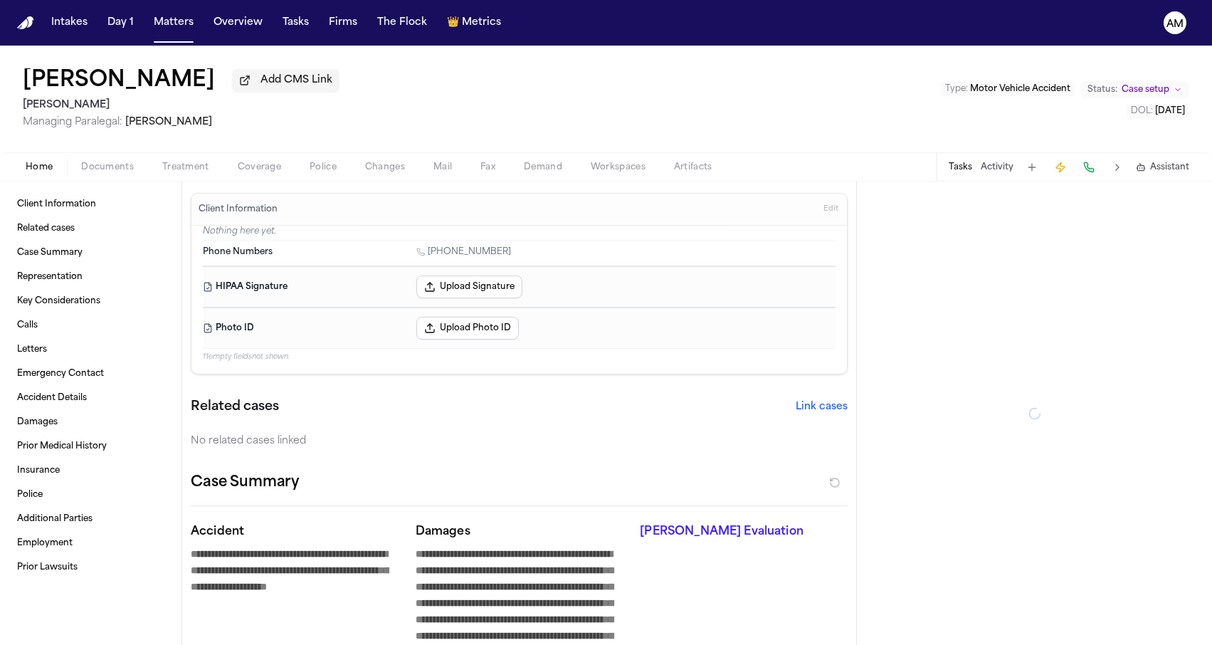
type textarea "*"
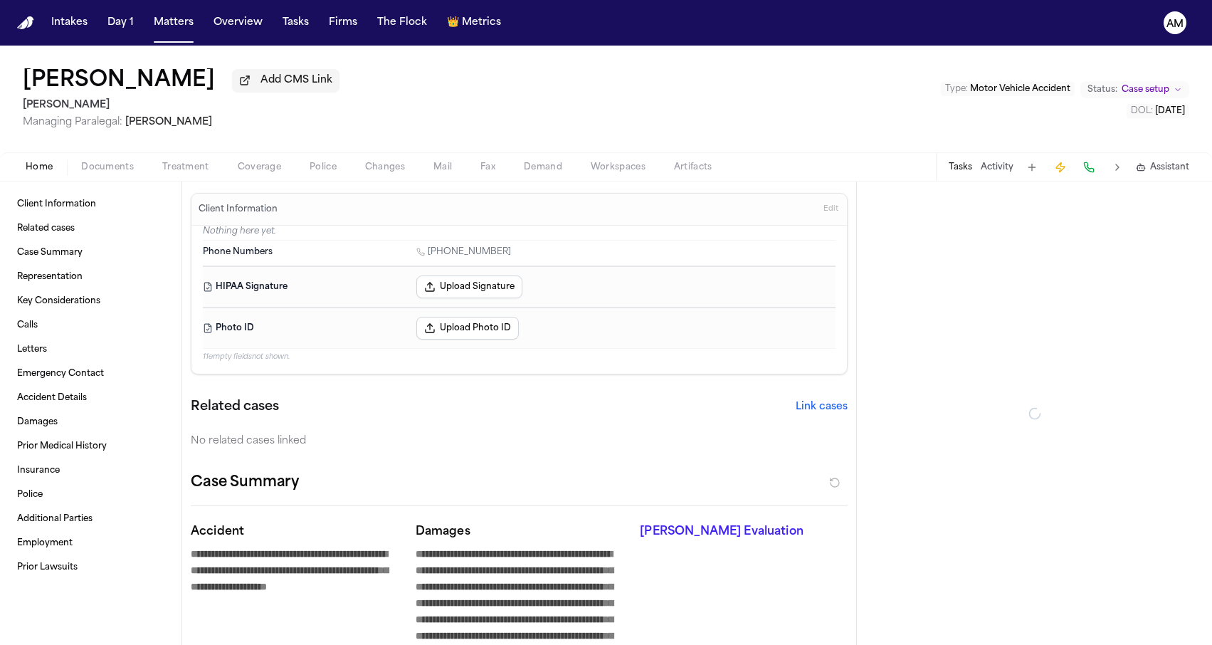
type textarea "*"
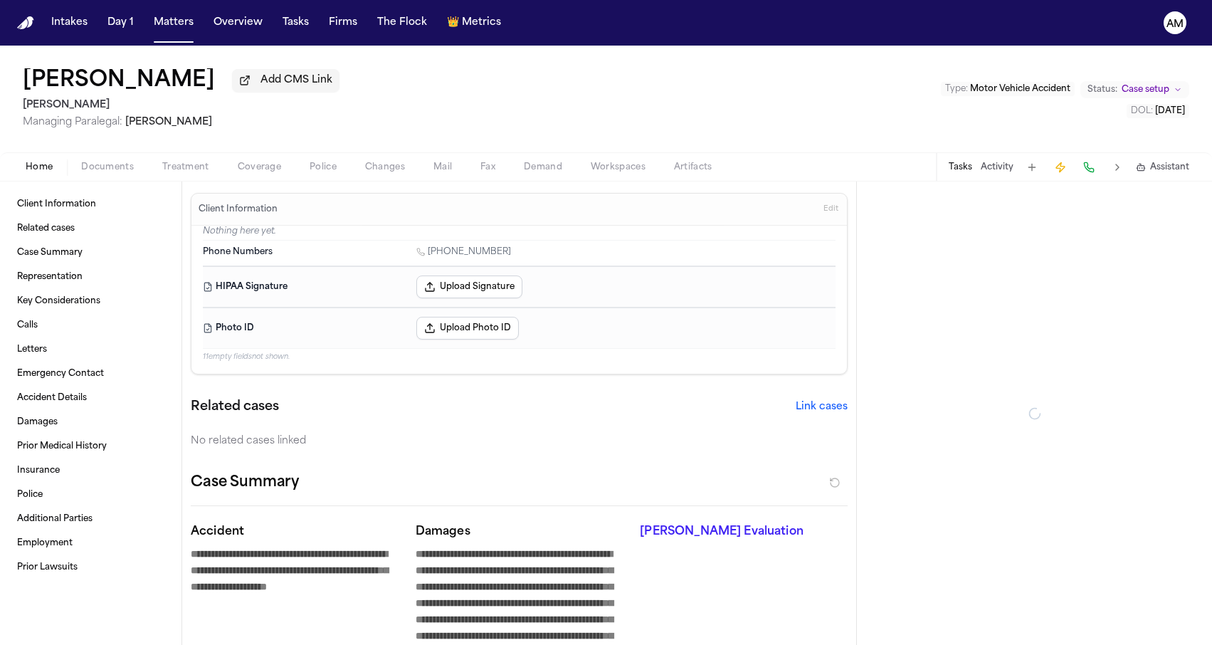
type textarea "*"
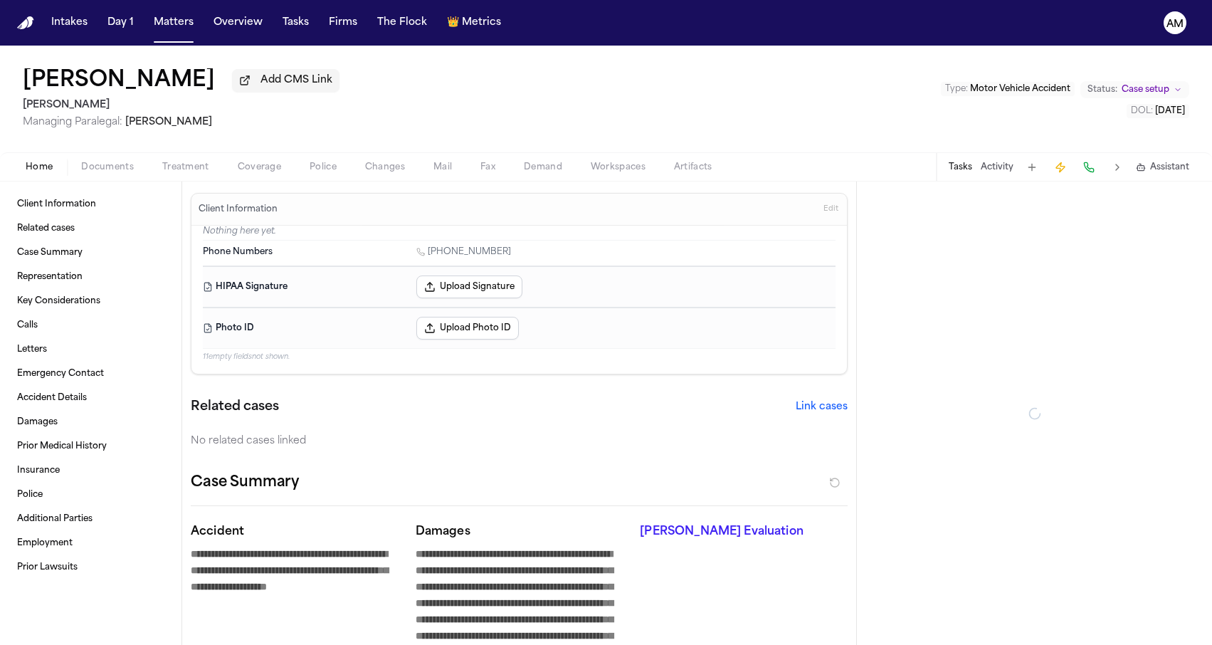
type textarea "*"
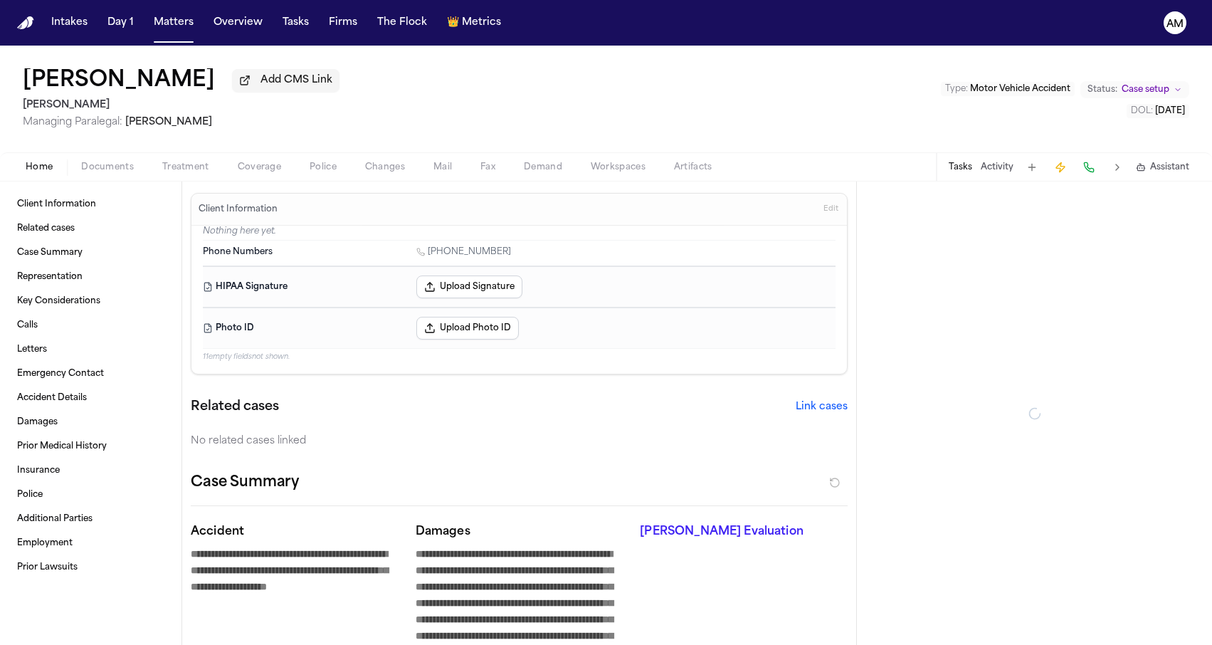
type textarea "*"
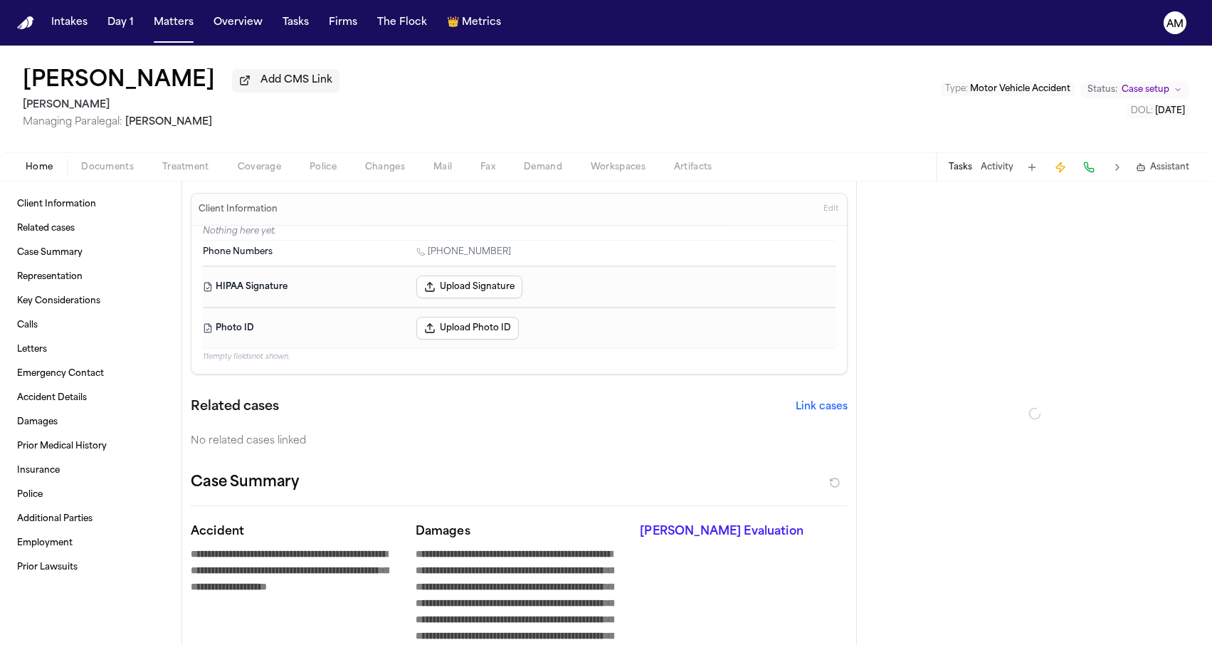
type textarea "*"
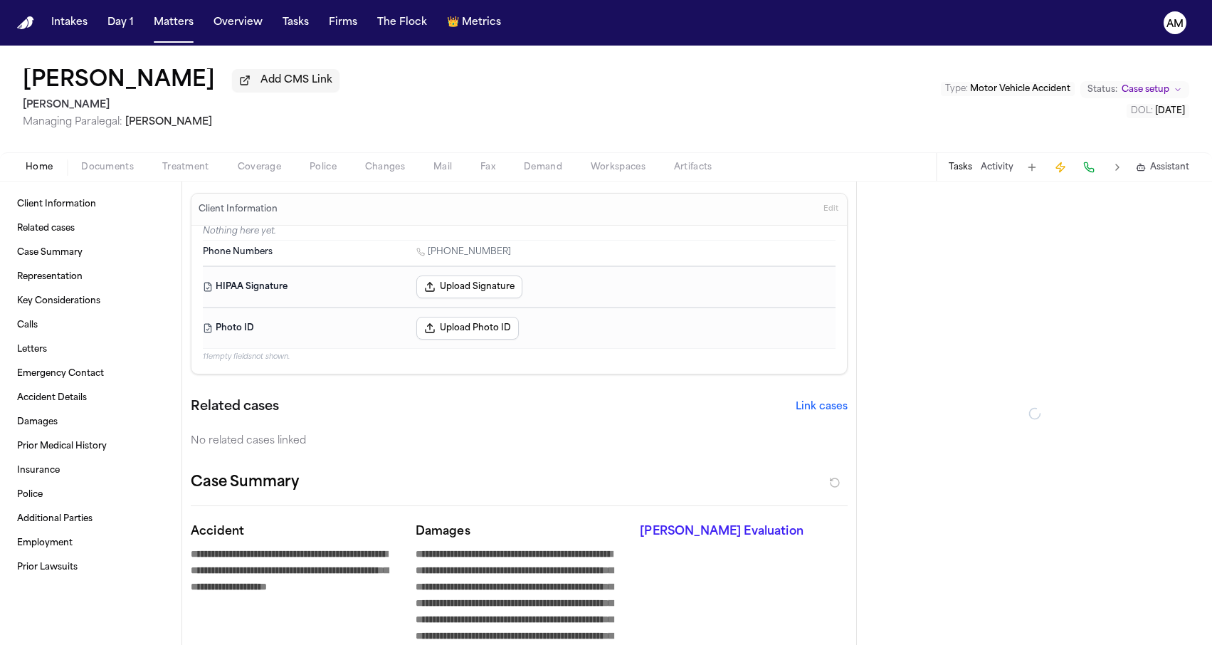
type textarea "*"
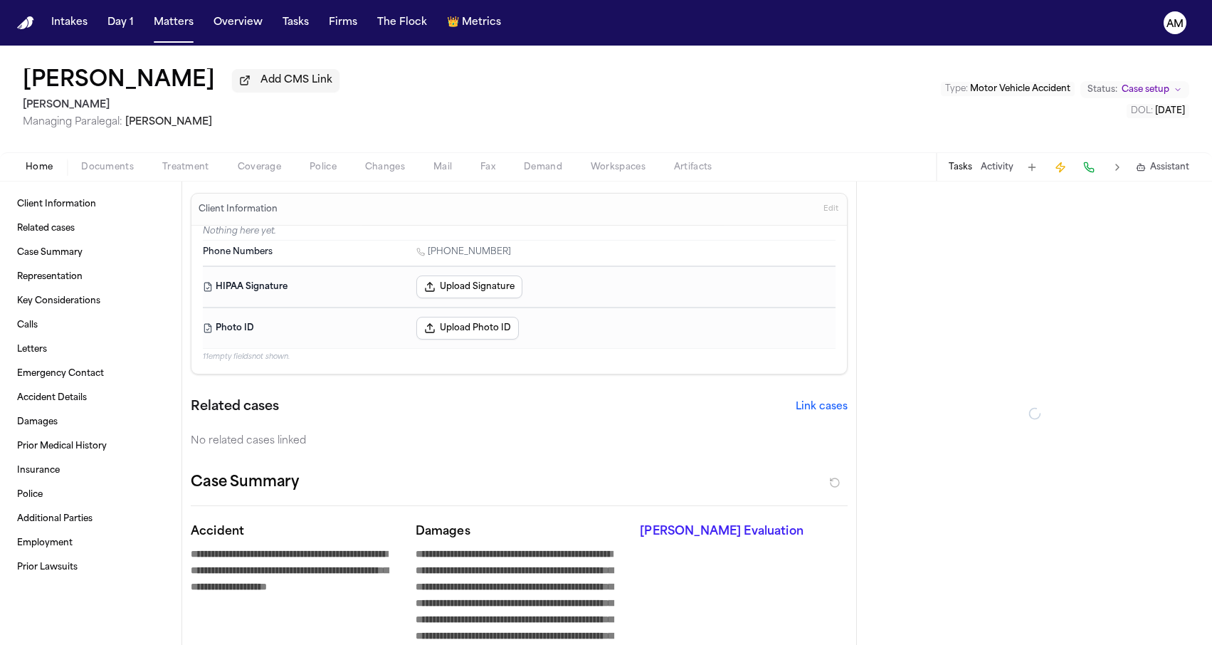
type textarea "*"
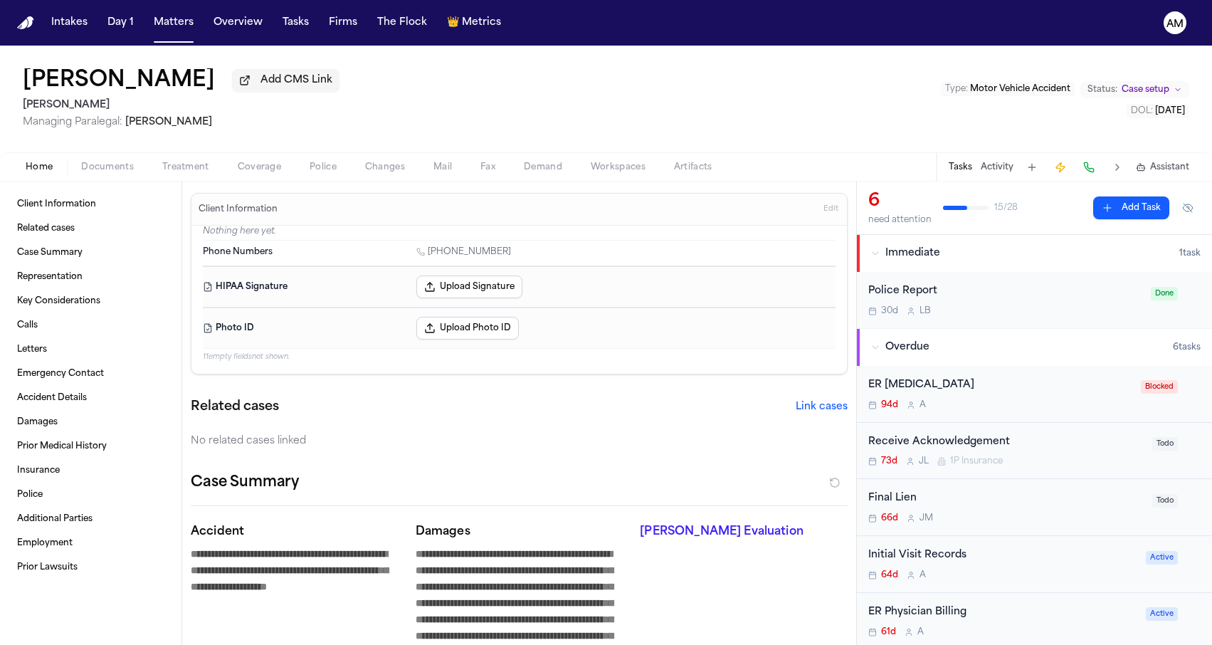
click at [292, 166] on button "Coverage" at bounding box center [259, 167] width 72 height 17
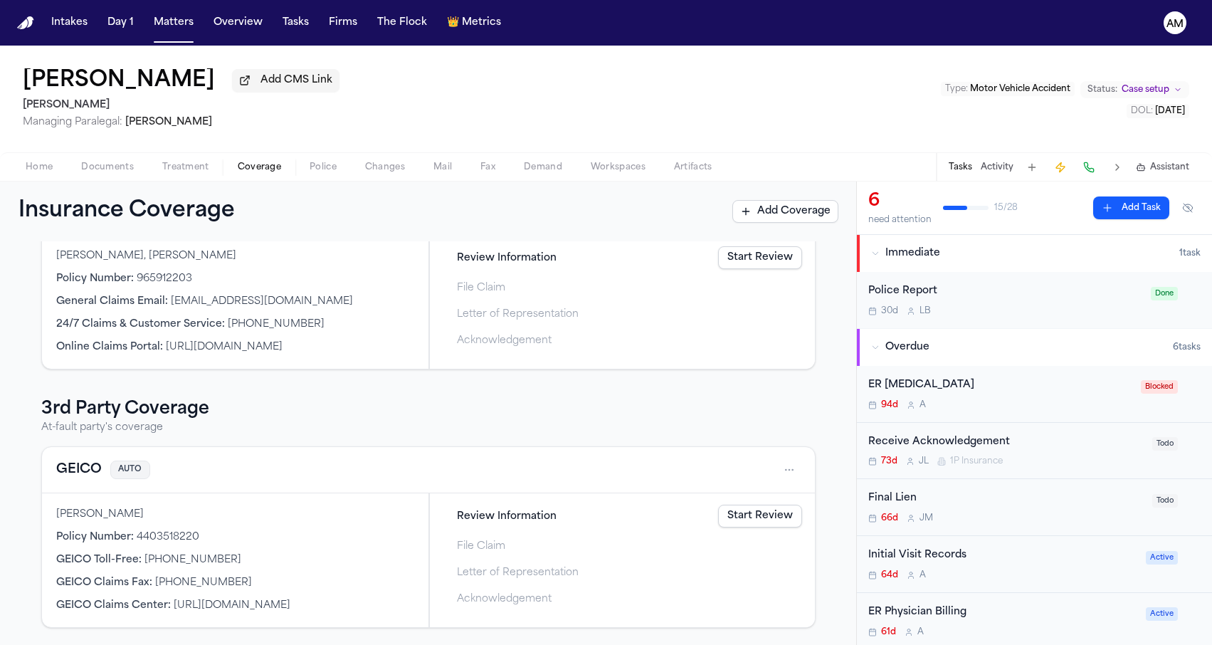
scroll to position [315, 0]
click at [81, 467] on button "GEICO" at bounding box center [79, 470] width 46 height 20
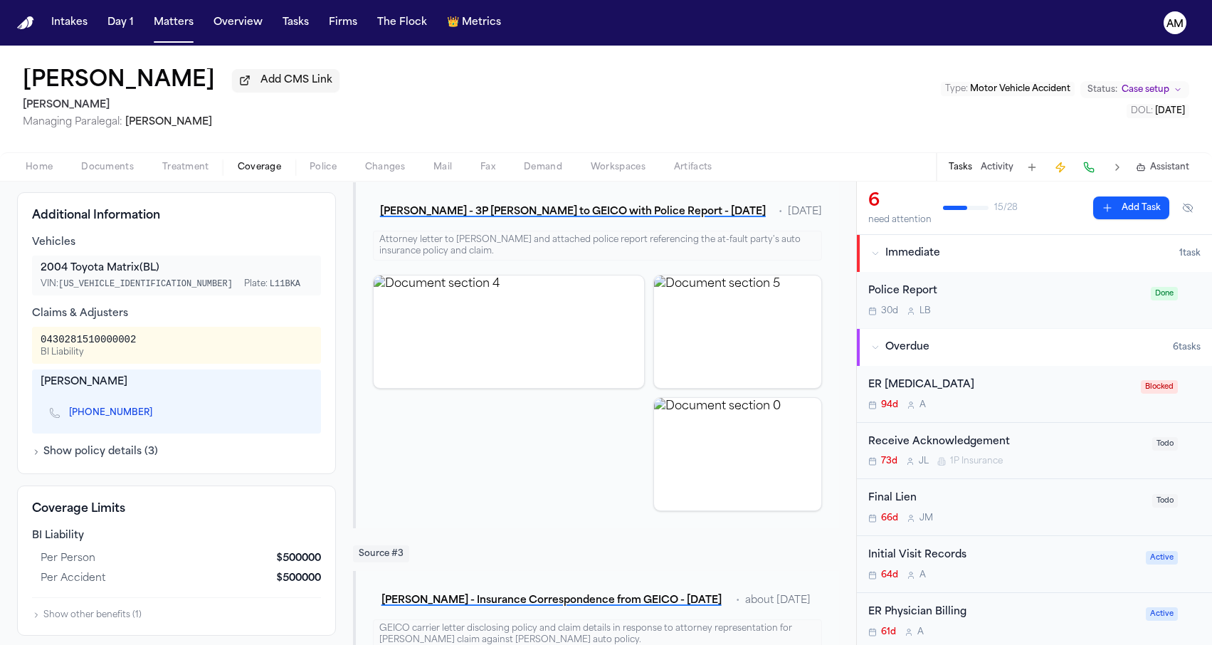
scroll to position [398, 0]
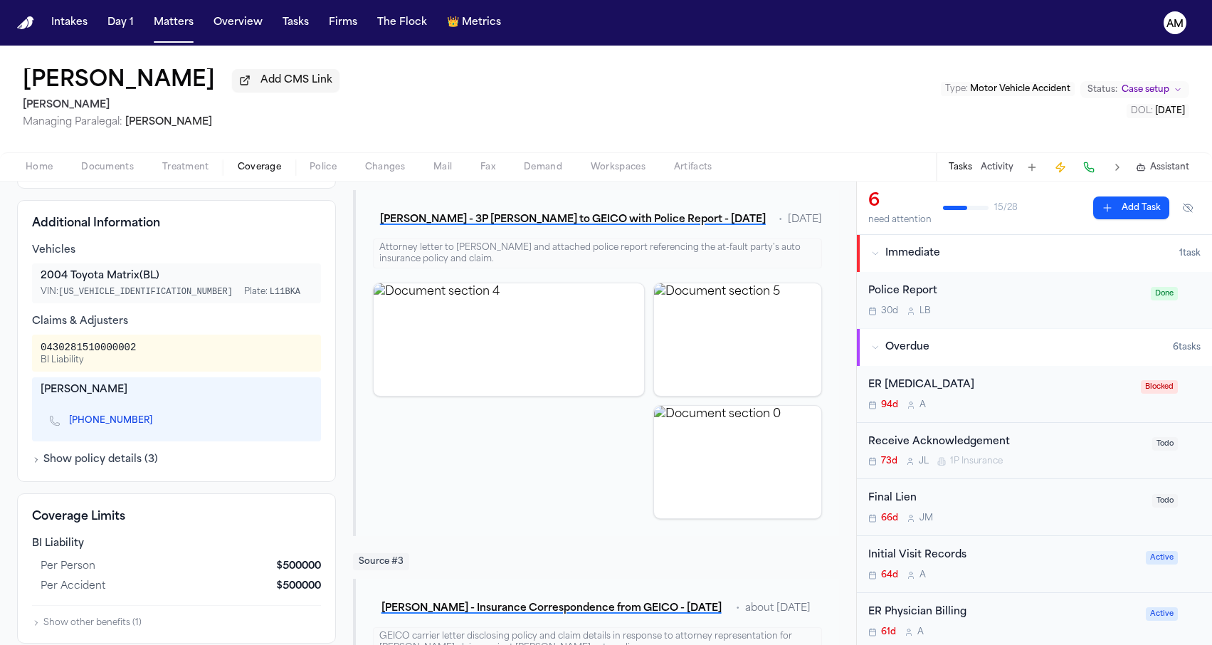
click at [185, 172] on span "Treatment" at bounding box center [185, 167] width 47 height 11
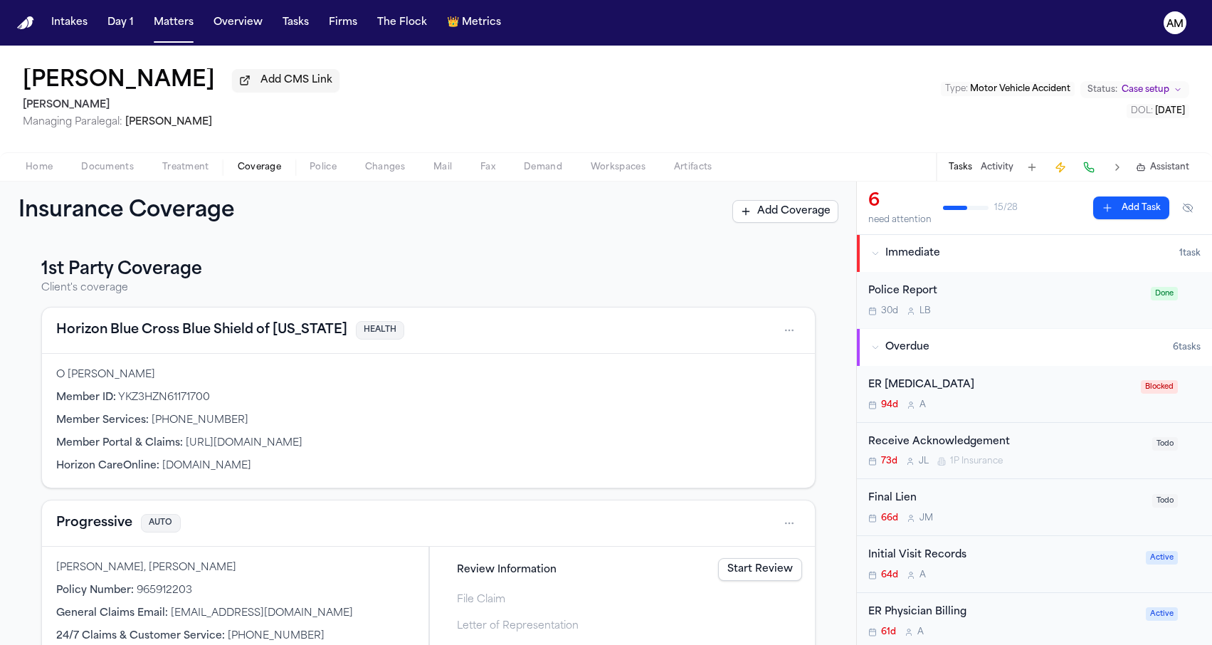
click at [265, 172] on span "Coverage" at bounding box center [259, 167] width 43 height 11
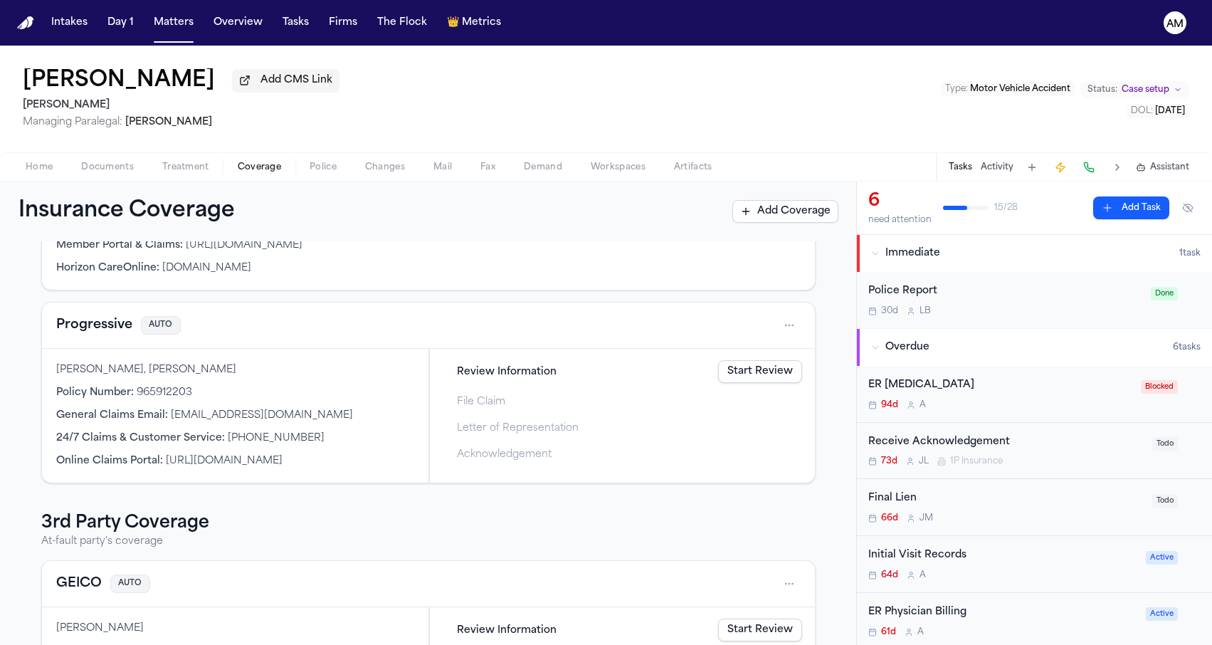
click at [101, 346] on div "Progressive AUTO" at bounding box center [428, 325] width 773 height 46
click at [101, 324] on button "Progressive" at bounding box center [94, 325] width 76 height 20
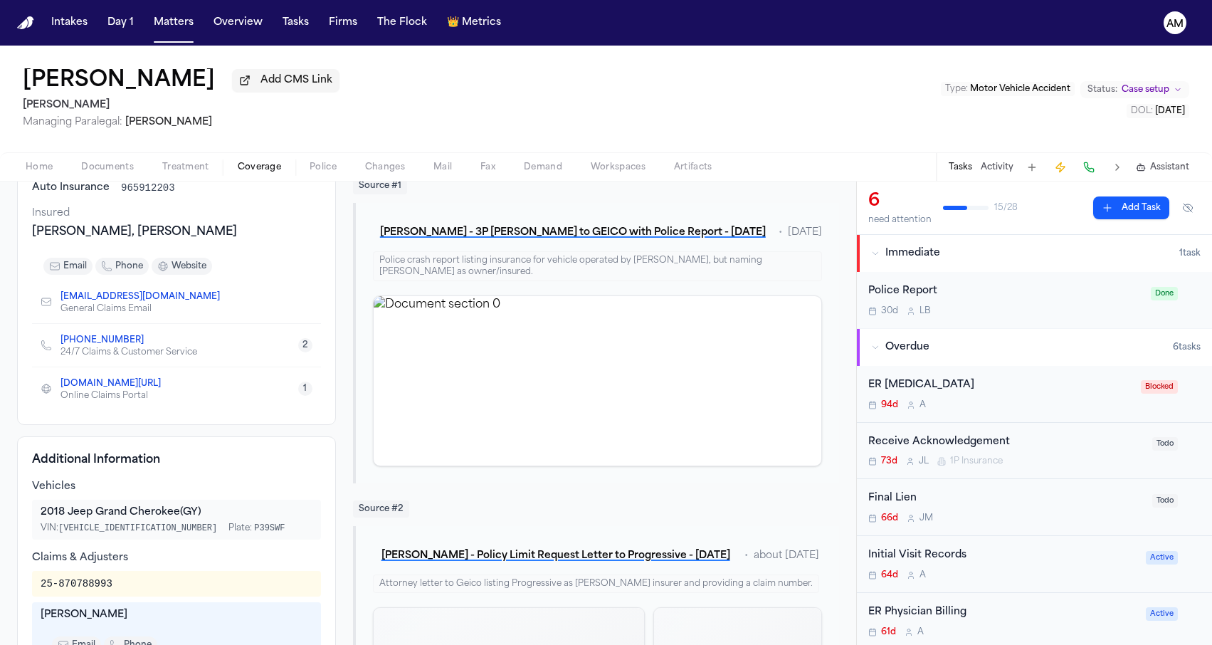
scroll to position [423, 0]
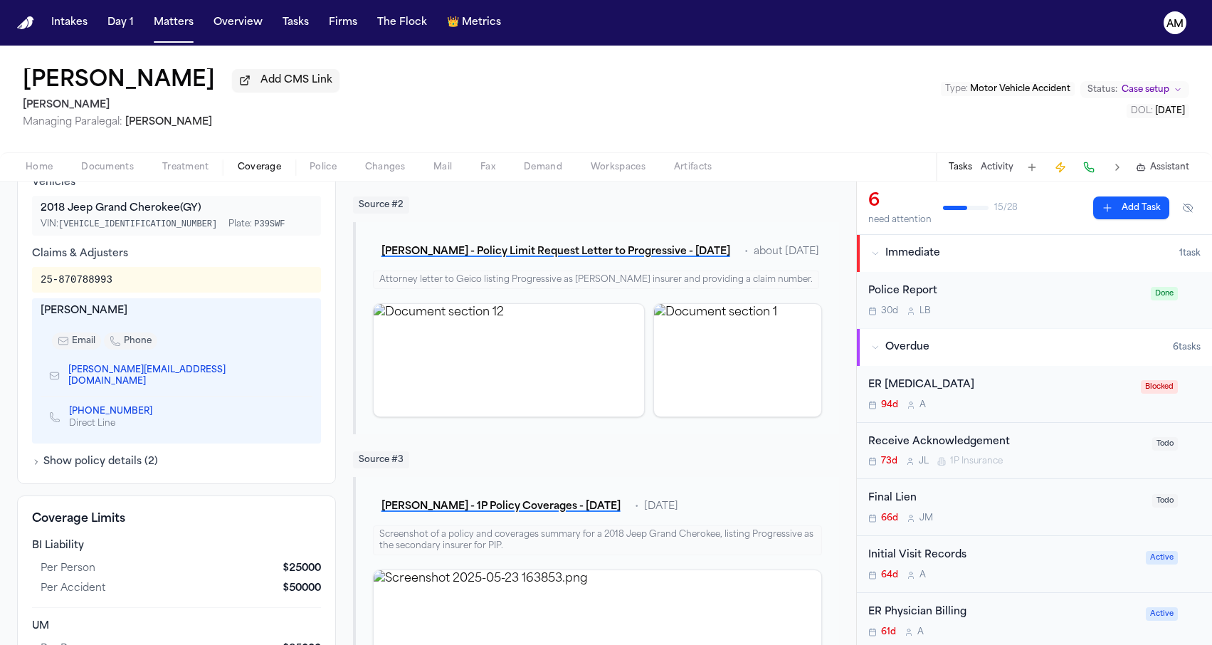
click at [296, 376] on icon "Copy to clipboard" at bounding box center [298, 377] width 5 height 5
click at [155, 407] on icon "Copy to clipboard" at bounding box center [159, 411] width 9 height 9
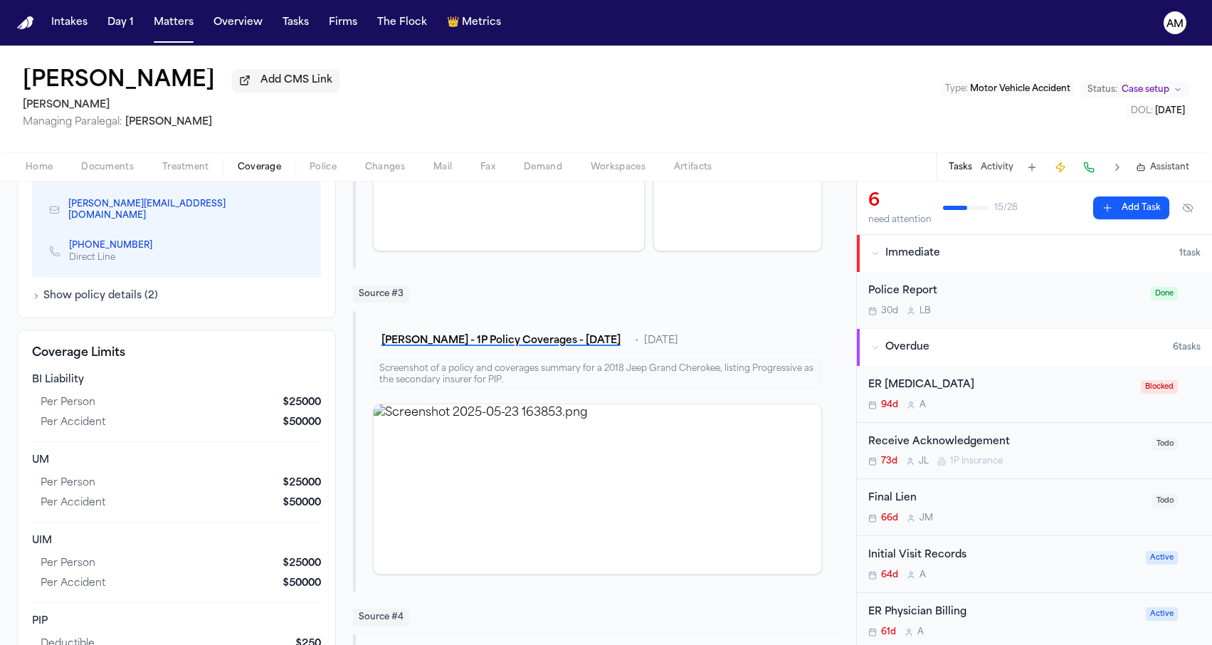
scroll to position [595, 0]
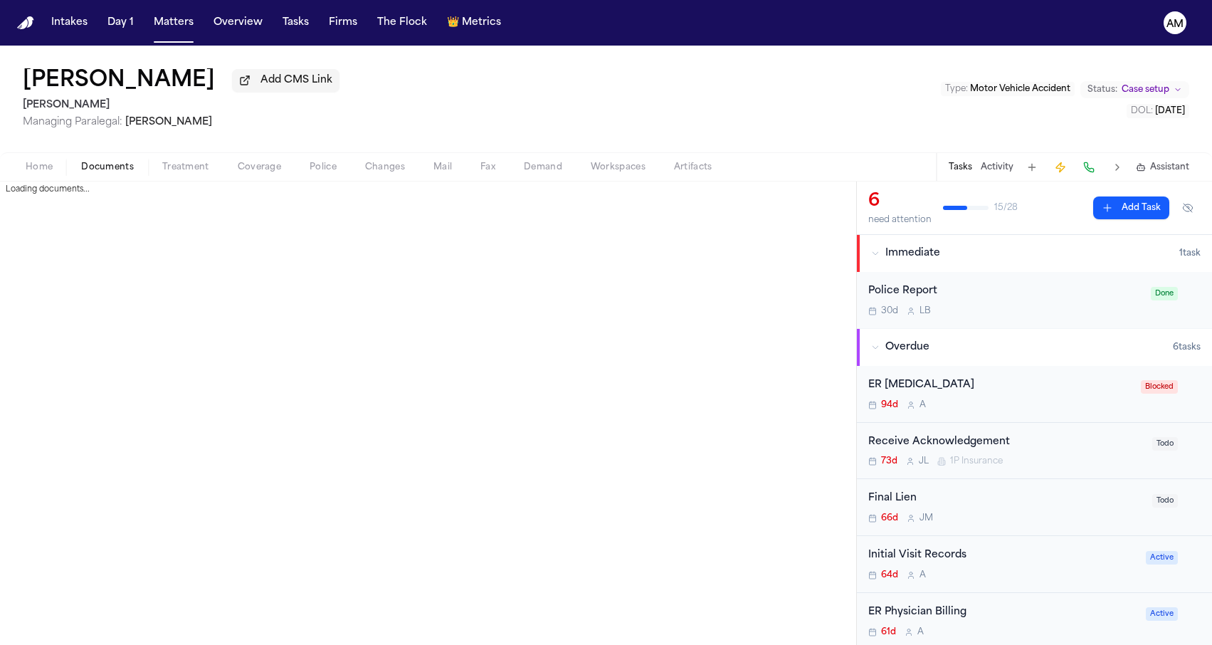
click at [117, 166] on span "Documents" at bounding box center [107, 167] width 53 height 11
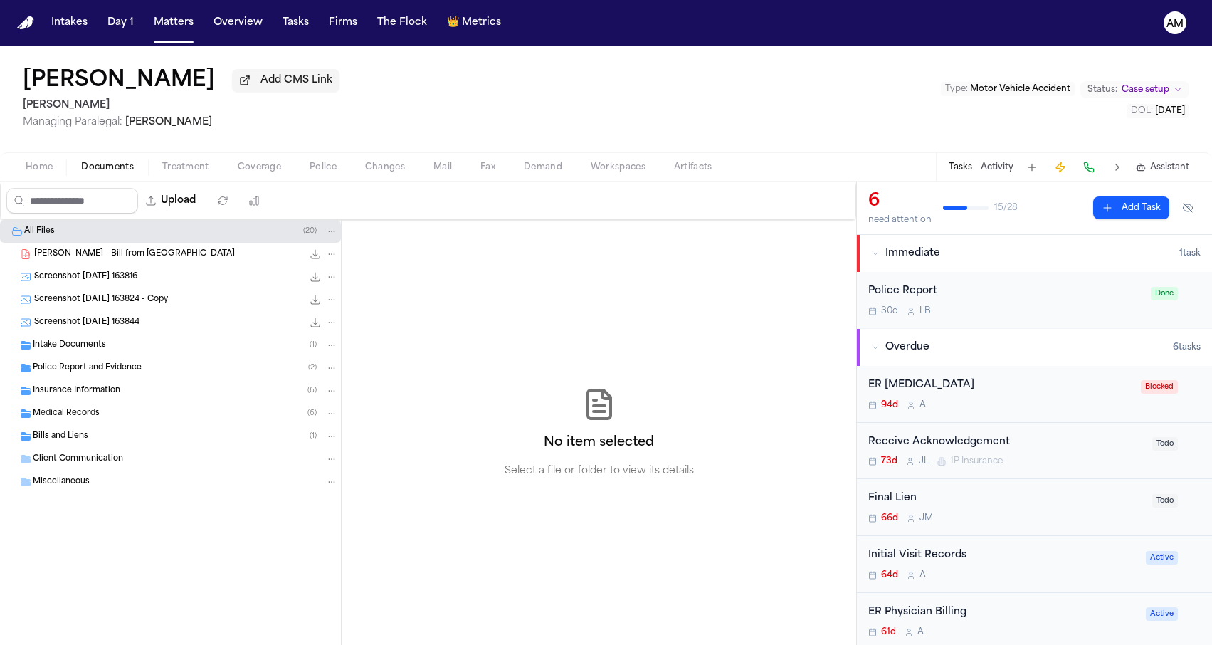
click at [117, 386] on div "Insurance Information ( 6 )" at bounding box center [170, 390] width 341 height 23
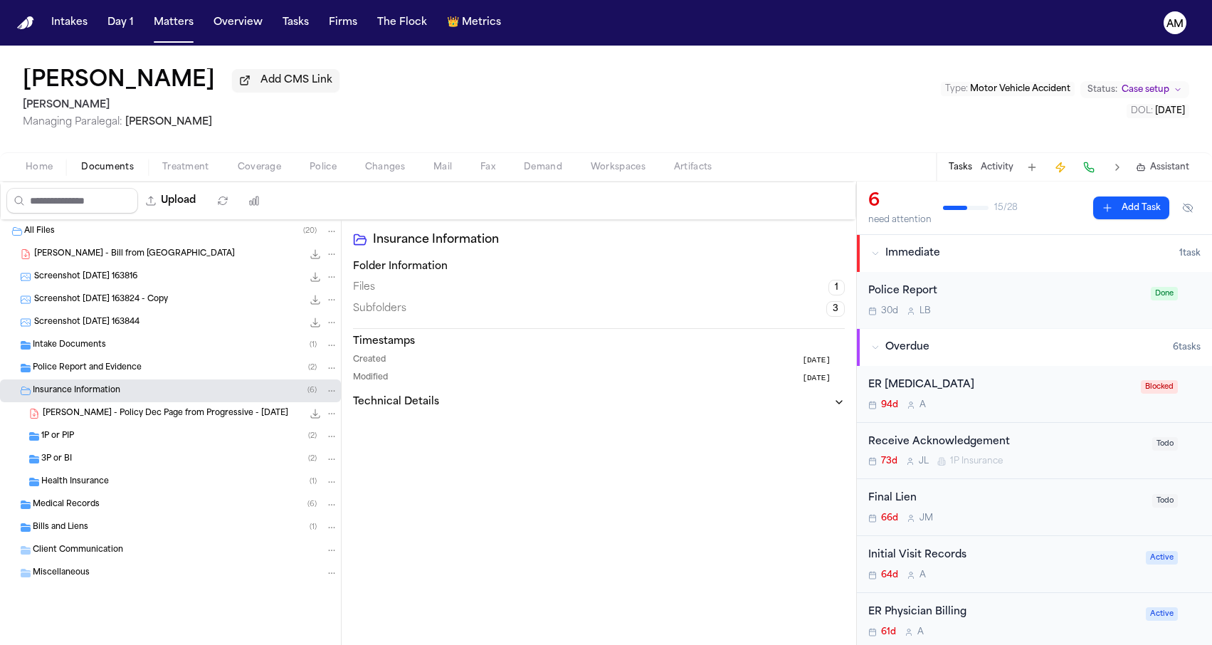
click at [102, 460] on div "3P or BI ( 2 )" at bounding box center [189, 459] width 297 height 13
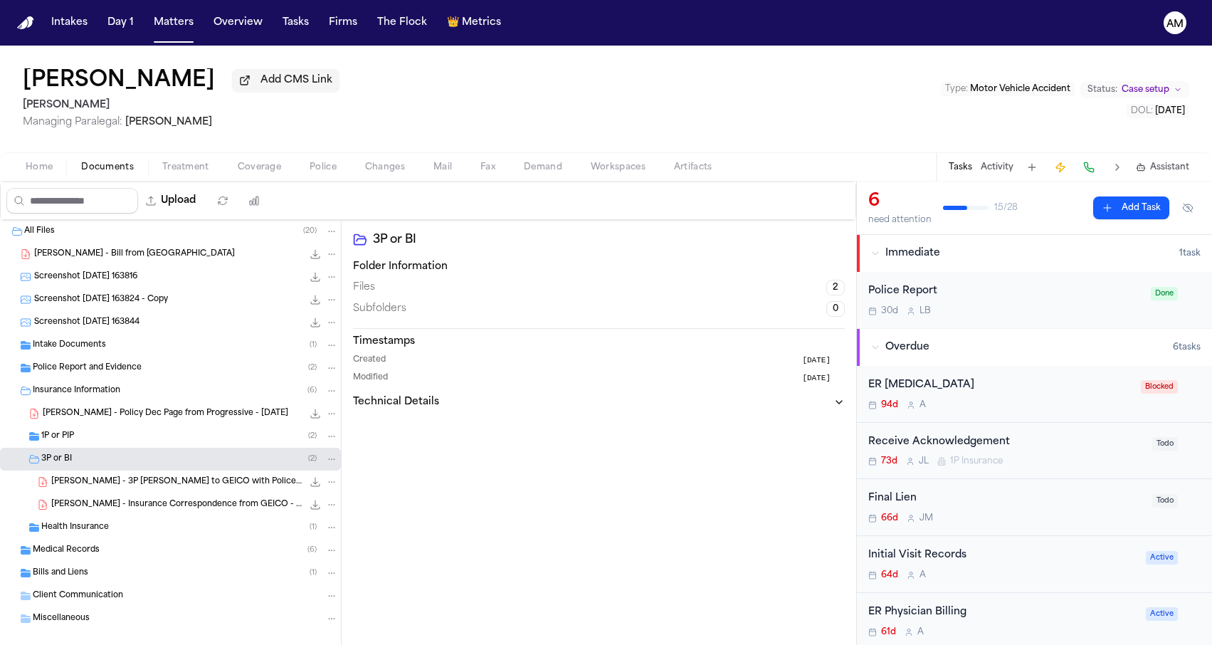
click at [110, 443] on div "1P or PIP ( 2 )" at bounding box center [189, 436] width 297 height 13
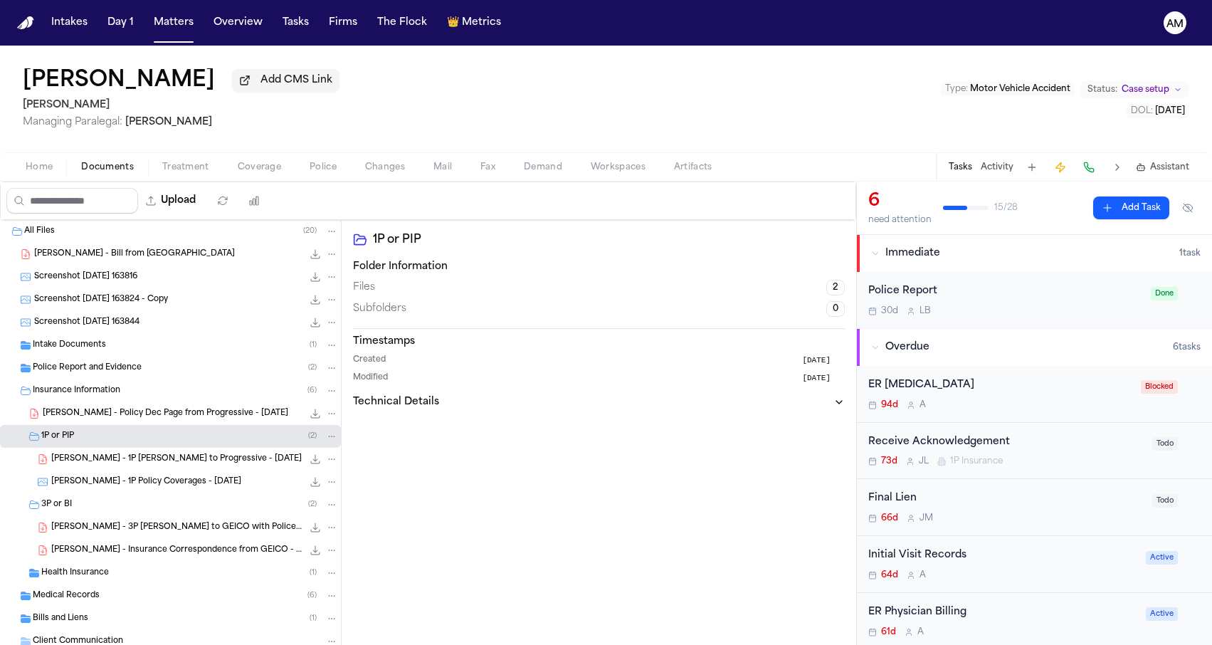
click at [180, 488] on span "[PERSON_NAME] - 1P Policy Coverages - [DATE]" at bounding box center [146, 482] width 190 height 12
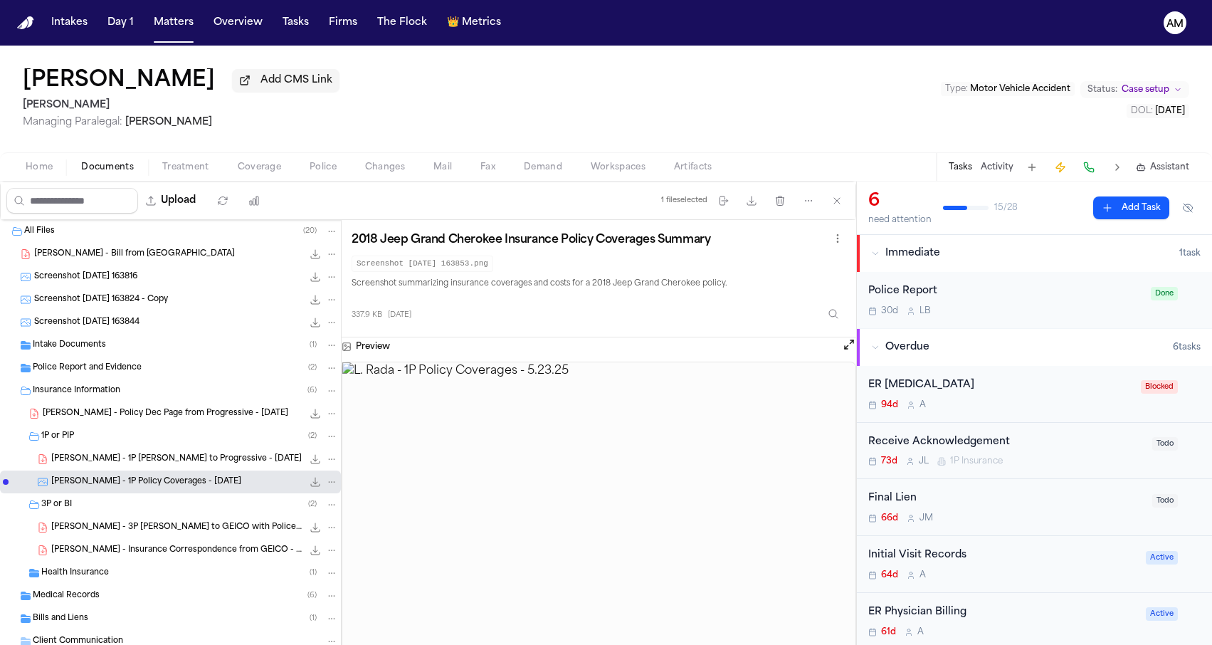
click at [187, 466] on div "[PERSON_NAME] - 1P [PERSON_NAME] to Progressive - [DATE] 152.0 KB • PDF" at bounding box center [194, 459] width 287 height 14
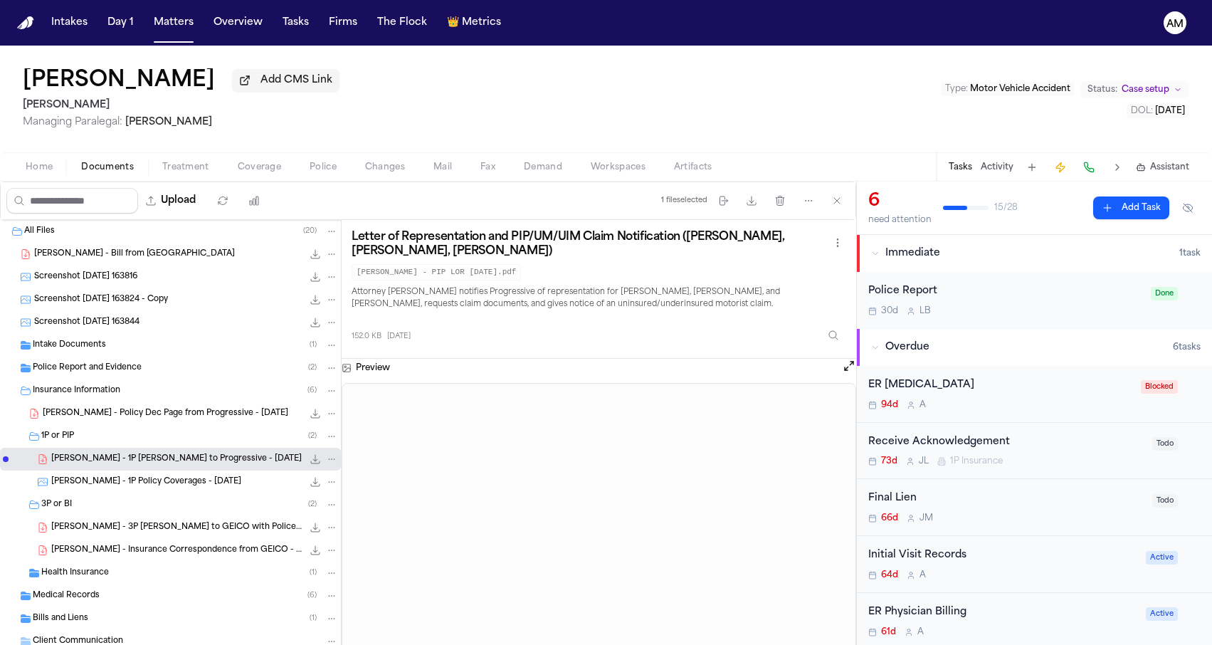
click at [199, 420] on div "[PERSON_NAME] - Policy Dec Page from Progressive - [DATE] 60.5 KB • PDF" at bounding box center [190, 413] width 295 height 14
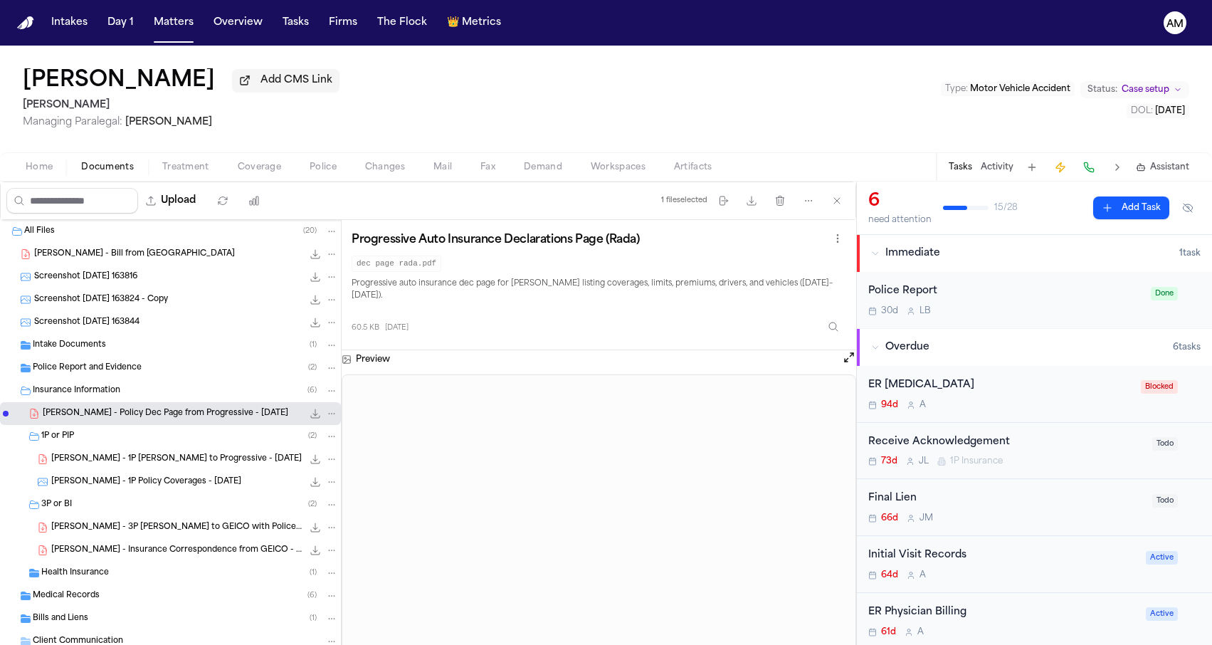
click at [149, 3] on nav "Intakes Day 1 Matters Overview Tasks Firms The Flock 👑 Metrics AM" at bounding box center [606, 23] width 1212 height 46
click at [157, 28] on button "Matters" at bounding box center [173, 23] width 51 height 26
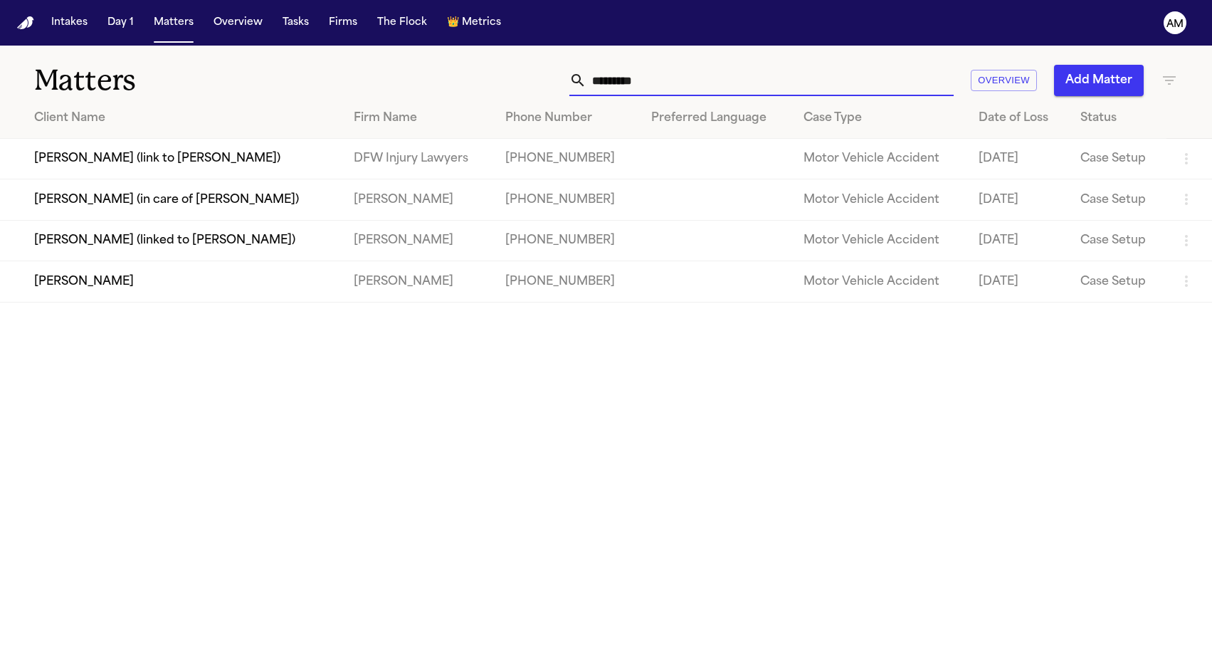
drag, startPoint x: 655, startPoint y: 75, endPoint x: 472, endPoint y: 75, distance: 182.1
click at [472, 75] on div "********* Overview Add Matter" at bounding box center [769, 80] width 817 height 31
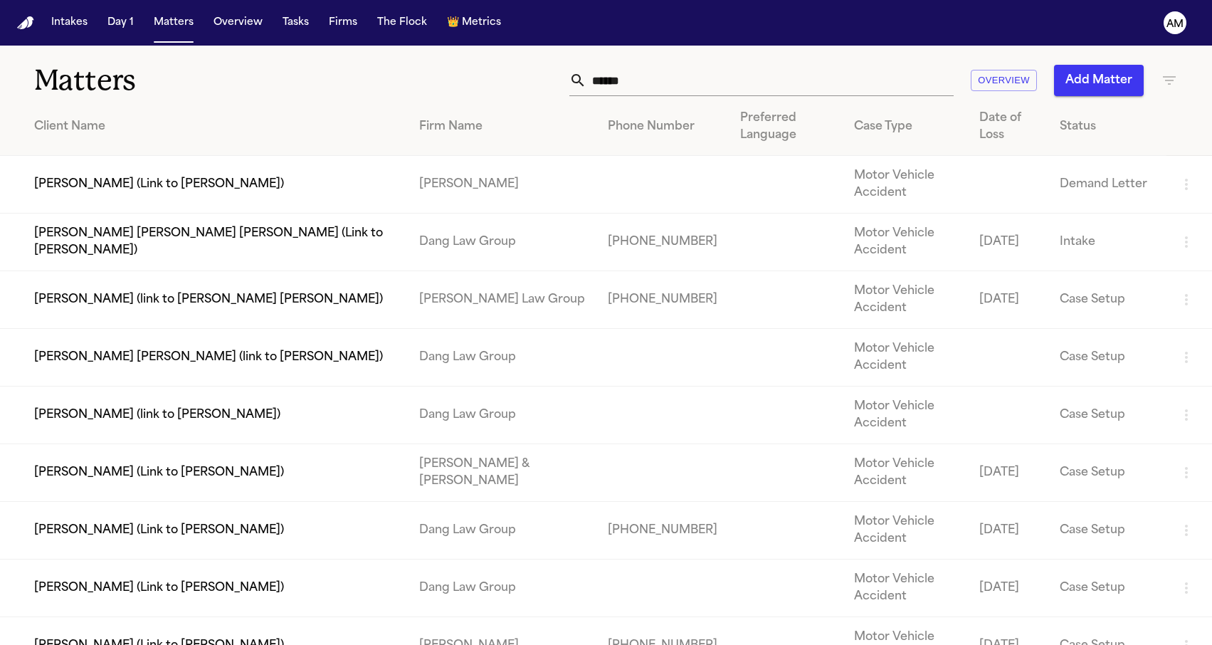
drag, startPoint x: 255, startPoint y: 102, endPoint x: 159, endPoint y: 362, distance: 277.6
click at [159, 362] on td "[PERSON_NAME] [PERSON_NAME] (link to [PERSON_NAME])" at bounding box center [204, 358] width 408 height 58
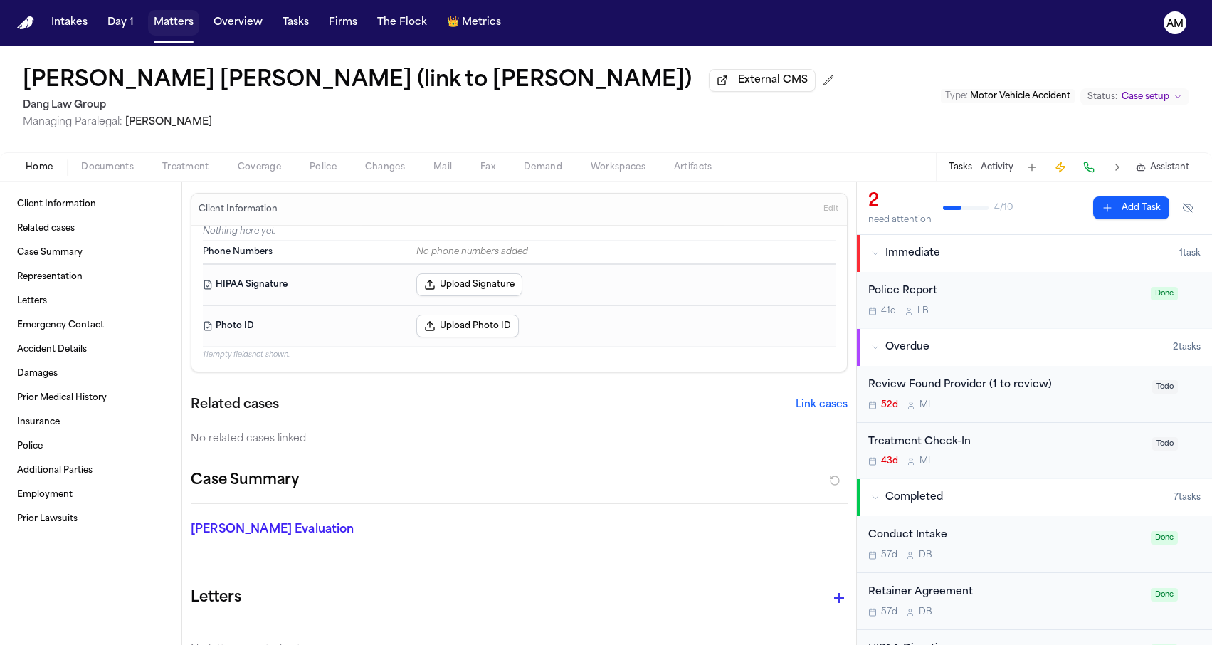
click at [172, 16] on button "Matters" at bounding box center [173, 23] width 51 height 26
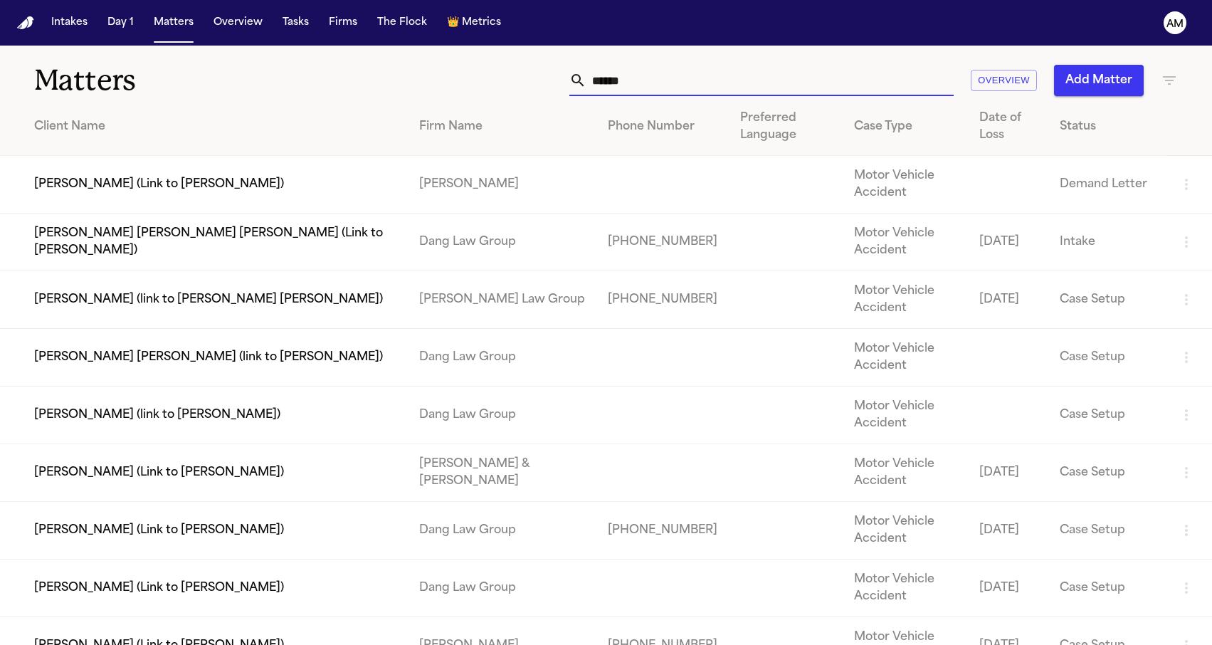
click at [630, 73] on input "******" at bounding box center [769, 80] width 367 height 31
drag, startPoint x: 653, startPoint y: 83, endPoint x: 600, endPoint y: 83, distance: 53.4
click at [600, 83] on input "******" at bounding box center [769, 80] width 367 height 31
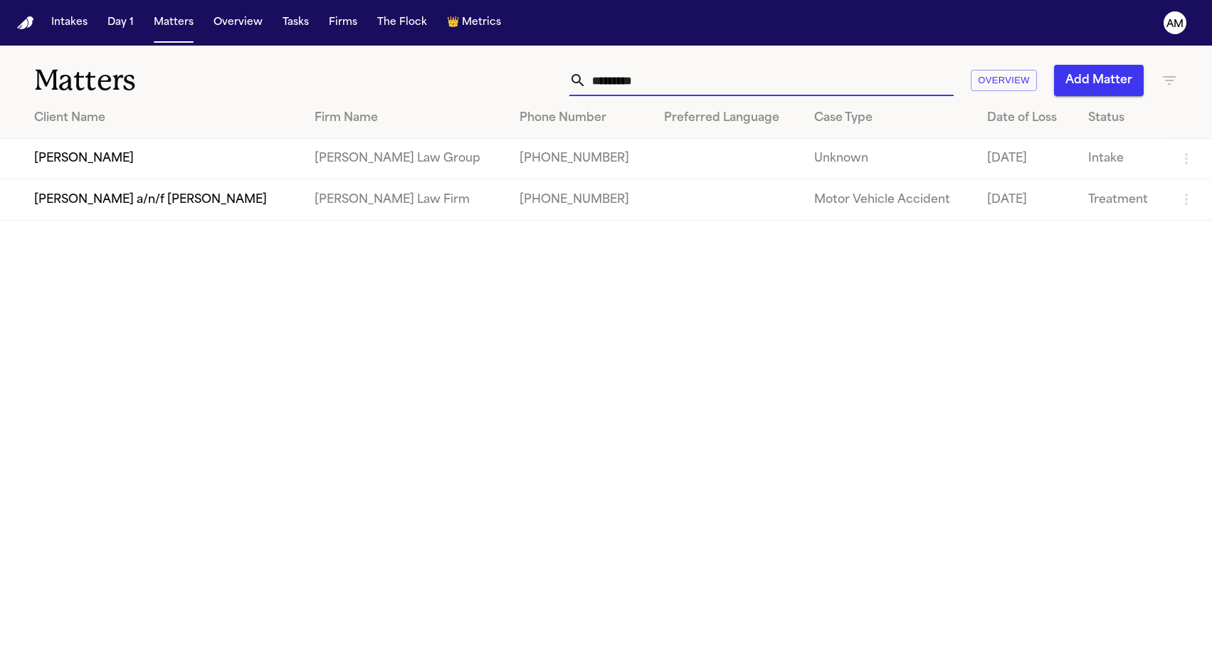
drag, startPoint x: 609, startPoint y: 80, endPoint x: 689, endPoint y: 78, distance: 80.4
click at [689, 78] on input "*********" at bounding box center [769, 80] width 367 height 31
click at [250, 148] on td "[PERSON_NAME]" at bounding box center [151, 159] width 303 height 41
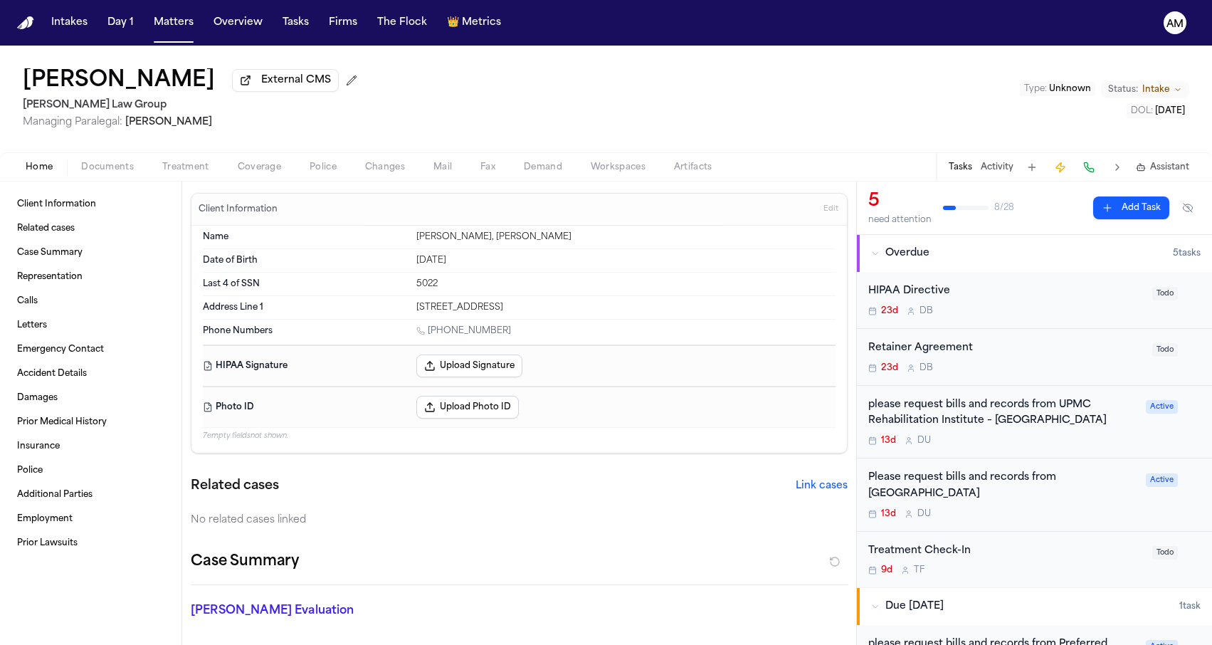
click at [122, 173] on span "Documents" at bounding box center [107, 167] width 53 height 11
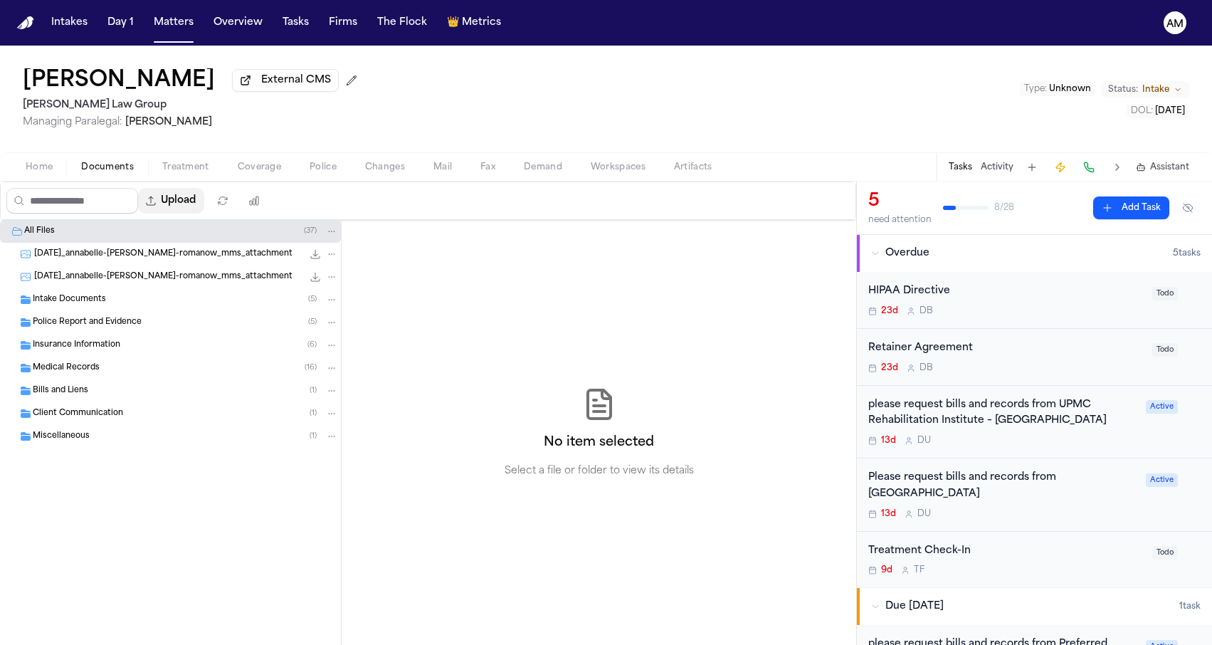
click at [204, 211] on button "Upload" at bounding box center [171, 201] width 66 height 26
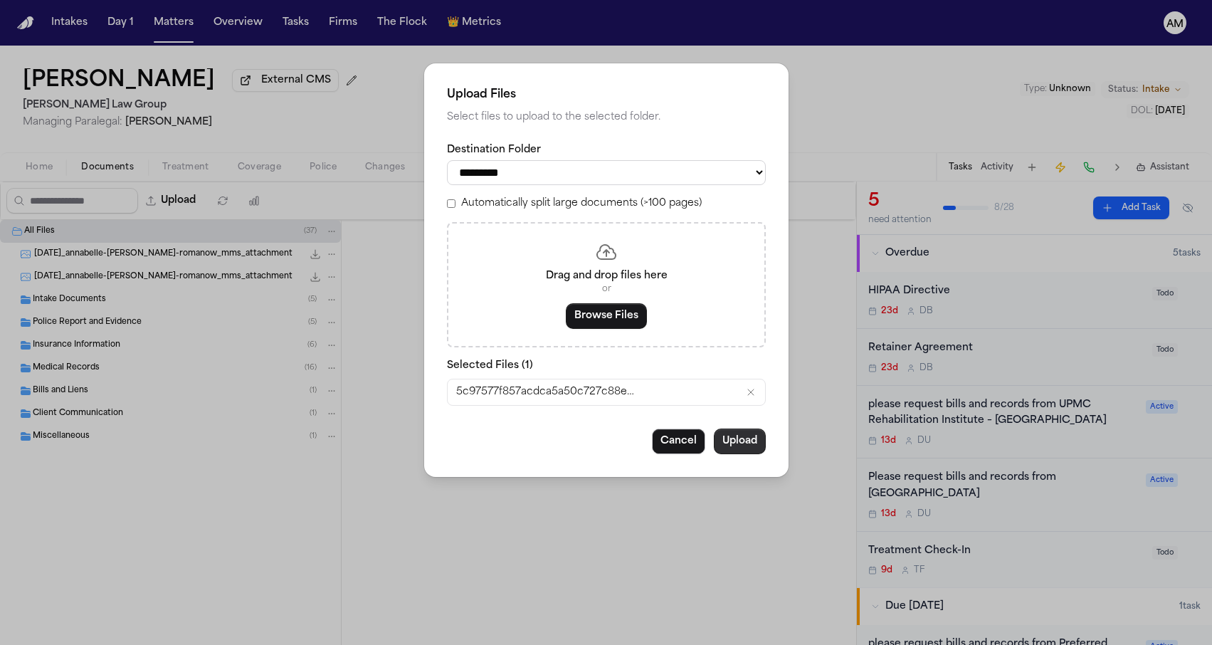
click at [741, 440] on button "Upload" at bounding box center [740, 441] width 52 height 26
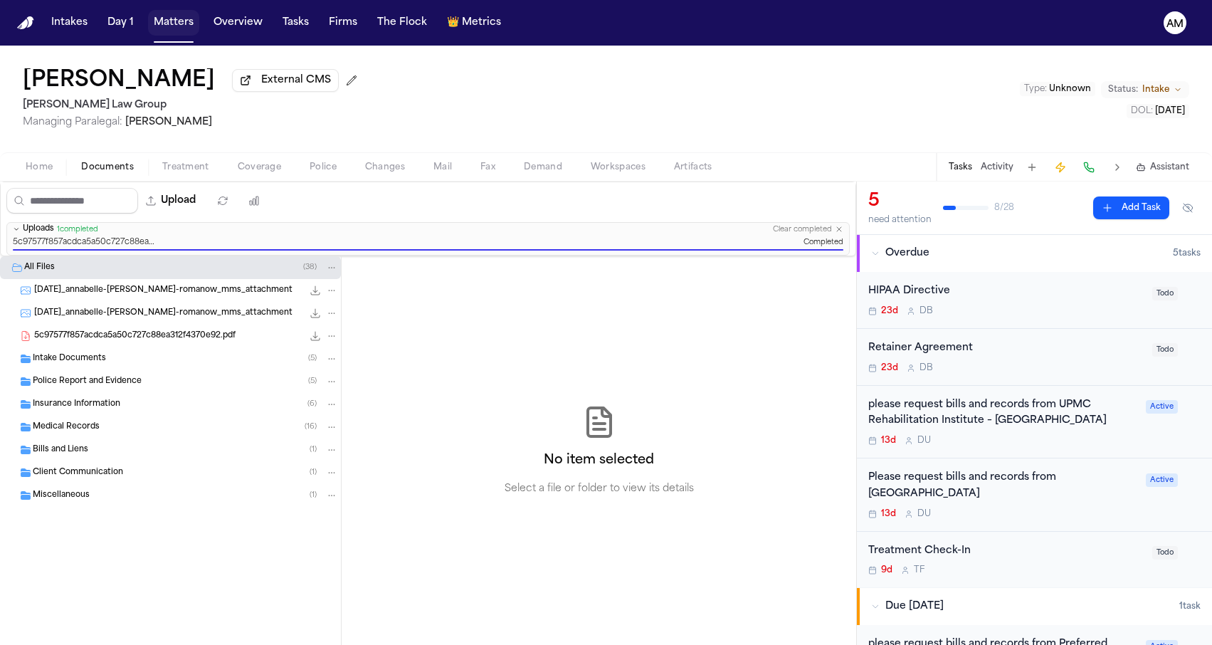
click at [166, 26] on button "Matters" at bounding box center [173, 23] width 51 height 26
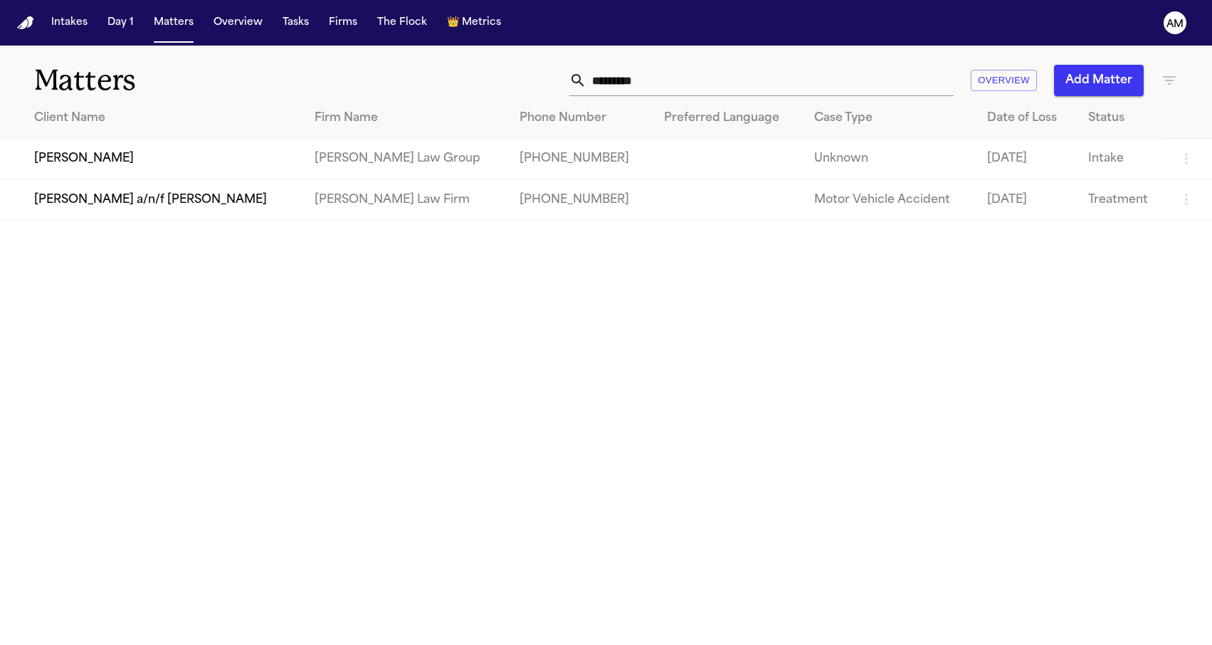
click at [578, 1] on nav "Intakes Day 1 Matters Overview Tasks Firms The Flock 👑 Metrics AM" at bounding box center [606, 23] width 1212 height 46
drag, startPoint x: 664, startPoint y: 86, endPoint x: 531, endPoint y: 85, distance: 133.1
click at [531, 85] on div "********* Overview Add Matter" at bounding box center [769, 80] width 817 height 31
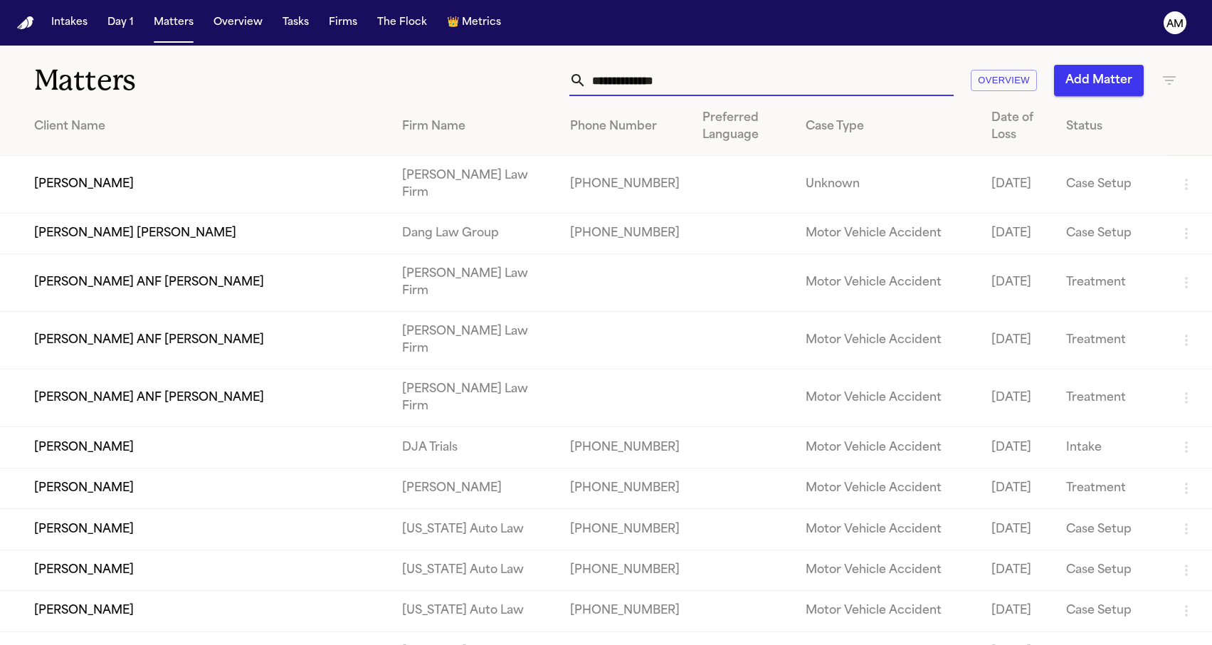
click at [1162, 75] on icon "button" at bounding box center [1168, 80] width 17 height 17
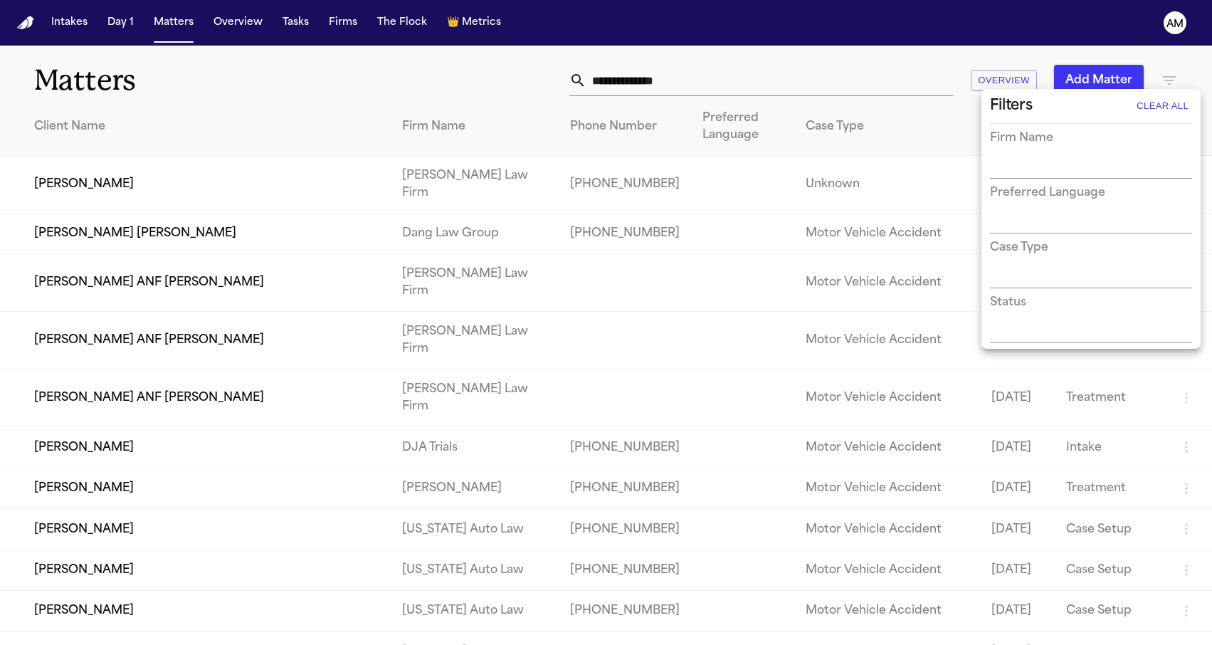
click at [1170, 75] on div at bounding box center [606, 322] width 1212 height 645
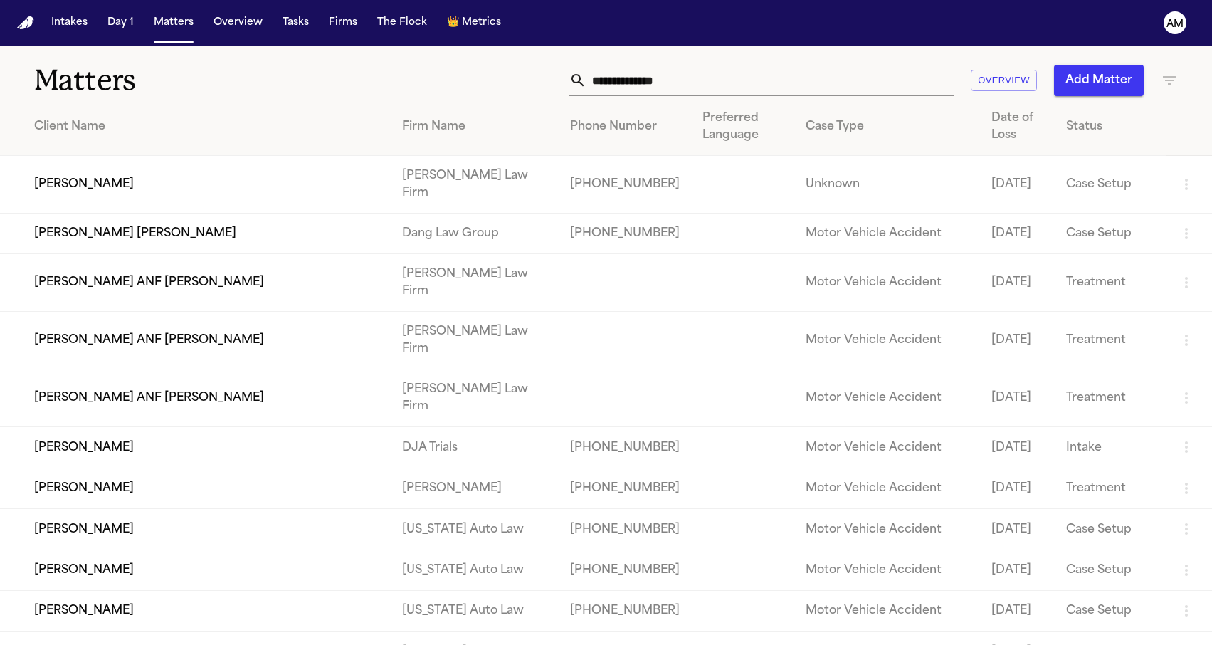
click at [1022, 169] on td "[DATE]" at bounding box center [1017, 185] width 75 height 58
click at [1165, 82] on icon "button" at bounding box center [1168, 80] width 17 height 17
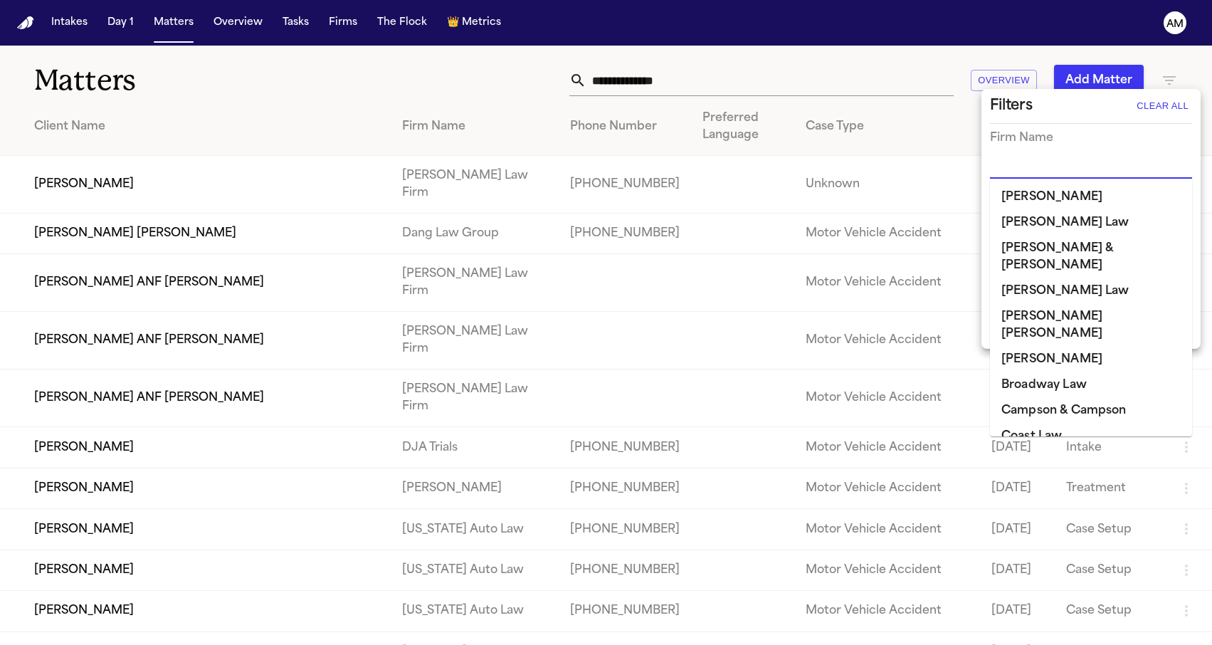
click at [1052, 167] on input "text" at bounding box center [1080, 168] width 181 height 20
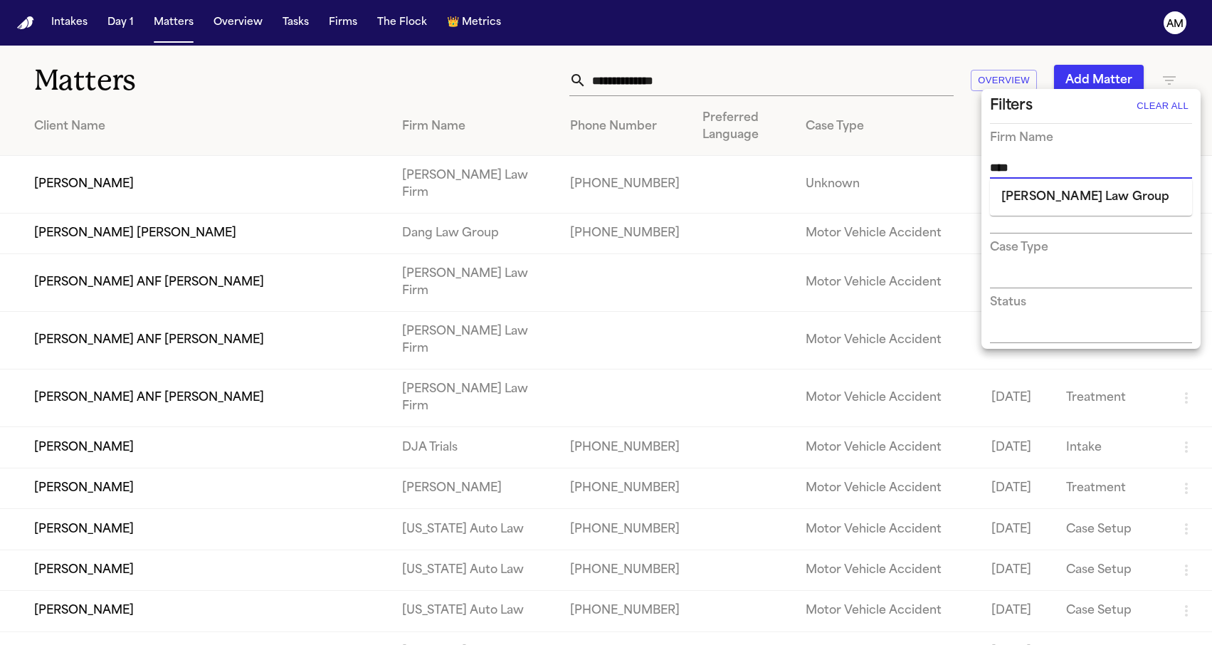
click at [1037, 190] on li "[PERSON_NAME] Law Group" at bounding box center [1091, 197] width 202 height 26
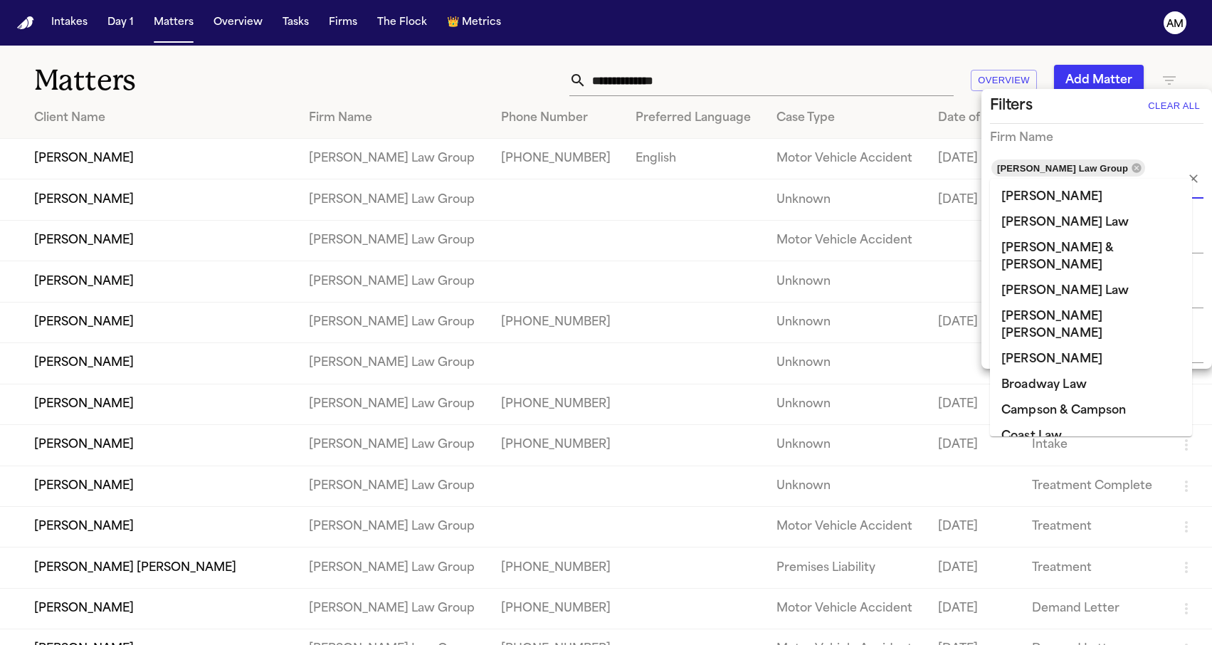
scroll to position [1054, 0]
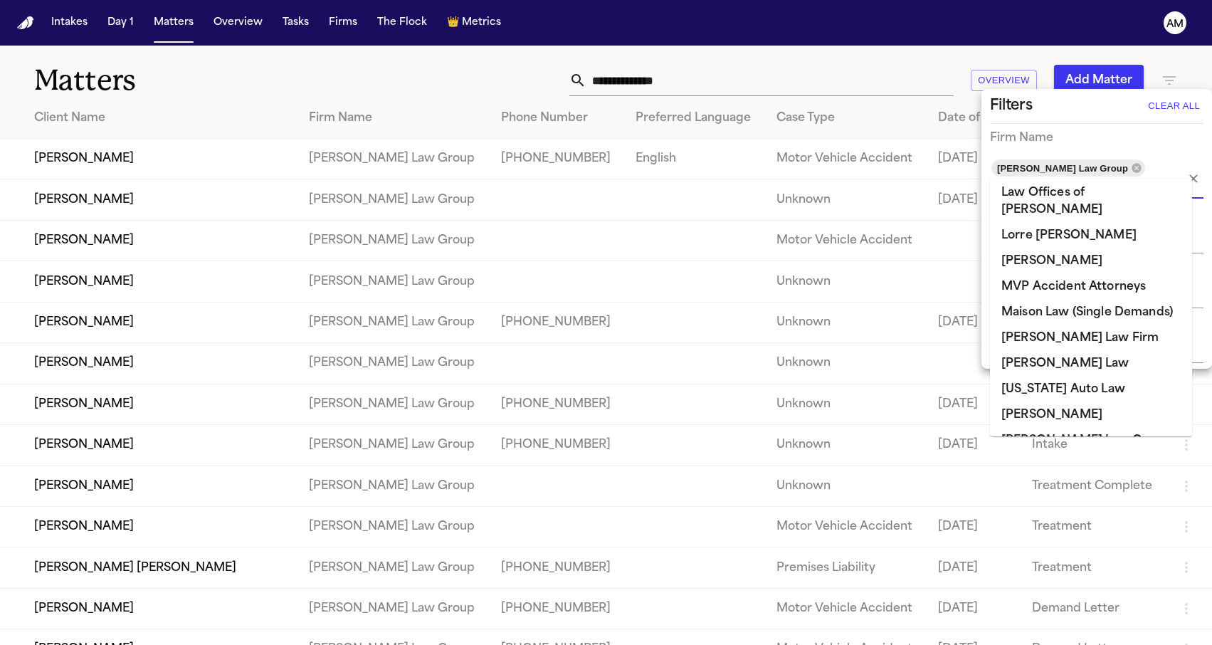
click at [411, 97] on div at bounding box center [606, 322] width 1212 height 645
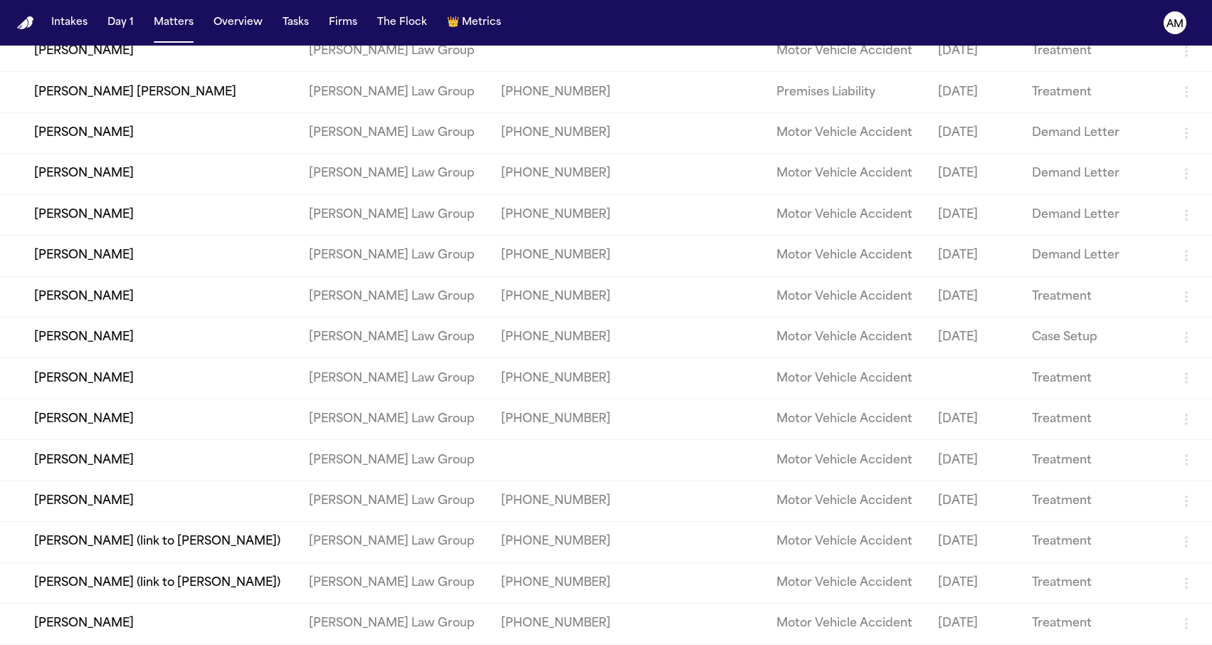
scroll to position [481, 0]
click at [94, 521] on td "[PERSON_NAME]" at bounding box center [148, 500] width 297 height 41
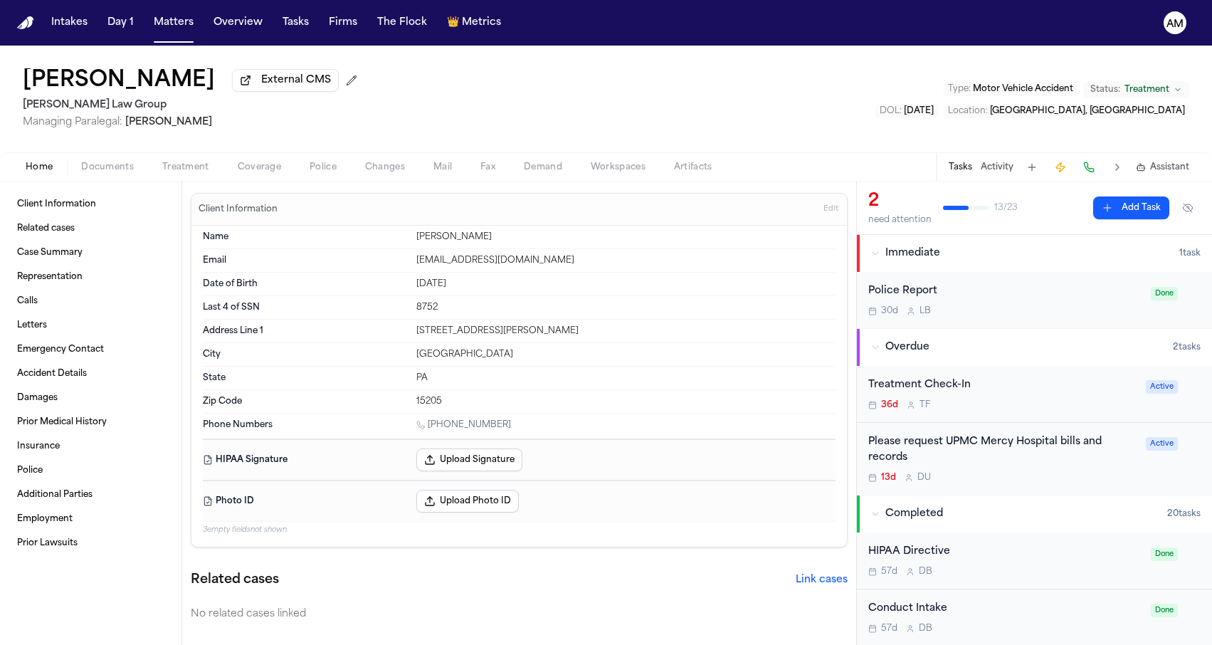
click at [260, 169] on span "Coverage" at bounding box center [259, 167] width 43 height 11
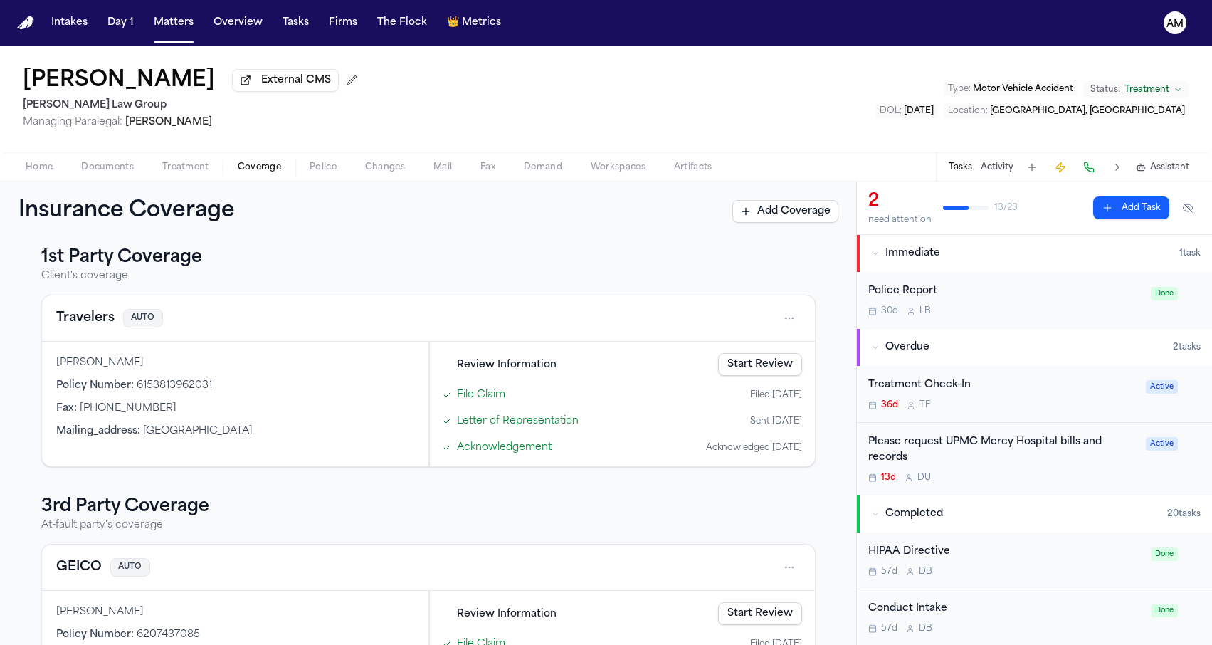
scroll to position [16, 0]
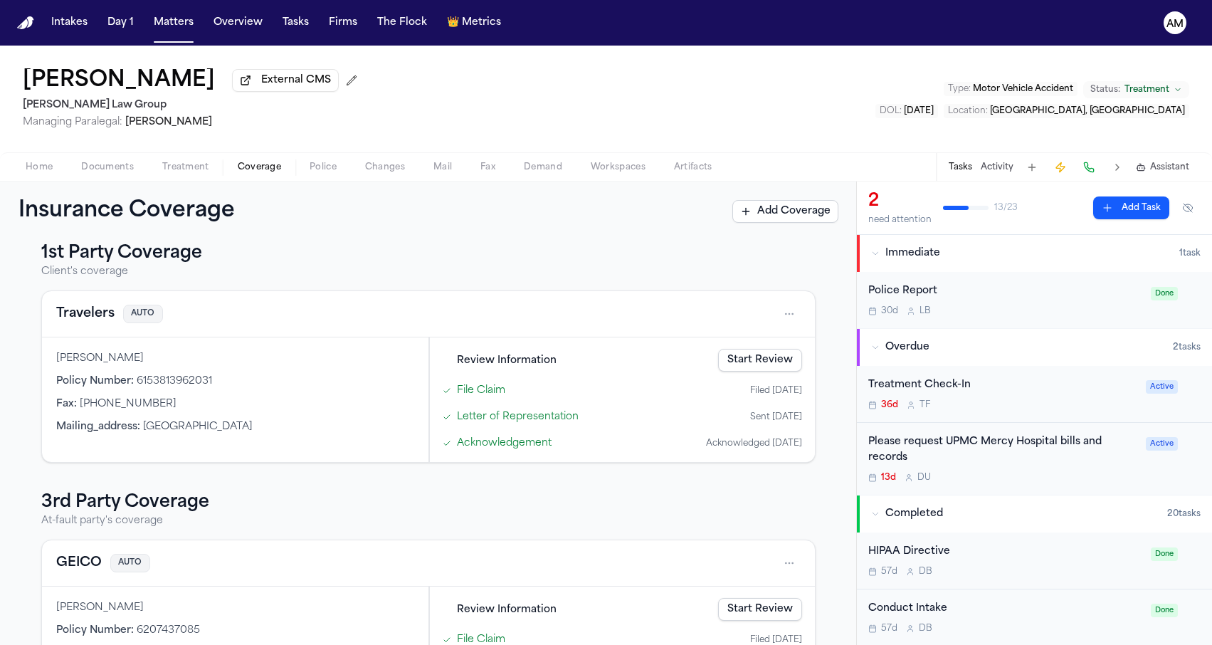
click at [114, 163] on span "Documents" at bounding box center [107, 167] width 53 height 11
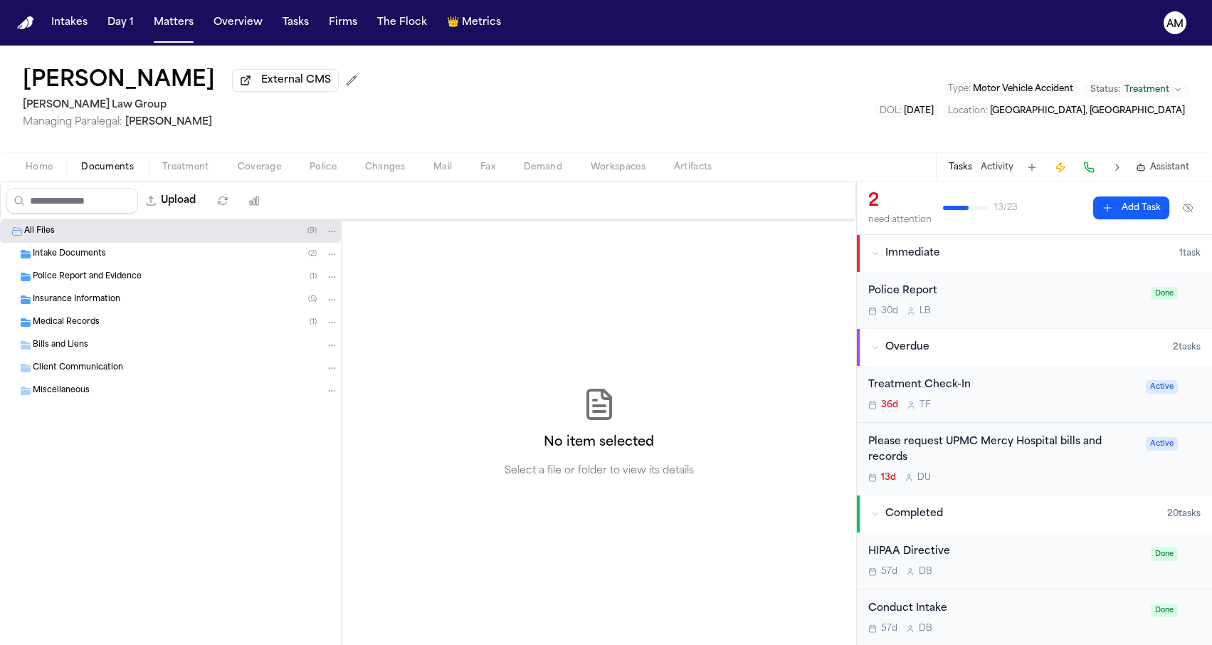
click at [118, 298] on span "Insurance Information" at bounding box center [77, 300] width 88 height 12
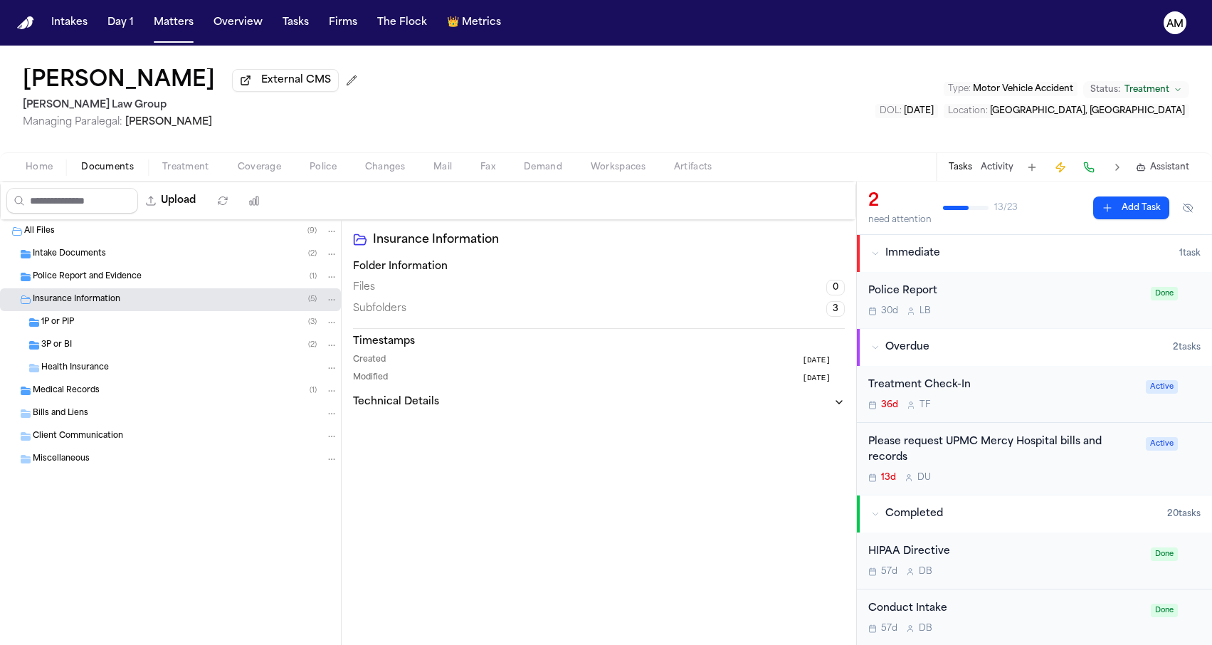
click at [122, 348] on div "3P or BI ( 2 )" at bounding box center [189, 345] width 297 height 13
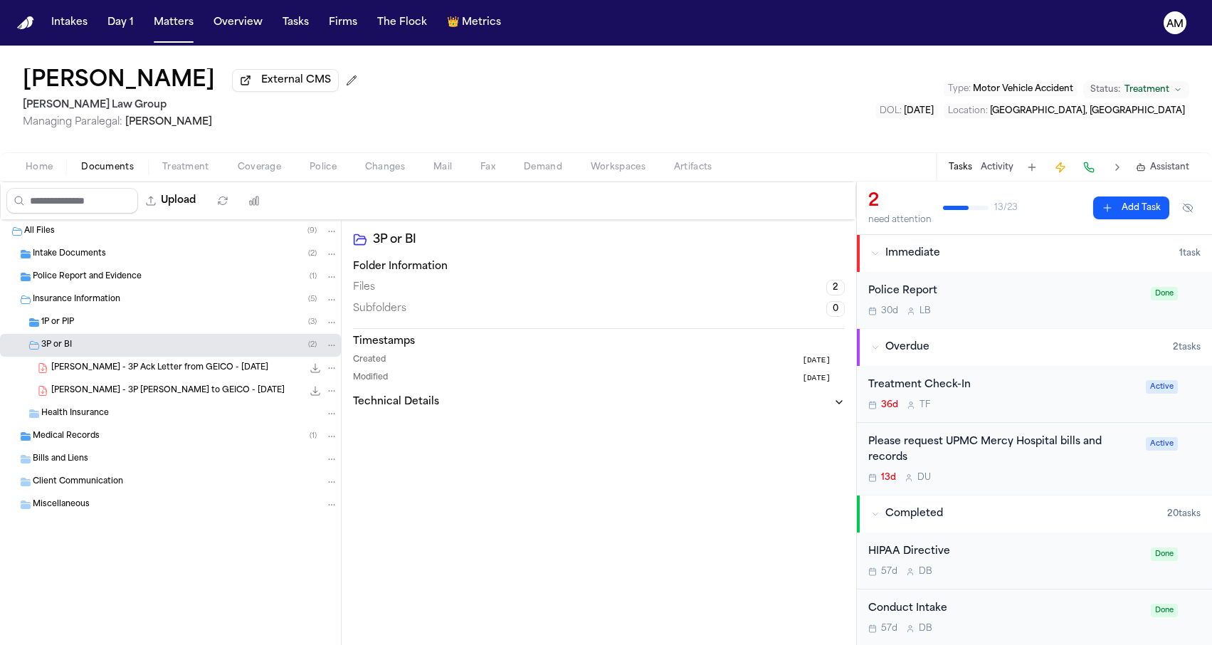
click at [137, 319] on div "1P or PIP ( 3 )" at bounding box center [189, 322] width 297 height 13
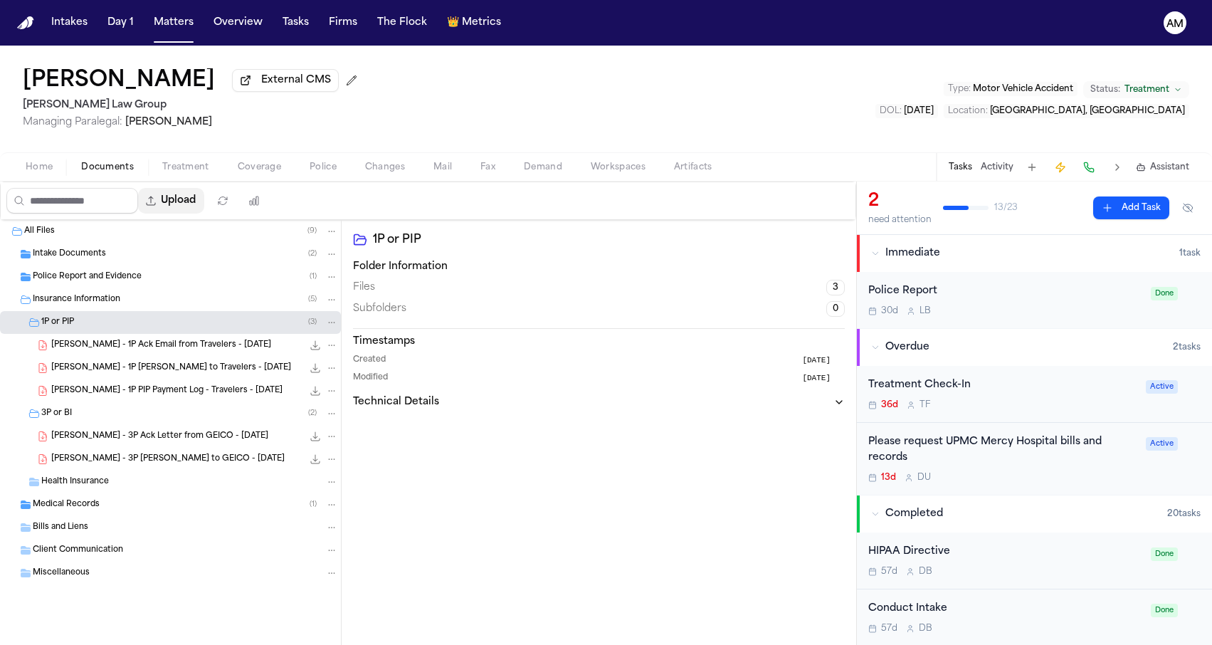
click at [204, 194] on button "Upload" at bounding box center [171, 201] width 66 height 26
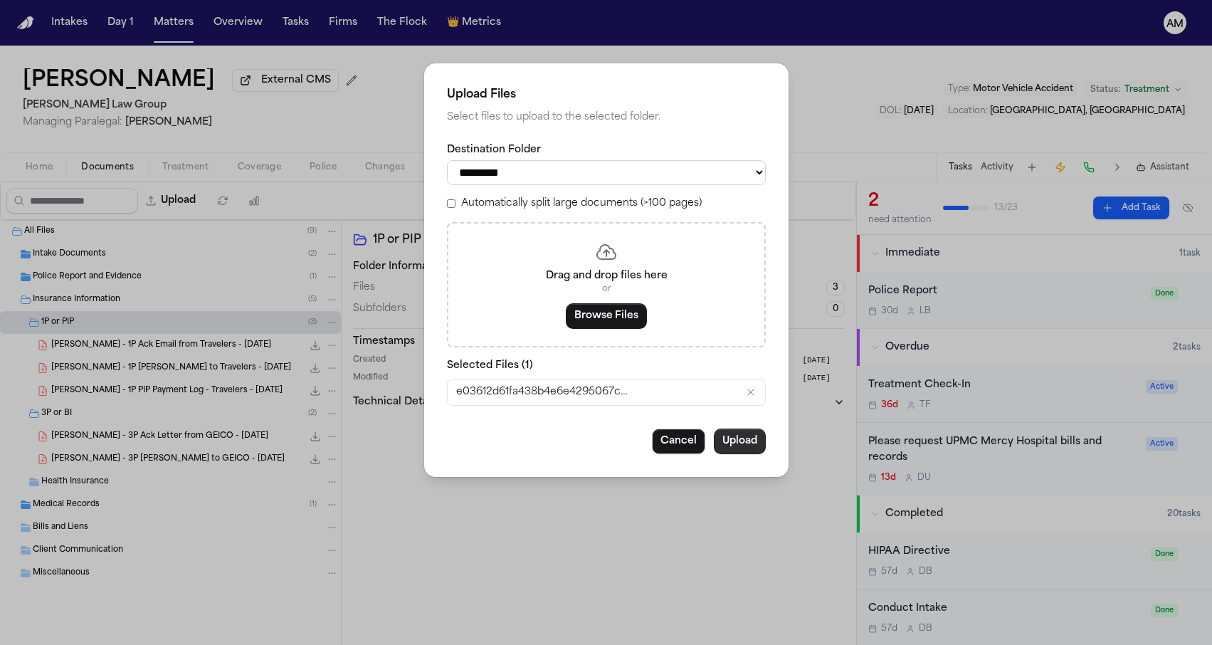
click at [754, 443] on button "Upload" at bounding box center [740, 441] width 52 height 26
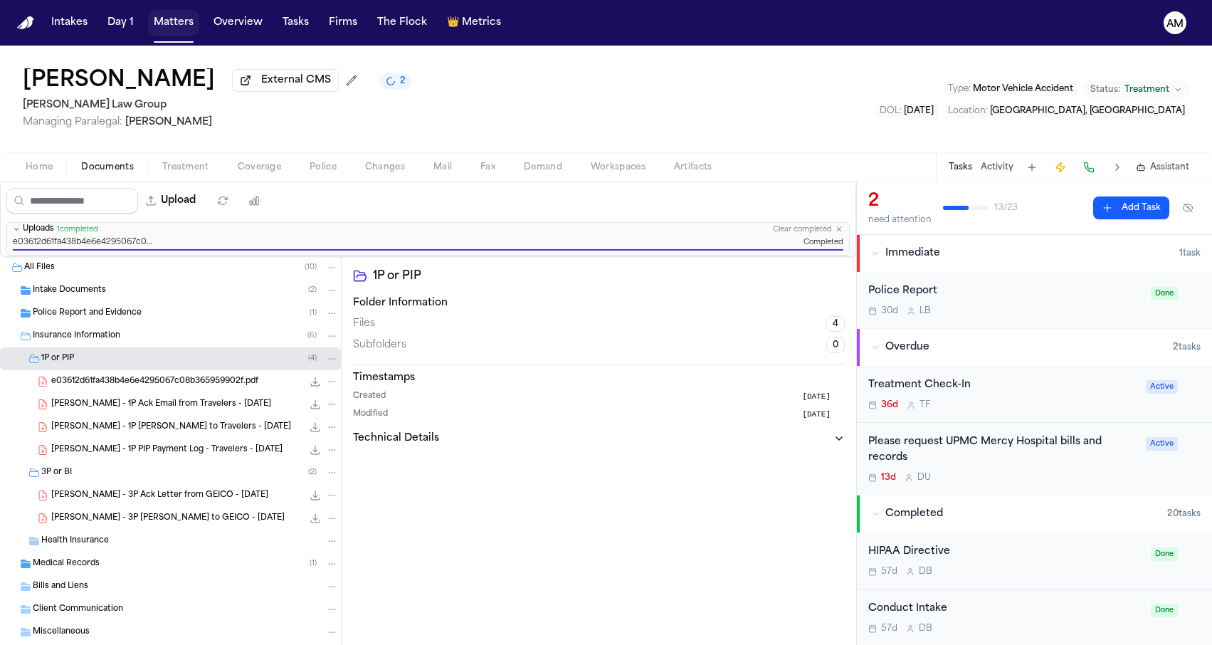
click at [176, 28] on button "Matters" at bounding box center [173, 23] width 51 height 26
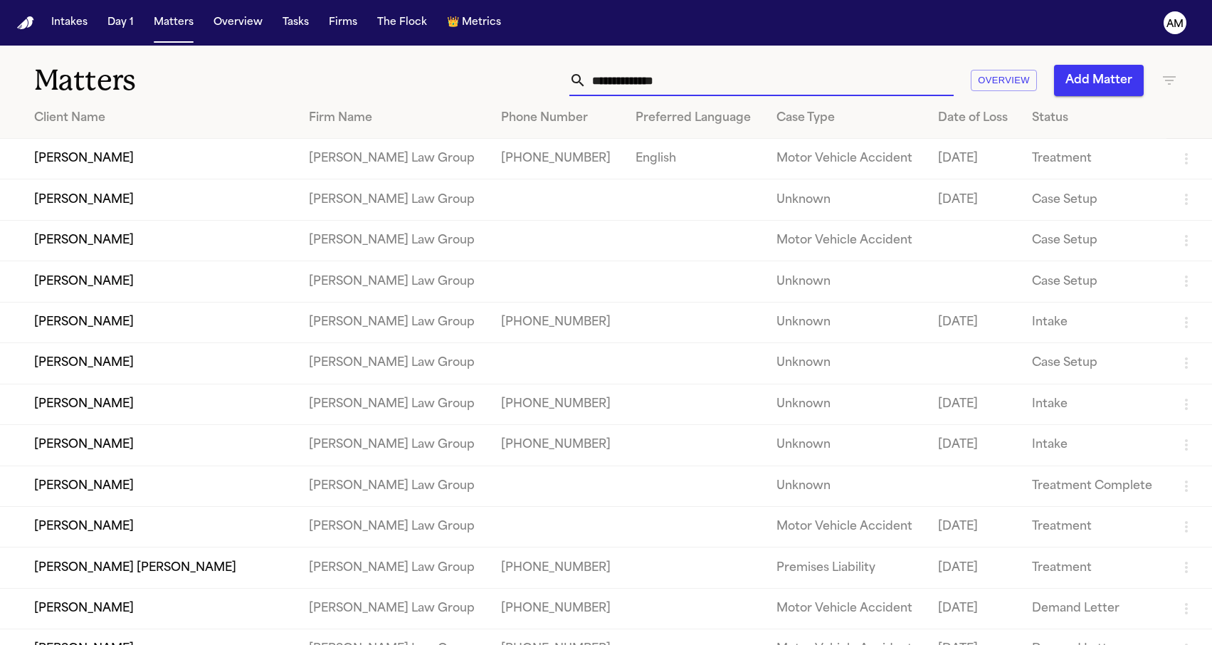
drag, startPoint x: 688, startPoint y: 83, endPoint x: 566, endPoint y: 84, distance: 122.4
click at [566, 83] on div "Overview Add Matter" at bounding box center [769, 80] width 817 height 31
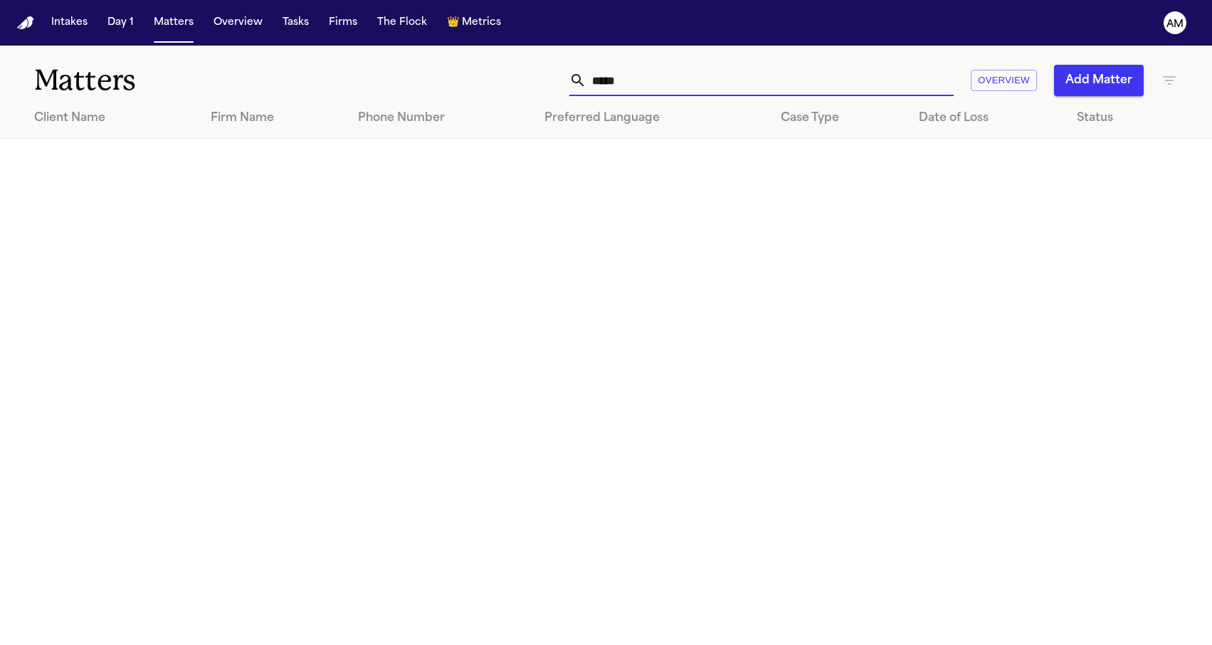
click at [1173, 78] on icon "button" at bounding box center [1169, 80] width 13 height 9
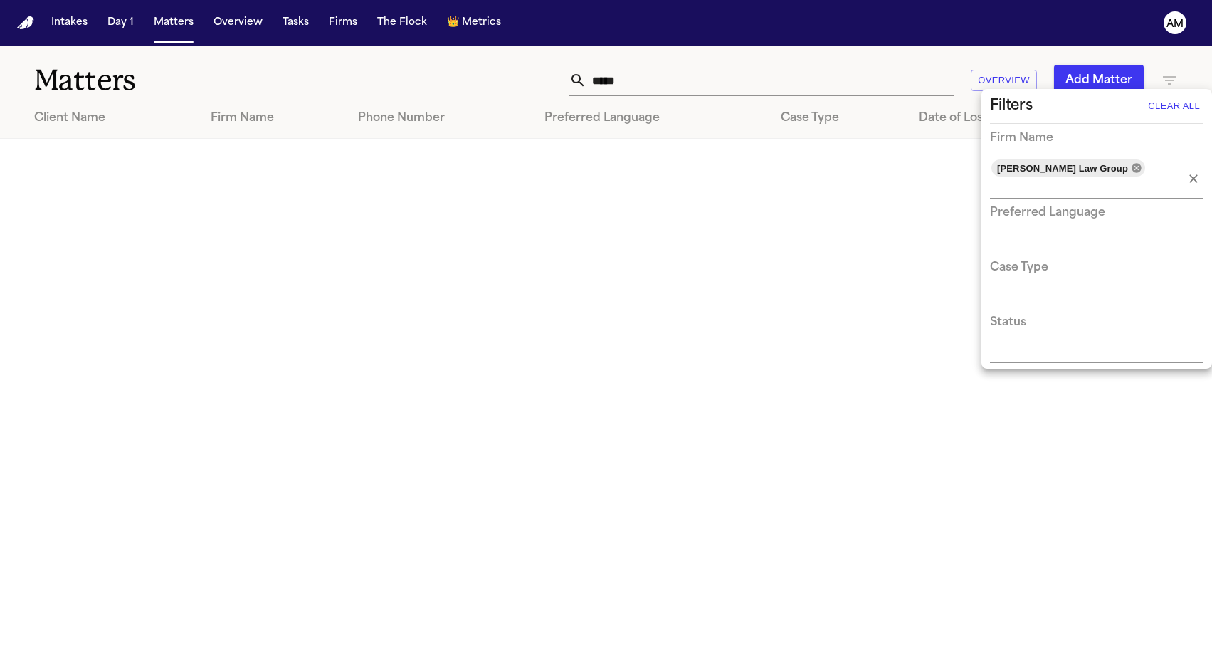
click at [1131, 167] on icon at bounding box center [1135, 167] width 9 height 9
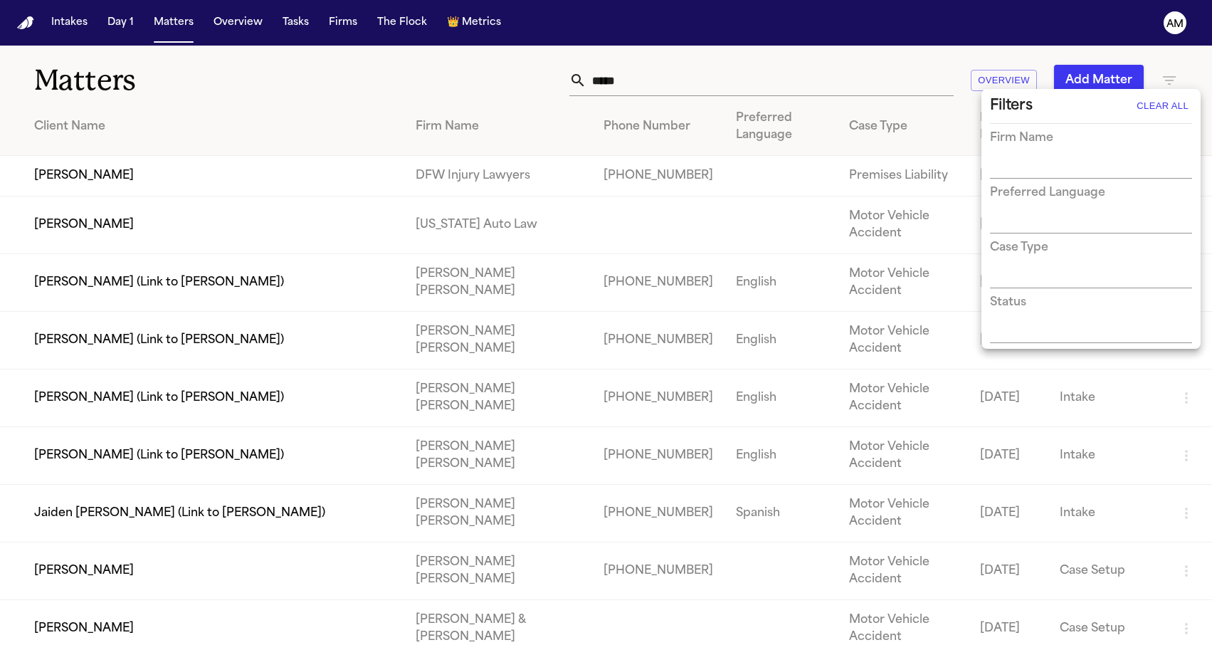
click at [670, 76] on div at bounding box center [606, 322] width 1212 height 645
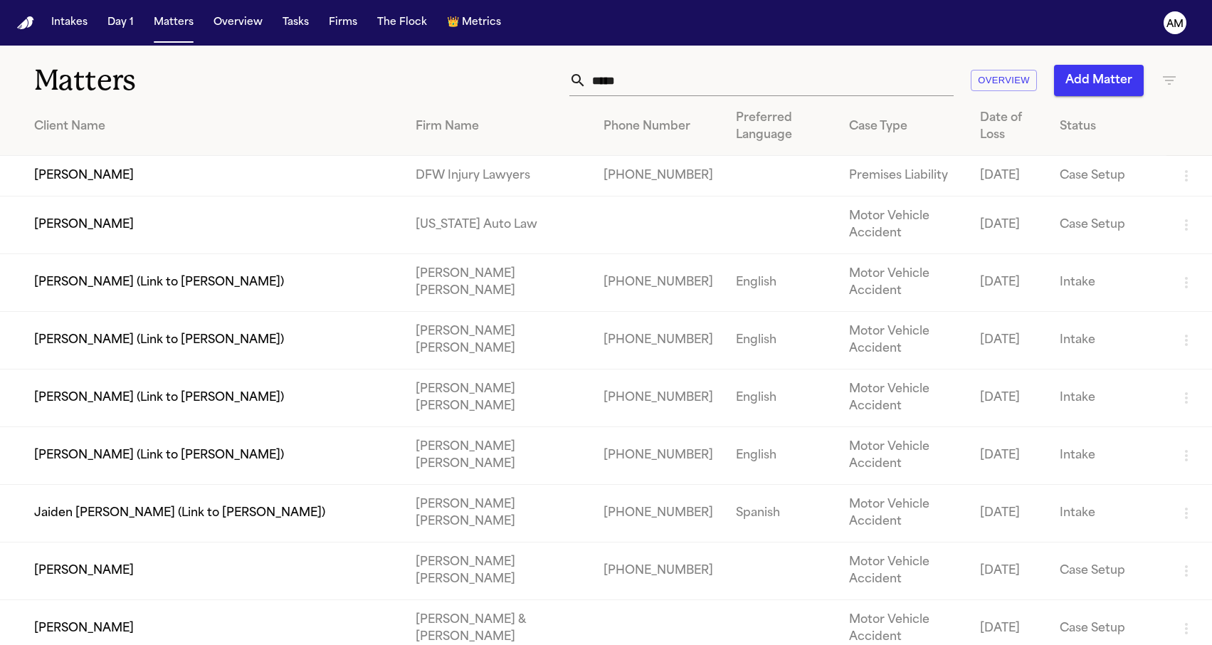
click at [651, 77] on input "****" at bounding box center [769, 80] width 367 height 31
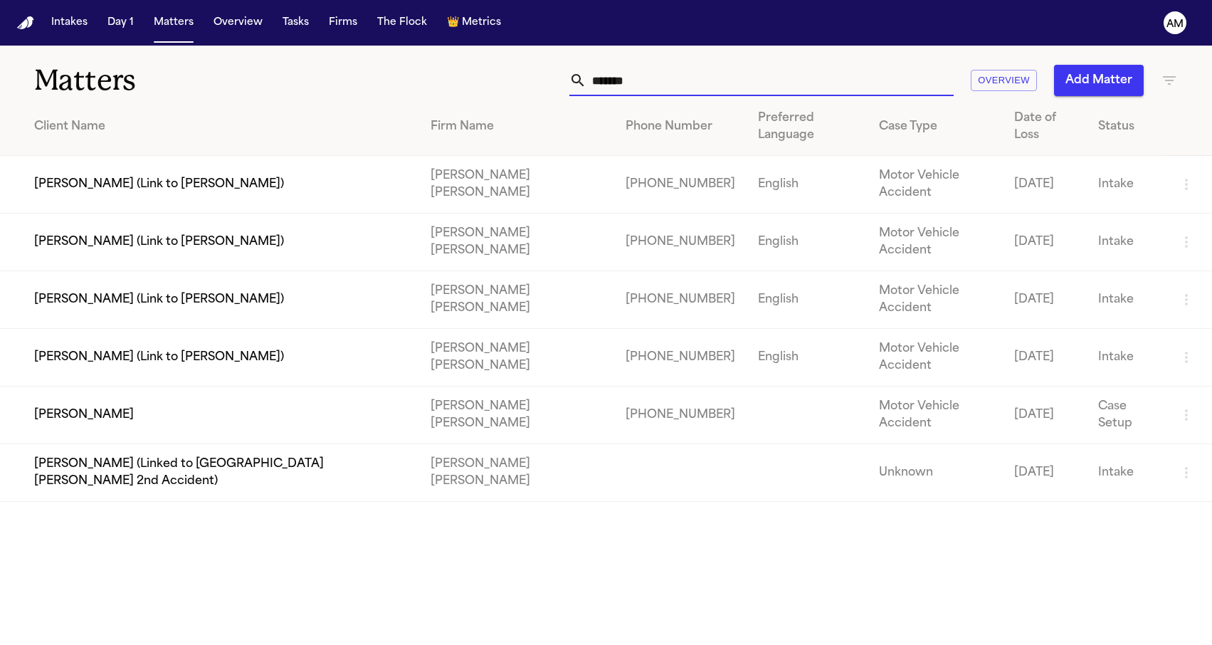
click at [154, 386] on td "[PERSON_NAME]" at bounding box center [209, 415] width 419 height 58
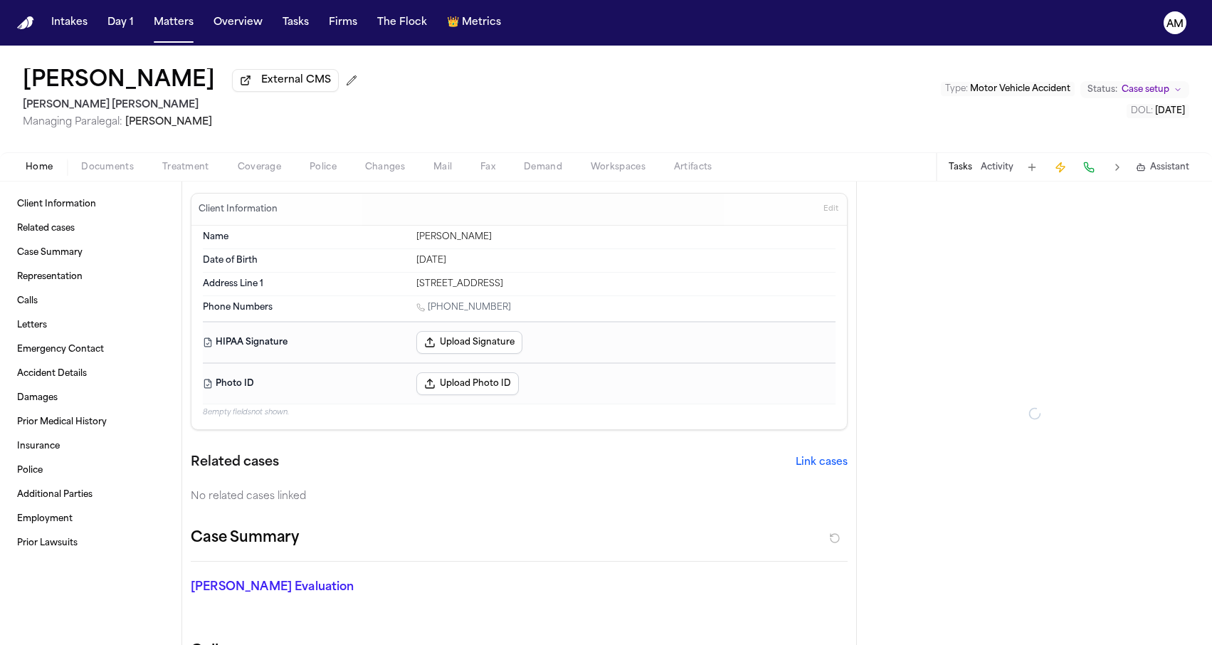
click at [245, 170] on span "Coverage" at bounding box center [259, 167] width 43 height 11
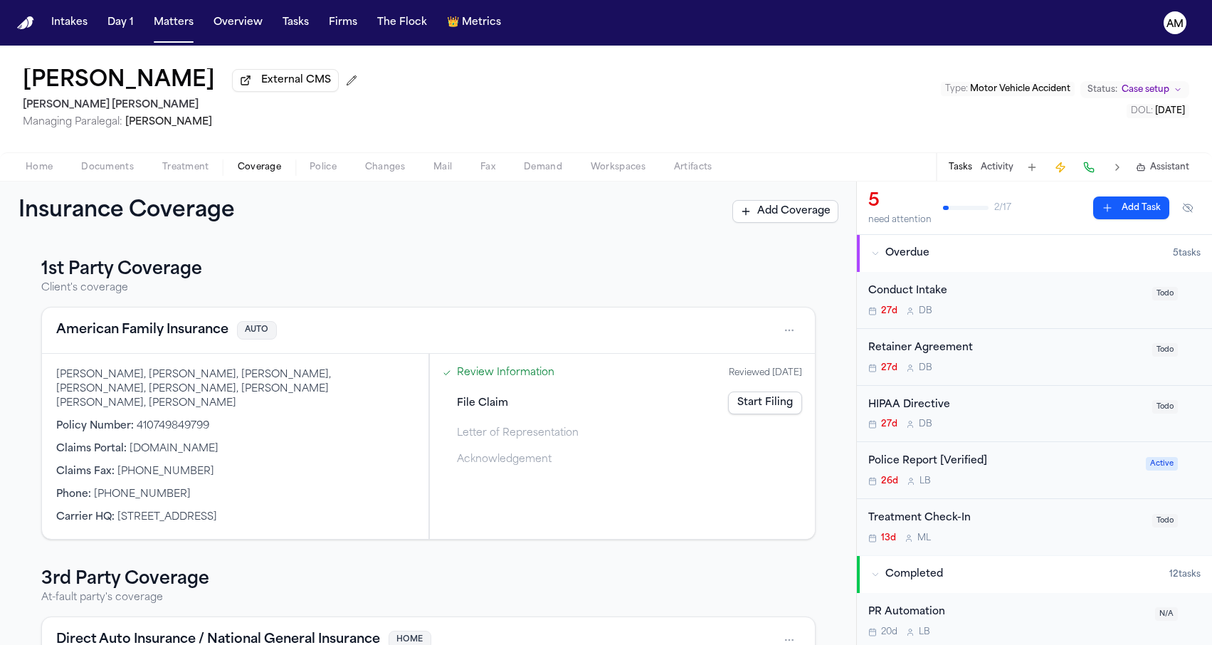
click at [118, 169] on span "Documents" at bounding box center [107, 167] width 53 height 11
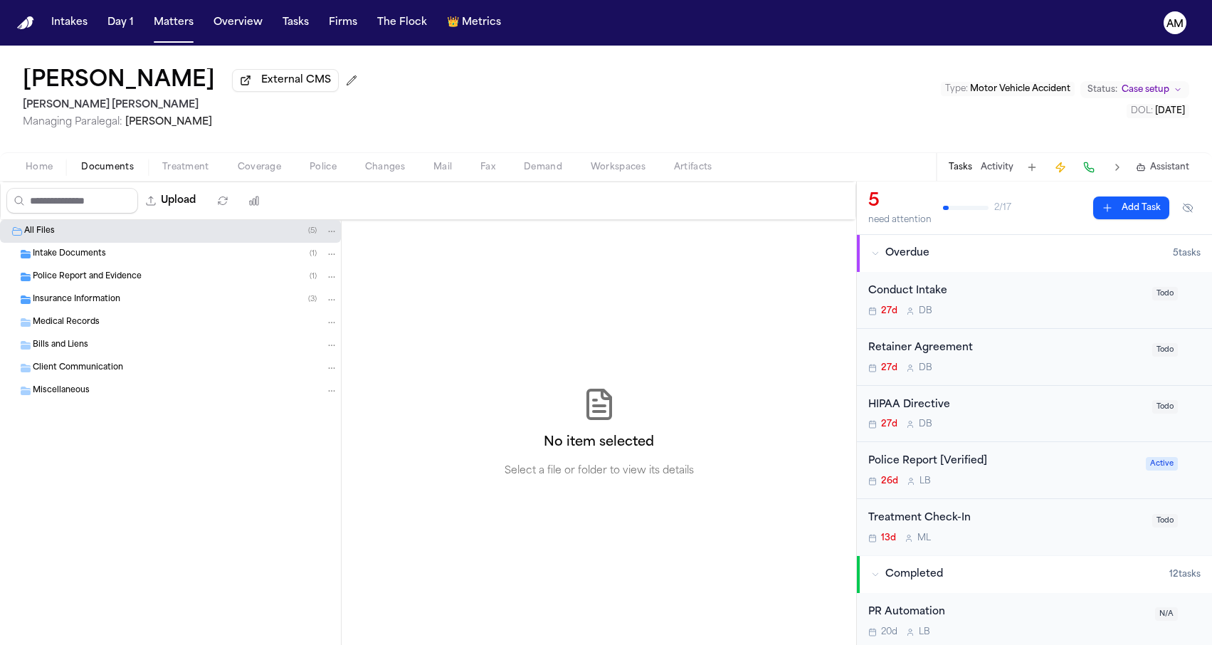
click at [140, 299] on div "Insurance Information ( 3 )" at bounding box center [185, 299] width 305 height 13
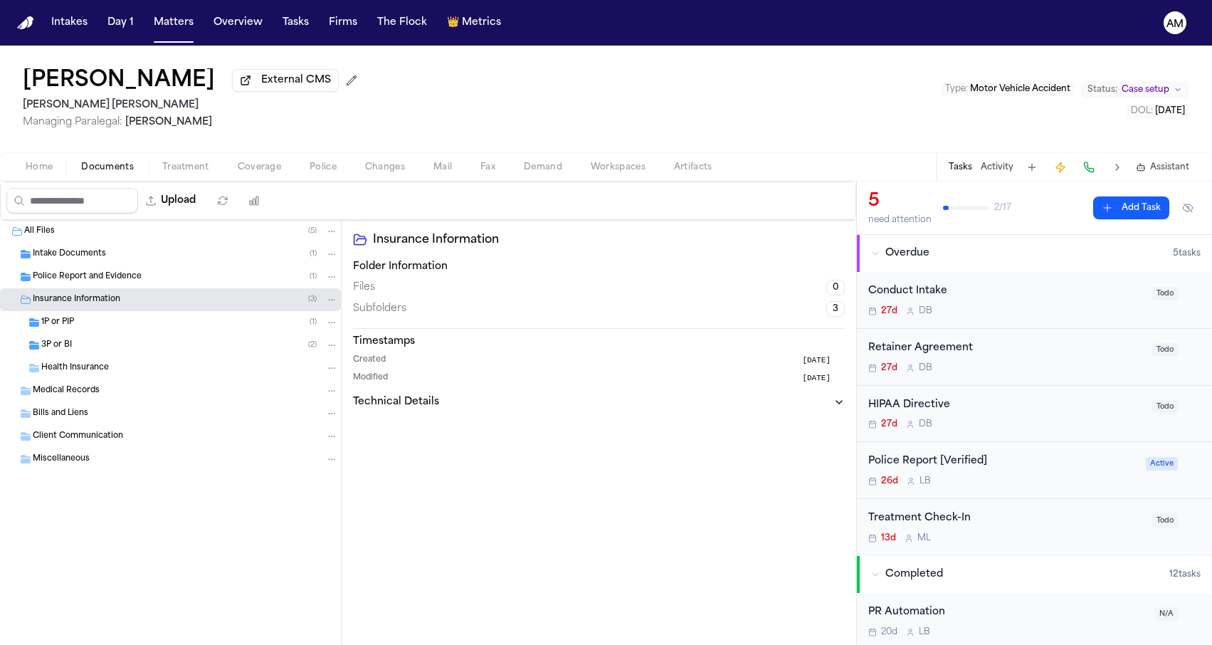
click at [123, 329] on div "1P or PIP ( 1 )" at bounding box center [189, 322] width 297 height 13
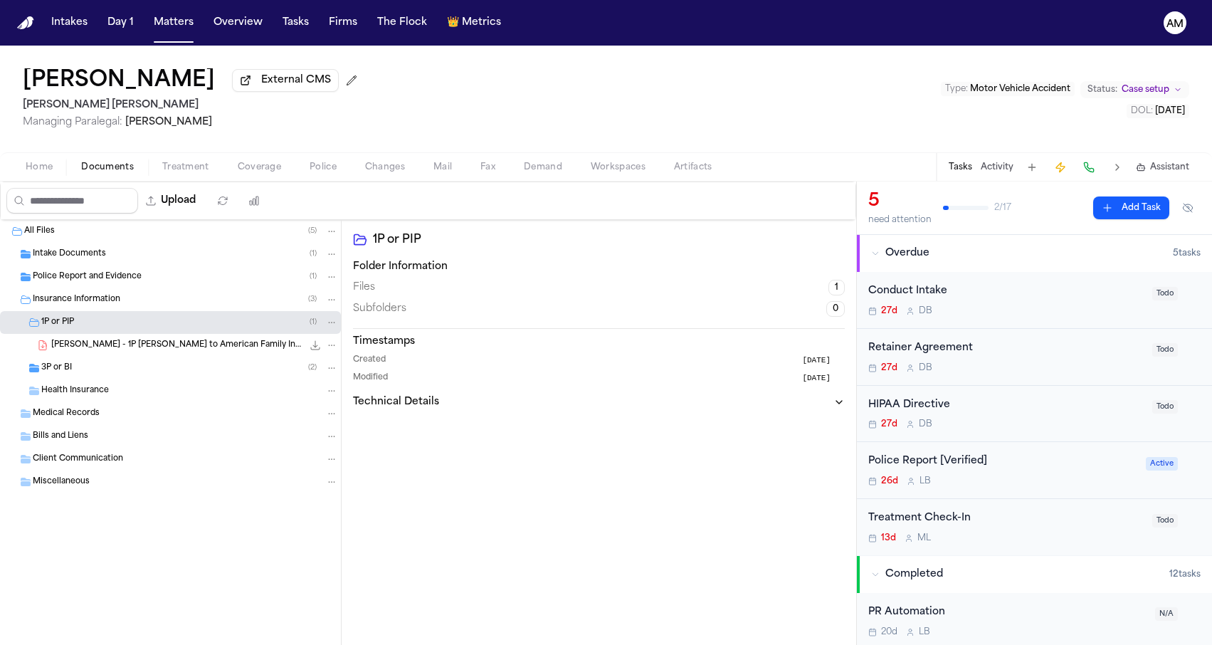
click at [112, 361] on div "3P or BI ( 2 )" at bounding box center [170, 367] width 341 height 23
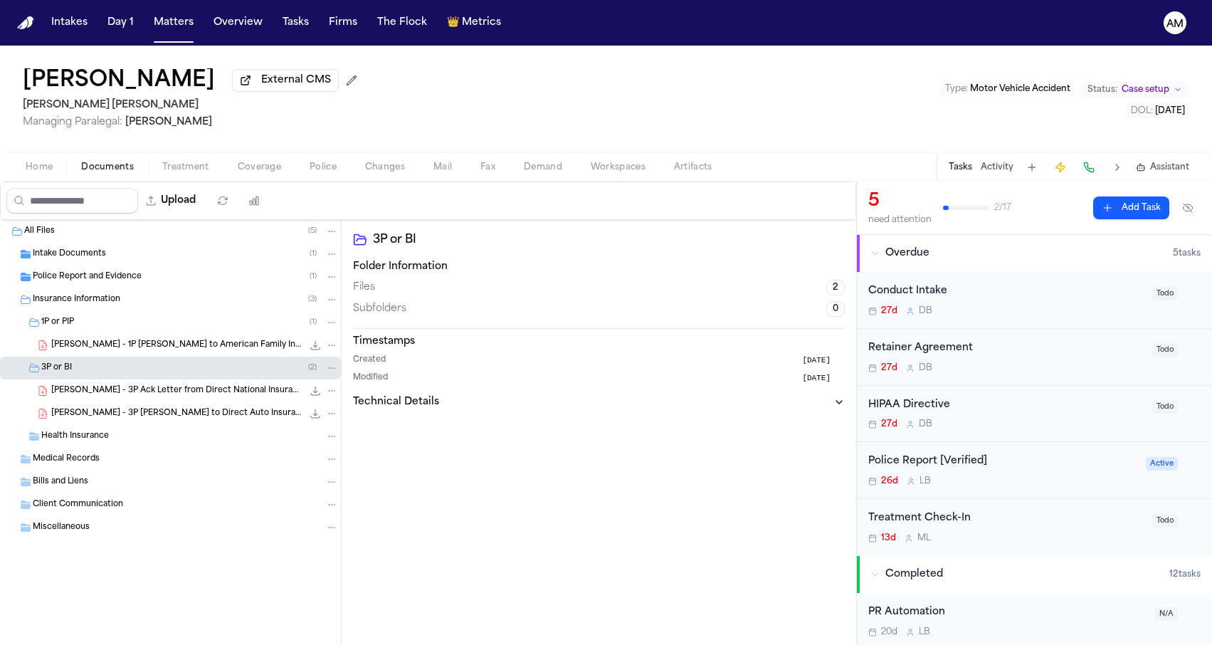
click at [166, 344] on span "[PERSON_NAME] - 1P [PERSON_NAME] to American Family Insurance - [DATE]" at bounding box center [176, 345] width 251 height 12
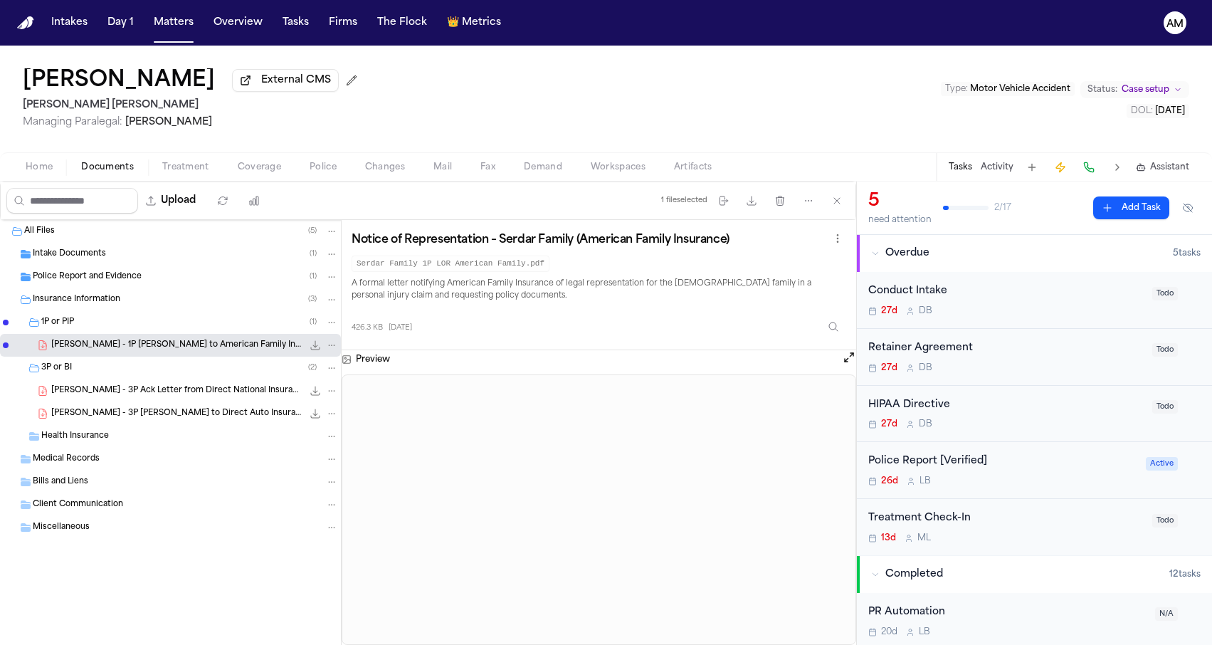
click at [65, 319] on div "1P or PIP ( 1 )" at bounding box center [189, 322] width 297 height 13
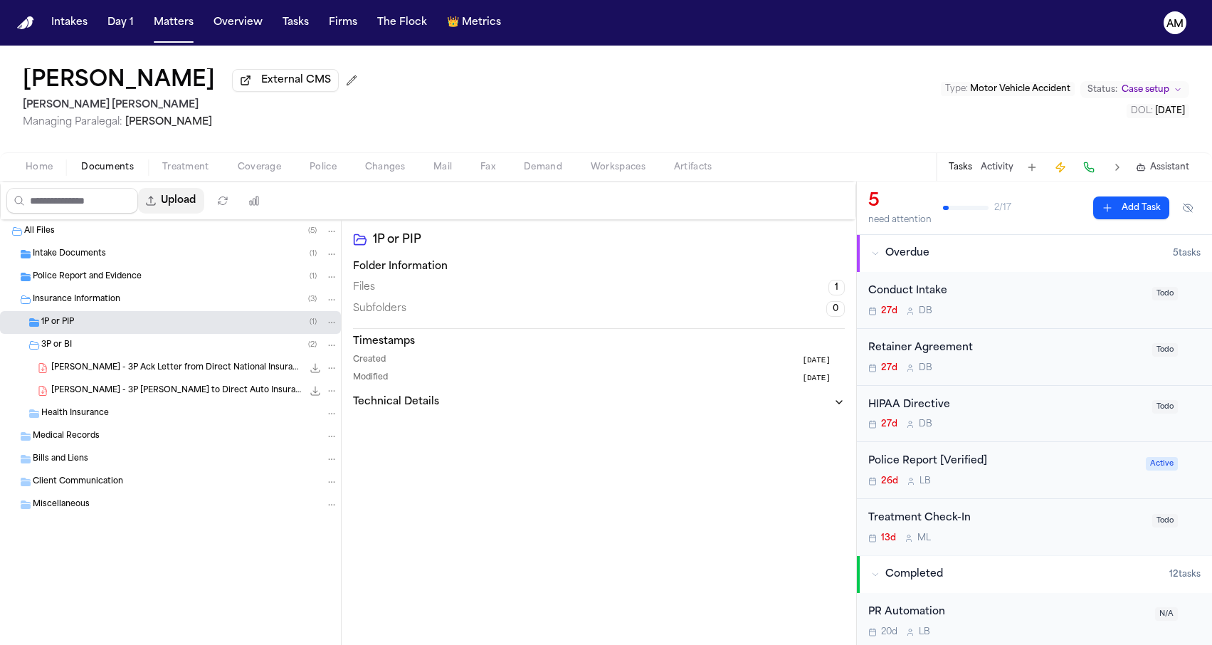
click at [204, 206] on button "Upload" at bounding box center [171, 201] width 66 height 26
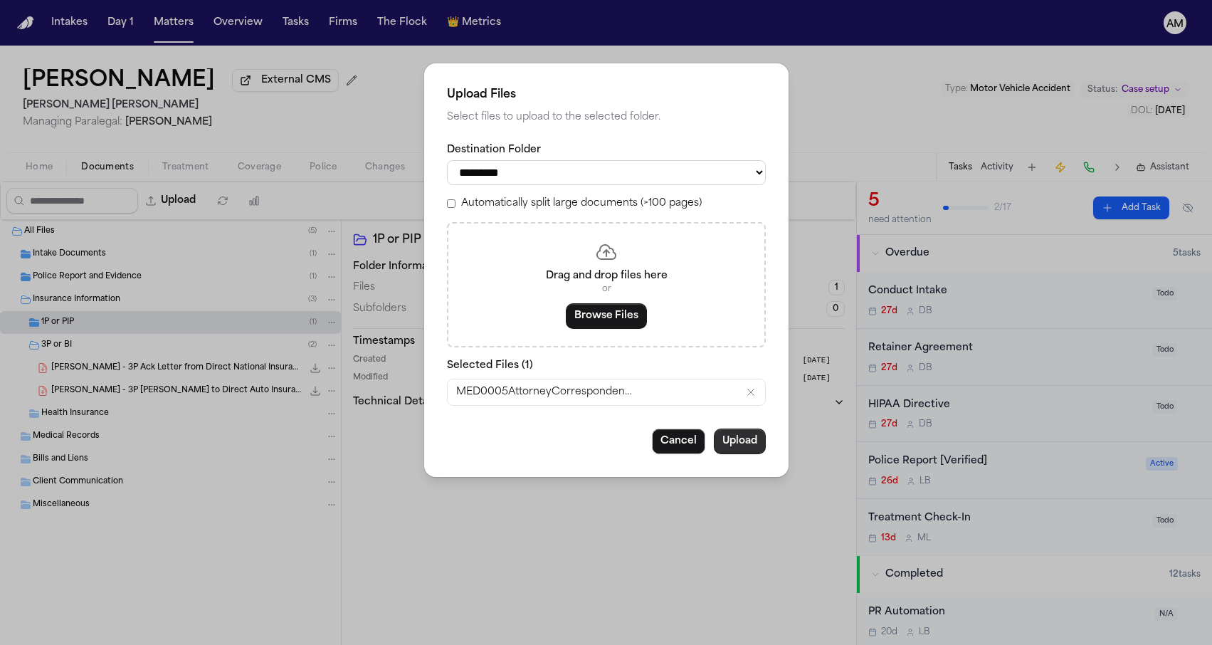
click at [750, 440] on button "Upload" at bounding box center [740, 441] width 52 height 26
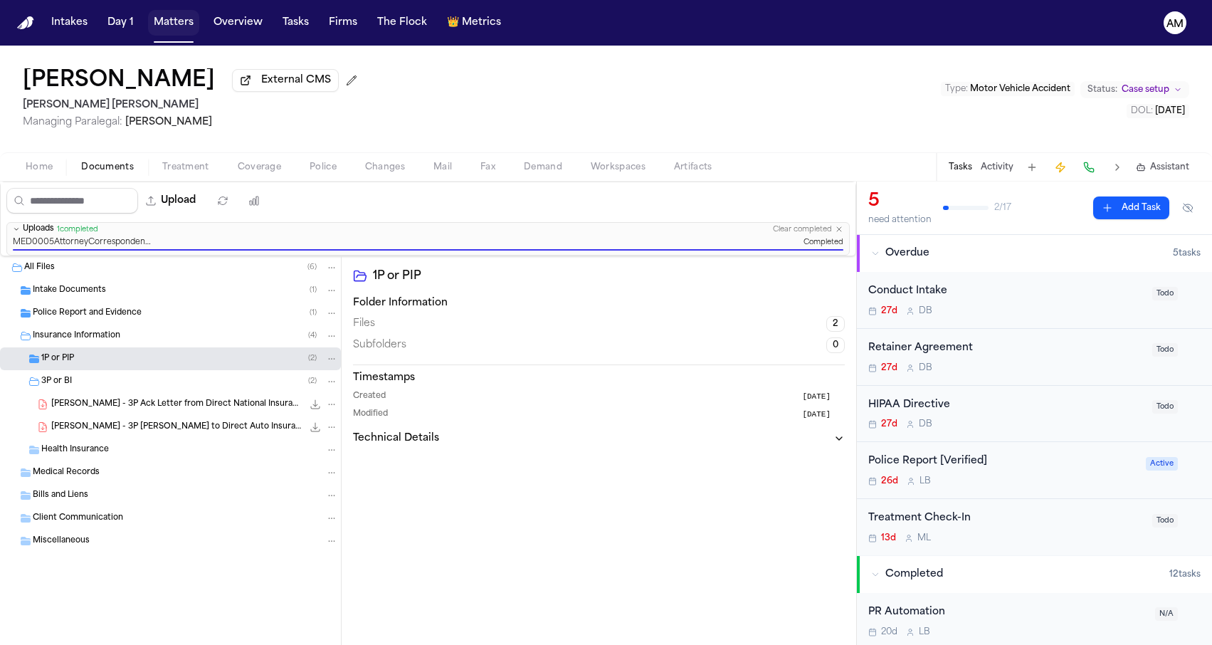
click at [171, 18] on button "Matters" at bounding box center [173, 23] width 51 height 26
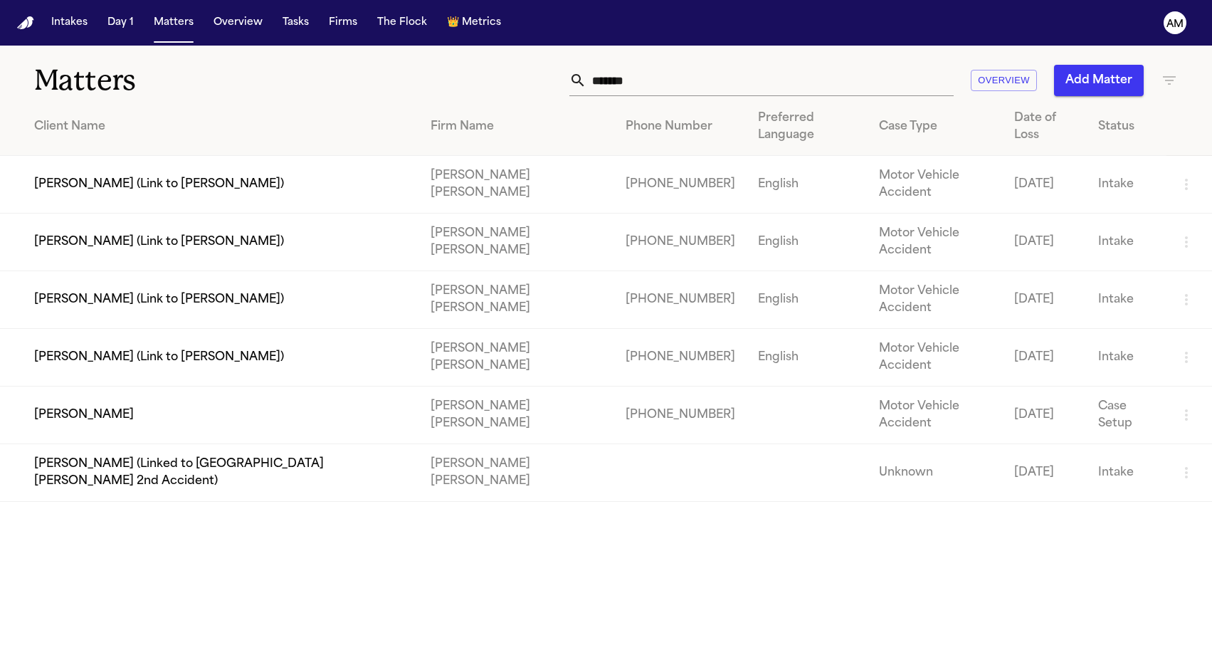
click at [122, 386] on td "[PERSON_NAME]" at bounding box center [209, 415] width 419 height 58
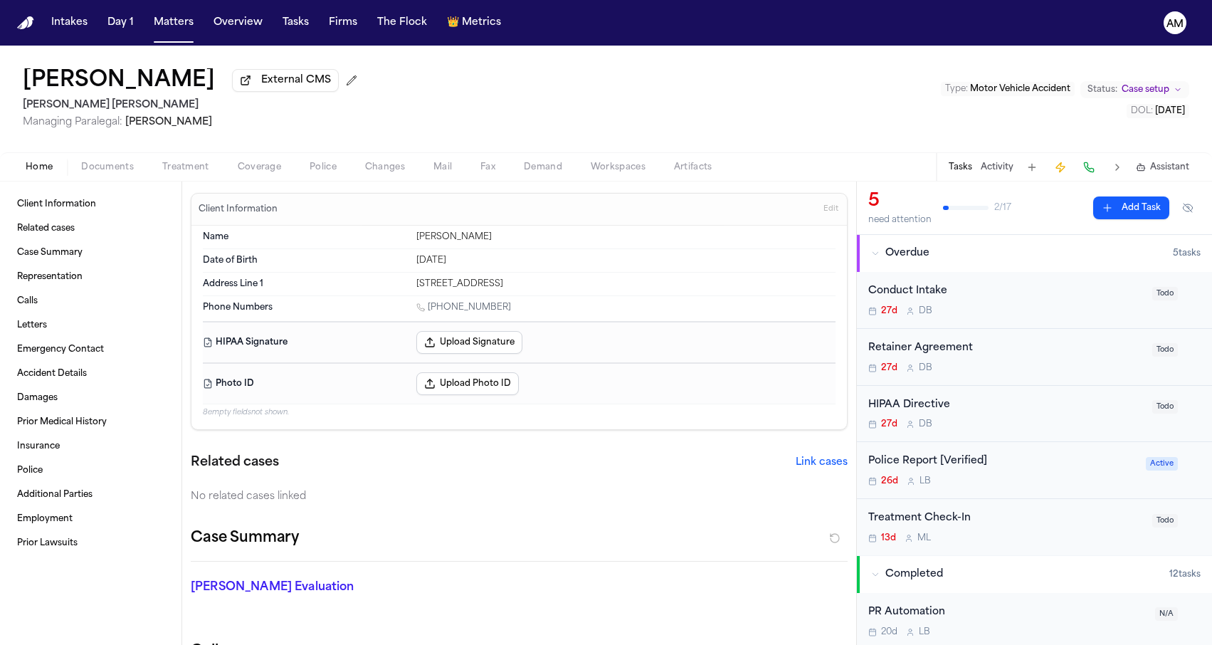
click at [249, 171] on span "Coverage" at bounding box center [259, 167] width 43 height 11
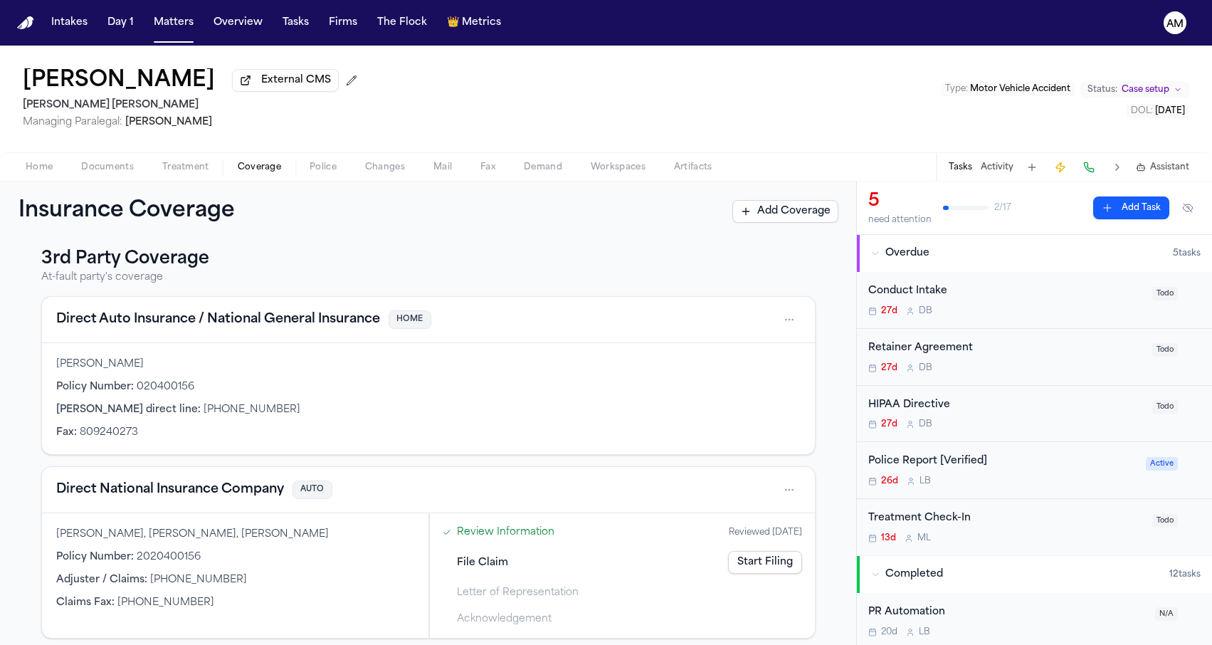
scroll to position [319, 0]
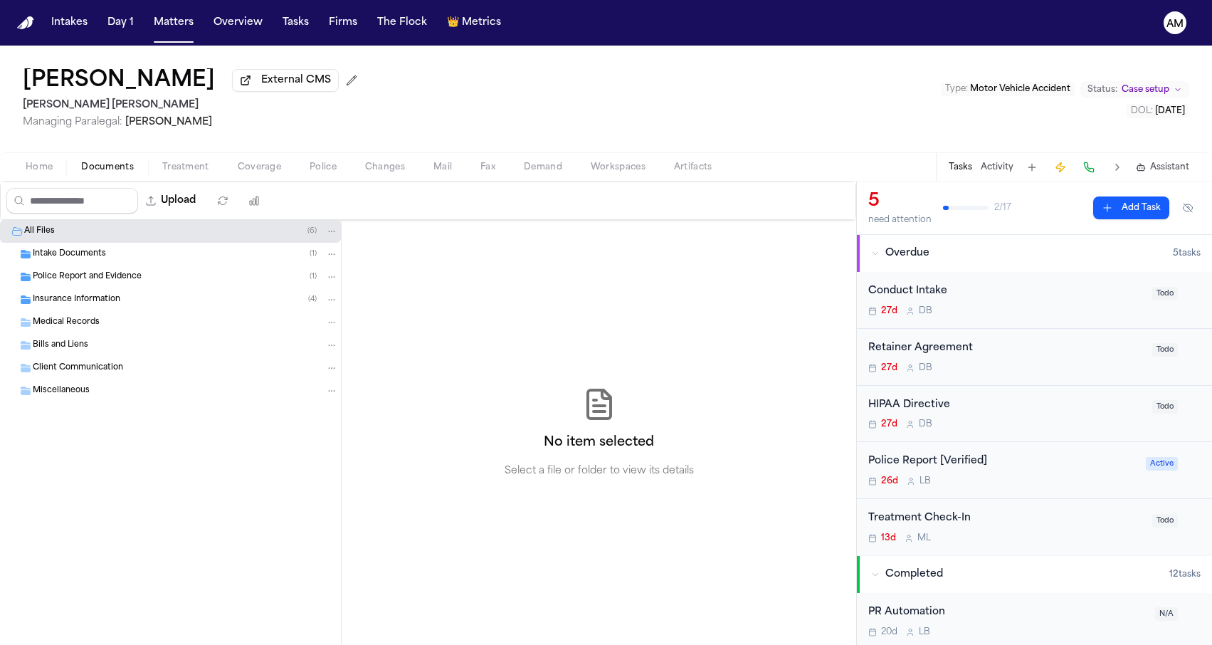
click at [125, 169] on span "Documents" at bounding box center [107, 167] width 53 height 11
click at [128, 297] on div "Insurance Information ( 4 )" at bounding box center [185, 299] width 305 height 13
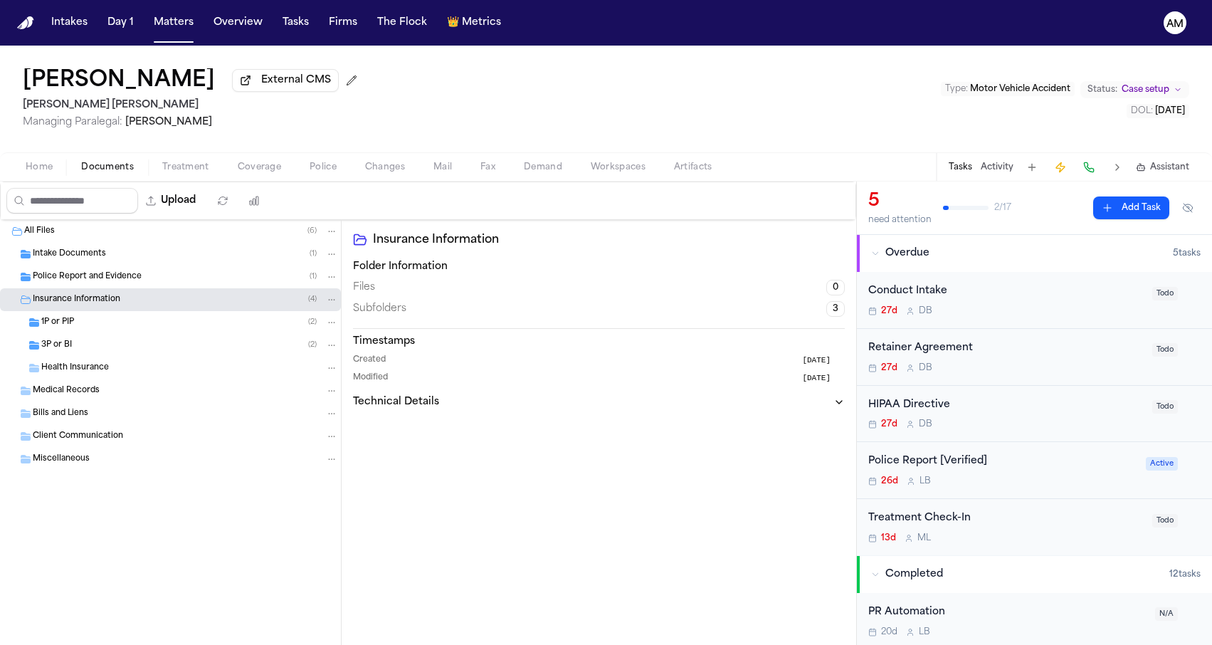
click at [123, 349] on div "3P or BI ( 2 )" at bounding box center [189, 345] width 297 height 13
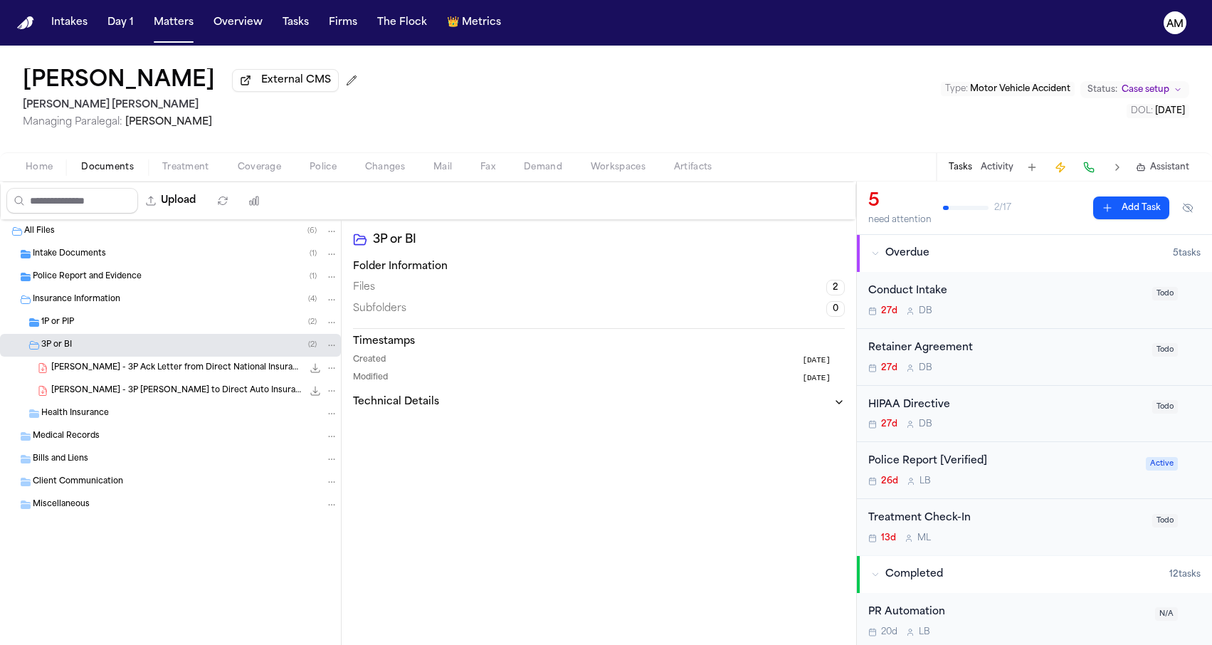
click at [119, 372] on span "[PERSON_NAME] - 3P Ack Letter from Direct National Insurance - [DATE]" at bounding box center [176, 368] width 251 height 12
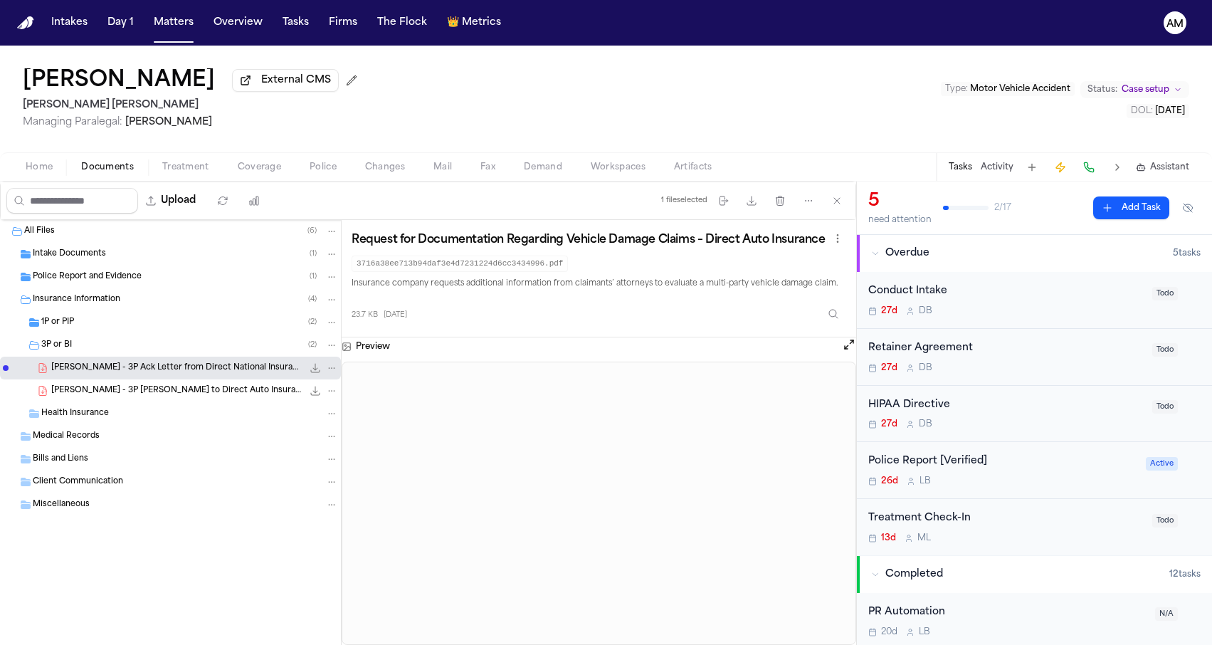
click at [159, 398] on div "[PERSON_NAME] - 3P [PERSON_NAME] to Direct Auto Insurance - [DATE] 381.5 KB • P…" at bounding box center [194, 390] width 287 height 14
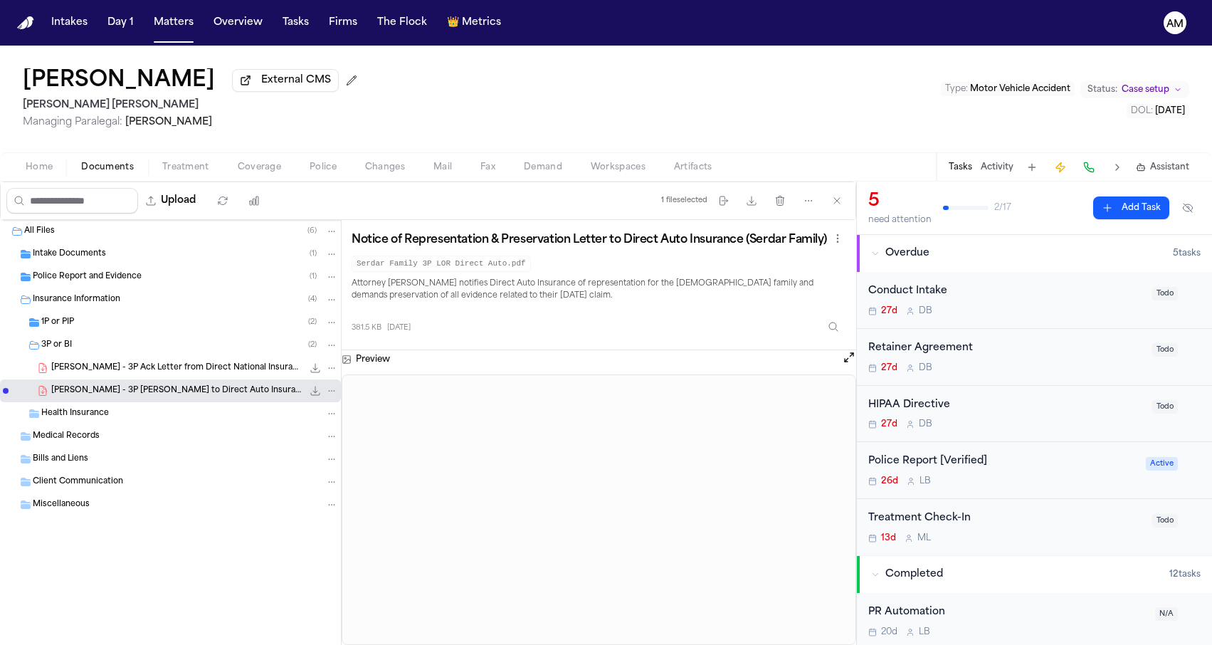
click at [212, 374] on span "[PERSON_NAME] - 3P Ack Letter from Direct National Insurance - [DATE]" at bounding box center [176, 368] width 251 height 12
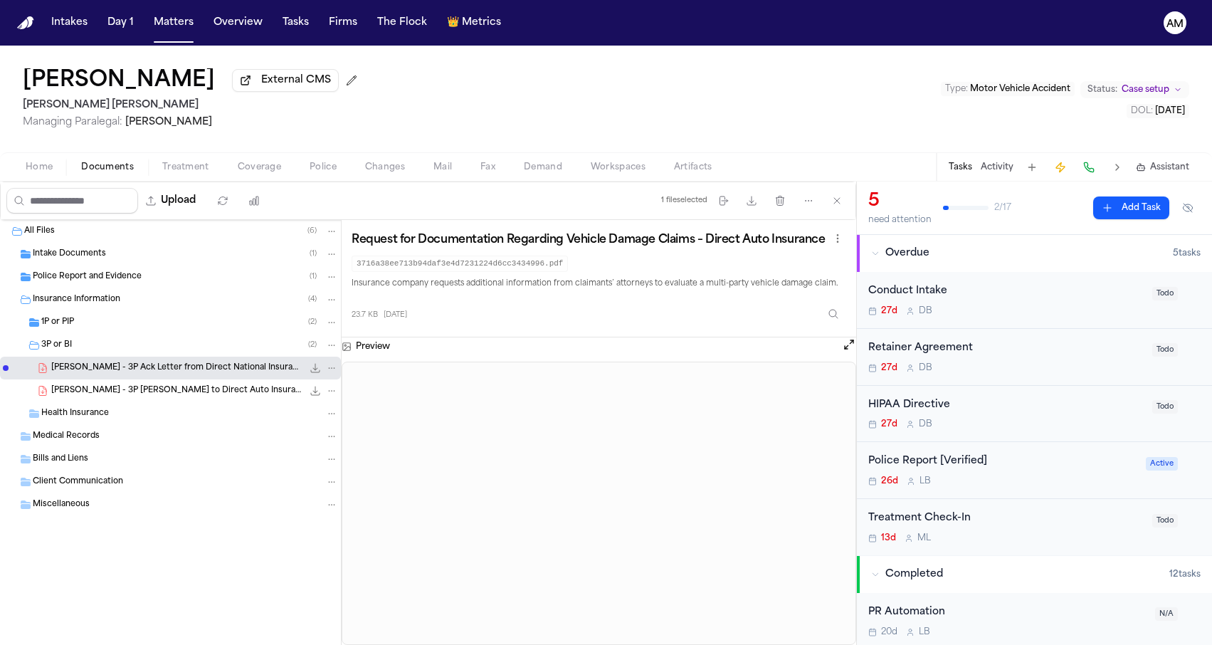
click at [219, 396] on span "[PERSON_NAME] - 3P [PERSON_NAME] to Direct Auto Insurance - [DATE]" at bounding box center [176, 391] width 251 height 12
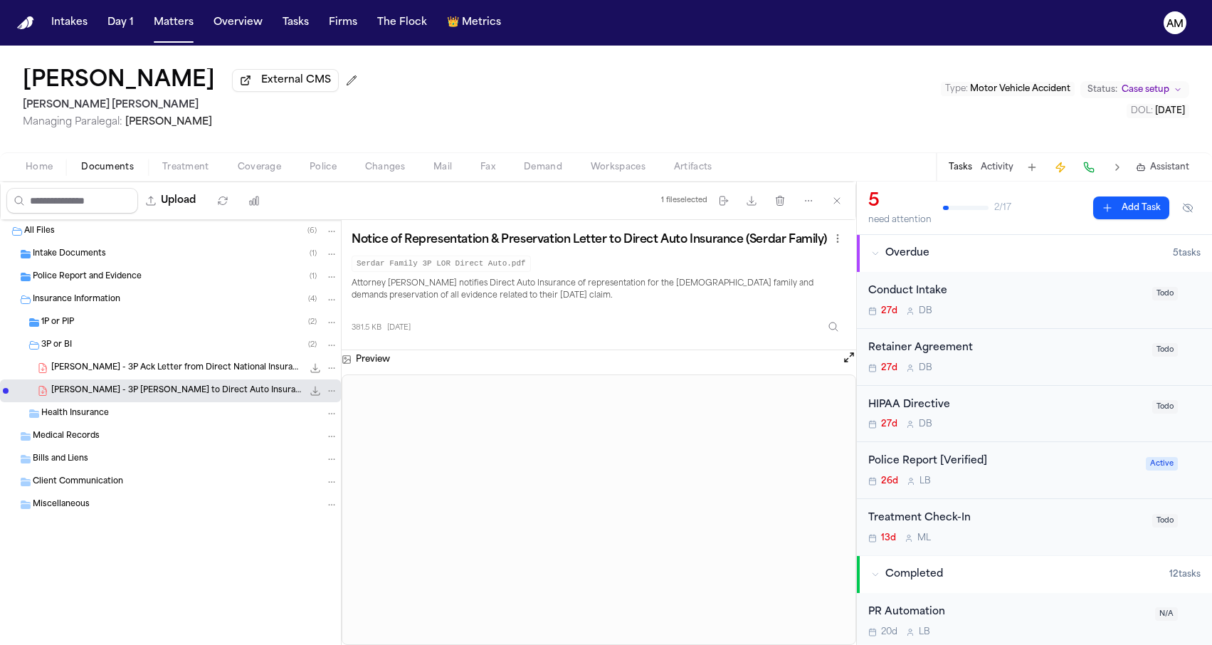
click at [214, 372] on span "[PERSON_NAME] - 3P Ack Letter from Direct National Insurance - [DATE]" at bounding box center [176, 368] width 251 height 12
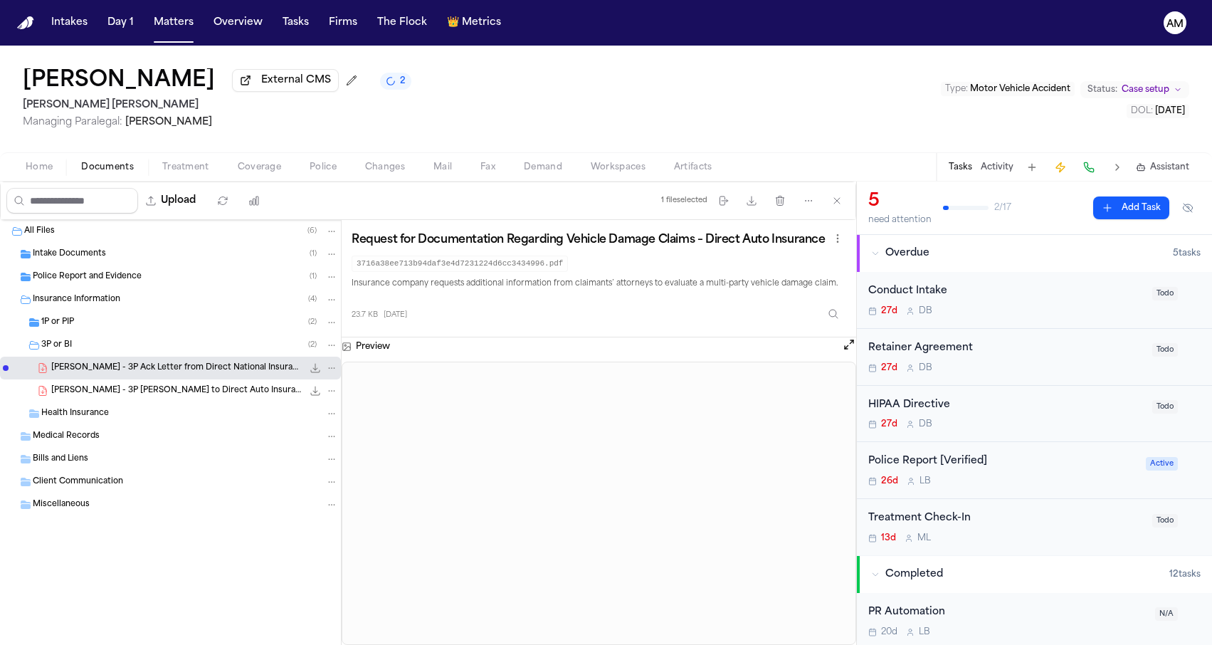
click at [366, 107] on div "[PERSON_NAME] External CMS 2 [PERSON_NAME] [PERSON_NAME] Managing Paralegal: [P…" at bounding box center [606, 99] width 1212 height 107
click at [256, 165] on span "Coverage" at bounding box center [259, 167] width 43 height 11
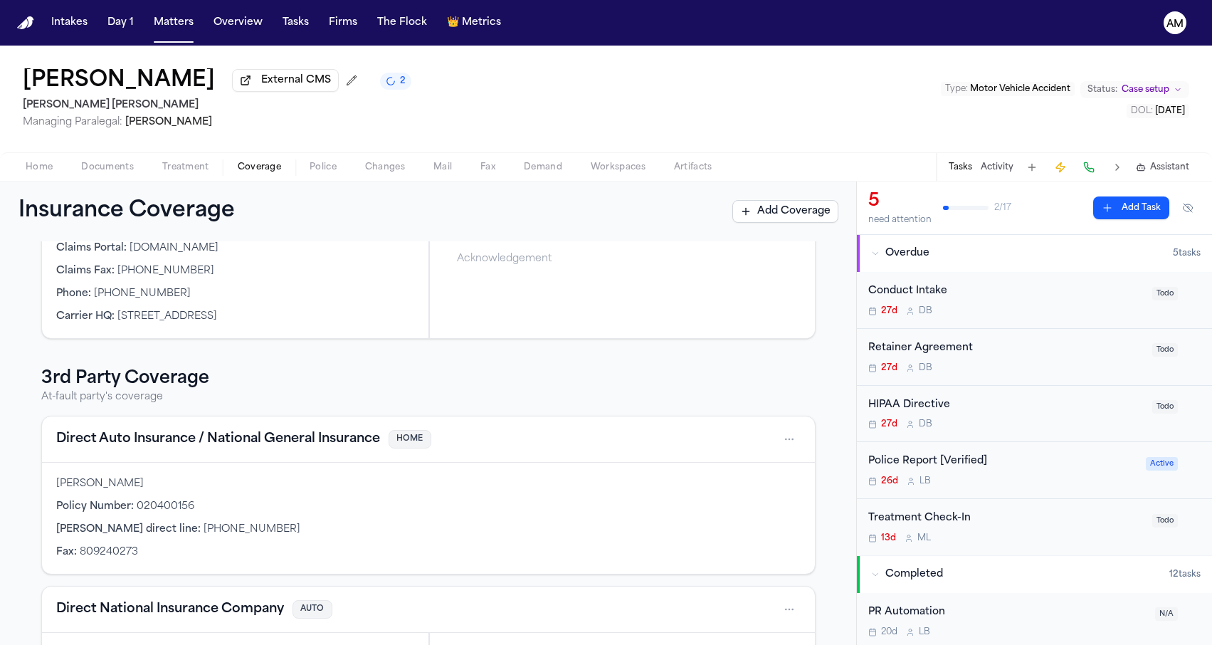
scroll to position [251, 0]
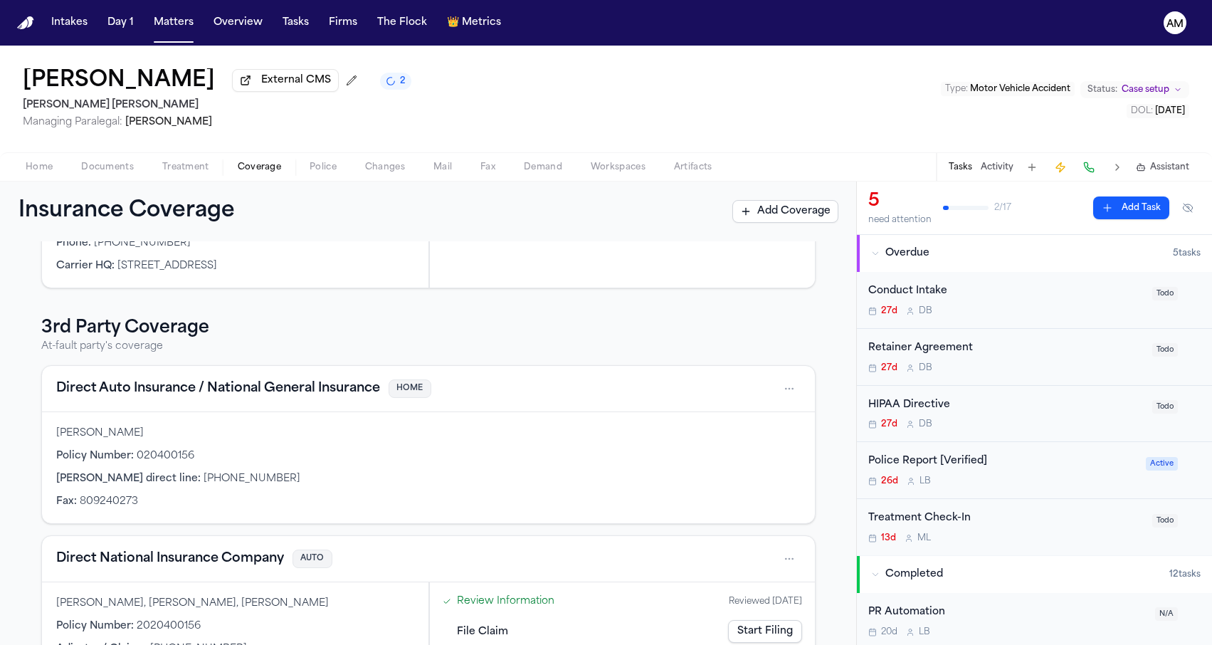
click at [142, 383] on button "Direct Auto Insurance / National General Insurance" at bounding box center [218, 389] width 324 height 20
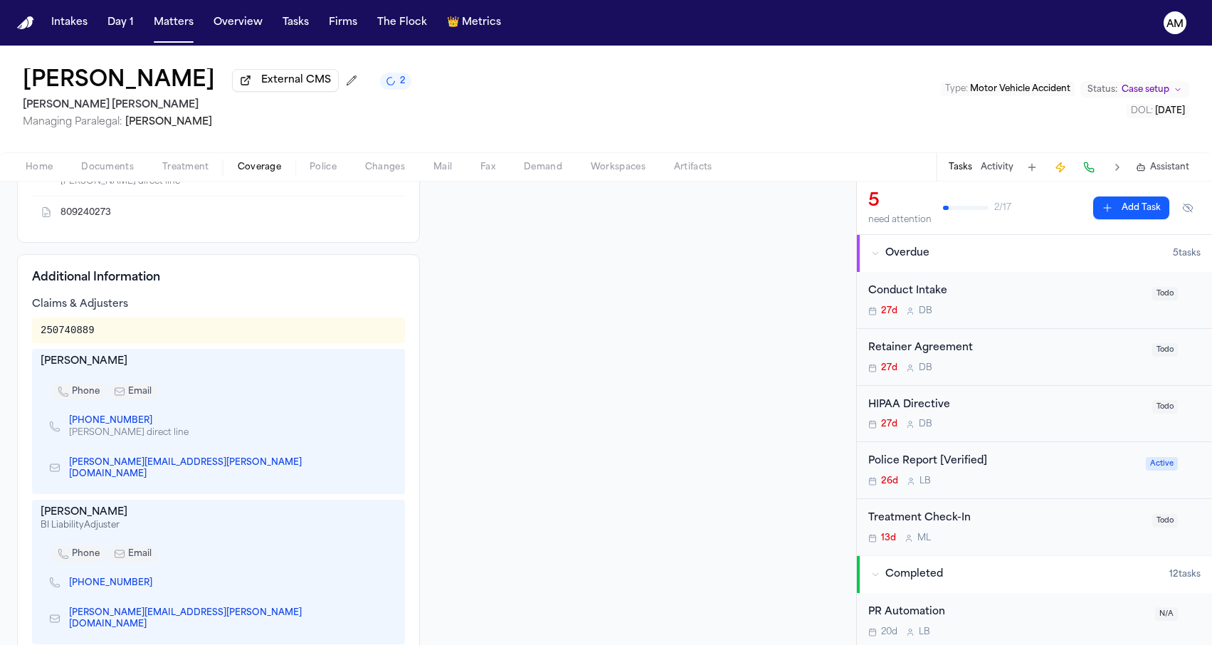
scroll to position [363, 0]
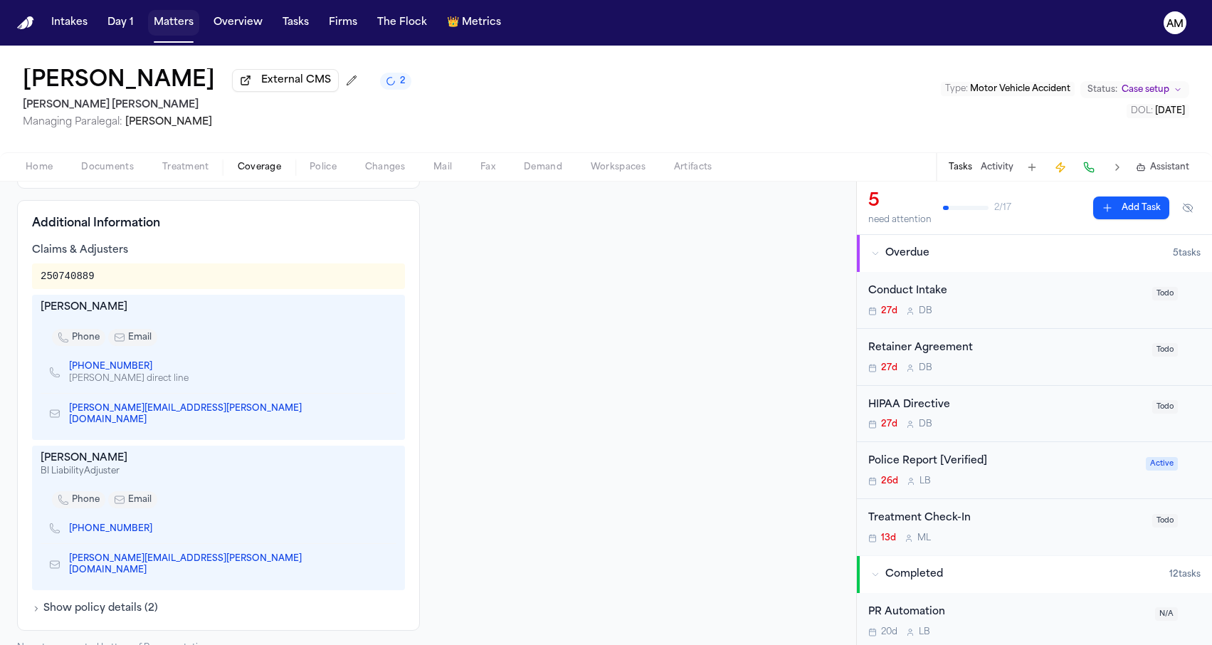
click at [166, 24] on button "Matters" at bounding box center [173, 23] width 51 height 26
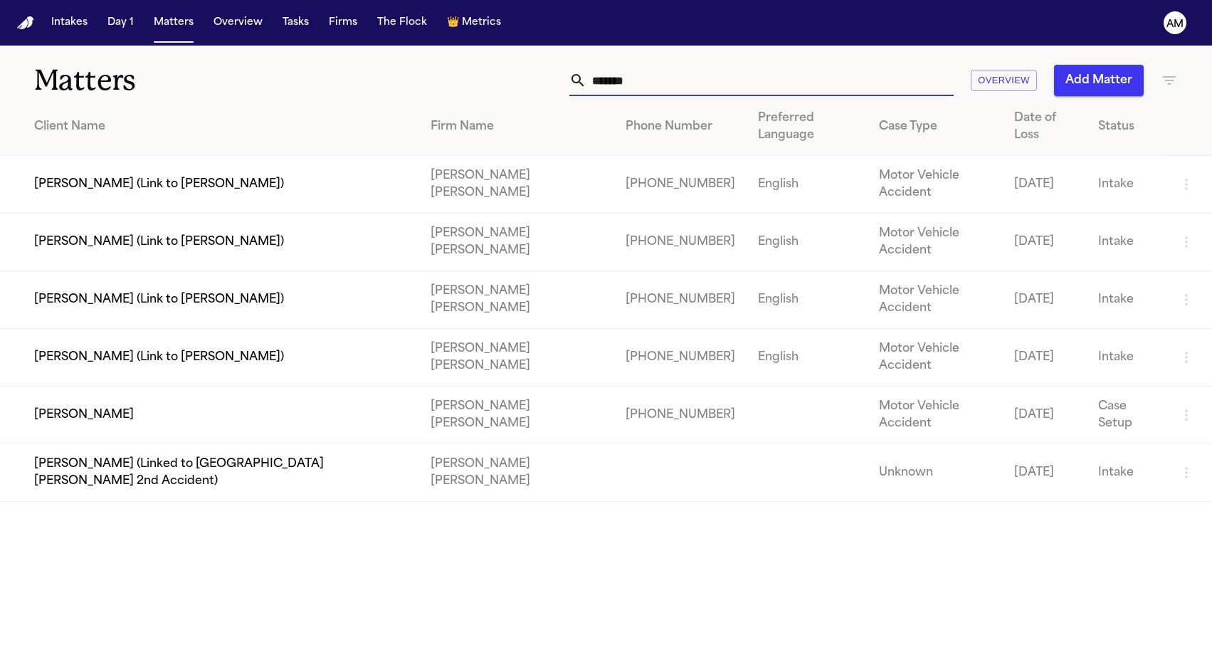
drag, startPoint x: 646, startPoint y: 80, endPoint x: 562, endPoint y: 77, distance: 84.0
click at [562, 77] on div "******* Overview Add Matter" at bounding box center [769, 80] width 817 height 31
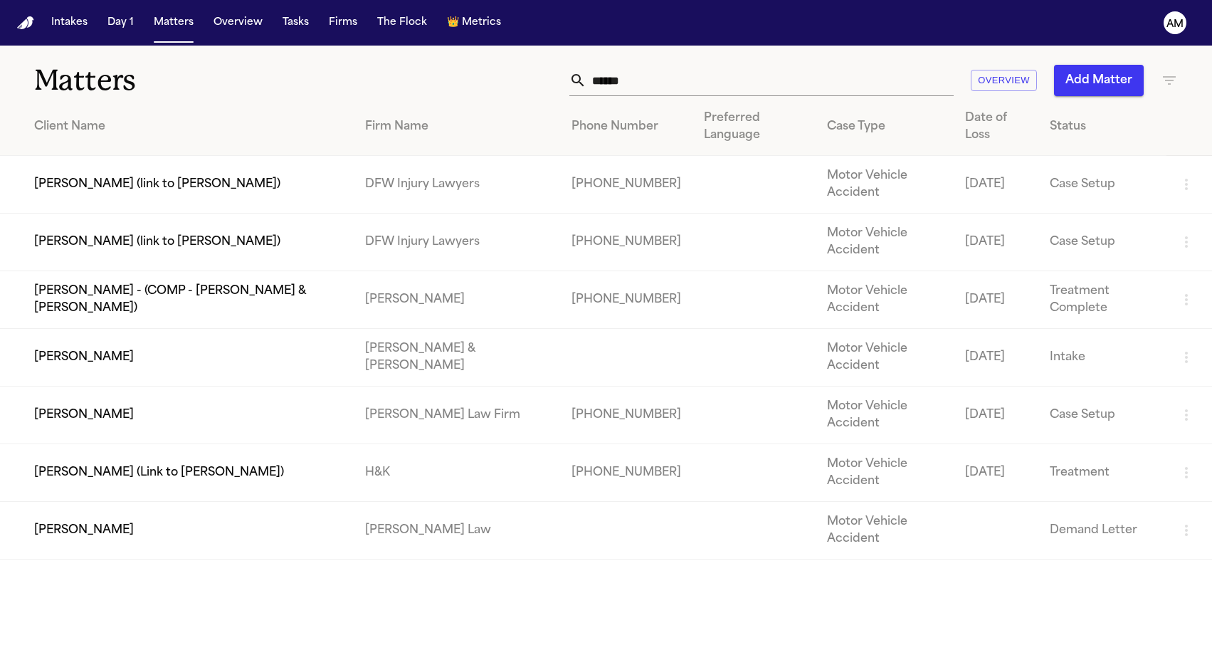
click at [179, 498] on main "Matters ****** Overview Add Matter Client Name Firm Name Phone Number Preferred…" at bounding box center [606, 345] width 1212 height 599
click at [194, 213] on td "[PERSON_NAME] (link to [PERSON_NAME])" at bounding box center [177, 242] width 354 height 58
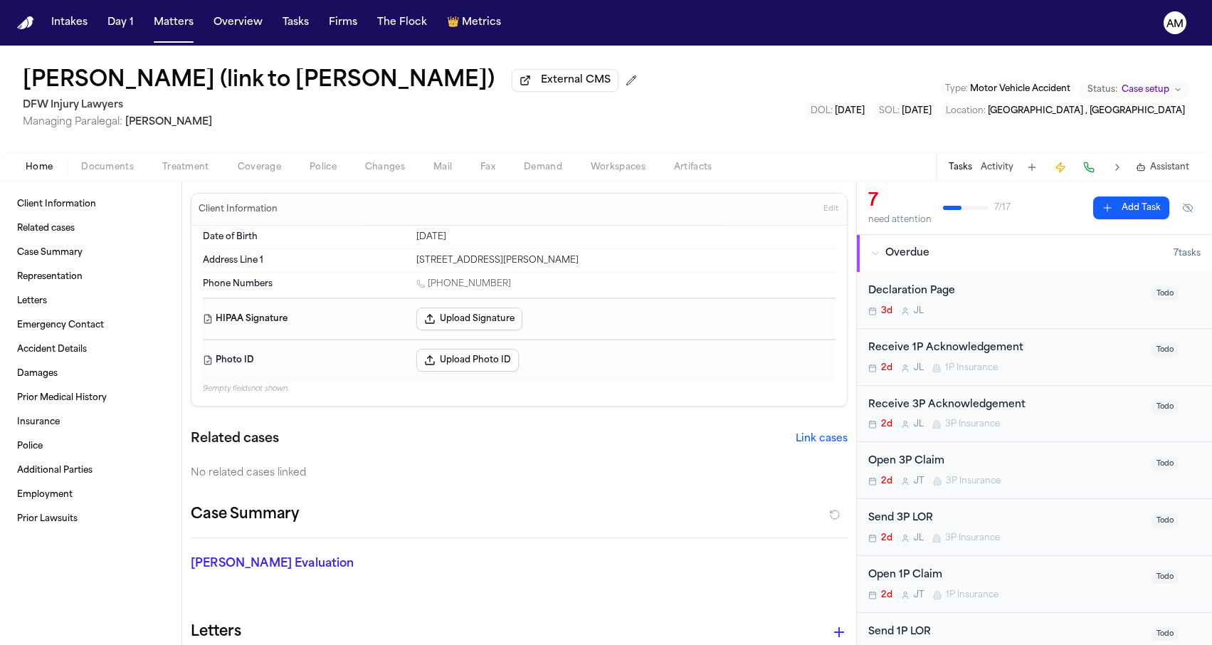
click at [263, 173] on span "Coverage" at bounding box center [259, 167] width 43 height 11
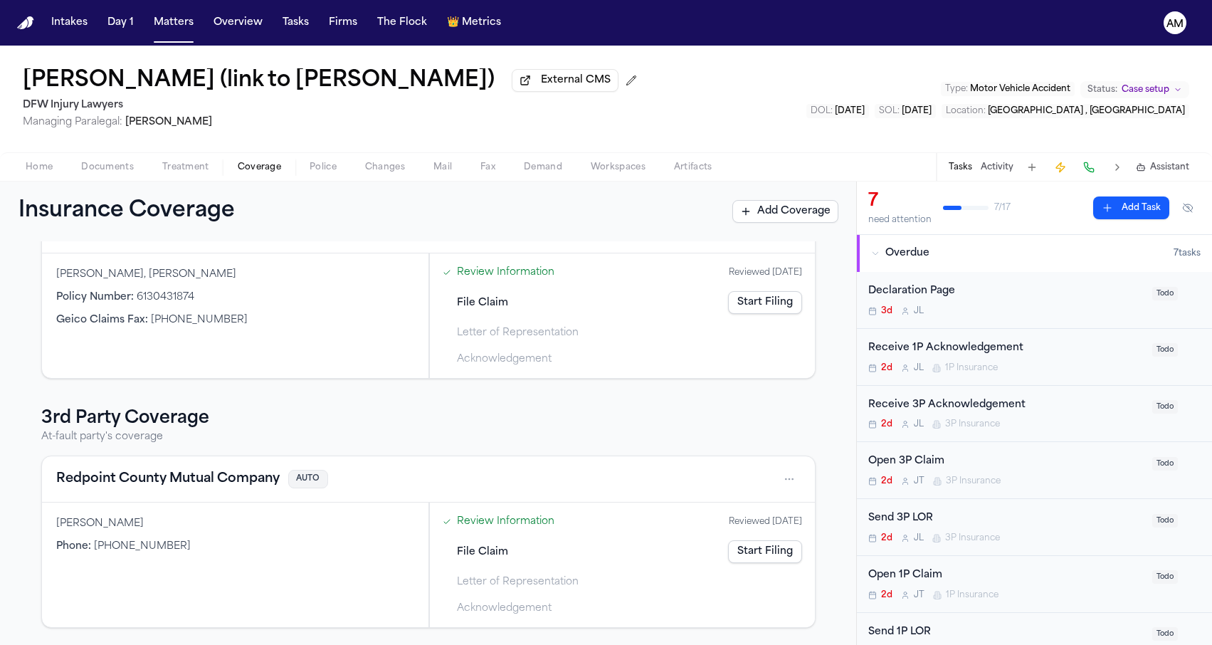
scroll to position [103, 0]
click at [176, 487] on button "Redpoint County Mutual Company" at bounding box center [167, 479] width 223 height 20
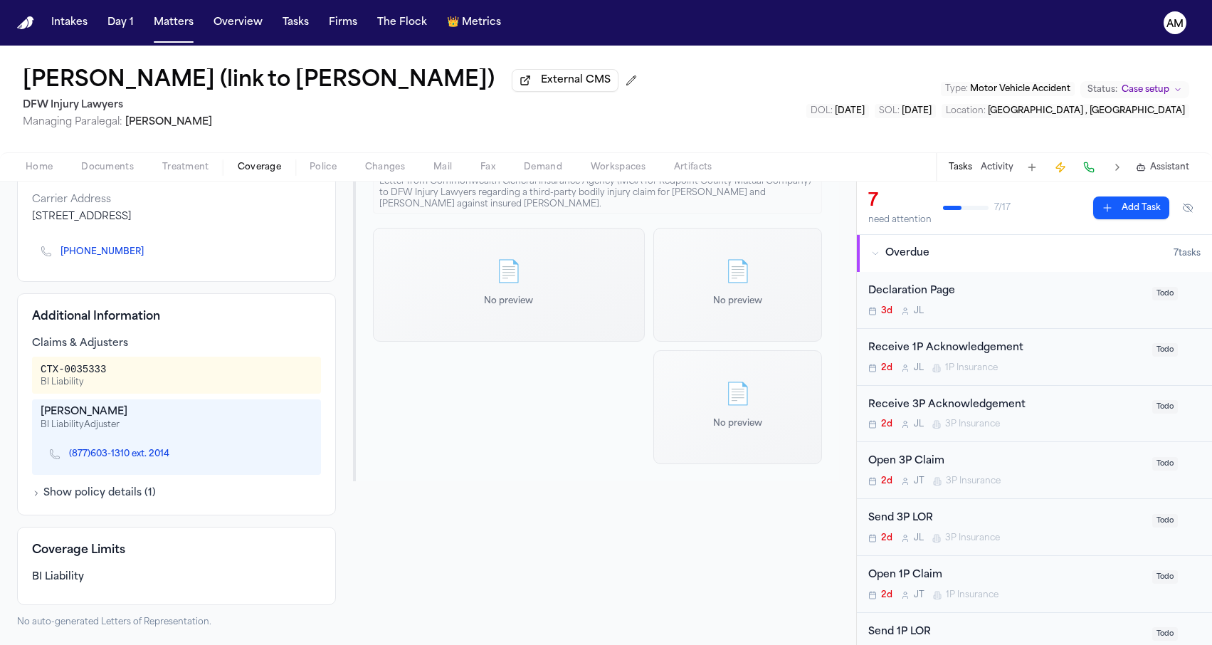
scroll to position [200, 0]
click at [176, 456] on icon "Copy to clipboard" at bounding box center [176, 455] width 5 height 5
click at [147, 252] on icon "Copy to clipboard" at bounding box center [151, 252] width 9 height 9
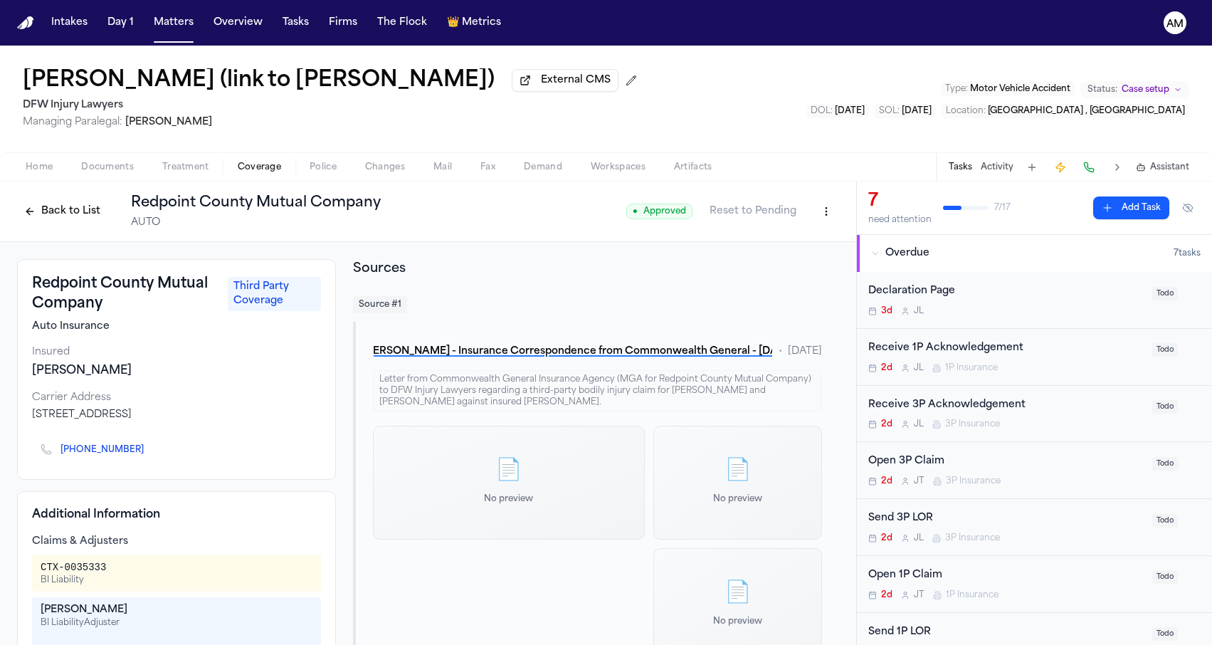
scroll to position [-2, 0]
click at [194, 173] on span "Treatment" at bounding box center [185, 167] width 47 height 11
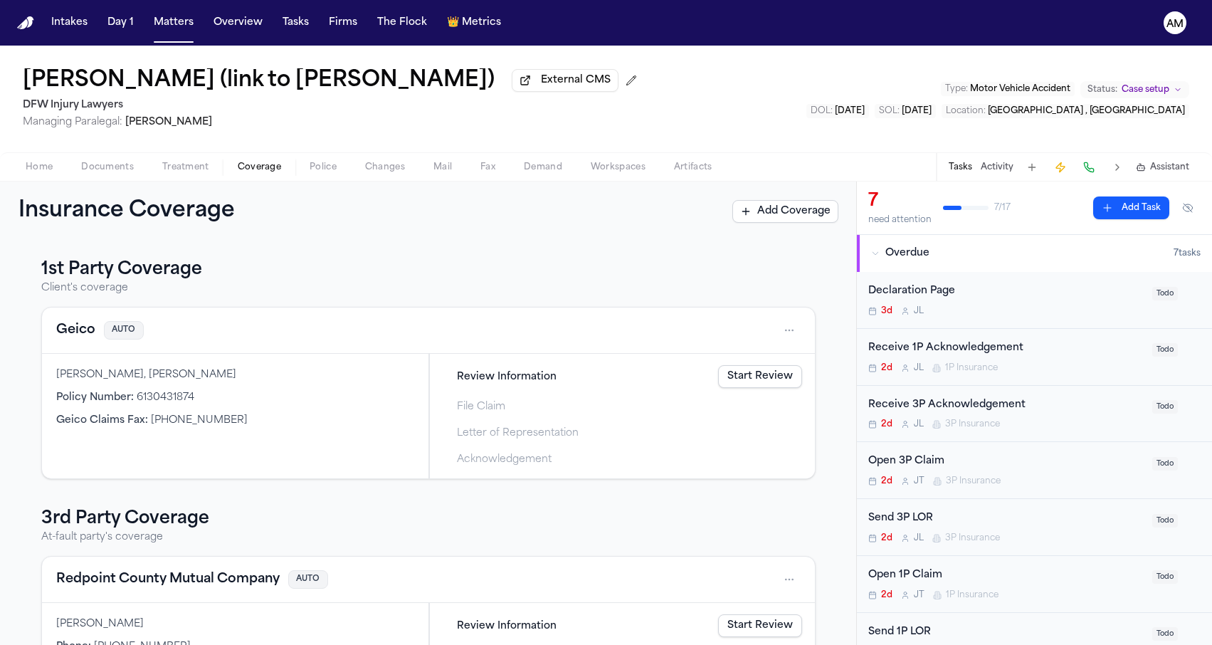
click at [245, 173] on span "Coverage" at bounding box center [259, 167] width 43 height 11
click at [87, 339] on button "Geico" at bounding box center [75, 330] width 39 height 20
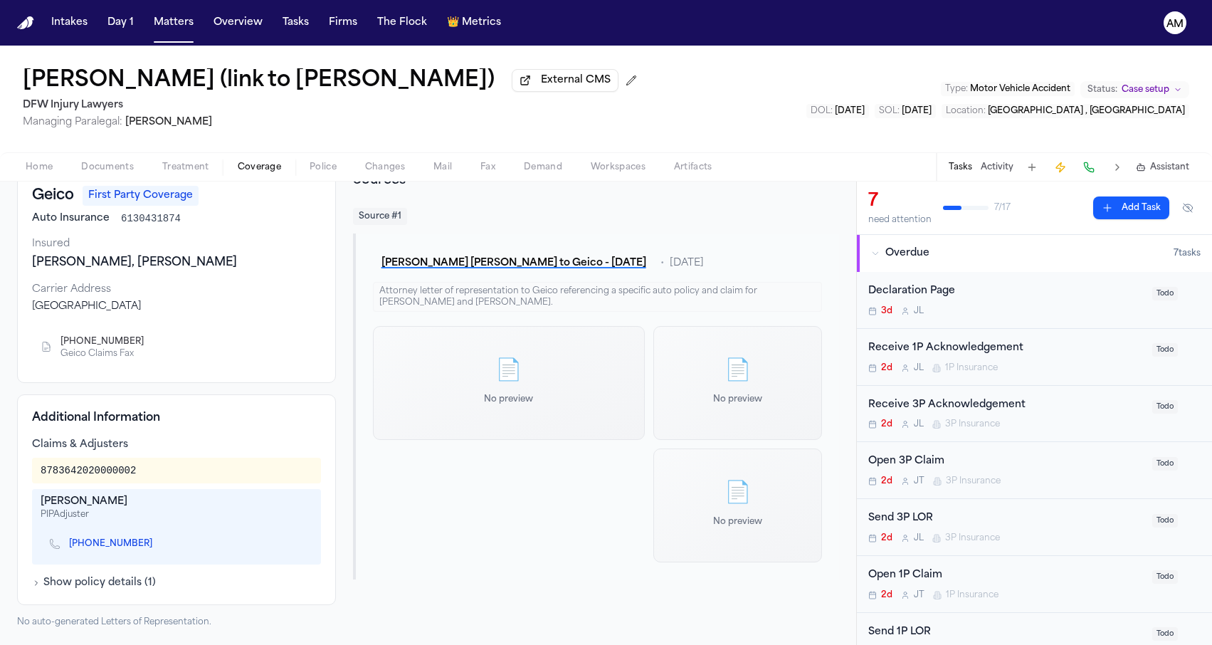
scroll to position [90, 0]
click at [164, 31] on button "Matters" at bounding box center [173, 23] width 51 height 26
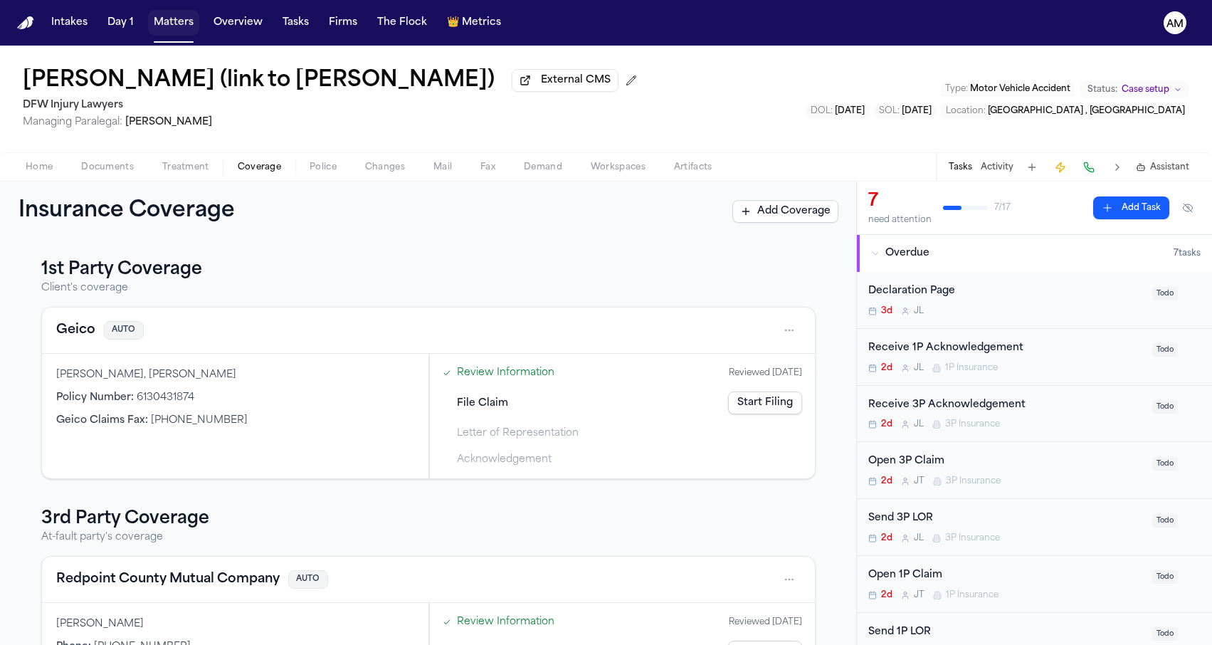
click at [168, 11] on button "Matters" at bounding box center [173, 23] width 51 height 26
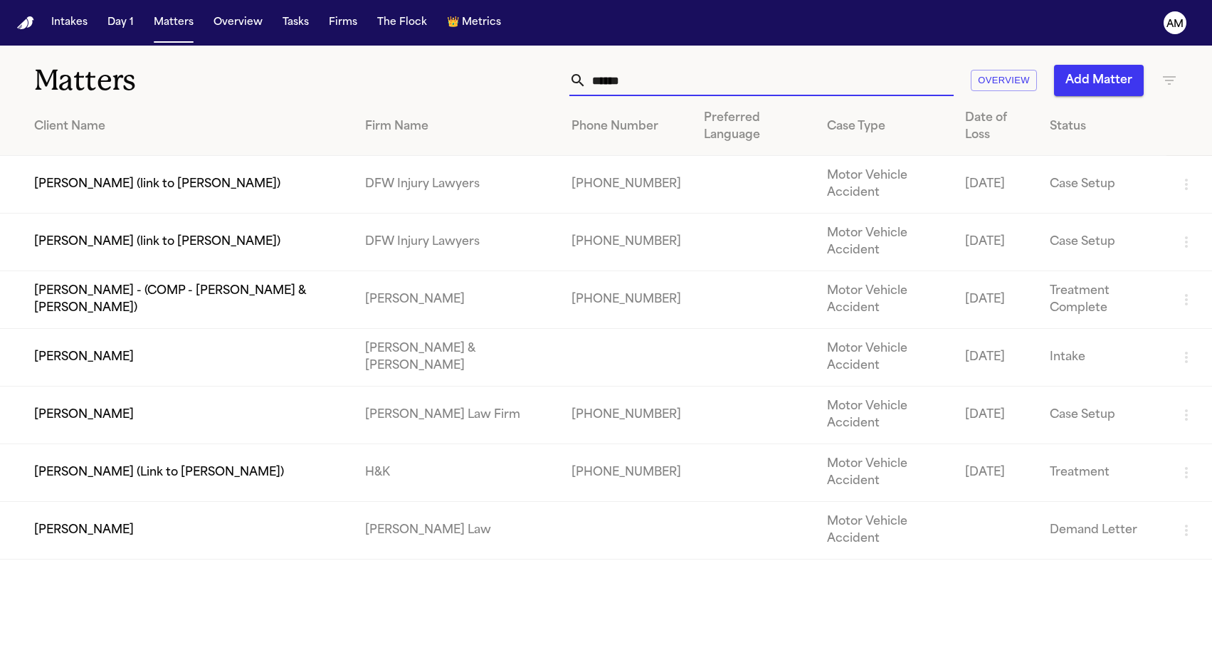
drag, startPoint x: 657, startPoint y: 84, endPoint x: 507, endPoint y: 83, distance: 150.1
click at [507, 83] on div "****** Overview Add Matter" at bounding box center [769, 80] width 817 height 31
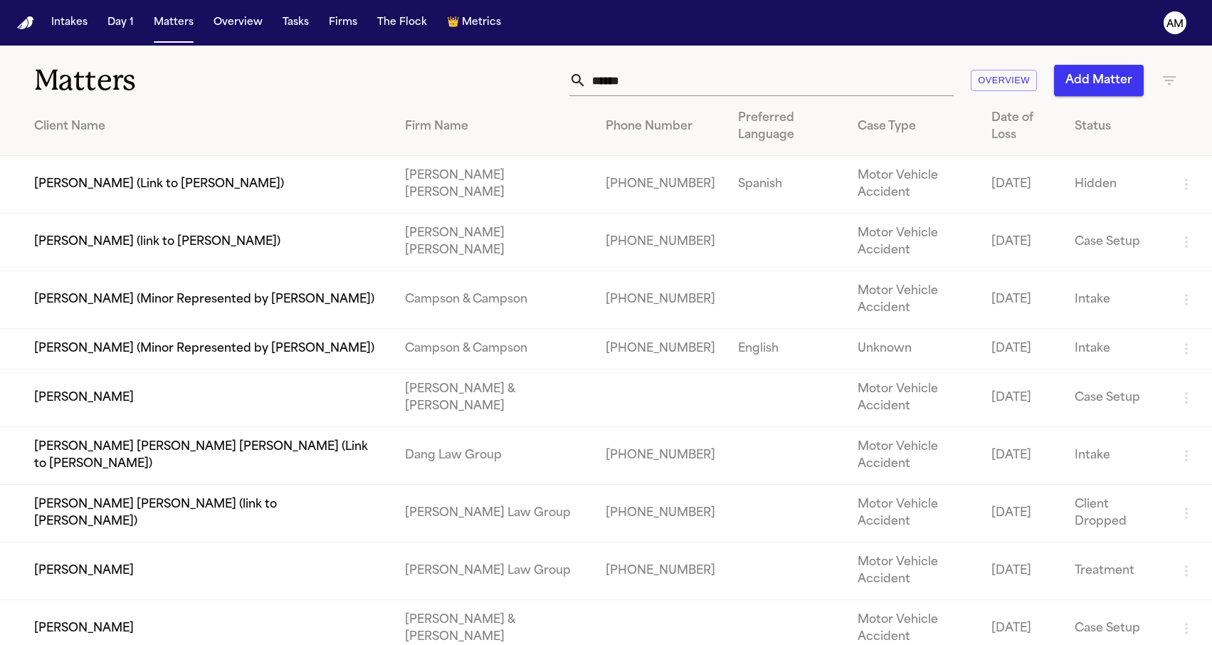
drag, startPoint x: 507, startPoint y: 83, endPoint x: 160, endPoint y: 468, distance: 517.9
click at [160, 542] on td "[PERSON_NAME]" at bounding box center [196, 571] width 393 height 58
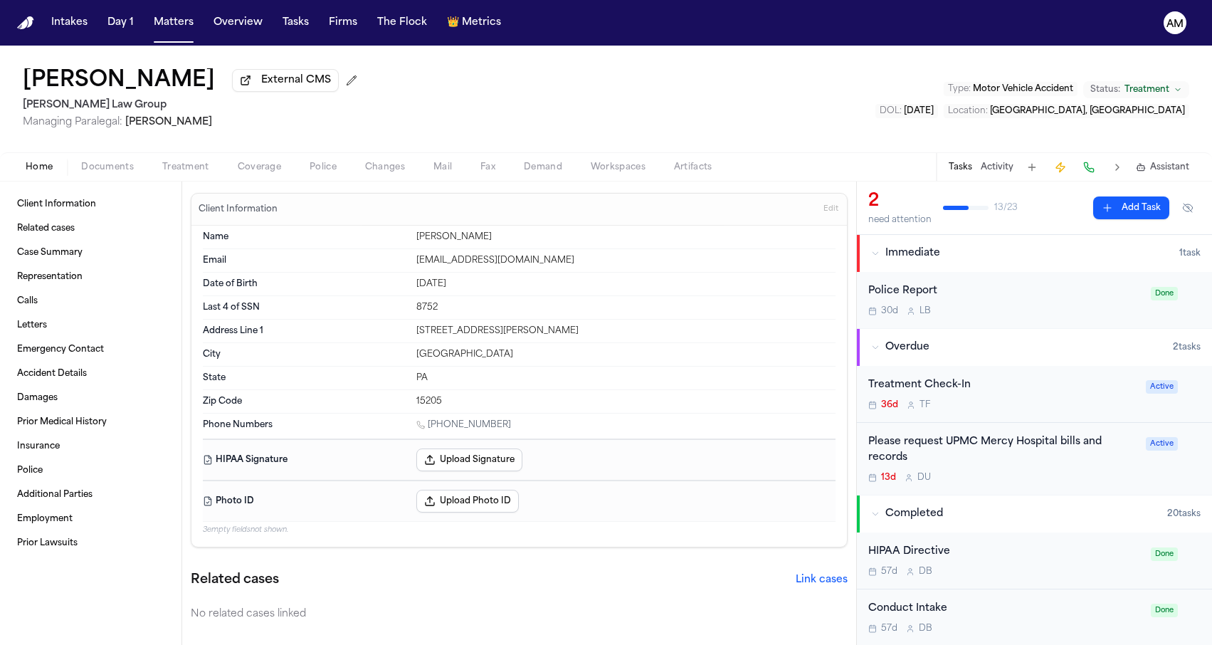
click at [249, 164] on span "Coverage" at bounding box center [259, 167] width 43 height 11
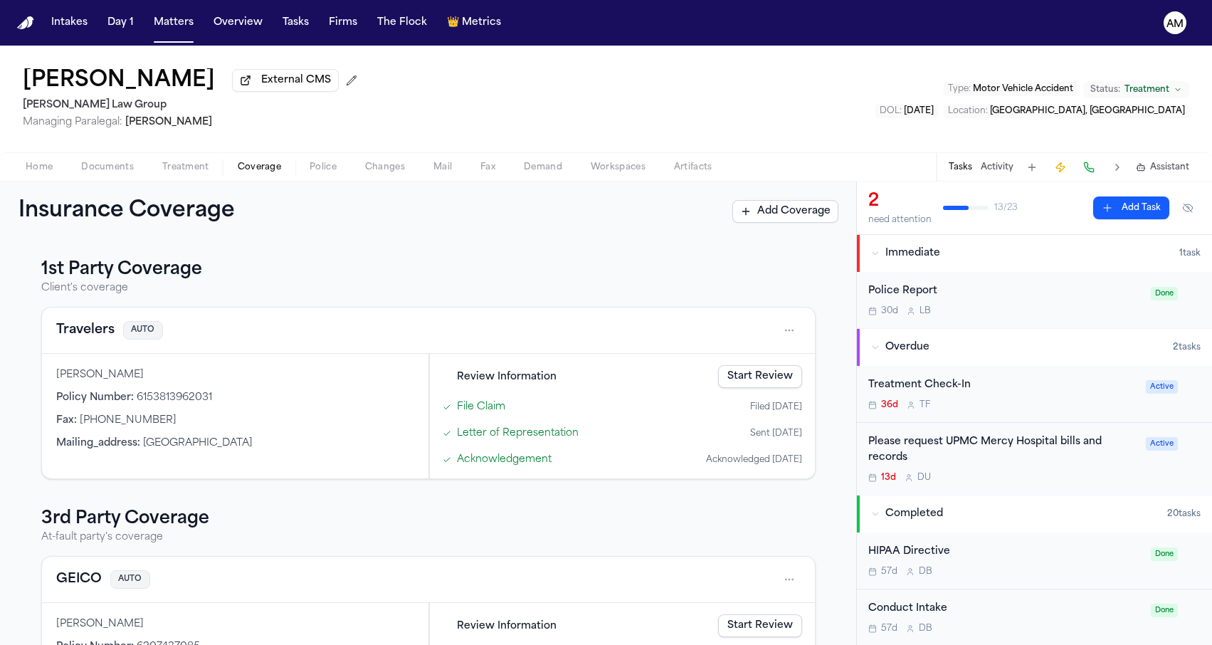
click at [118, 167] on span "Documents" at bounding box center [107, 167] width 53 height 11
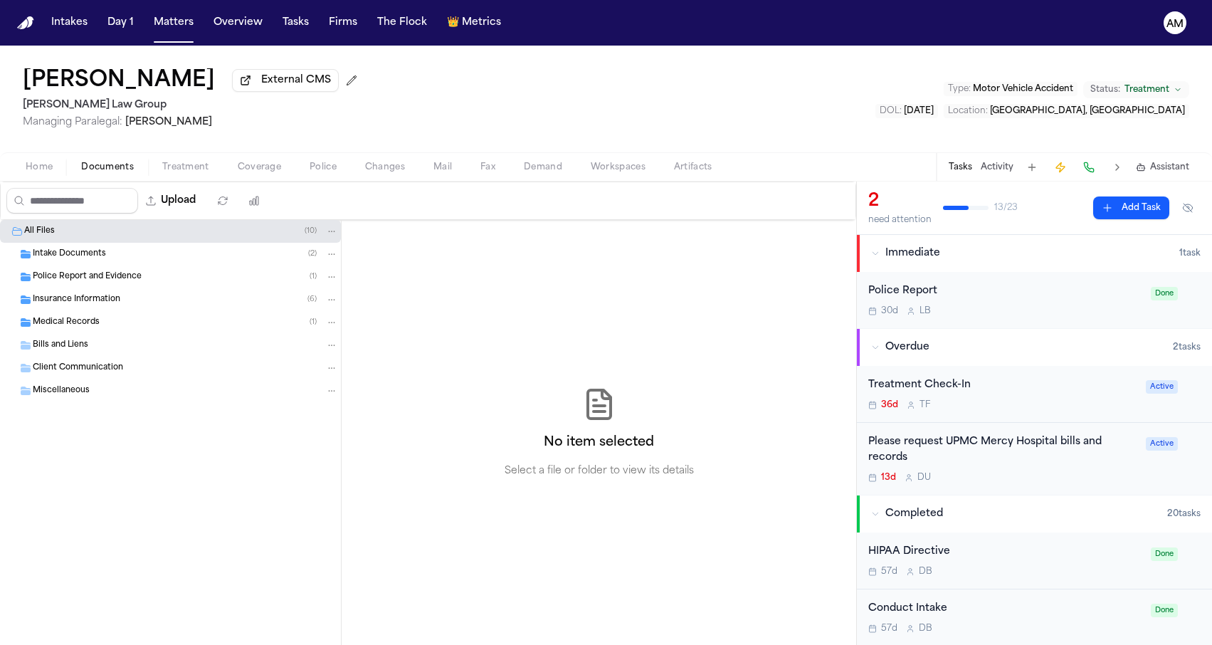
click at [108, 306] on span "Insurance Information" at bounding box center [77, 300] width 88 height 12
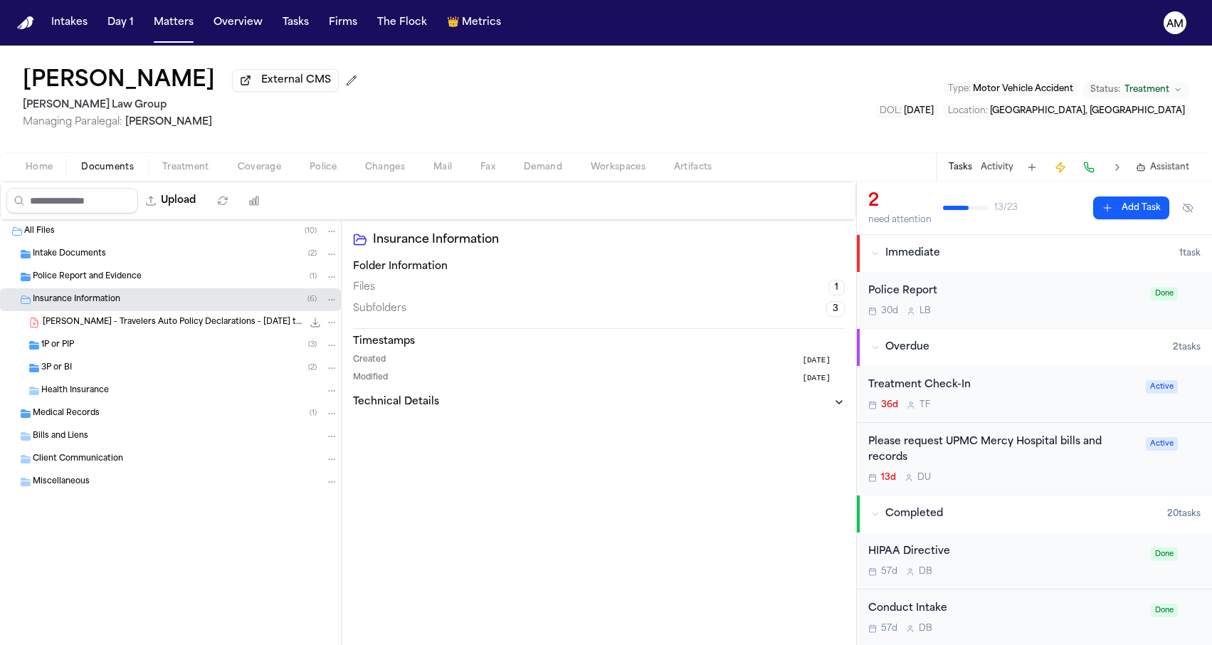
click at [83, 371] on div "3P or BI ( 2 )" at bounding box center [189, 367] width 297 height 13
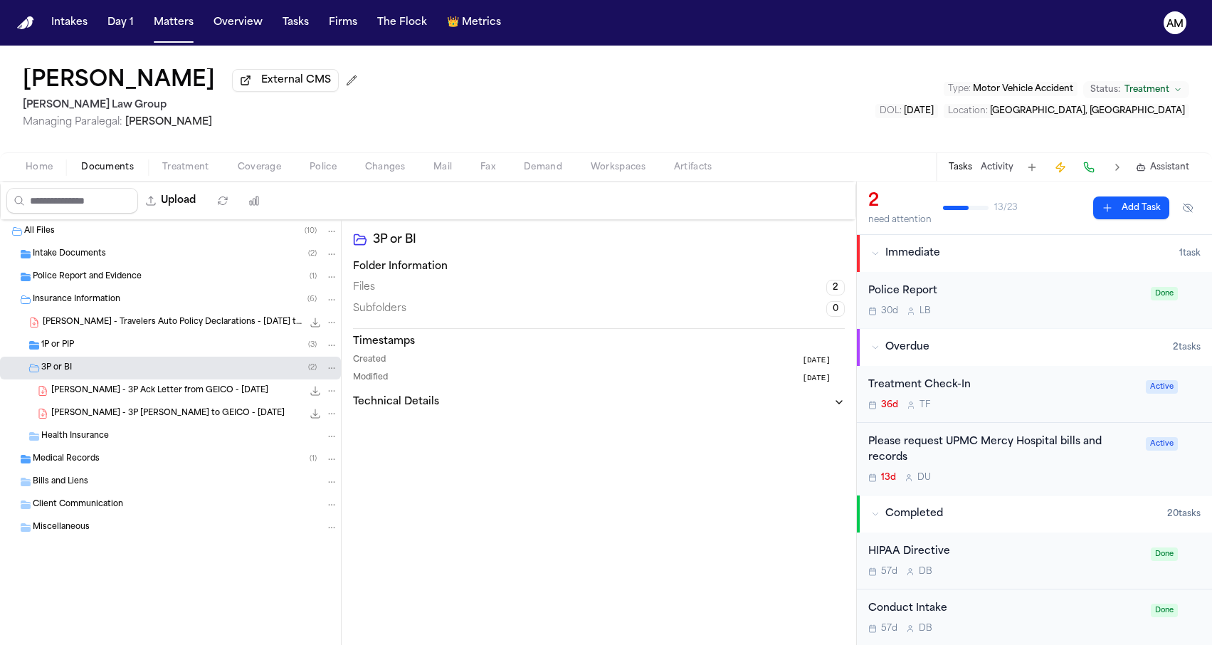
click at [96, 389] on span "[PERSON_NAME] - 3P Ack Letter from GEICO - [DATE]" at bounding box center [159, 391] width 217 height 12
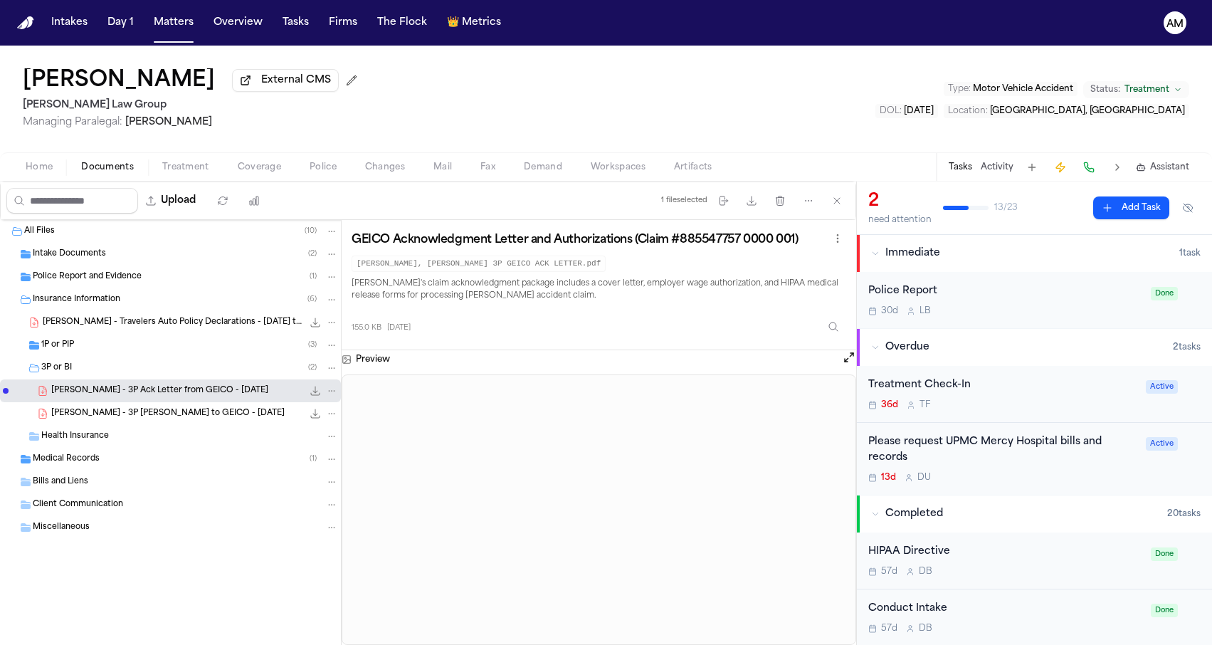
click at [123, 374] on div "3P or BI ( 2 )" at bounding box center [189, 367] width 297 height 13
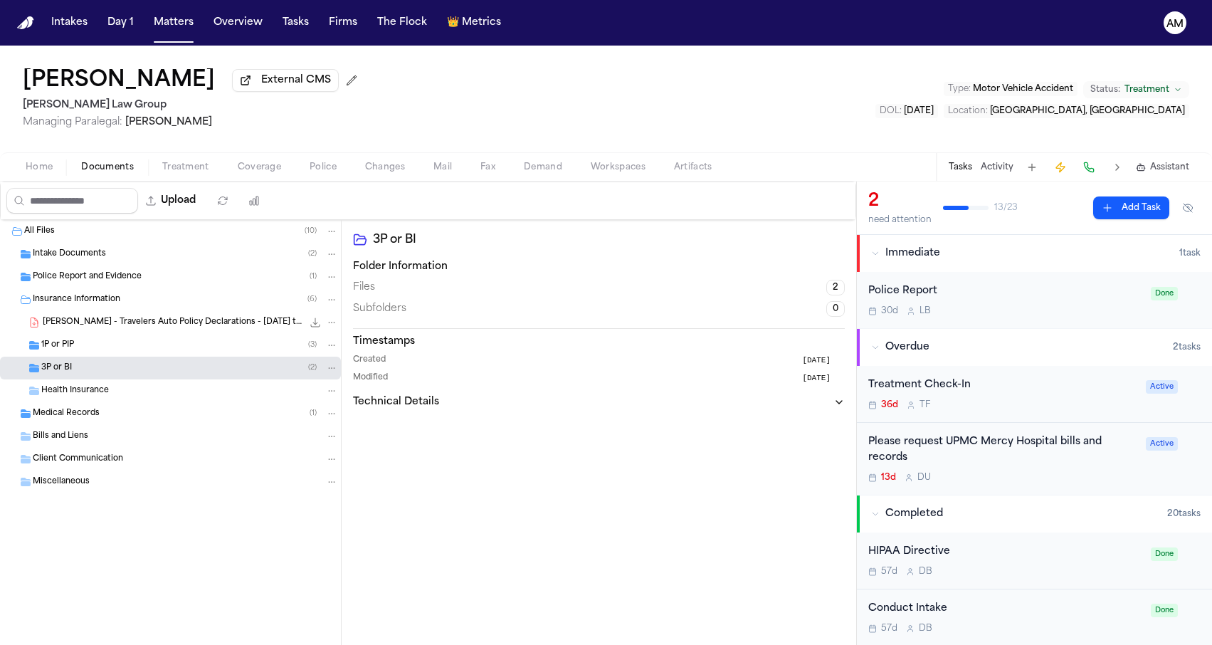
click at [196, 371] on div "3P or BI ( 2 )" at bounding box center [189, 367] width 297 height 13
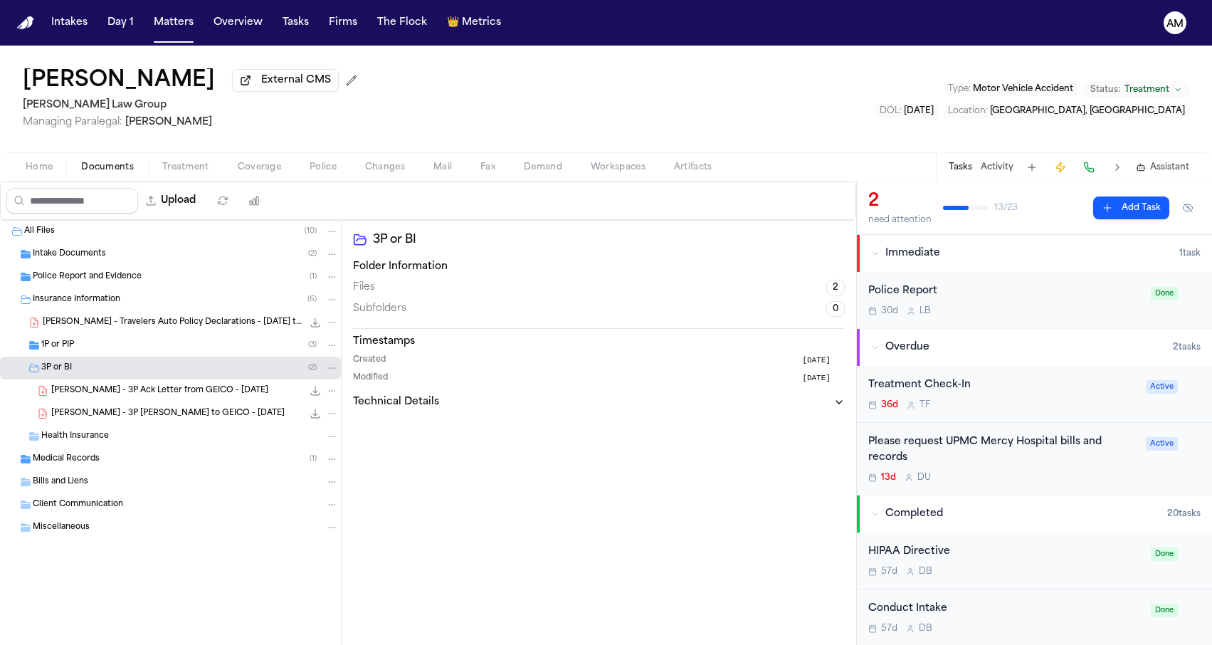
click at [179, 388] on span "[PERSON_NAME] - 3P Ack Letter from GEICO - [DATE]" at bounding box center [159, 391] width 217 height 12
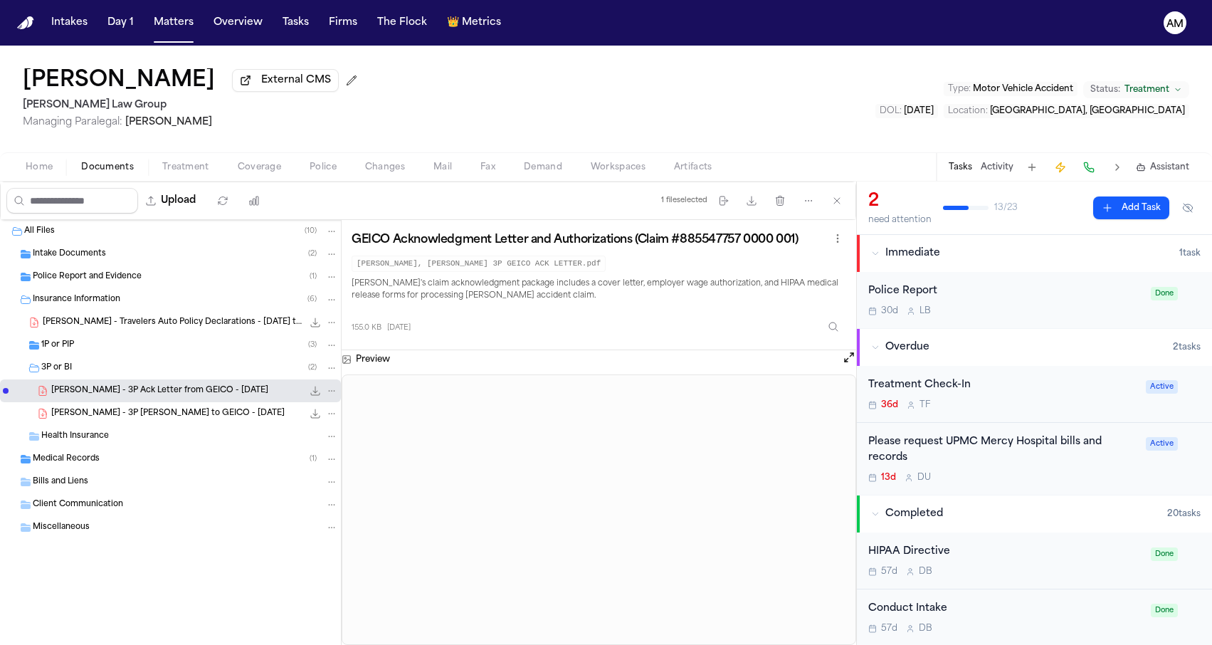
click at [190, 360] on div "3P or BI ( 2 )" at bounding box center [170, 367] width 341 height 23
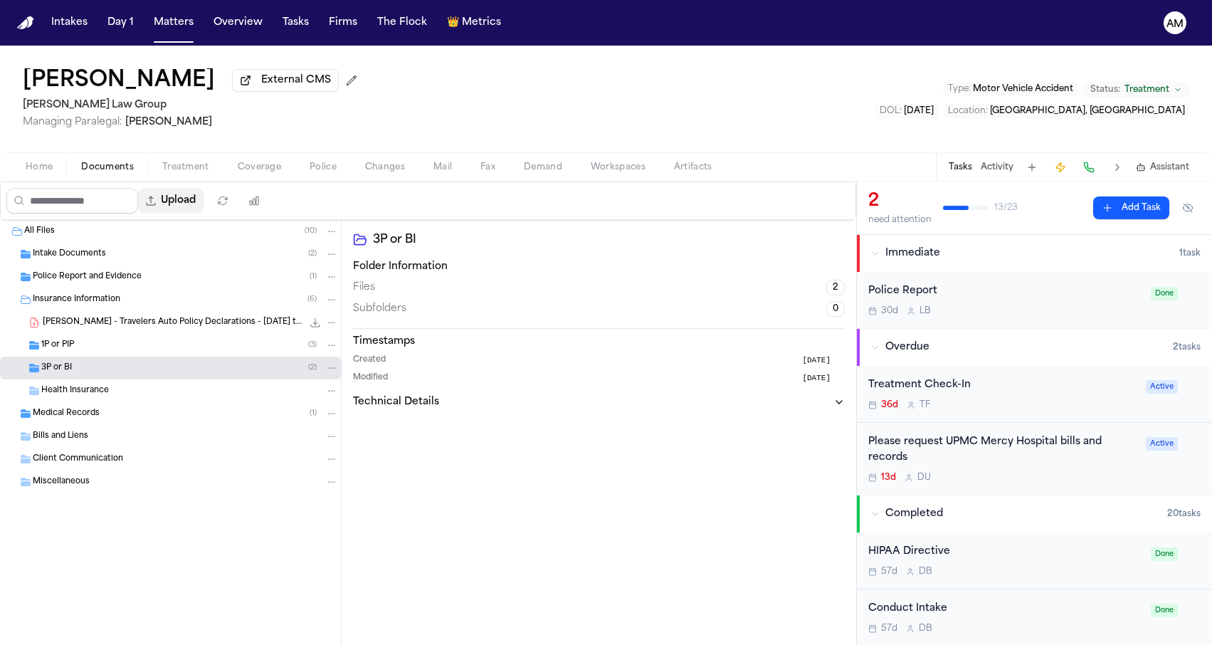
click at [199, 199] on button "Upload" at bounding box center [171, 201] width 66 height 26
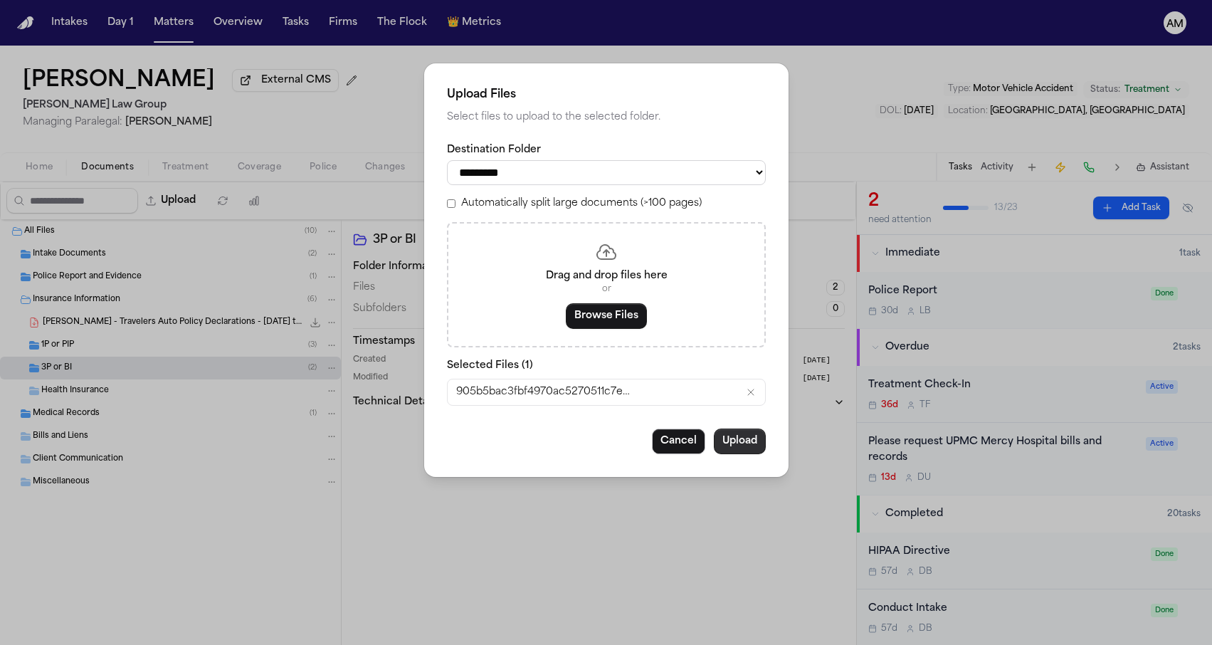
click at [751, 440] on button "Upload" at bounding box center [740, 441] width 52 height 26
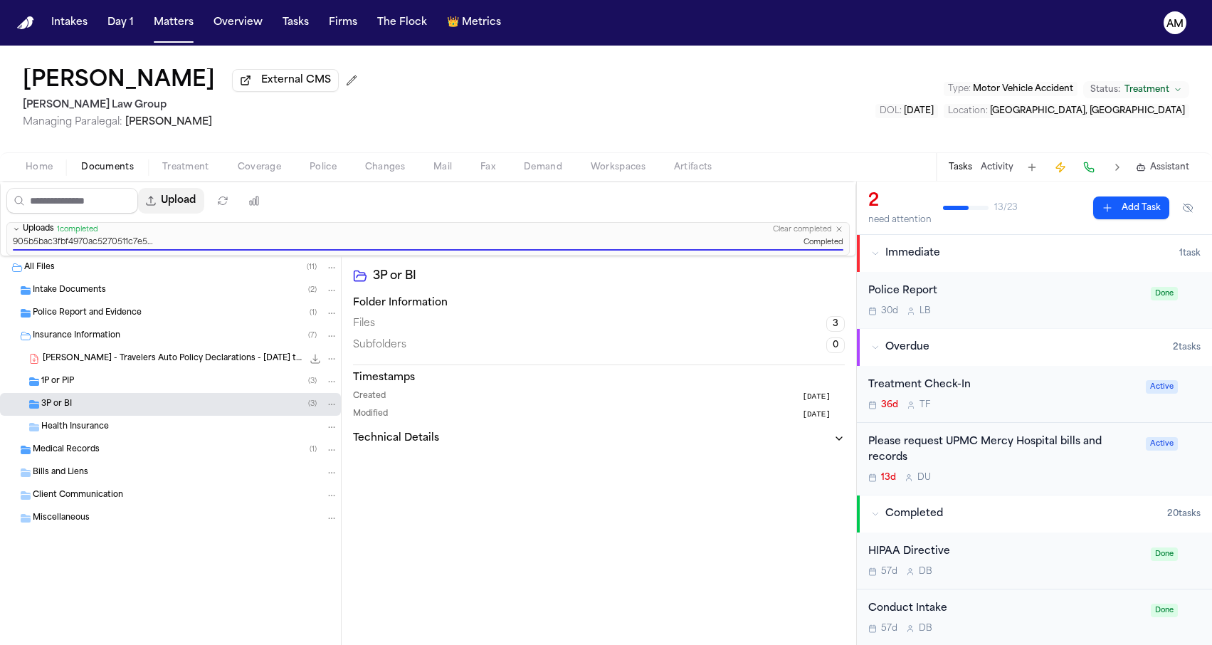
click at [204, 203] on button "Upload" at bounding box center [171, 201] width 66 height 26
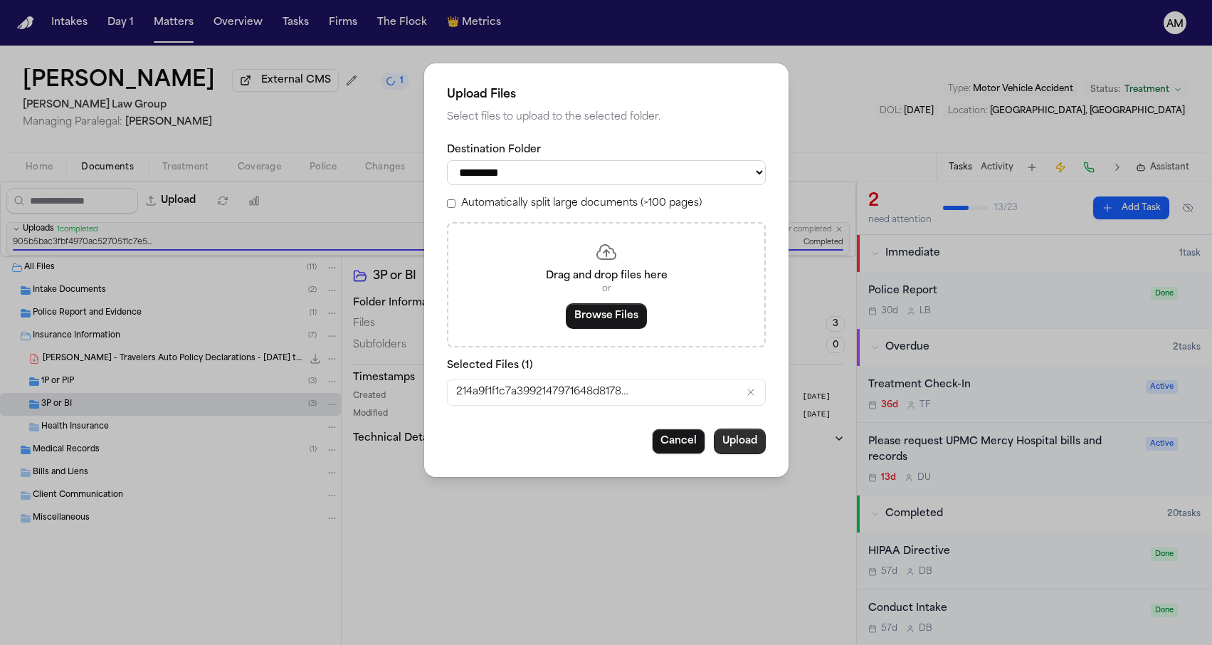
click at [753, 438] on button "Upload" at bounding box center [740, 441] width 52 height 26
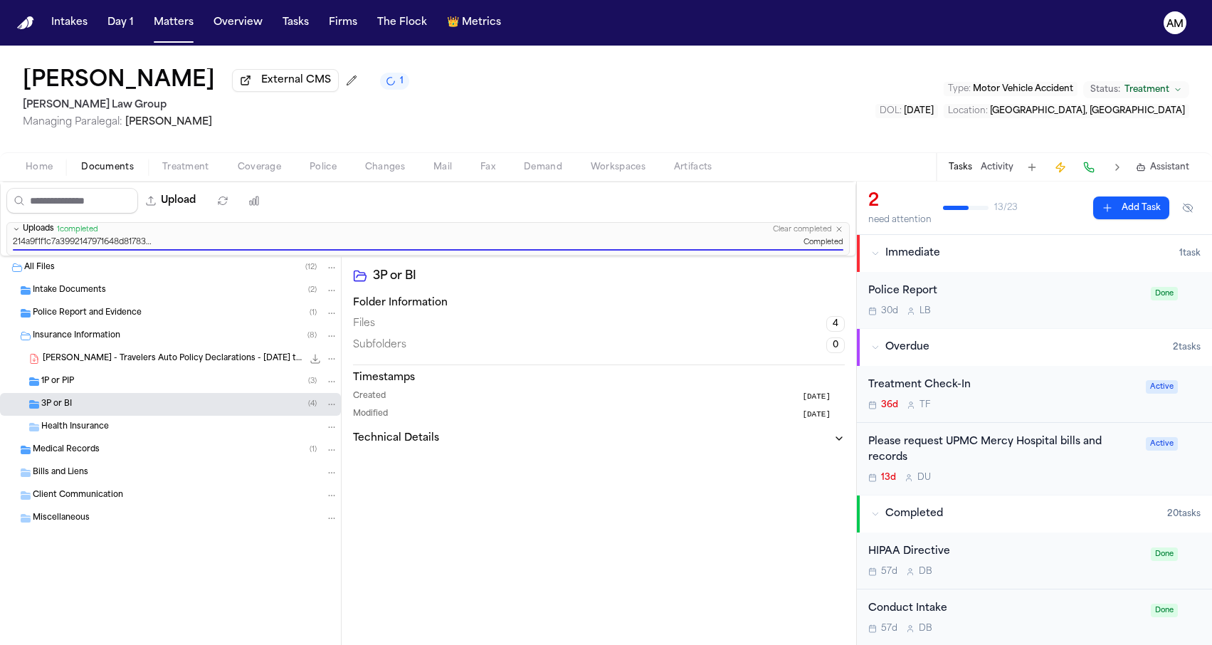
click at [153, 408] on div "3P or BI ( 4 )" at bounding box center [189, 404] width 297 height 13
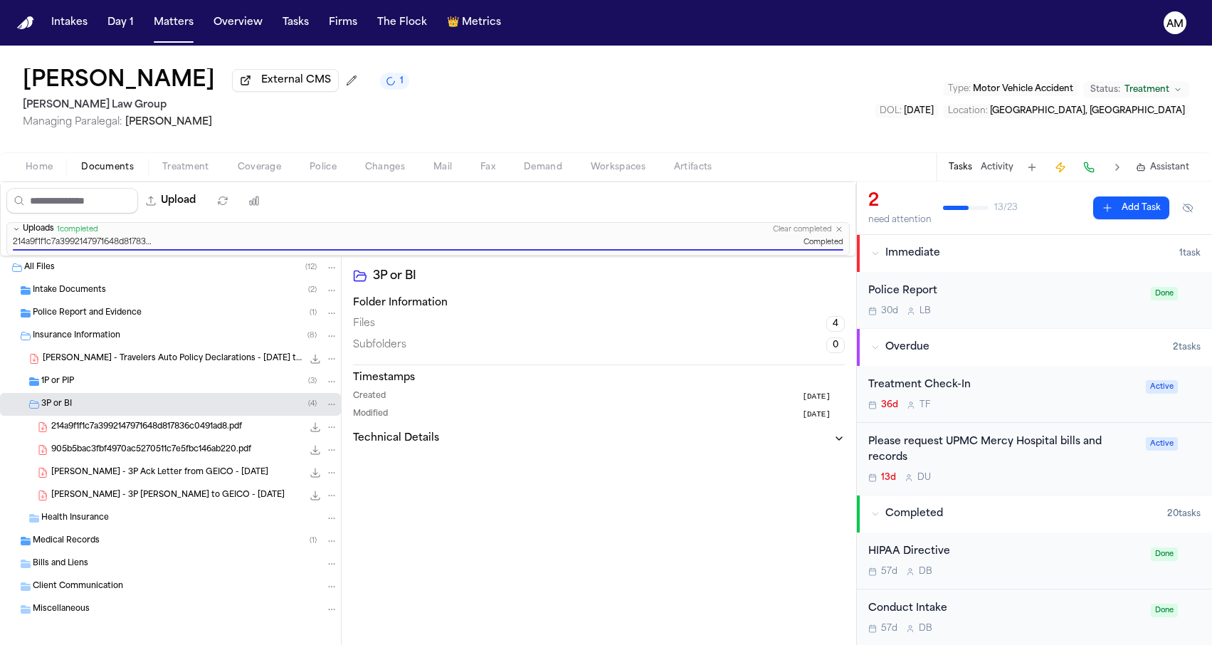
click at [137, 456] on span "905b5bac3fbf4970ac5270511c7e5fbc146ab220.pdf" at bounding box center [151, 450] width 200 height 12
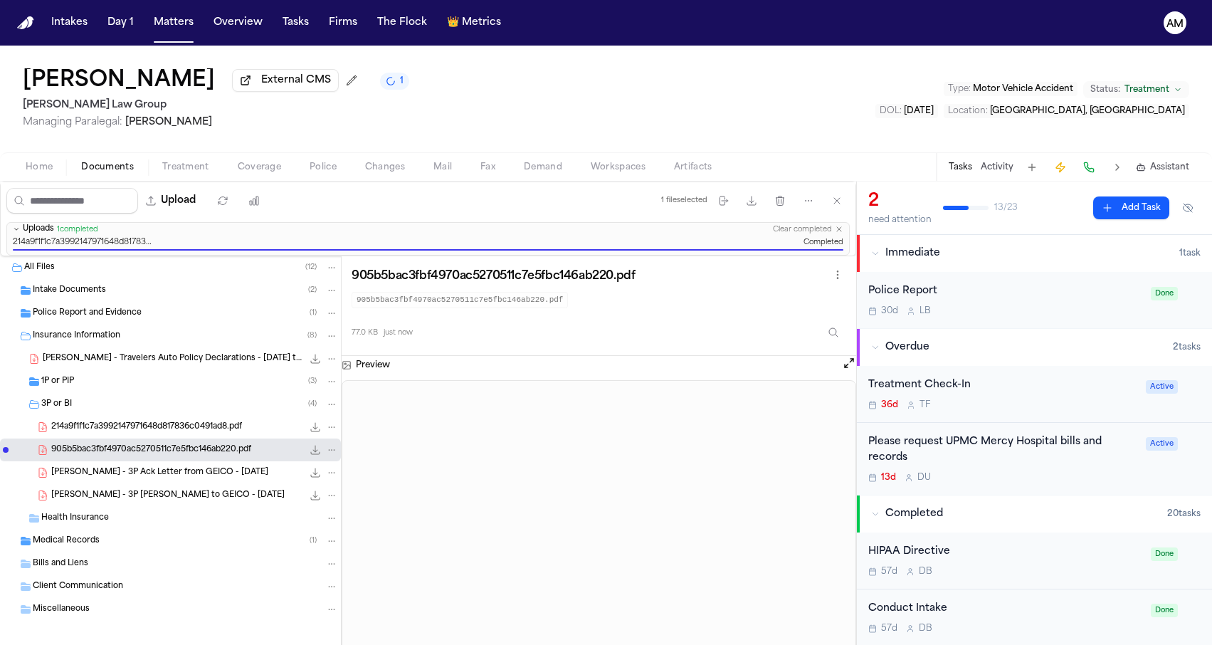
click at [144, 432] on span "214a9f1f1c7a3992147971648d817836c0491ad8.pdf" at bounding box center [146, 427] width 191 height 12
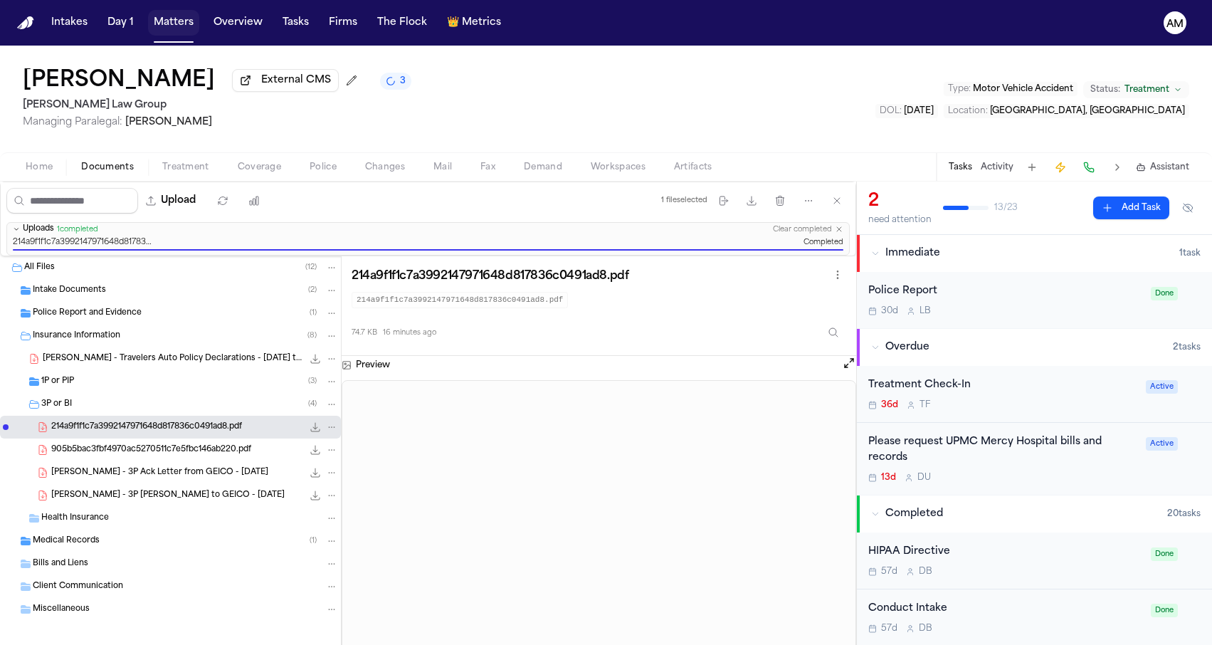
click at [184, 21] on button "Matters" at bounding box center [173, 23] width 51 height 26
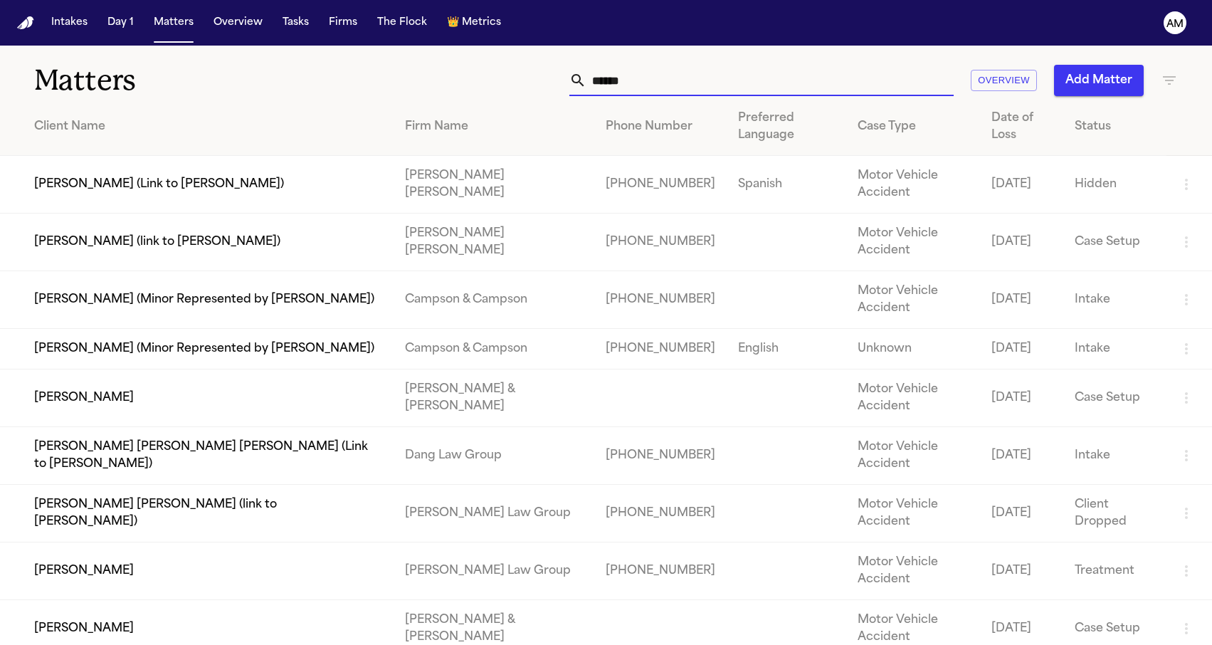
drag, startPoint x: 682, startPoint y: 90, endPoint x: 532, endPoint y: 84, distance: 149.5
click at [534, 85] on div "****** Overview Add Matter" at bounding box center [769, 80] width 817 height 31
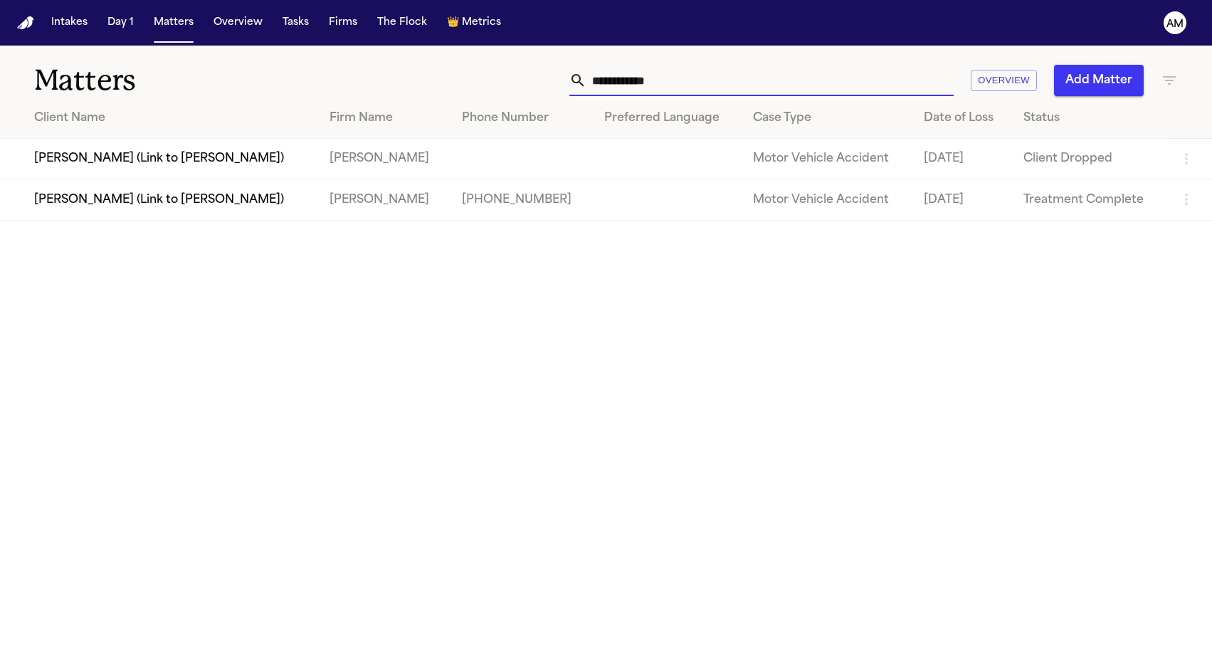
click at [199, 206] on td "[PERSON_NAME] (Link to [PERSON_NAME])" at bounding box center [159, 199] width 318 height 41
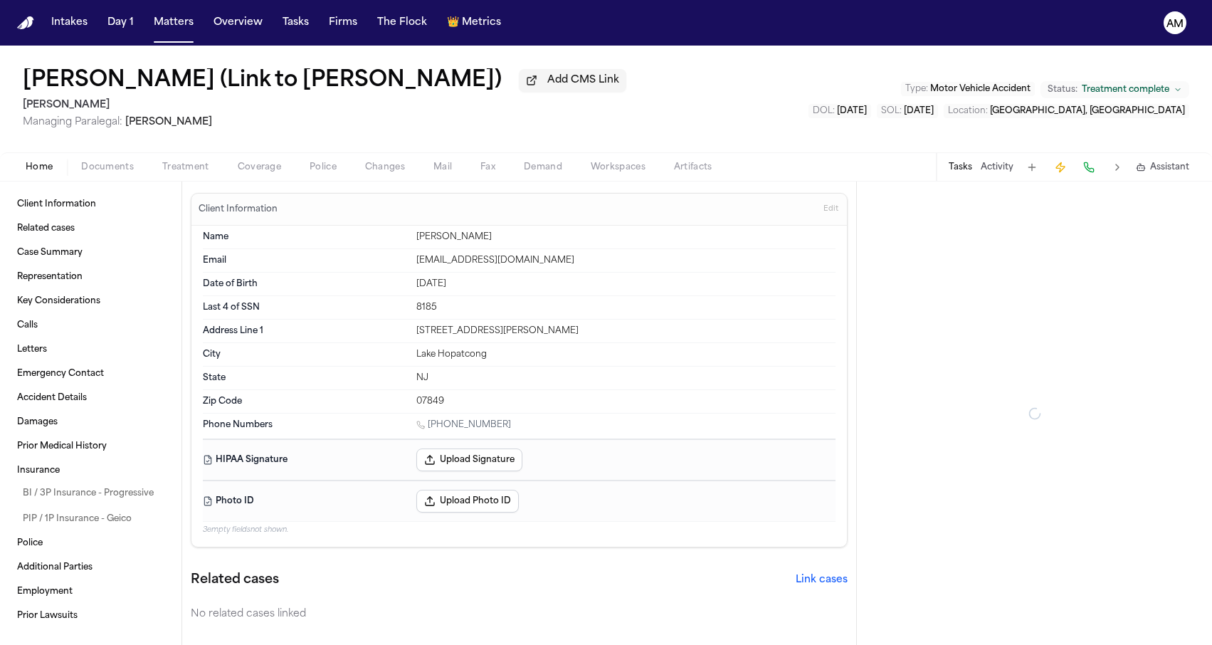
click at [256, 179] on div "Home Documents Treatment Coverage Police Changes Mail Fax Demand Workspaces Art…" at bounding box center [606, 166] width 1212 height 28
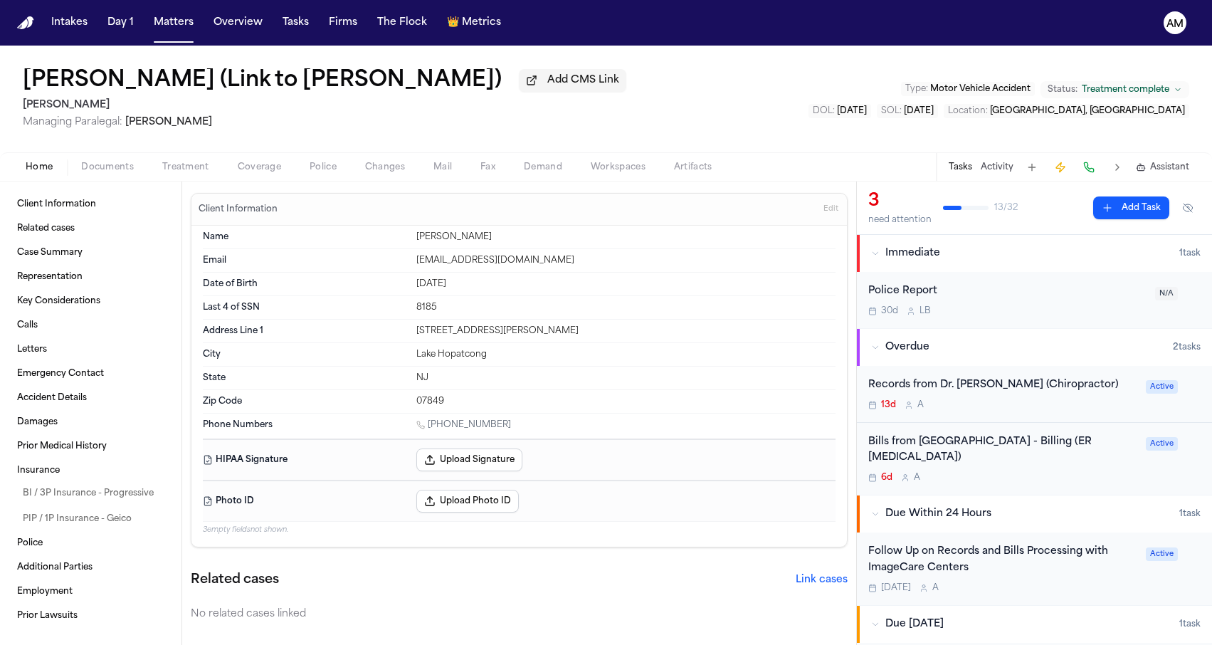
click at [256, 173] on span "Coverage" at bounding box center [259, 167] width 43 height 11
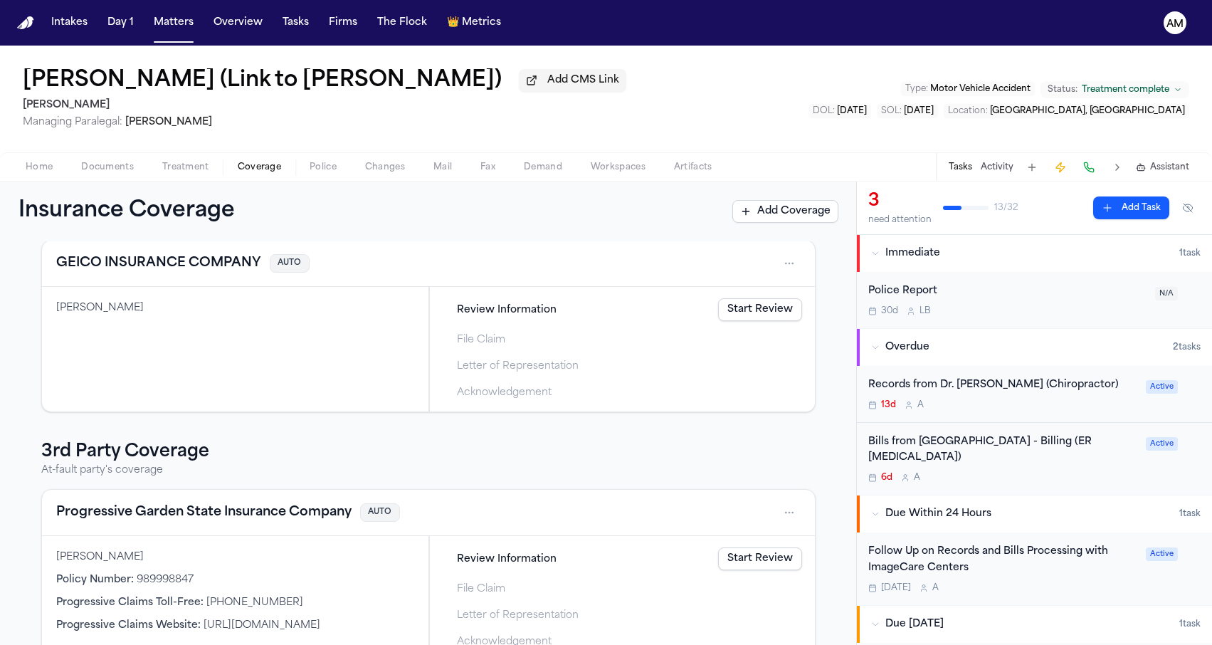
scroll to position [258, 0]
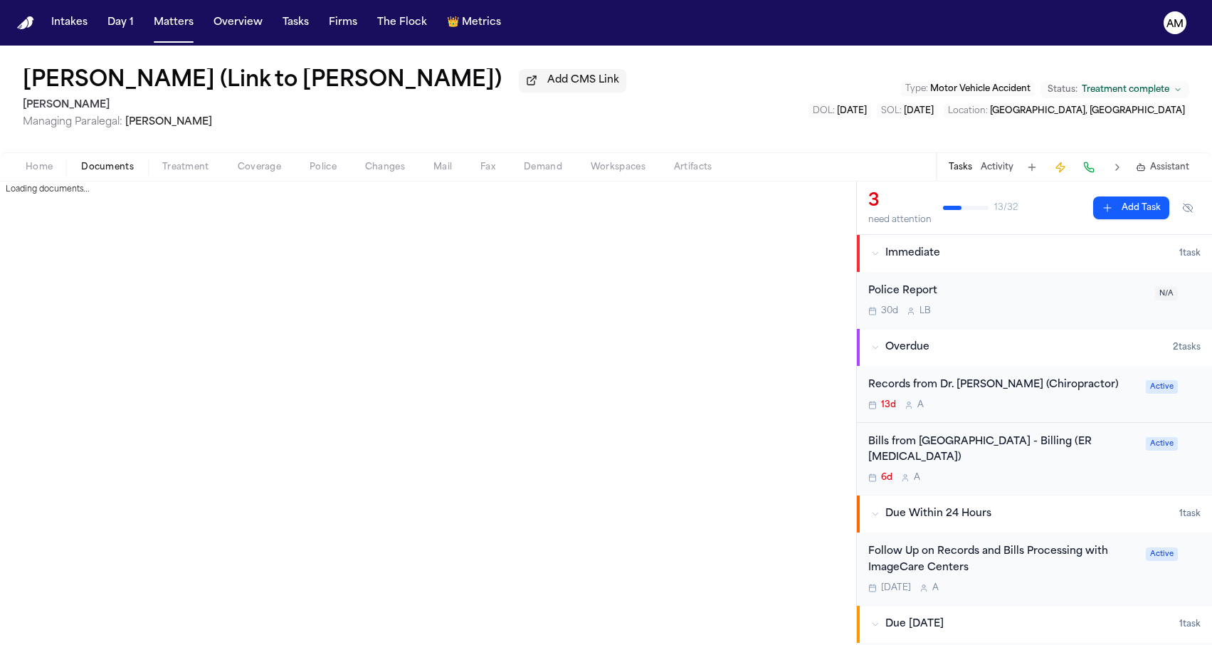
click at [99, 166] on span "Documents" at bounding box center [107, 167] width 53 height 11
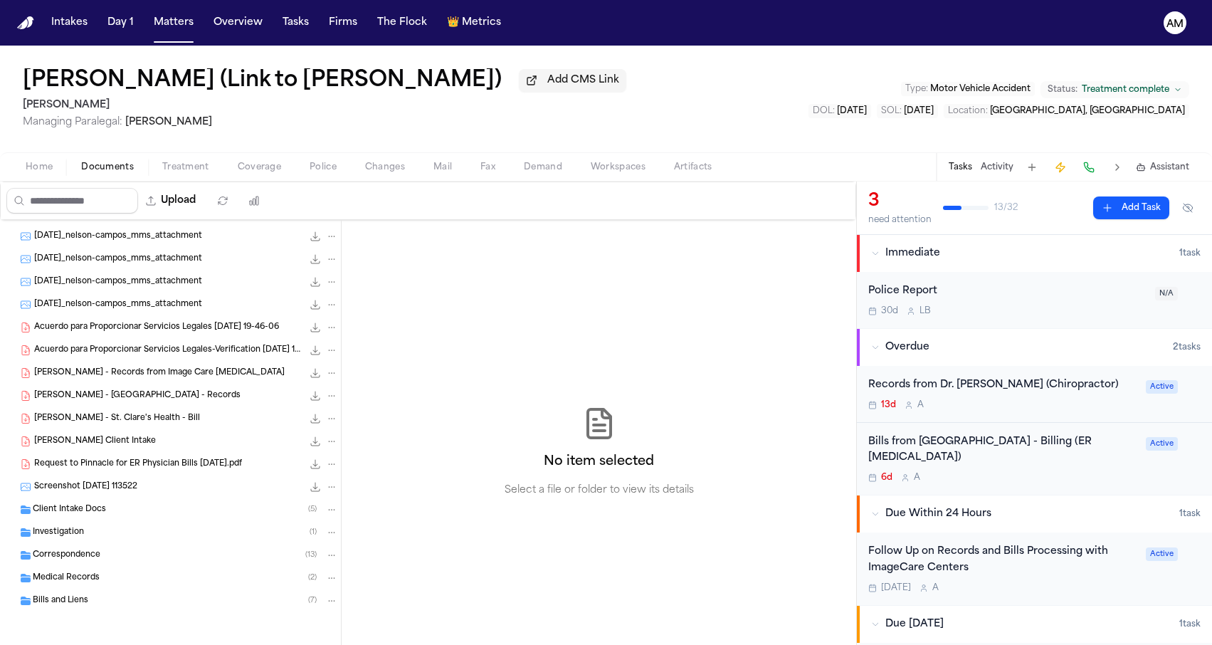
scroll to position [112, 0]
click at [128, 528] on div "Investigation ( 1 )" at bounding box center [185, 532] width 305 height 13
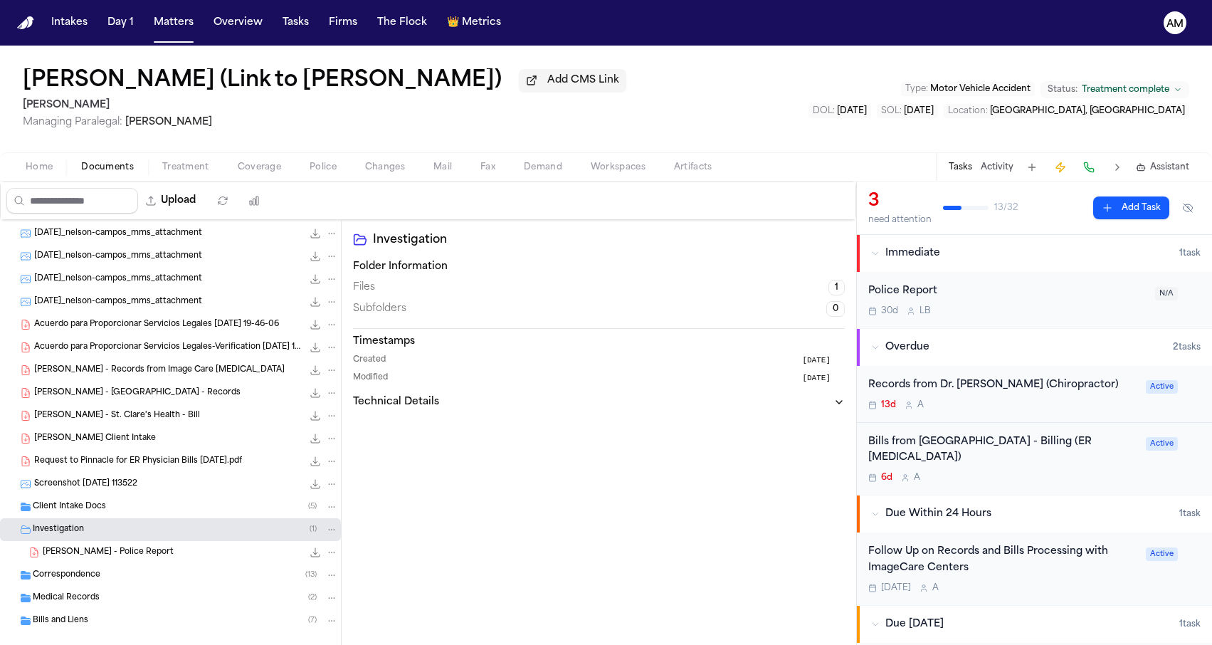
click at [128, 528] on div "Investigation ( 1 )" at bounding box center [185, 529] width 305 height 13
click at [111, 558] on div "Correspondence ( 13 )" at bounding box center [185, 555] width 305 height 13
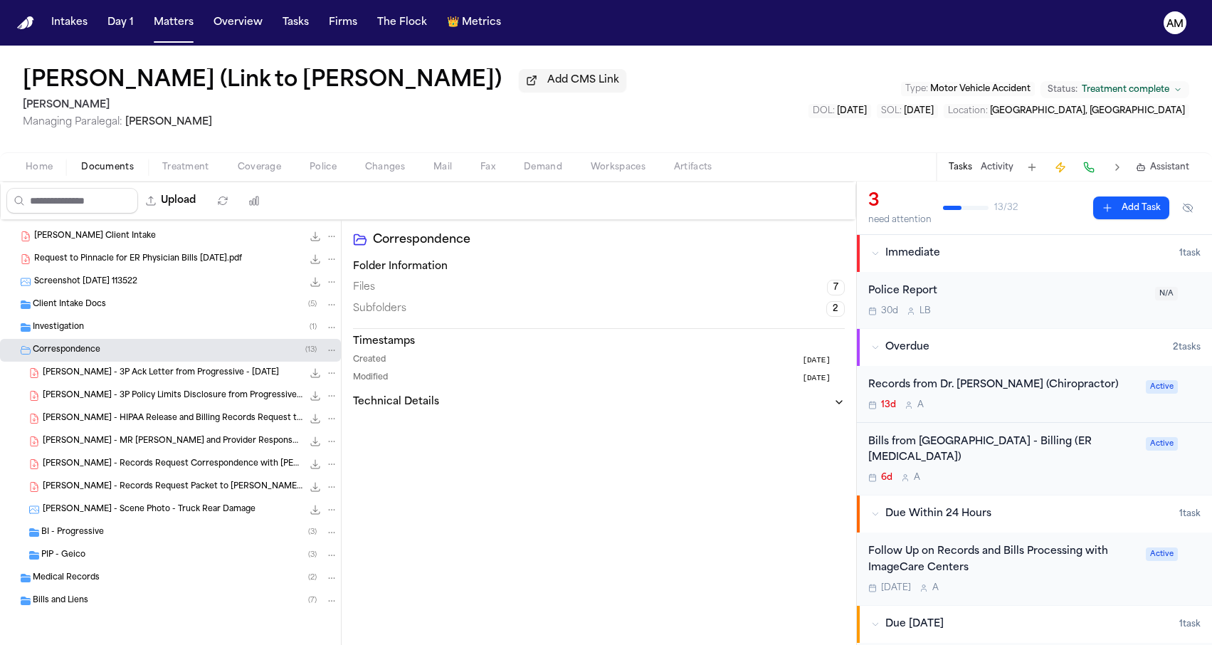
click at [112, 551] on div "PIP - Geico ( 3 )" at bounding box center [189, 555] width 297 height 13
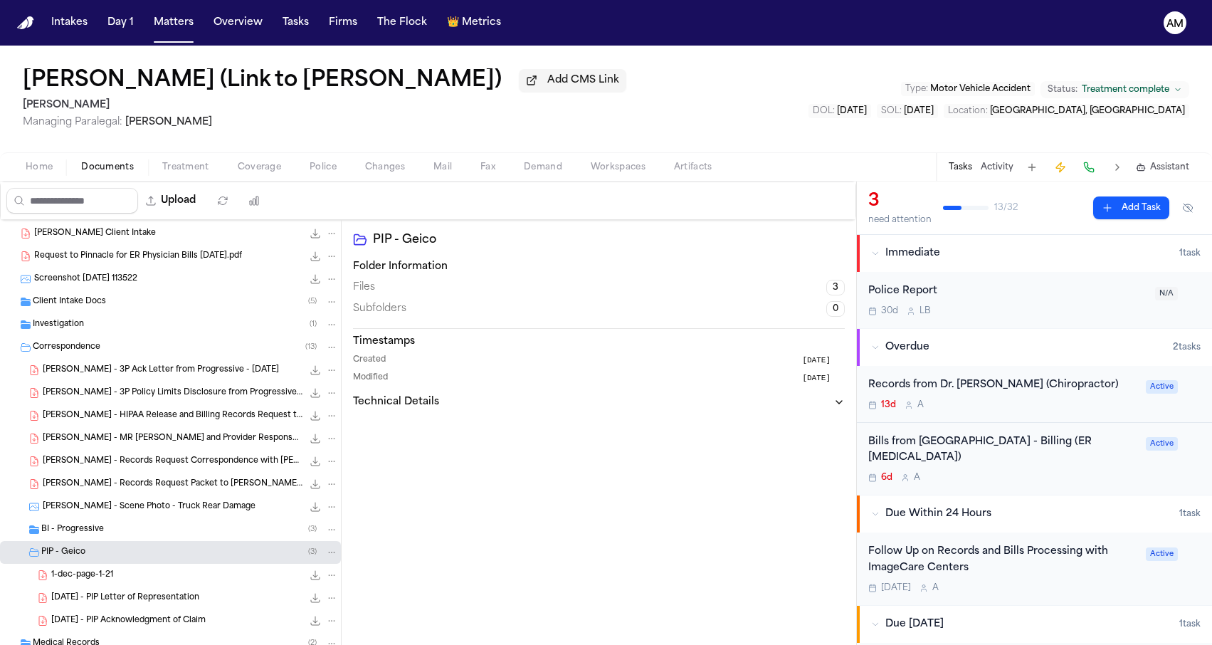
click at [119, 529] on div "BI - Progressive ( 3 )" at bounding box center [189, 529] width 297 height 13
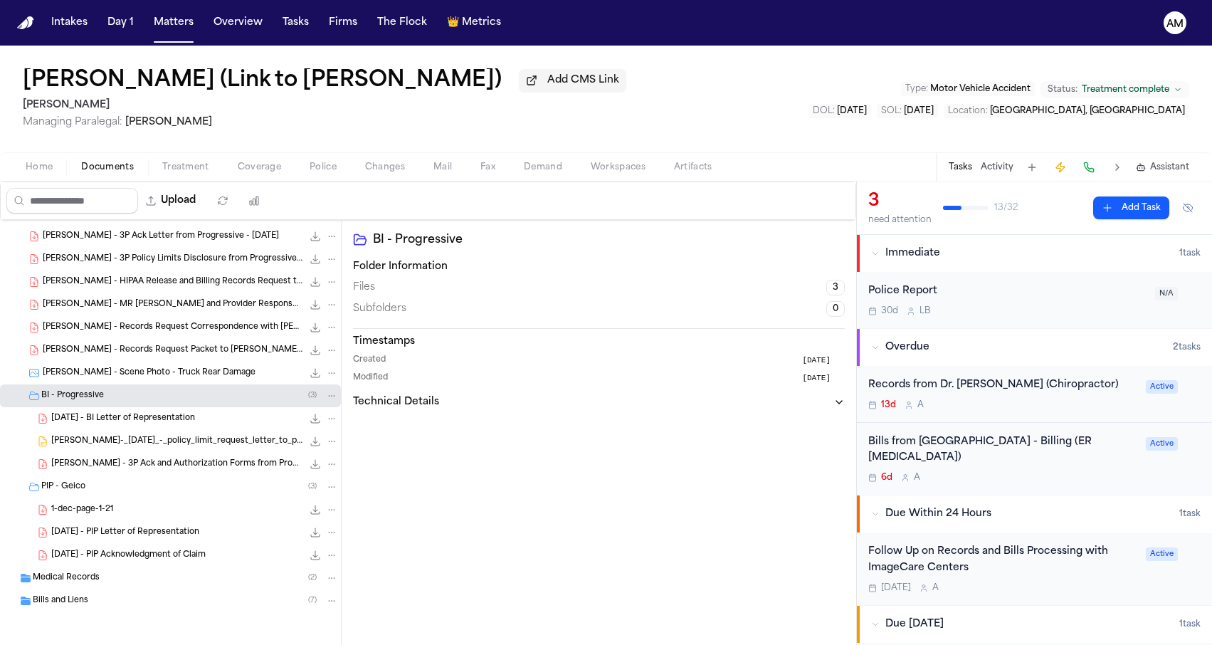
scroll to position [453, 0]
click at [119, 529] on span "[DATE] - PIP Letter of Representation" at bounding box center [125, 533] width 148 height 12
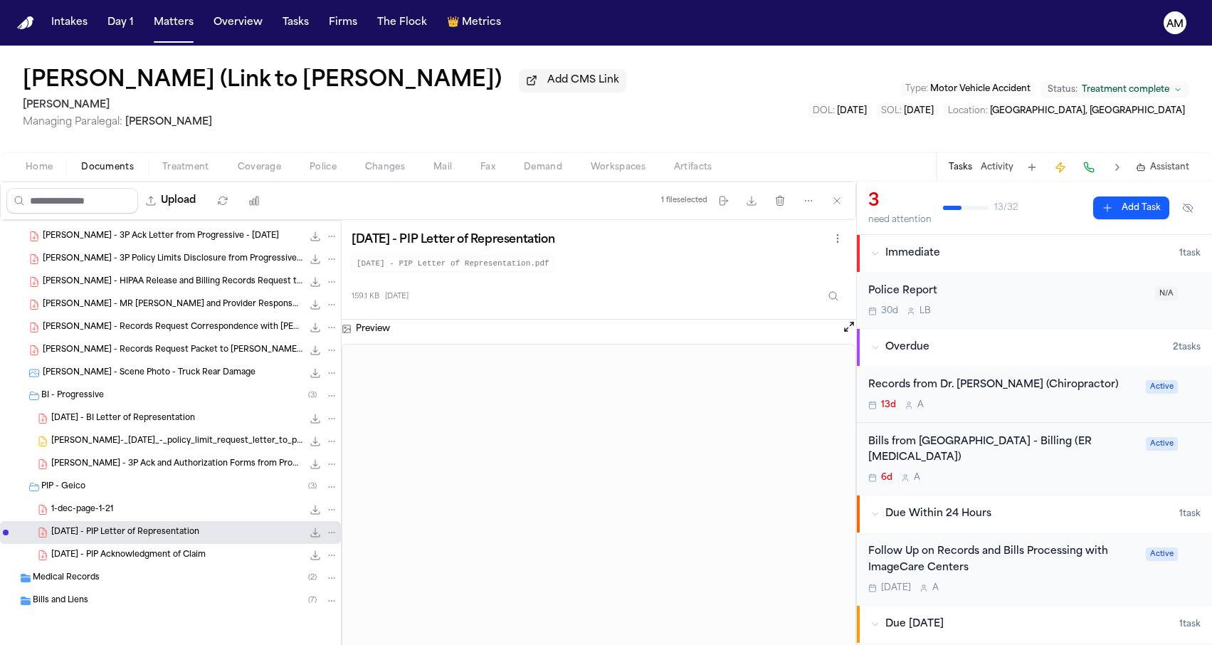
click at [188, 563] on div "[DATE] - PIP Acknowledgment of Claim 404.7 KB • PDF" at bounding box center [170, 555] width 341 height 23
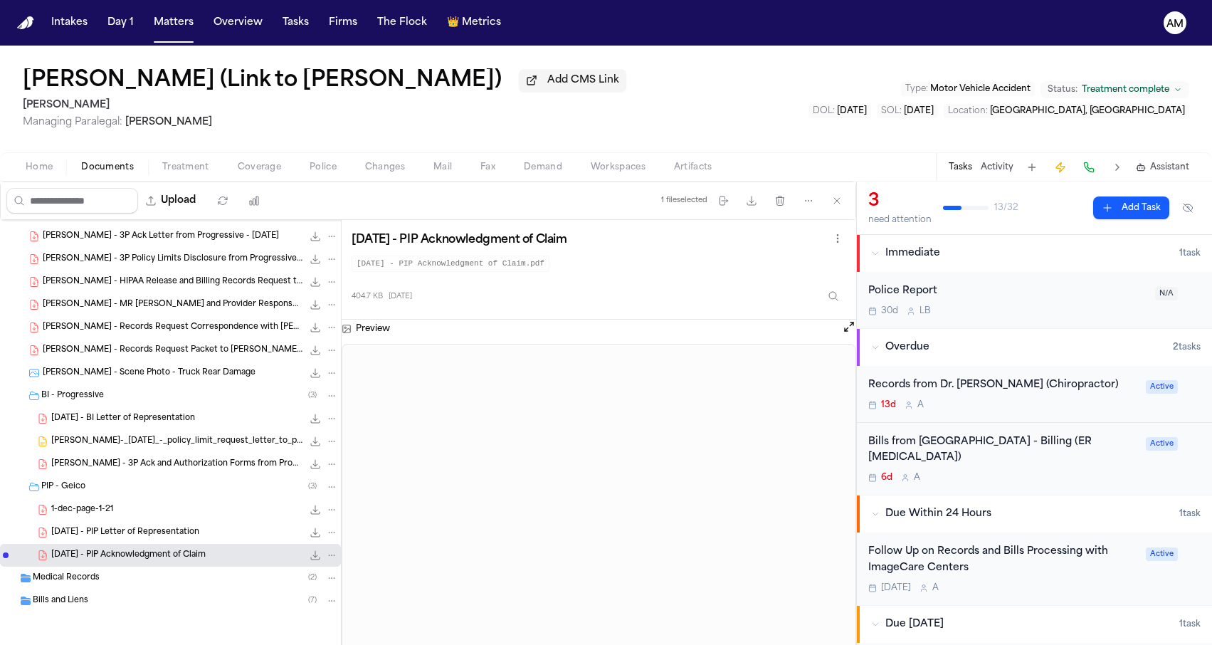
click at [171, 518] on div "1-dec-page-1-21 363.6 KB • PDF" at bounding box center [170, 509] width 341 height 23
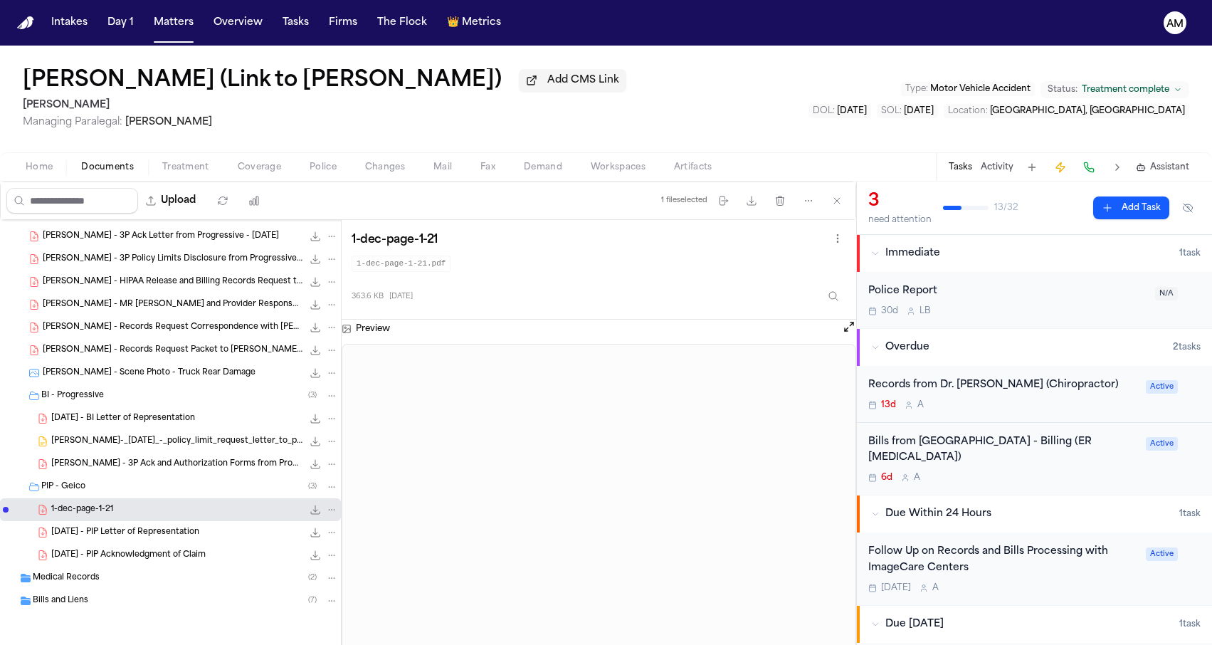
click at [174, 551] on span "[DATE] - PIP Acknowledgment of Claim" at bounding box center [128, 555] width 154 height 12
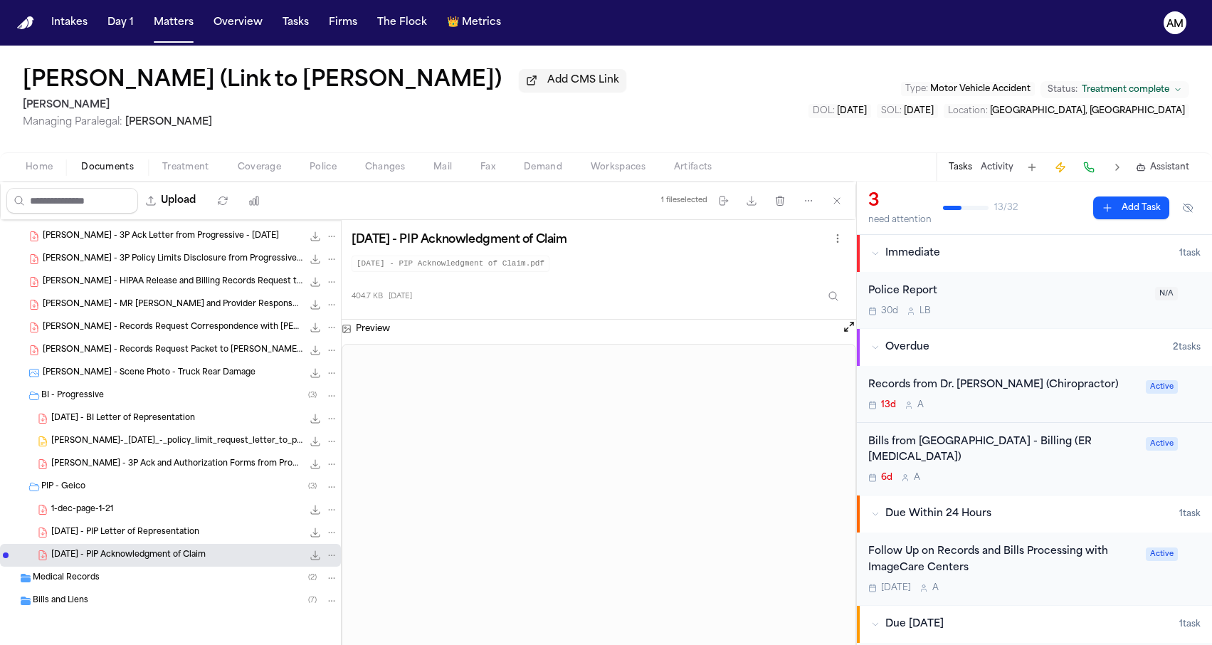
click at [196, 472] on div "[PERSON_NAME] - 3P Ack and Authorization Forms from Progressive - [DATE] 1.3 MB…" at bounding box center [170, 464] width 341 height 23
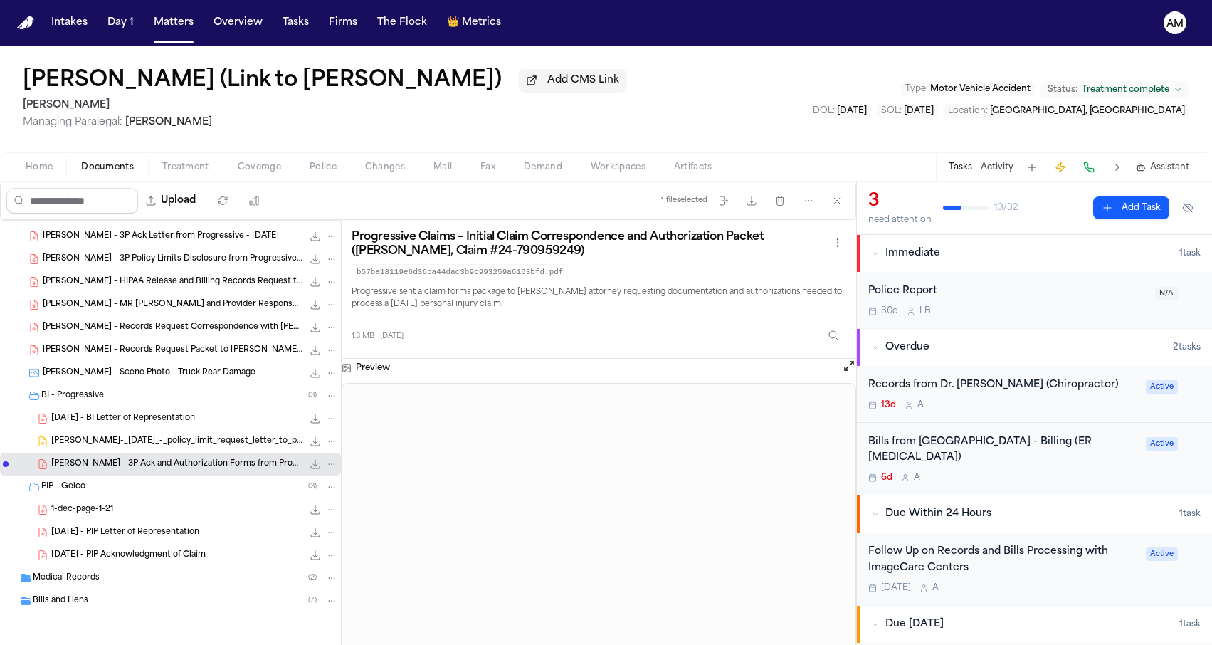
click at [195, 420] on span "[DATE] - BI Letter of Representation" at bounding box center [123, 419] width 144 height 12
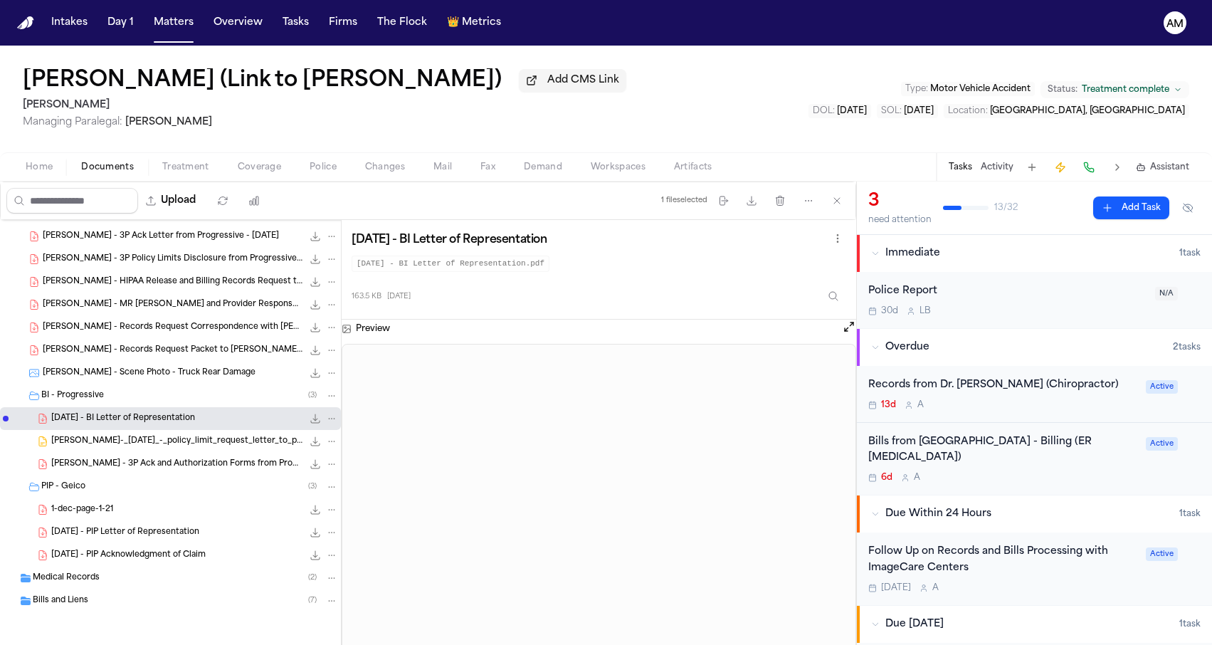
click at [196, 433] on div "[PERSON_NAME]-_[DATE]_-_policy_limit_request_letter_to_progressive.pages 771.8 …" at bounding box center [170, 441] width 341 height 23
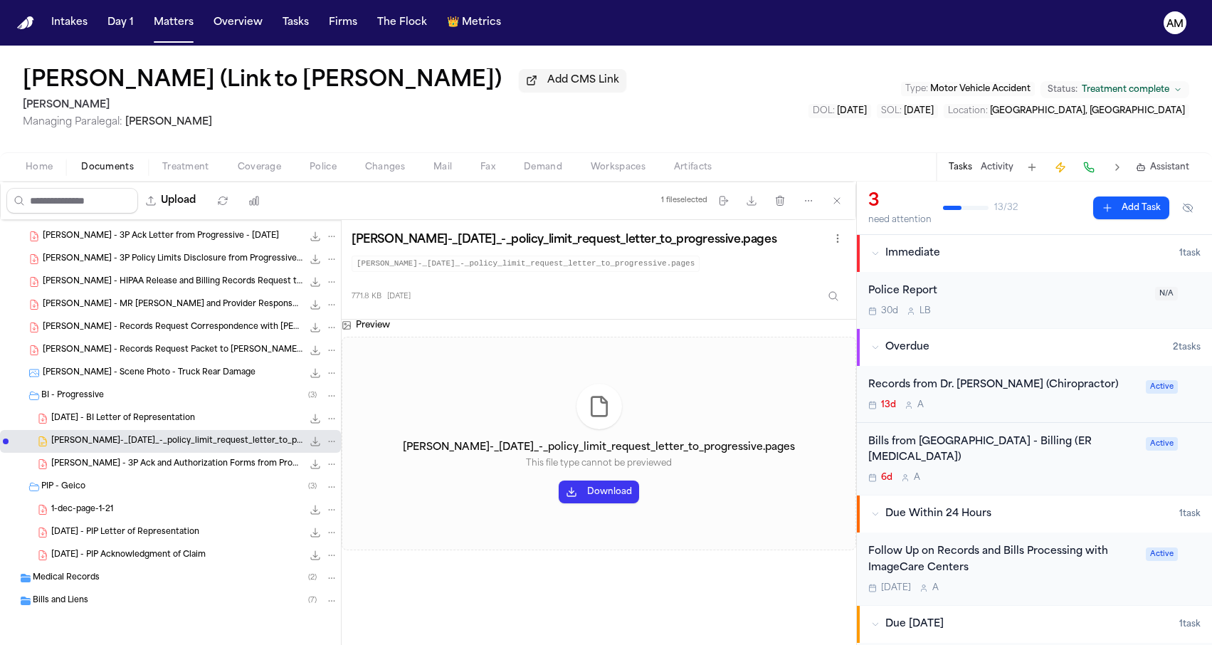
click at [193, 458] on span "[PERSON_NAME] - 3P Ack and Authorization Forms from Progressive - [DATE]" at bounding box center [176, 464] width 251 height 12
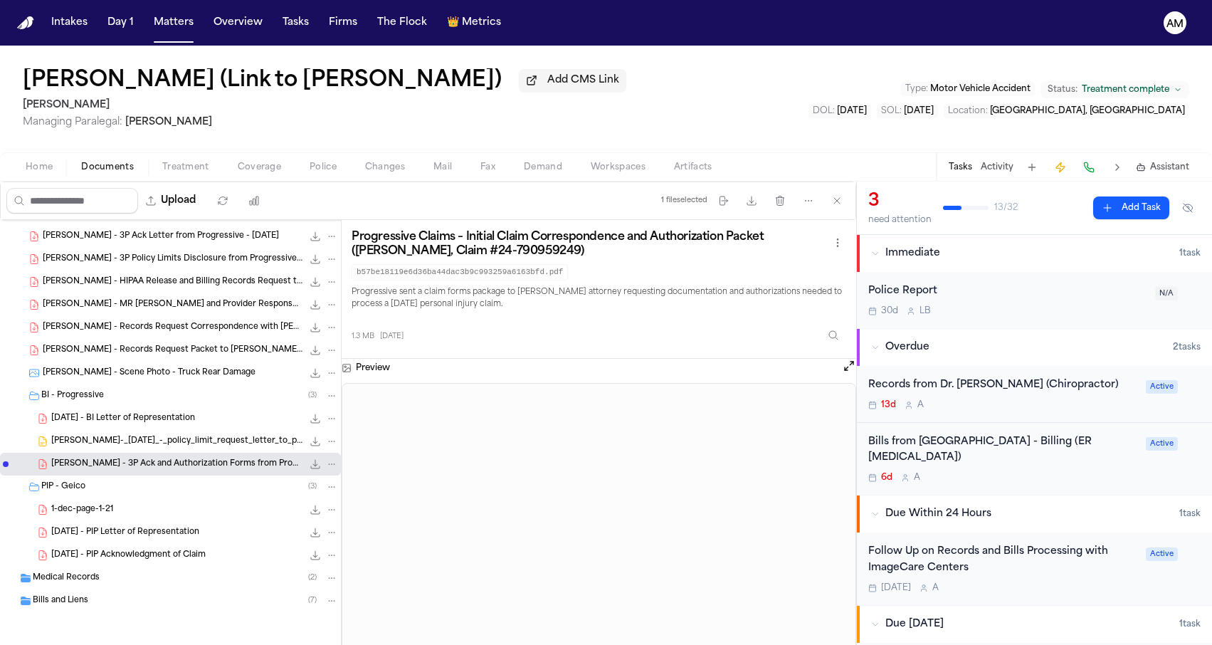
click at [229, 164] on button "Coverage" at bounding box center [259, 167] width 72 height 17
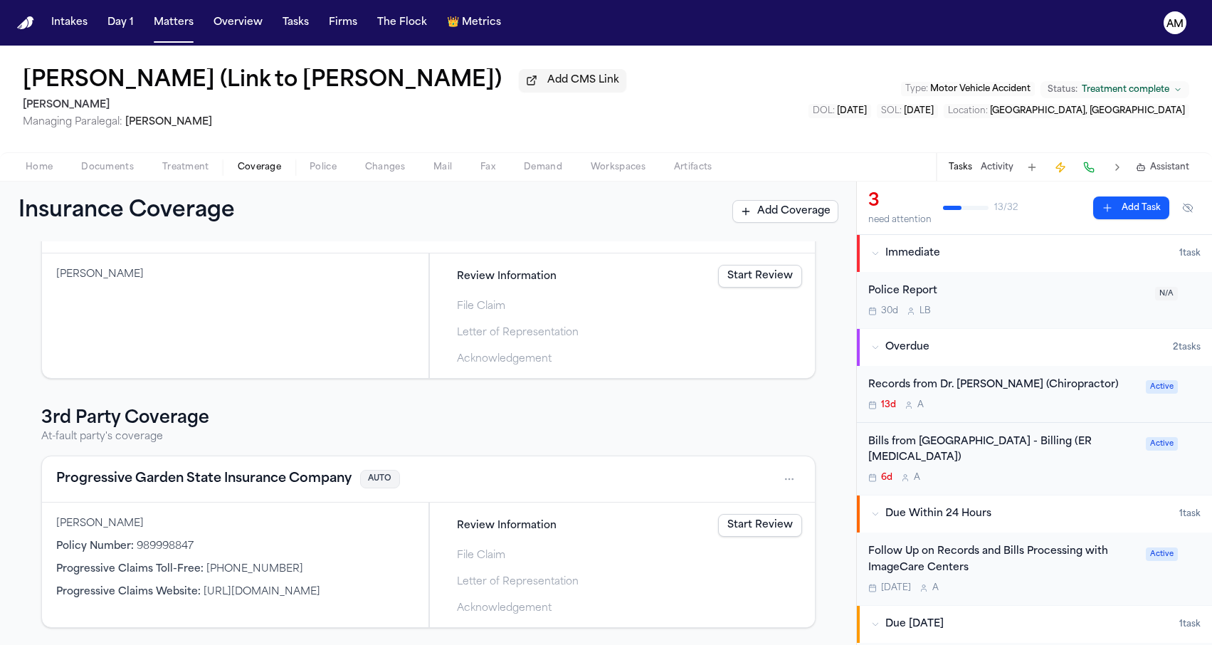
scroll to position [287, 0]
click at [115, 472] on button "Progressive Garden State Insurance Company" at bounding box center [203, 479] width 295 height 20
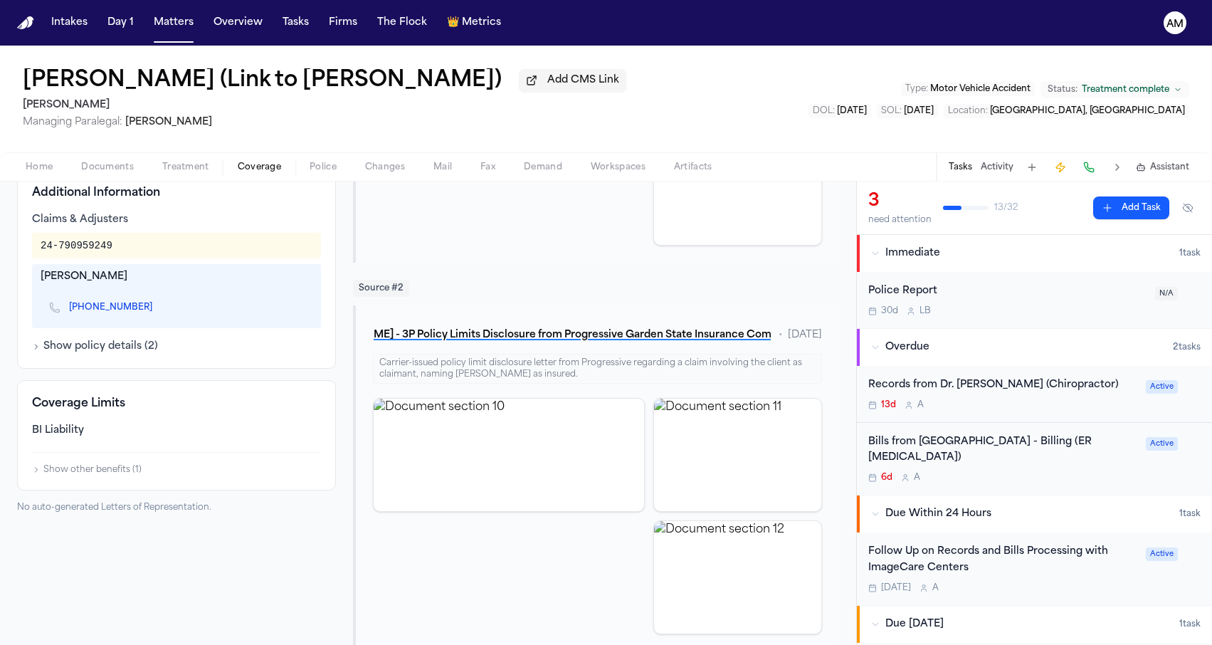
scroll to position [337, 0]
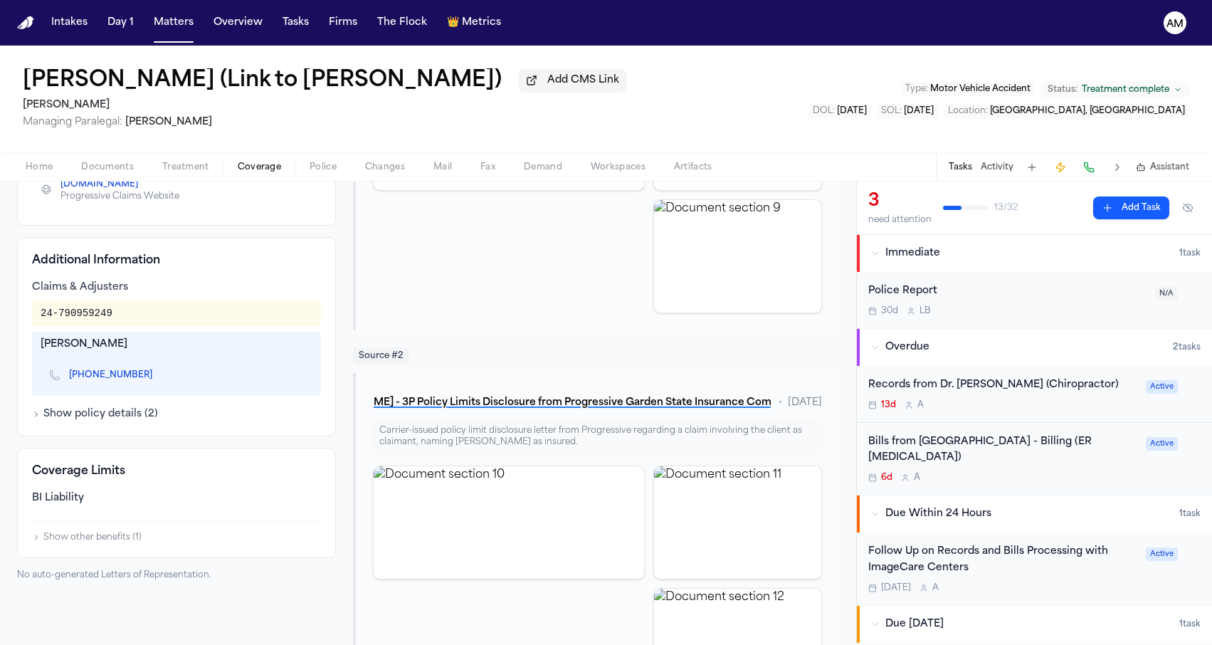
click at [121, 168] on span "Documents" at bounding box center [107, 167] width 53 height 11
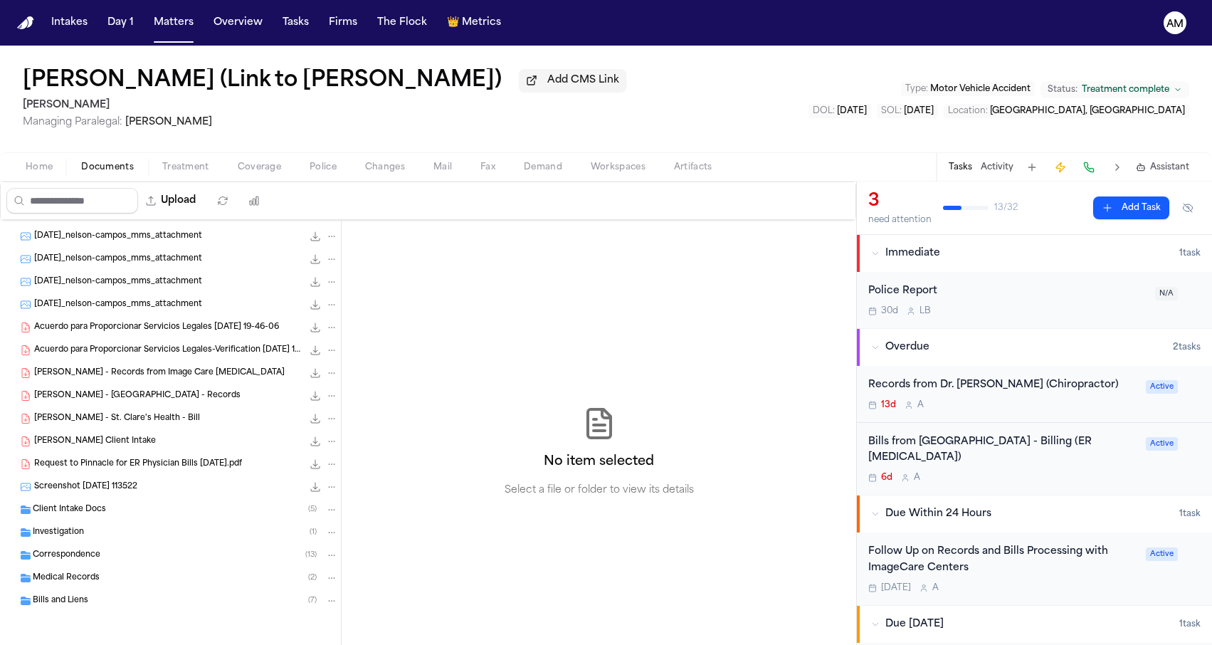
scroll to position [112, 0]
click at [78, 551] on span "Correspondence" at bounding box center [67, 555] width 68 height 12
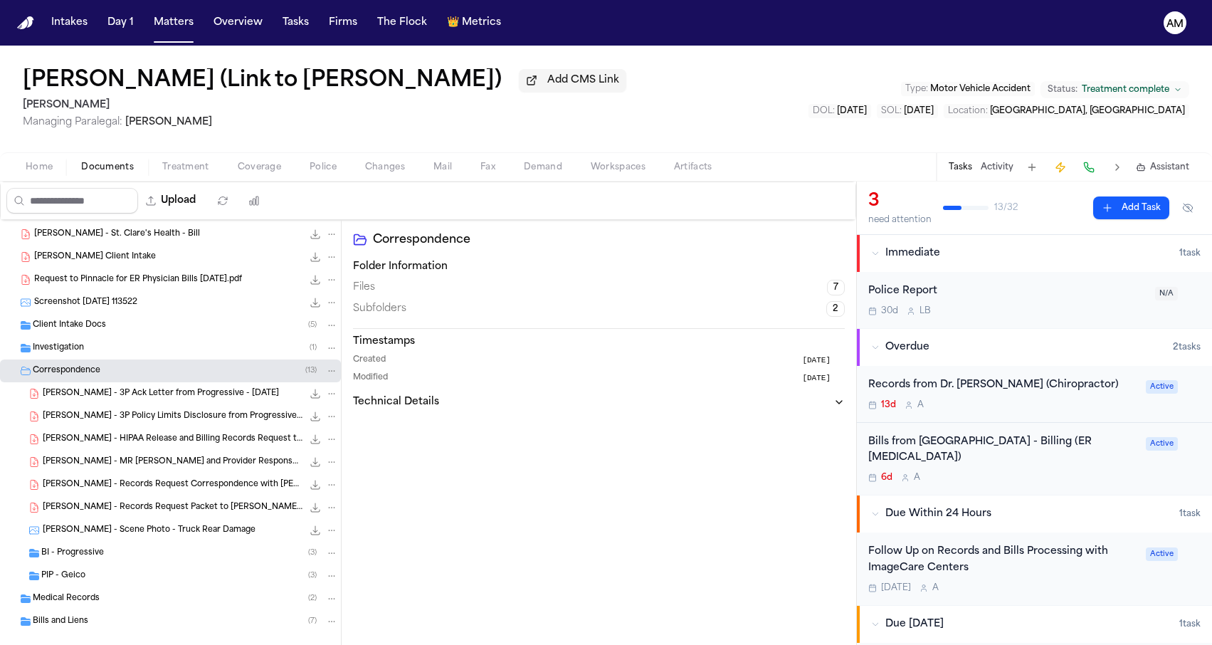
click at [77, 558] on span "BI - Progressive" at bounding box center [72, 553] width 63 height 12
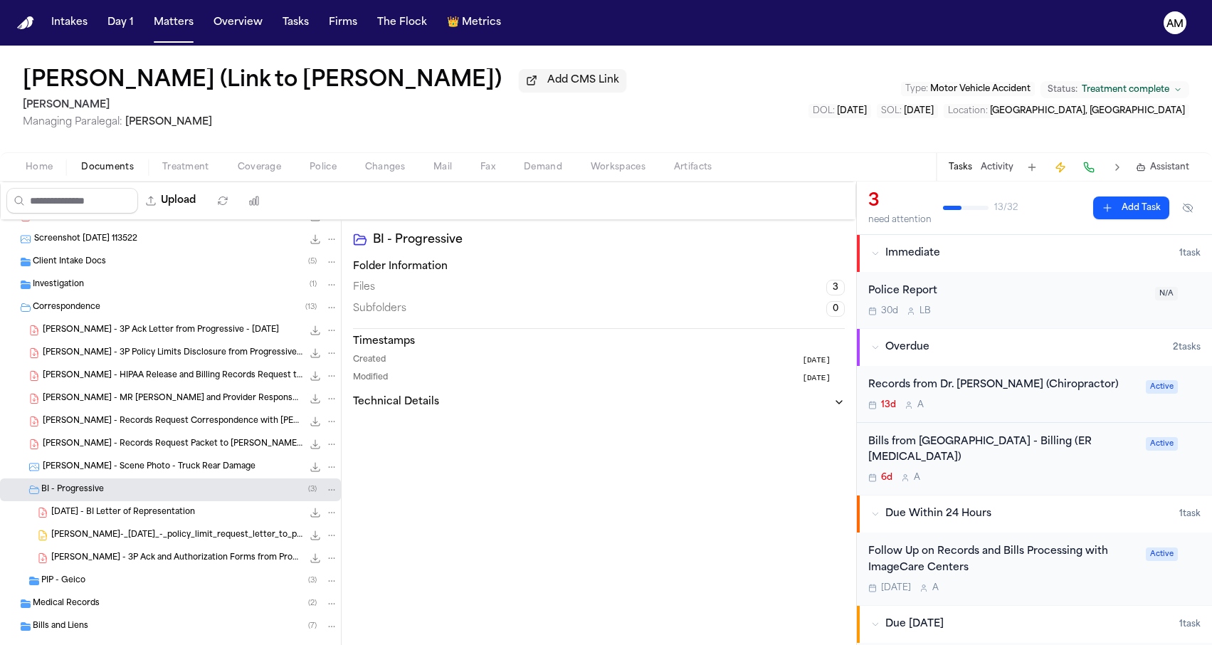
click at [75, 573] on div "PIP - Geico ( 3 )" at bounding box center [170, 580] width 341 height 23
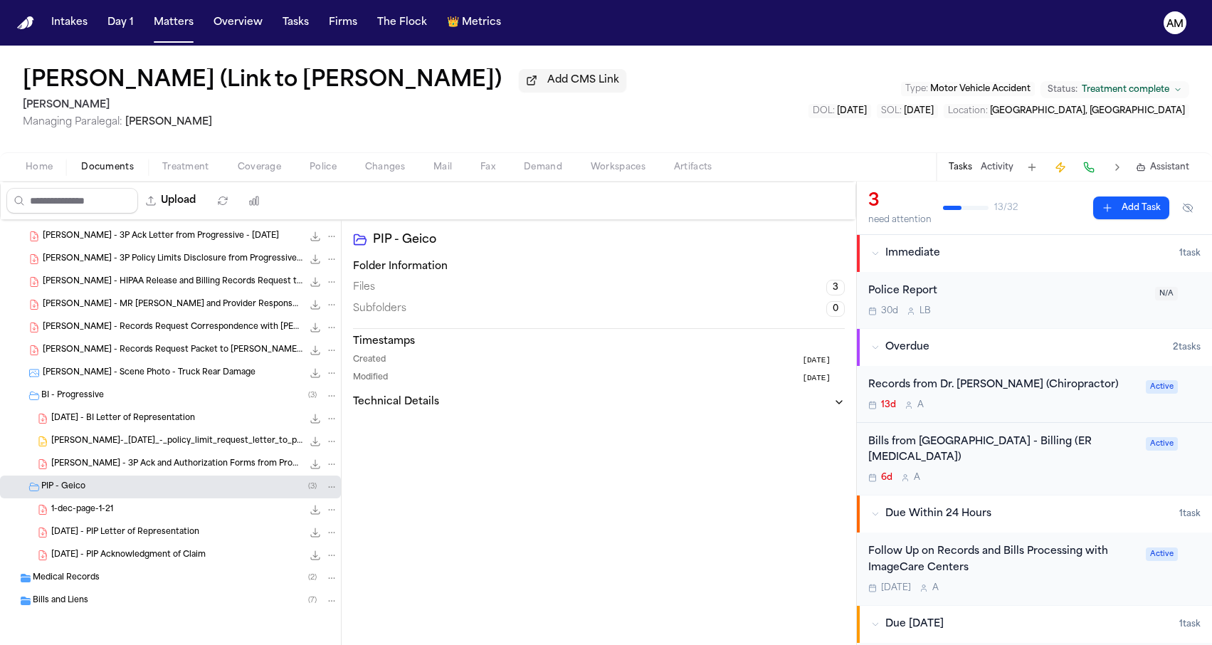
scroll to position [453, 0]
click at [220, 476] on div "PIP - Geico ( 3 )" at bounding box center [170, 486] width 341 height 23
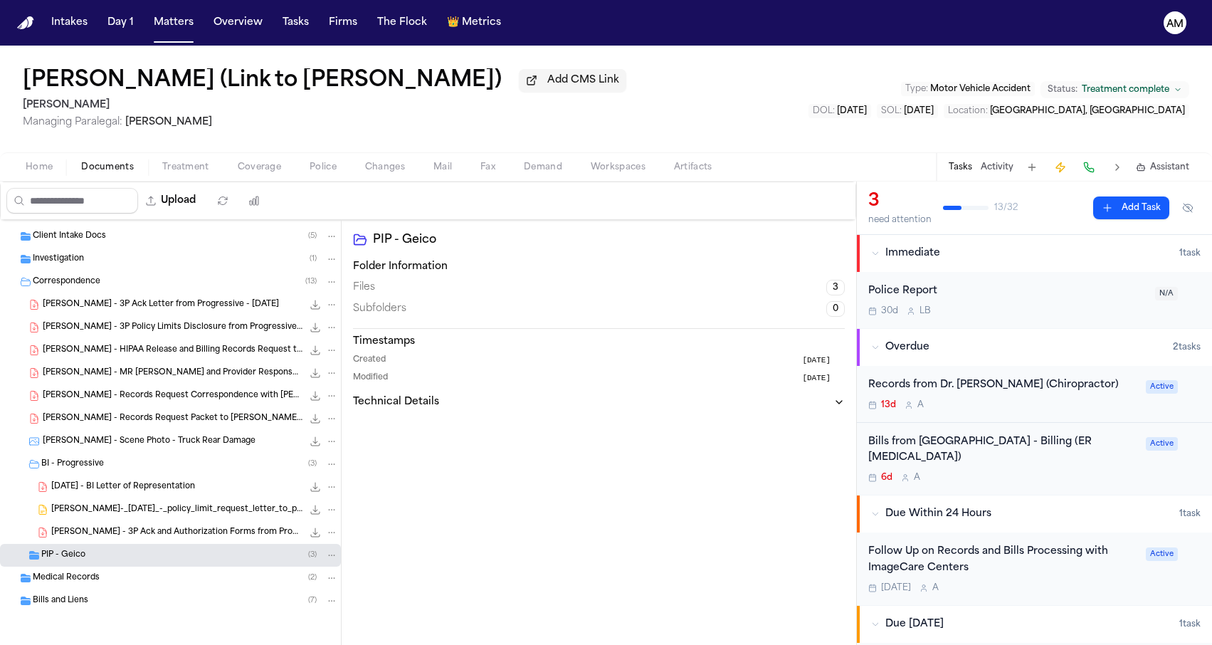
scroll to position [385, 0]
click at [196, 527] on span "[PERSON_NAME] - 3P Ack and Authorization Forms from Progressive - [DATE]" at bounding box center [176, 533] width 251 height 12
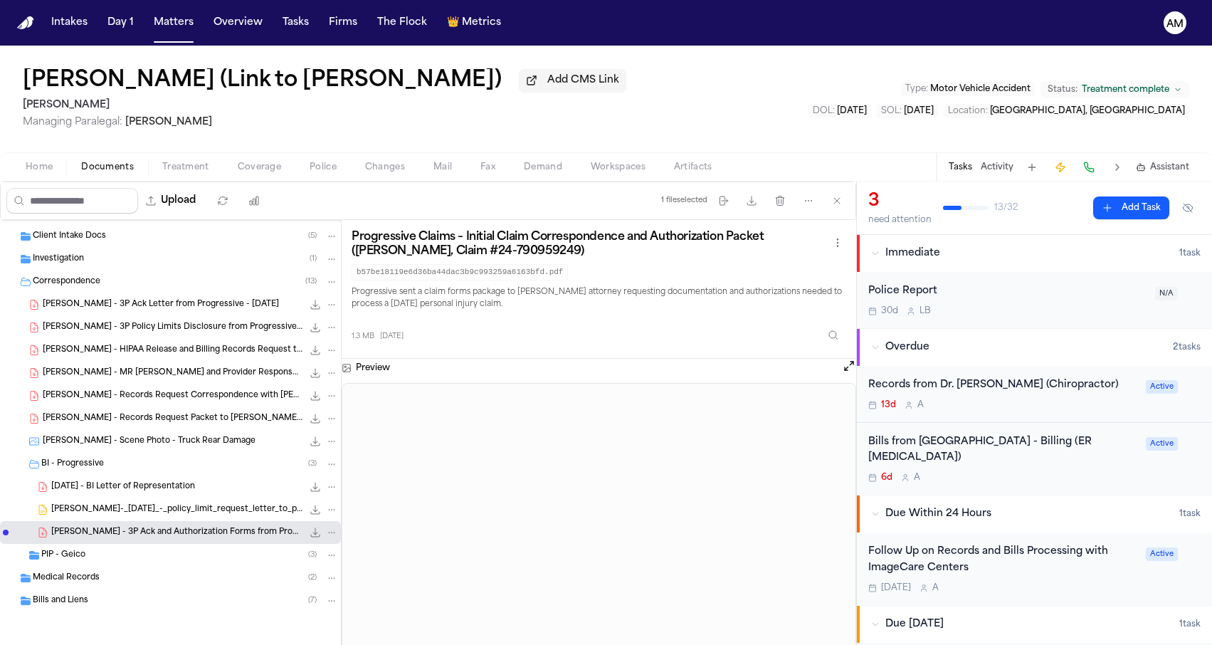
scroll to position [0, 0]
click at [160, 482] on span "[DATE] - BI Letter of Representation" at bounding box center [123, 487] width 144 height 12
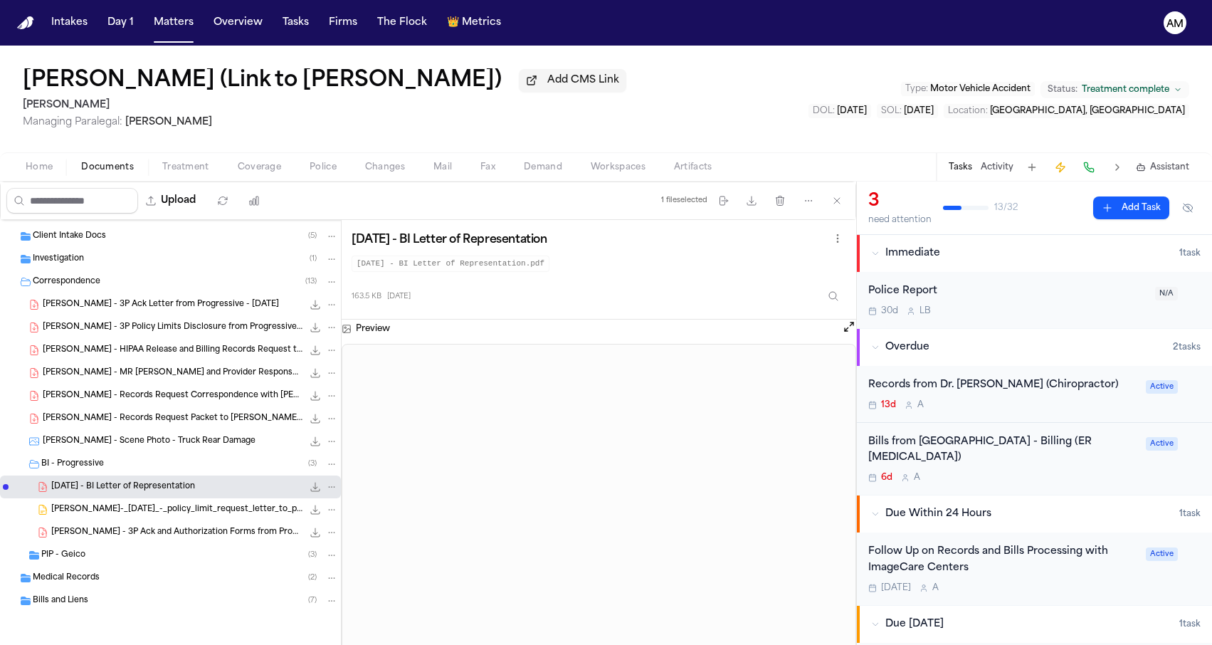
click at [169, 514] on span "[PERSON_NAME]-_[DATE]_-_policy_limit_request_letter_to_progressive.pages" at bounding box center [176, 510] width 251 height 12
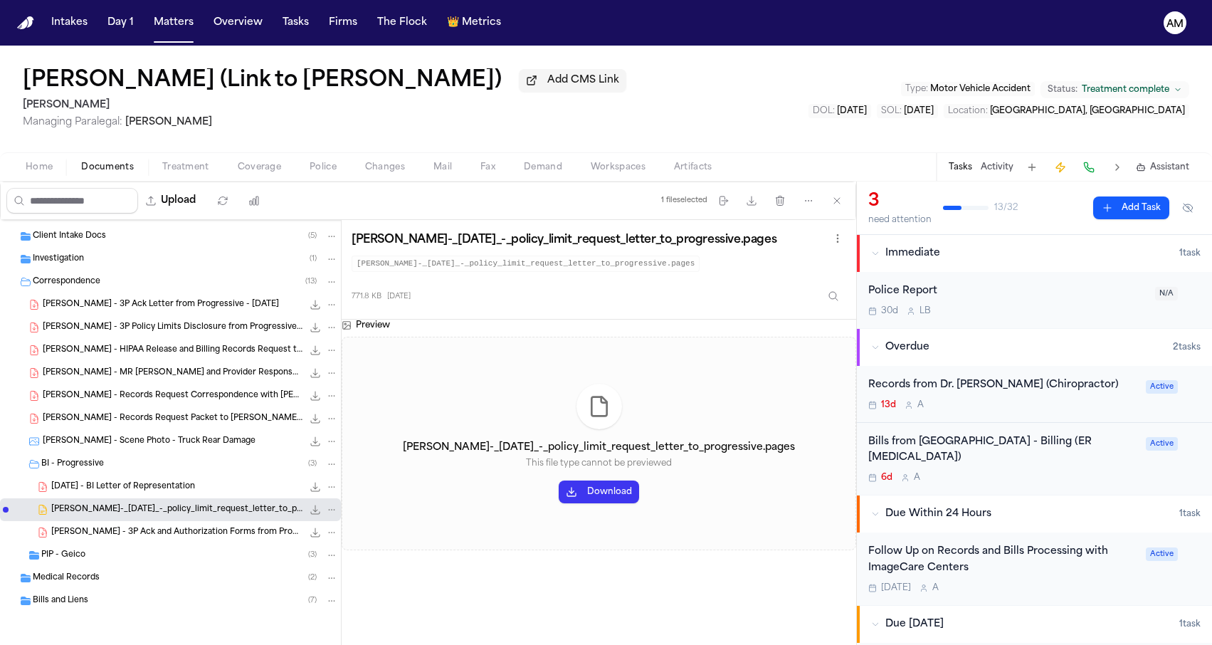
click at [166, 532] on span "[PERSON_NAME] - 3P Ack and Authorization Forms from Progressive - [DATE]" at bounding box center [176, 533] width 251 height 12
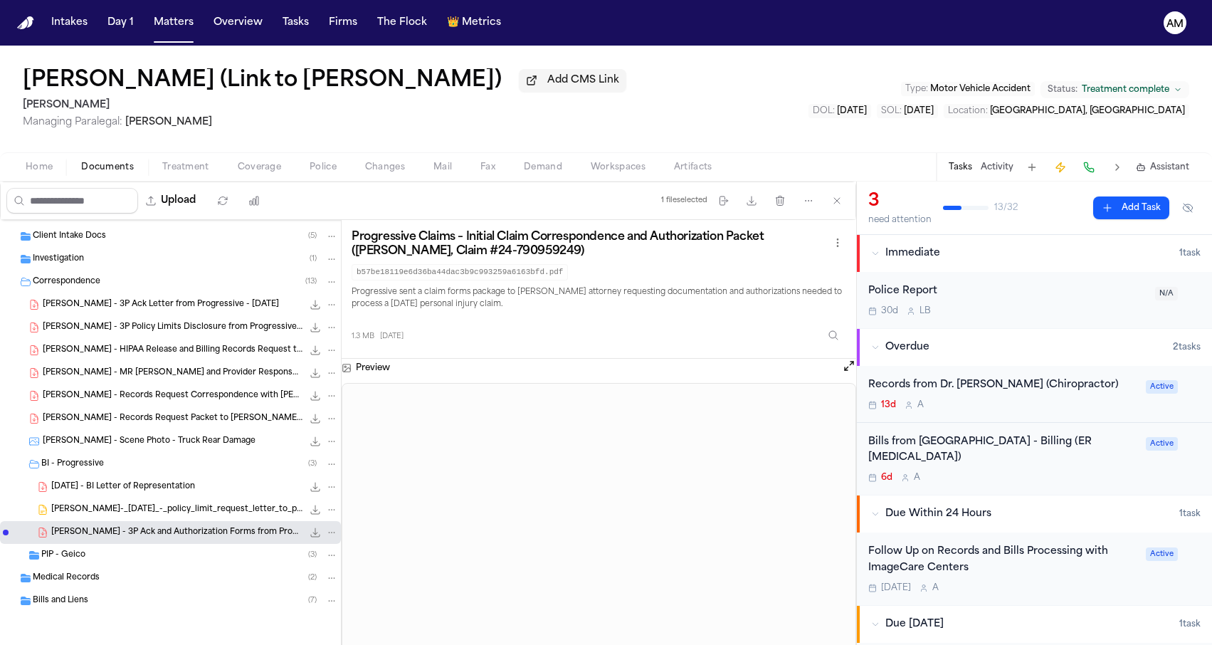
click at [251, 173] on span "Coverage" at bounding box center [259, 167] width 43 height 11
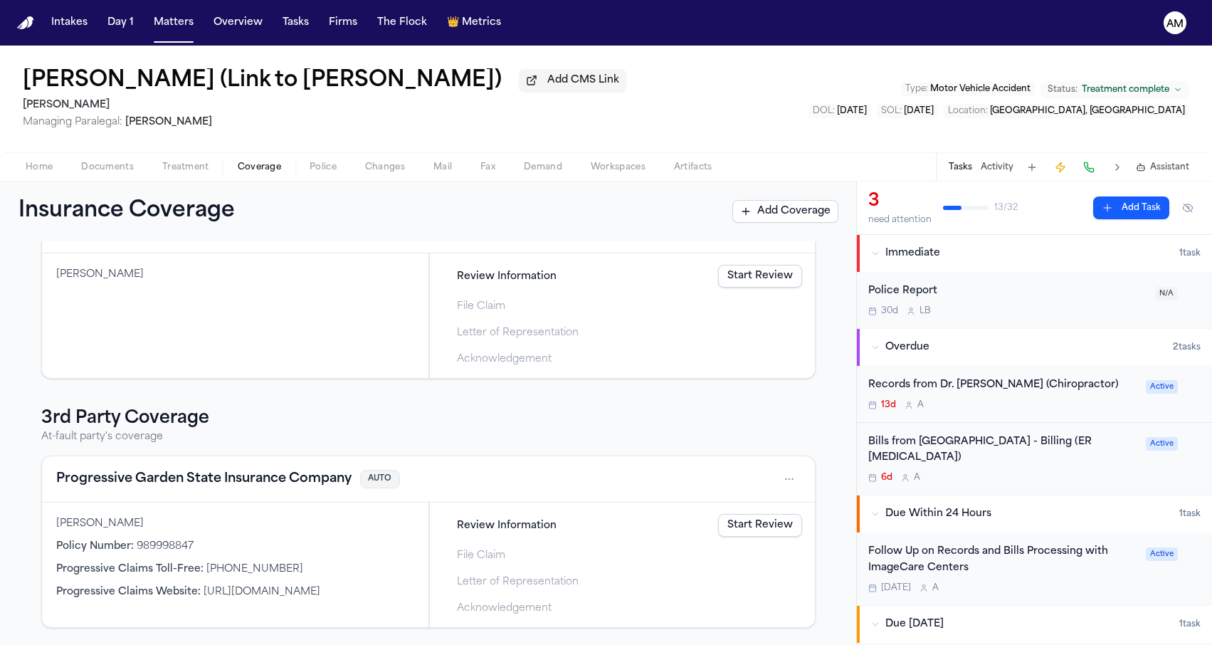
scroll to position [287, 0]
click at [139, 478] on button "Progressive Garden State Insurance Company" at bounding box center [203, 479] width 295 height 20
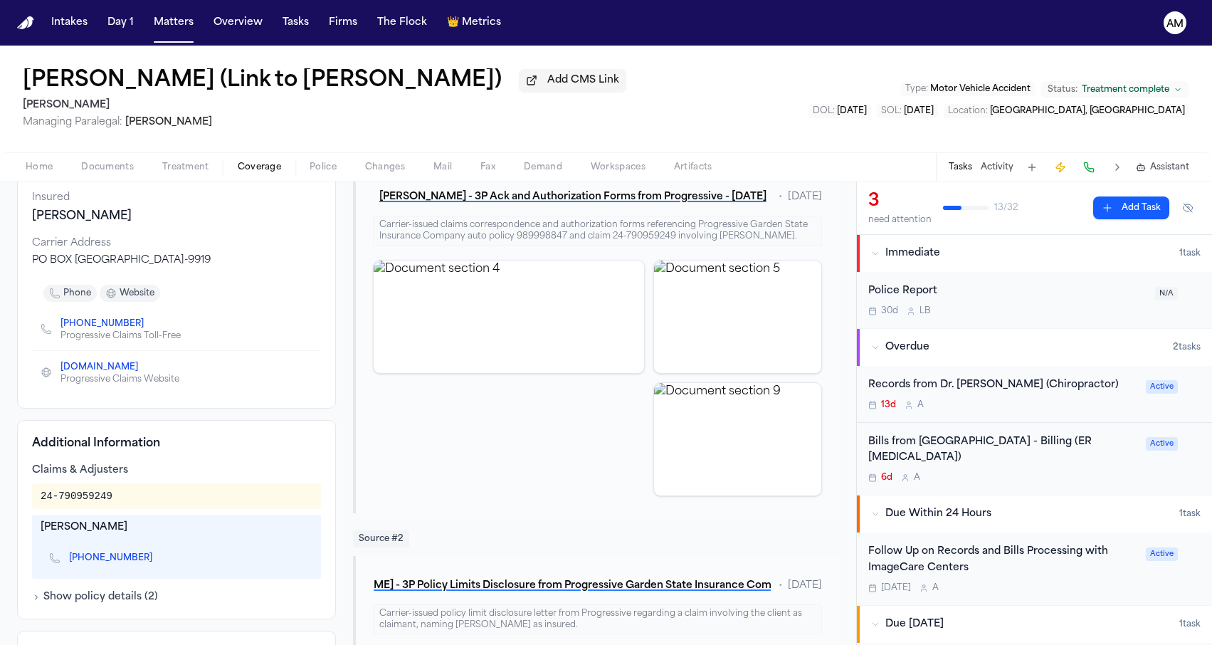
scroll to position [122, 0]
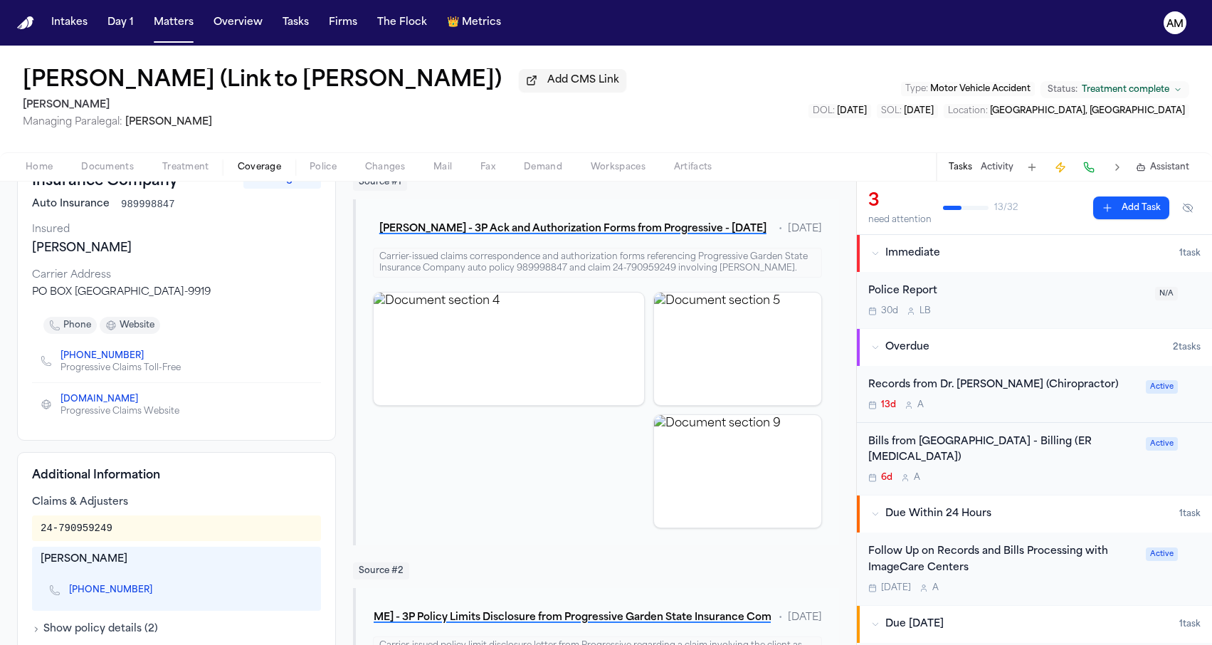
click at [149, 403] on icon "Copy to clipboard" at bounding box center [145, 399] width 9 height 9
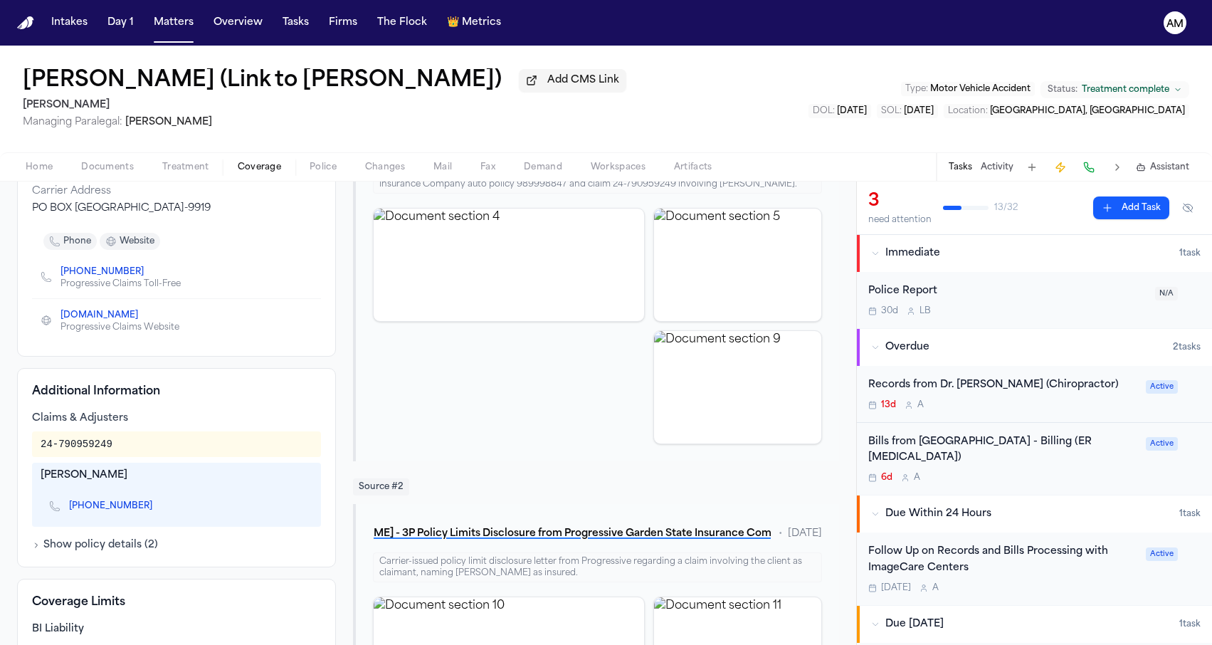
scroll to position [238, 0]
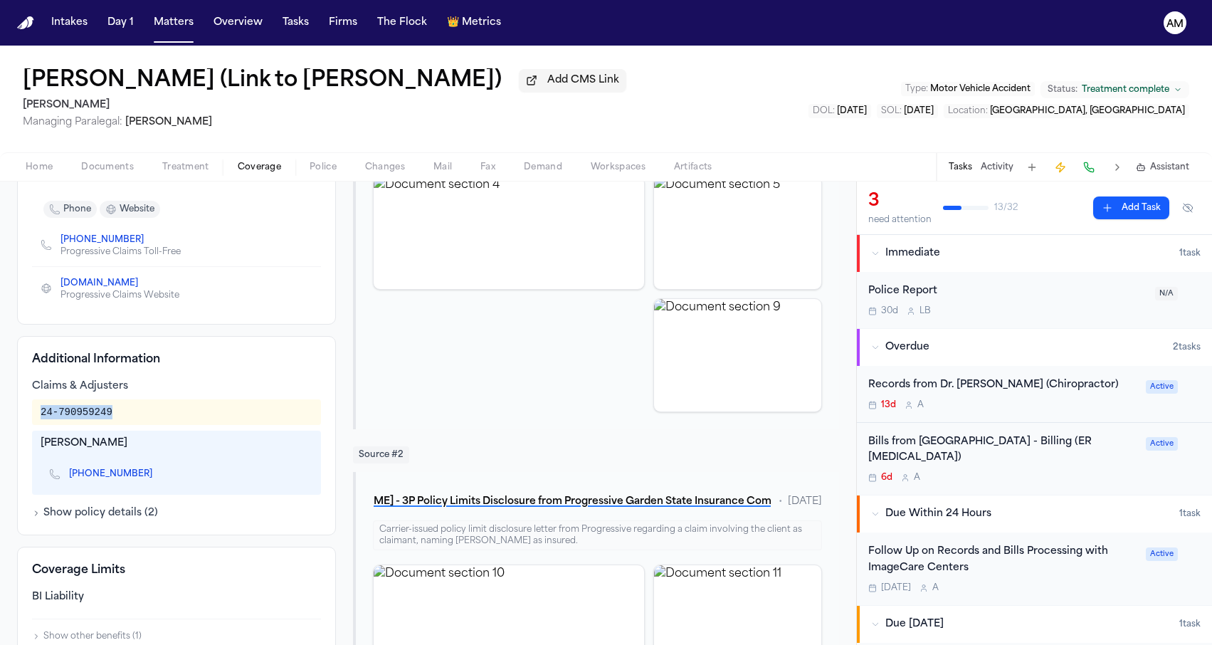
drag, startPoint x: 40, startPoint y: 414, endPoint x: 129, endPoint y: 414, distance: 89.6
click at [130, 415] on div "24-790959249" at bounding box center [176, 412] width 289 height 26
copy div "24-790959249"
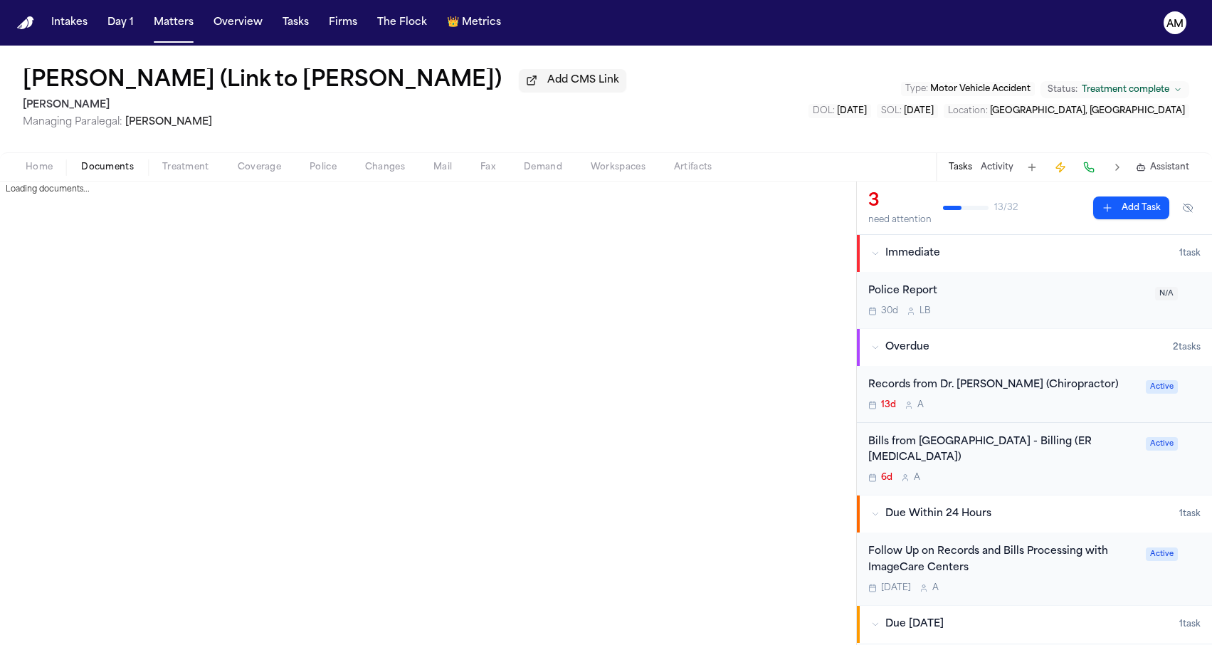
click at [107, 170] on span "Documents" at bounding box center [107, 167] width 53 height 11
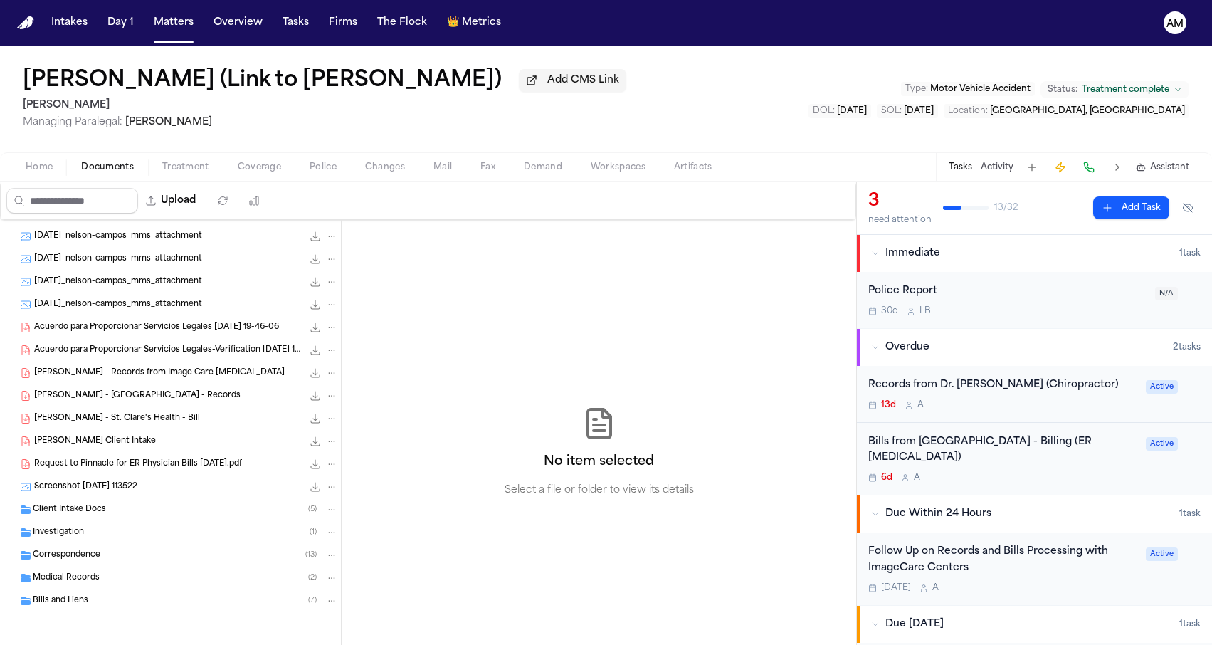
scroll to position [112, 0]
click at [117, 484] on span "Screenshot [DATE] 113522" at bounding box center [85, 487] width 103 height 12
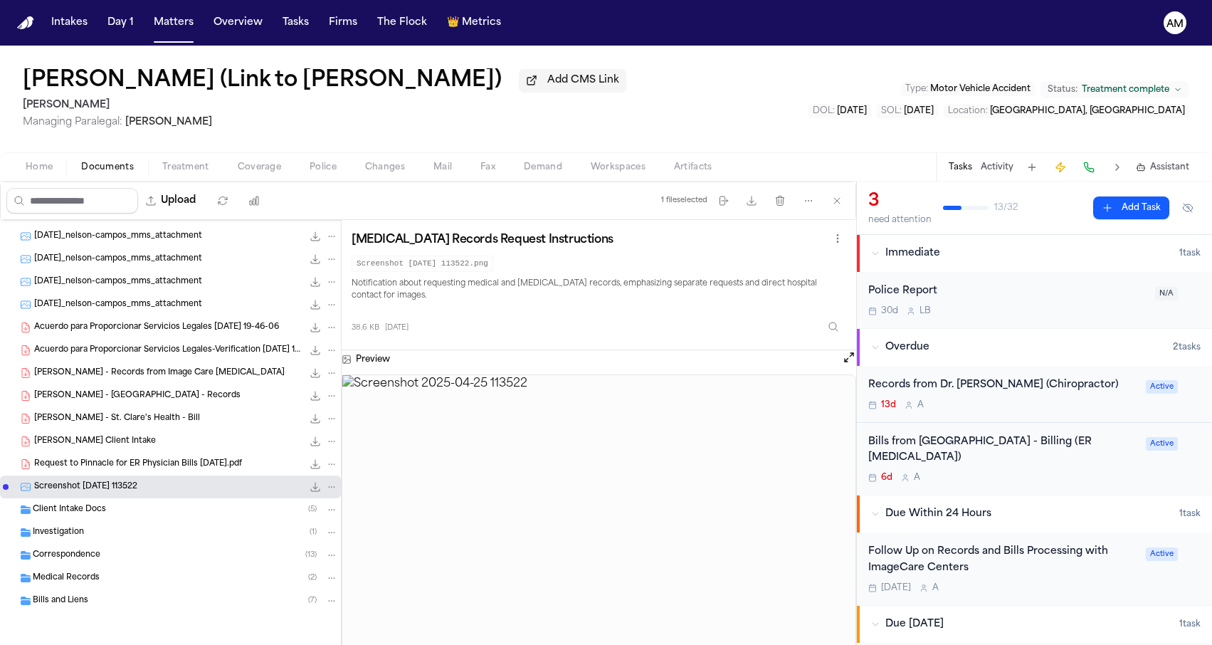
click at [128, 468] on span "Request to Pinnacle for ER Physician Bills [DATE].pdf" at bounding box center [138, 464] width 208 height 12
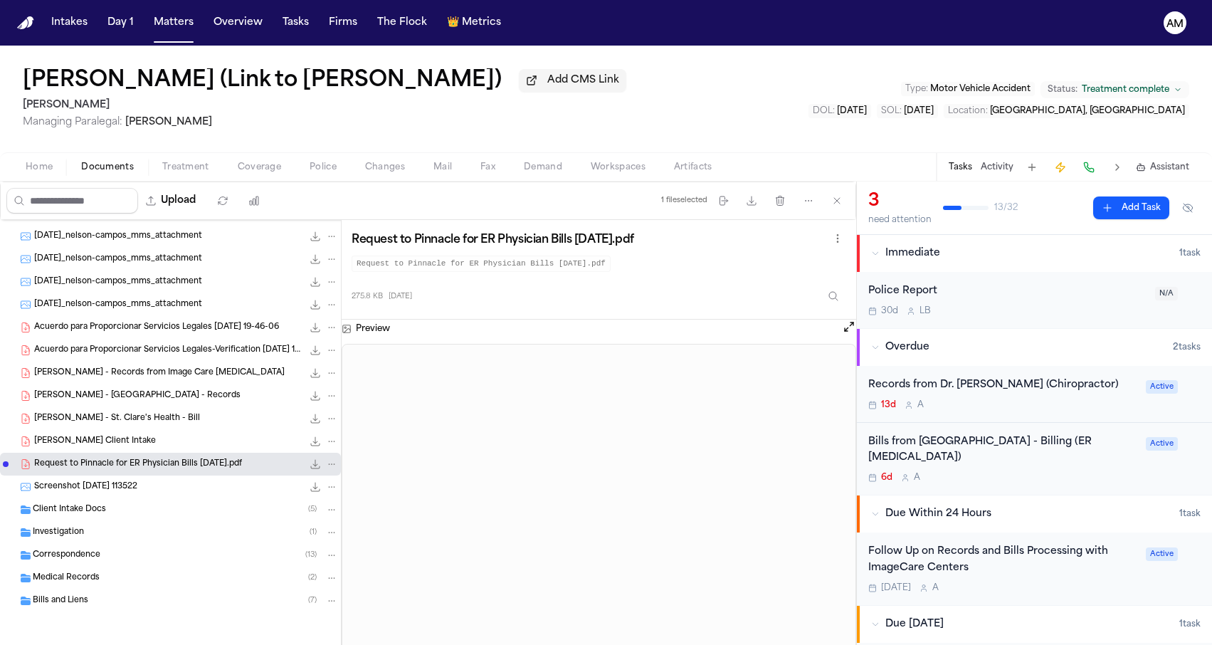
click at [135, 447] on div "[PERSON_NAME] Client Intake 69.2 KB • PDF" at bounding box center [186, 441] width 304 height 14
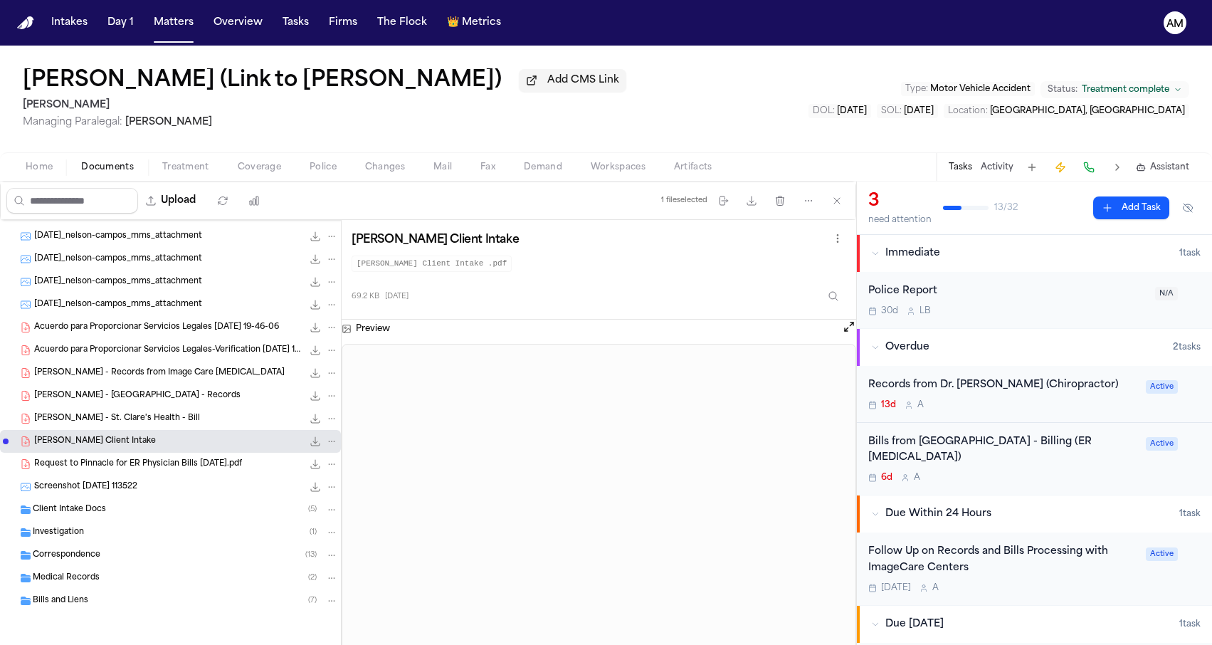
click at [143, 424] on div "[PERSON_NAME] - St. [PERSON_NAME]'s Health - Bill 30.4 KB • PDF" at bounding box center [186, 418] width 304 height 14
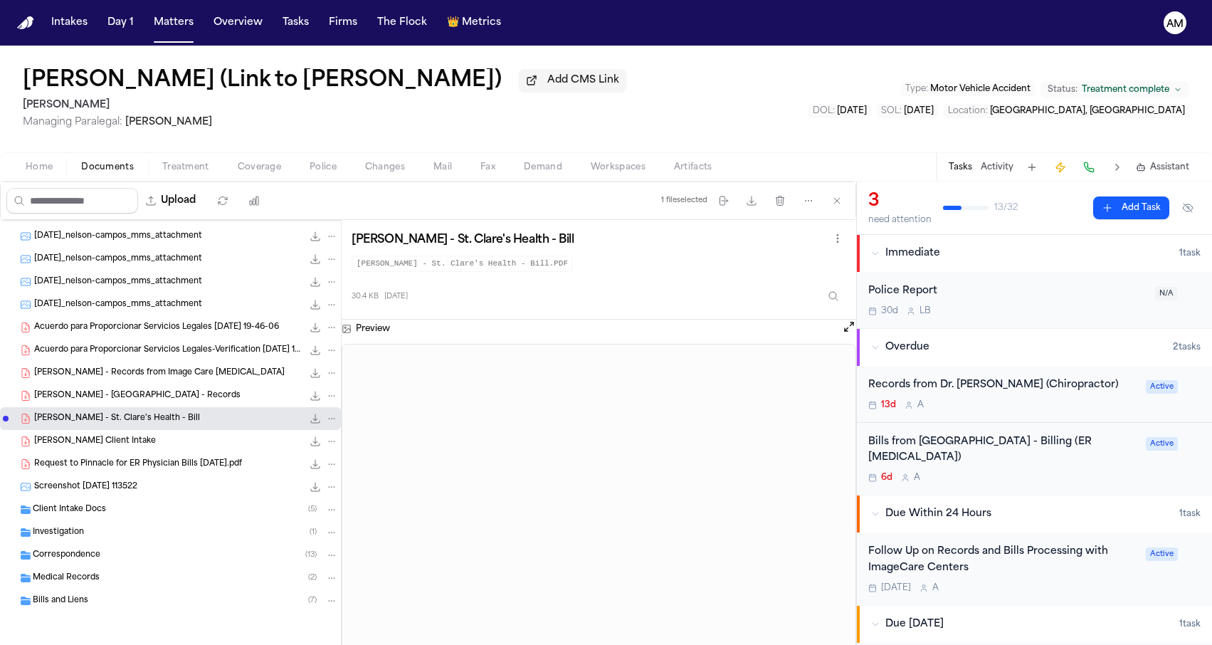
click at [166, 396] on span "[PERSON_NAME] - [GEOGRAPHIC_DATA] - Records" at bounding box center [137, 396] width 206 height 12
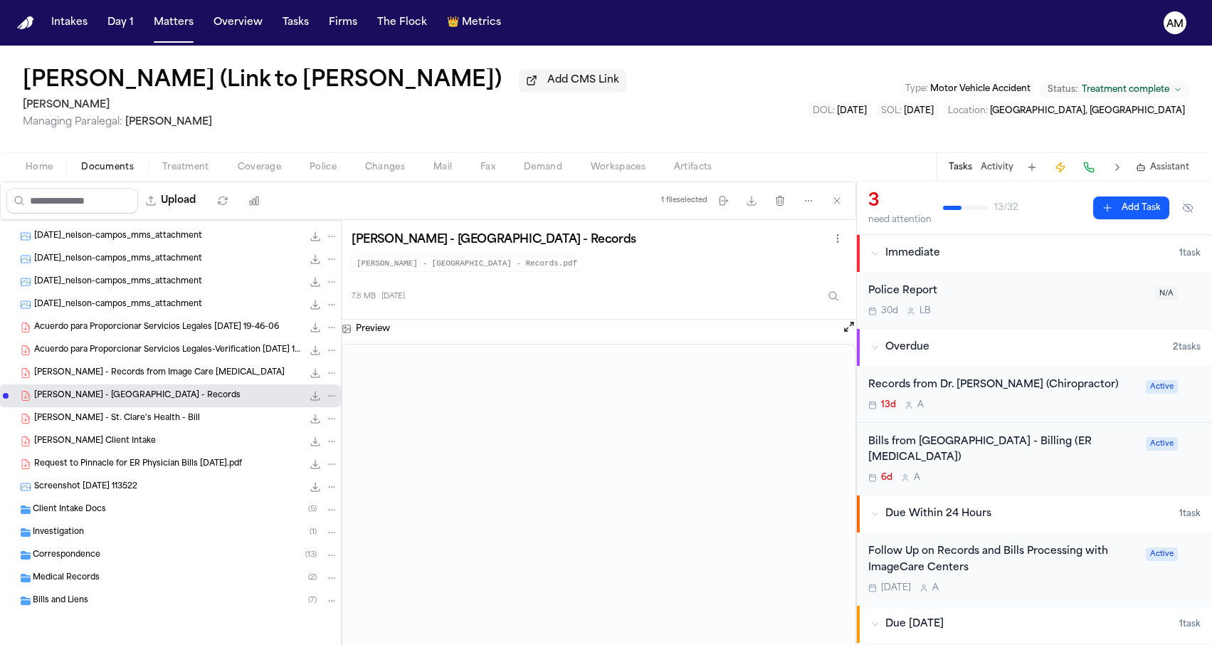
click at [173, 379] on div "[PERSON_NAME] - Records from Image Care [MEDICAL_DATA] 349.0 KB • PDF" at bounding box center [186, 373] width 304 height 14
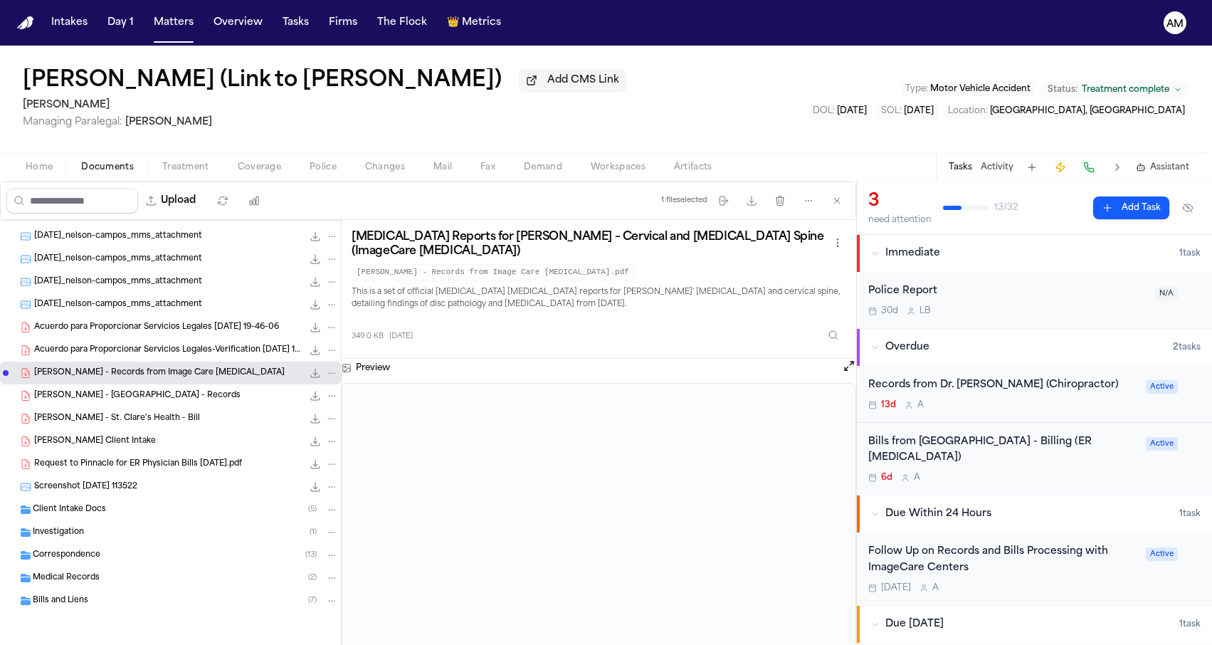
click at [187, 354] on span "Acuerdo para Proporcionar Servicios Legales-Verification [DATE] 19-46-06" at bounding box center [168, 350] width 268 height 12
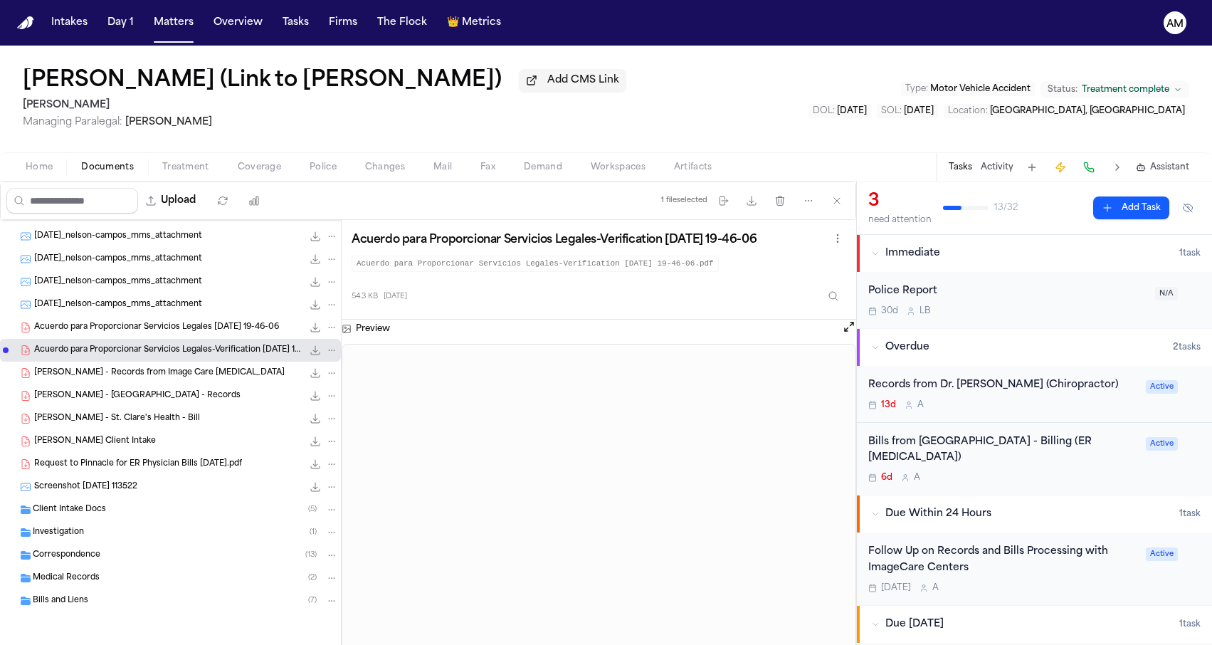
click at [191, 337] on div "Acuerdo para Proporcionar Servicios Legales [DATE] 19-46-06 966.3 KB • PDF" at bounding box center [170, 327] width 341 height 23
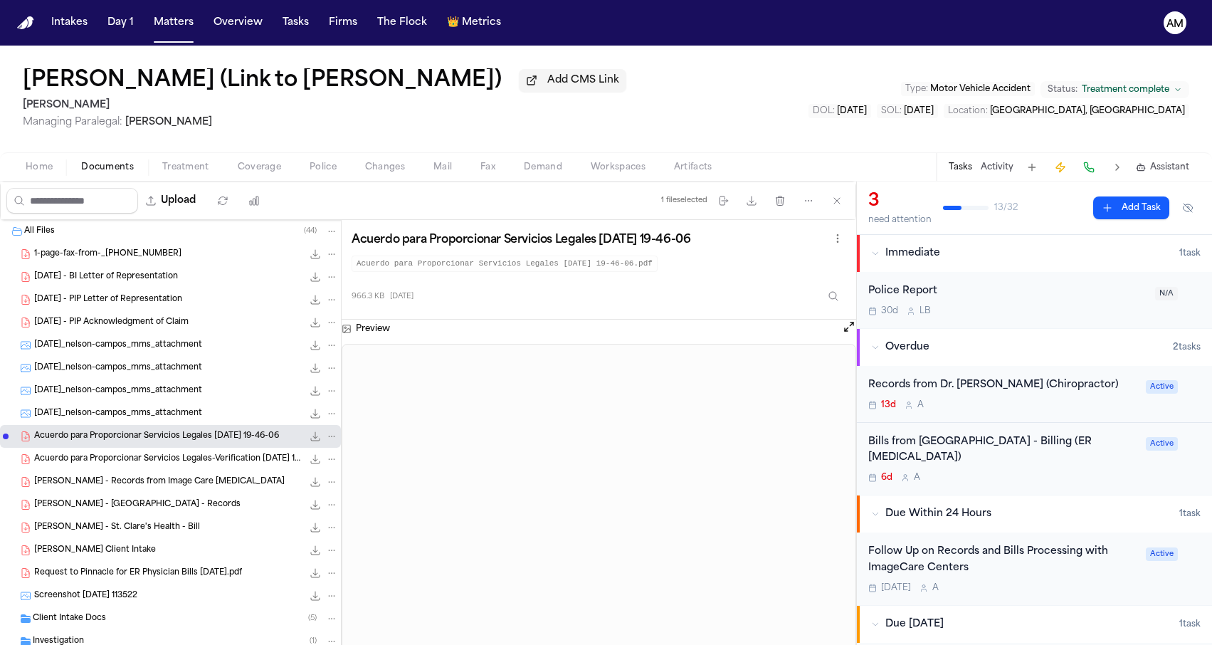
scroll to position [0, 0]
click at [179, 332] on div "[DATE] - PIP Acknowledgment of Claim 349.0 KB • PDF" at bounding box center [170, 322] width 341 height 23
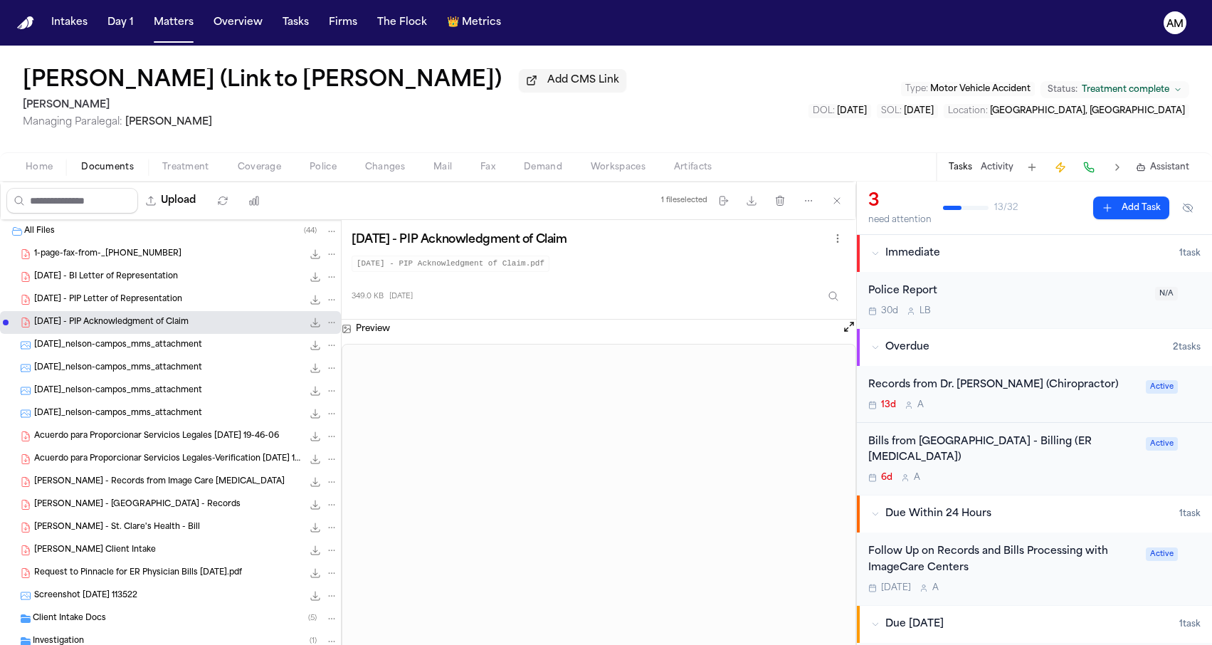
click at [185, 307] on div "[DATE] - PIP Letter of Representation 156.9 KB • PDF" at bounding box center [186, 299] width 304 height 14
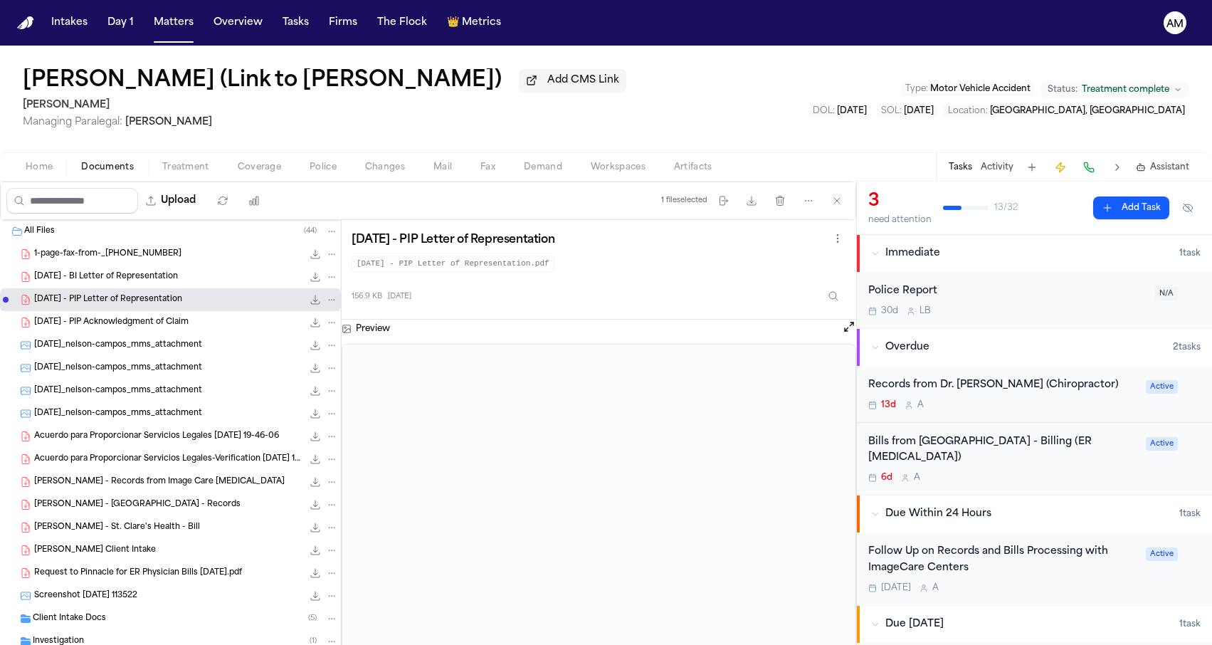
click at [197, 282] on div "[DATE] - BI Letter of Representation 161.3 KB • PDF" at bounding box center [186, 277] width 304 height 14
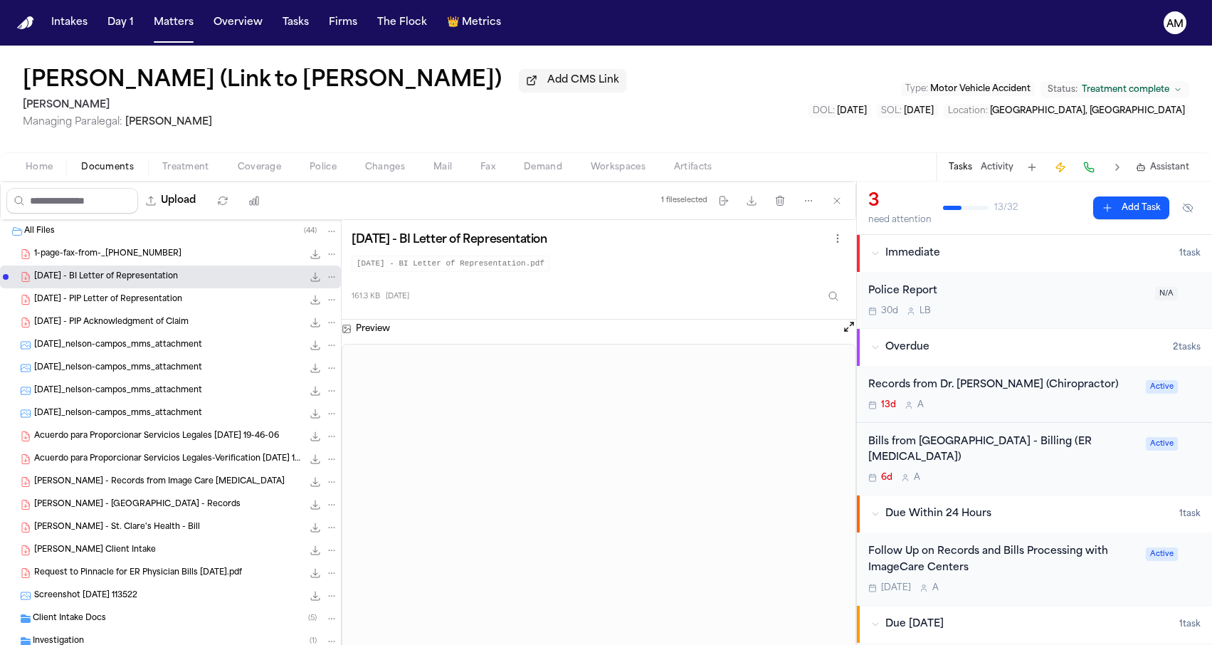
click at [192, 261] on div "1-page-fax-from-_13174283710 45.1 KB • PDF" at bounding box center [186, 254] width 304 height 14
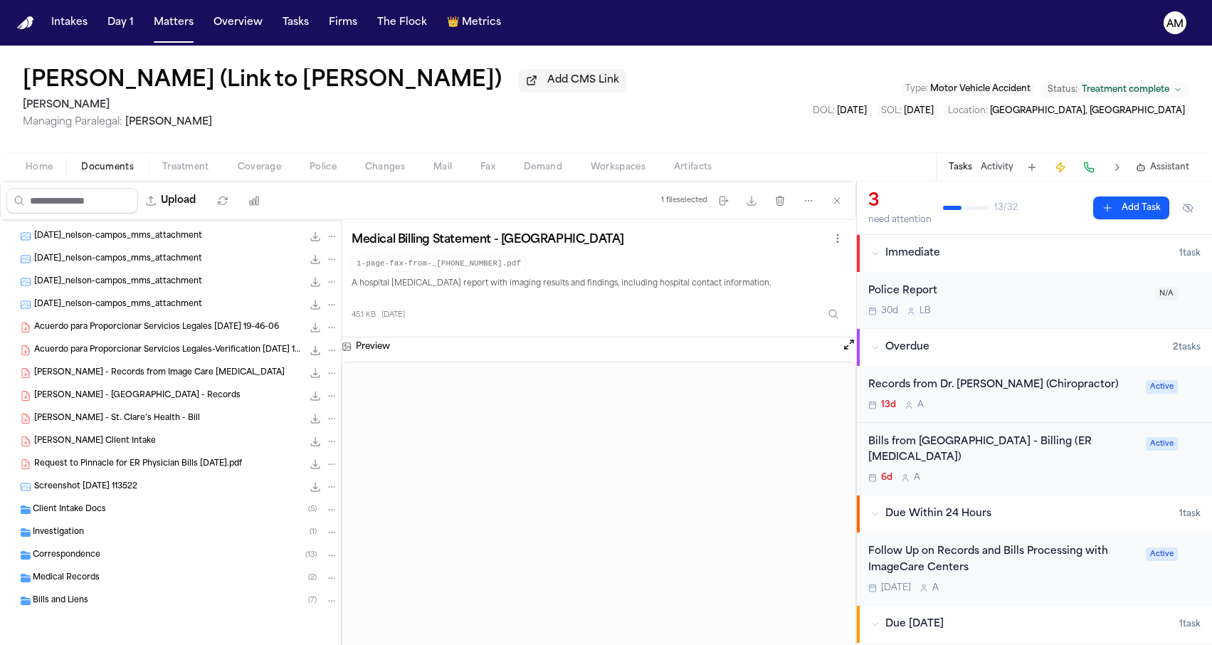
scroll to position [112, 0]
click at [113, 598] on div "Bills and Liens ( 7 )" at bounding box center [185, 600] width 305 height 13
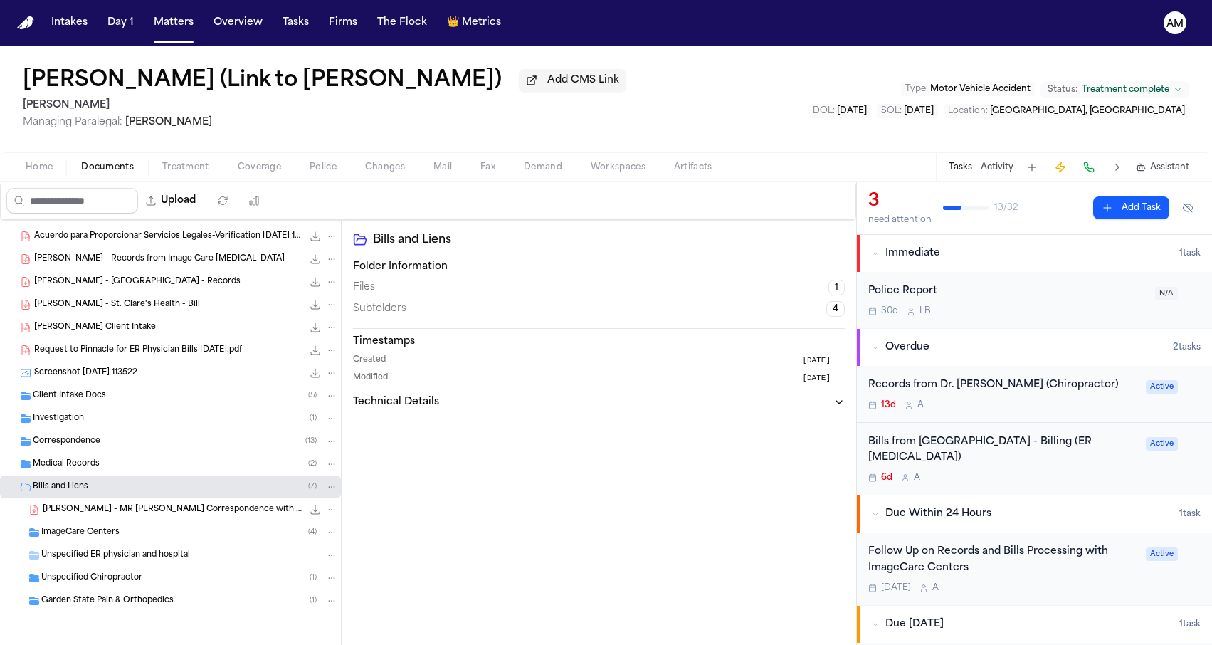
click at [113, 598] on span "Garden State Pain & Orthopedics" at bounding box center [107, 601] width 132 height 12
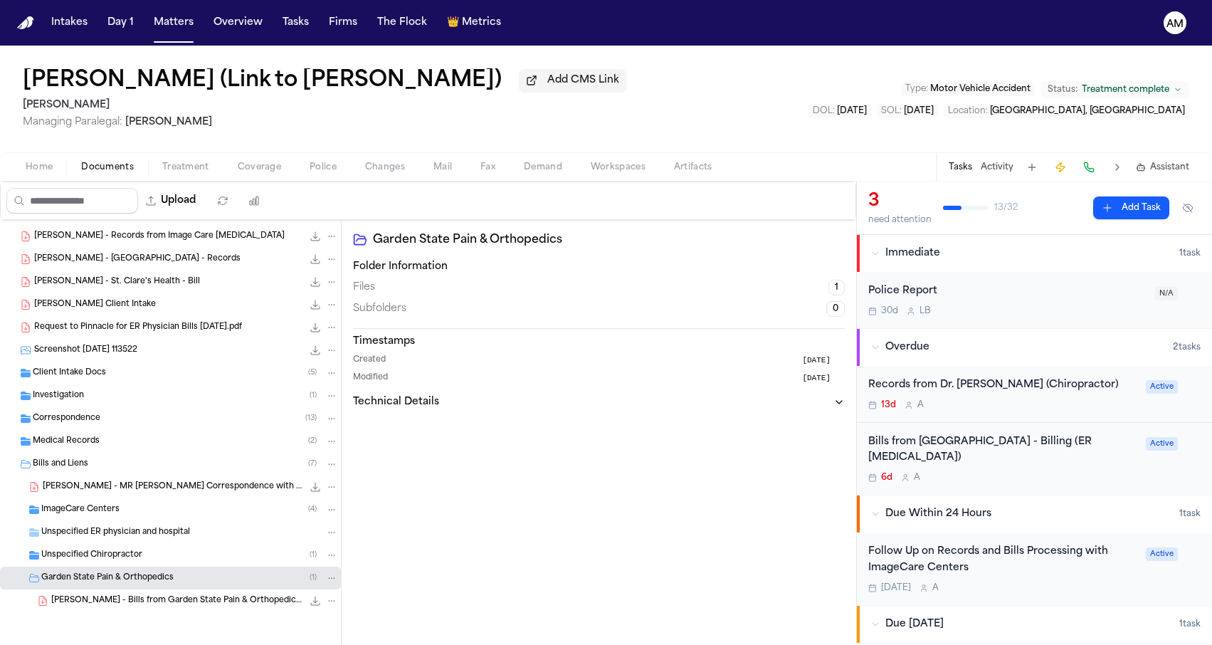
scroll to position [248, 0]
click at [137, 552] on span "Unspecified Chiropractor" at bounding box center [91, 555] width 101 height 12
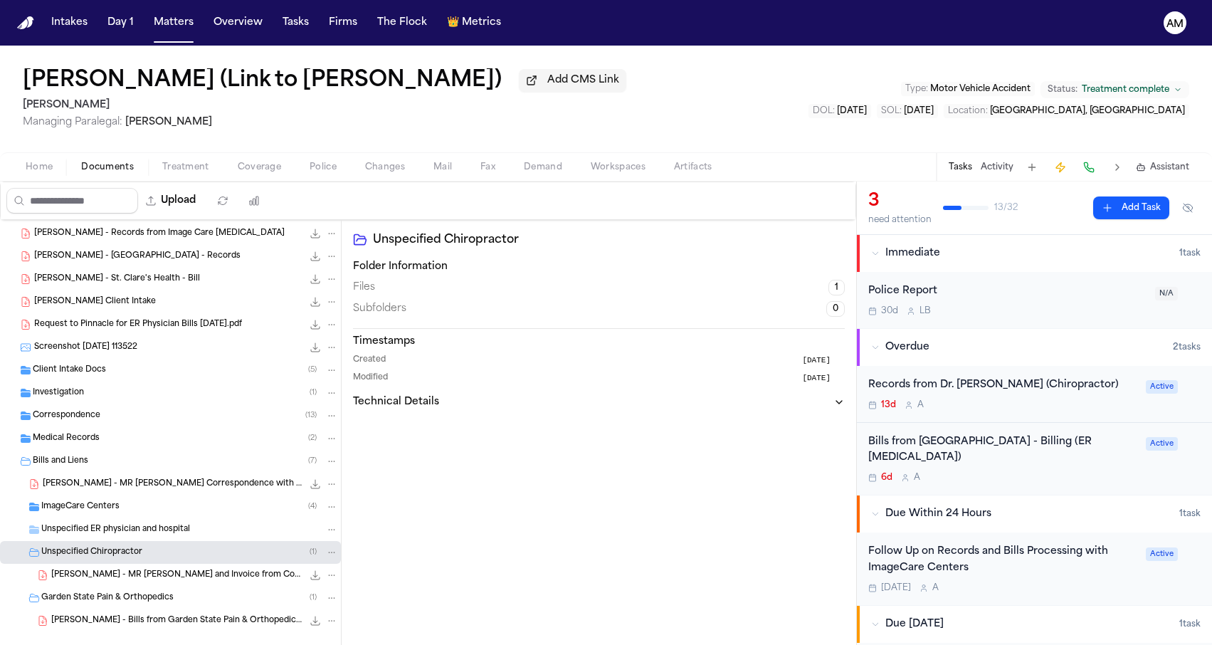
click at [149, 508] on div "ImageCare Centers ( 4 )" at bounding box center [189, 506] width 297 height 13
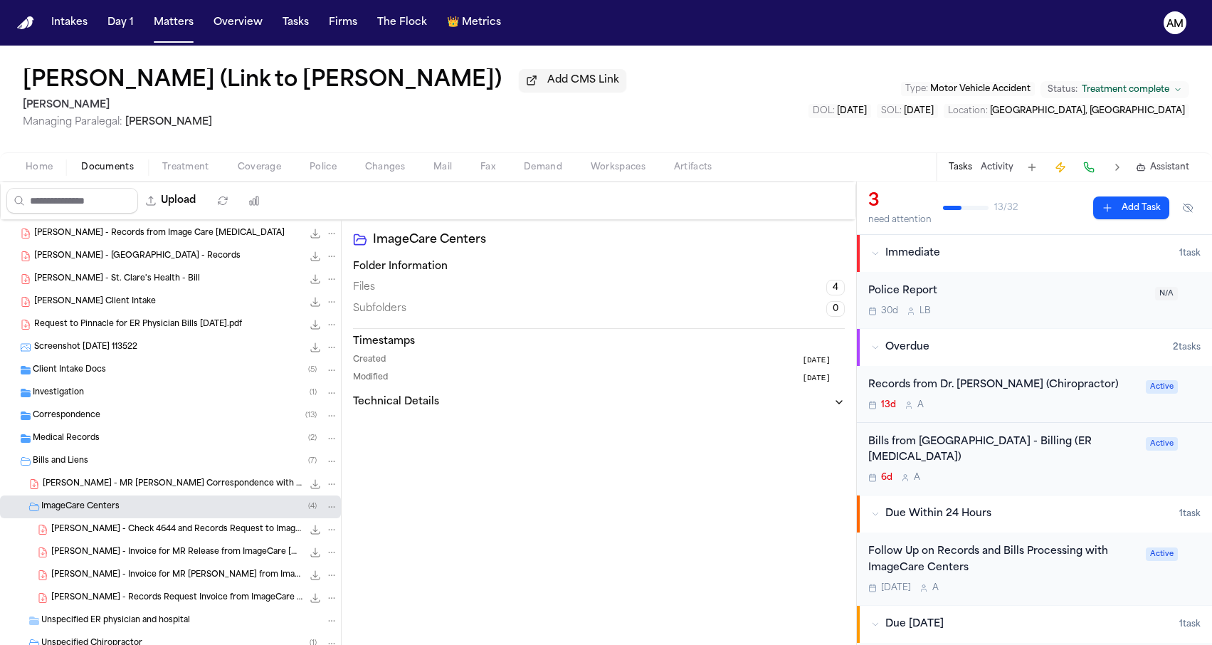
click at [149, 524] on div "[PERSON_NAME] - Check 4644 and Records Request to ImageCare - [DATE] 940.8 KB •…" at bounding box center [170, 529] width 341 height 23
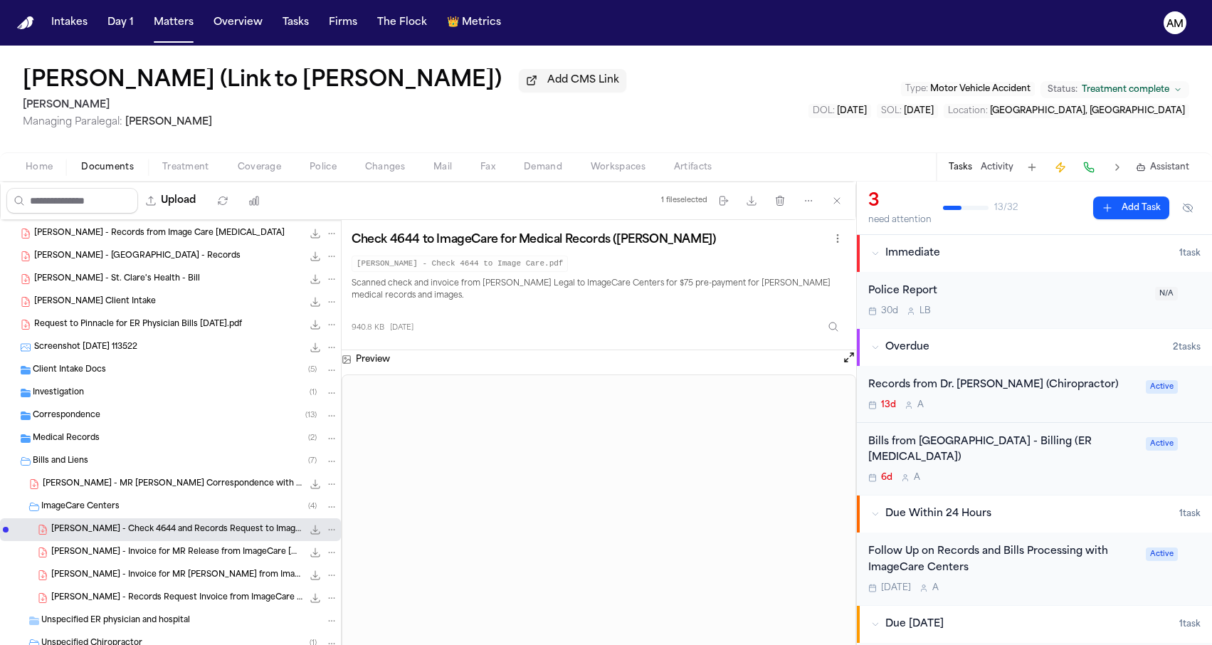
click at [149, 559] on div "[PERSON_NAME] - Invoice for MR Release from ImageCare [MEDICAL_DATA] - 2024 42.…" at bounding box center [194, 552] width 287 height 14
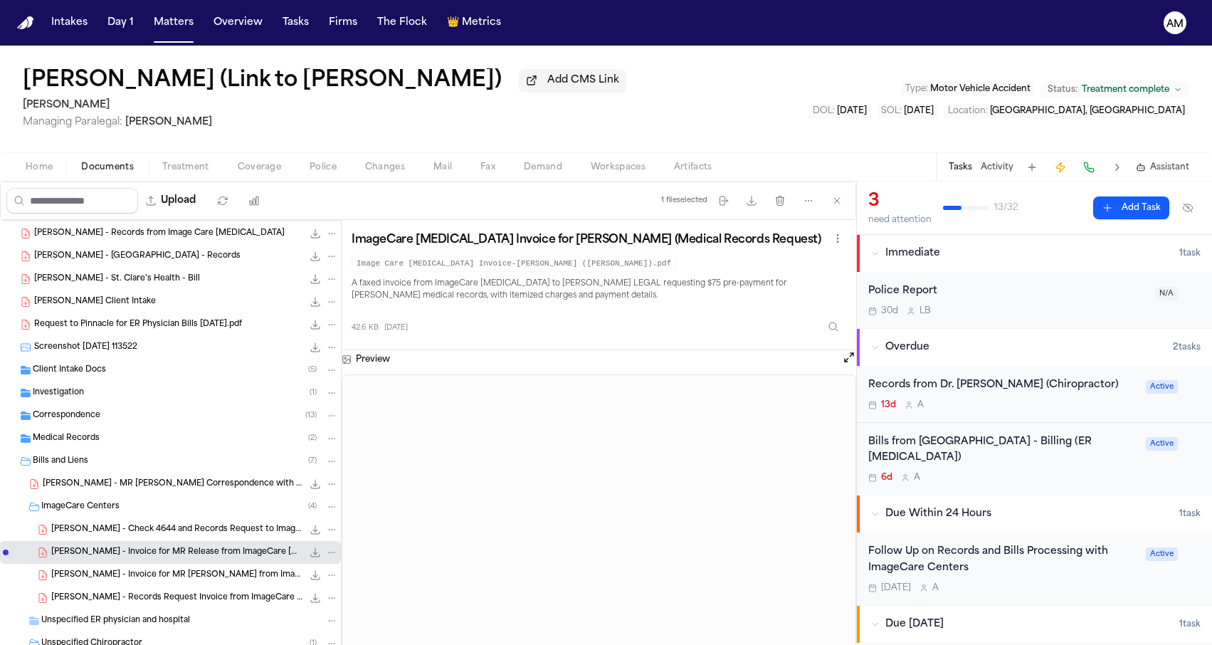
click at [149, 581] on span "[PERSON_NAME] - Invoice for MR [PERSON_NAME] from ImageCare [MEDICAL_DATA] - [D…" at bounding box center [176, 575] width 251 height 12
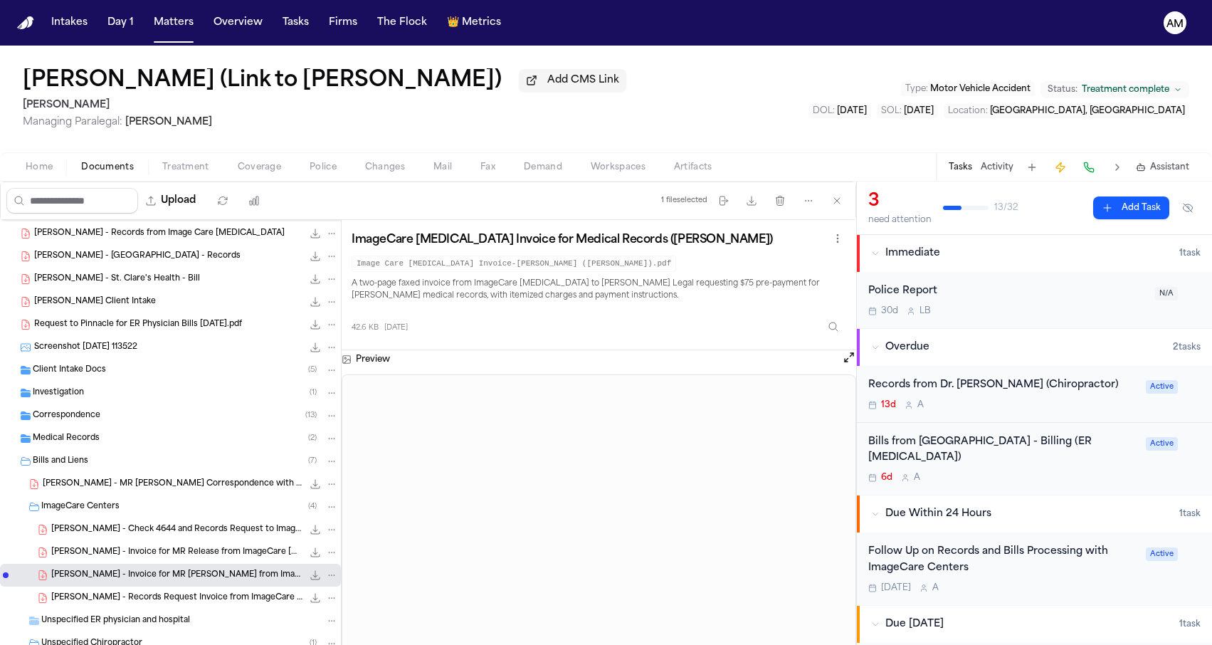
click at [148, 604] on span "[PERSON_NAME] - Records Request Invoice from ImageCare [MEDICAL_DATA] - 2024" at bounding box center [176, 598] width 251 height 12
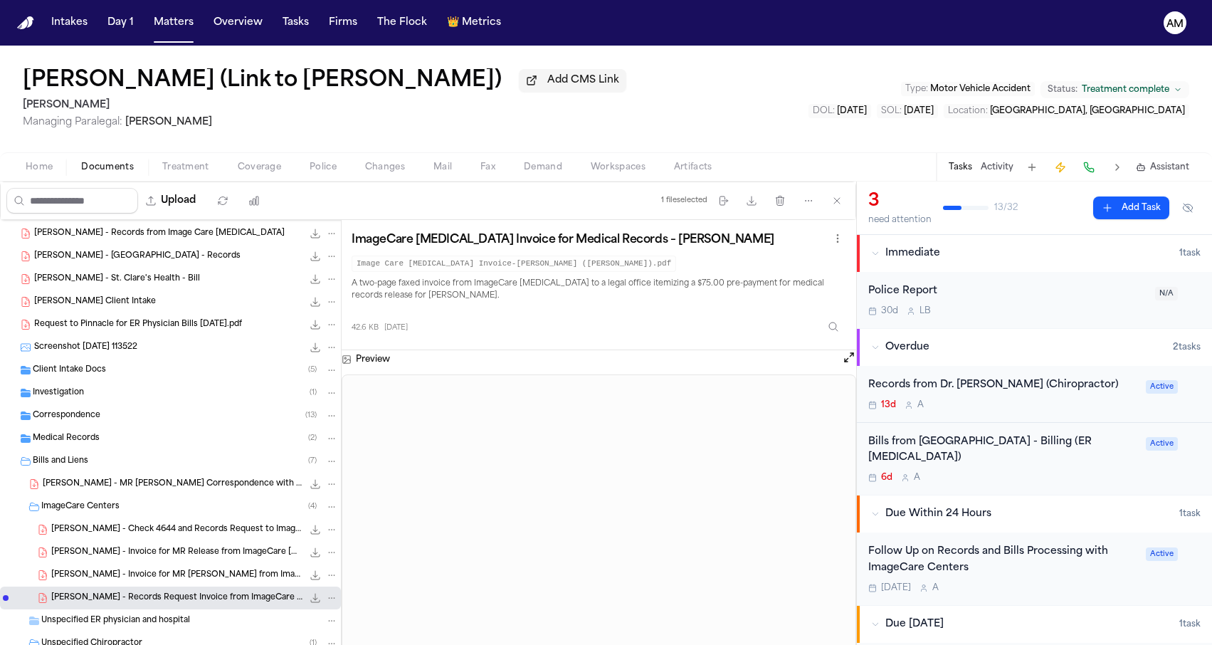
click at [163, 530] on span "[PERSON_NAME] - Check 4644 and Records Request to ImageCare - [DATE]" at bounding box center [176, 530] width 251 height 12
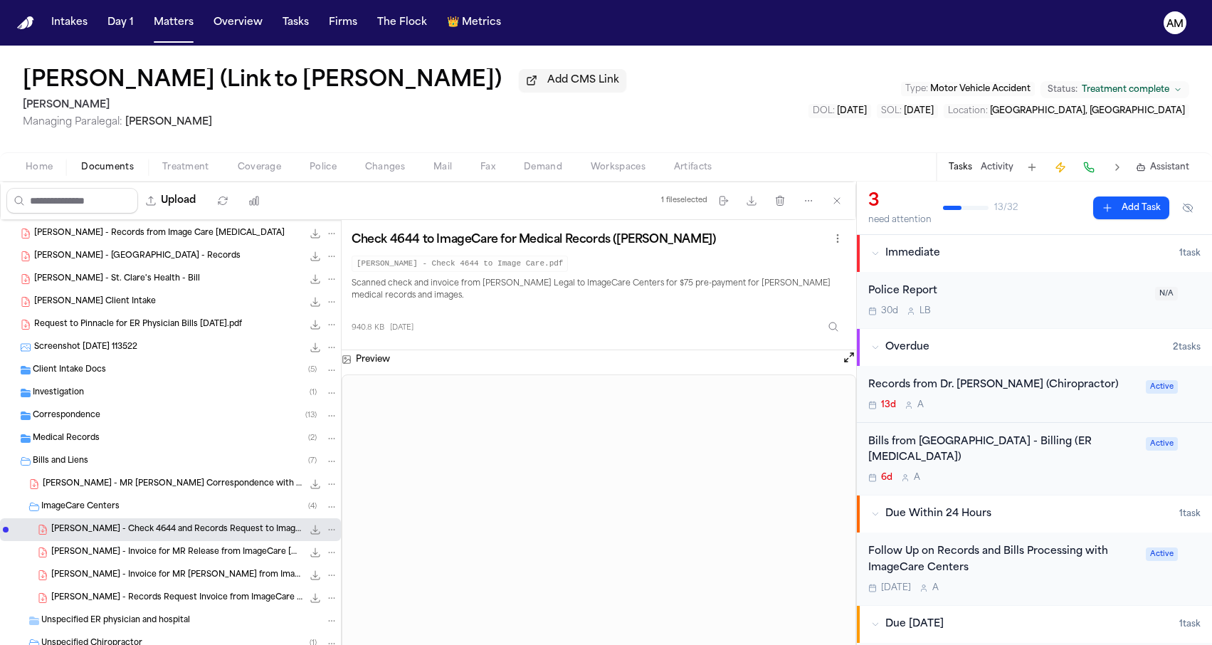
click at [158, 491] on div "[PERSON_NAME] - MR [PERSON_NAME] Correspondence with Complete Spine - [DATE] an…" at bounding box center [190, 484] width 295 height 14
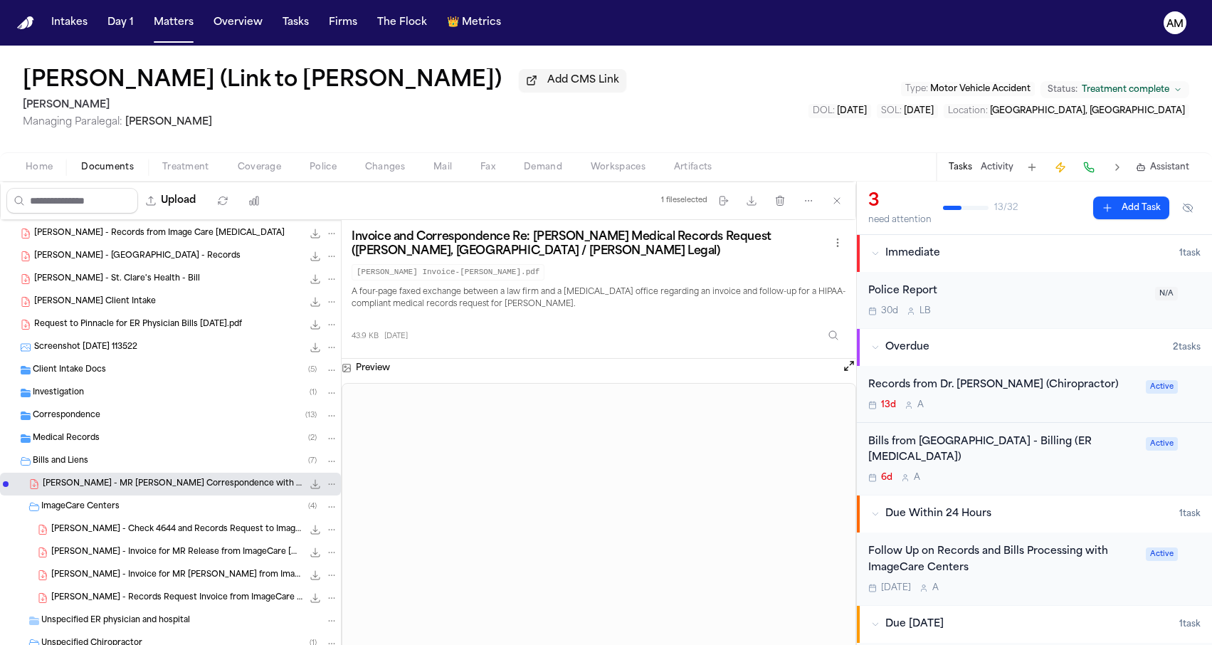
click at [145, 445] on div "Medical Records ( 2 )" at bounding box center [185, 438] width 305 height 13
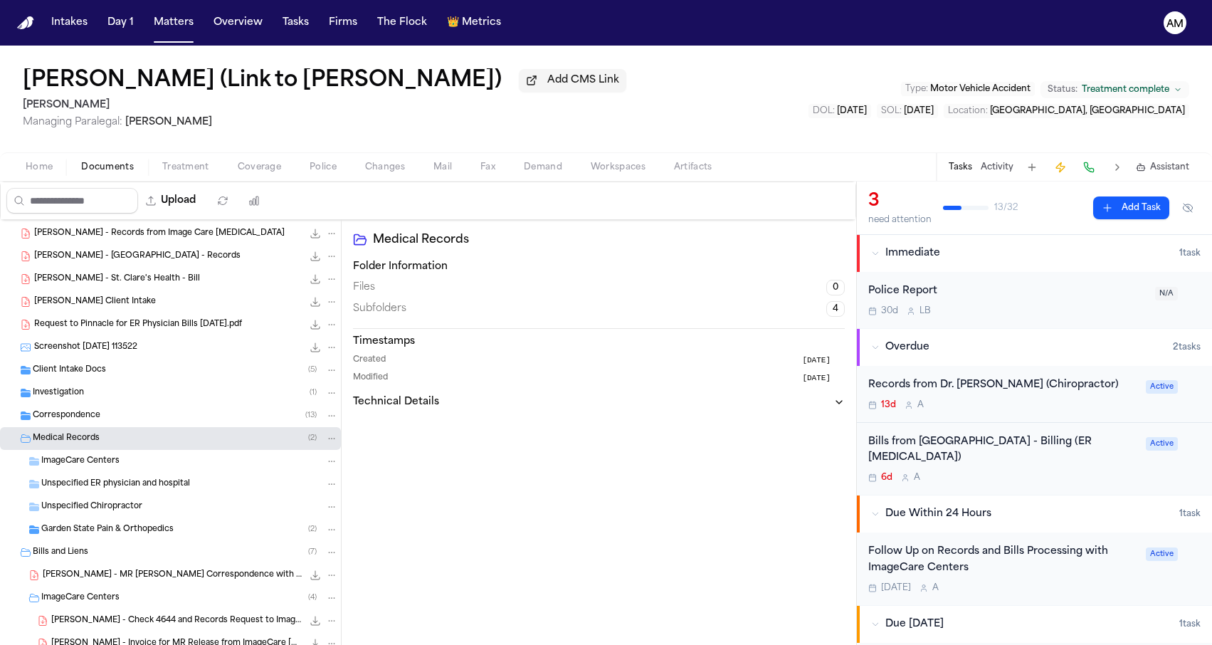
click at [125, 536] on span "Garden State Pain & Orthopedics" at bounding box center [107, 530] width 132 height 12
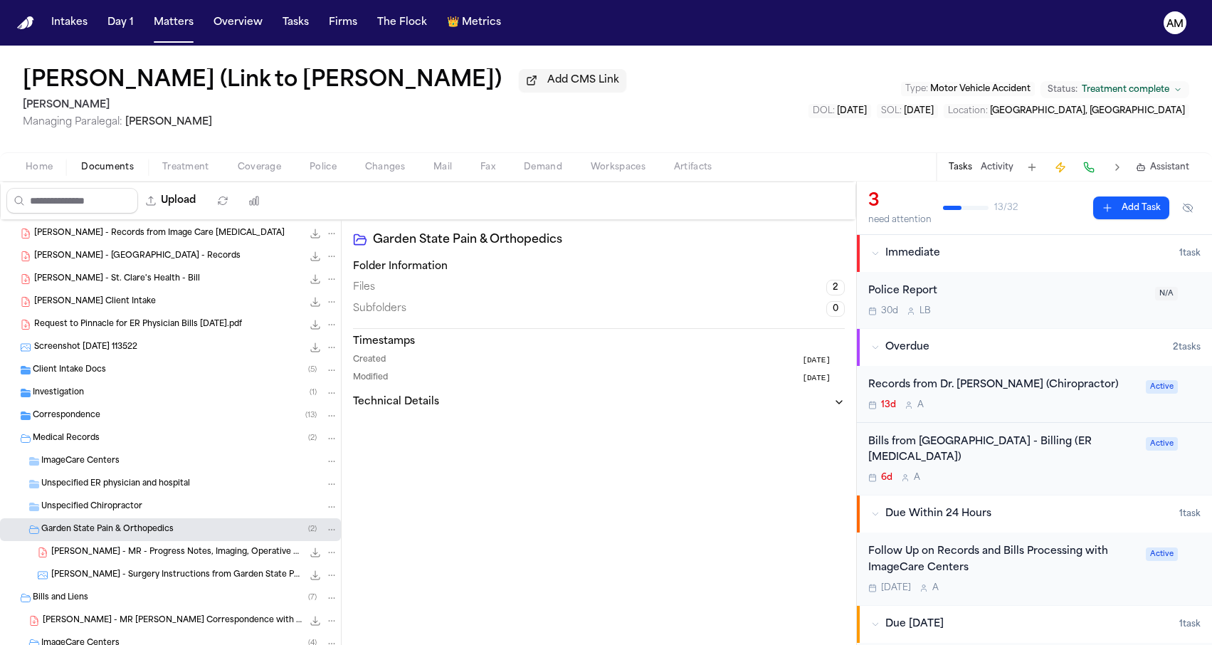
click at [125, 556] on span "[PERSON_NAME] - MR - Progress Notes, Imaging, Operative Reports from Garden Sta…" at bounding box center [176, 552] width 251 height 12
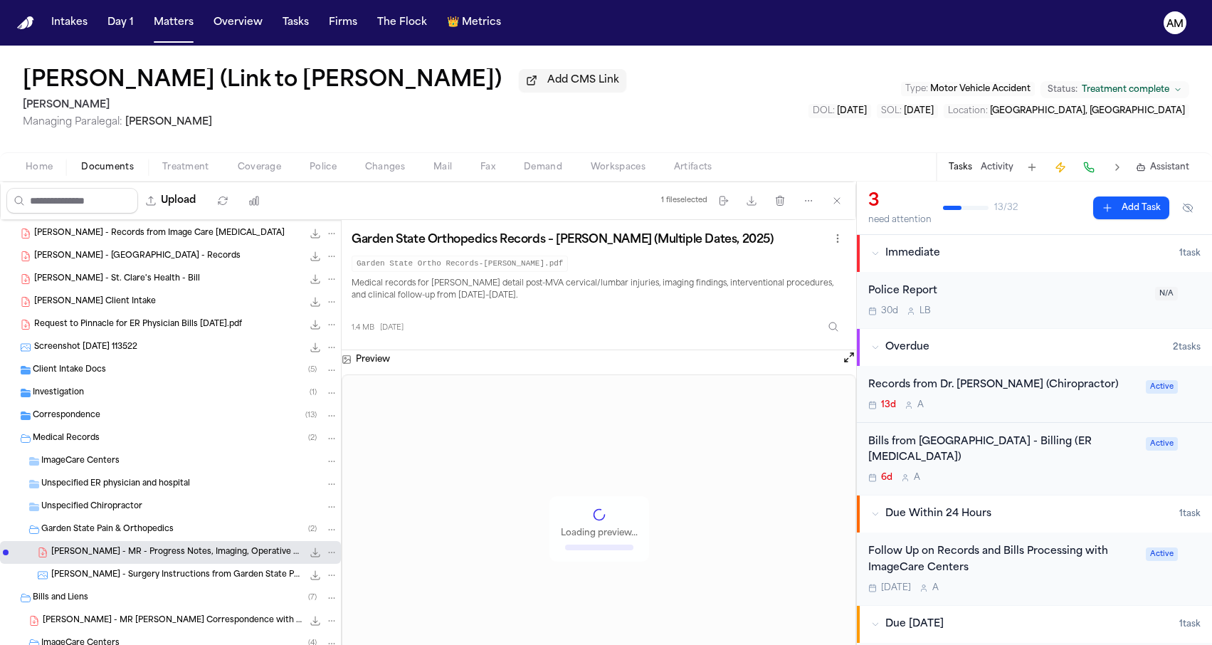
click at [125, 577] on span "[PERSON_NAME] - Surgery Instructions from Garden State Pain & Orthopedics - [DA…" at bounding box center [176, 575] width 251 height 12
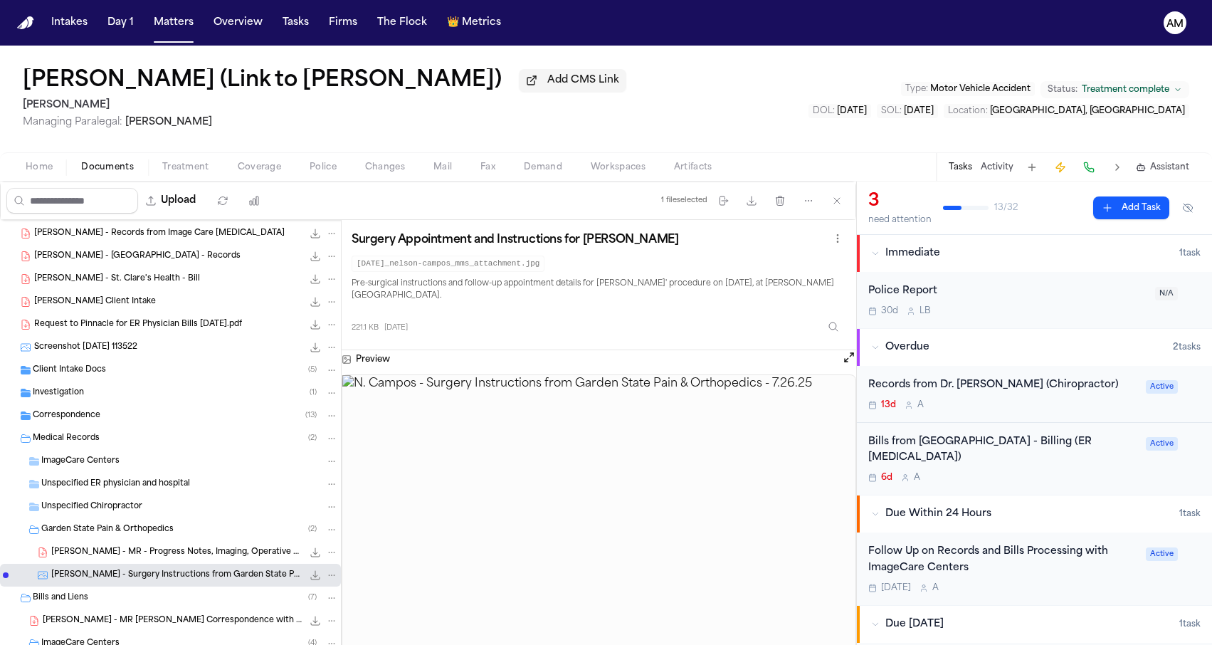
click at [127, 422] on div "Correspondence ( 13 )" at bounding box center [185, 415] width 305 height 13
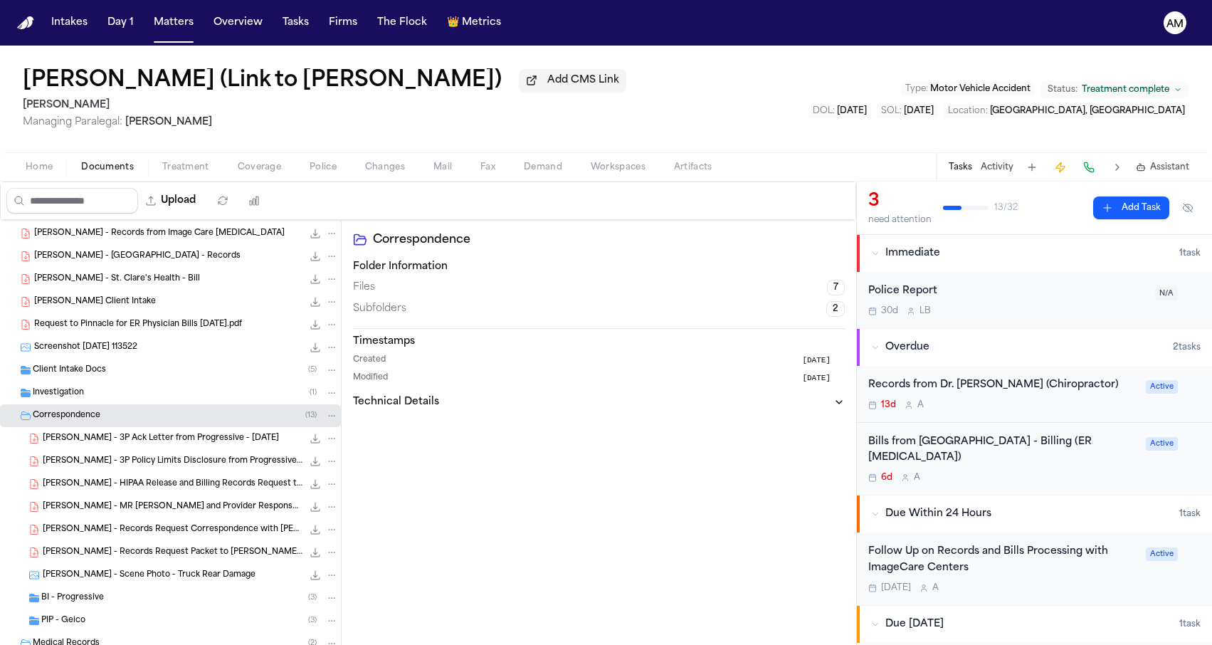
click at [126, 441] on span "[PERSON_NAME] - 3P Ack Letter from Progressive - [DATE]" at bounding box center [161, 439] width 236 height 12
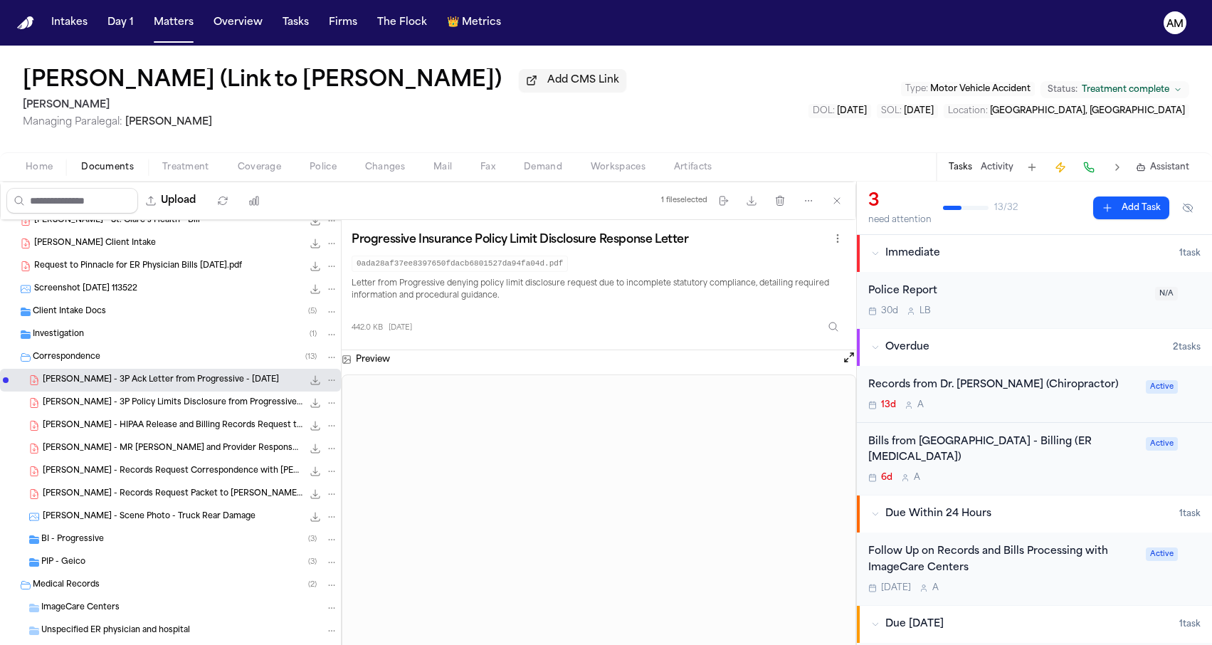
scroll to position [360, 0]
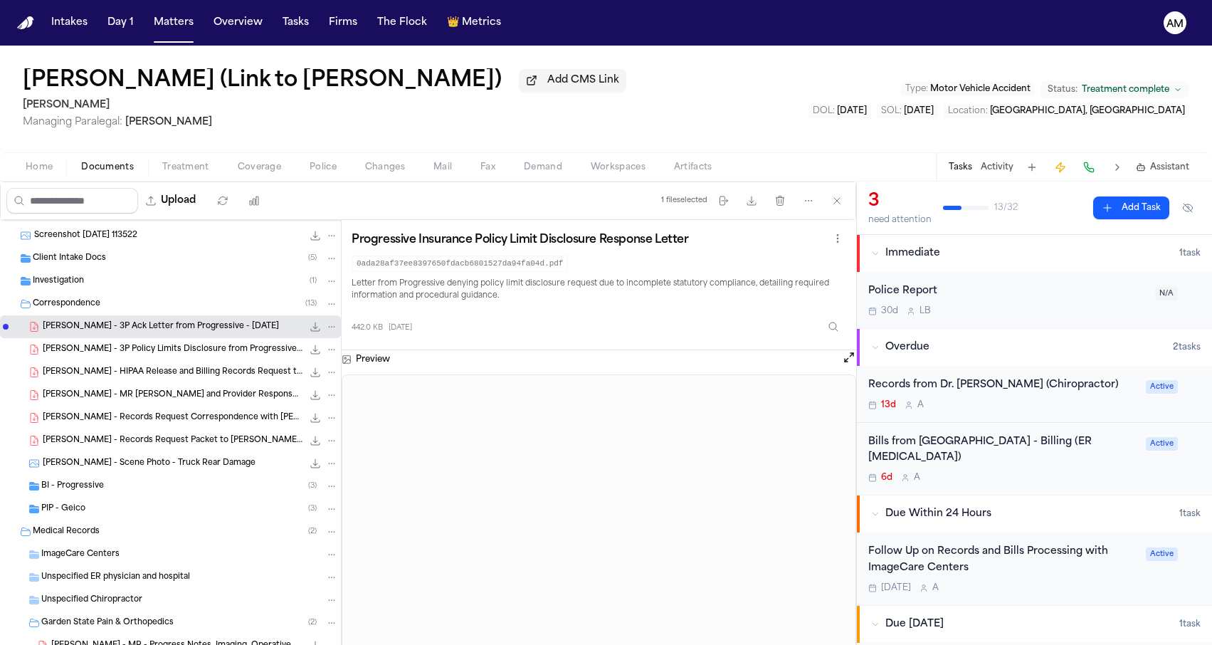
click at [145, 361] on div "[PERSON_NAME] - 3P Policy Limits Disclosure from Progressive Garden State Insur…" at bounding box center [170, 349] width 341 height 23
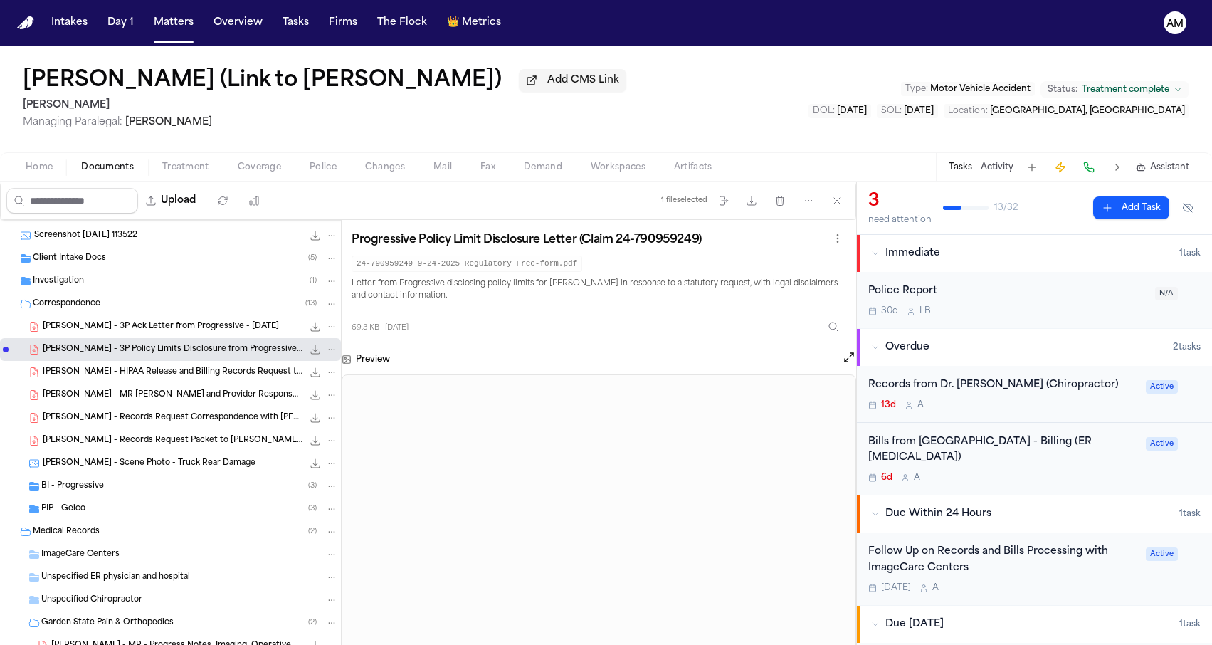
click at [217, 334] on div "[PERSON_NAME] - 3P Ack Letter from Progressive - [DATE] 442.0 KB • PDF" at bounding box center [190, 326] width 295 height 14
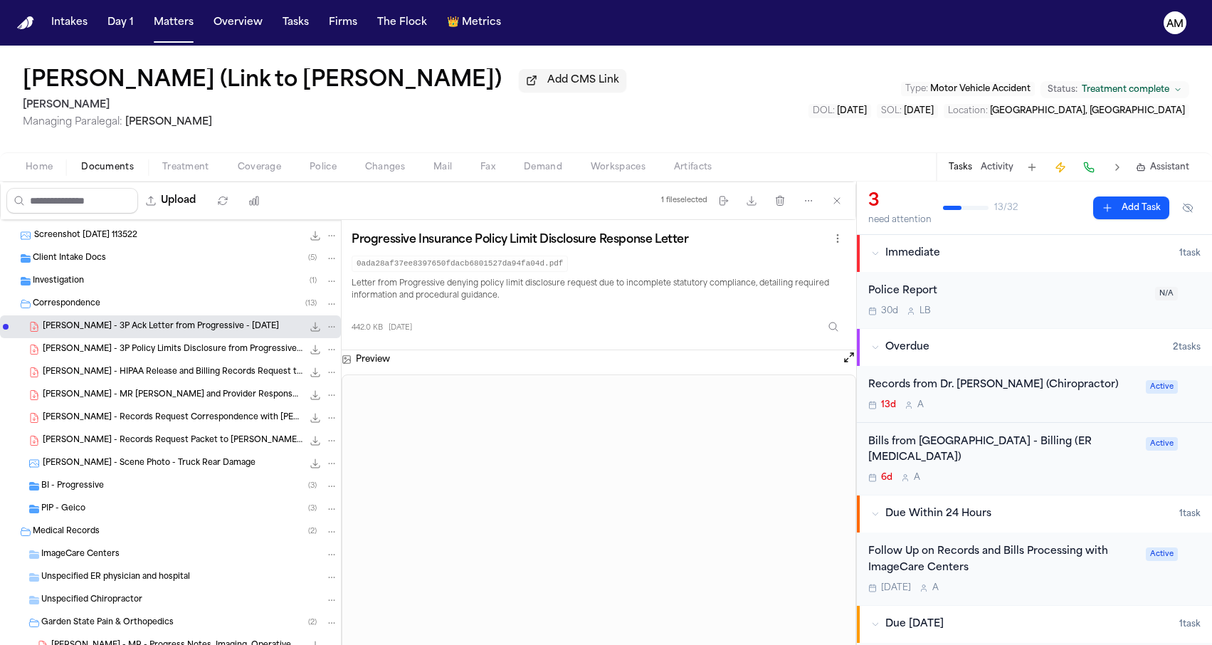
click at [330, 332] on icon "File: N. Campos - 3P Ack Letter from Progressive - 2.4.25" at bounding box center [332, 327] width 10 height 10
click at [324, 375] on button "Move" at bounding box center [331, 383] width 97 height 26
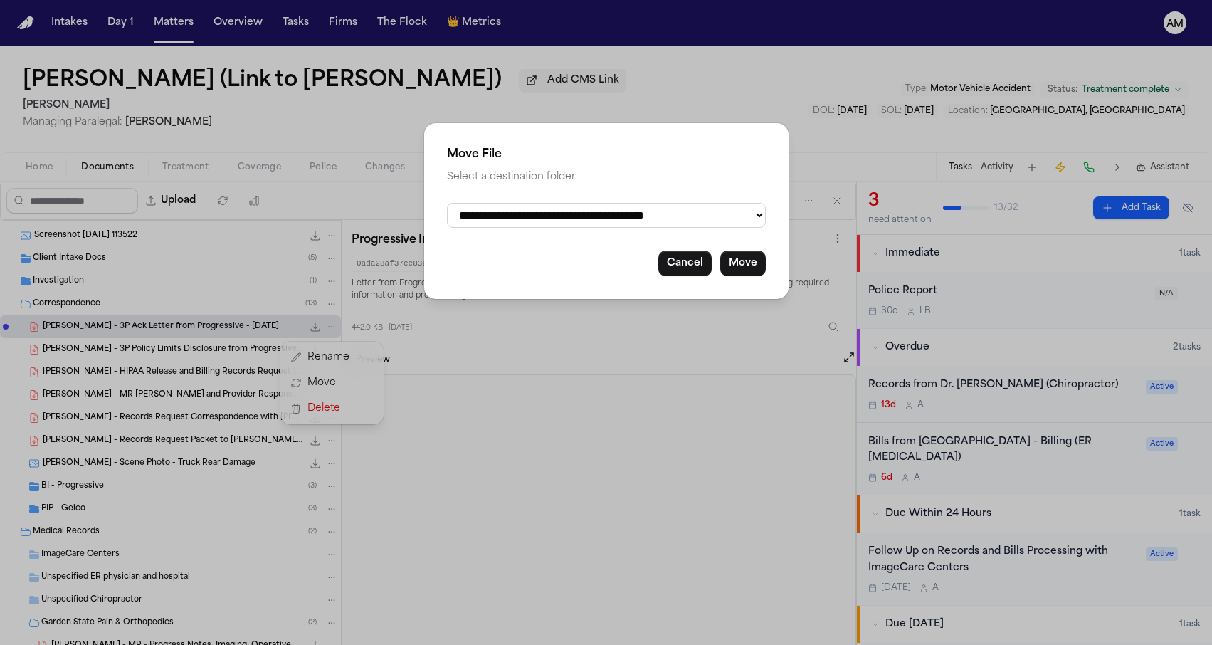
click at [585, 201] on div "**********" at bounding box center [606, 211] width 364 height 176
click at [751, 263] on button "Move" at bounding box center [743, 263] width 46 height 26
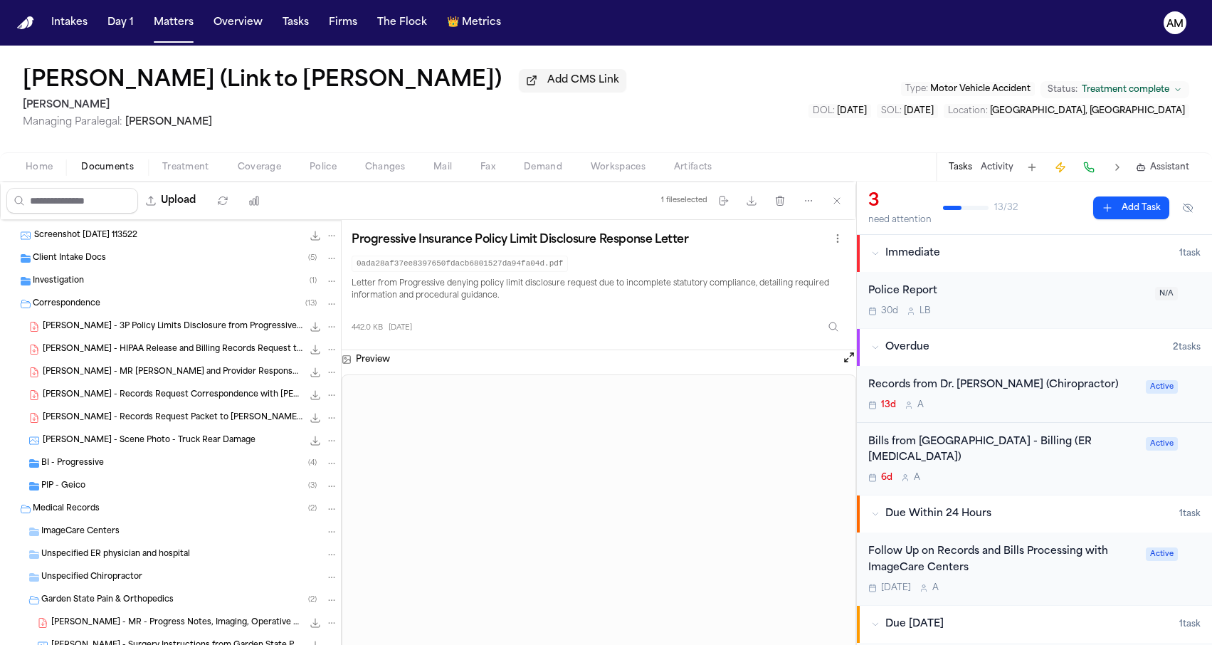
click at [331, 330] on icon "File: N. Campos - 3P Policy Limits Disclosure from Progressive Garden State Ins…" at bounding box center [332, 327] width 10 height 10
click at [322, 379] on button "Move" at bounding box center [331, 383] width 97 height 26
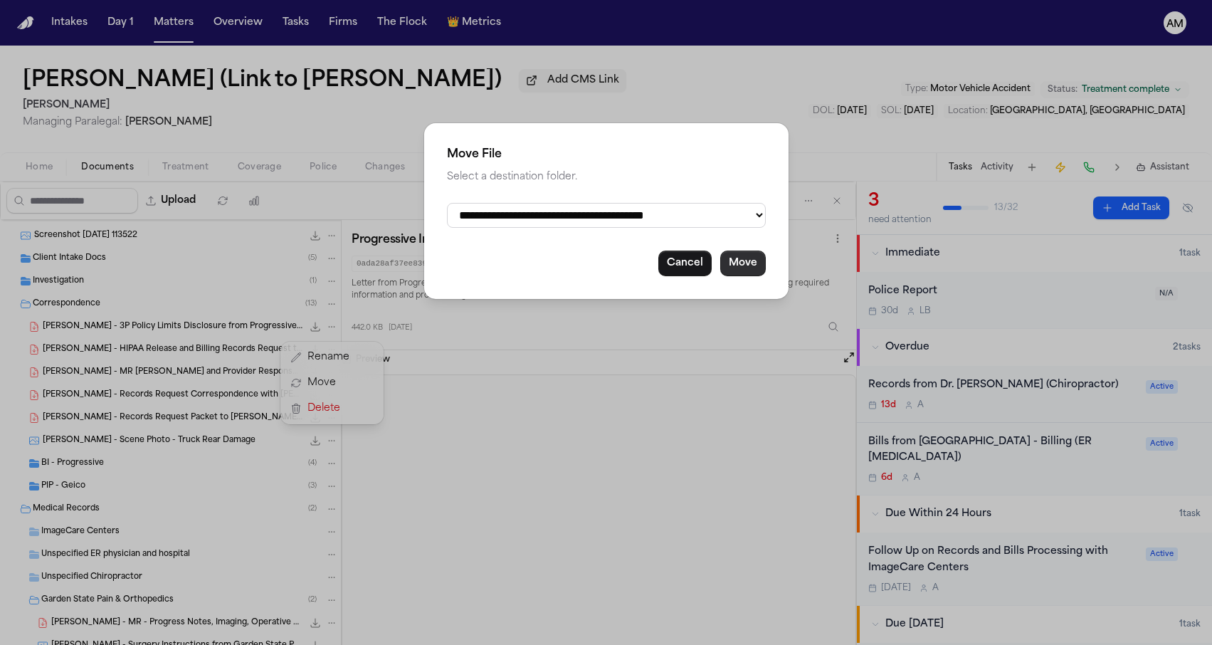
click at [751, 258] on button "Move" at bounding box center [743, 263] width 46 height 26
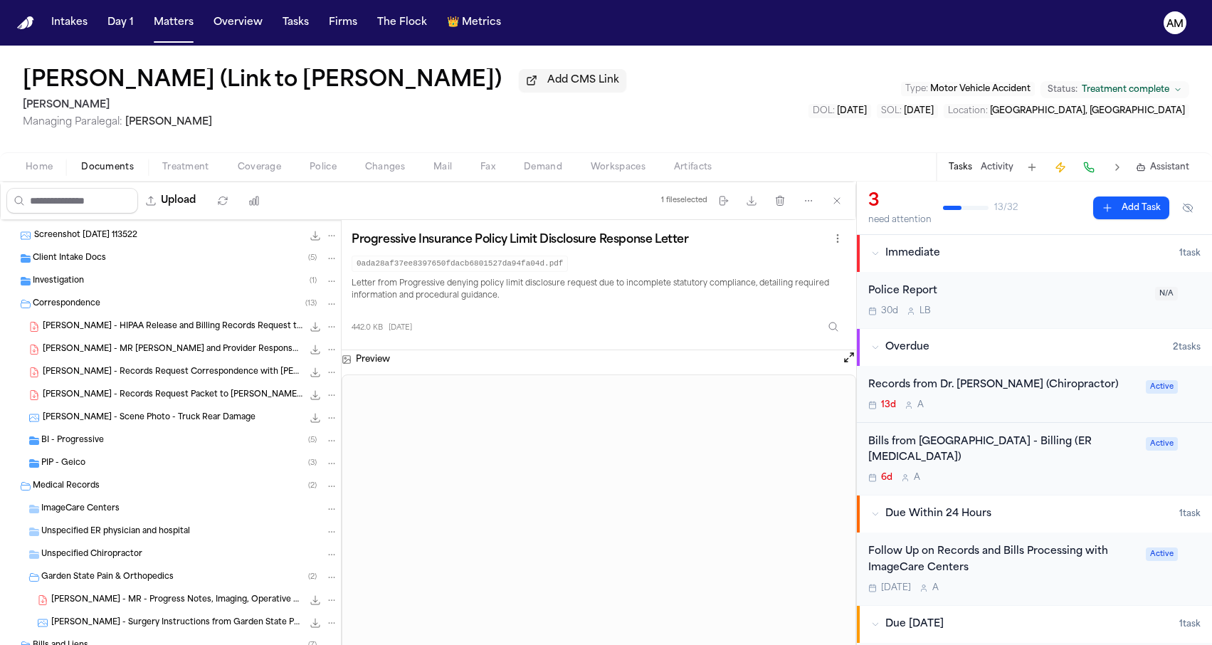
click at [672, 120] on div "[PERSON_NAME] (Link to [PERSON_NAME]) Add CMS Link [PERSON_NAME] Managing Paral…" at bounding box center [606, 99] width 1212 height 107
click at [223, 333] on span "[PERSON_NAME] - HIPAA Release and Billing Records Request to ImageCare - [DATE]…" at bounding box center [173, 327] width 260 height 12
